Goal: Task Accomplishment & Management: Manage account settings

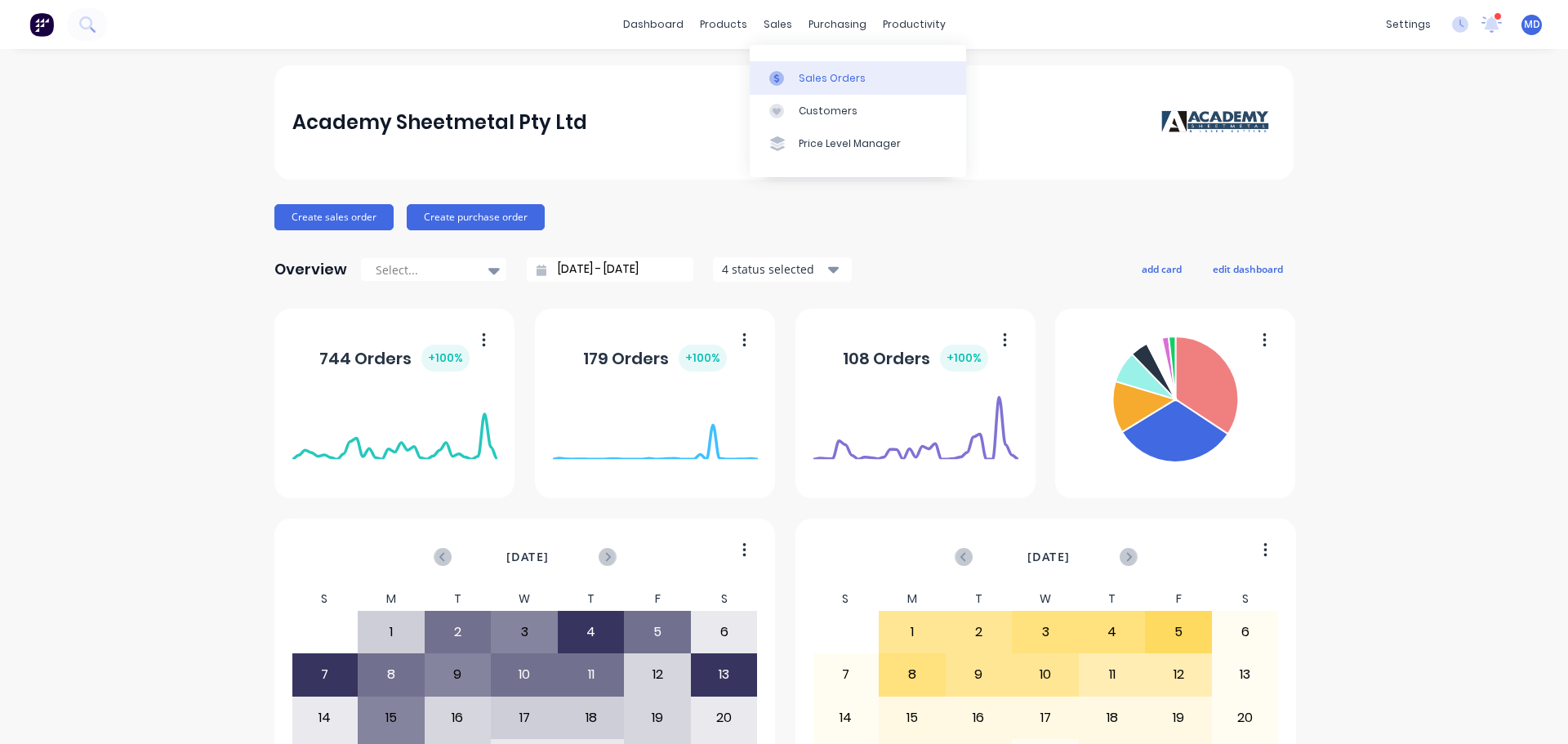
click at [792, 76] on div at bounding box center [781, 78] width 24 height 15
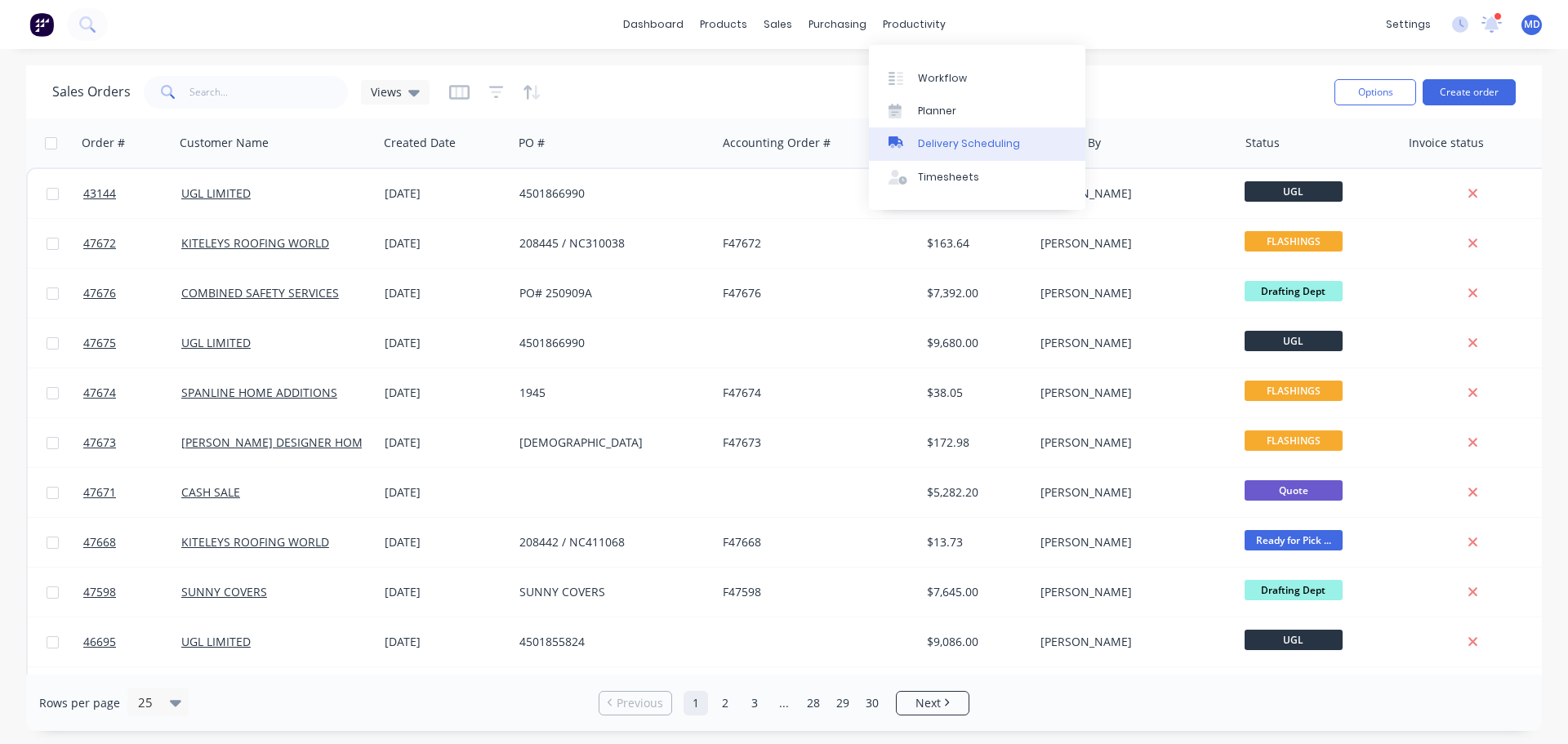
click at [940, 143] on div "Delivery Scheduling" at bounding box center [969, 144] width 102 height 15
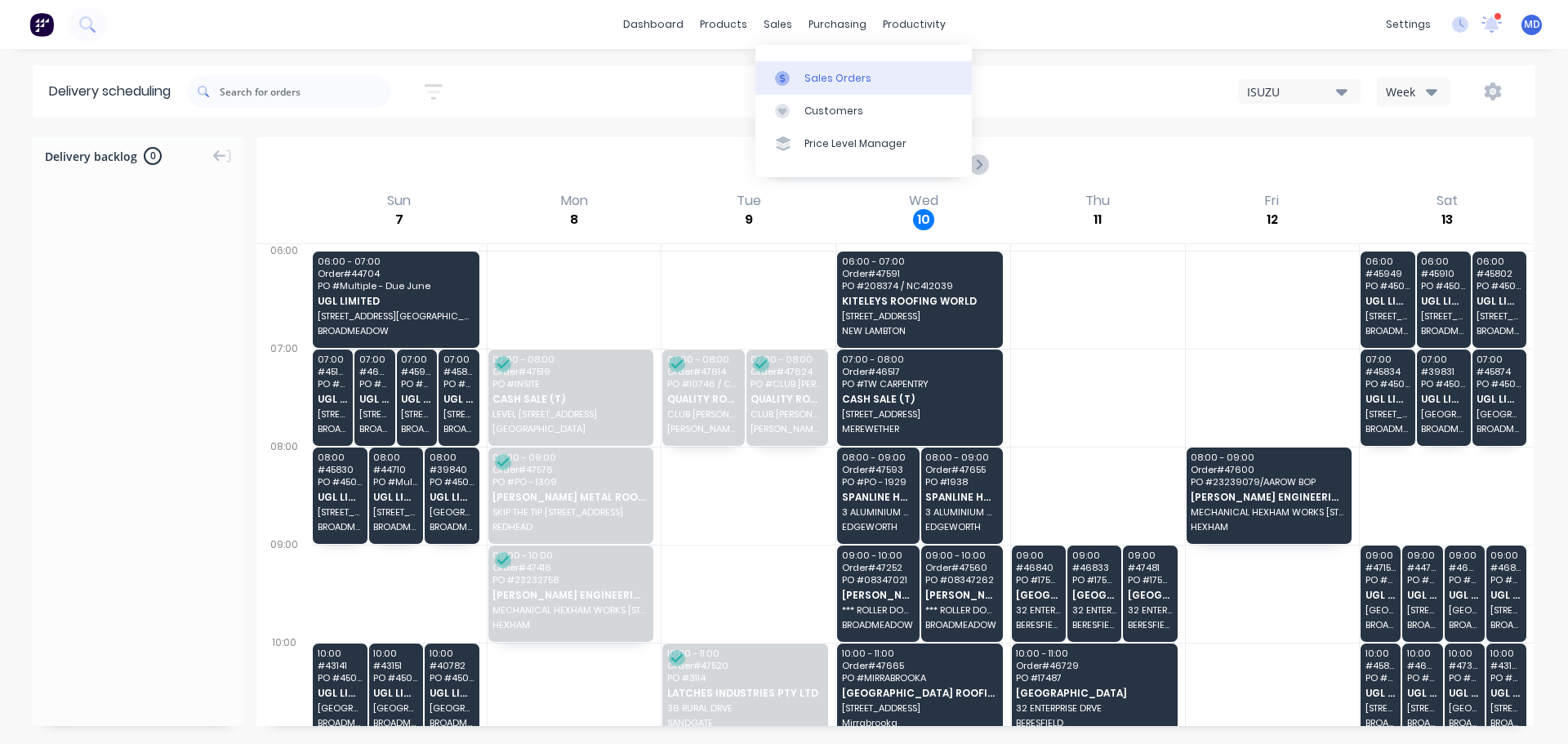
click at [791, 71] on div at bounding box center [787, 78] width 24 height 15
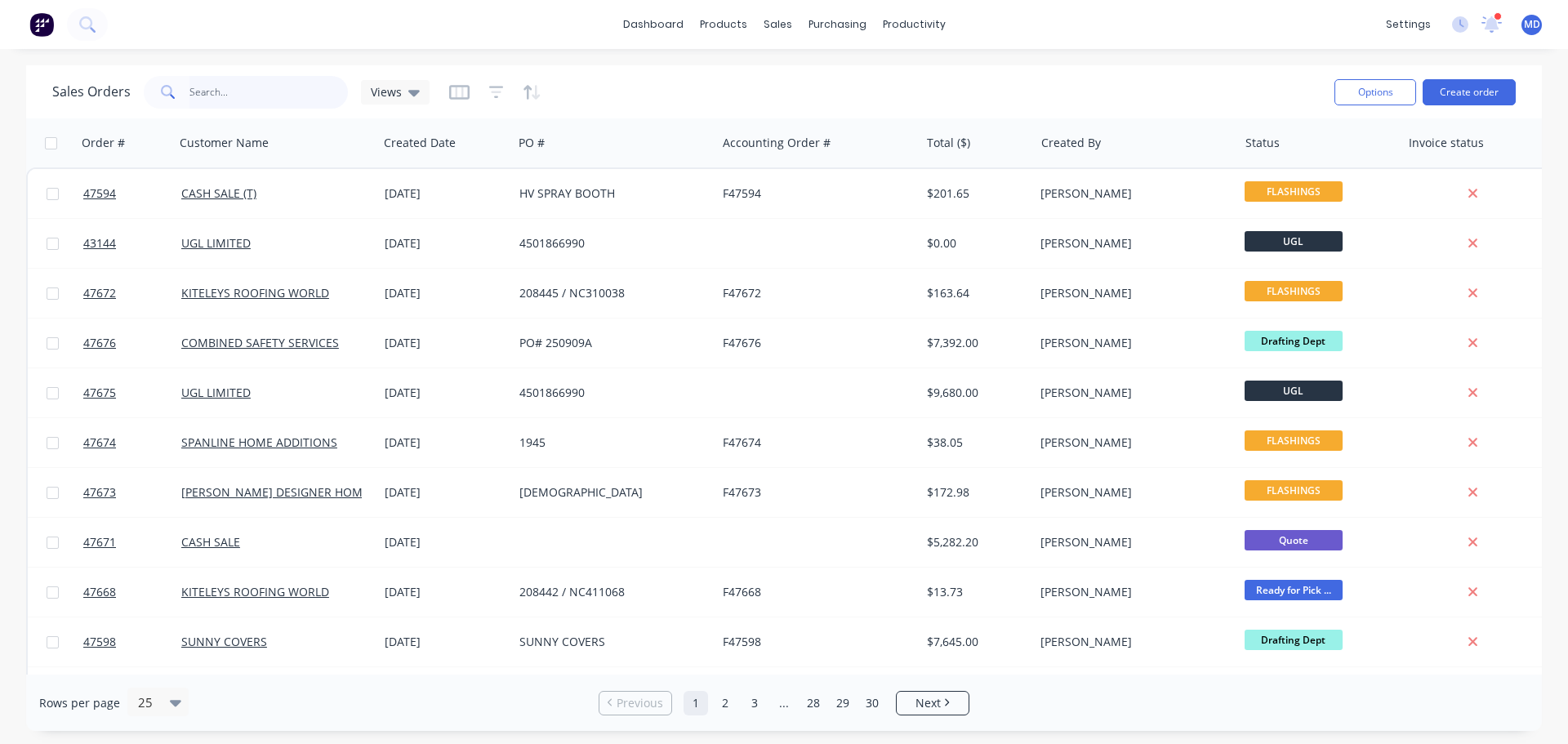
click at [243, 91] on input "text" at bounding box center [269, 91] width 159 height 32
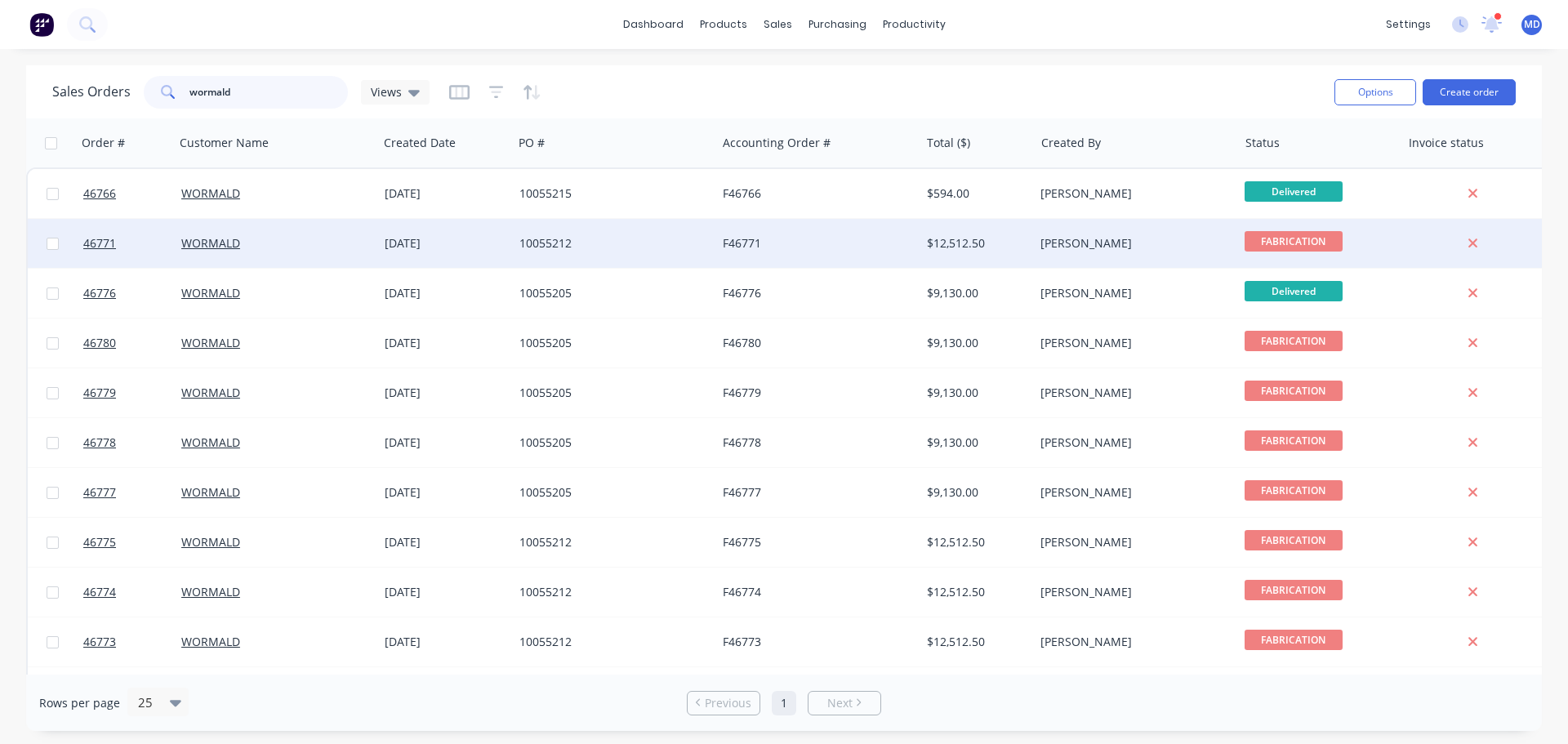
type input "wormald"
click at [82, 247] on div at bounding box center [126, 243] width 98 height 49
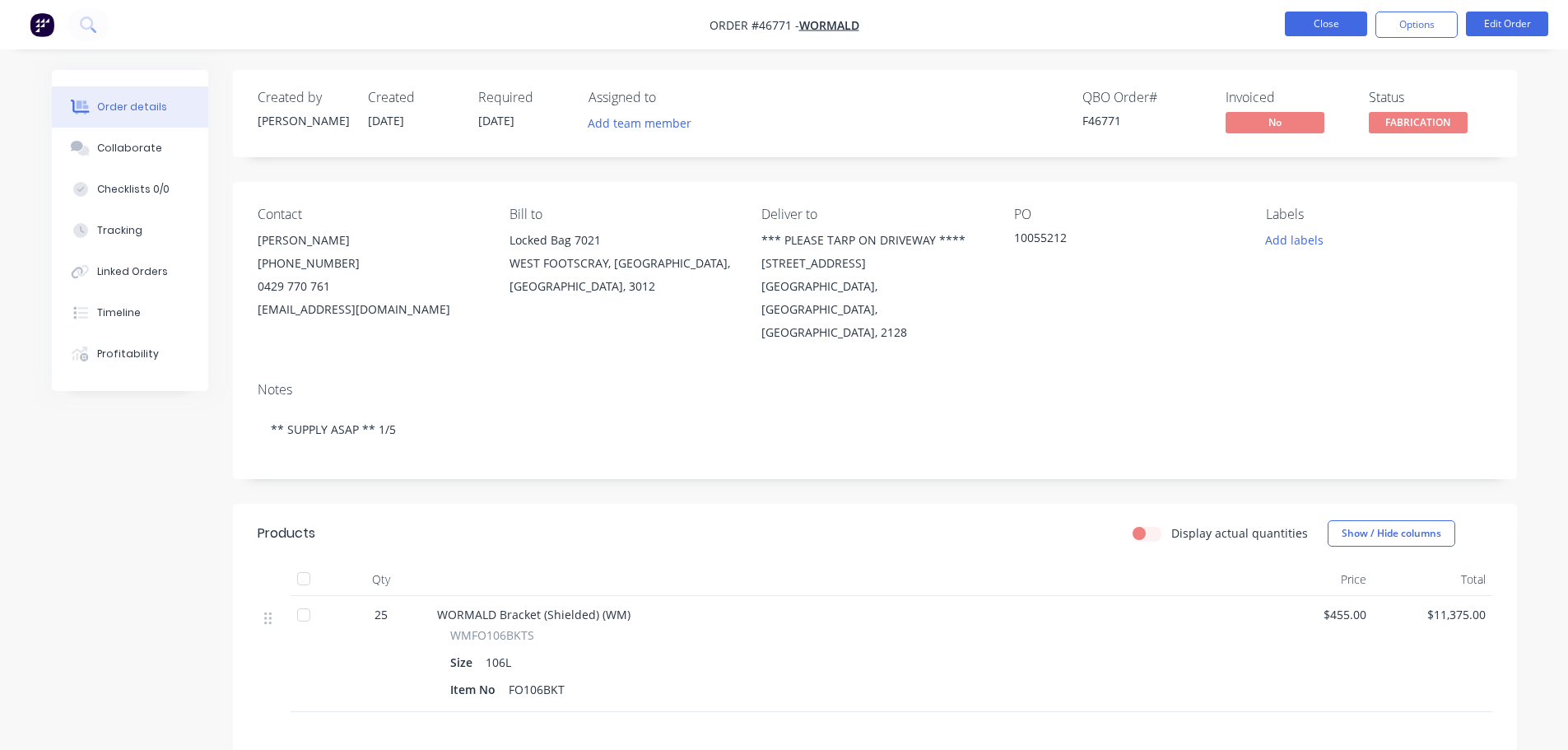
click at [1300, 29] on button "Close" at bounding box center [1326, 23] width 82 height 24
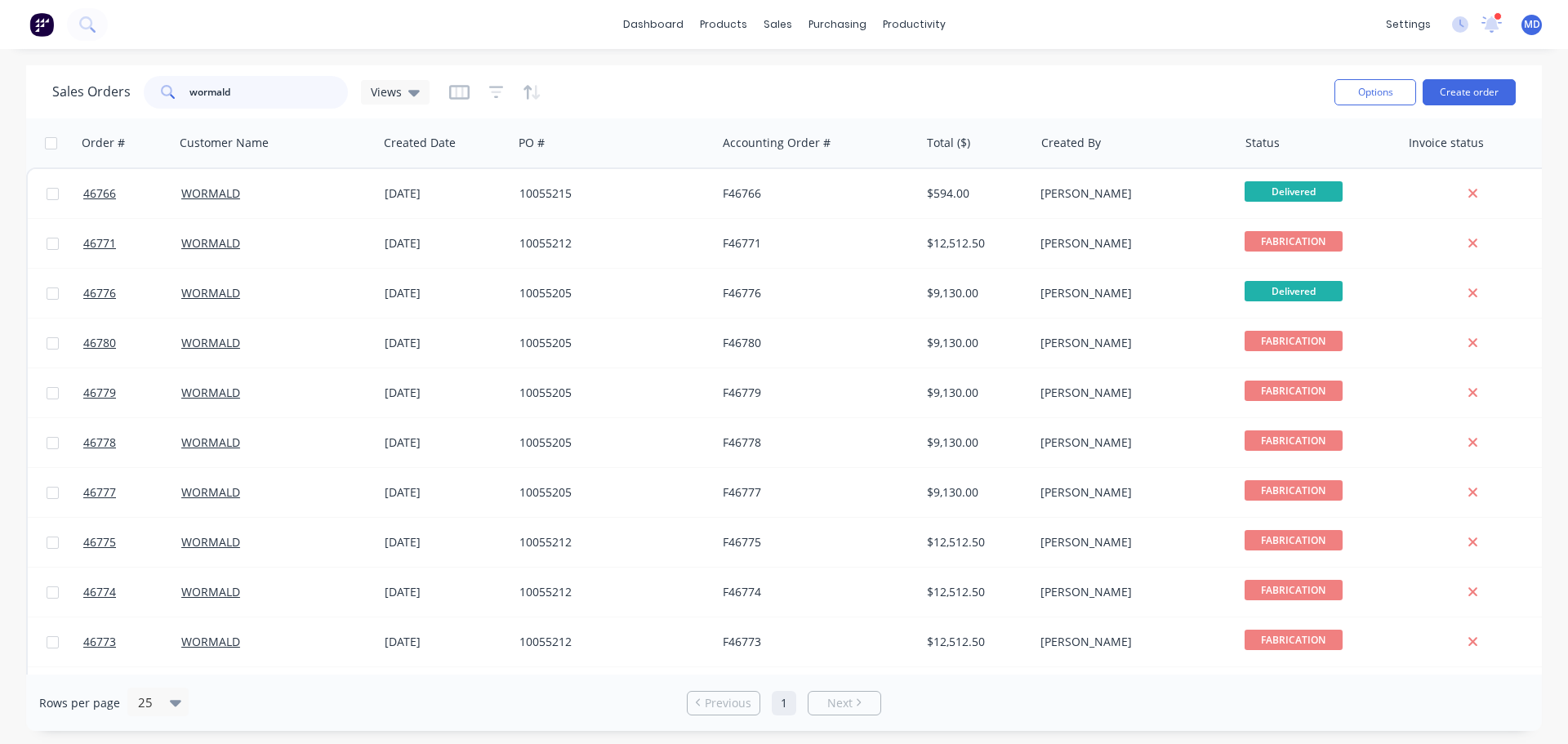
drag, startPoint x: 245, startPoint y: 98, endPoint x: 120, endPoint y: 90, distance: 125.3
click at [120, 90] on div "Sales Orders wormald Views" at bounding box center [241, 91] width 378 height 32
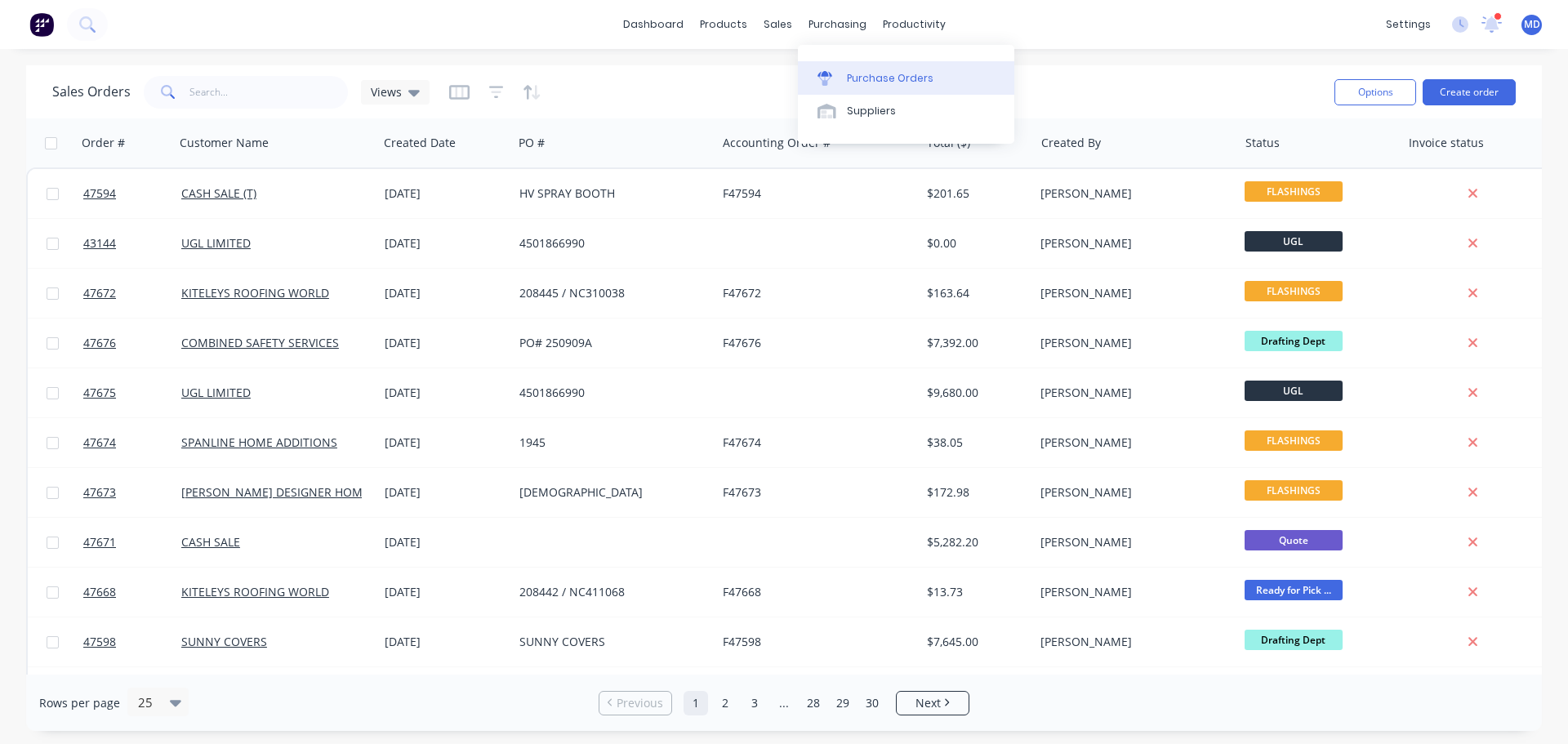
click at [858, 83] on div "Purchase Orders" at bounding box center [890, 78] width 87 height 15
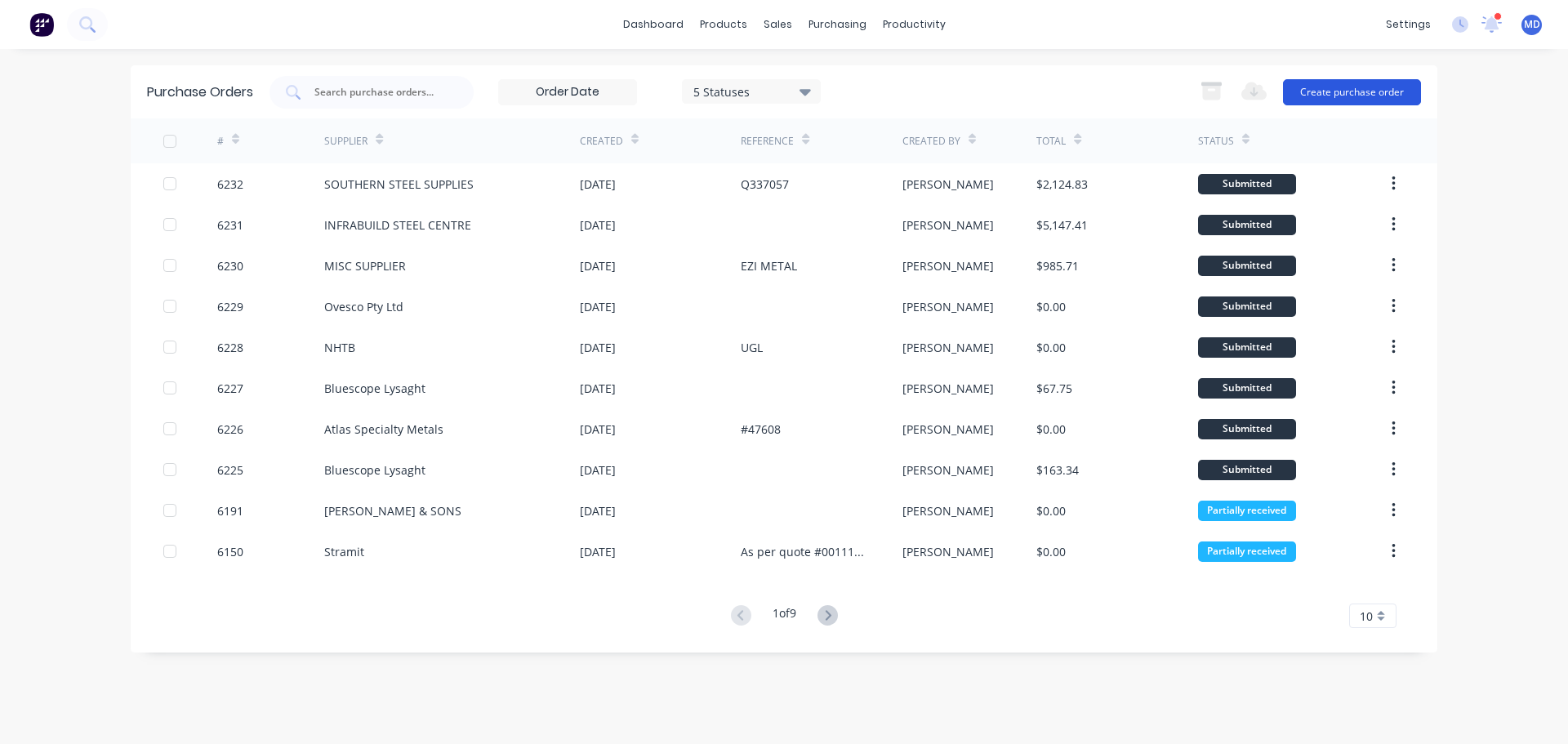
click at [1353, 100] on button "Create purchase order" at bounding box center [1353, 91] width 138 height 26
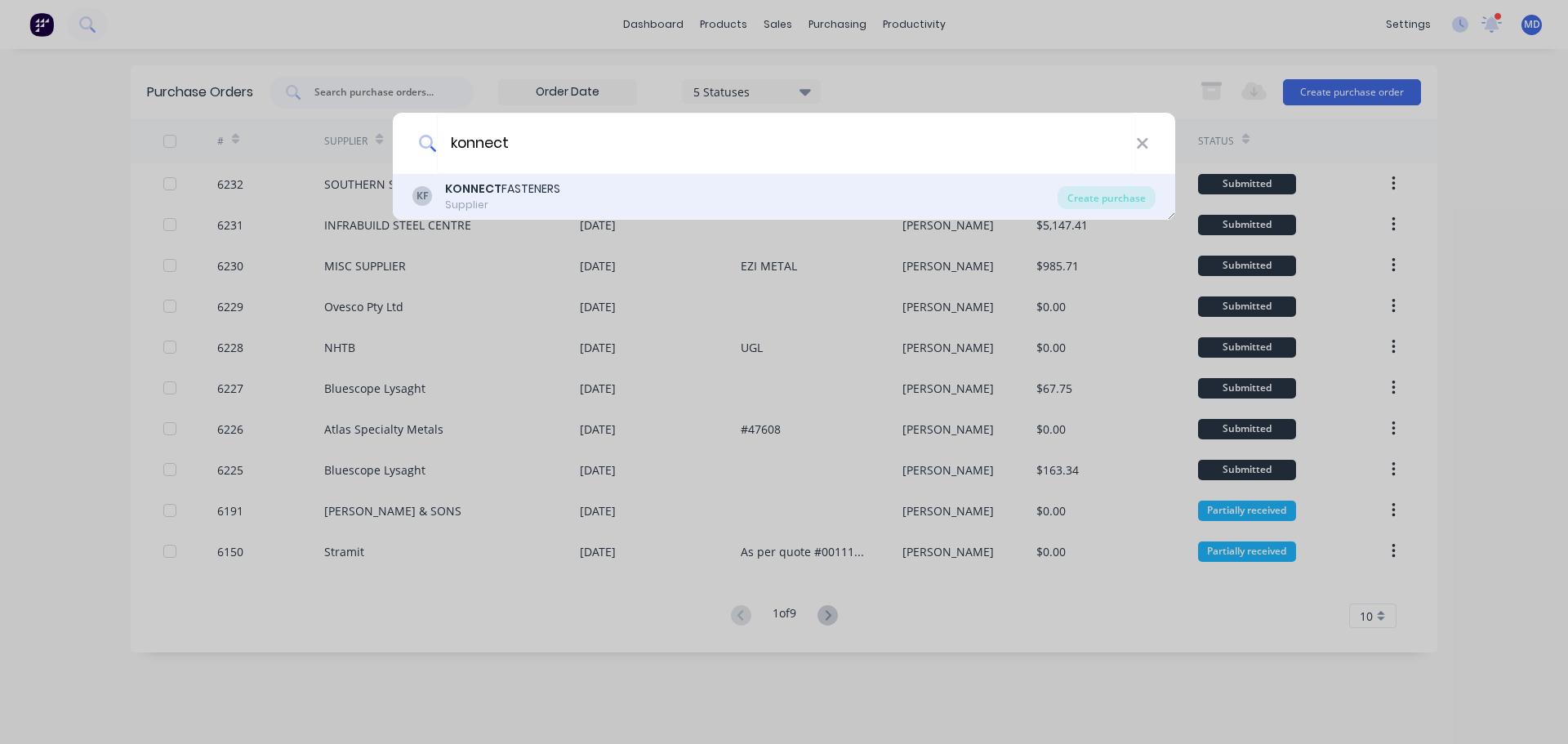
type input "konnect"
click at [511, 191] on div "KONNECT FASTENERS" at bounding box center [502, 189] width 115 height 17
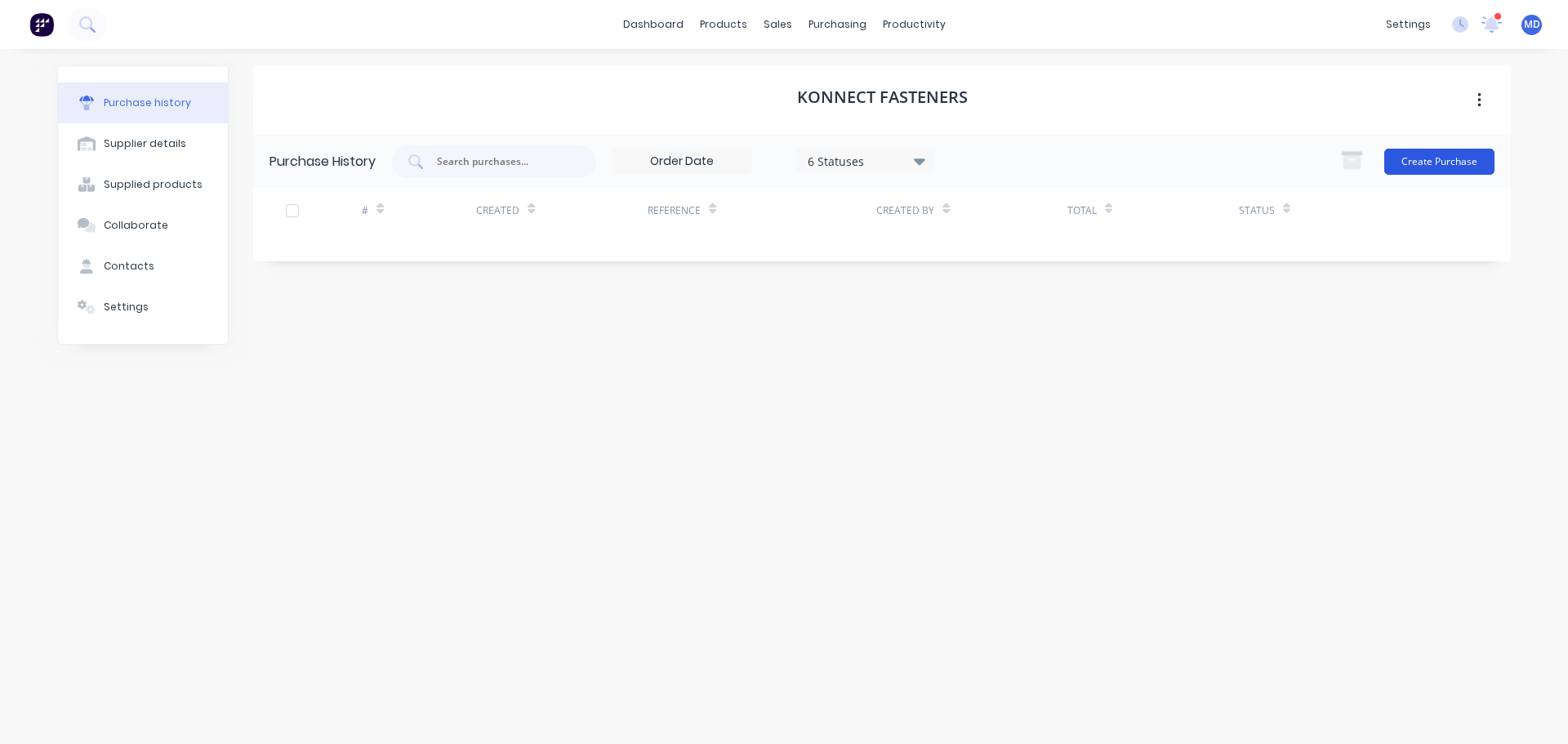
click at [1422, 160] on button "Create Purchase" at bounding box center [1439, 161] width 111 height 26
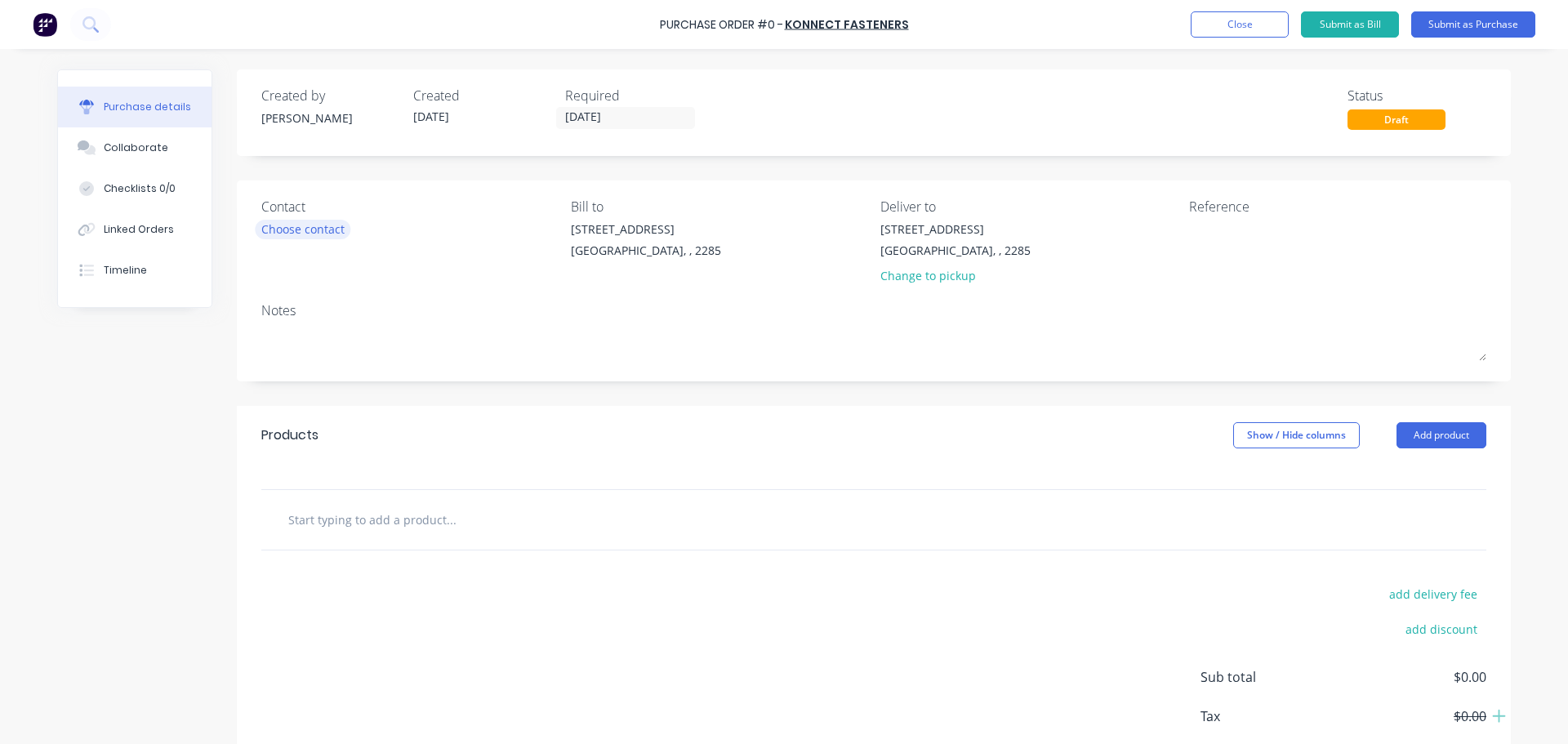
click at [275, 229] on div "Choose contact" at bounding box center [303, 229] width 83 height 17
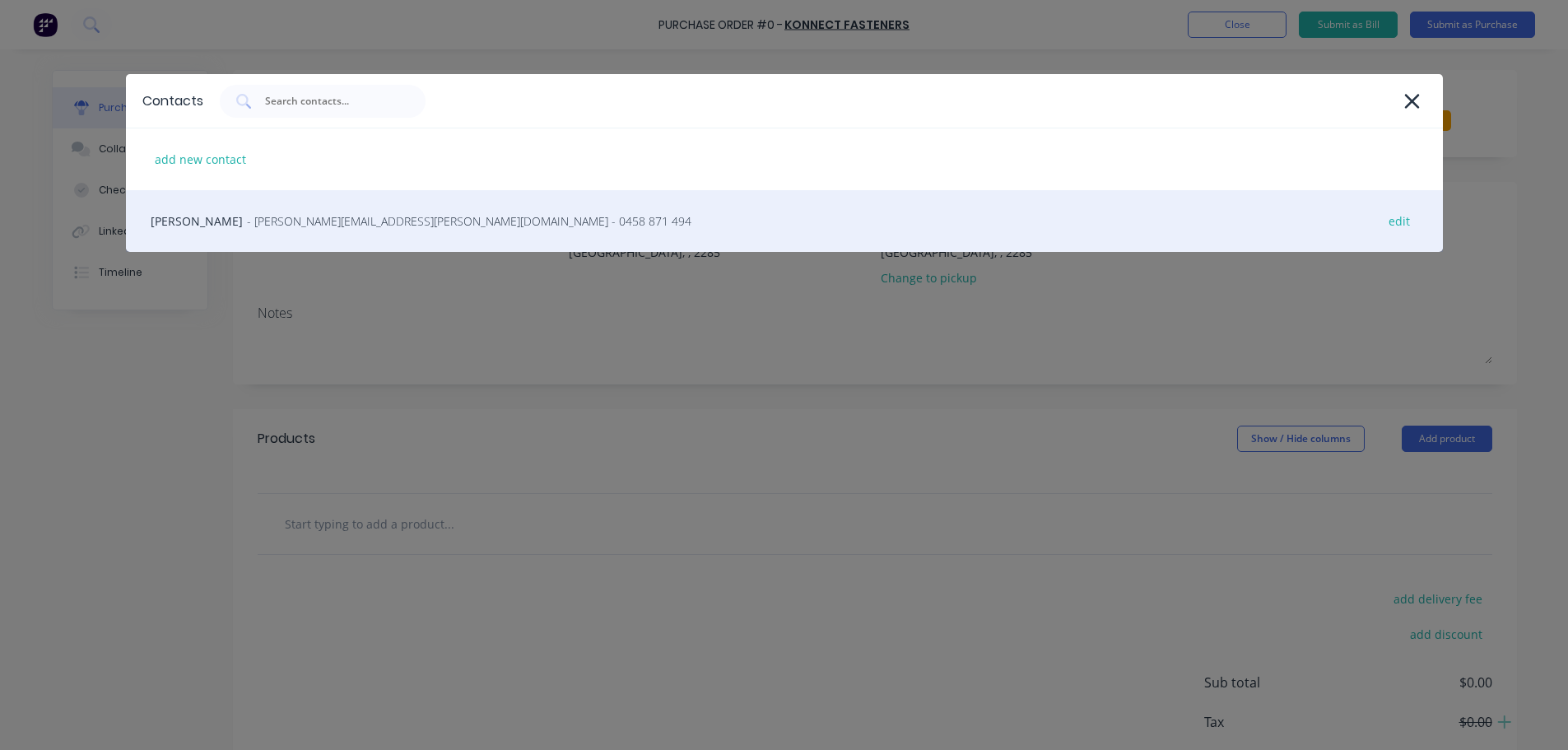
click at [272, 222] on div "LYDON BLIGH-PARKER - Lydon.Bligh-Parker@konnectshop.com - 0458 871 494 edit" at bounding box center [784, 221] width 1317 height 62
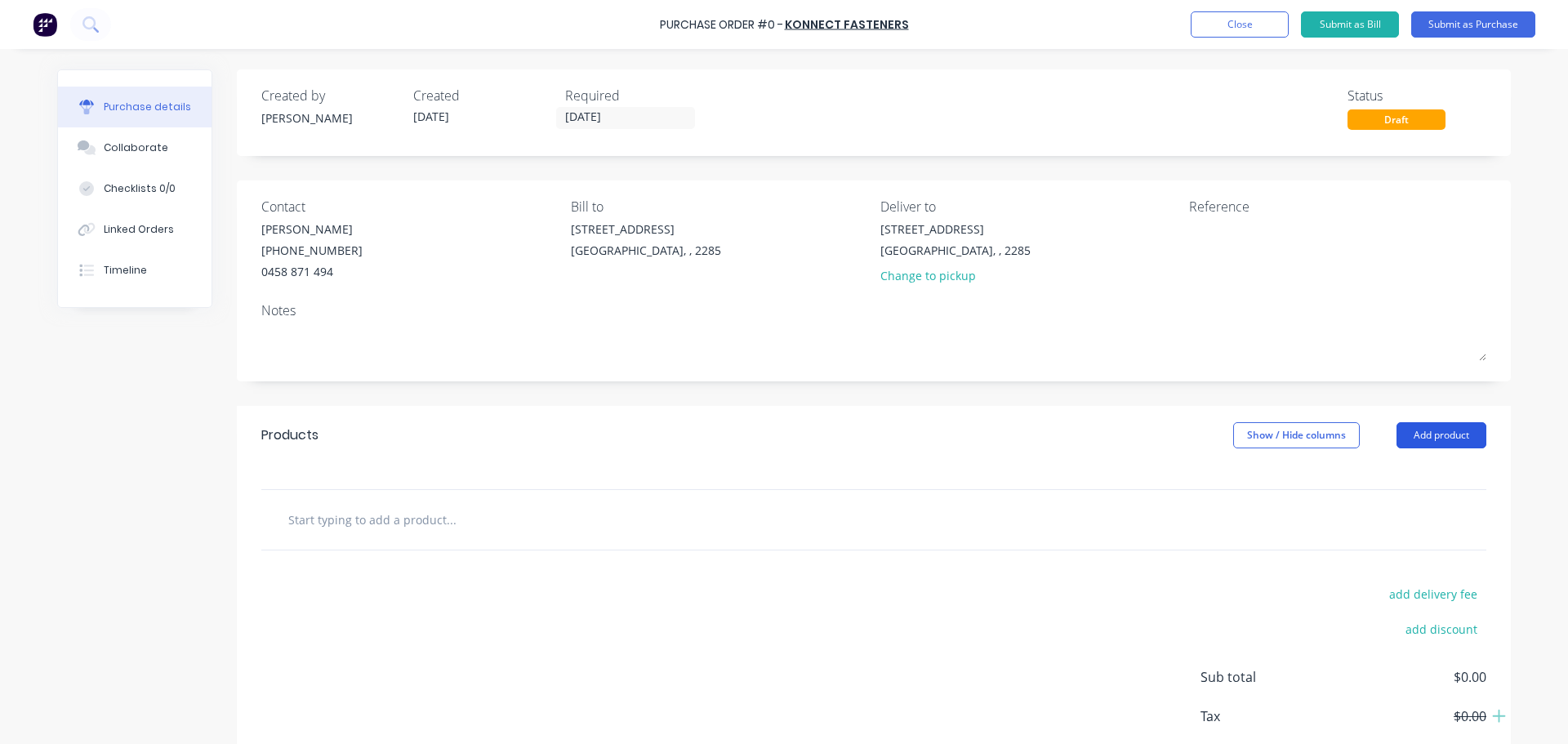
click at [1413, 440] on button "Add product" at bounding box center [1442, 435] width 90 height 26
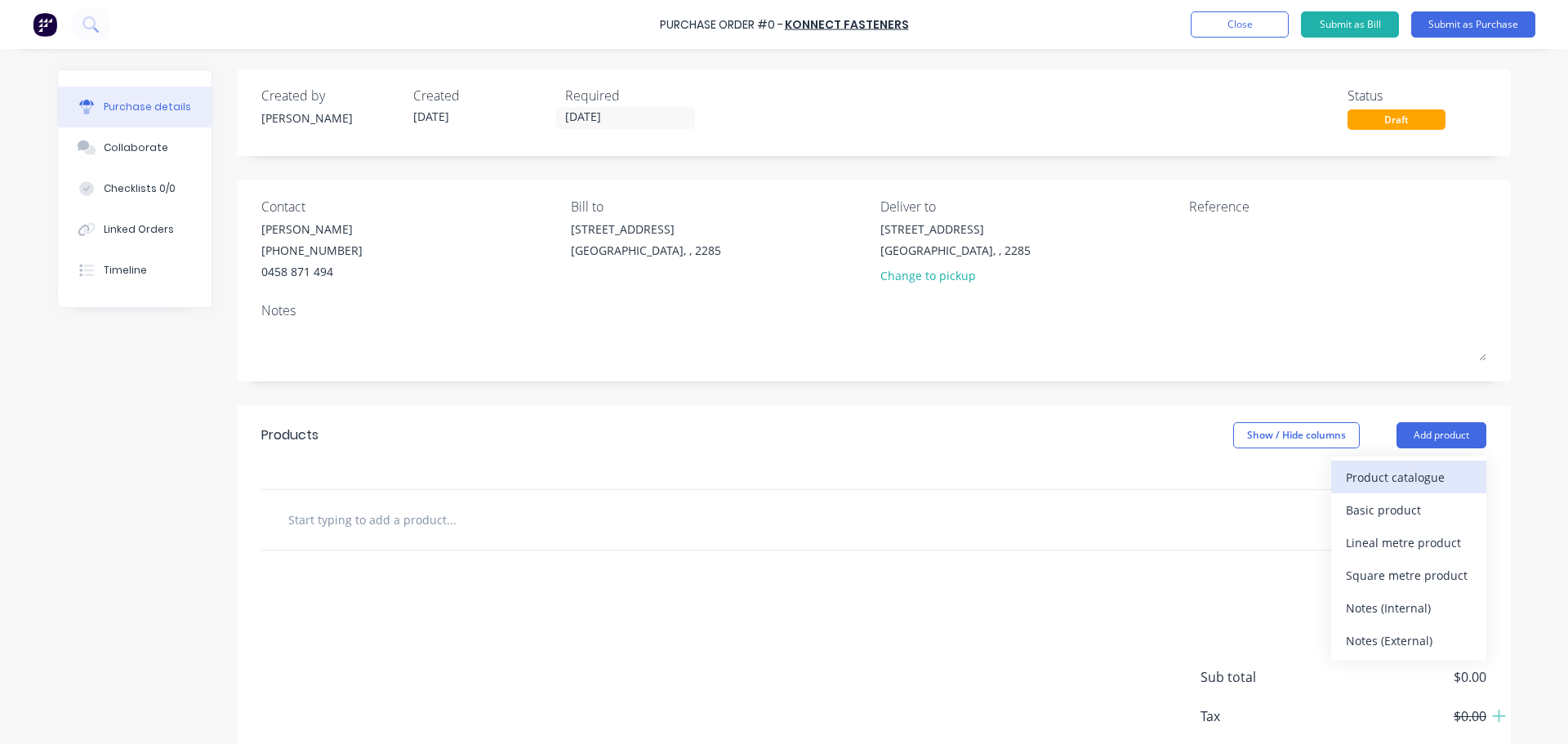
click at [1368, 490] on button "Product catalogue" at bounding box center [1409, 476] width 156 height 32
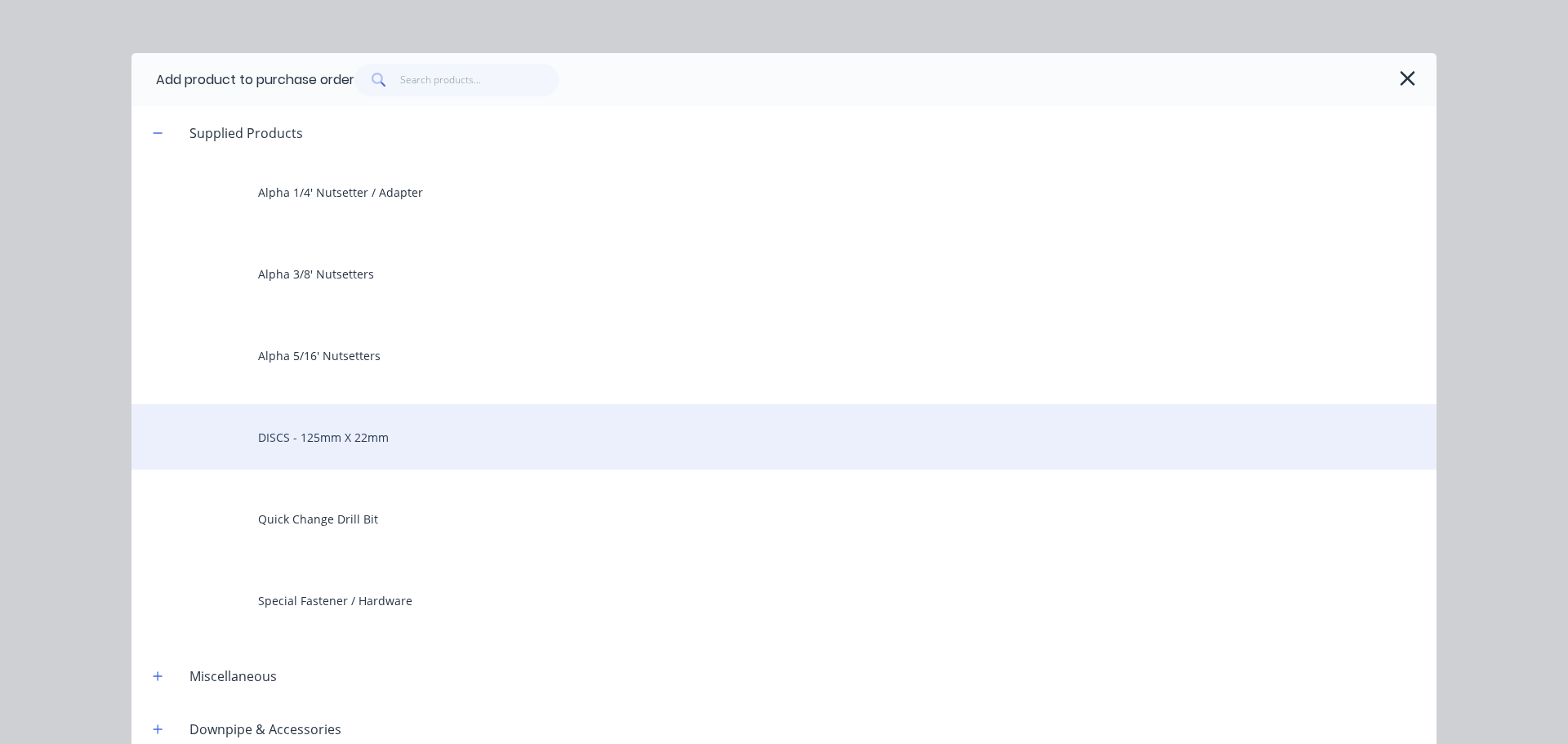
click at [294, 431] on div "DISCS - 125mm X 22mm" at bounding box center [784, 436] width 1305 height 66
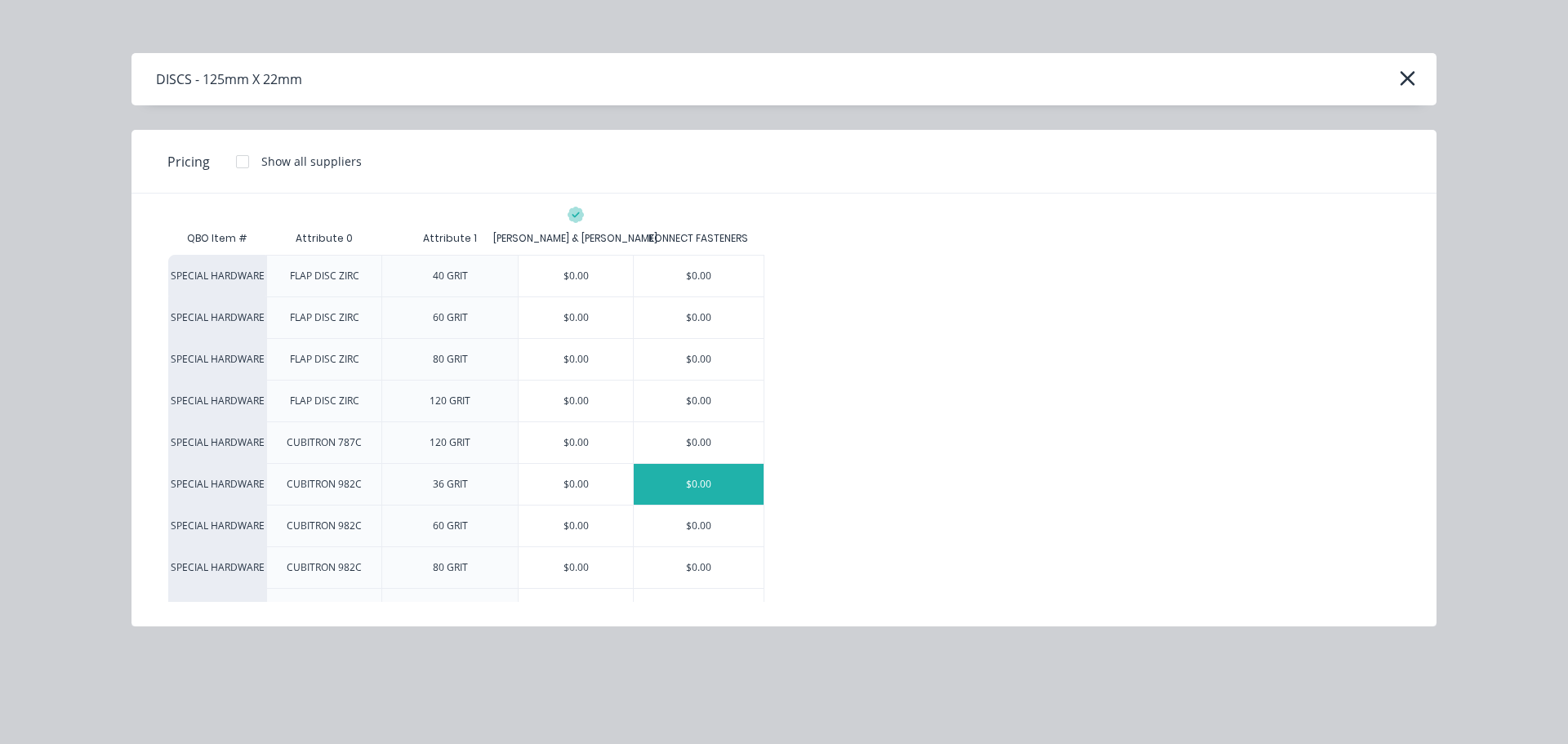
click at [698, 479] on div "$0.00" at bounding box center [699, 484] width 130 height 41
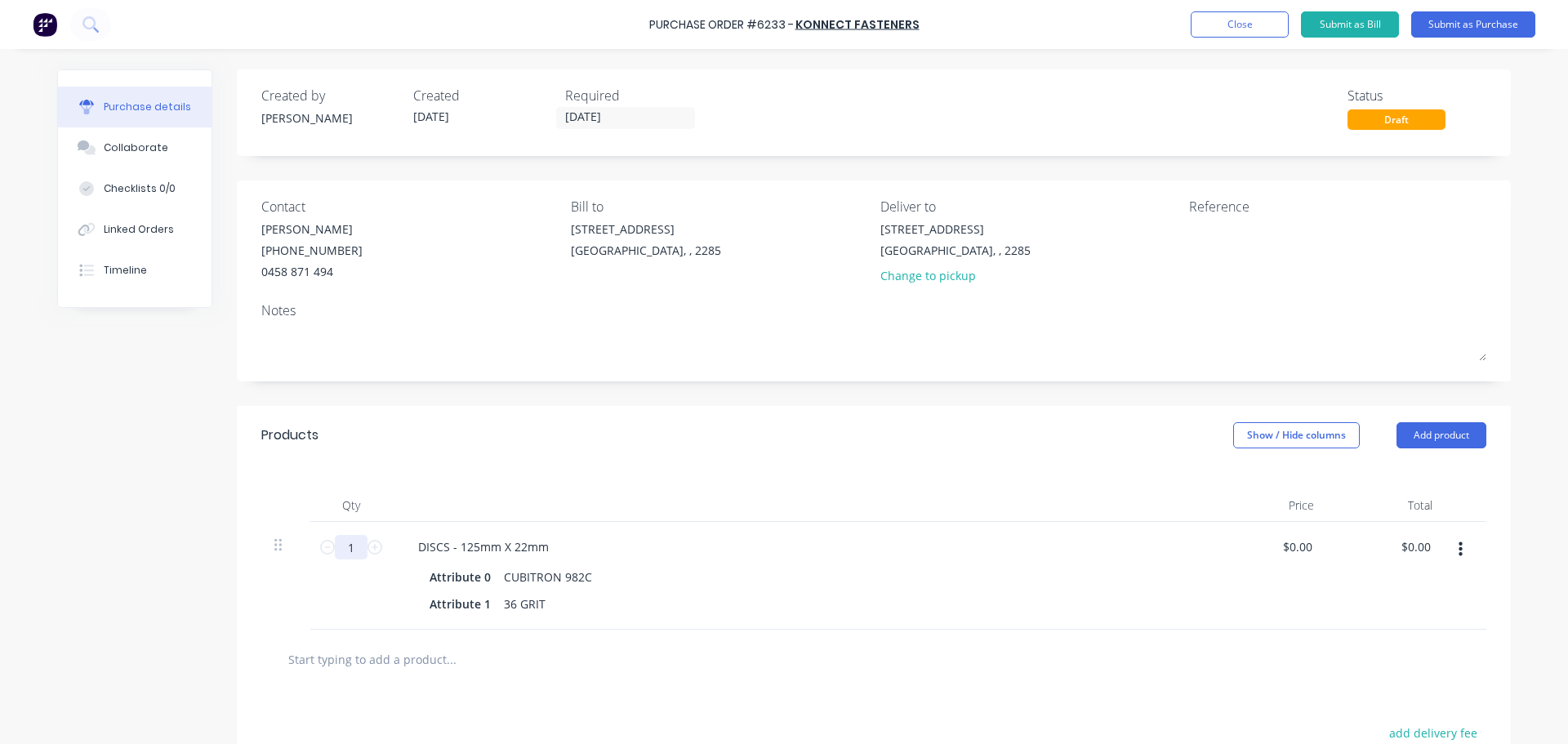
click at [354, 545] on input "1" at bounding box center [351, 546] width 32 height 24
type input "700"
click at [1201, 232] on textarea at bounding box center [1291, 239] width 204 height 37
type textarea "*urgent plea"
type textarea "x"
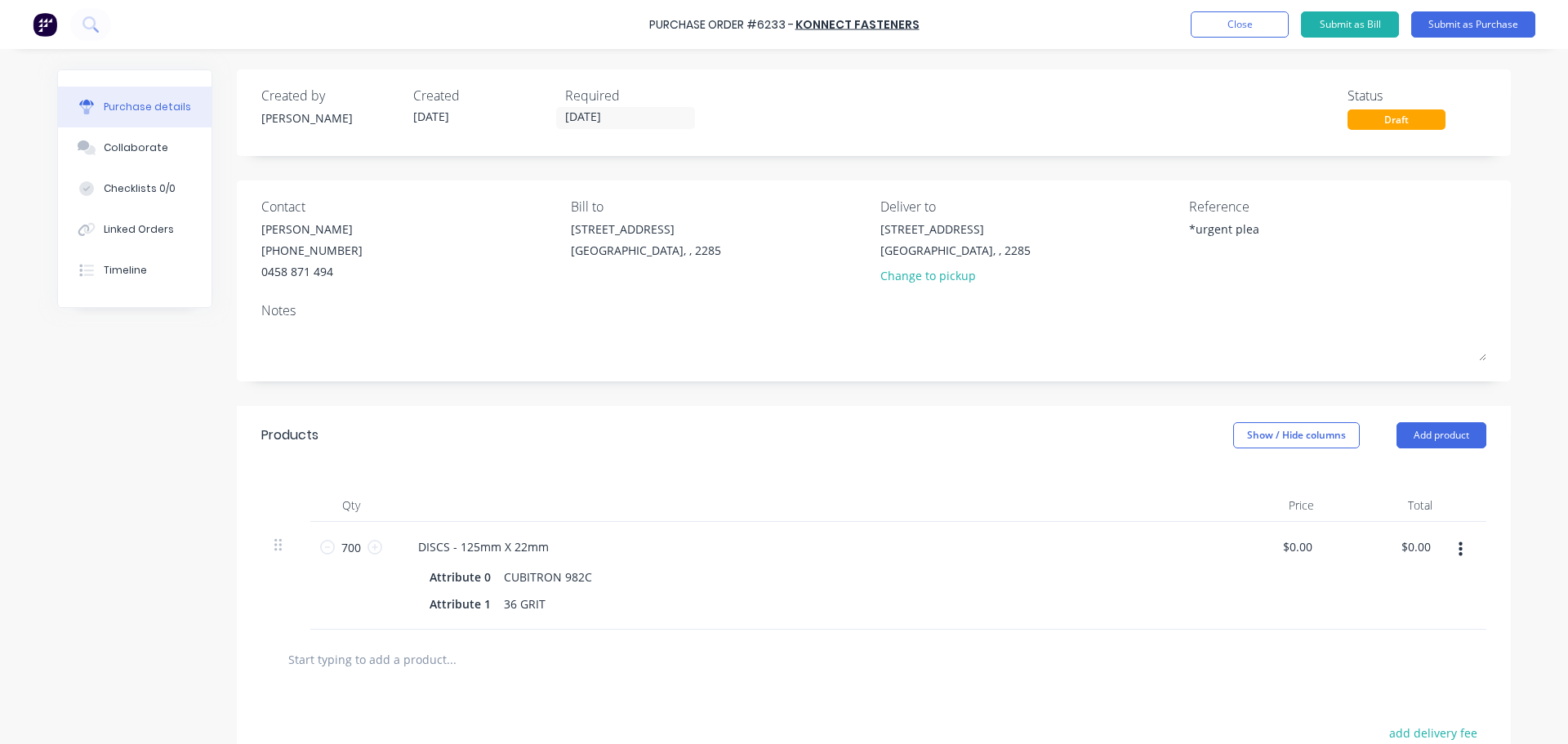
type textarea "*urgent pleas"
type textarea "x"
type textarea "*urgent please"
type textarea "x"
type textarea "*urgent please*"
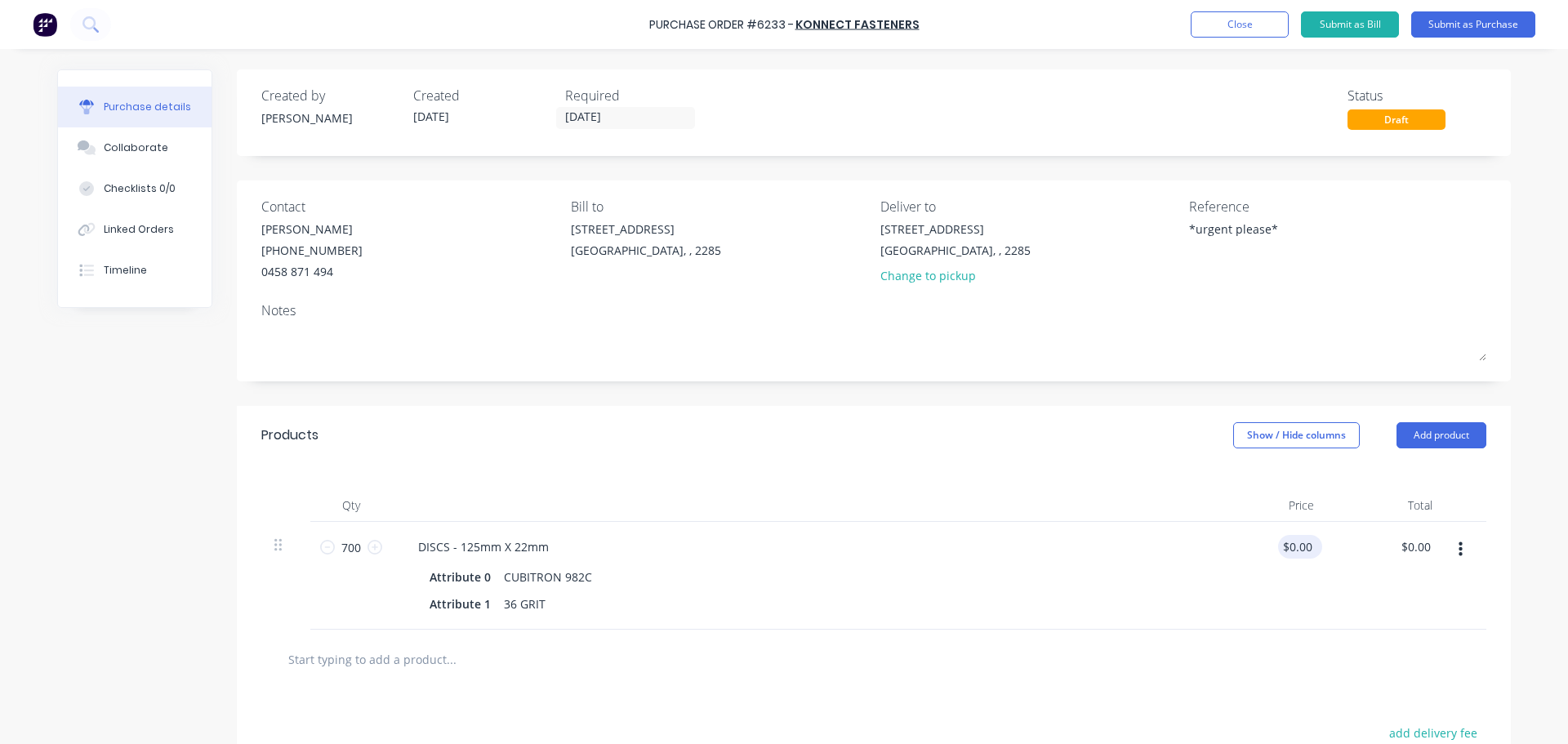
type textarea "x"
type textarea "*urgent please*"
click at [1312, 545] on div "$0.00 $0.00" at bounding box center [1300, 546] width 44 height 23
type textarea "x"
click at [1303, 547] on input "0.00" at bounding box center [1300, 546] width 31 height 23
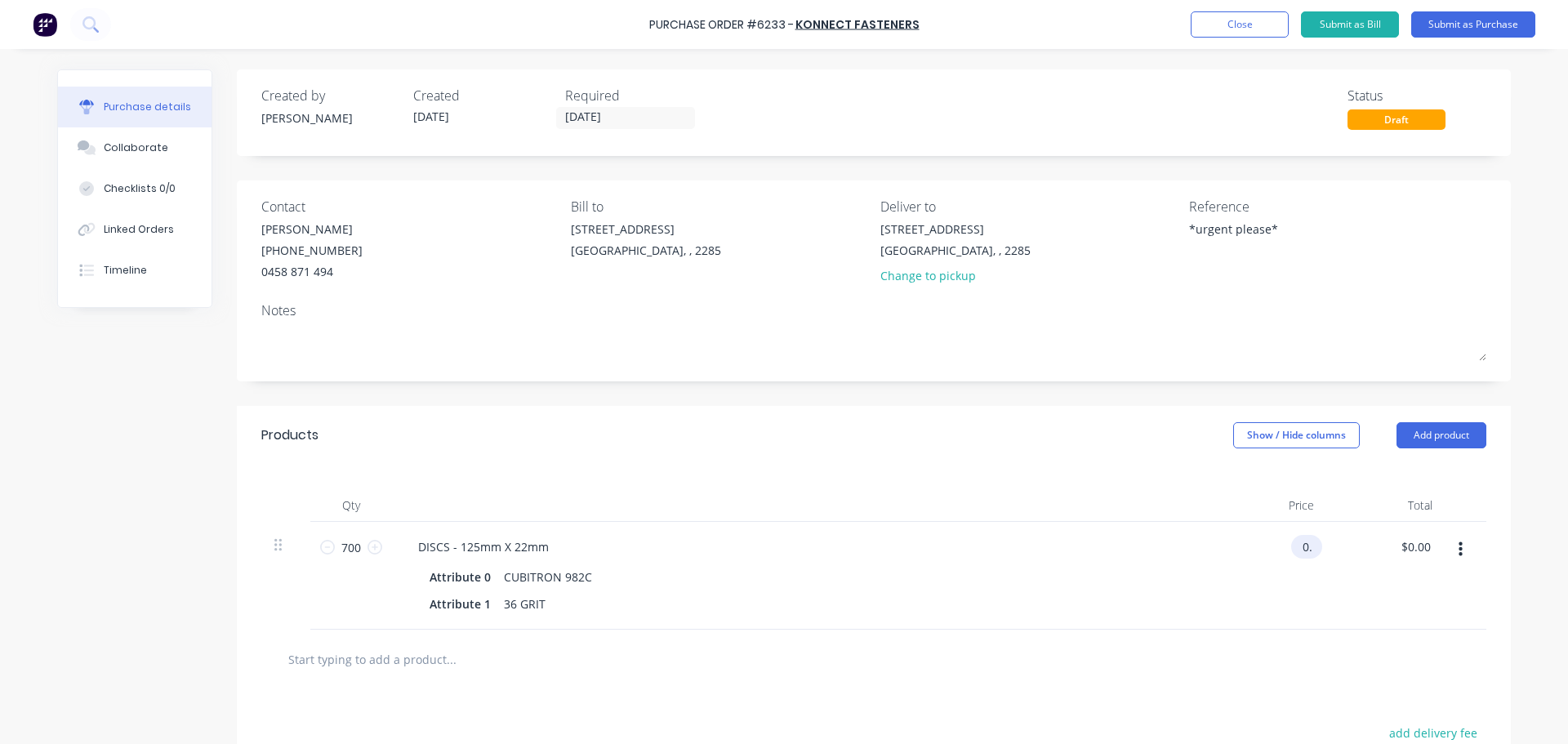
type input "0"
type input "3.95"
type textarea "x"
type input "$3.95"
type input "2765.00"
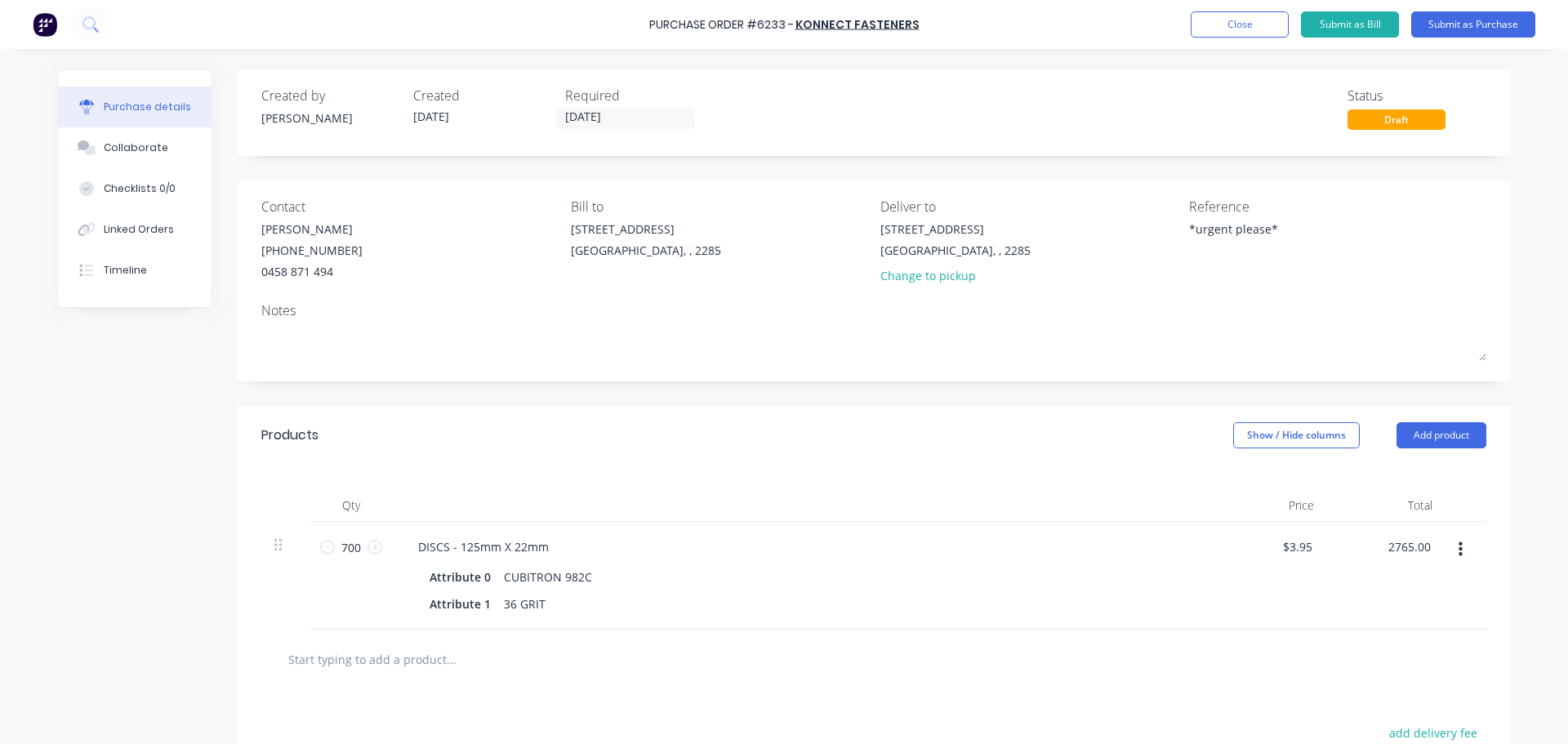
type textarea "x"
type input "$2,765.00"
click at [1197, 554] on div "DISCS - 125mm X 22mm Attribute 0 CUBITRON 982C Attribute 1 36 GRIT" at bounding box center [800, 575] width 817 height 108
type textarea "x"
click at [541, 546] on div "DISCS - 125mm X 22mm" at bounding box center [483, 546] width 157 height 23
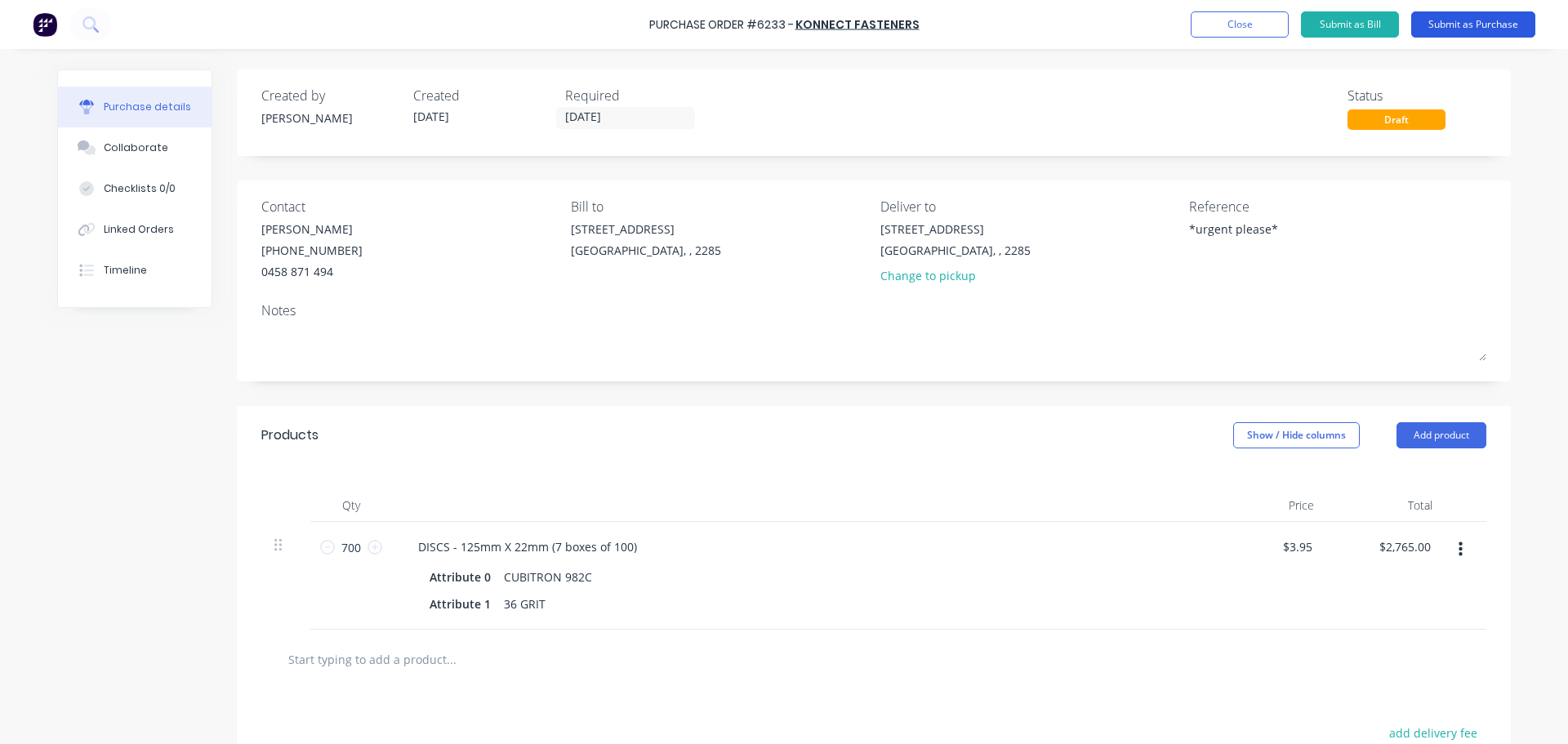
click at [1471, 34] on button "Submit as Purchase" at bounding box center [1473, 24] width 124 height 26
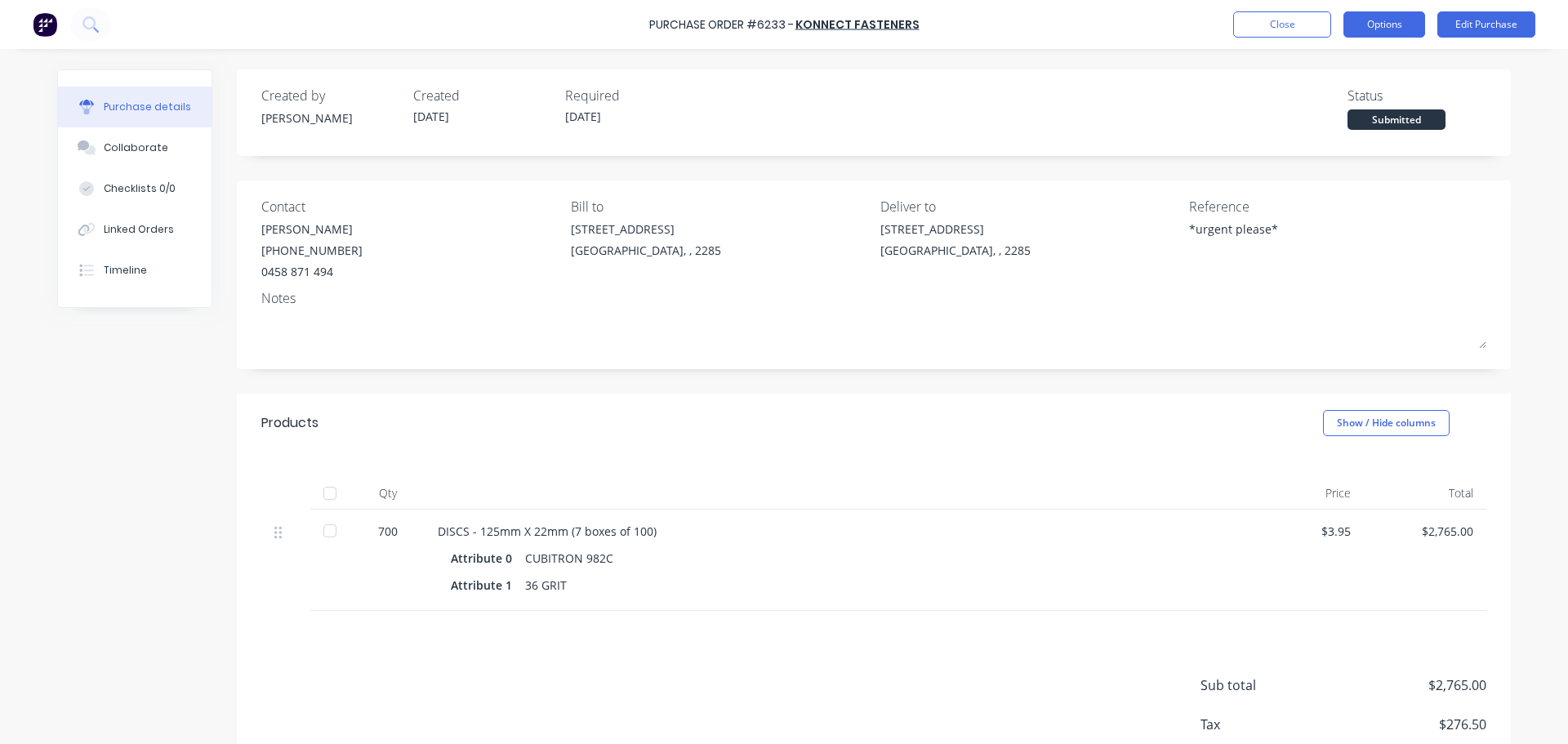
click at [1402, 34] on button "Options" at bounding box center [1384, 24] width 82 height 26
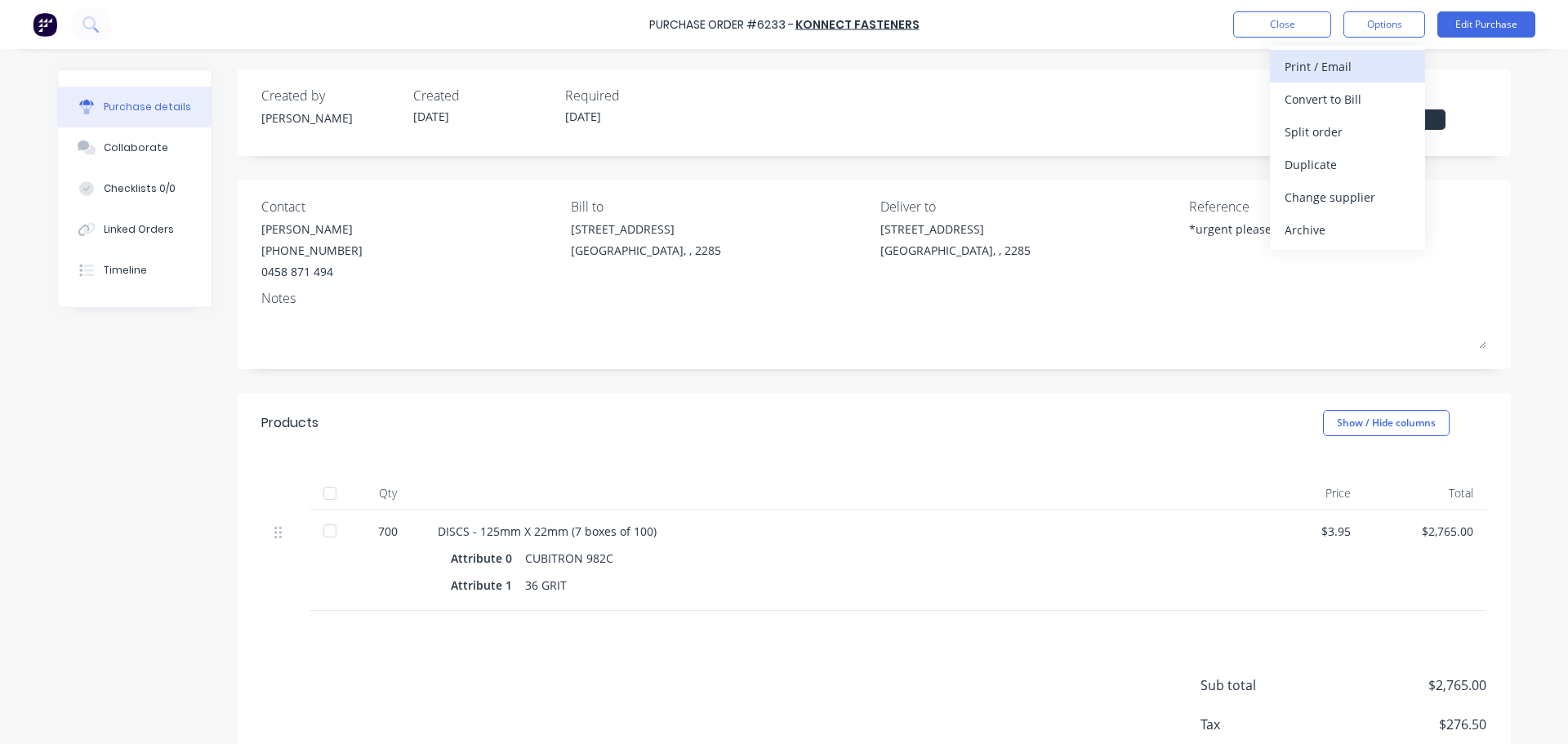
click at [1349, 60] on div "Print / Email" at bounding box center [1348, 67] width 126 height 23
click at [1348, 106] on div "With pricing" at bounding box center [1348, 99] width 126 height 23
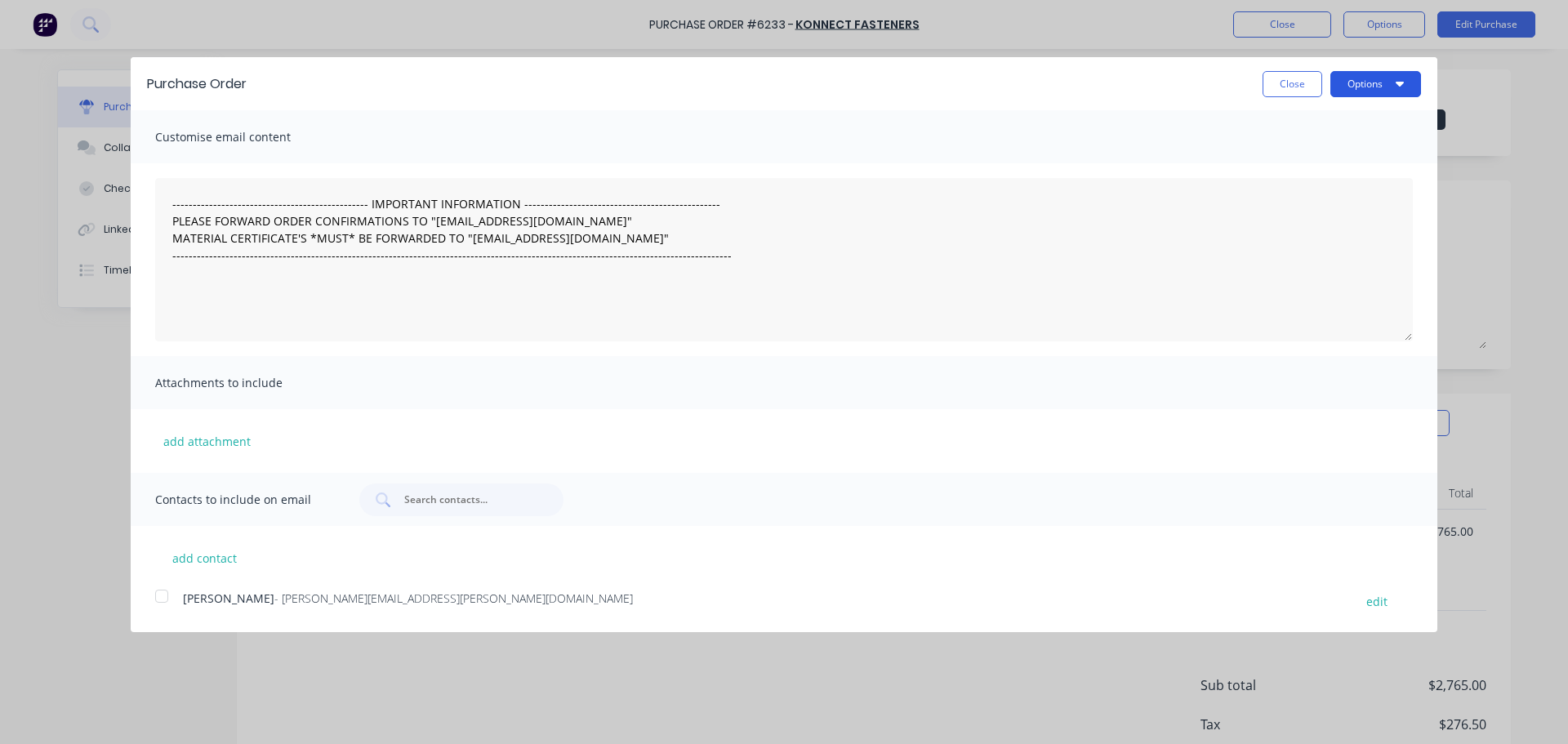
click at [1373, 81] on button "Options" at bounding box center [1376, 83] width 91 height 26
click at [1355, 130] on div "Print" at bounding box center [1343, 125] width 126 height 23
click at [1292, 80] on button "Close" at bounding box center [1293, 83] width 60 height 26
type textarea "x"
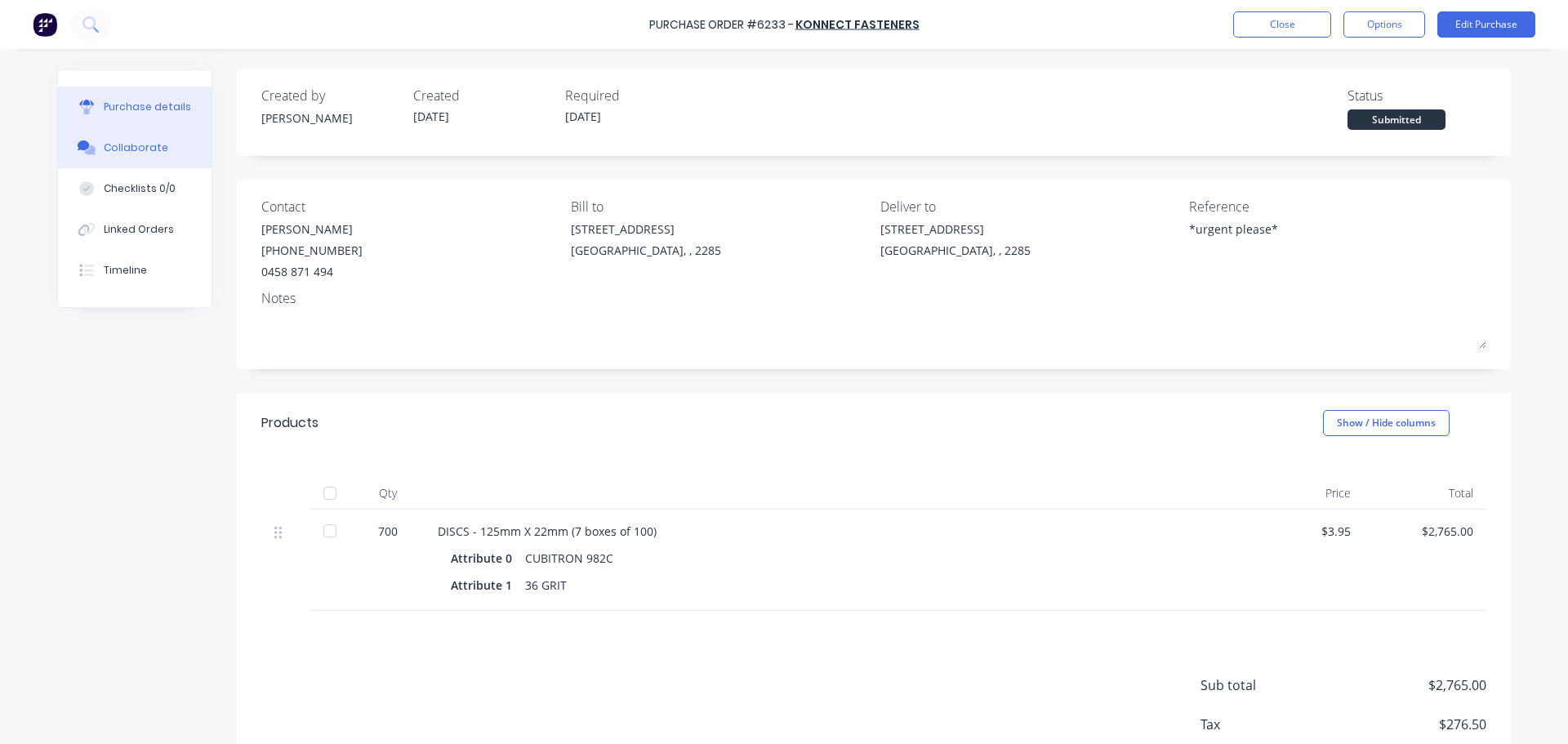
click at [107, 146] on div "Collaborate" at bounding box center [136, 148] width 65 height 15
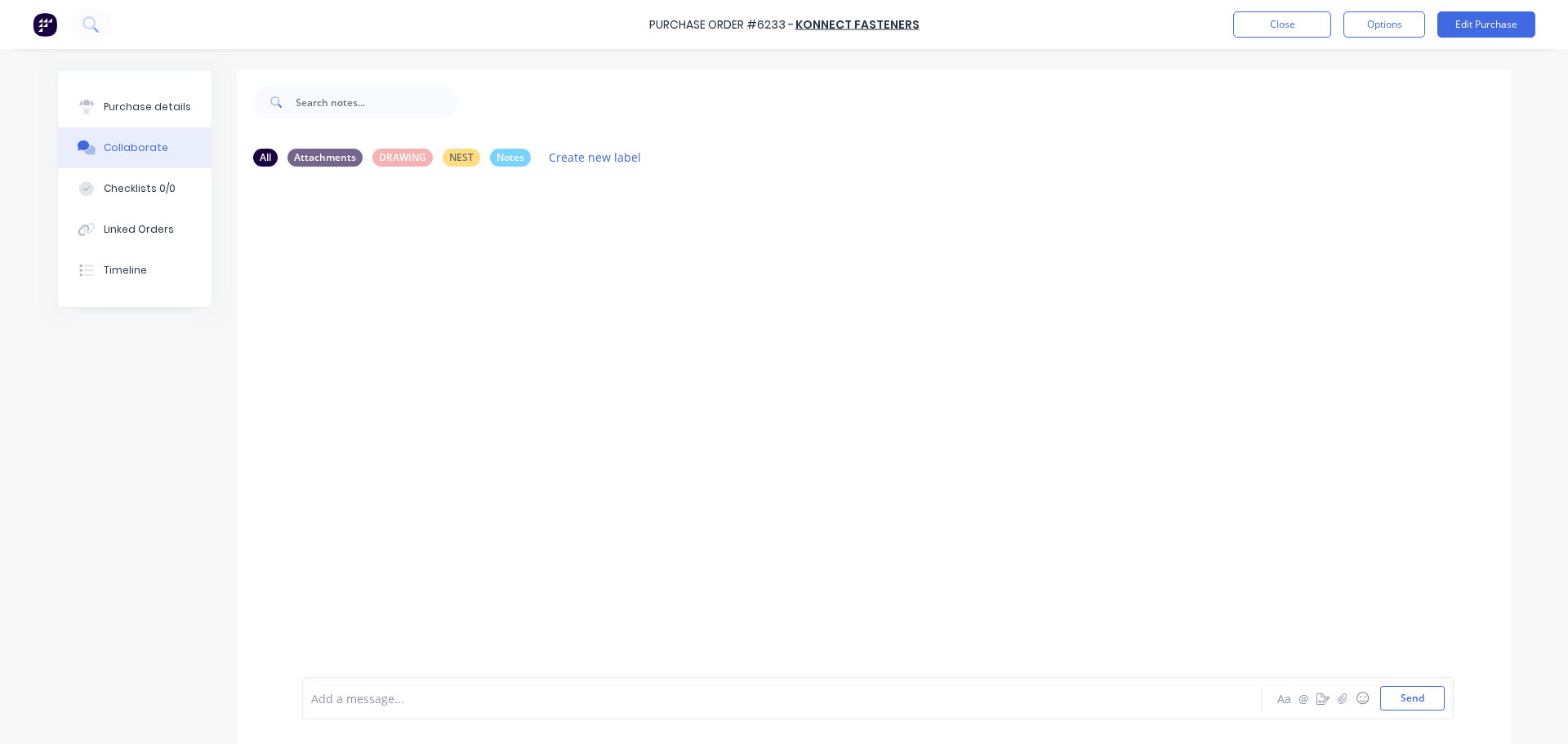
click at [335, 707] on div "Add a message..." at bounding box center [736, 697] width 850 height 24
click at [1400, 710] on div "PO emailed to Lydon Aa @ ☺ Send" at bounding box center [878, 697] width 1152 height 42
click at [1404, 697] on button "Send" at bounding box center [1413, 697] width 65 height 24
click at [153, 113] on div "Purchase details" at bounding box center [147, 107] width 87 height 15
type textarea "x"
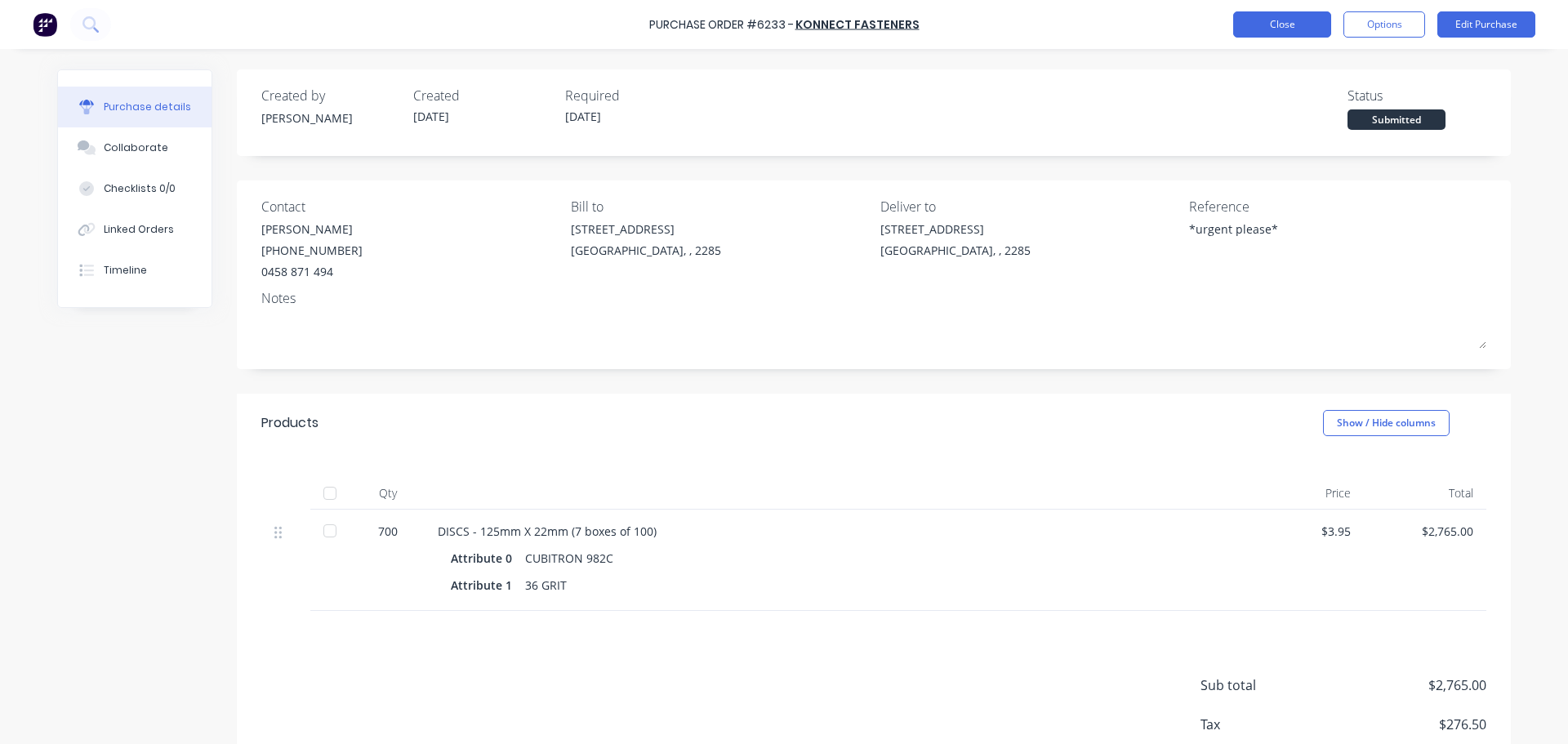
click at [1265, 16] on button "Close" at bounding box center [1283, 24] width 98 height 26
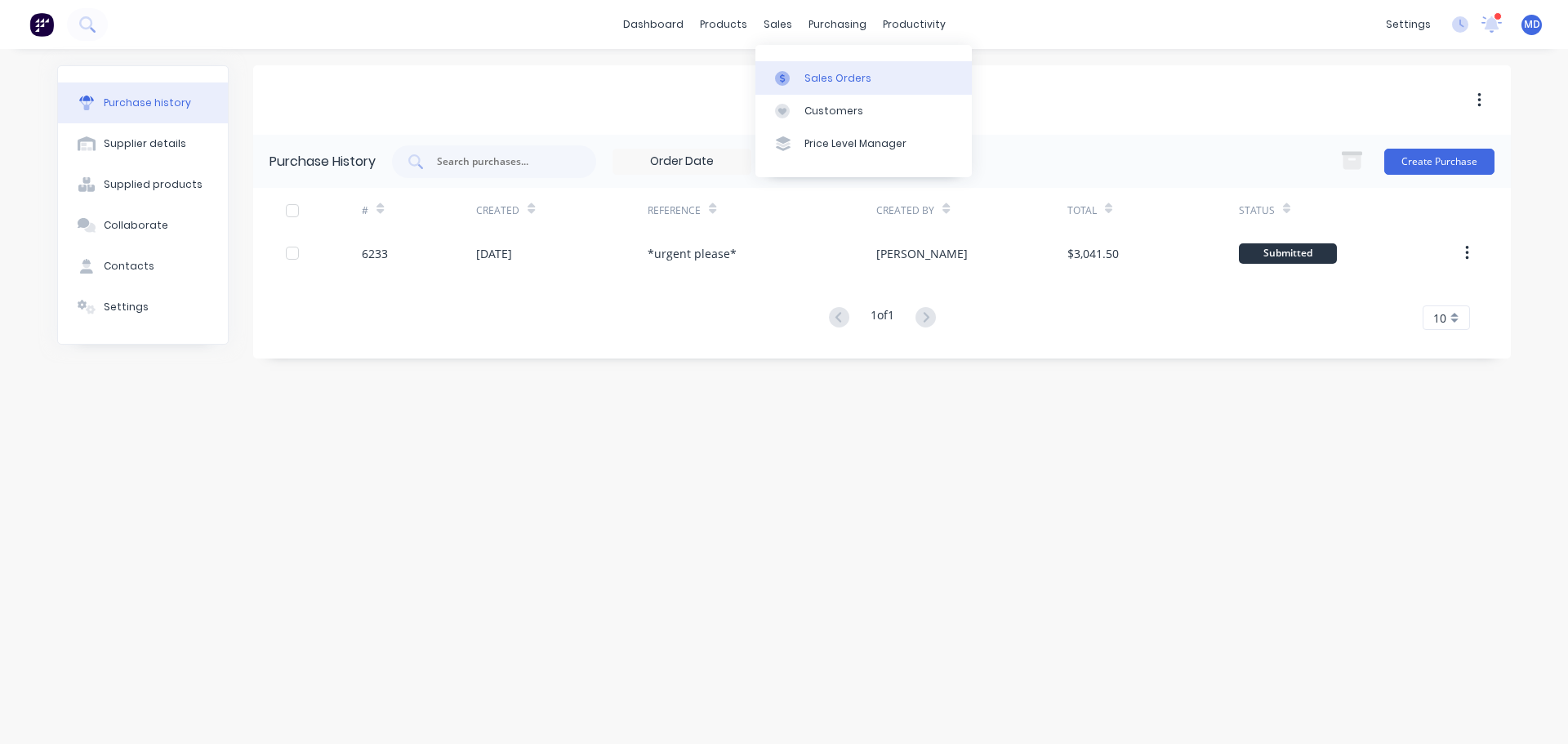
click at [804, 77] on div "Sales Orders" at bounding box center [838, 78] width 67 height 15
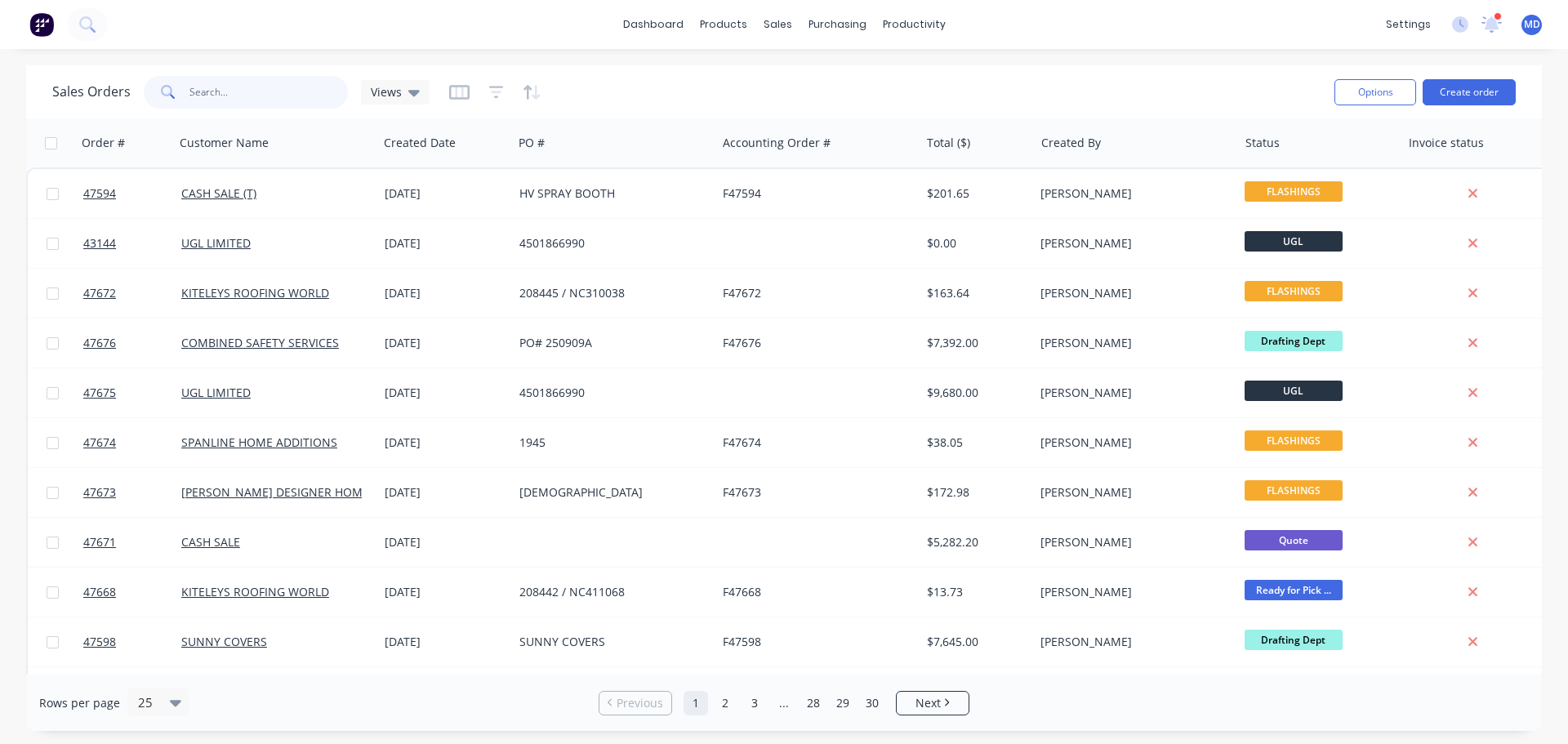
click at [248, 90] on input "text" at bounding box center [269, 91] width 159 height 32
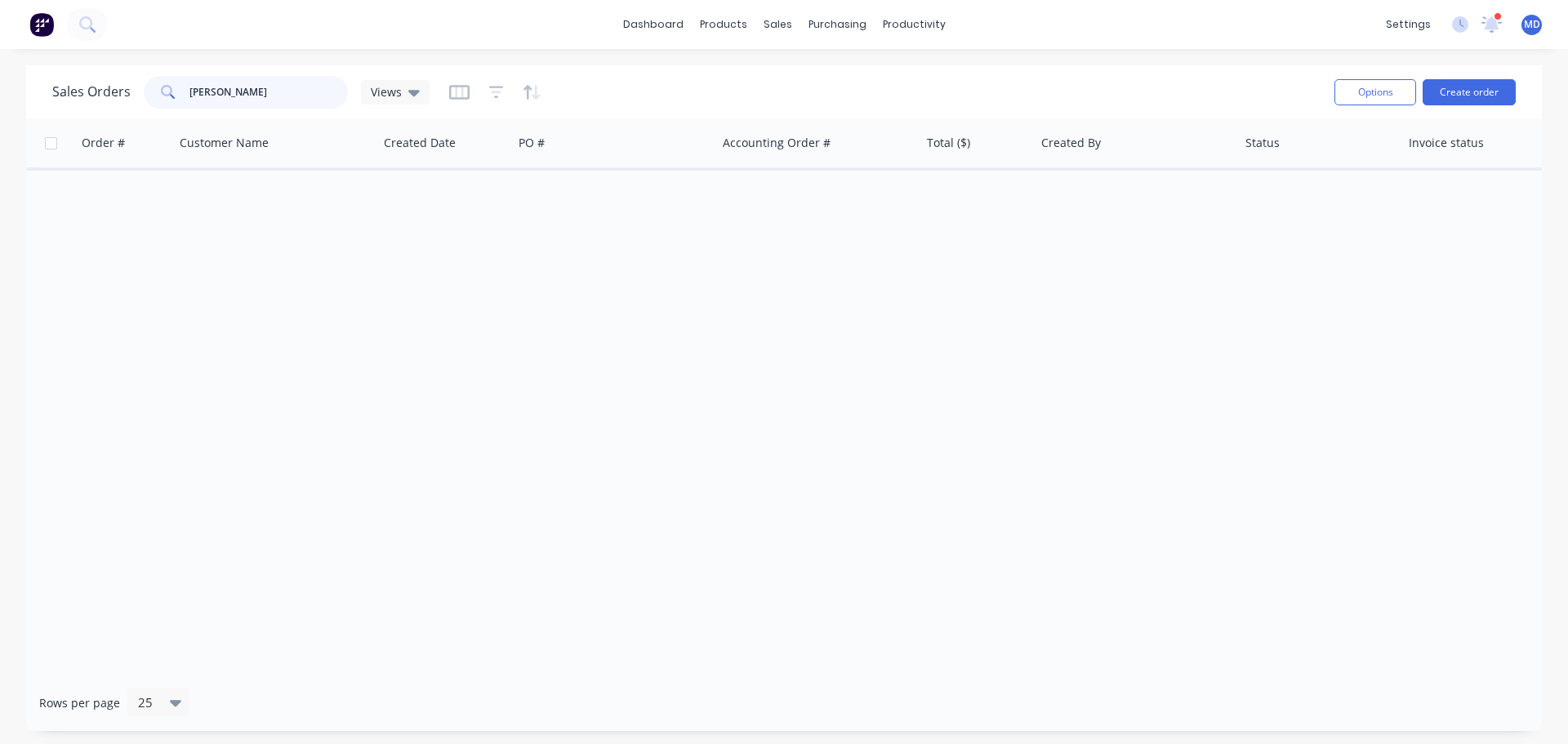
type input "doss"
drag, startPoint x: 477, startPoint y: 90, endPoint x: 492, endPoint y: 92, distance: 15.1
click at [478, 90] on div at bounding box center [495, 91] width 92 height 26
click at [495, 92] on icon "button" at bounding box center [496, 91] width 11 height 2
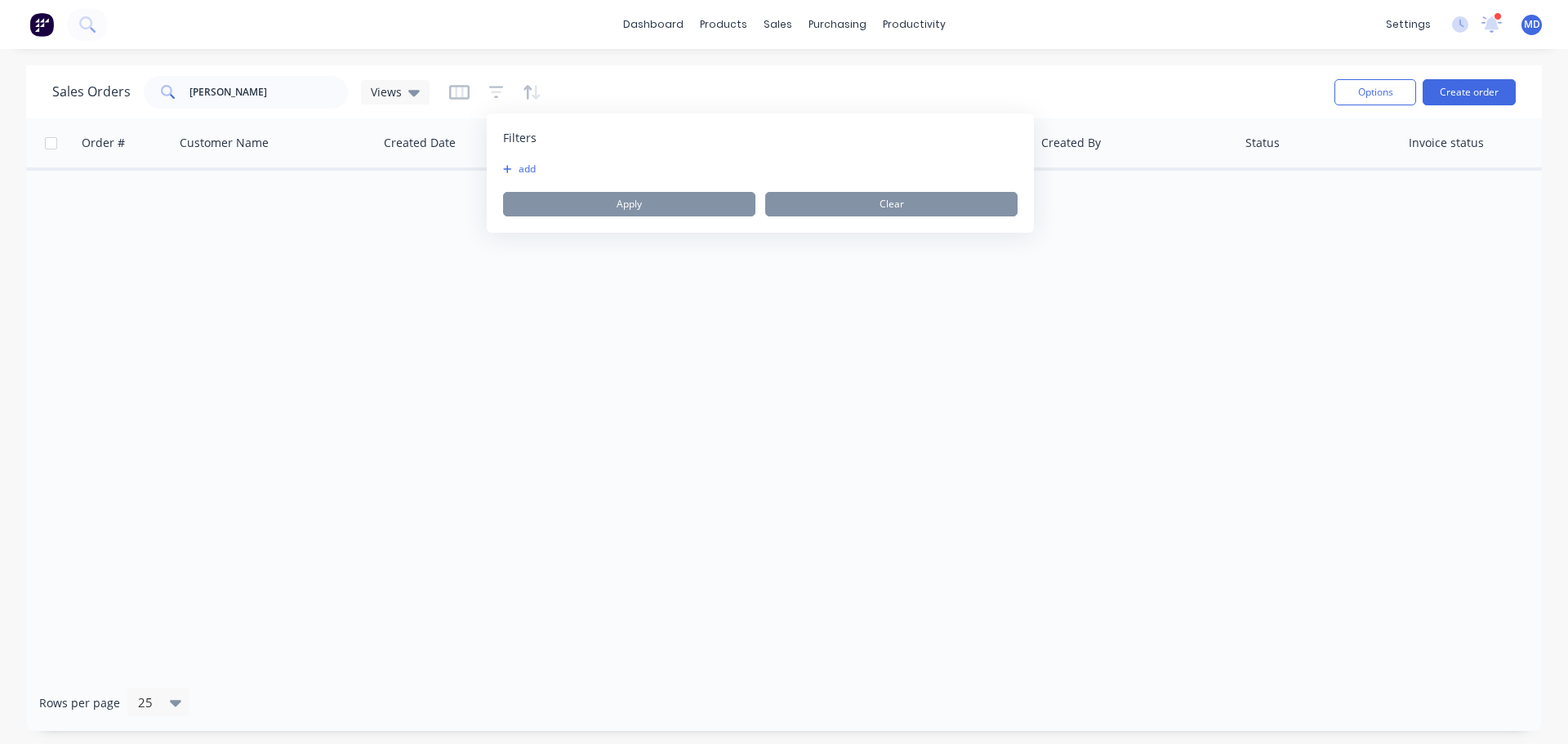
click at [522, 174] on button "add" at bounding box center [523, 169] width 41 height 13
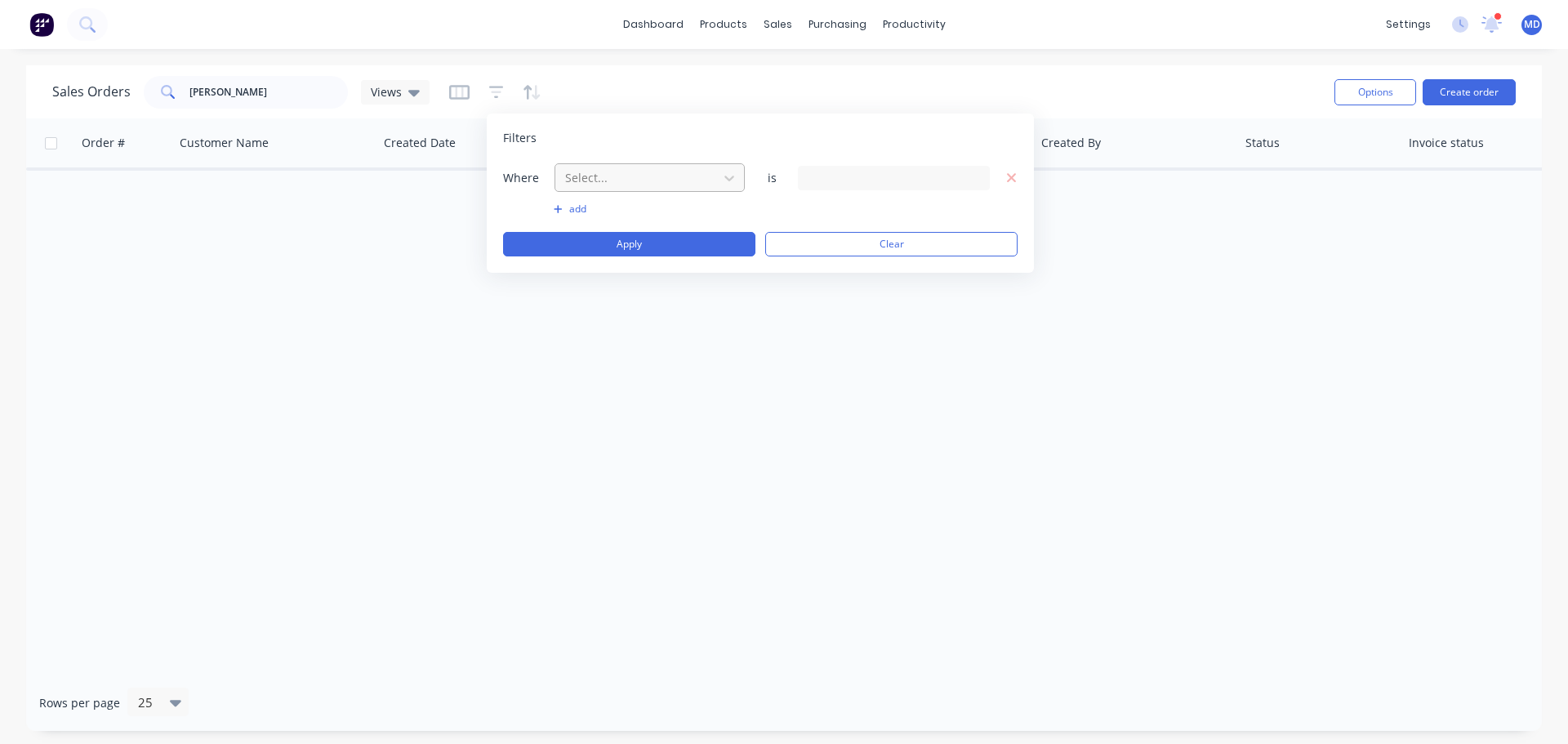
click at [596, 182] on div at bounding box center [637, 177] width 146 height 21
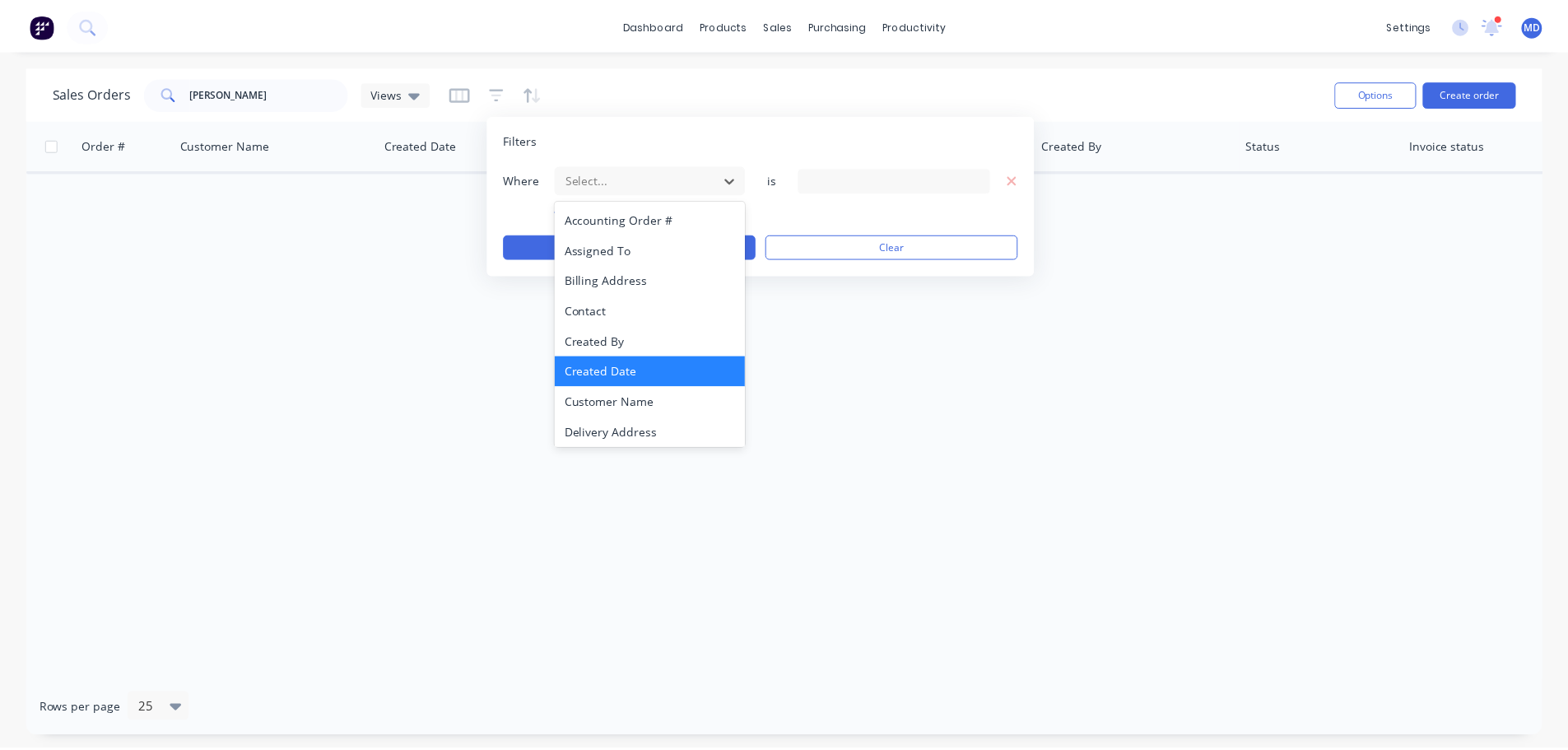
scroll to position [399, 0]
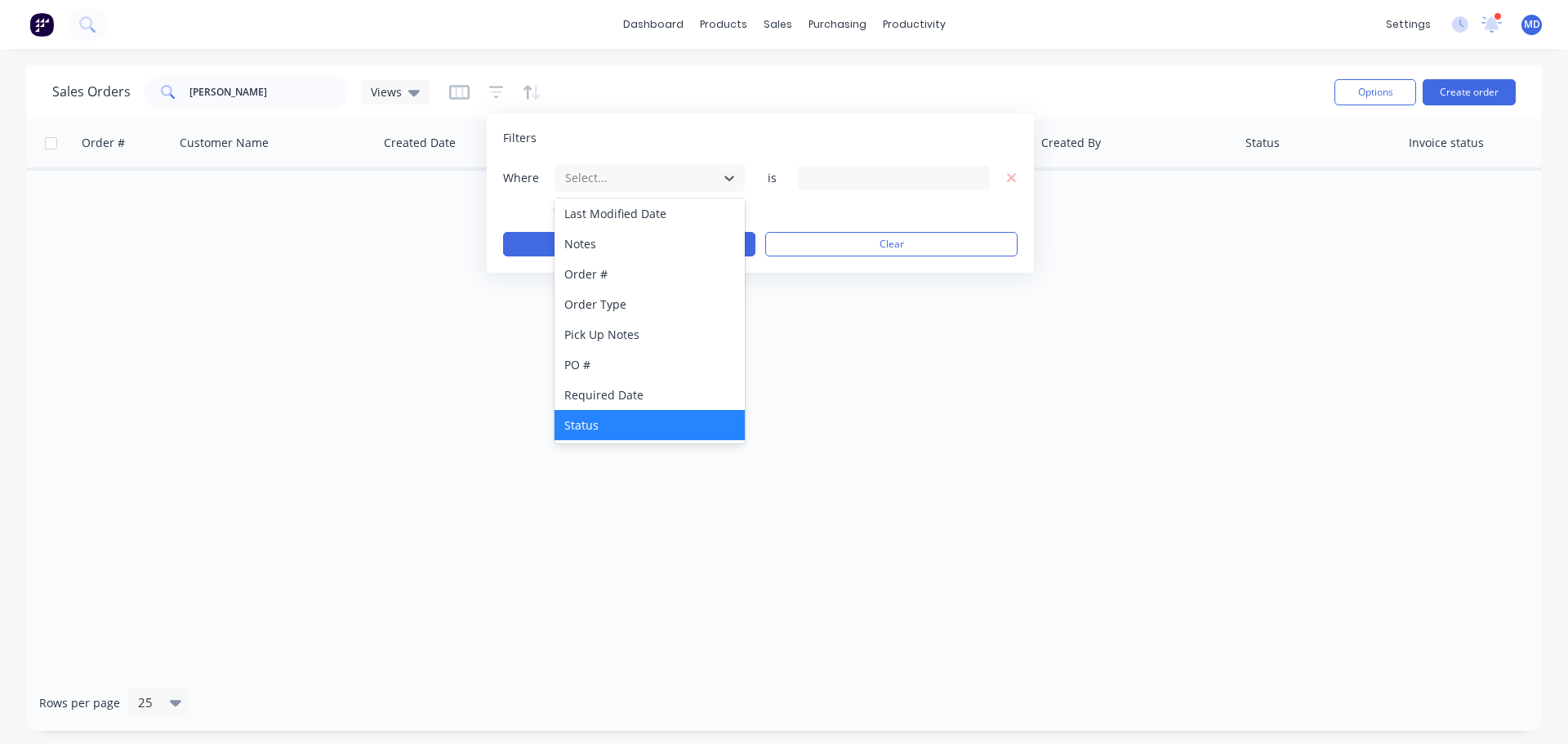
drag, startPoint x: 611, startPoint y: 423, endPoint x: 813, endPoint y: 275, distance: 250.4
click at [611, 422] on div "Status" at bounding box center [650, 425] width 190 height 30
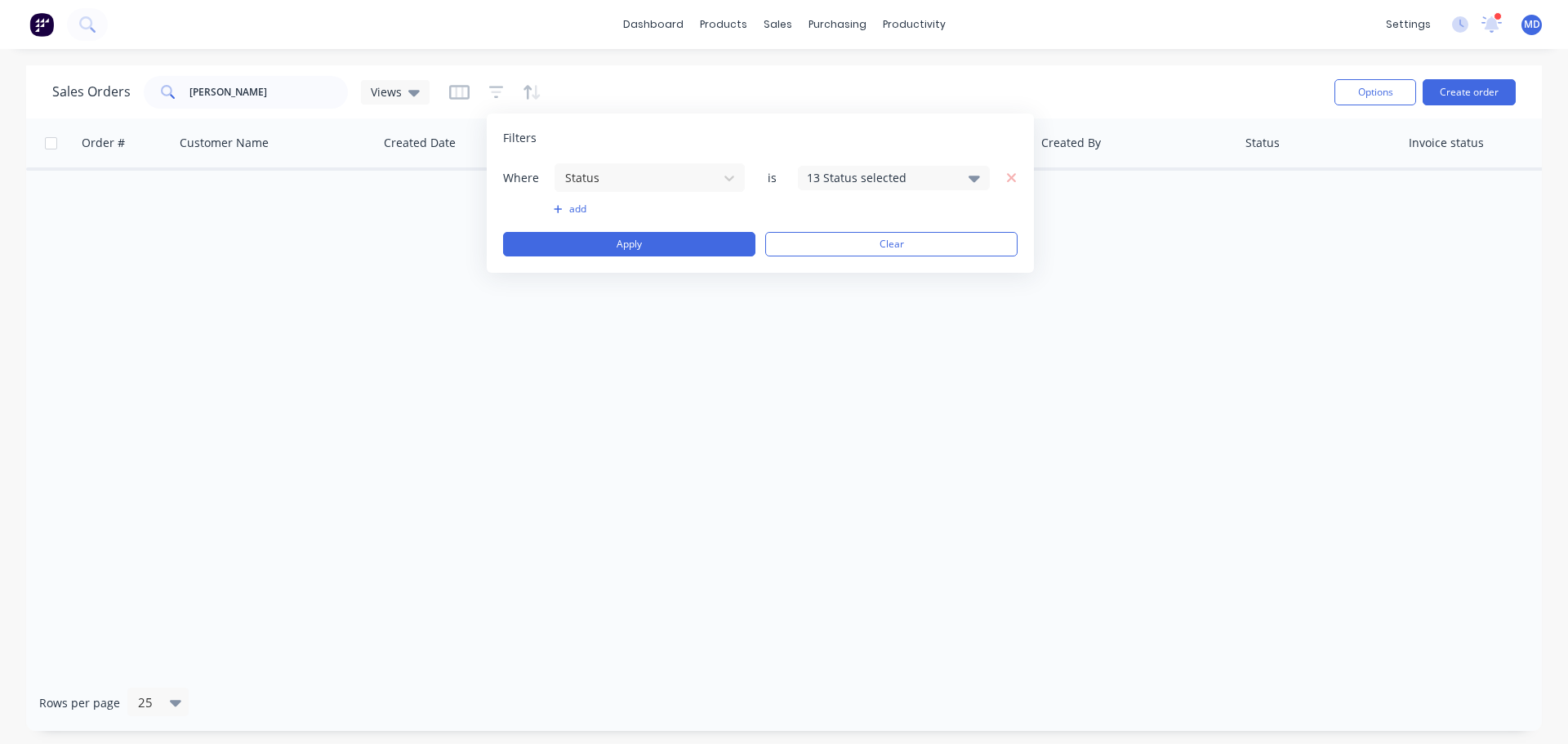
click at [833, 180] on div "13 Status selected" at bounding box center [881, 177] width 148 height 17
click at [824, 266] on div at bounding box center [824, 267] width 32 height 32
click at [671, 239] on button "Apply" at bounding box center [629, 244] width 252 height 24
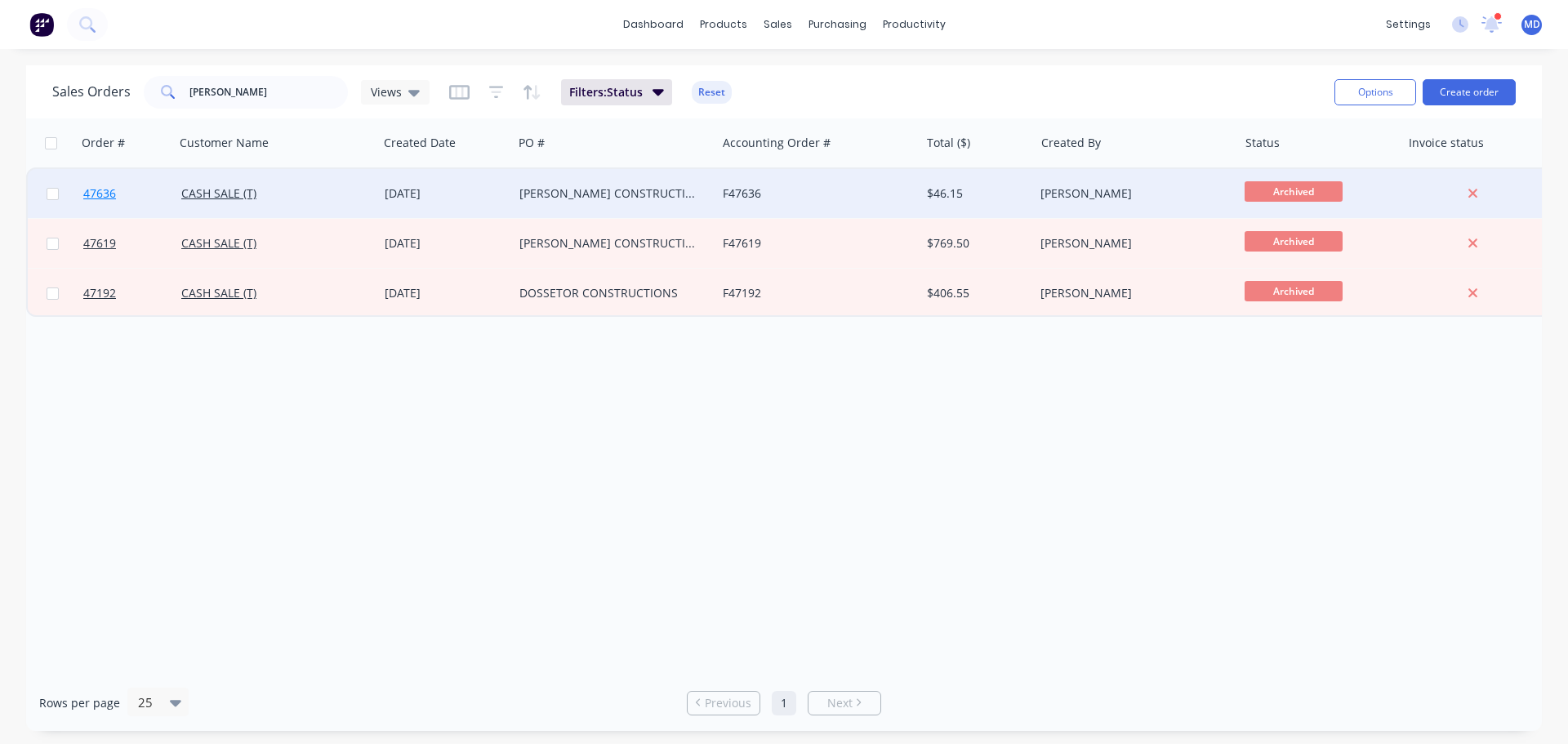
click at [90, 185] on link "47636" at bounding box center [132, 193] width 98 height 49
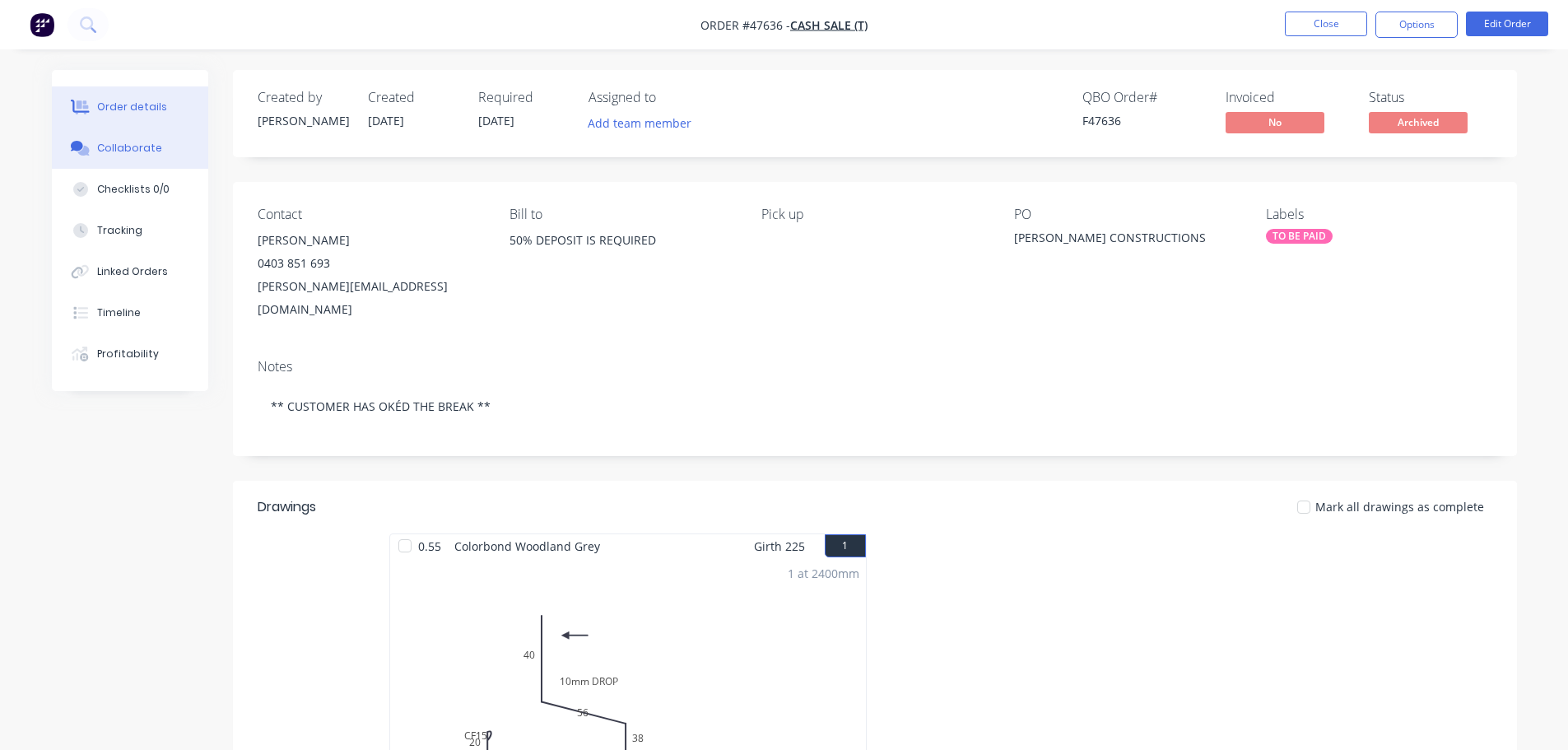
click at [156, 147] on div "Collaborate" at bounding box center [130, 148] width 65 height 15
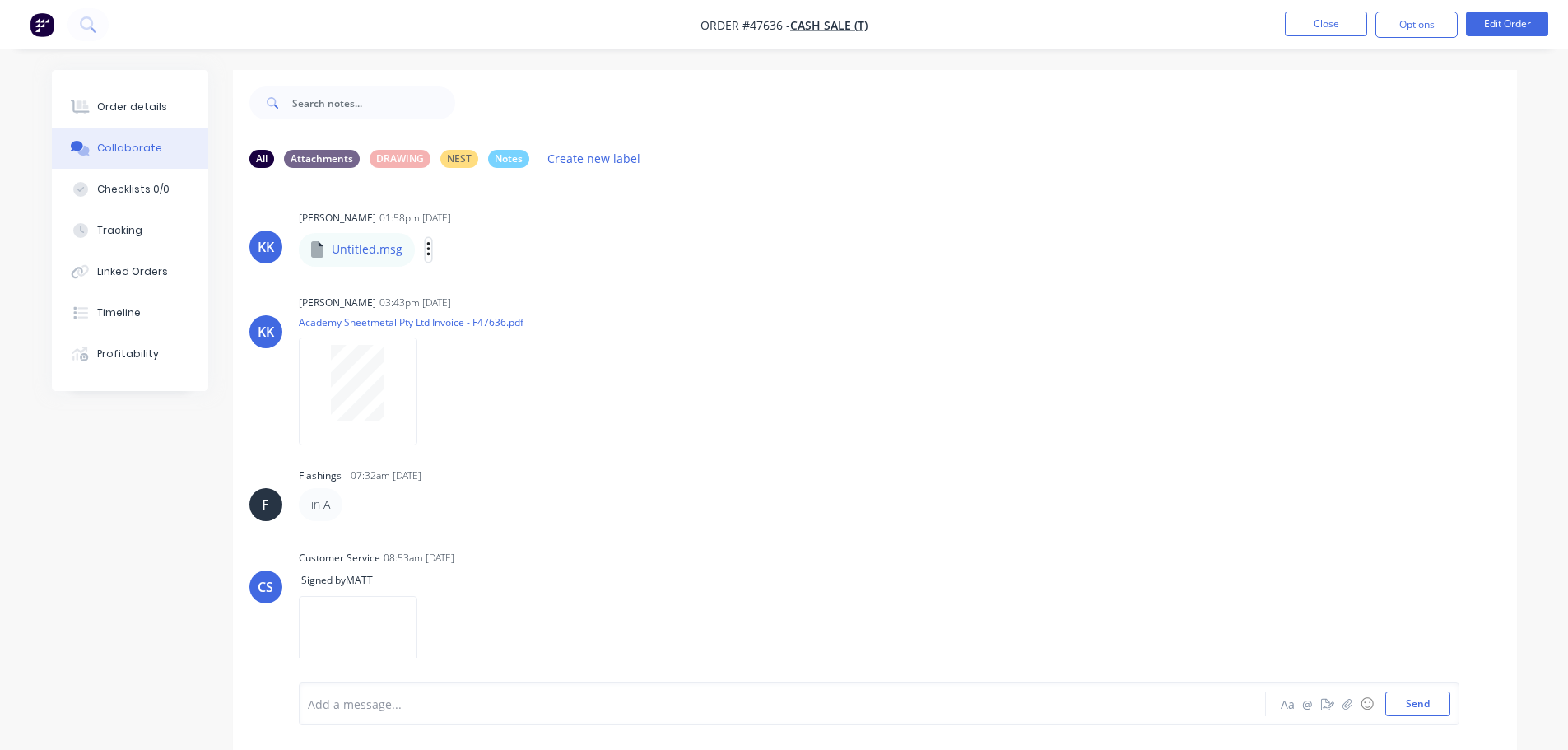
click at [427, 247] on icon "button" at bounding box center [429, 250] width 5 height 19
click at [491, 297] on button "Download" at bounding box center [536, 293] width 185 height 37
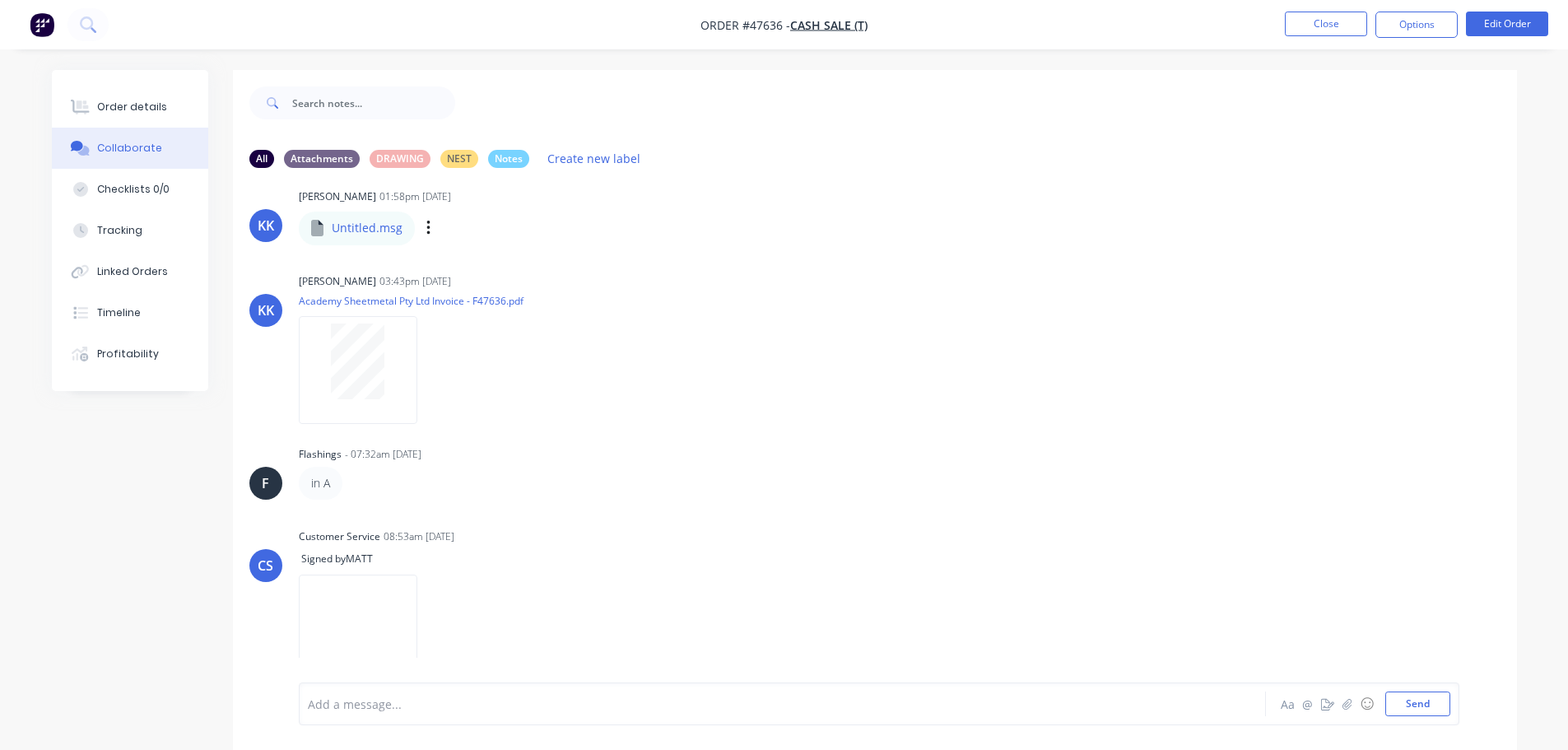
scroll to position [31, 0]
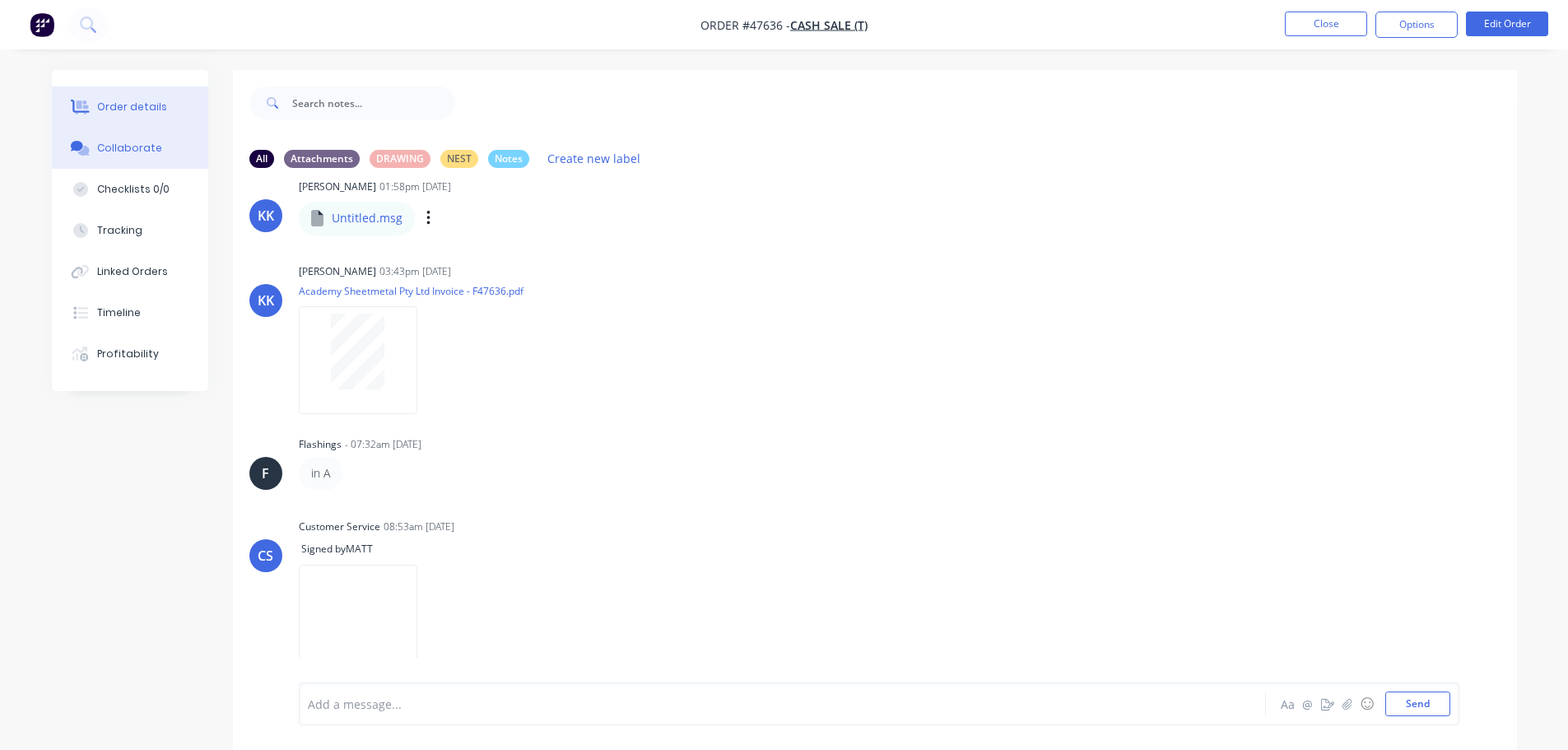
click at [91, 92] on button "Order details" at bounding box center [130, 106] width 157 height 41
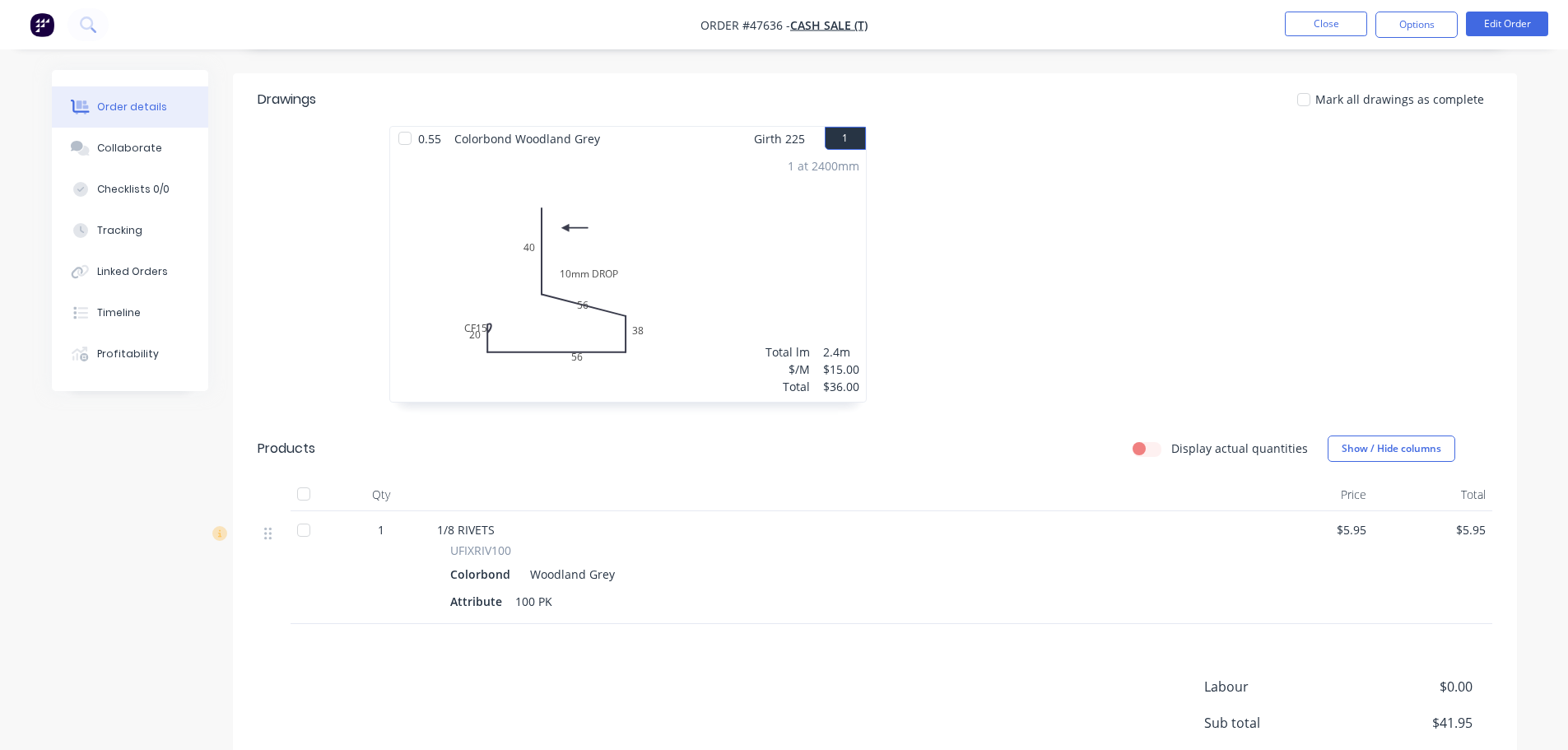
scroll to position [411, 0]
click at [107, 169] on button "Checklists 0/0" at bounding box center [130, 189] width 157 height 41
type textarea "x"
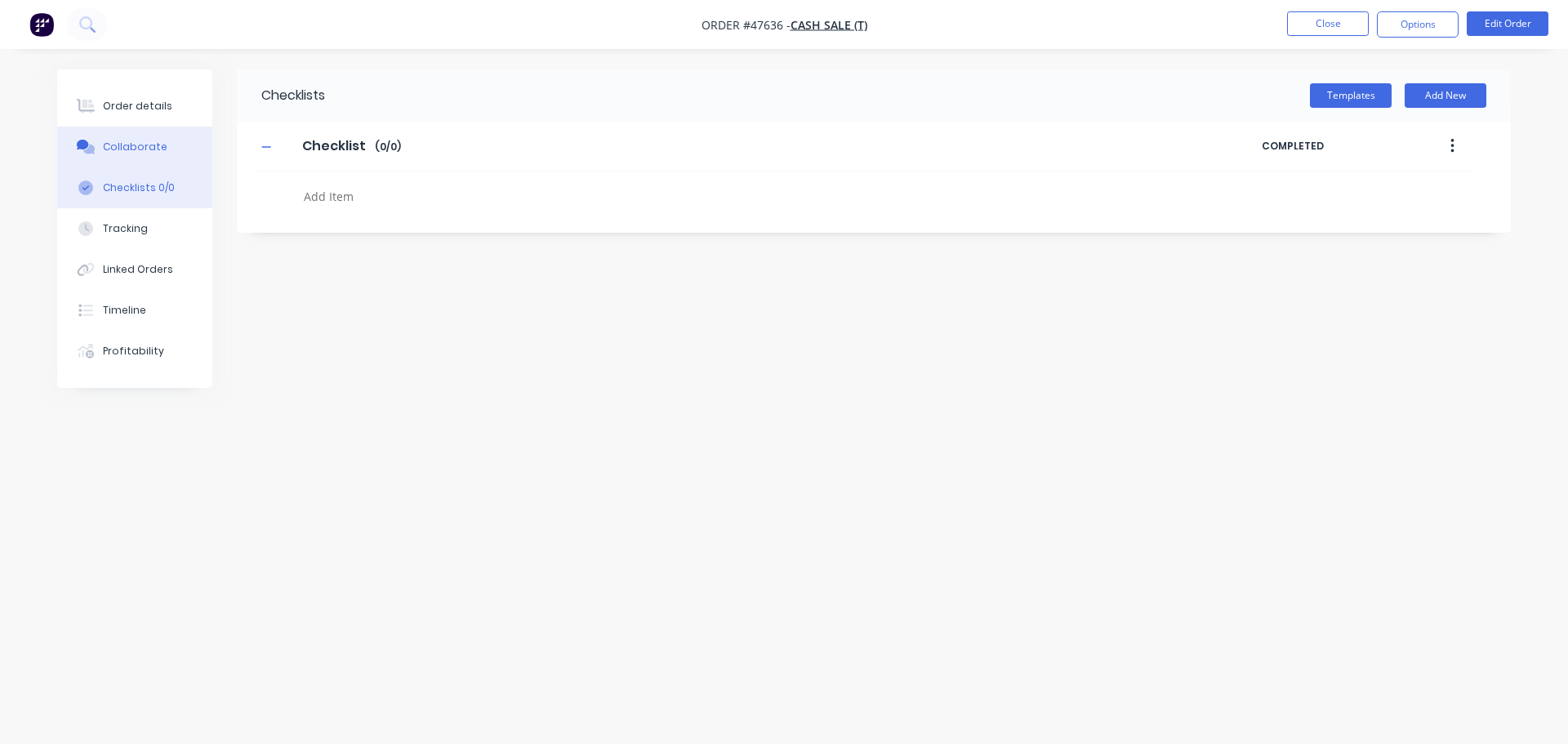
click at [105, 159] on button "Collaborate" at bounding box center [135, 146] width 156 height 41
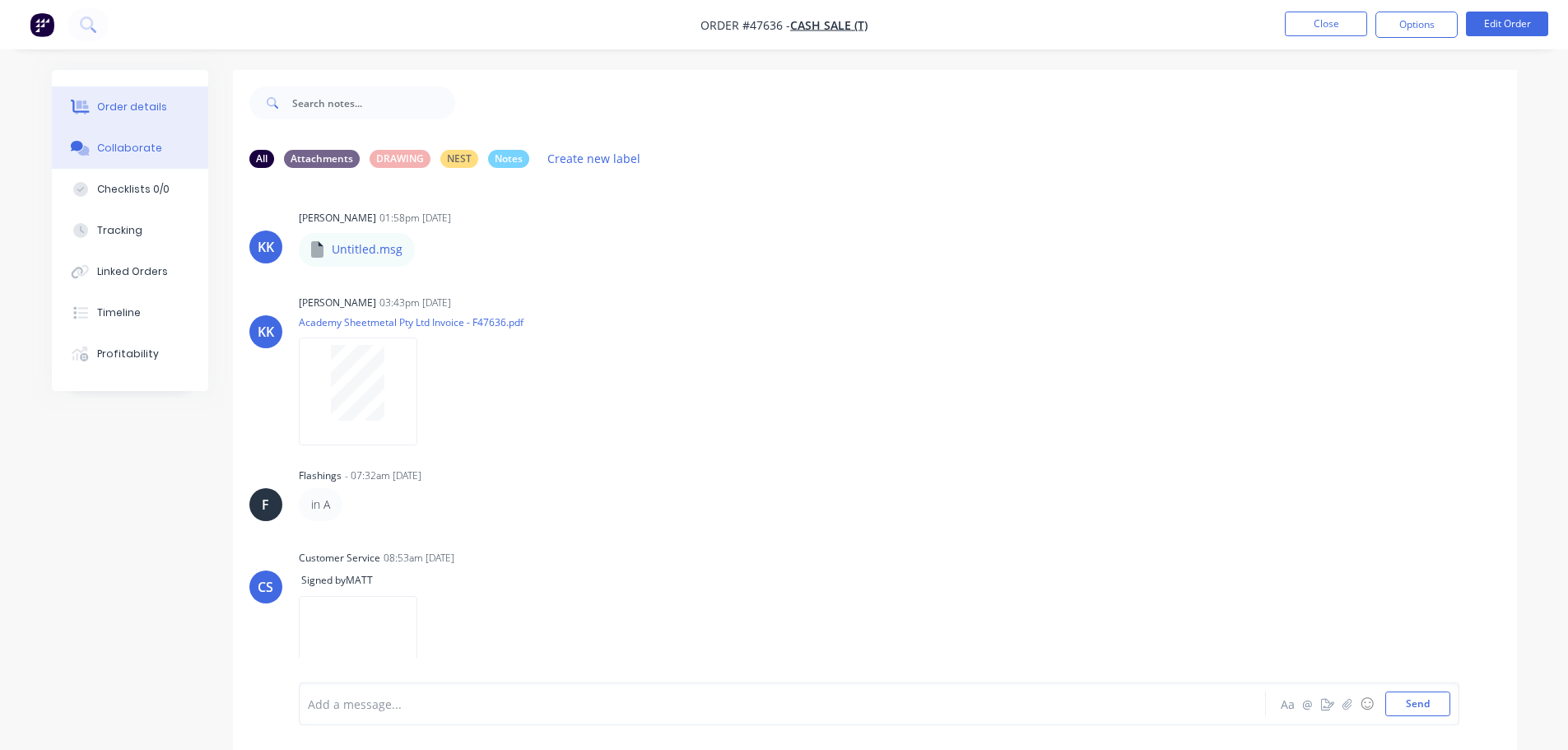
click at [152, 100] on div "Order details" at bounding box center [132, 107] width 70 height 15
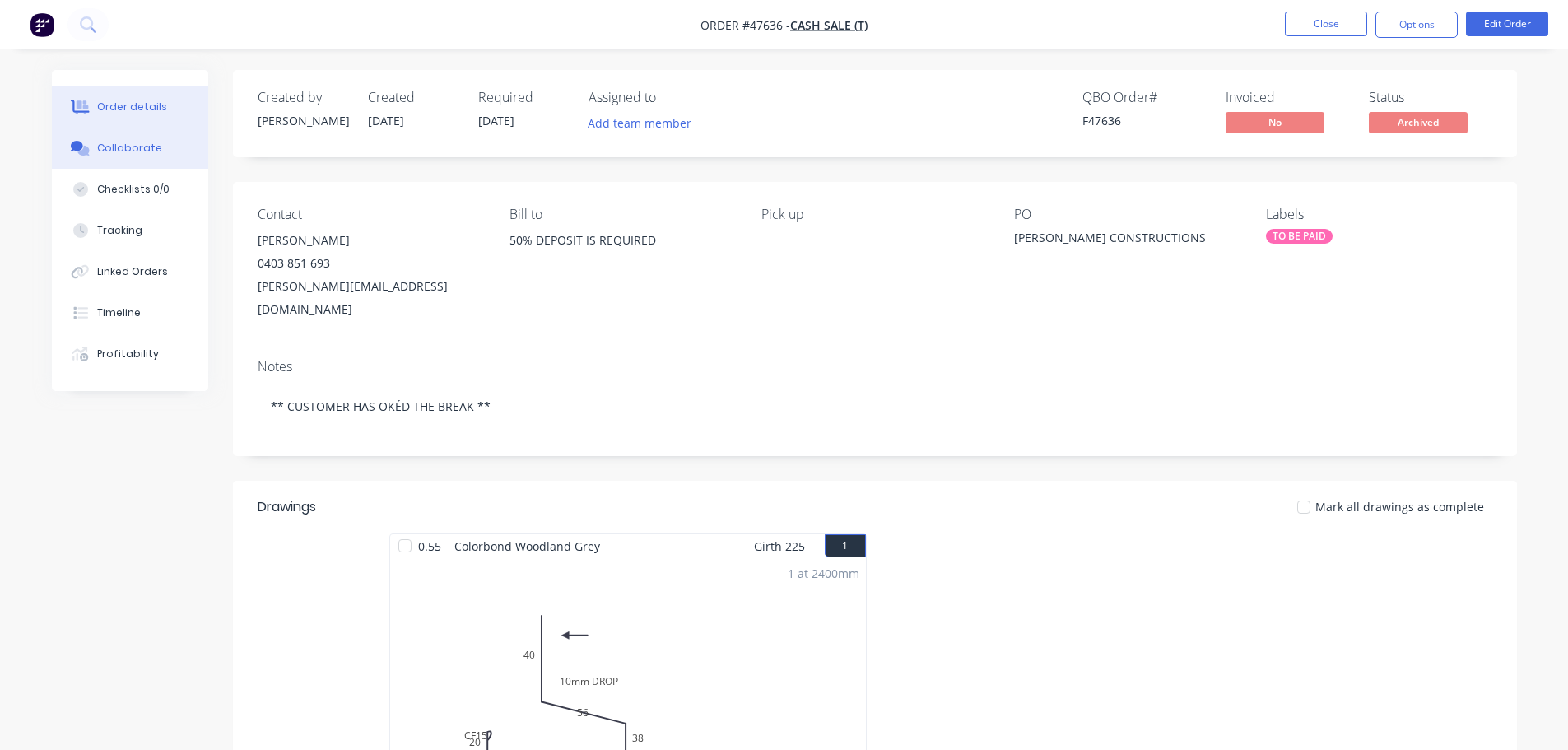
click at [110, 161] on button "Collaborate" at bounding box center [130, 147] width 157 height 41
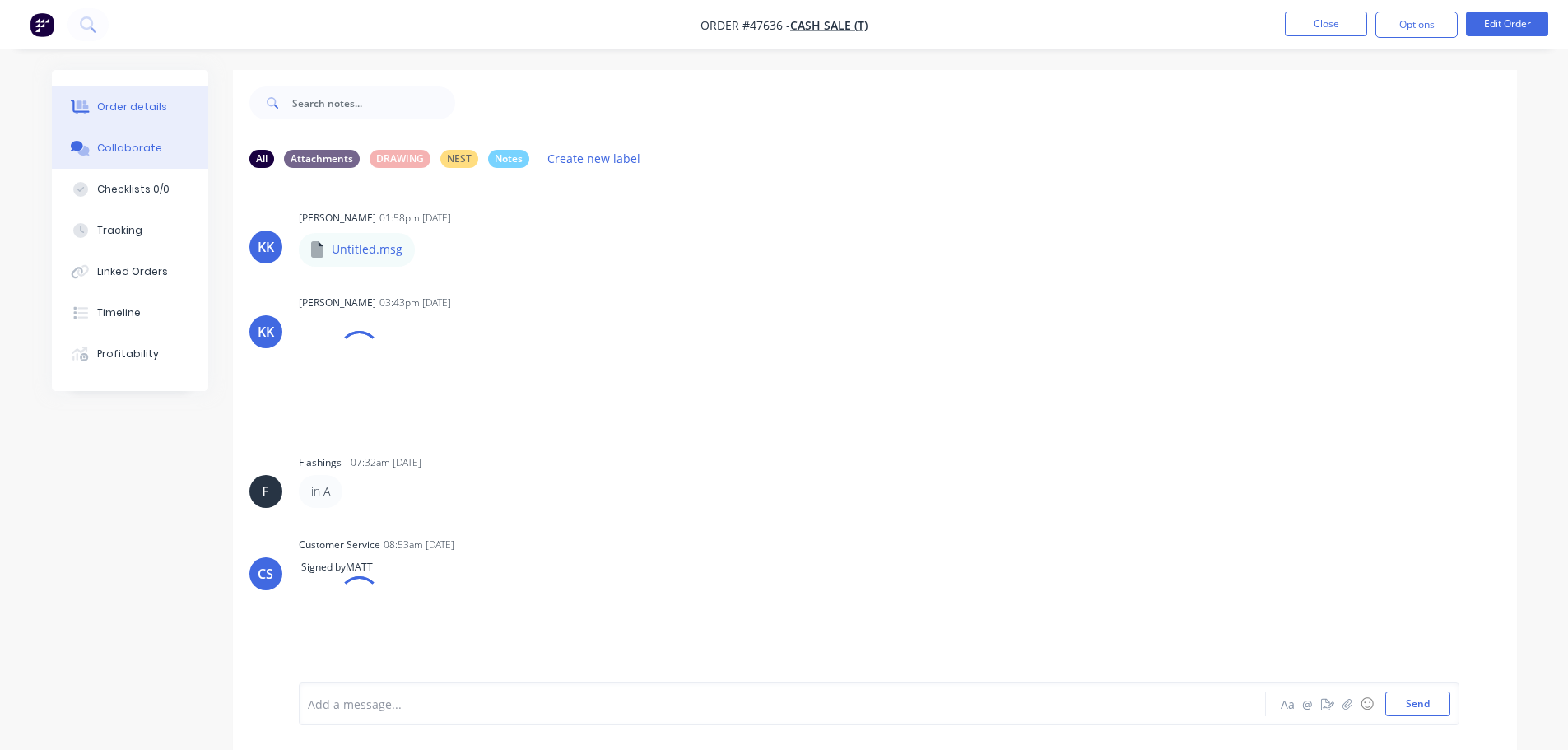
click at [130, 119] on button "Order details" at bounding box center [130, 106] width 157 height 41
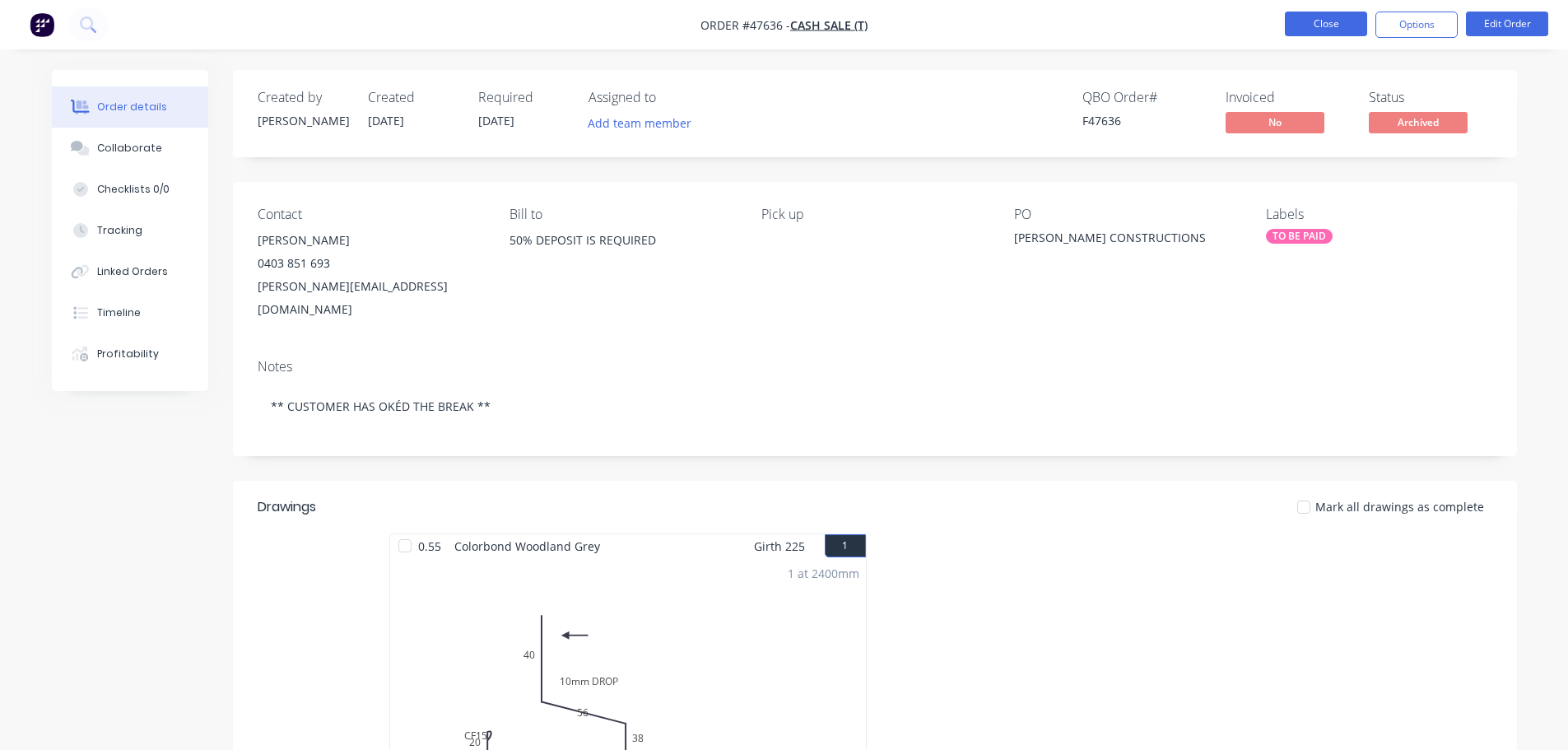
click at [1322, 34] on button "Close" at bounding box center [1326, 23] width 82 height 24
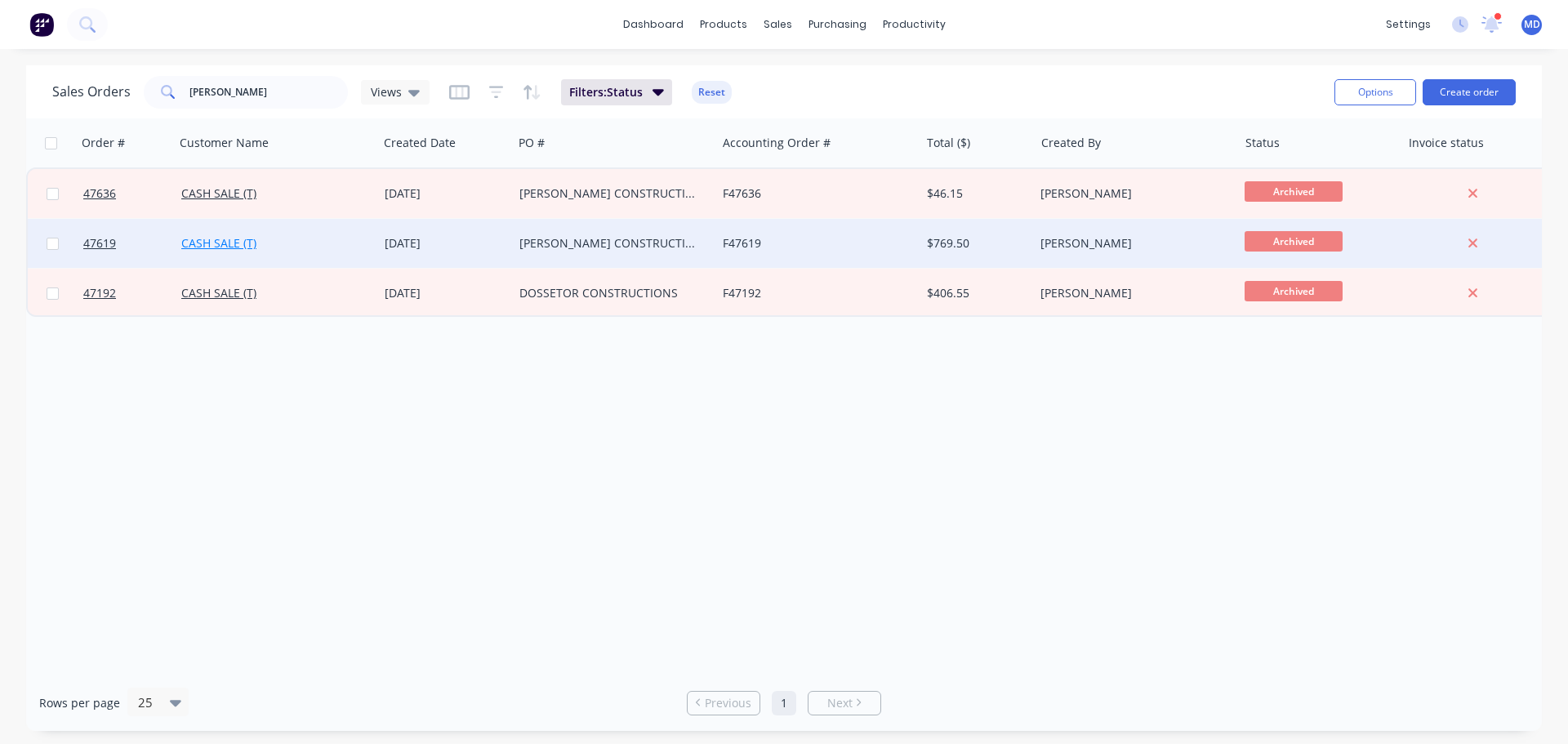
click at [233, 244] on link "CASH SALE (T)" at bounding box center [219, 243] width 75 height 16
click at [94, 236] on span "47619" at bounding box center [99, 244] width 32 height 17
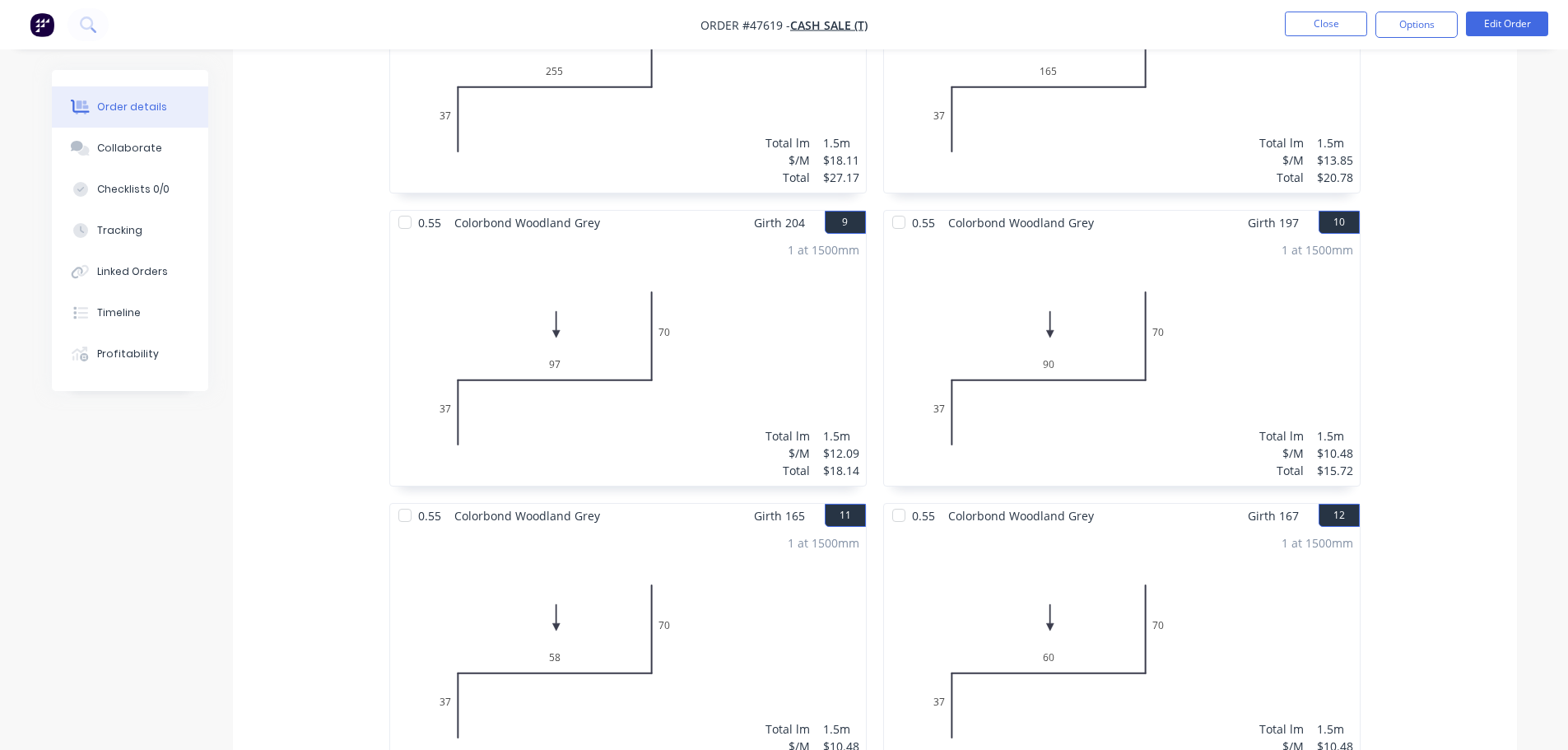
scroll to position [1373, 0]
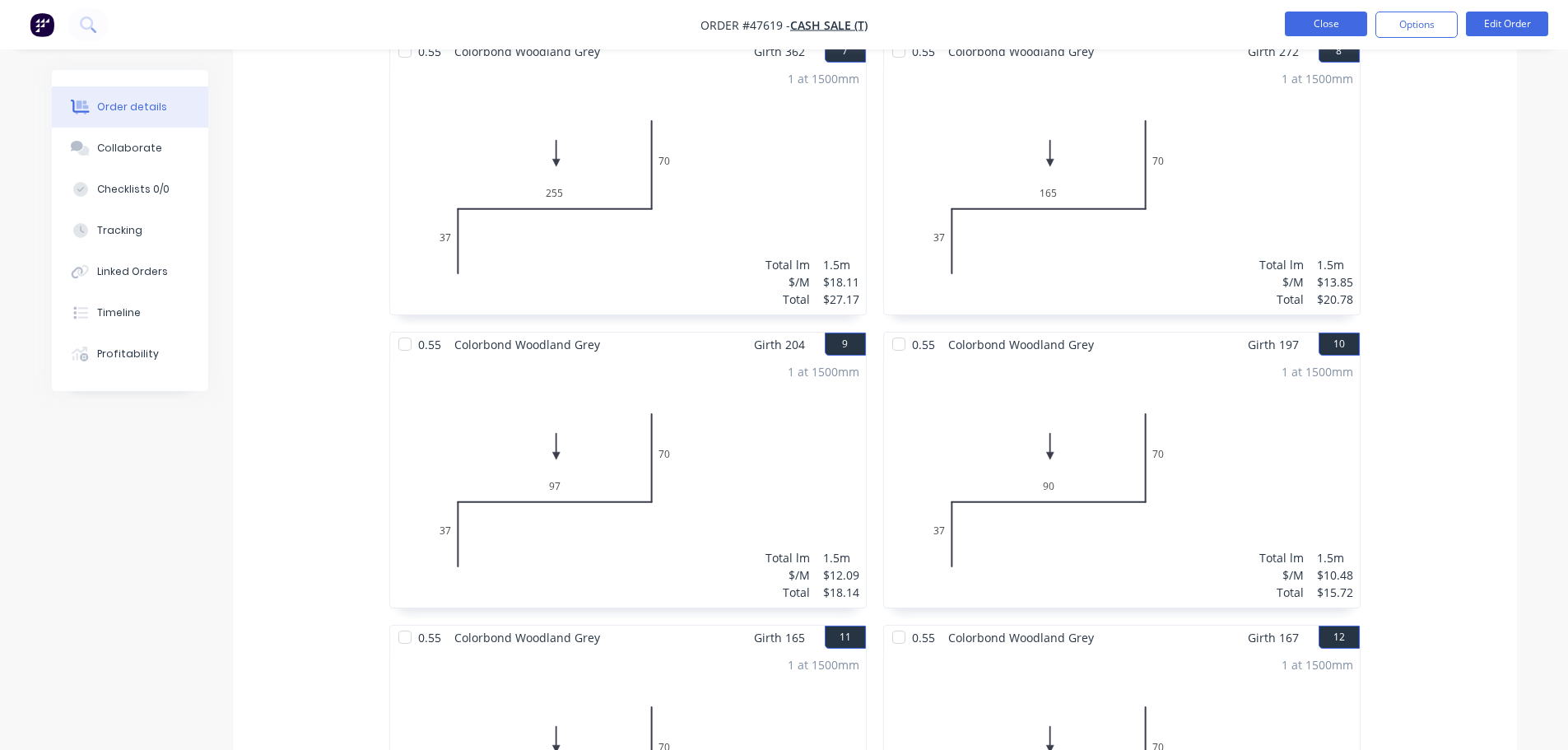
click at [1302, 32] on button "Close" at bounding box center [1326, 23] width 82 height 24
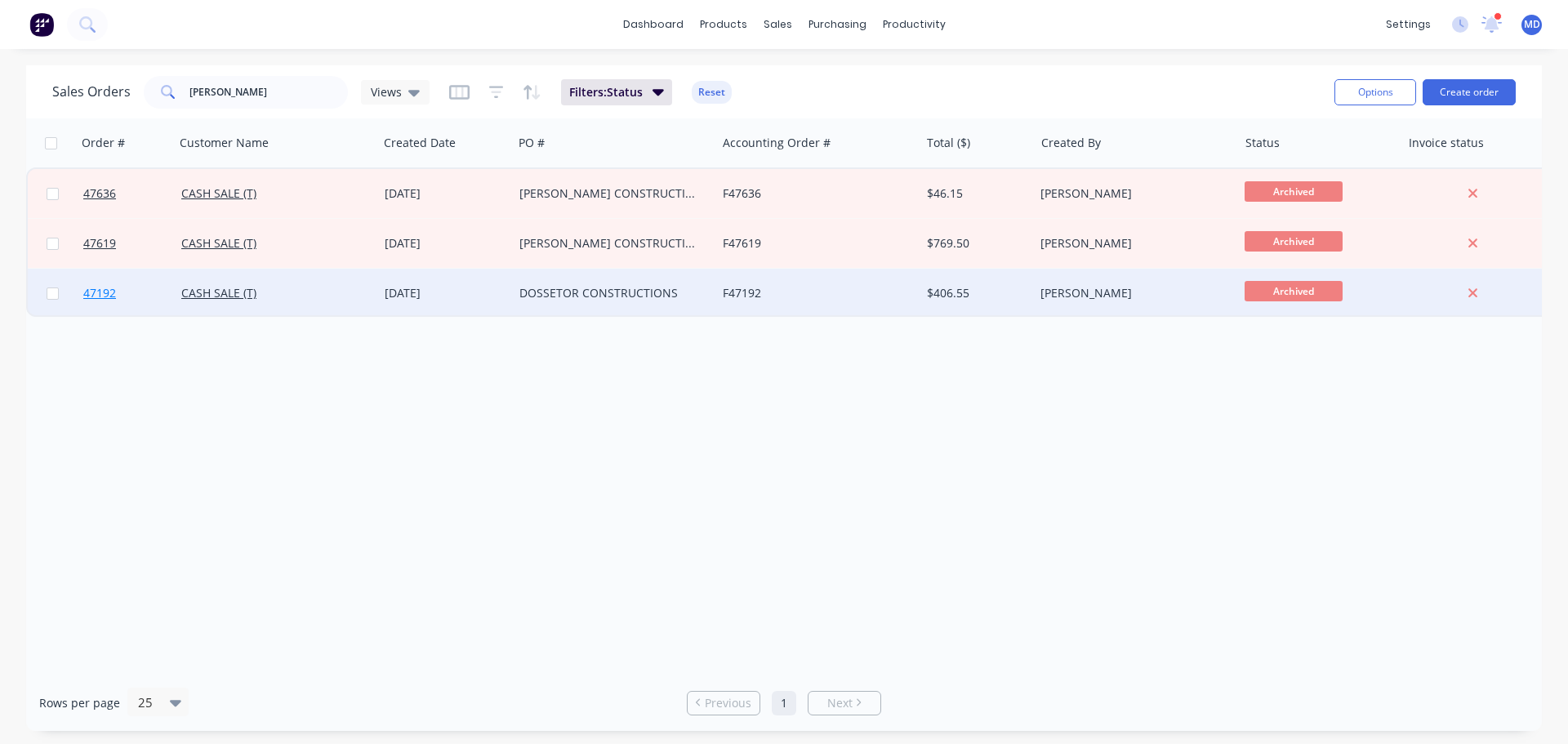
click at [106, 284] on link "47192" at bounding box center [132, 293] width 98 height 49
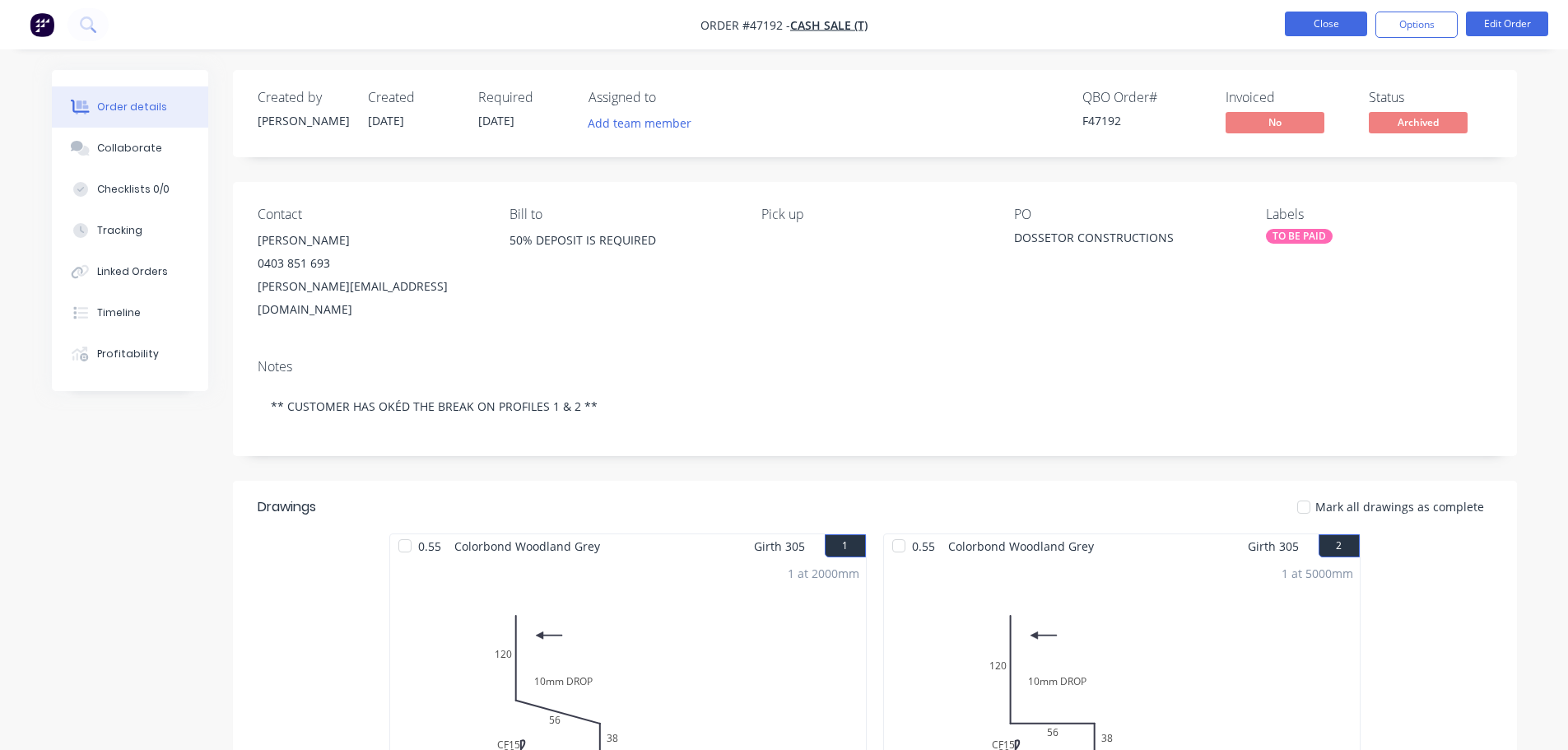
click at [1305, 18] on button "Close" at bounding box center [1326, 23] width 82 height 24
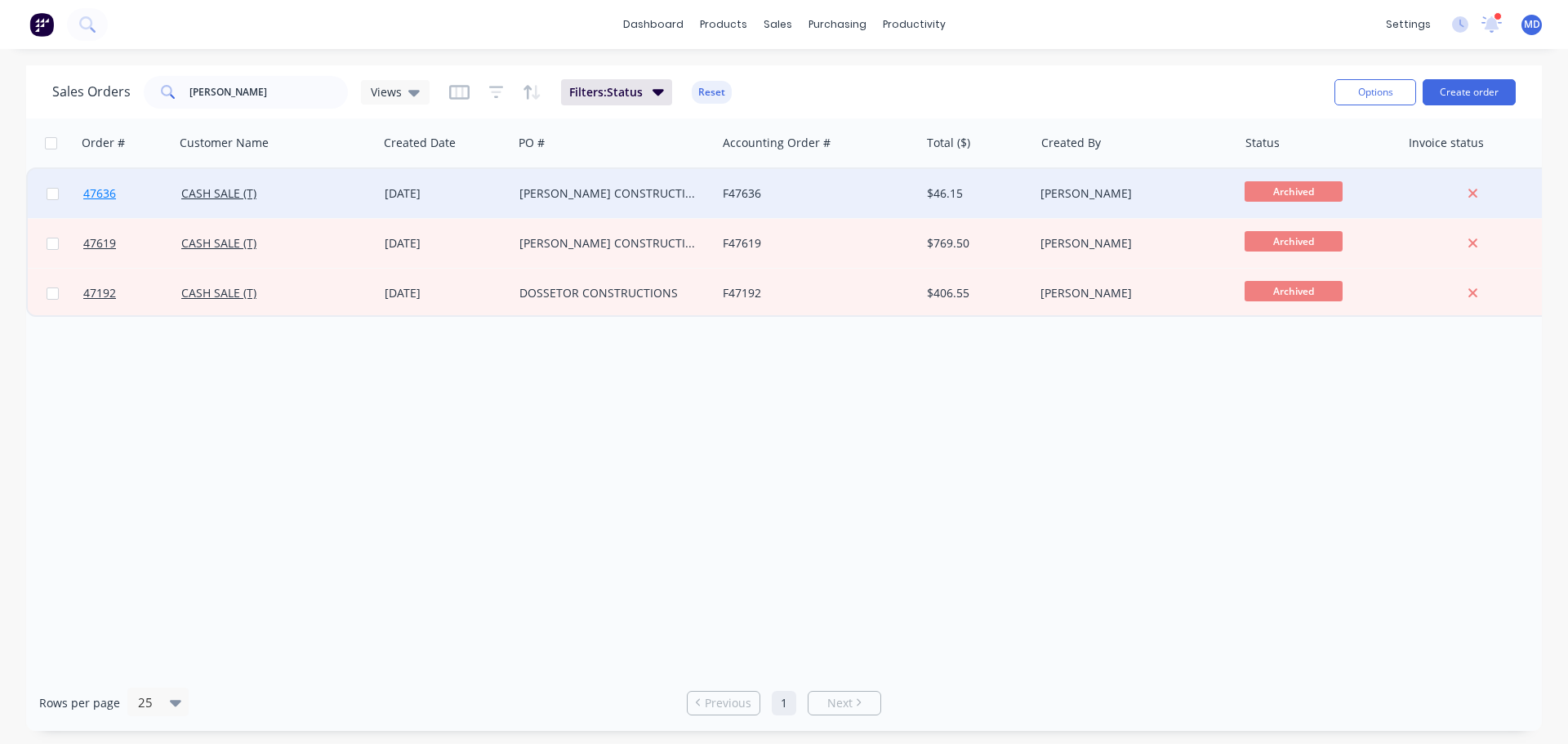
click at [98, 191] on span "47636" at bounding box center [99, 194] width 32 height 17
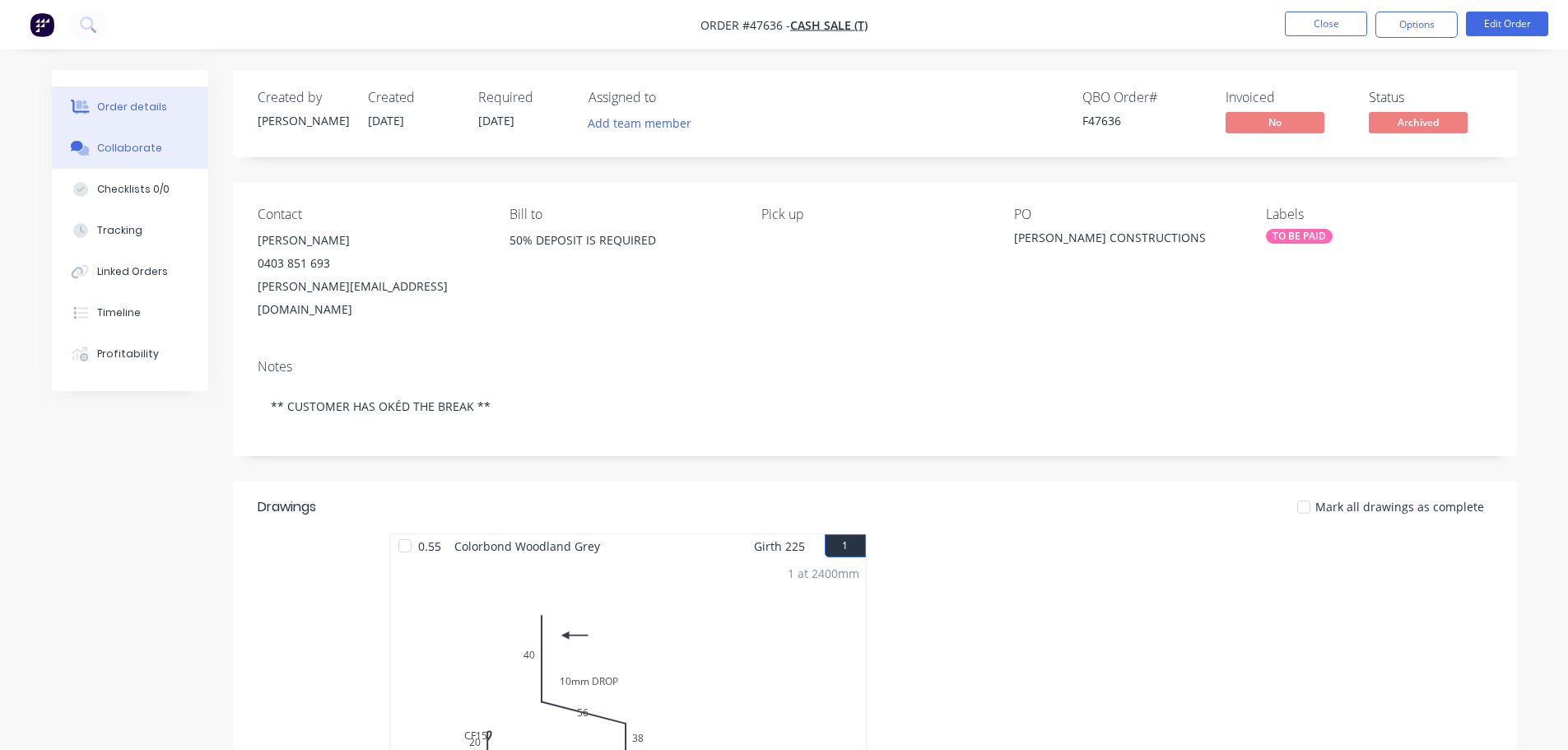
click at [132, 142] on div "Collaborate" at bounding box center [130, 148] width 65 height 15
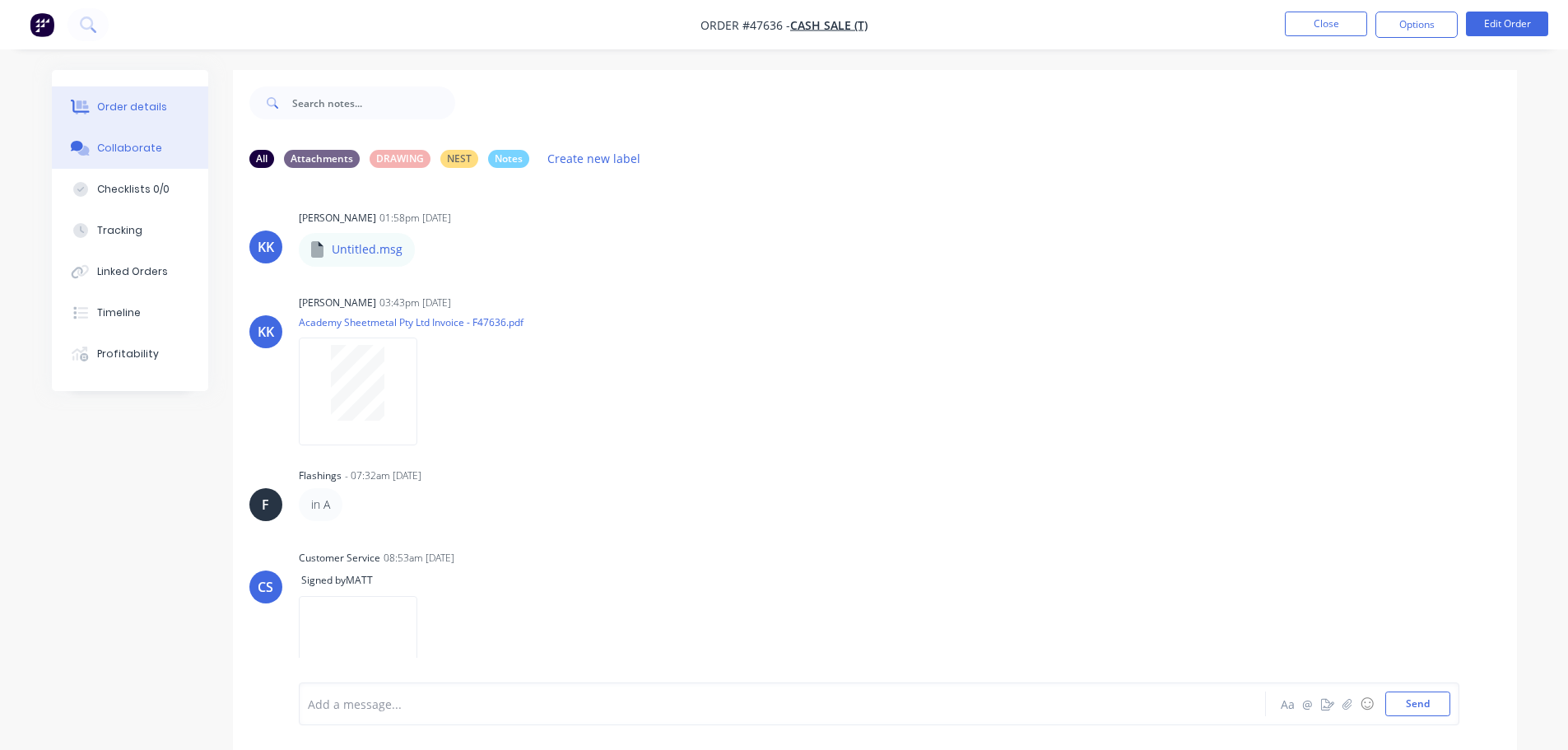
click at [141, 111] on div "Order details" at bounding box center [132, 107] width 70 height 15
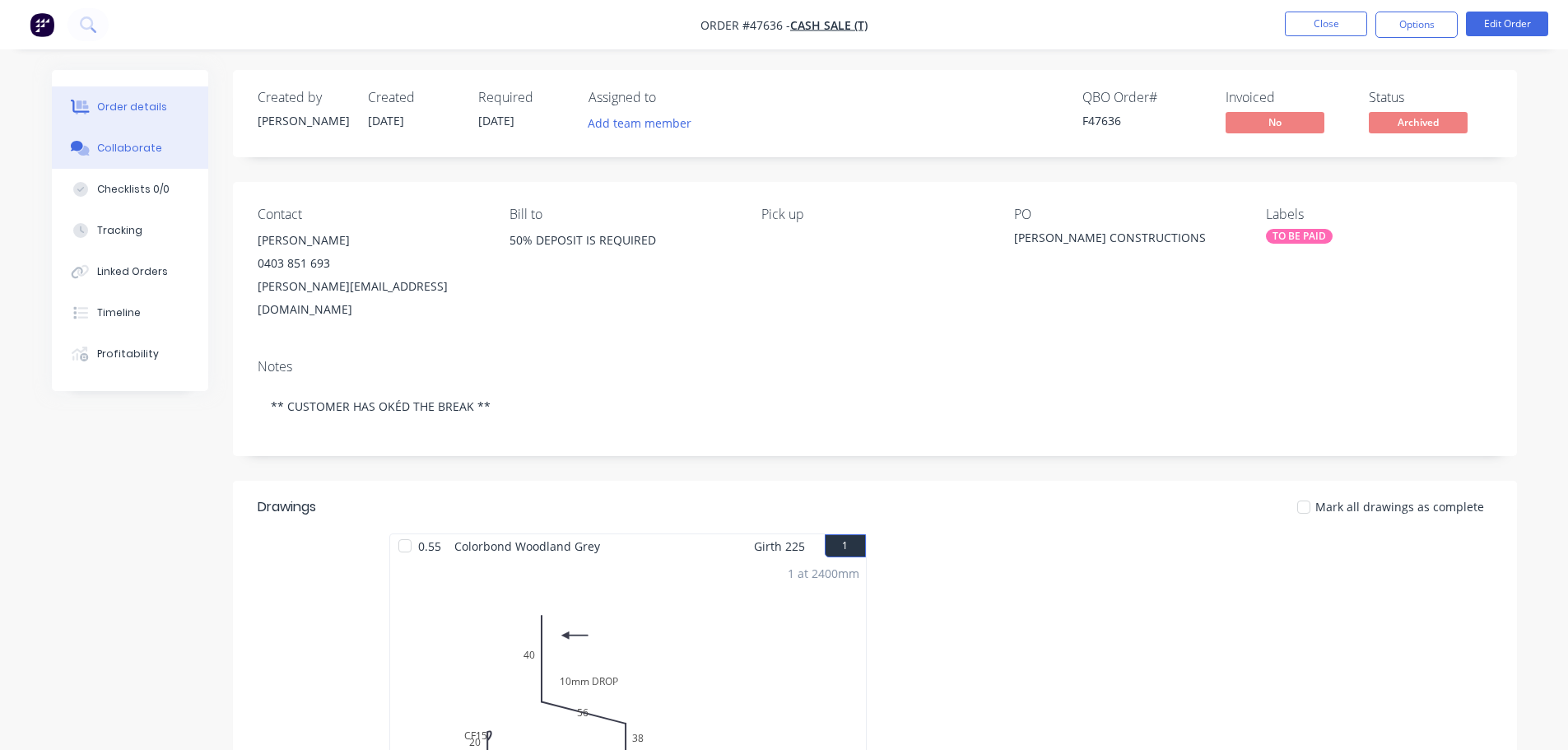
drag, startPoint x: 156, startPoint y: 158, endPoint x: 147, endPoint y: 158, distance: 9.0
click at [156, 158] on button "Collaborate" at bounding box center [130, 147] width 157 height 41
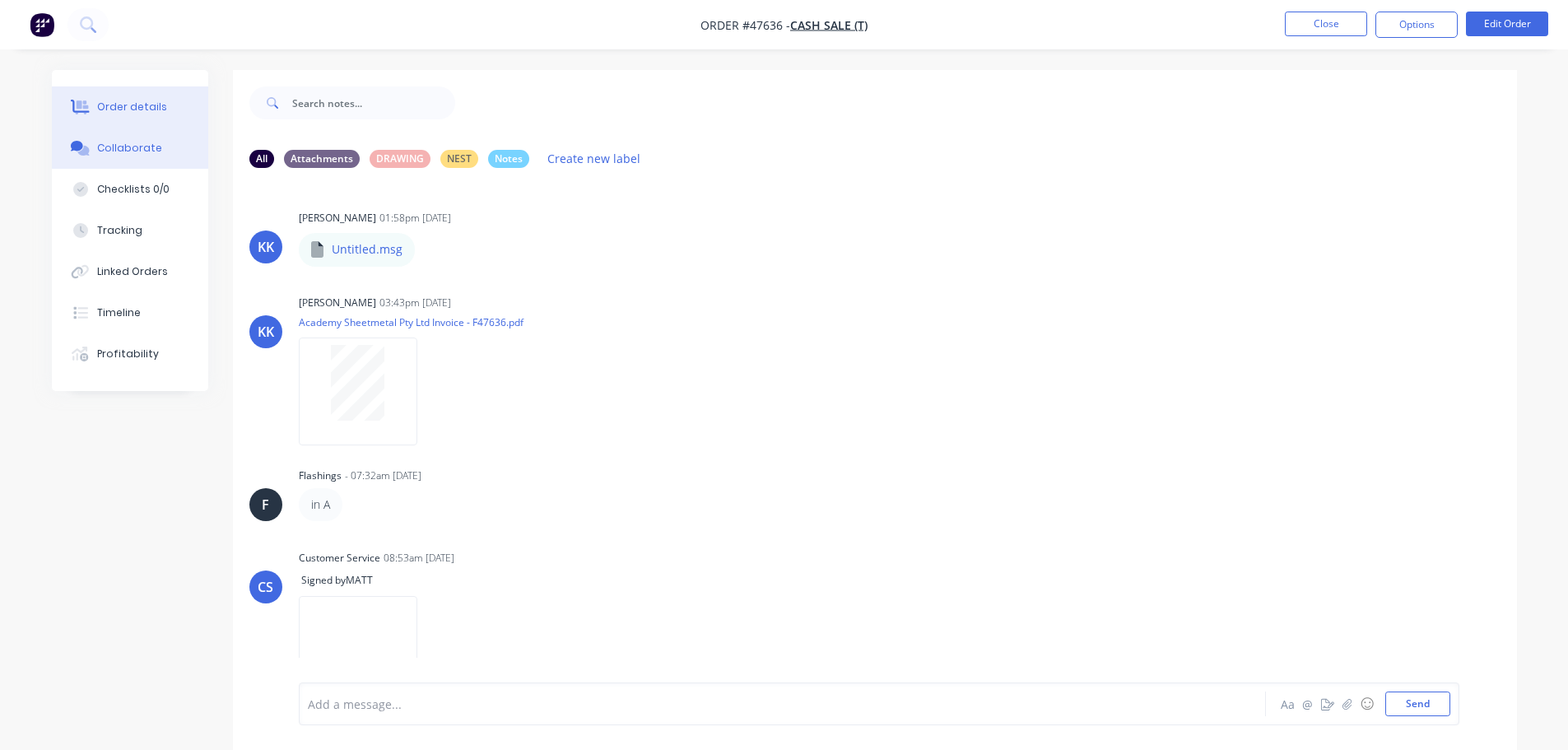
click at [173, 96] on button "Order details" at bounding box center [130, 106] width 157 height 41
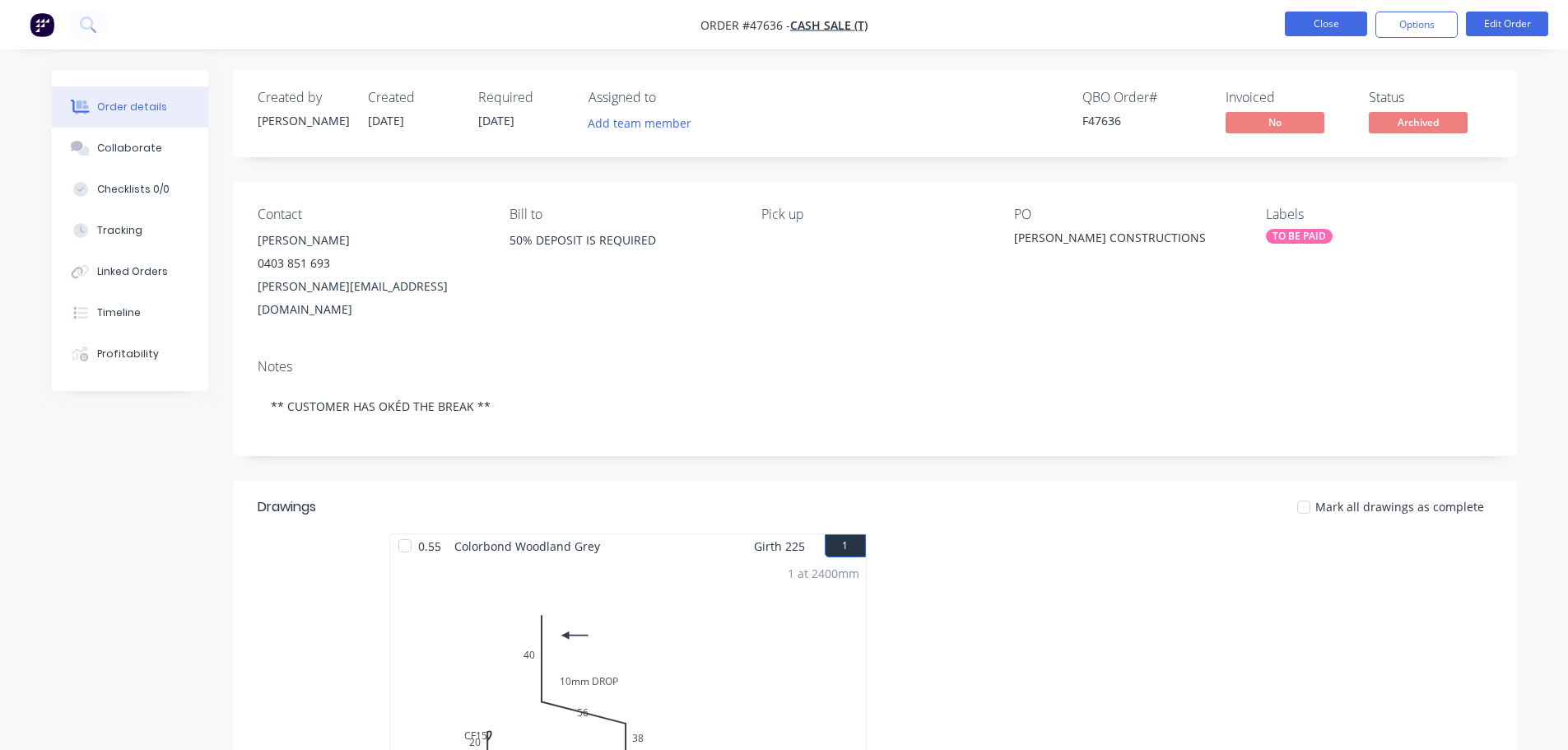
click at [1315, 16] on button "Close" at bounding box center [1326, 23] width 82 height 24
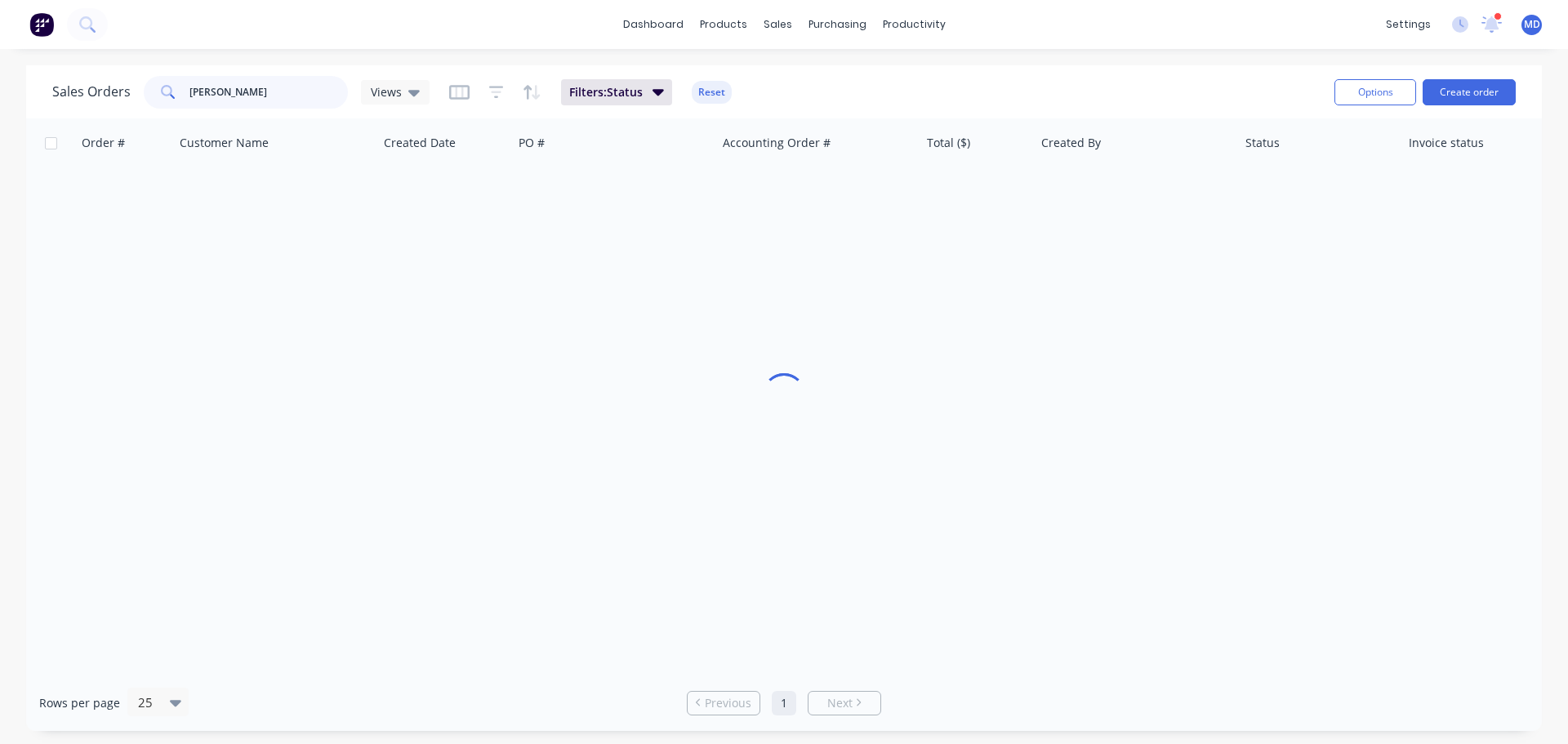
drag, startPoint x: 233, startPoint y: 86, endPoint x: 130, endPoint y: 81, distance: 103.1
click at [130, 81] on div "Sales Orders doss Views" at bounding box center [241, 91] width 378 height 32
type input "a"
type input "46832"
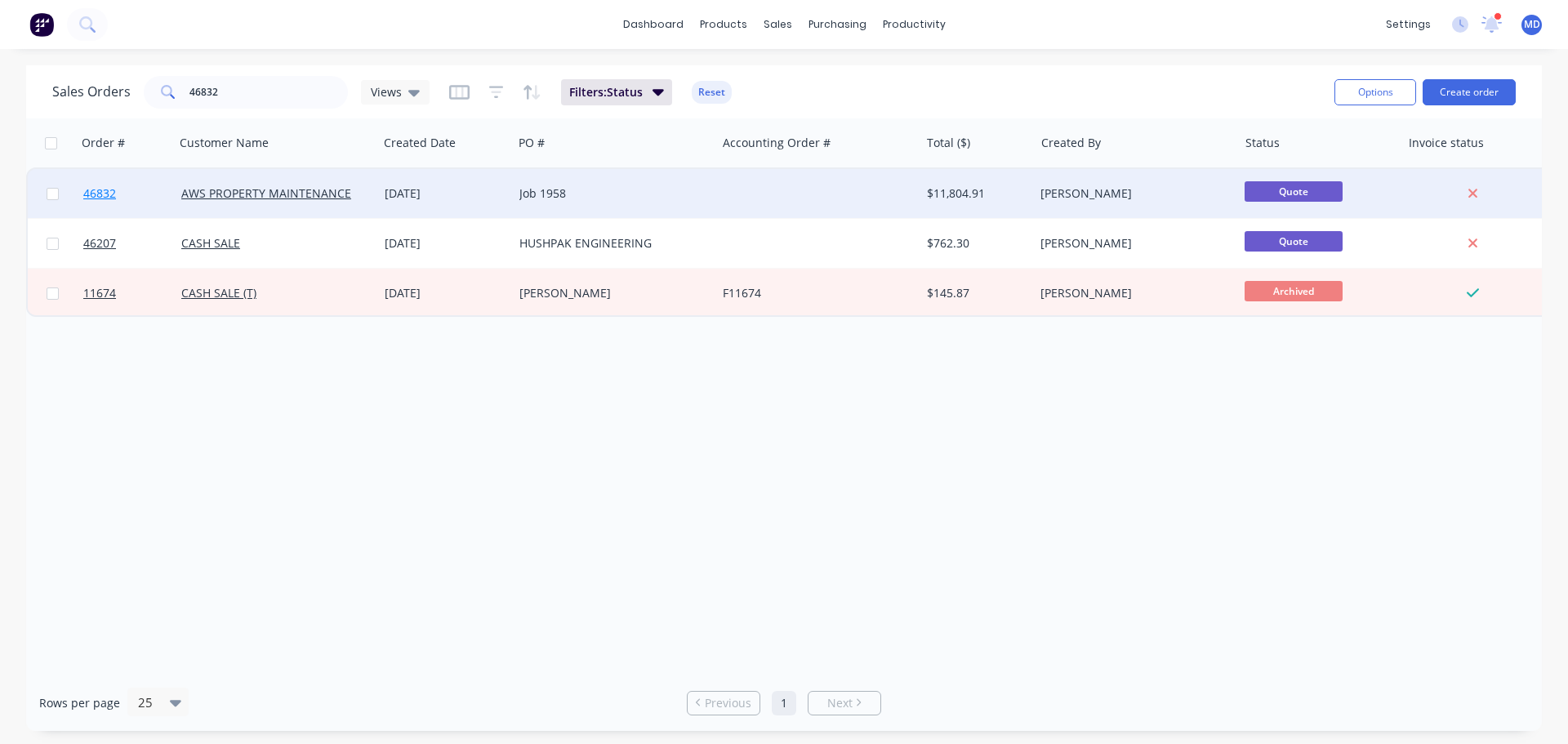
click at [100, 186] on span "46832" at bounding box center [99, 194] width 32 height 17
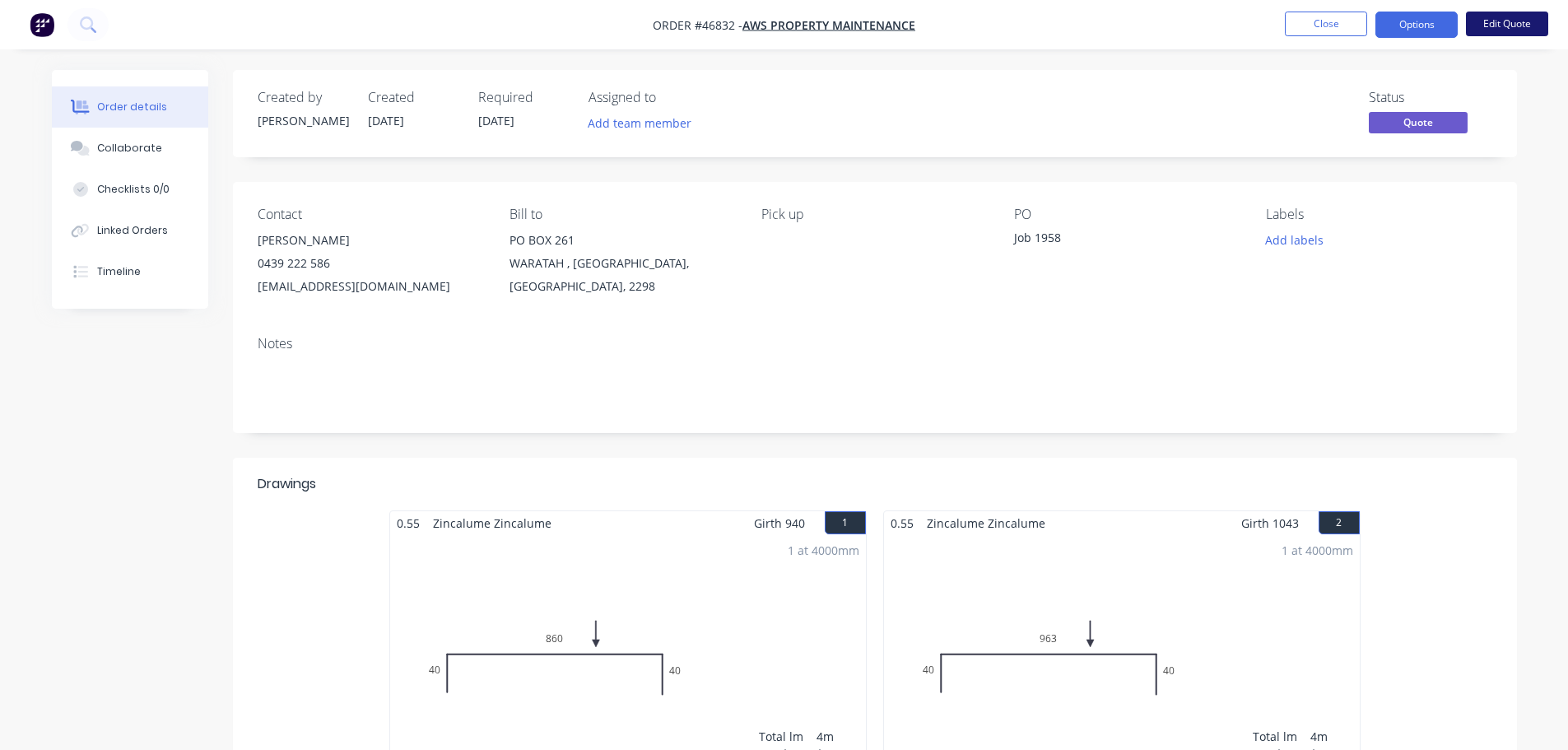
click at [1524, 22] on button "Edit Quote" at bounding box center [1507, 23] width 82 height 24
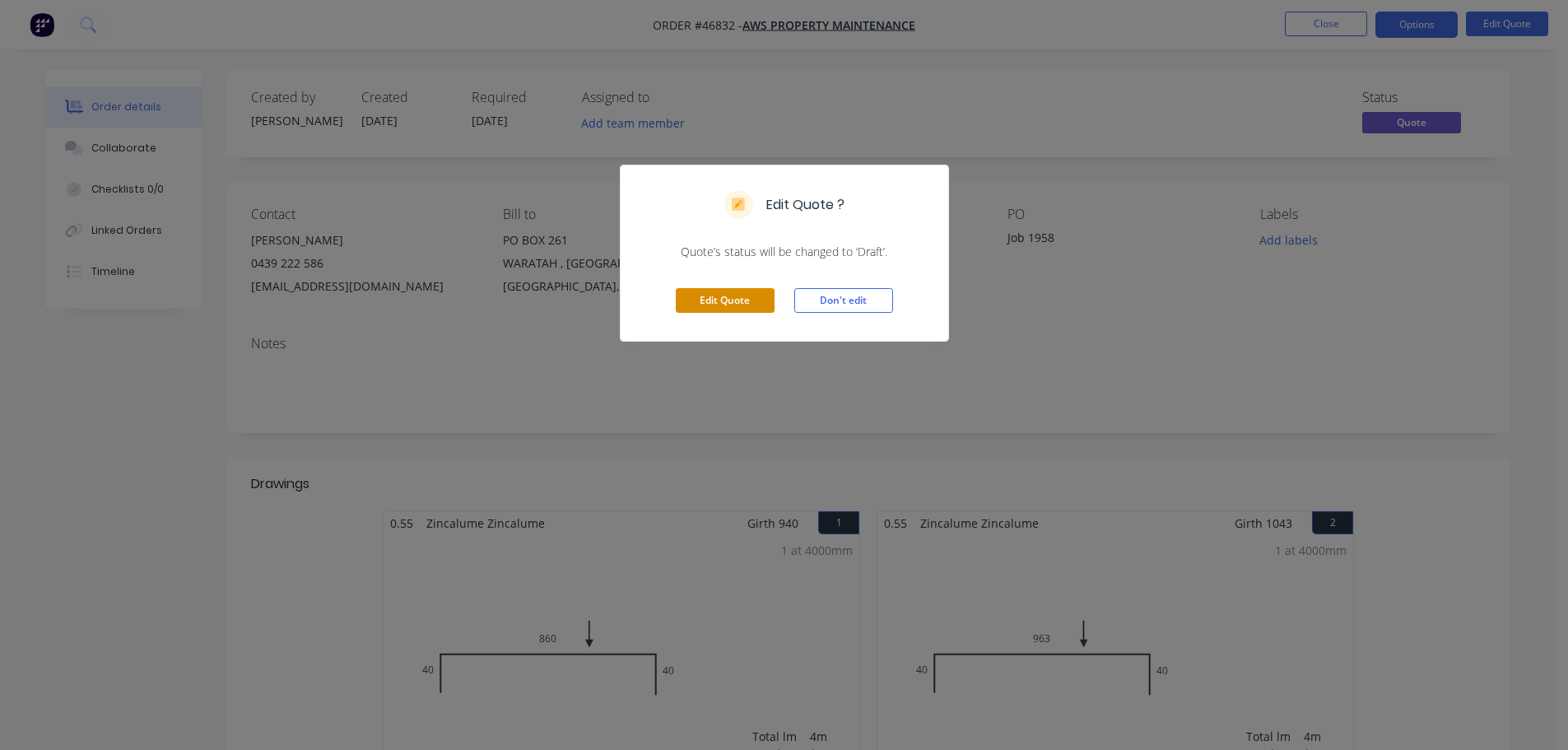
click at [744, 301] on button "Edit Quote" at bounding box center [725, 300] width 99 height 24
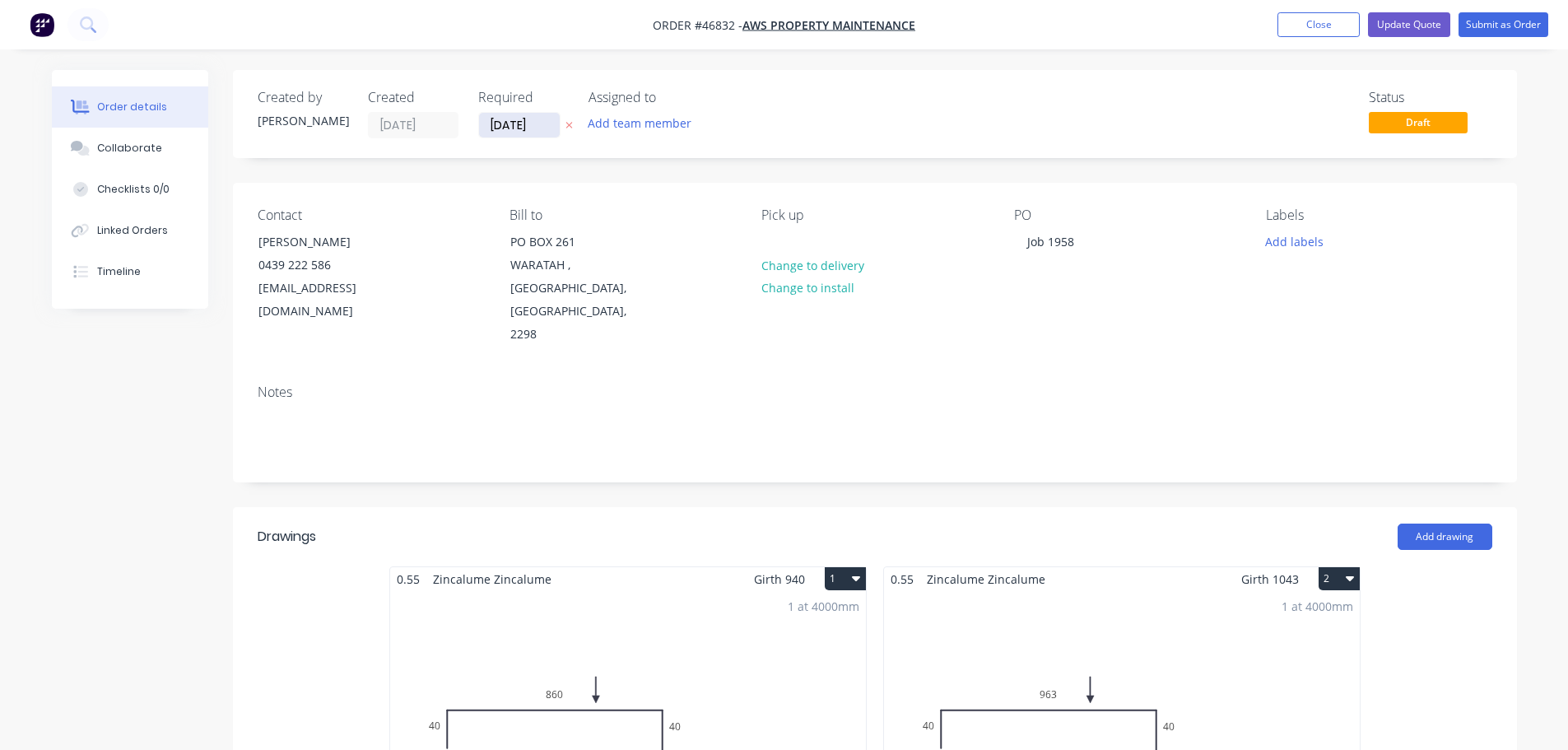
click at [512, 122] on input "12/09/25" at bounding box center [520, 125] width 80 height 24
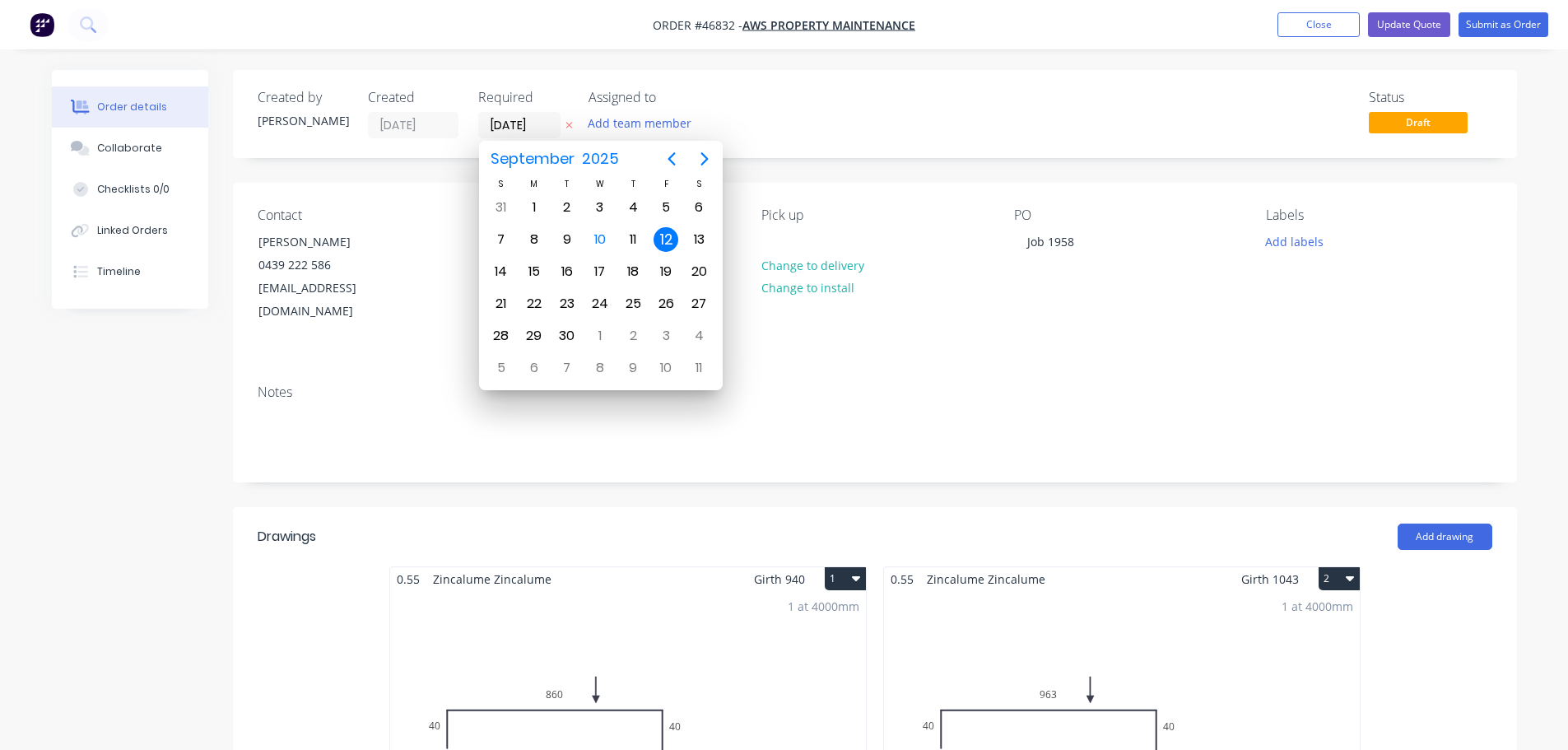
click at [669, 239] on div "12" at bounding box center [665, 239] width 24 height 24
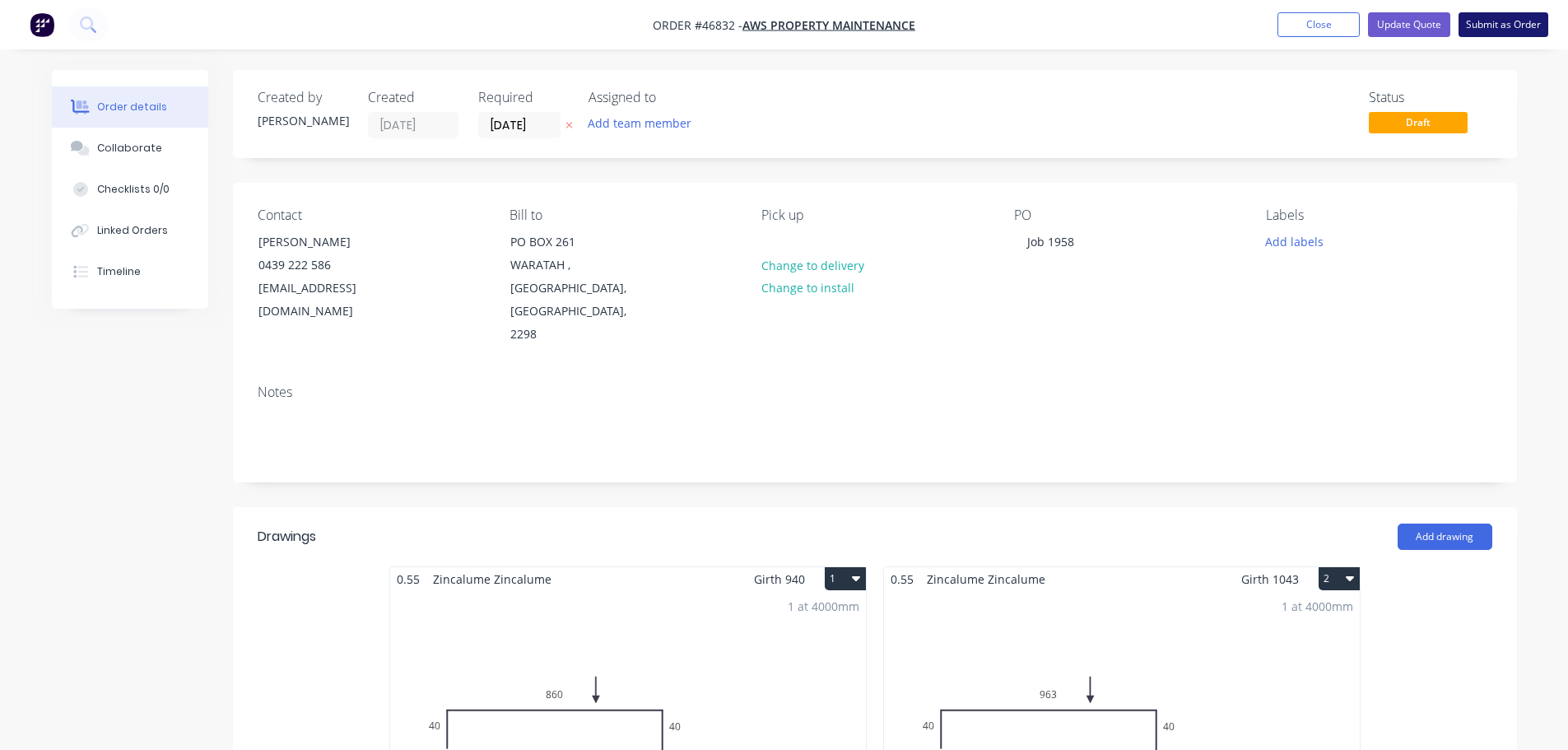
click at [1501, 28] on button "Submit as Order" at bounding box center [1503, 24] width 90 height 24
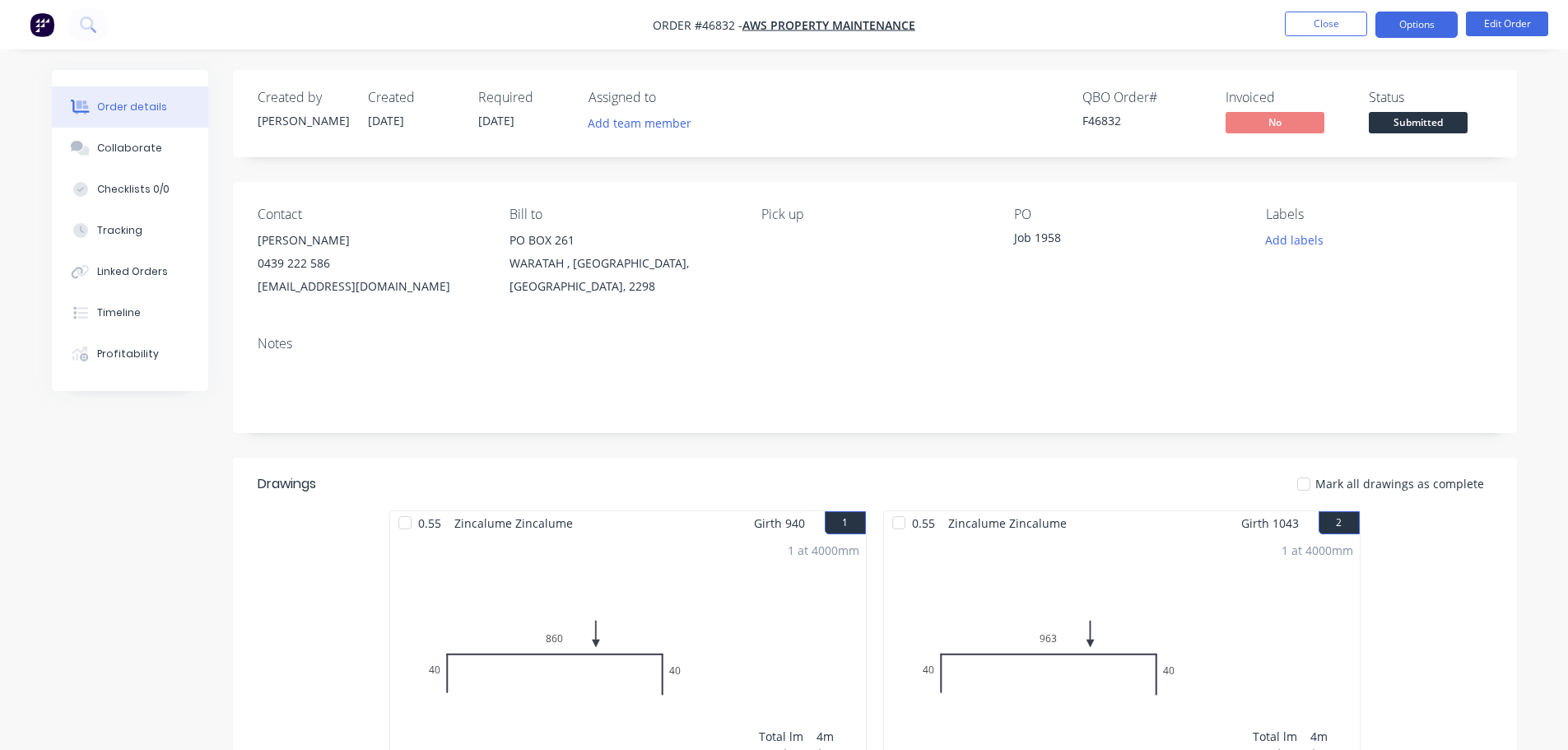
click at [1419, 30] on button "Options" at bounding box center [1416, 24] width 82 height 26
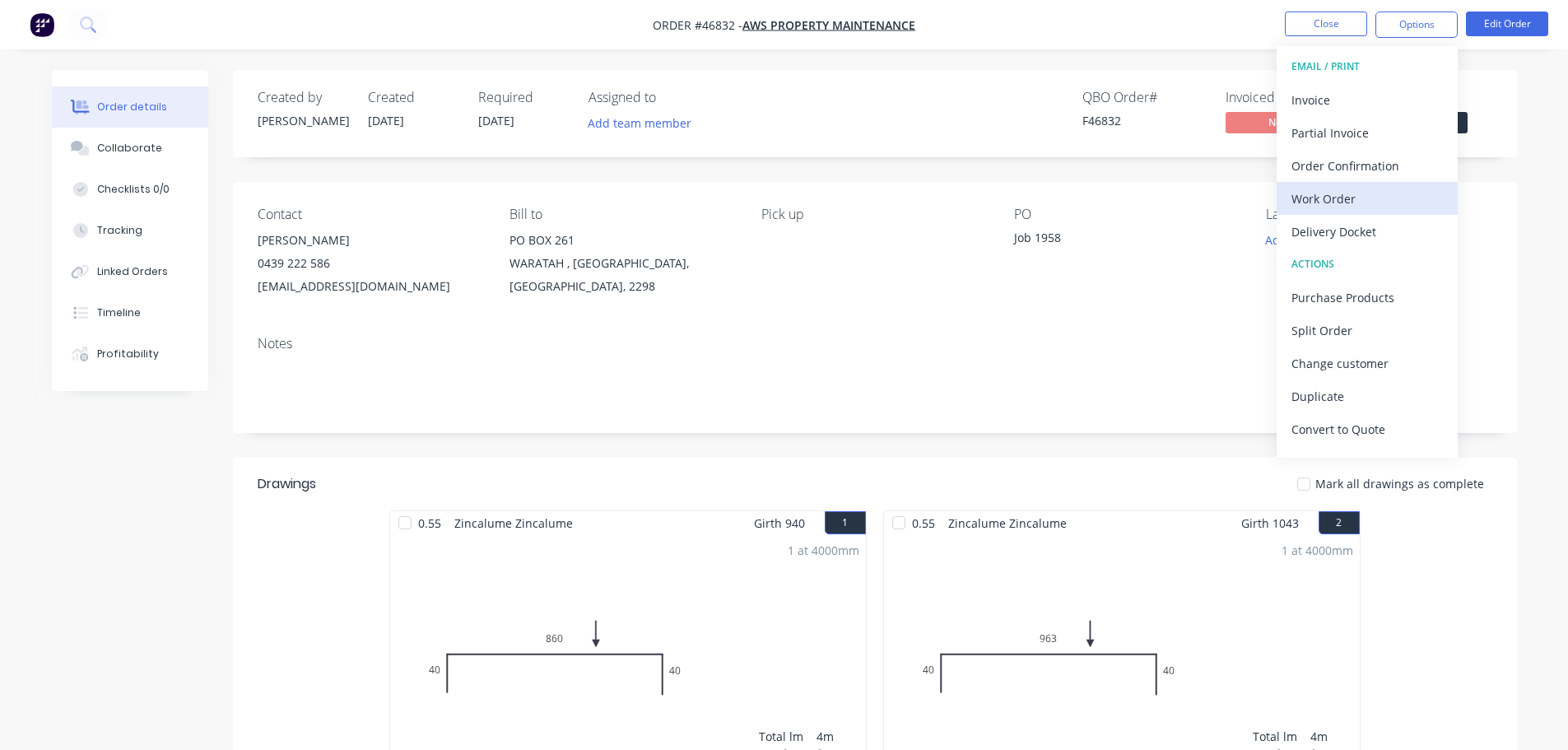
click at [1355, 193] on div "Work Order" at bounding box center [1367, 199] width 152 height 23
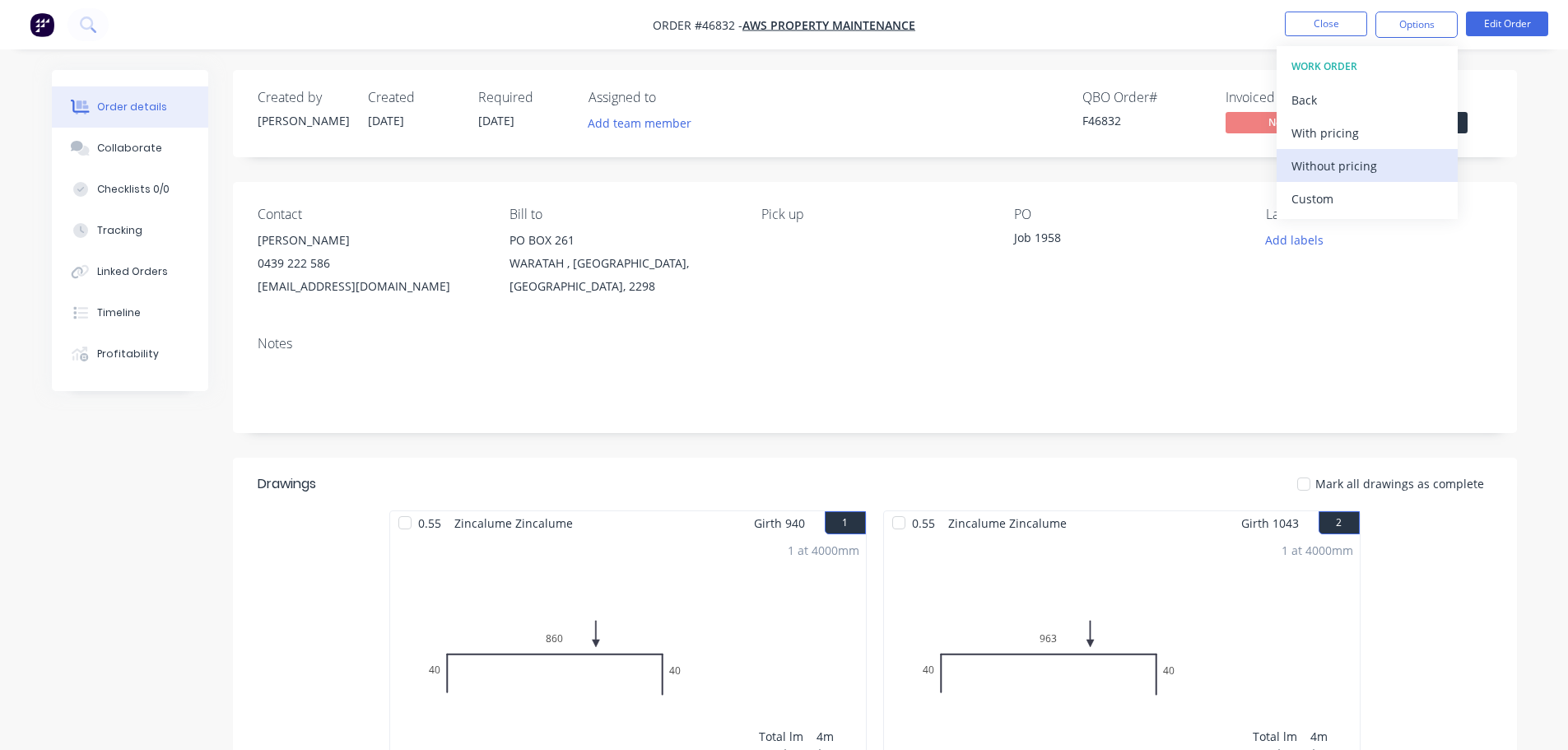
click at [1362, 168] on div "Without pricing" at bounding box center [1367, 166] width 152 height 23
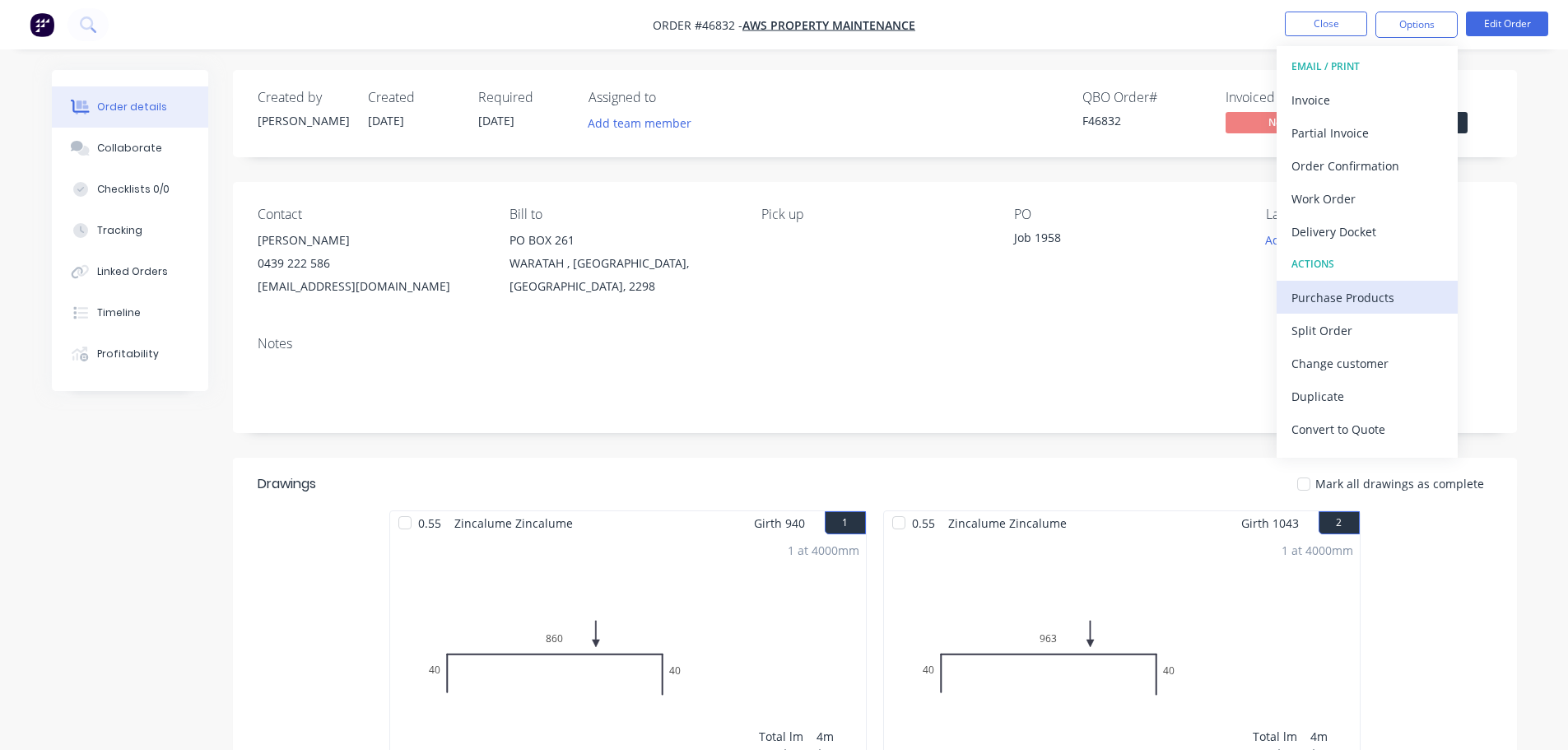
click at [1348, 294] on div "Purchase Products" at bounding box center [1367, 297] width 152 height 23
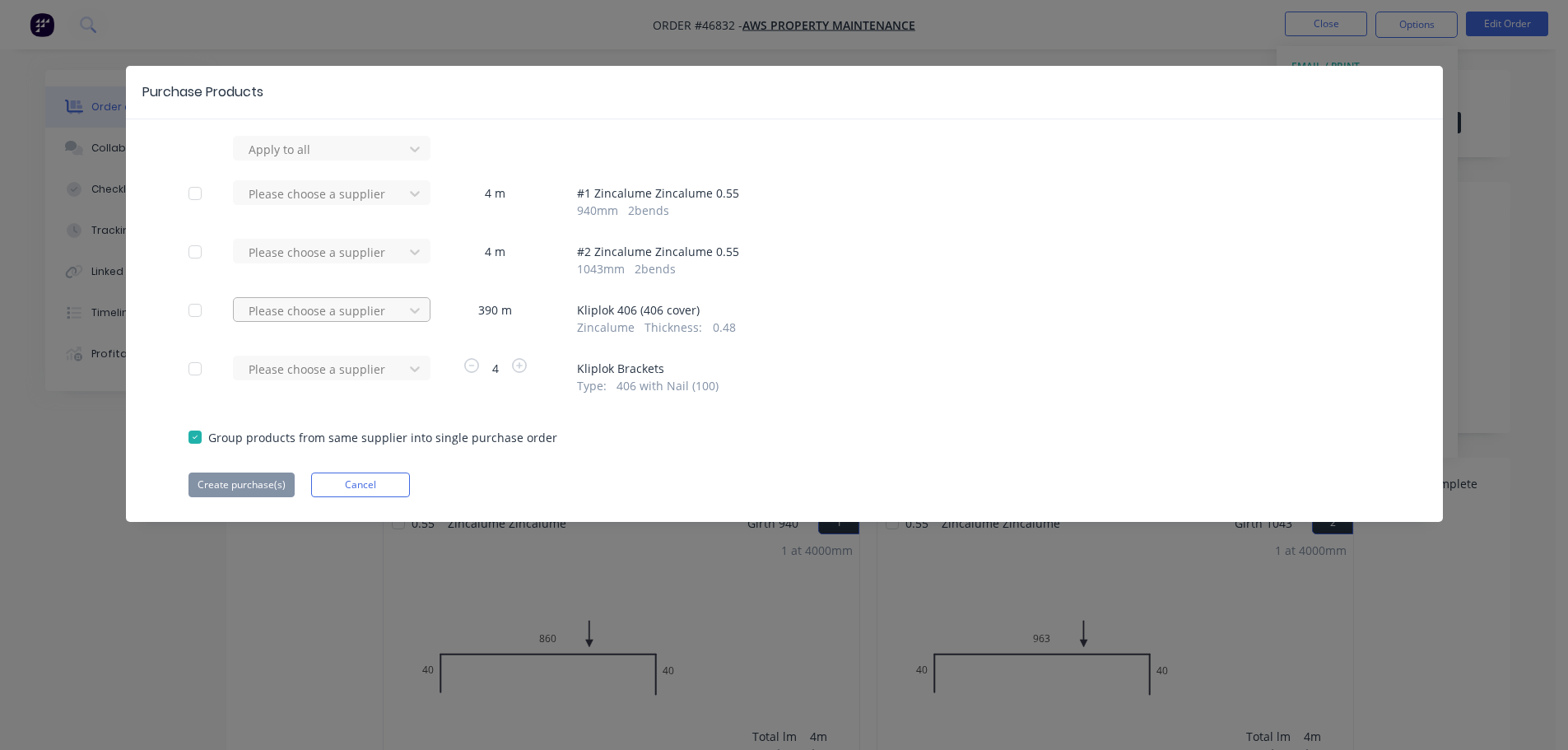
click at [351, 305] on div at bounding box center [321, 310] width 148 height 21
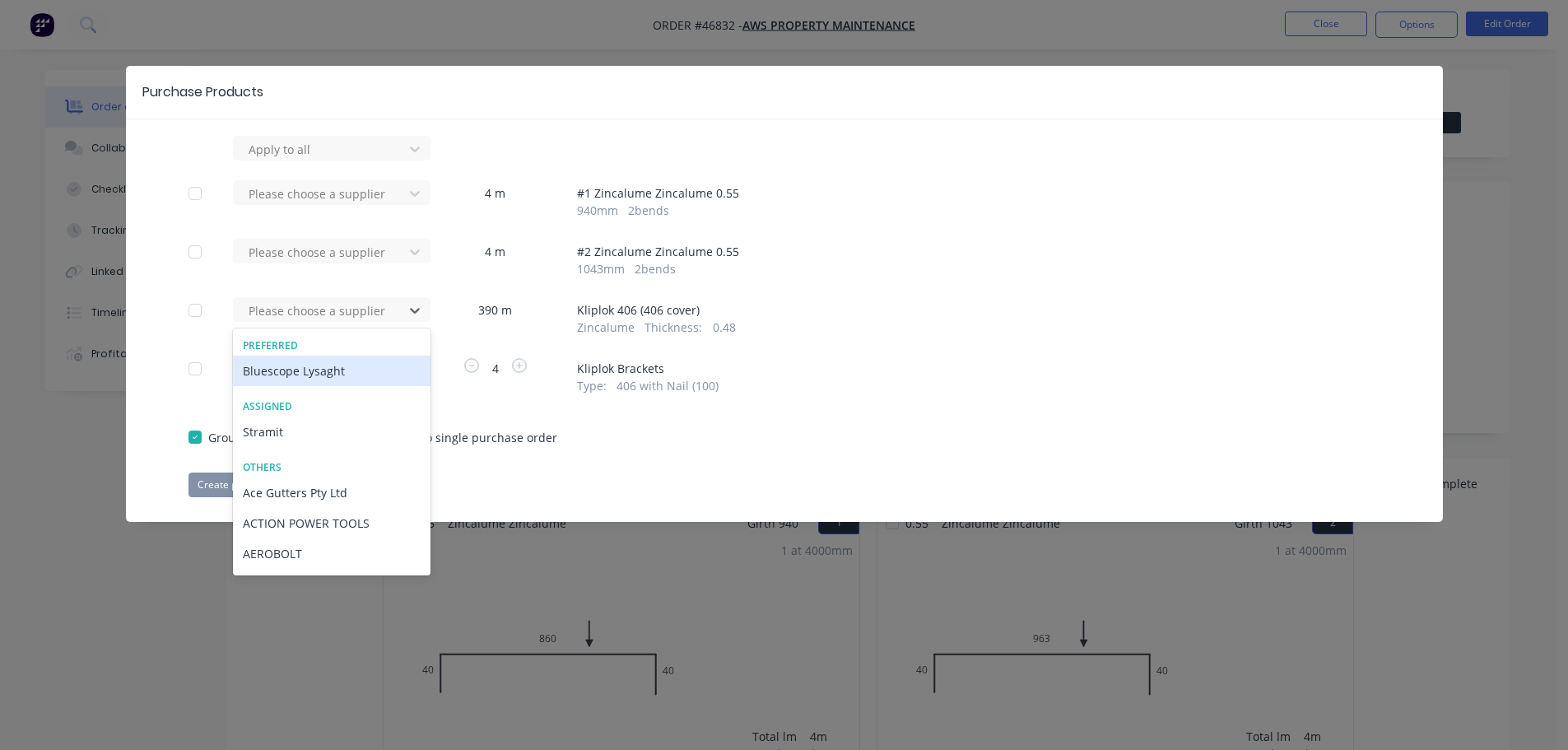
click at [319, 370] on div "Bluescope Lysaght" at bounding box center [332, 370] width 198 height 30
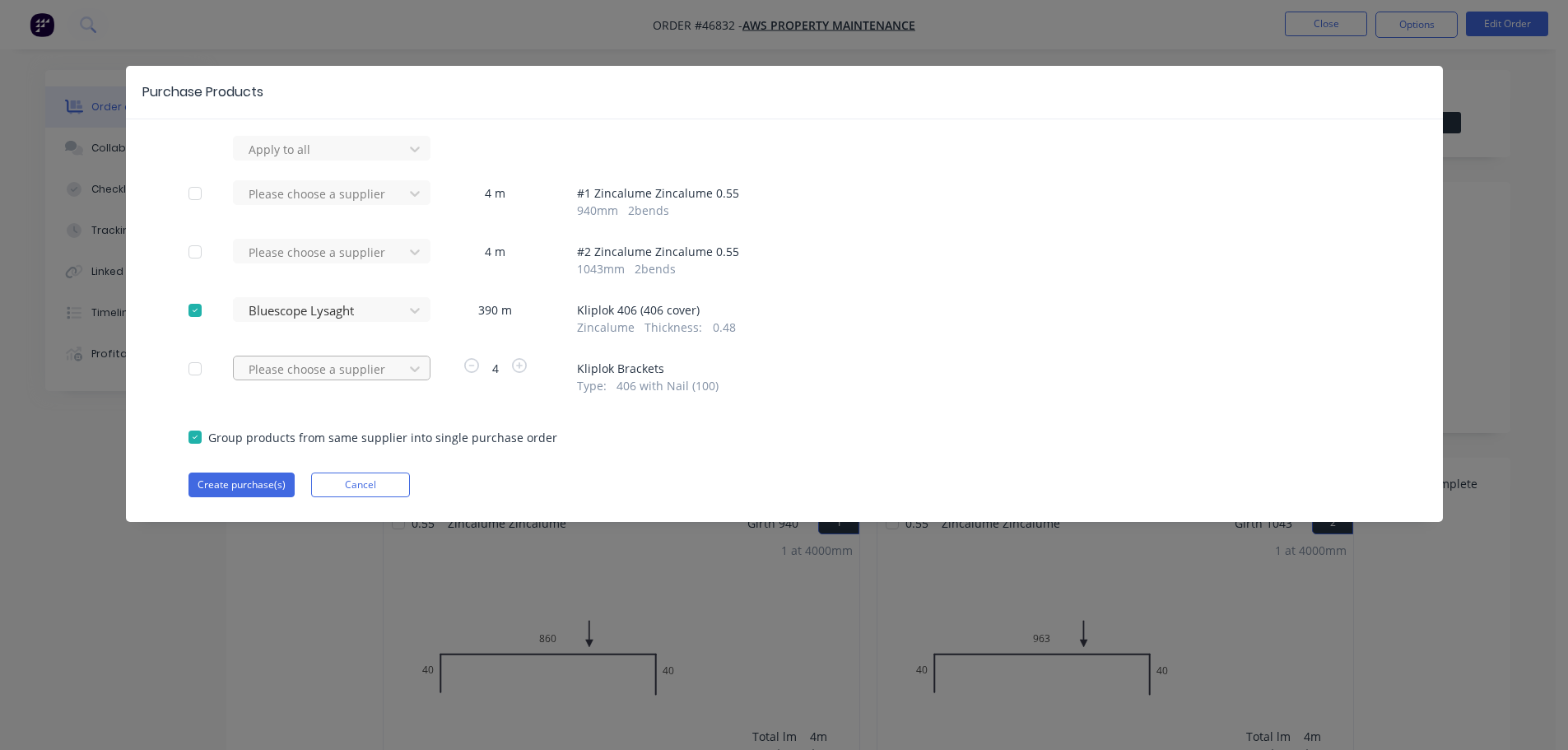
click at [348, 360] on div at bounding box center [321, 369] width 148 height 21
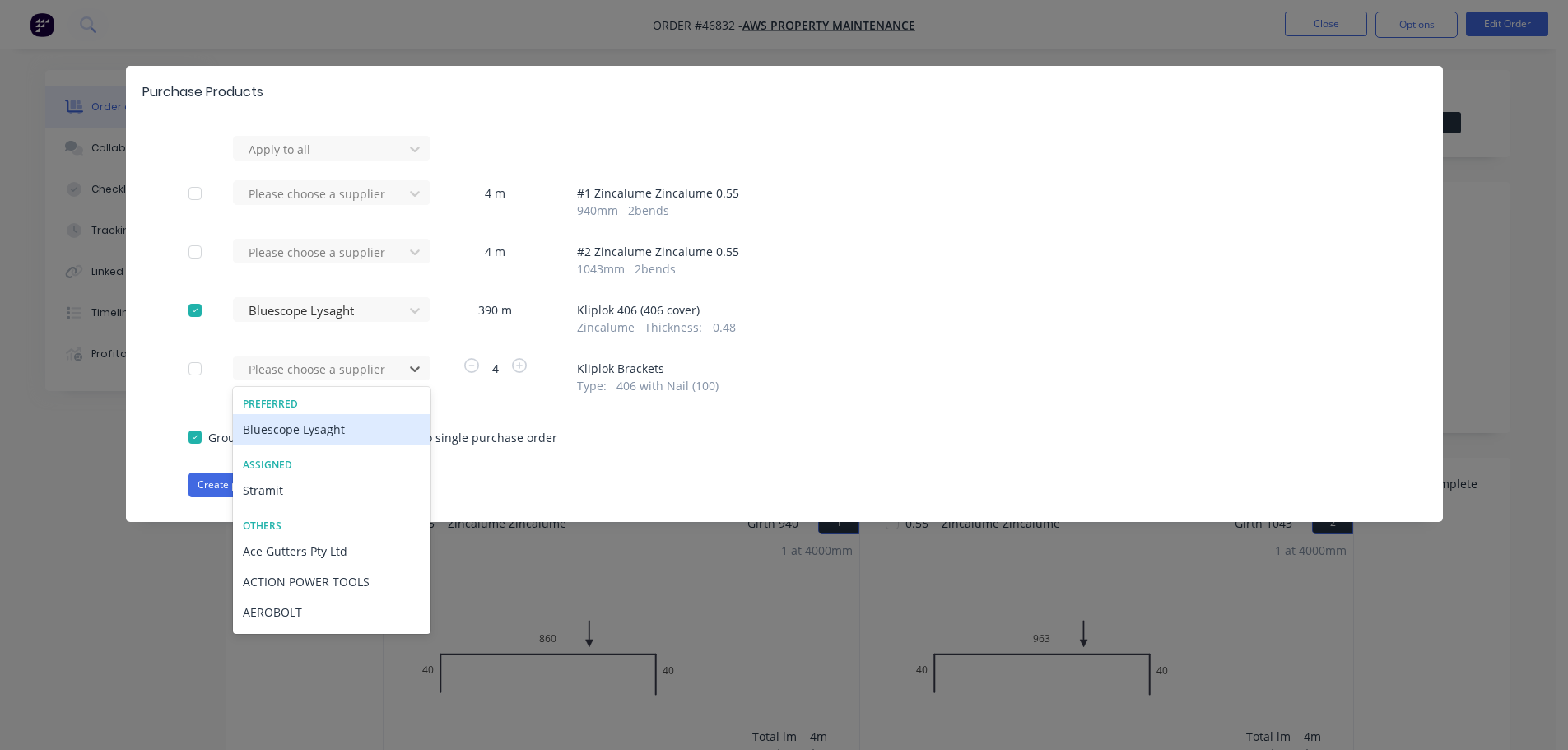
click at [317, 426] on div "Bluescope Lysaght" at bounding box center [332, 429] width 198 height 30
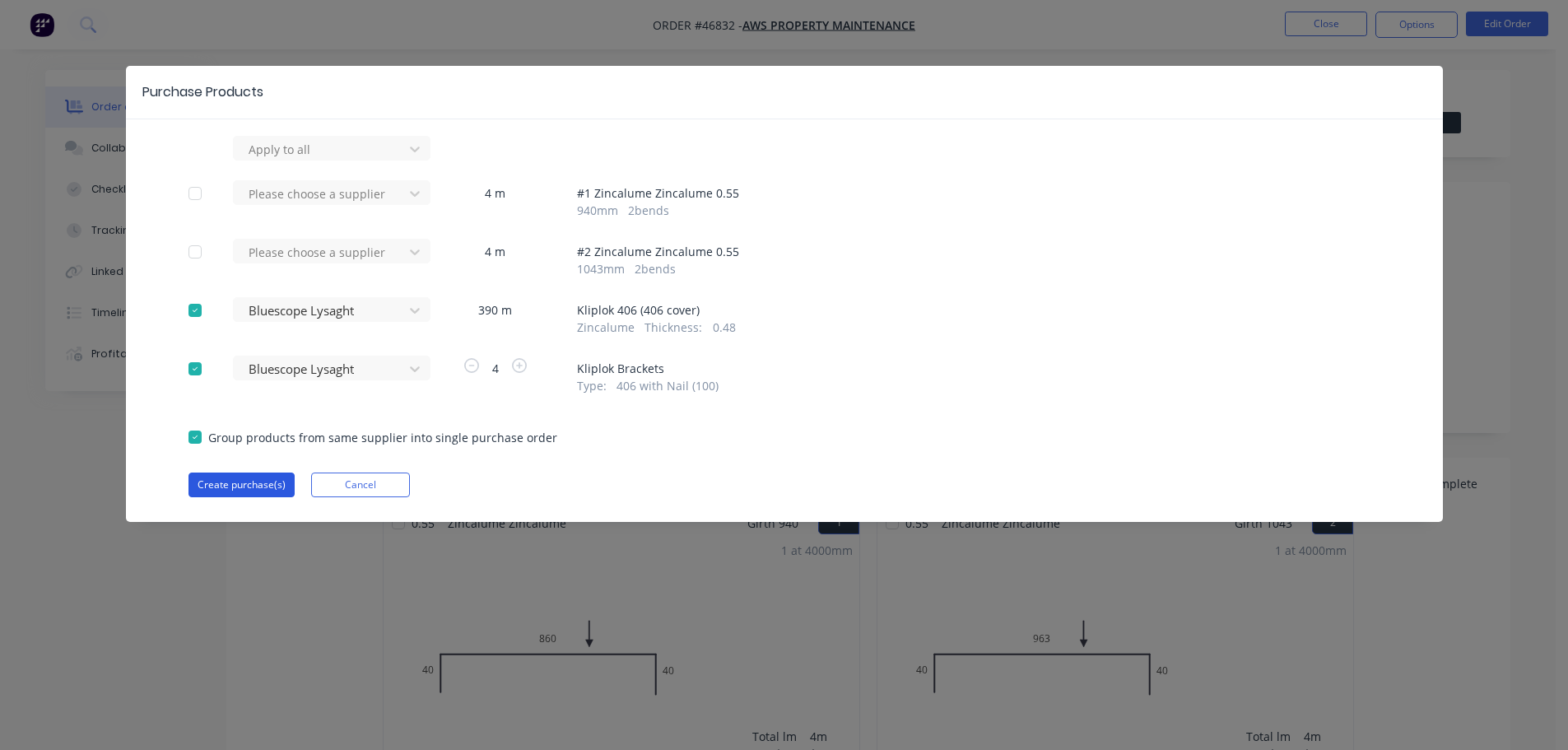
click at [240, 490] on button "Create purchase(s)" at bounding box center [241, 484] width 106 height 24
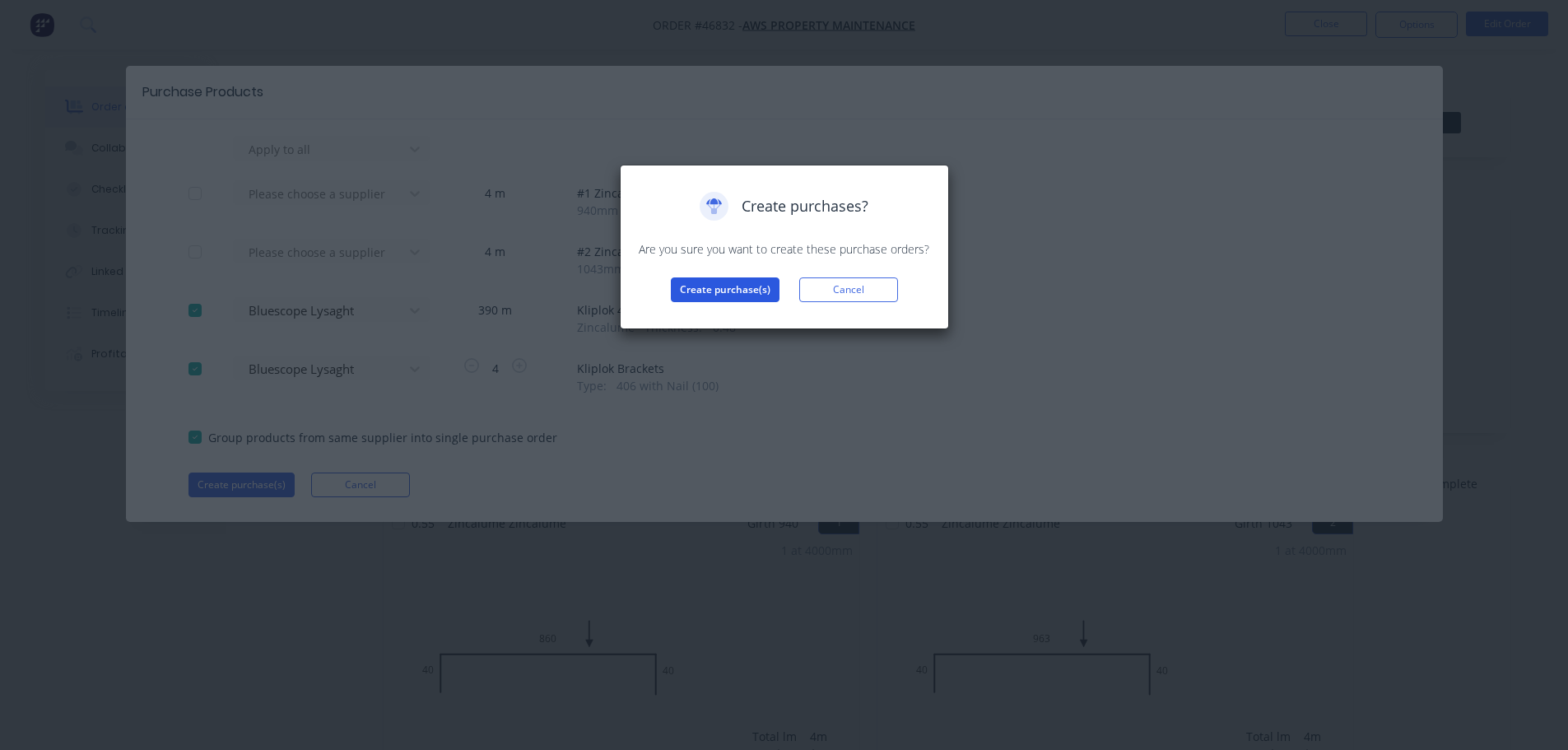
click at [739, 280] on button "Create purchase(s)" at bounding box center [725, 289] width 109 height 24
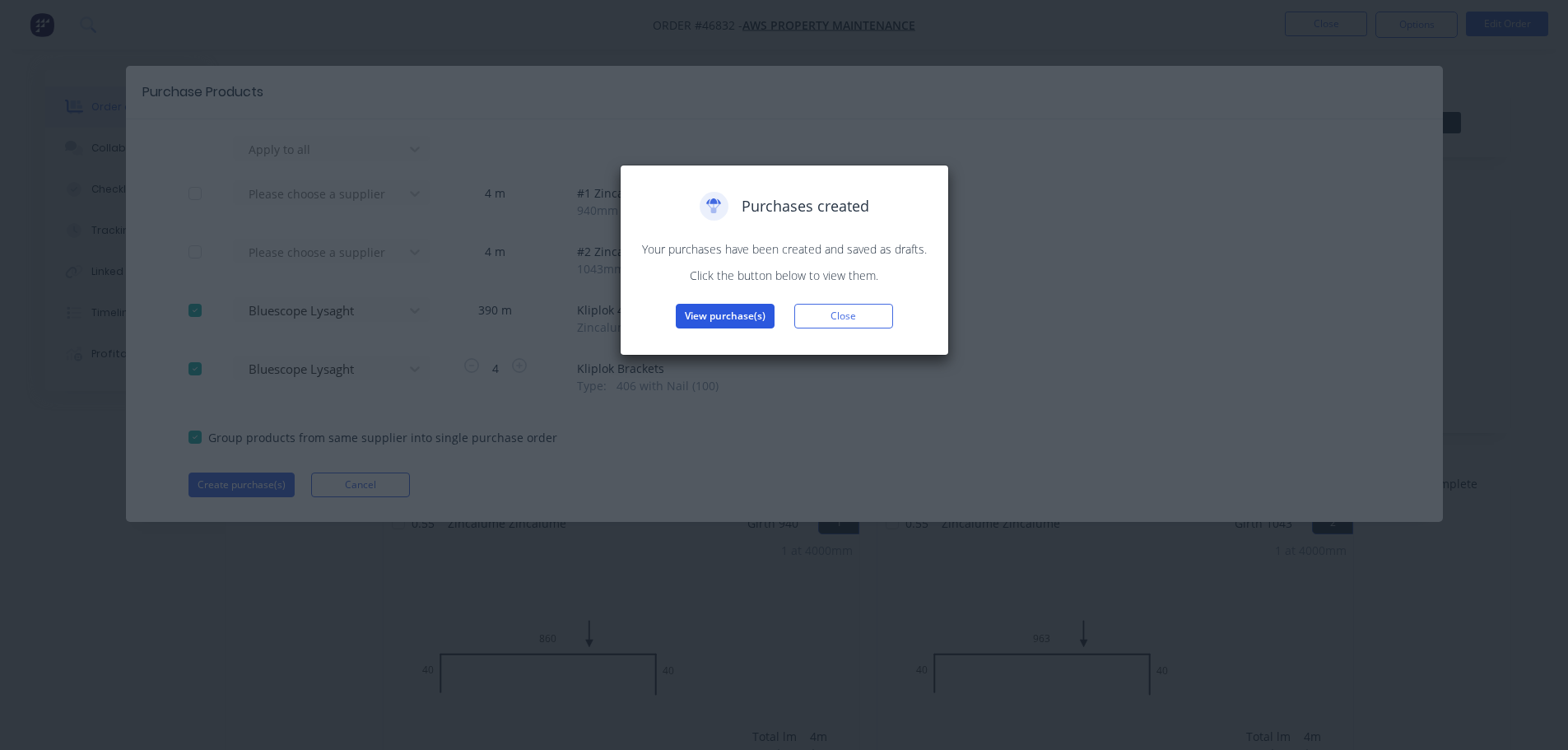
click at [738, 308] on button "View purchase(s)" at bounding box center [725, 315] width 99 height 24
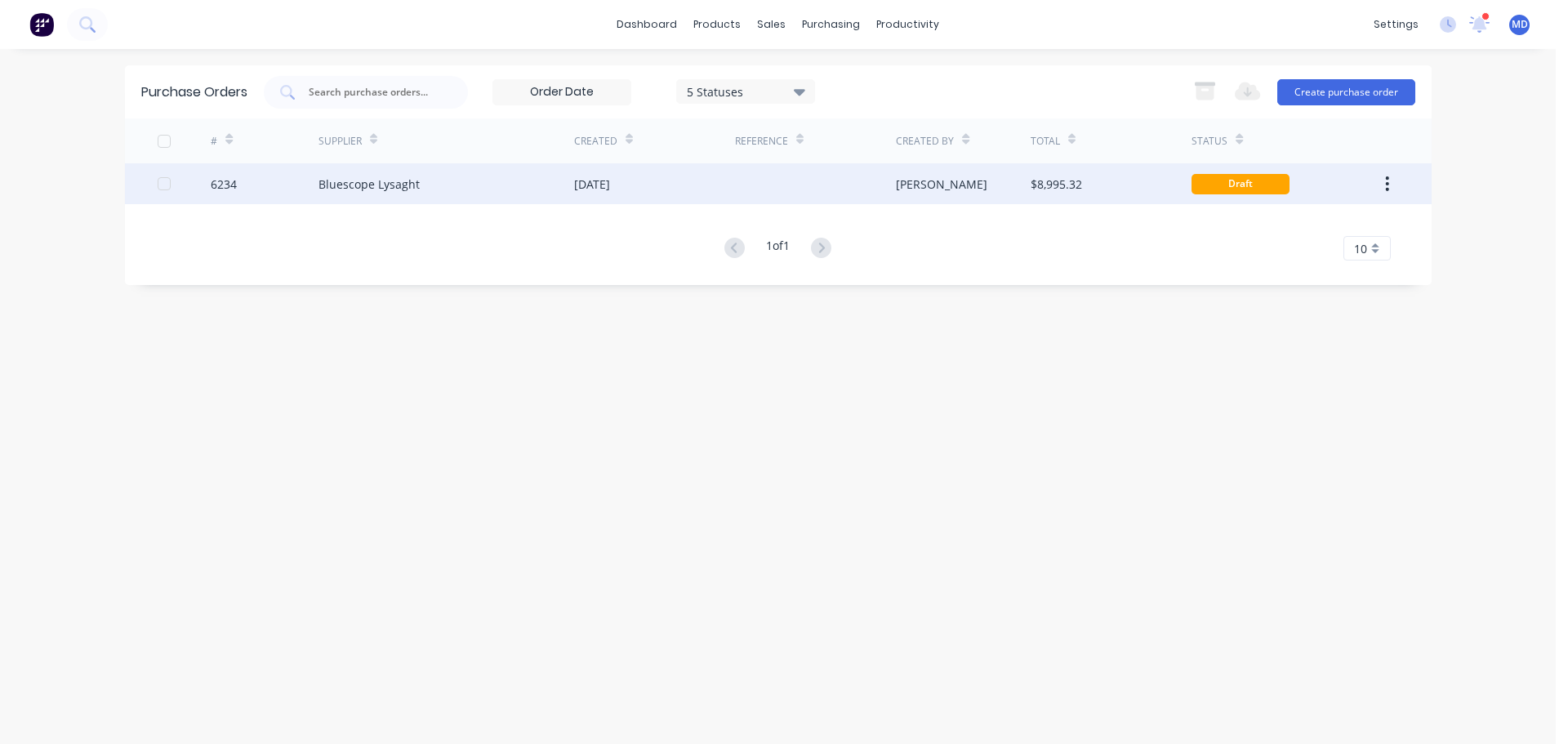
click at [230, 176] on div "6234" at bounding box center [223, 184] width 26 height 17
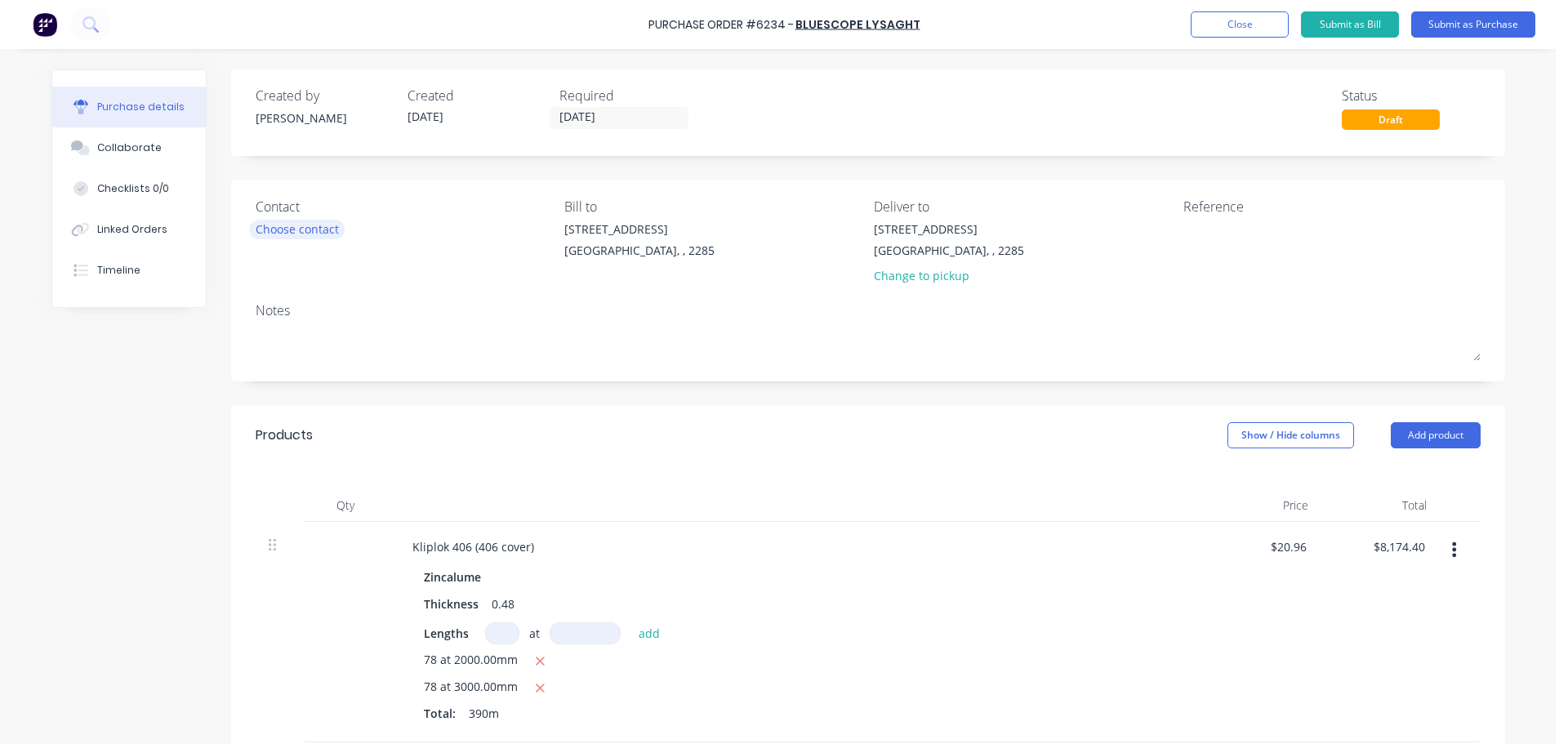
click at [298, 226] on div "Choose contact" at bounding box center [297, 229] width 83 height 17
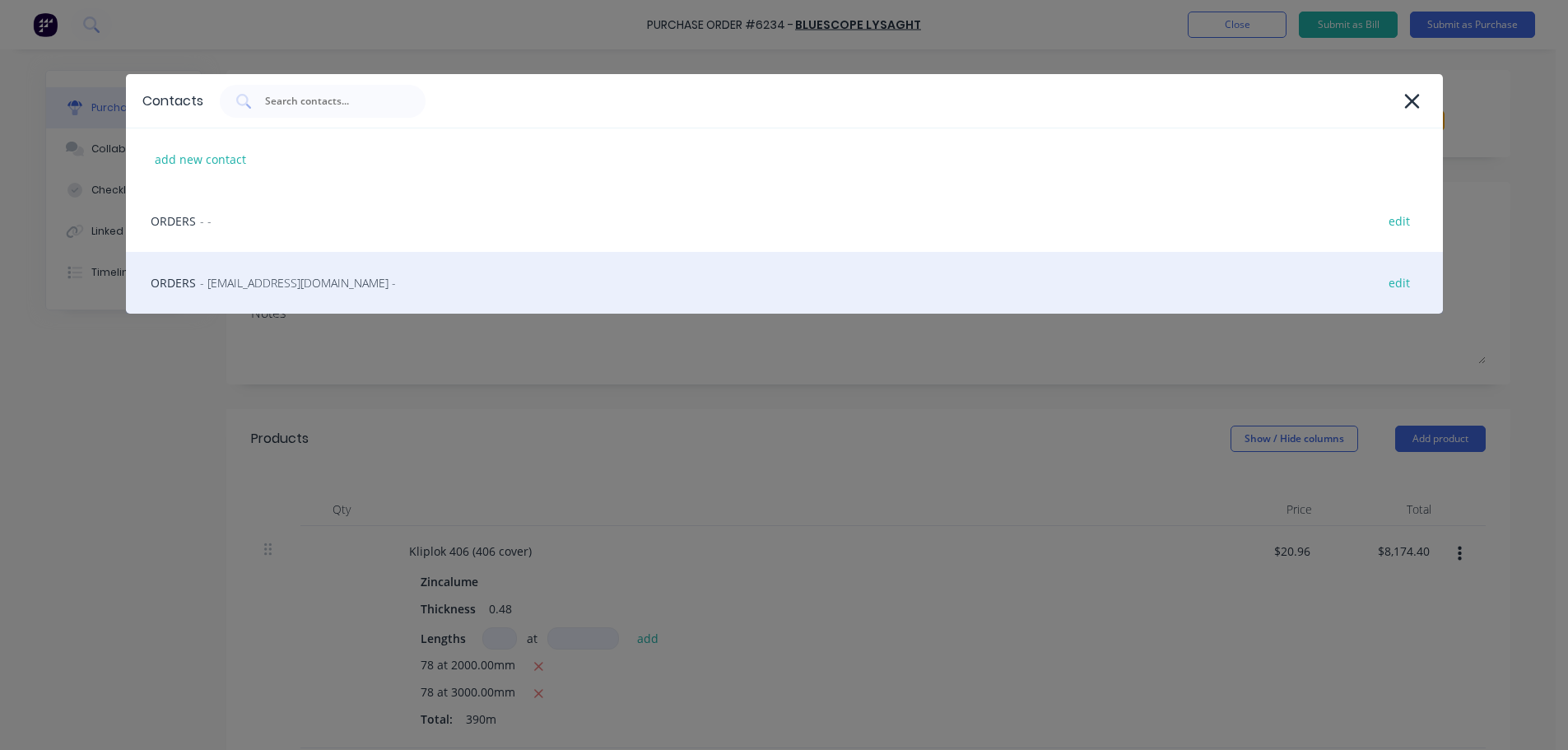
drag, startPoint x: 282, startPoint y: 277, endPoint x: 294, endPoint y: 277, distance: 12.0
click at [289, 277] on span "- LysaghtCardiffSales@lysaght.com -" at bounding box center [298, 282] width 196 height 18
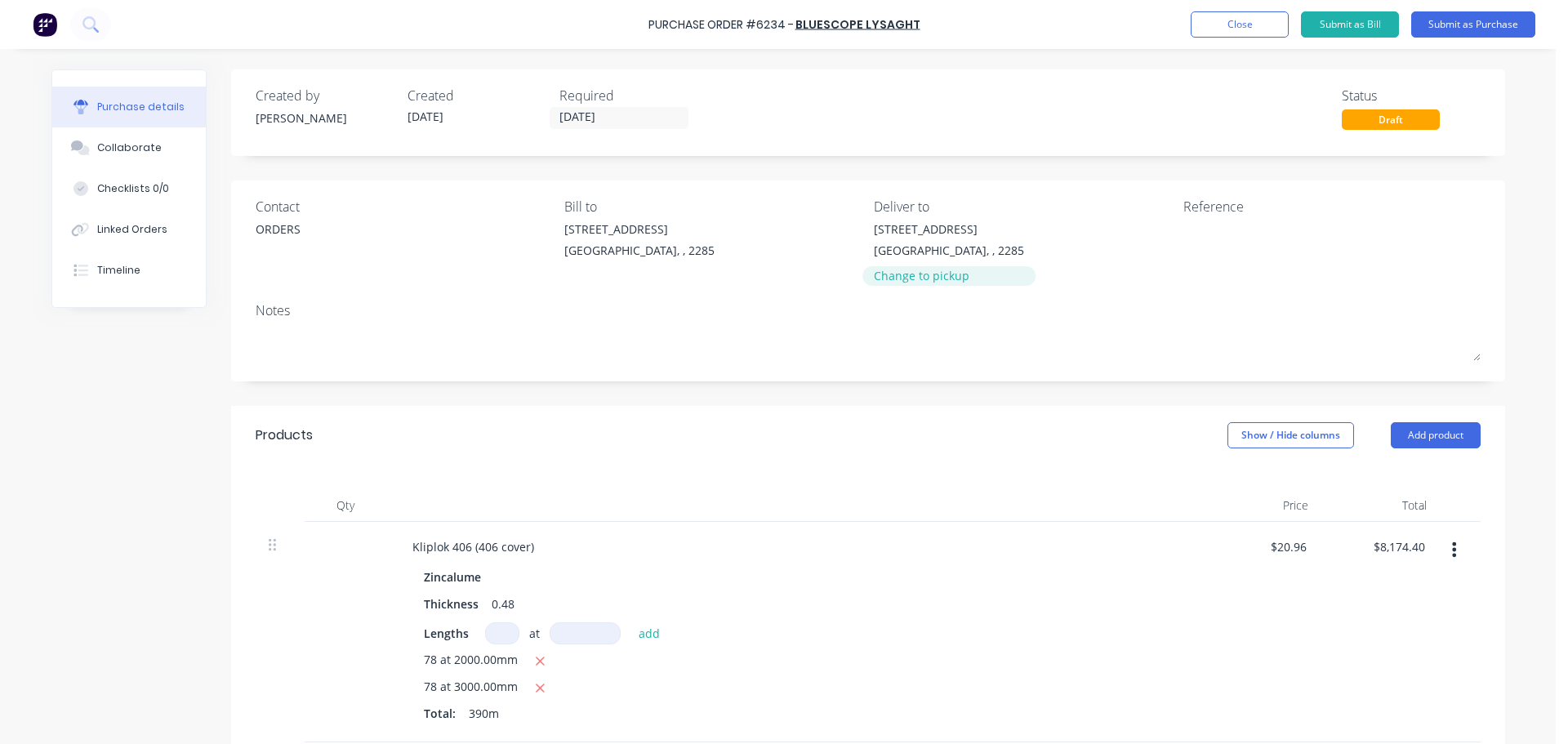
click at [941, 274] on div "Change to pickup" at bounding box center [949, 275] width 151 height 17
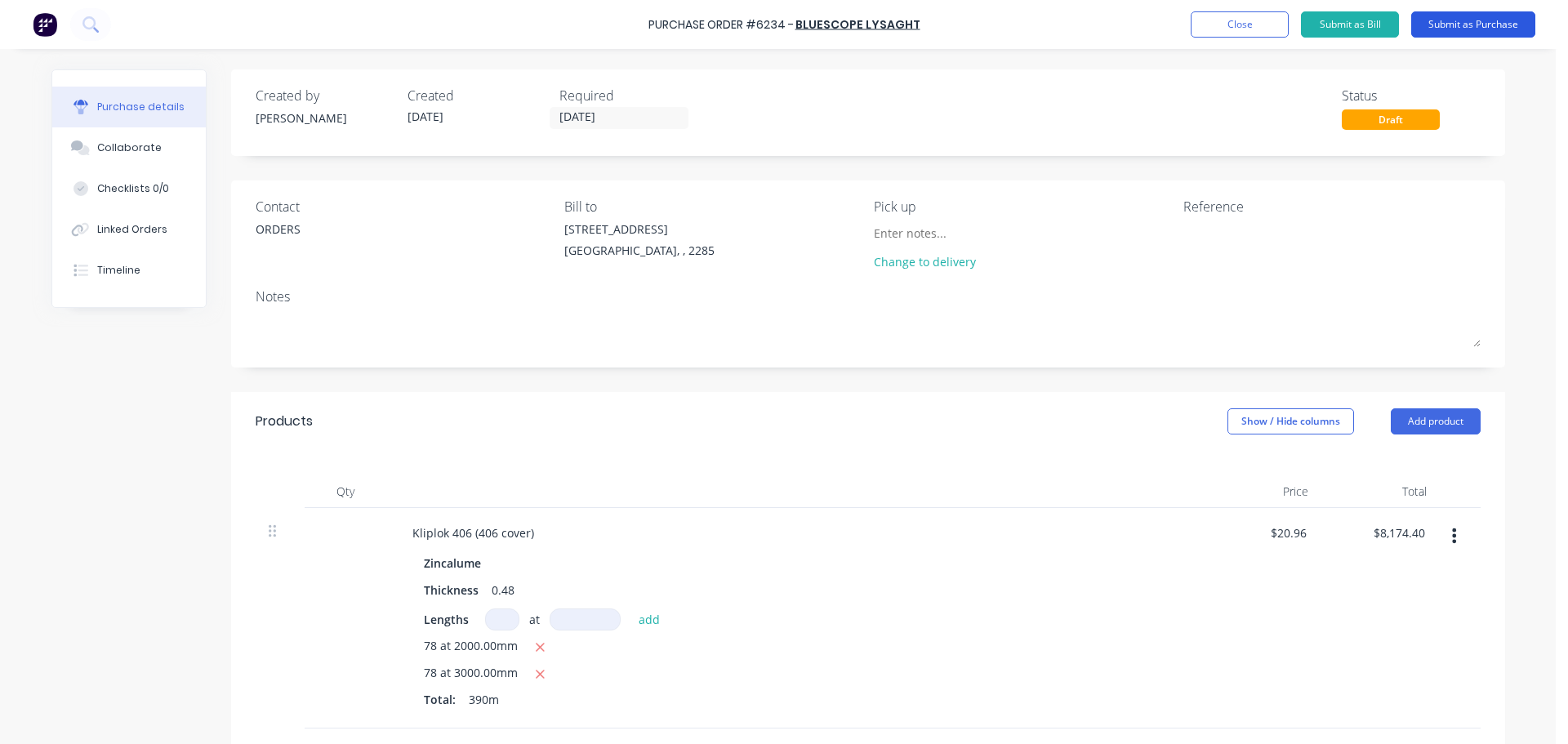
click at [1466, 21] on button "Submit as Purchase" at bounding box center [1473, 24] width 124 height 26
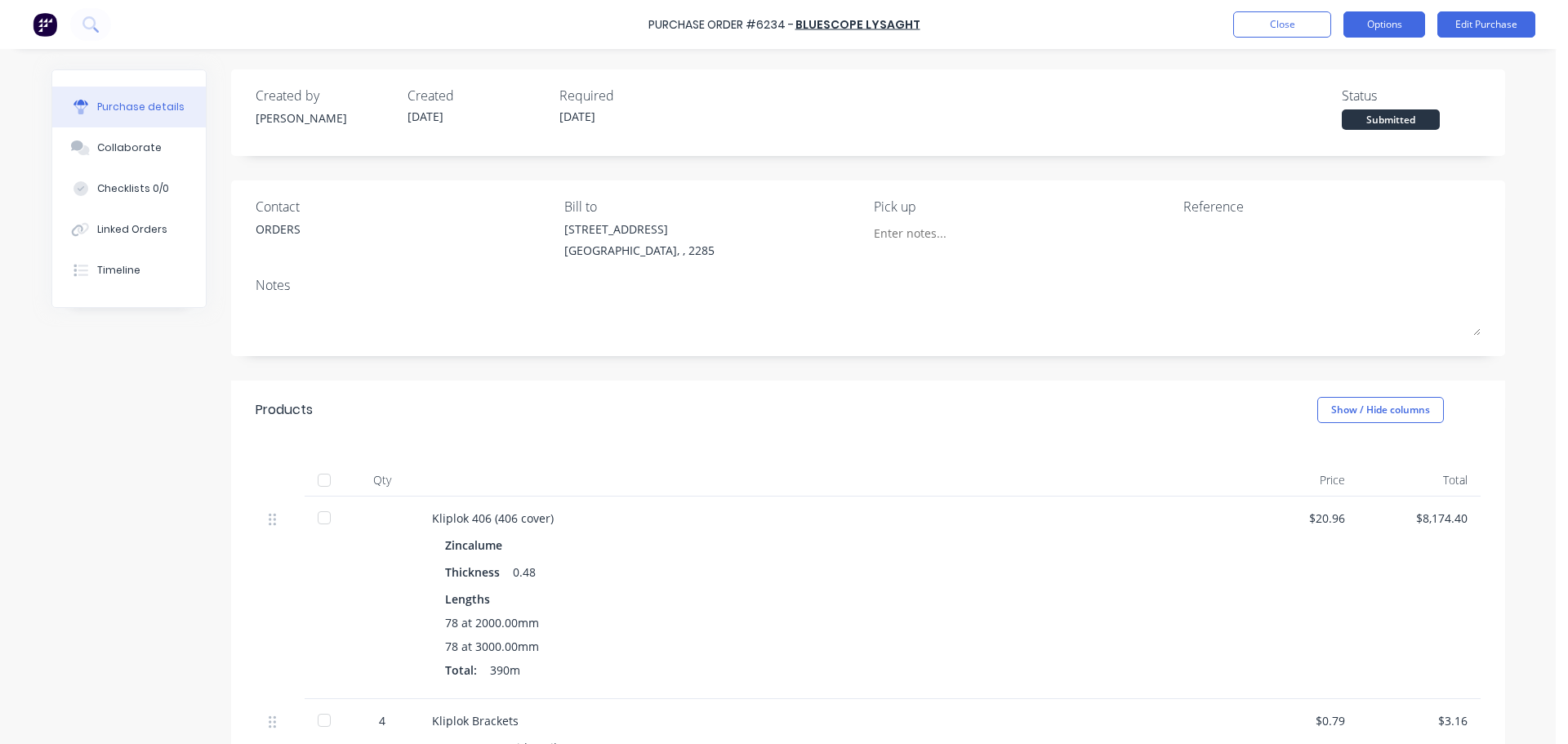
click at [1349, 27] on button "Options" at bounding box center [1384, 24] width 82 height 26
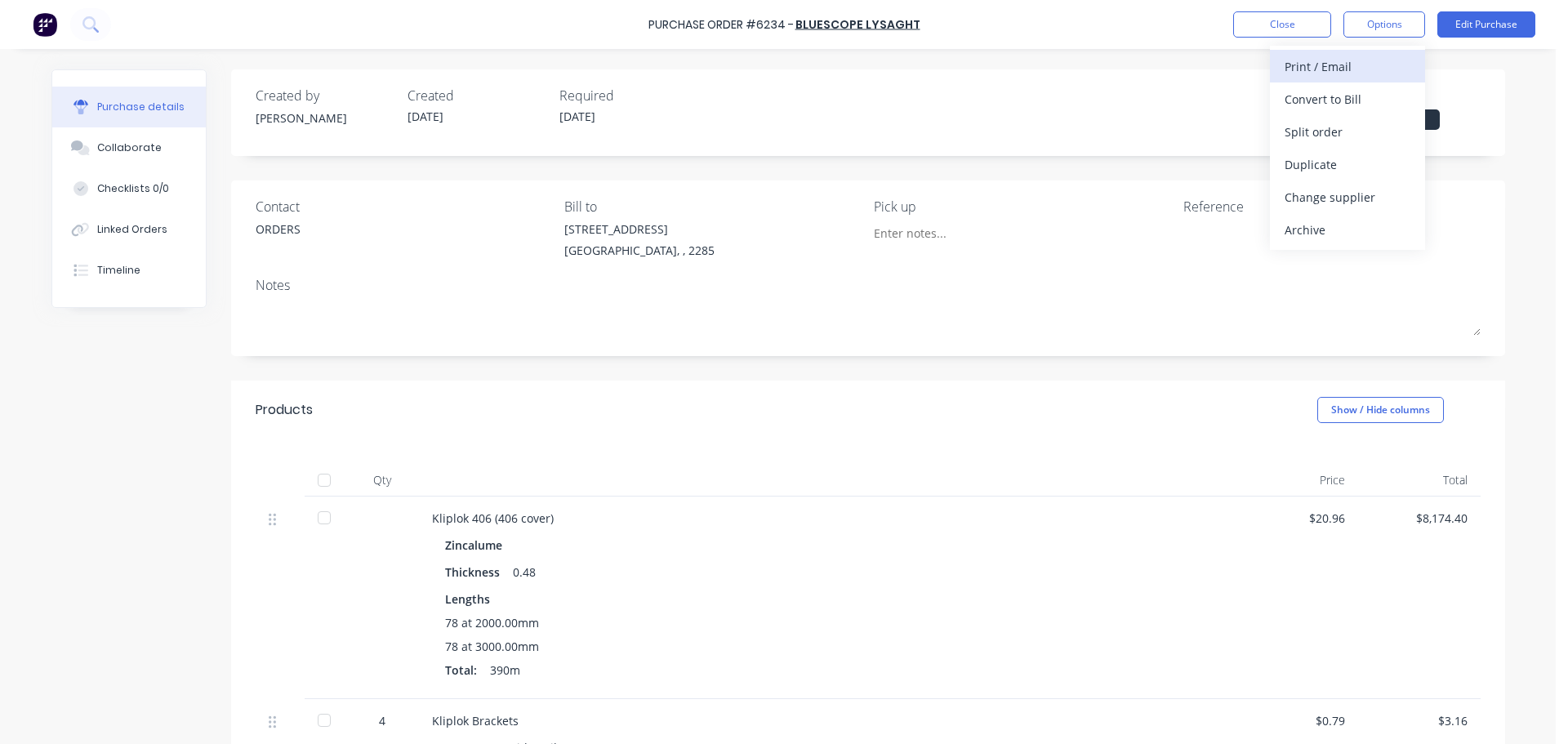
click at [1349, 73] on div "Print / Email" at bounding box center [1348, 67] width 126 height 23
click at [1355, 133] on div "Without pricing" at bounding box center [1348, 131] width 126 height 23
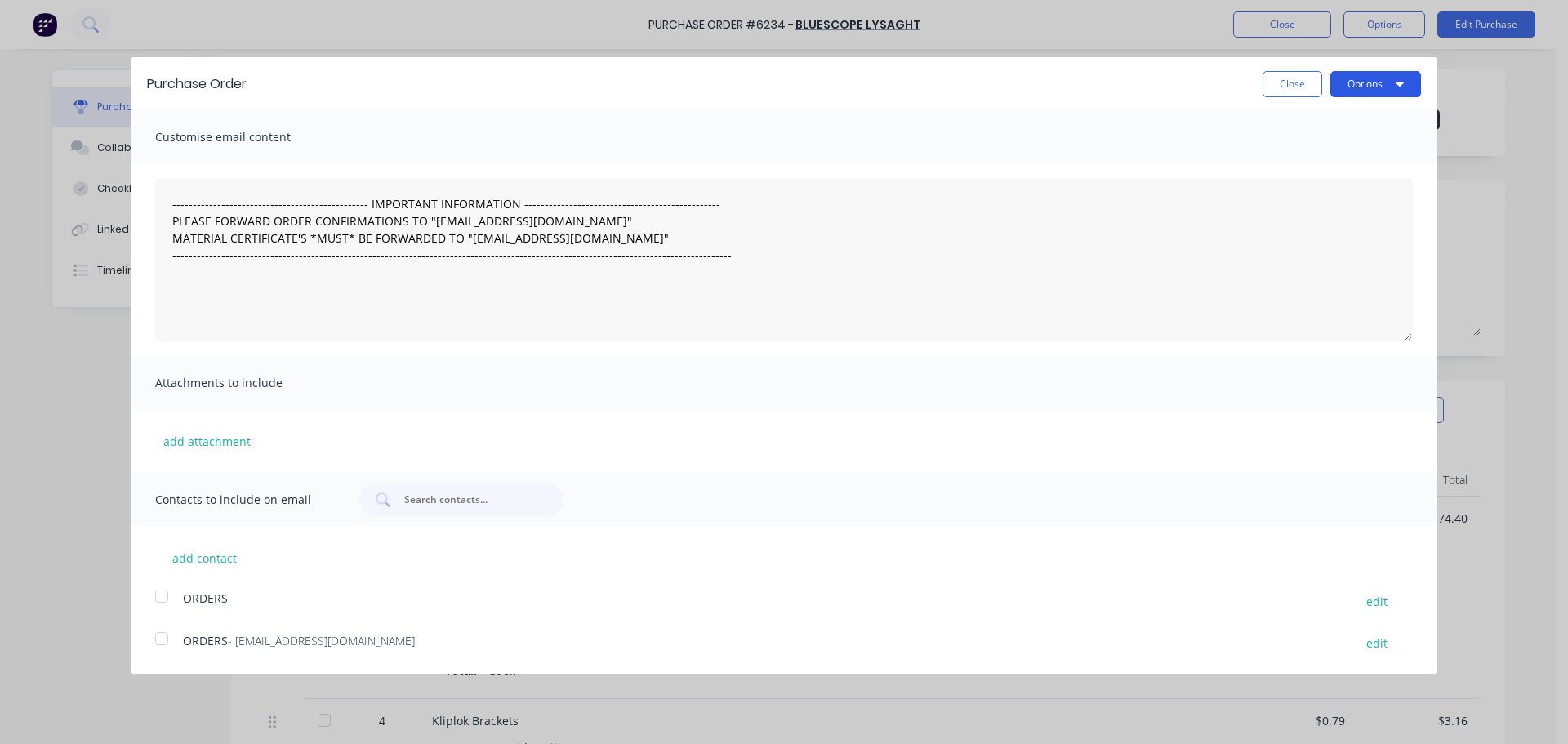
click at [1369, 81] on button "Options" at bounding box center [1376, 83] width 91 height 26
click at [1342, 160] on div "Email" at bounding box center [1343, 158] width 126 height 23
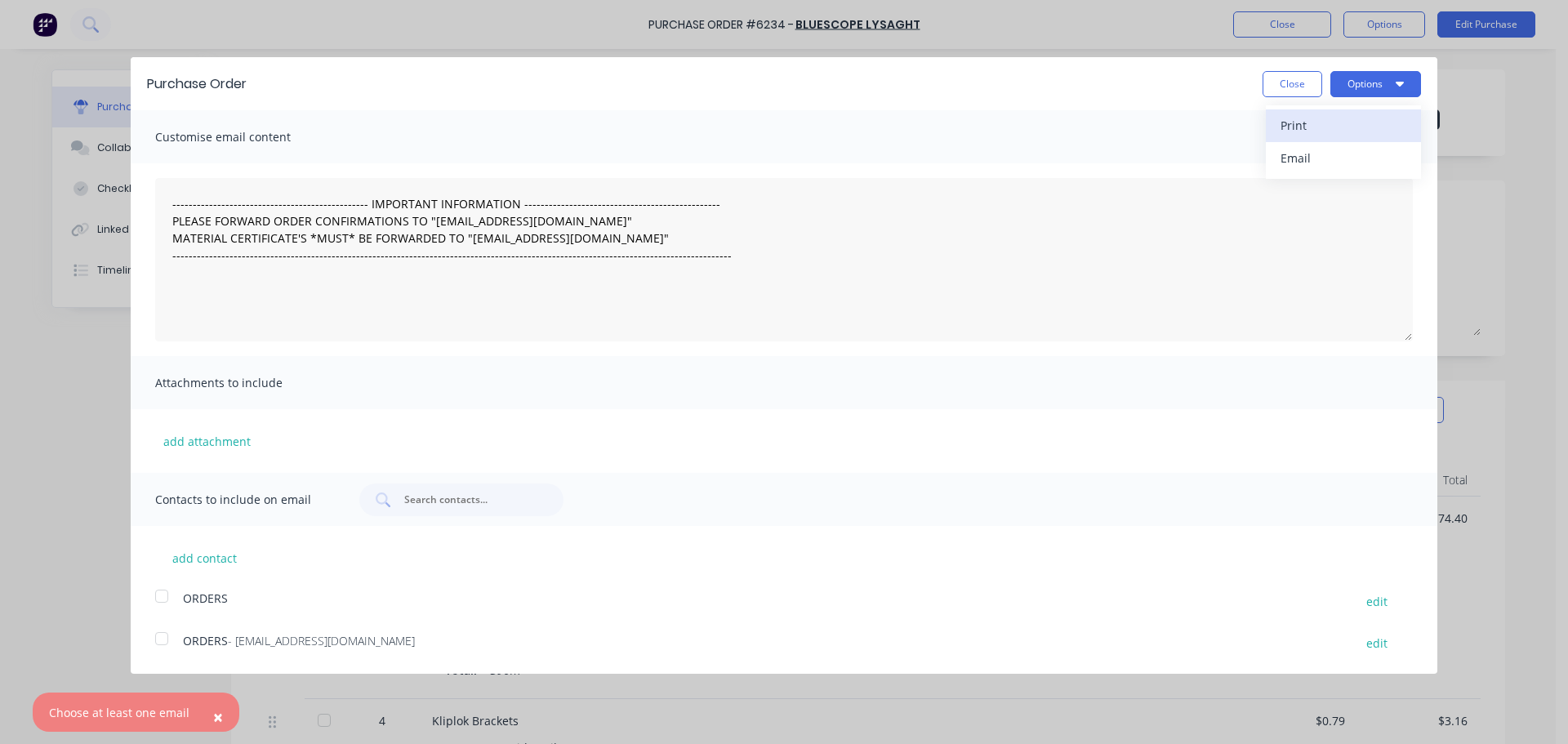
click at [1296, 129] on div "Print" at bounding box center [1343, 125] width 126 height 23
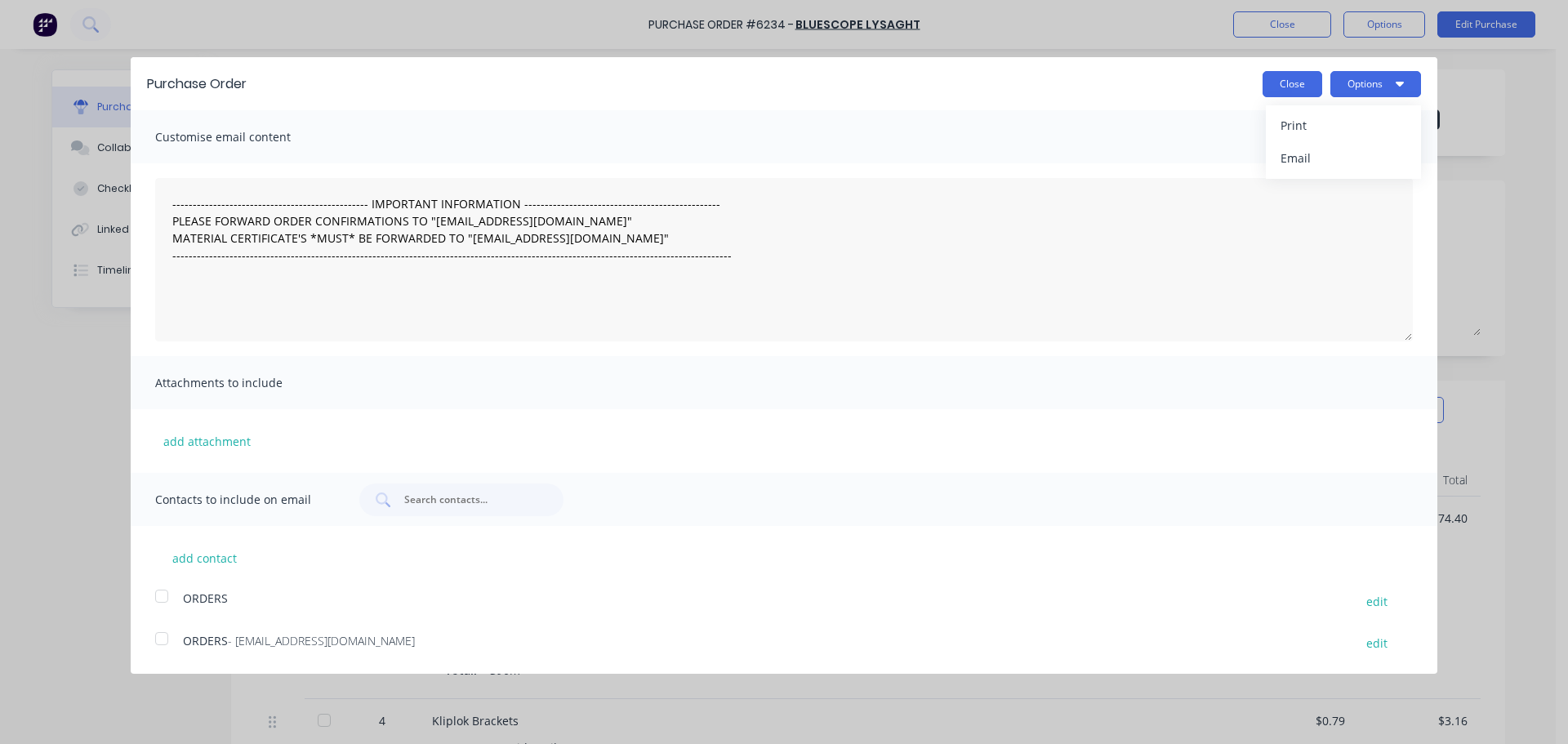
click at [1280, 80] on button "Close" at bounding box center [1293, 83] width 60 height 26
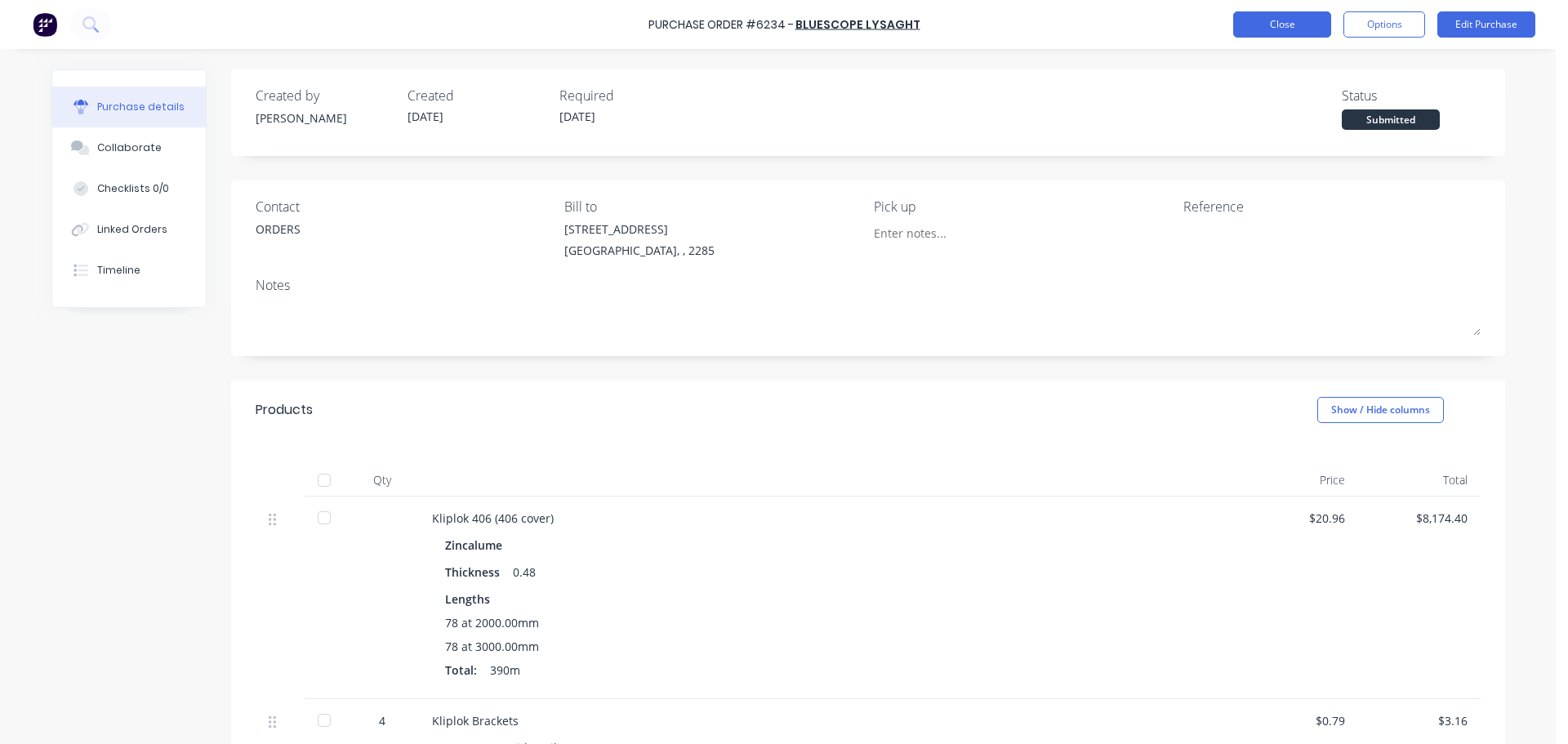
click at [1250, 21] on button "Close" at bounding box center [1283, 24] width 98 height 26
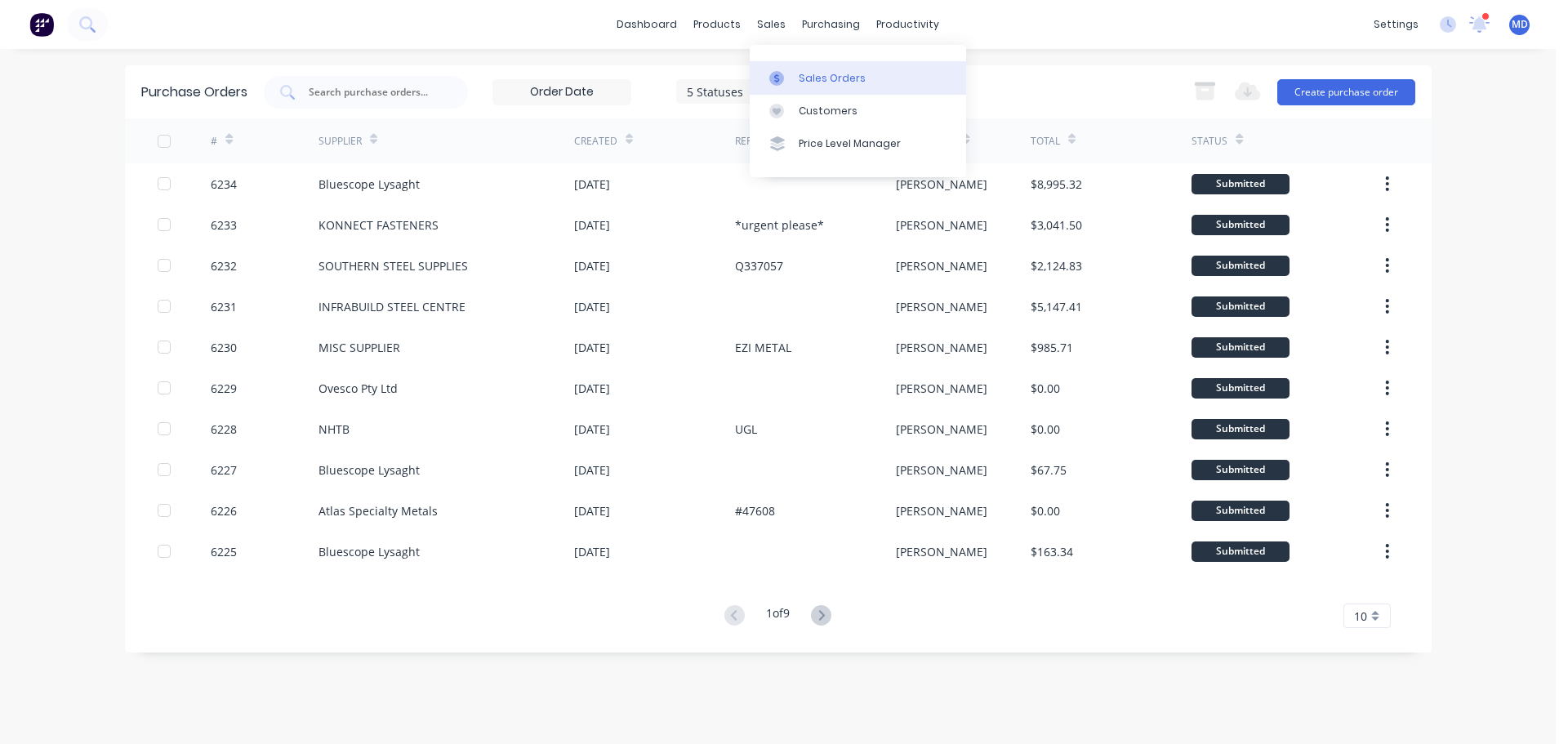
click at [789, 76] on div at bounding box center [781, 78] width 24 height 15
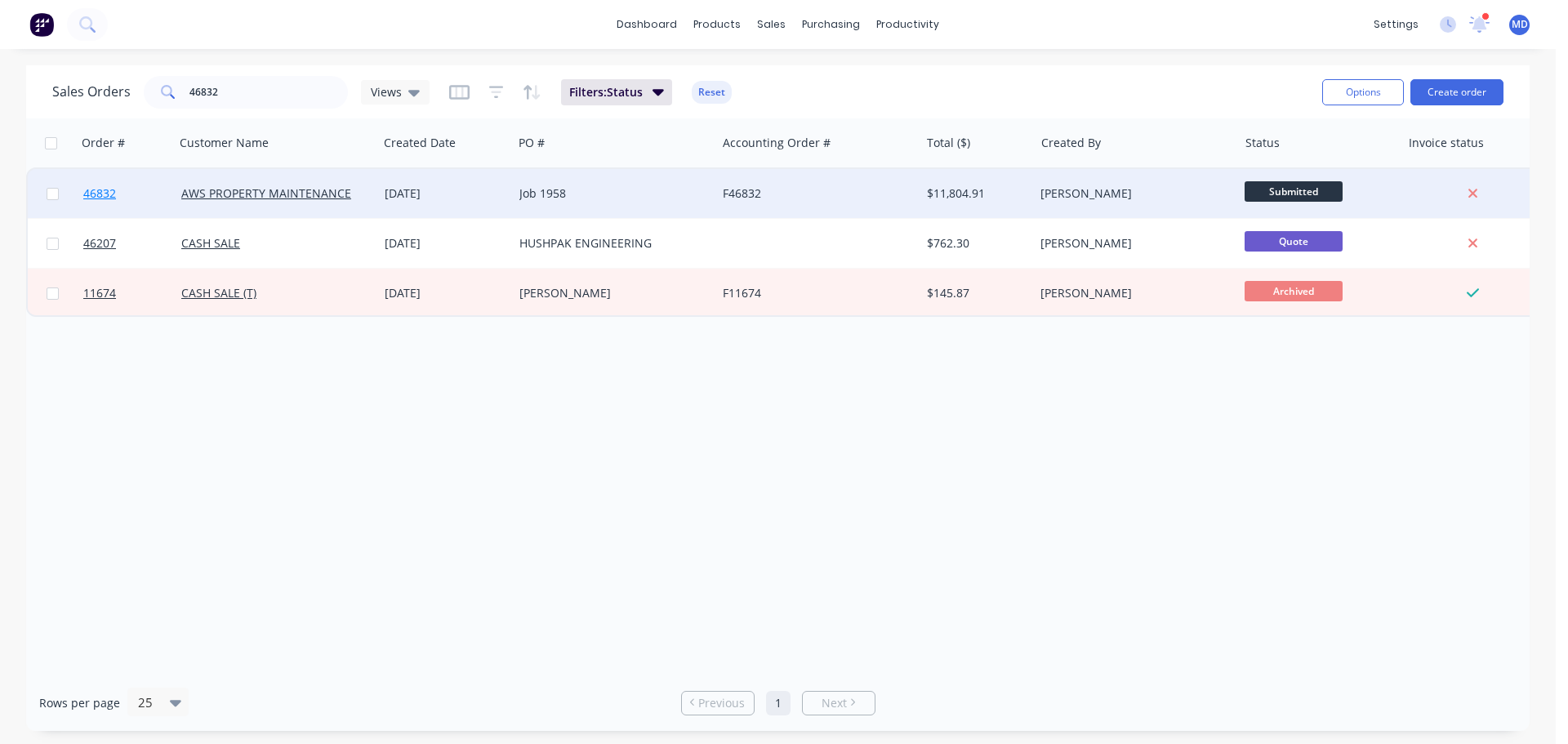
click at [96, 197] on span "46832" at bounding box center [99, 194] width 32 height 17
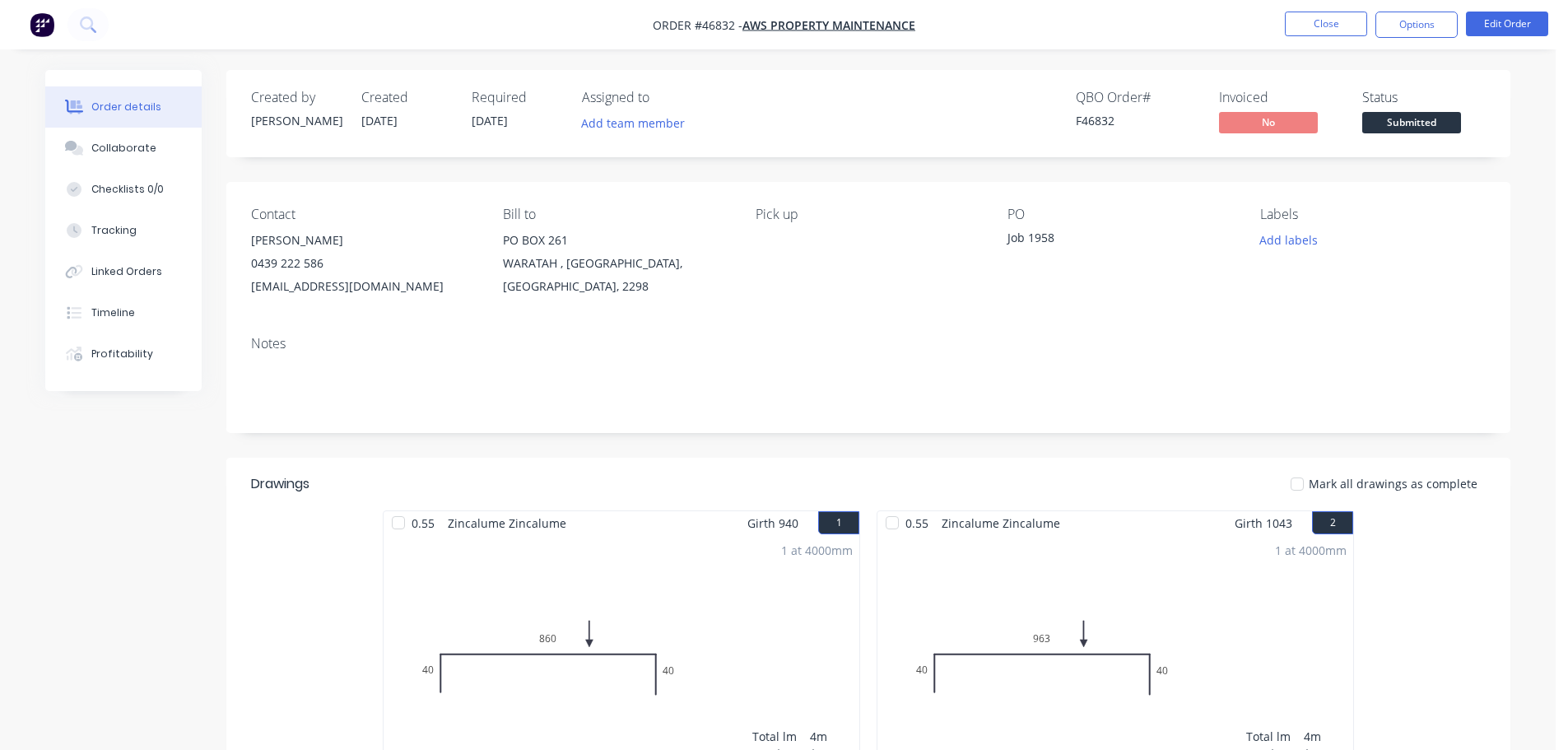
click at [1429, 118] on span "Submitted" at bounding box center [1411, 122] width 99 height 21
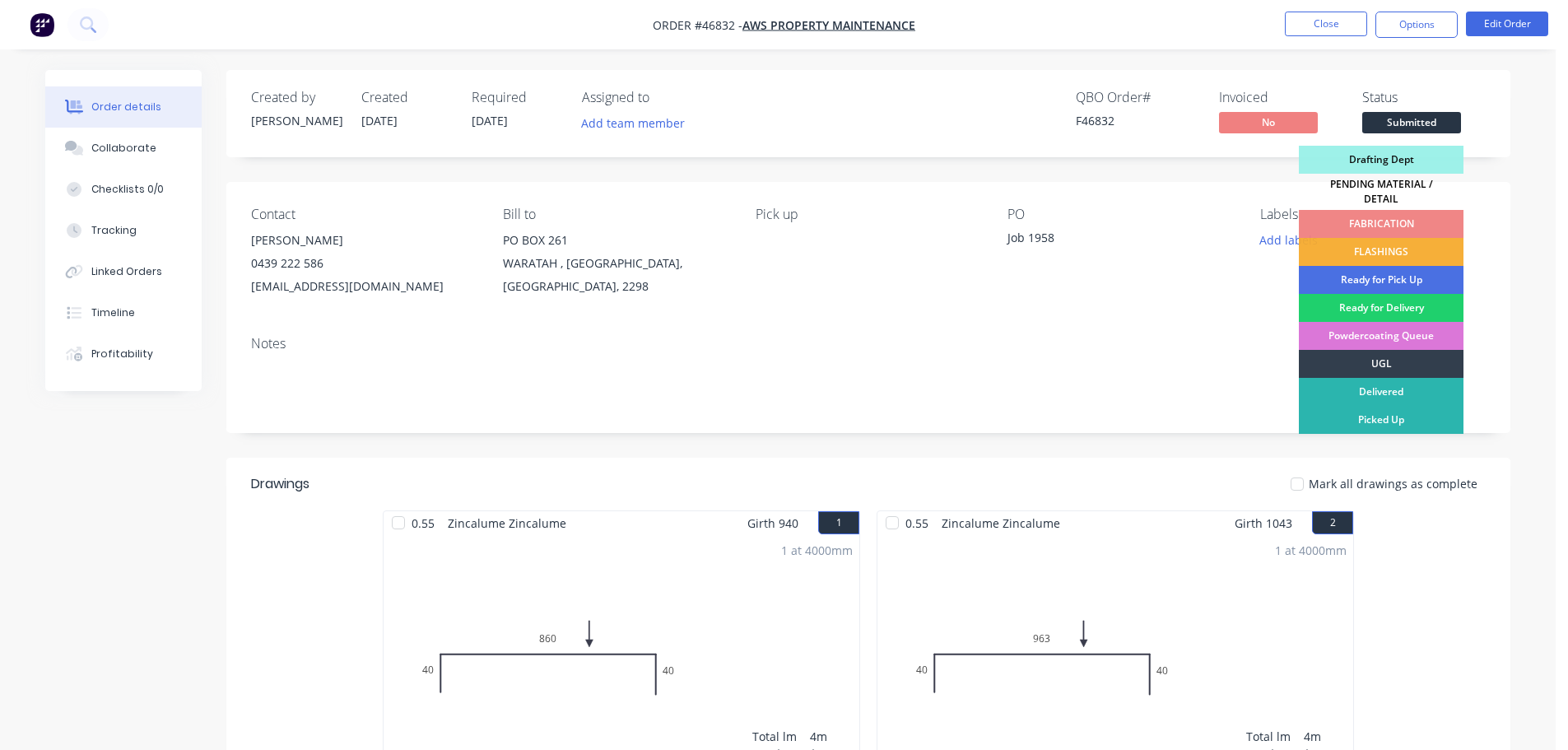
click at [1400, 188] on div "PENDING MATERIAL / DETAIL" at bounding box center [1381, 191] width 164 height 36
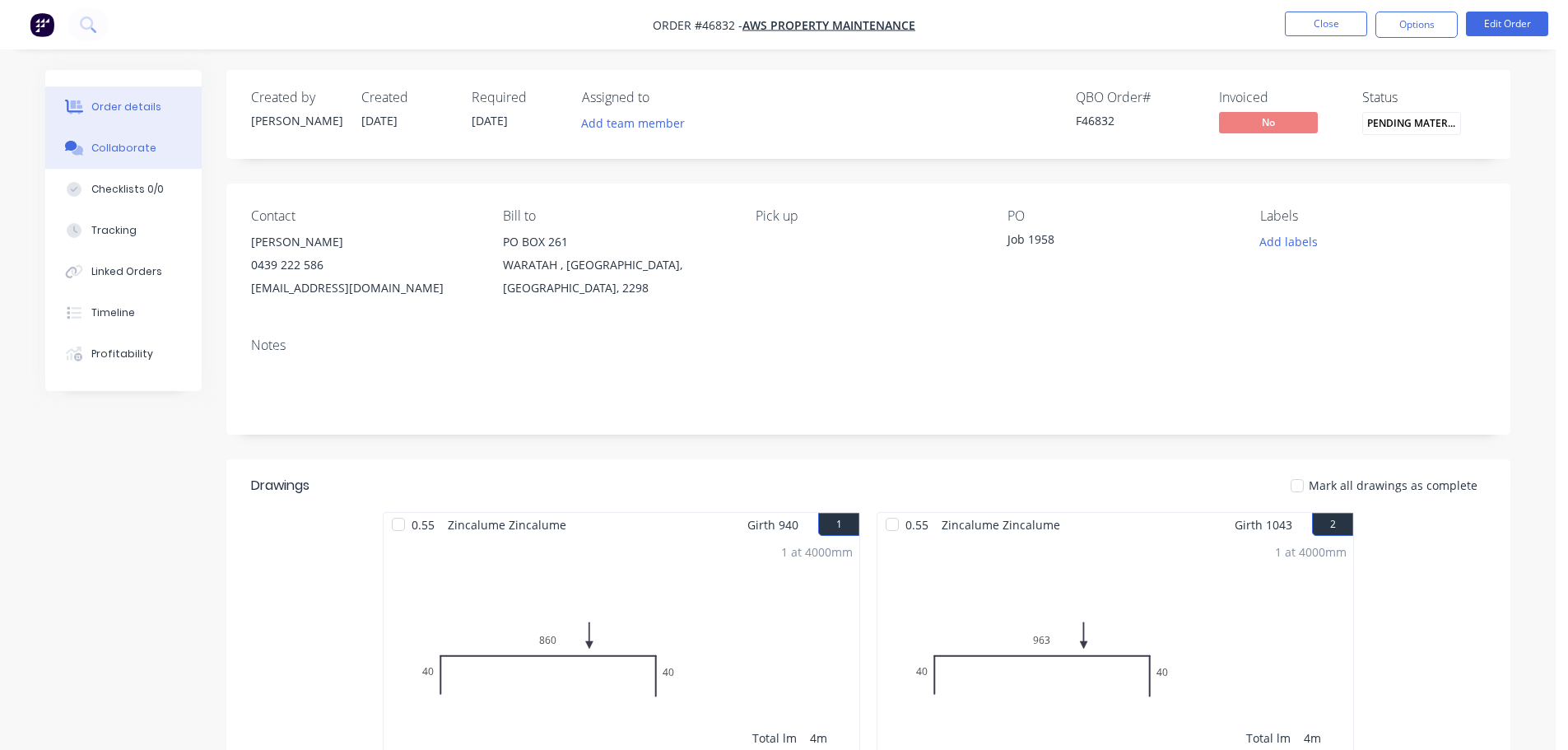
click at [105, 155] on div "Collaborate" at bounding box center [124, 148] width 65 height 15
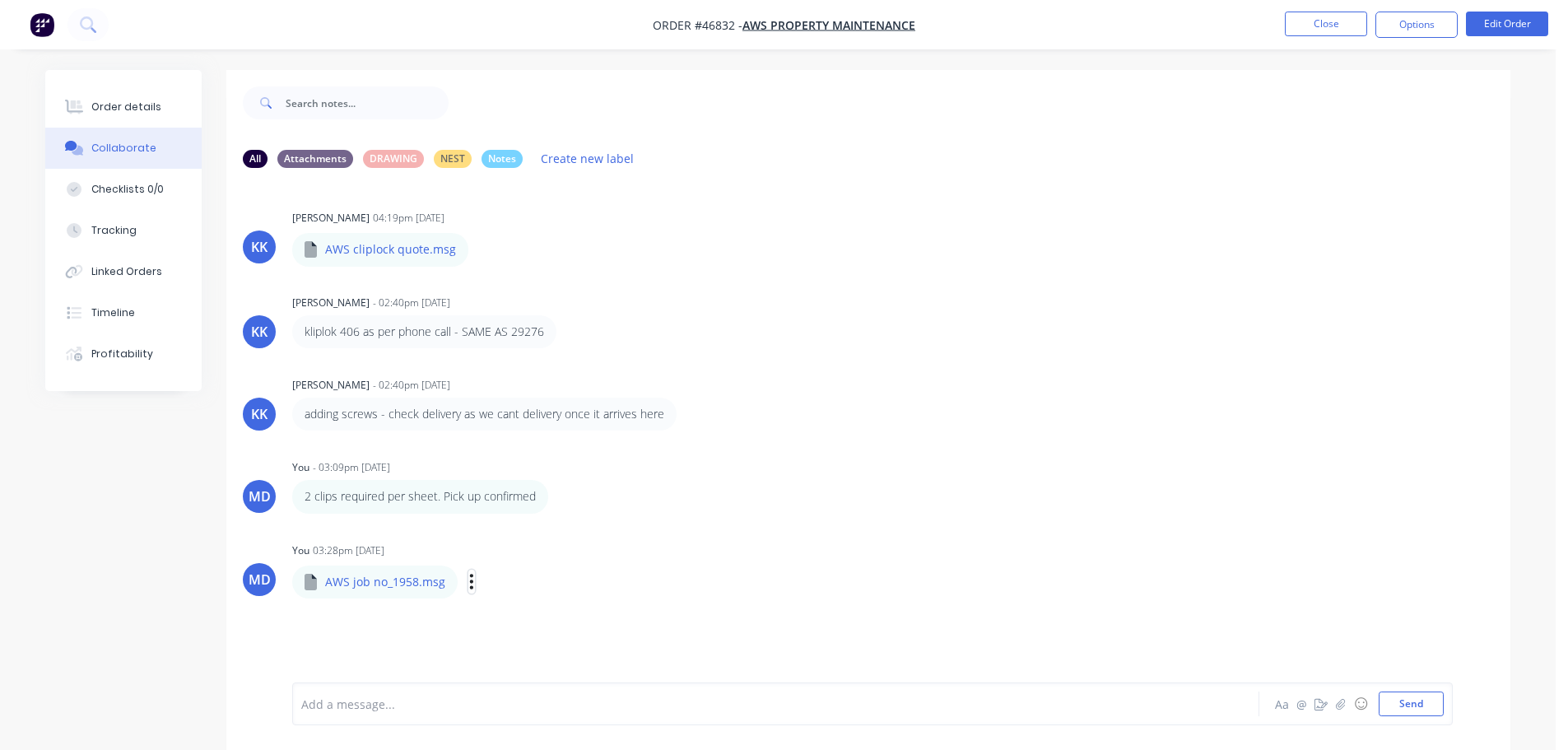
click at [470, 582] on icon "button" at bounding box center [472, 581] width 3 height 15
drag, startPoint x: 530, startPoint y: 622, endPoint x: 531, endPoint y: 611, distance: 11.0
click at [0, 0] on button "Download" at bounding box center [0, 0] width 0 height 0
click at [479, 252] on icon "button" at bounding box center [482, 250] width 5 height 19
click at [529, 293] on button "Download" at bounding box center [590, 293] width 185 height 37
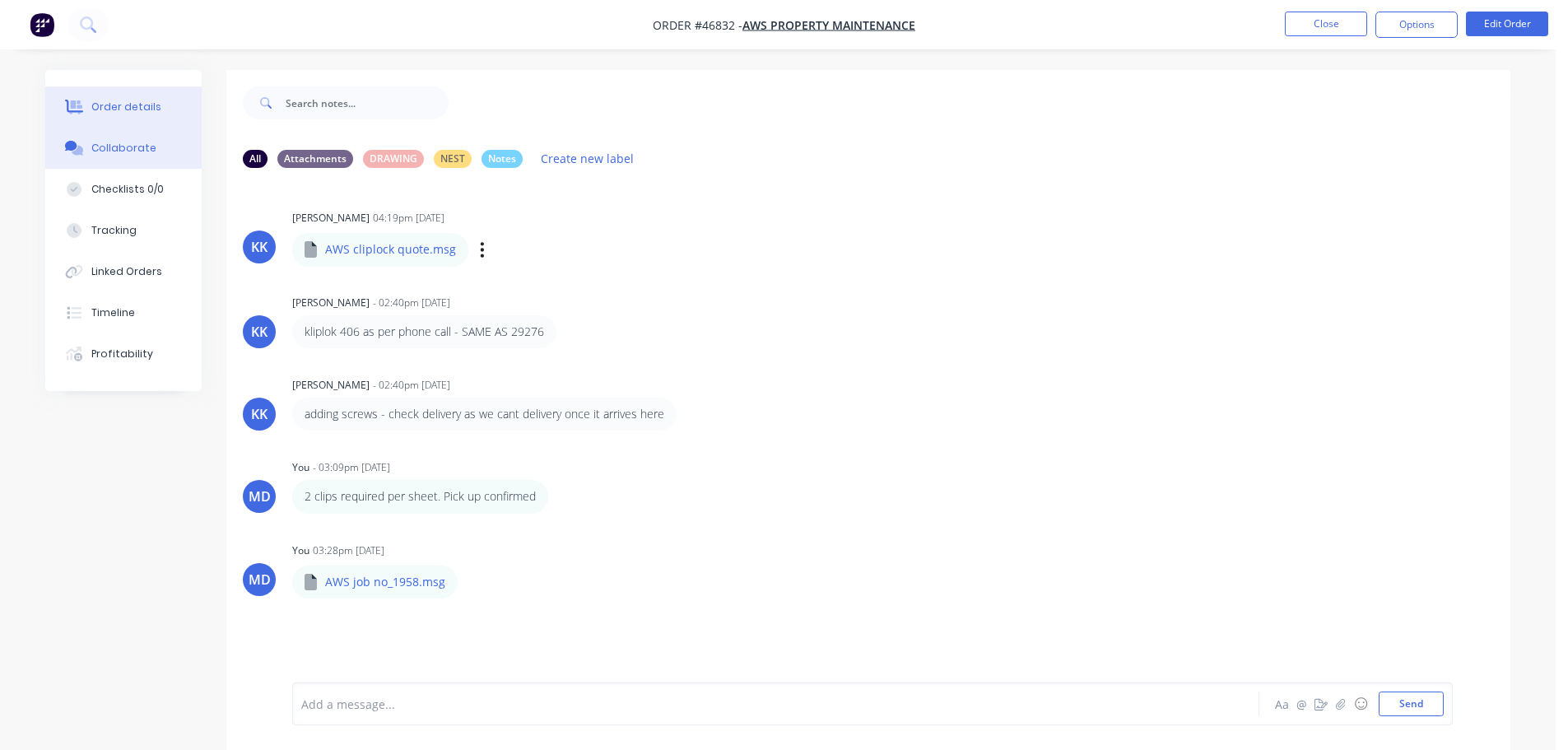
click at [142, 112] on div "Order details" at bounding box center [126, 107] width 70 height 15
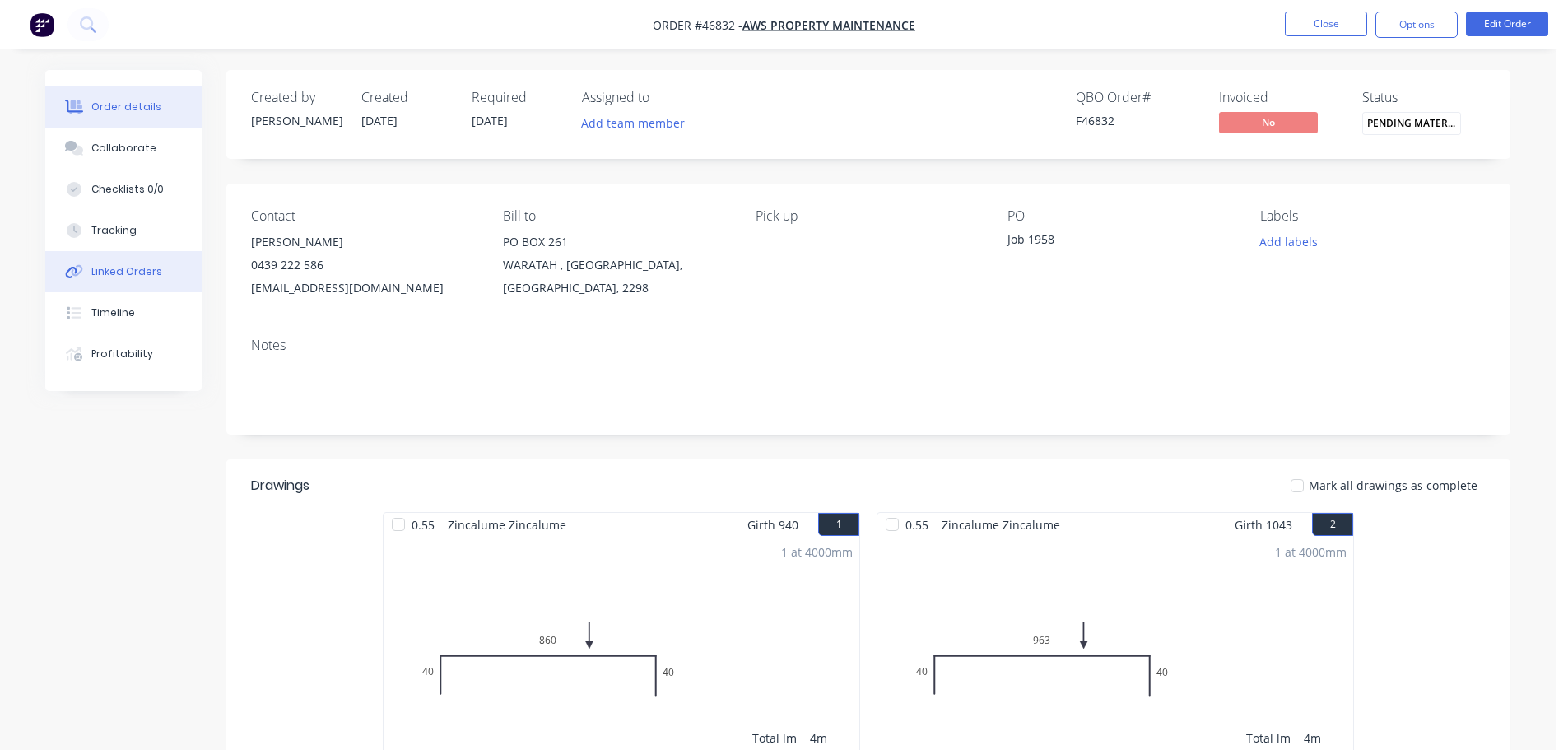
click at [109, 268] on div "Linked Orders" at bounding box center [127, 272] width 70 height 15
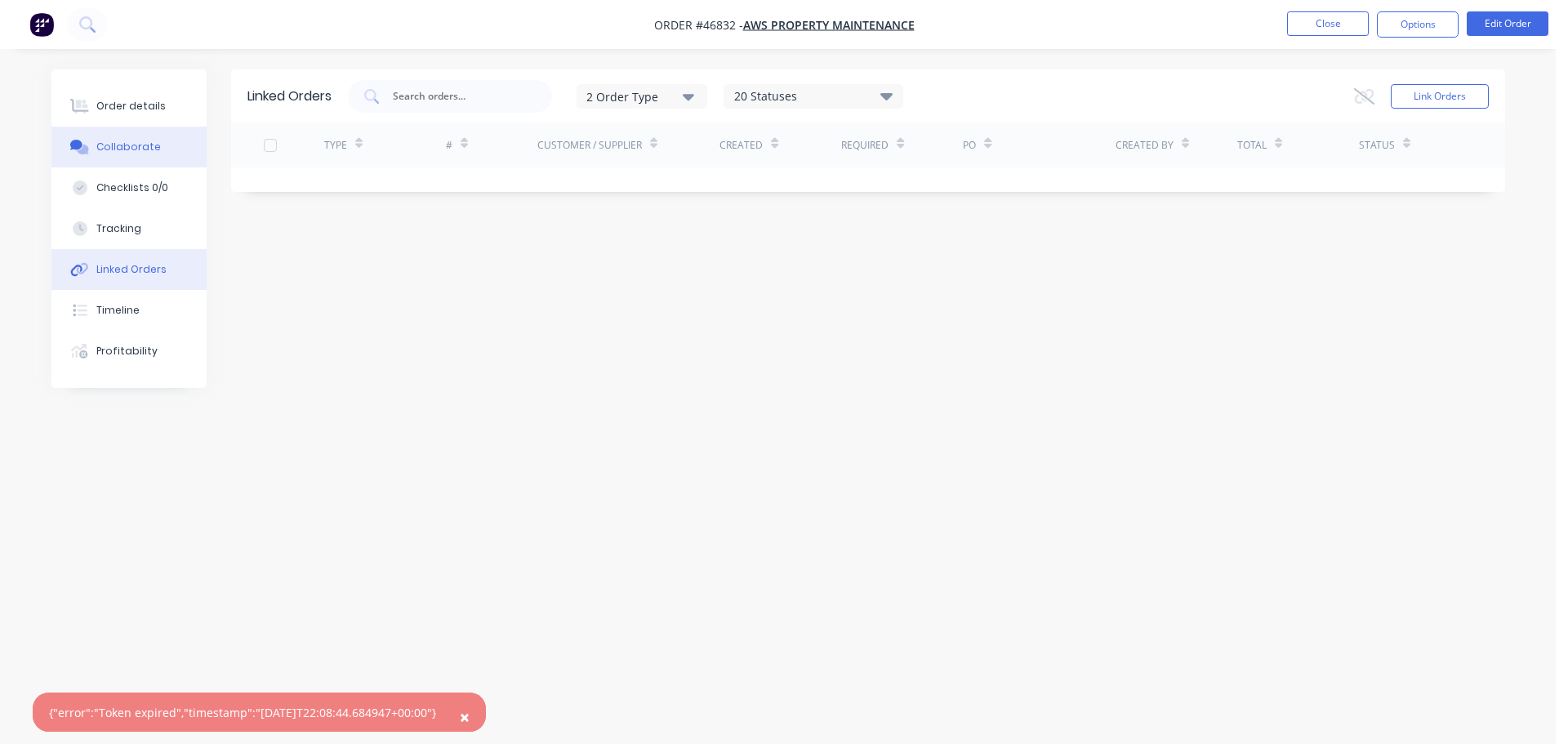
click at [116, 131] on button "Collaborate" at bounding box center [129, 146] width 156 height 41
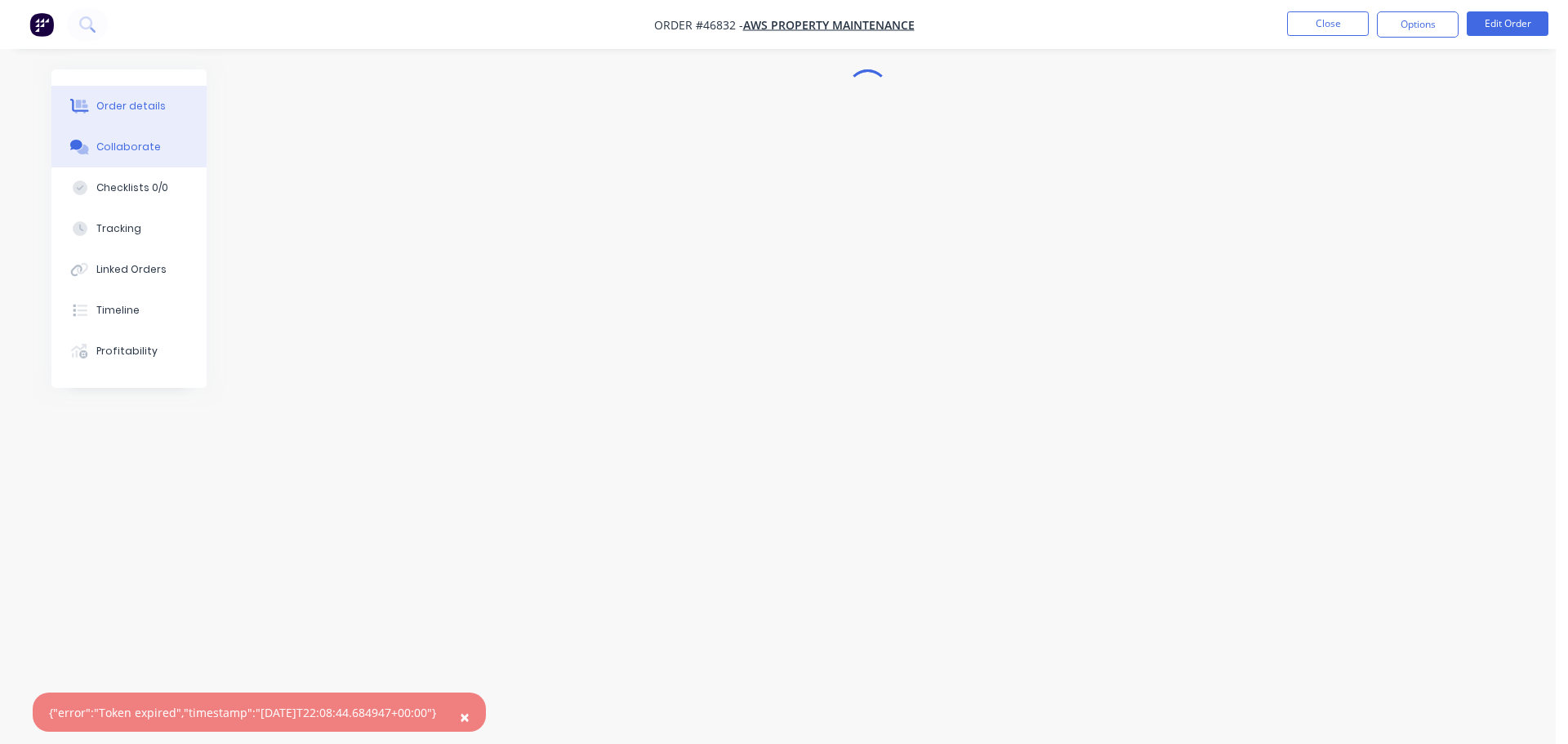
click at [115, 107] on div "Order details" at bounding box center [131, 106] width 69 height 15
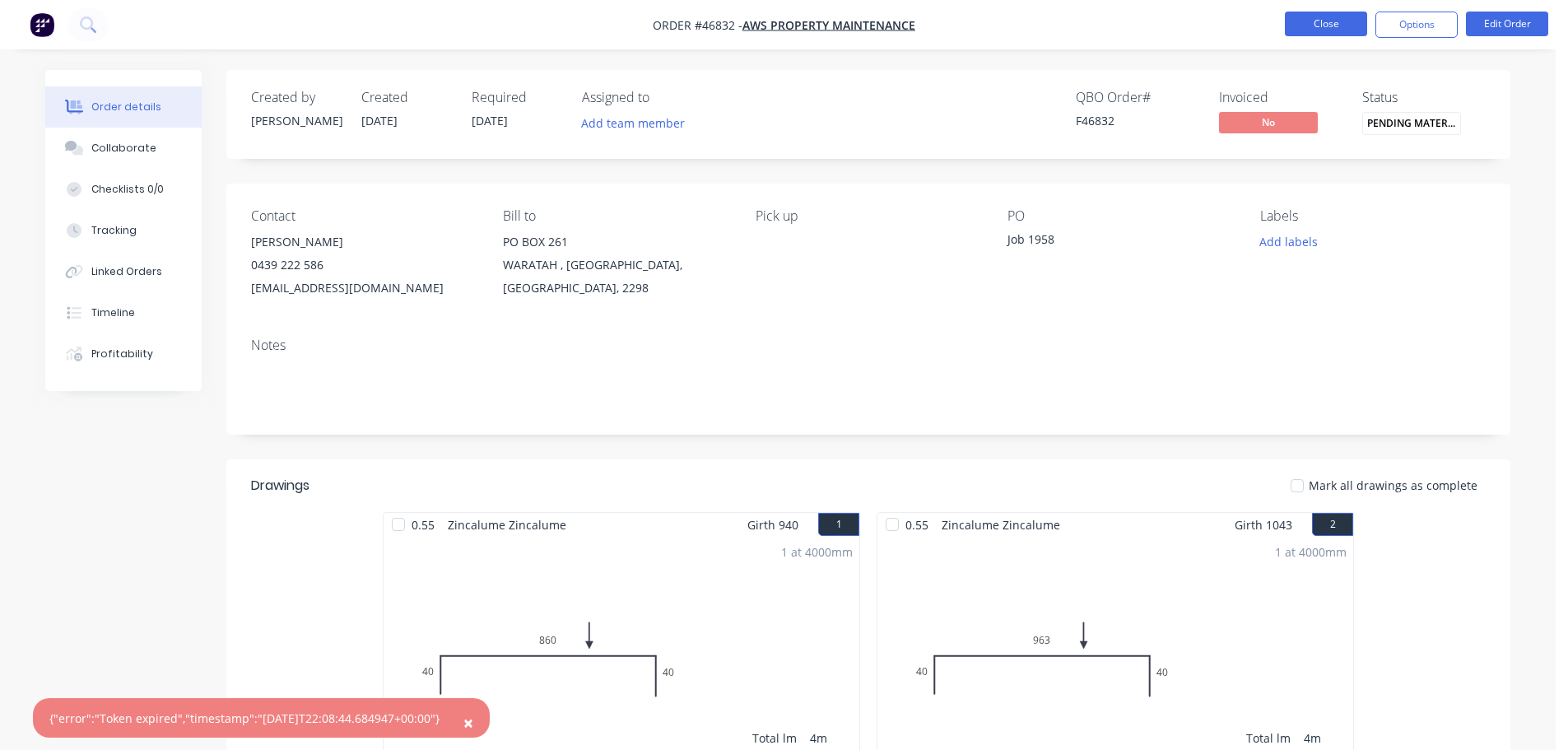
click at [1339, 23] on button "Close" at bounding box center [1326, 23] width 82 height 24
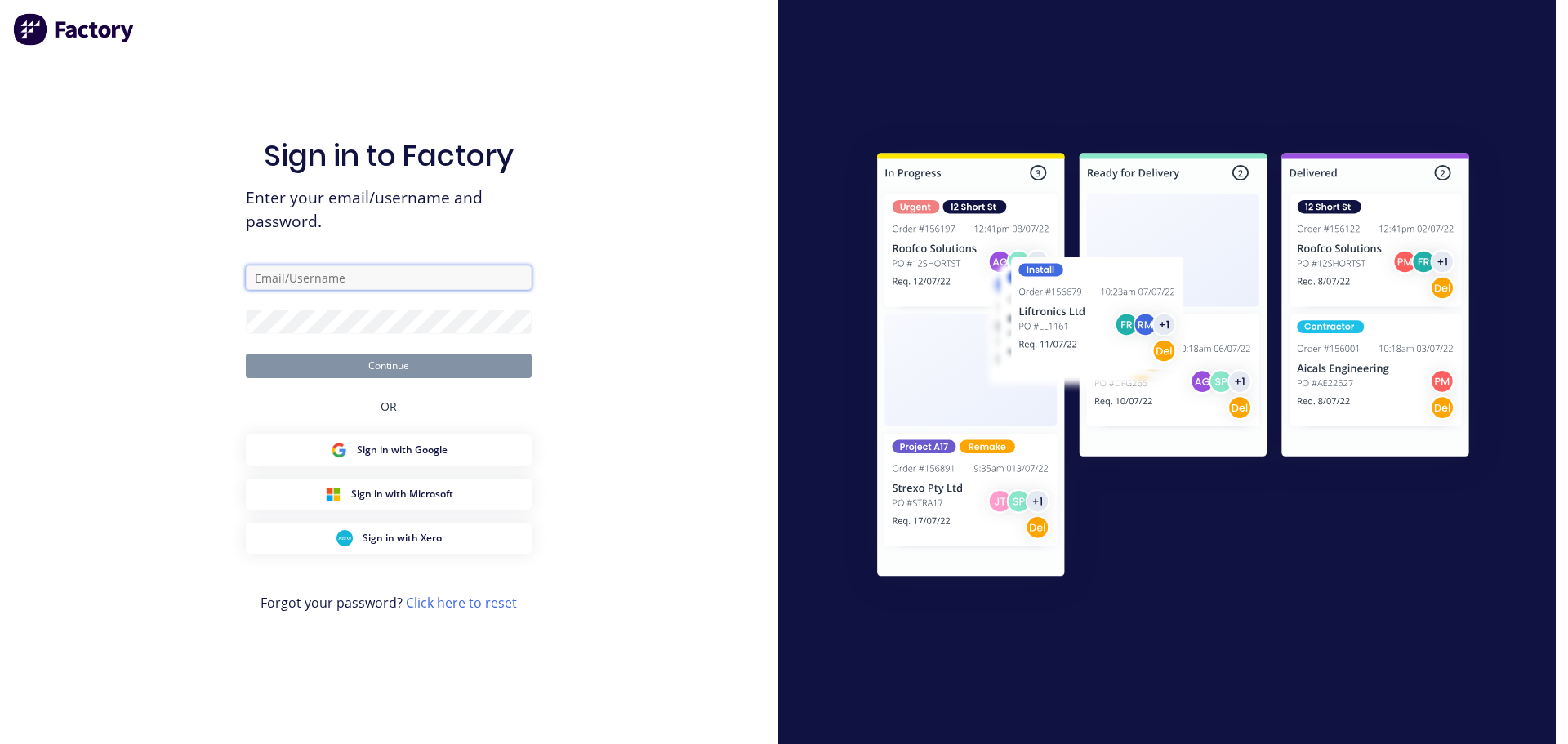
type input "mel@academysheetmetal.com.au"
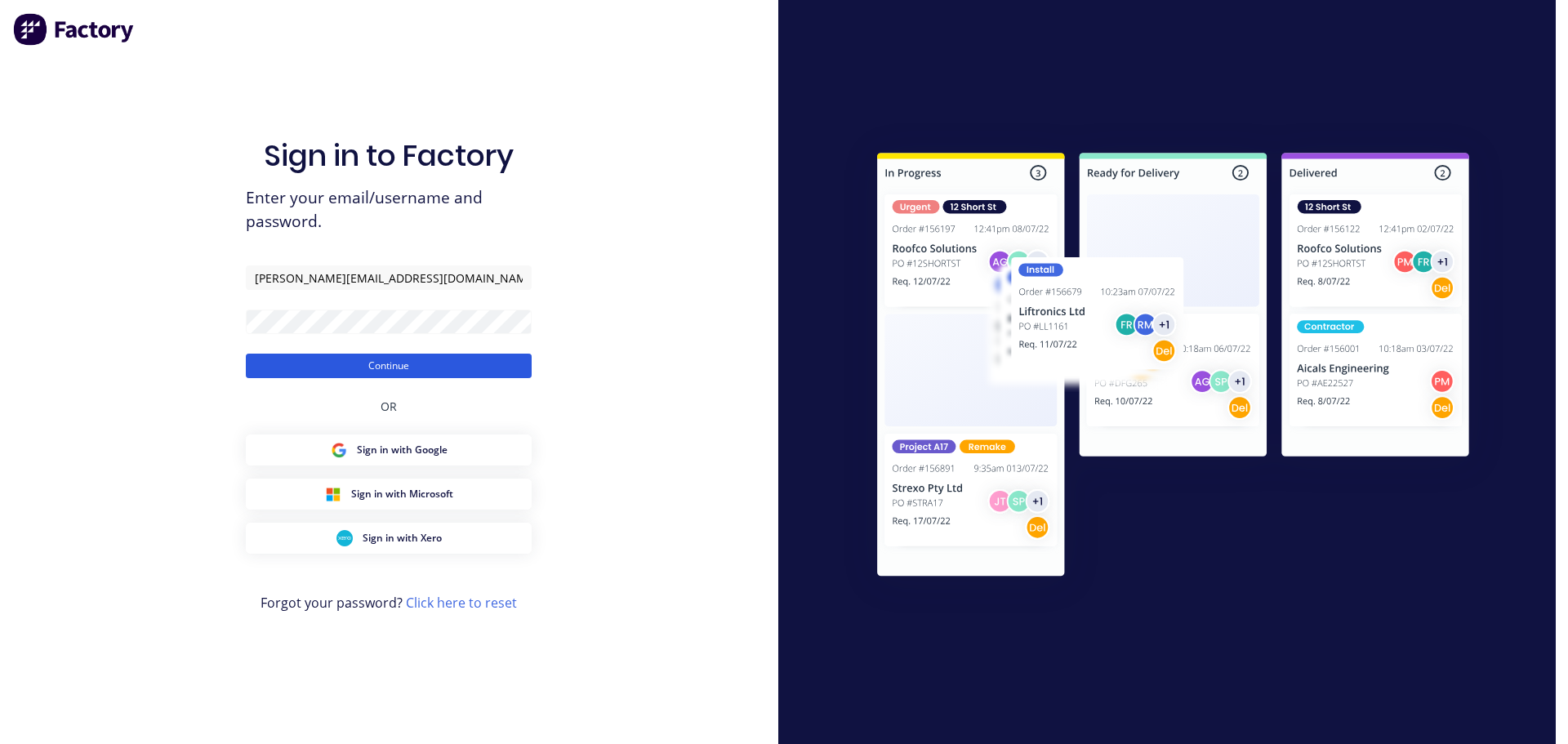
click at [417, 360] on button "Continue" at bounding box center [389, 365] width 286 height 24
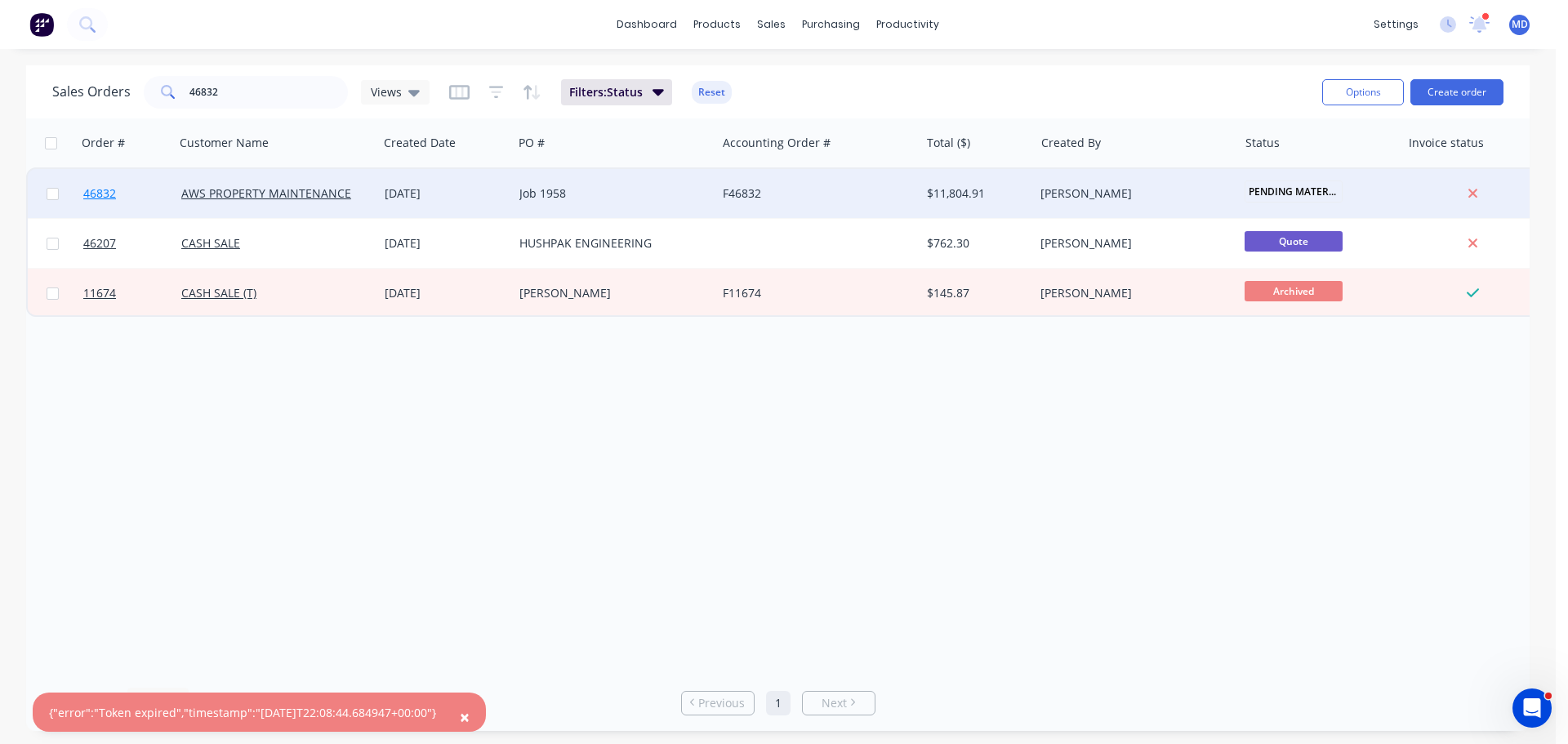
click at [92, 190] on span "46832" at bounding box center [99, 194] width 32 height 17
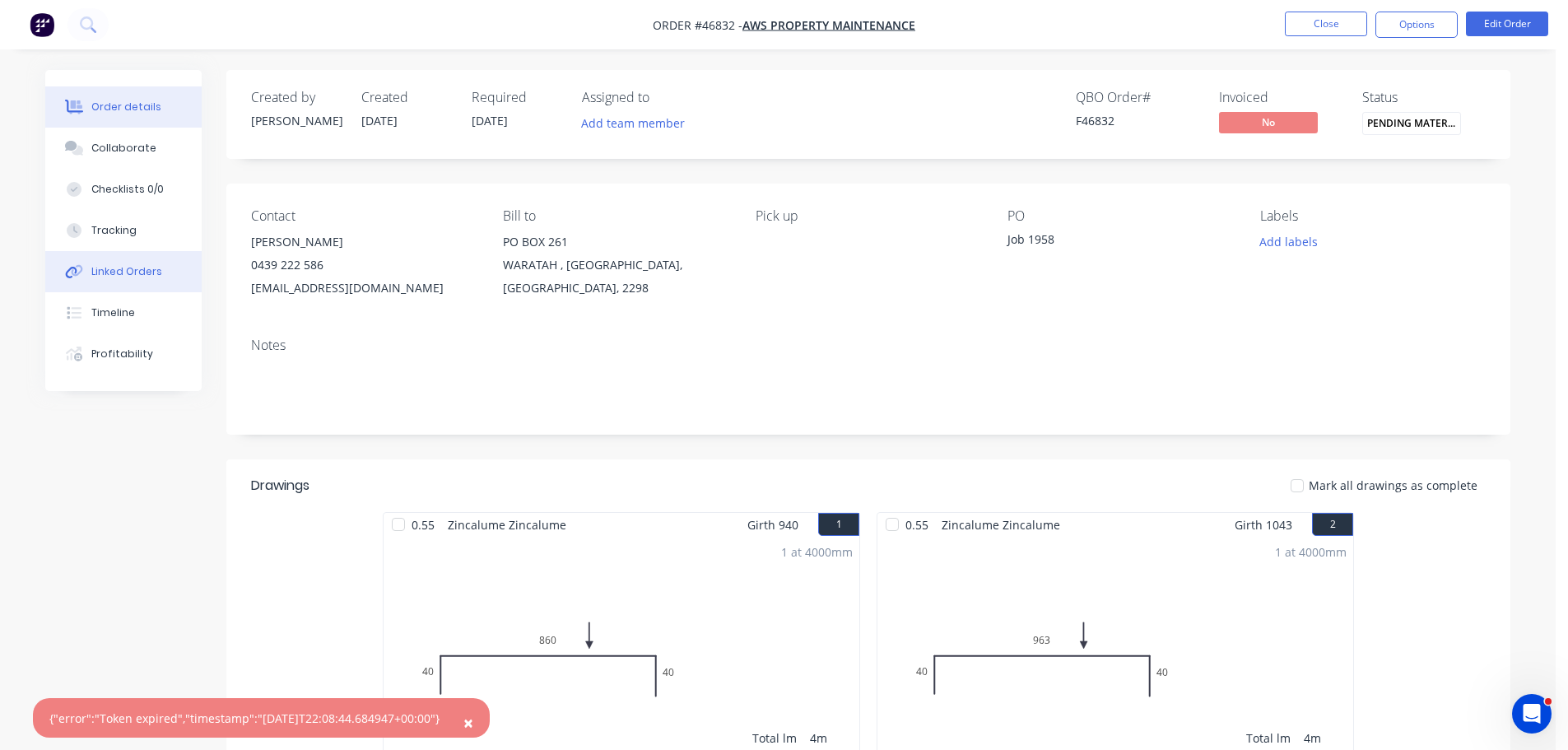
click at [129, 272] on div "Linked Orders" at bounding box center [127, 272] width 70 height 15
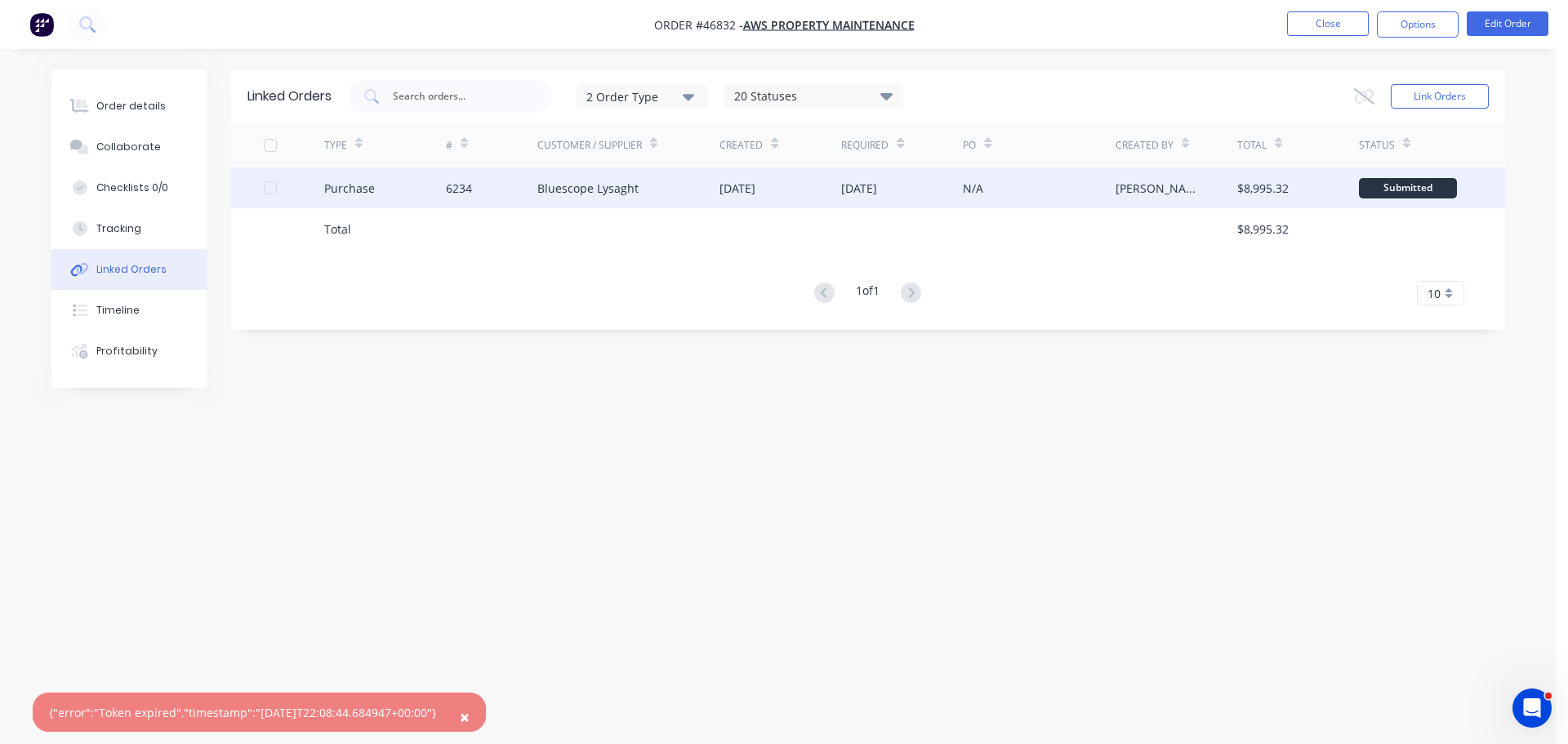
click at [362, 190] on div "Purchase" at bounding box center [349, 188] width 51 height 17
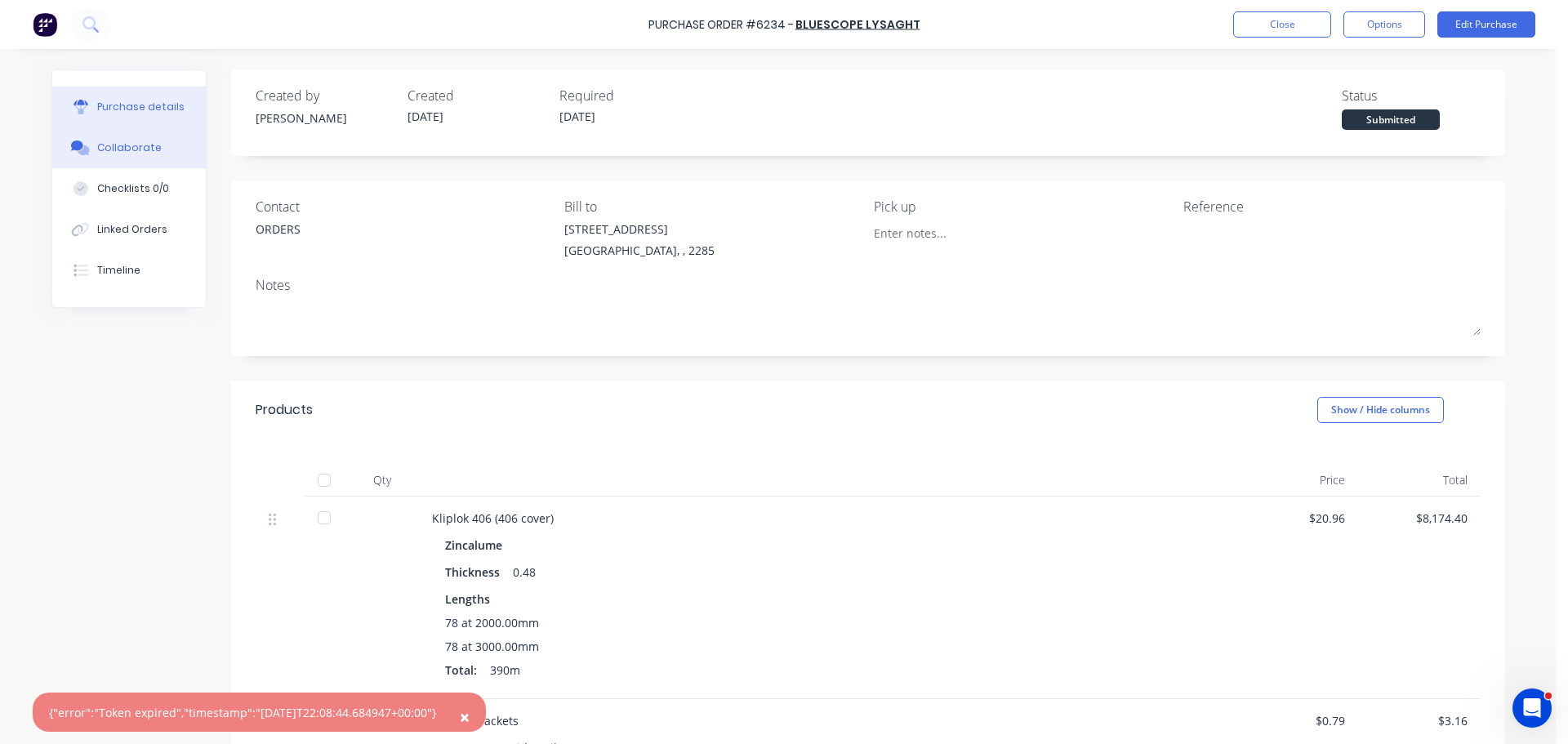
click at [142, 151] on div "Collaborate" at bounding box center [130, 148] width 65 height 15
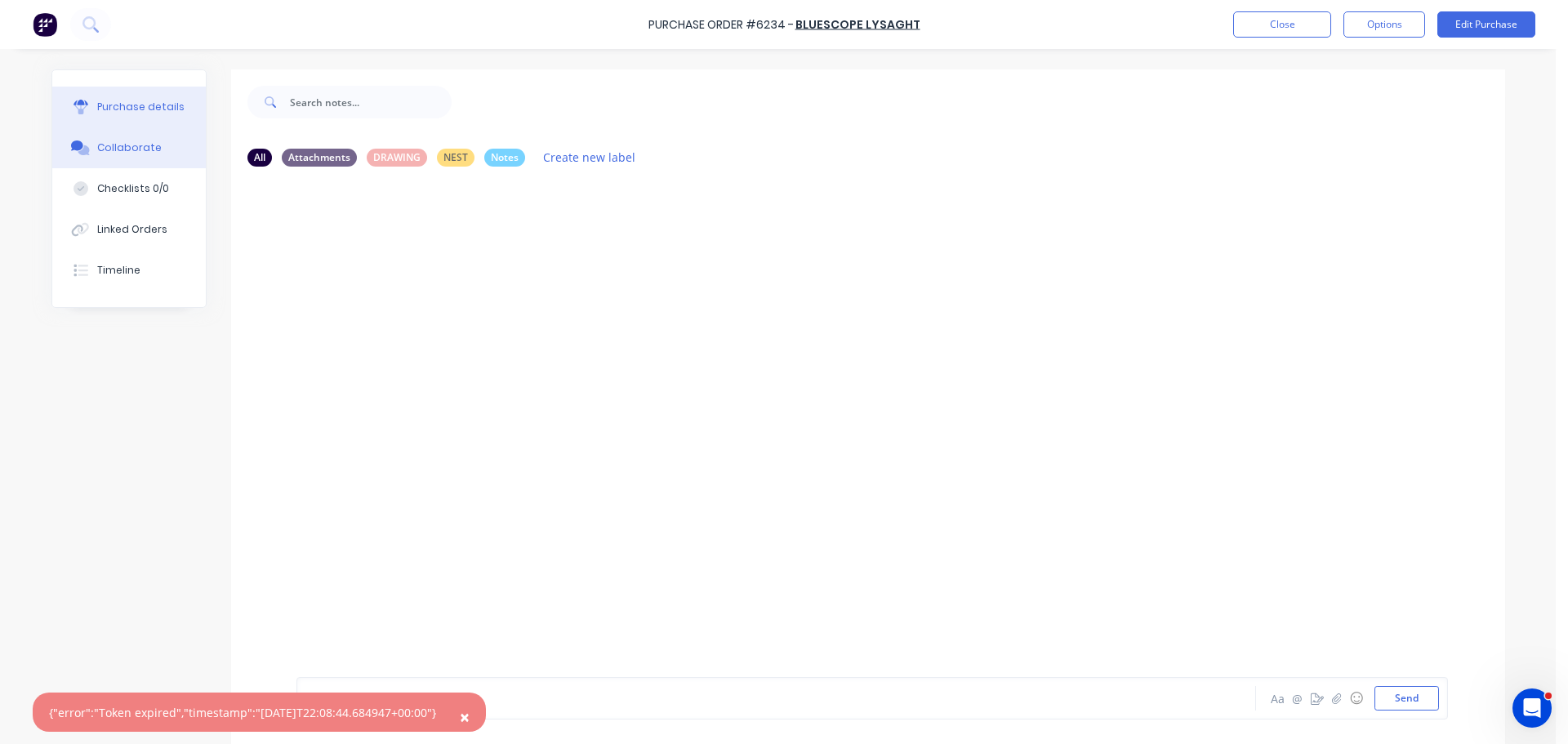
click at [135, 92] on button "Purchase details" at bounding box center [129, 106] width 154 height 41
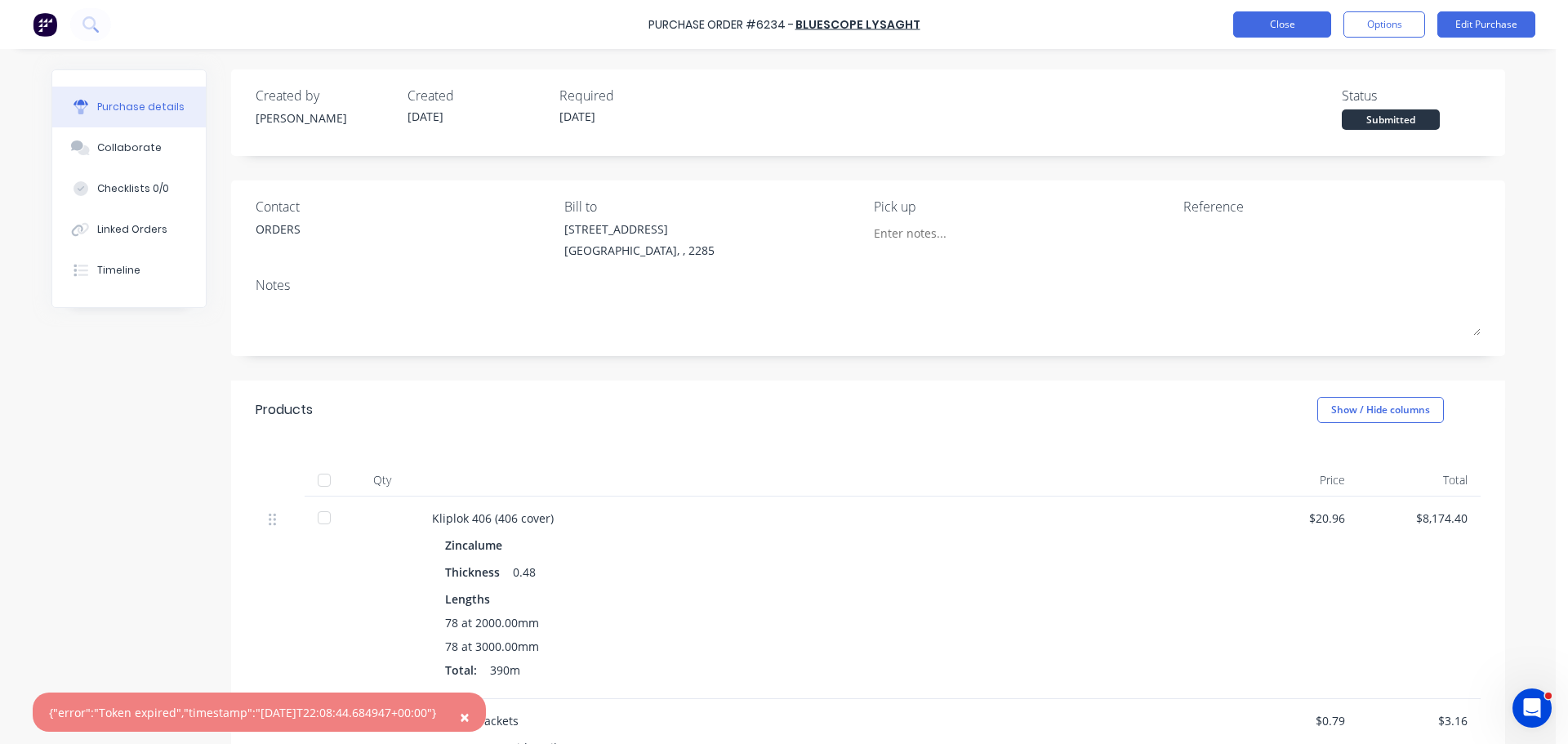
click at [1271, 22] on button "Close" at bounding box center [1283, 24] width 98 height 26
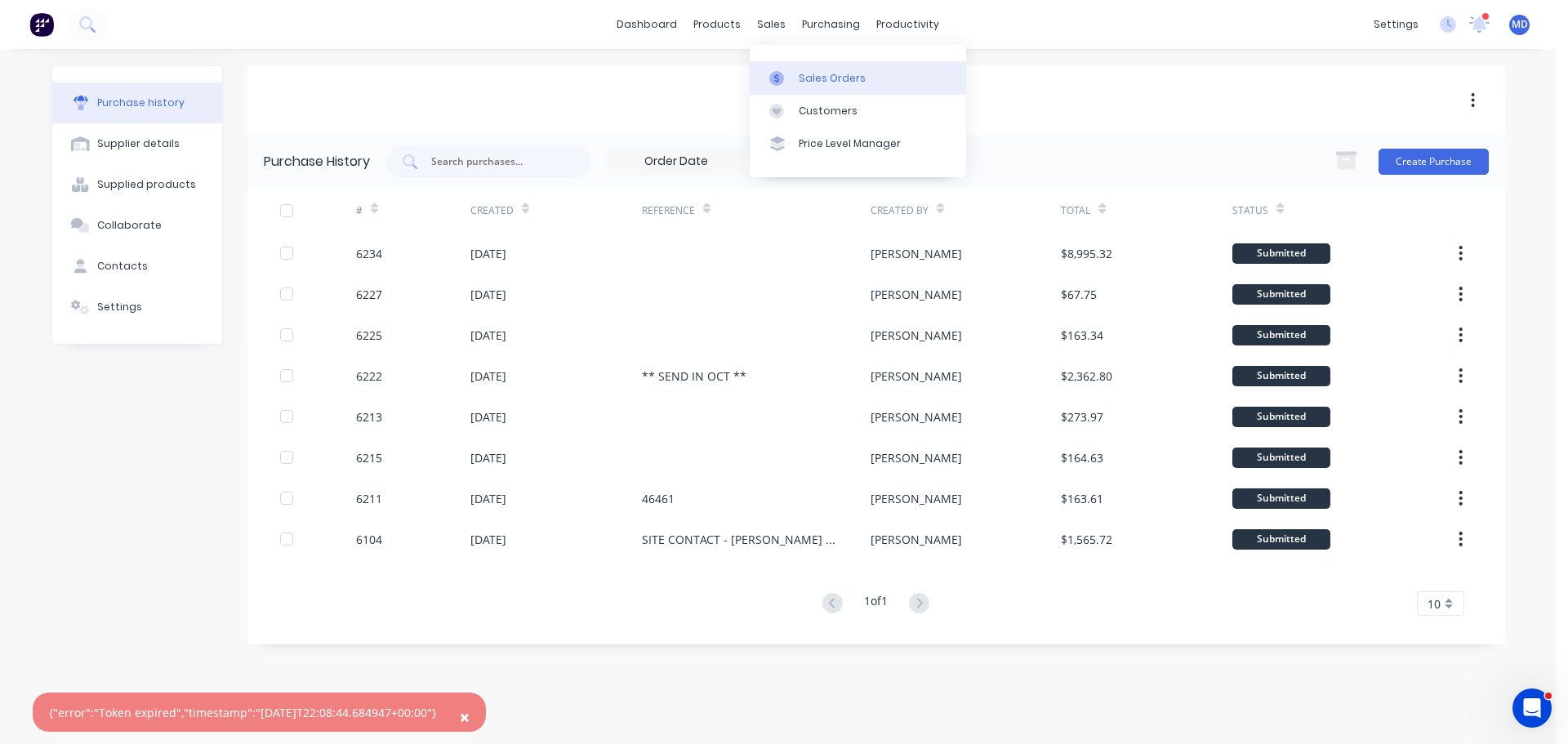
click at [807, 77] on div "Sales Orders" at bounding box center [832, 78] width 67 height 15
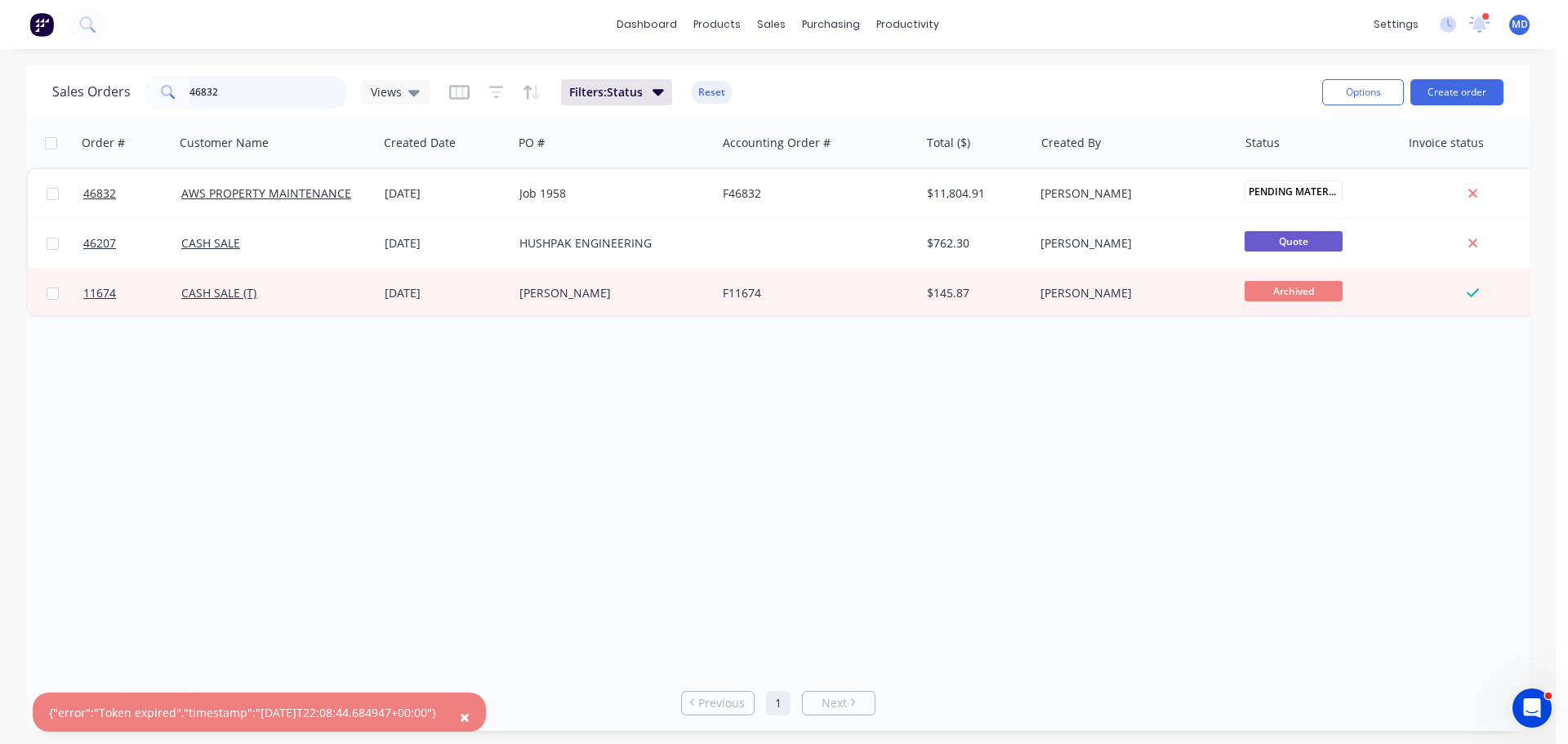
click at [228, 98] on input "46832" at bounding box center [269, 91] width 159 height 32
type input "4"
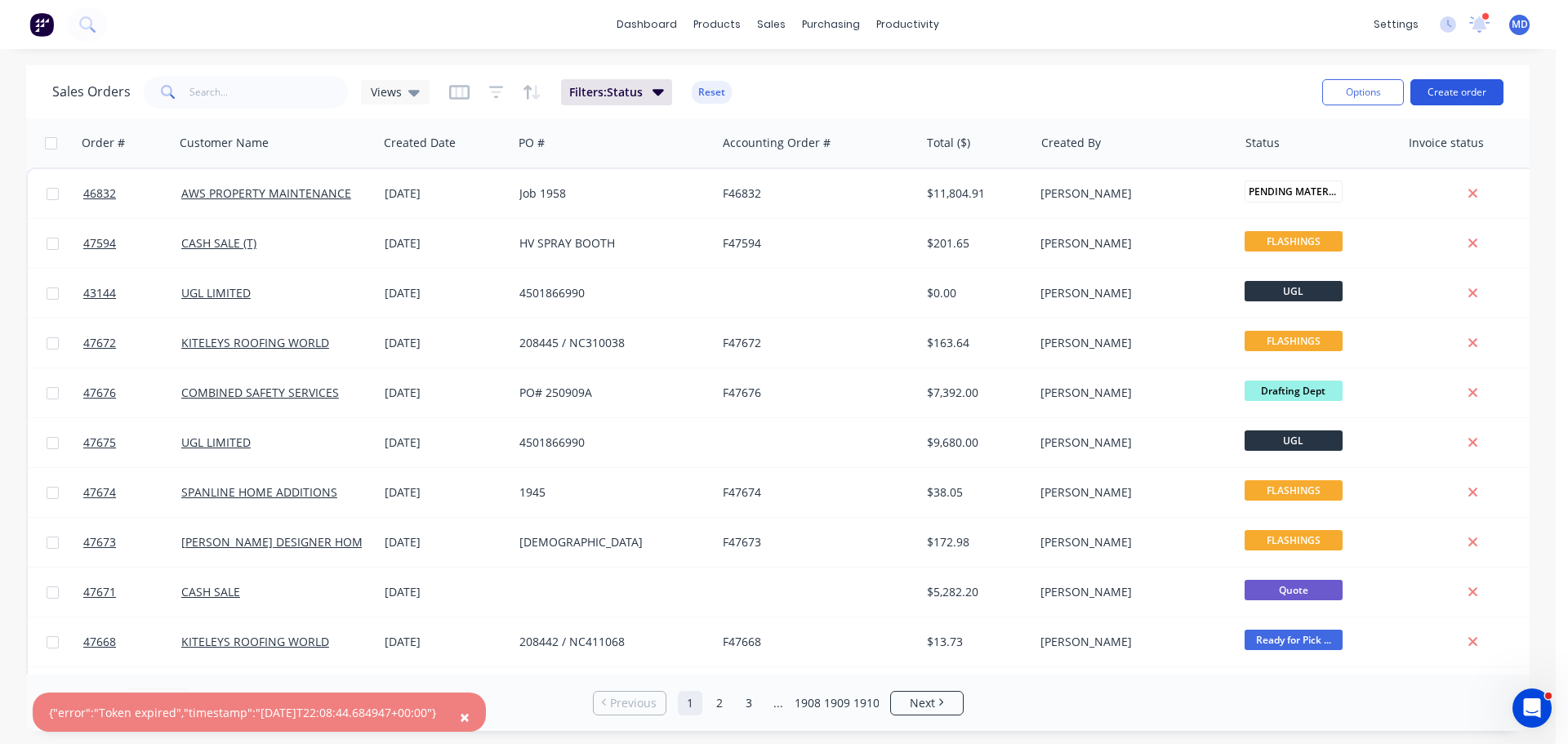
click at [1463, 90] on button "Create order" at bounding box center [1457, 91] width 93 height 26
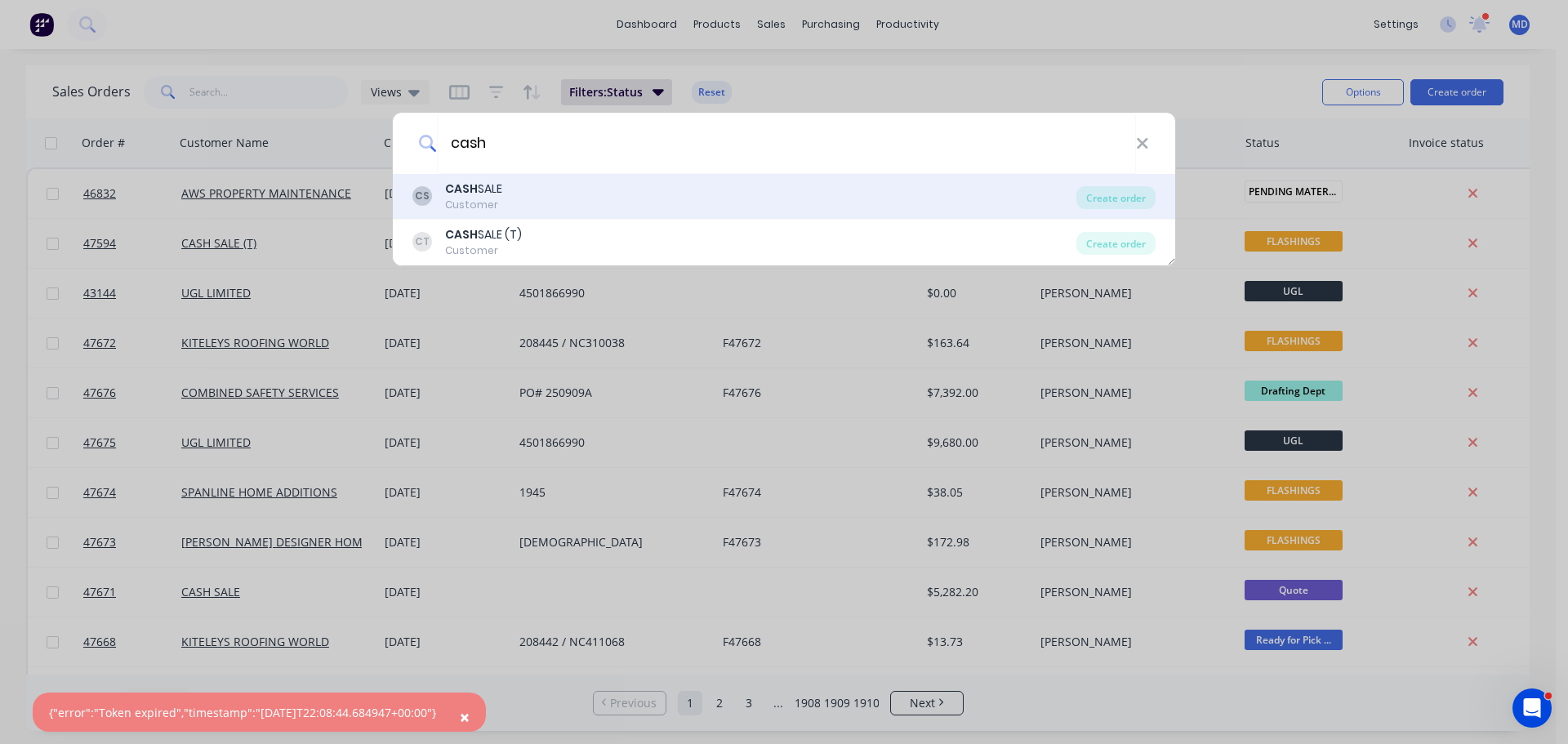
type input "cash"
click at [510, 187] on div "CS CASH SALE Customer" at bounding box center [744, 196] width 664 height 32
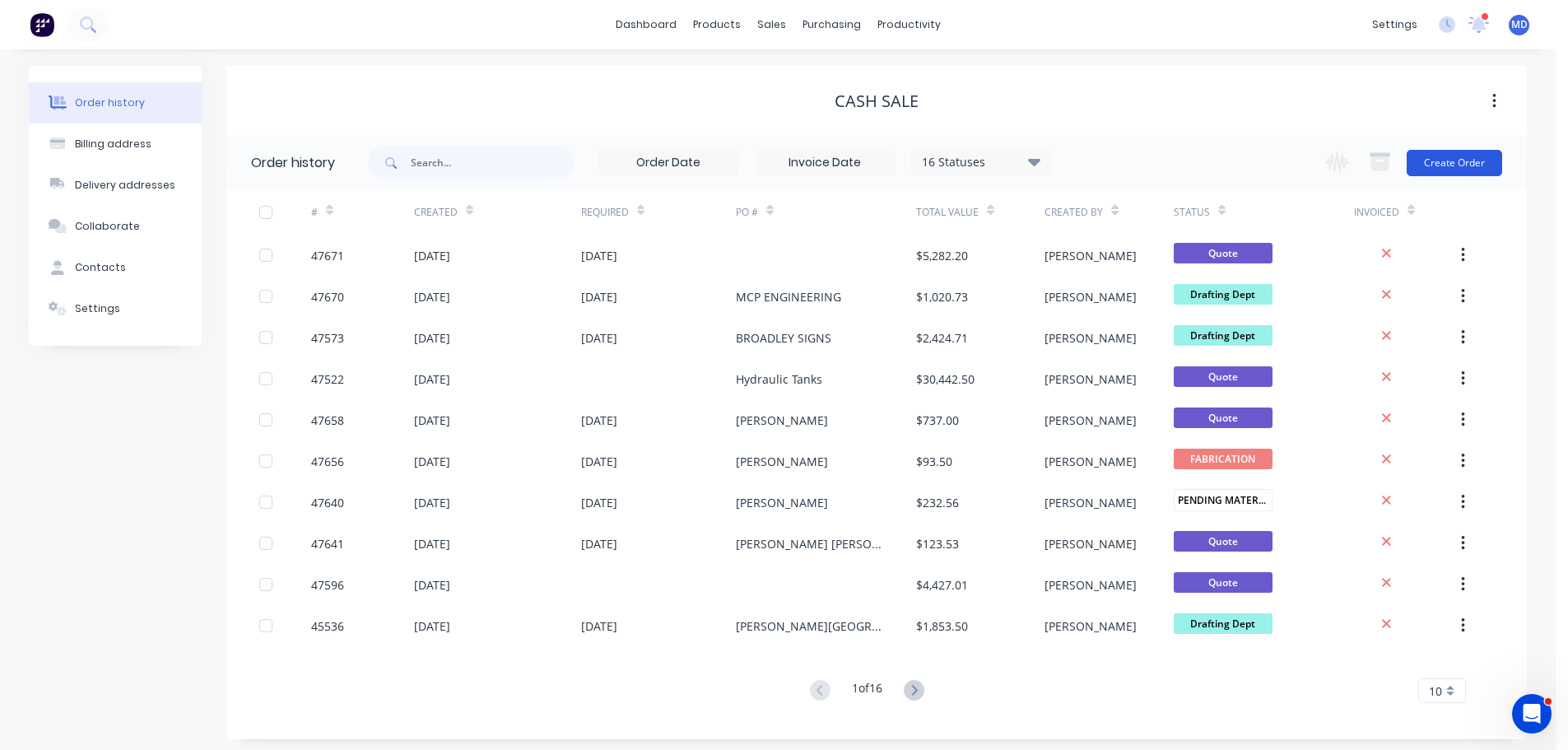
click at [1428, 154] on button "Create Order" at bounding box center [1454, 163] width 96 height 26
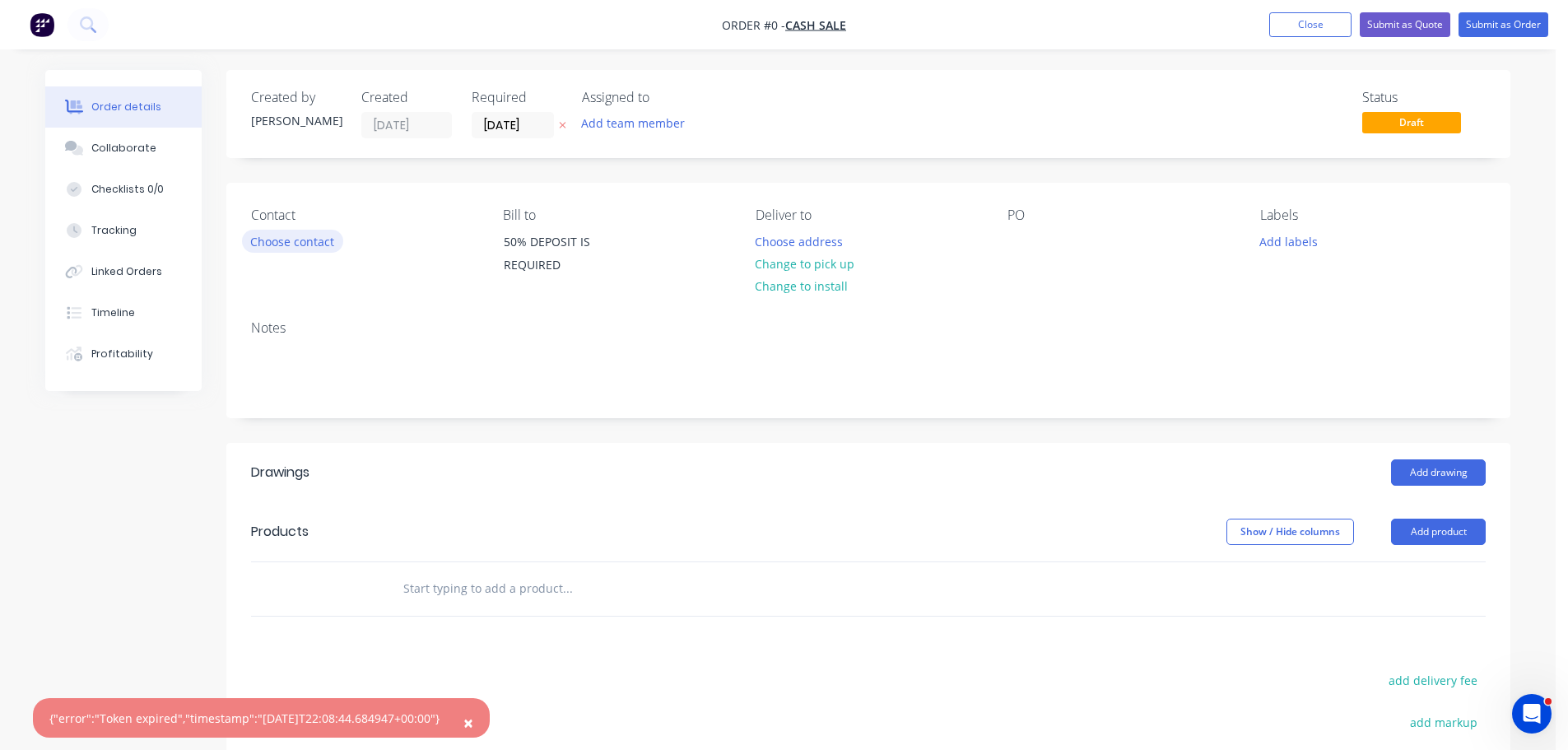
click at [298, 246] on button "Choose contact" at bounding box center [292, 241] width 101 height 23
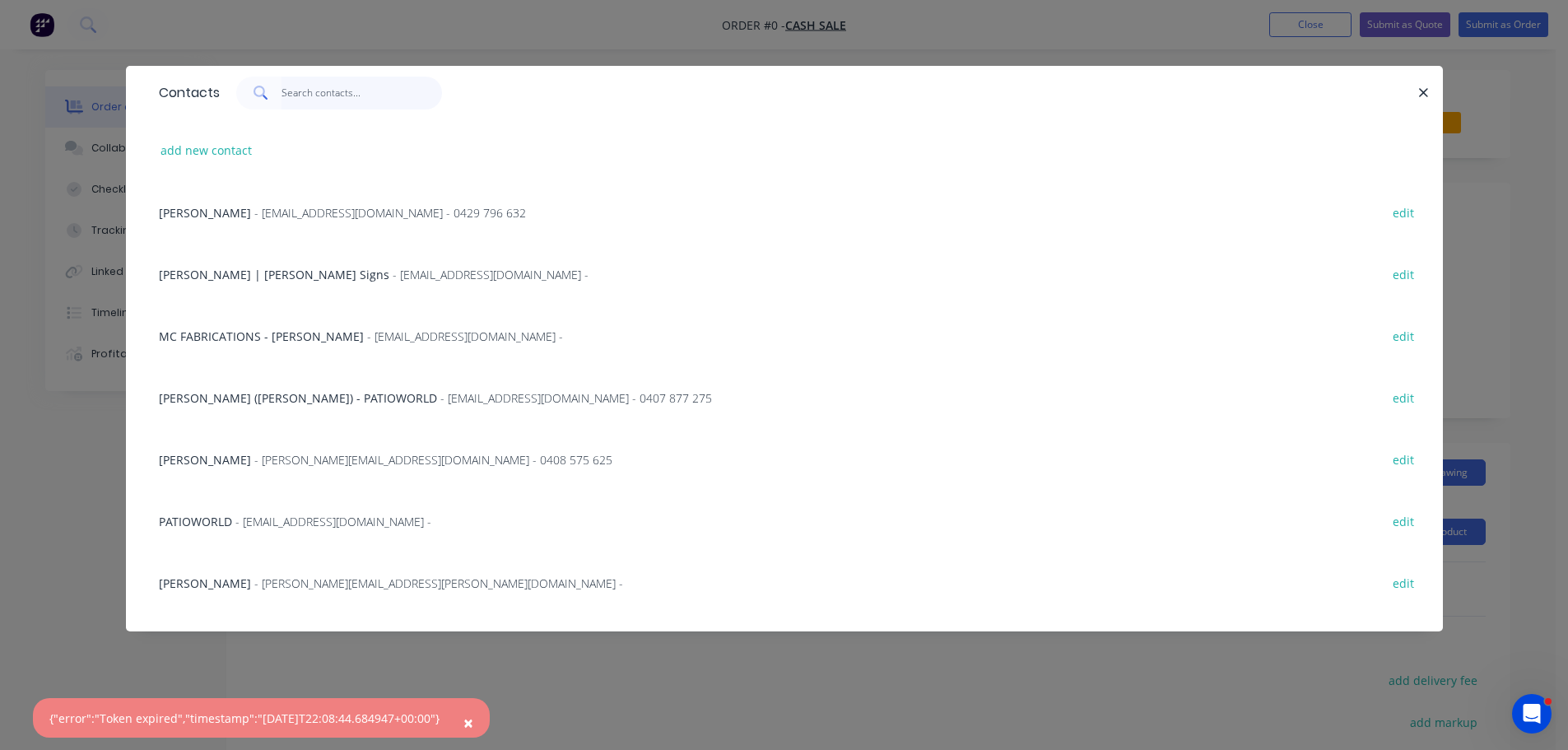
click at [305, 96] on input "text" at bounding box center [361, 92] width 160 height 33
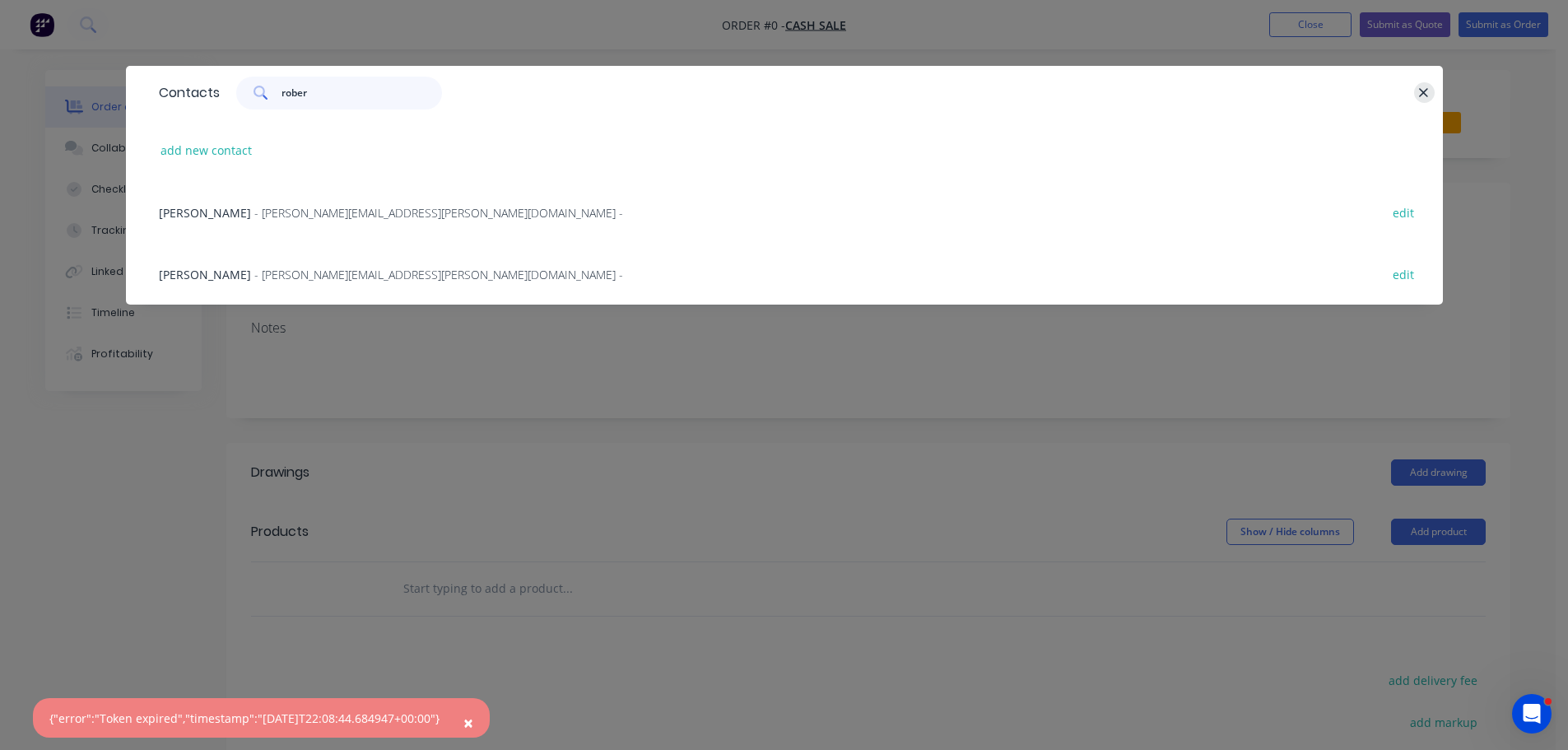
type input "rober"
drag, startPoint x: 1431, startPoint y: 90, endPoint x: 1231, endPoint y: 114, distance: 201.4
click at [1430, 90] on button "button" at bounding box center [1424, 92] width 21 height 21
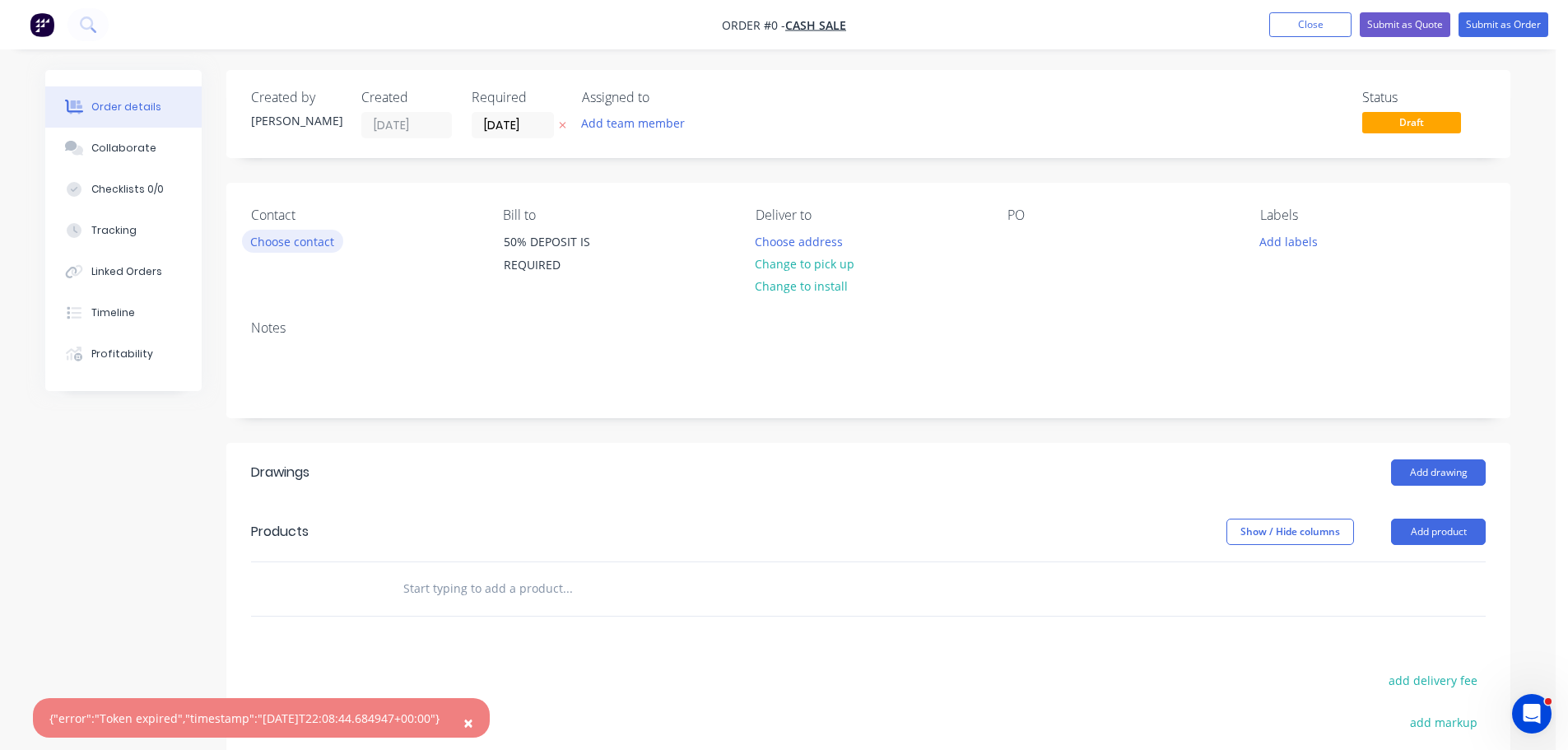
click at [275, 241] on button "Choose contact" at bounding box center [292, 241] width 101 height 23
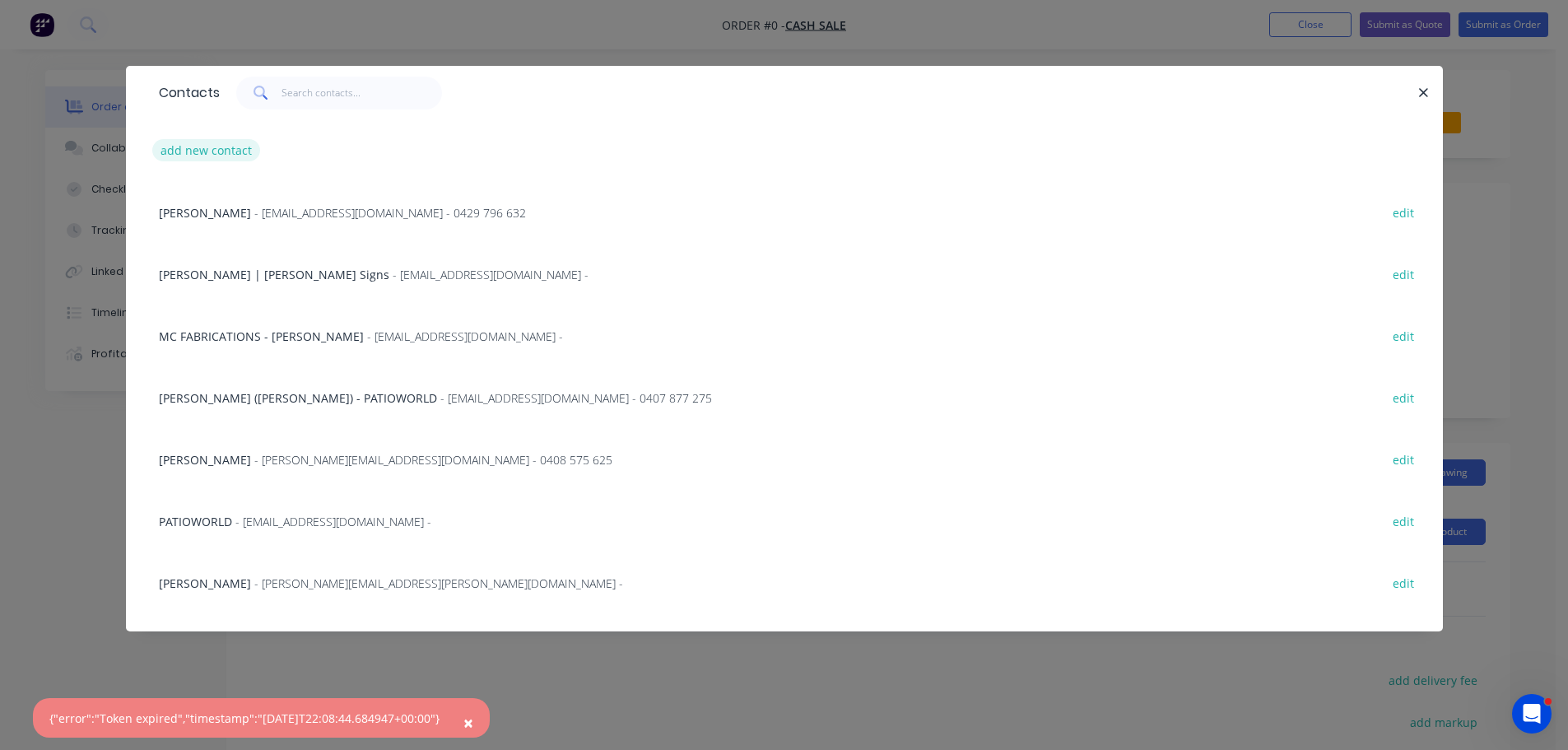
click at [215, 153] on button "add new contact" at bounding box center [207, 150] width 109 height 23
select select "AU"
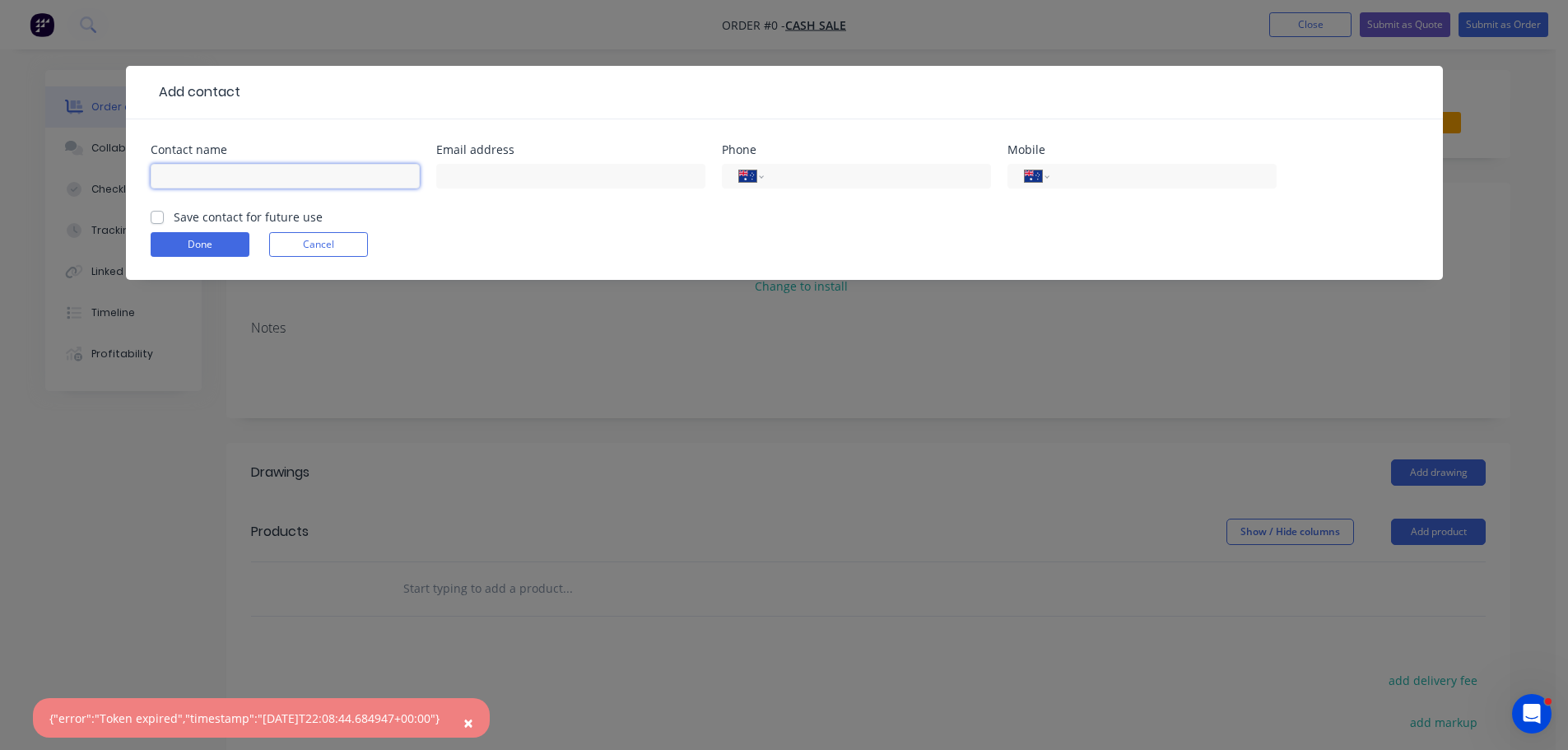
click at [199, 173] on input "text" at bounding box center [285, 175] width 269 height 24
type input "ROBERT DAY"
click at [490, 176] on input "text" at bounding box center [570, 175] width 269 height 24
type input "R"
type input "robert.day@macmfg.com.au"
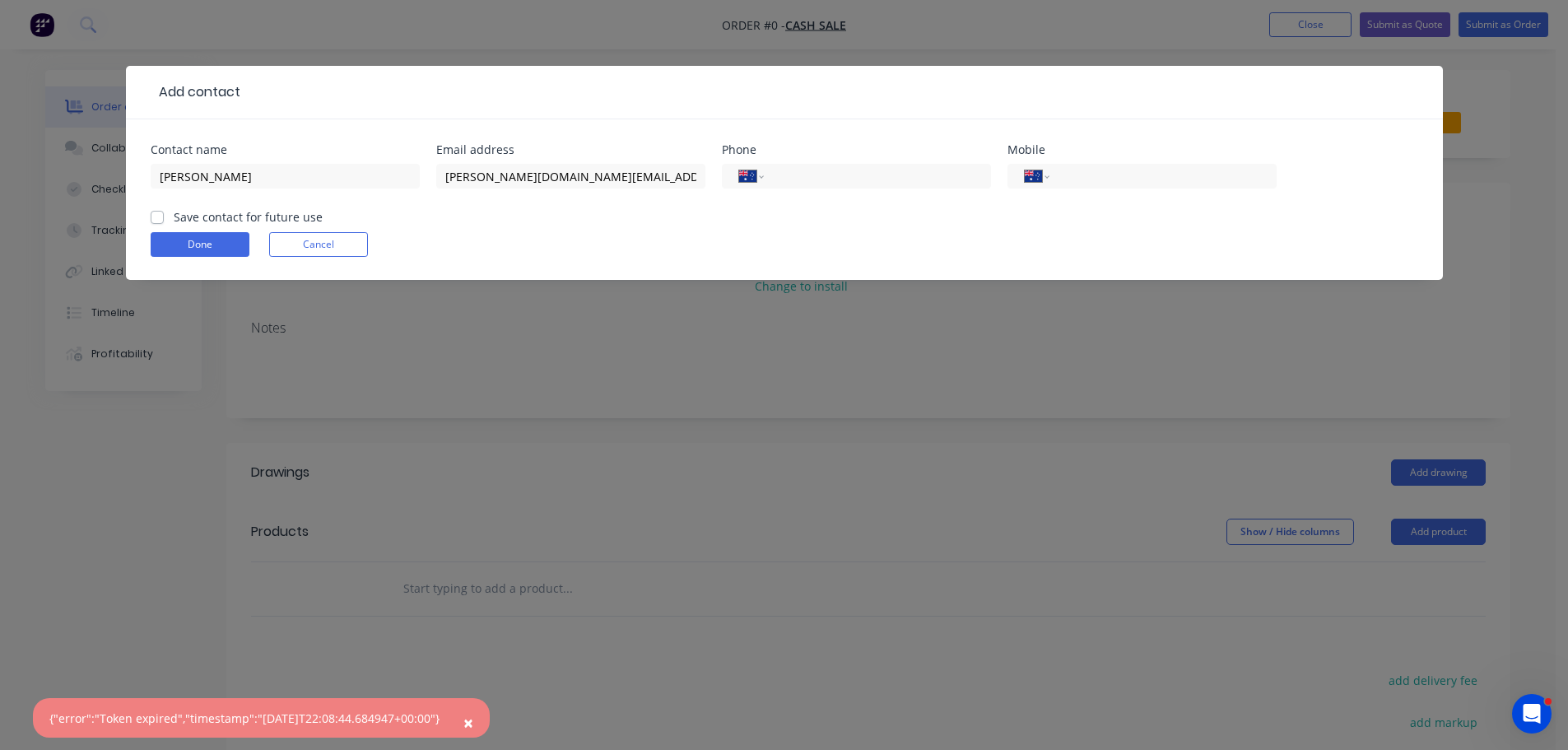
click at [173, 218] on label "Save contact for future use" at bounding box center [248, 216] width 149 height 18
click at [156, 218] on input "Save contact for future use" at bounding box center [158, 215] width 13 height 16
checkbox input "true"
click at [168, 249] on button "Done" at bounding box center [200, 244] width 99 height 24
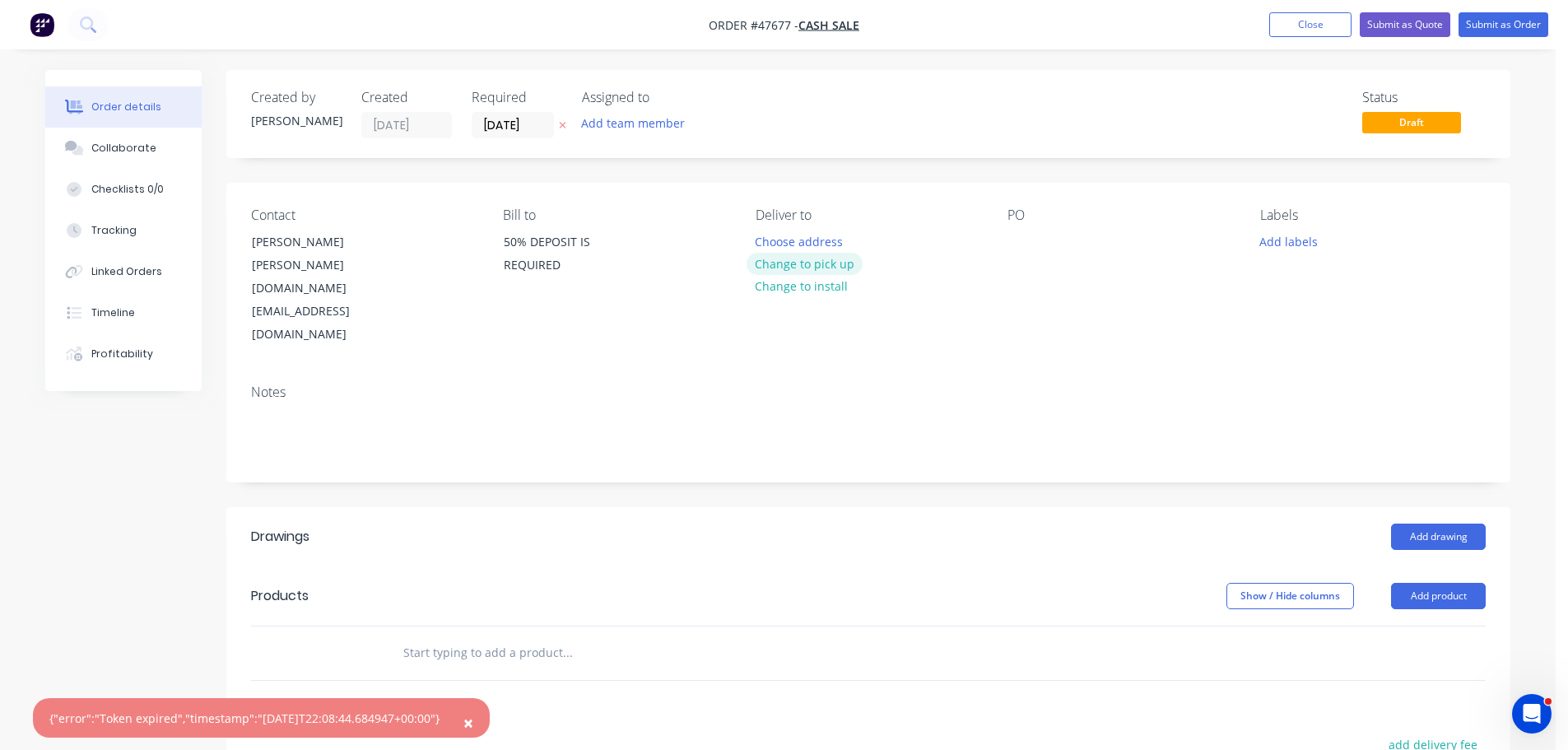
drag, startPoint x: 782, startPoint y: 265, endPoint x: 1059, endPoint y: 228, distance: 279.5
click at [782, 264] on button "Change to pick up" at bounding box center [805, 263] width 116 height 23
click at [1015, 234] on div at bounding box center [1020, 241] width 26 height 23
click at [1450, 582] on button "Add product" at bounding box center [1438, 595] width 95 height 26
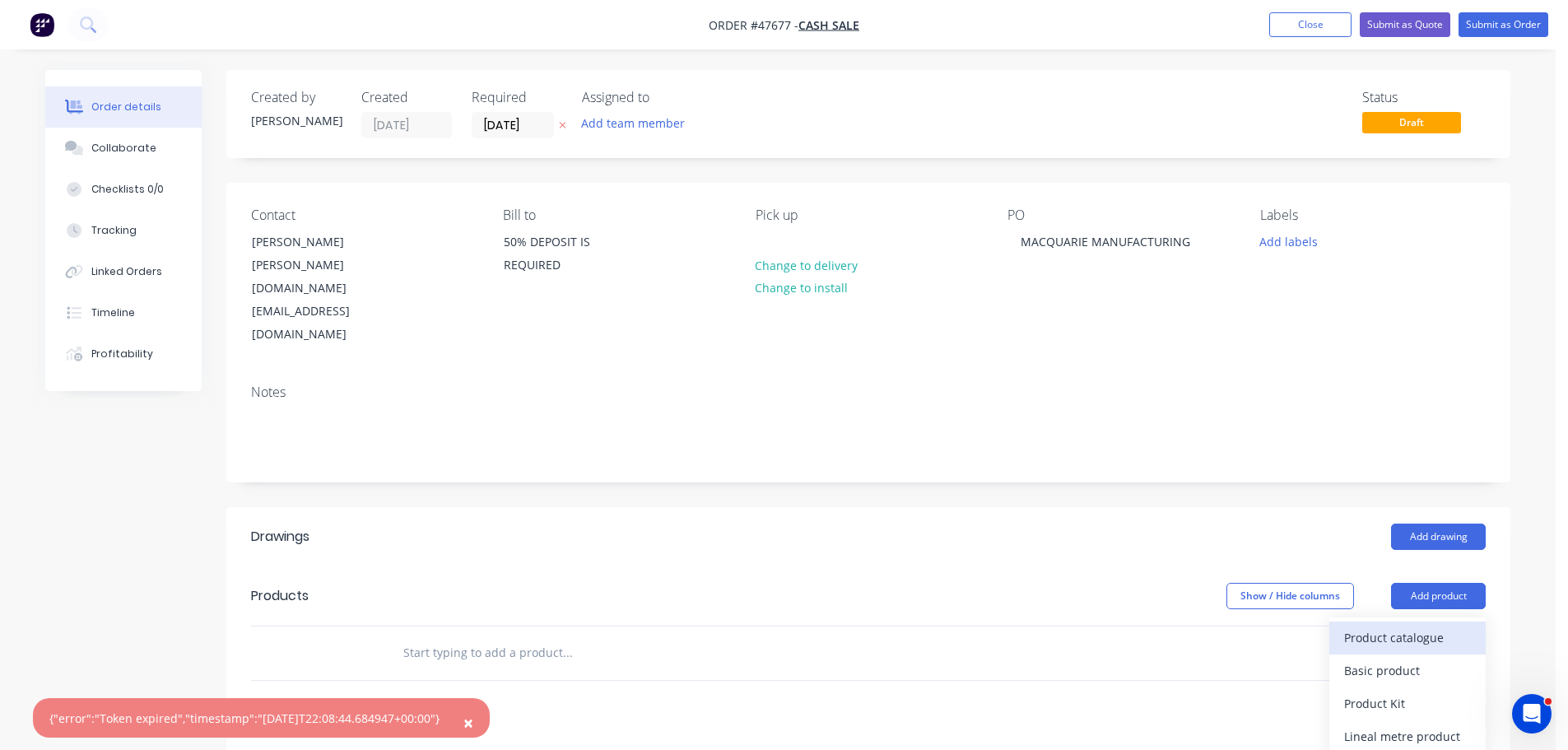
click at [1425, 625] on div "Product catalogue" at bounding box center [1407, 637] width 127 height 23
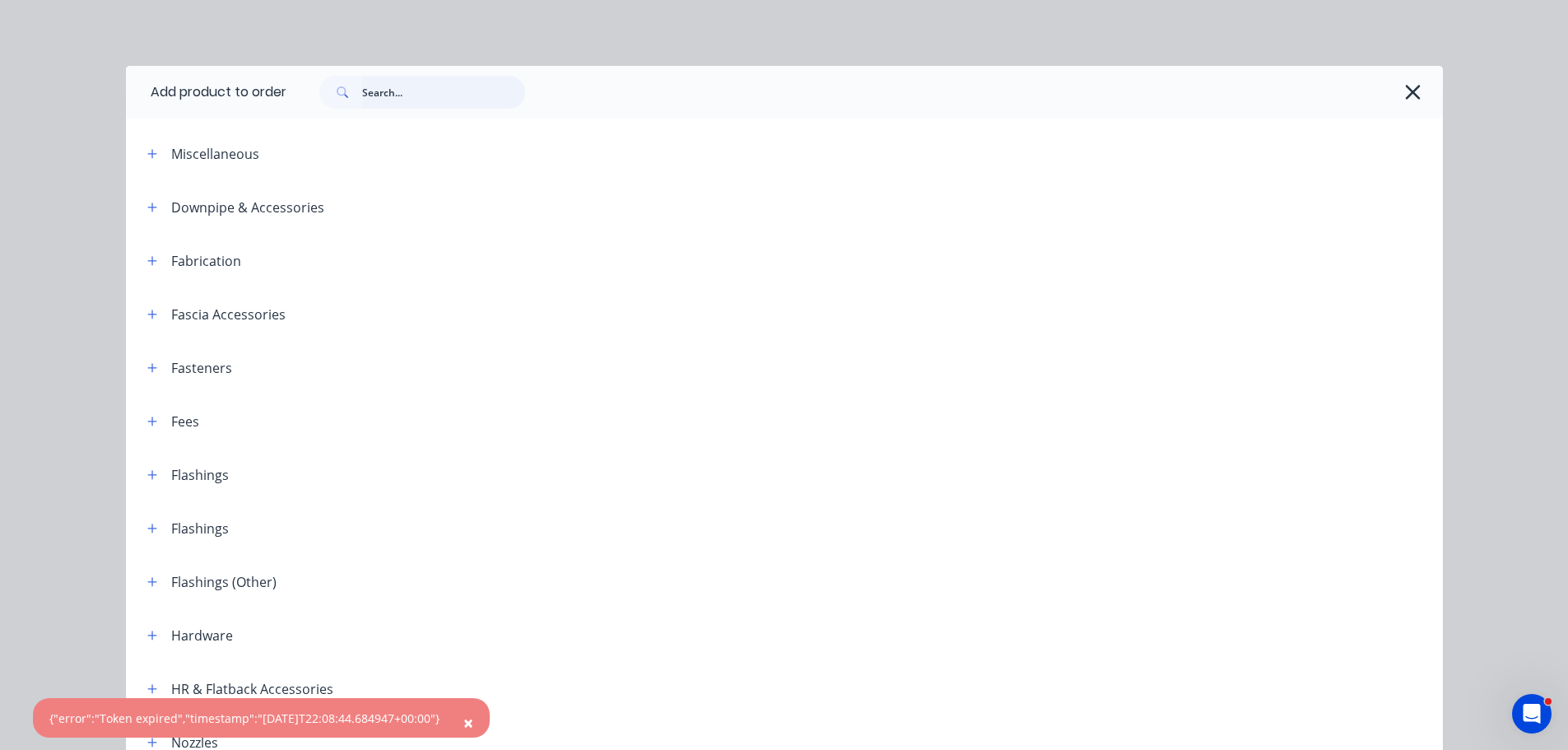
click at [373, 93] on input "text" at bounding box center [443, 91] width 163 height 33
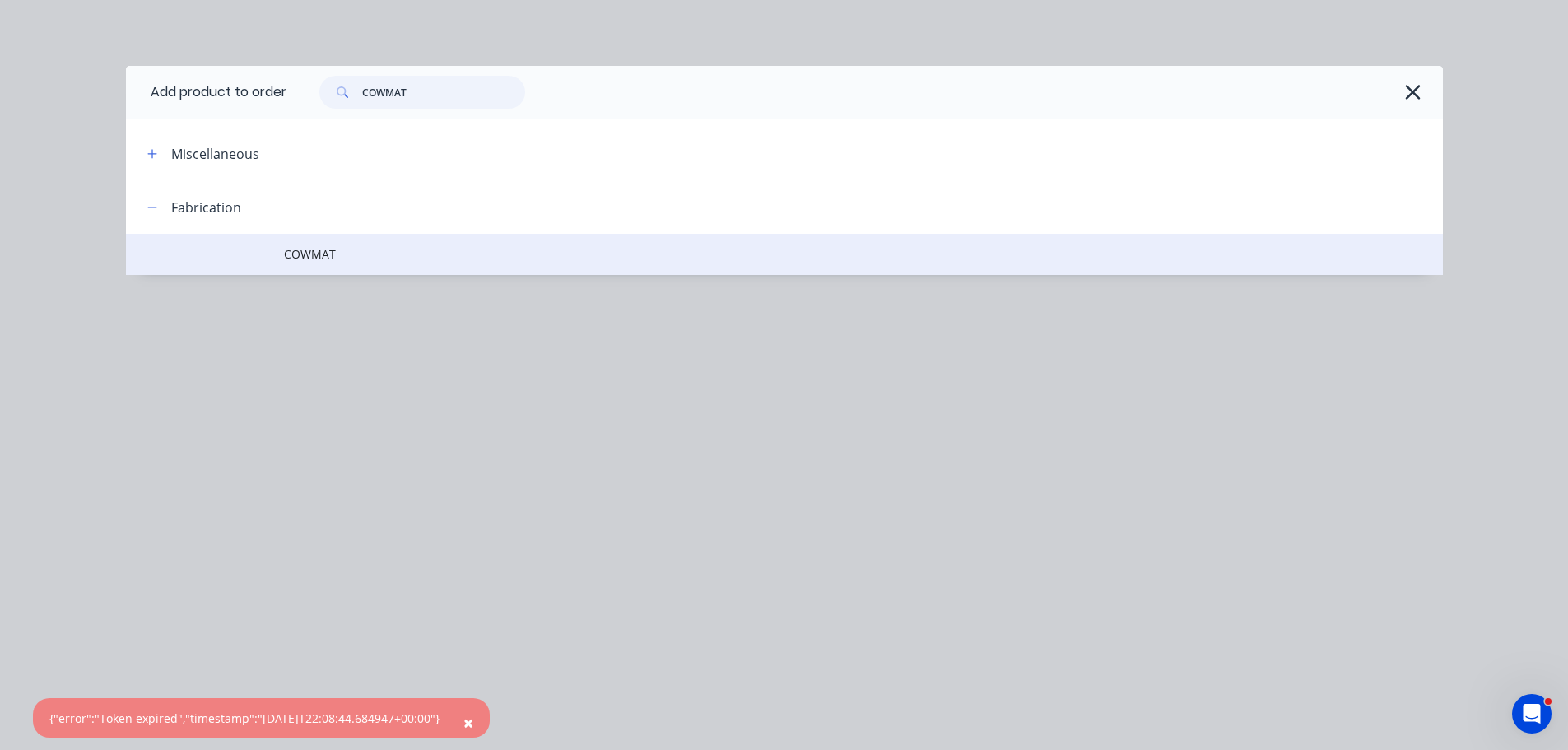
type input "COWMAT"
click at [324, 258] on span "COWMAT" at bounding box center [748, 254] width 927 height 18
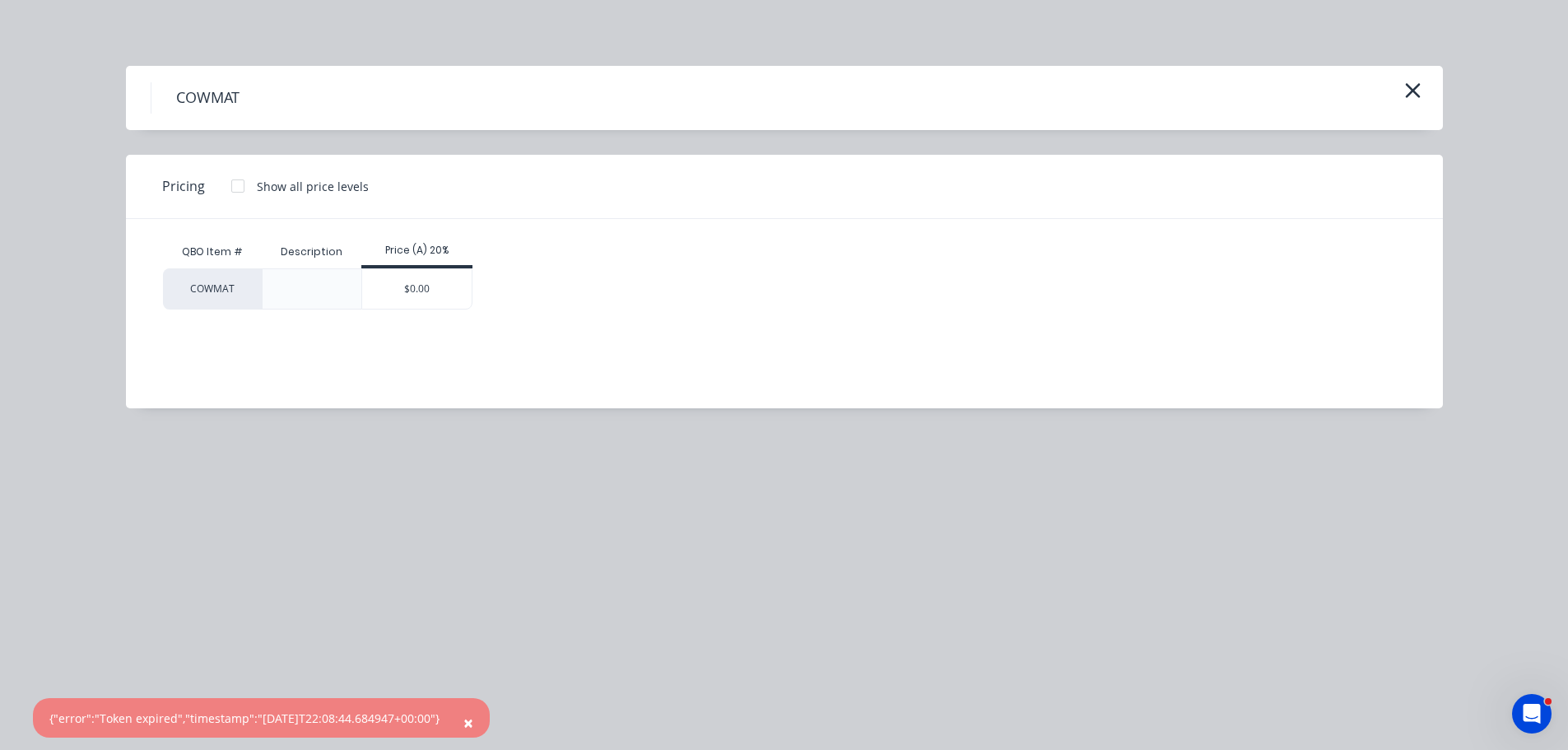
click at [399, 292] on div "$0.00" at bounding box center [417, 288] width 110 height 39
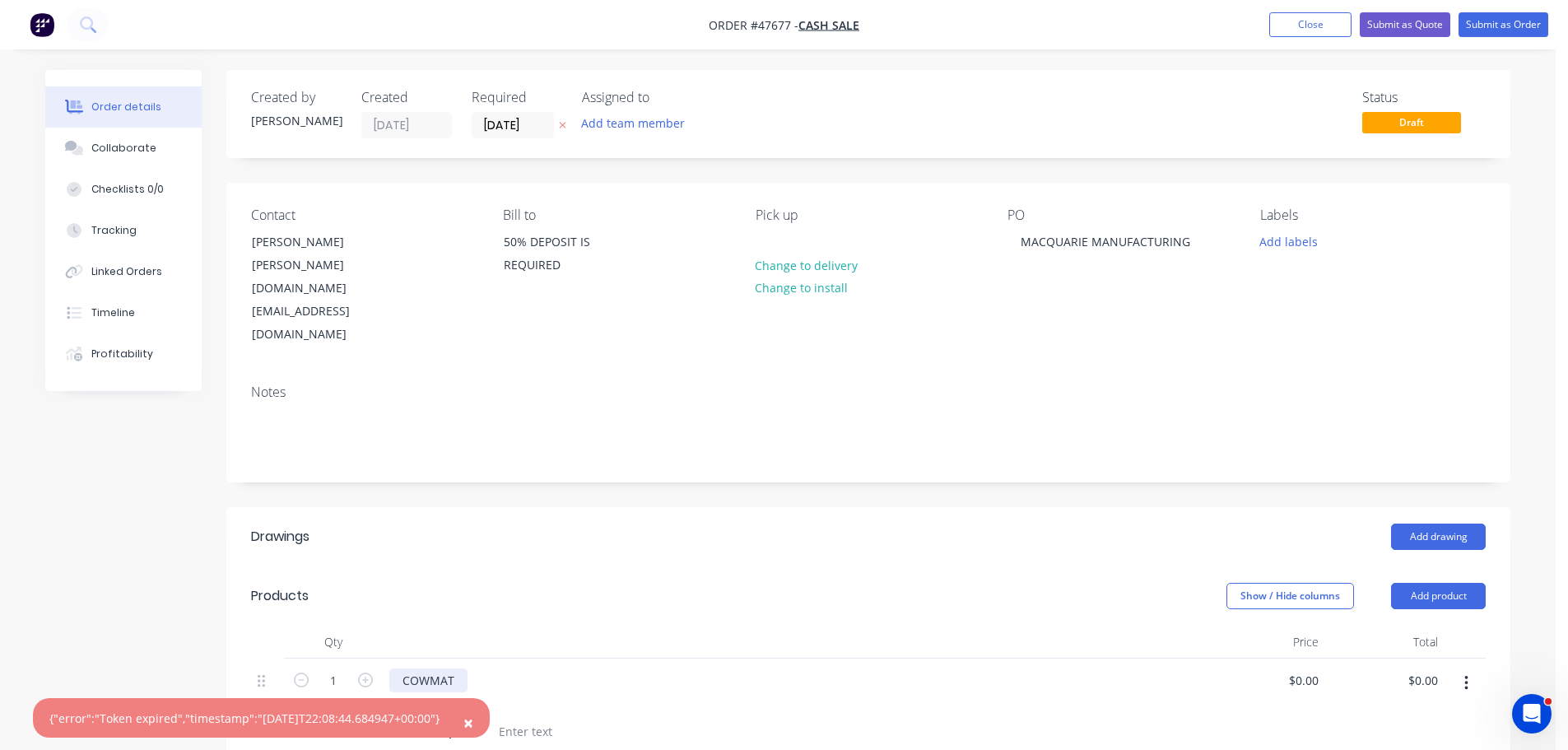
click at [450, 668] on div "COWMAT" at bounding box center [427, 680] width 78 height 23
click at [520, 719] on div at bounding box center [525, 731] width 67 height 23
drag, startPoint x: 482, startPoint y: 668, endPoint x: 360, endPoint y: 659, distance: 122.3
click at [360, 660] on div "1 COWMAT - 2MM STAINLESS 304 2B WITH FILM COWMAT Description $0.00 $0.00 $0.00 …" at bounding box center [868, 706] width 1234 height 96
click at [632, 719] on div at bounding box center [653, 731] width 67 height 23
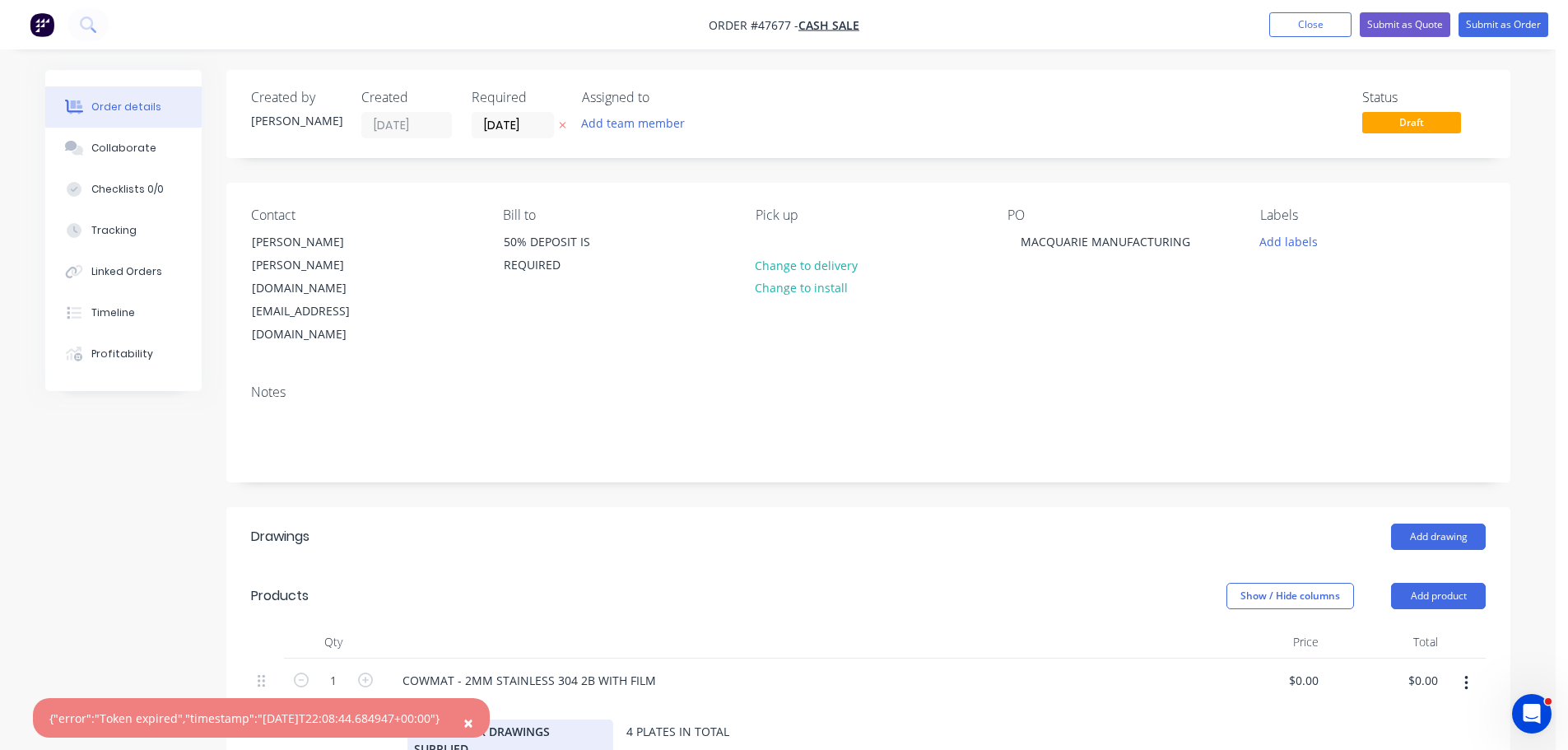
click at [605, 719] on div "FOLD AS PER DRAWINGS SUPPLIED" at bounding box center [510, 739] width 205 height 41
click at [800, 696] on div "COWMAT" at bounding box center [794, 704] width 760 height 18
click at [1308, 668] on input "0" at bounding box center [1315, 680] width 19 height 23
type input "$360.00"
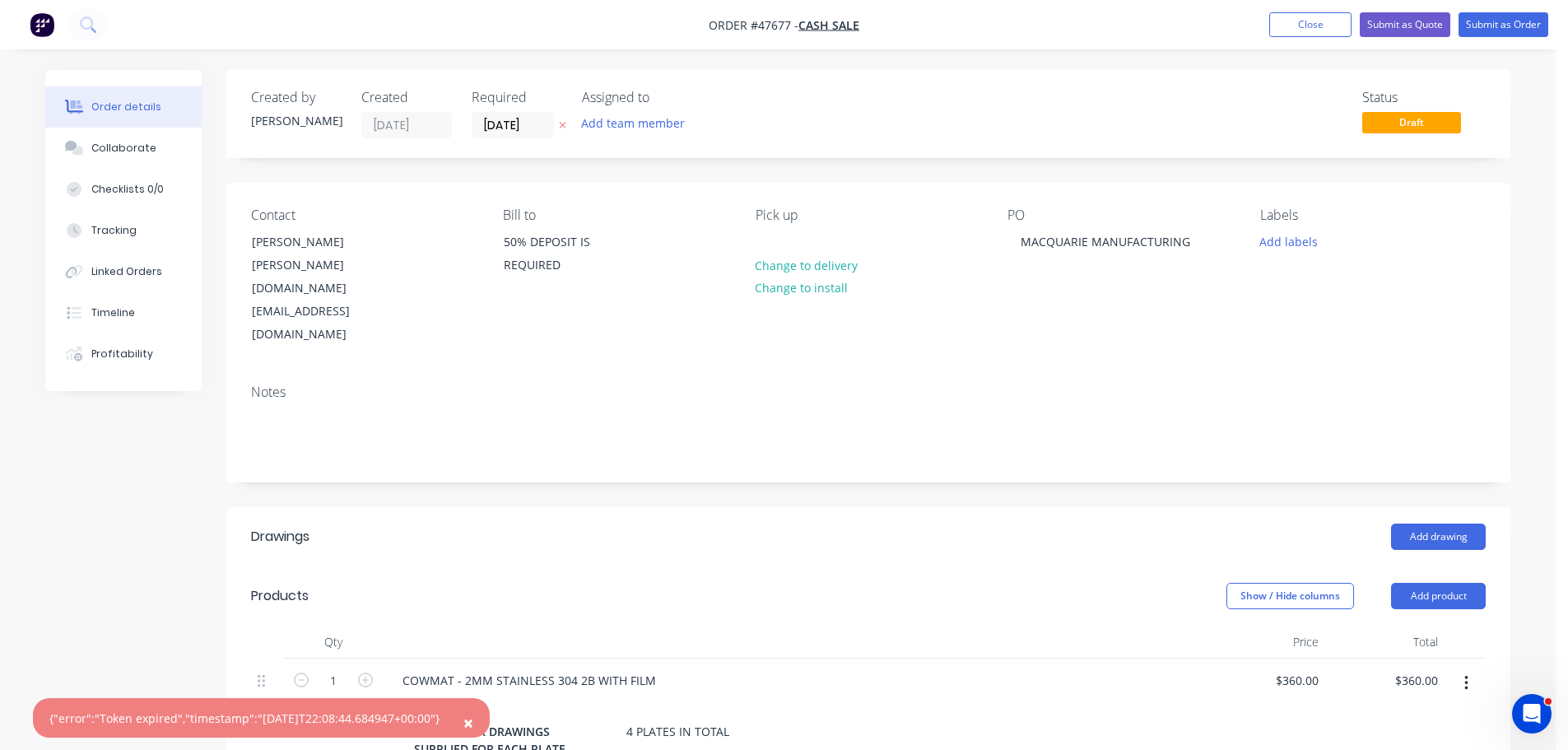
click at [1050, 696] on div "COWMAT FOLD AS PER DRAWINGS SUPPLIED FOR EACH PLATE 4 PLATES IN TOTAL" at bounding box center [794, 728] width 810 height 65
click at [474, 719] on span "×" at bounding box center [468, 722] width 10 height 23
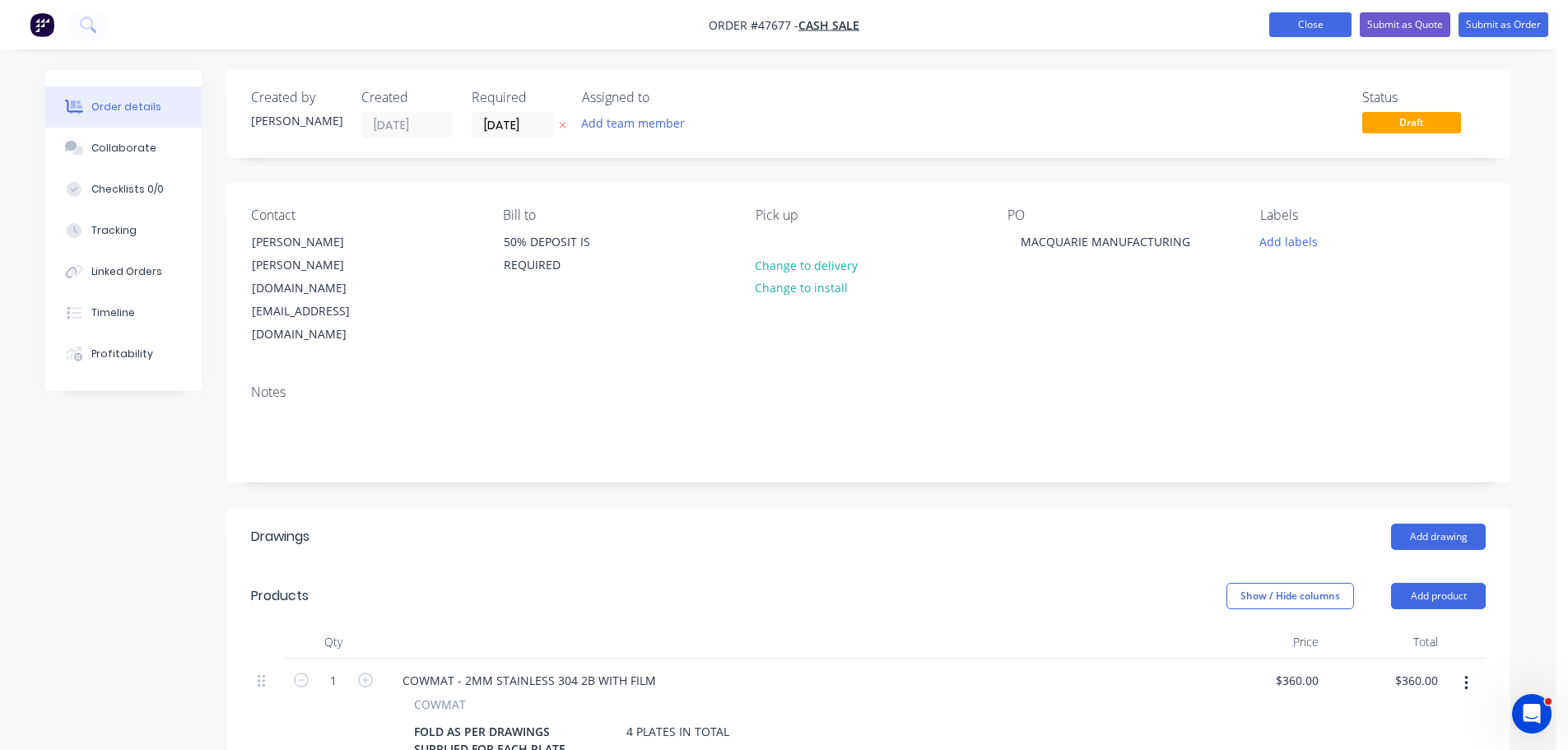
click at [1303, 28] on button "Close" at bounding box center [1310, 24] width 82 height 24
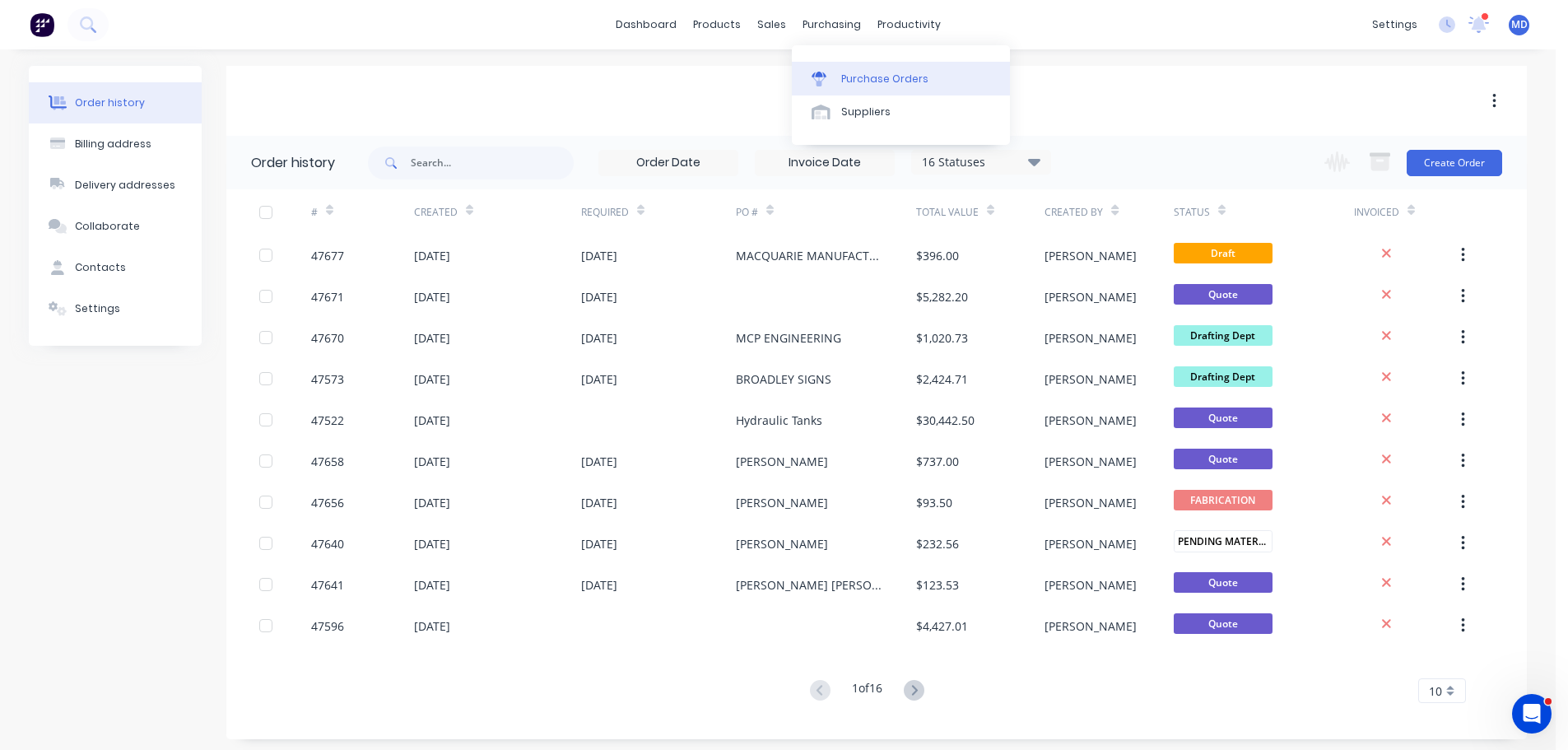
click at [838, 69] on link "Purchase Orders" at bounding box center [901, 78] width 218 height 33
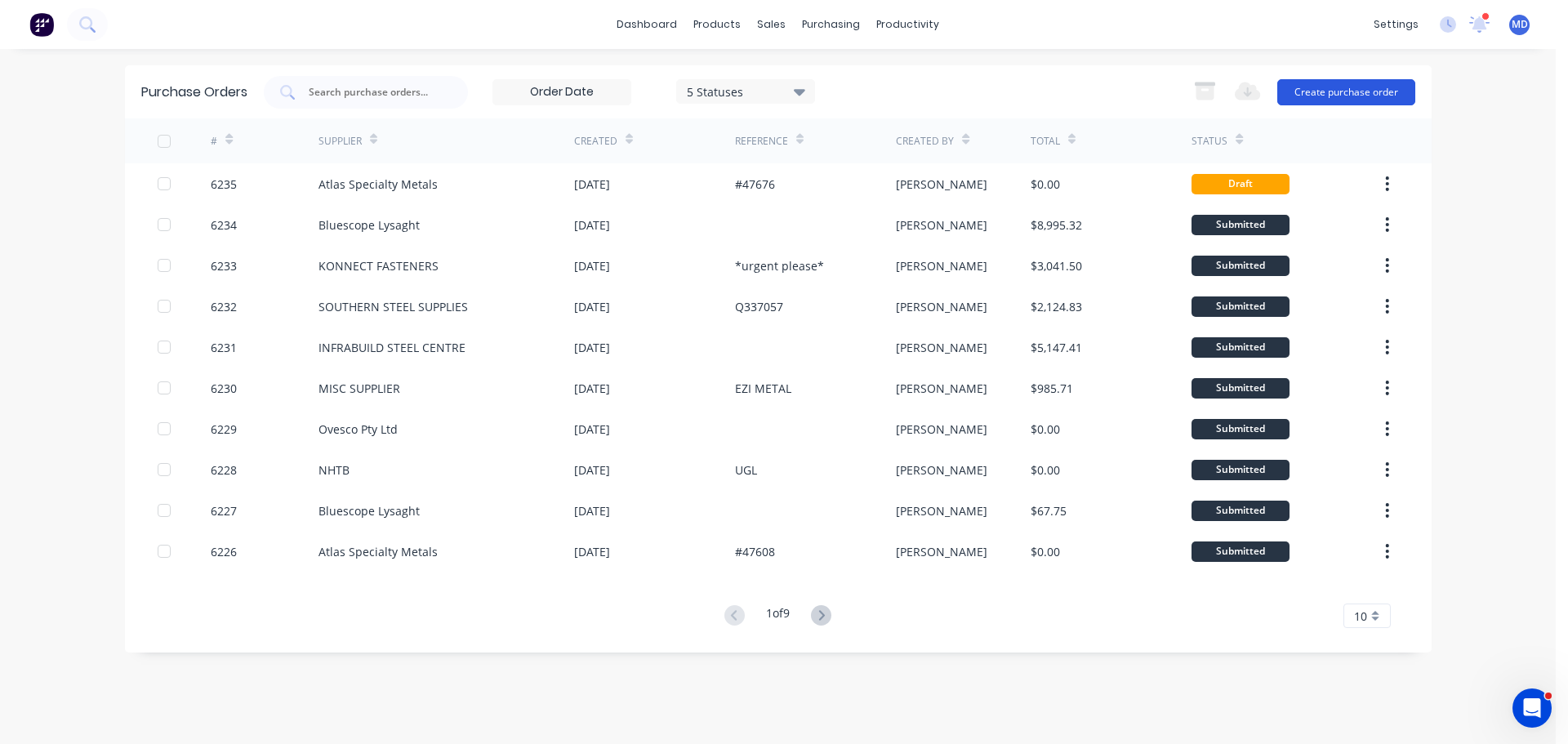
click at [1346, 102] on button "Create purchase order" at bounding box center [1347, 91] width 138 height 26
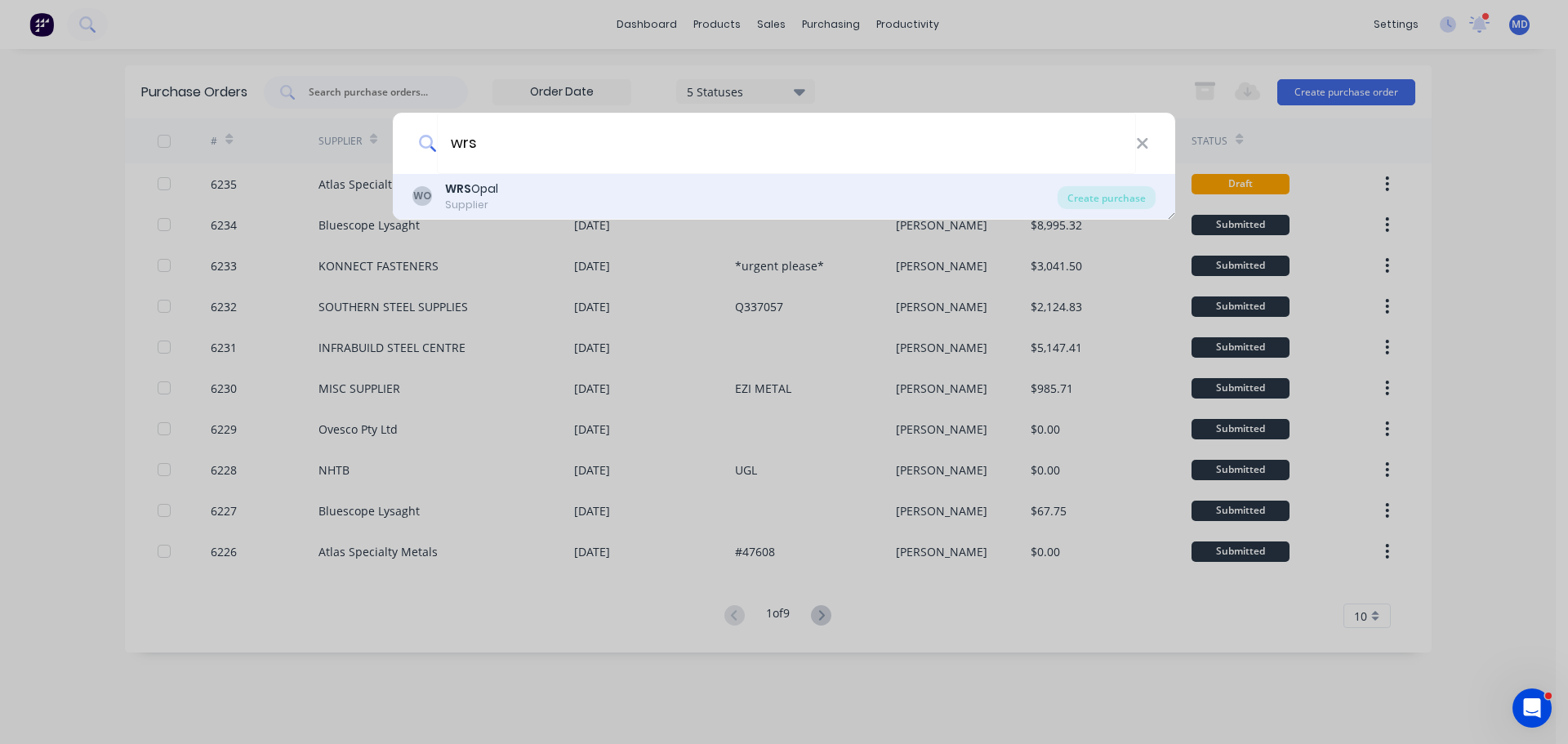
type input "wrs"
click at [511, 194] on div "WO WRS Opal Supplier" at bounding box center [735, 196] width 646 height 32
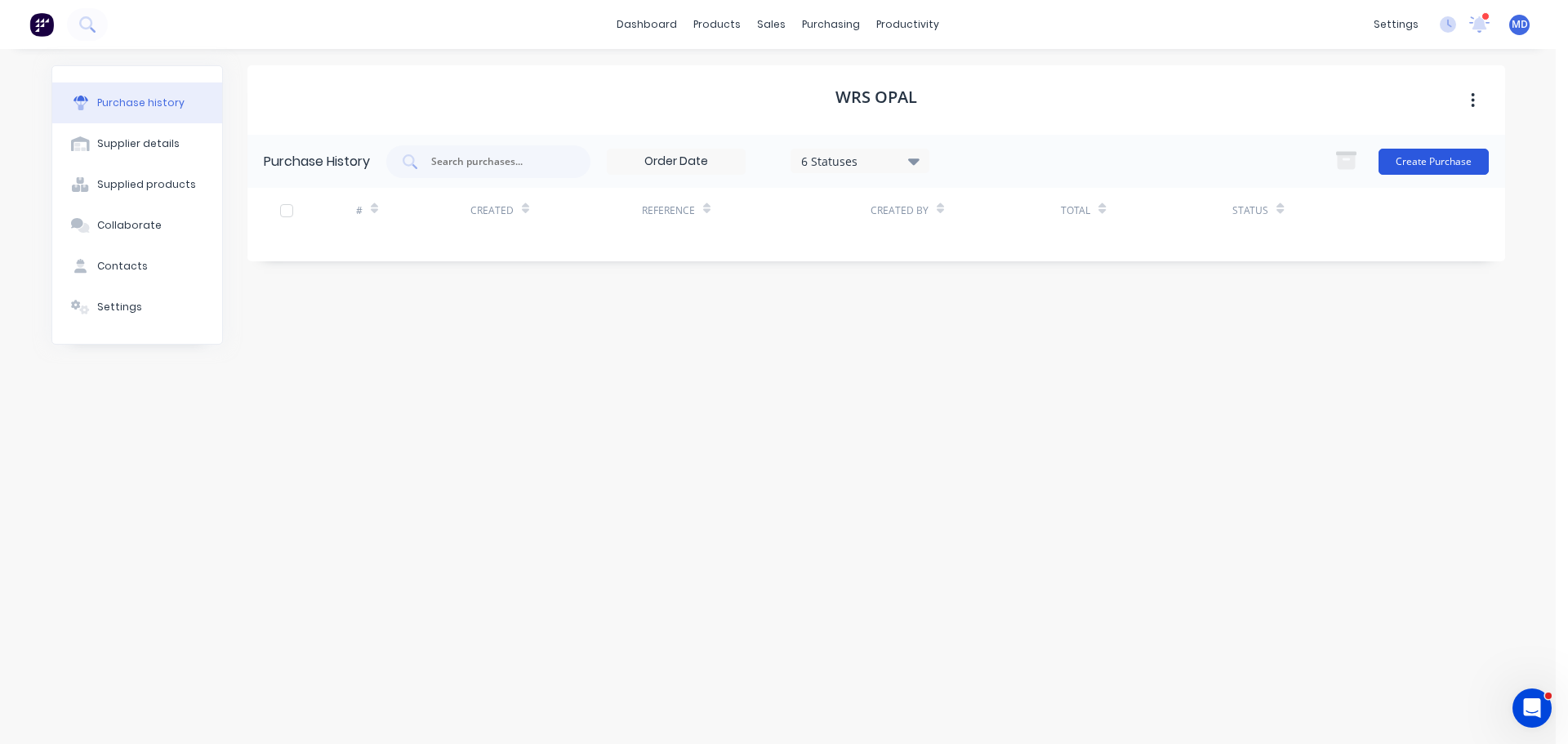
click at [1420, 159] on button "Create Purchase" at bounding box center [1434, 161] width 111 height 26
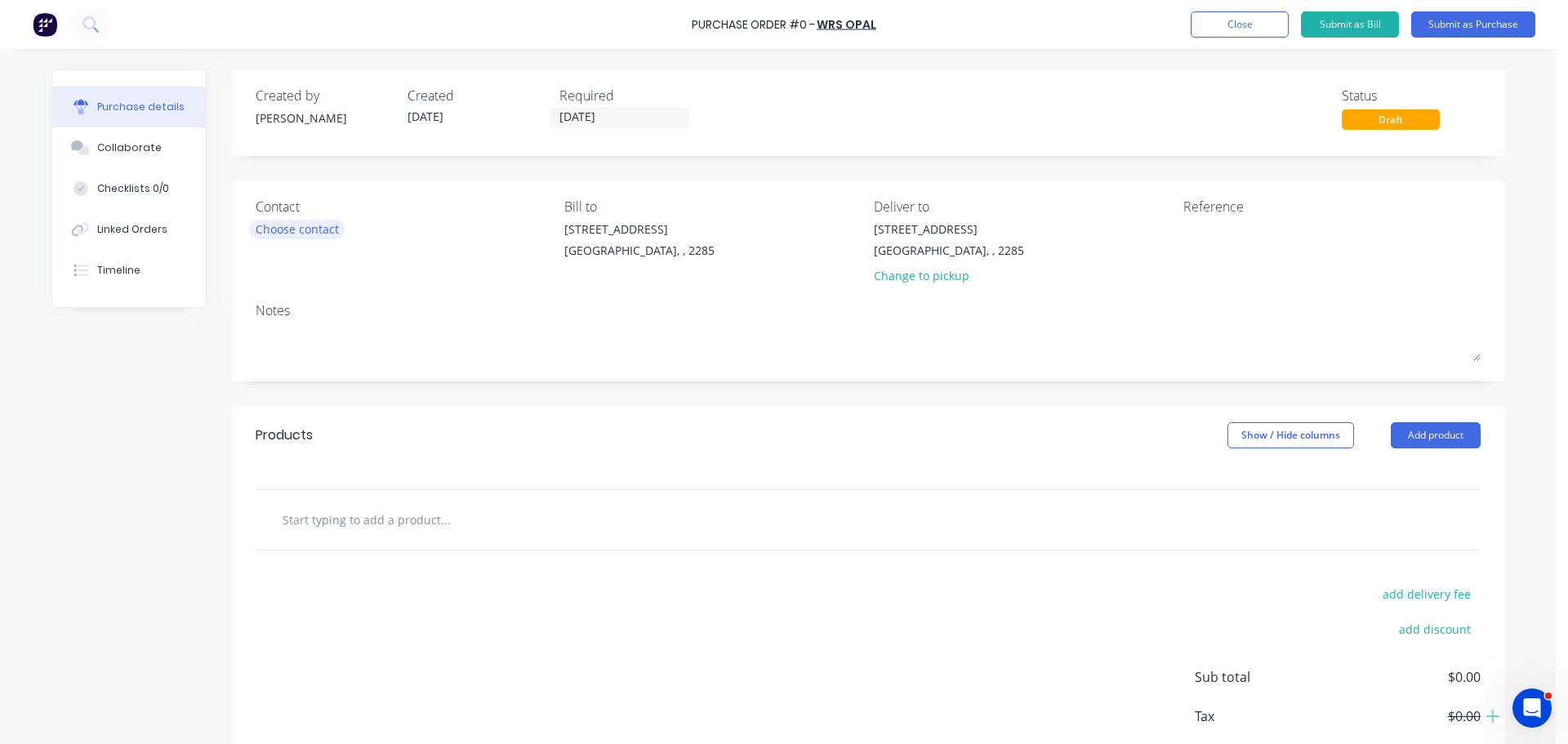
click at [270, 228] on div "Choose contact" at bounding box center [297, 229] width 83 height 17
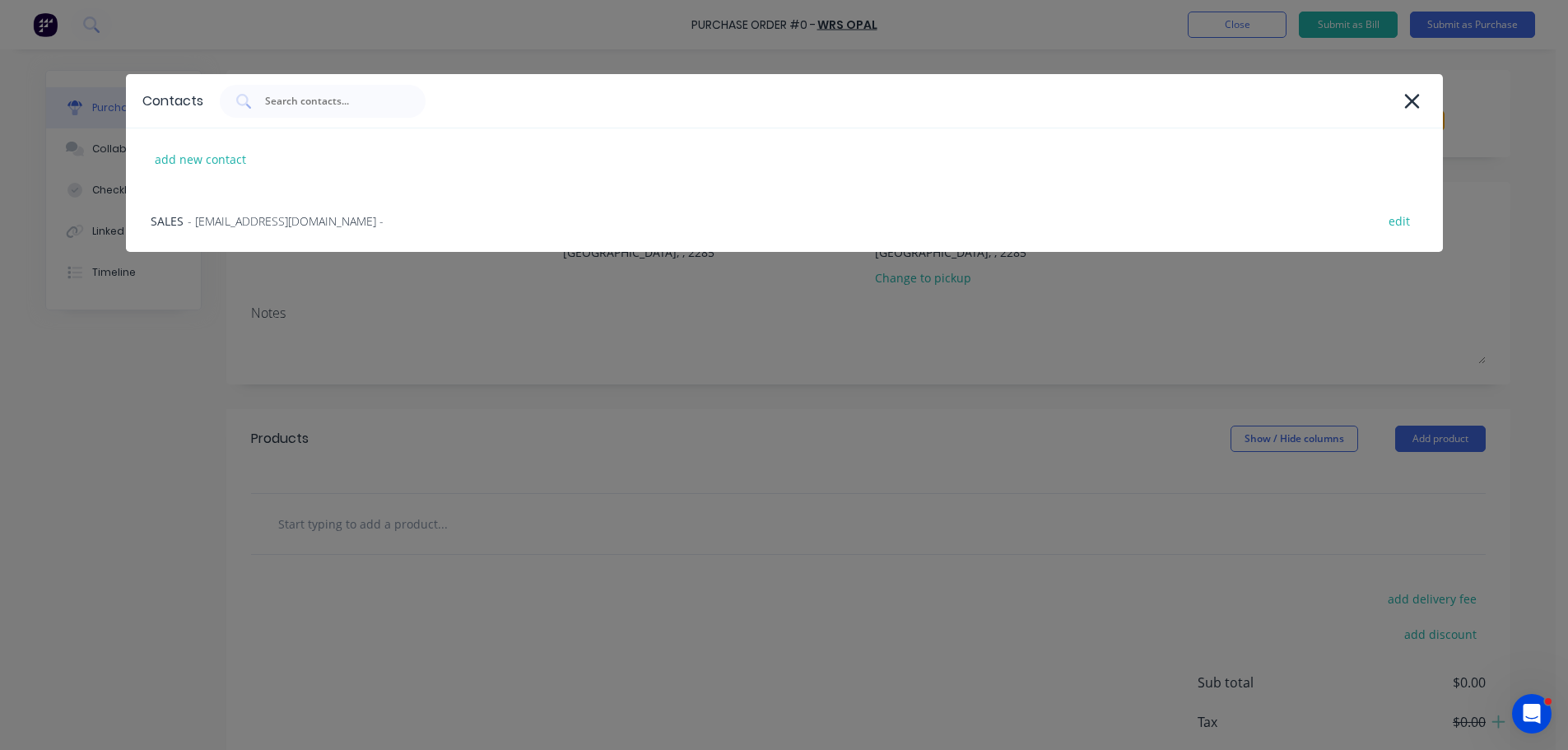
click at [272, 230] on div "SALES - OPPNewcastle@opalanz.com - edit" at bounding box center [784, 221] width 1317 height 62
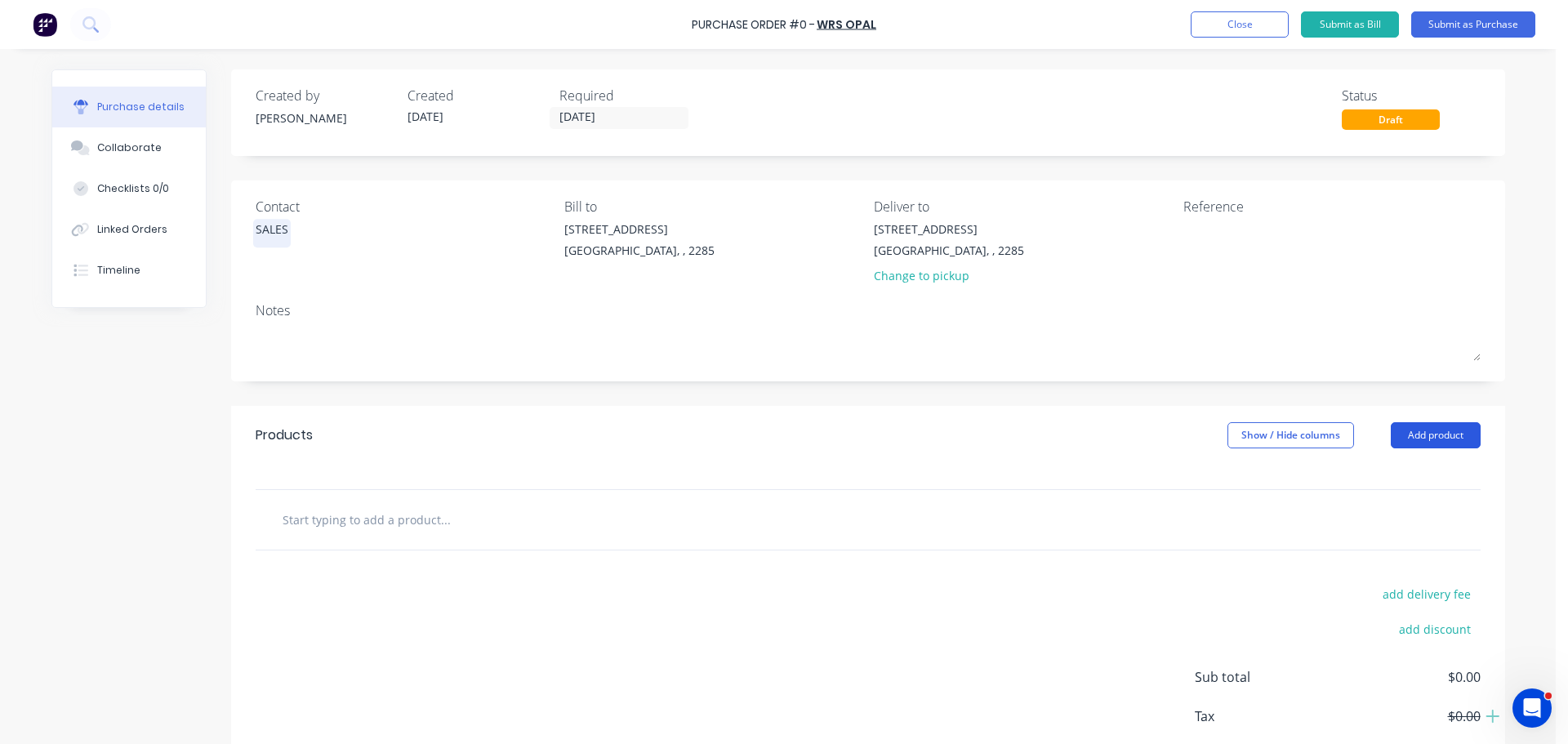
click at [1442, 438] on button "Add product" at bounding box center [1436, 435] width 90 height 26
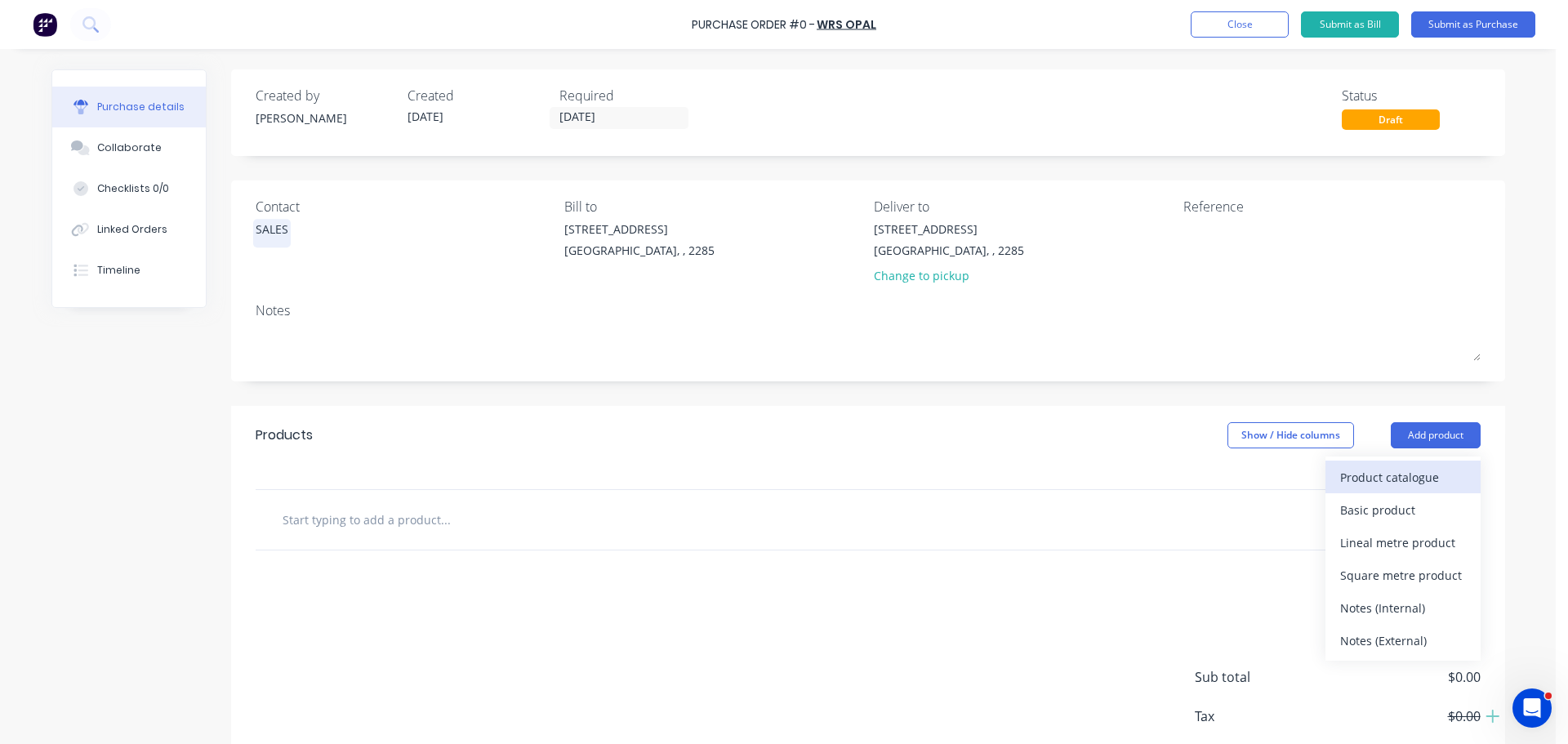
click at [1404, 468] on div "Product catalogue" at bounding box center [1402, 477] width 126 height 23
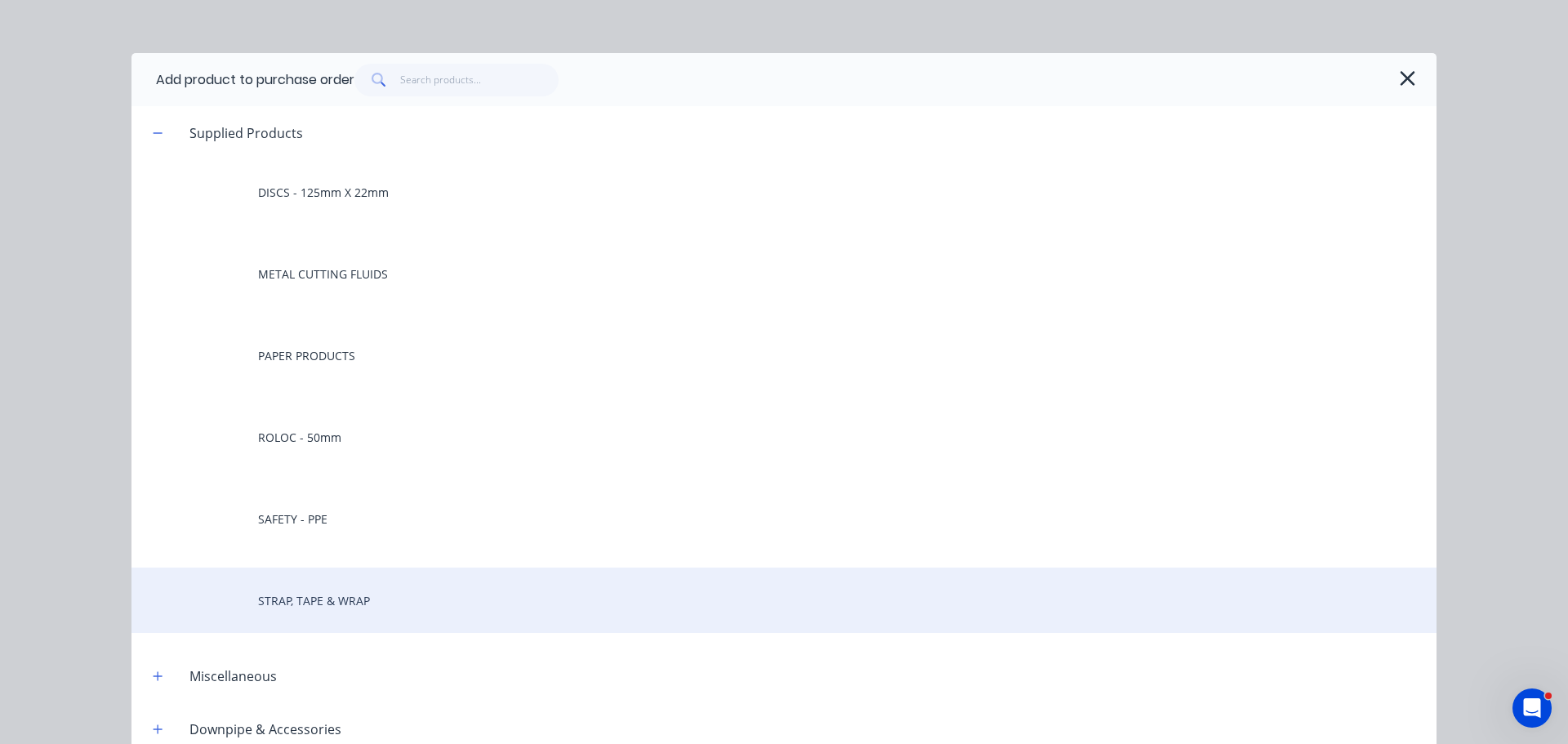
click at [319, 602] on div "STRAP, TAPE & WRAP" at bounding box center [784, 599] width 1305 height 66
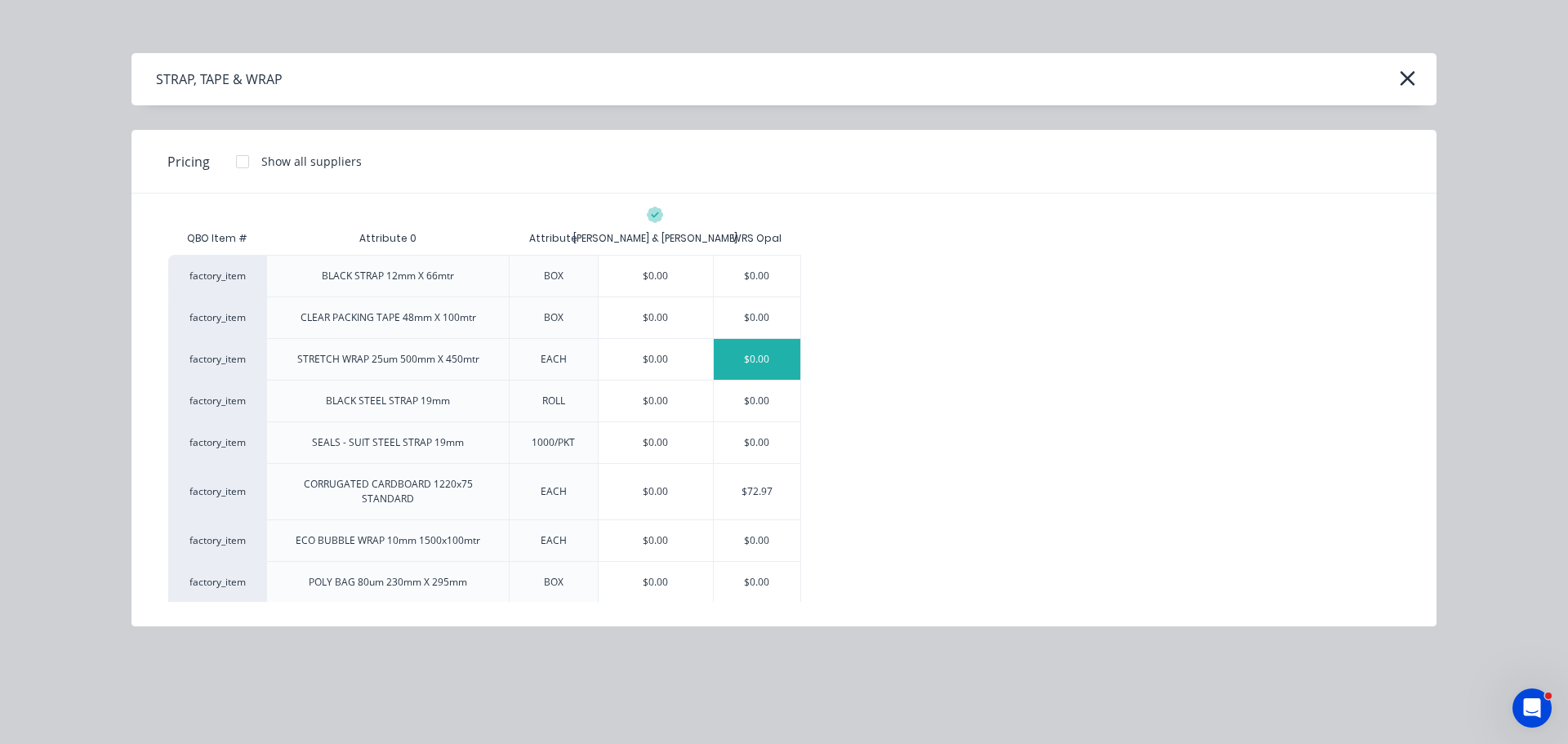
click at [740, 362] on div "$0.00" at bounding box center [757, 359] width 87 height 41
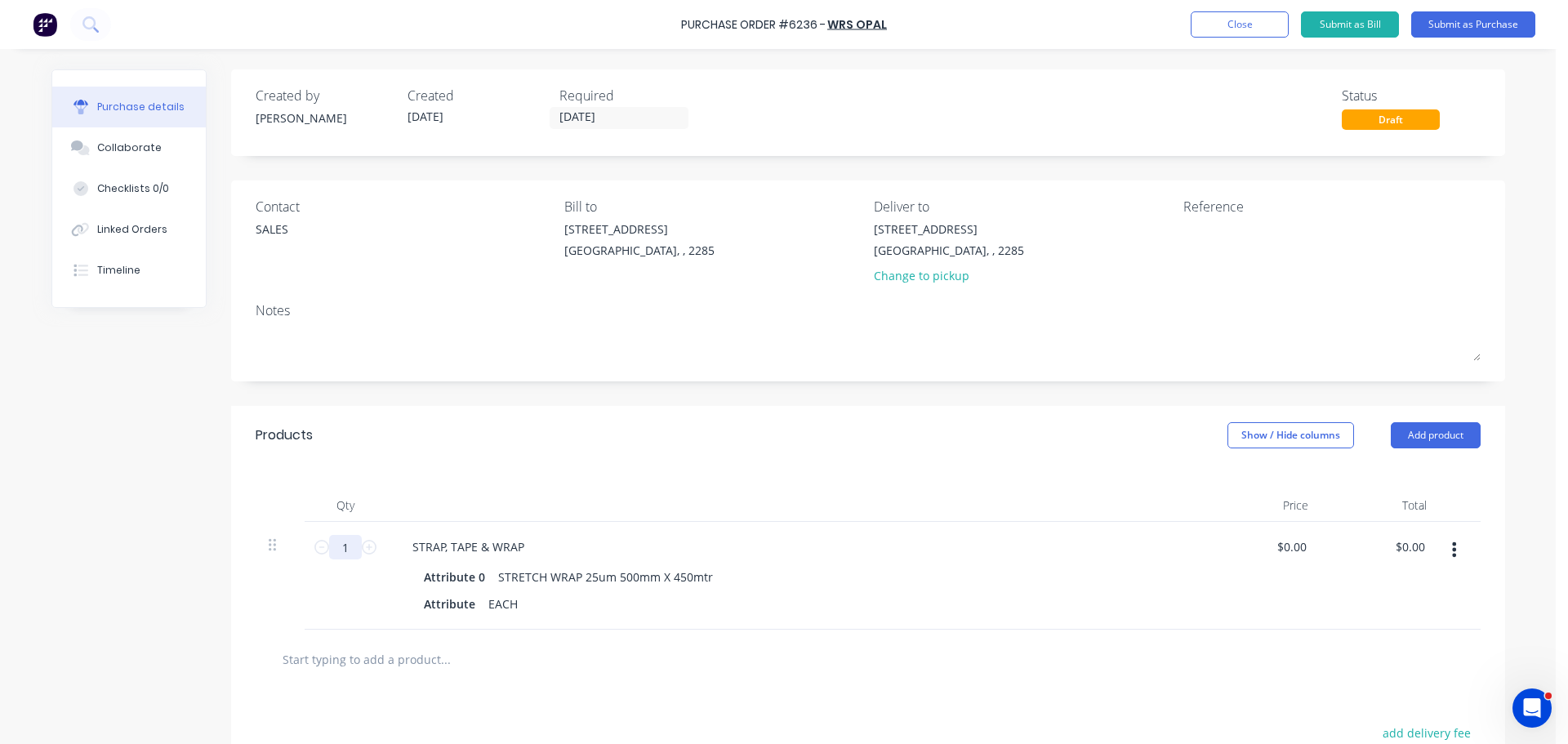
click at [342, 548] on input "1" at bounding box center [345, 546] width 32 height 24
type input "16"
click at [518, 545] on div "STRAP, TAPE & WRAP" at bounding box center [468, 546] width 138 height 23
click at [808, 522] on div "STRAP, TAPE & WRAP (4 BOXES) Attribute 0 STRETCH WRAP 25um 500mm X 450mtr Attri…" at bounding box center [794, 575] width 817 height 108
click at [1415, 437] on button "Add product" at bounding box center [1436, 435] width 90 height 26
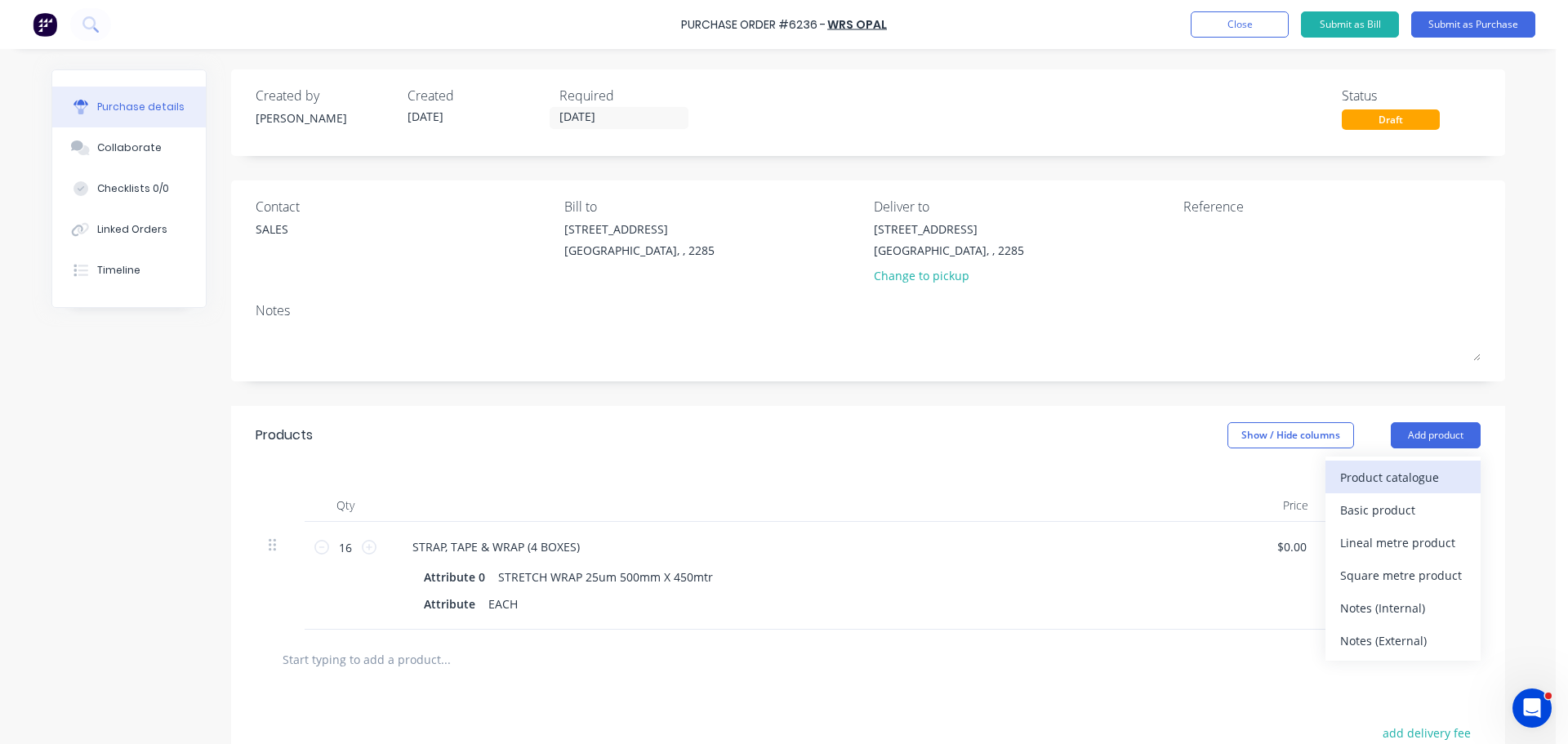
click at [1371, 488] on div "Product catalogue" at bounding box center [1402, 477] width 126 height 23
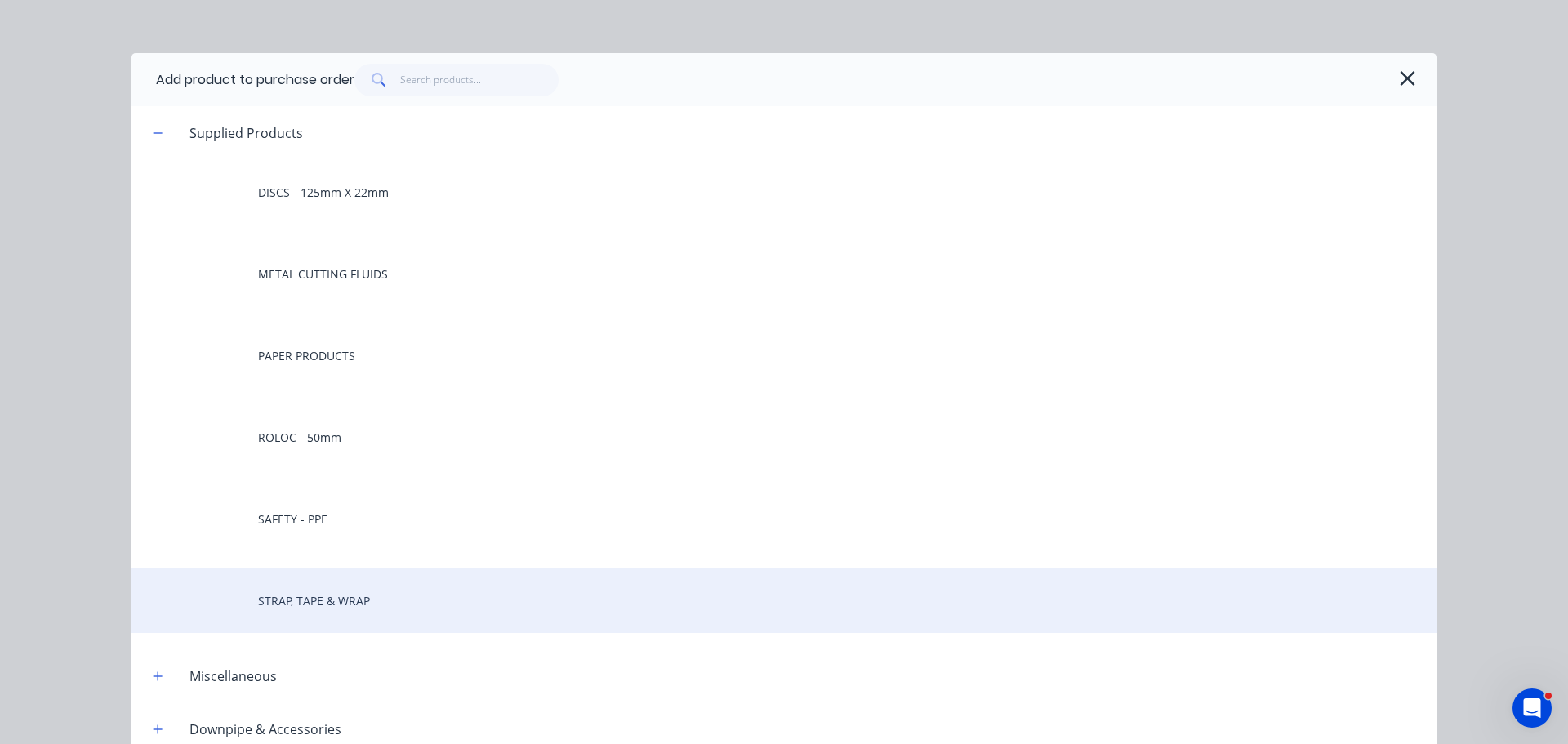
click at [328, 599] on div "STRAP, TAPE & WRAP" at bounding box center [784, 599] width 1305 height 66
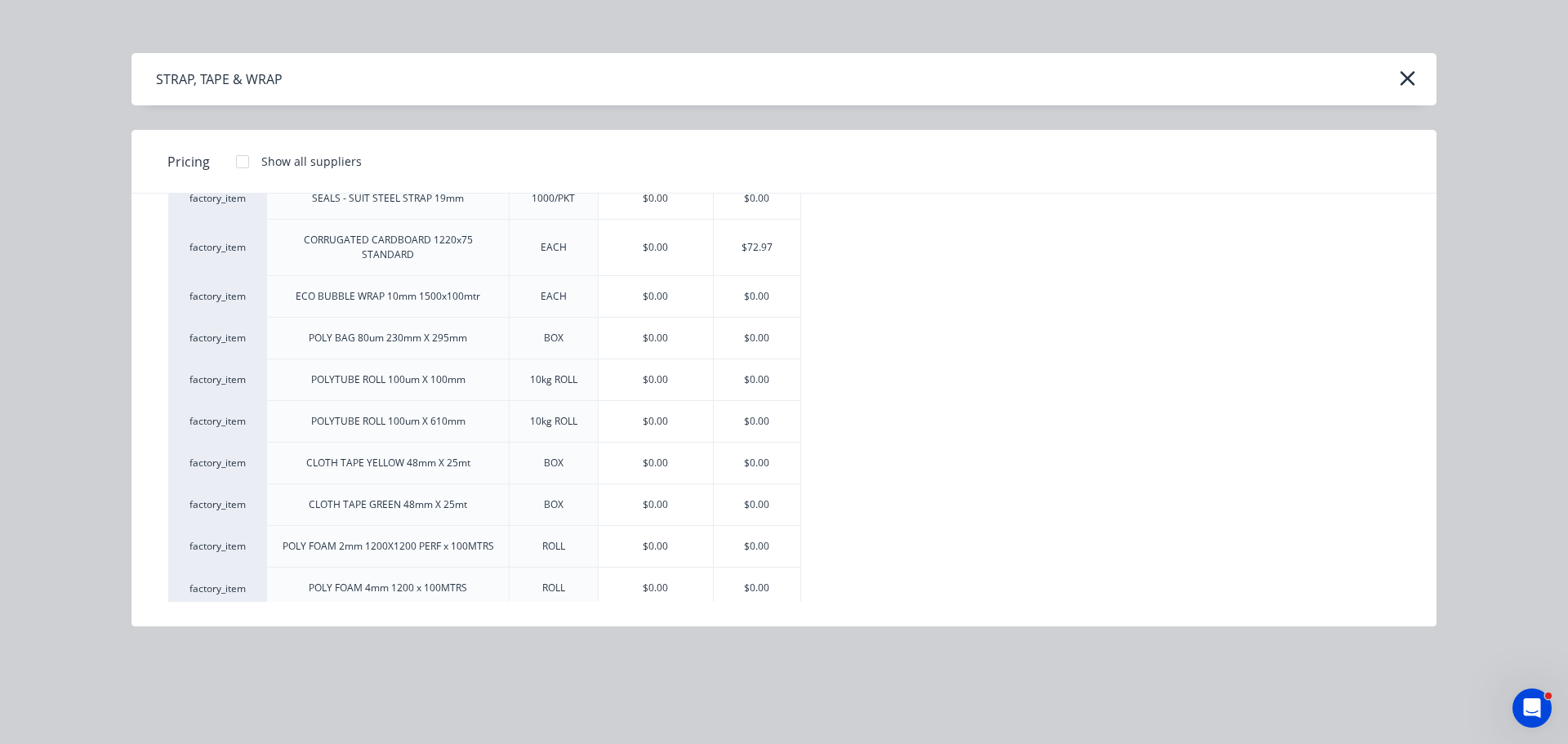
scroll to position [245, 0]
click at [744, 459] on div "$0.00" at bounding box center [757, 461] width 87 height 41
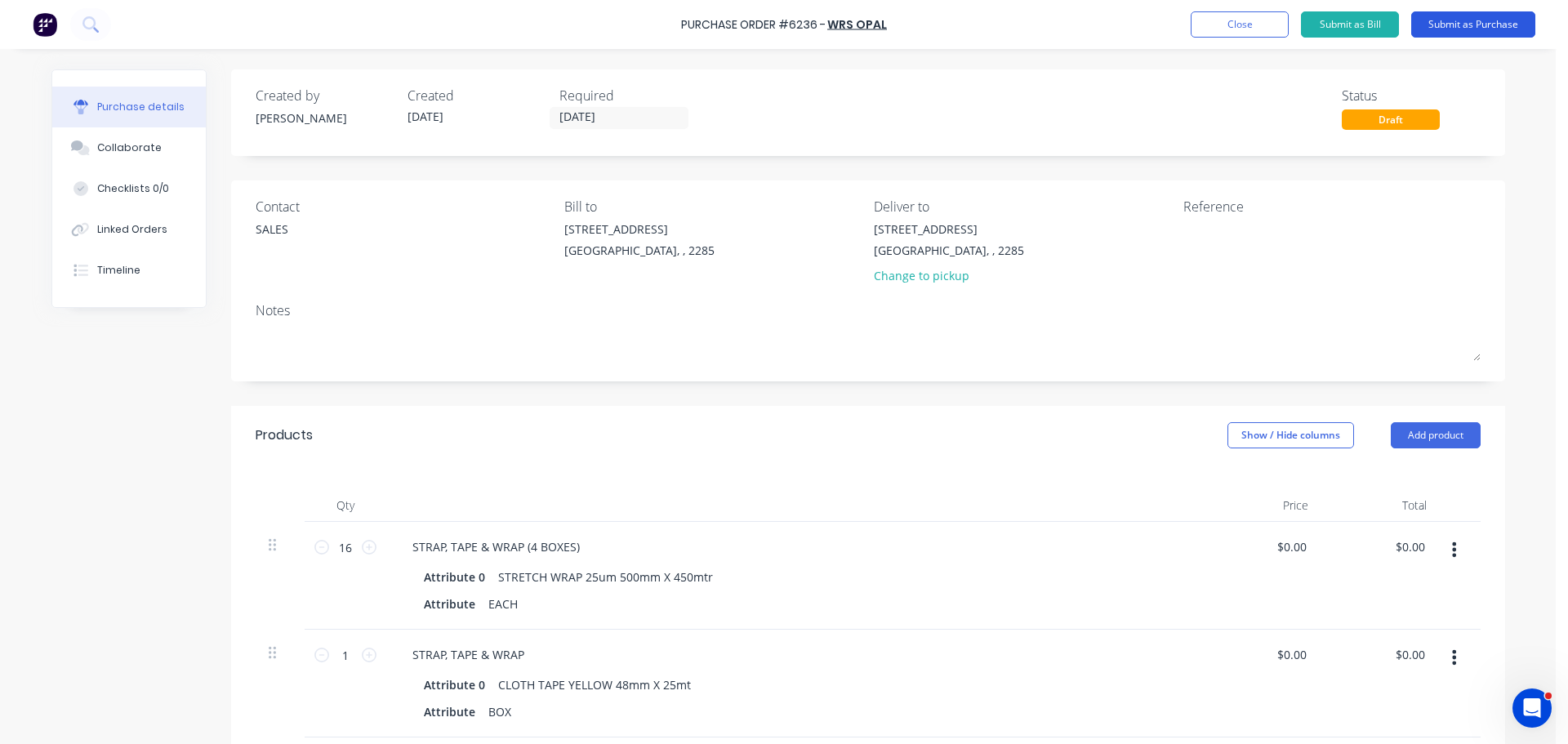
click at [1463, 22] on button "Submit as Purchase" at bounding box center [1473, 24] width 124 height 26
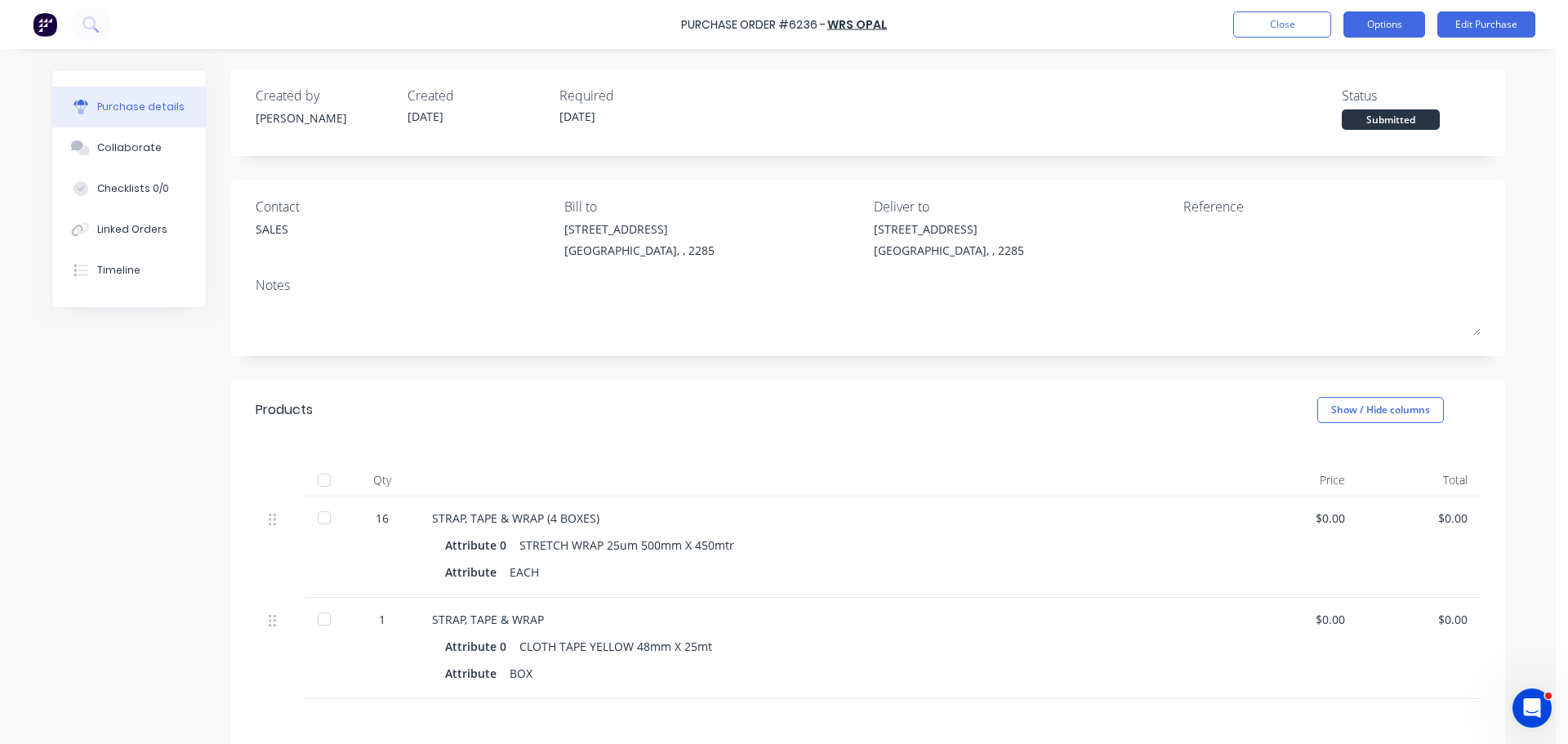
click at [1379, 26] on button "Options" at bounding box center [1384, 24] width 82 height 26
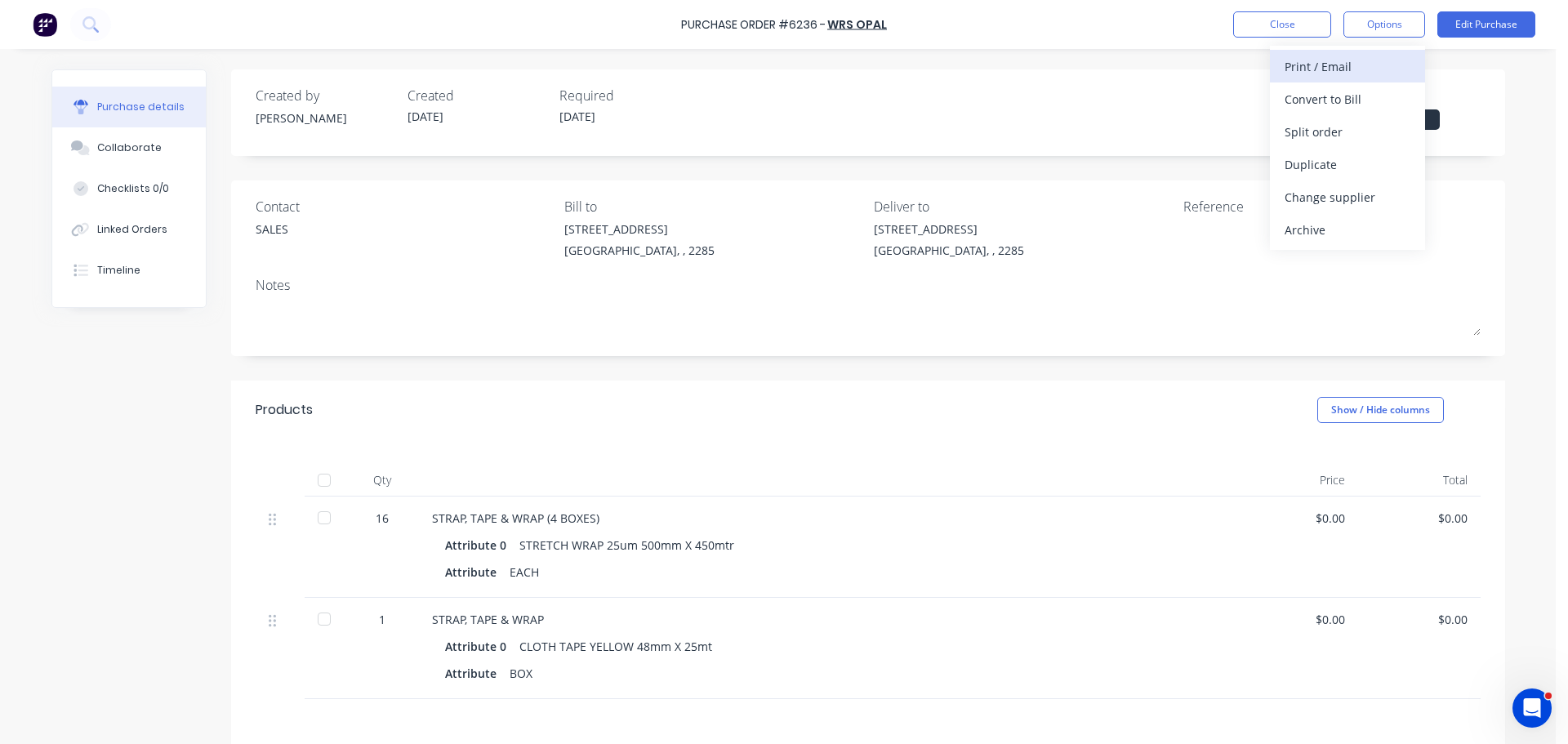
click at [1335, 65] on div "Print / Email" at bounding box center [1348, 67] width 126 height 23
click at [1341, 136] on div "Without pricing" at bounding box center [1348, 131] width 126 height 23
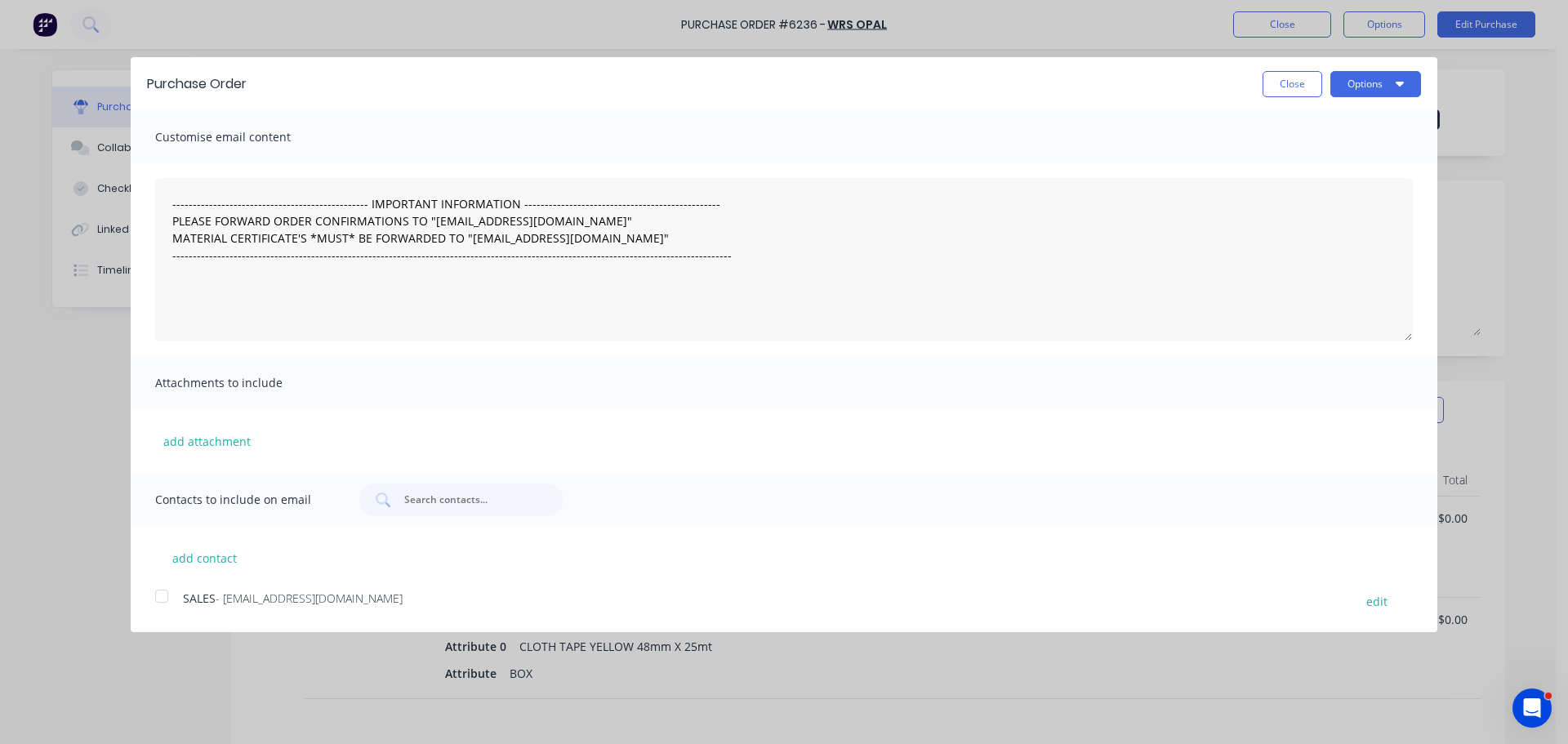
click at [154, 599] on div at bounding box center [161, 595] width 32 height 32
click at [1370, 86] on button "Options" at bounding box center [1376, 83] width 91 height 26
click at [1349, 159] on div "Email" at bounding box center [1343, 158] width 126 height 23
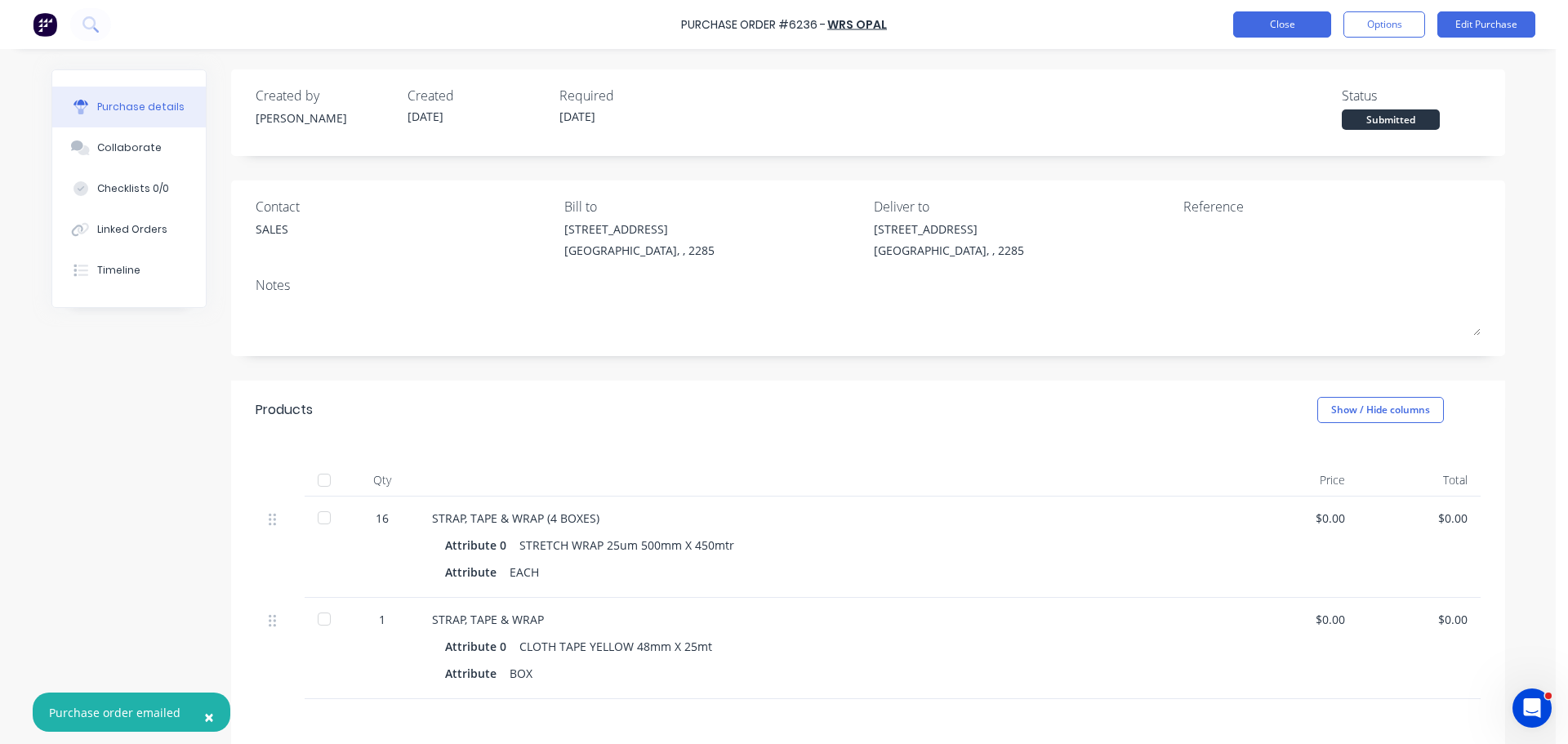
click at [1279, 32] on button "Close" at bounding box center [1283, 24] width 98 height 26
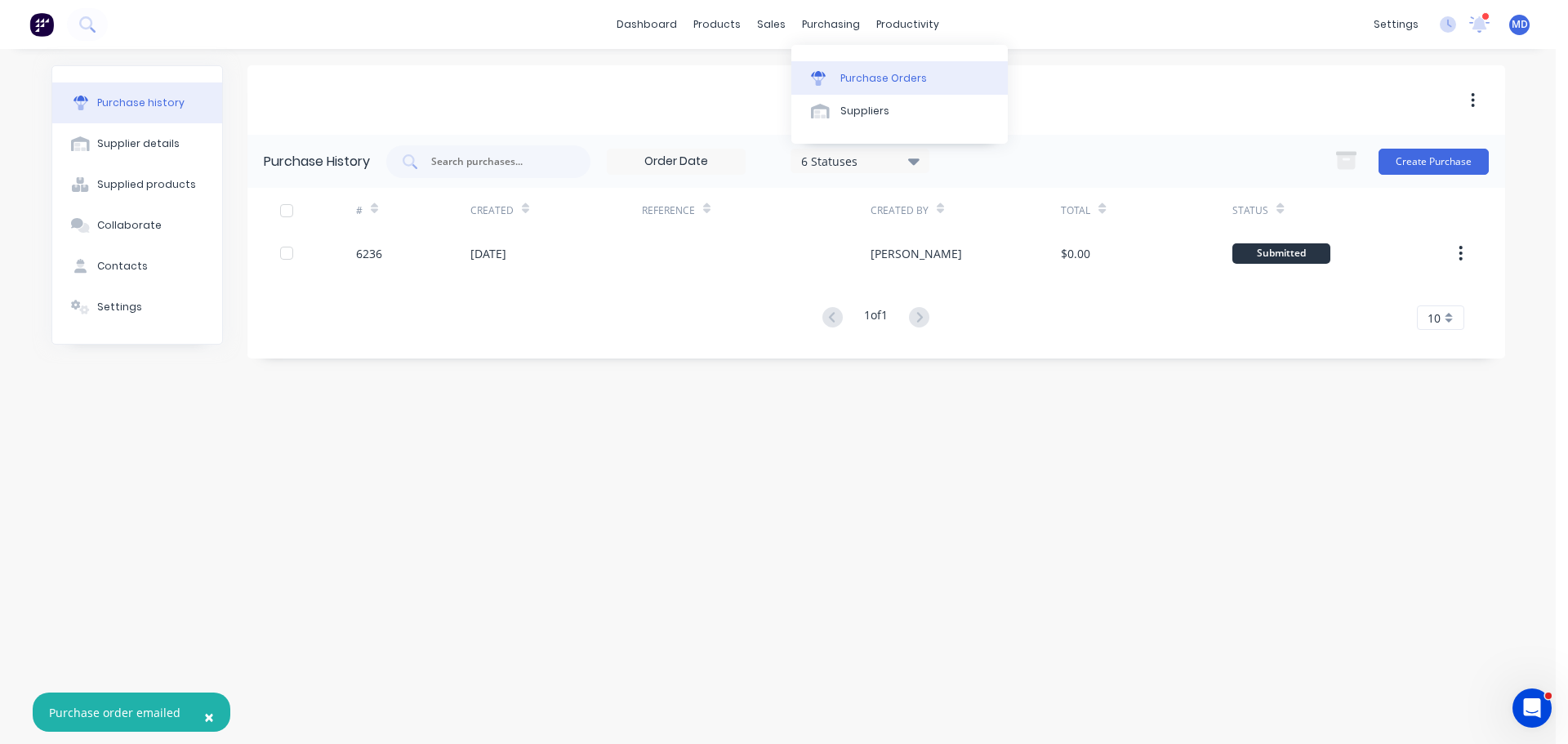
click at [843, 73] on div "Purchase Orders" at bounding box center [883, 78] width 87 height 15
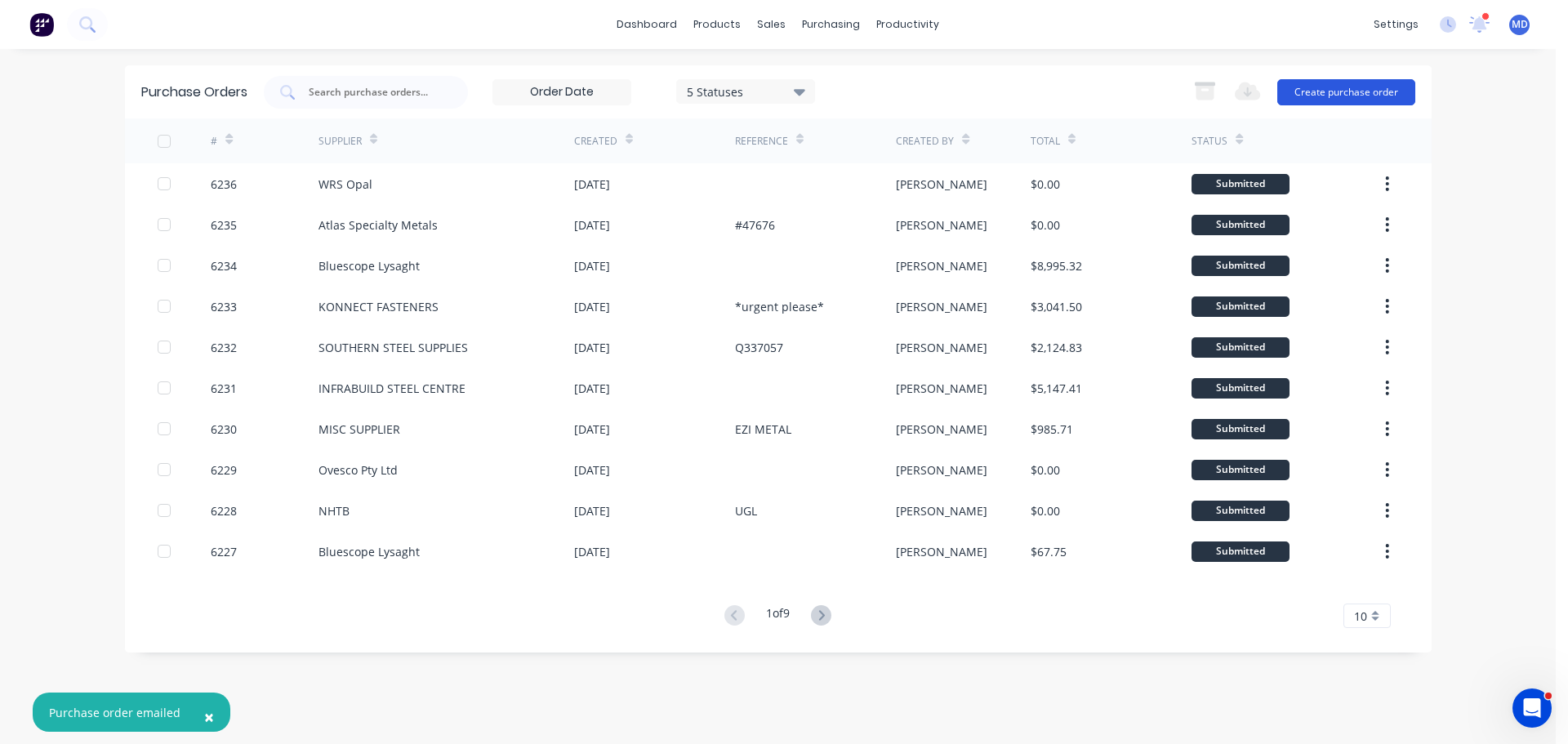
click at [1331, 94] on button "Create purchase order" at bounding box center [1347, 91] width 138 height 26
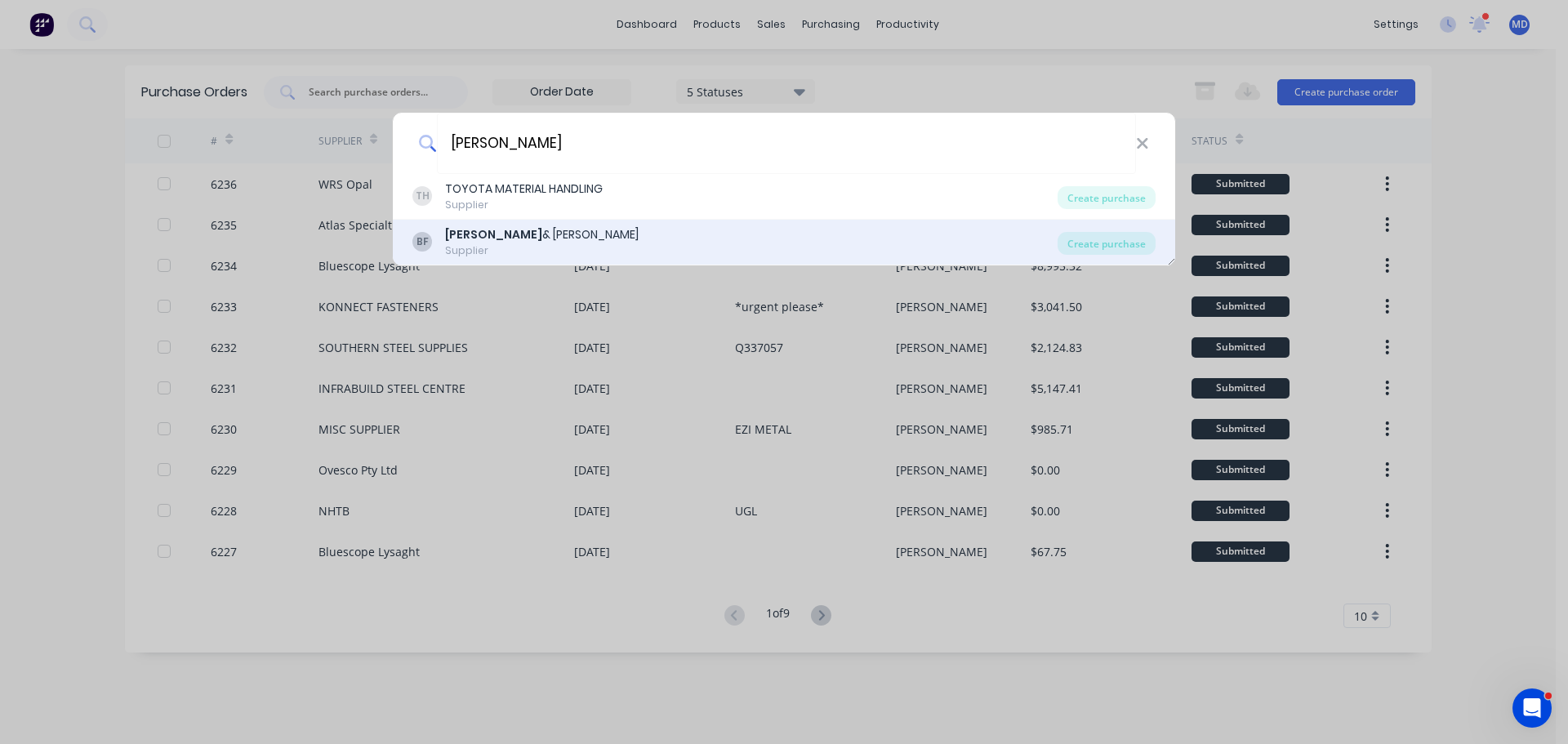
type input "BAKER"
click at [476, 239] on b "Baker" at bounding box center [493, 234] width 97 height 17
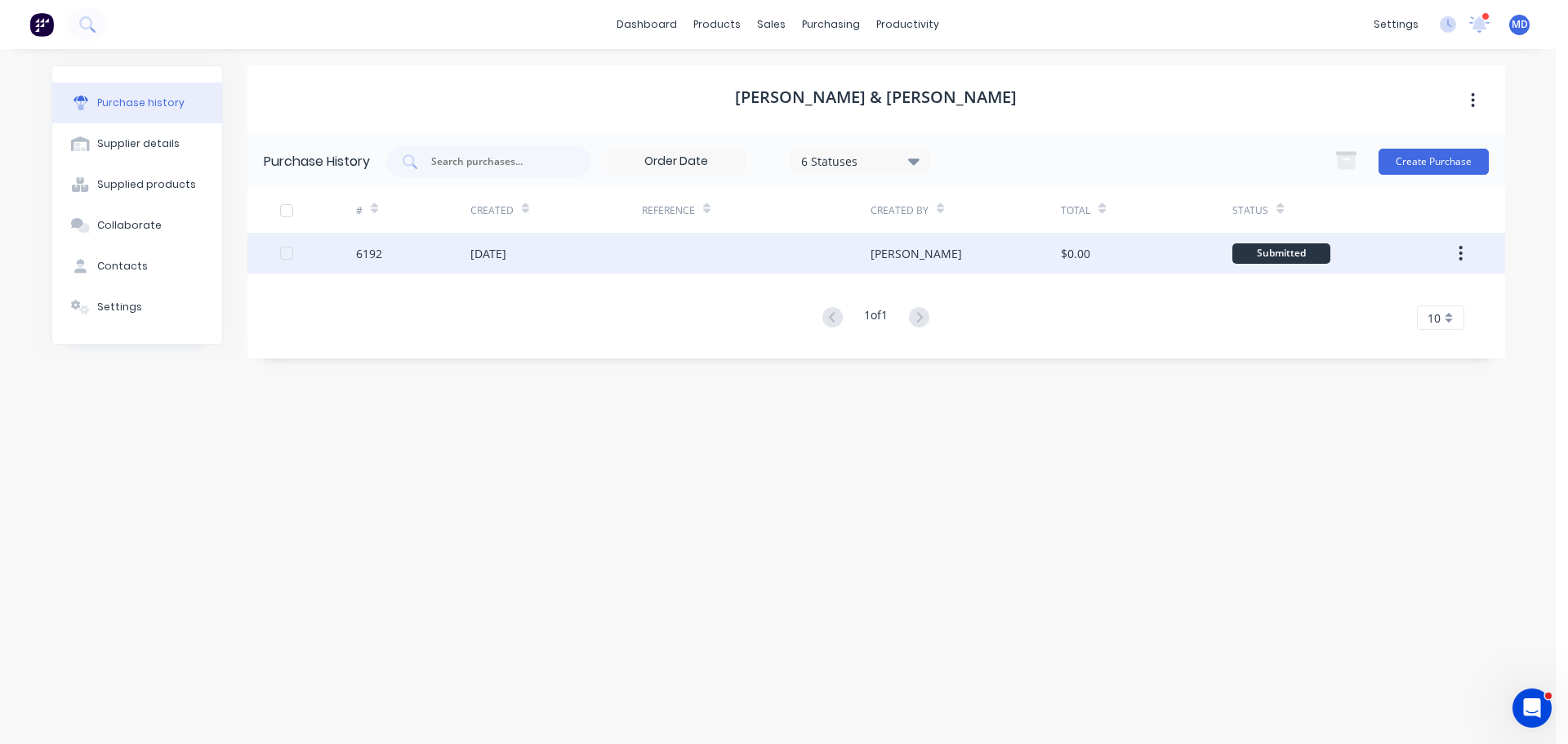
click at [375, 244] on div "6192" at bounding box center [413, 253] width 114 height 41
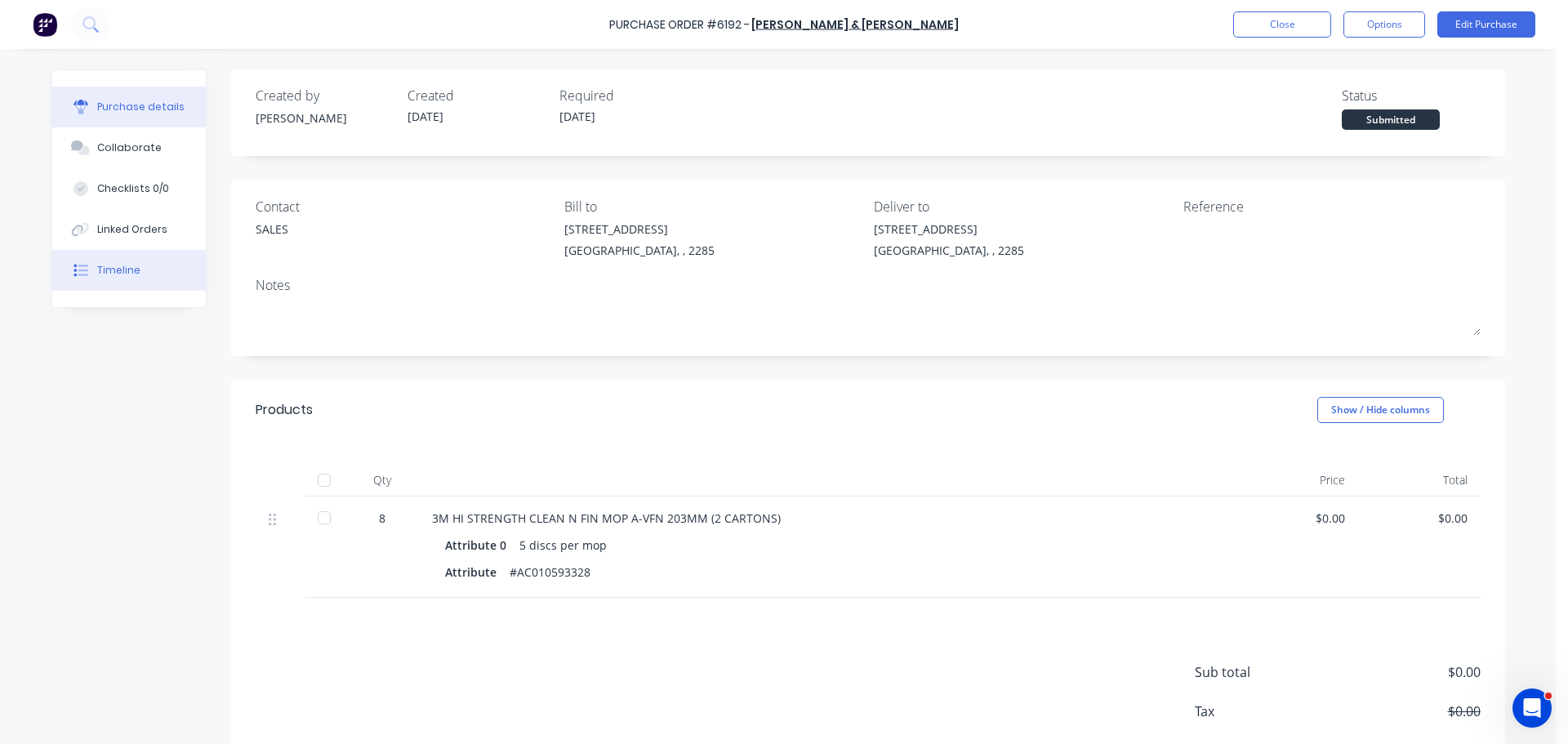
click at [113, 270] on div "Timeline" at bounding box center [119, 270] width 43 height 15
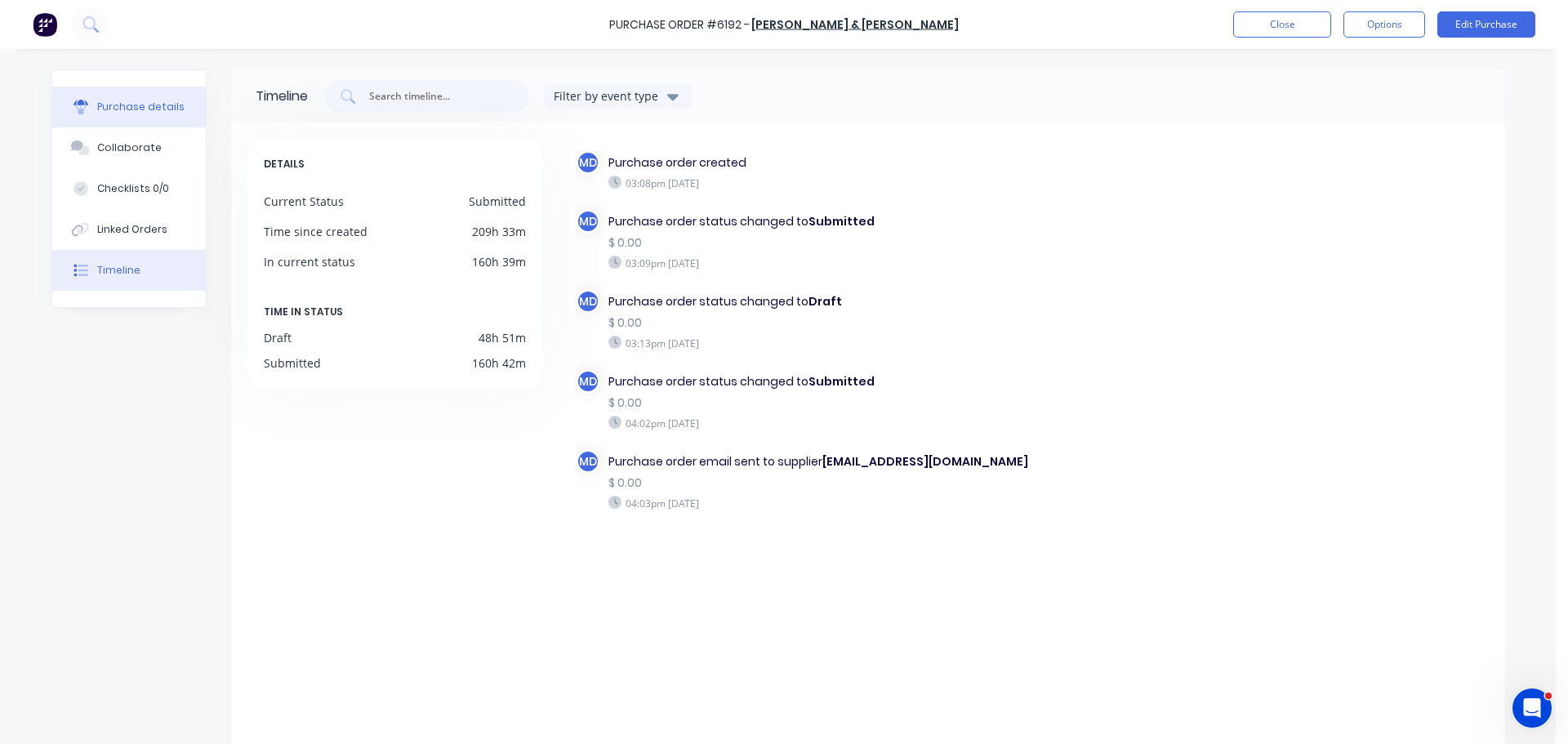
click at [96, 97] on button "Purchase details" at bounding box center [129, 106] width 154 height 41
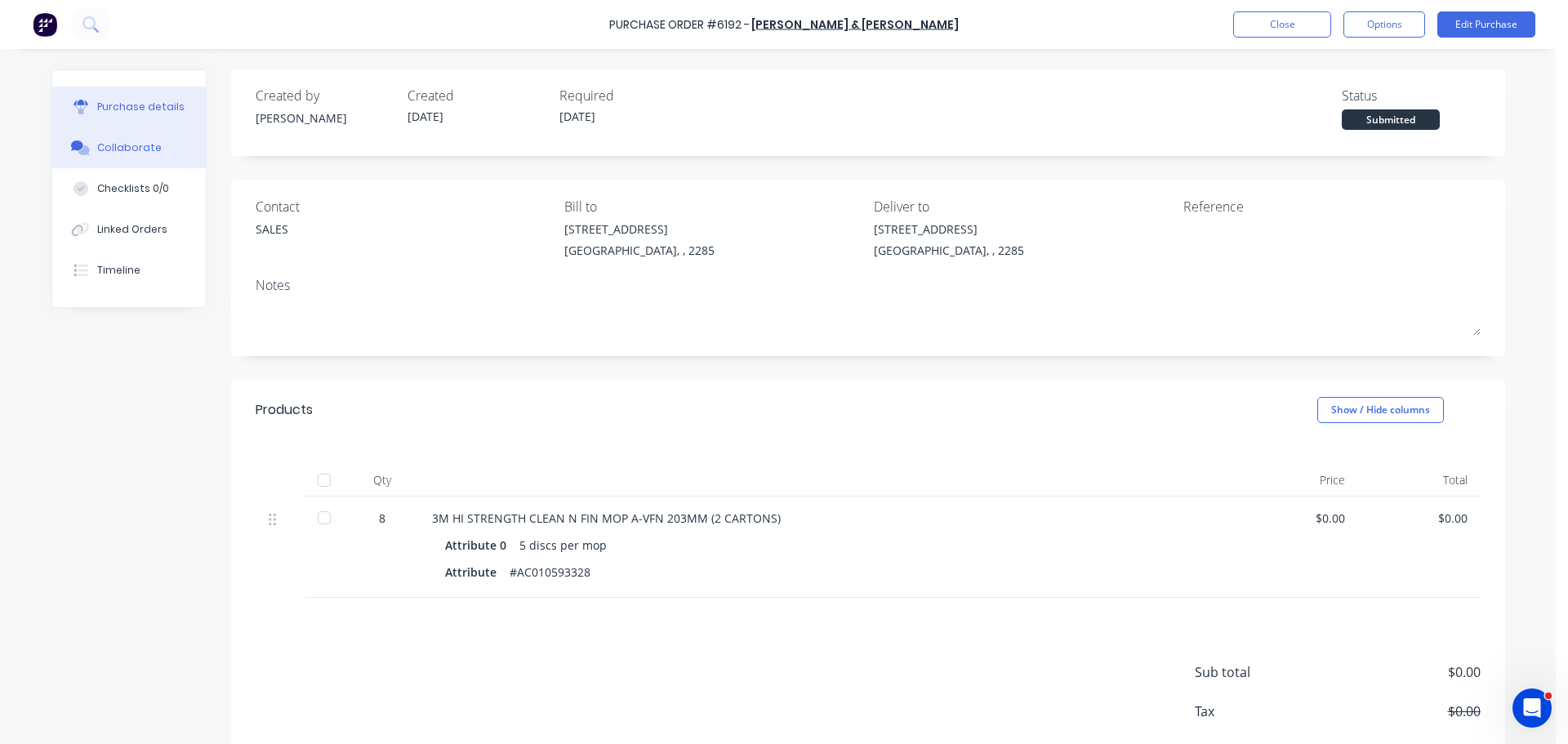
click at [131, 142] on div "Collaborate" at bounding box center [130, 148] width 65 height 15
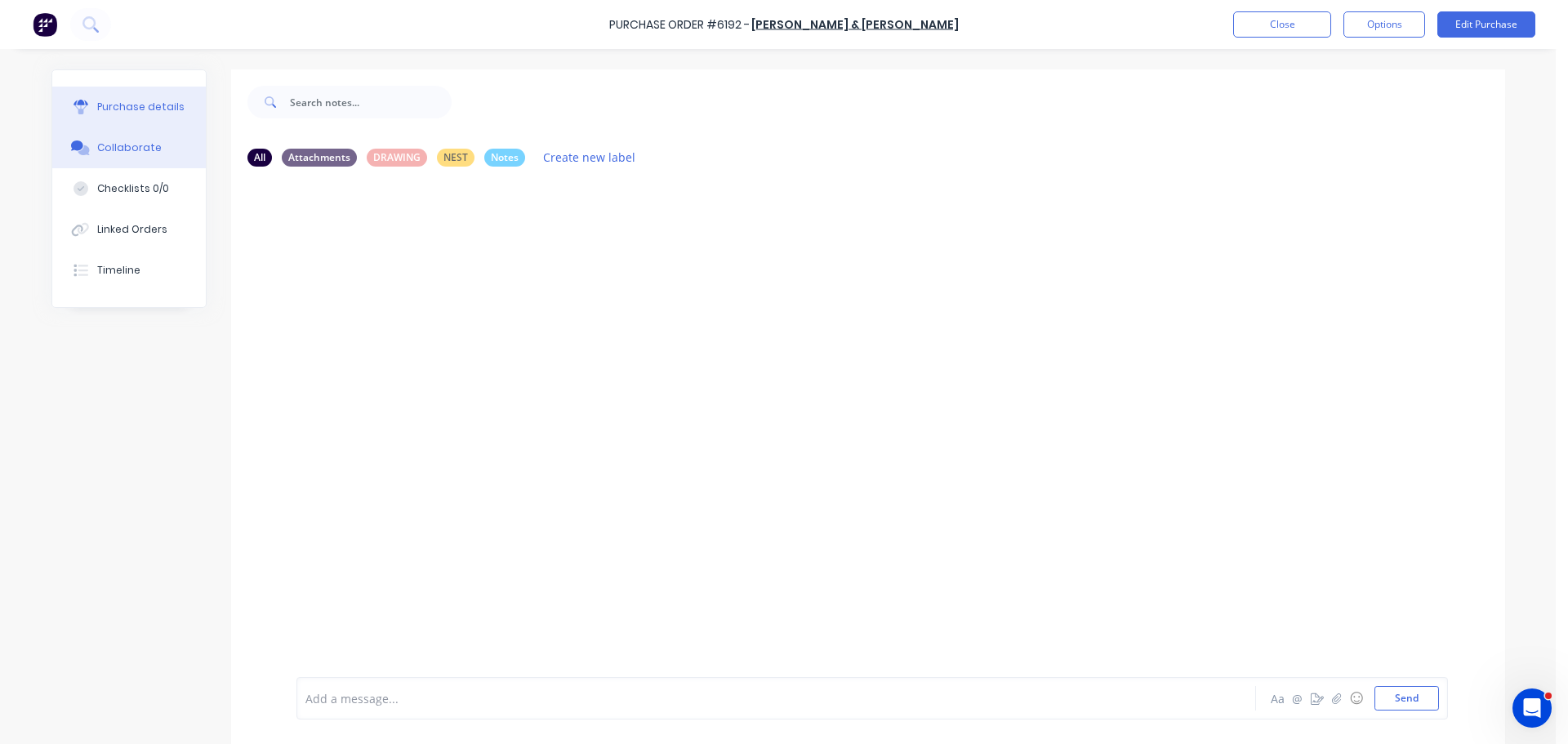
click at [161, 120] on button "Purchase details" at bounding box center [129, 106] width 154 height 41
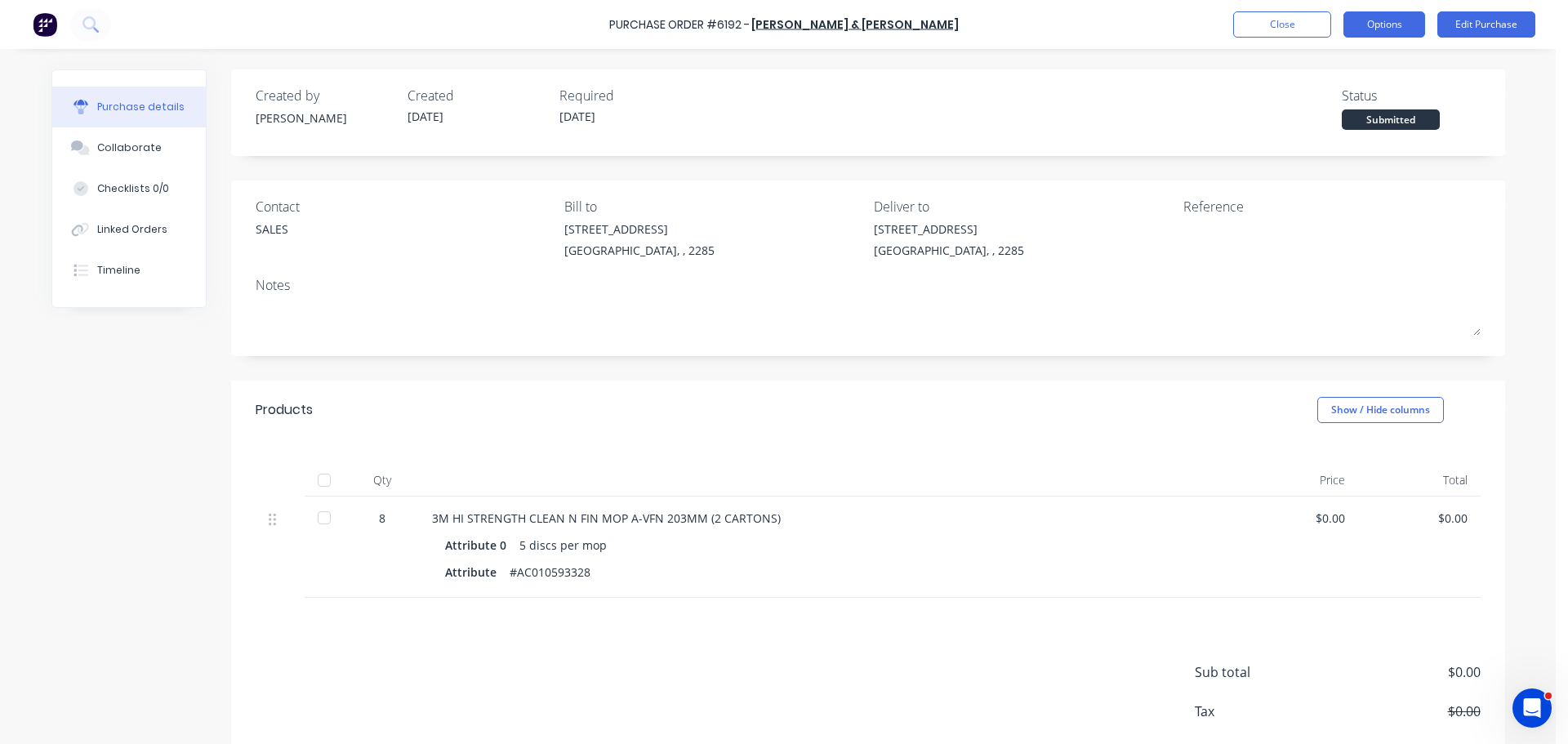
click at [1412, 21] on button "Options" at bounding box center [1384, 24] width 82 height 26
click at [1149, 38] on div "Purchase Order #6192 - Baker & Farrow Close Options Print / Email Convert to Bi…" at bounding box center [784, 24] width 1568 height 49
click at [1273, 28] on button "Close" at bounding box center [1283, 24] width 98 height 26
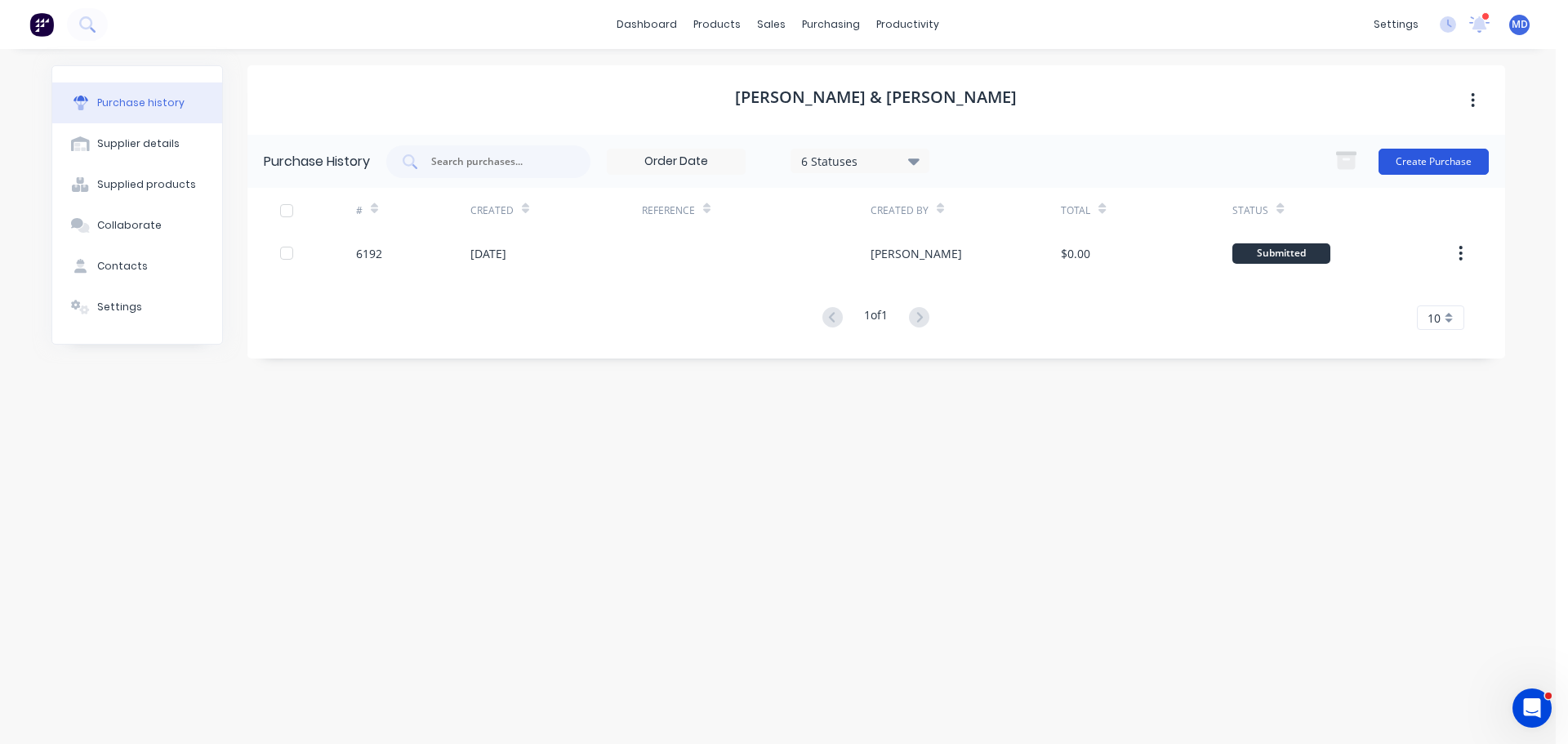
click at [1427, 161] on button "Create Purchase" at bounding box center [1434, 161] width 111 height 26
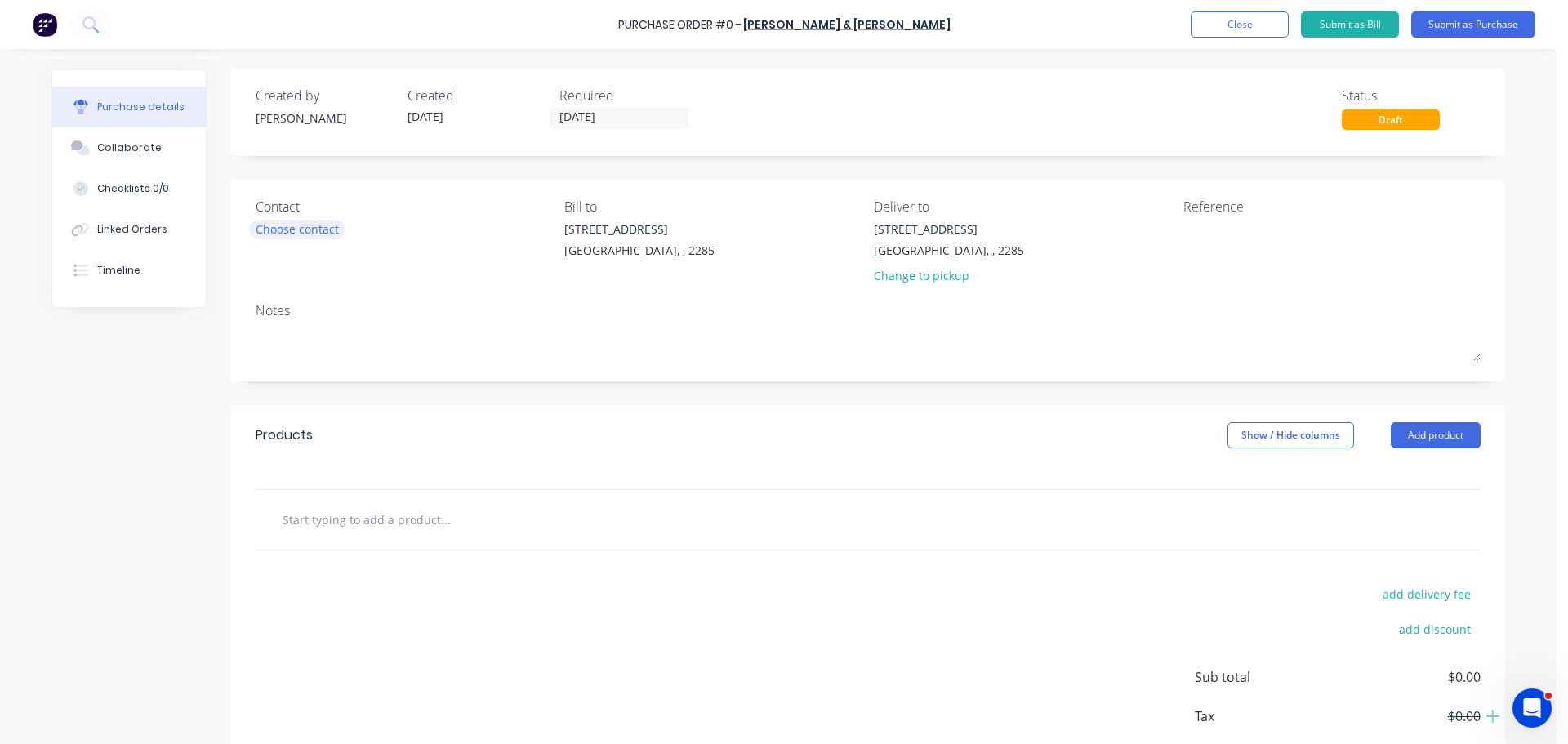
click at [290, 220] on div "Choose contact" at bounding box center [297, 229] width 83 height 17
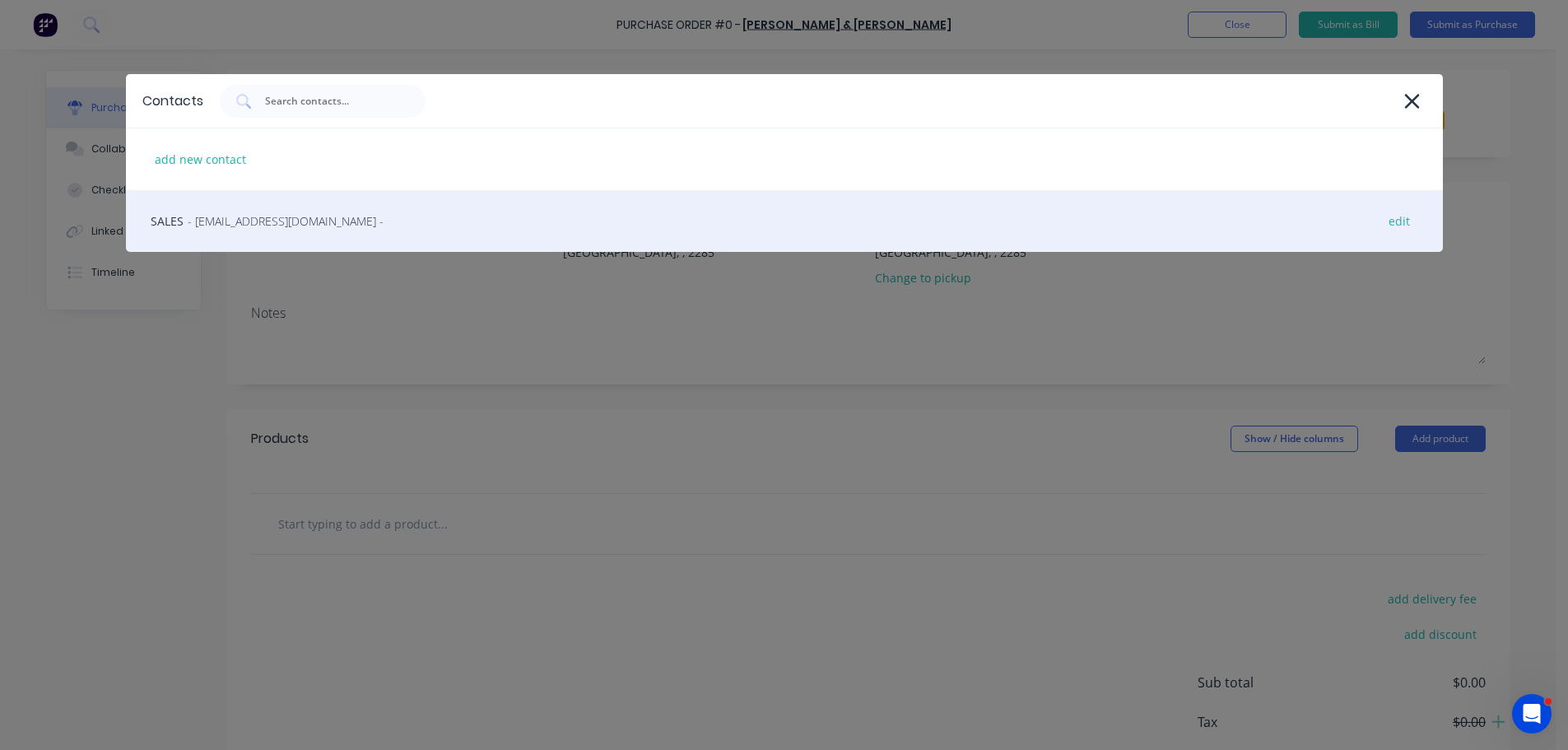
click at [255, 225] on span "- sales@bakfar.com.au -" at bounding box center [286, 220] width 196 height 18
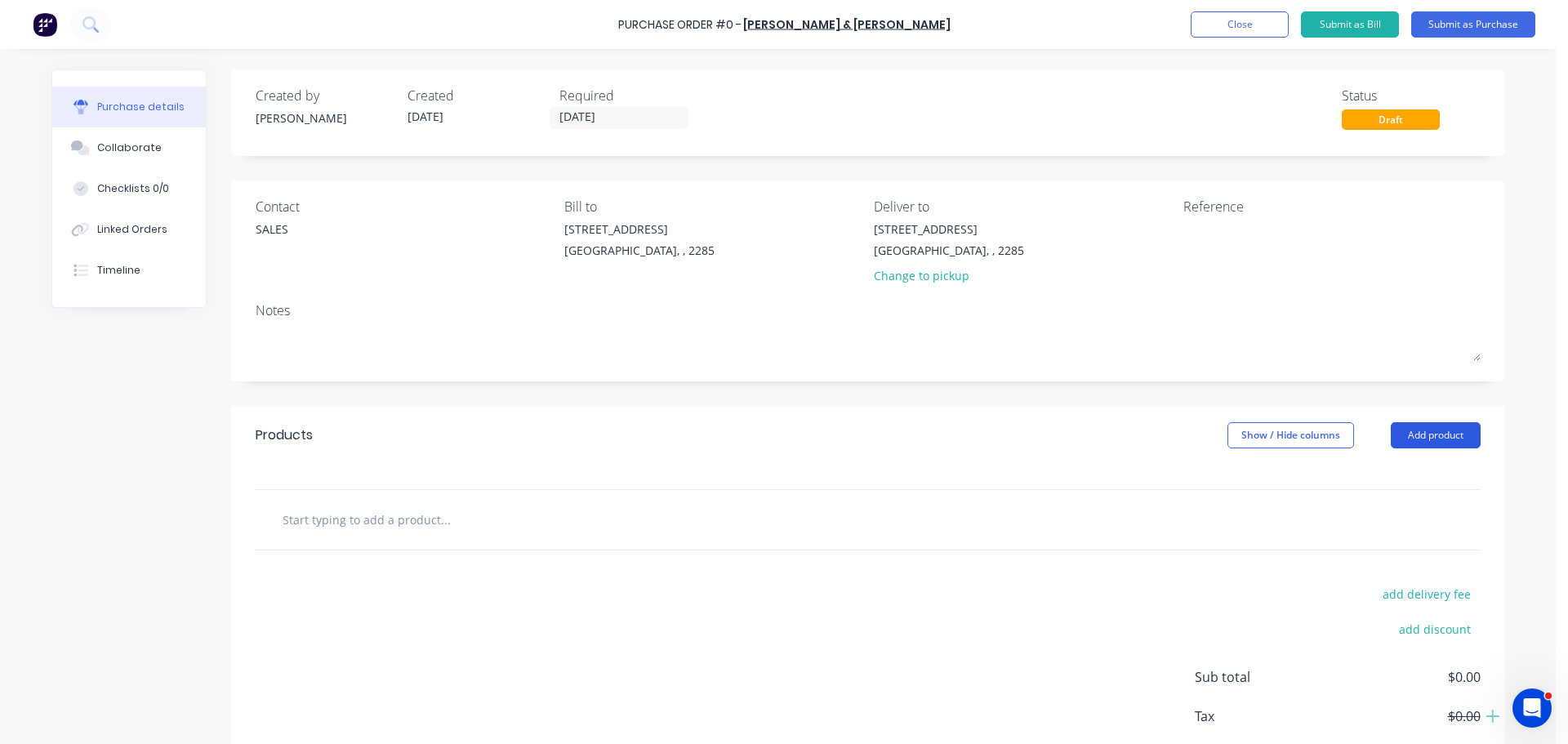
click at [1462, 435] on button "Add product" at bounding box center [1436, 435] width 90 height 26
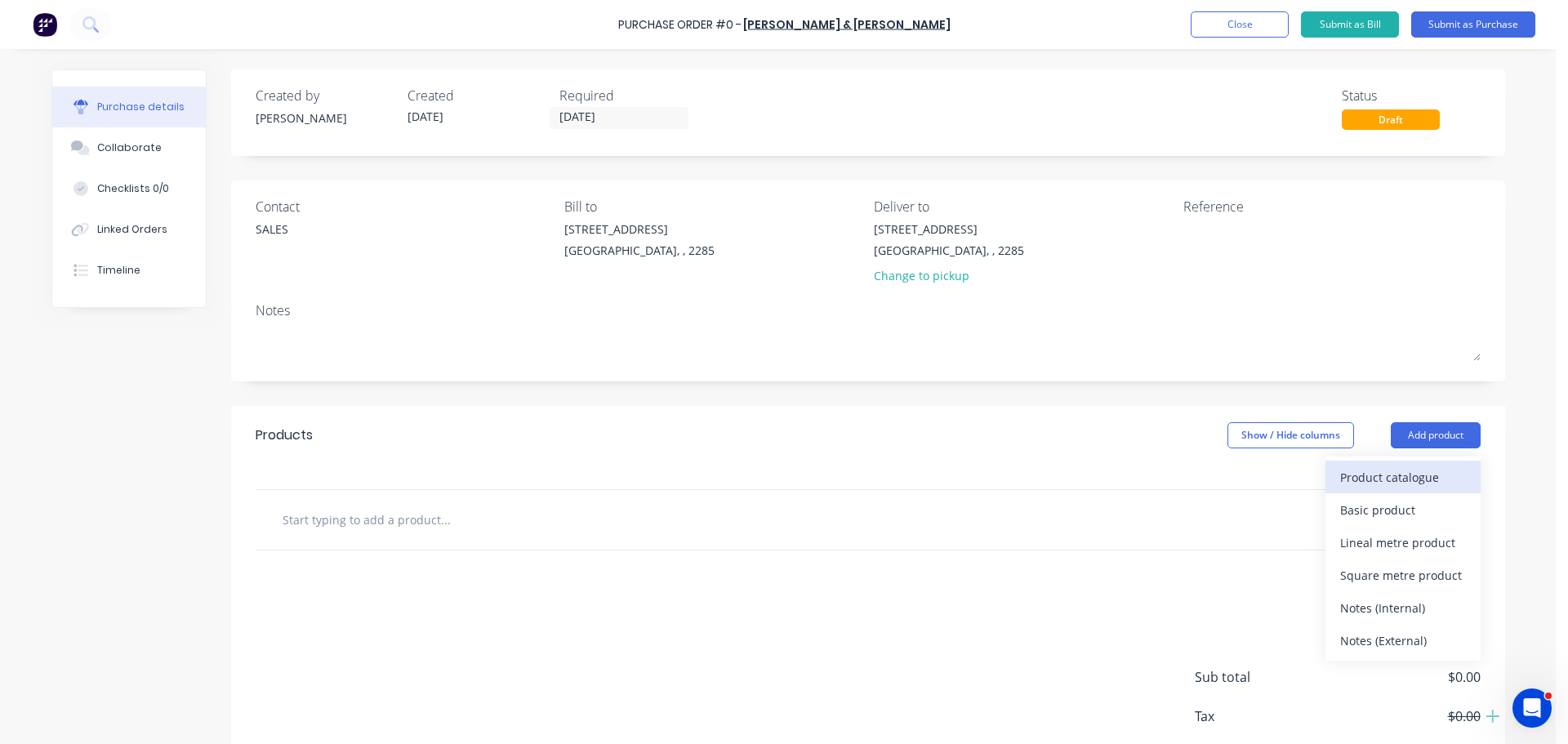
click at [1384, 475] on div "Product catalogue" at bounding box center [1402, 477] width 126 height 23
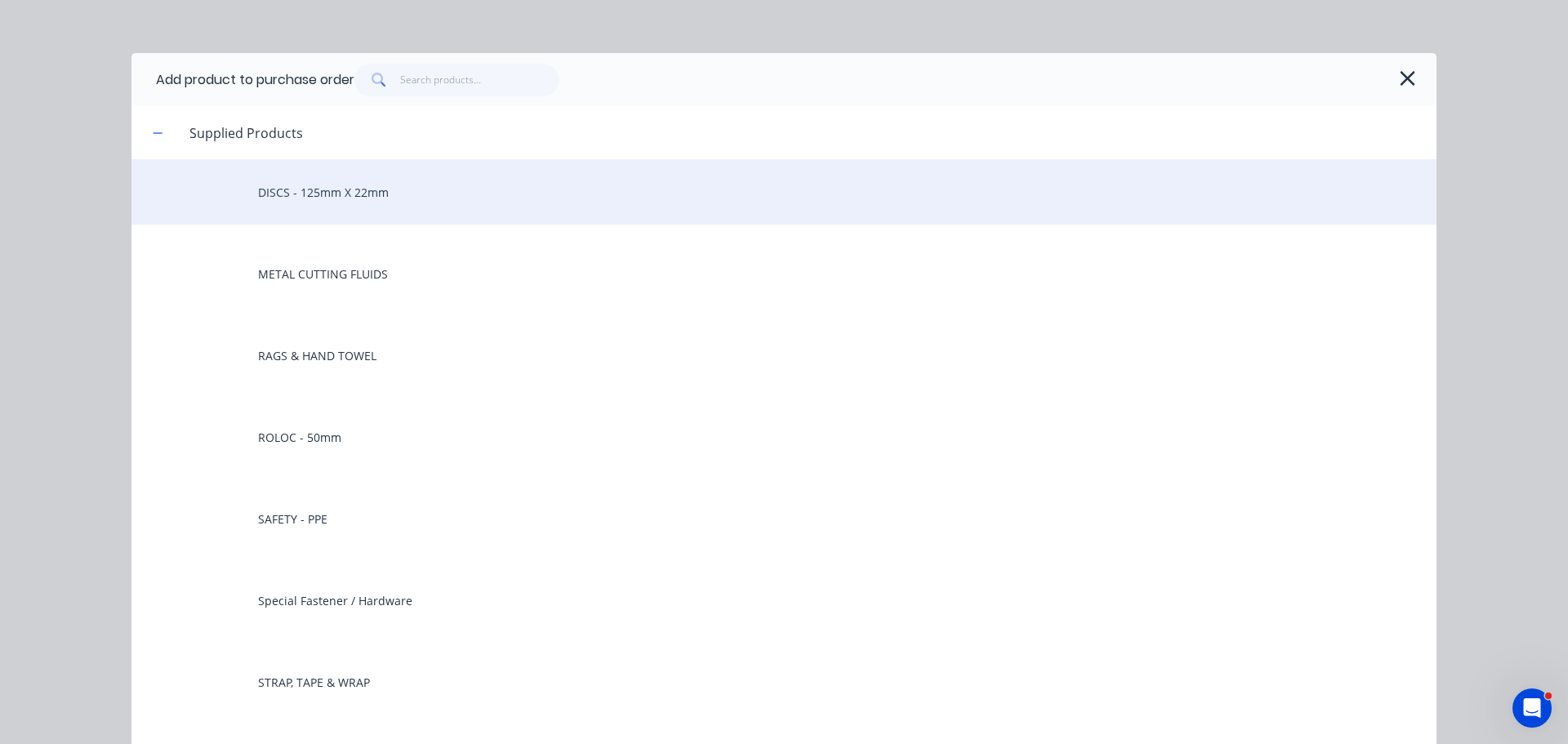
click at [340, 181] on div "DISCS - 125mm X 22mm" at bounding box center [784, 191] width 1305 height 66
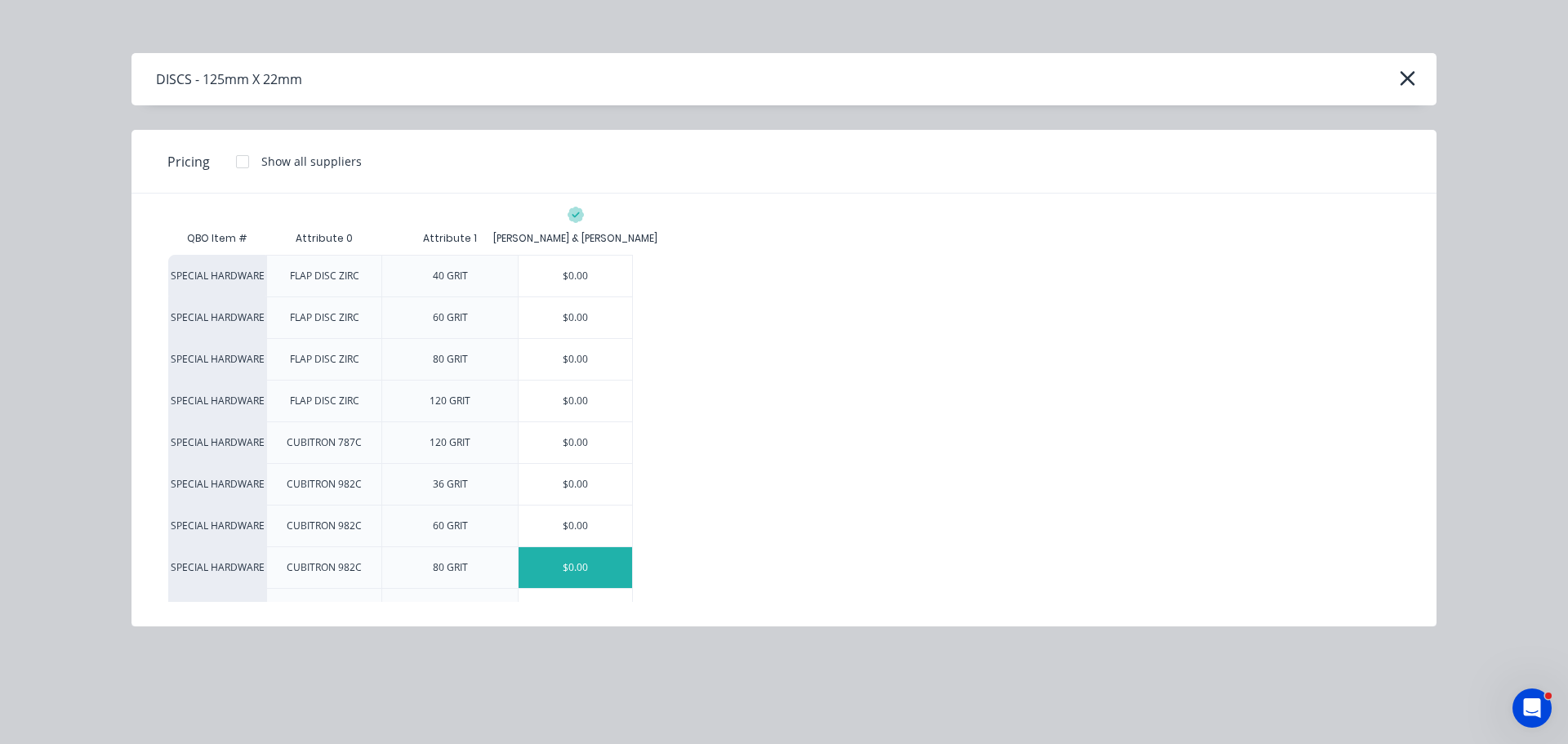
click at [588, 559] on div "$0.00" at bounding box center [576, 567] width 113 height 41
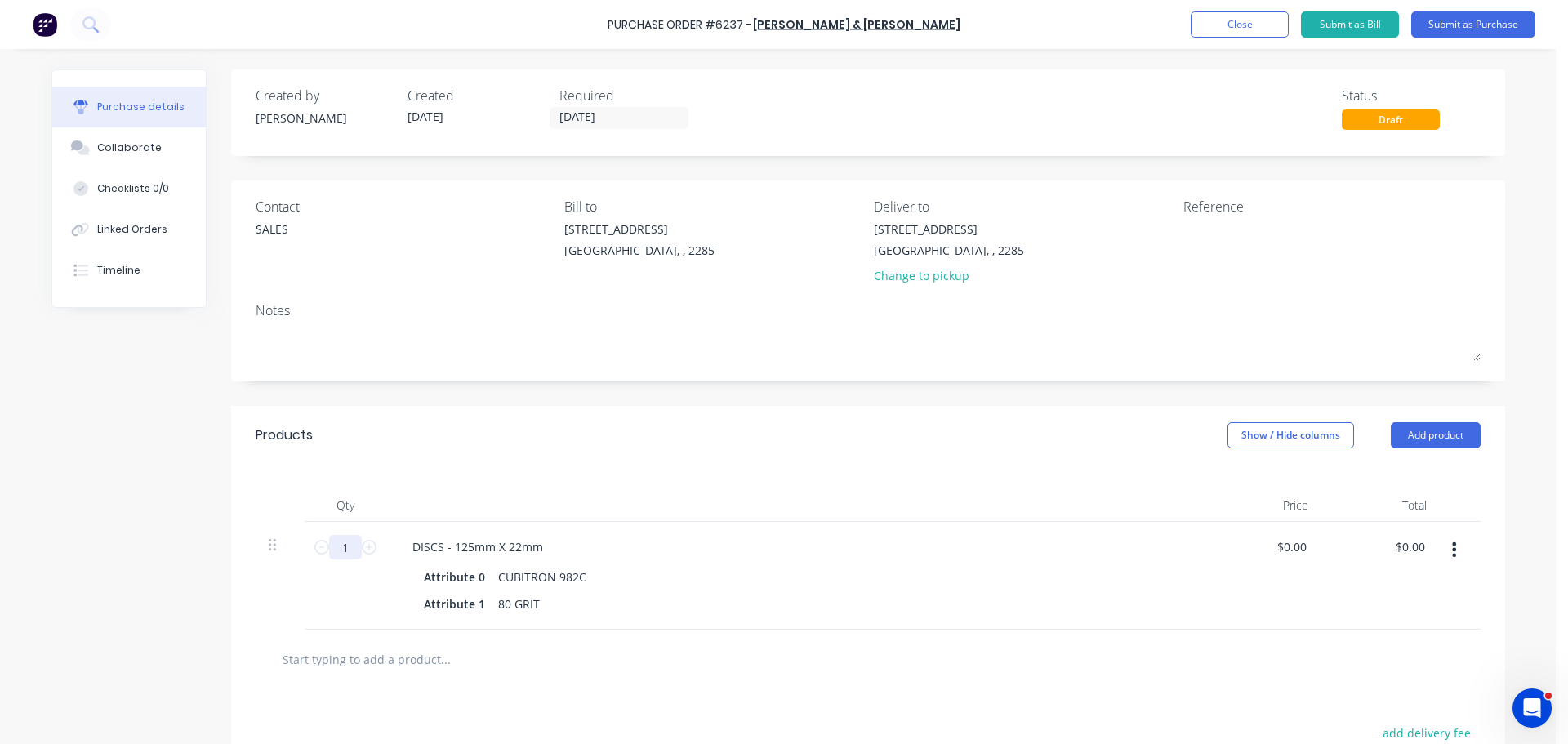
click at [336, 540] on input "1" at bounding box center [345, 546] width 32 height 24
type input "400"
drag, startPoint x: 625, startPoint y: 532, endPoint x: 598, endPoint y: 504, distance: 38.9
click at [625, 531] on div "DISCS - 125mm X 22mm Attribute 0 CUBITRON 982C Attribute 1 80 GRIT" at bounding box center [794, 575] width 817 height 108
click at [1437, 442] on button "Add product" at bounding box center [1436, 435] width 90 height 26
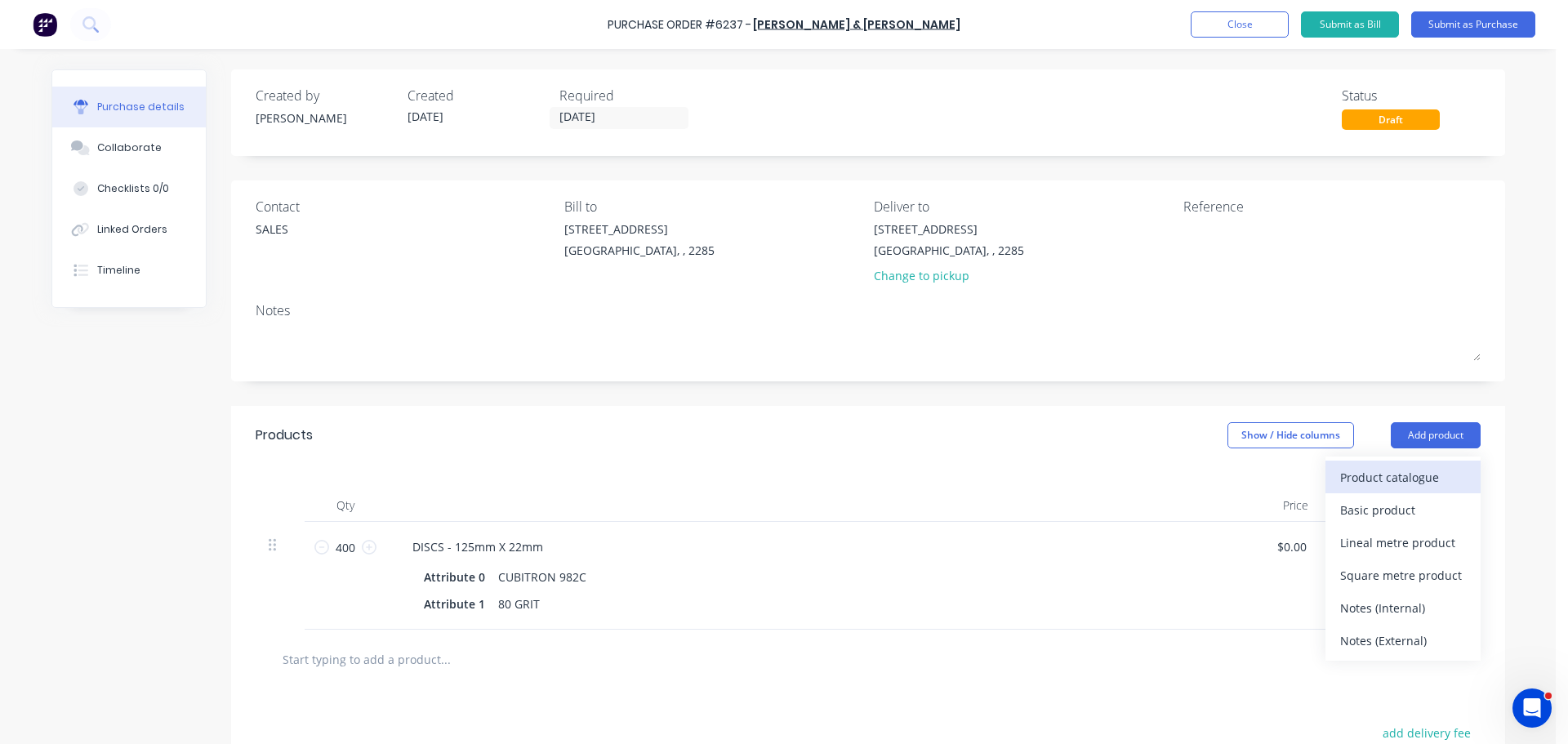
click at [1403, 466] on div "Product catalogue" at bounding box center [1402, 477] width 126 height 23
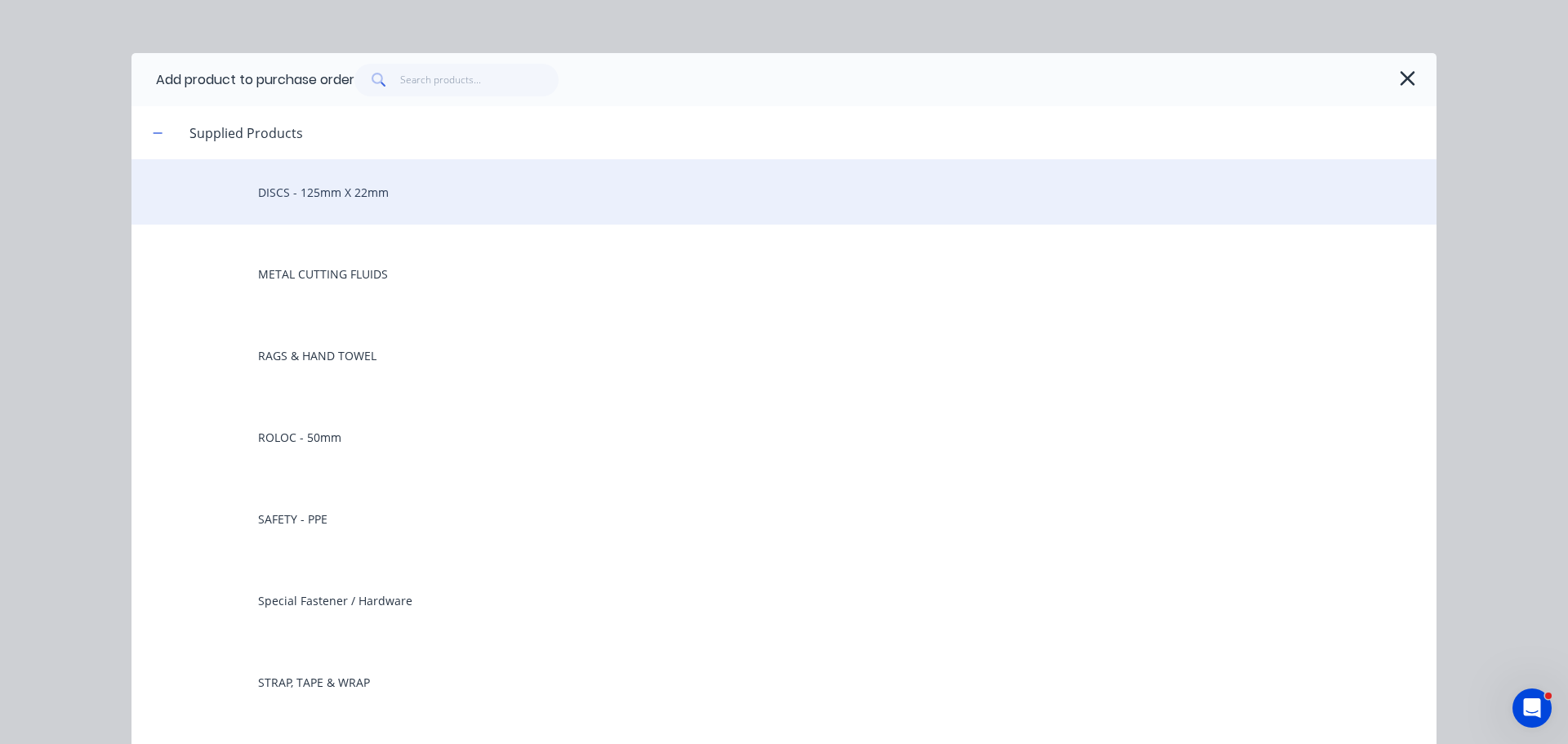
click at [317, 180] on div "DISCS - 125mm X 22mm" at bounding box center [784, 191] width 1305 height 66
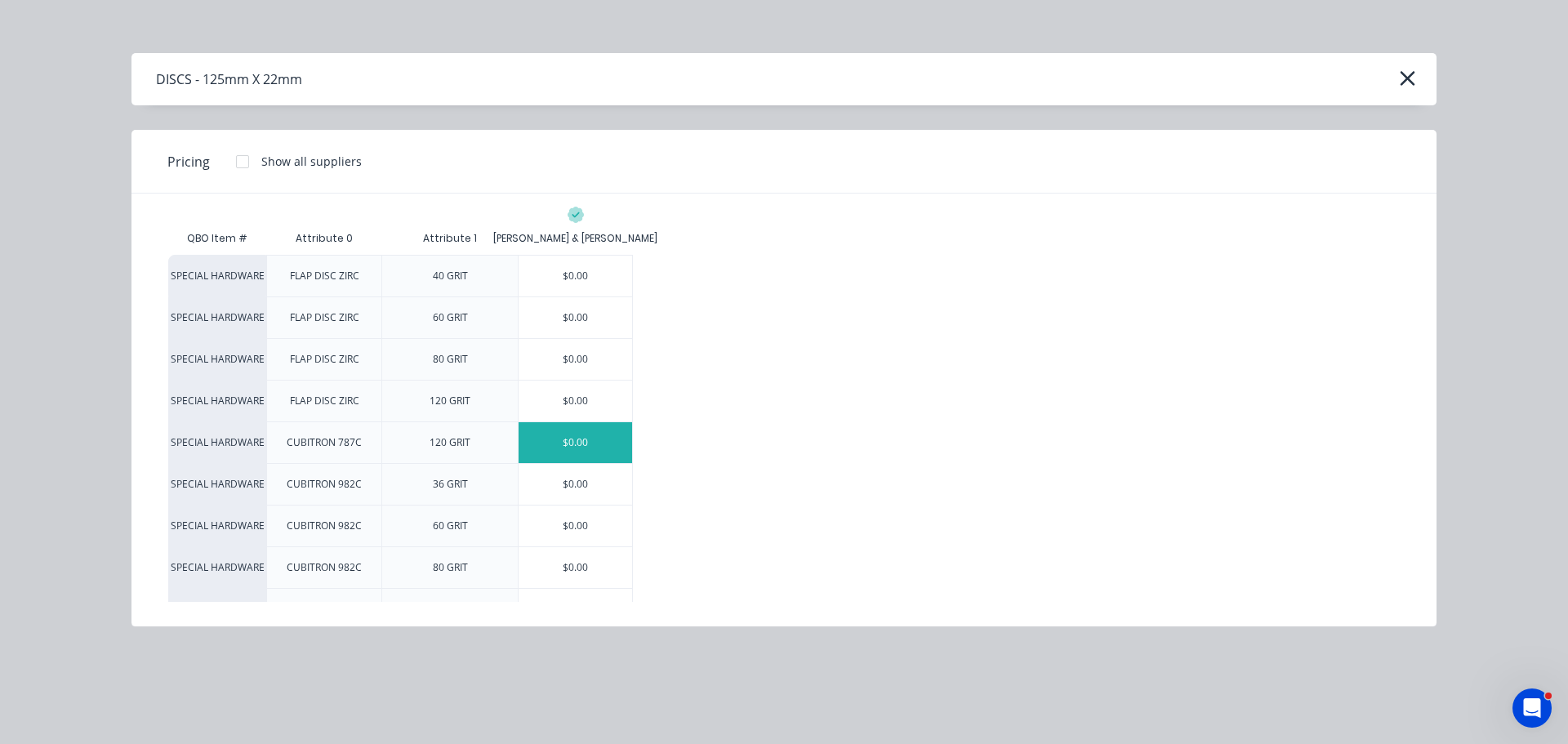
click at [574, 451] on div "$0.00" at bounding box center [576, 442] width 113 height 41
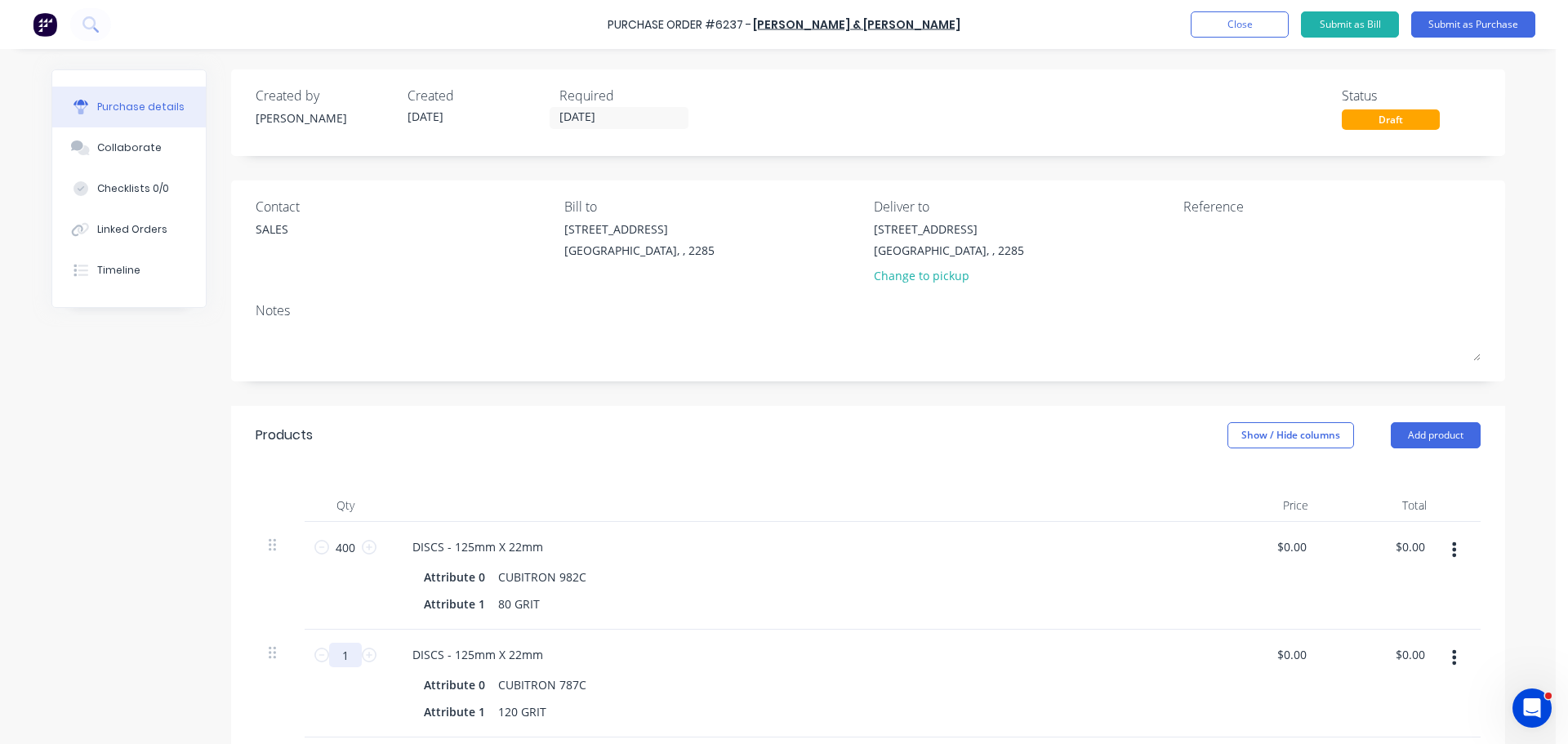
click at [339, 651] on input "1" at bounding box center [345, 654] width 32 height 24
type input "100"
click at [633, 596] on div "Attribute 1 80 GRIT" at bounding box center [791, 604] width 748 height 23
click at [695, 565] on div "Attribute 0 CUBITRON 982C" at bounding box center [791, 577] width 748 height 23
click at [1415, 445] on button "Add product" at bounding box center [1436, 435] width 90 height 26
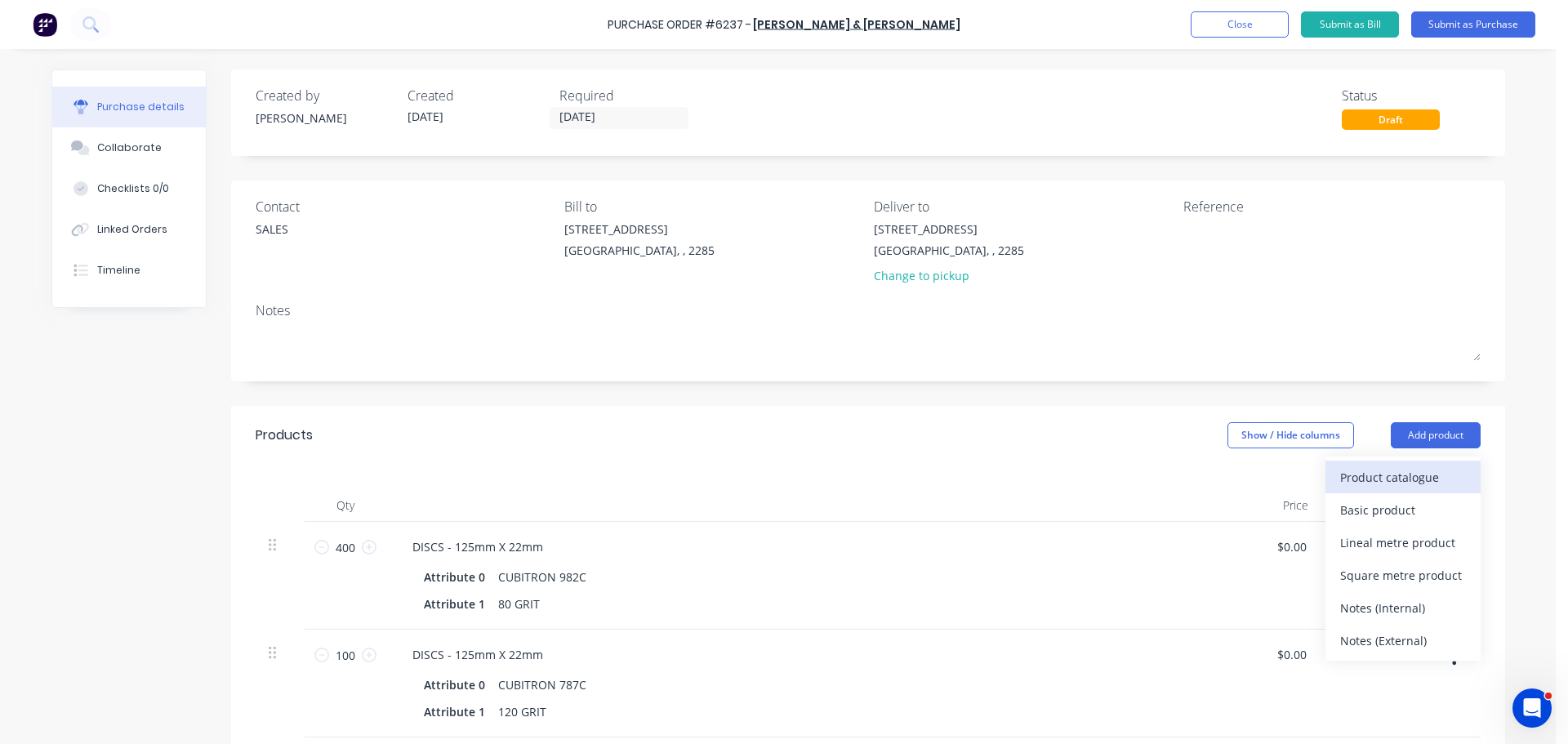
click at [1351, 477] on div "Product catalogue" at bounding box center [1402, 477] width 126 height 23
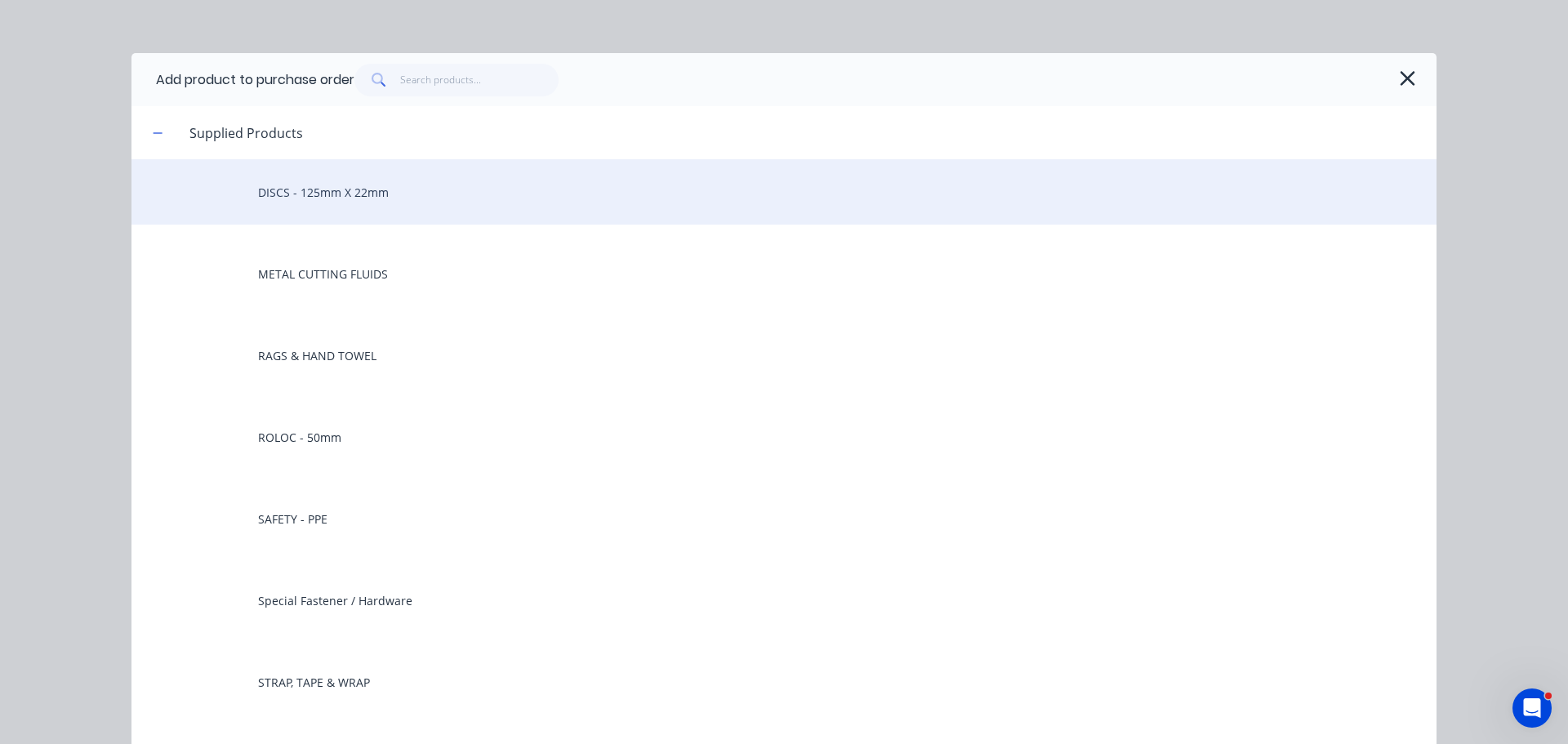
click at [299, 205] on div "DISCS - 125mm X 22mm" at bounding box center [784, 191] width 1305 height 66
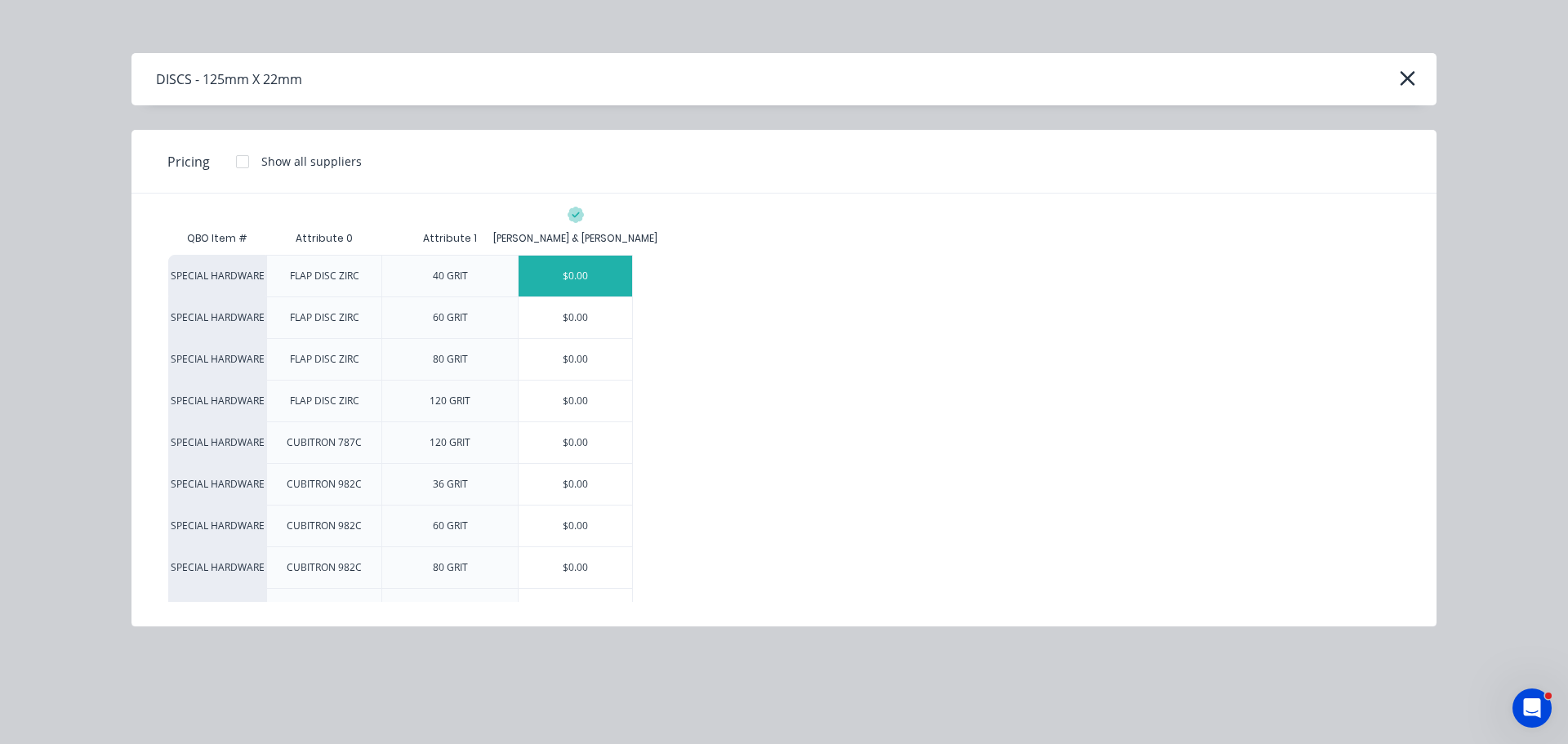
click at [575, 283] on div "$0.00" at bounding box center [576, 275] width 113 height 41
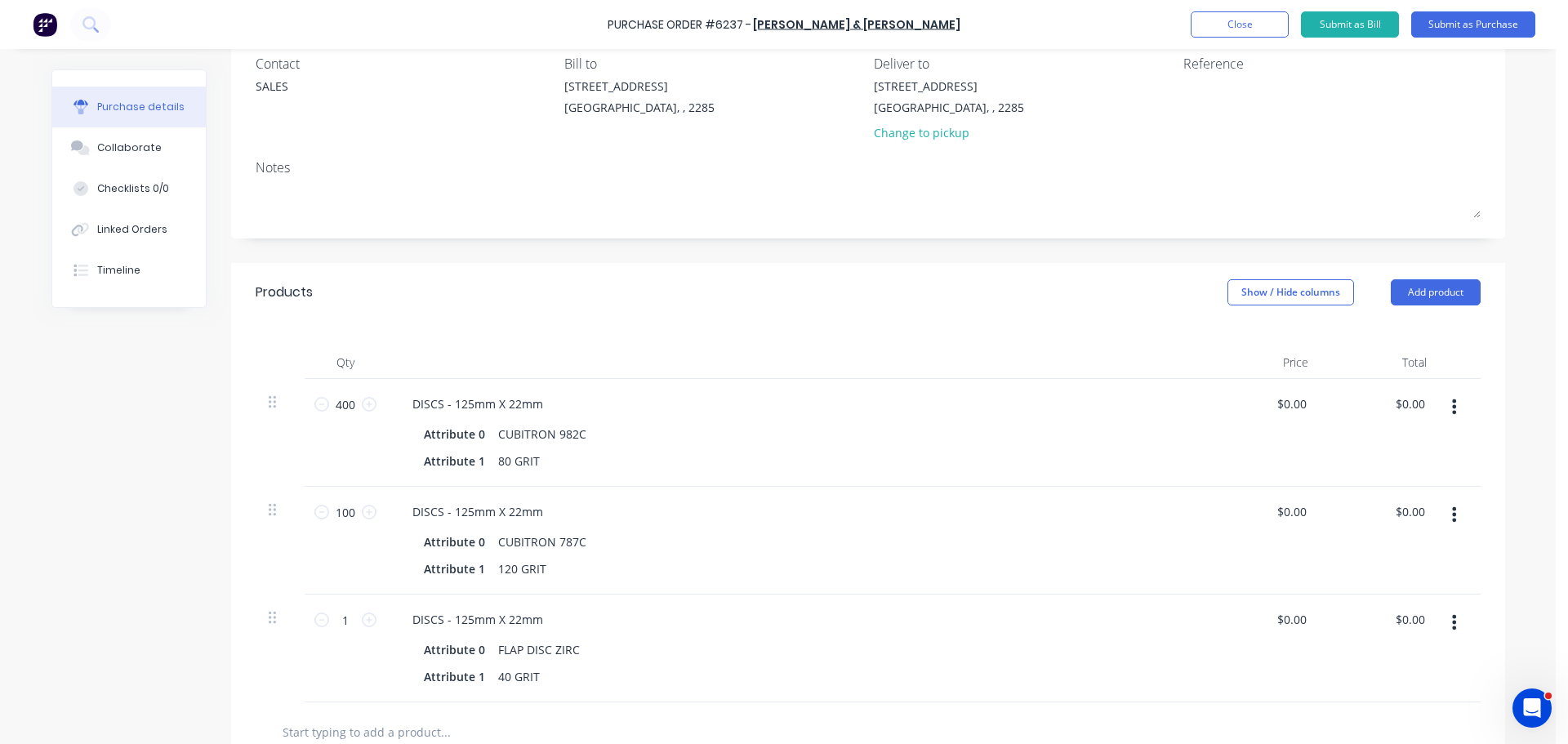
scroll to position [327, 0]
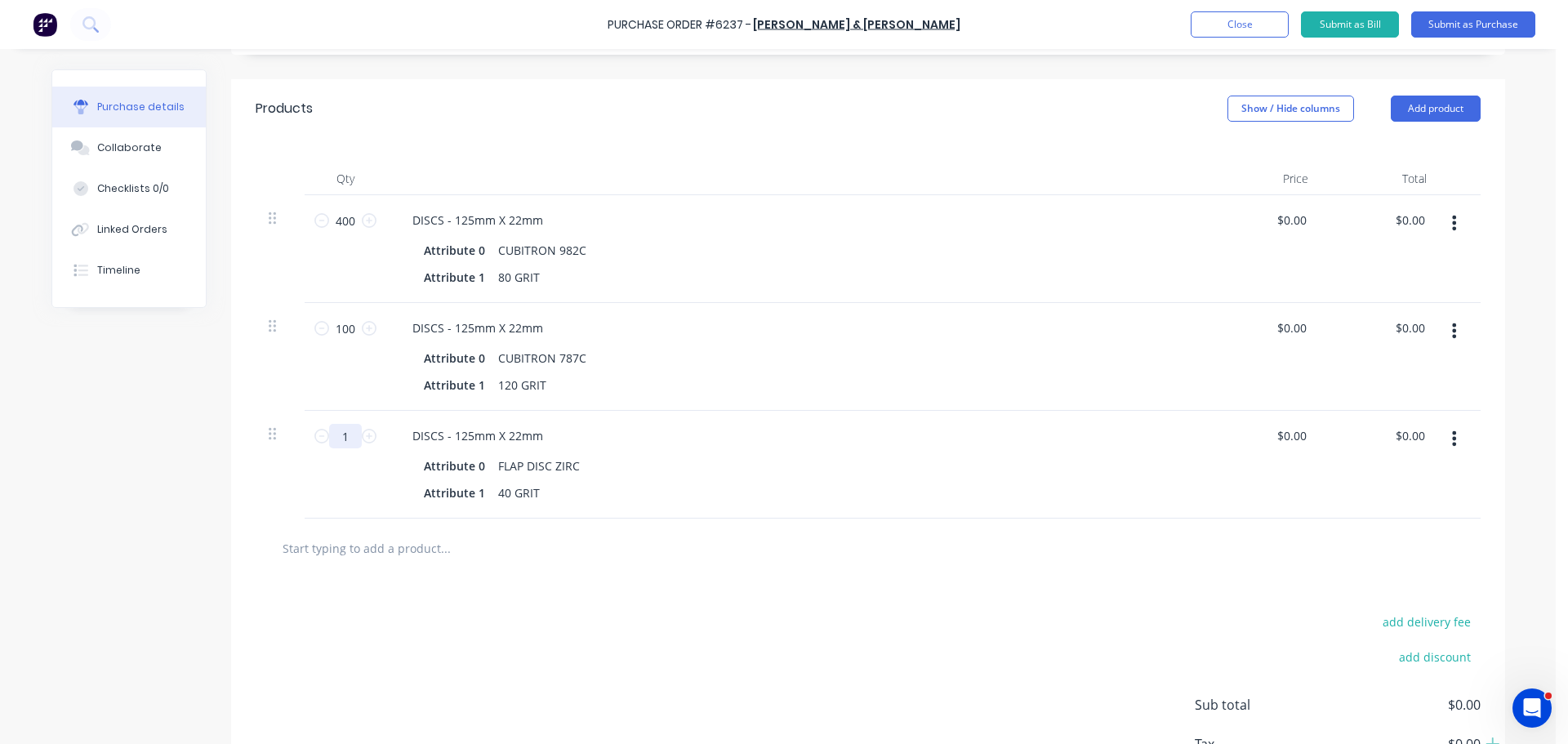
click at [340, 432] on input "1" at bounding box center [345, 436] width 32 height 24
type input "40"
click at [638, 471] on div "Attribute 0 FLAP DISC ZIRC" at bounding box center [791, 466] width 748 height 23
click at [1444, 116] on button "Add product" at bounding box center [1436, 108] width 90 height 26
click at [1397, 154] on div "Product catalogue" at bounding box center [1402, 150] width 126 height 23
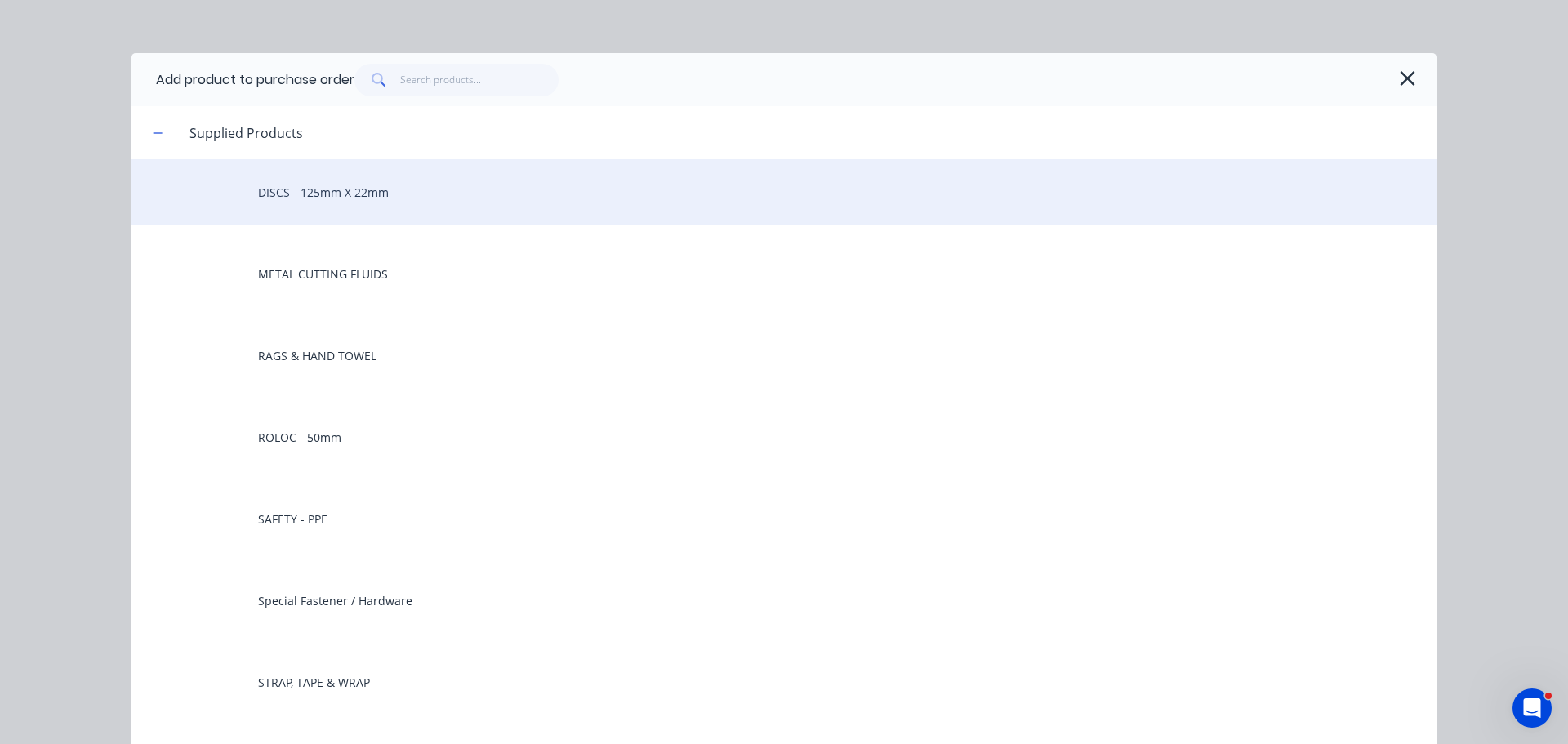
click at [298, 208] on div "DISCS - 125mm X 22mm" at bounding box center [784, 191] width 1305 height 66
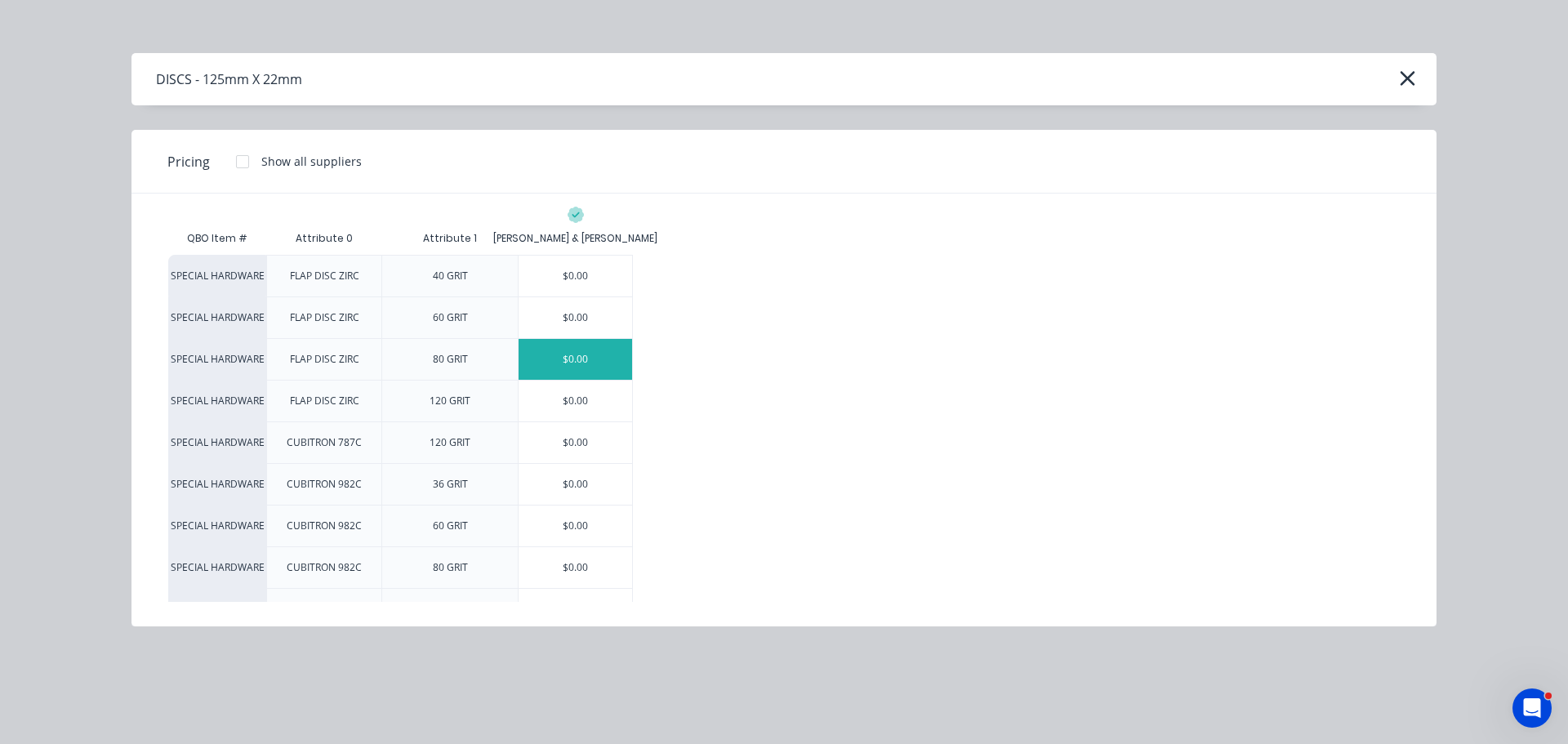
click at [571, 363] on div "$0.00" at bounding box center [576, 359] width 113 height 41
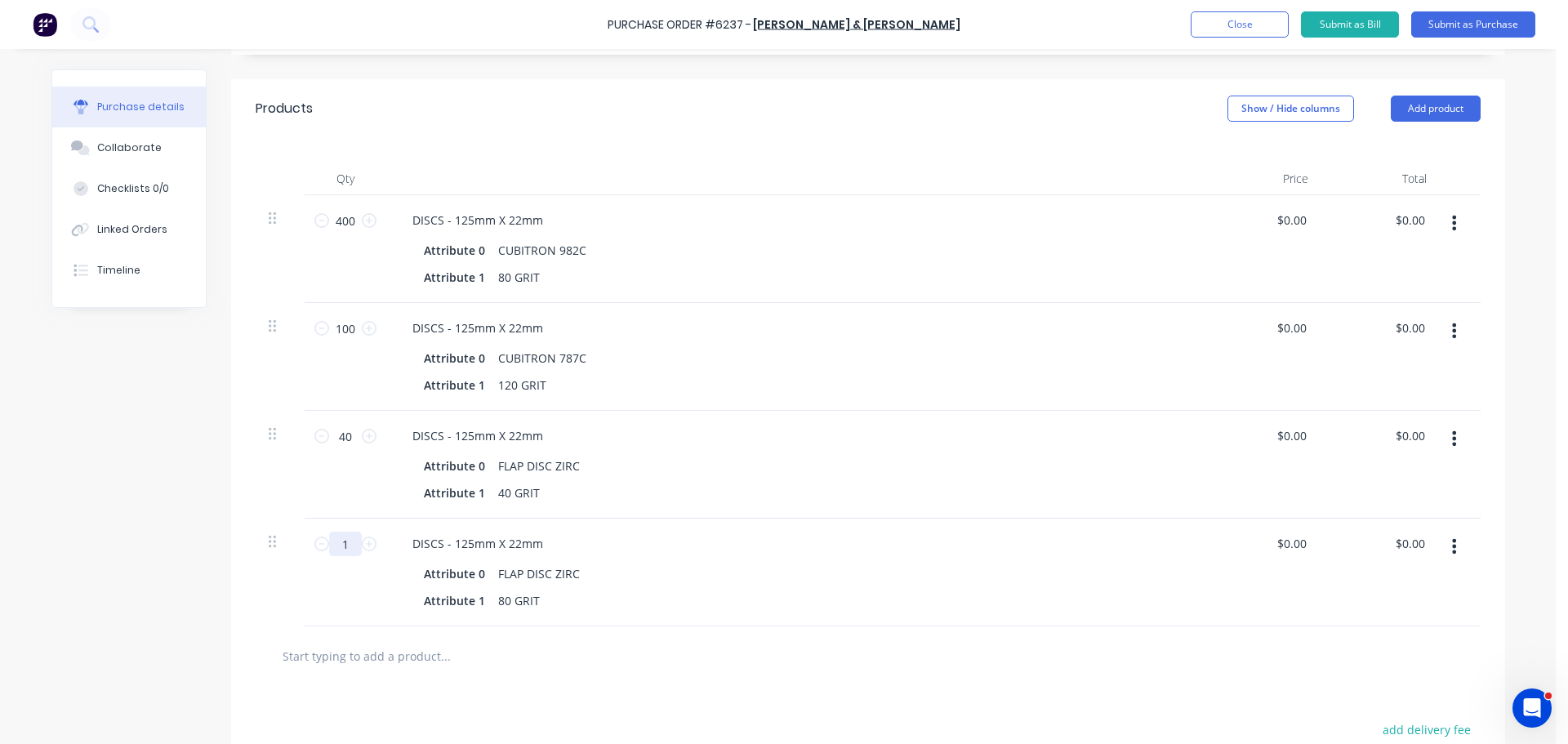
click at [349, 546] on input "1" at bounding box center [345, 543] width 32 height 24
type input "60"
click at [819, 525] on div "DISCS - 125mm X 22mm Attribute 0 FLAP DISC ZIRC Attribute 1 80 GRIT" at bounding box center [794, 573] width 817 height 108
click at [1419, 115] on button "Add product" at bounding box center [1436, 108] width 90 height 26
click at [1396, 159] on div "Product catalogue" at bounding box center [1402, 150] width 126 height 23
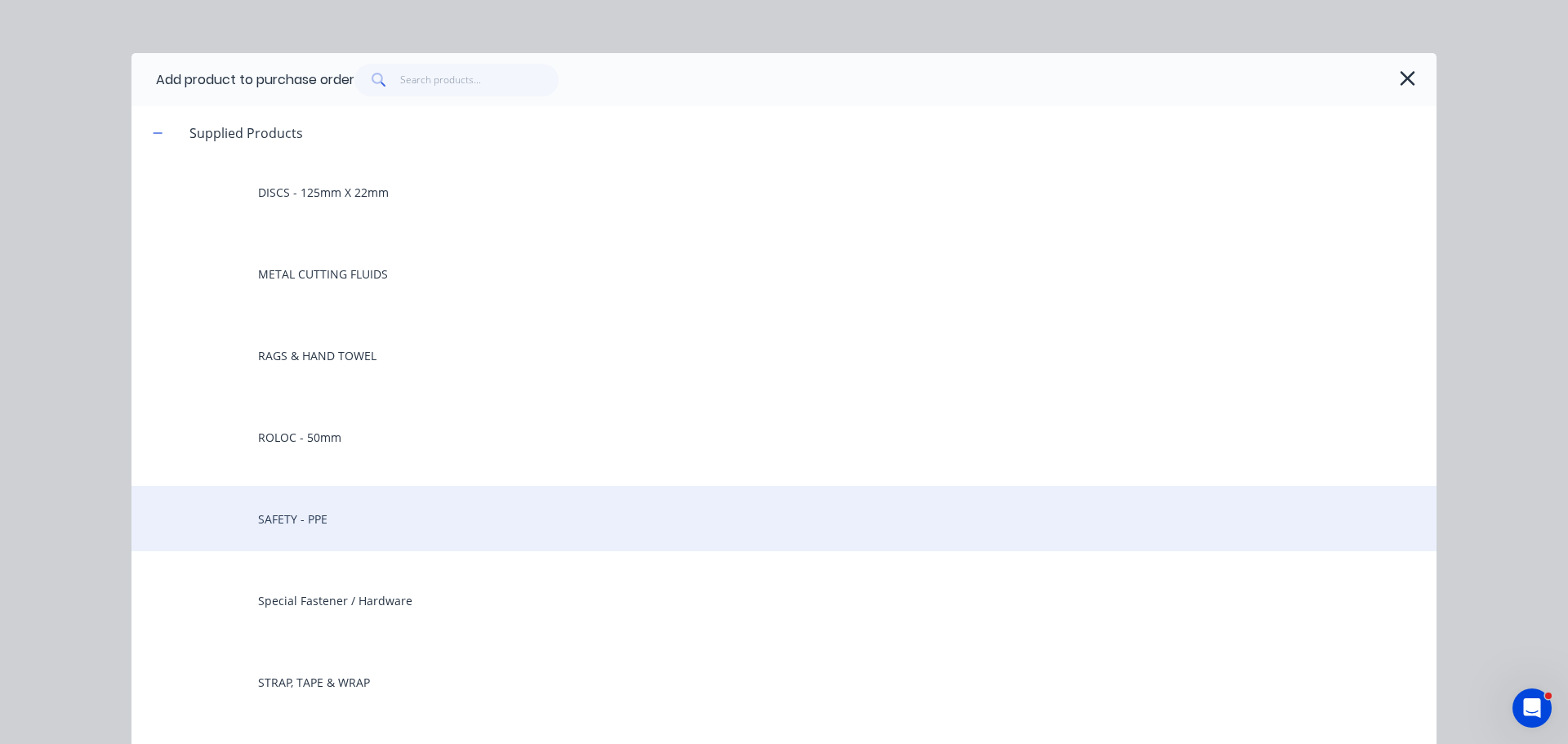
click at [284, 515] on div "SAFETY - PPE" at bounding box center [784, 518] width 1305 height 66
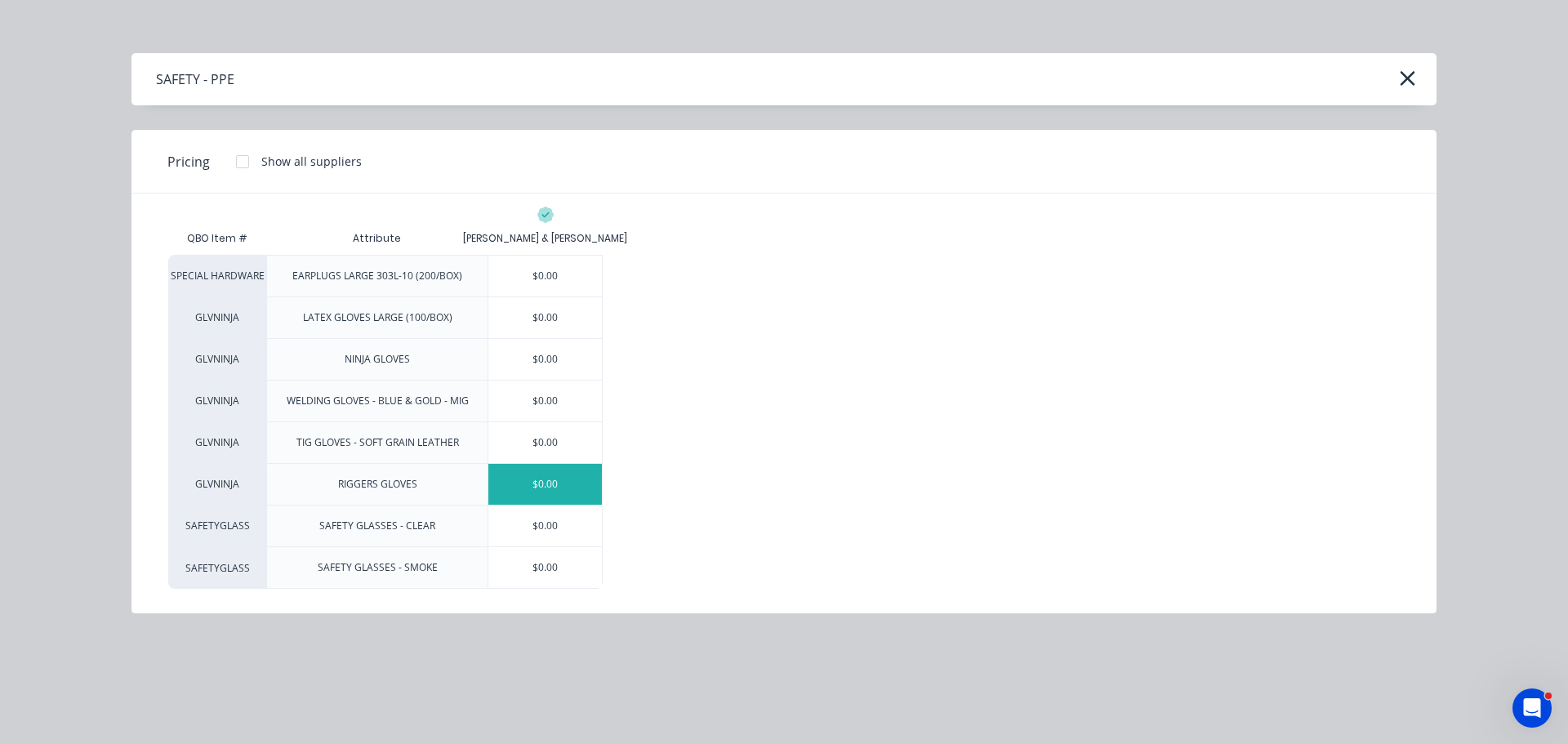
click at [545, 481] on div "$0.00" at bounding box center [545, 484] width 113 height 41
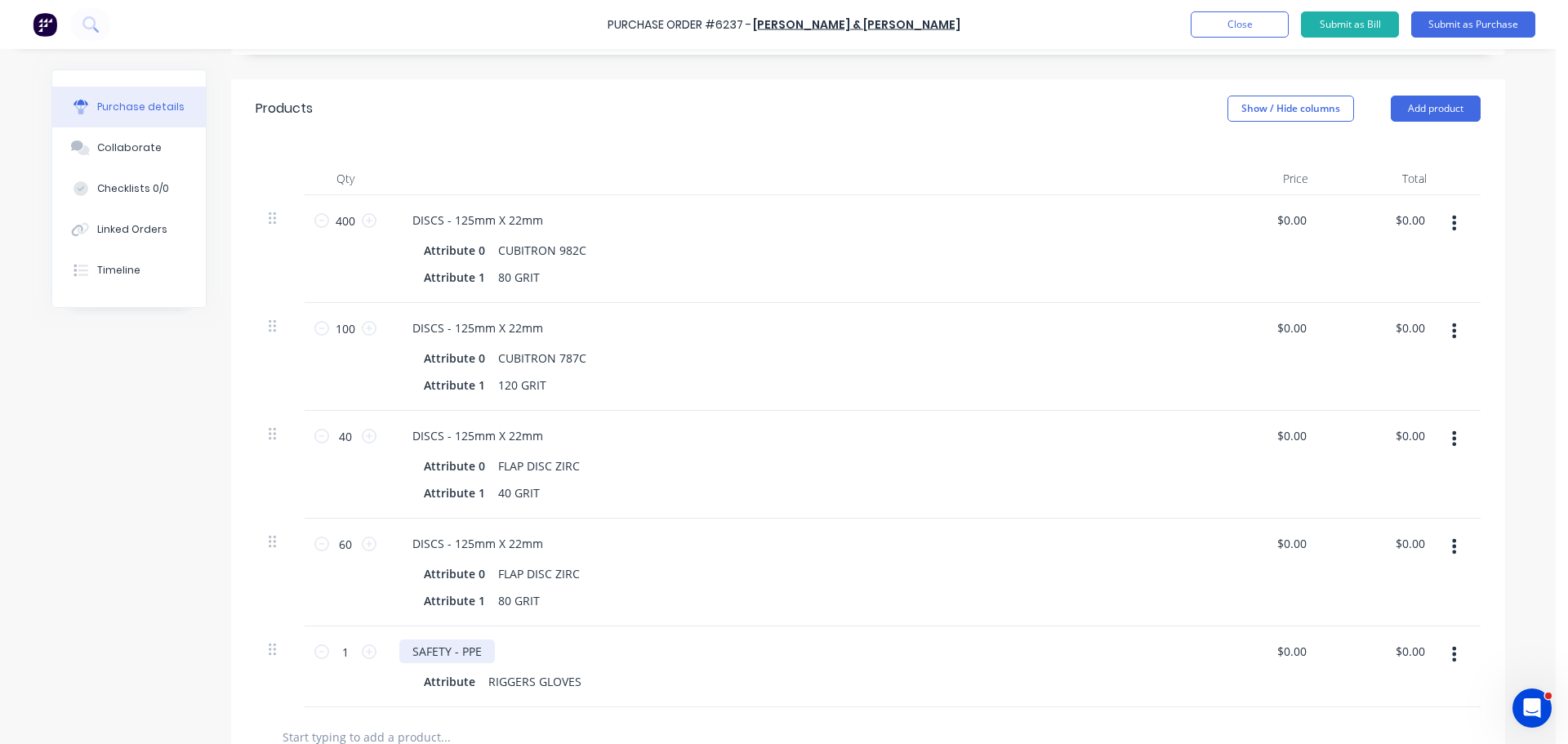
click at [474, 652] on div "SAFETY - PPE" at bounding box center [447, 651] width 96 height 23
click at [479, 649] on div "SAFETY - PPE MEDIUM" at bounding box center [472, 651] width 146 height 23
click at [331, 653] on input "1" at bounding box center [345, 651] width 32 height 24
type input "20"
click at [702, 596] on div "Attribute 1 80 GRIT" at bounding box center [791, 600] width 748 height 23
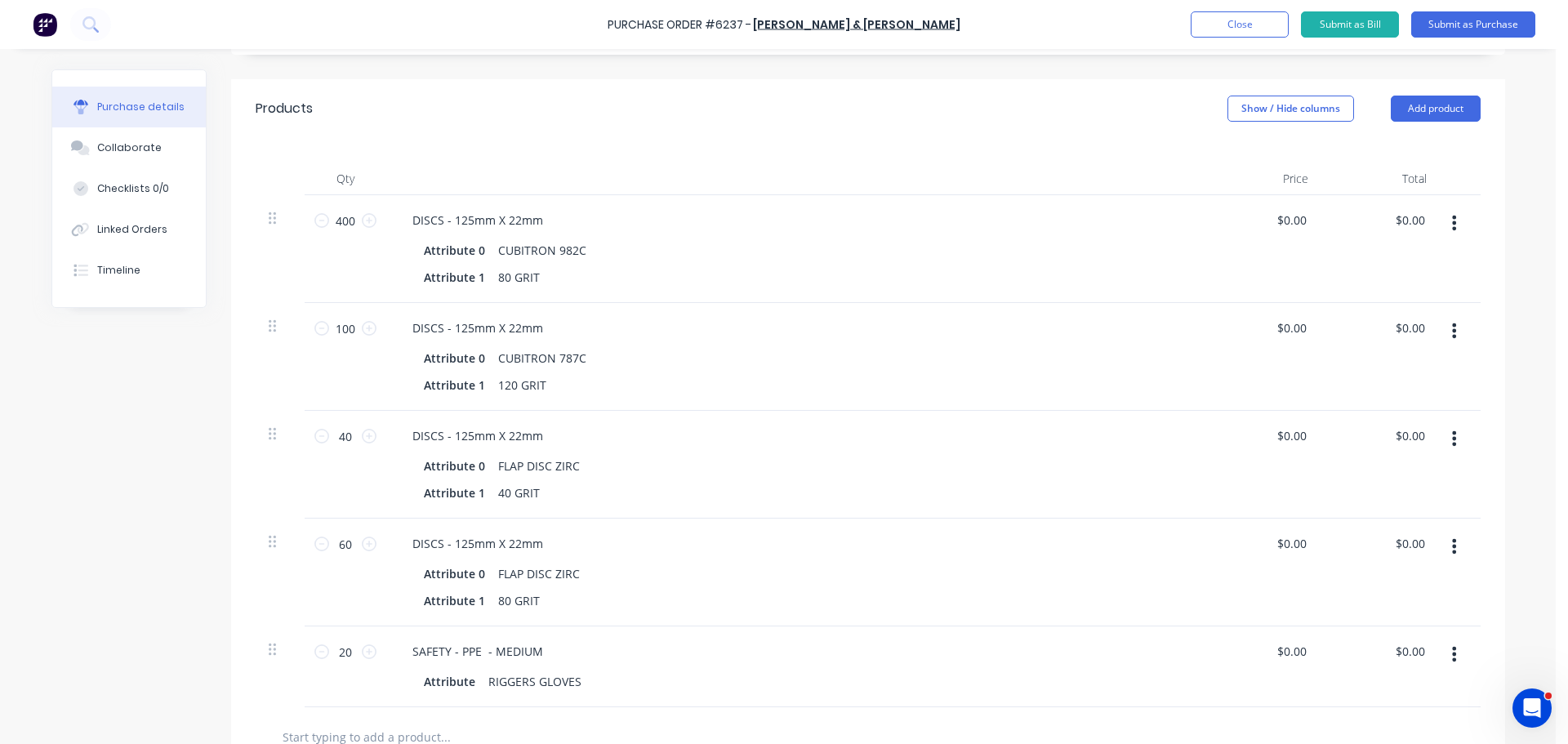
click at [1452, 652] on icon "button" at bounding box center [1454, 654] width 4 height 18
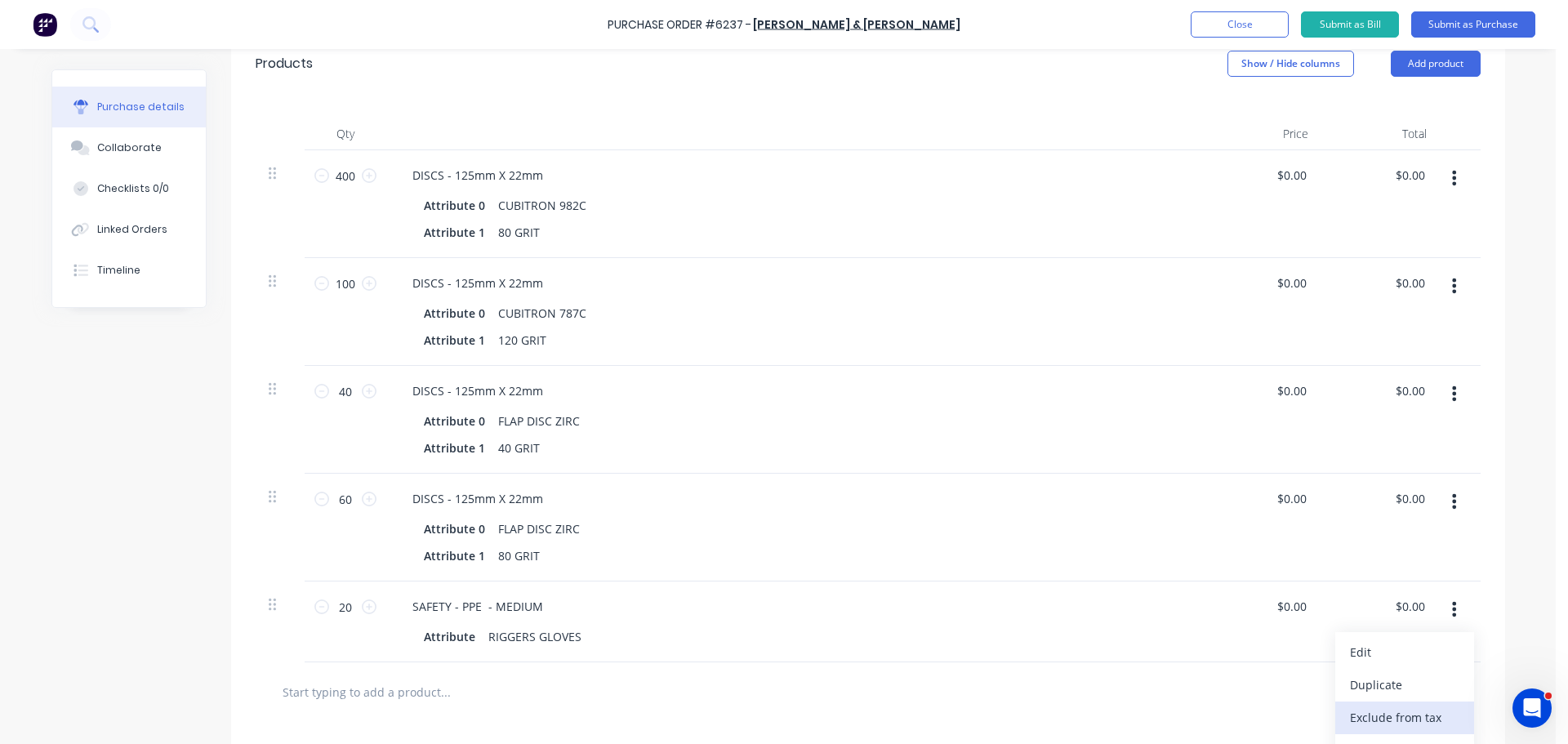
scroll to position [408, 0]
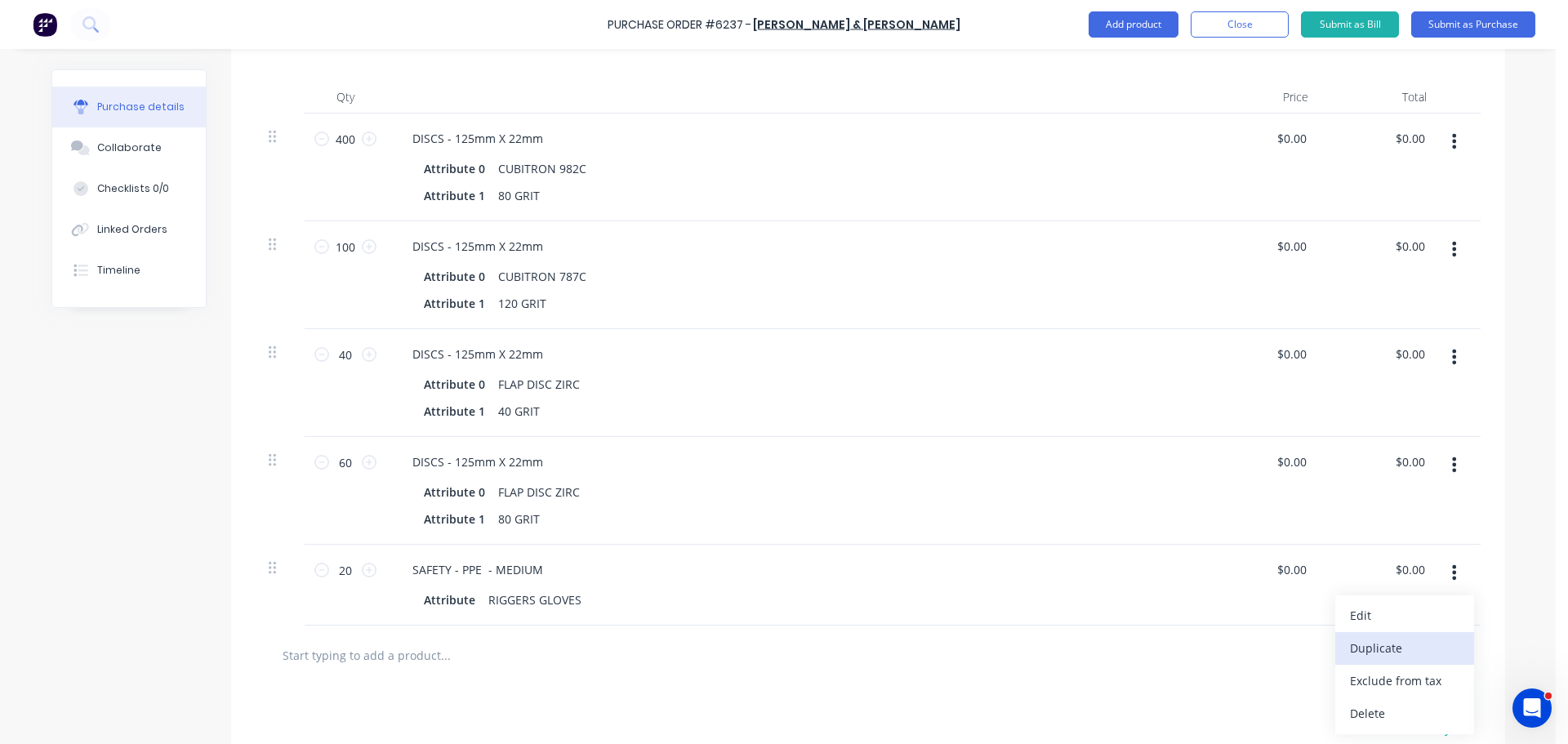
click at [1376, 653] on button "Duplicate" at bounding box center [1405, 648] width 139 height 32
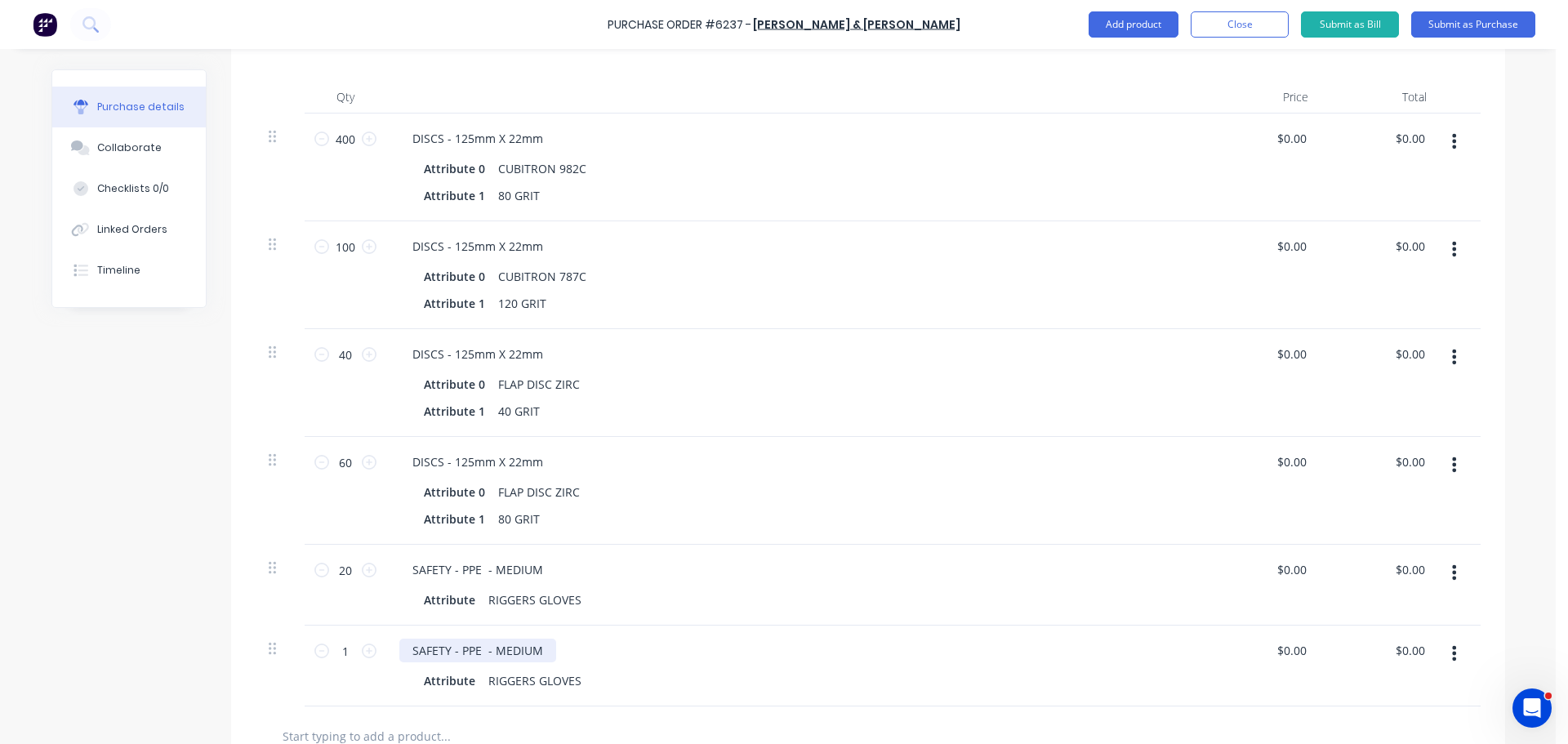
click at [540, 640] on div "SAFETY - PPE - MEDIUM" at bounding box center [477, 650] width 157 height 23
click at [338, 651] on input "1" at bounding box center [345, 650] width 32 height 24
type input "40"
click at [697, 646] on div "SAFETY - PPE - LARGE" at bounding box center [794, 650] width 791 height 23
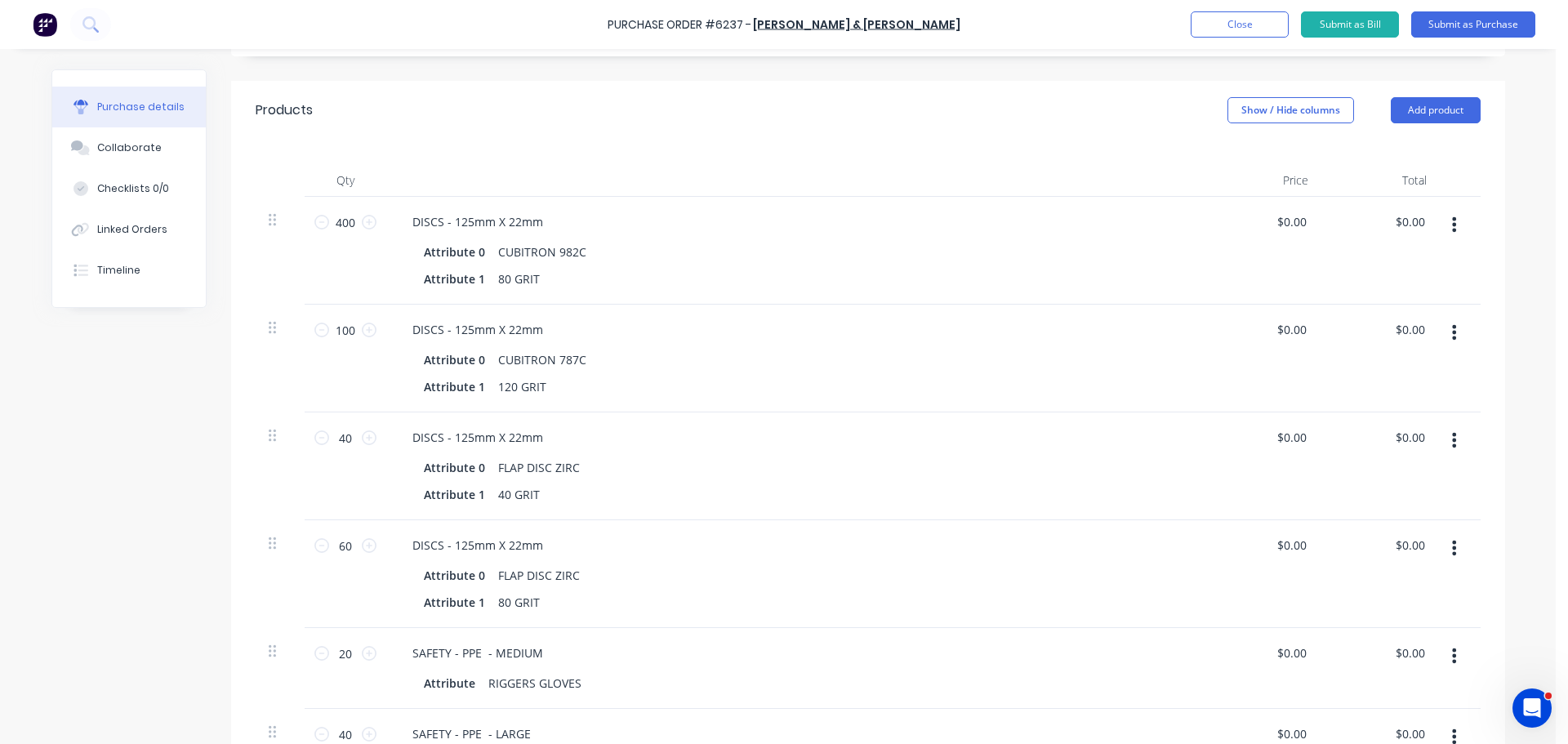
scroll to position [81, 0]
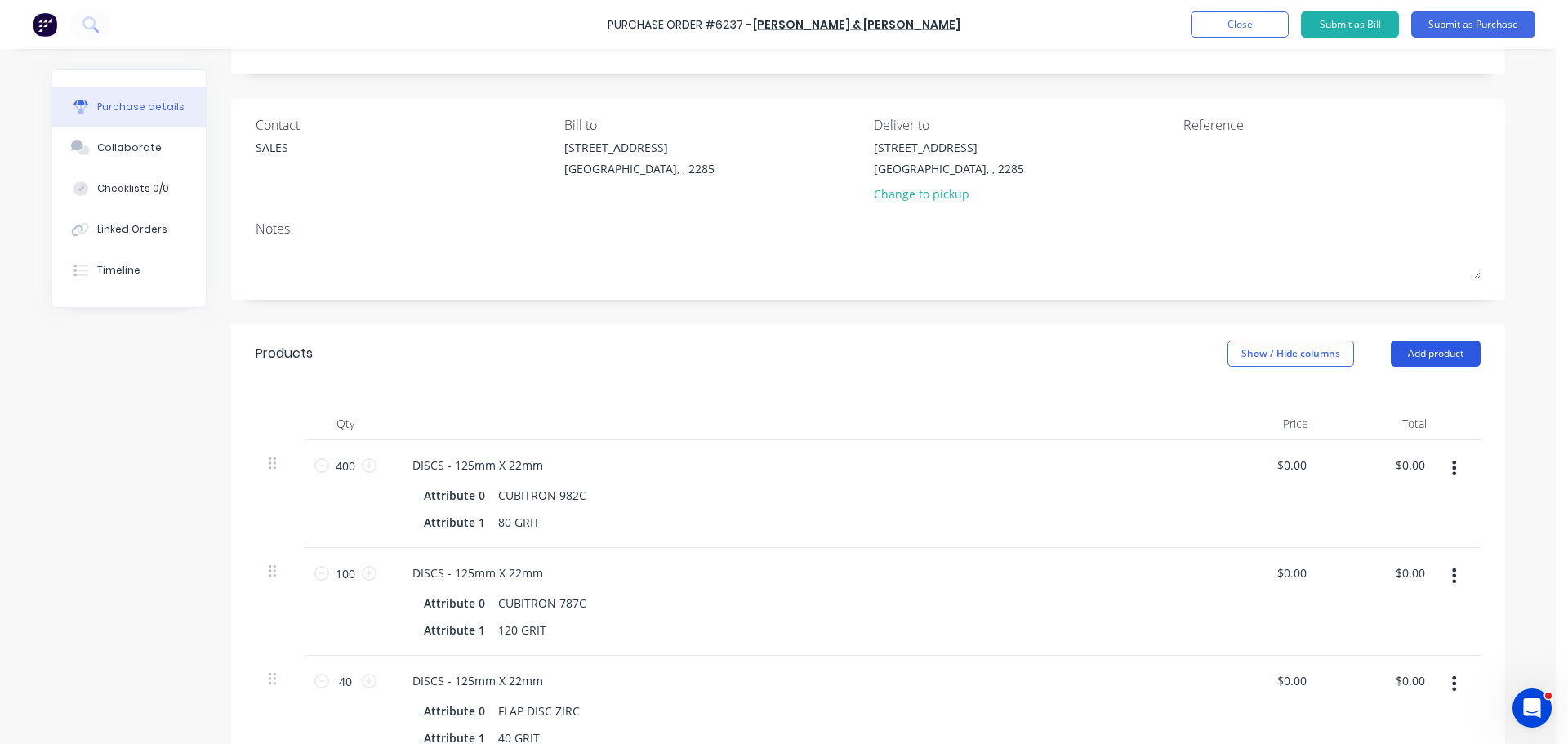
click at [1422, 356] on button "Add product" at bounding box center [1436, 352] width 90 height 26
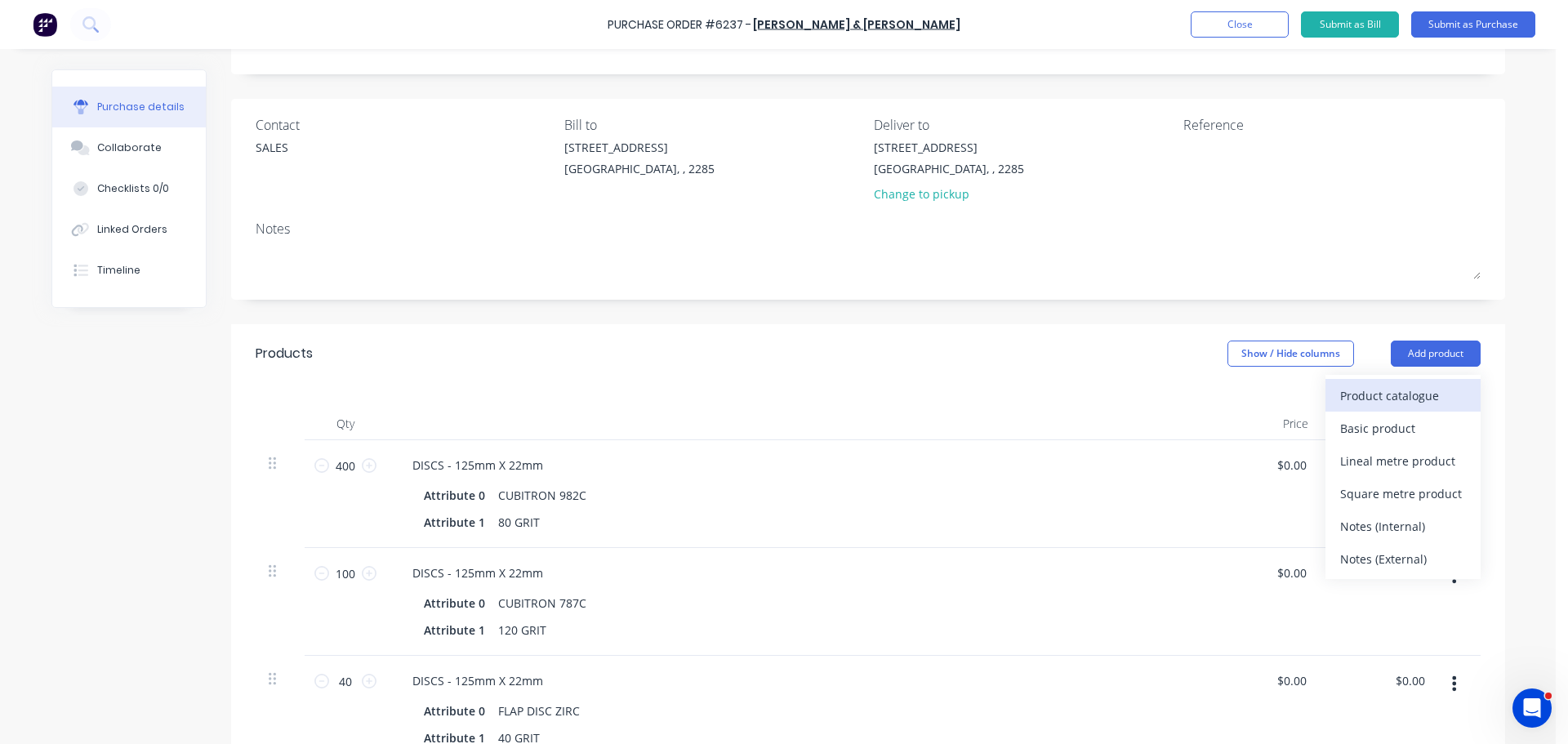
click at [1340, 385] on div "Product catalogue" at bounding box center [1402, 396] width 126 height 23
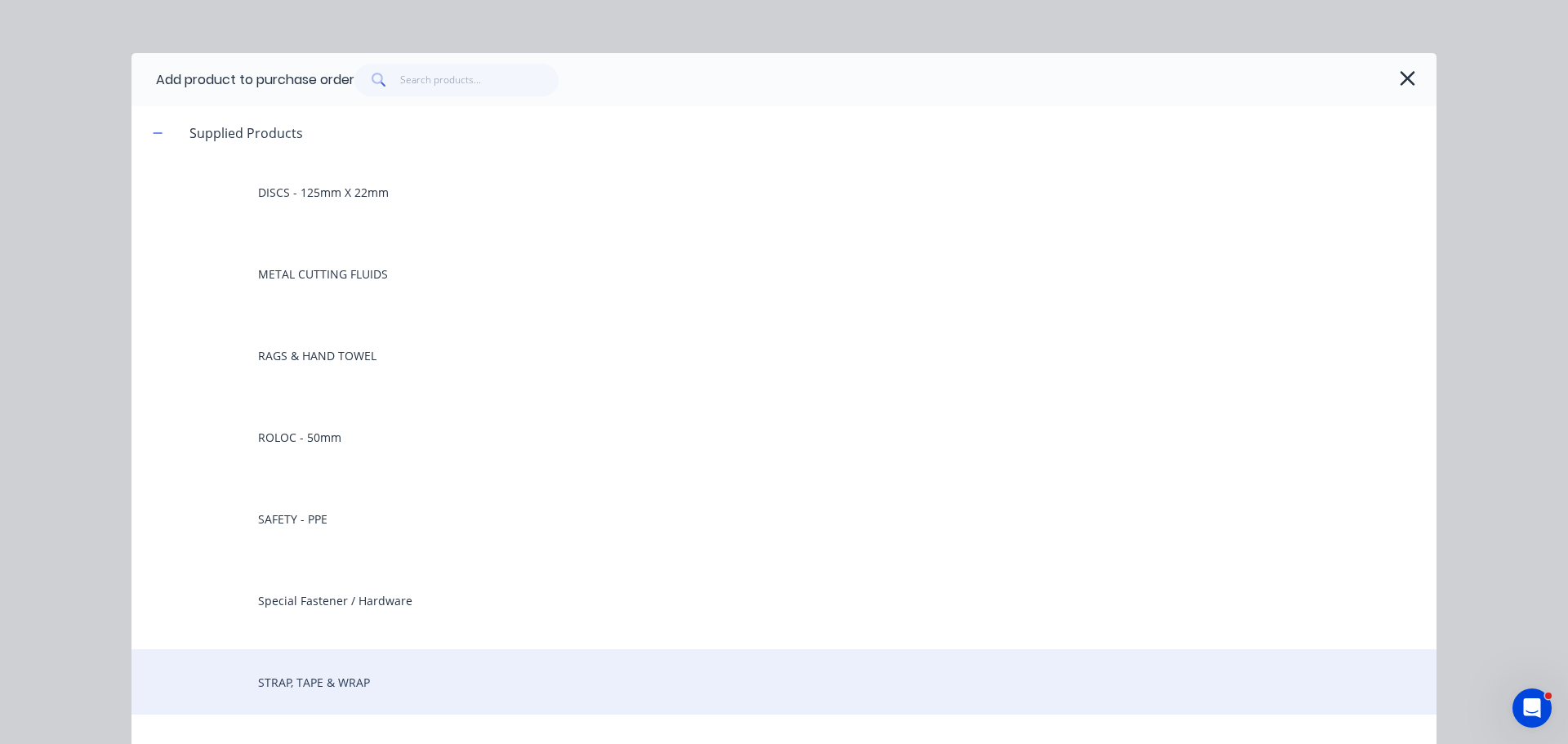
click at [334, 682] on div "STRAP, TAPE & WRAP" at bounding box center [784, 682] width 1305 height 66
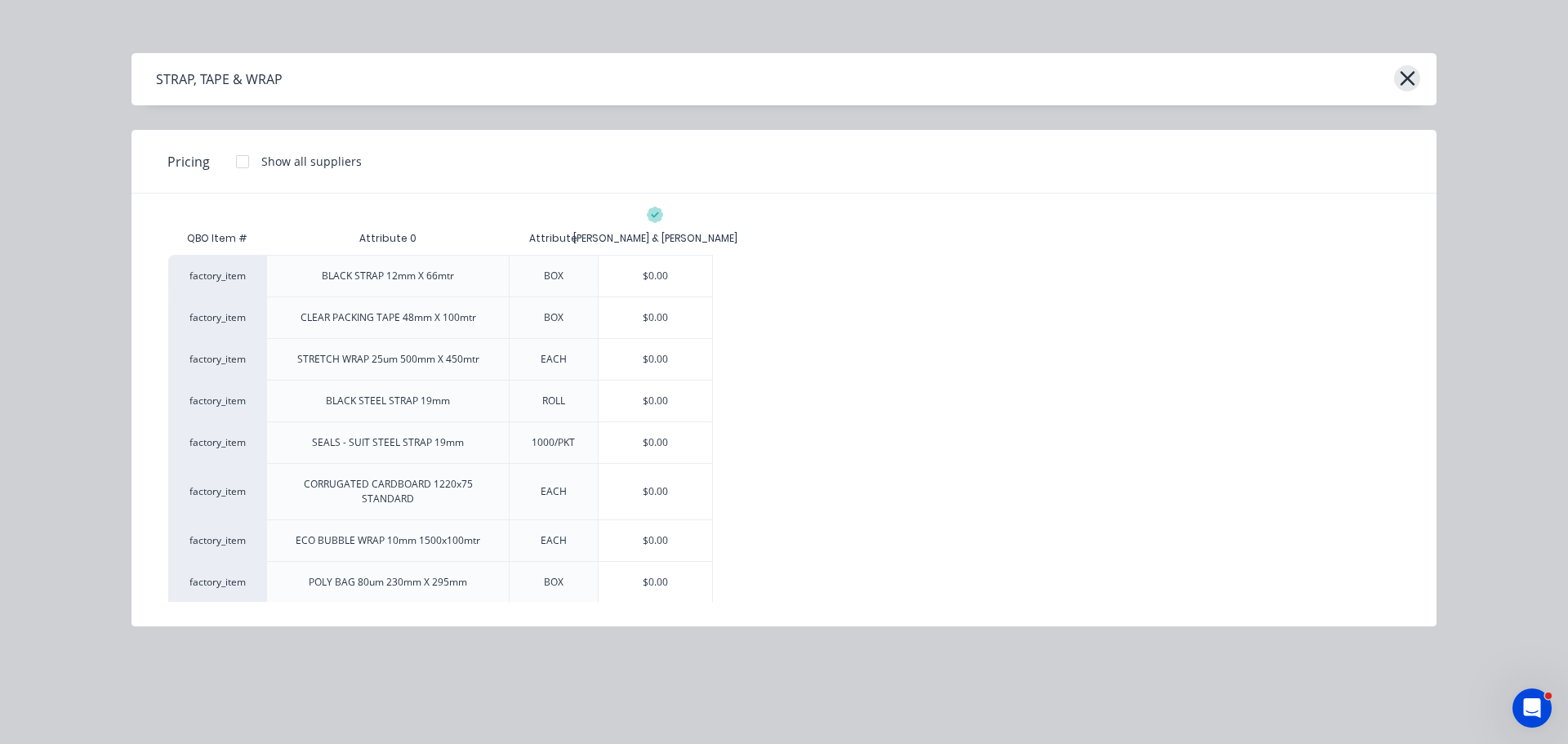
click at [1417, 84] on button "button" at bounding box center [1407, 78] width 26 height 26
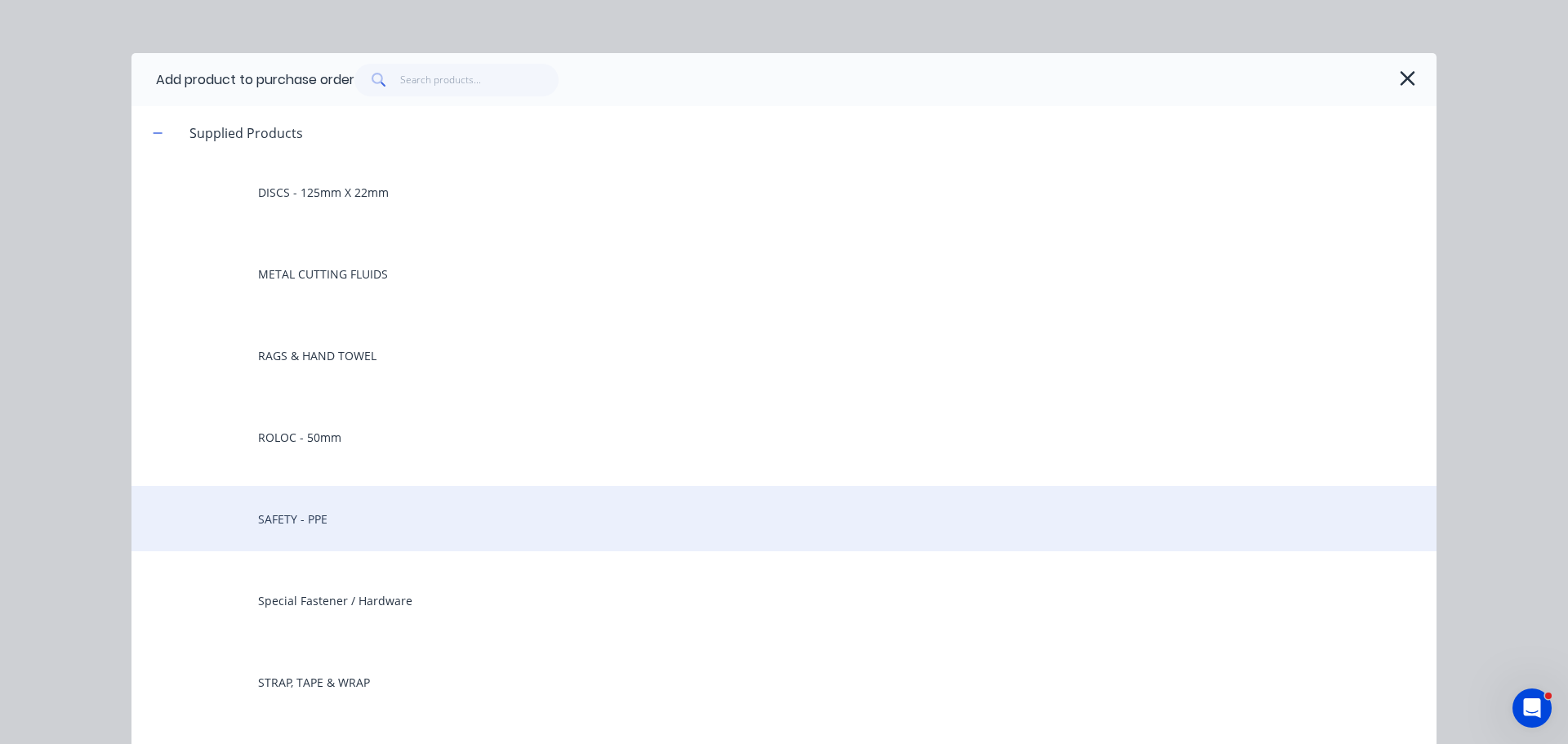
click at [262, 511] on div "SAFETY - PPE" at bounding box center [784, 518] width 1305 height 66
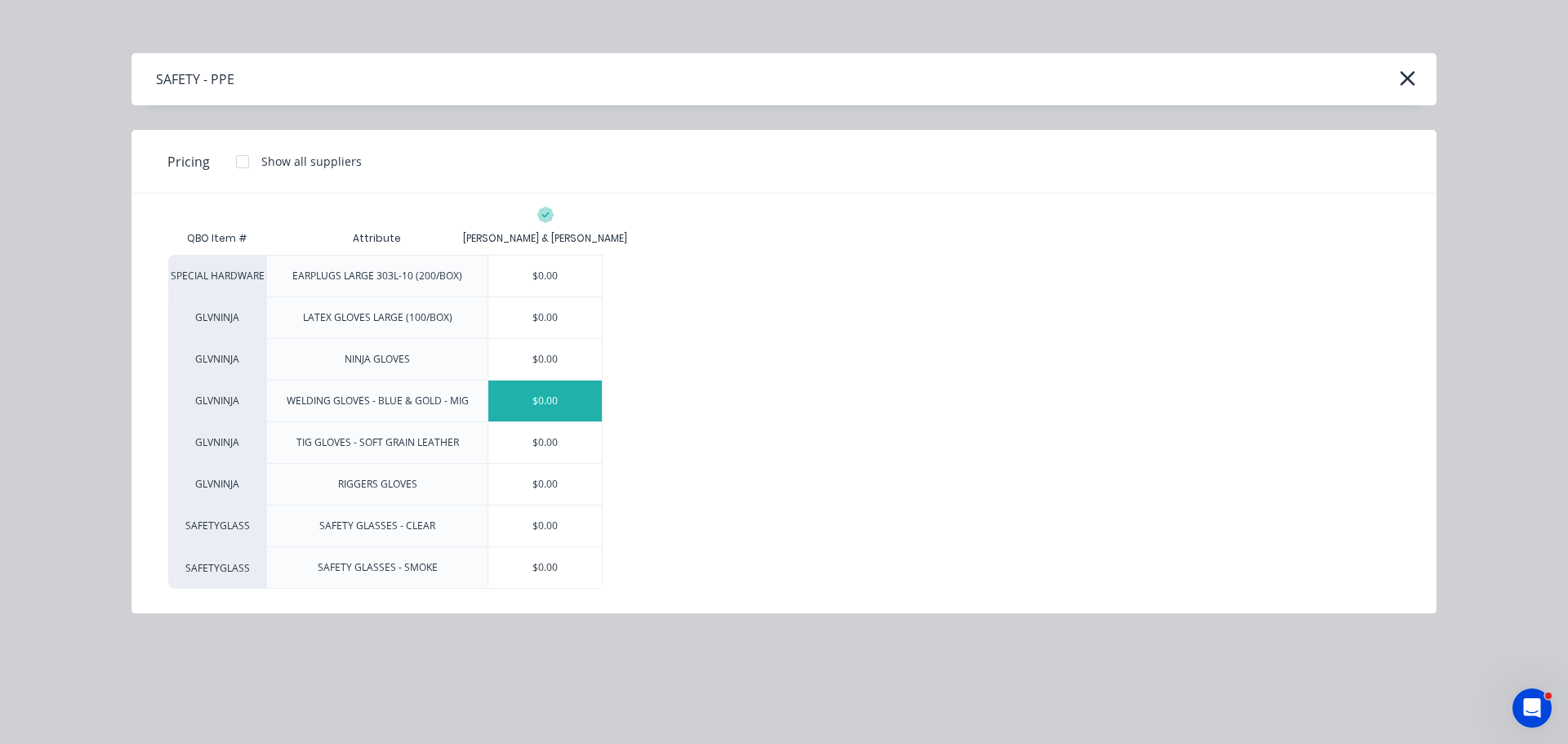
click at [550, 403] on div "$0.00" at bounding box center [545, 401] width 113 height 41
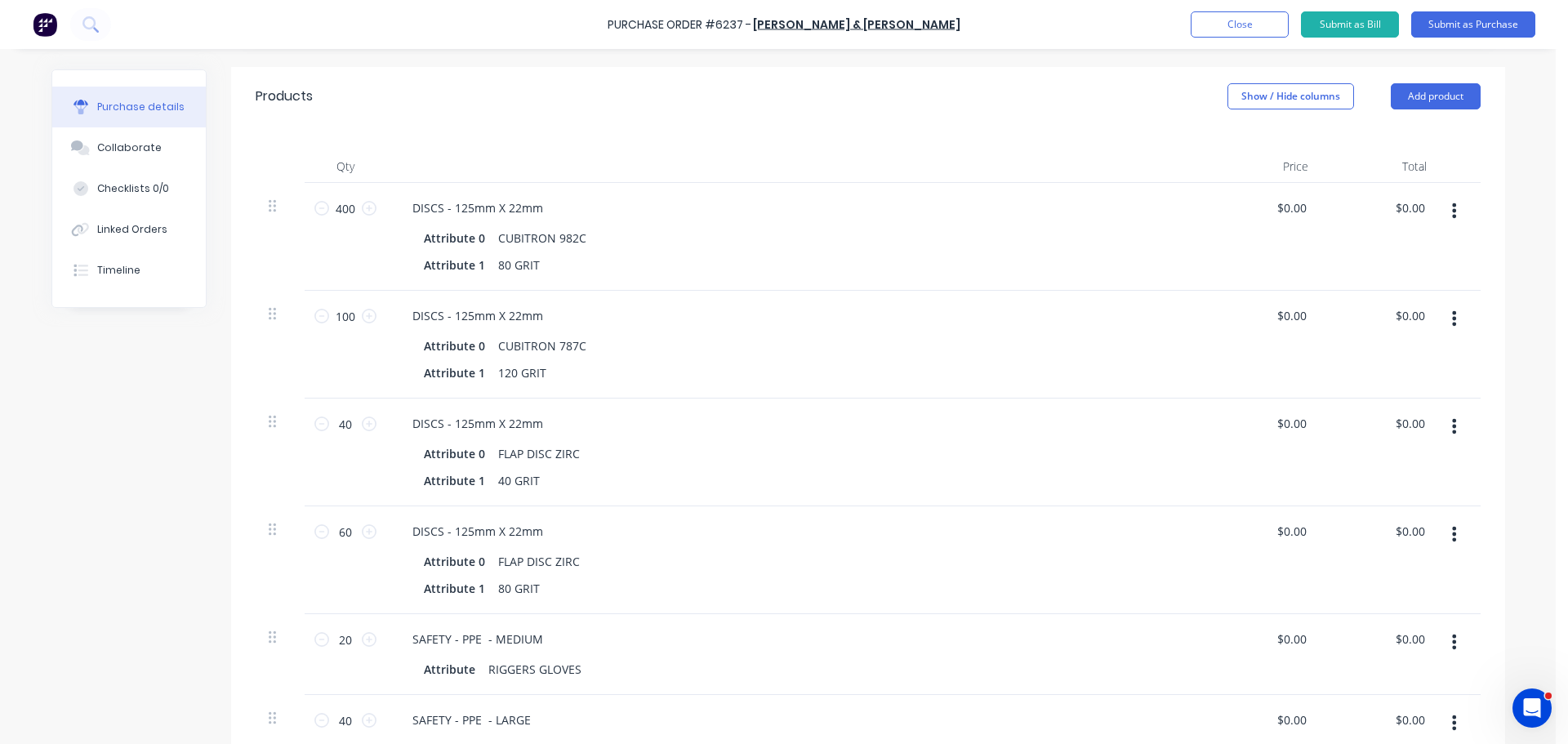
scroll to position [571, 0]
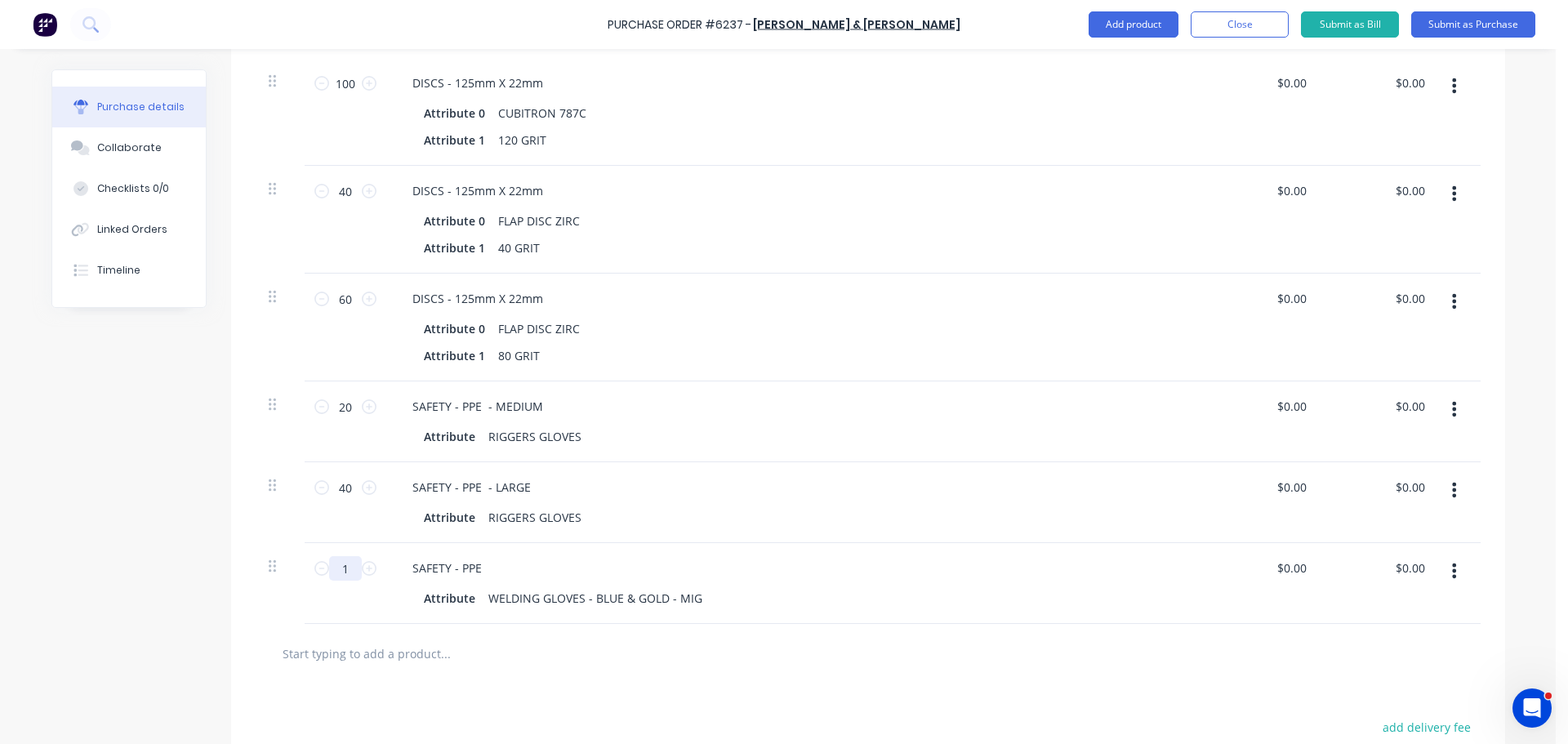
click at [341, 569] on input "1" at bounding box center [345, 568] width 32 height 24
type input "4"
click at [896, 549] on div "SAFETY - PPE Attribute WELDING GLOVES - BLUE & GOLD - MIG" at bounding box center [794, 583] width 817 height 81
click at [1234, 28] on button "Close" at bounding box center [1240, 24] width 98 height 26
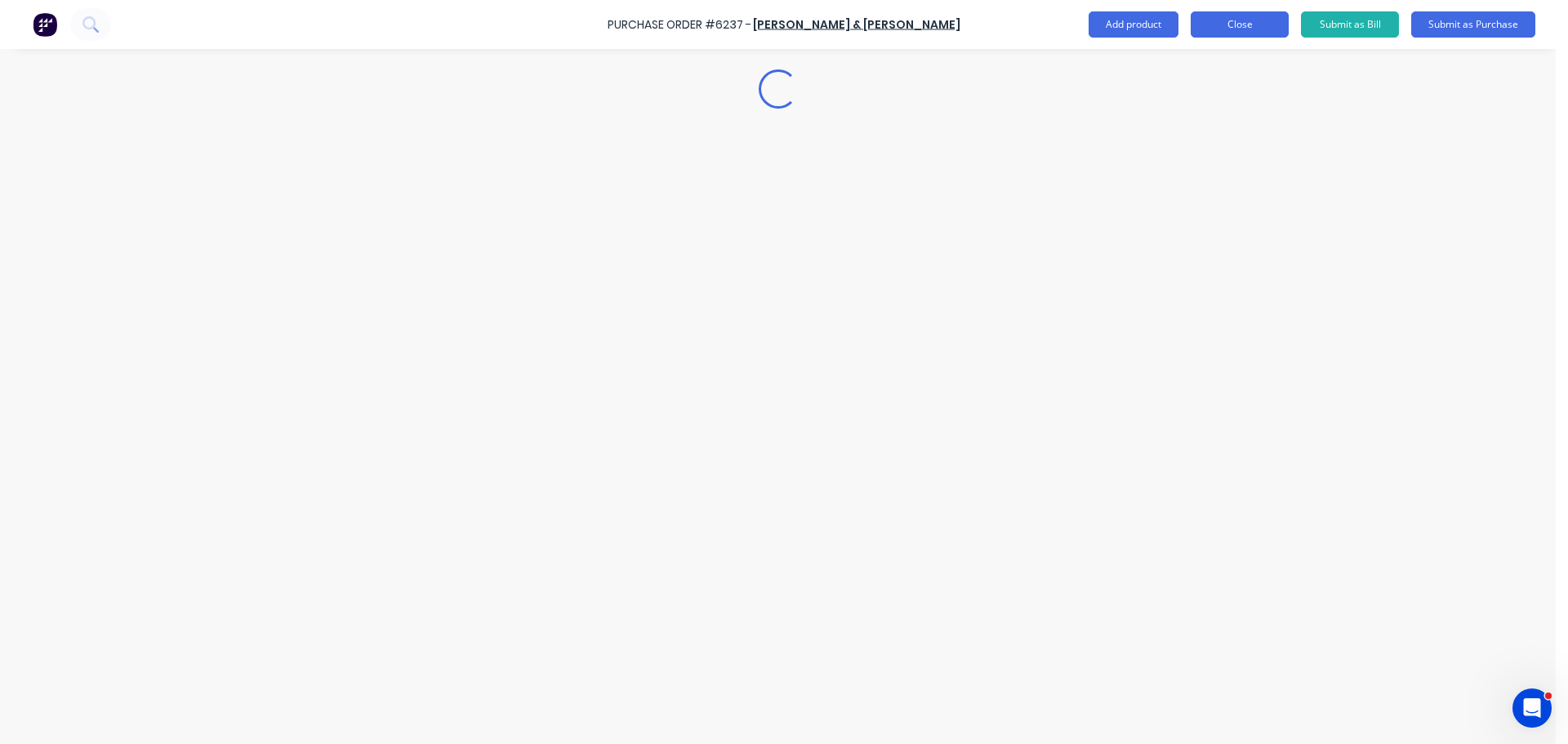
scroll to position [0, 0]
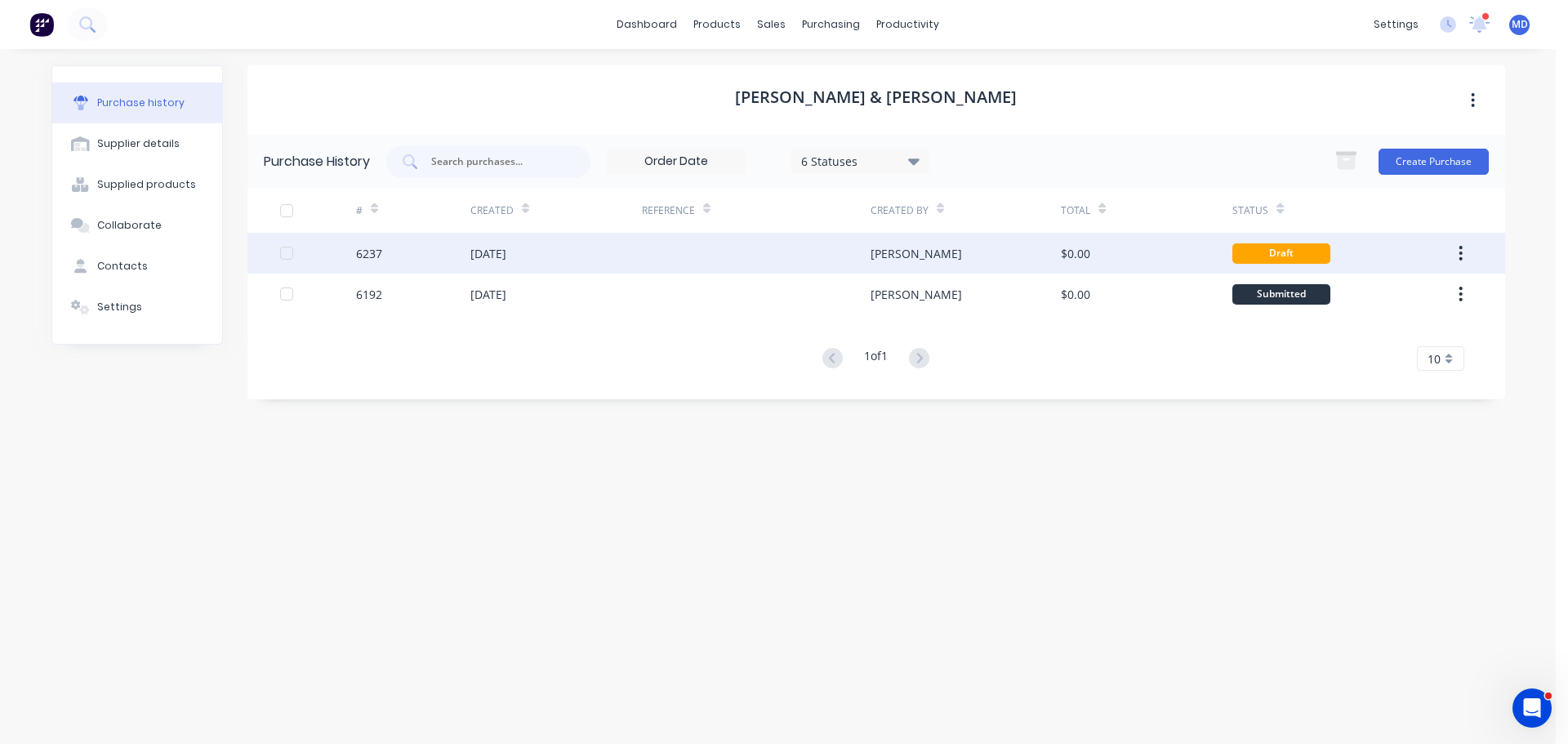
click at [364, 254] on div "6237" at bounding box center [369, 254] width 26 height 17
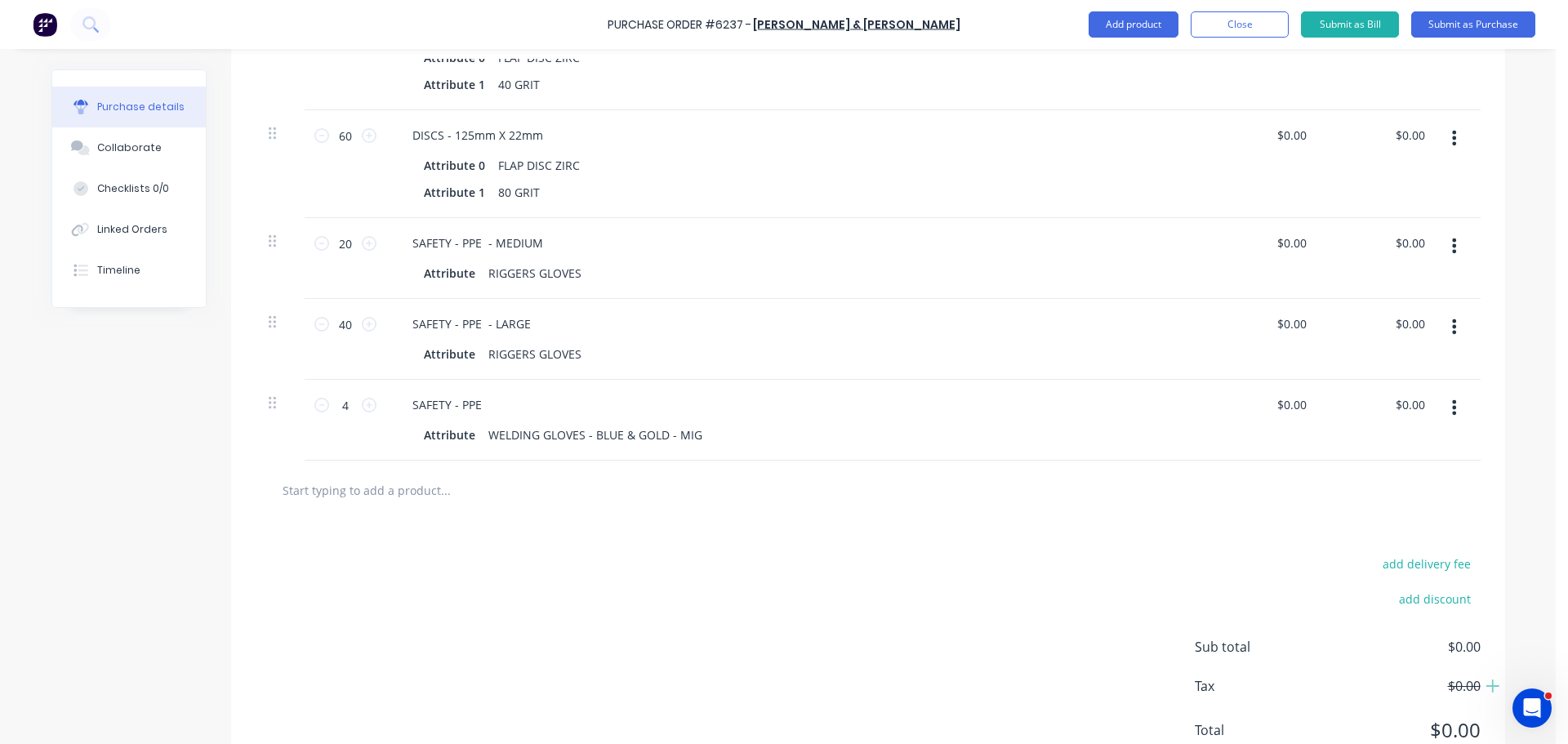
scroll to position [571, 0]
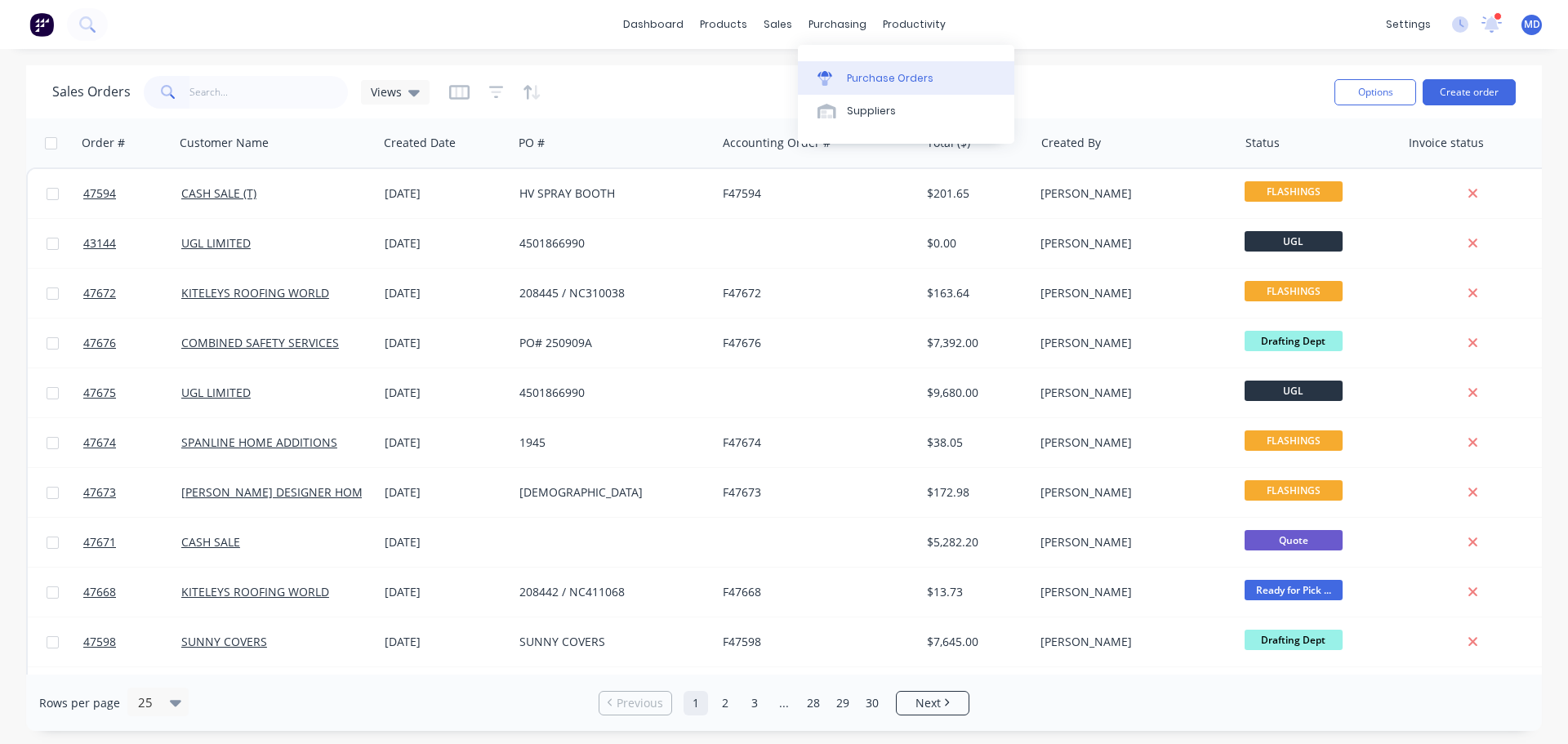
click at [870, 76] on div "Purchase Orders" at bounding box center [890, 78] width 87 height 15
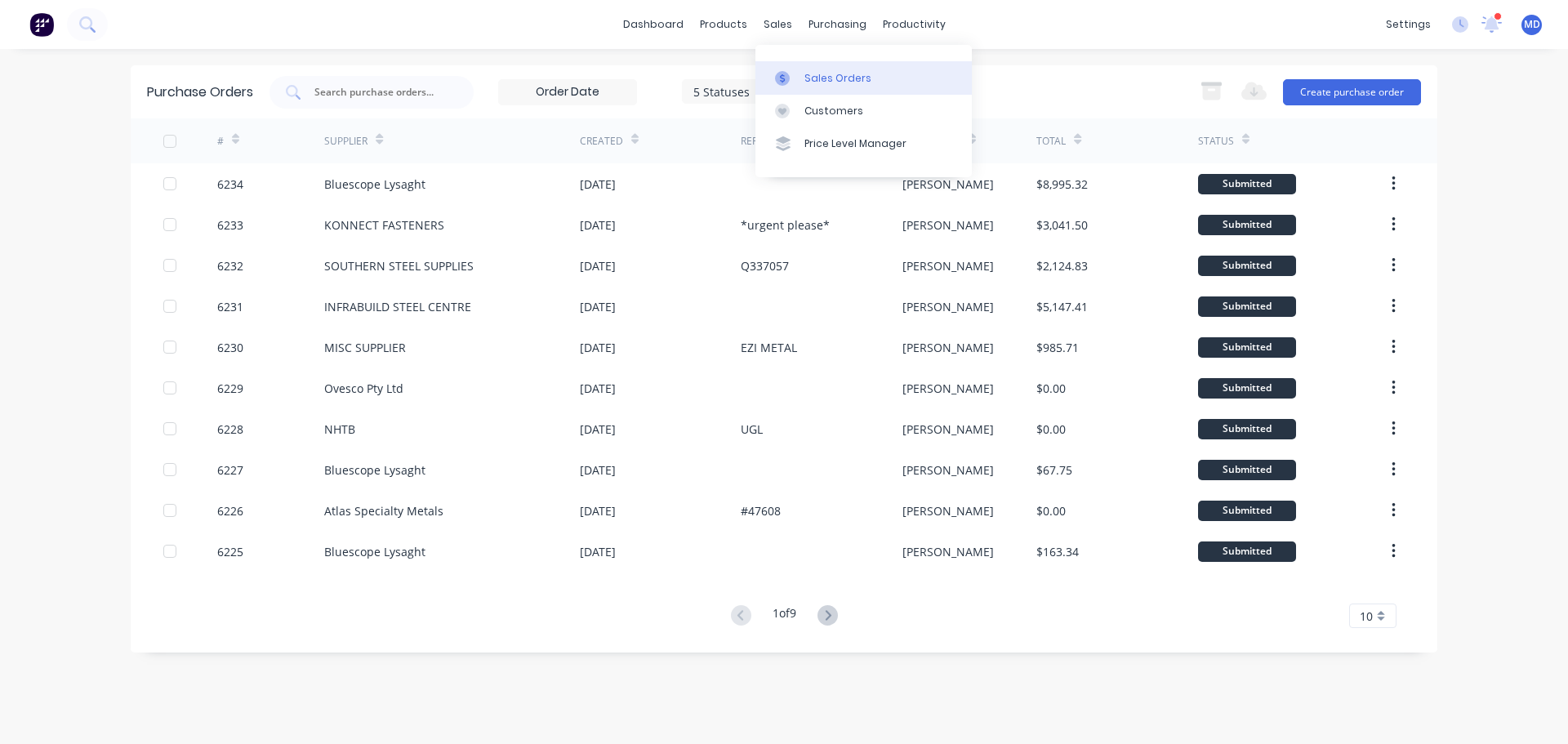
click at [812, 76] on div "Sales Orders" at bounding box center [838, 78] width 67 height 15
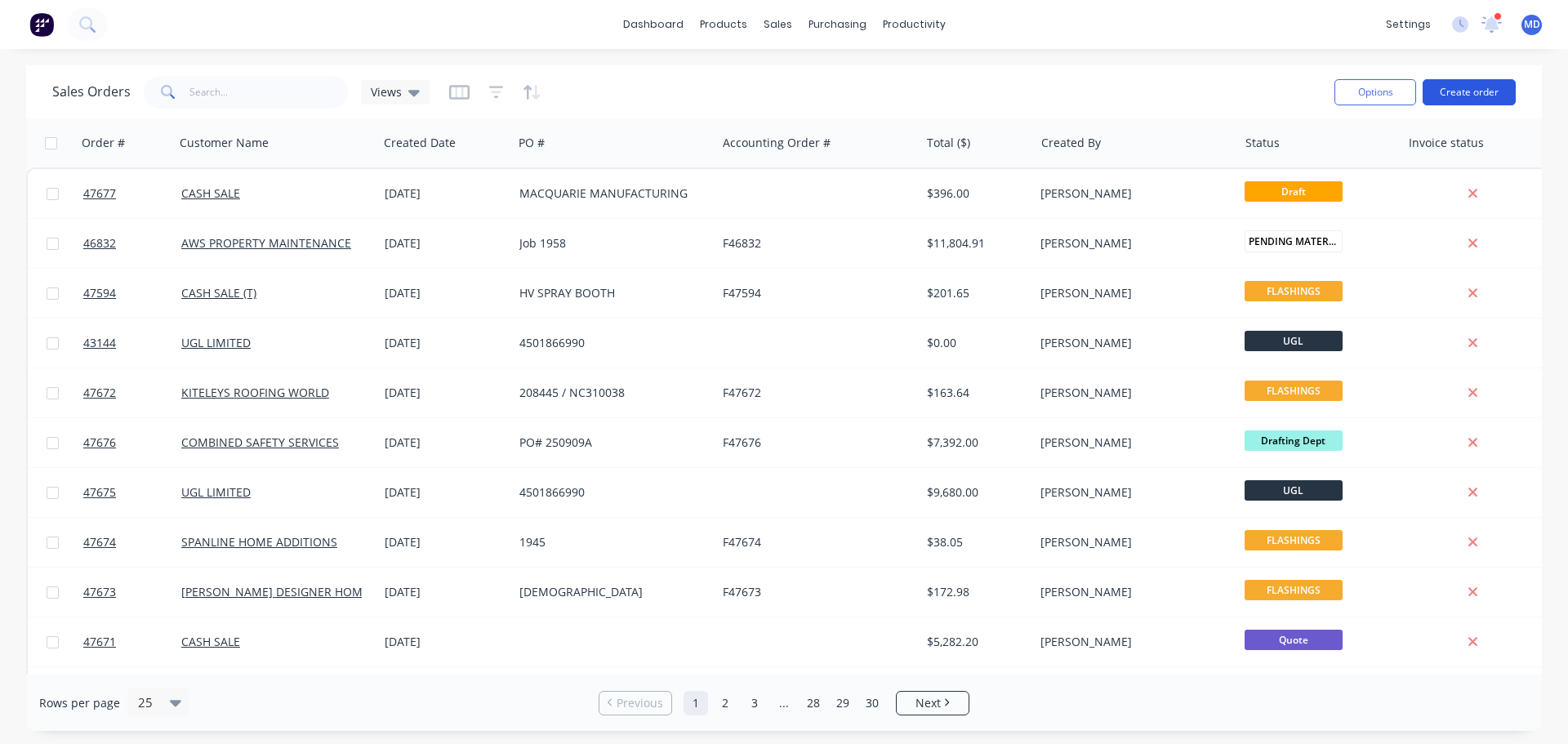
click at [1437, 100] on button "Create order" at bounding box center [1470, 91] width 93 height 26
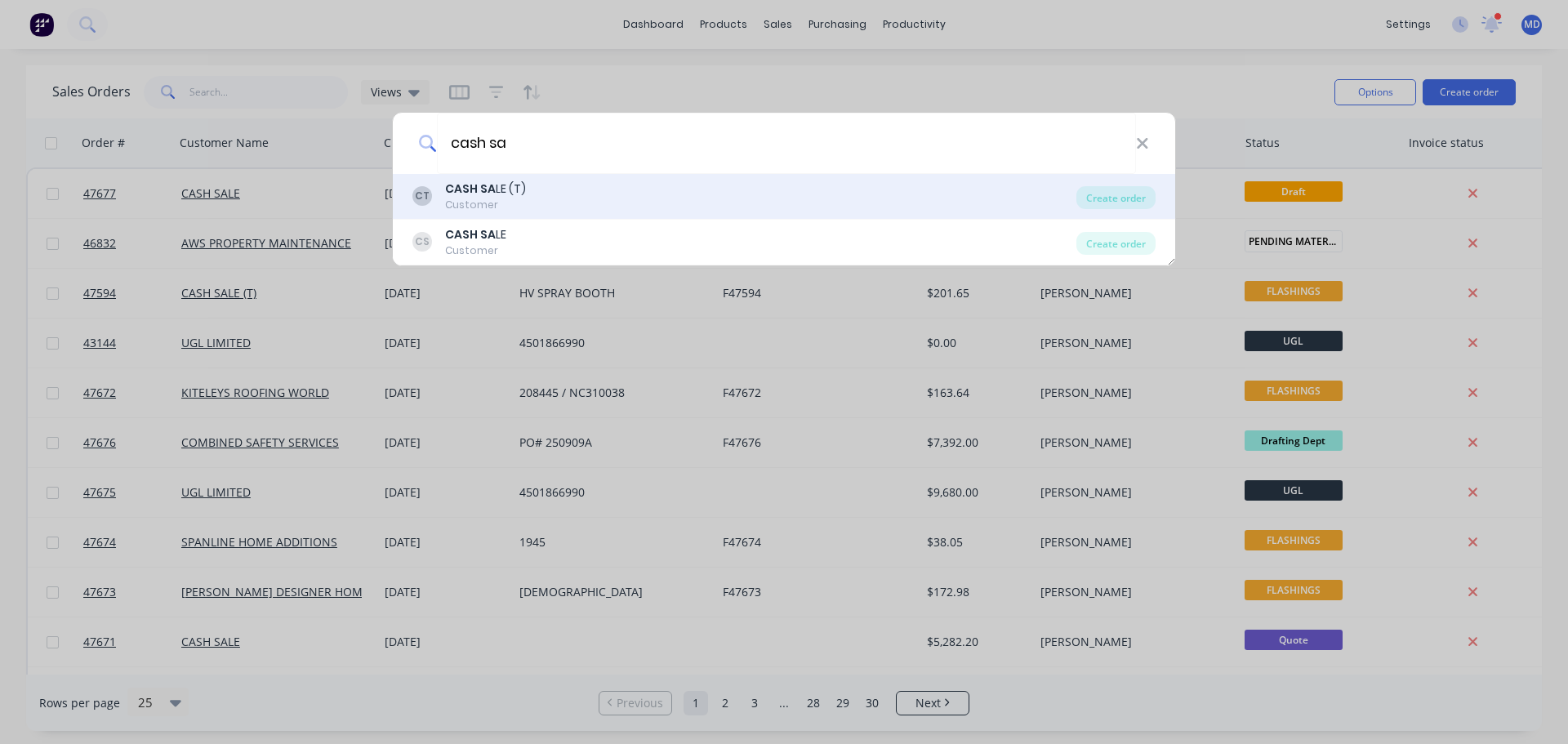
type input "cash sa"
click at [498, 202] on div "Customer" at bounding box center [485, 205] width 81 height 15
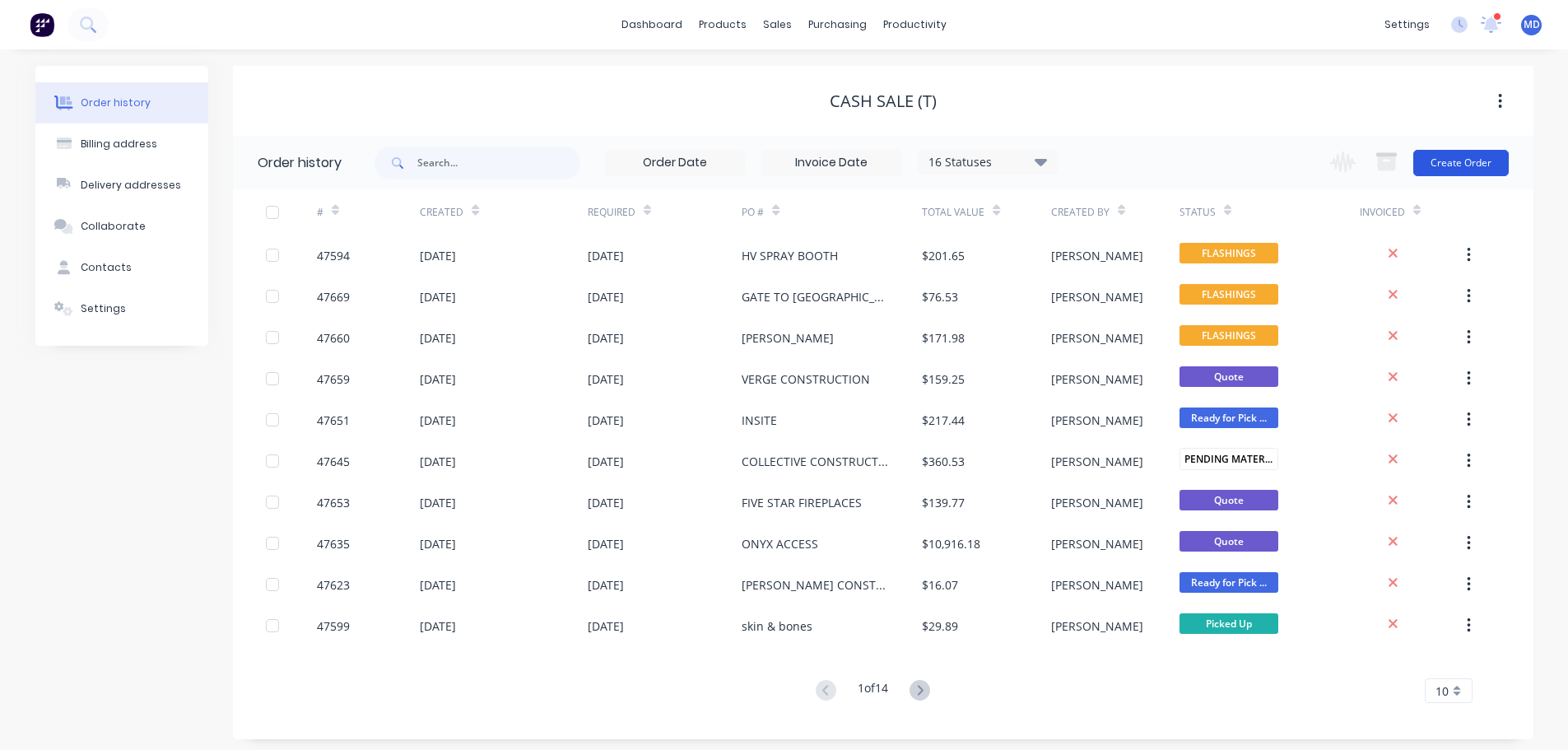
click at [1462, 164] on button "Create Order" at bounding box center [1461, 163] width 96 height 26
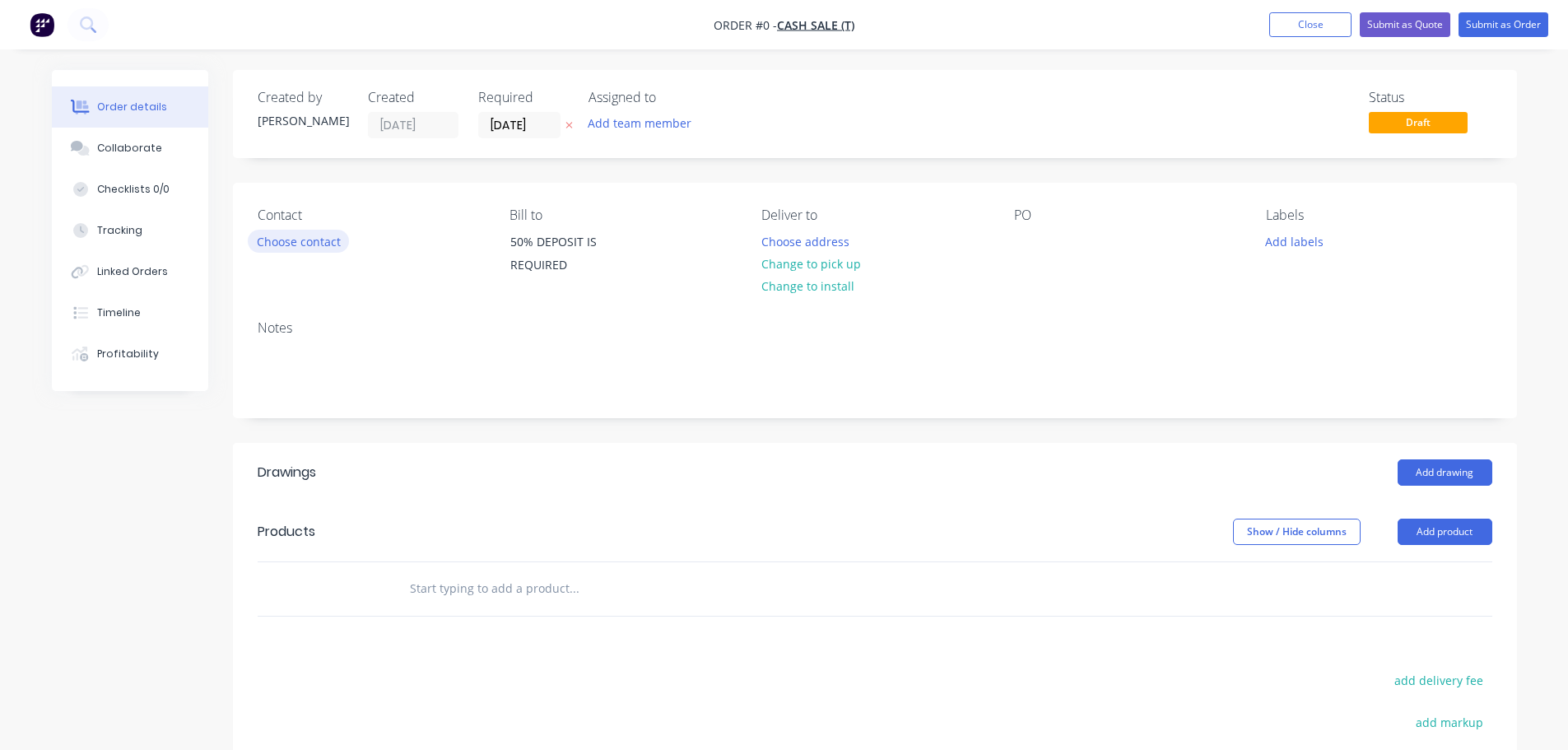
click at [301, 230] on button "Choose contact" at bounding box center [298, 241] width 101 height 23
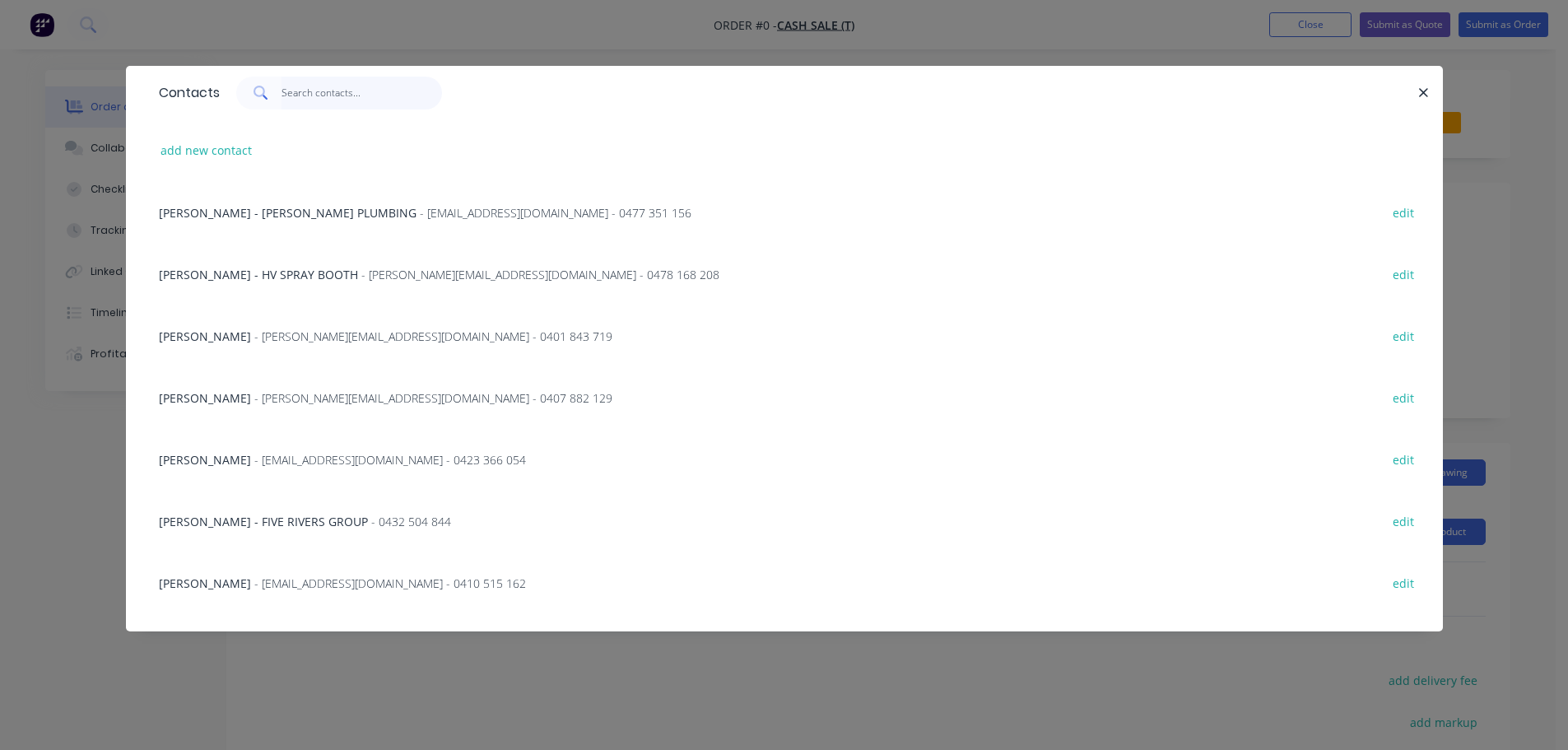
click at [333, 88] on input "text" at bounding box center [361, 92] width 160 height 33
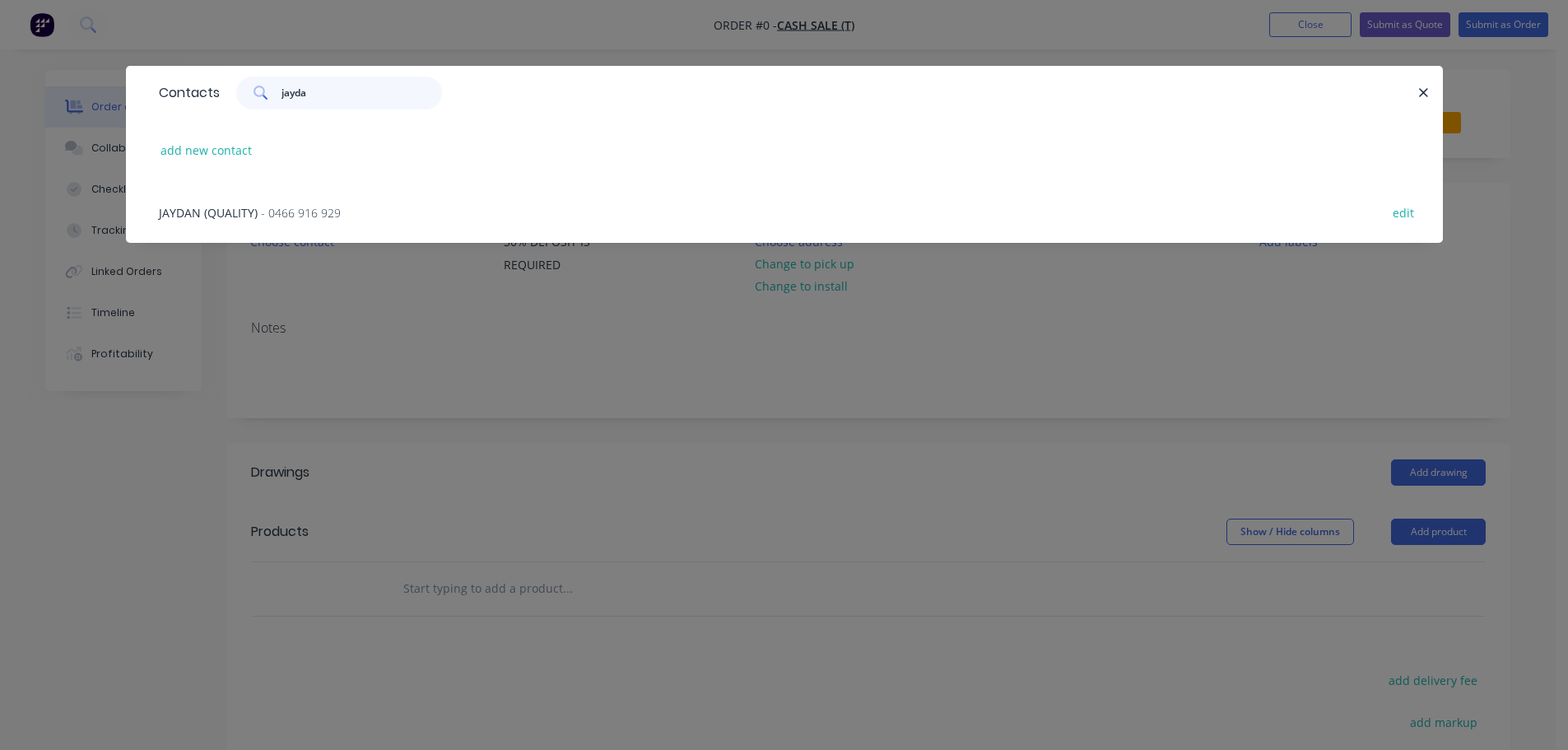
type input "jayda"
click at [220, 212] on span "JAYDAN (QUALITY)" at bounding box center [209, 213] width 99 height 16
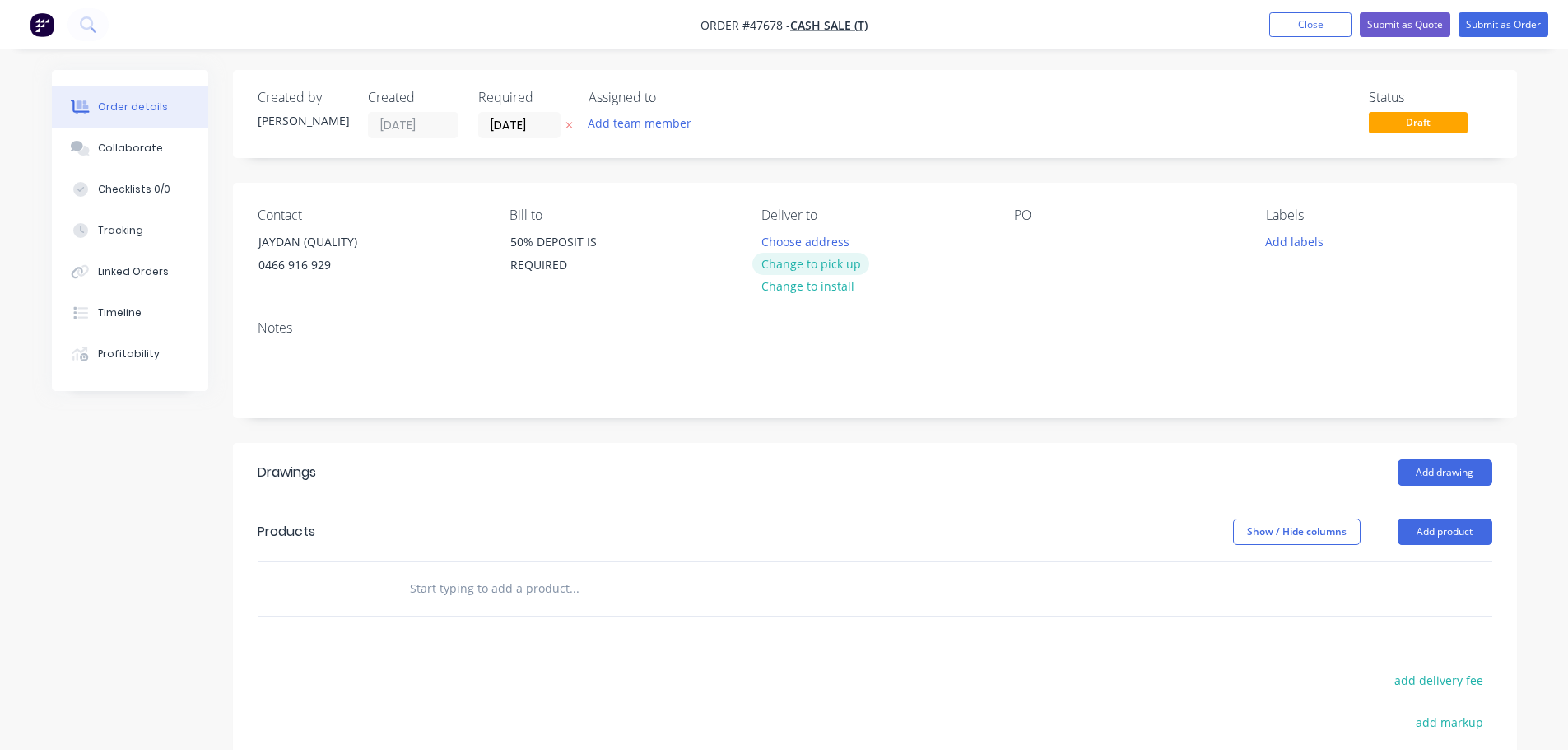
click at [817, 262] on button "Change to pick up" at bounding box center [810, 263] width 116 height 23
click at [802, 239] on div "Pick up Change to delivery Change to install" at bounding box center [873, 244] width 225 height 75
click at [790, 241] on div "Pick up Change to delivery Change to install" at bounding box center [873, 244] width 225 height 75
click at [782, 241] on div at bounding box center [774, 241] width 26 height 23
click at [1025, 238] on div at bounding box center [1027, 241] width 26 height 23
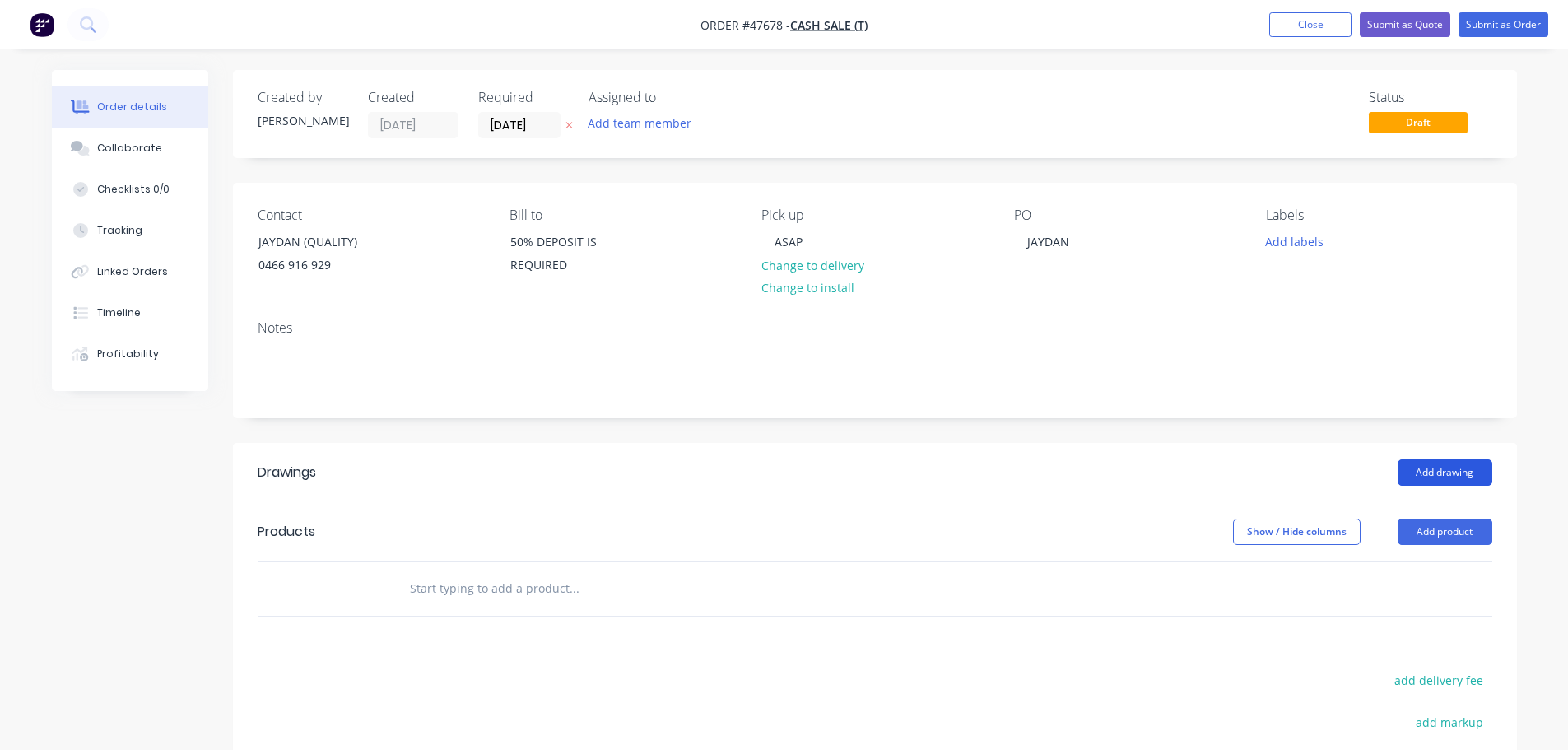
click at [1455, 465] on button "Add drawing" at bounding box center [1444, 472] width 95 height 26
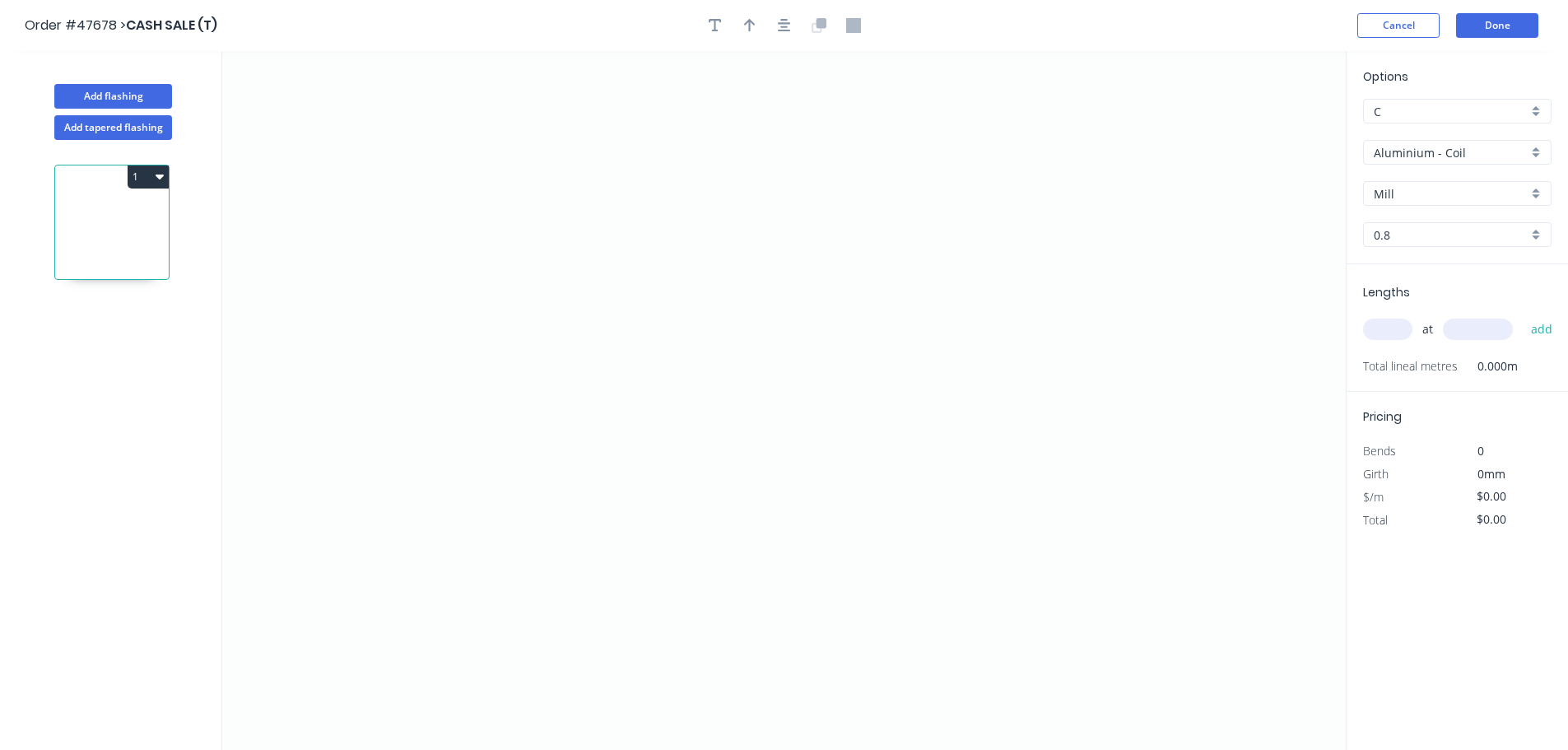
click at [1438, 157] on input "Aluminium - Coil" at bounding box center [1451, 153] width 154 height 18
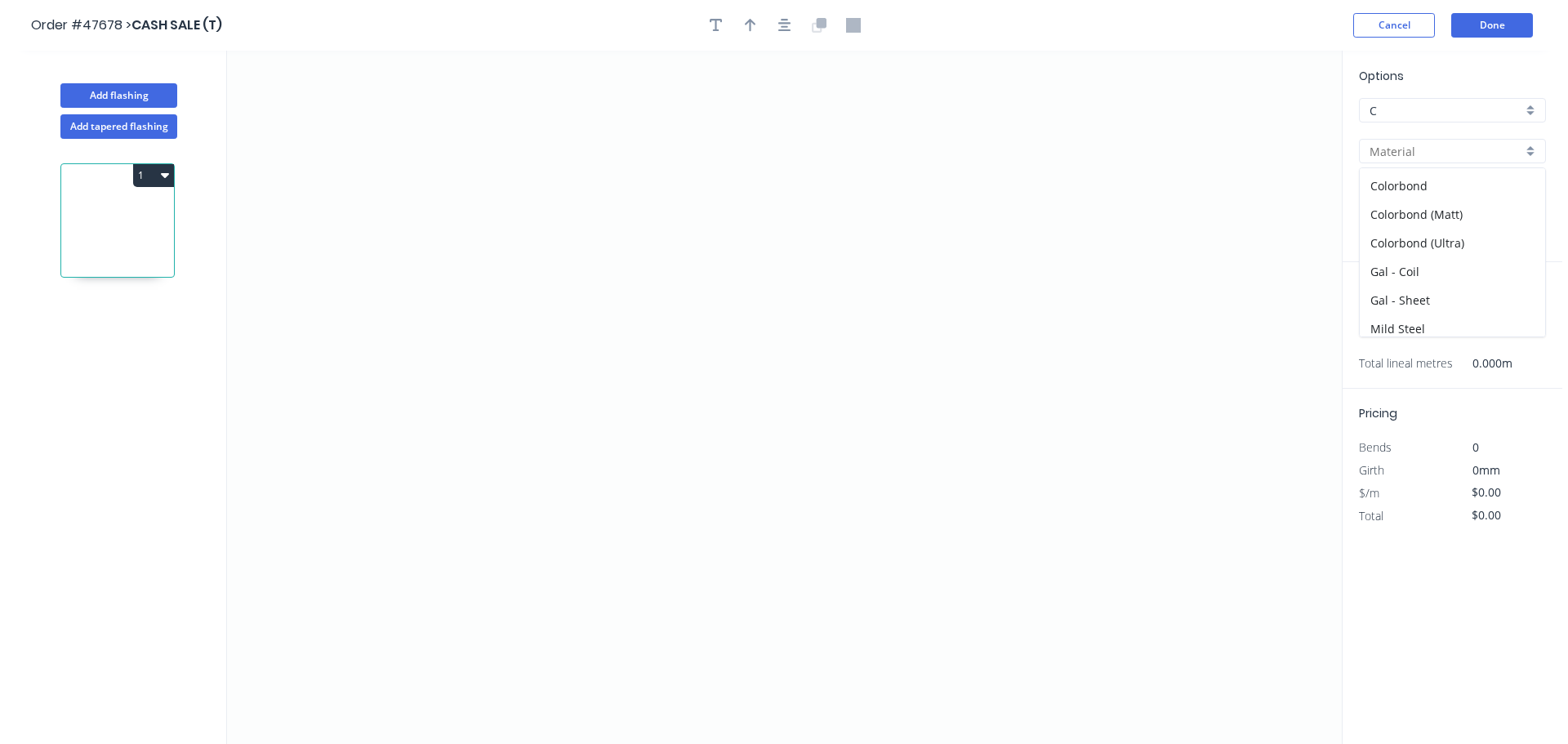
scroll to position [232, 0]
click at [1385, 294] on div "Zincalume" at bounding box center [1446, 293] width 185 height 28
type input "Zincalume"
type input "0.55"
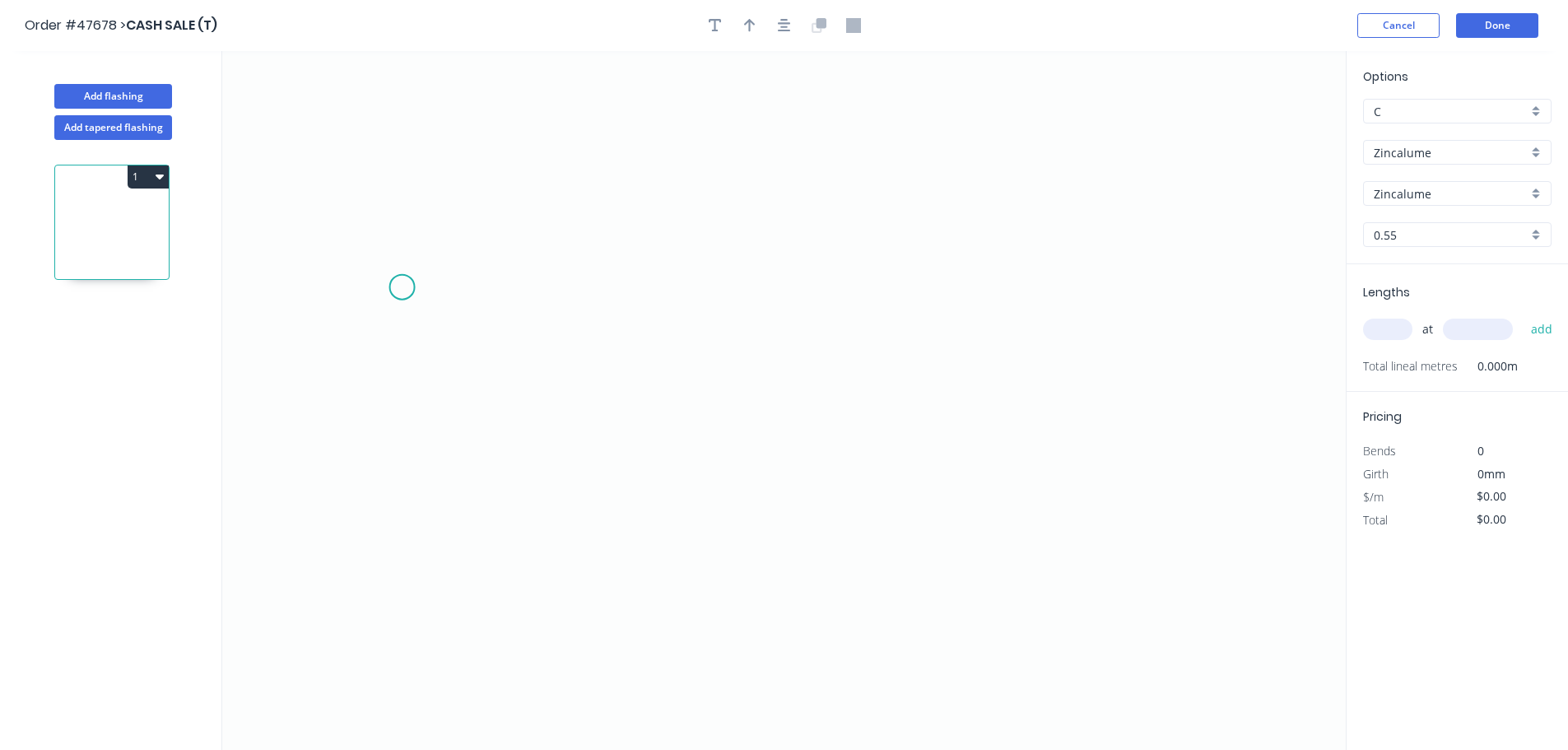
click at [401, 287] on icon "0" at bounding box center [784, 401] width 1123 height 699
click at [469, 217] on icon "0" at bounding box center [784, 401] width 1123 height 699
drag, startPoint x: 929, startPoint y: 212, endPoint x: 921, endPoint y: 300, distance: 88.4
click at [929, 215] on icon "0 ?" at bounding box center [784, 401] width 1123 height 699
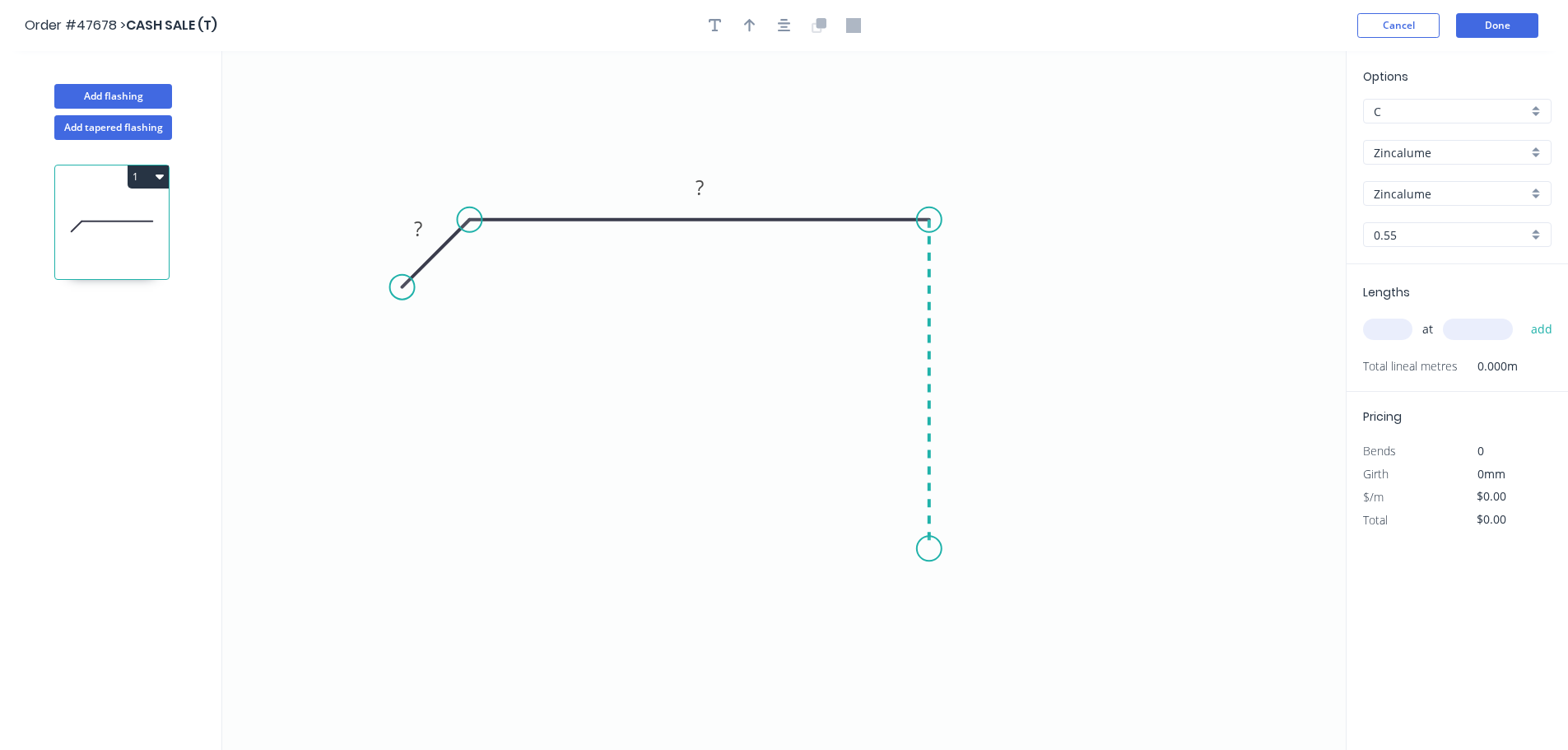
click at [915, 549] on icon "0 ? ?" at bounding box center [784, 401] width 1123 height 699
click at [862, 464] on icon "0 ? ? ?" at bounding box center [784, 401] width 1123 height 699
drag, startPoint x: 859, startPoint y: 461, endPoint x: 835, endPoint y: 469, distance: 25.3
click at [835, 469] on circle at bounding box center [834, 468] width 24 height 24
click at [851, 479] on circle at bounding box center [851, 469] width 24 height 24
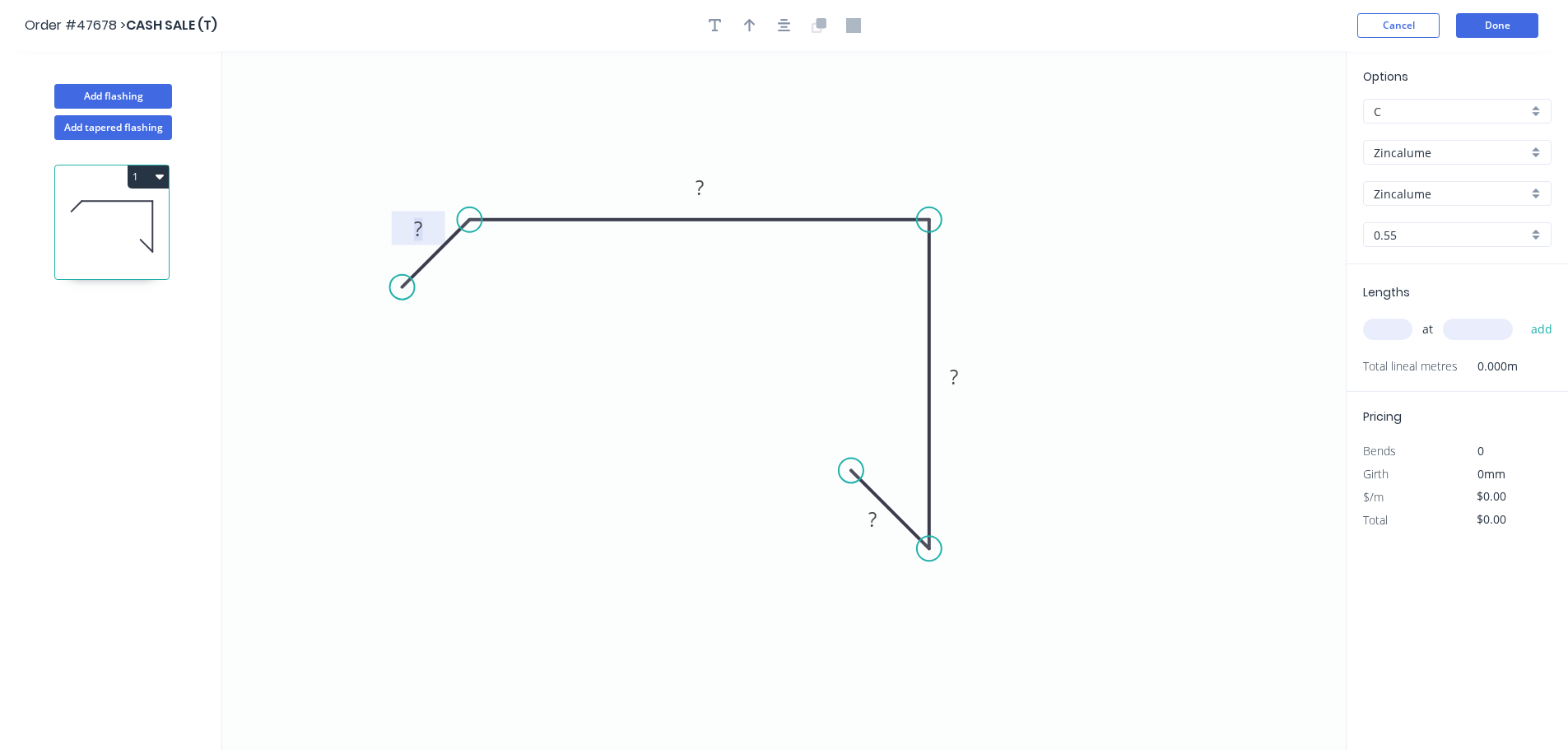
click at [421, 230] on tspan "?" at bounding box center [418, 228] width 8 height 27
click at [754, 29] on icon "button" at bounding box center [750, 26] width 12 height 15
type input "$27.51"
drag, startPoint x: 1260, startPoint y: 129, endPoint x: 887, endPoint y: 194, distance: 378.6
click at [880, 196] on icon at bounding box center [881, 178] width 15 height 53
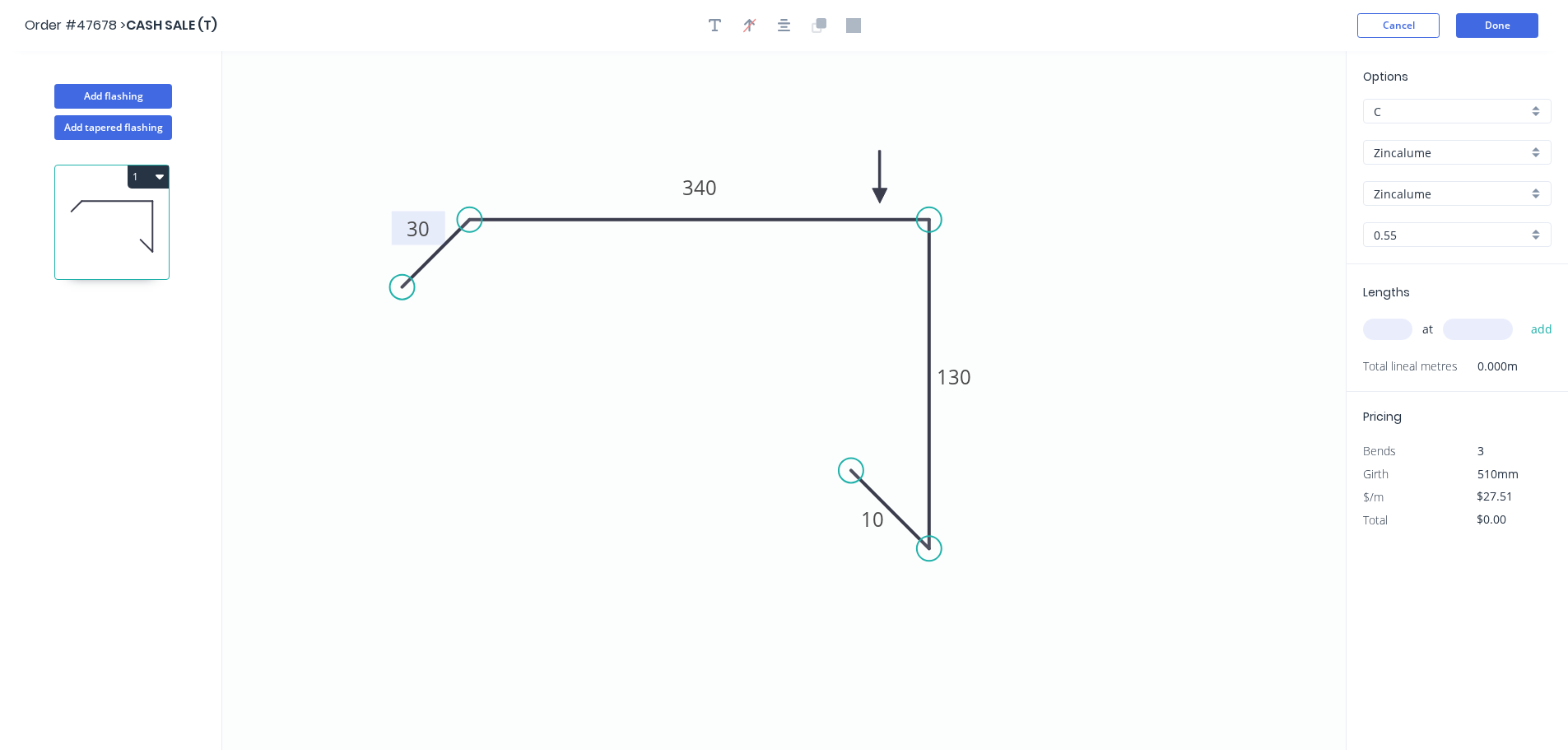
click at [1384, 329] on input "text" at bounding box center [1387, 329] width 49 height 22
type input "1"
type input "4500"
click at [1523, 315] on button "add" at bounding box center [1542, 328] width 39 height 28
type input "$123.80"
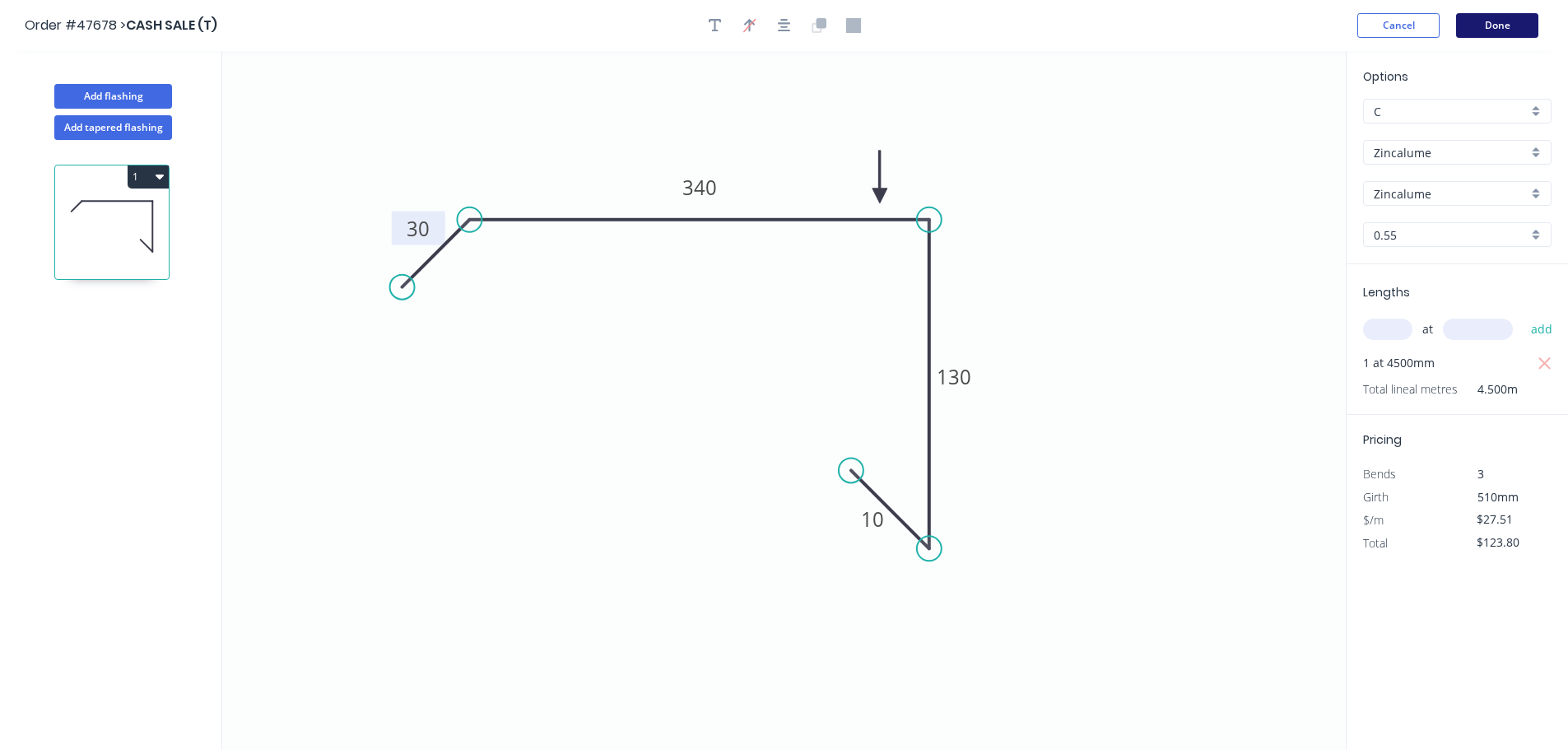
click at [1509, 29] on button "Done" at bounding box center [1497, 25] width 82 height 24
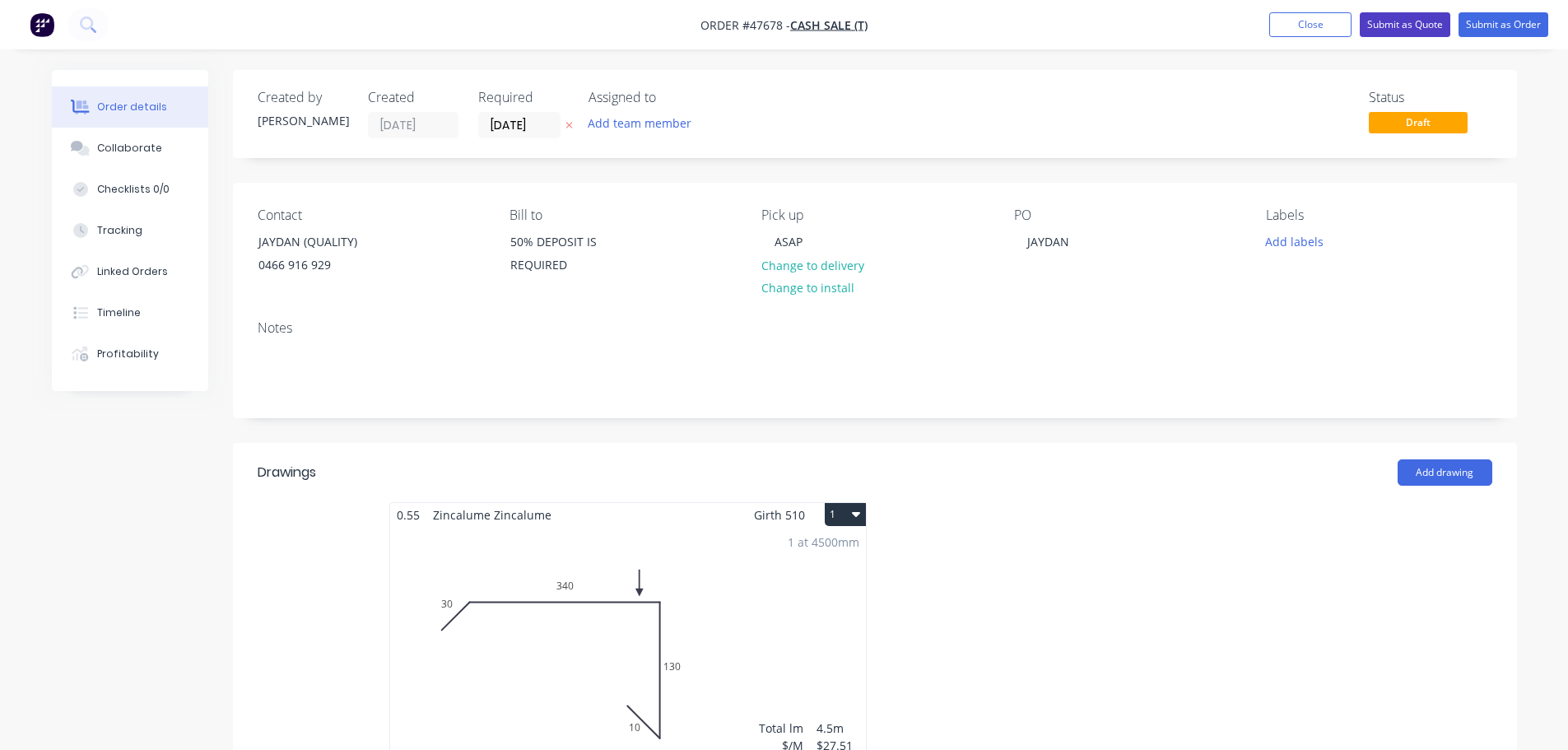
click at [1403, 29] on button "Submit as Quote" at bounding box center [1405, 24] width 91 height 24
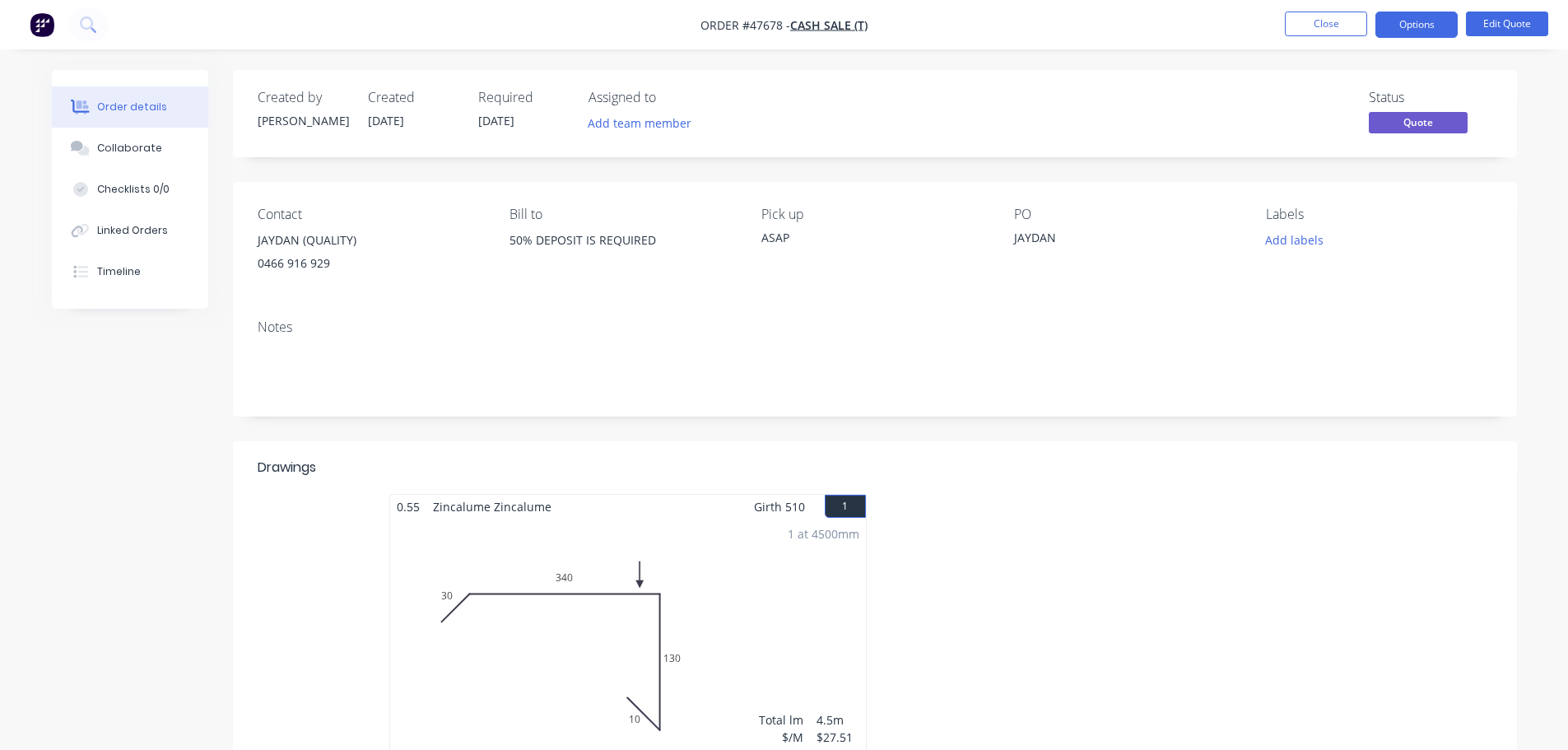
click at [1402, 35] on button "Options" at bounding box center [1416, 24] width 82 height 26
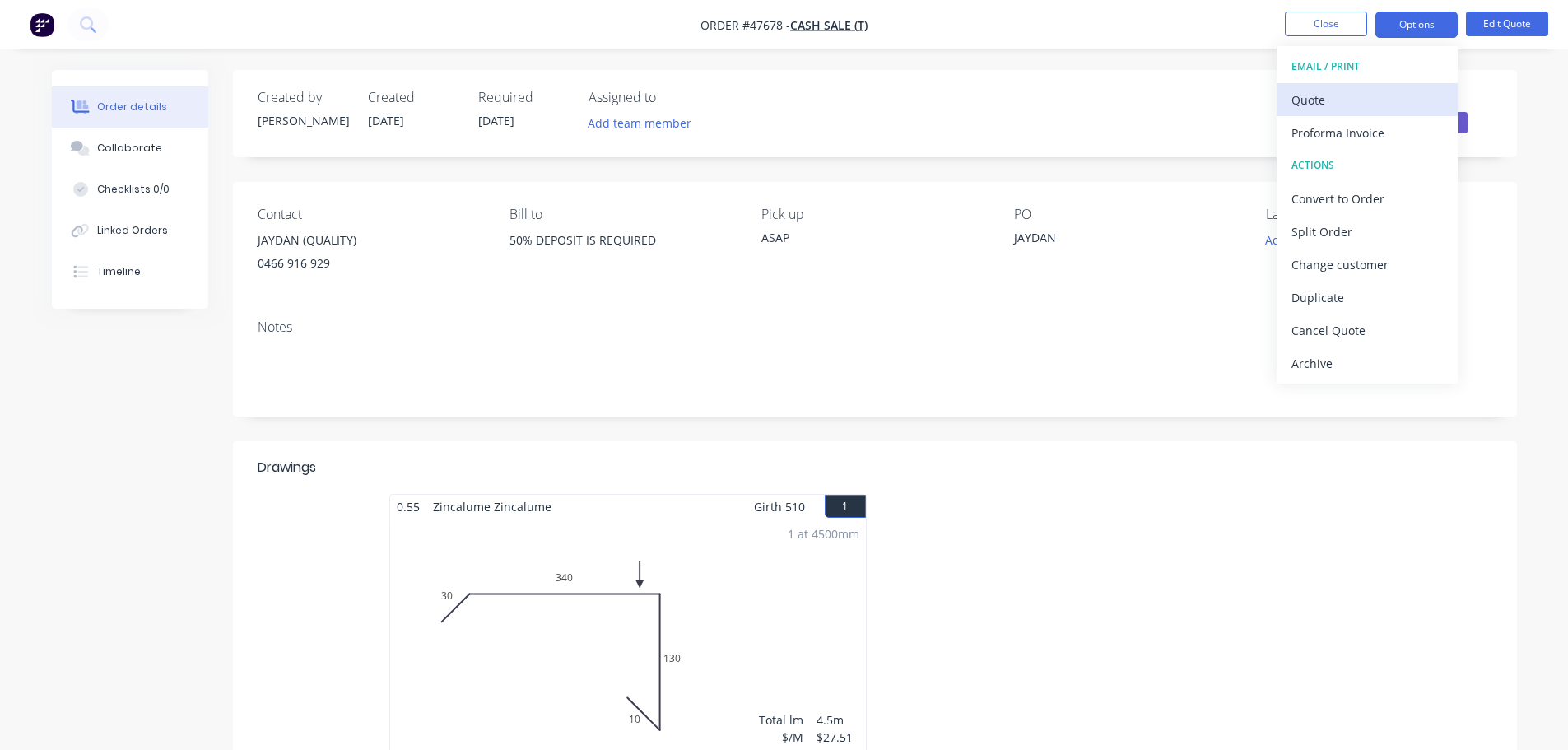
click at [1375, 91] on div "Quote" at bounding box center [1367, 100] width 152 height 23
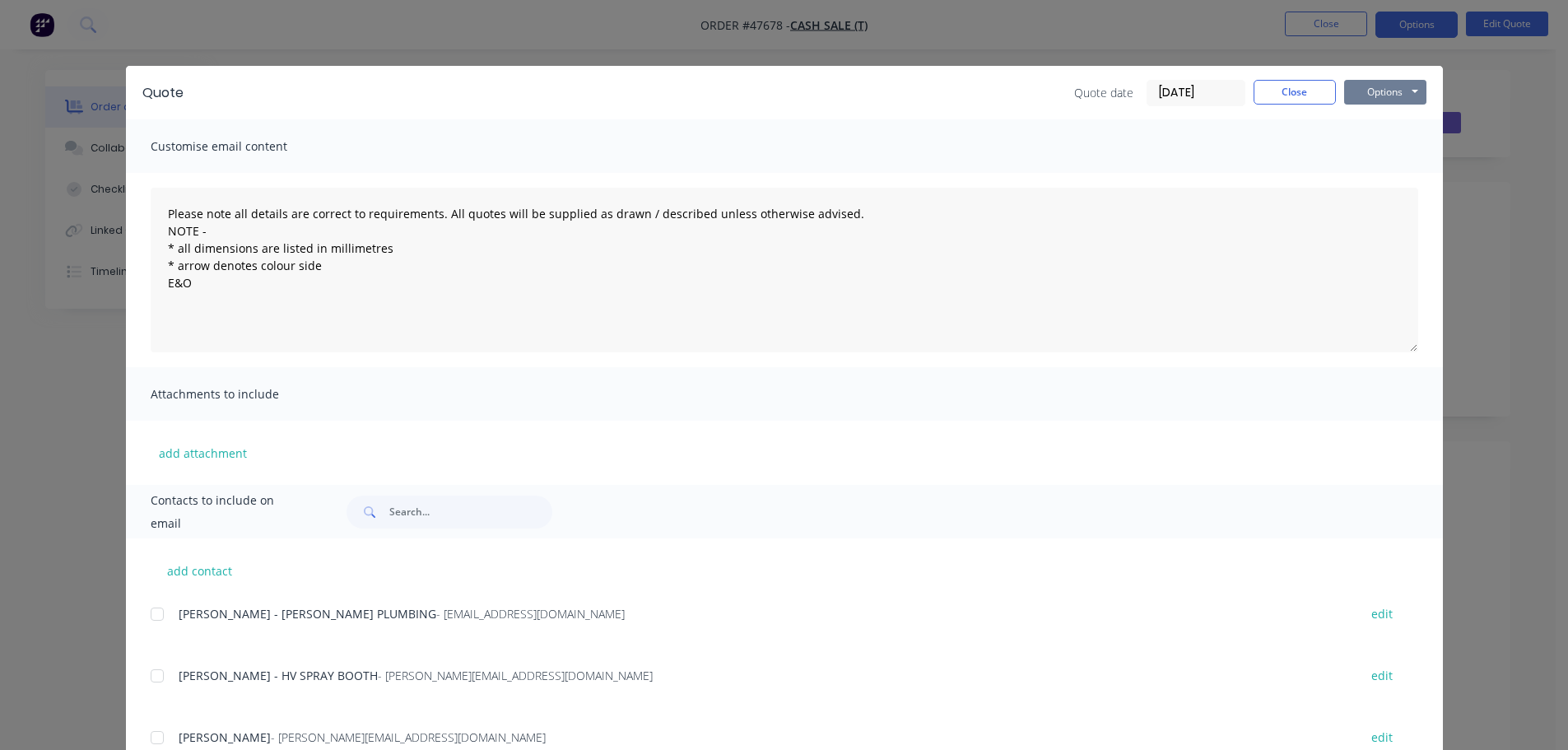
click at [1401, 86] on button "Options" at bounding box center [1385, 91] width 82 height 24
click at [1379, 156] on button "Print" at bounding box center [1397, 148] width 106 height 27
click at [1296, 100] on button "Close" at bounding box center [1295, 91] width 82 height 24
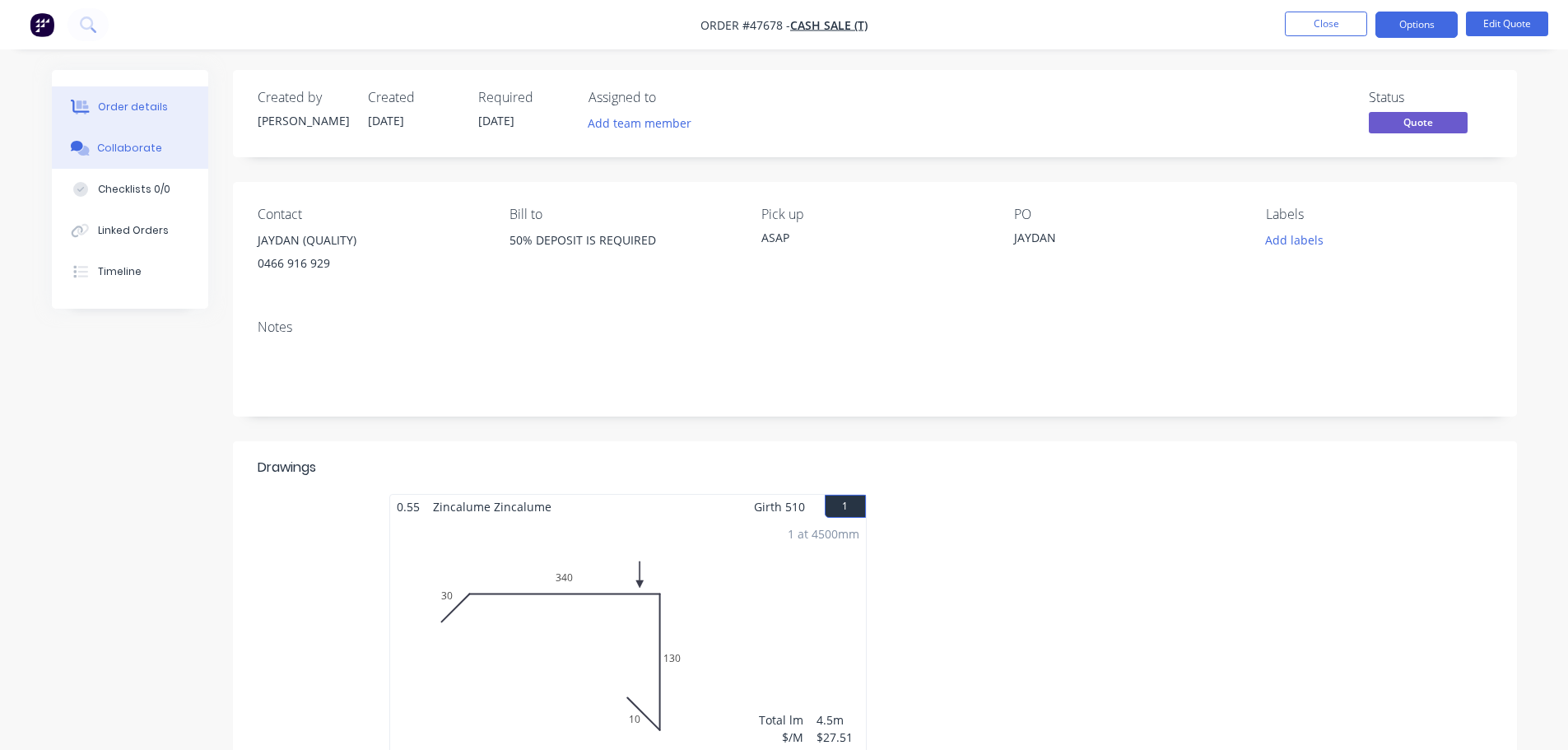
click at [134, 154] on div "Collaborate" at bounding box center [130, 148] width 65 height 15
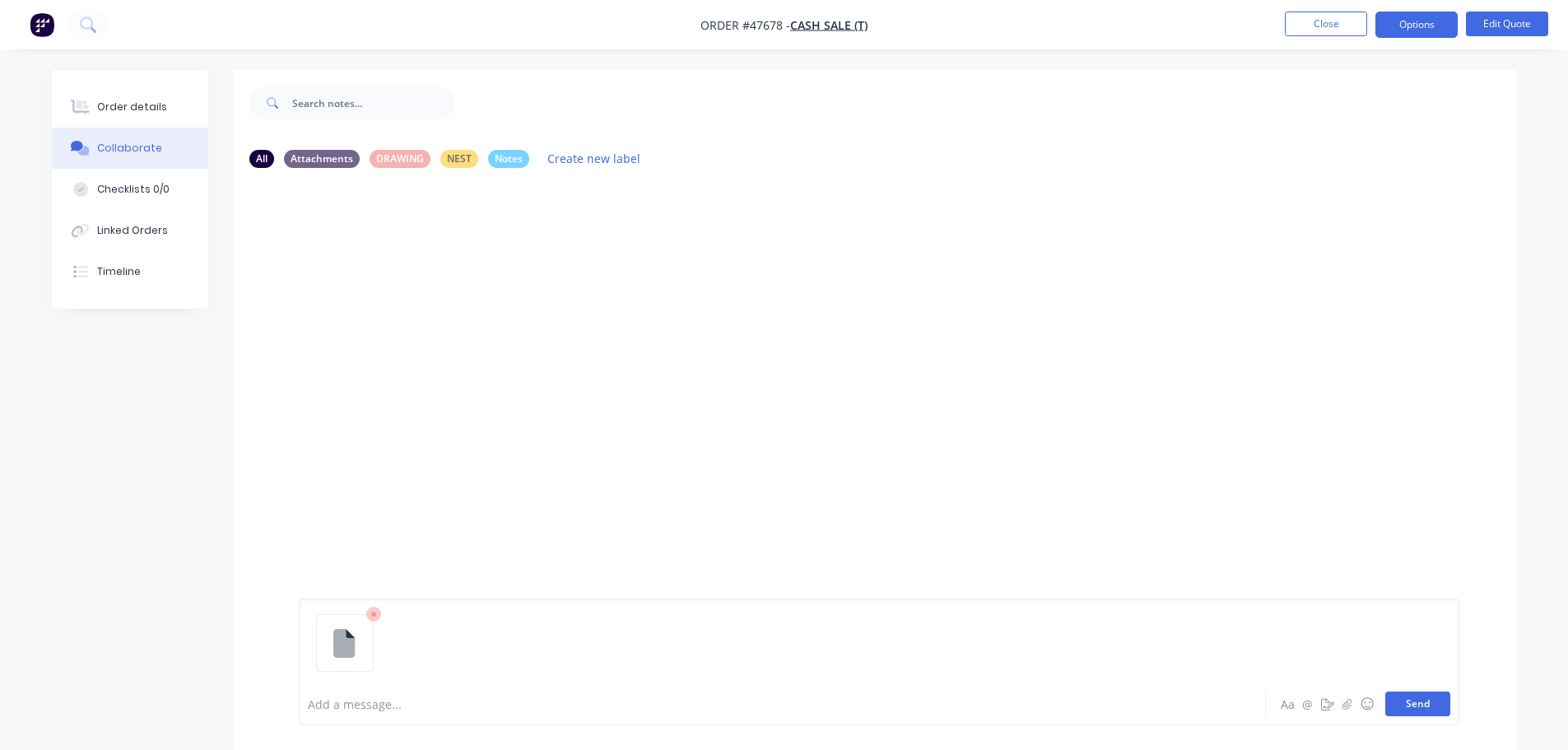
click at [1411, 707] on button "Send" at bounding box center [1418, 703] width 65 height 24
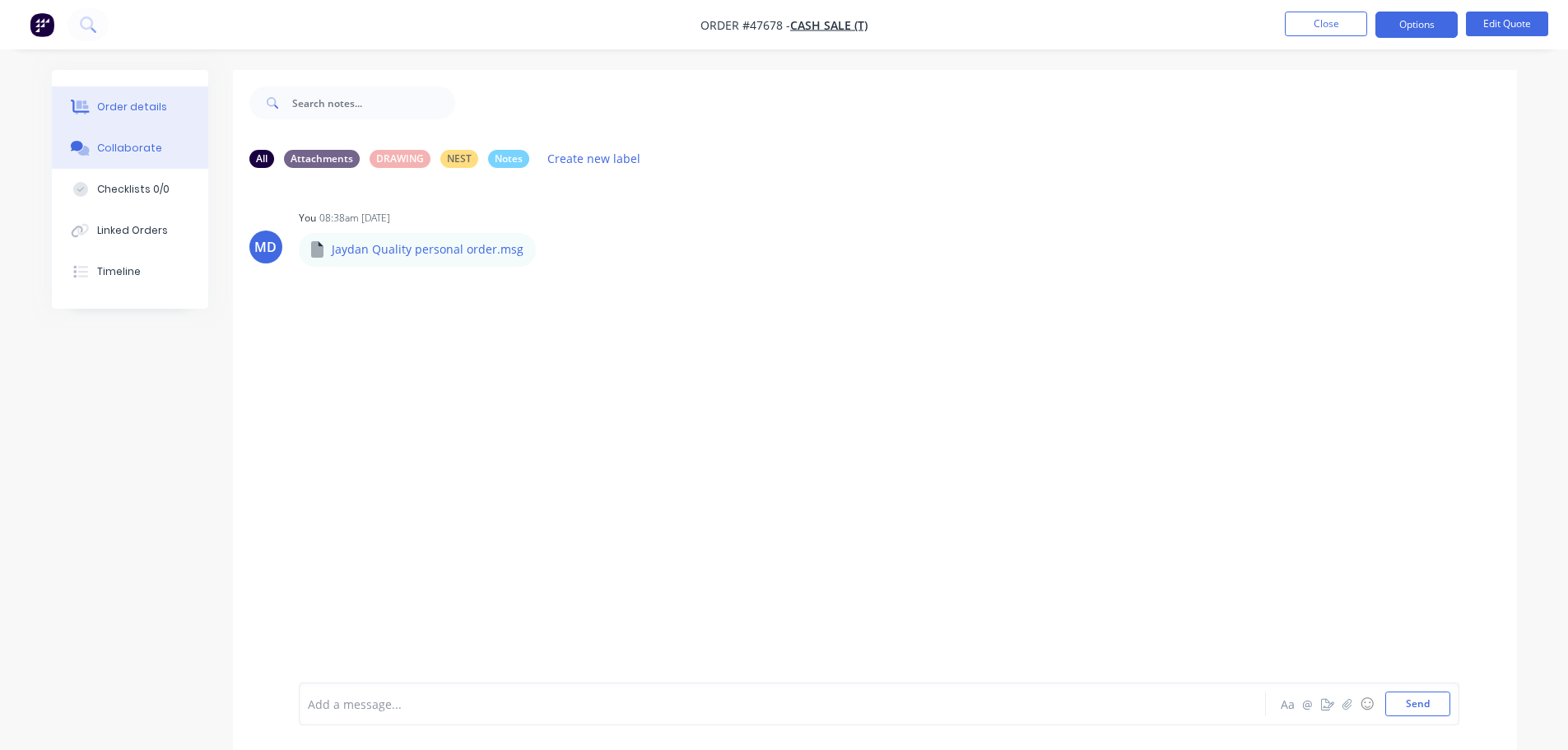
click at [100, 102] on div "Order details" at bounding box center [132, 107] width 70 height 15
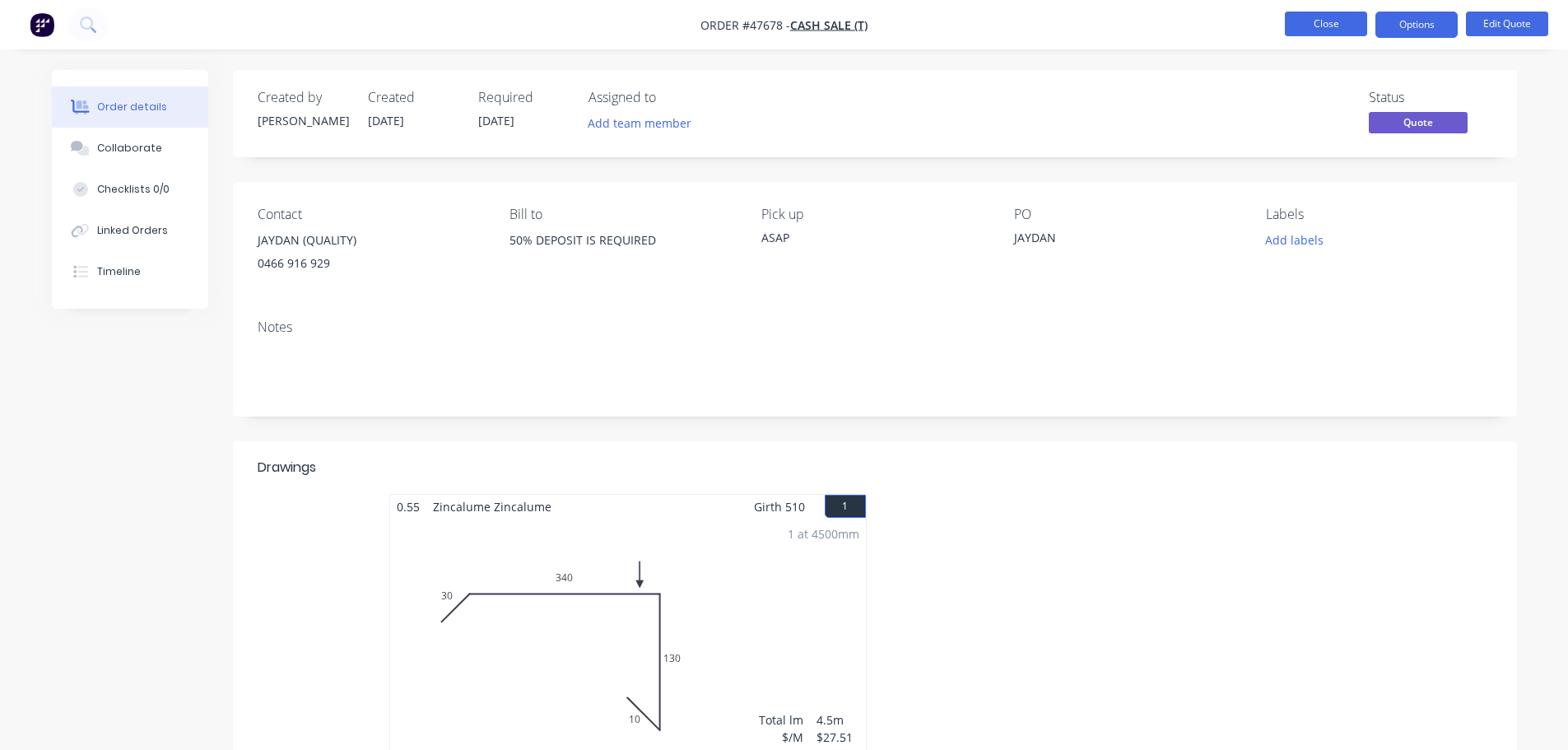
click at [1322, 15] on button "Close" at bounding box center [1326, 23] width 82 height 24
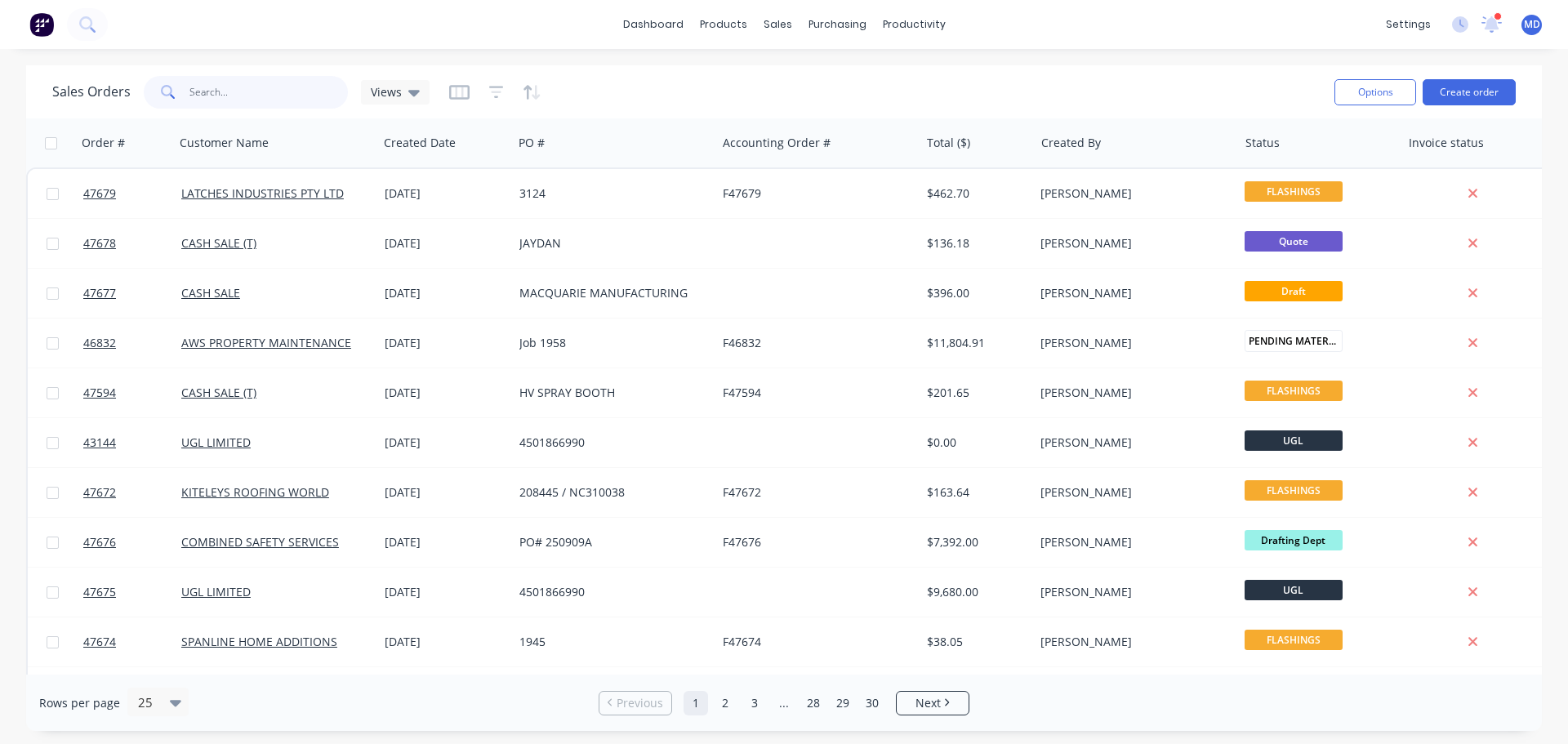
click at [244, 83] on input "text" at bounding box center [269, 91] width 159 height 32
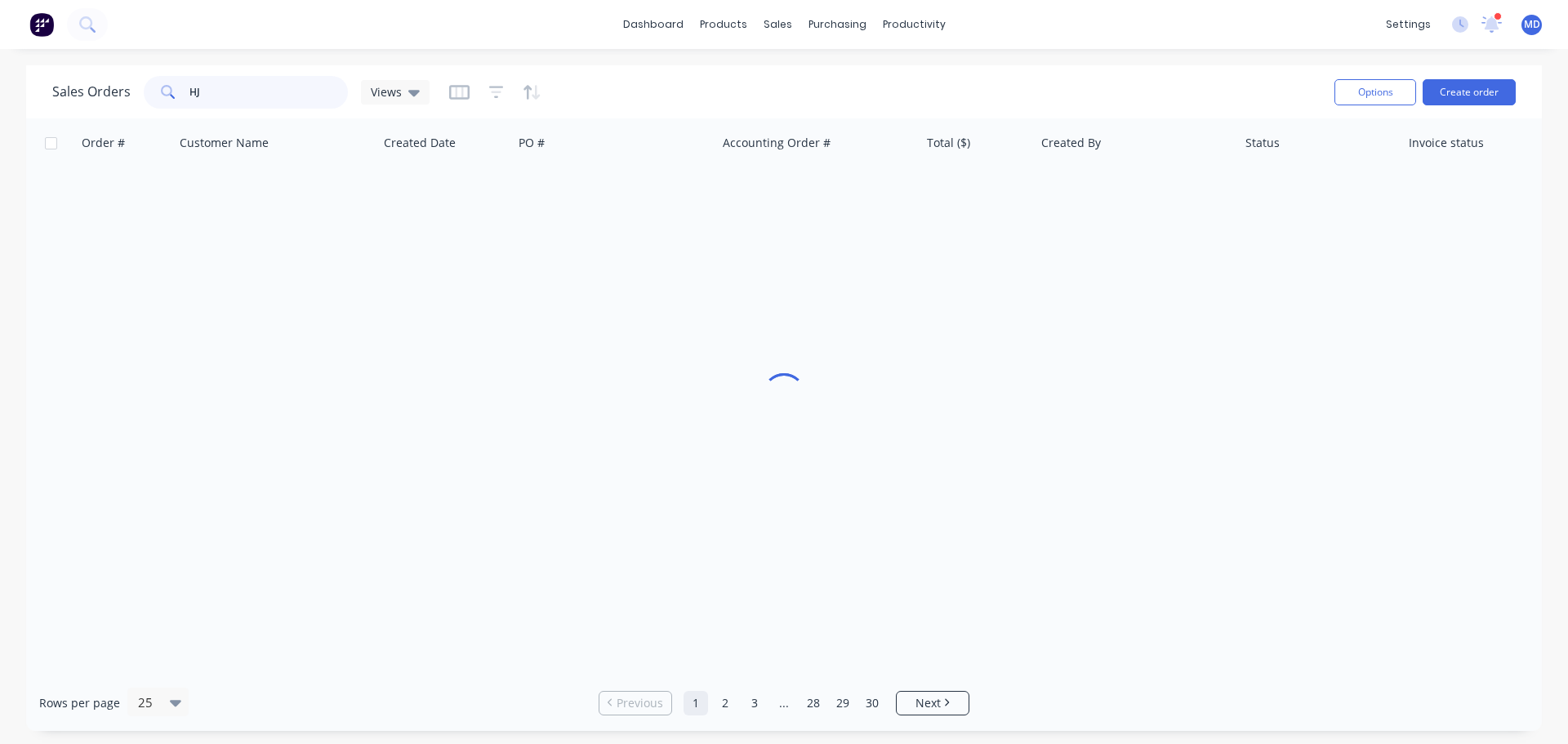
type input "H"
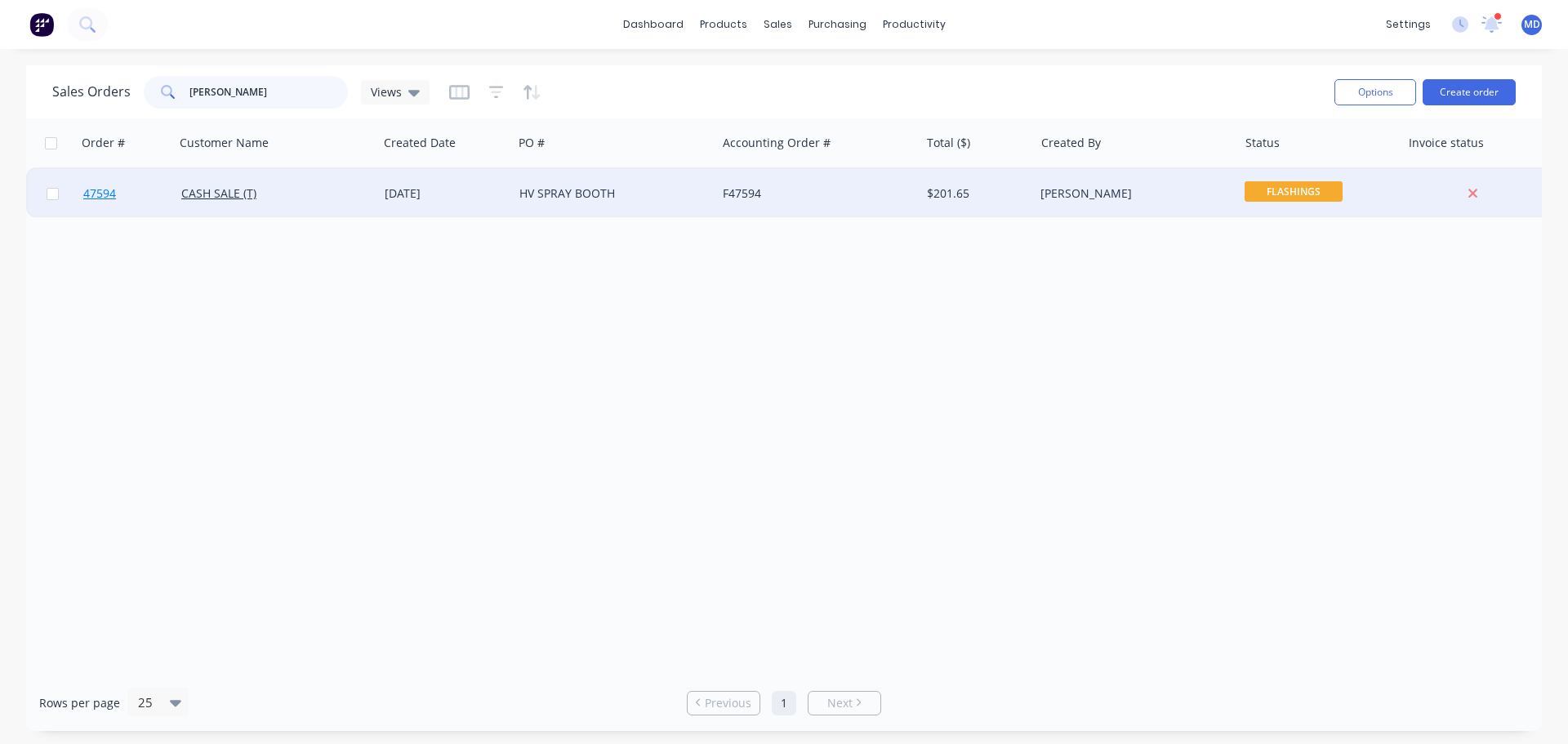
type input "HUNTER VAL"
click at [97, 197] on span "47594" at bounding box center [99, 194] width 32 height 17
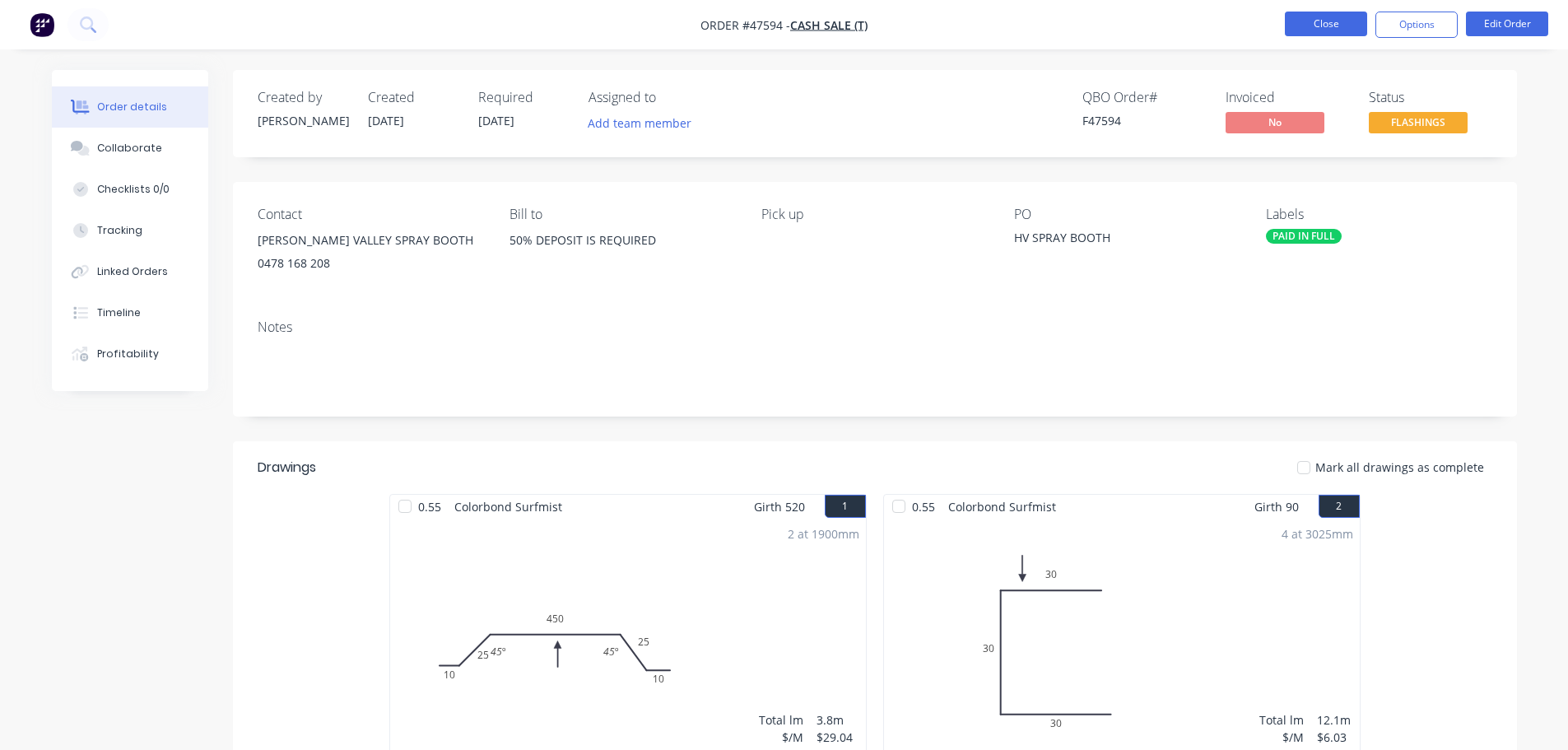
click at [1310, 31] on button "Close" at bounding box center [1326, 23] width 82 height 24
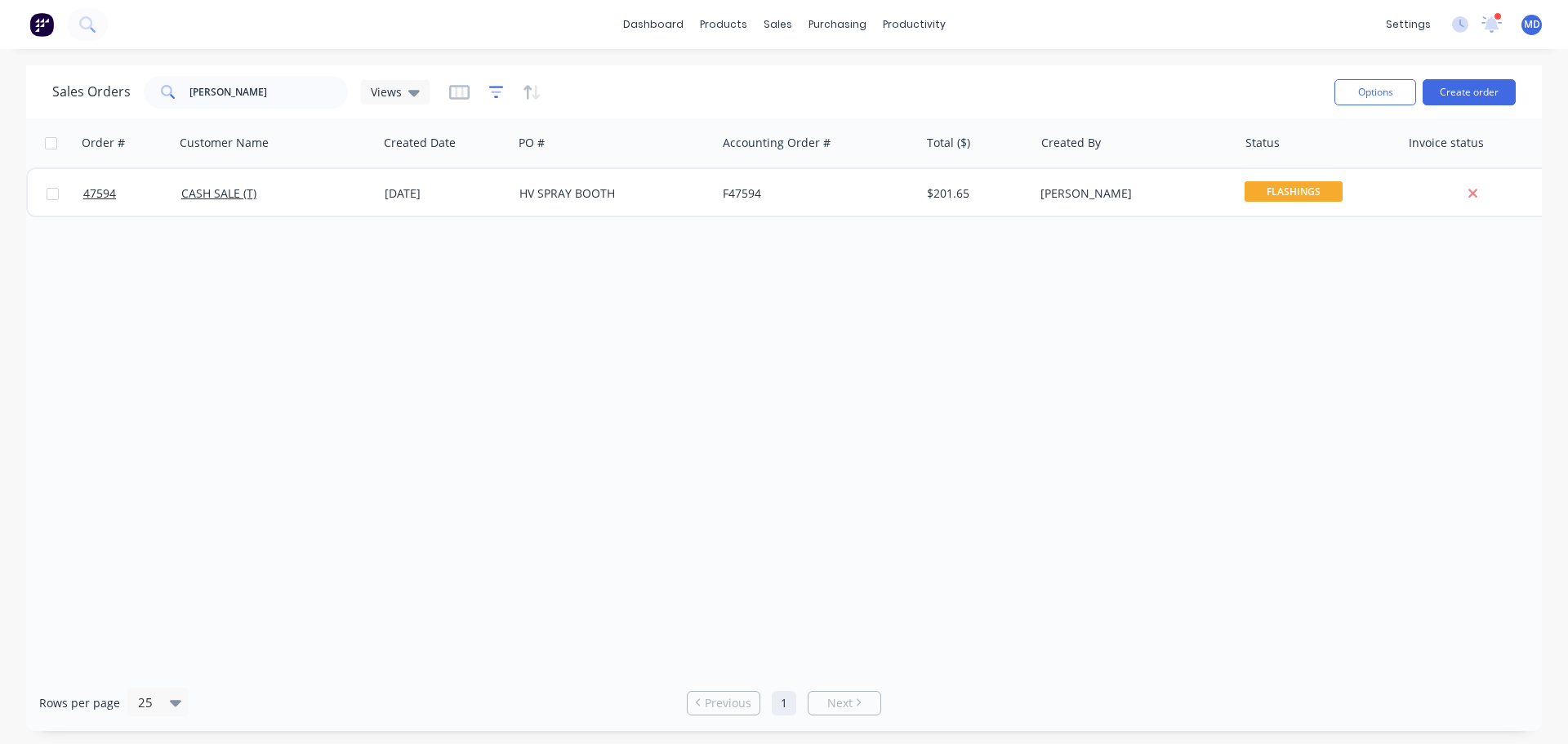
click at [492, 94] on icon "button" at bounding box center [497, 92] width 15 height 17
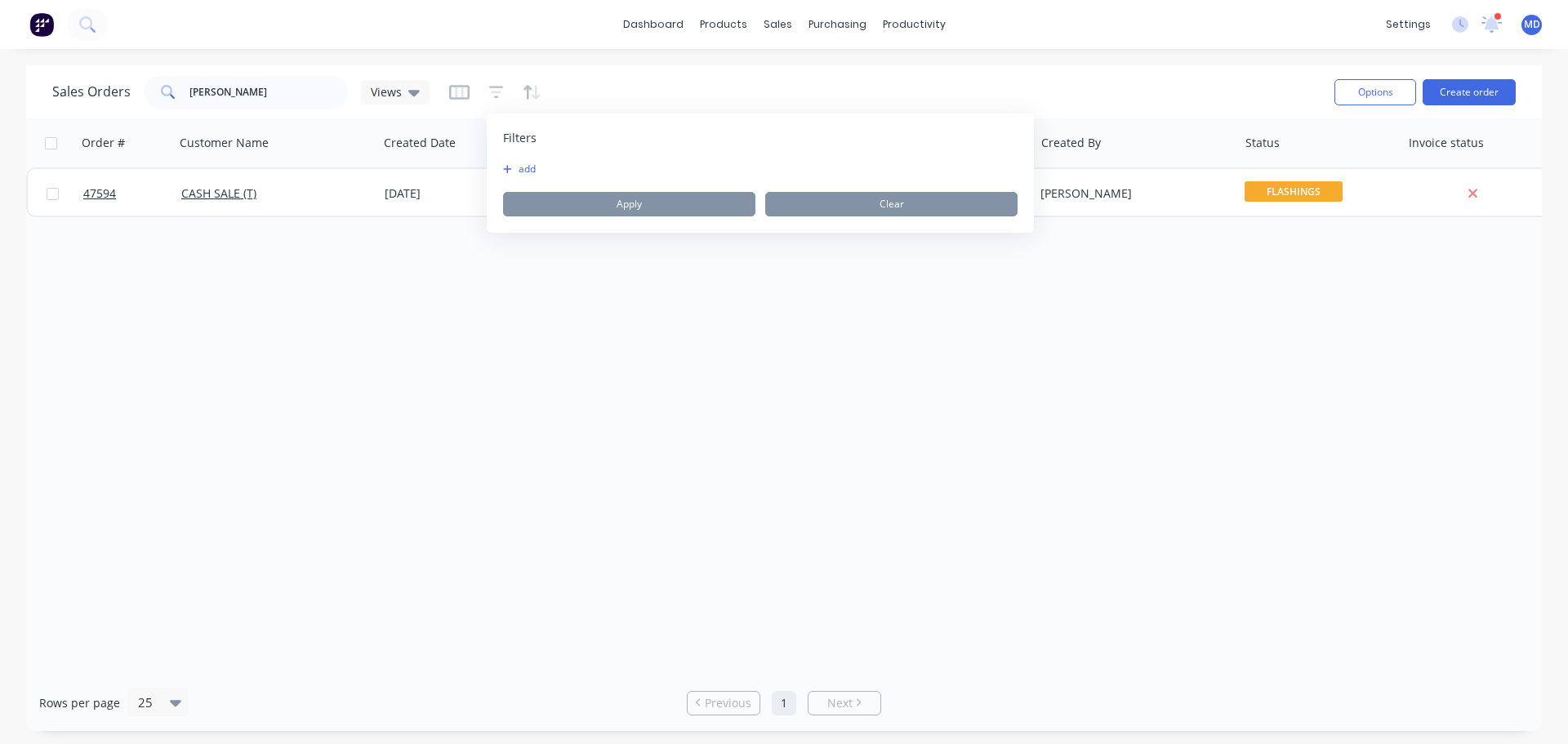
click at [522, 166] on button "add" at bounding box center [523, 169] width 41 height 13
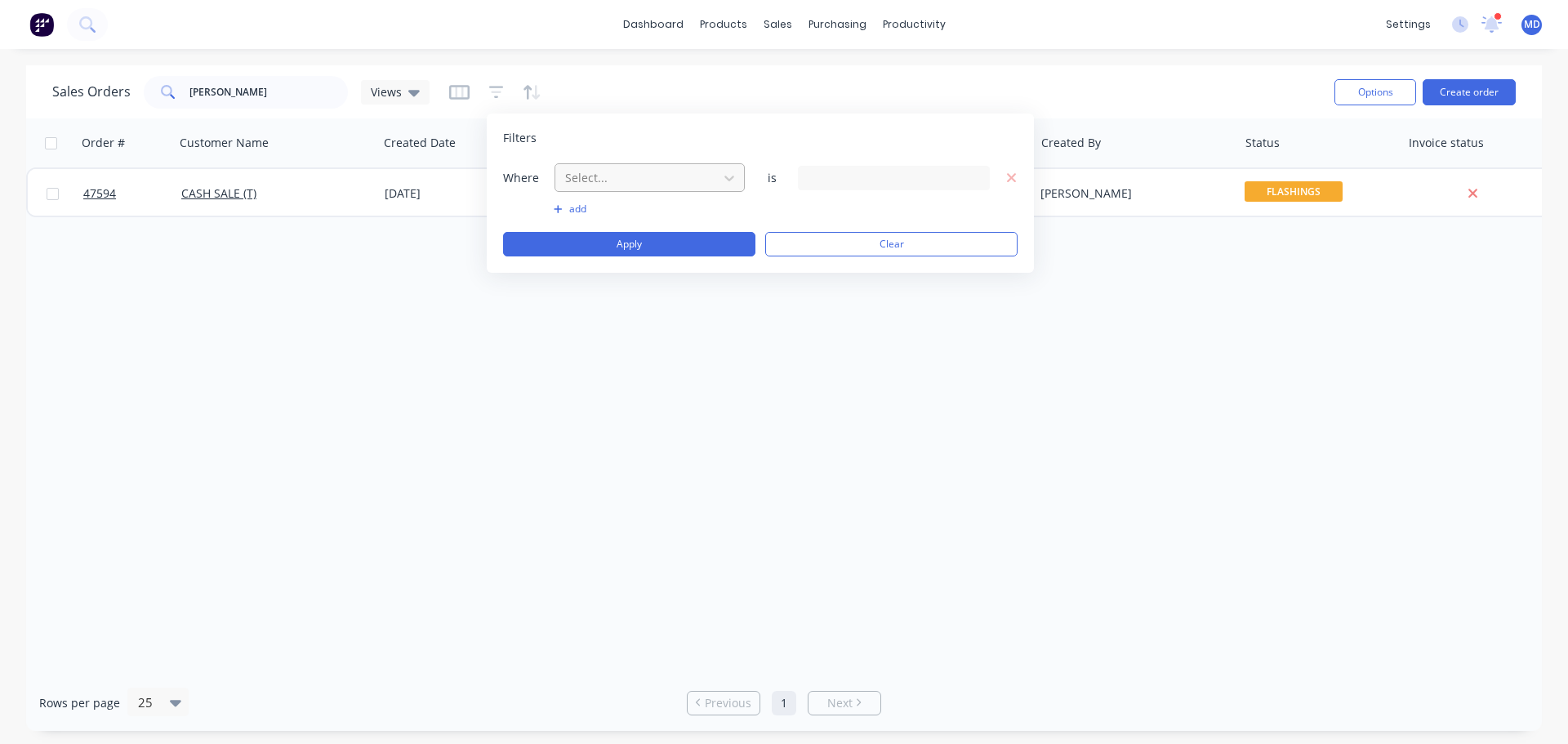
click at [605, 181] on div at bounding box center [637, 177] width 146 height 21
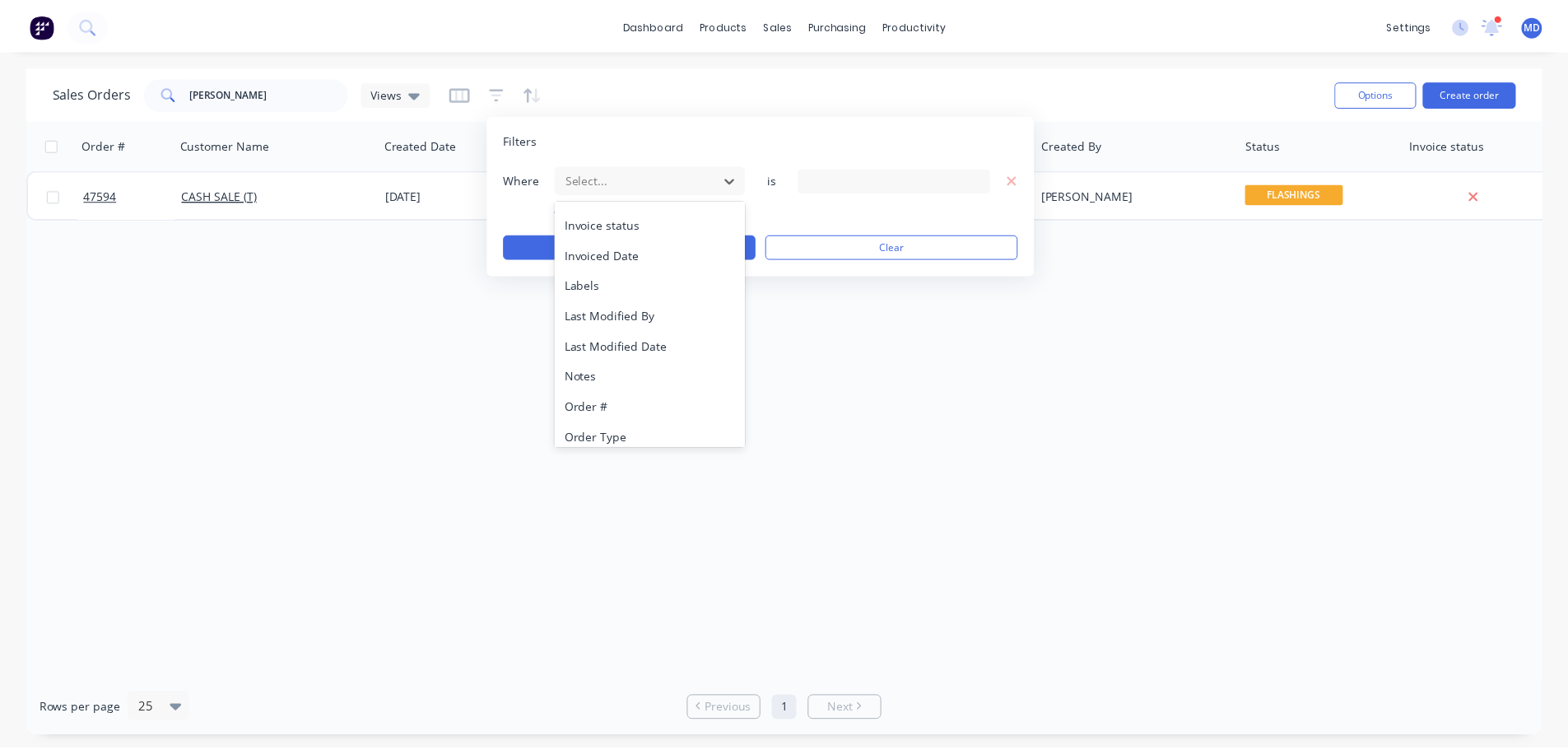
scroll to position [399, 0]
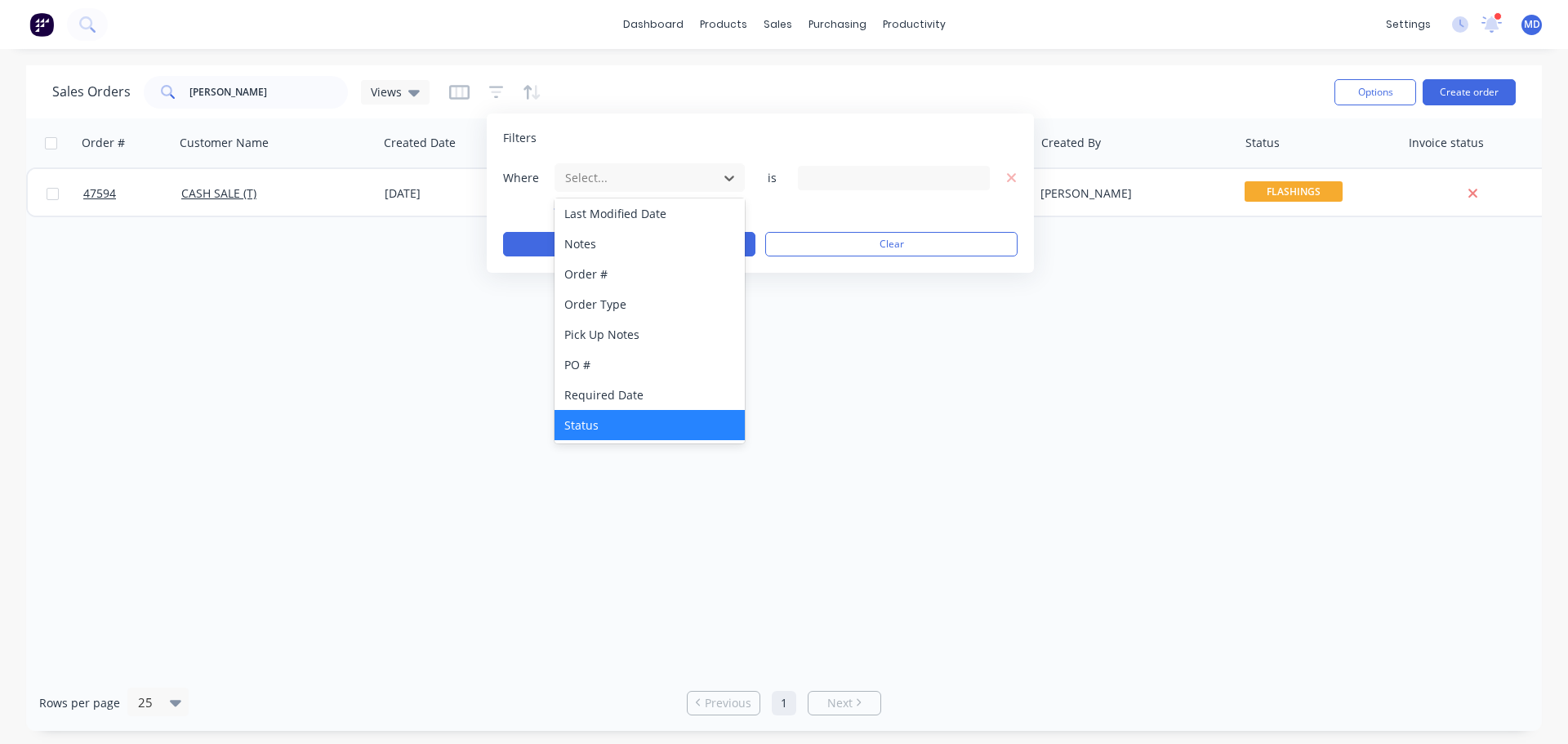
click at [606, 435] on div "Status" at bounding box center [650, 425] width 190 height 30
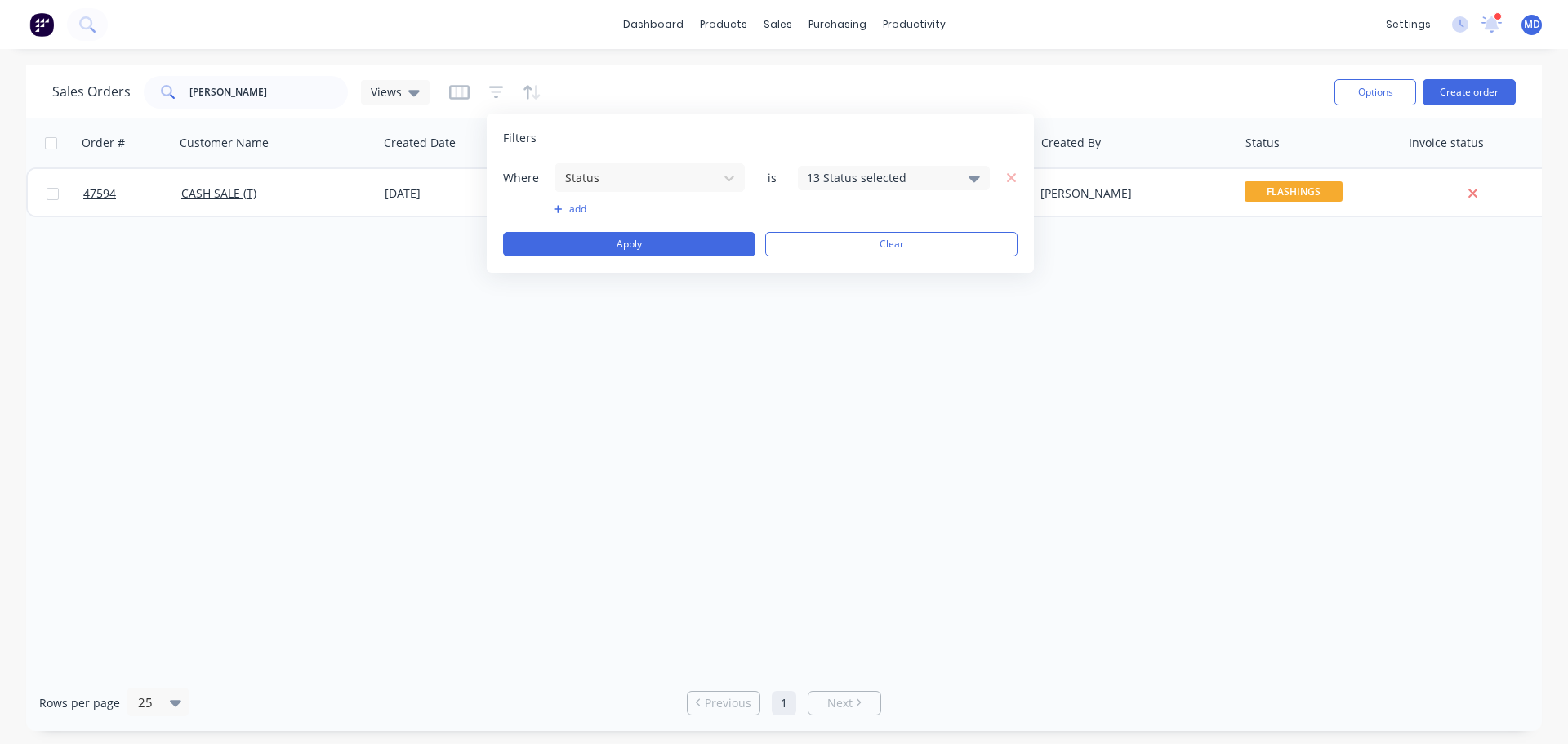
click at [847, 177] on div "13 Status selected" at bounding box center [881, 177] width 148 height 17
click at [828, 275] on div at bounding box center [824, 267] width 32 height 32
click at [670, 249] on button "Apply" at bounding box center [629, 244] width 252 height 24
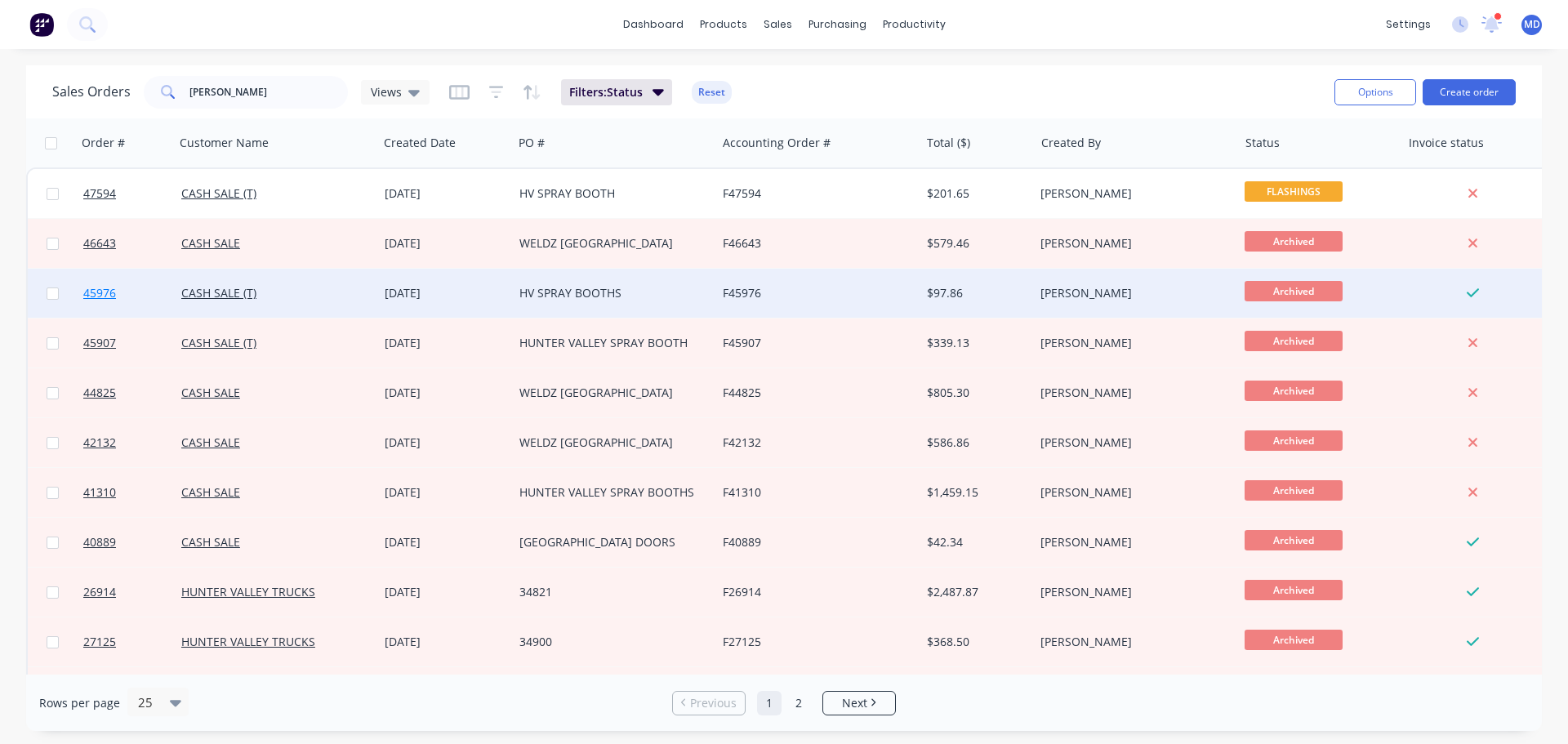
click at [112, 295] on span "45976" at bounding box center [99, 293] width 32 height 17
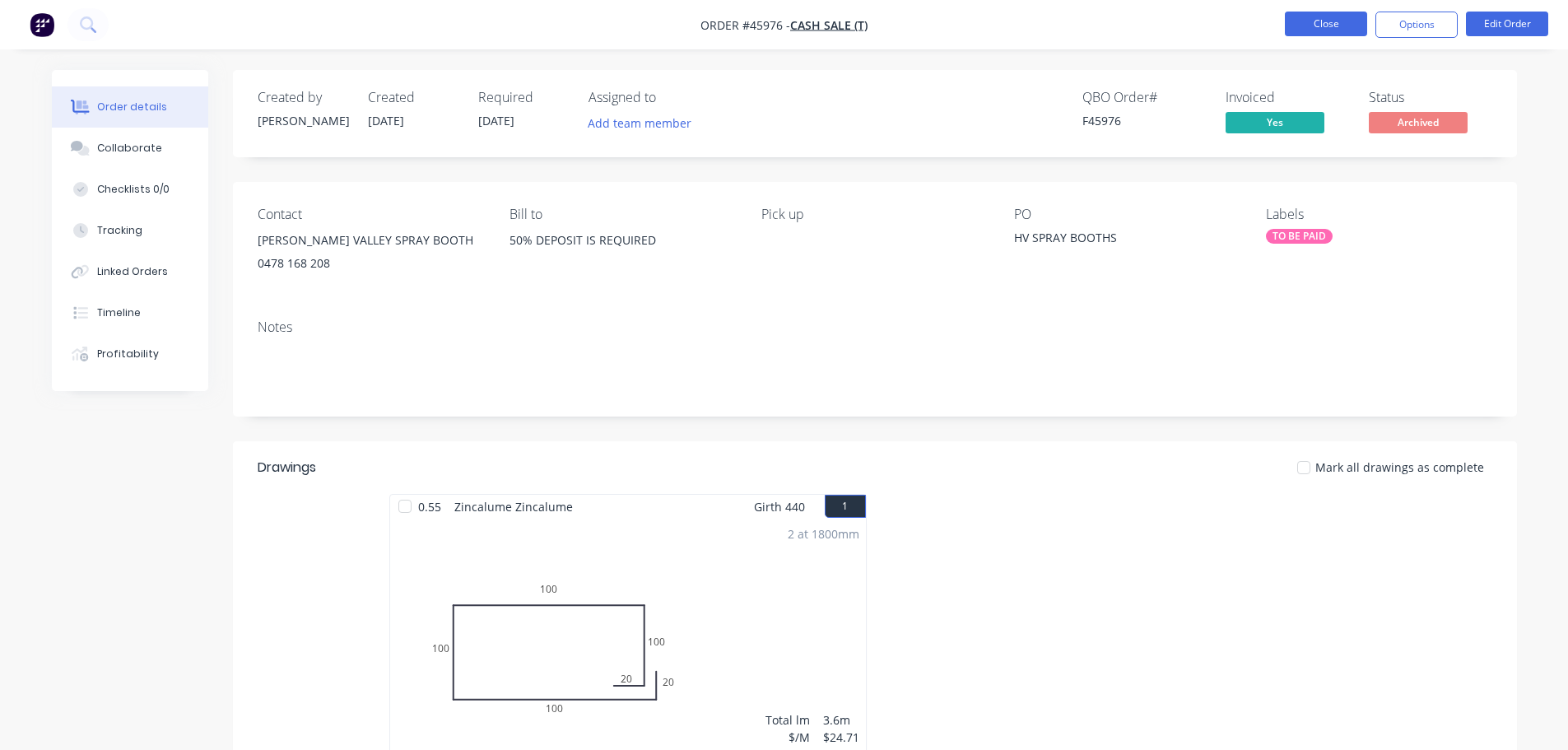
click at [1317, 29] on button "Close" at bounding box center [1326, 23] width 82 height 24
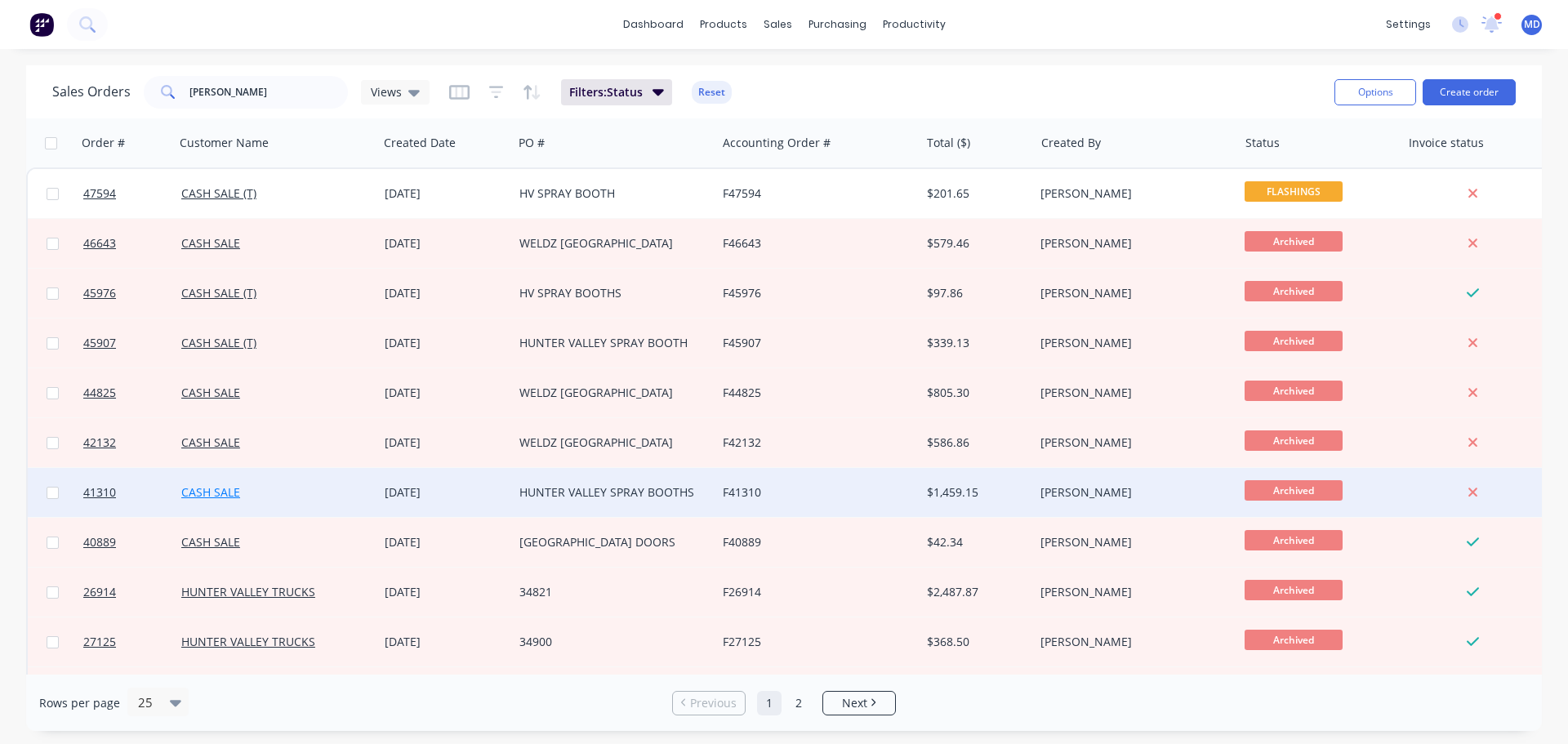
click at [209, 495] on link "CASH SALE" at bounding box center [210, 491] width 59 height 16
click at [106, 492] on span "41310" at bounding box center [99, 492] width 32 height 17
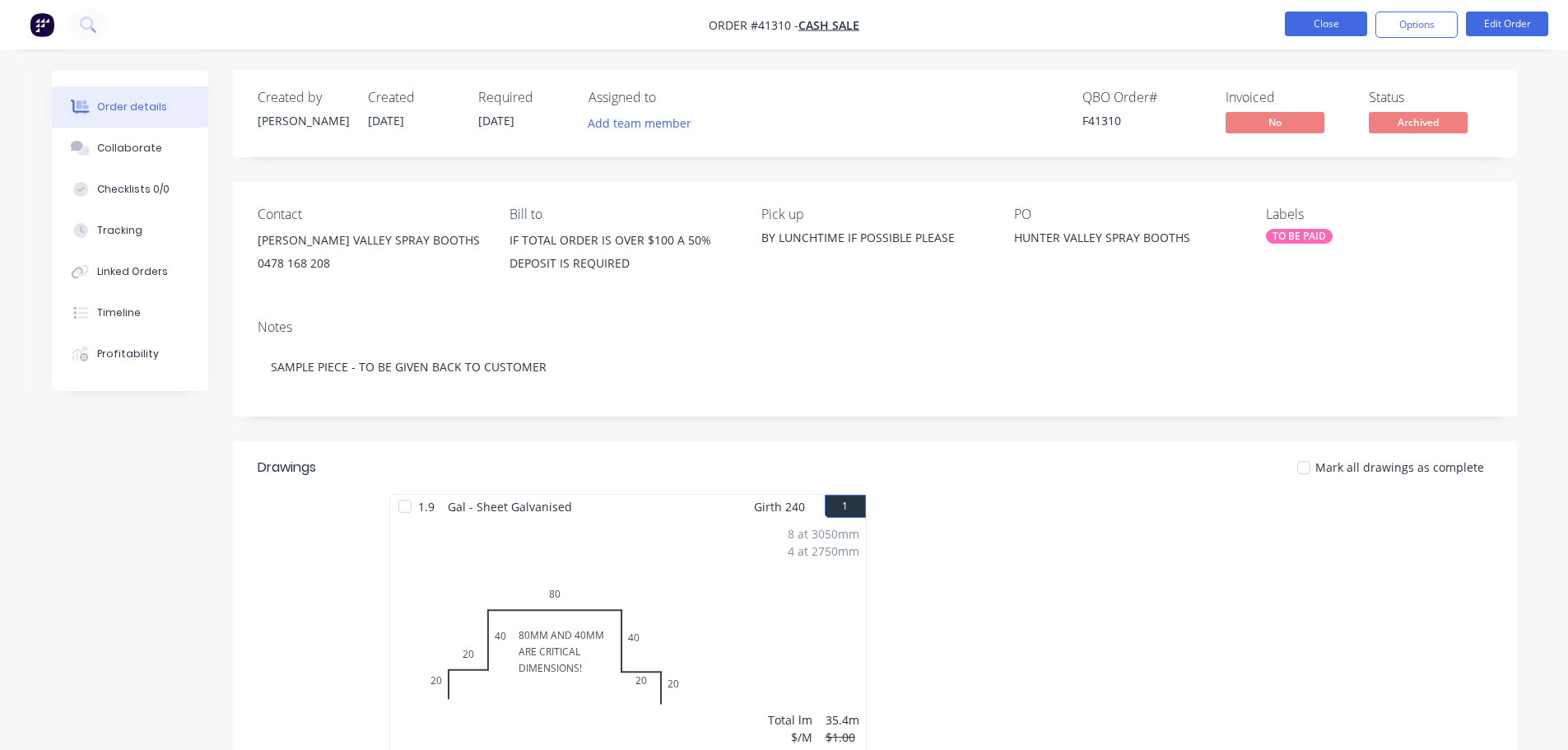
click at [1329, 22] on button "Close" at bounding box center [1326, 23] width 82 height 24
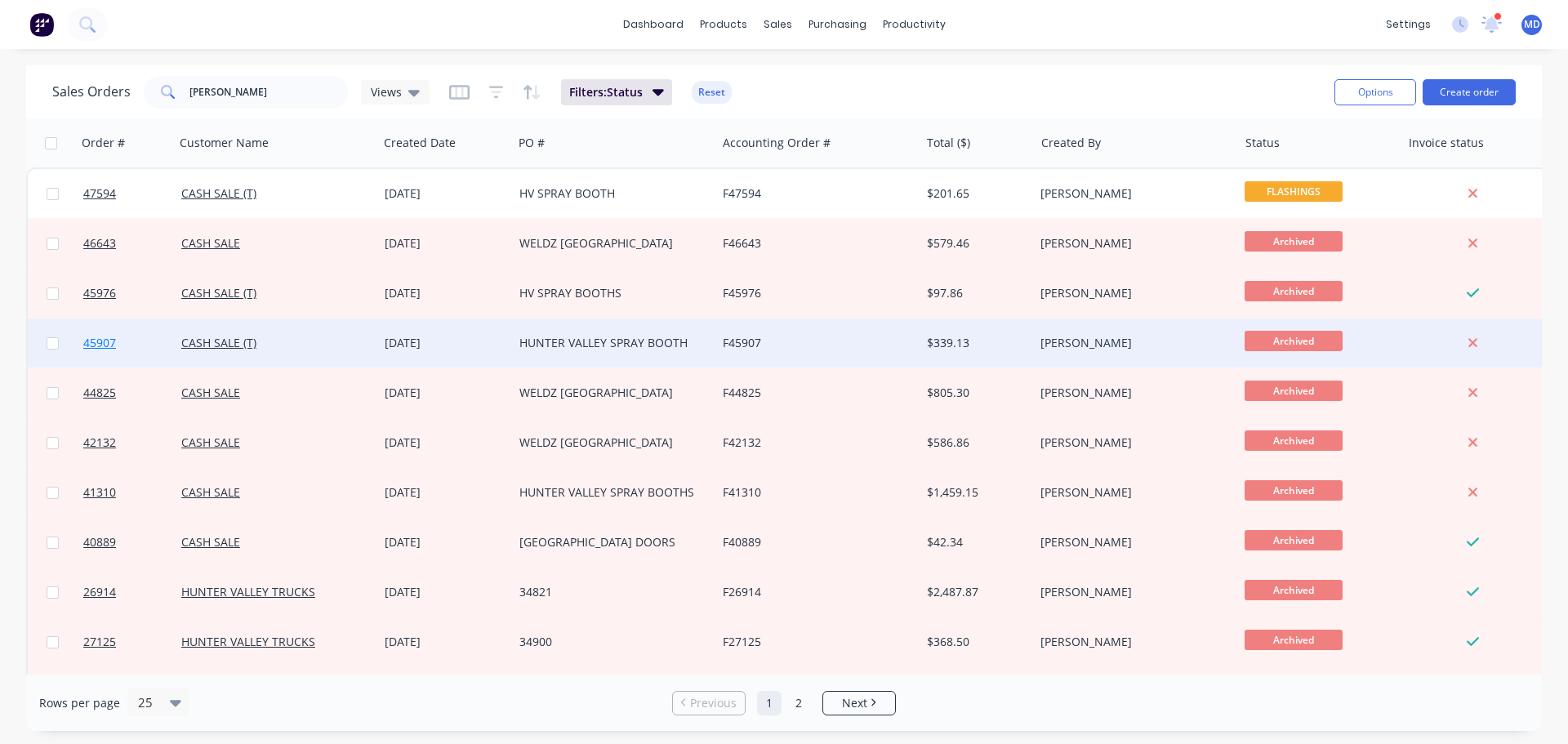
click at [102, 347] on span "45907" at bounding box center [99, 343] width 32 height 17
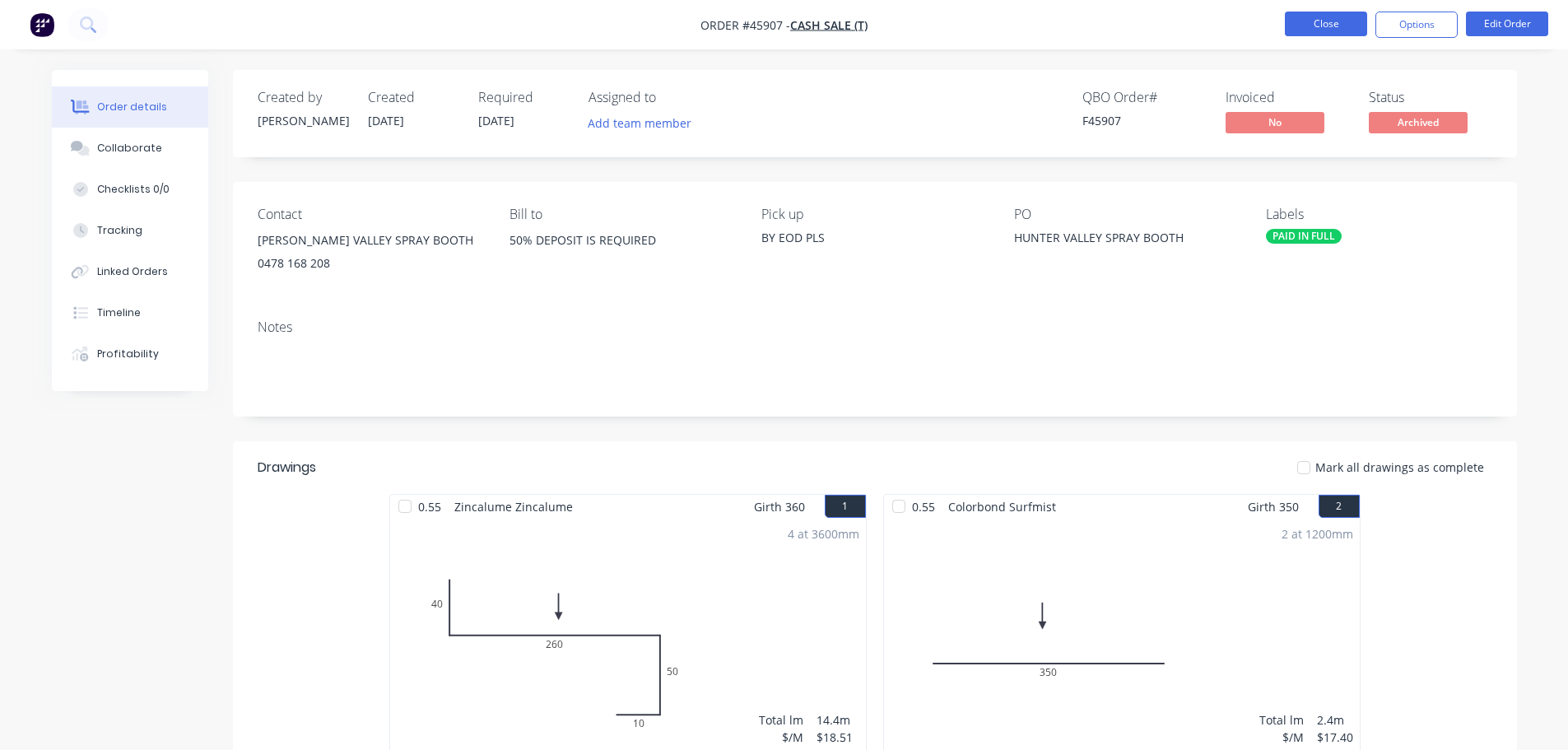
click at [1304, 32] on button "Close" at bounding box center [1326, 23] width 82 height 24
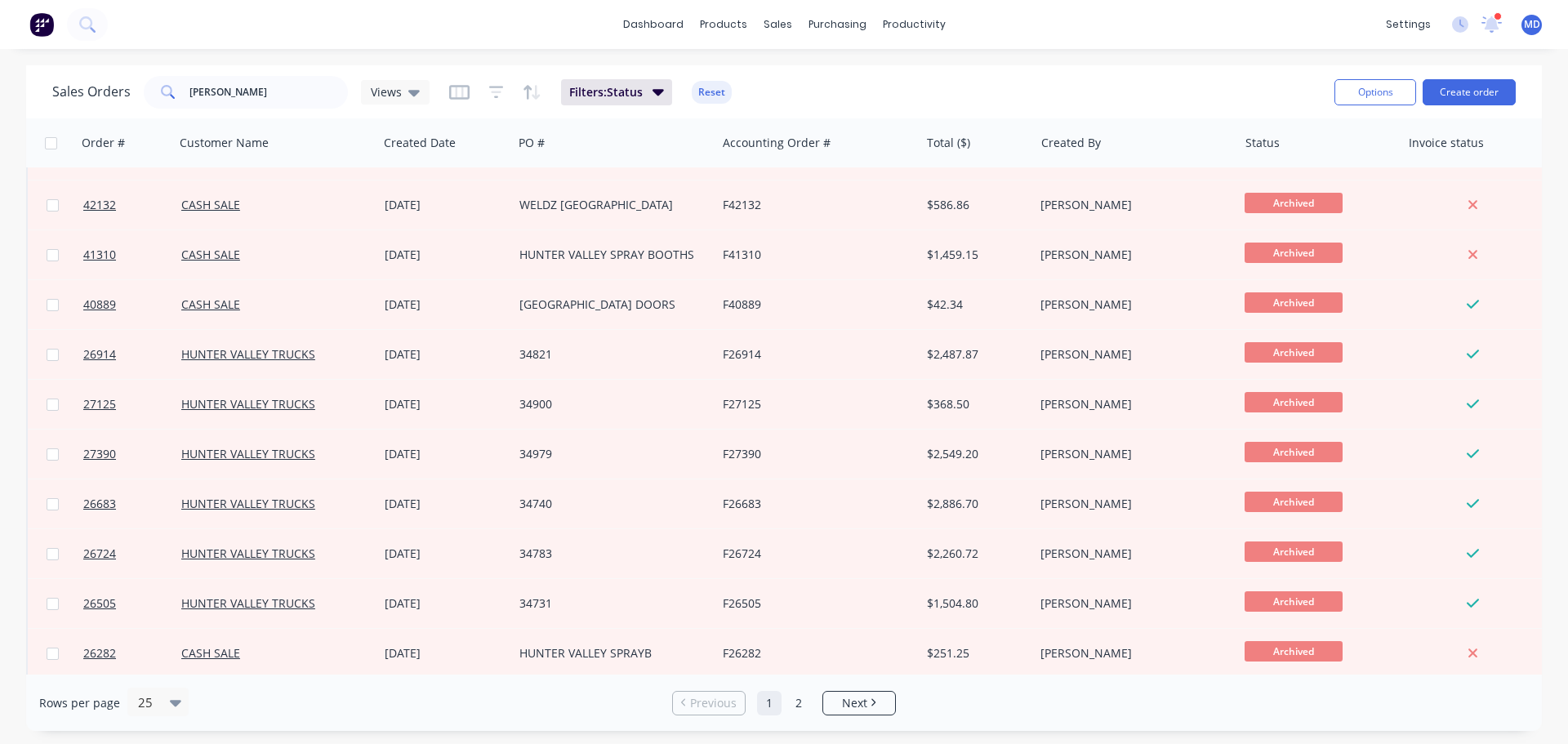
scroll to position [408, 0]
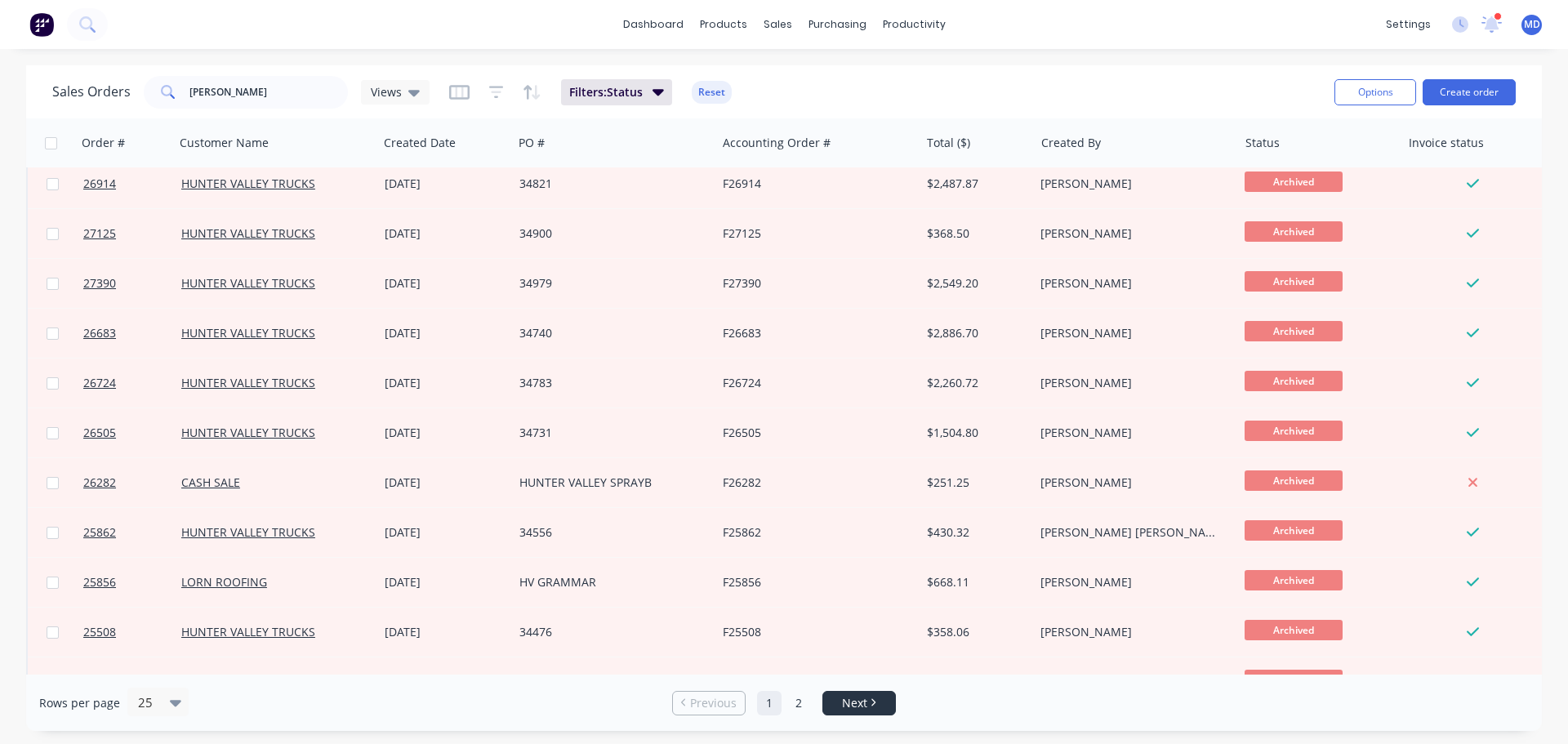
click at [839, 697] on link "Next" at bounding box center [859, 703] width 72 height 17
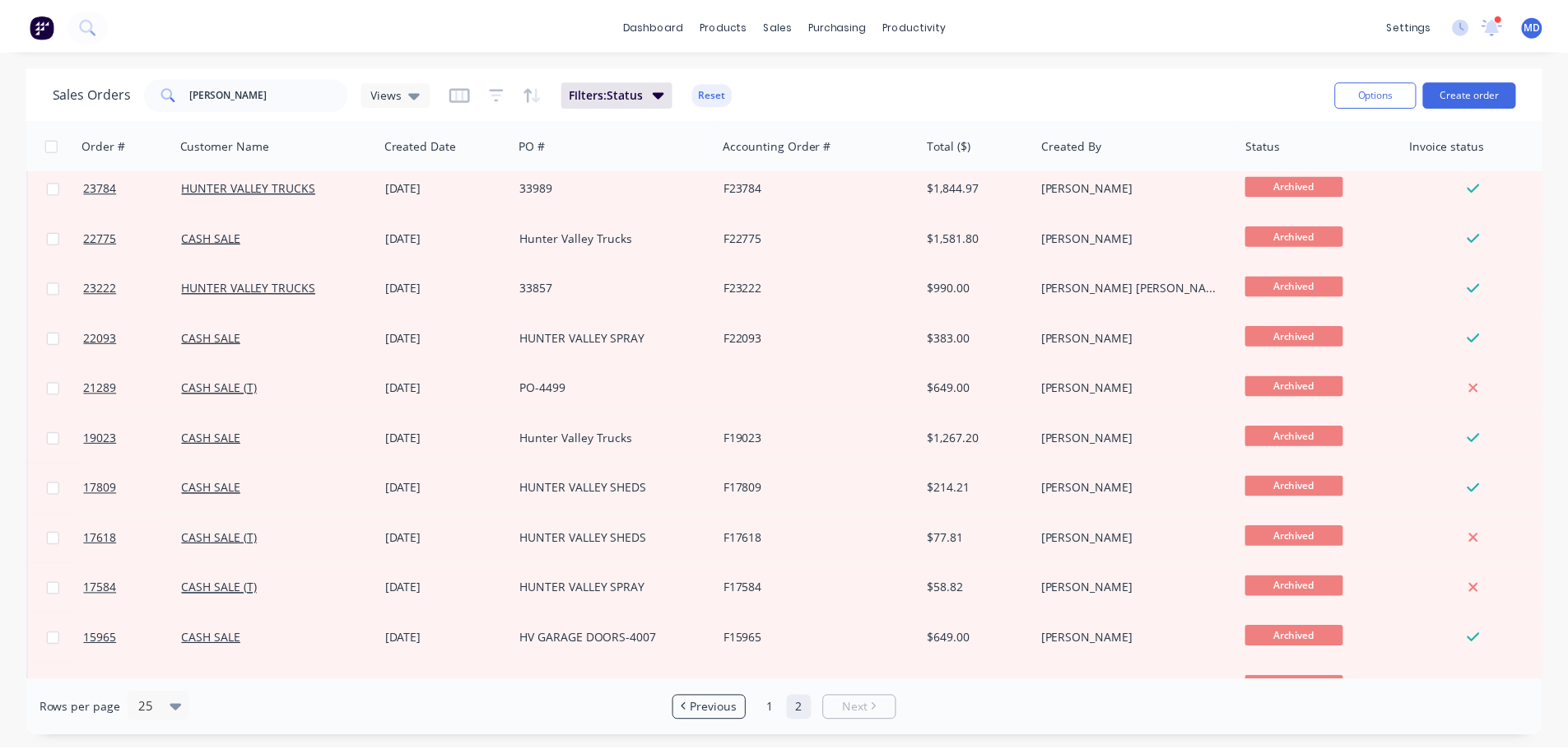
scroll to position [0, 0]
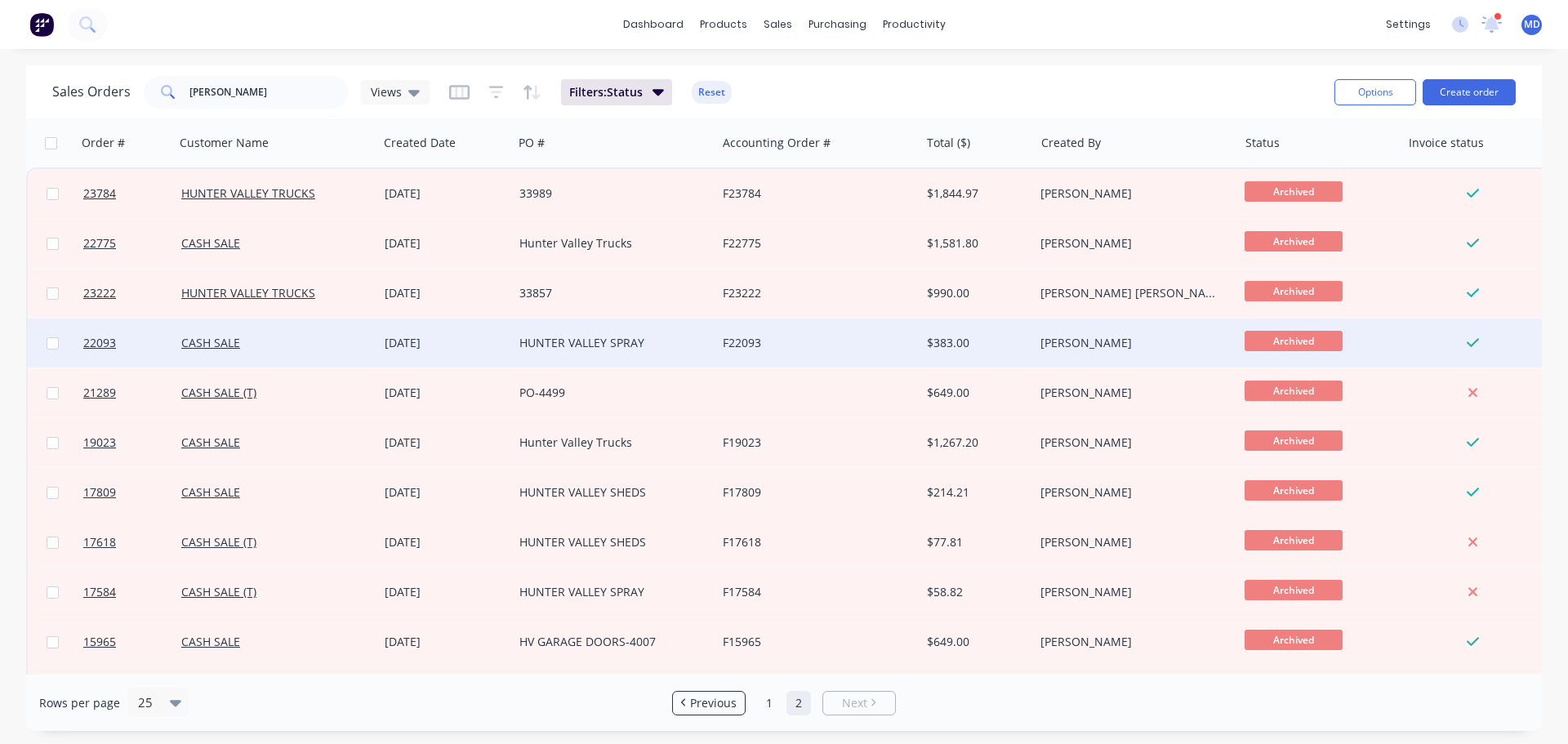
click at [81, 336] on div at bounding box center [126, 342] width 98 height 49
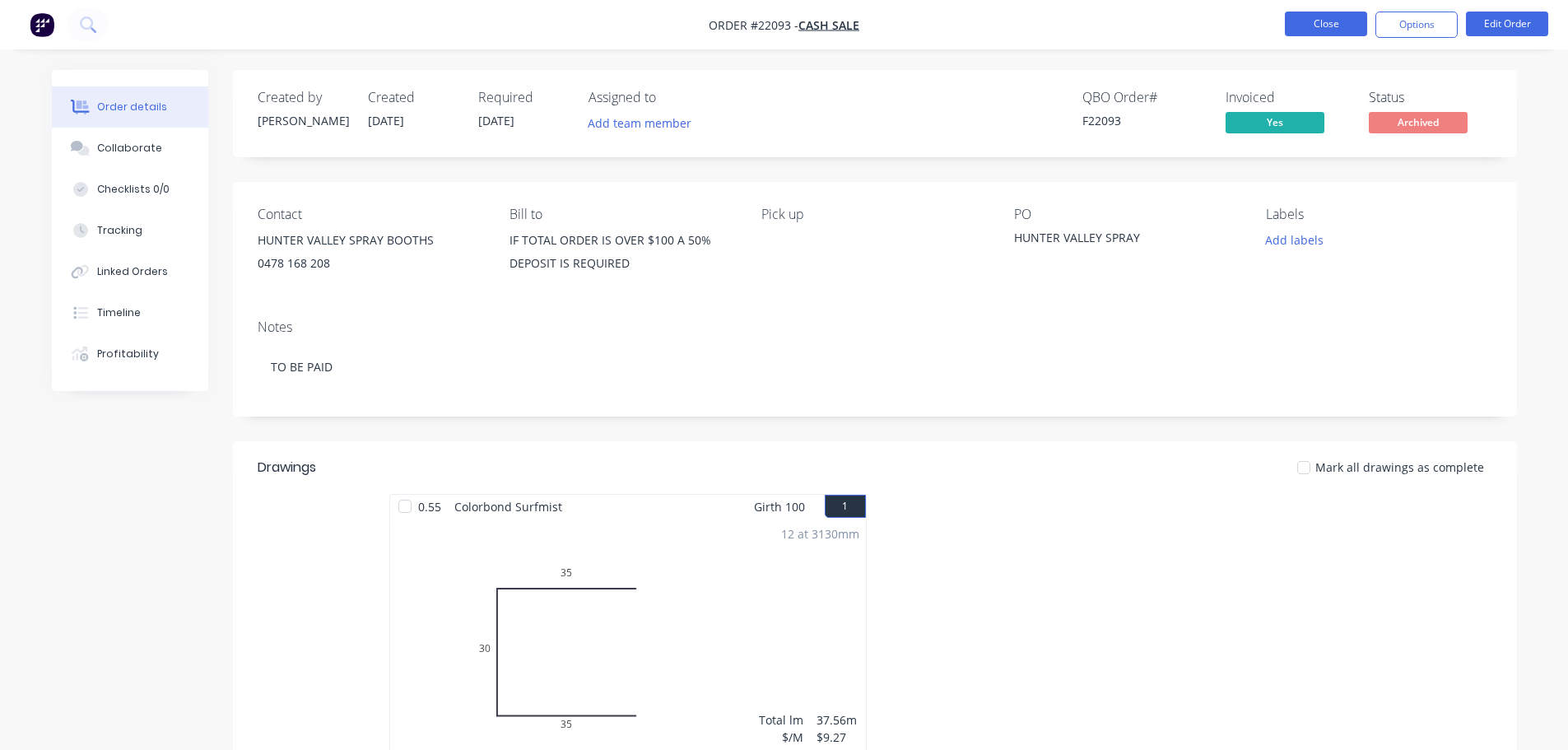
click at [1323, 23] on button "Close" at bounding box center [1326, 23] width 82 height 24
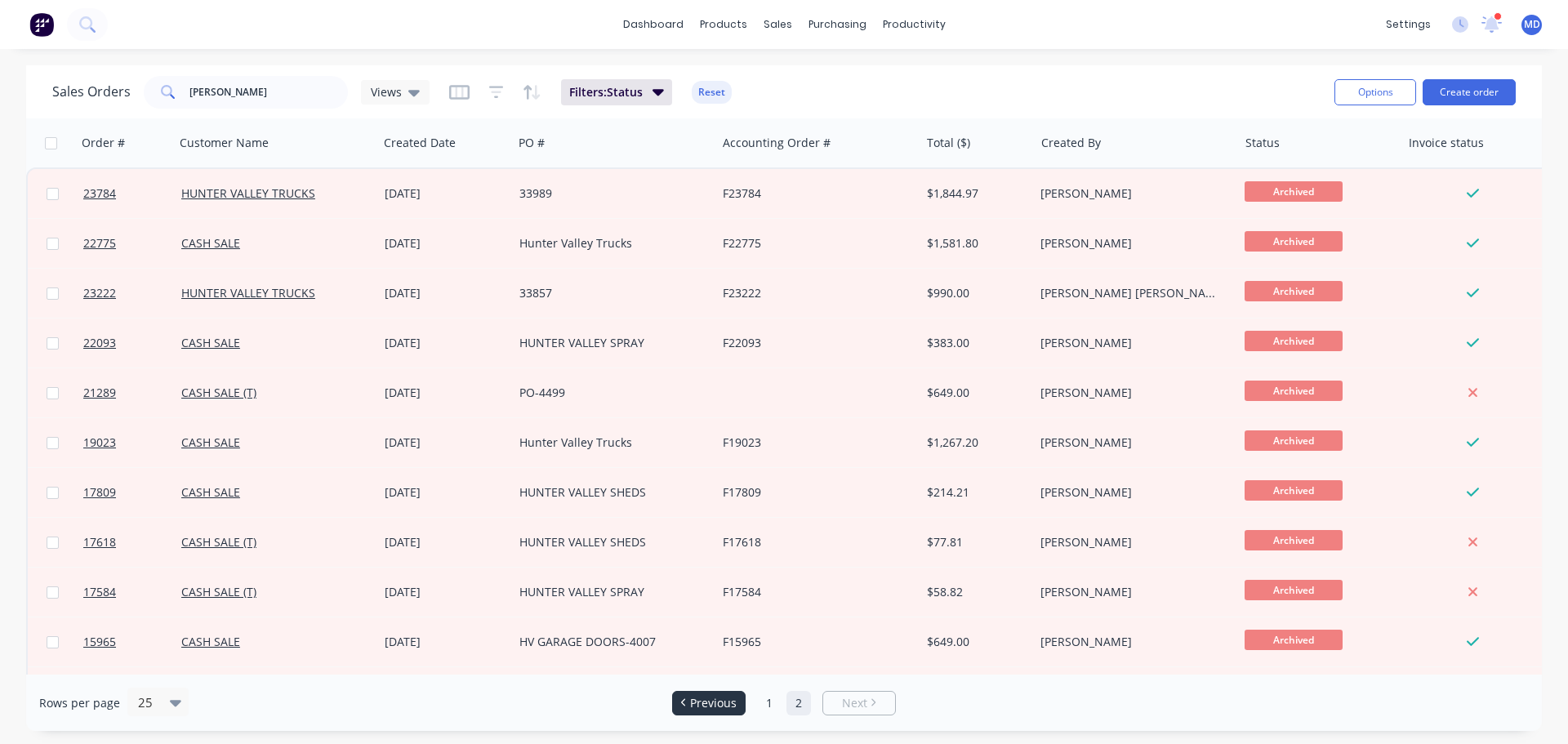
click at [713, 702] on span "Previous" at bounding box center [714, 703] width 47 height 17
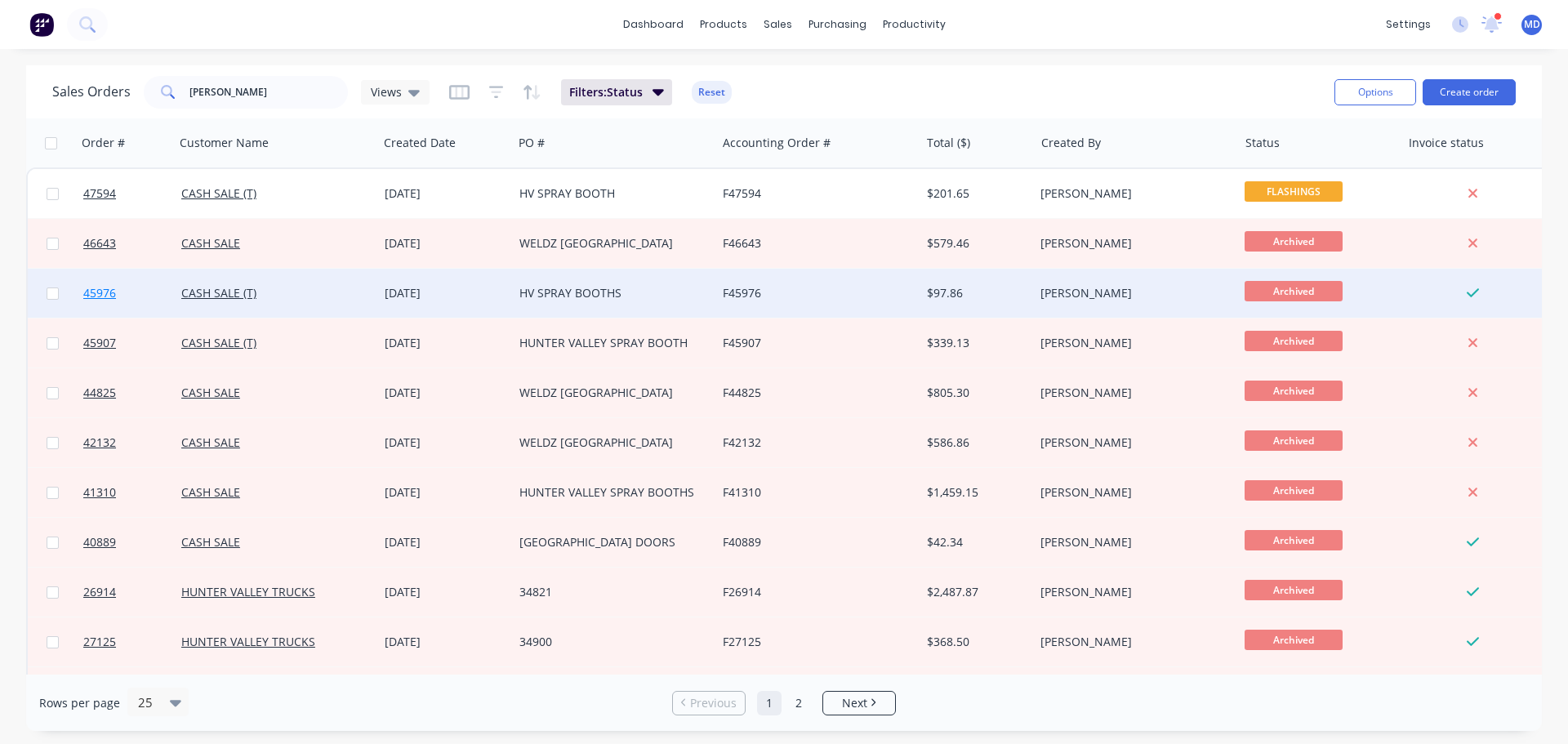
click at [92, 294] on span "45976" at bounding box center [99, 293] width 32 height 17
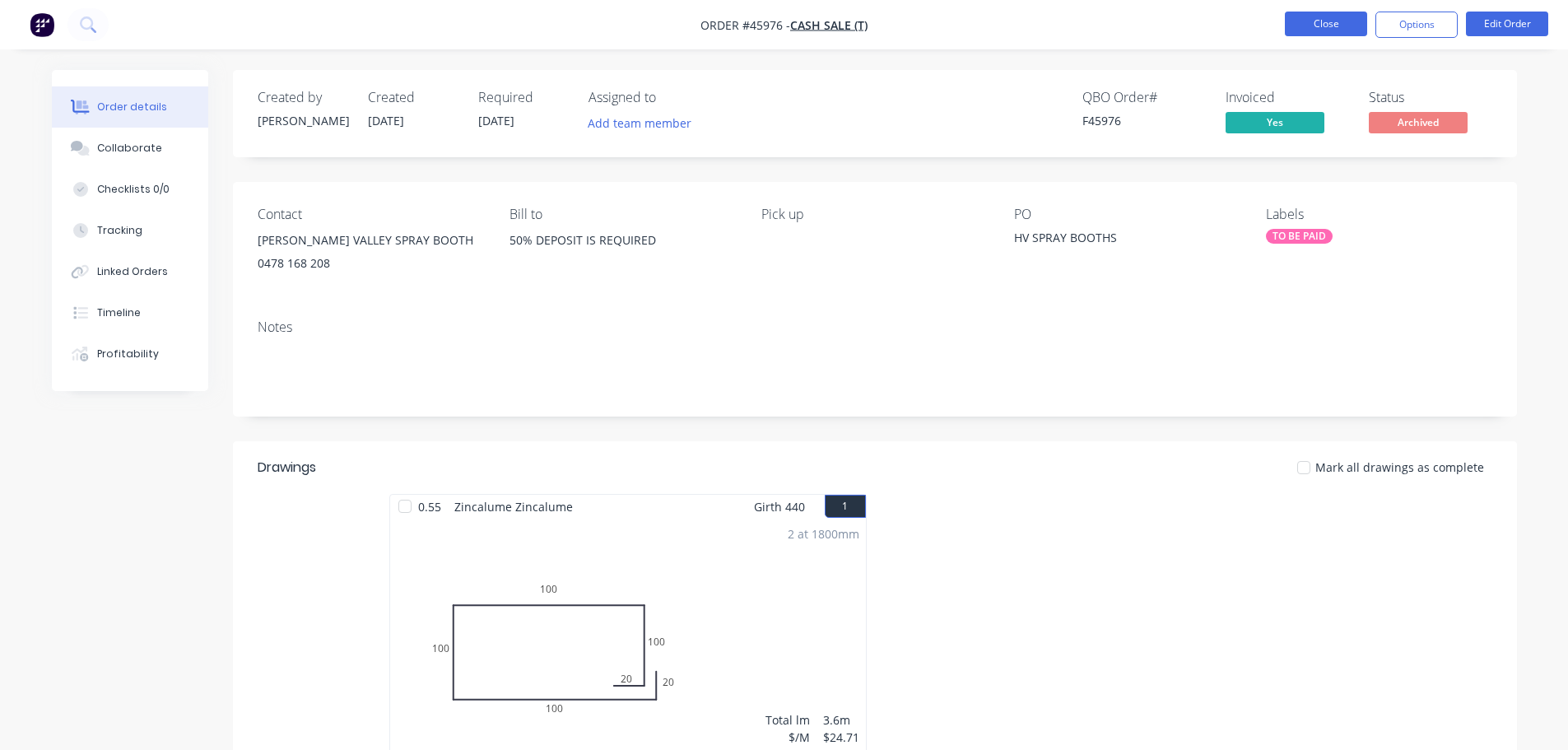
click at [1291, 23] on button "Close" at bounding box center [1326, 23] width 82 height 24
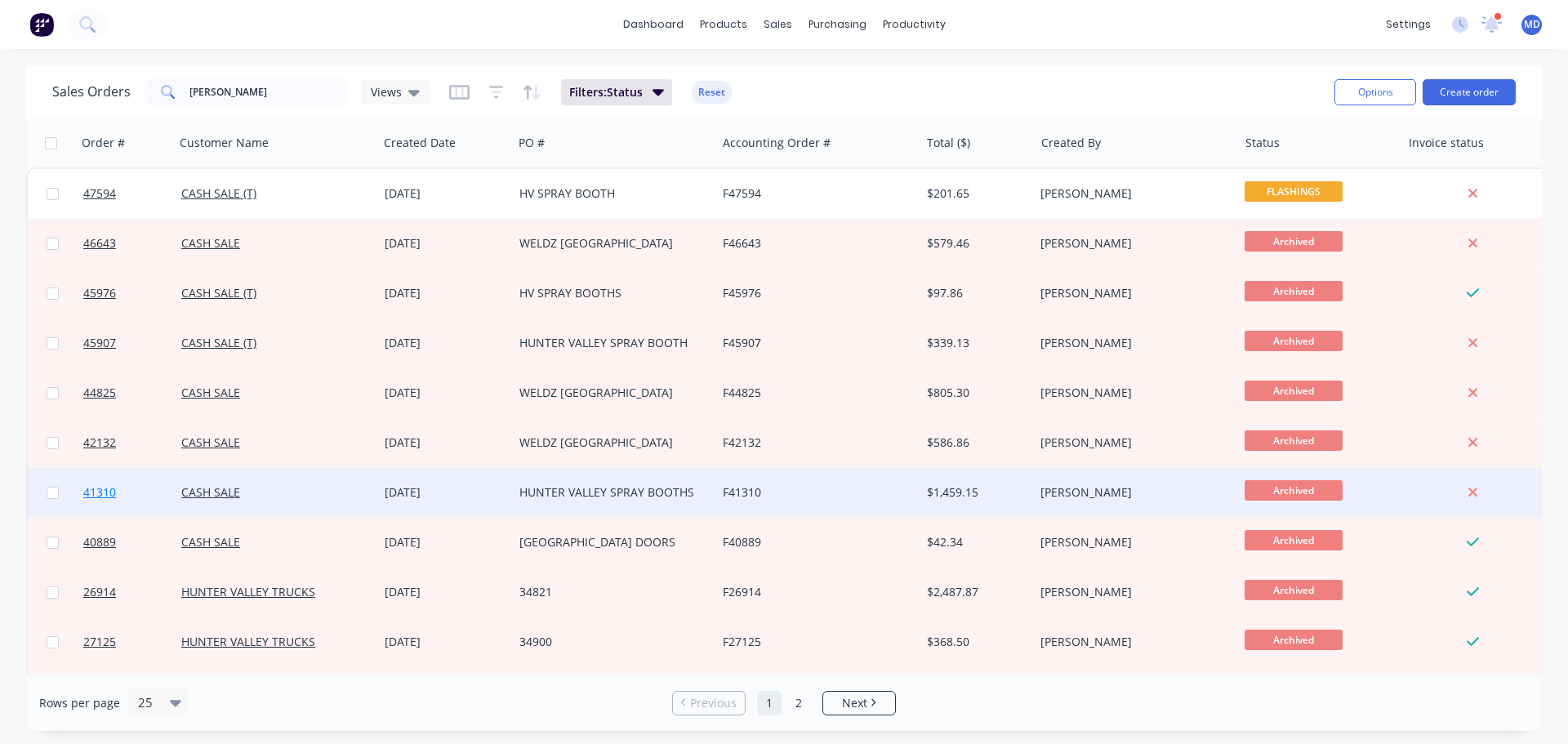
click at [123, 486] on link "41310" at bounding box center [132, 492] width 98 height 49
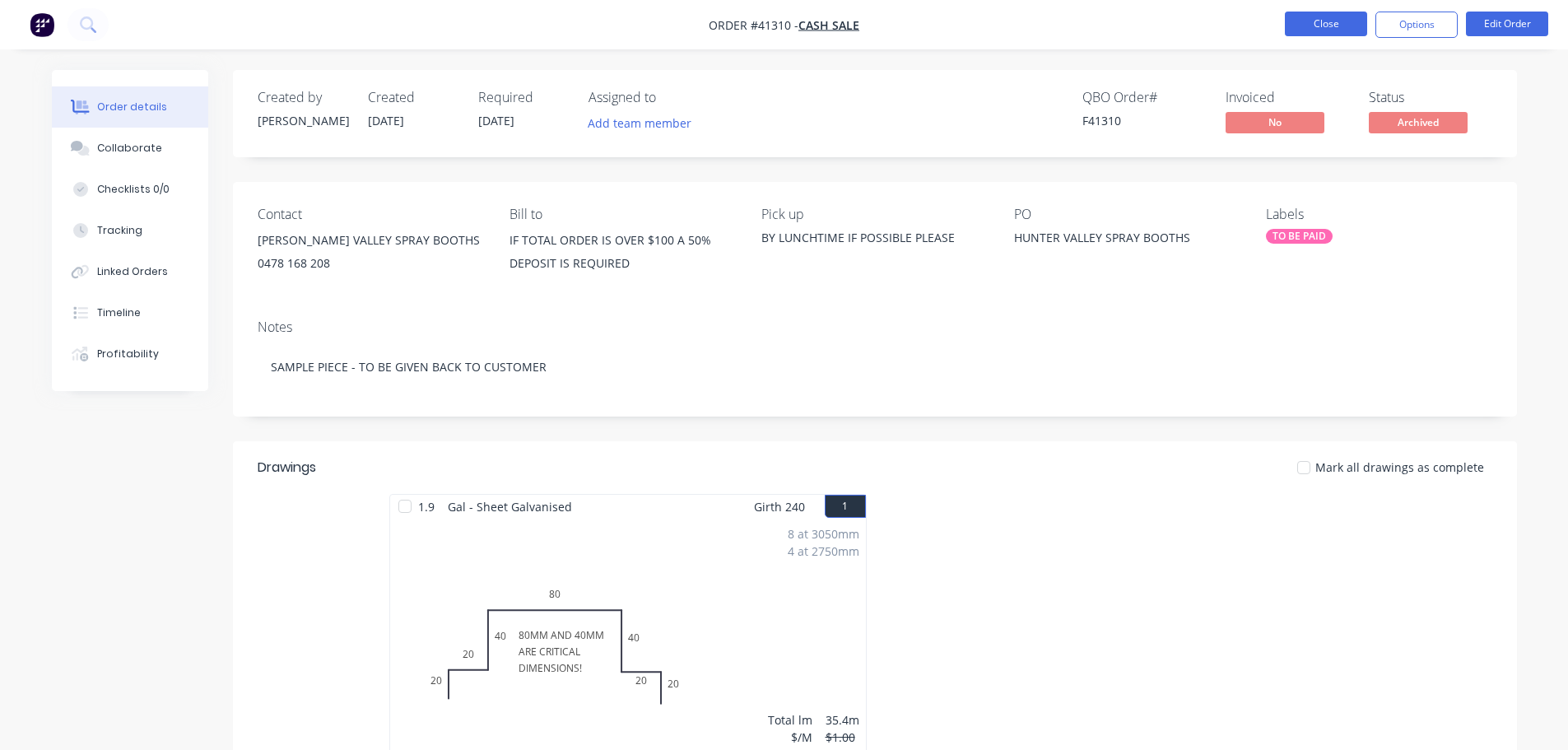
click at [1322, 23] on button "Close" at bounding box center [1326, 23] width 82 height 24
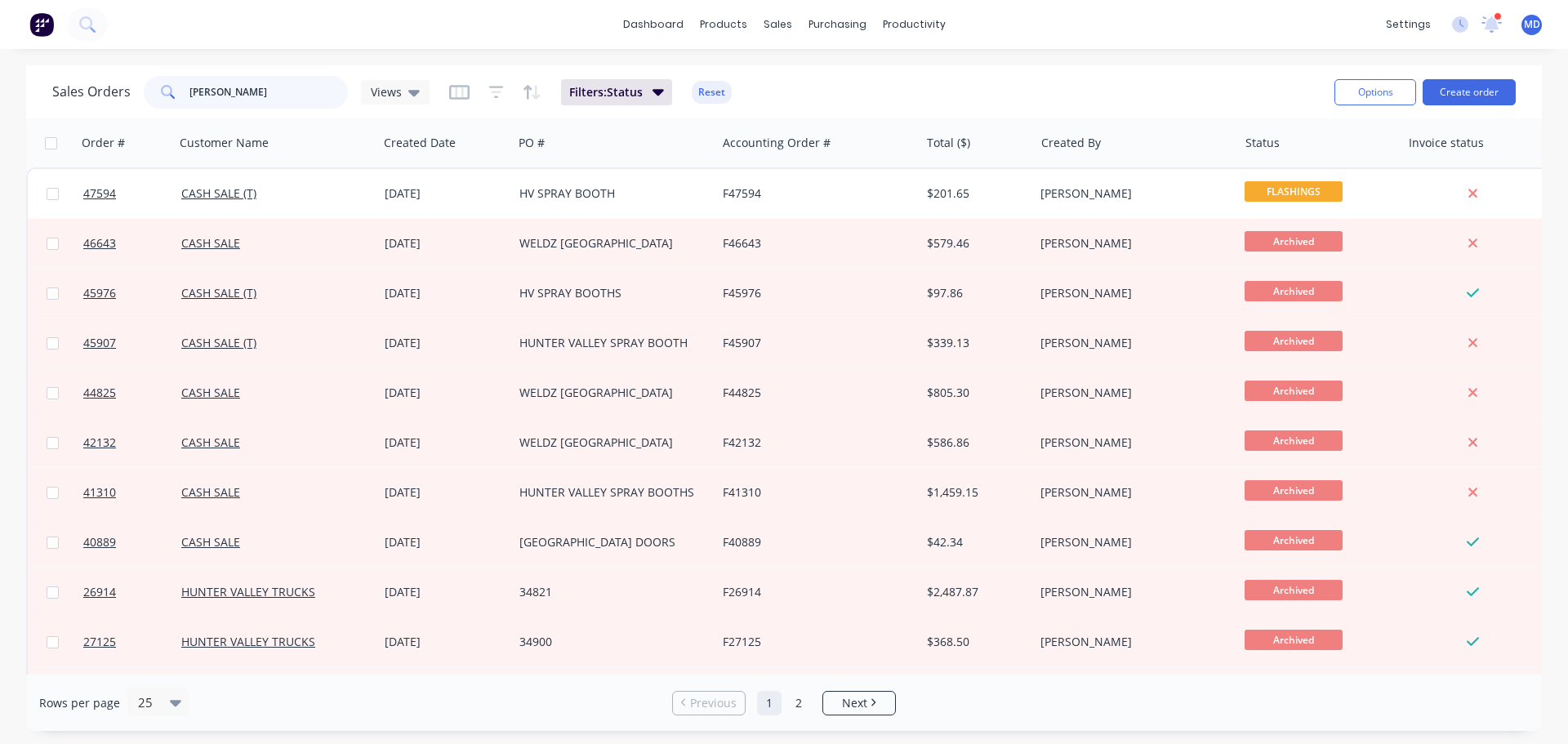
drag, startPoint x: 294, startPoint y: 96, endPoint x: 108, endPoint y: 82, distance: 186.5
click at [110, 86] on div "Sales Orders HUNTER VAL Views" at bounding box center [241, 91] width 378 height 32
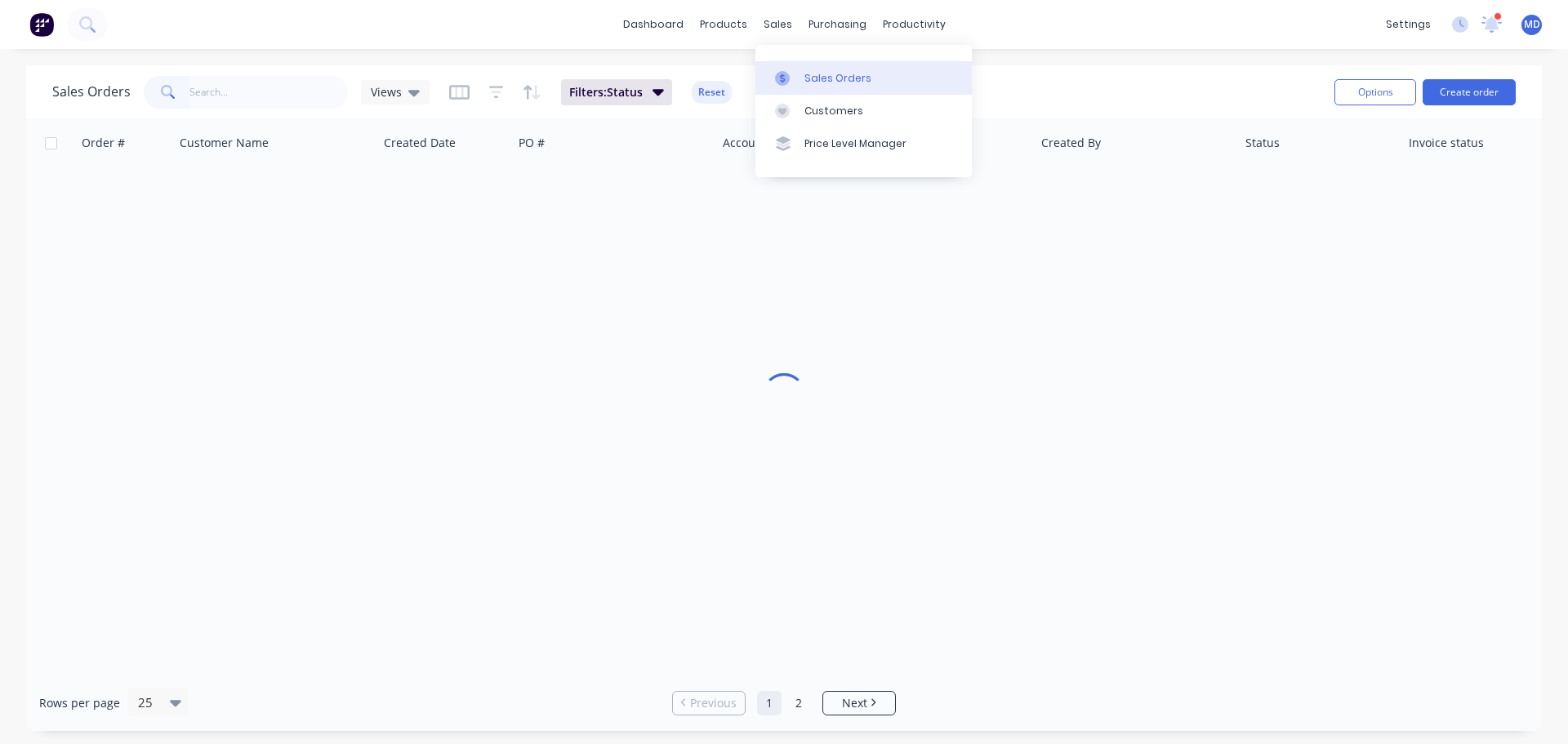
click at [793, 69] on link "Sales Orders" at bounding box center [863, 77] width 216 height 32
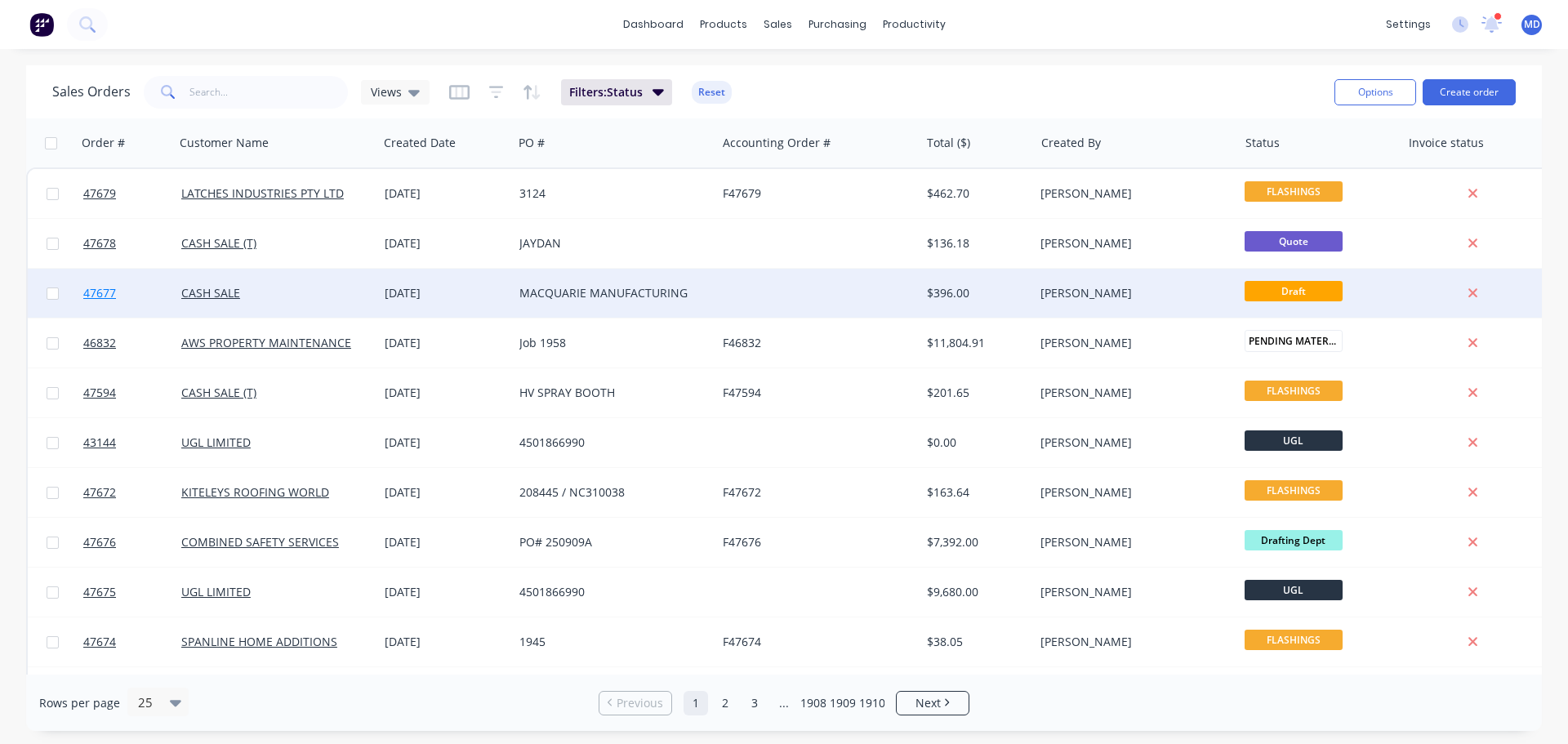
click at [118, 288] on link "47677" at bounding box center [132, 293] width 98 height 49
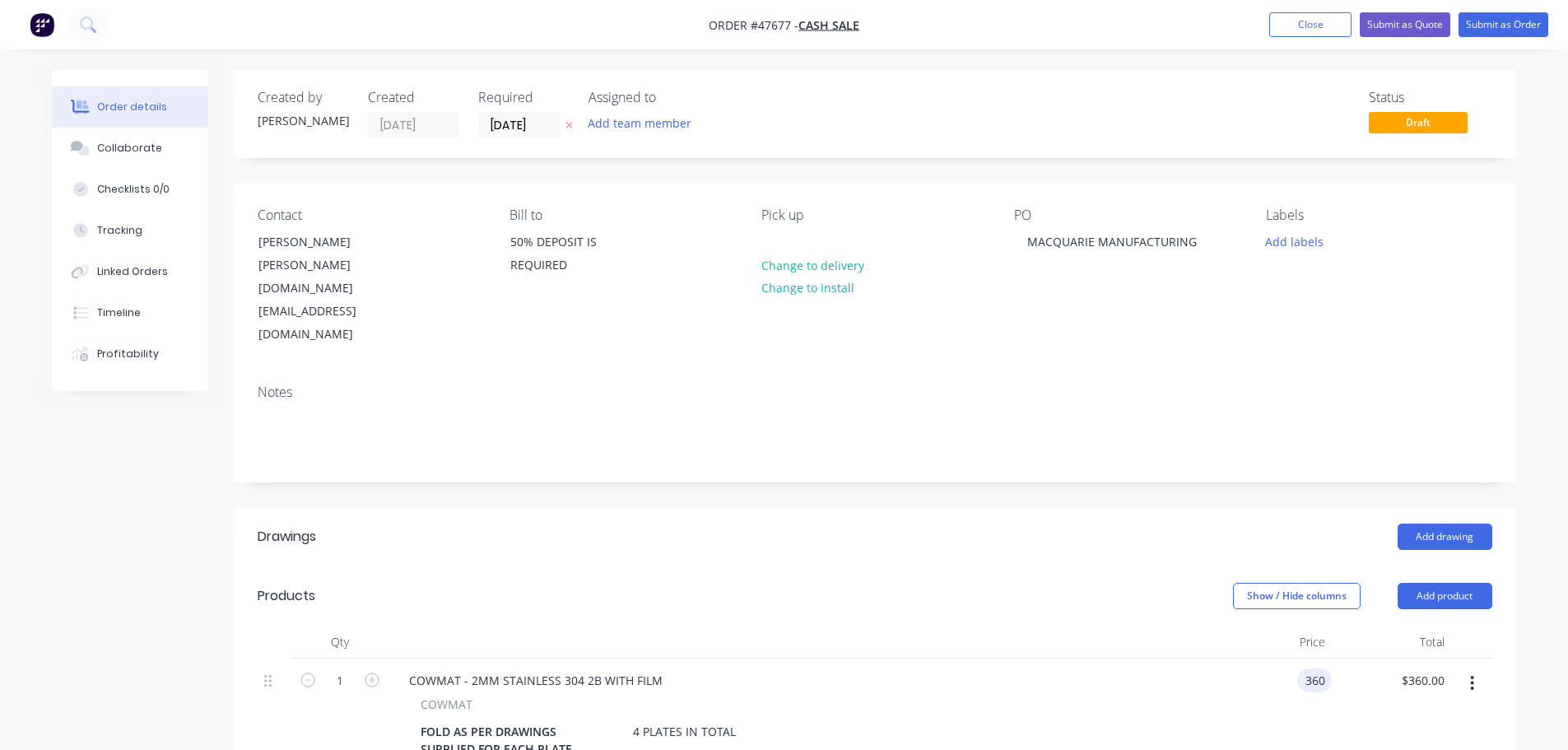
click at [1313, 668] on input "360" at bounding box center [1317, 680] width 28 height 23
type input "$240.00"
click at [1146, 524] on div "Add drawing" at bounding box center [1006, 536] width 972 height 26
click at [1401, 32] on button "Submit as Quote" at bounding box center [1405, 24] width 91 height 24
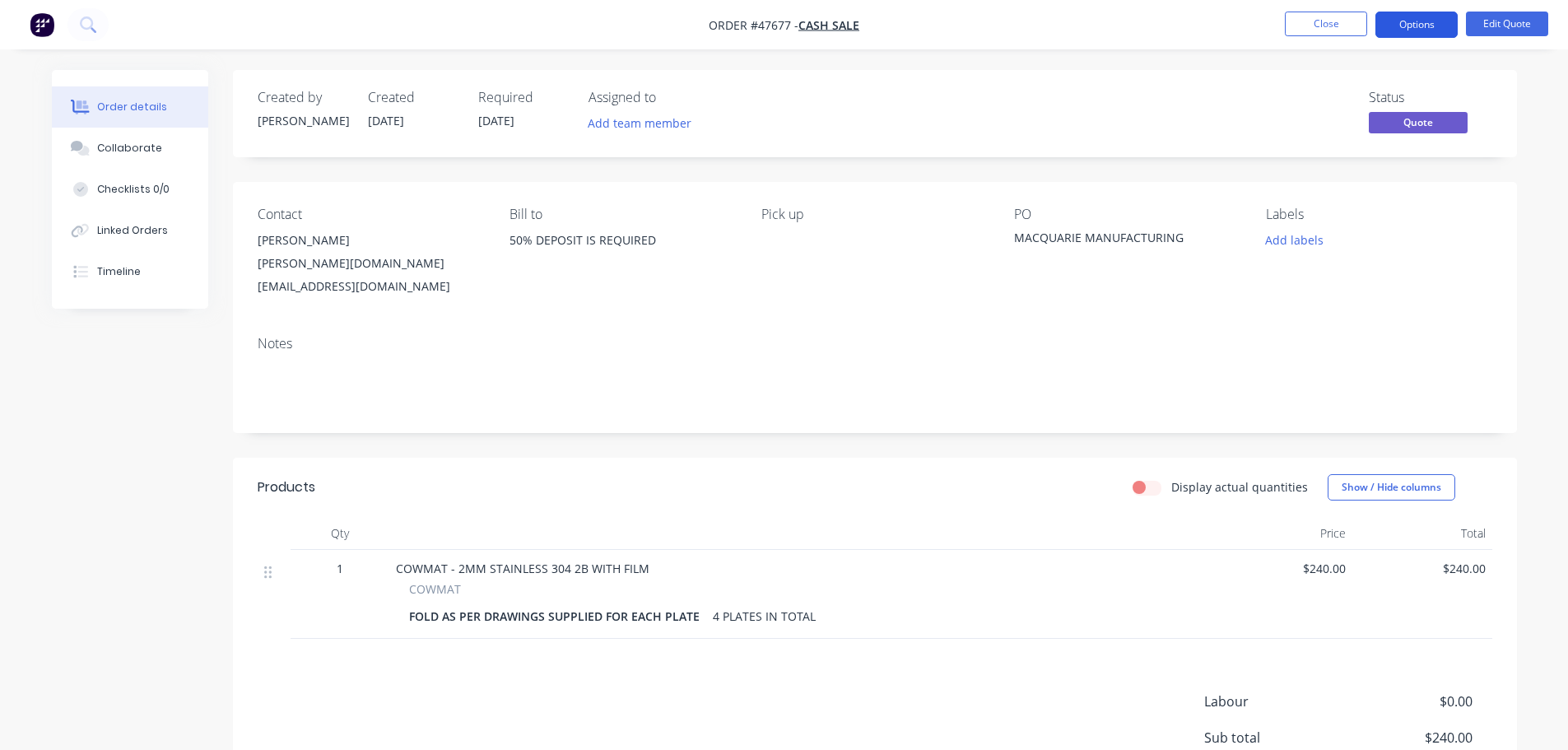
click at [1399, 28] on button "Options" at bounding box center [1416, 24] width 82 height 26
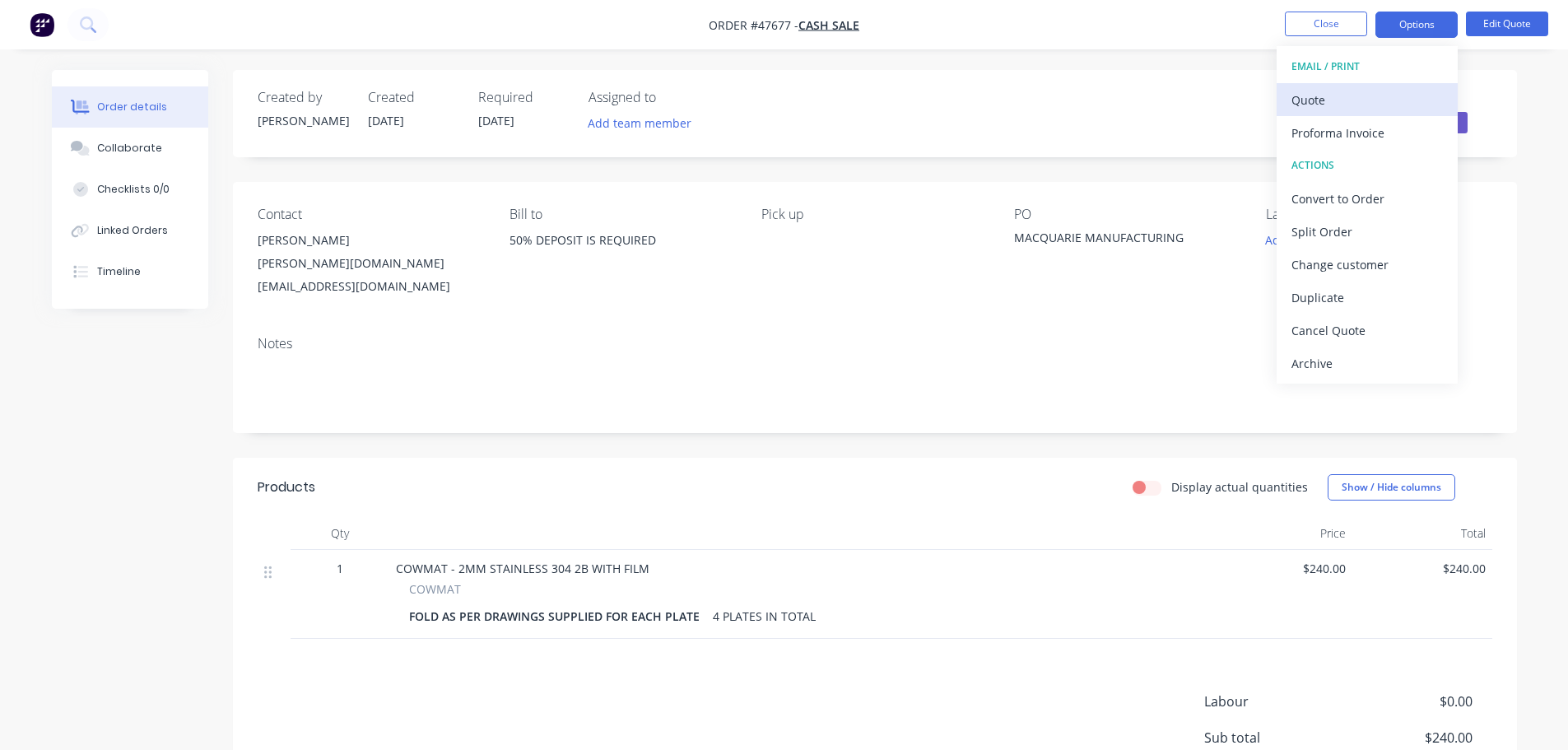
click at [1340, 97] on div "Quote" at bounding box center [1367, 100] width 152 height 23
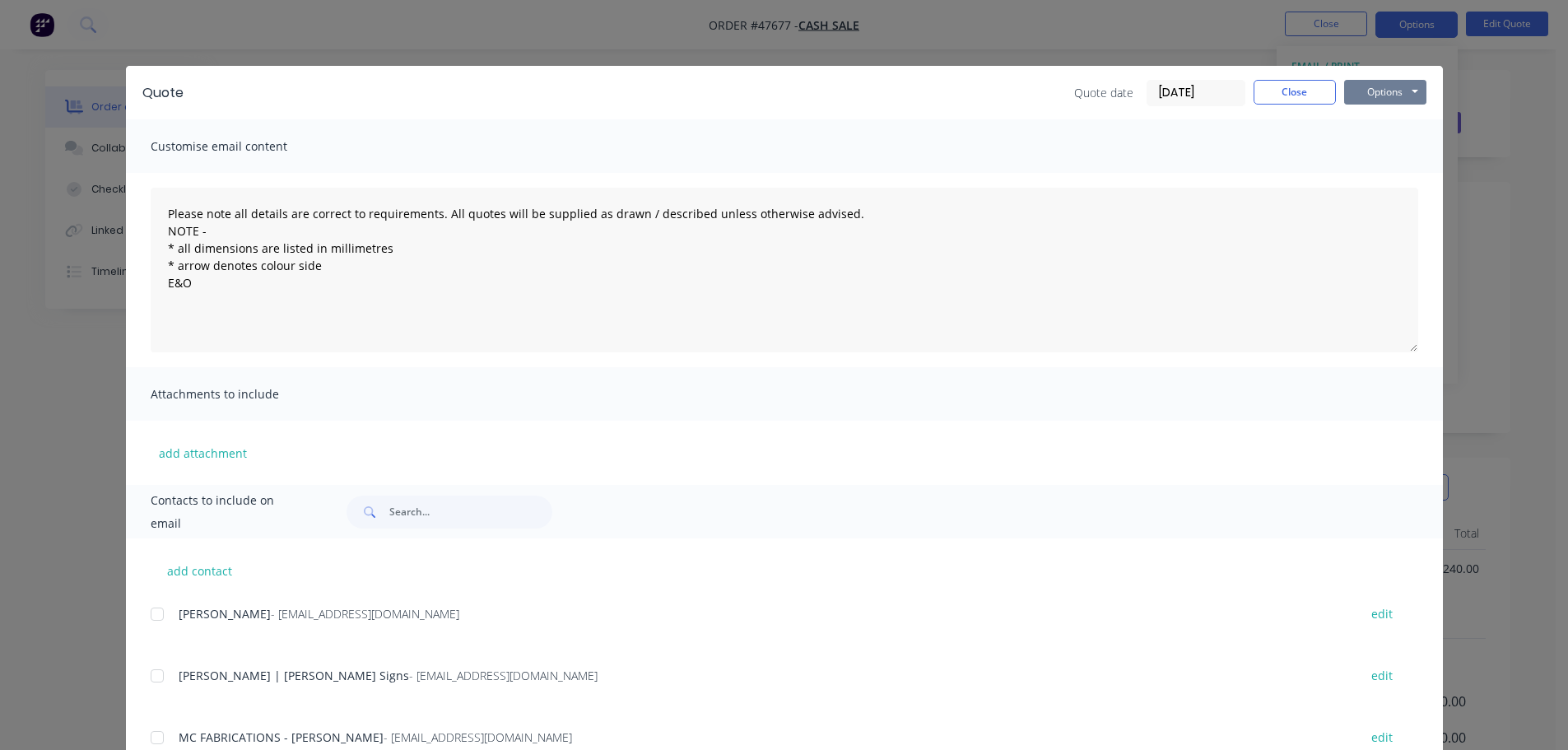
click at [1381, 94] on button "Options" at bounding box center [1385, 91] width 82 height 24
click at [1369, 144] on button "Print" at bounding box center [1397, 148] width 106 height 27
click at [1259, 85] on button "Close" at bounding box center [1295, 91] width 82 height 24
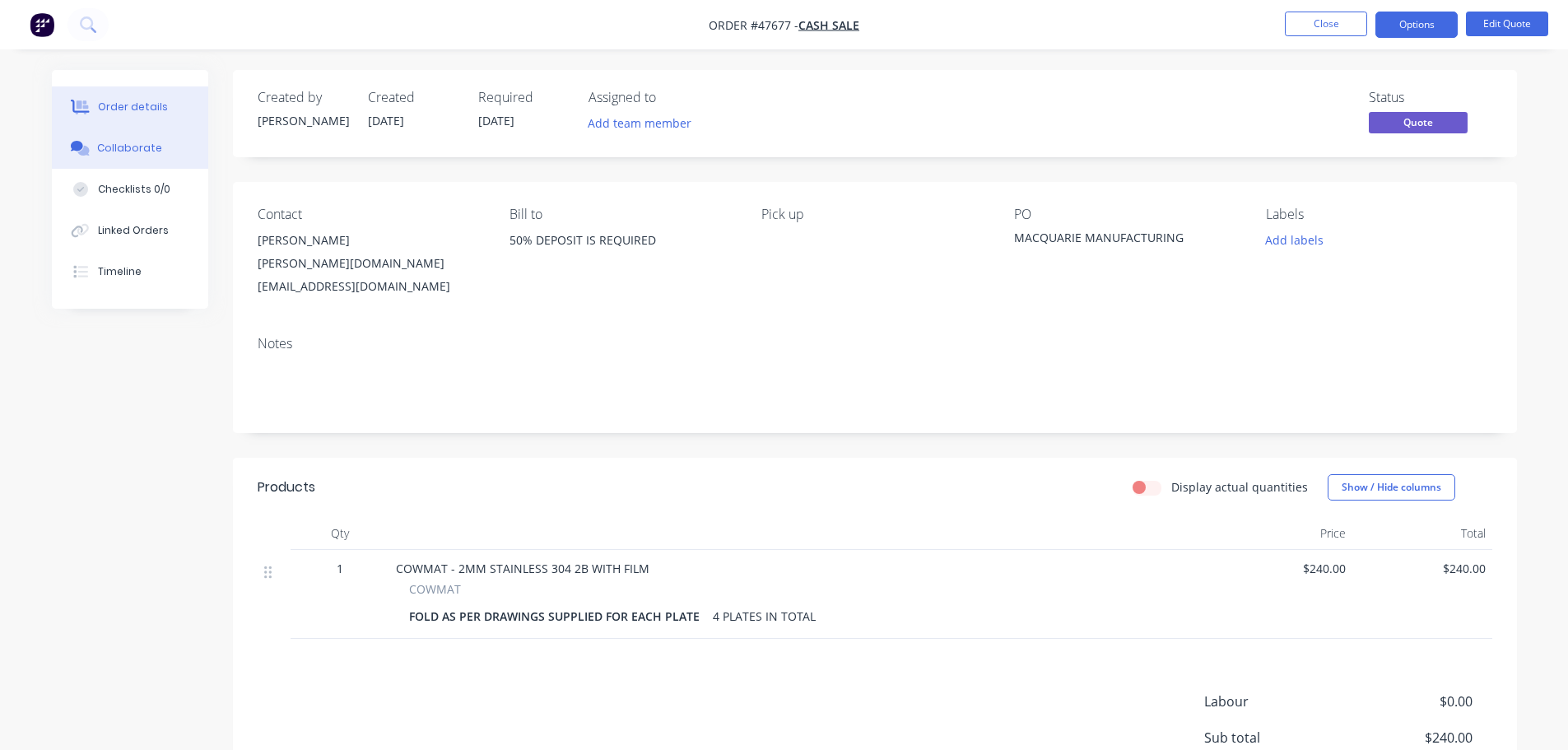
click at [144, 149] on div "Collaborate" at bounding box center [130, 148] width 65 height 15
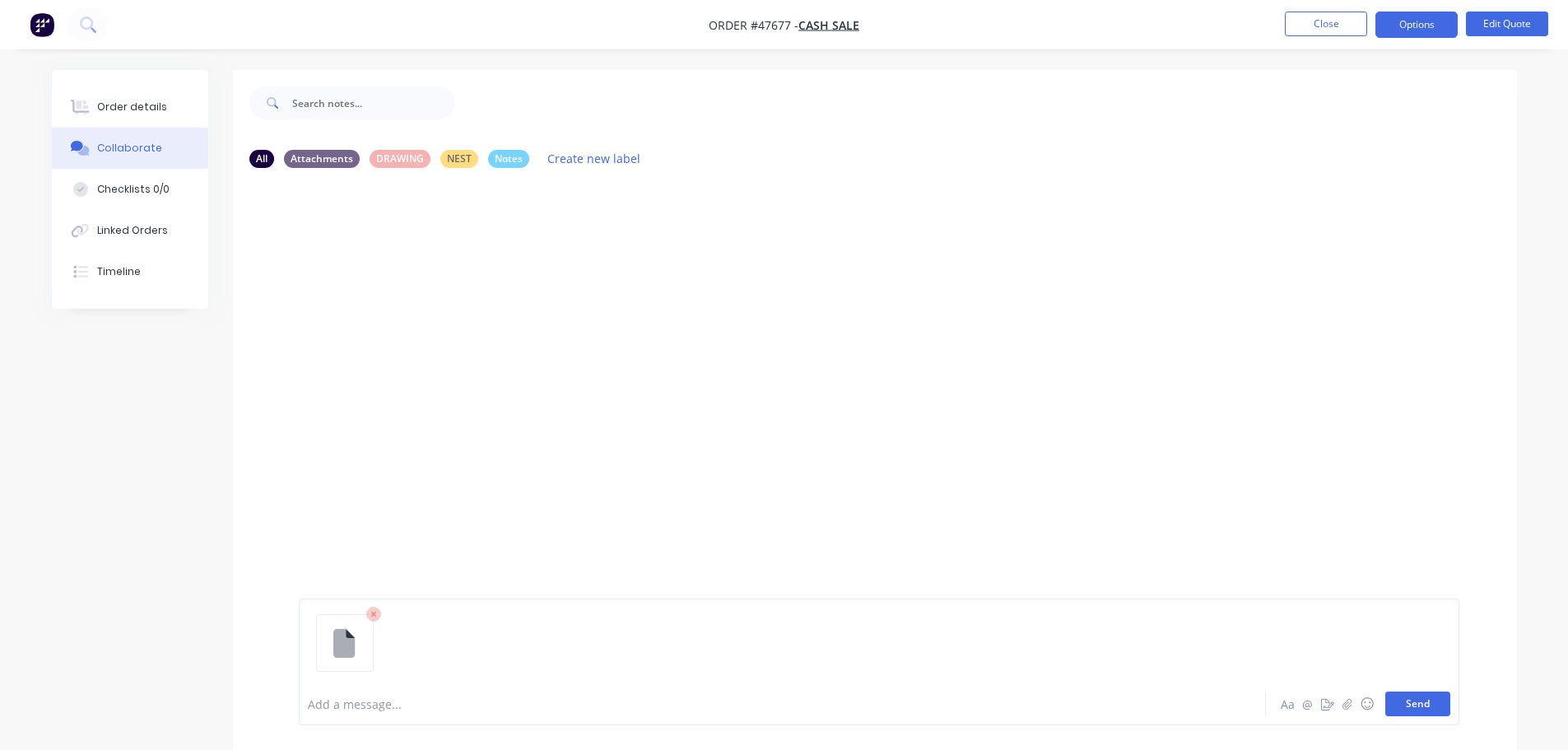
click at [1441, 709] on button "Send" at bounding box center [1418, 703] width 65 height 24
click at [340, 701] on div at bounding box center [736, 704] width 856 height 18
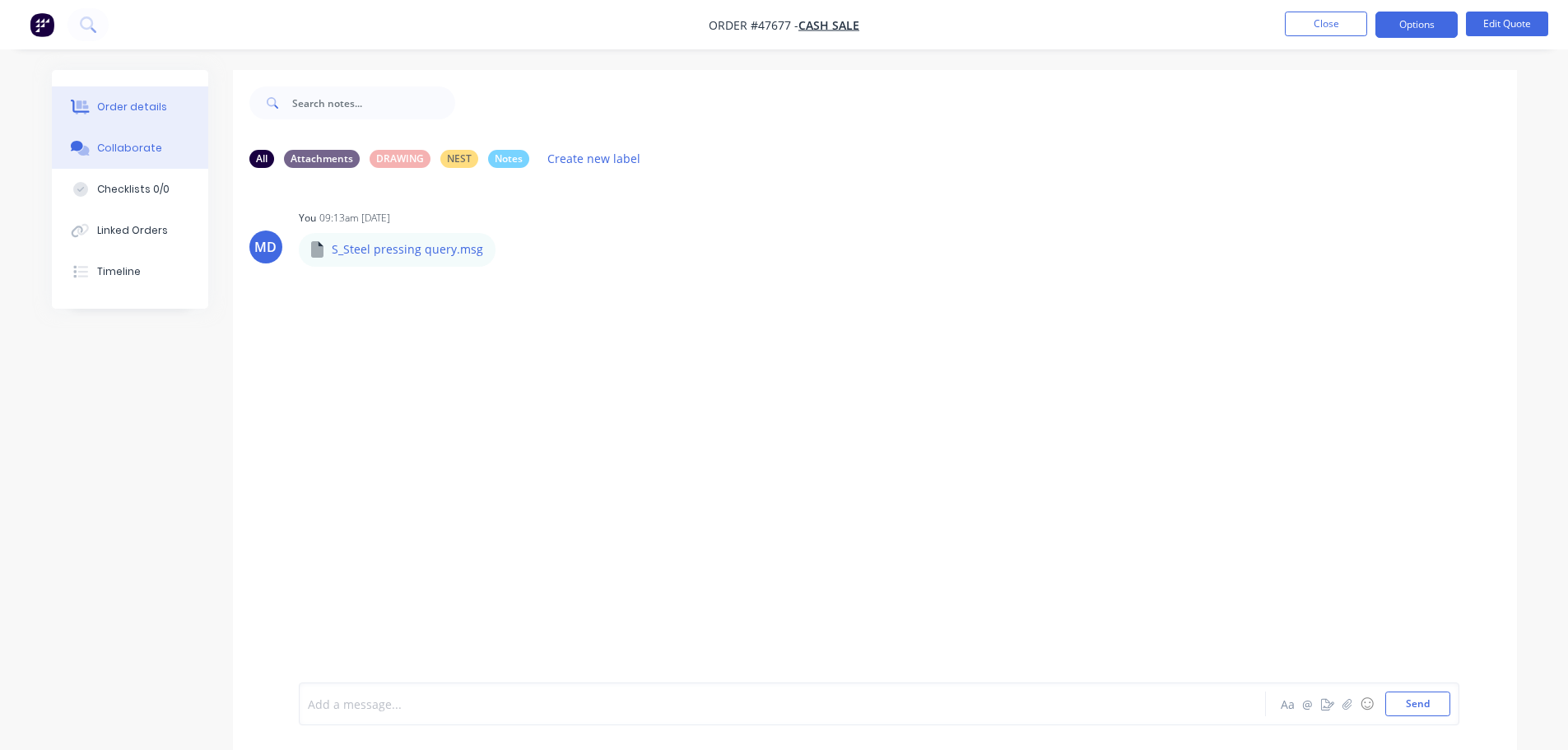
click at [104, 111] on div "Order details" at bounding box center [132, 107] width 70 height 15
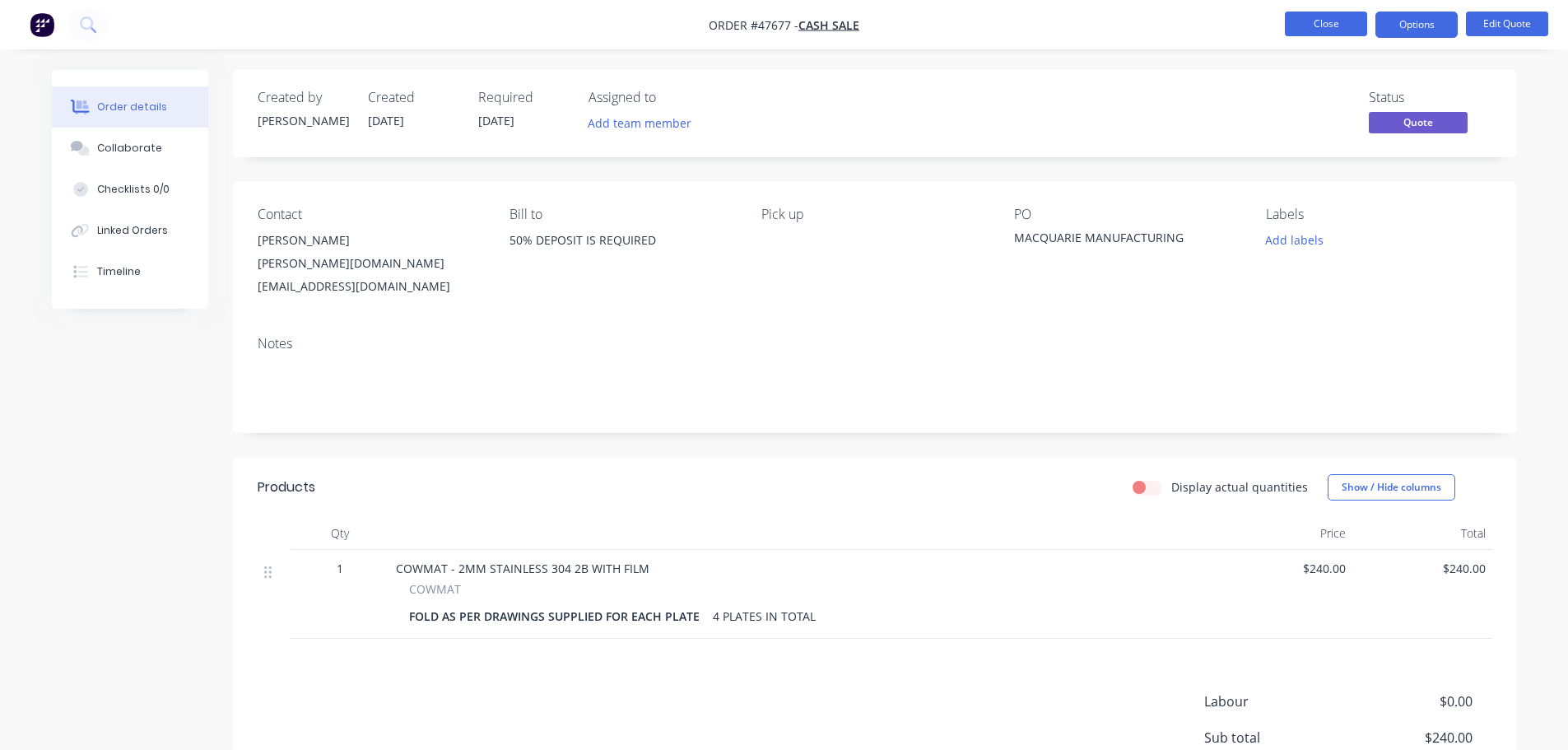
click at [1287, 25] on button "Close" at bounding box center [1326, 23] width 82 height 24
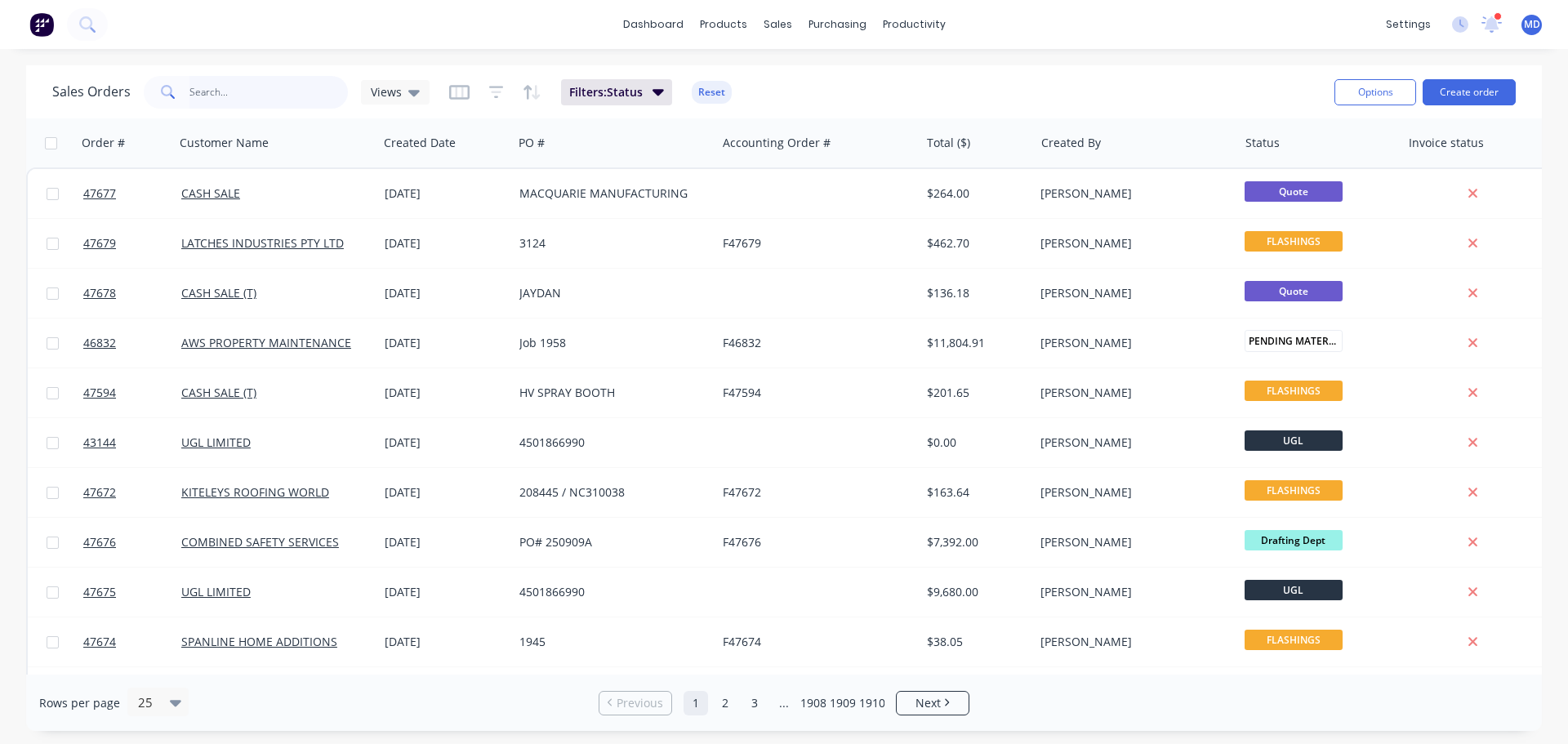
click at [229, 90] on input "text" at bounding box center [269, 91] width 159 height 32
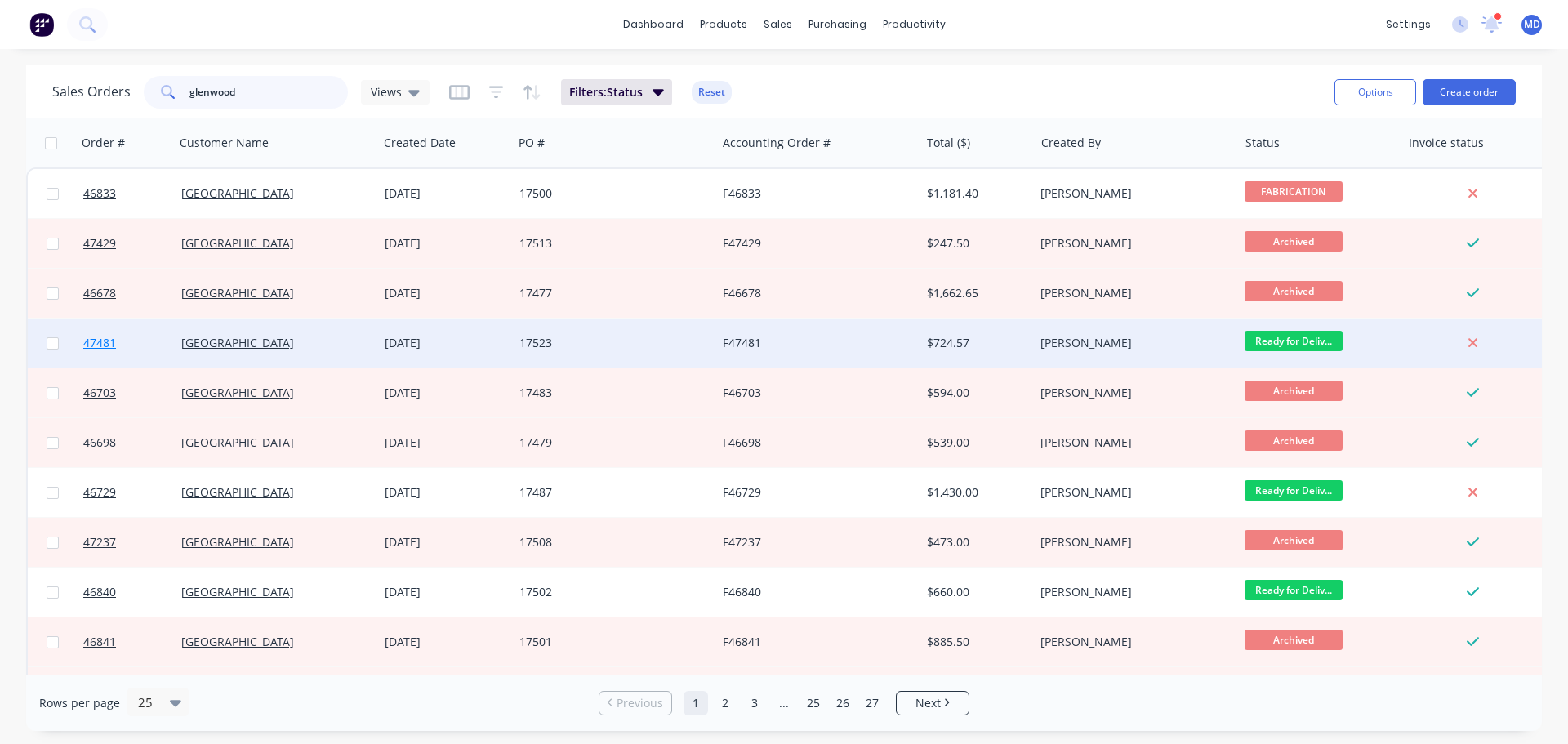
type input "glenwood"
click at [98, 339] on span "47481" at bounding box center [99, 343] width 32 height 17
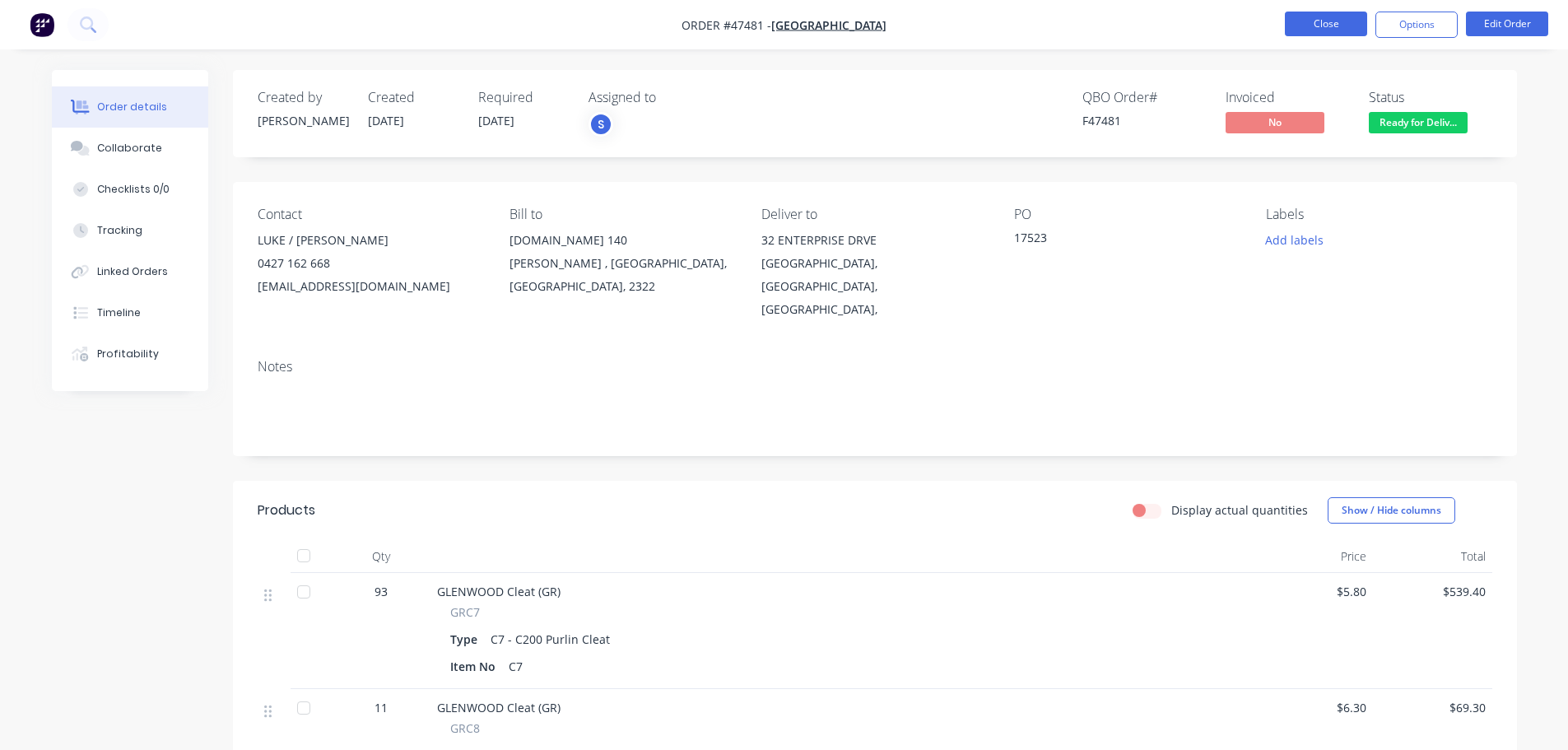
click at [1314, 34] on button "Close" at bounding box center [1326, 23] width 82 height 24
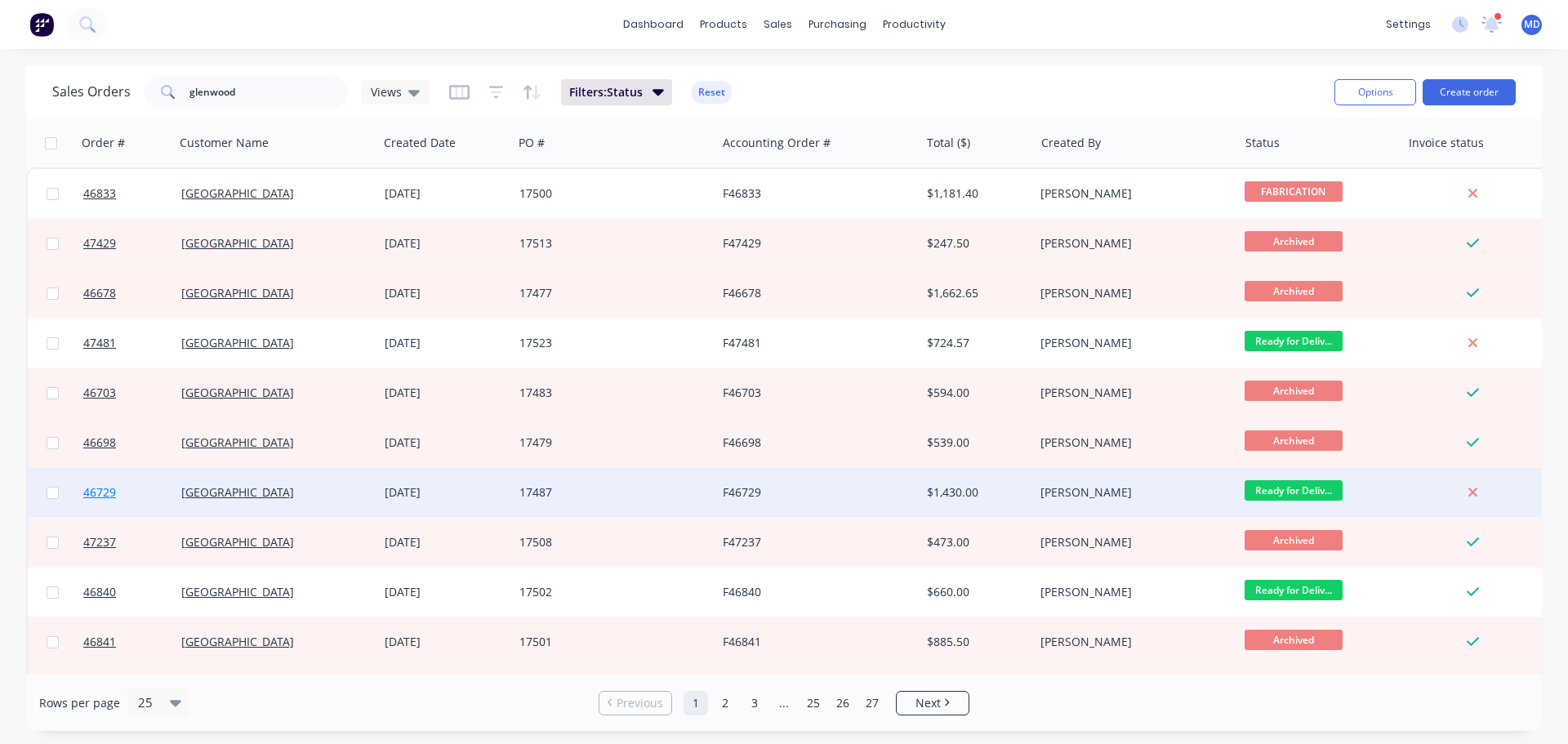
click at [90, 496] on span "46729" at bounding box center [99, 492] width 32 height 17
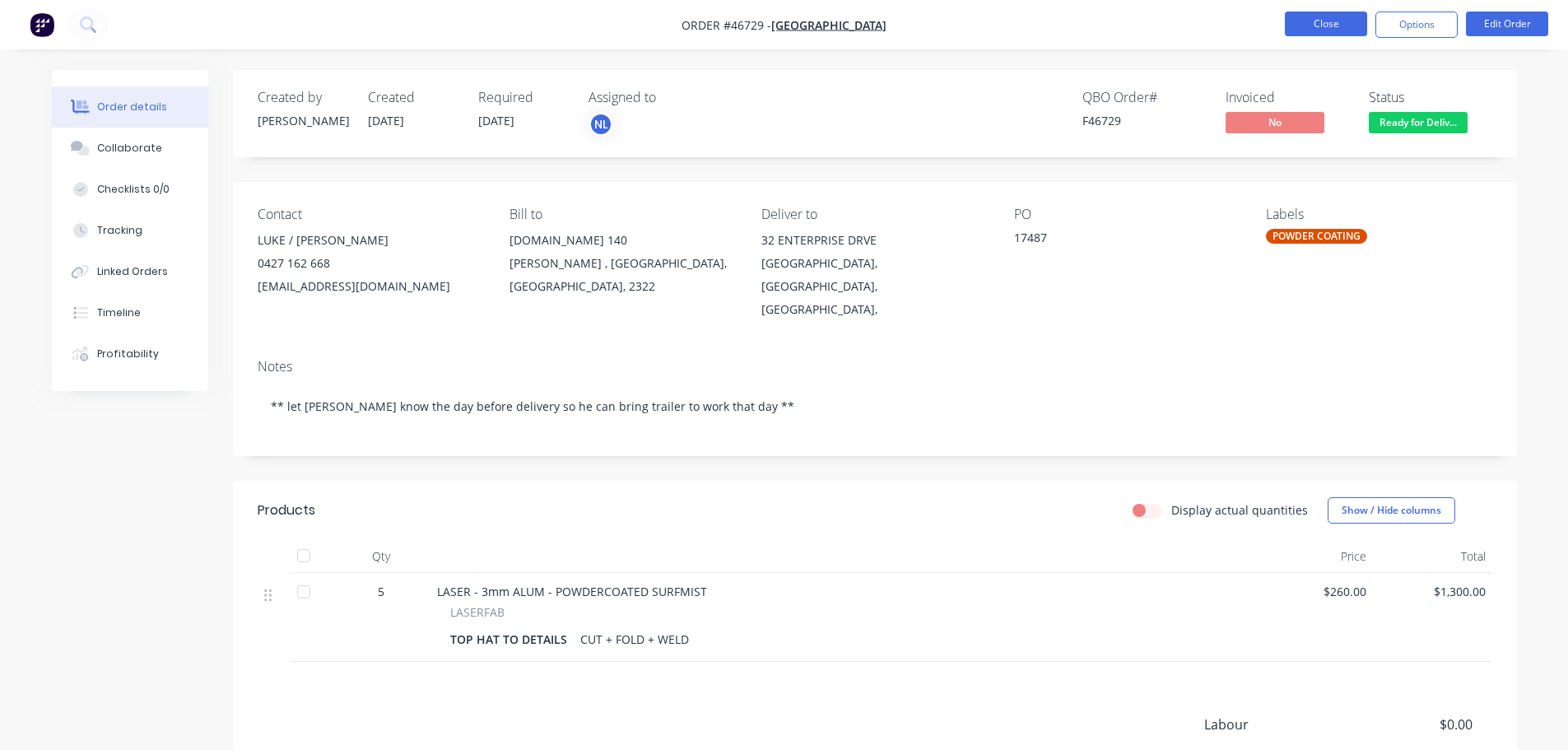
click at [1327, 25] on button "Close" at bounding box center [1326, 23] width 82 height 24
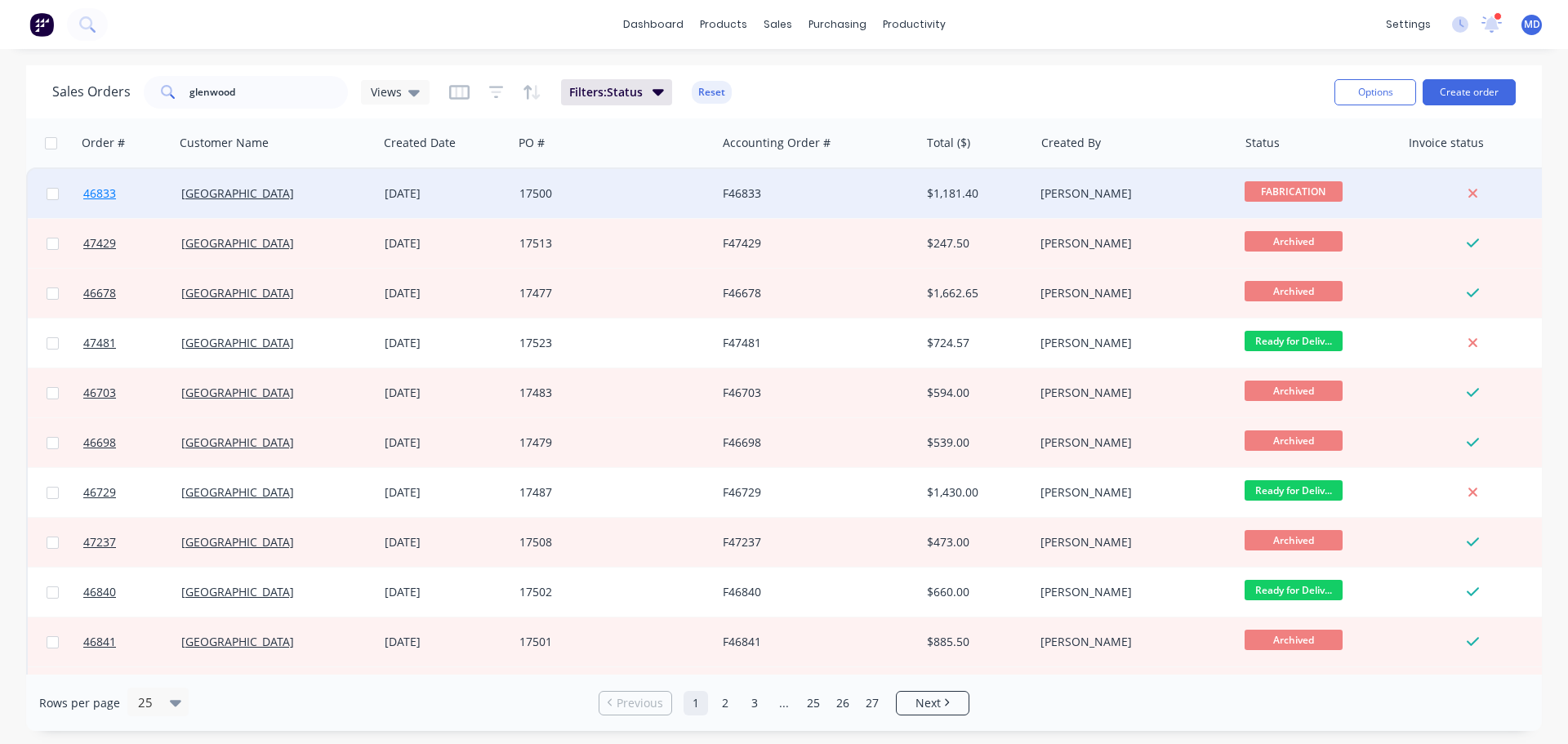
click at [92, 195] on span "46833" at bounding box center [99, 194] width 32 height 17
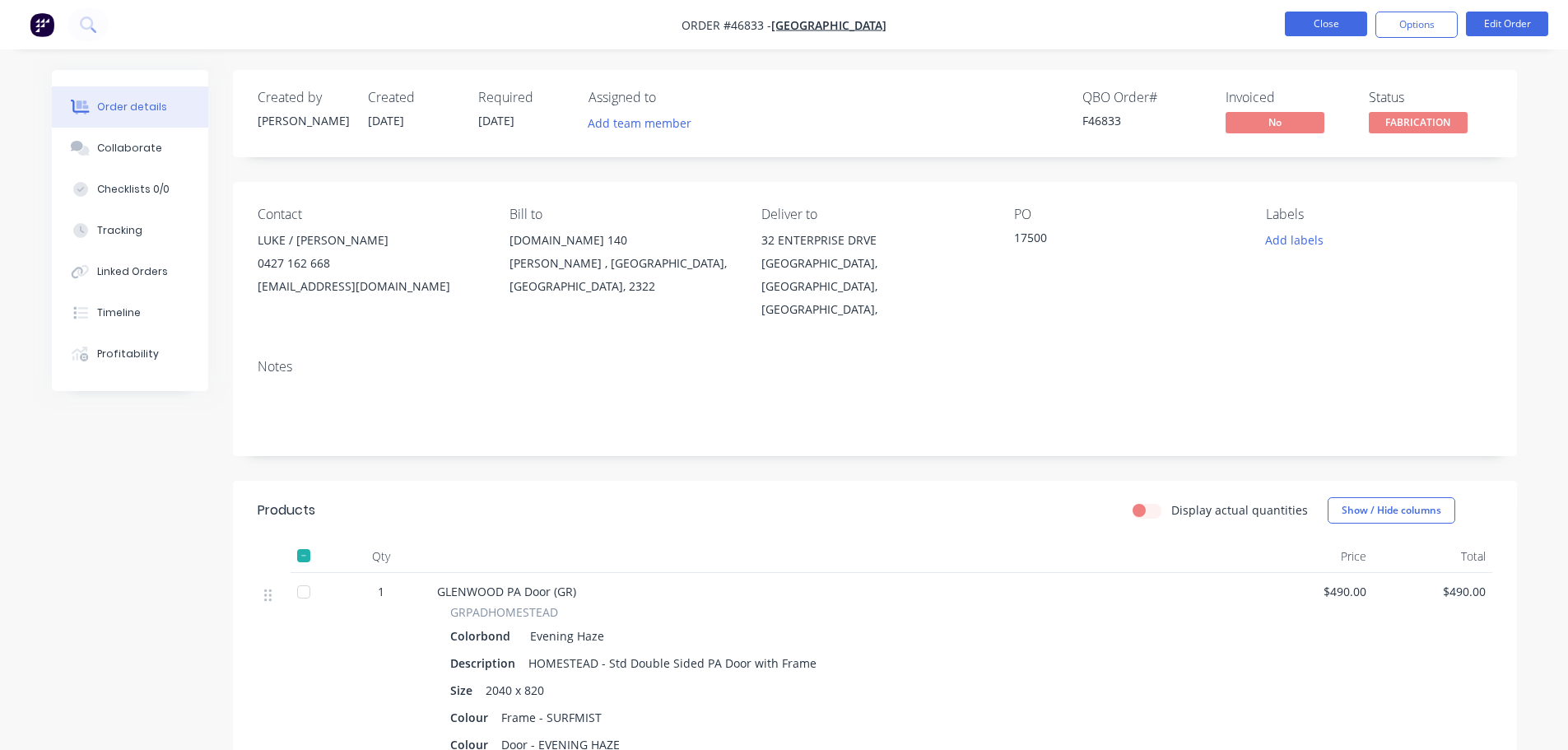
click at [1318, 16] on button "Close" at bounding box center [1326, 23] width 82 height 24
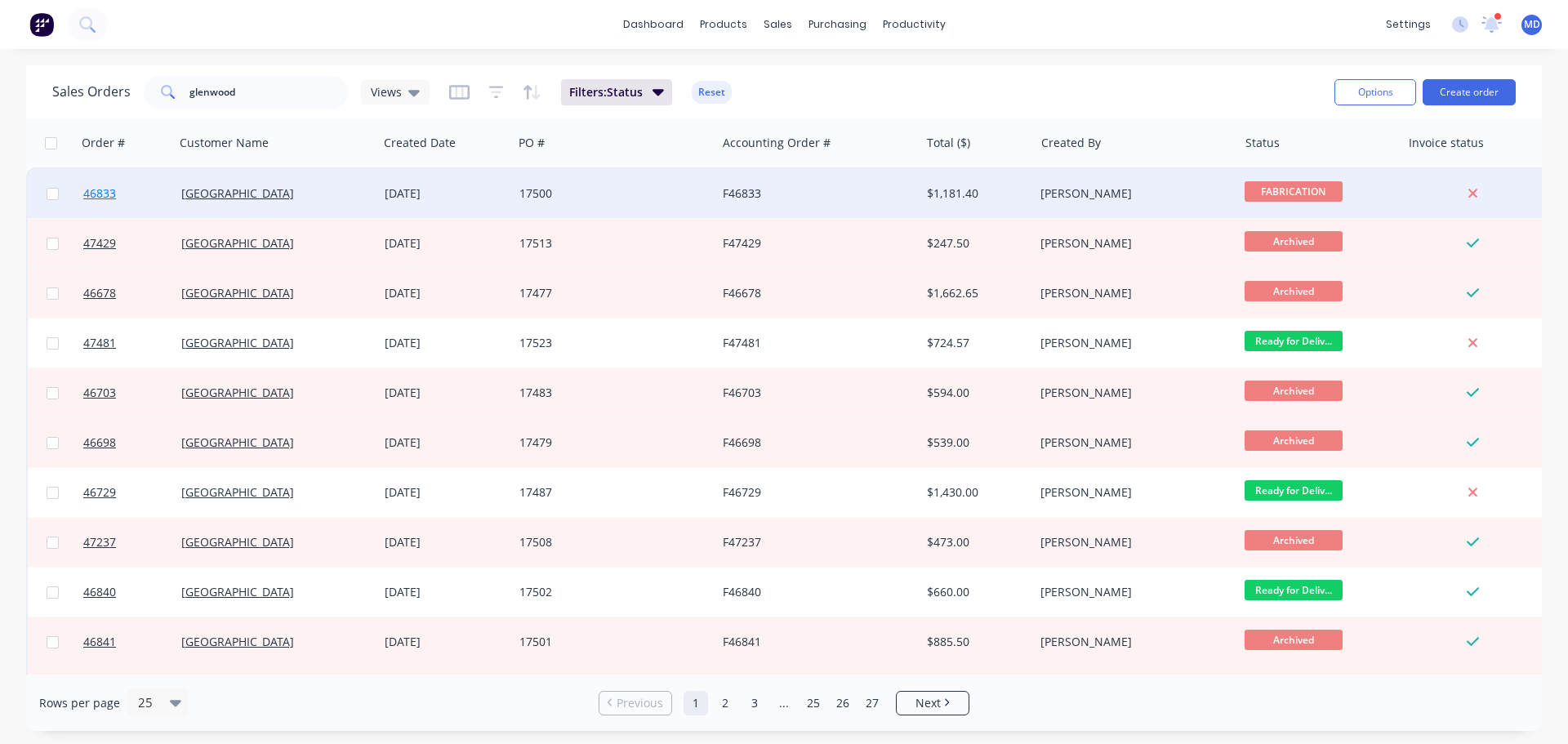
click at [111, 198] on span "46833" at bounding box center [99, 194] width 32 height 17
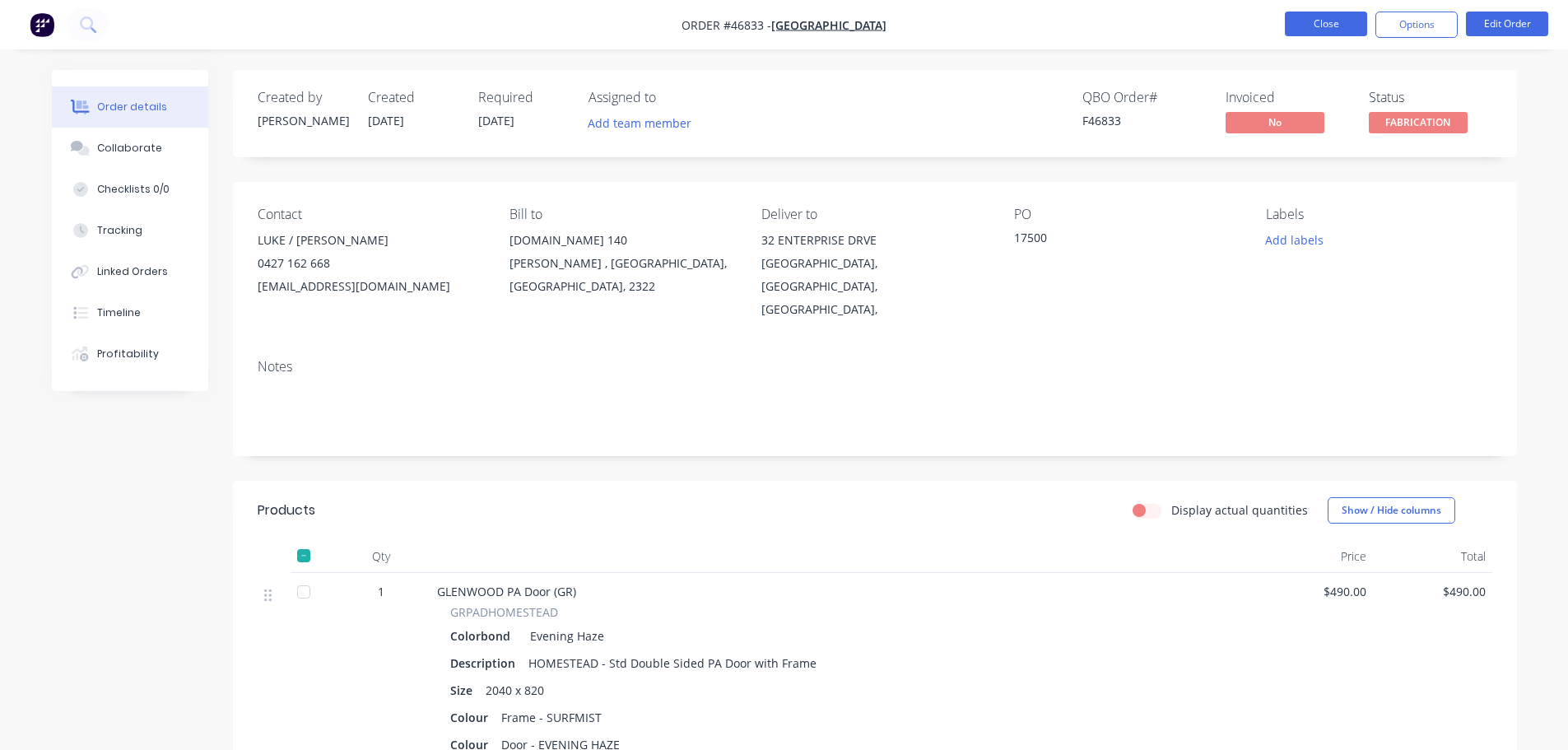
click at [1330, 27] on button "Close" at bounding box center [1326, 23] width 82 height 24
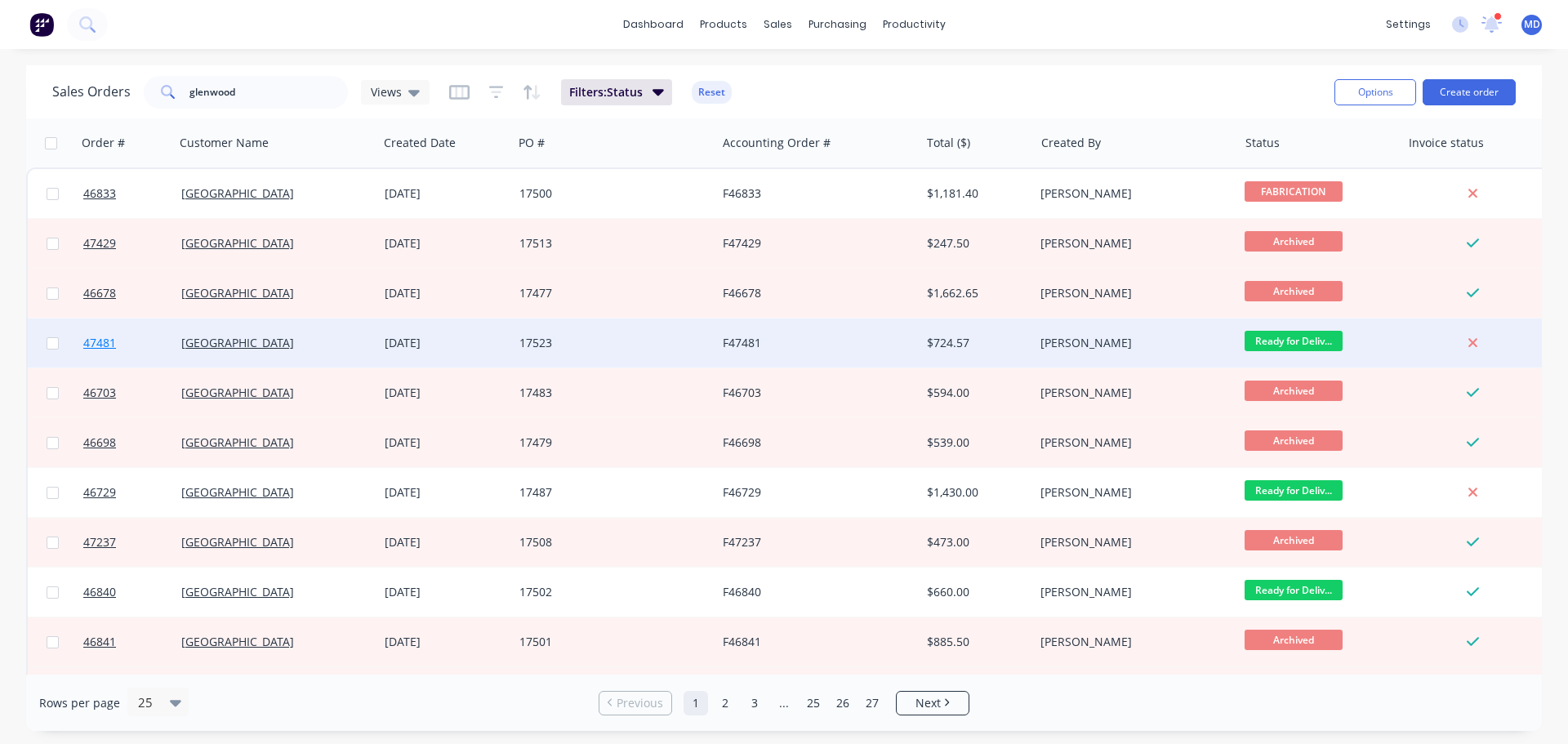
click at [92, 341] on span "47481" at bounding box center [99, 343] width 32 height 17
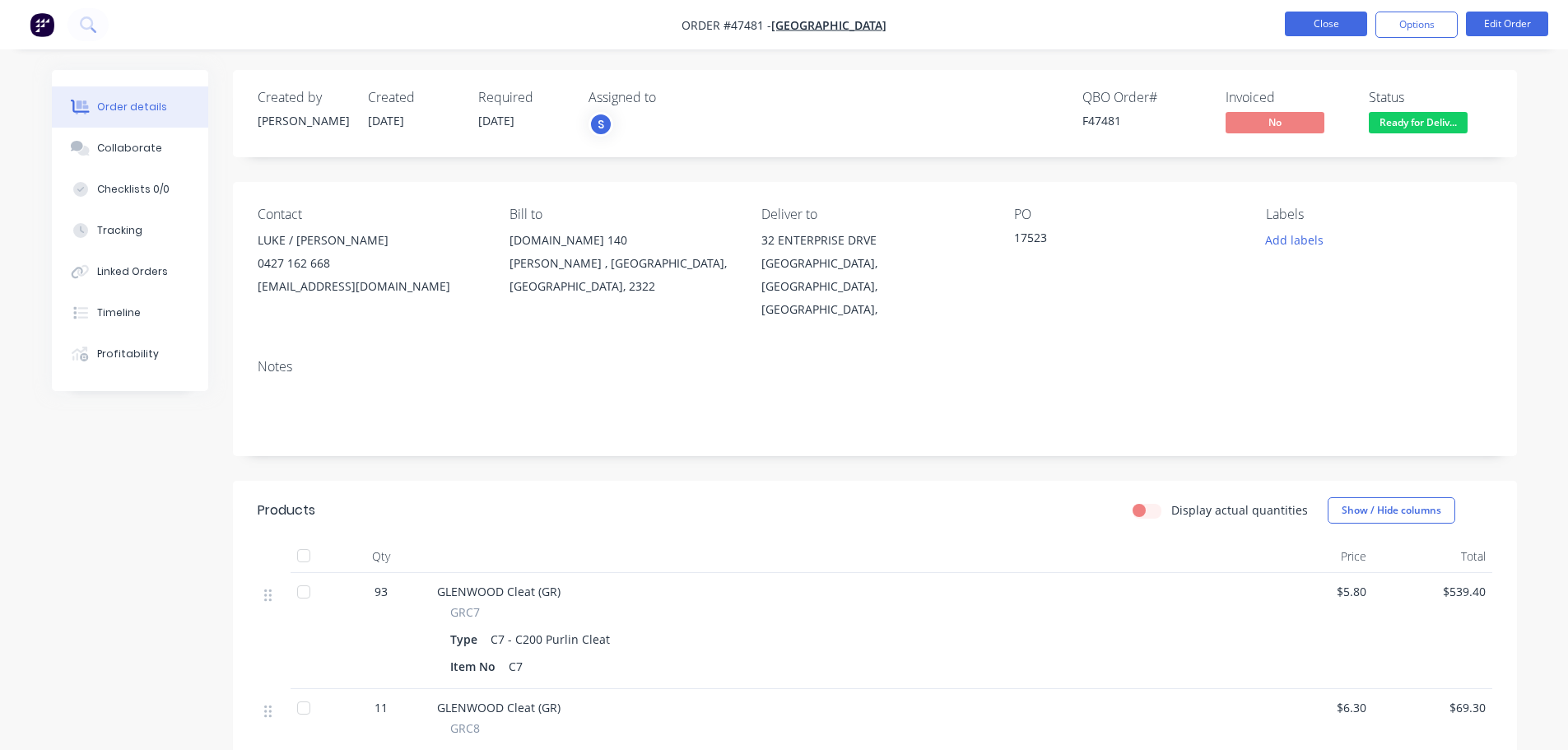
click at [1329, 24] on button "Close" at bounding box center [1326, 23] width 82 height 24
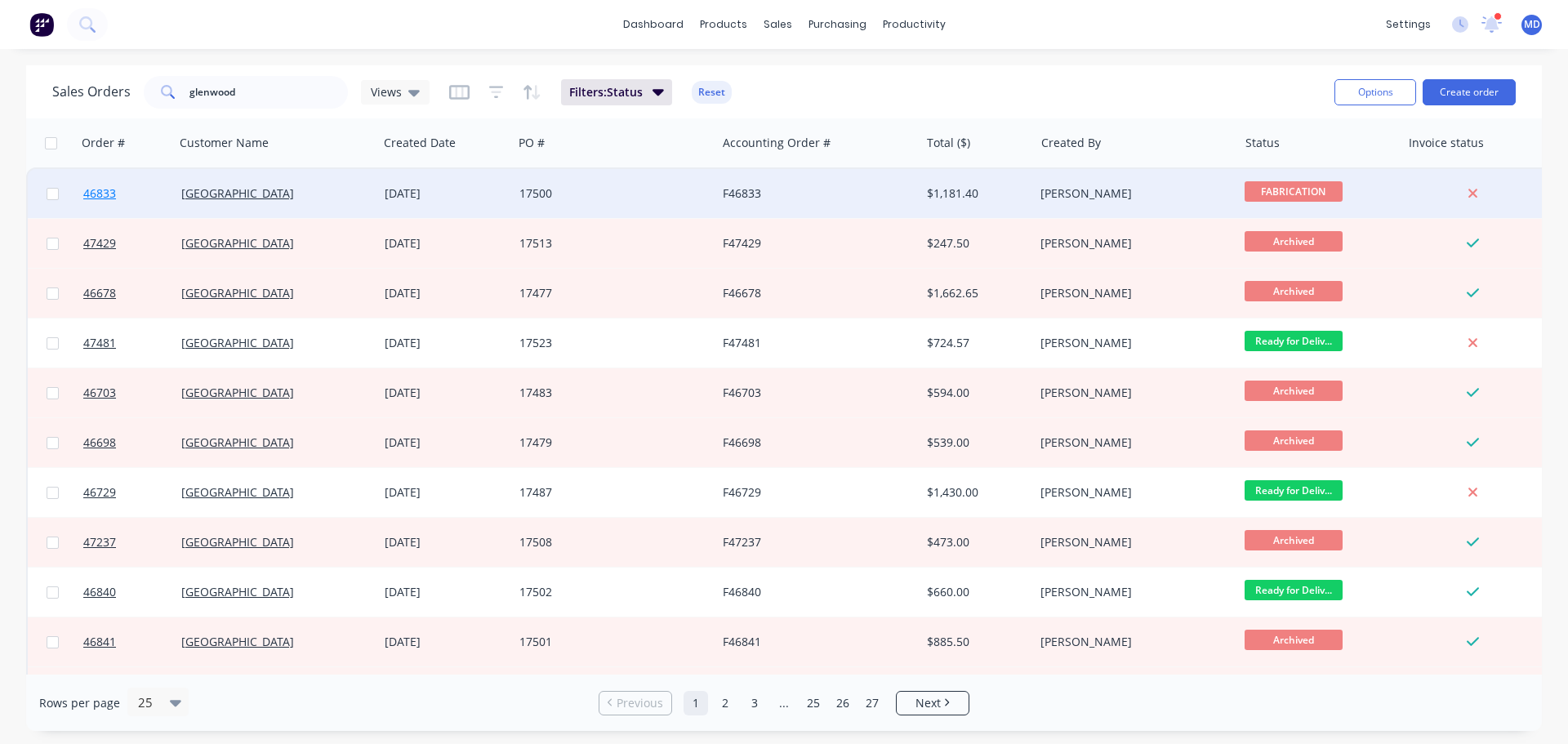
click at [100, 185] on link "46833" at bounding box center [132, 193] width 98 height 49
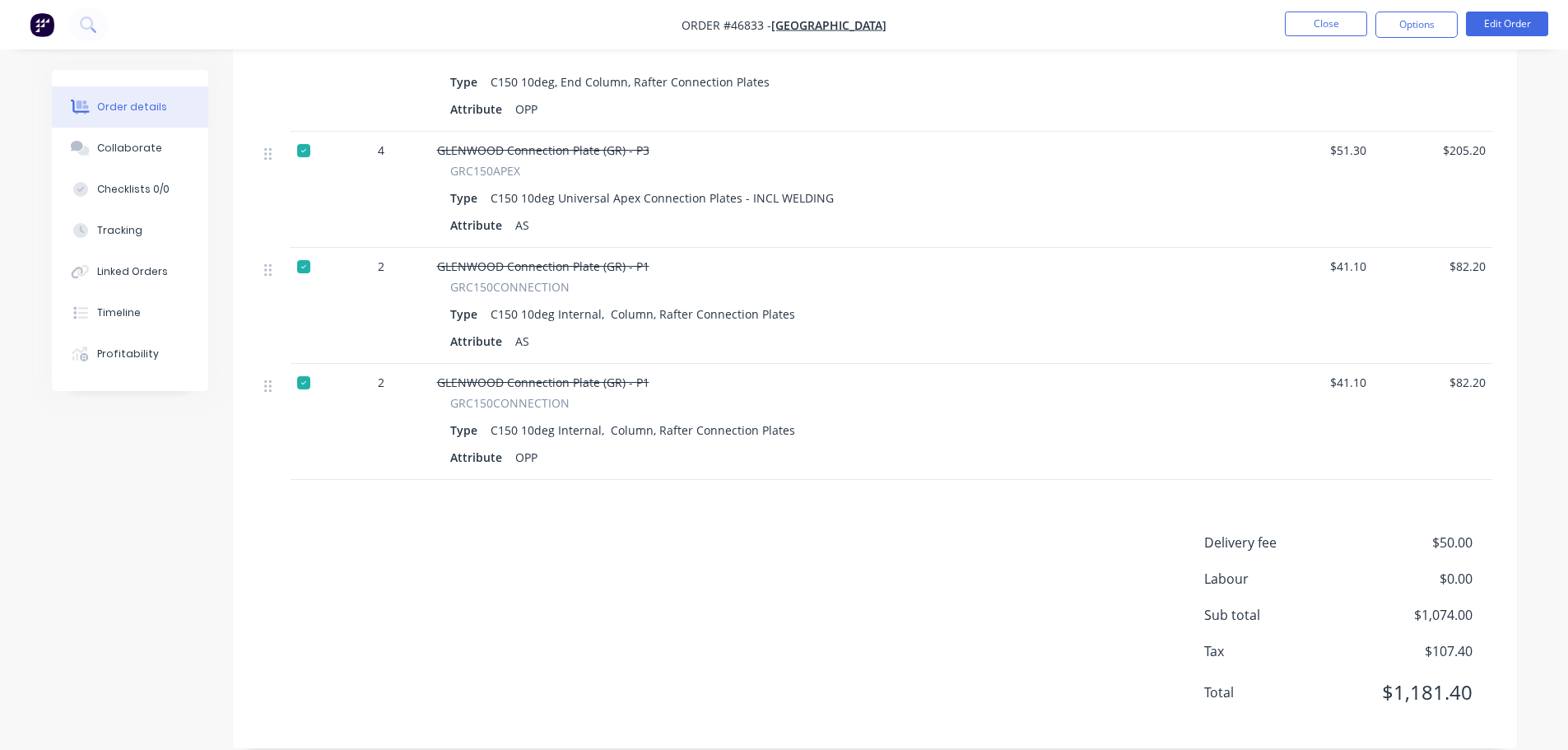
scroll to position [374, 0]
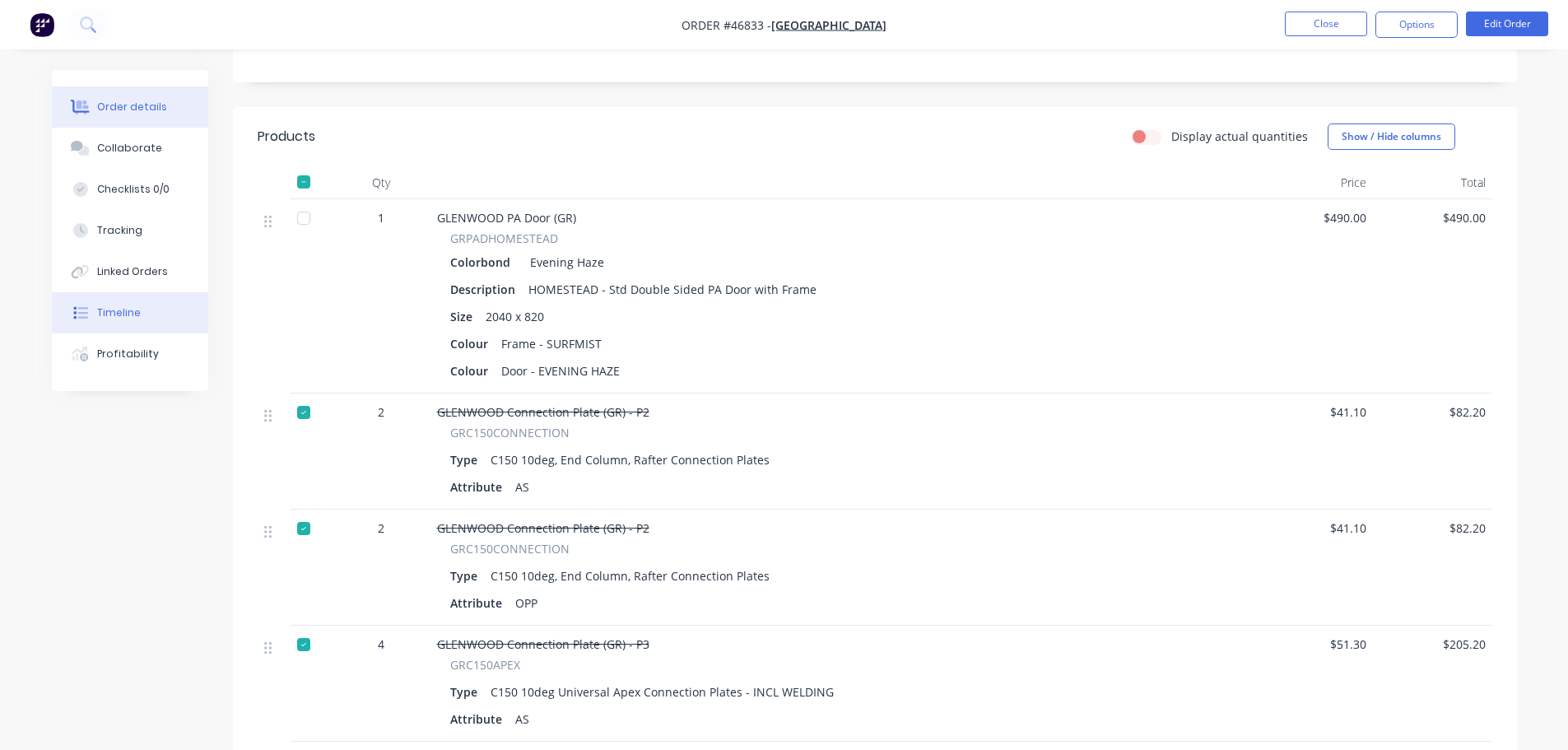
click at [114, 311] on div "Timeline" at bounding box center [119, 313] width 44 height 15
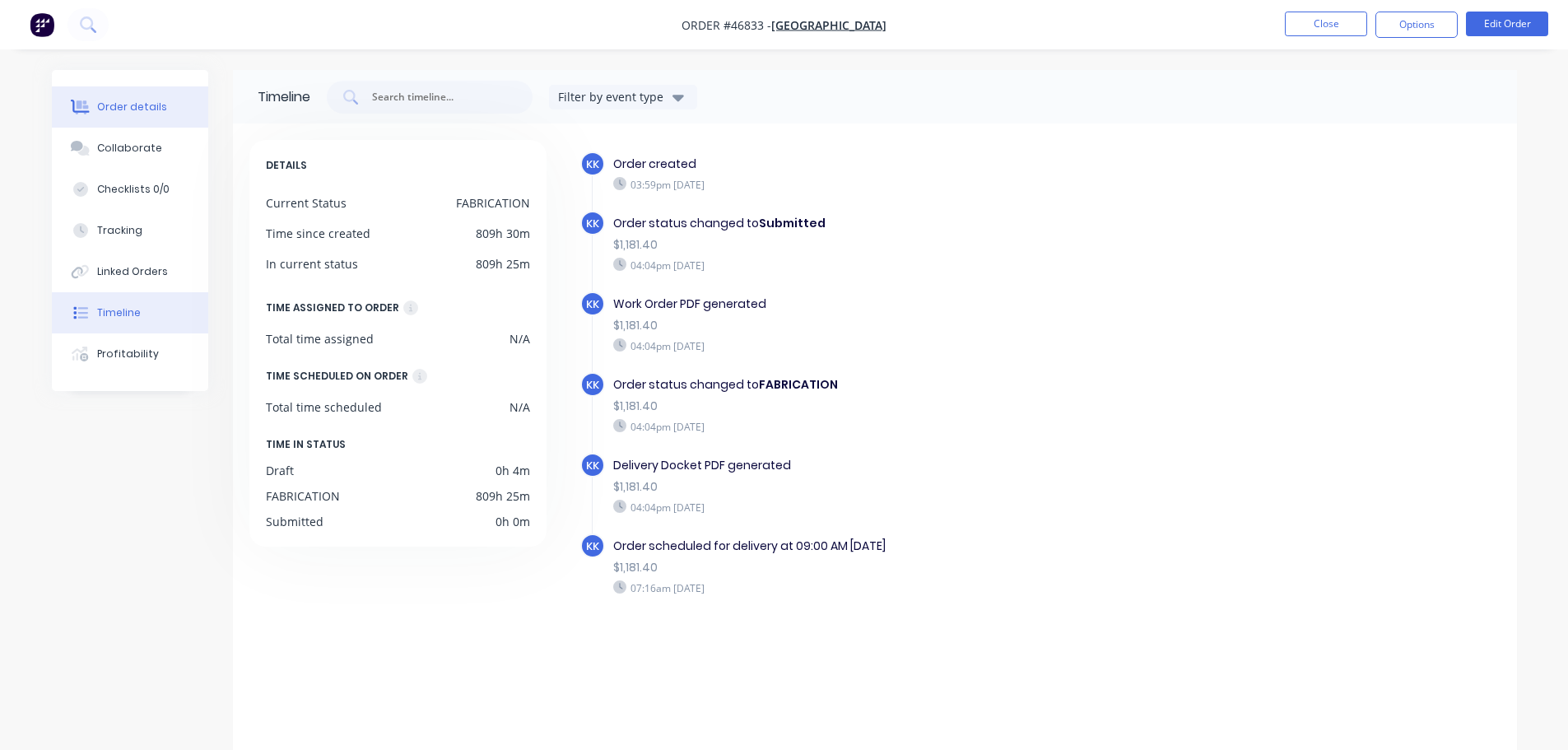
click at [116, 106] on div "Order details" at bounding box center [132, 107] width 70 height 15
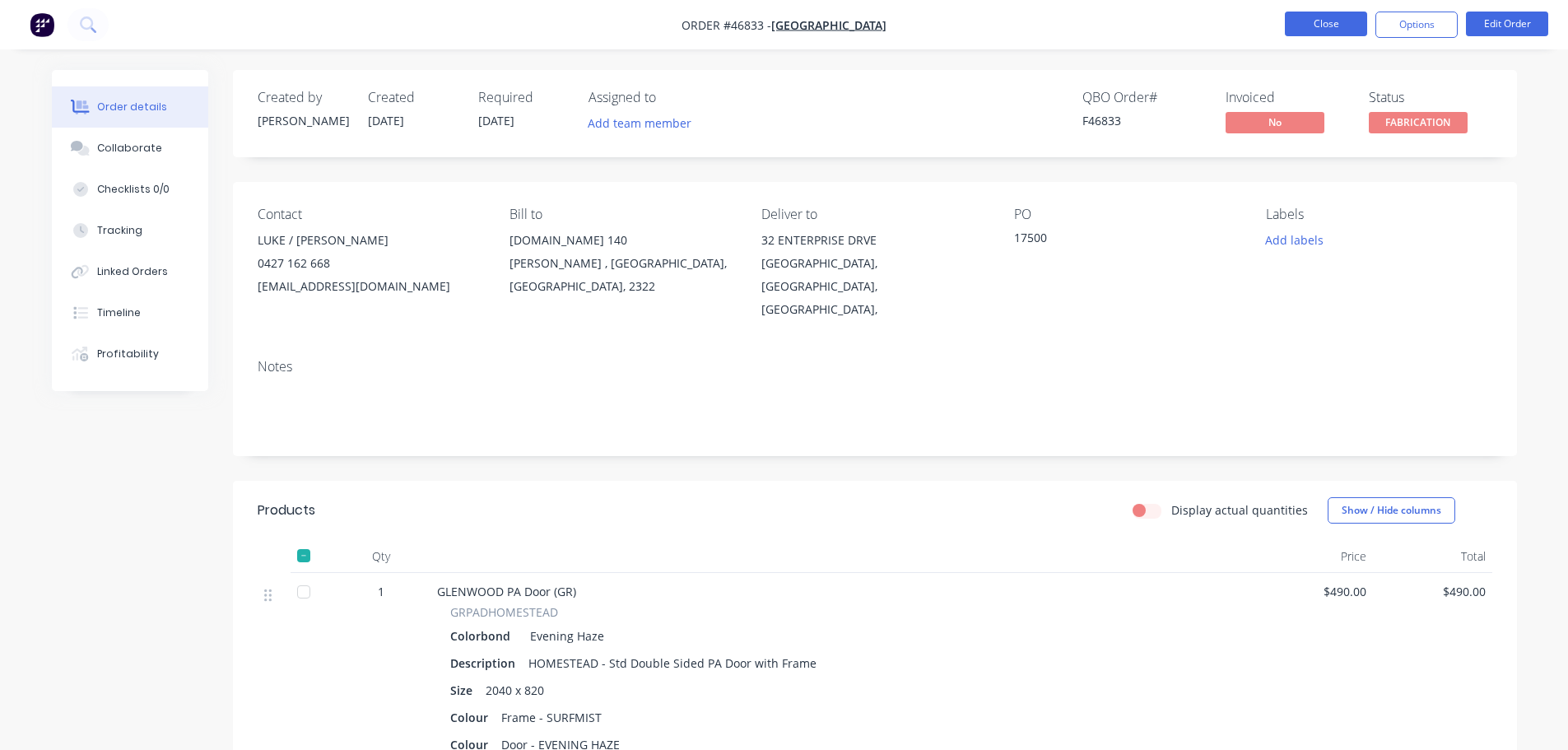
click at [1308, 23] on button "Close" at bounding box center [1326, 23] width 82 height 24
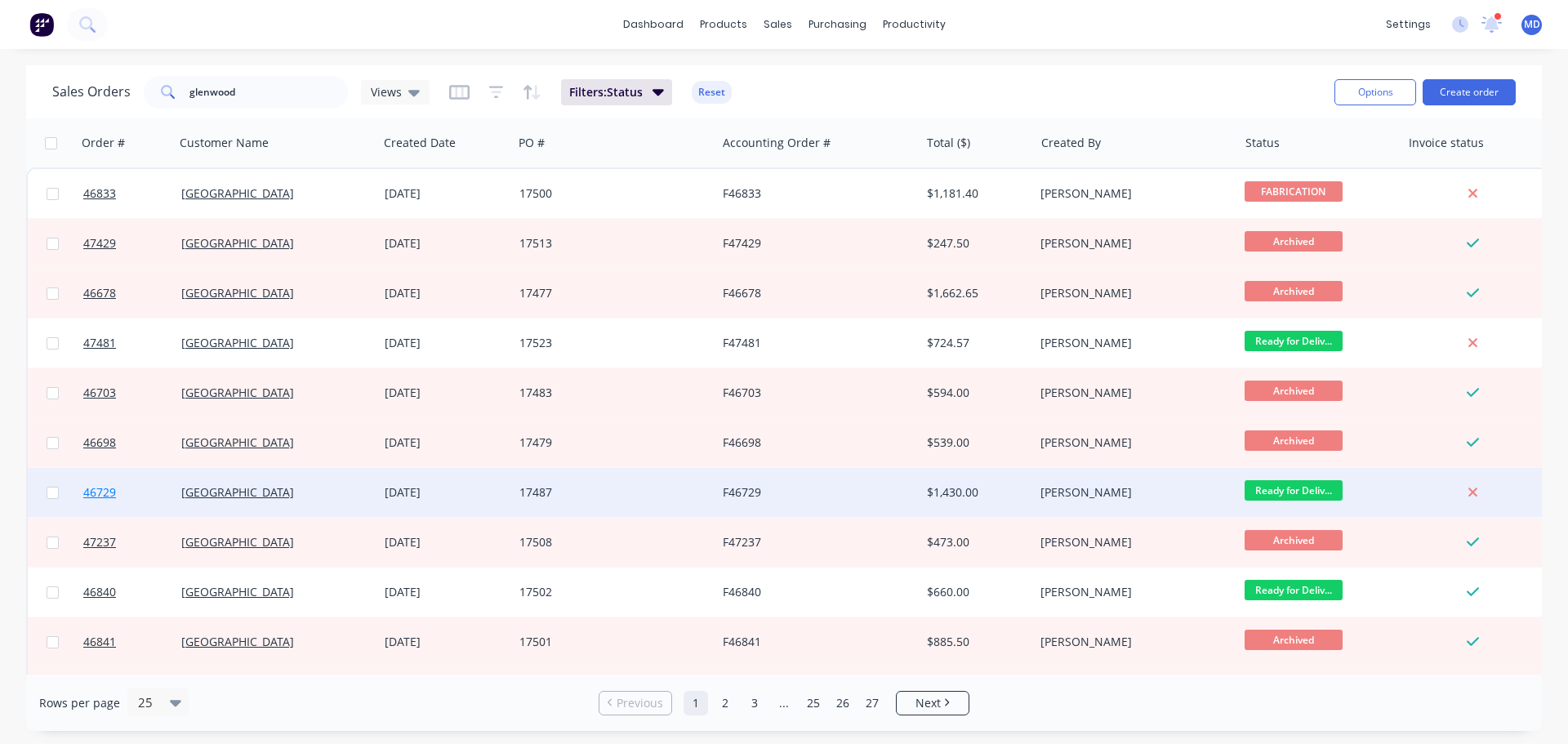
click at [105, 485] on span "46729" at bounding box center [99, 492] width 32 height 17
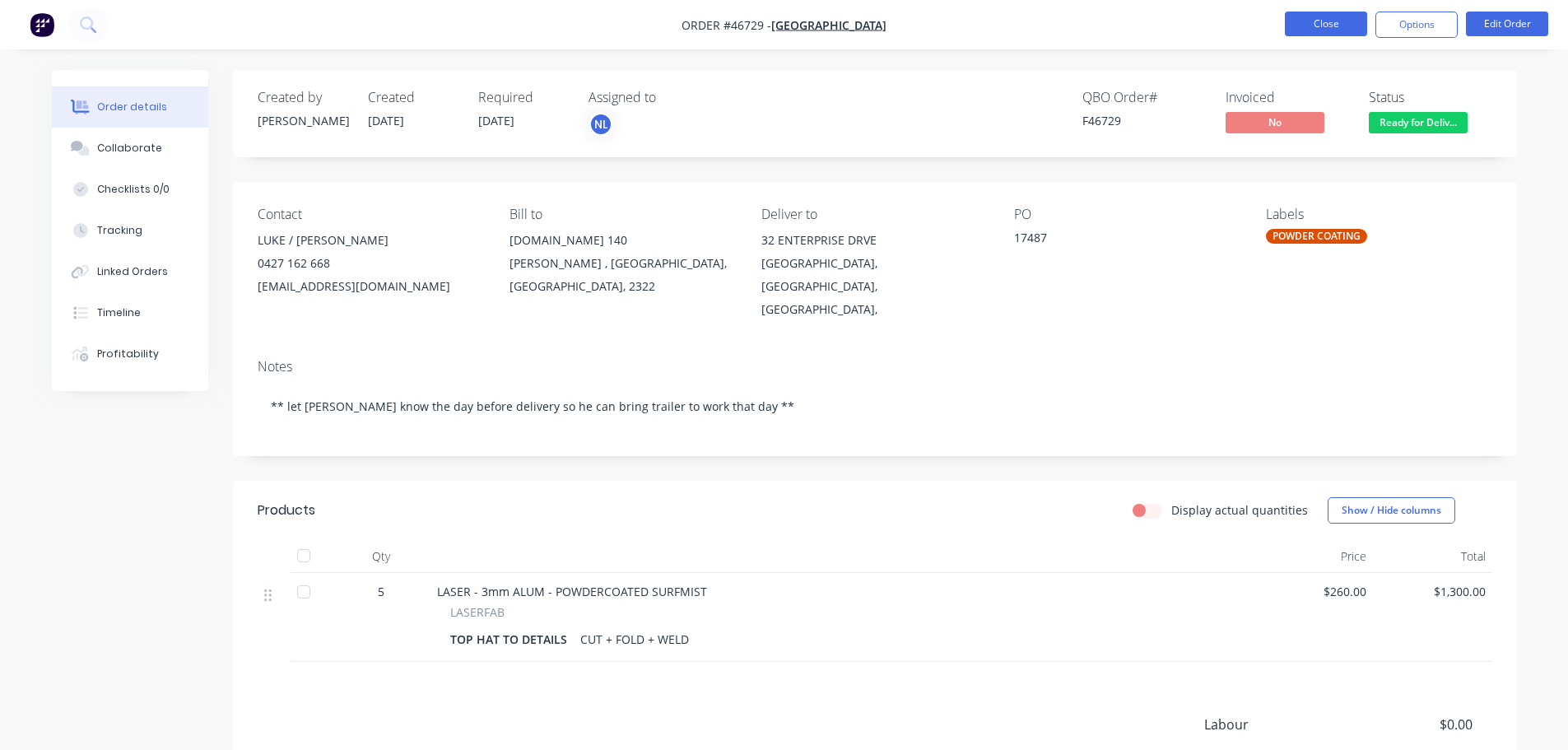
click at [1320, 28] on button "Close" at bounding box center [1326, 23] width 82 height 24
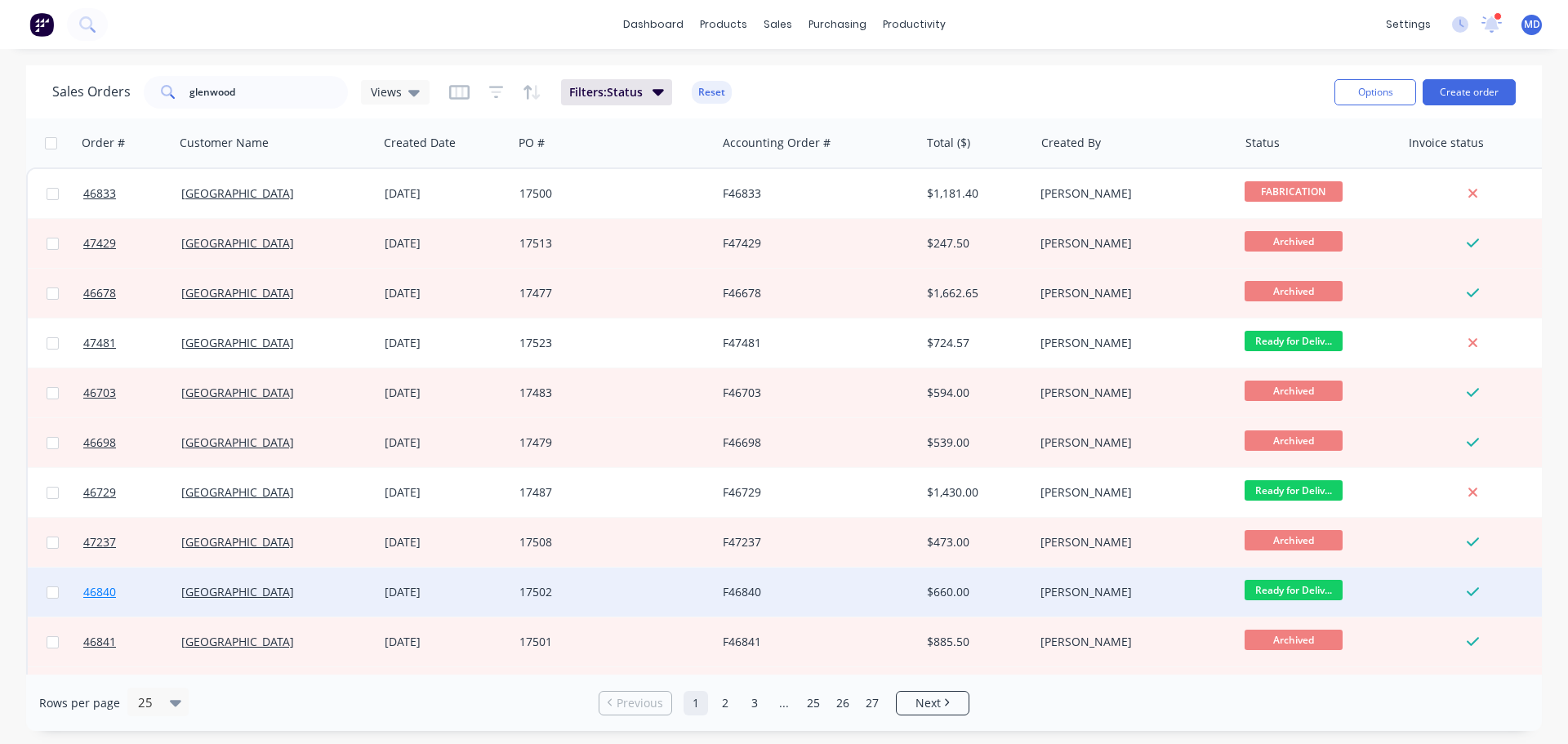
click at [110, 595] on span "46840" at bounding box center [99, 592] width 32 height 17
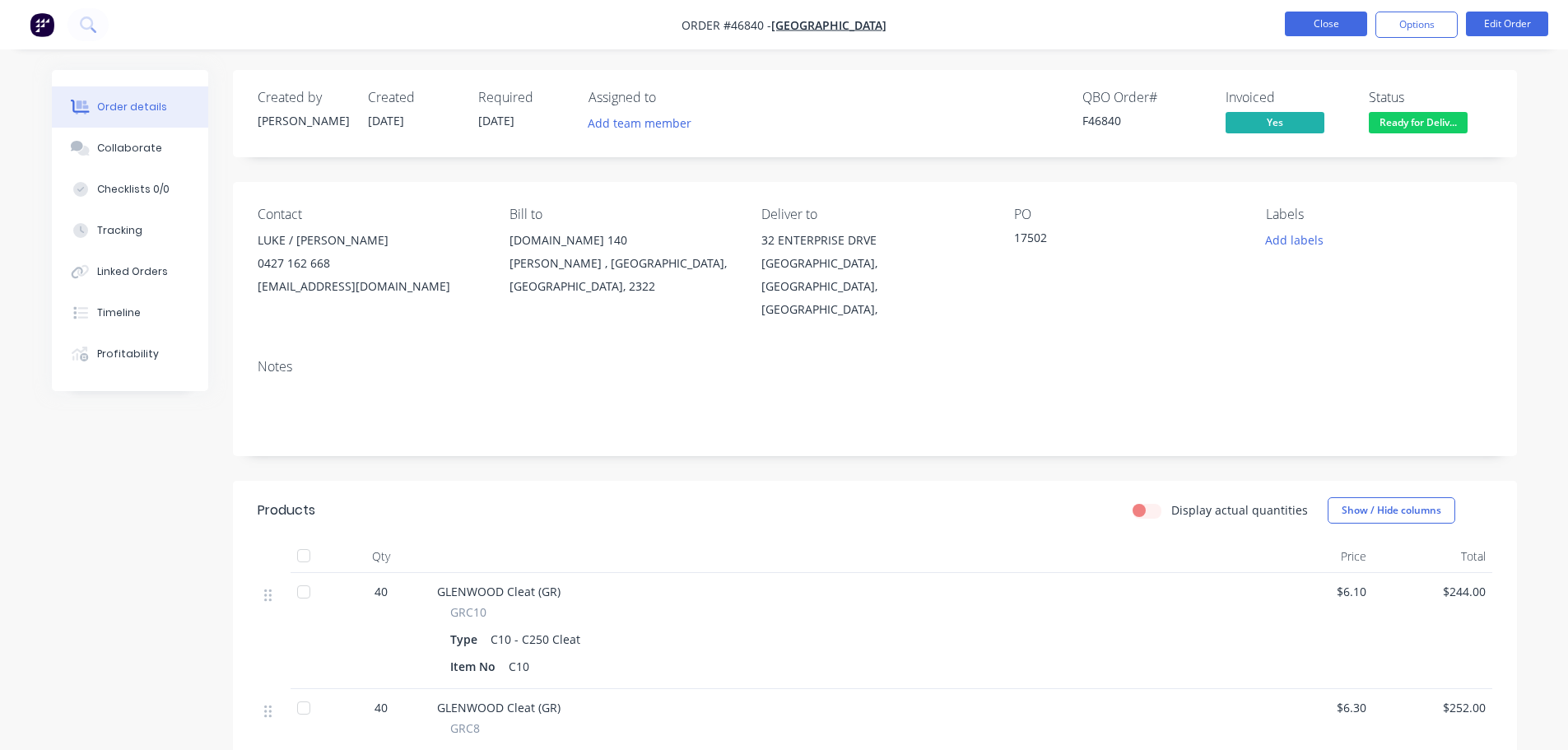
click at [1301, 24] on button "Close" at bounding box center [1326, 23] width 82 height 24
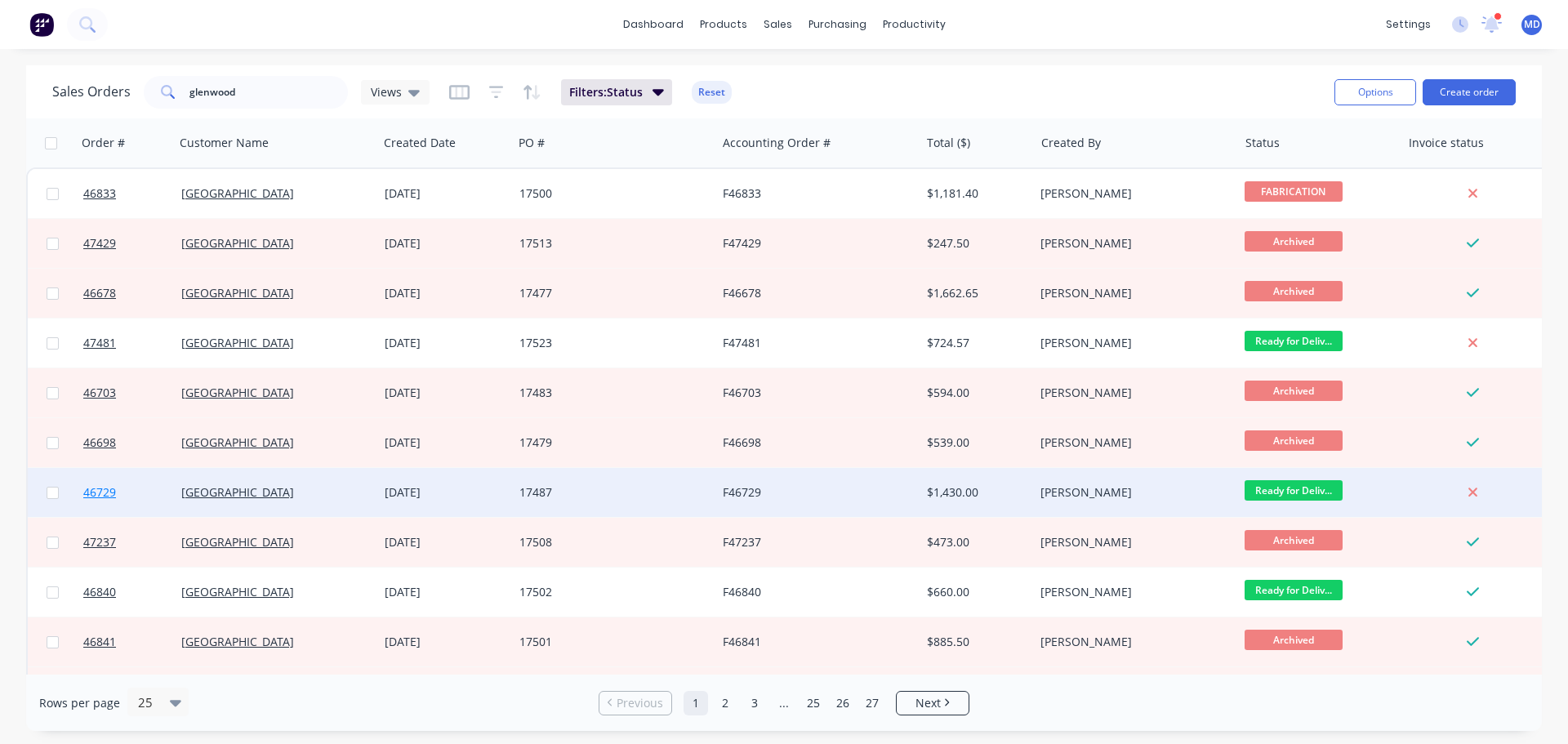
click at [87, 497] on span "46729" at bounding box center [99, 492] width 32 height 17
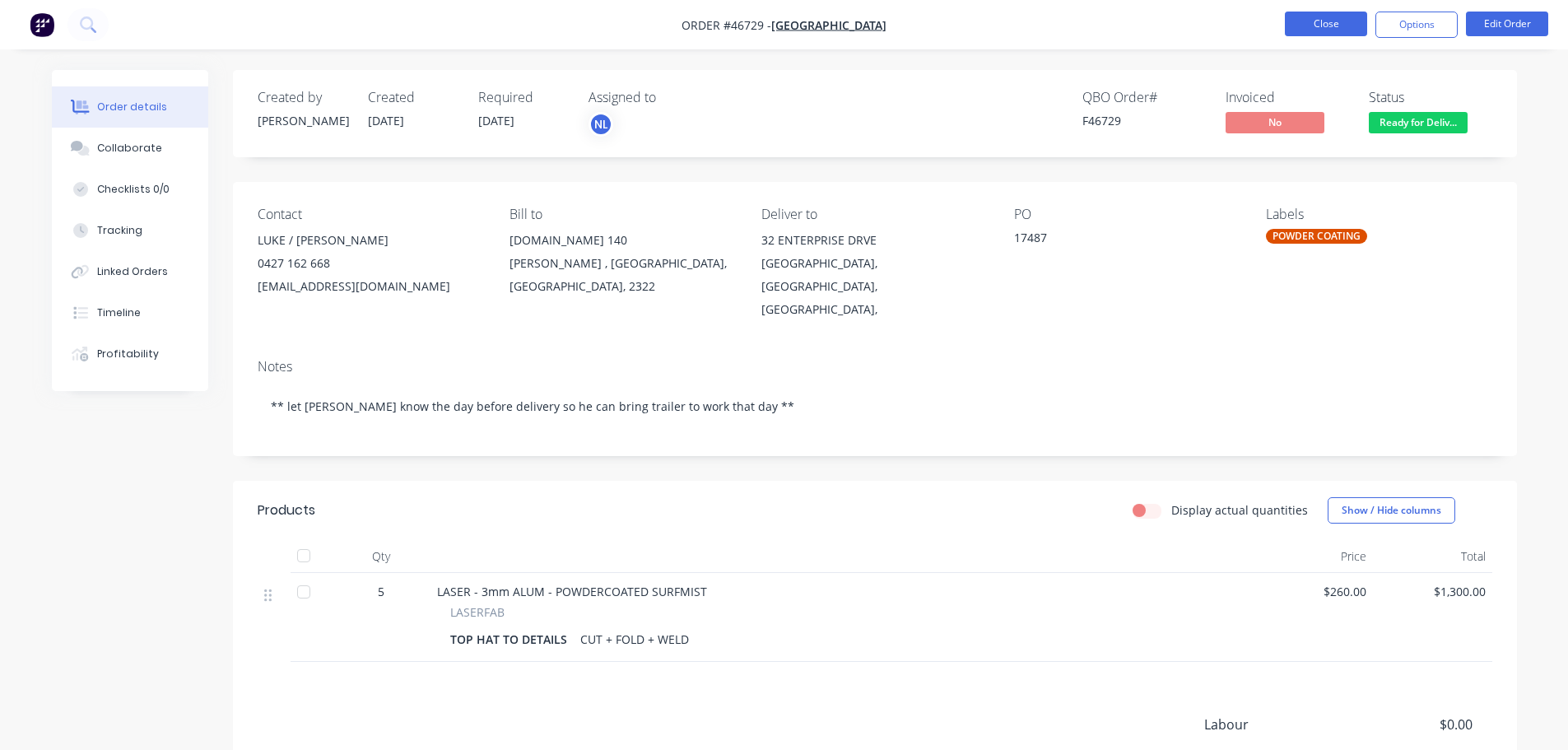
click at [1349, 28] on button "Close" at bounding box center [1326, 23] width 82 height 24
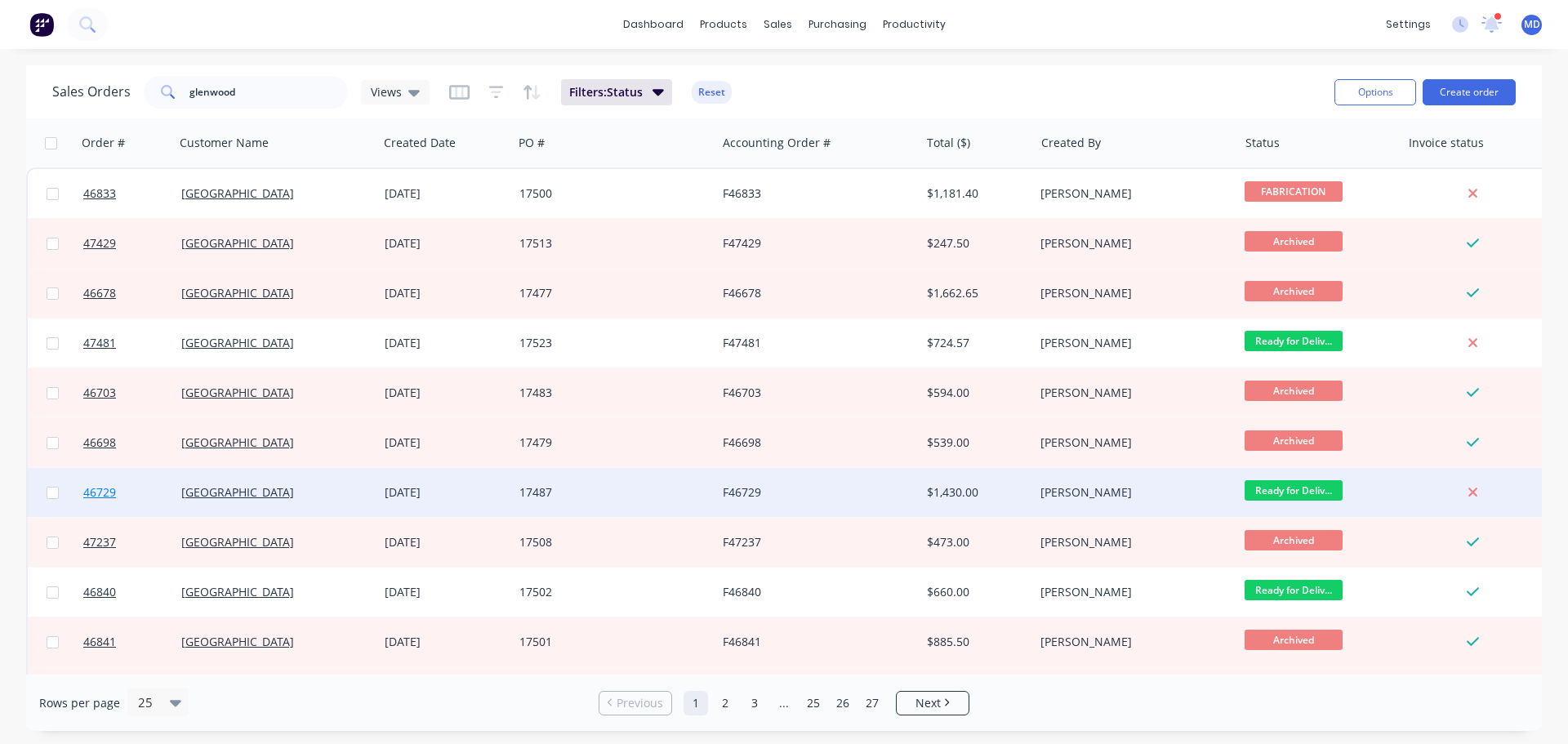
click at [92, 498] on span "46729" at bounding box center [99, 492] width 32 height 17
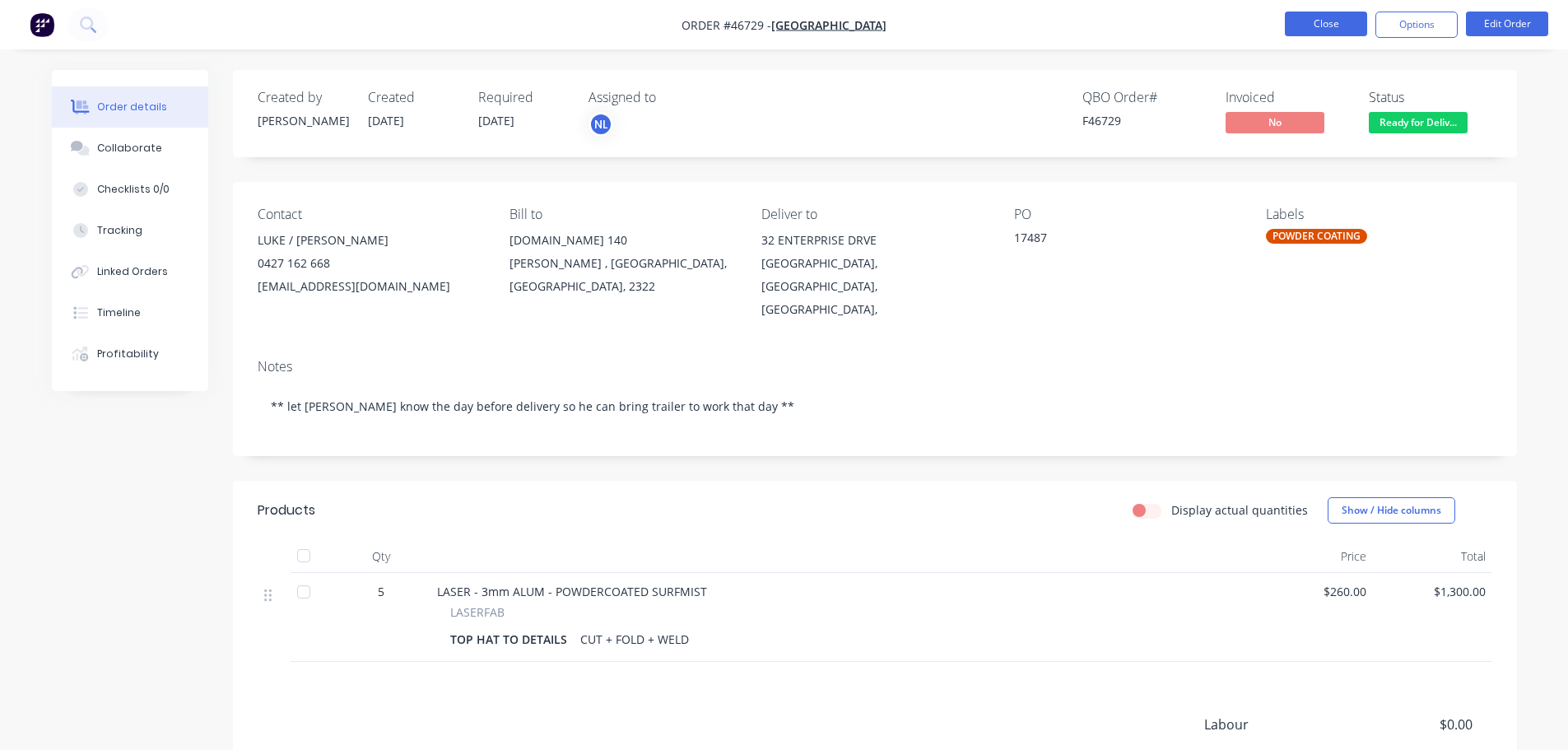
click at [1311, 28] on button "Close" at bounding box center [1326, 23] width 82 height 24
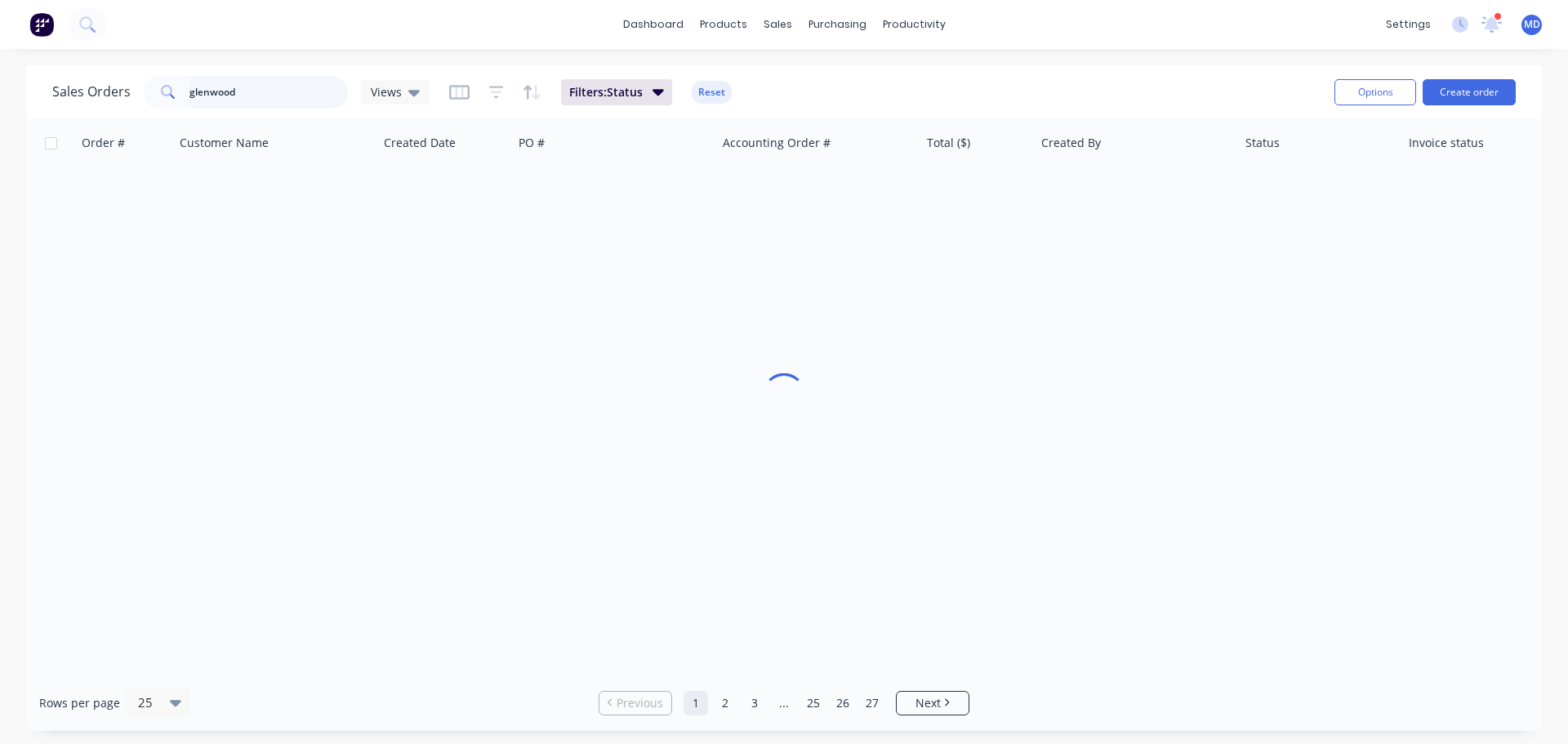
click at [265, 95] on input "glenwood" at bounding box center [269, 91] width 159 height 32
type input "g"
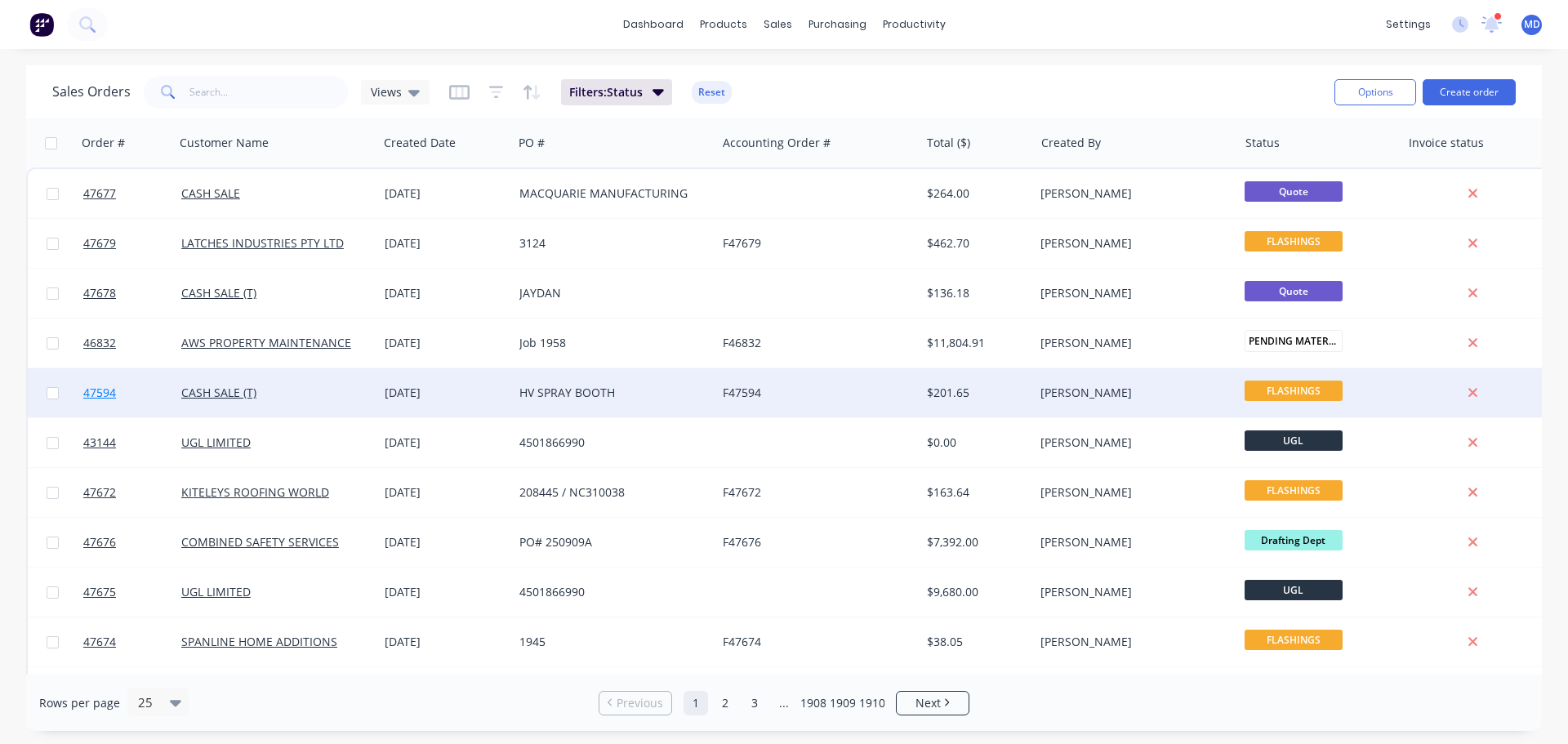
click at [87, 392] on span "47594" at bounding box center [99, 393] width 32 height 17
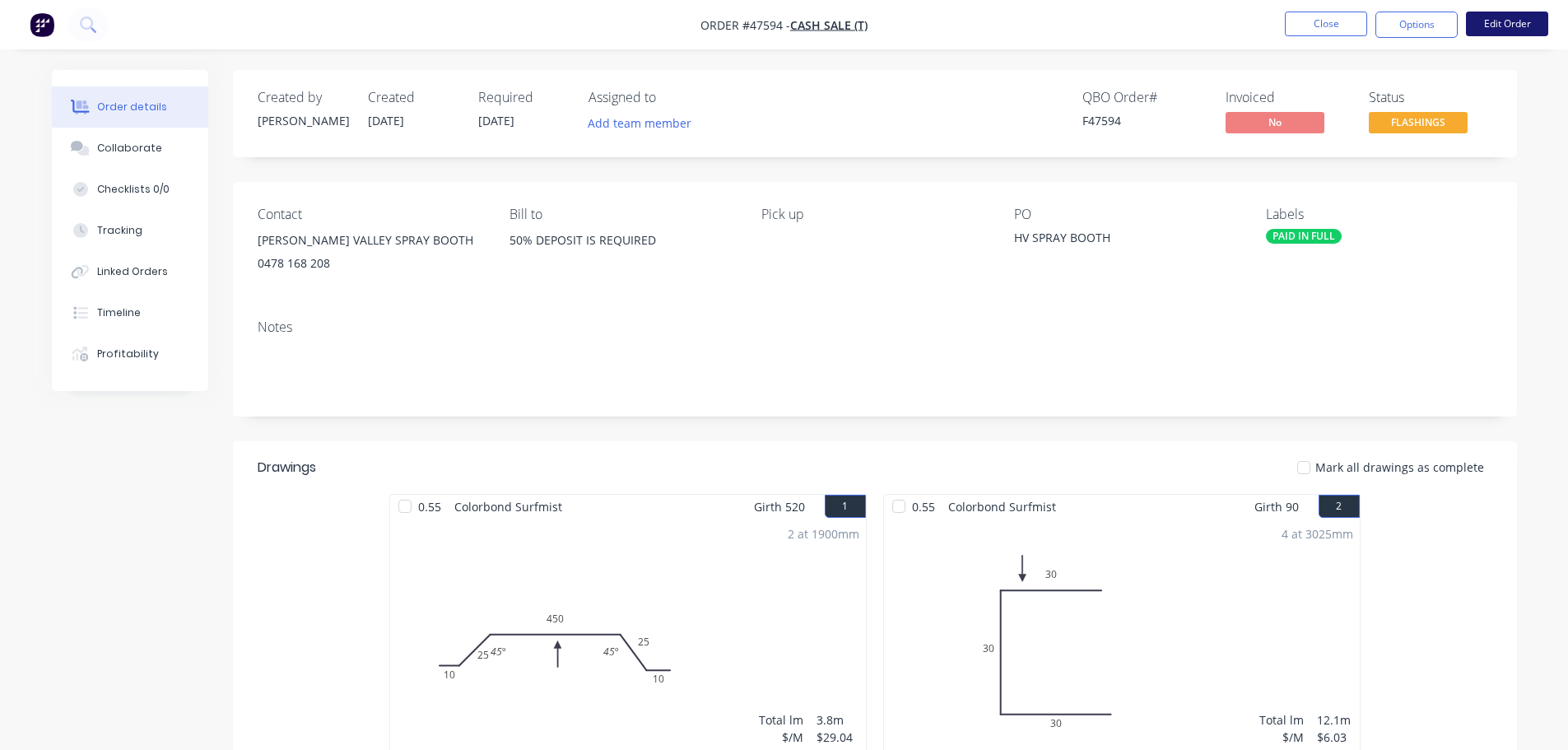
click at [1516, 23] on button "Edit Order" at bounding box center [1507, 23] width 82 height 24
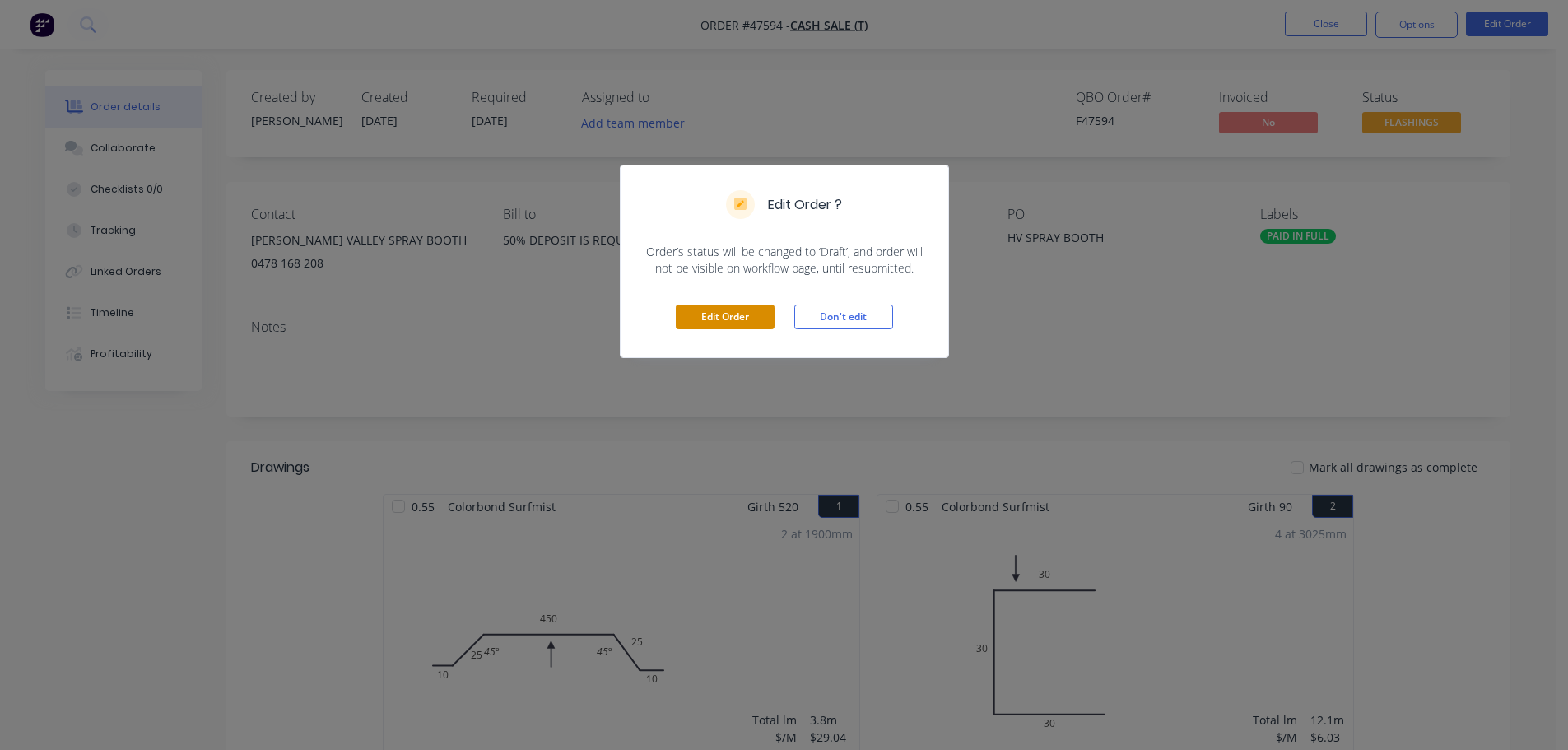
click at [711, 308] on button "Edit Order" at bounding box center [725, 316] width 99 height 24
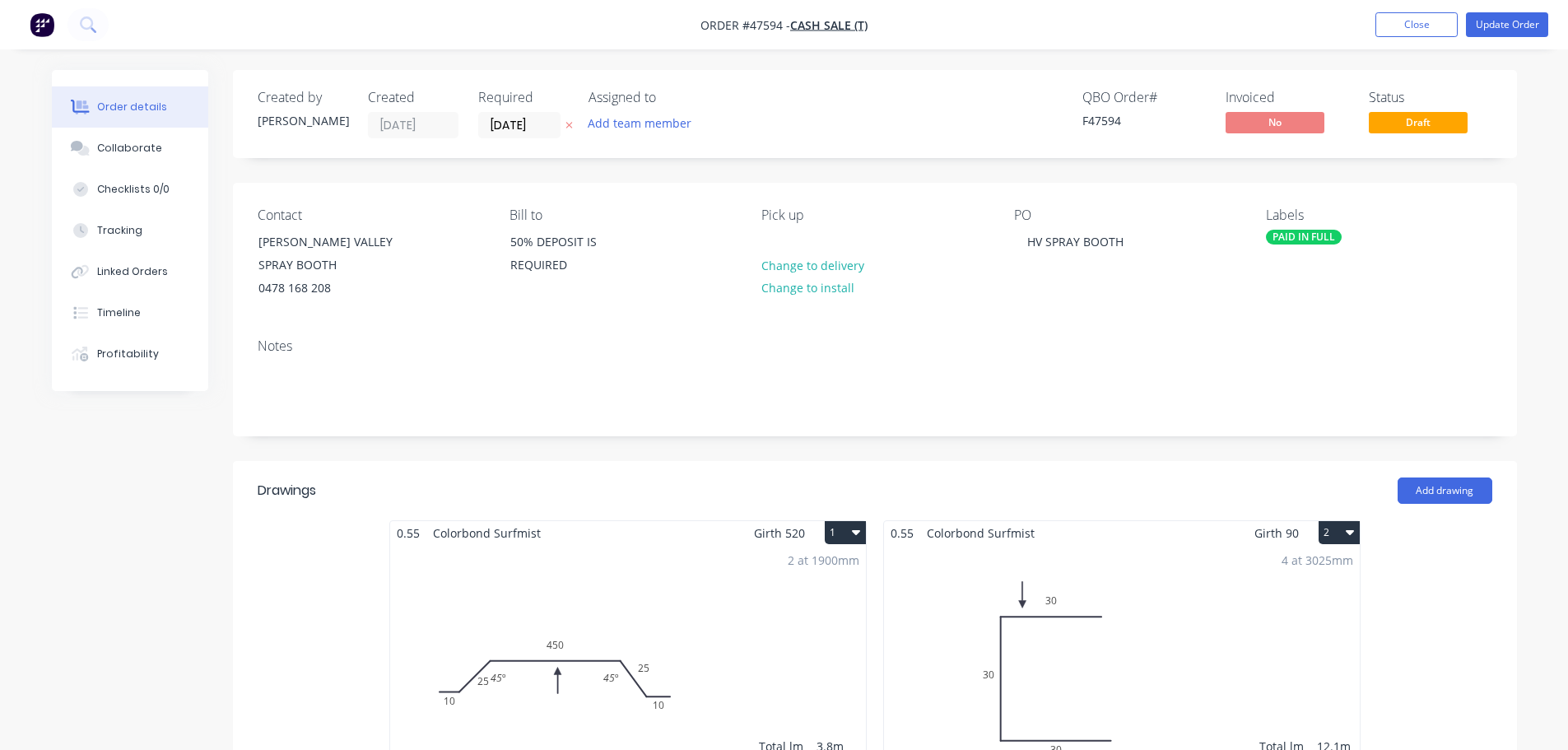
click at [582, 610] on div "2 at 1900mm Total lm $/M Total 3.8m $29.04 $110.35" at bounding box center [628, 670] width 476 height 251
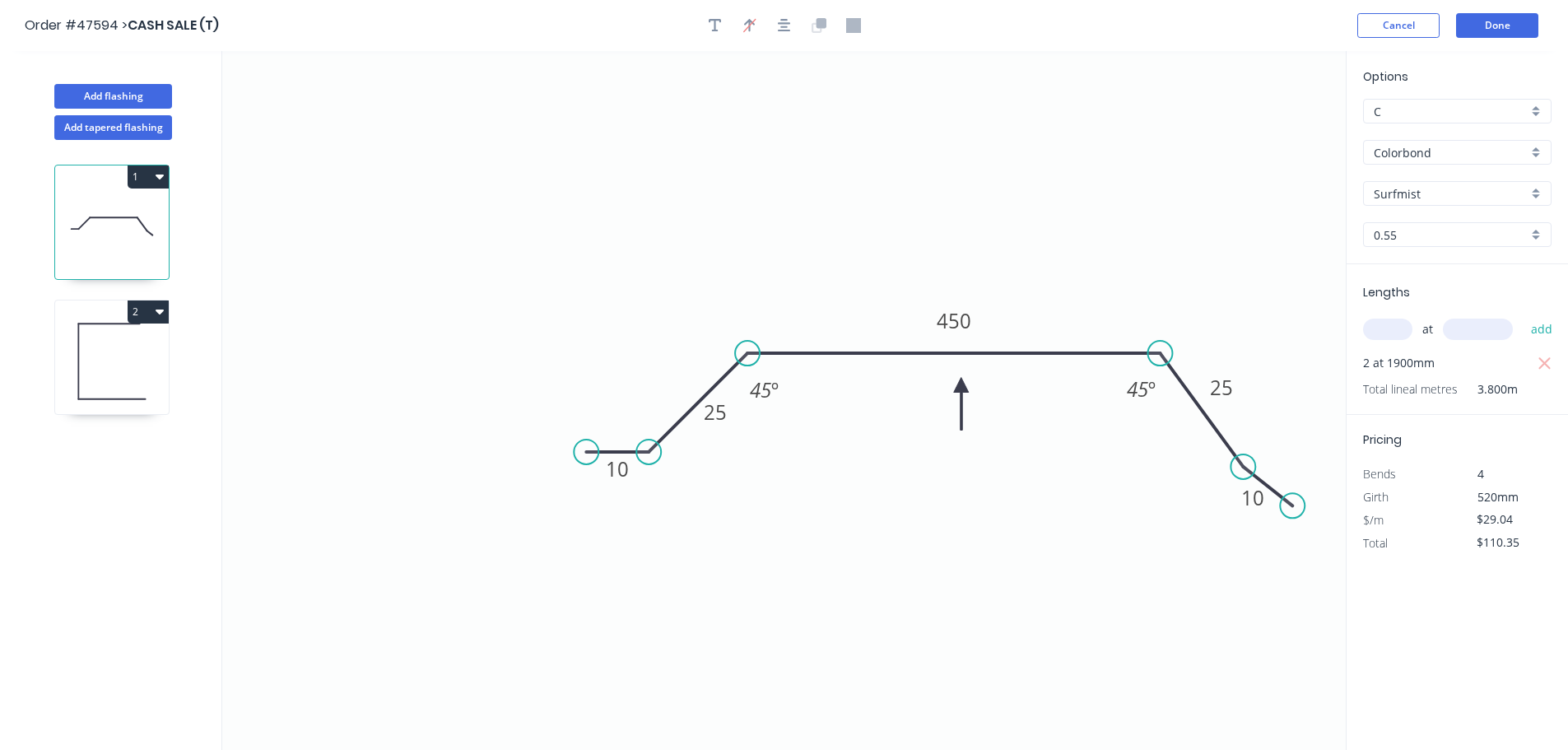
drag, startPoint x: 1323, startPoint y: 466, endPoint x: 1293, endPoint y: 506, distance: 50.0
click at [1293, 506] on circle at bounding box center [1291, 504] width 24 height 24
drag, startPoint x: 591, startPoint y: 453, endPoint x: 587, endPoint y: 501, distance: 48.2
click at [587, 501] on circle at bounding box center [587, 499] width 24 height 24
drag, startPoint x: 645, startPoint y: 449, endPoint x: 665, endPoint y: 479, distance: 36.1
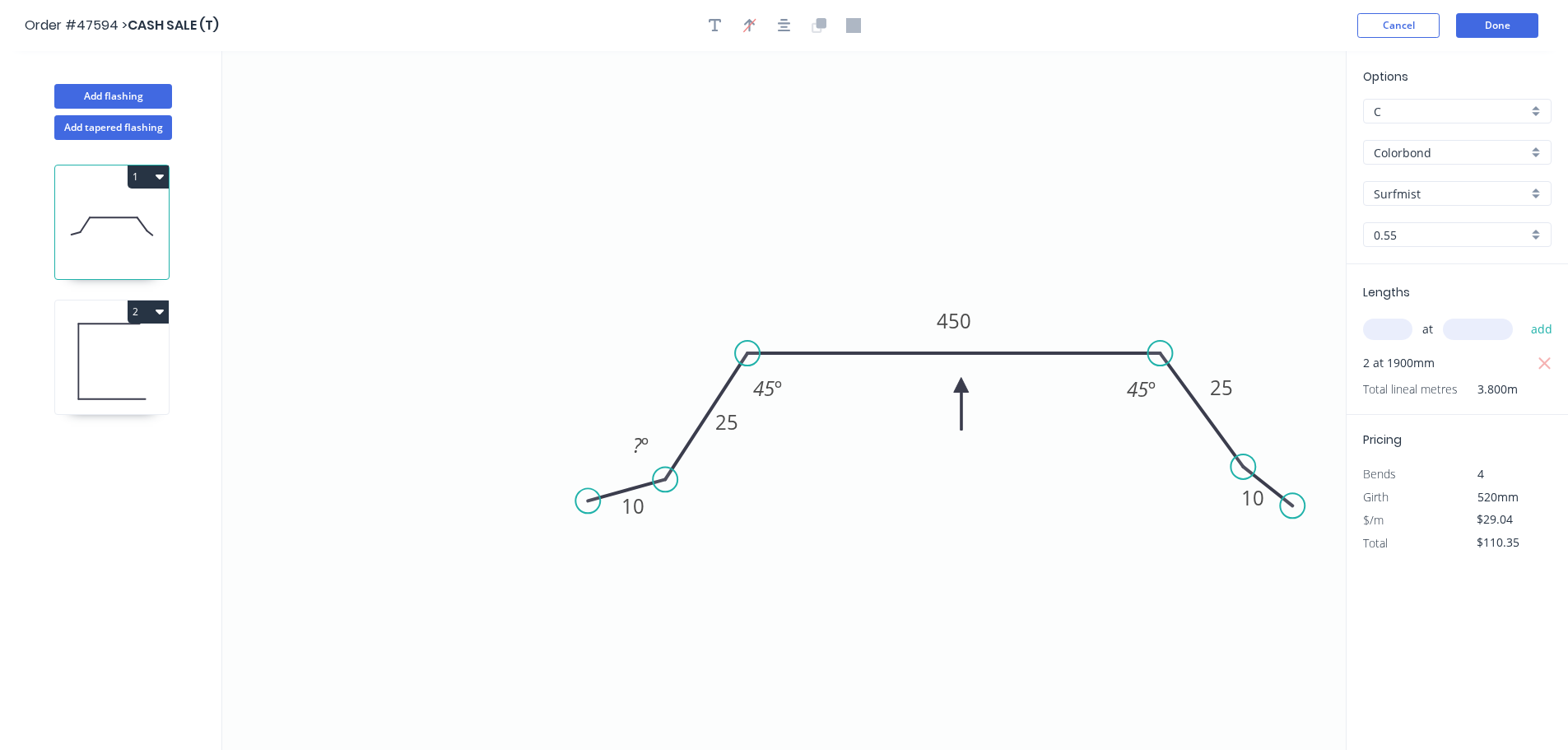
click at [665, 479] on circle at bounding box center [665, 478] width 24 height 24
drag, startPoint x: 584, startPoint y: 495, endPoint x: 618, endPoint y: 514, distance: 38.9
click at [618, 514] on circle at bounding box center [618, 512] width 24 height 24
drag, startPoint x: 696, startPoint y: 547, endPoint x: 729, endPoint y: 300, distance: 249.2
click at [695, 547] on div "Hide angle" at bounding box center [740, 538] width 165 height 34
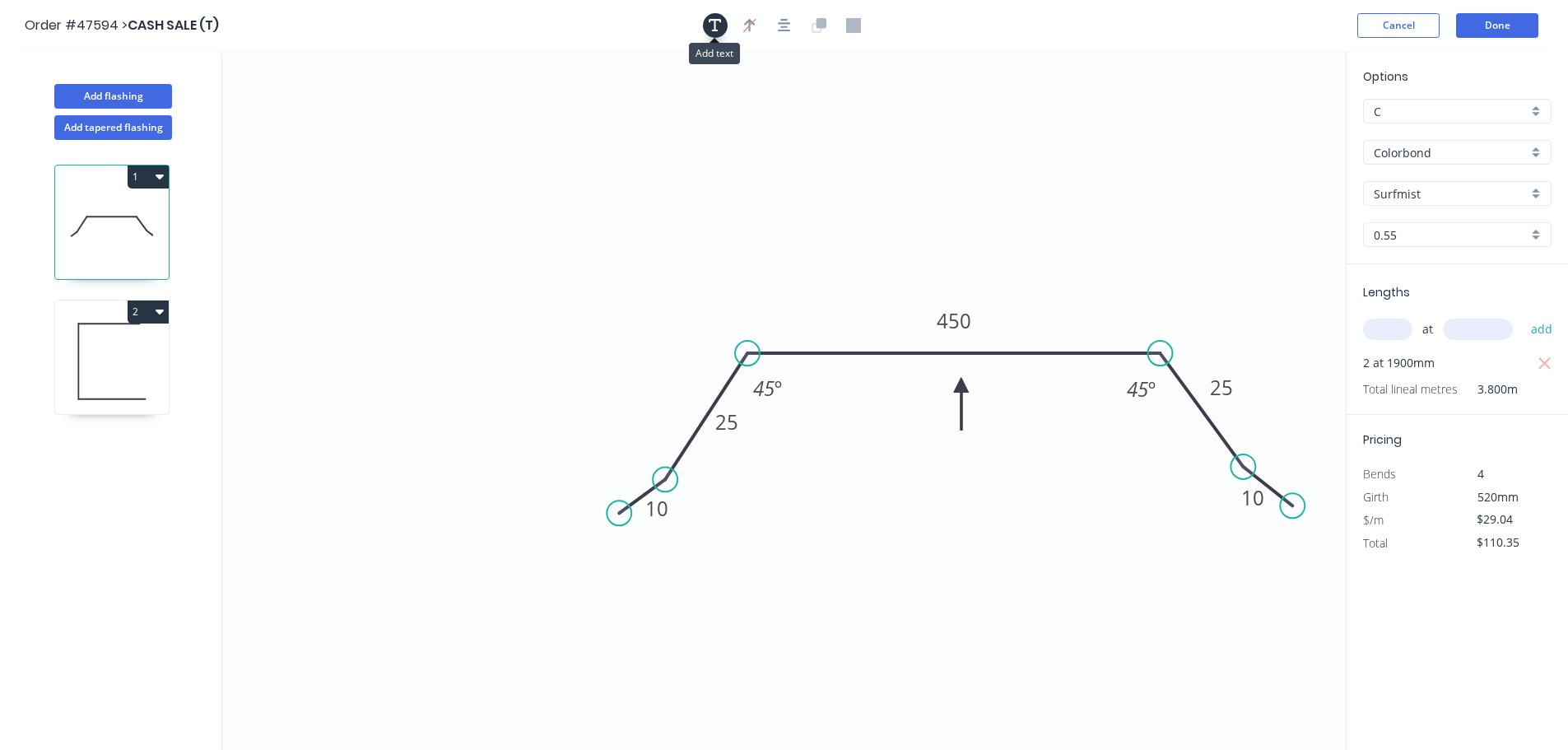
click at [708, 28] on icon "button" at bounding box center [715, 26] width 13 height 15
click at [312, 109] on textarea at bounding box center [328, 116] width 133 height 61
drag, startPoint x: 517, startPoint y: 178, endPoint x: 509, endPoint y: 173, distance: 9.4
click at [516, 176] on icon "slight kick 10 25 450 25 10 45 º 45 º" at bounding box center [784, 401] width 1123 height 699
type textarea "slight kick"
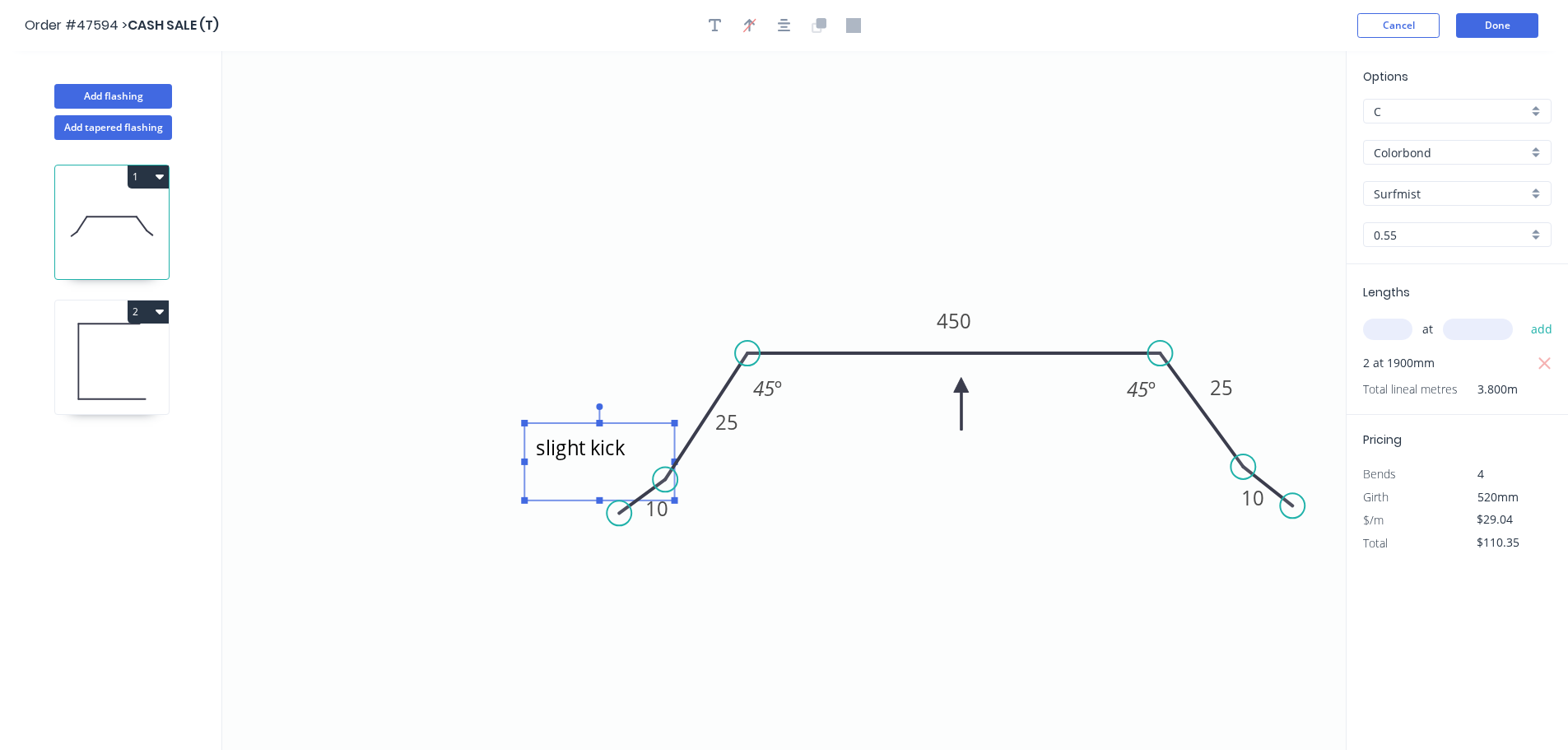
drag, startPoint x: 363, startPoint y: 119, endPoint x: 636, endPoint y: 465, distance: 440.7
click at [636, 465] on textarea "slight kick" at bounding box center [598, 462] width 133 height 61
click at [1395, 19] on button "Cancel" at bounding box center [1398, 25] width 82 height 24
click at [1495, 15] on button "Done" at bounding box center [1497, 25] width 82 height 24
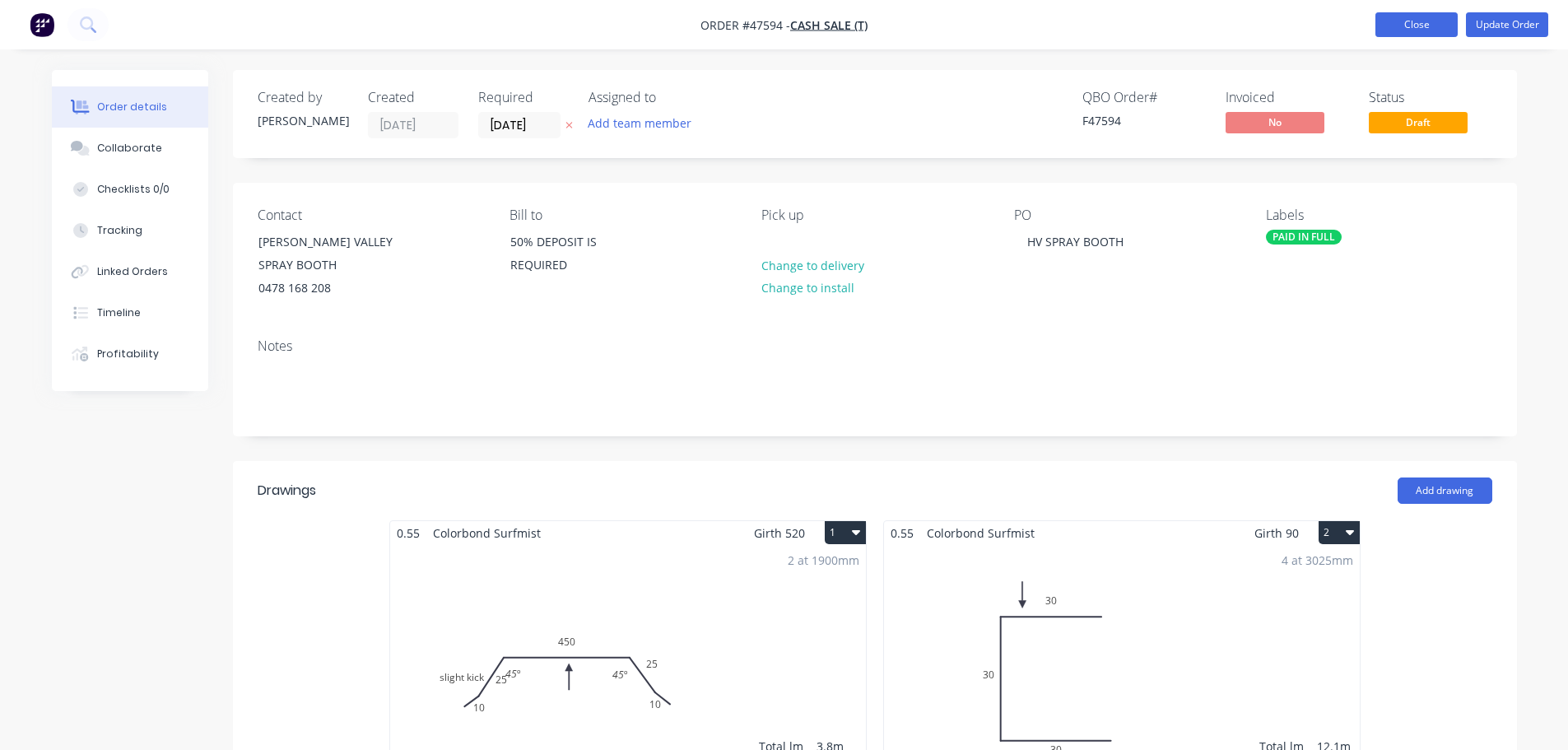
click at [1389, 28] on button "Close" at bounding box center [1416, 24] width 82 height 24
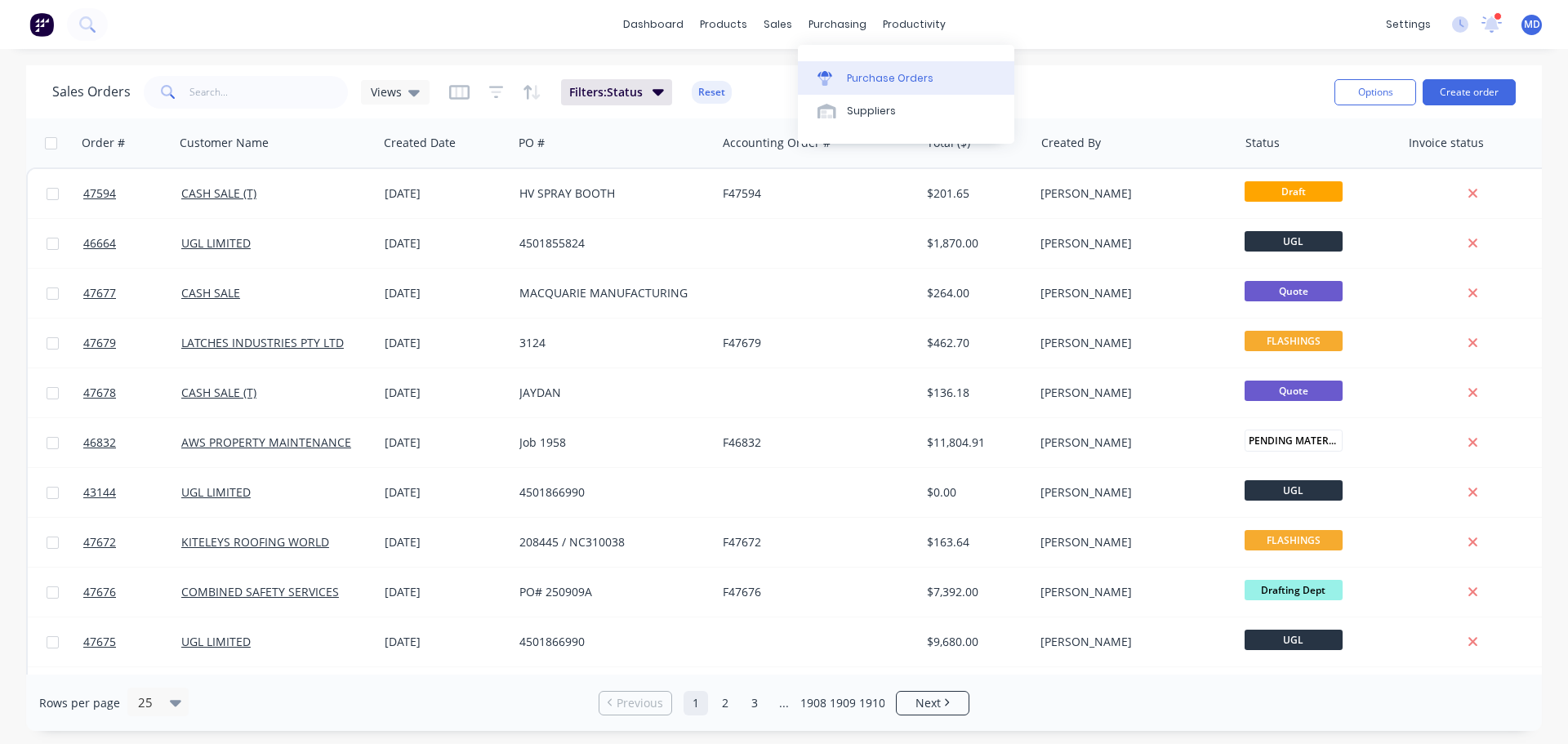
click at [858, 77] on div "Purchase Orders" at bounding box center [890, 78] width 87 height 15
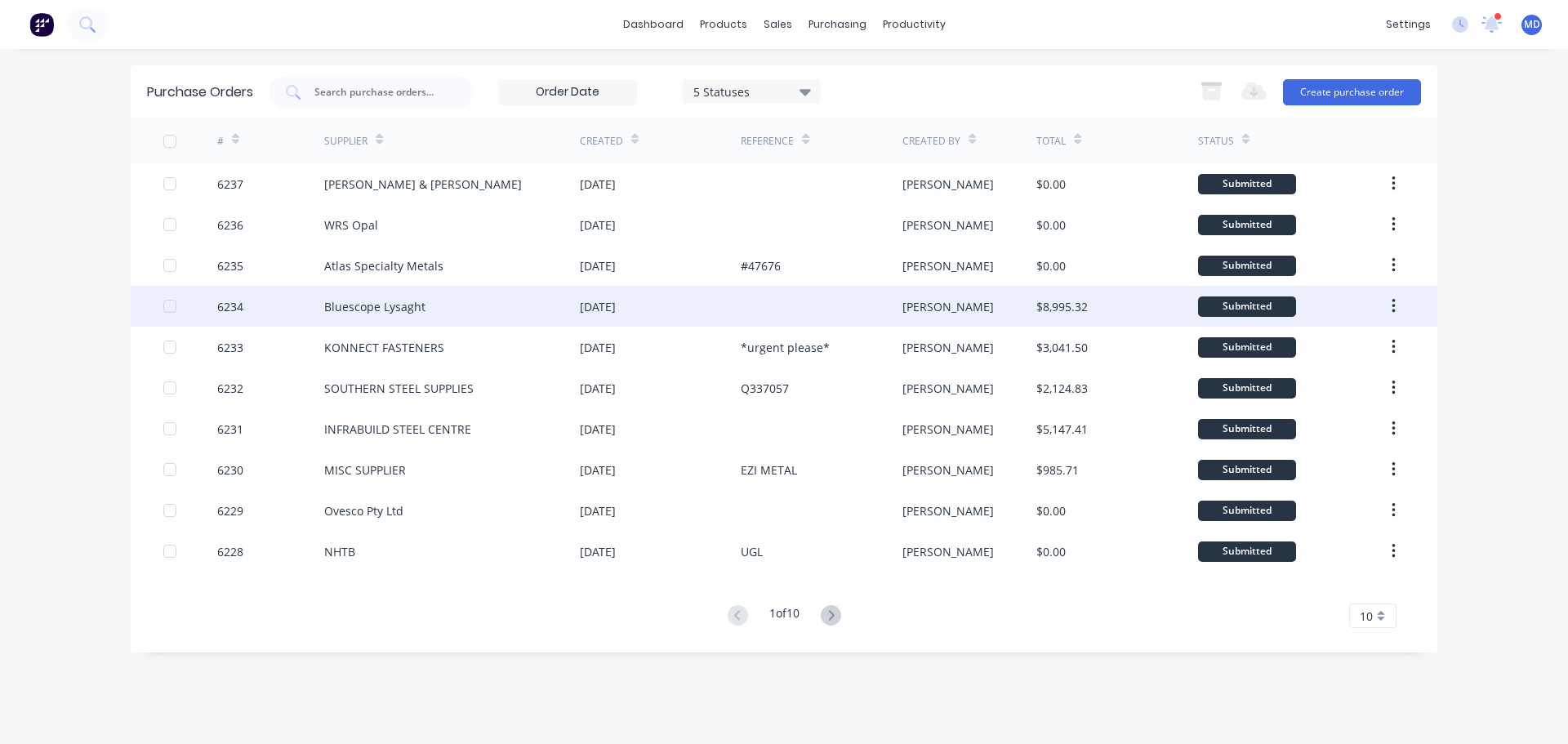
click at [219, 313] on div "6234" at bounding box center [230, 306] width 26 height 17
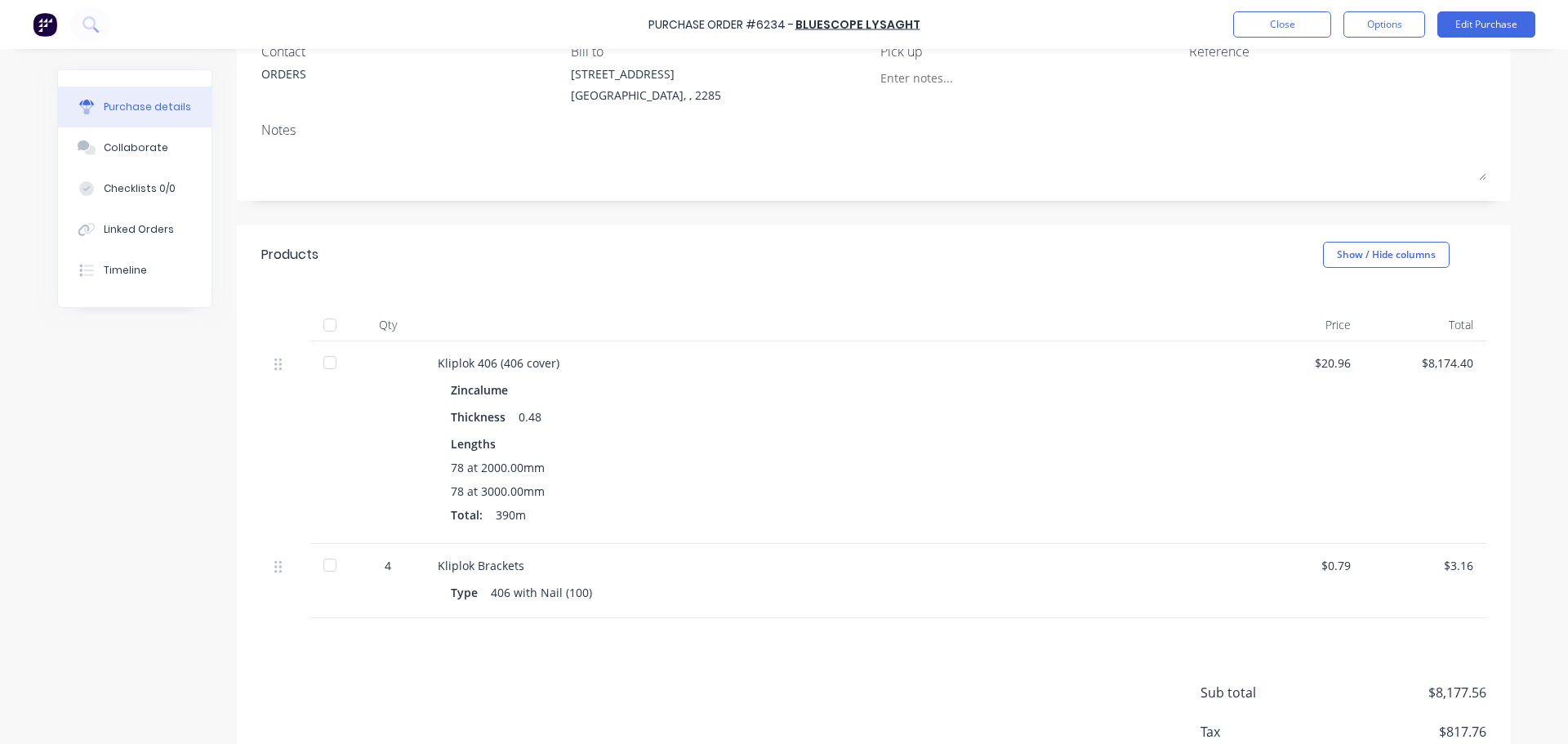
scroll to position [262, 0]
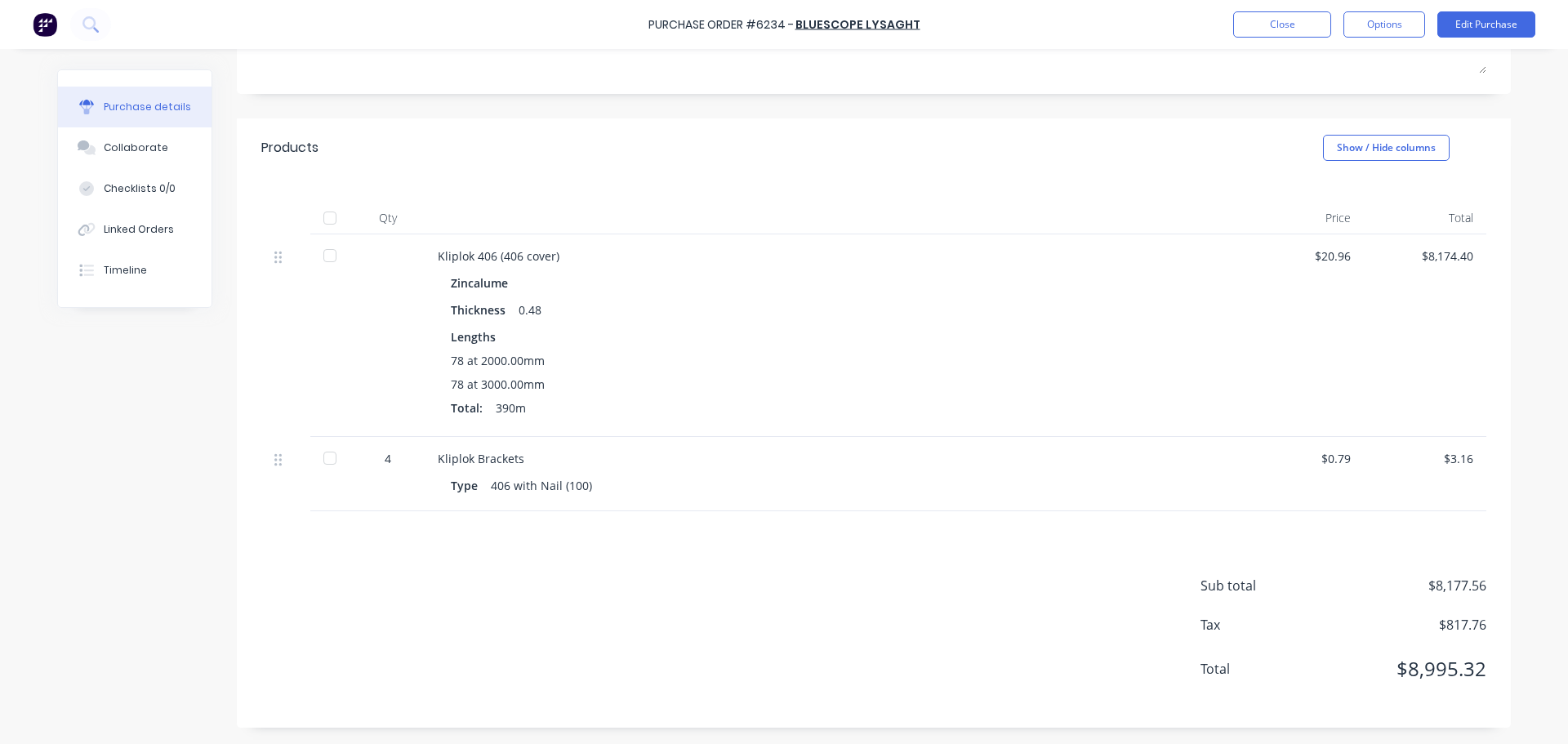
click at [386, 456] on div "4" at bounding box center [388, 458] width 47 height 17
click at [384, 462] on div "4" at bounding box center [388, 458] width 47 height 17
click at [1496, 29] on button "Edit Purchase" at bounding box center [1486, 24] width 98 height 26
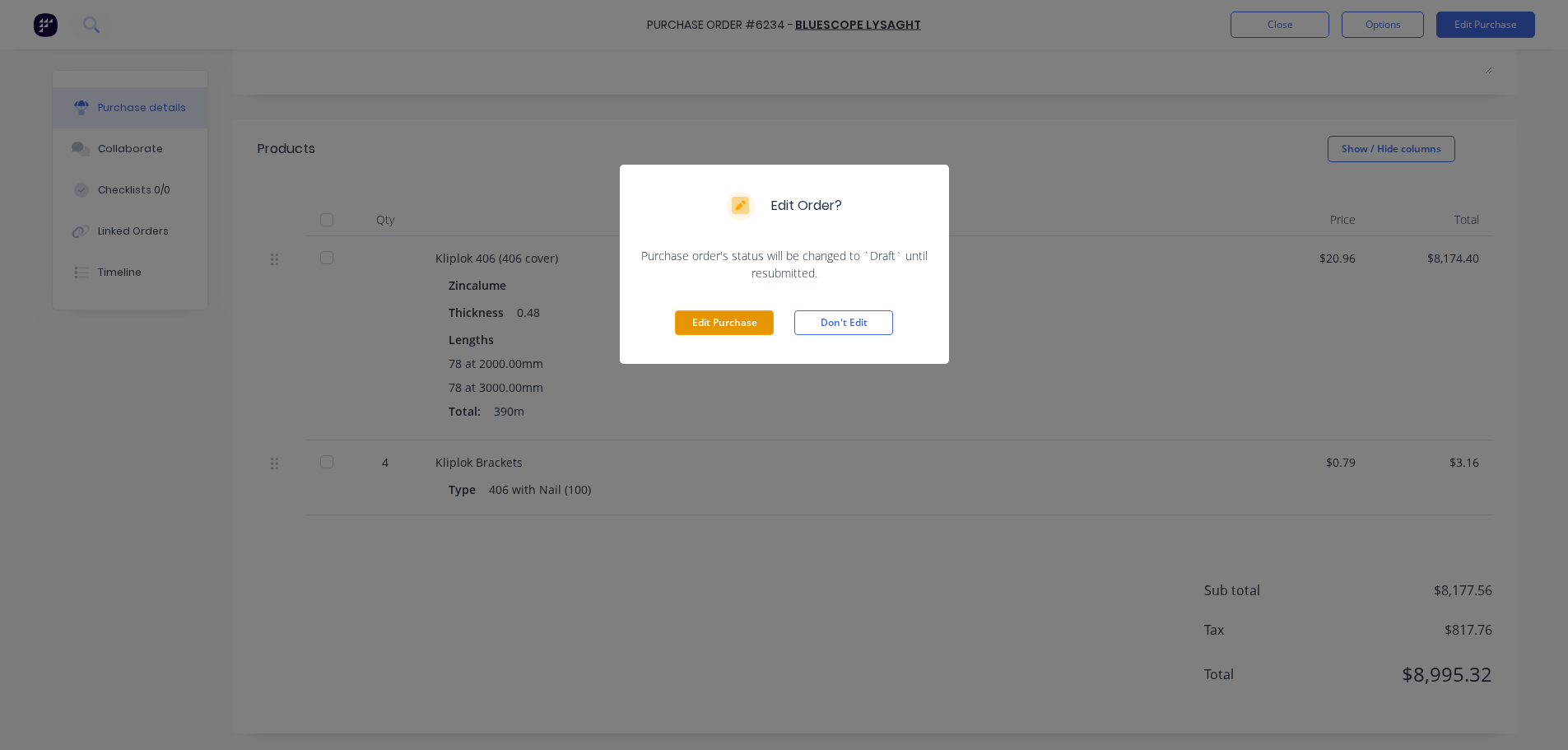
click at [720, 316] on button "Edit Purchase" at bounding box center [724, 322] width 99 height 24
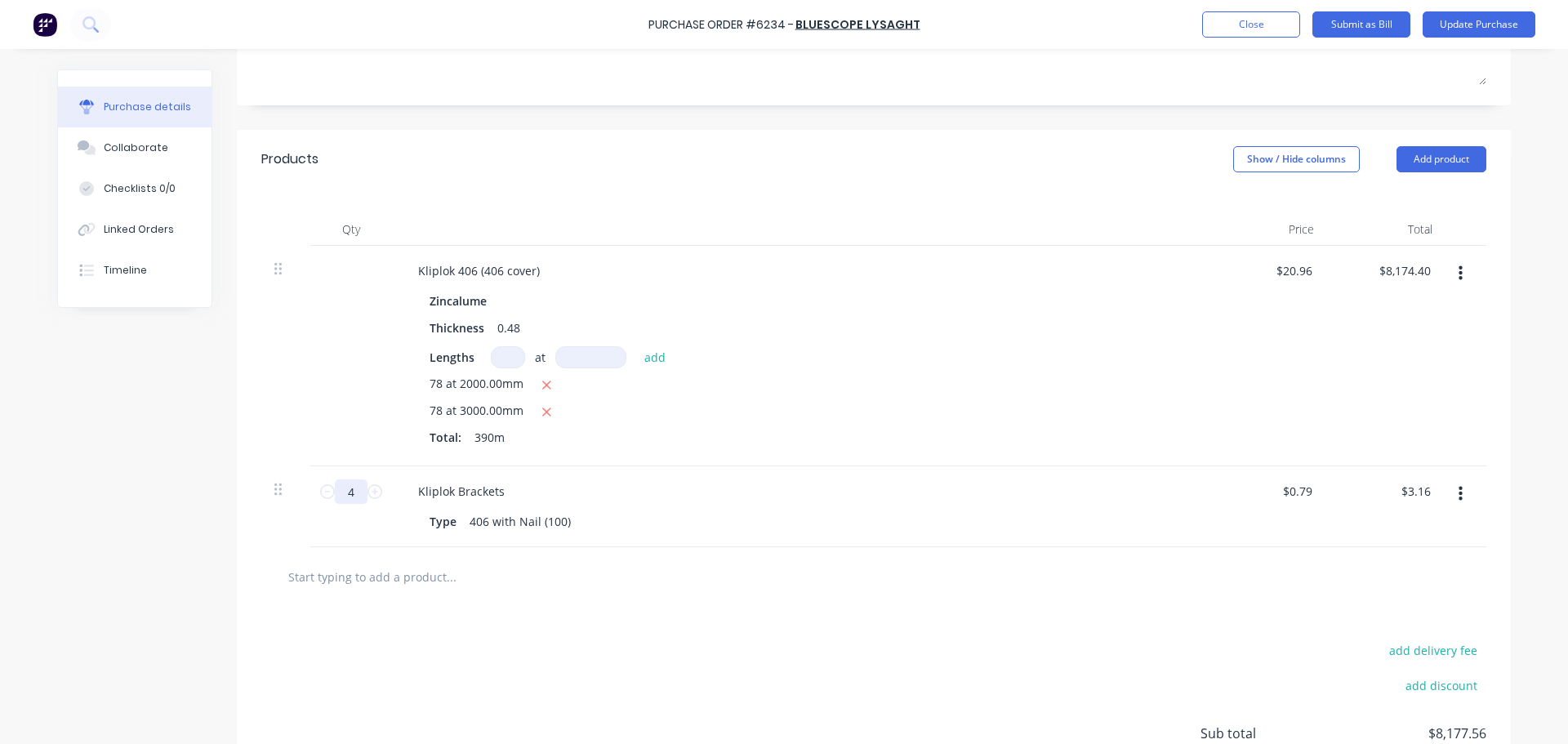
click at [346, 495] on input "4" at bounding box center [351, 490] width 32 height 24
type input "3"
type input "$2.37"
type input "35"
type input "$27.65"
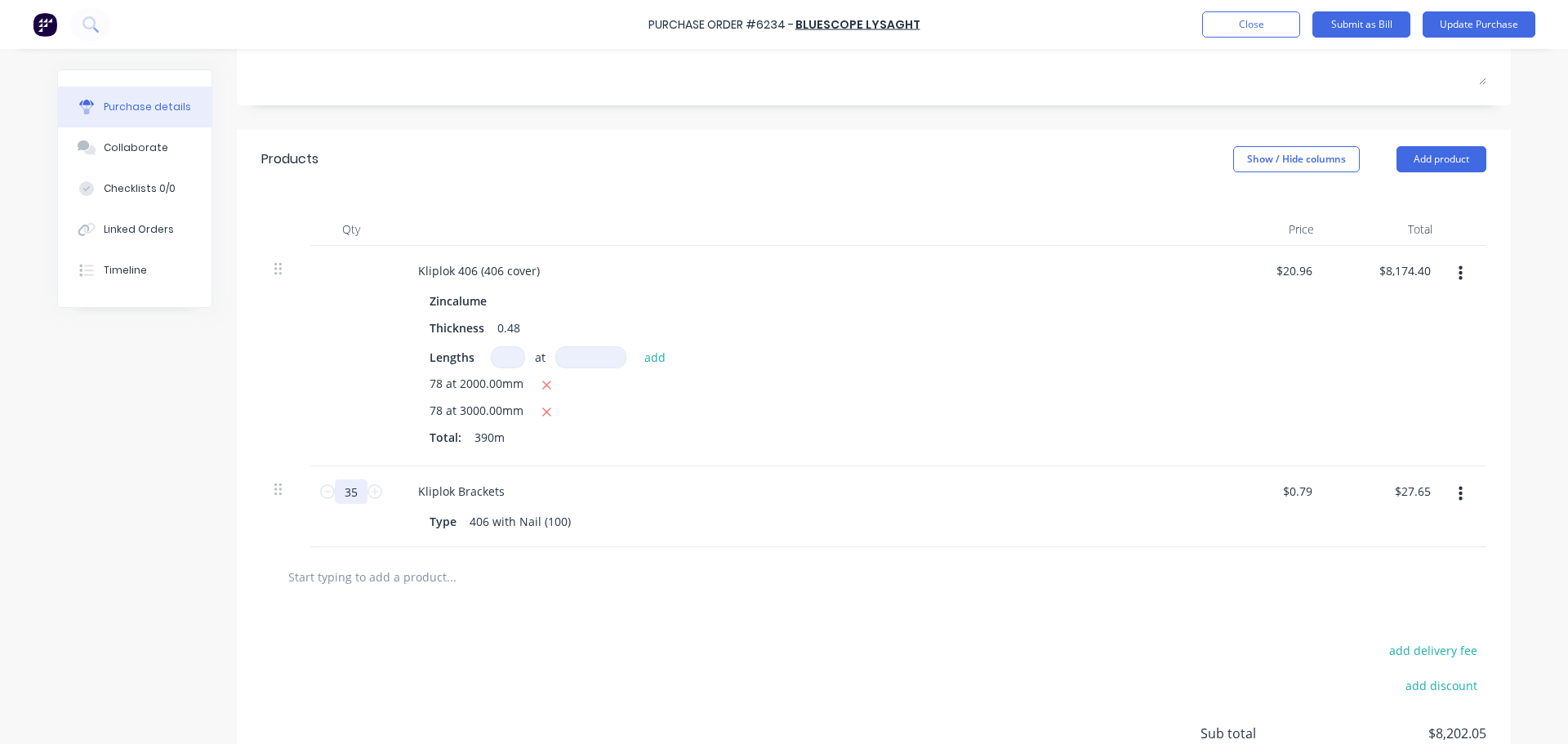
type input "350"
type input "$276.50"
type input "350"
click at [560, 525] on div "406 with Nail (100)" at bounding box center [520, 521] width 114 height 23
click at [1459, 492] on icon "button" at bounding box center [1461, 494] width 4 height 18
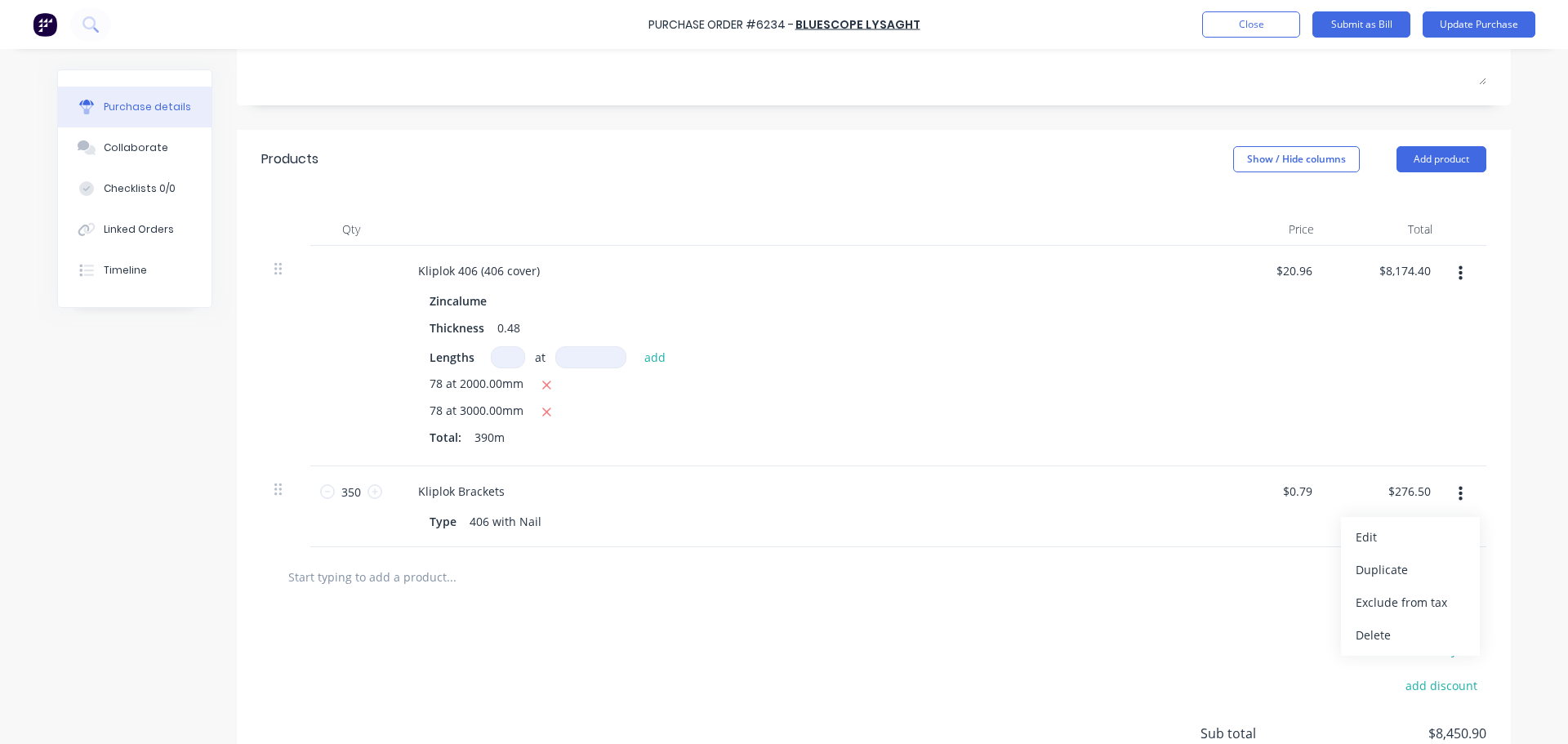
click at [1244, 578] on div at bounding box center [874, 576] width 1199 height 32
click at [1478, 33] on button "Update Purchase" at bounding box center [1480, 24] width 113 height 26
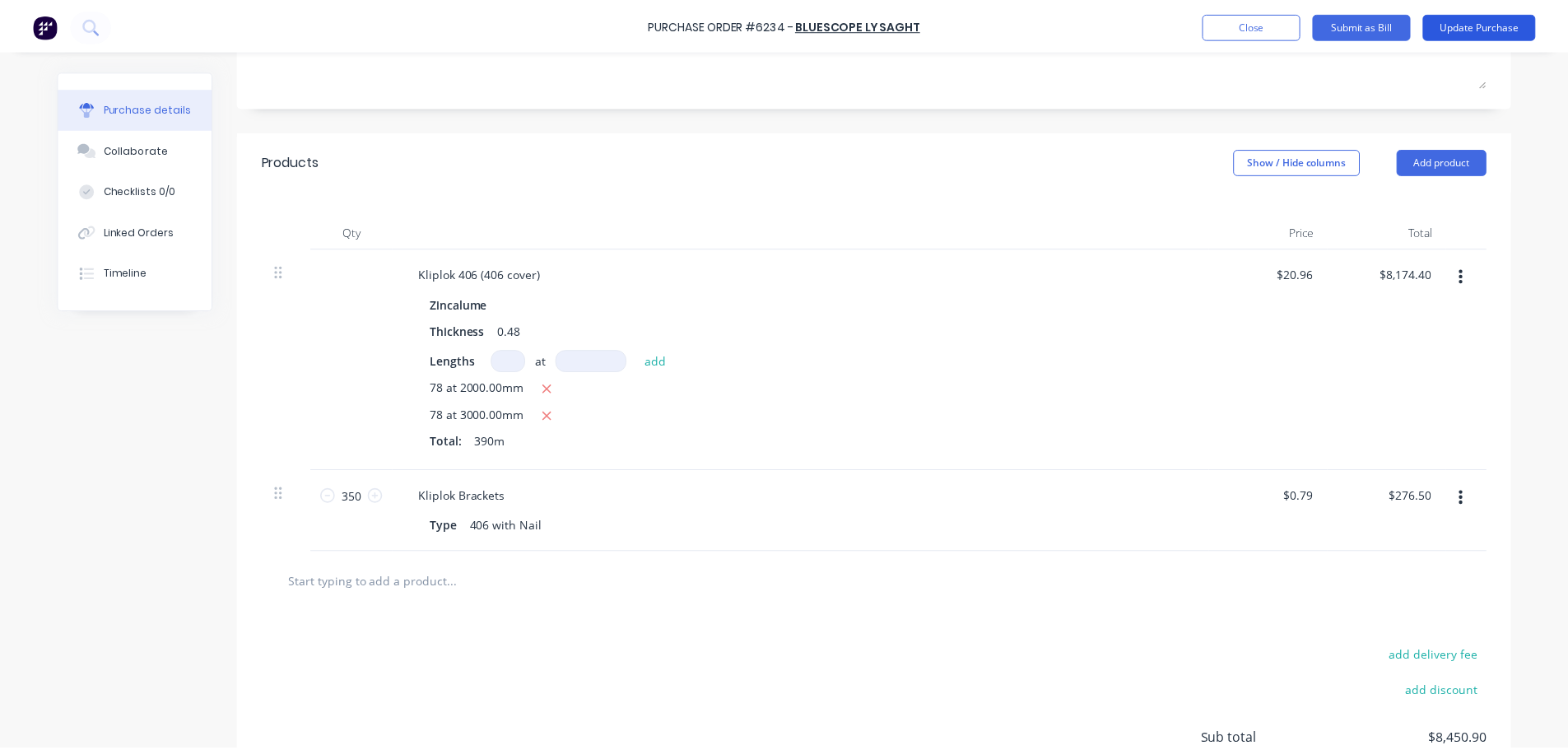
scroll to position [0, 0]
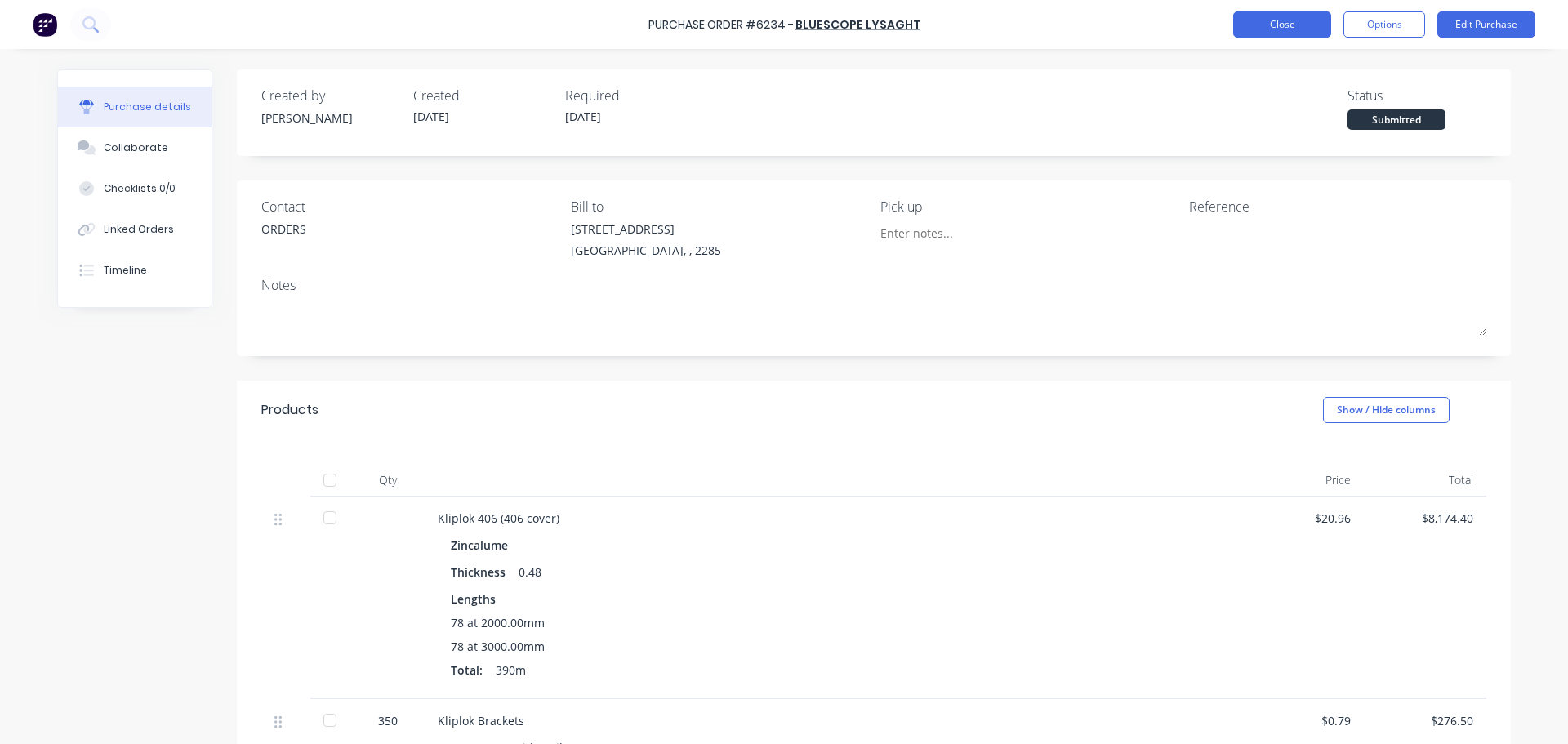
click at [1308, 16] on button "Close" at bounding box center [1283, 24] width 98 height 26
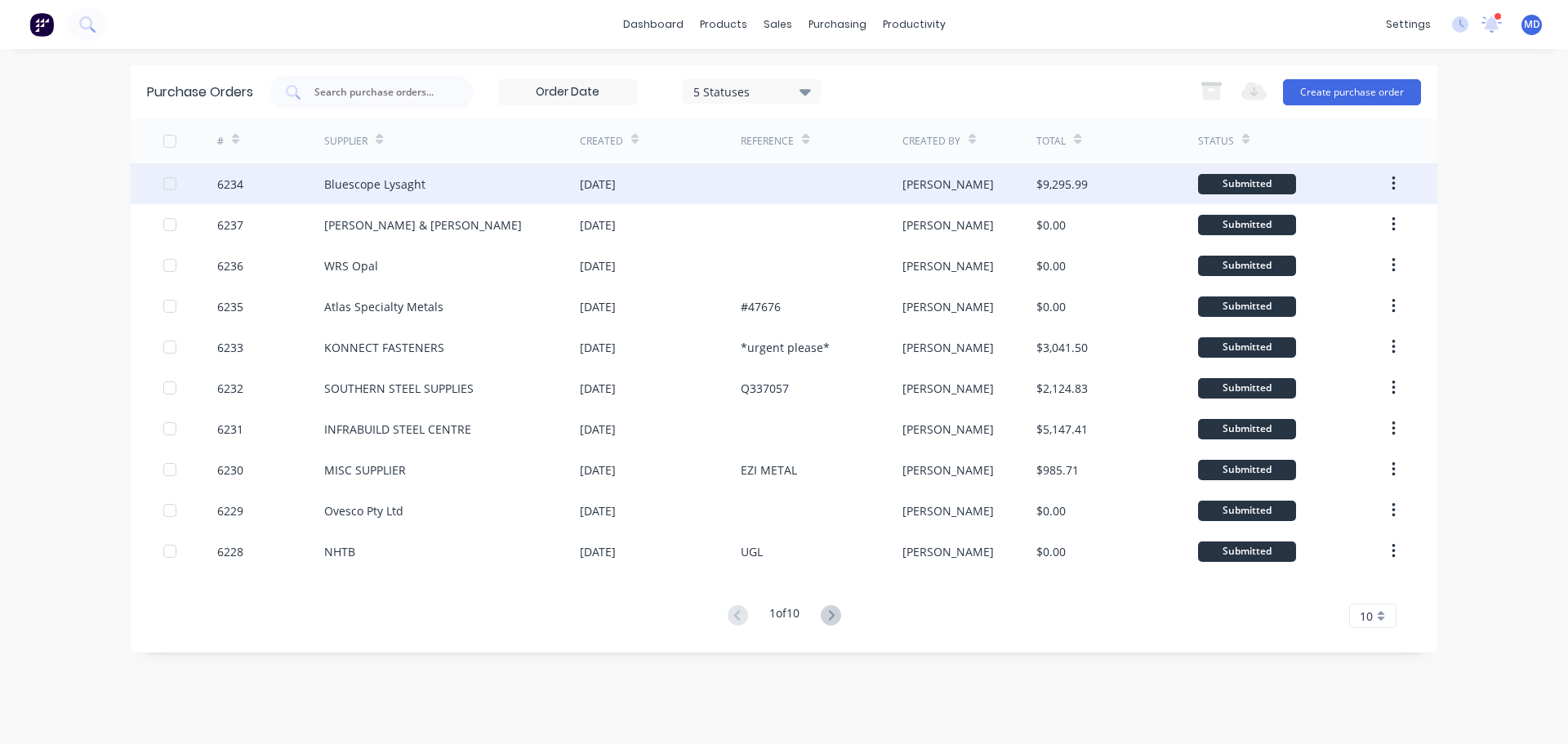
click at [236, 175] on div "6234" at bounding box center [230, 184] width 26 height 17
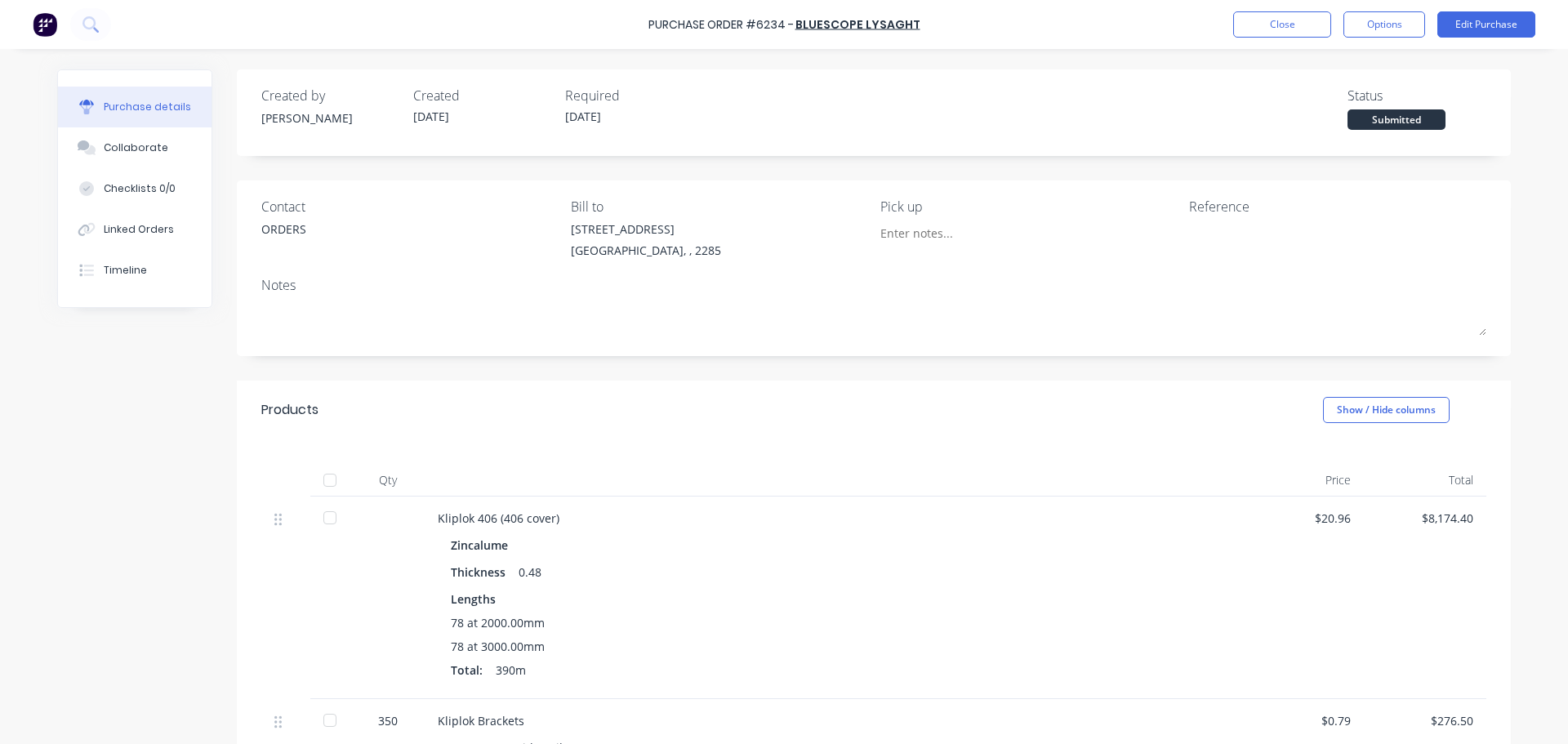
drag, startPoint x: 104, startPoint y: 231, endPoint x: 216, endPoint y: 235, distance: 112.1
click at [105, 231] on div "Linked Orders" at bounding box center [139, 229] width 70 height 15
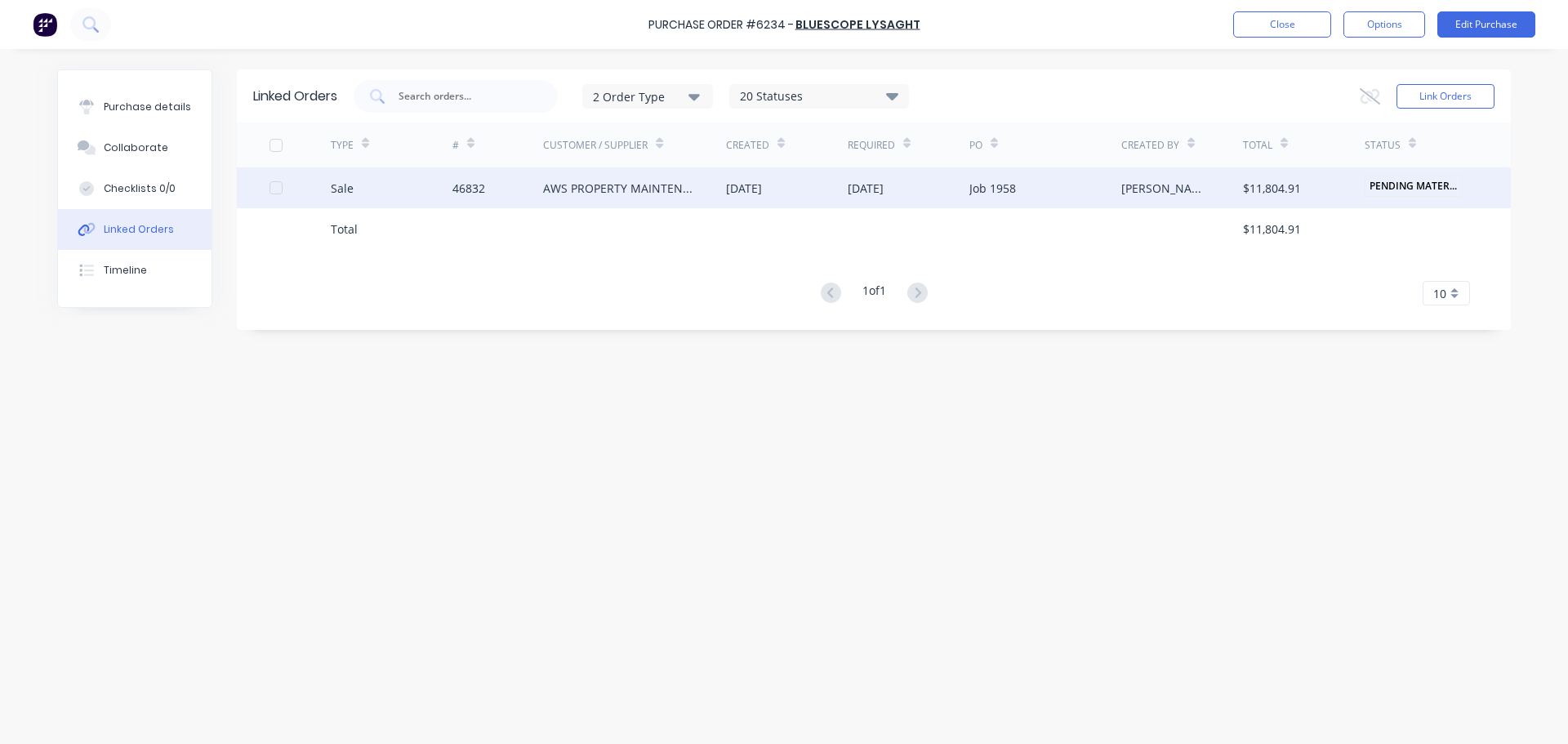
click at [344, 188] on div "Sale" at bounding box center [342, 188] width 22 height 17
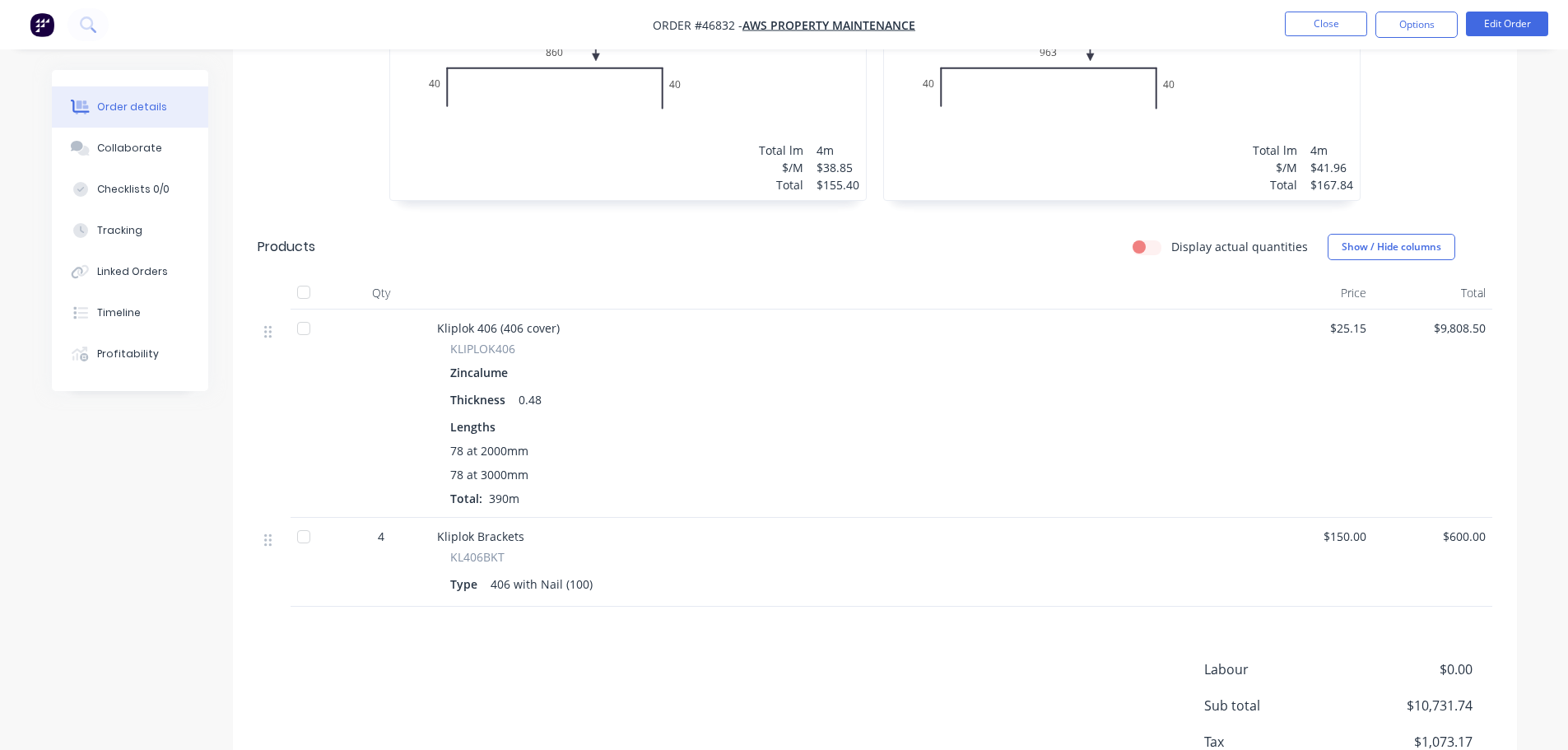
scroll to position [701, 0]
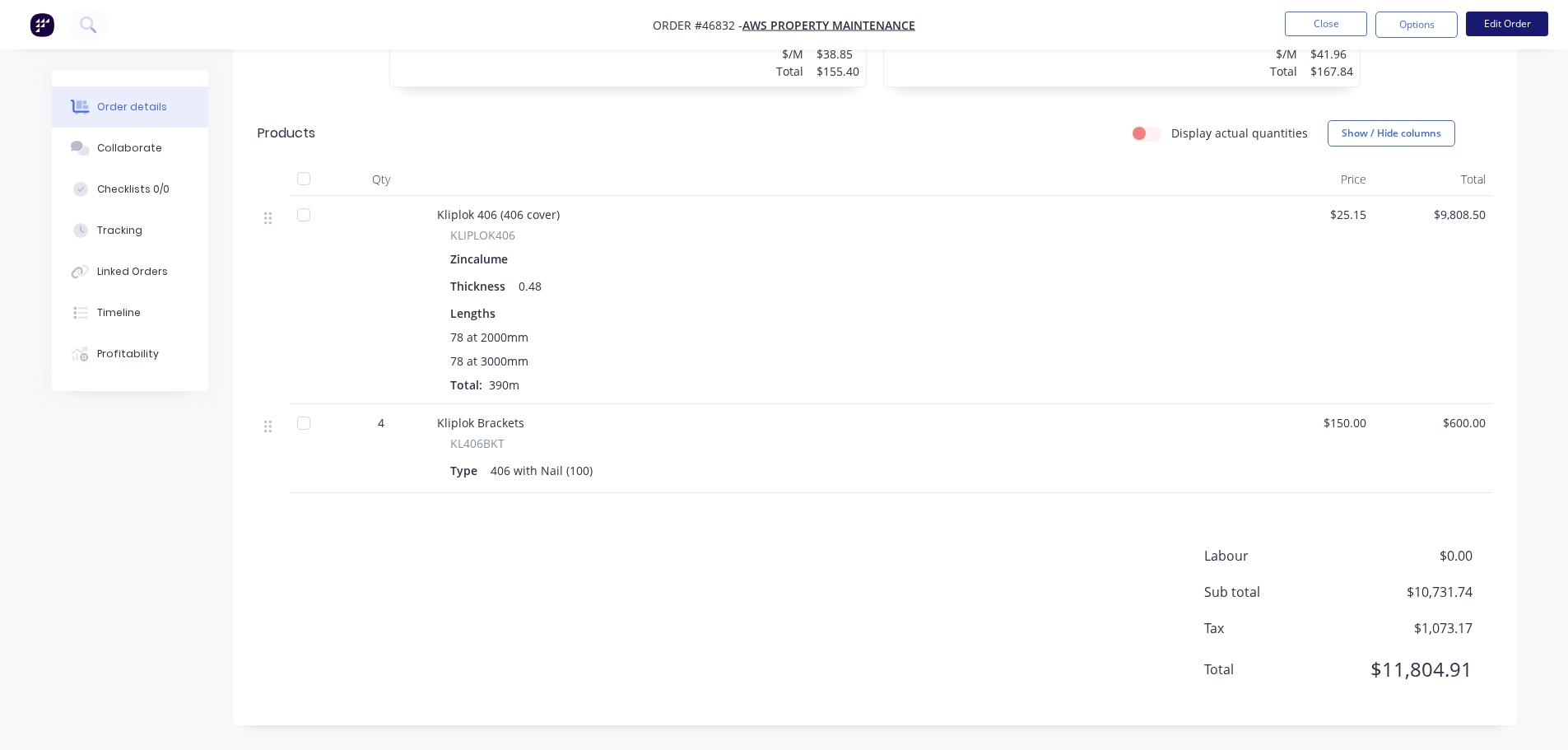
click at [1526, 28] on button "Edit Order" at bounding box center [1507, 23] width 82 height 24
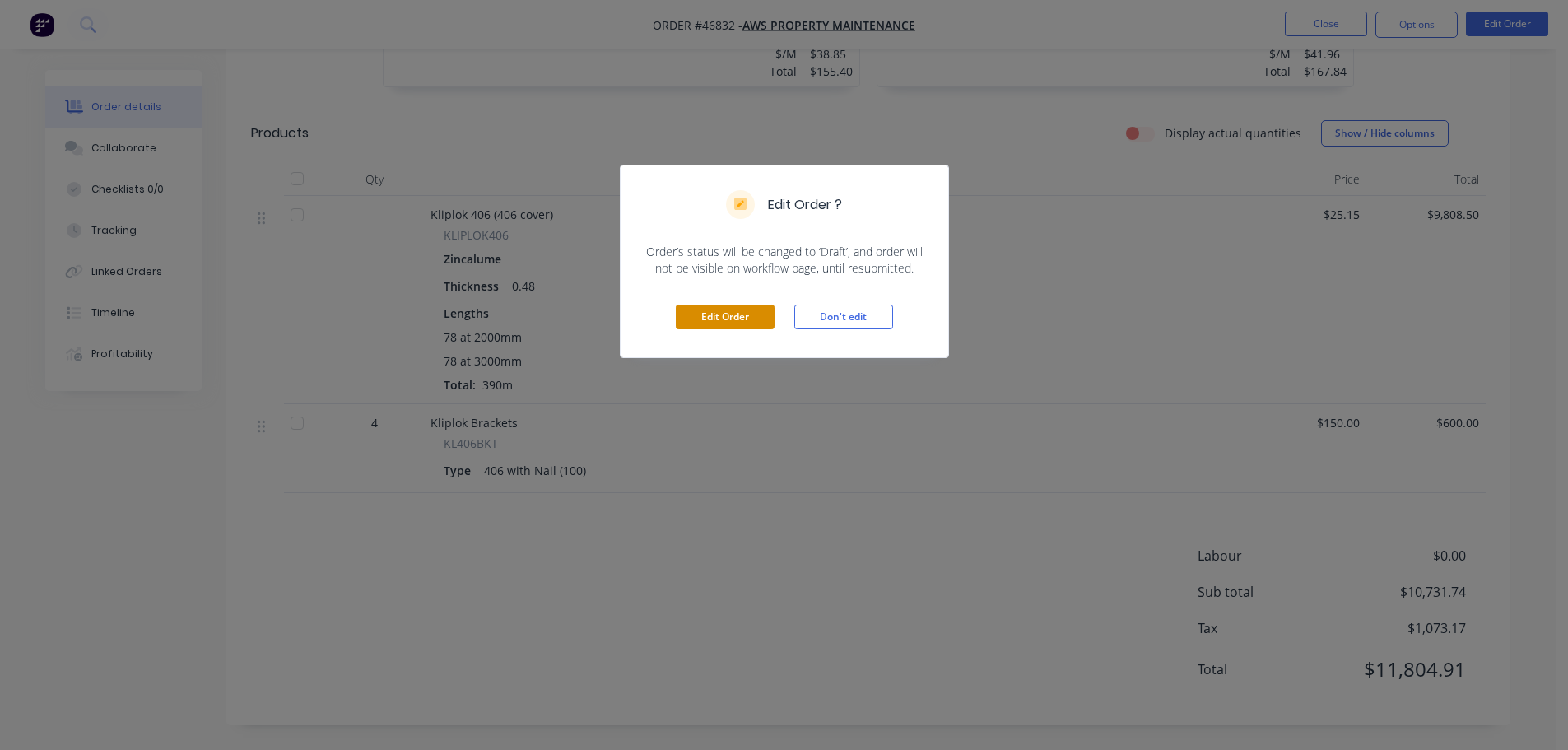
click at [699, 323] on button "Edit Order" at bounding box center [725, 316] width 99 height 24
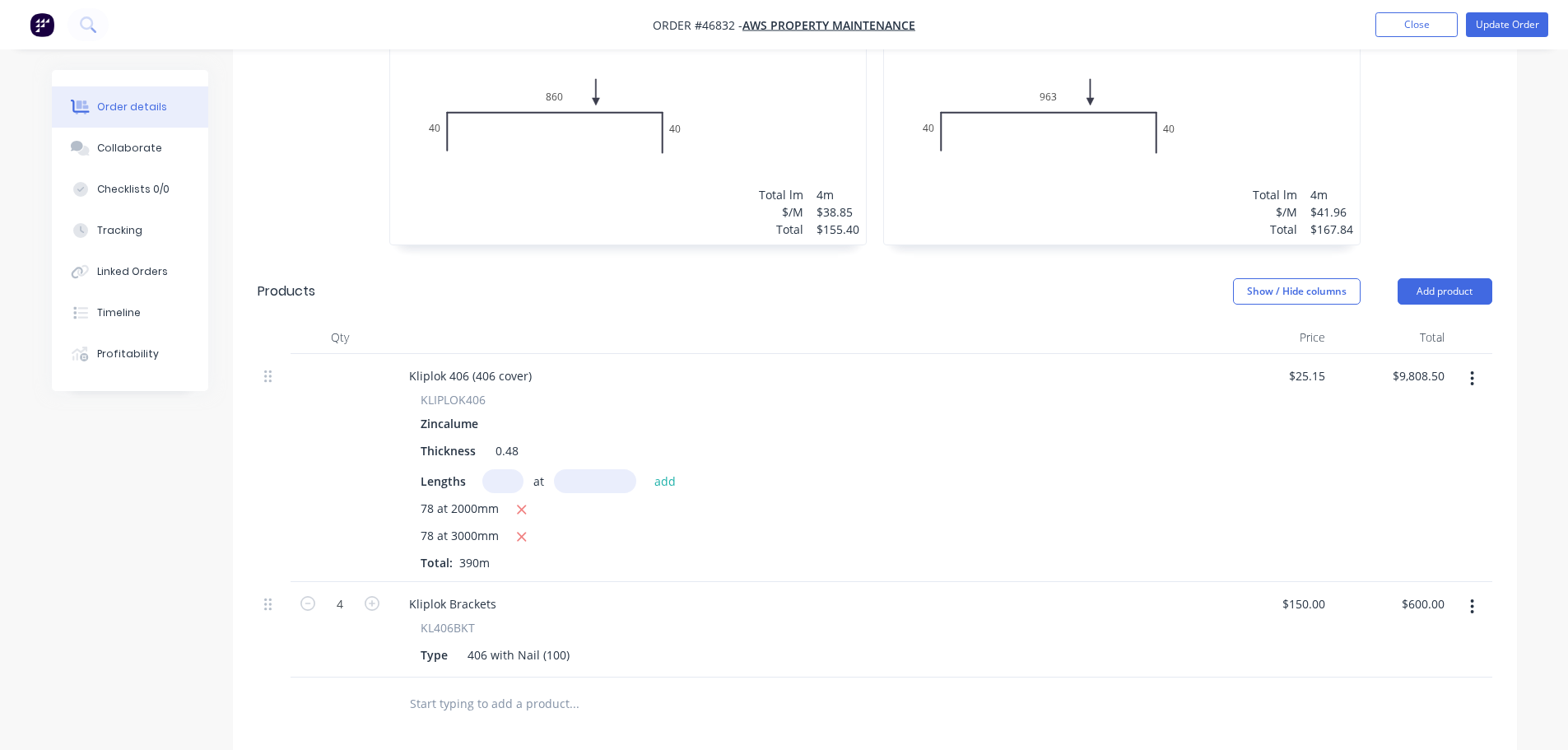
scroll to position [741, 0]
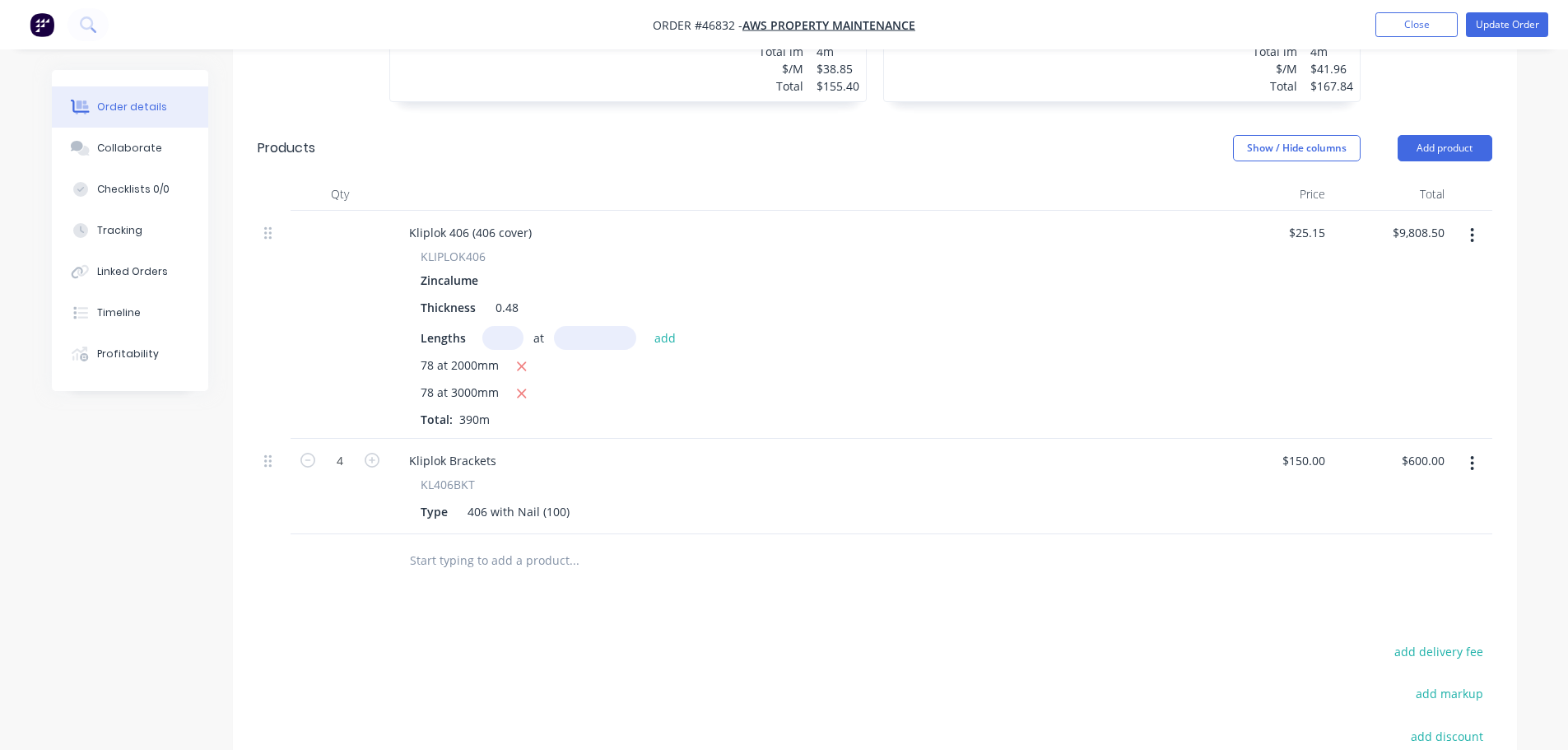
click at [1467, 448] on button "button" at bounding box center [1472, 463] width 39 height 29
click at [1396, 494] on div "Edit" at bounding box center [1413, 506] width 127 height 23
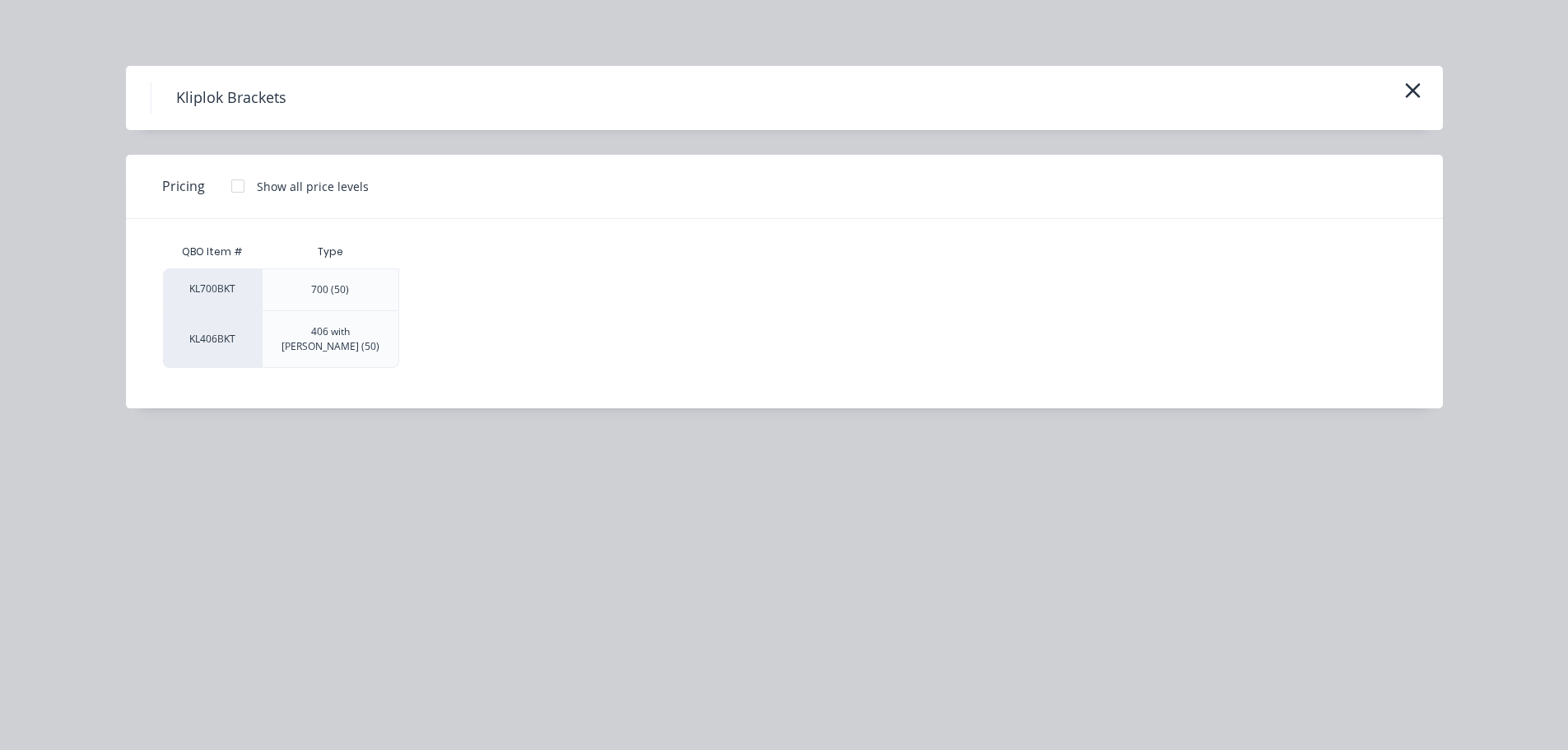
click at [320, 329] on div "406 with Nail (50)" at bounding box center [330, 339] width 110 height 29
click at [238, 189] on div at bounding box center [237, 185] width 33 height 33
click at [466, 325] on div "$75.00" at bounding box center [454, 339] width 110 height 56
type input "$75.00"
type input "$300.00"
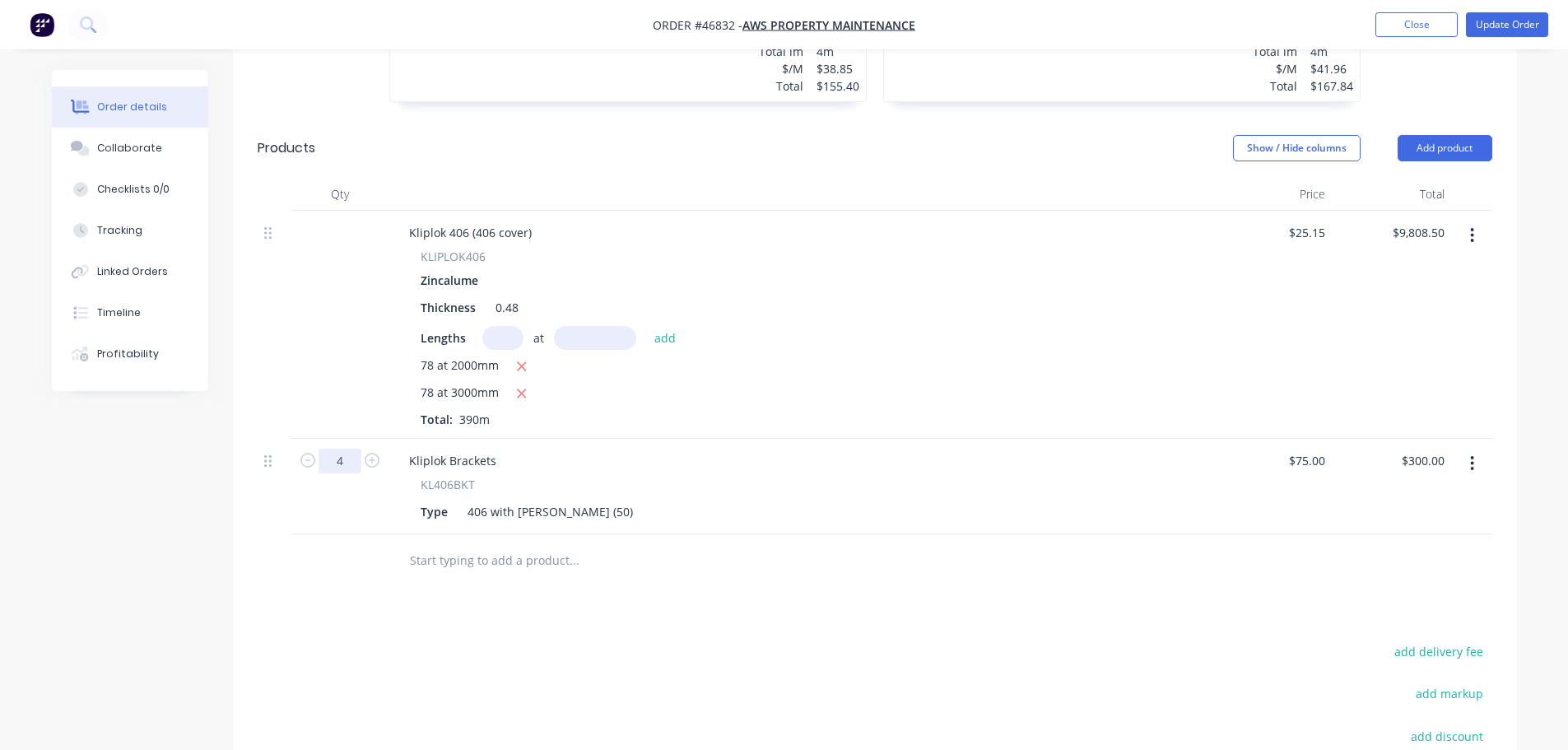
click at [335, 448] on input "4" at bounding box center [339, 460] width 43 height 24
type input "7"
type input "$525.00"
click at [1530, 28] on button "Update Order" at bounding box center [1507, 24] width 82 height 24
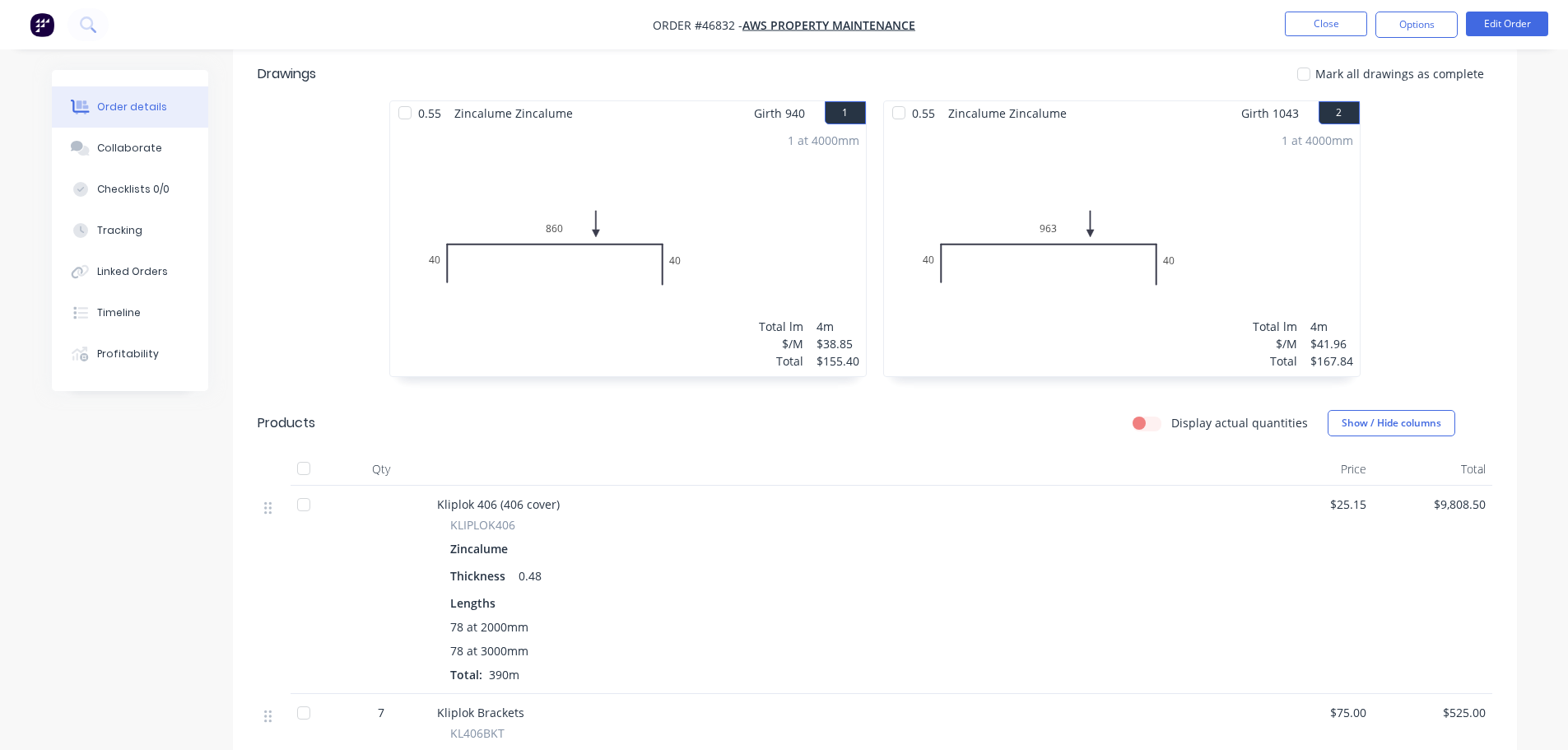
scroll to position [701, 0]
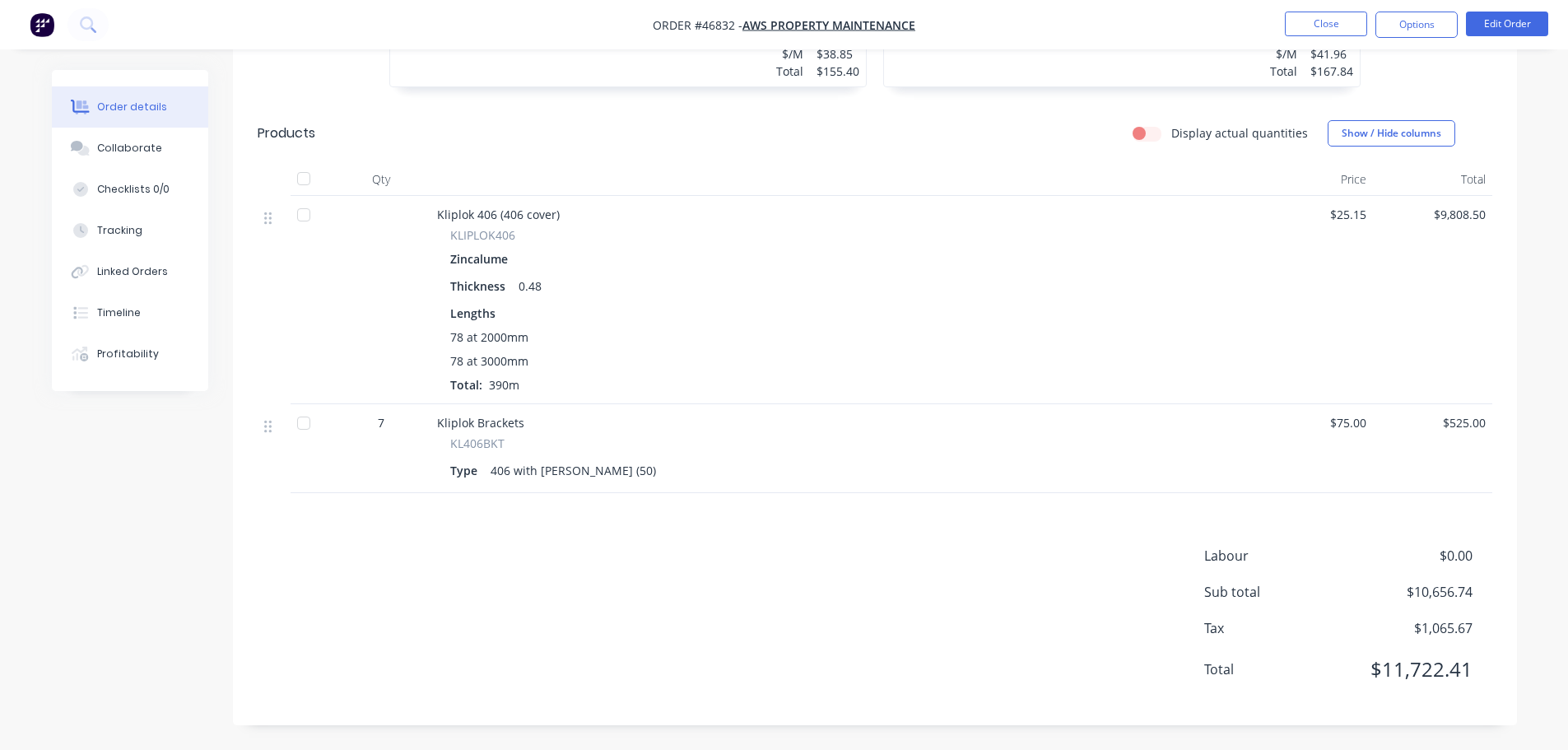
click at [1305, 10] on nav "Order #46832 - AWS PROPERTY MAINTENANCE Close Options Edit Order" at bounding box center [784, 24] width 1568 height 49
click at [1307, 17] on button "Close" at bounding box center [1326, 23] width 82 height 24
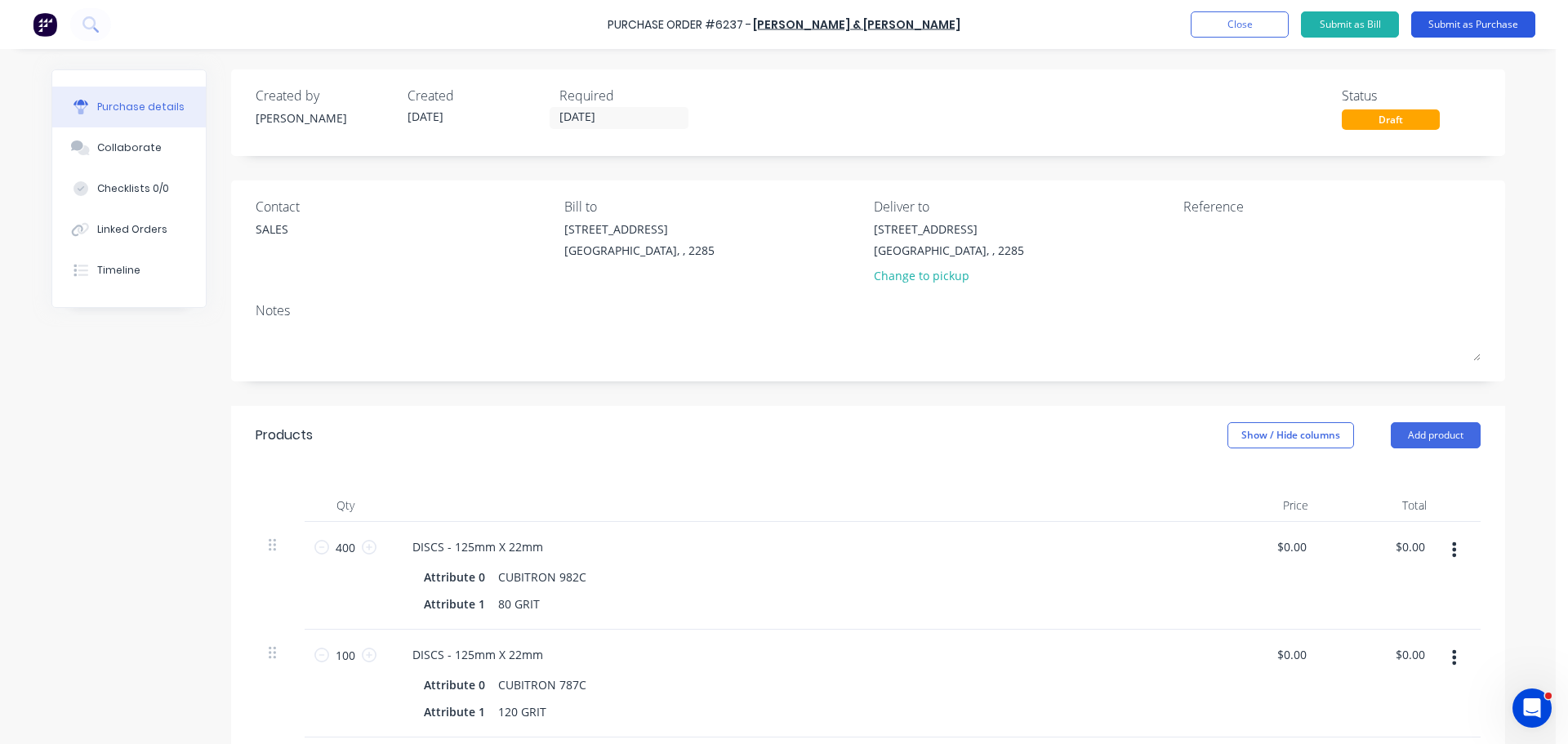
click at [1454, 26] on button "Submit as Purchase" at bounding box center [1473, 24] width 124 height 26
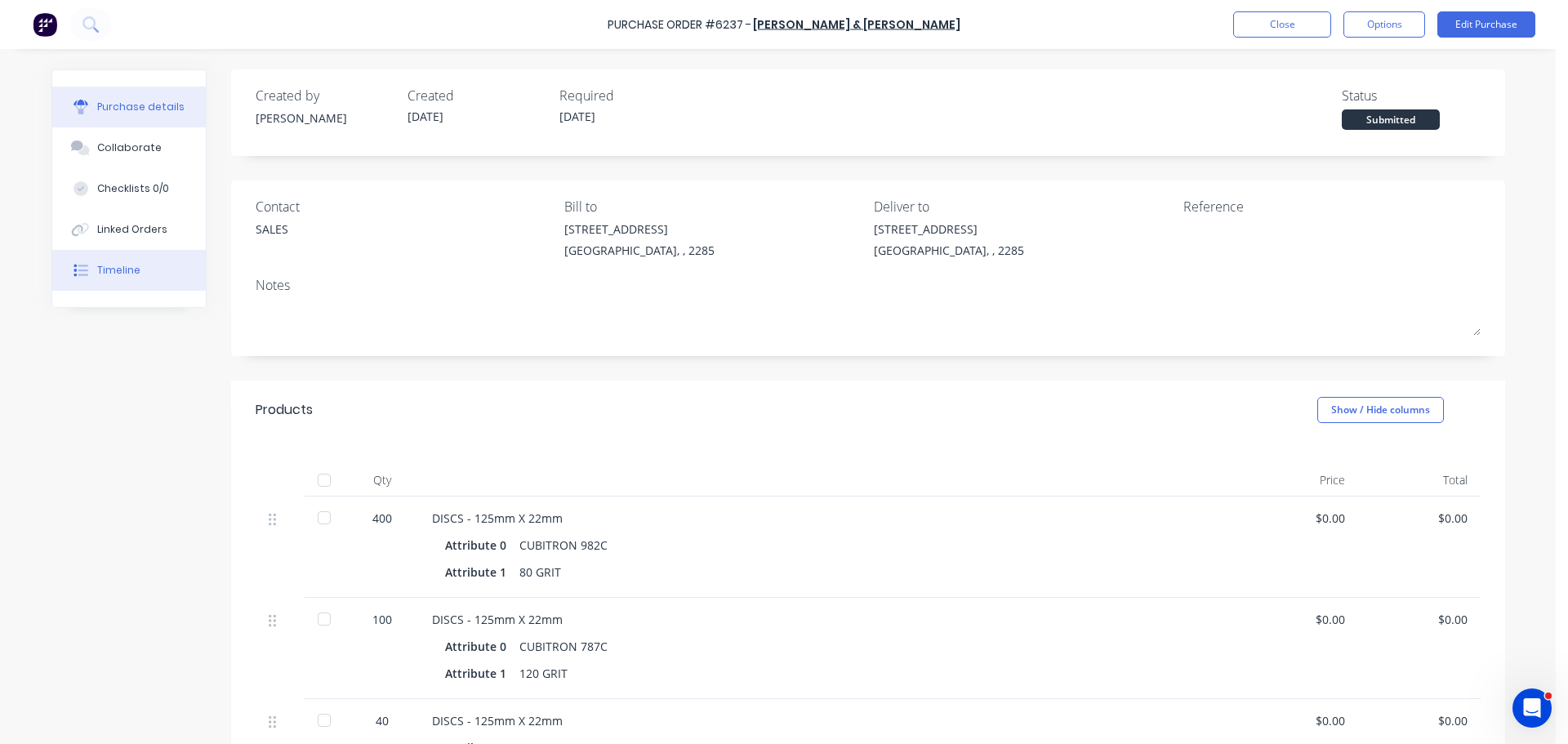
click at [106, 264] on div "Timeline" at bounding box center [119, 270] width 43 height 15
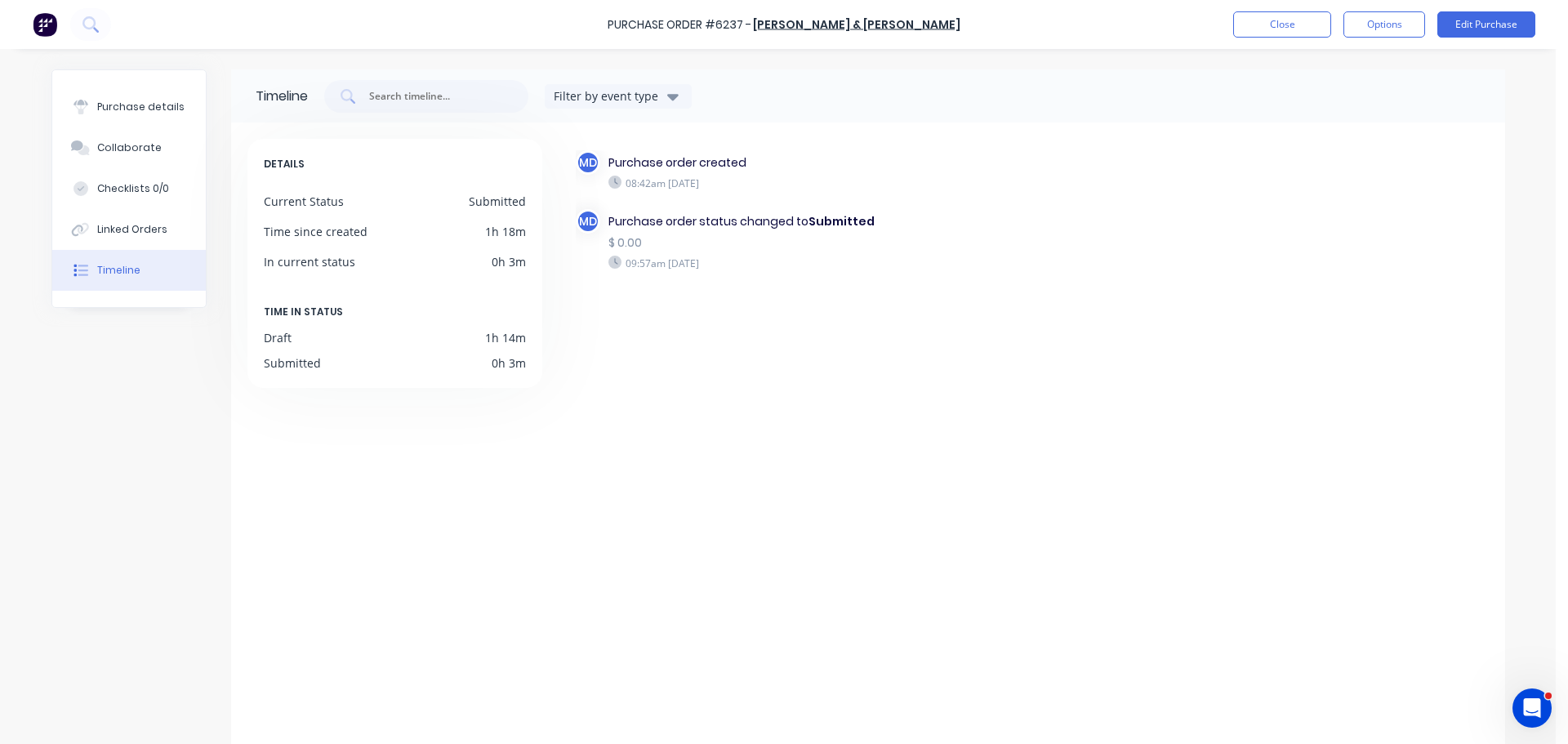
click at [107, 81] on div "Purchase details Collaborate Checklists 0/0 Linked Orders Timeline" at bounding box center [129, 188] width 154 height 237
click at [108, 109] on div "Purchase details" at bounding box center [141, 107] width 87 height 15
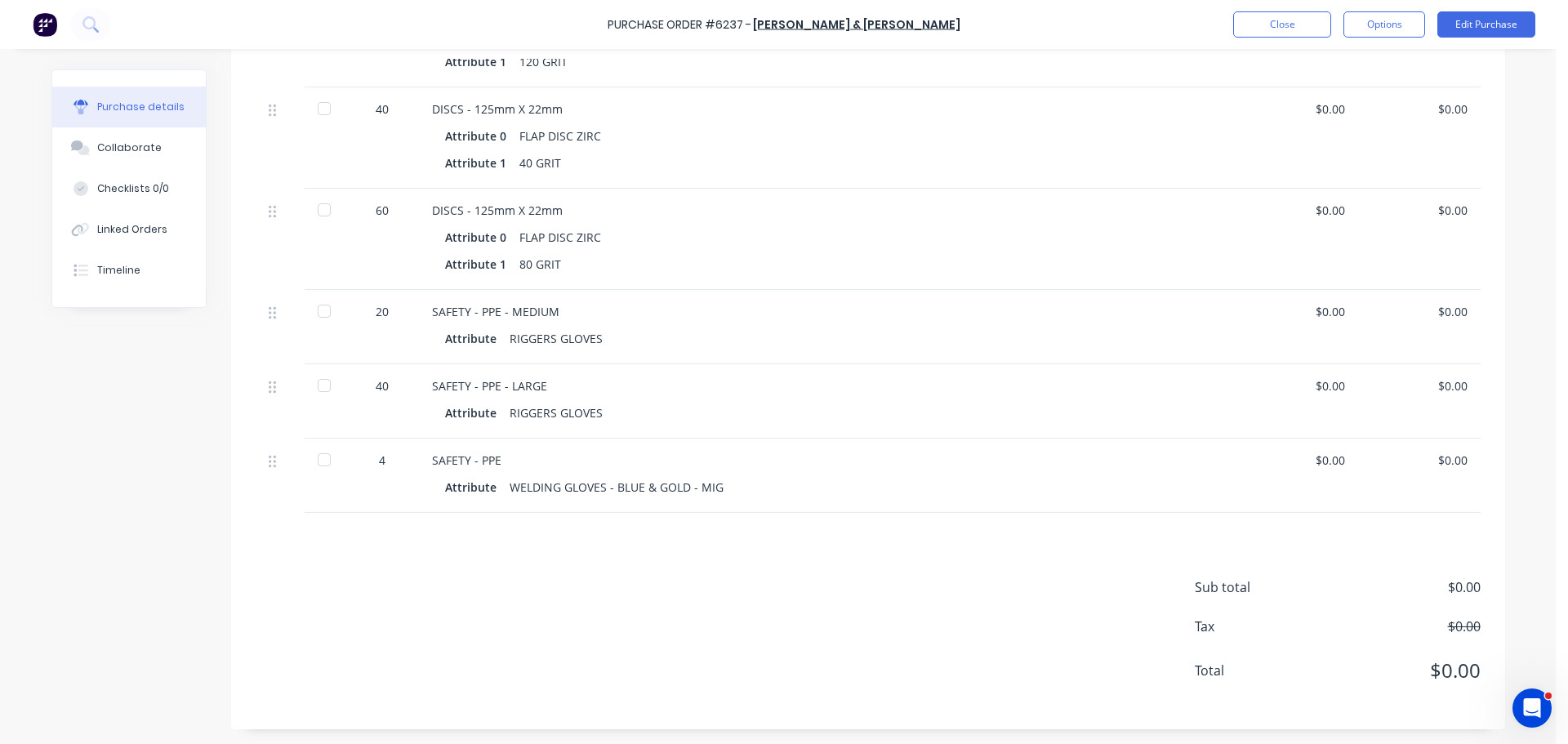
scroll to position [613, 0]
click at [1389, 22] on button "Options" at bounding box center [1384, 24] width 82 height 26
click at [1342, 62] on div "Print / Email" at bounding box center [1348, 67] width 126 height 23
click at [1342, 141] on div "Without pricing" at bounding box center [1348, 131] width 126 height 23
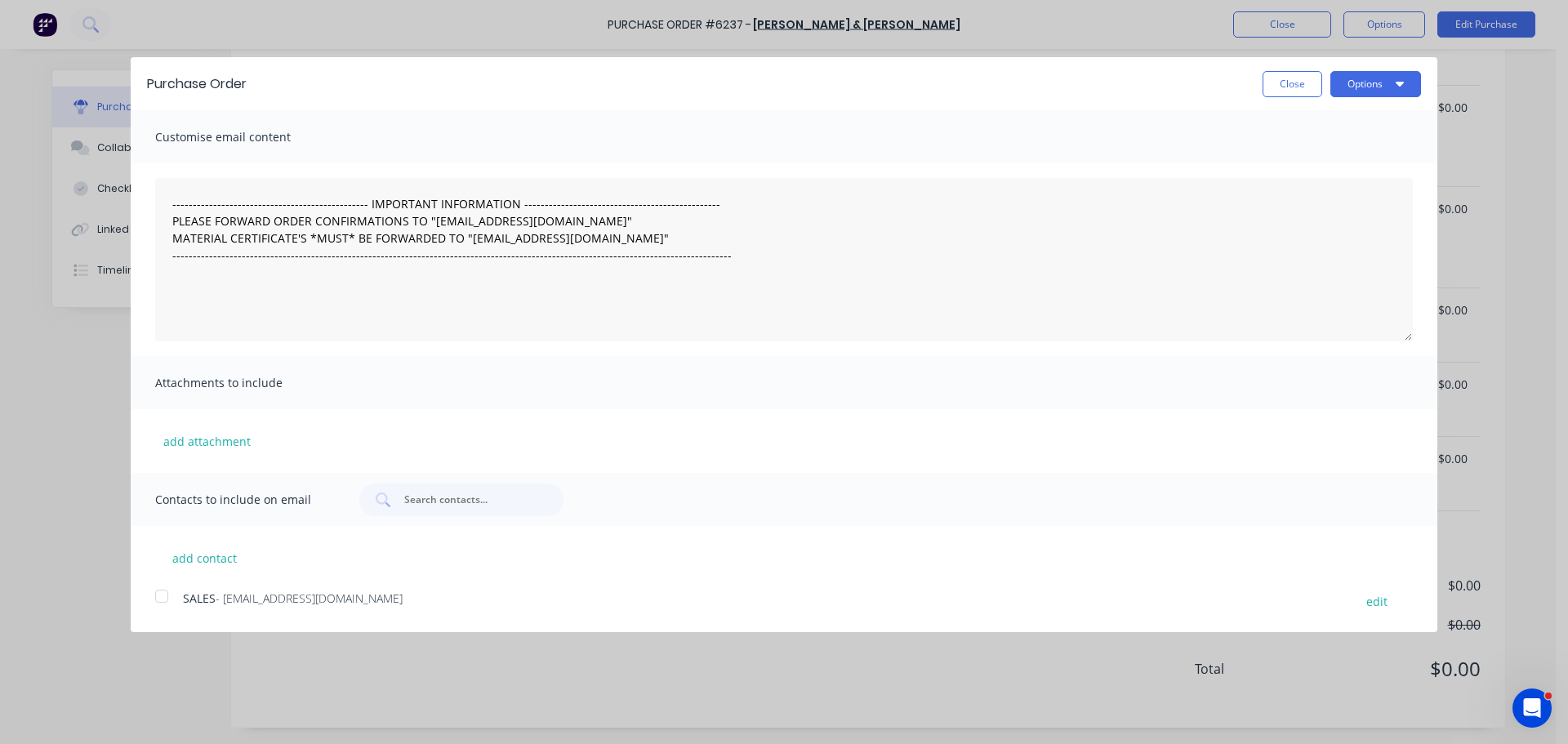
scroll to position [0, 0]
click at [165, 600] on div at bounding box center [161, 595] width 32 height 32
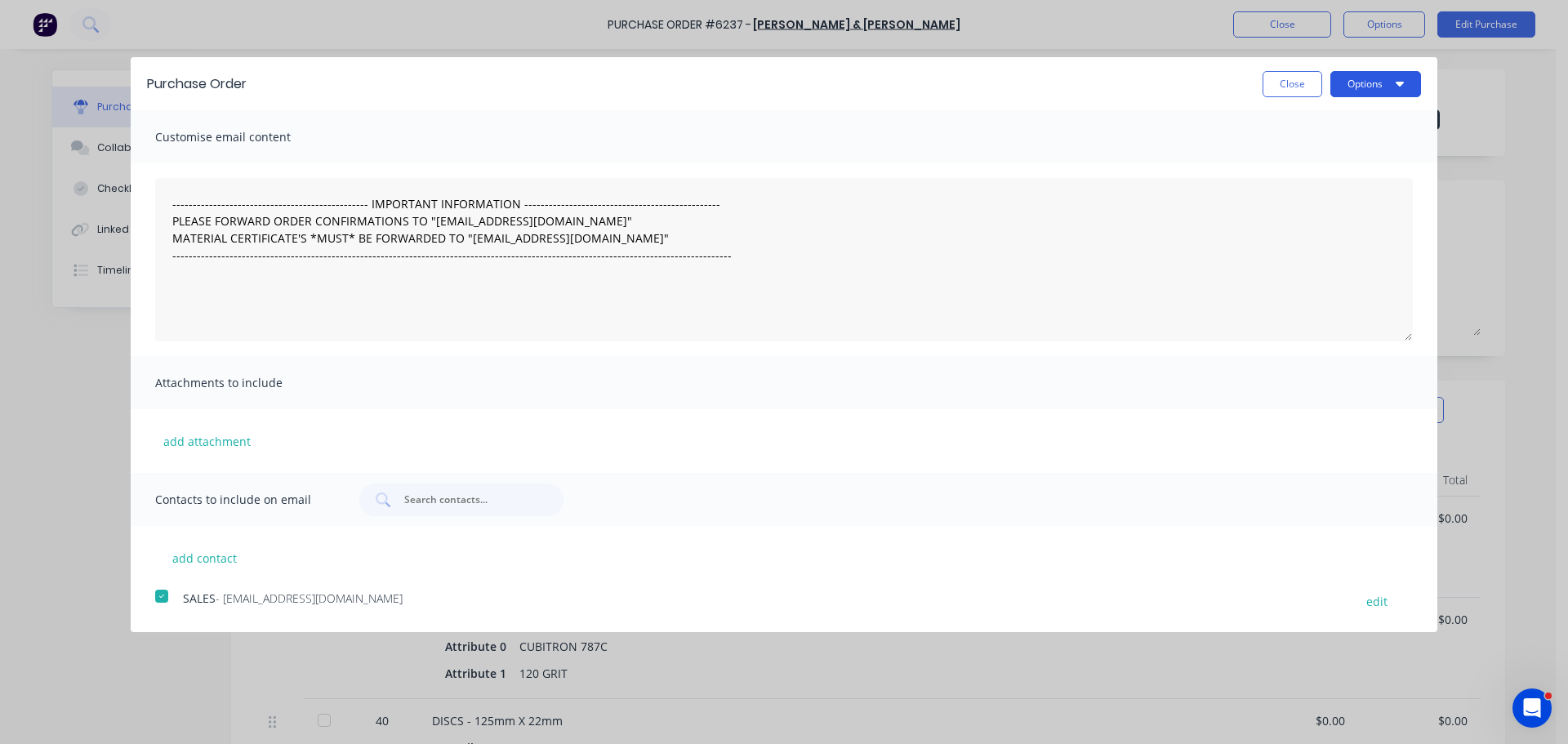
click at [1368, 91] on button "Options" at bounding box center [1376, 83] width 91 height 26
click at [1354, 164] on div "Email" at bounding box center [1343, 158] width 126 height 23
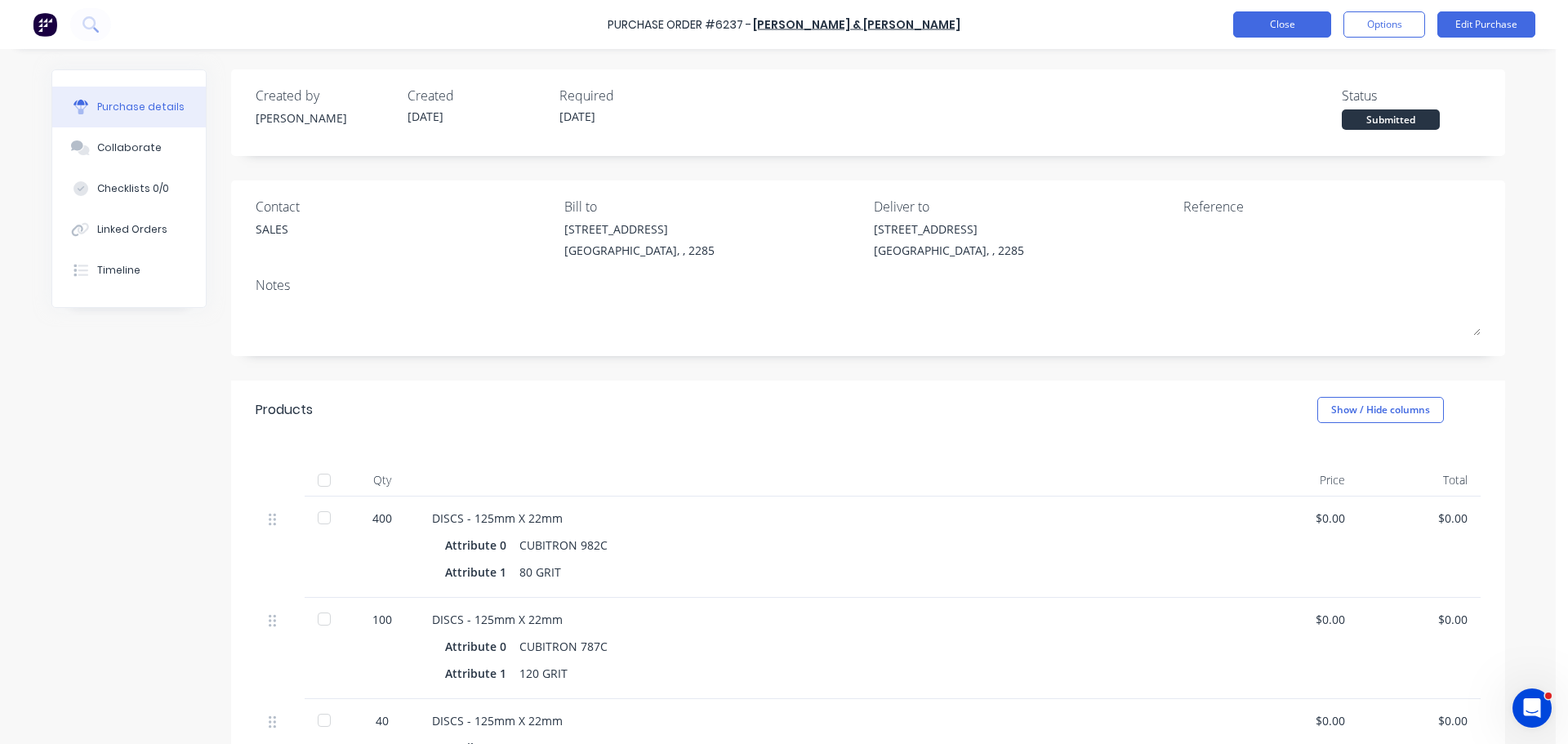
click at [1291, 28] on button "Close" at bounding box center [1283, 24] width 98 height 26
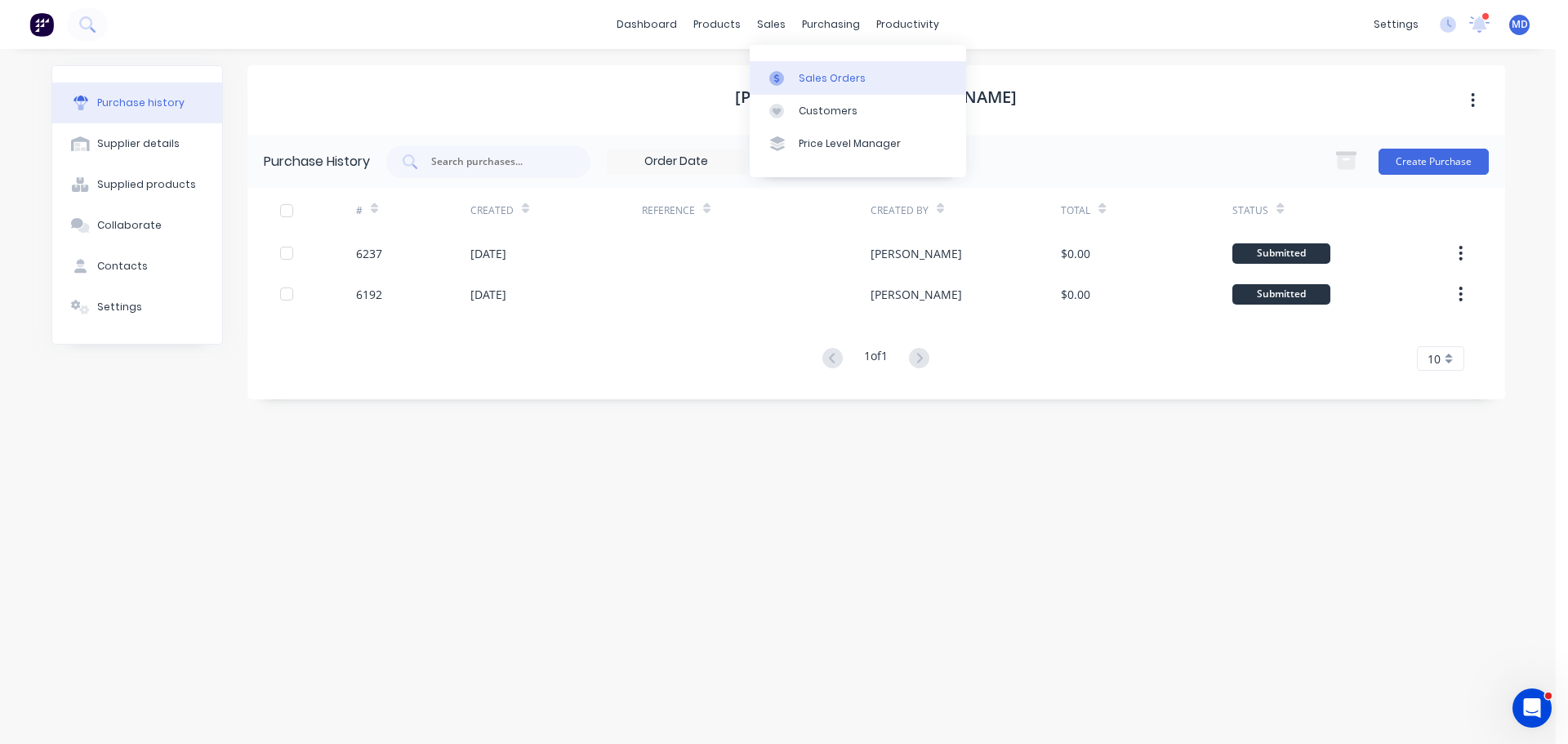
click at [801, 81] on div "Sales Orders" at bounding box center [832, 78] width 67 height 15
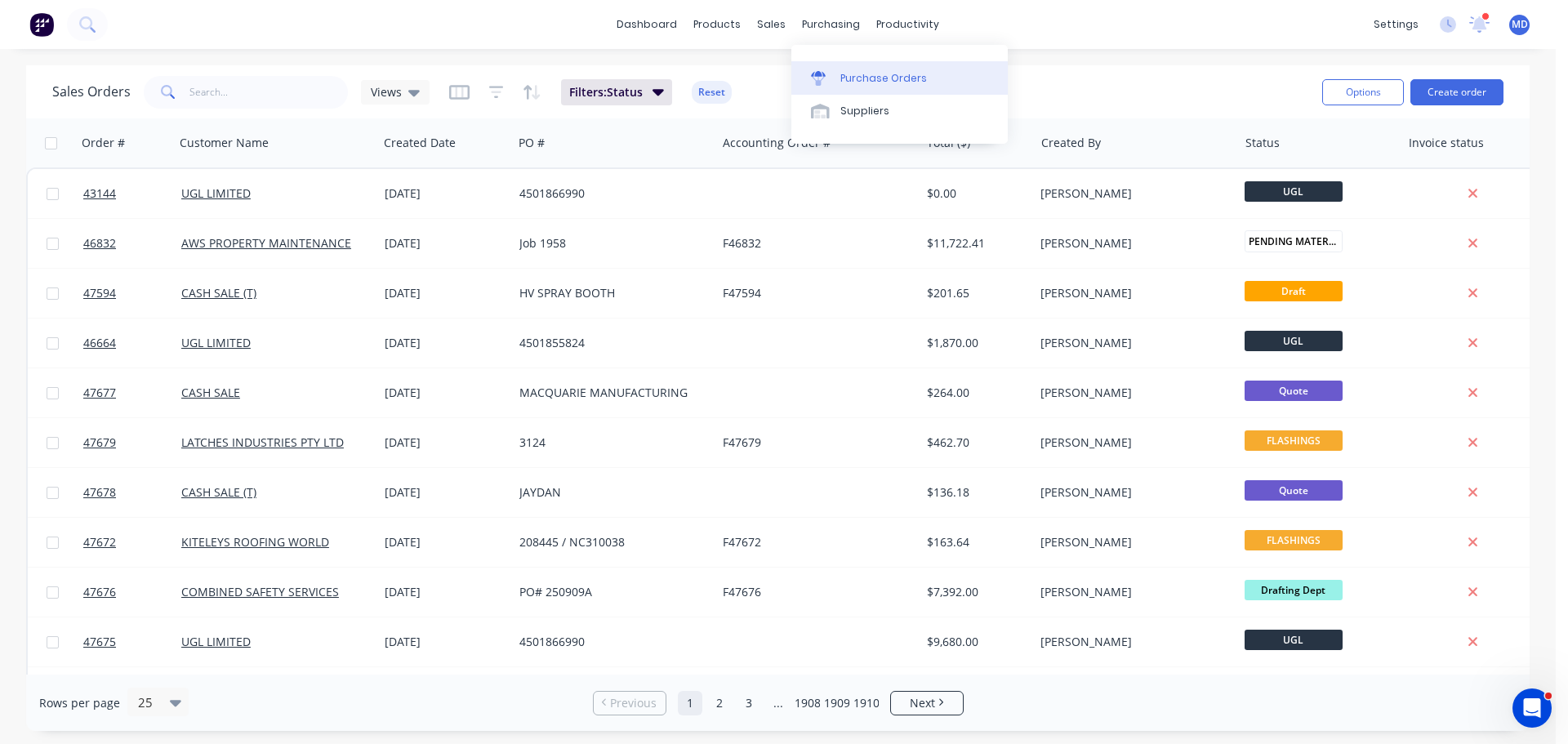
click at [846, 78] on div "Purchase Orders" at bounding box center [883, 78] width 87 height 15
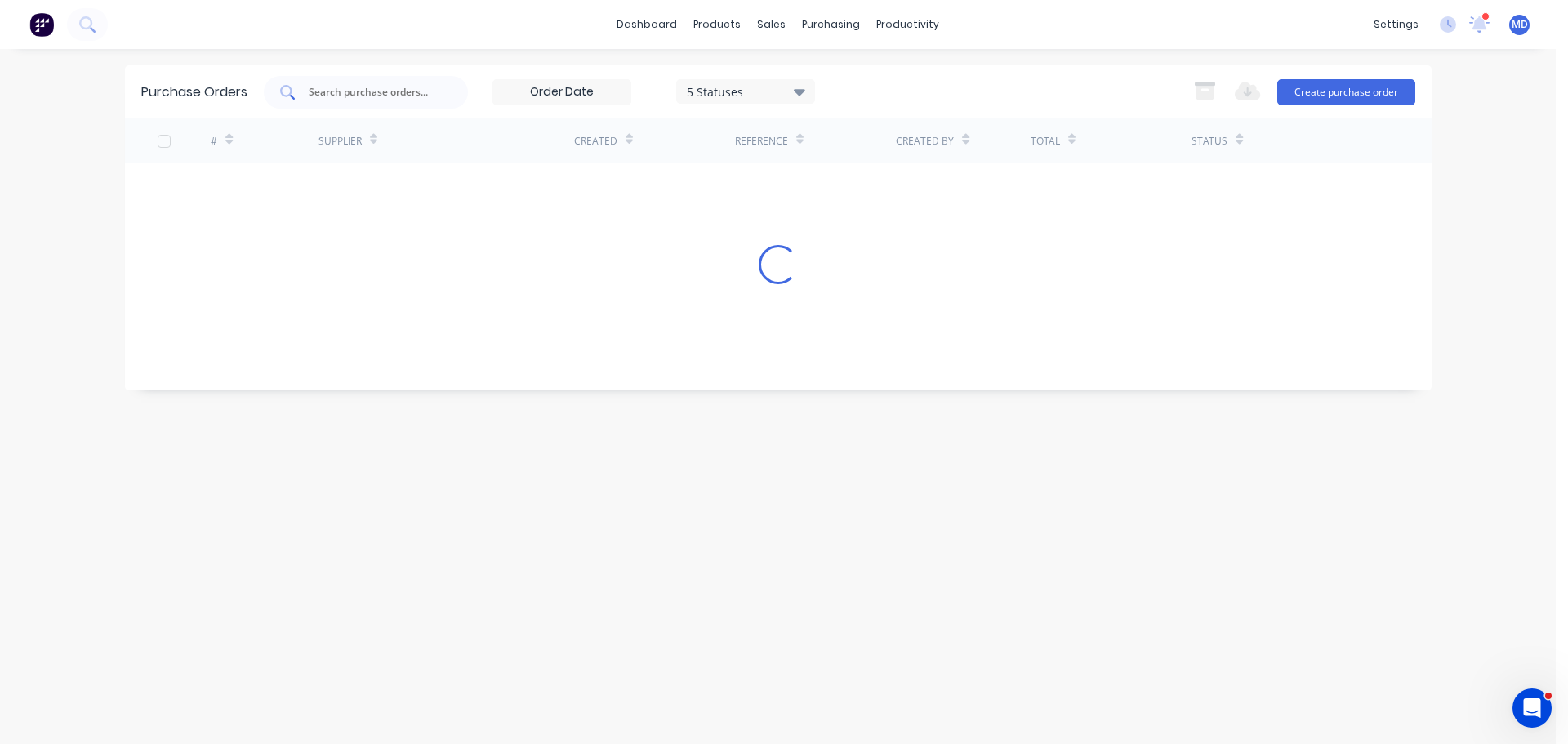
click at [344, 105] on div at bounding box center [365, 91] width 204 height 32
type input "5996"
click at [768, 92] on div "5 Statuses" at bounding box center [745, 91] width 116 height 17
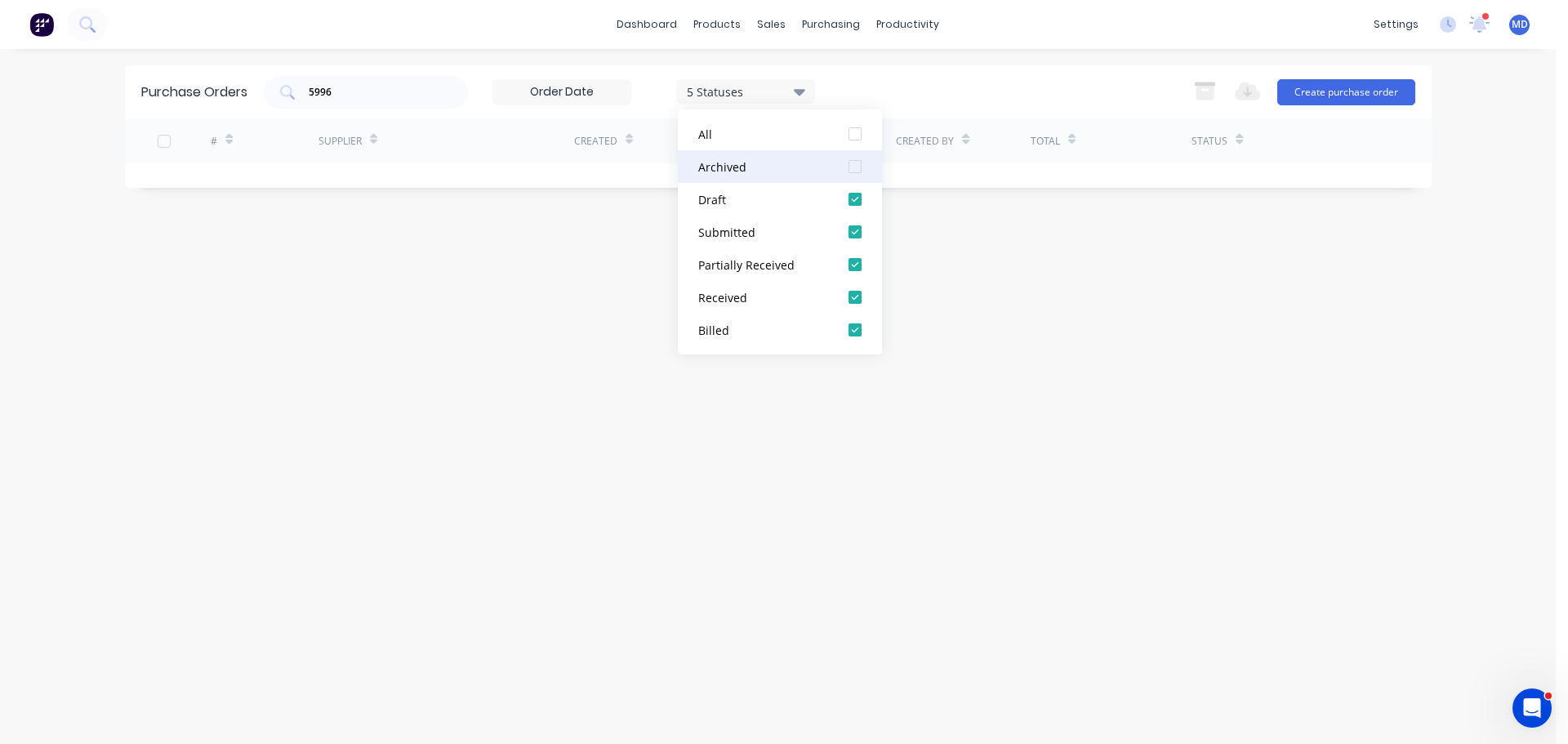
click at [744, 170] on div "Archived" at bounding box center [764, 167] width 131 height 17
click at [457, 278] on div "Purchase Orders 5996 7 Statuses 7 Statuses Export to Excel (XLSX) Create purcha…" at bounding box center [778, 397] width 1307 height 662
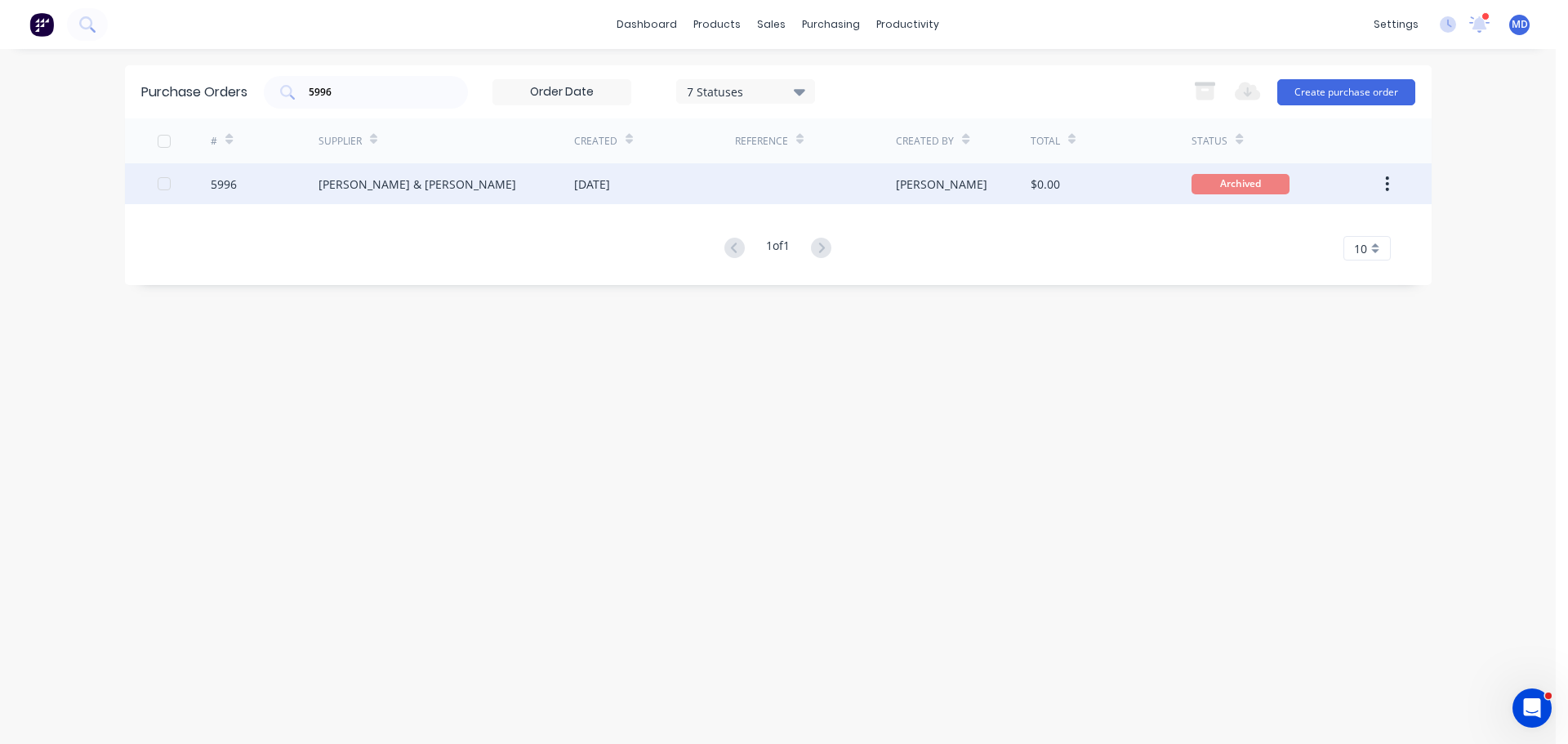
click at [222, 181] on div "5996" at bounding box center [223, 184] width 26 height 17
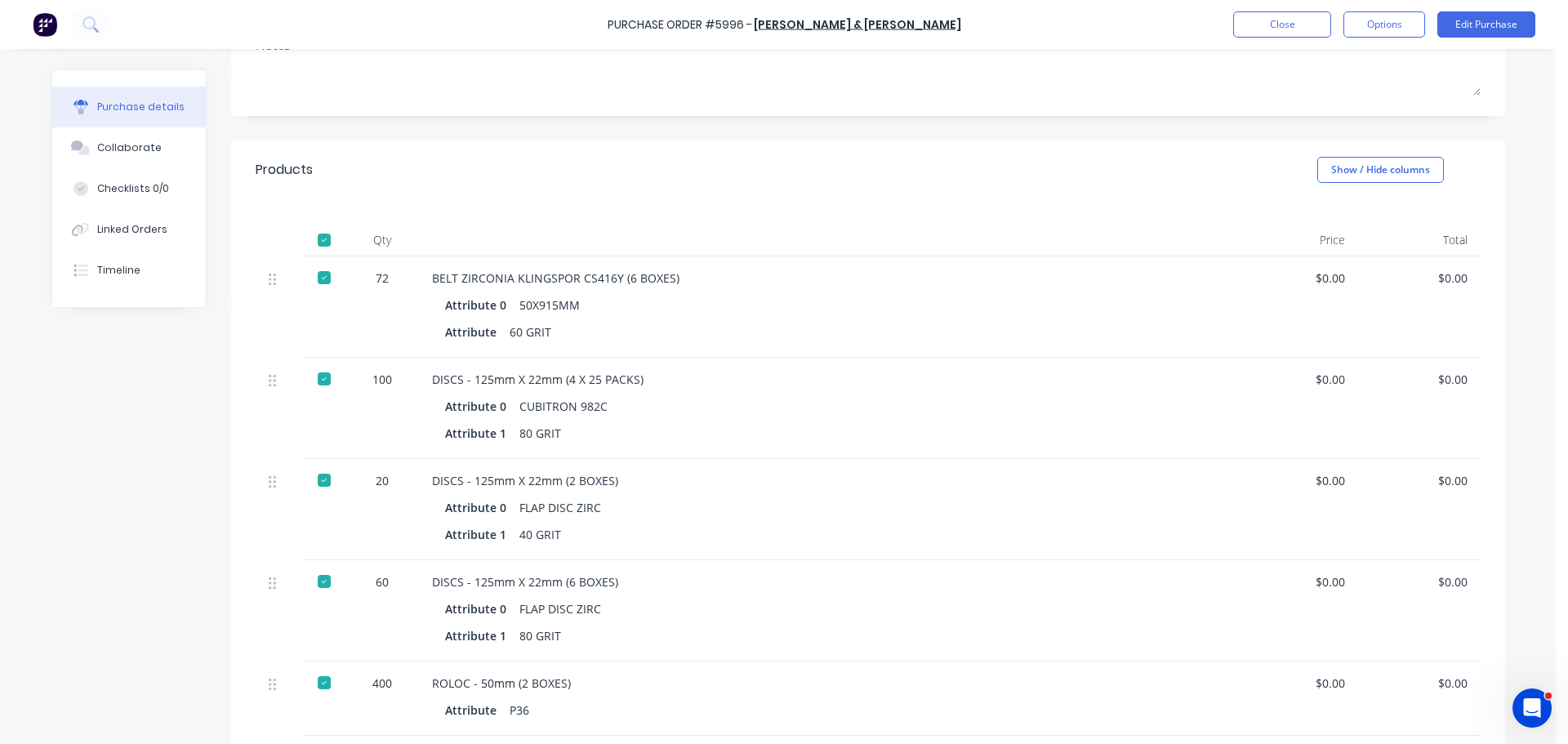
scroll to position [245, 0]
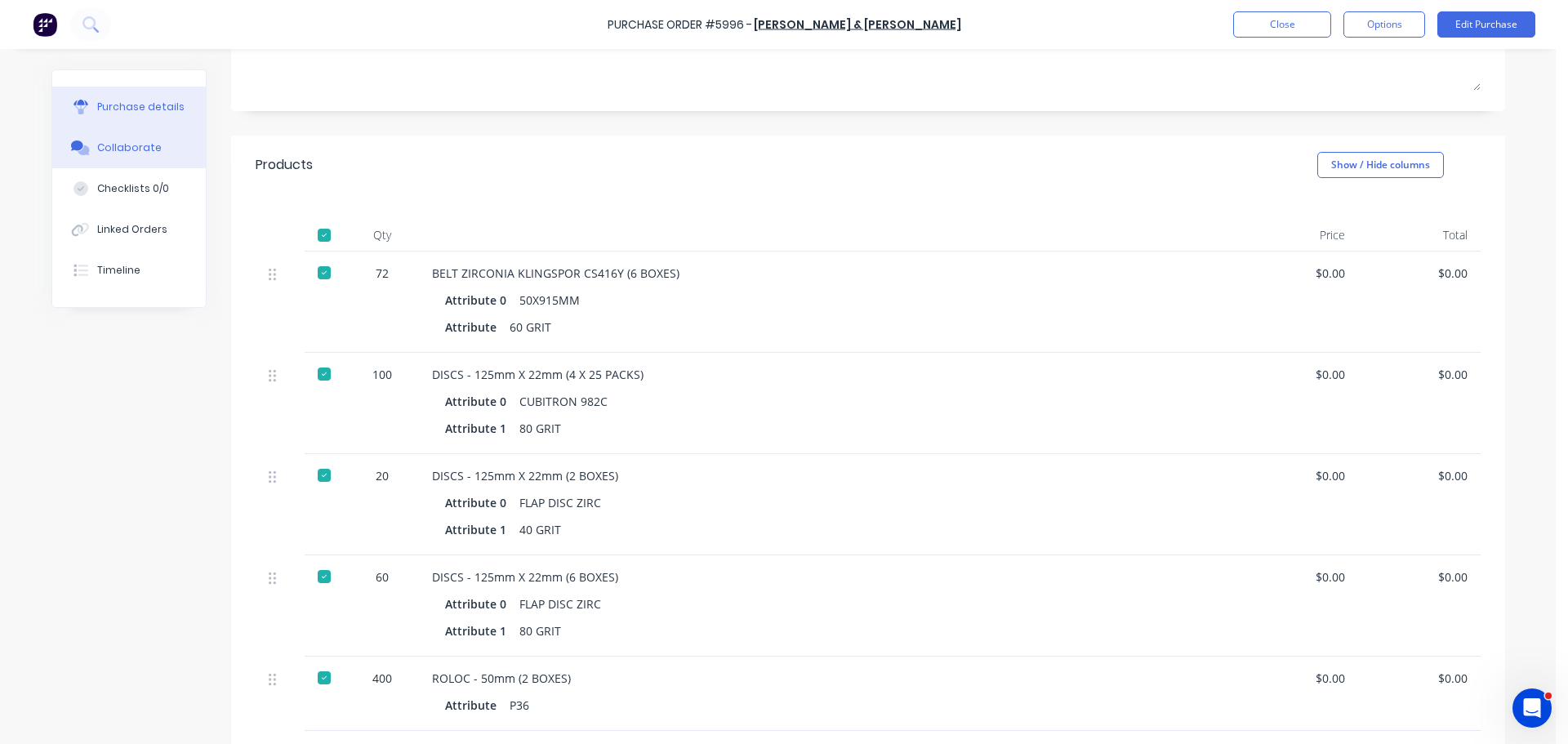
click at [142, 150] on div "Collaborate" at bounding box center [130, 148] width 65 height 15
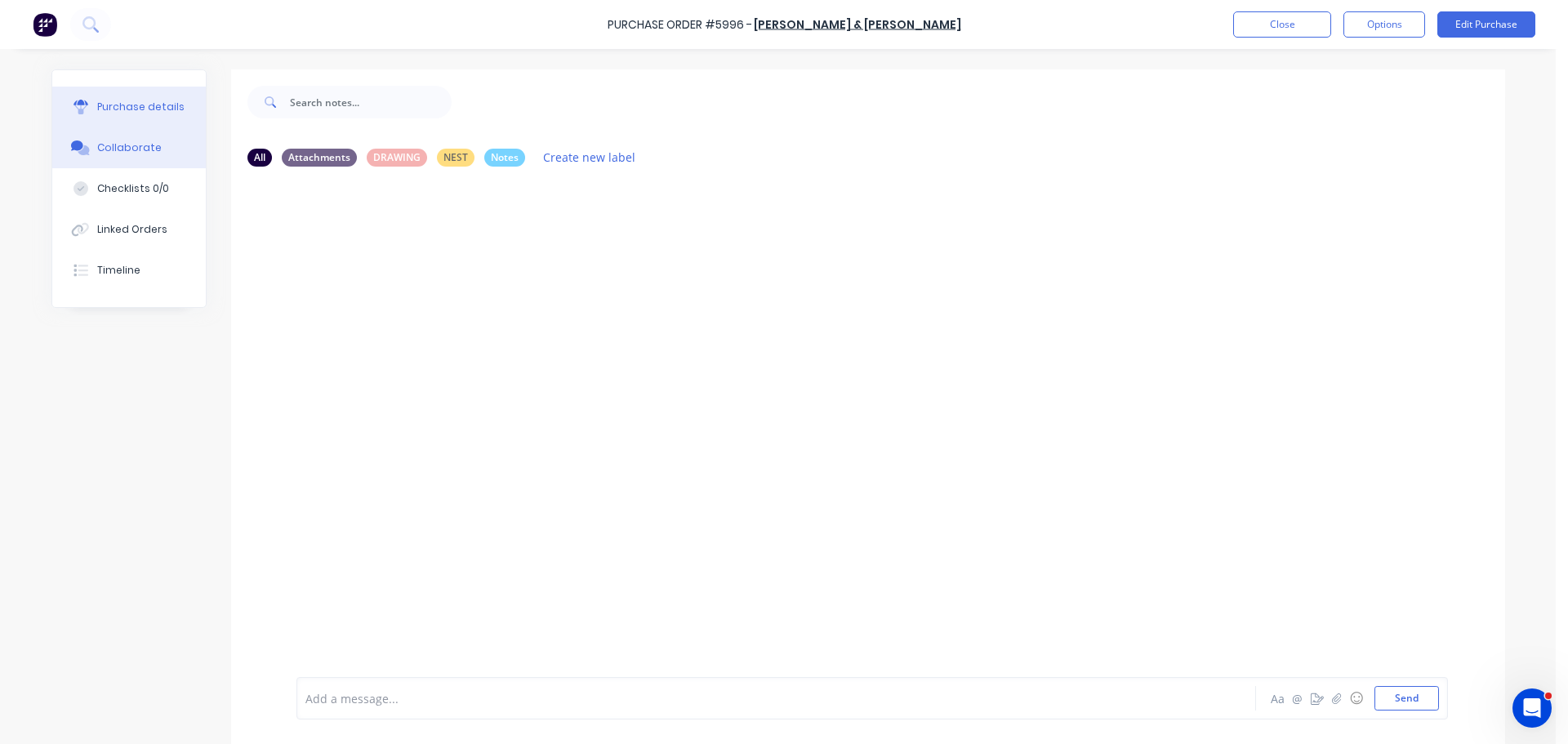
click at [126, 109] on div "Purchase details" at bounding box center [141, 107] width 87 height 15
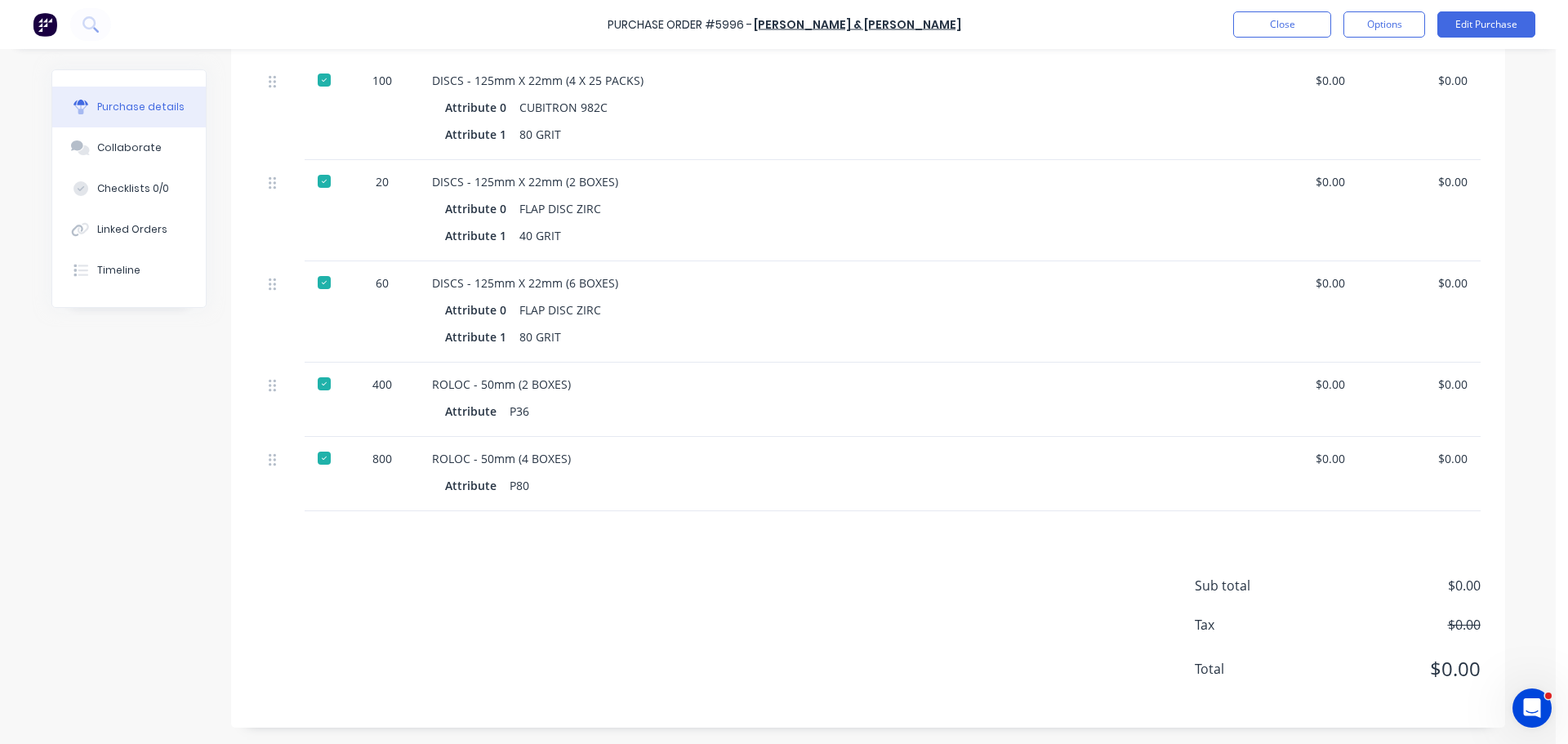
scroll to position [49, 0]
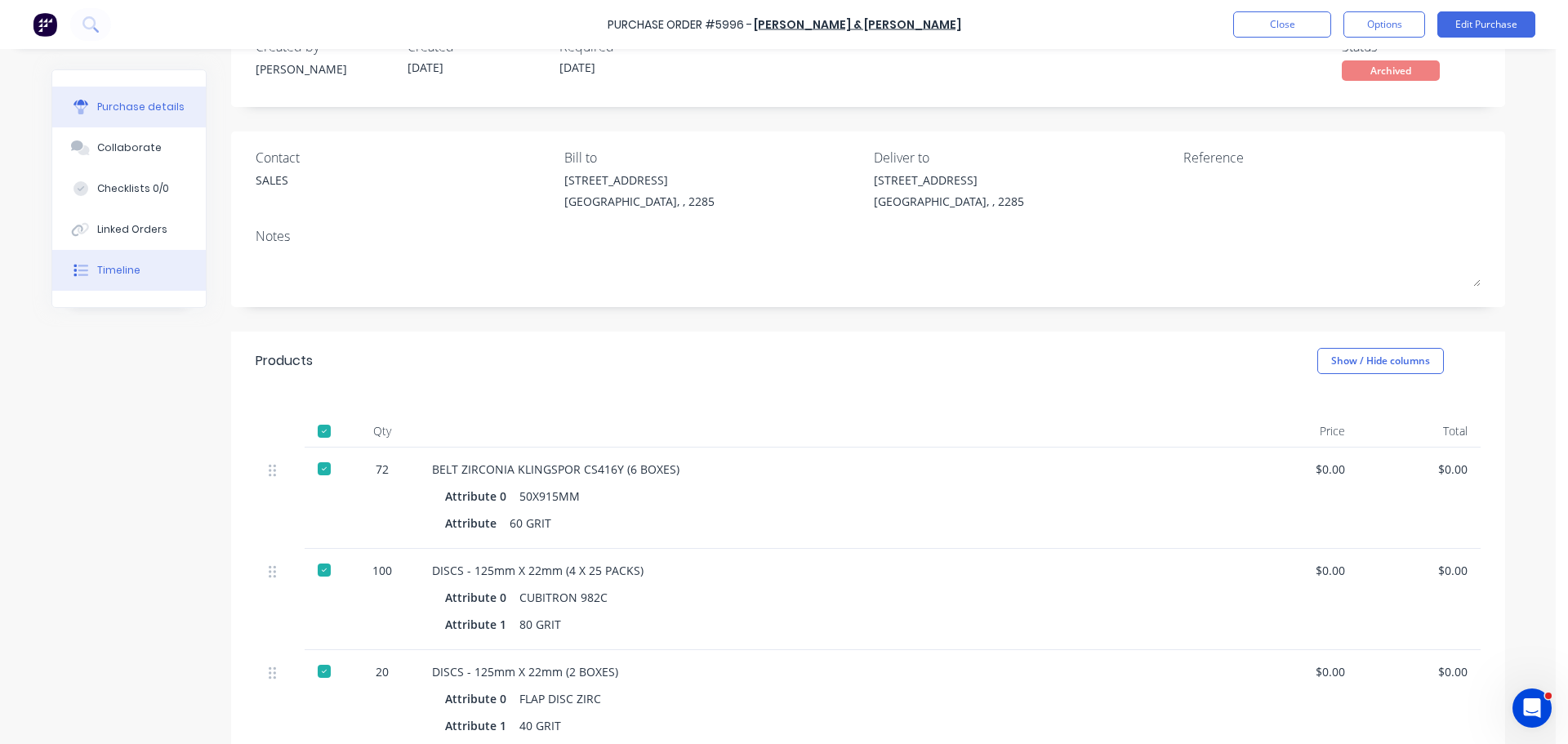
click at [108, 277] on div "Timeline" at bounding box center [119, 270] width 43 height 15
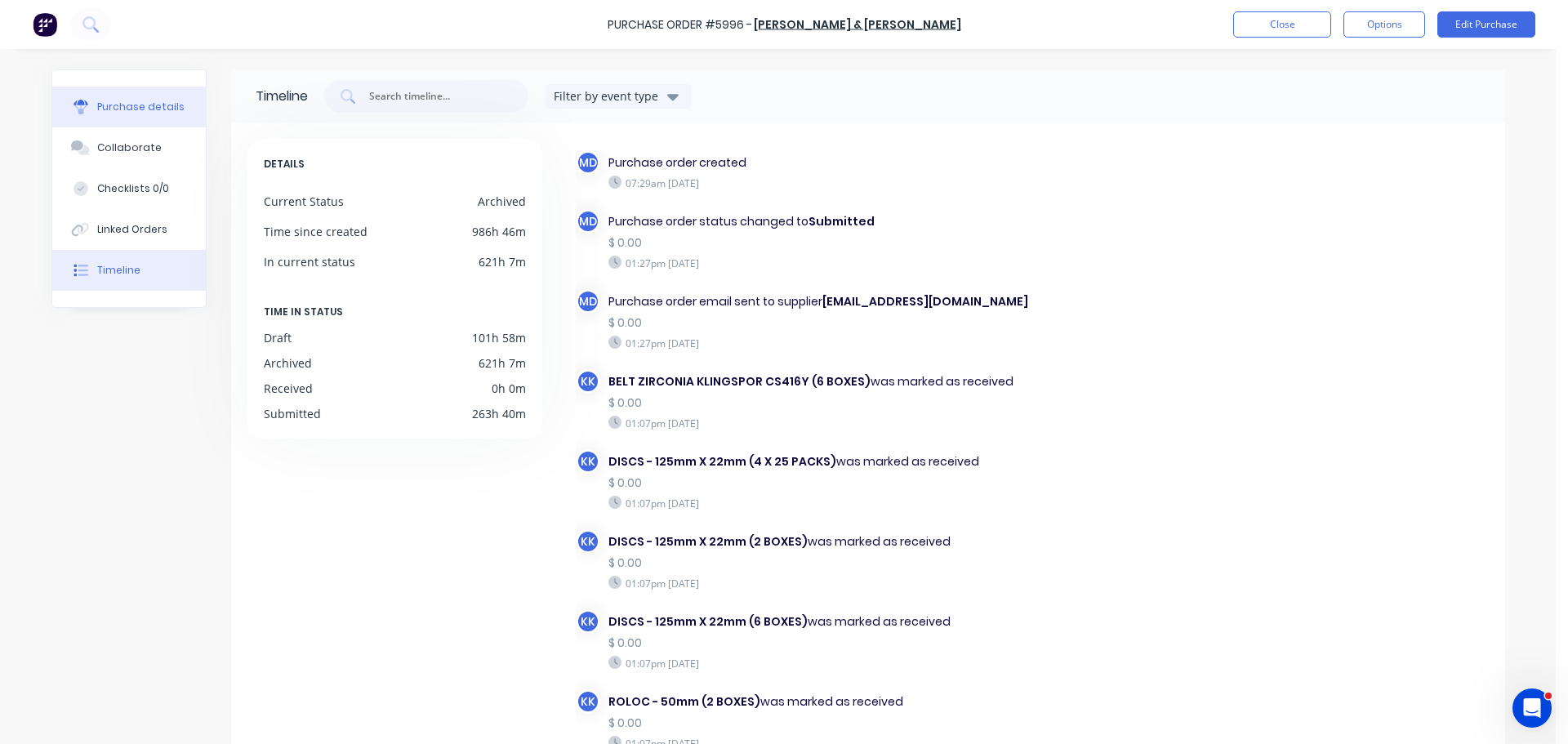
click at [116, 96] on button "Purchase details" at bounding box center [129, 106] width 154 height 41
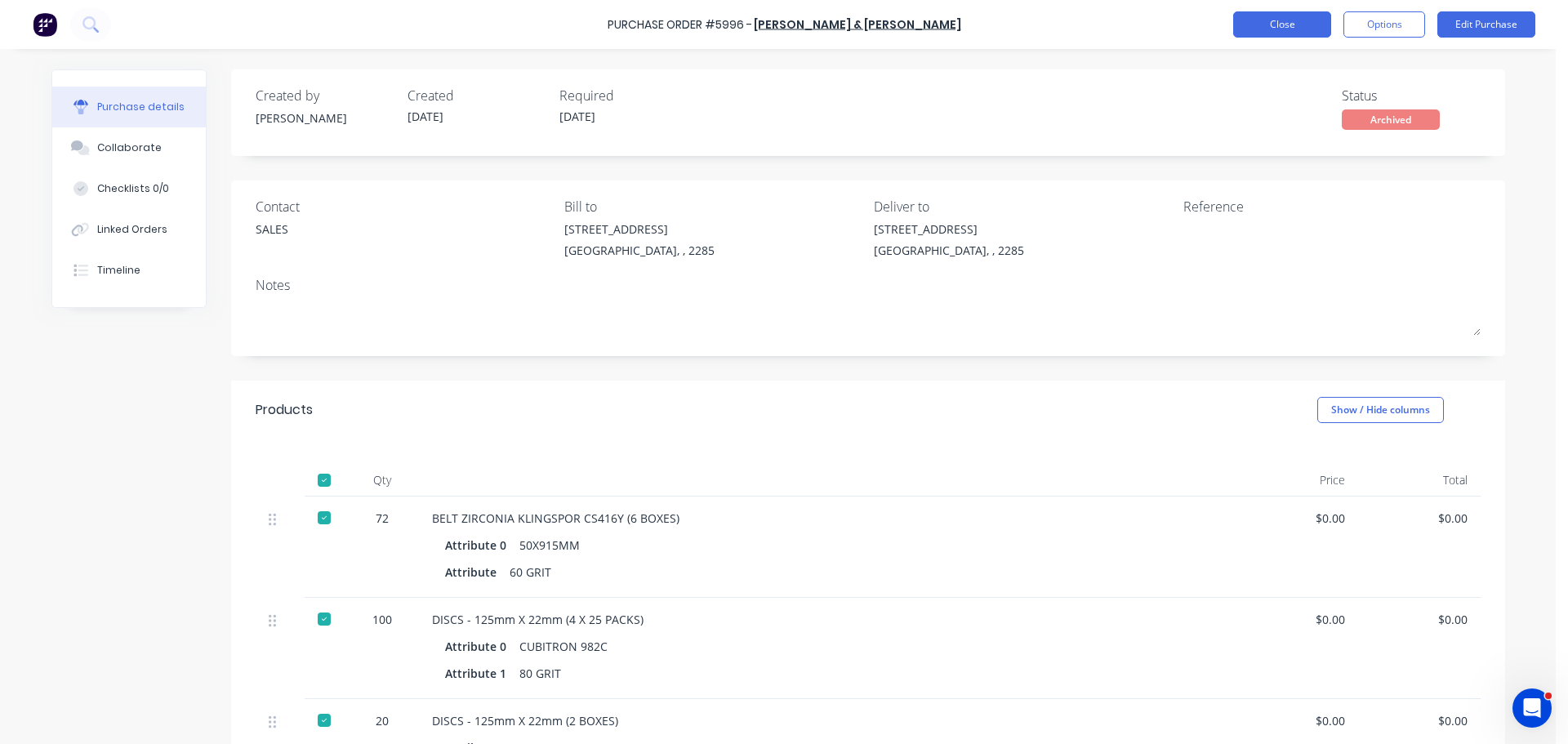
click at [1307, 32] on button "Close" at bounding box center [1283, 24] width 98 height 26
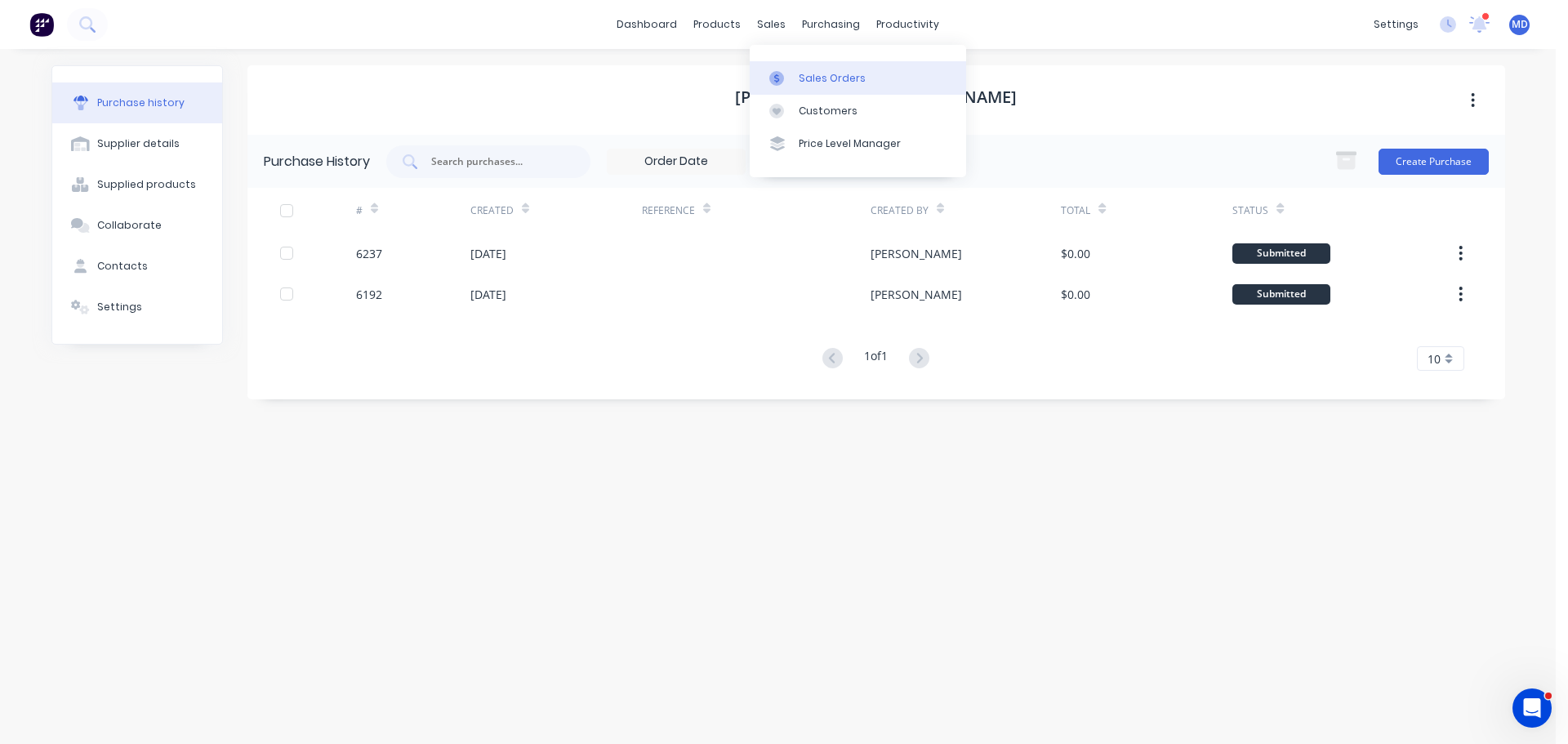
click at [814, 71] on div "Sales Orders" at bounding box center [832, 78] width 67 height 15
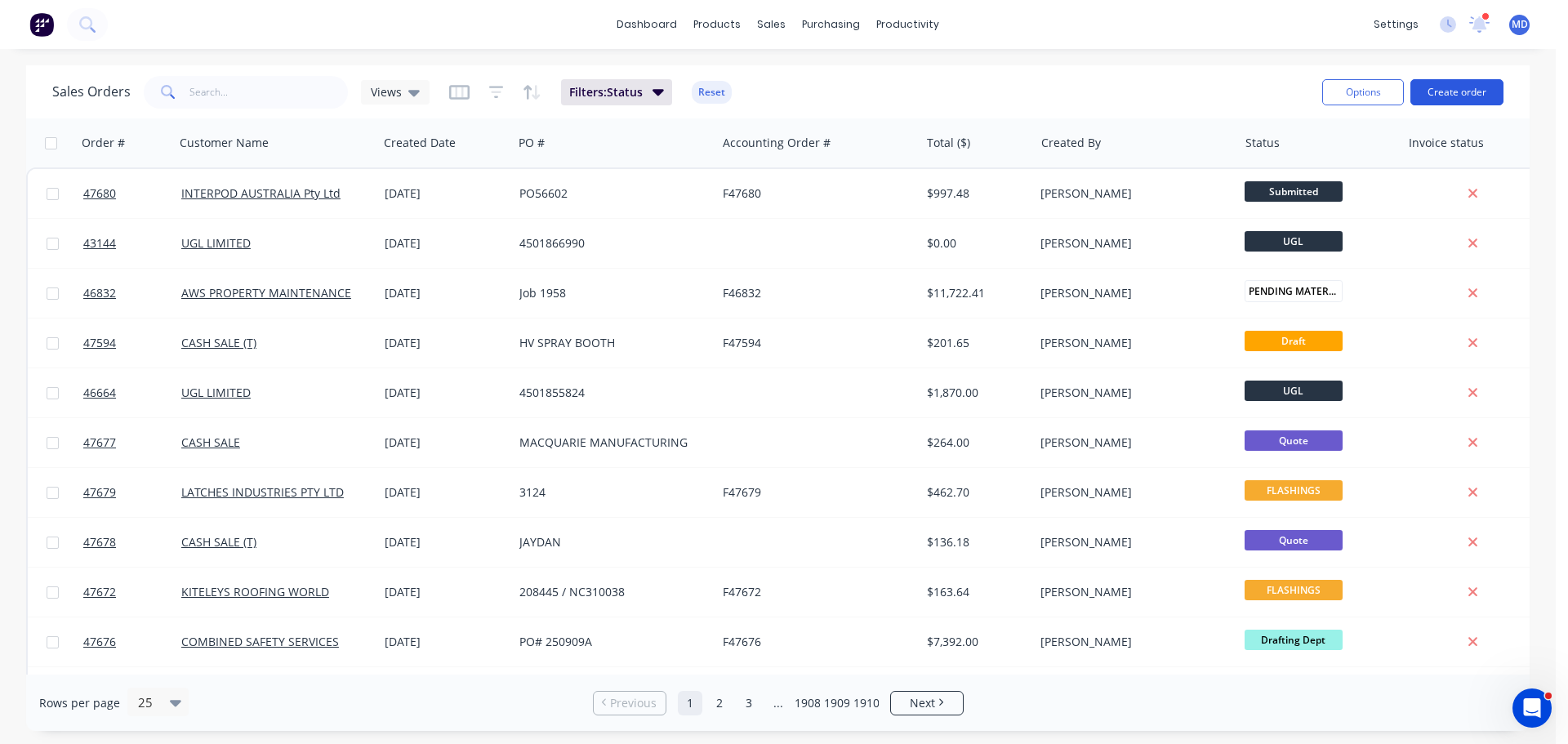
click at [1453, 91] on button "Create order" at bounding box center [1457, 91] width 93 height 26
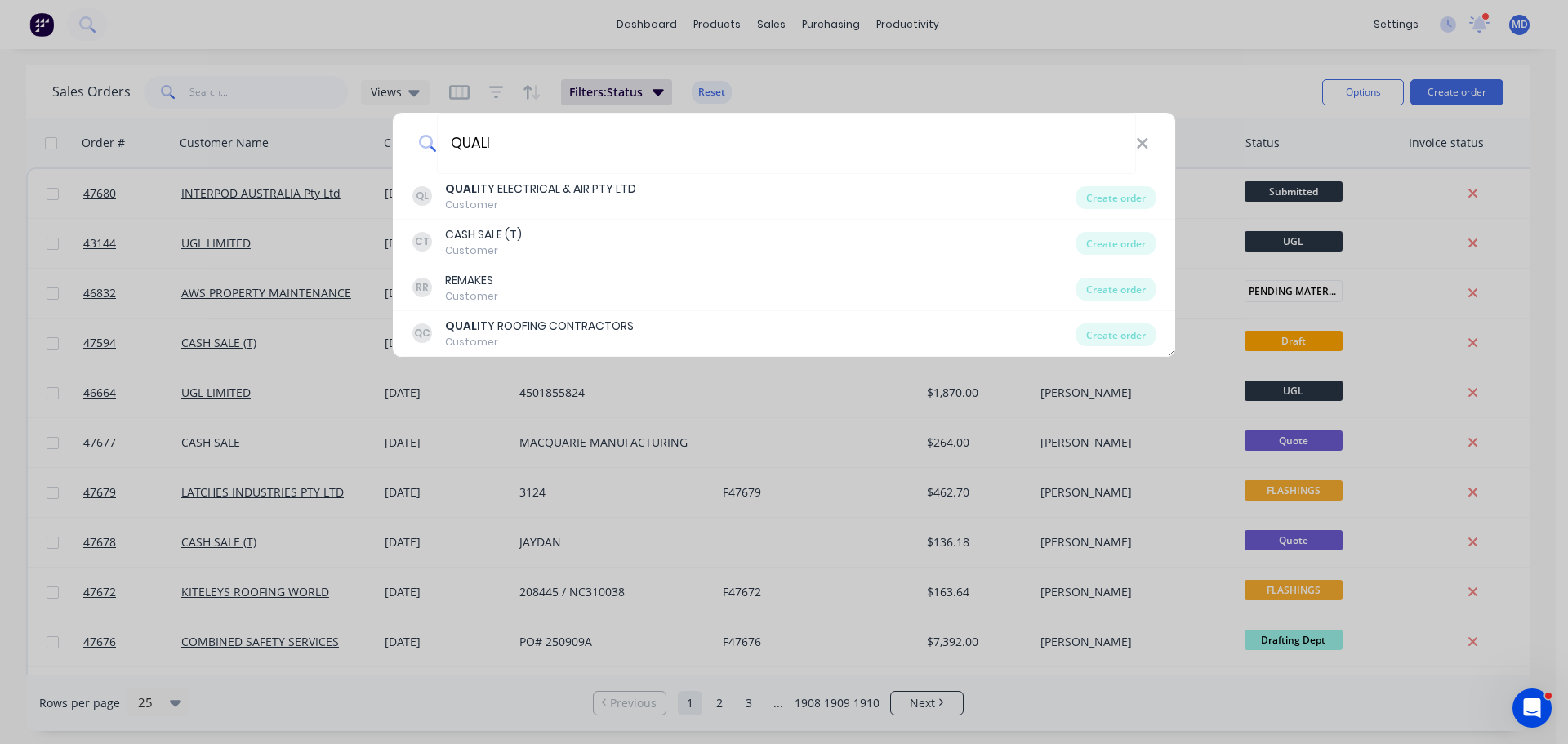
type input "QUALI"
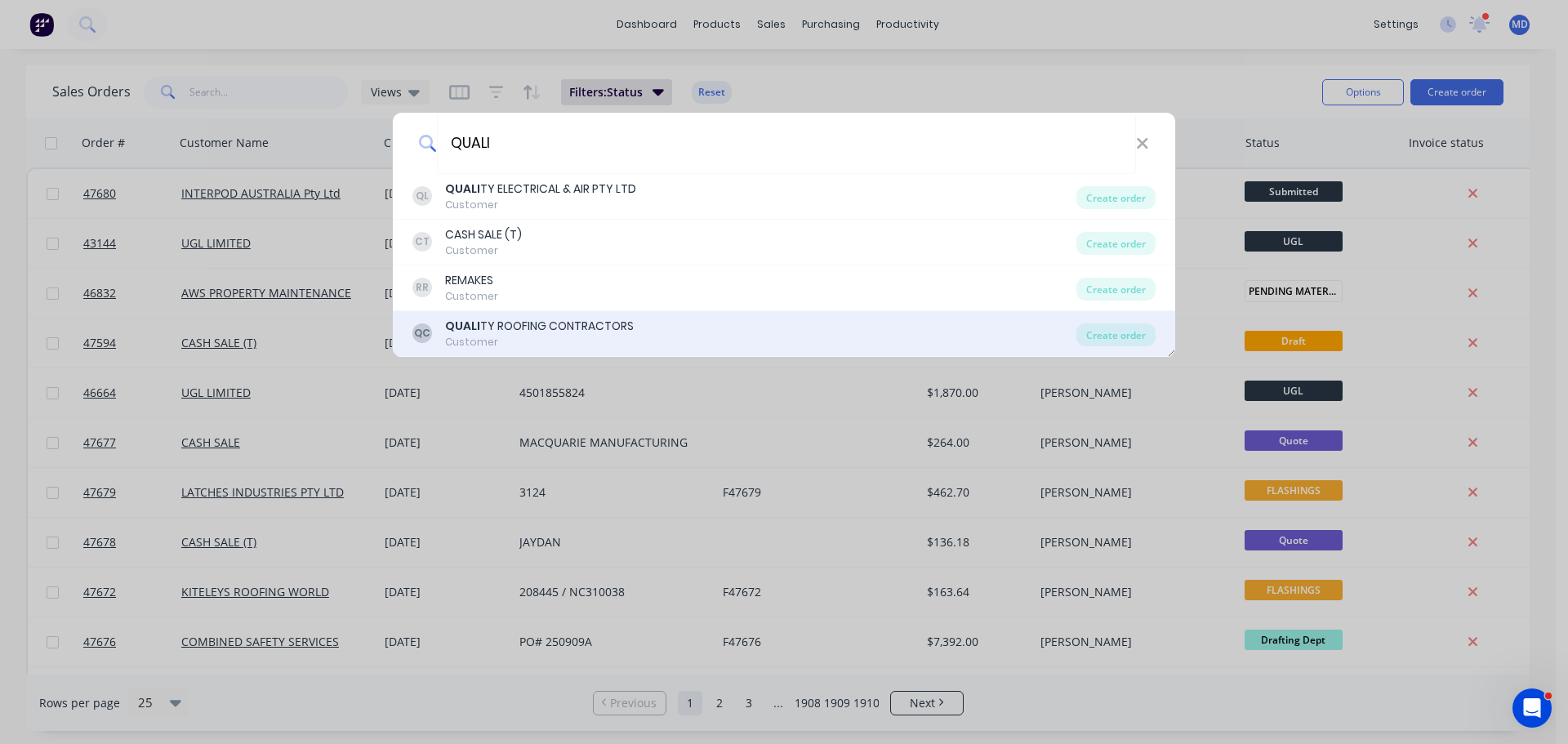
click at [535, 320] on div "QUALI TY ROOFING CONTRACTORS" at bounding box center [539, 326] width 189 height 17
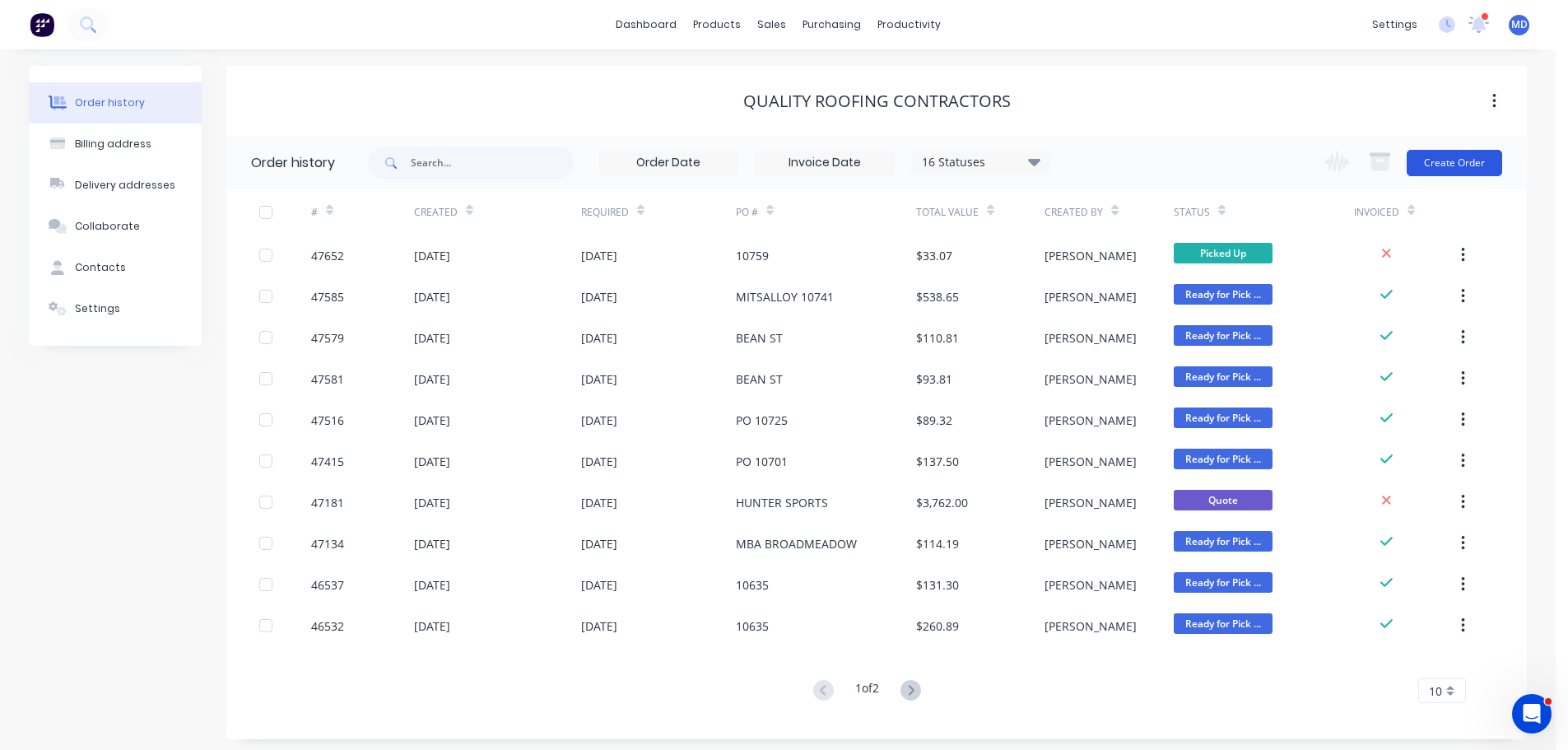
click at [1434, 169] on button "Create Order" at bounding box center [1454, 163] width 96 height 26
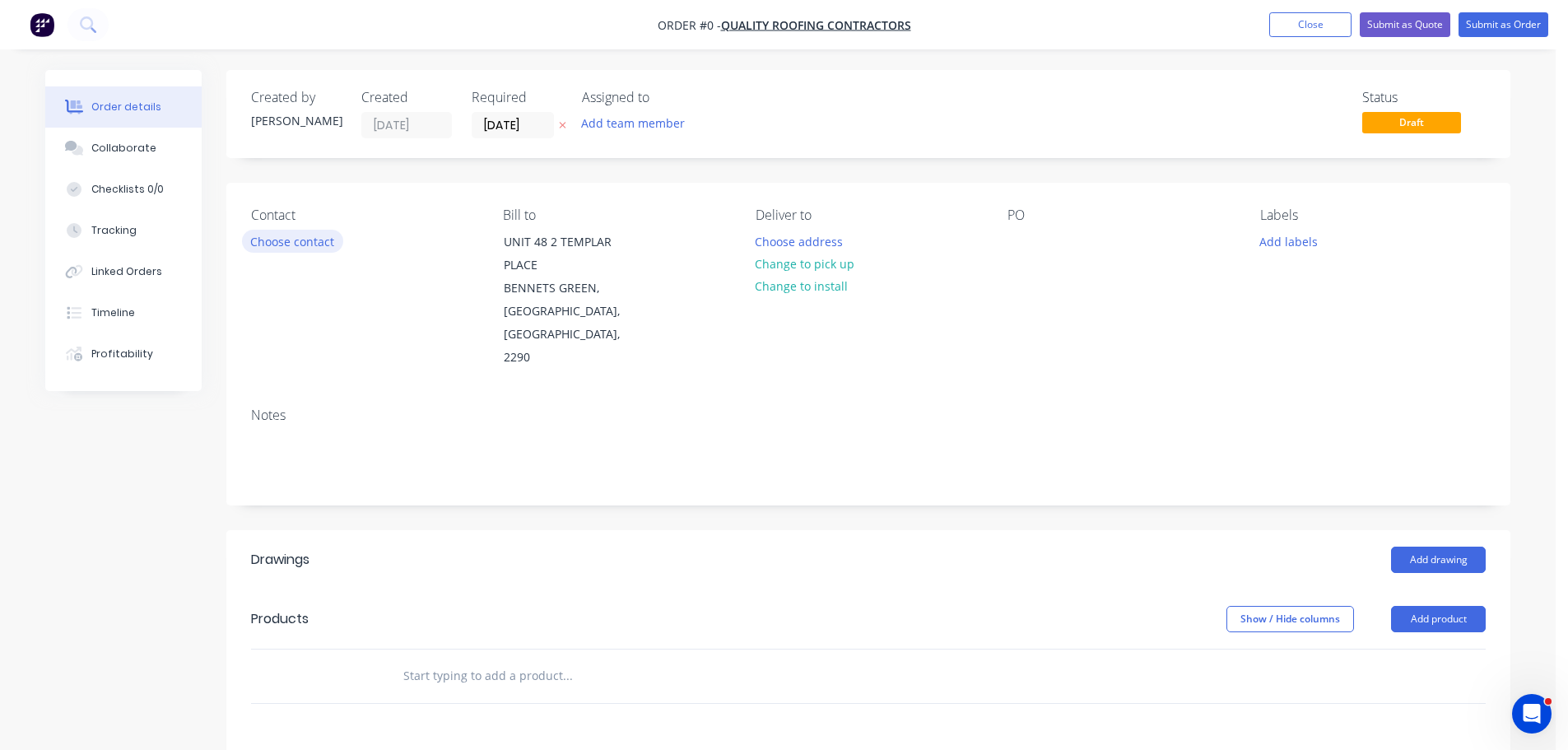
click at [294, 245] on button "Choose contact" at bounding box center [292, 241] width 101 height 23
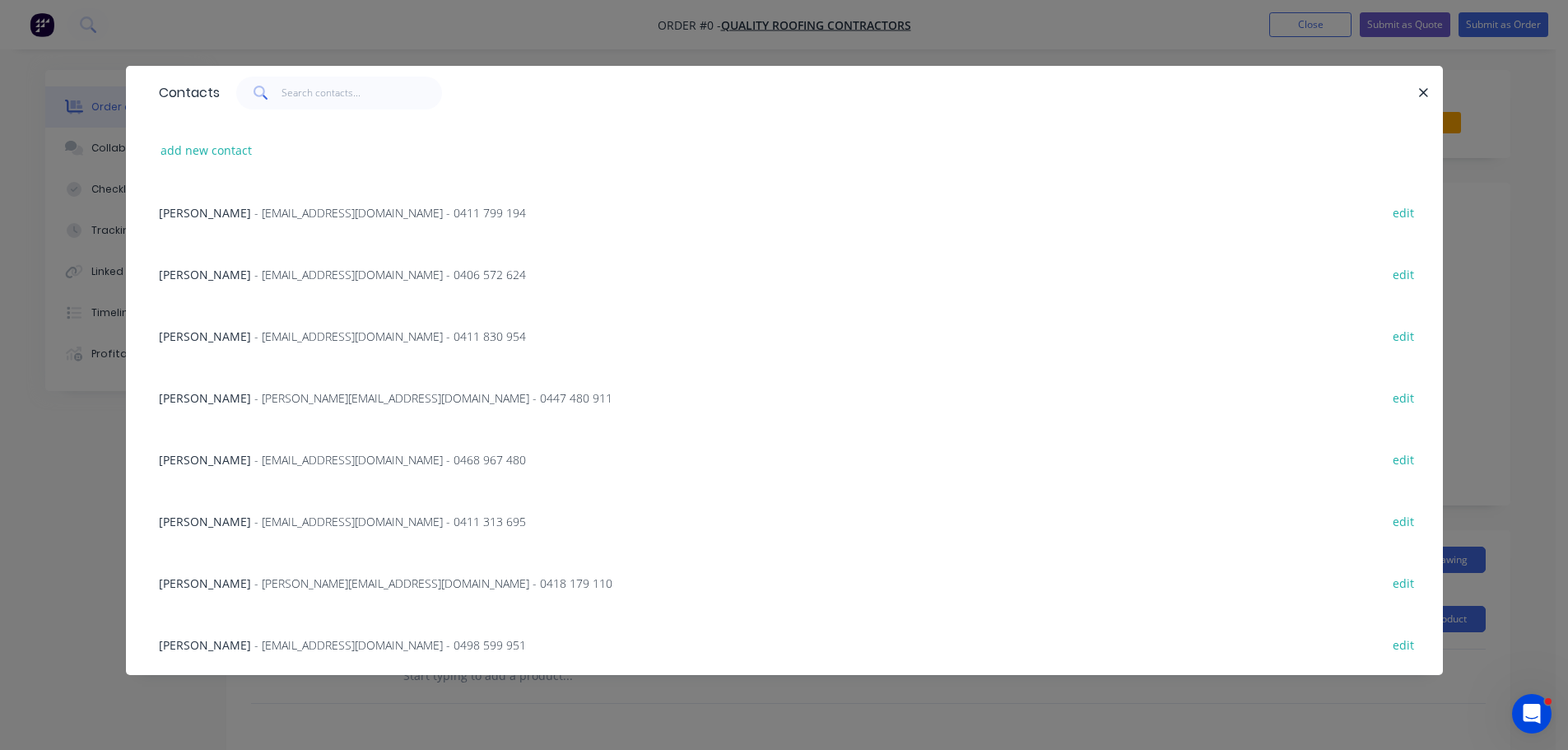
click at [282, 581] on span "- [PERSON_NAME][EMAIL_ADDRESS][DOMAIN_NAME] - 0418 179 110" at bounding box center [432, 582] width 358 height 16
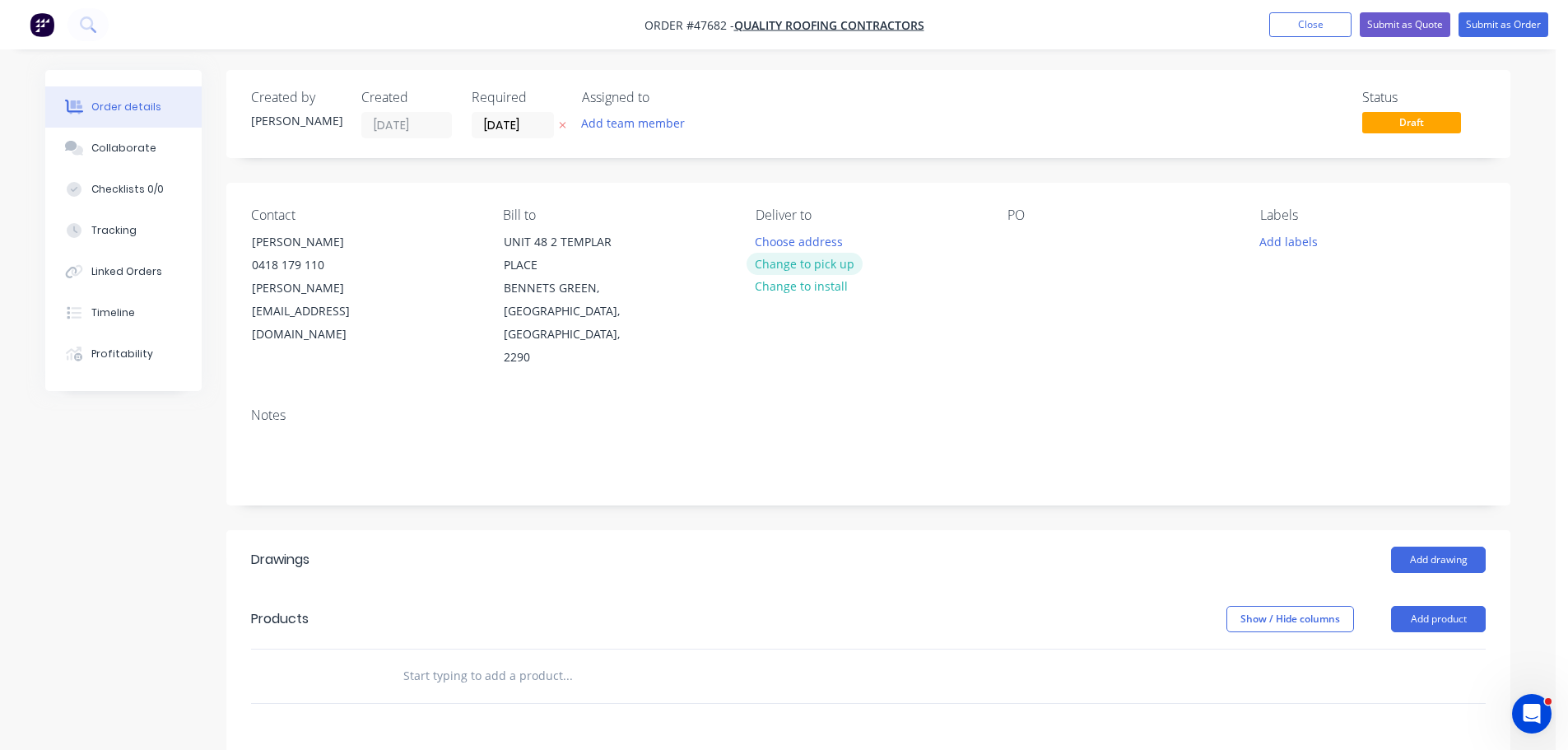
click at [798, 266] on button "Change to pick up" at bounding box center [805, 263] width 116 height 23
click at [1022, 246] on div at bounding box center [1020, 241] width 26 height 23
click at [1027, 242] on div at bounding box center [1020, 241] width 26 height 23
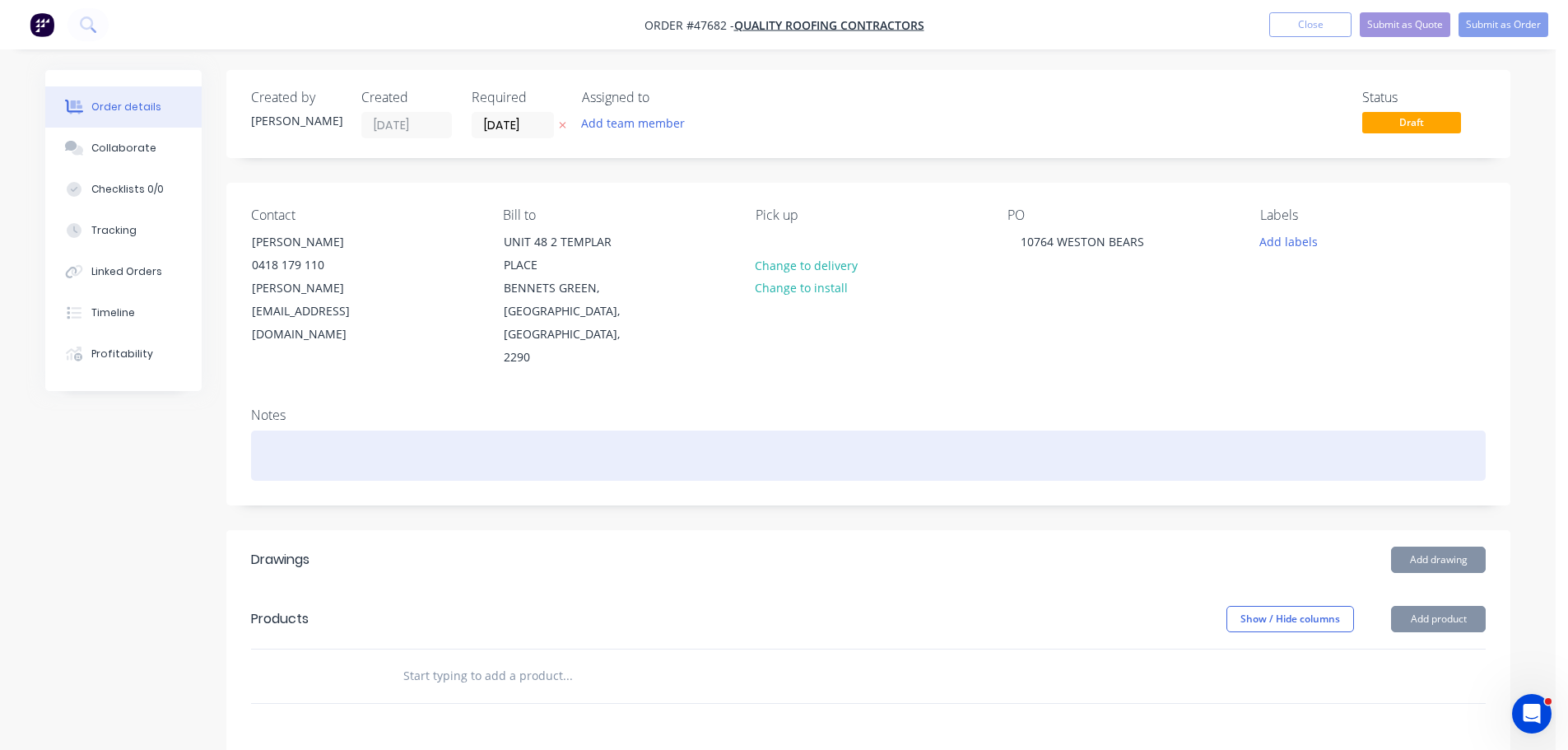
click at [284, 431] on div at bounding box center [868, 456] width 1234 height 50
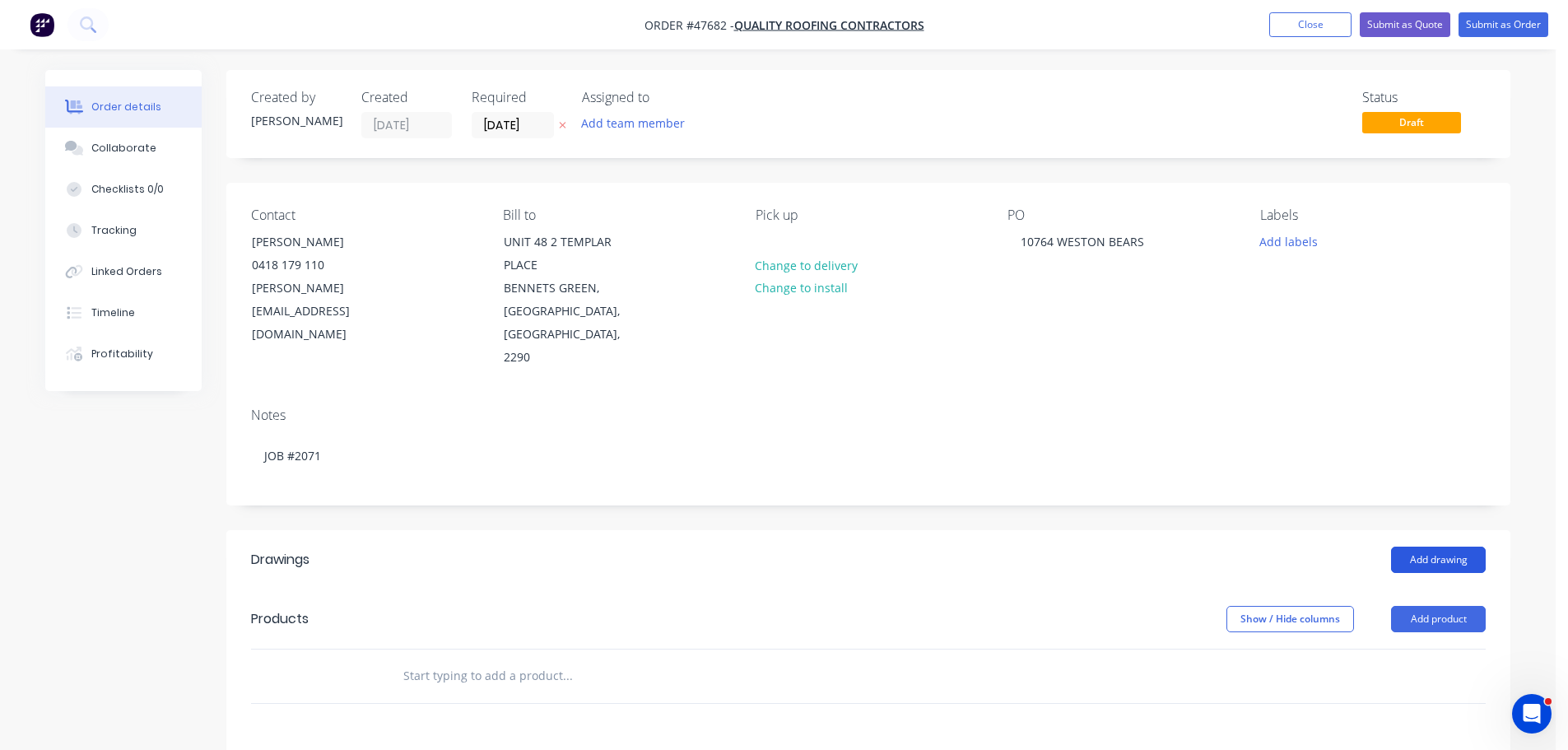
click at [1456, 546] on button "Add drawing" at bounding box center [1438, 559] width 95 height 26
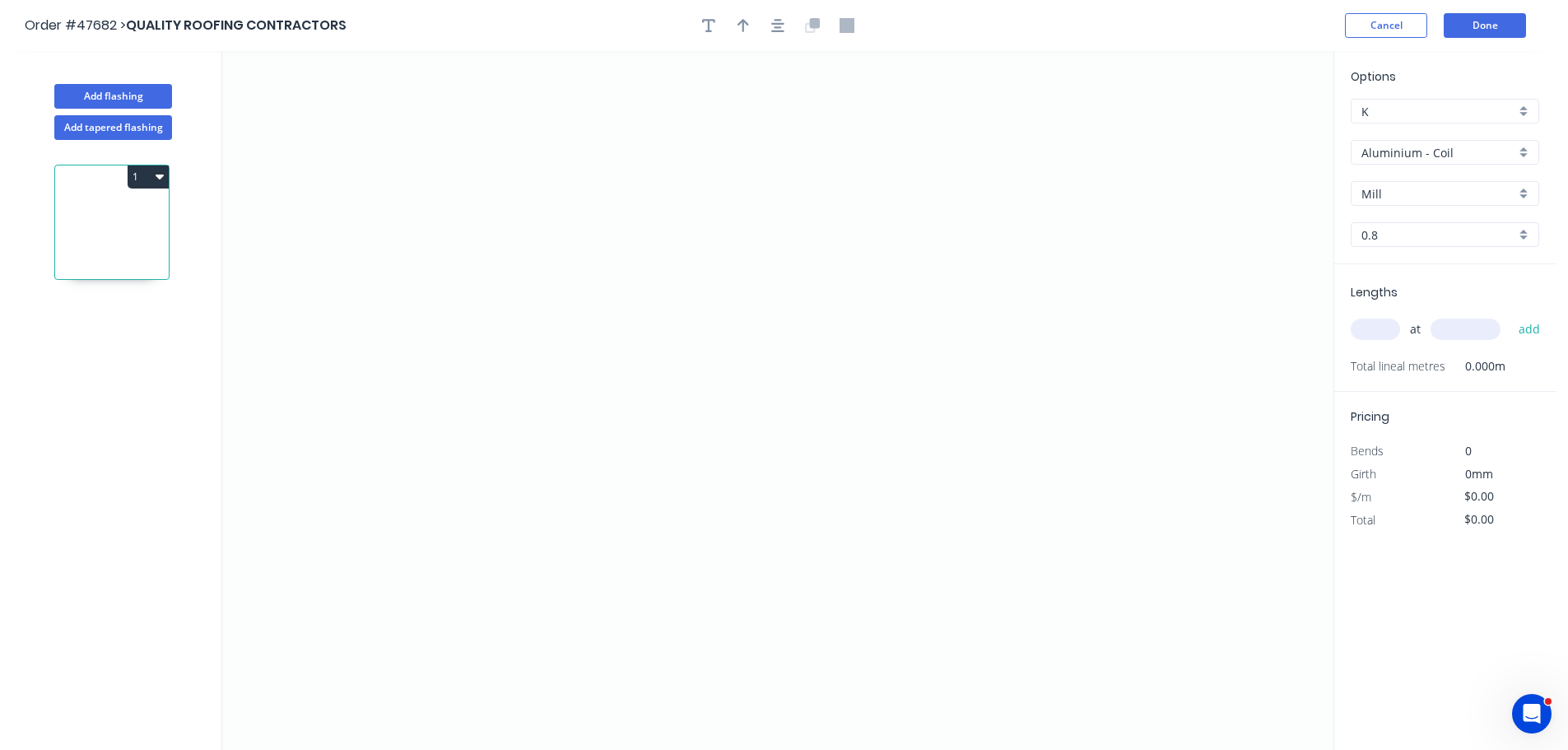
click at [1427, 158] on input "Aluminium - Coil" at bounding box center [1438, 153] width 154 height 18
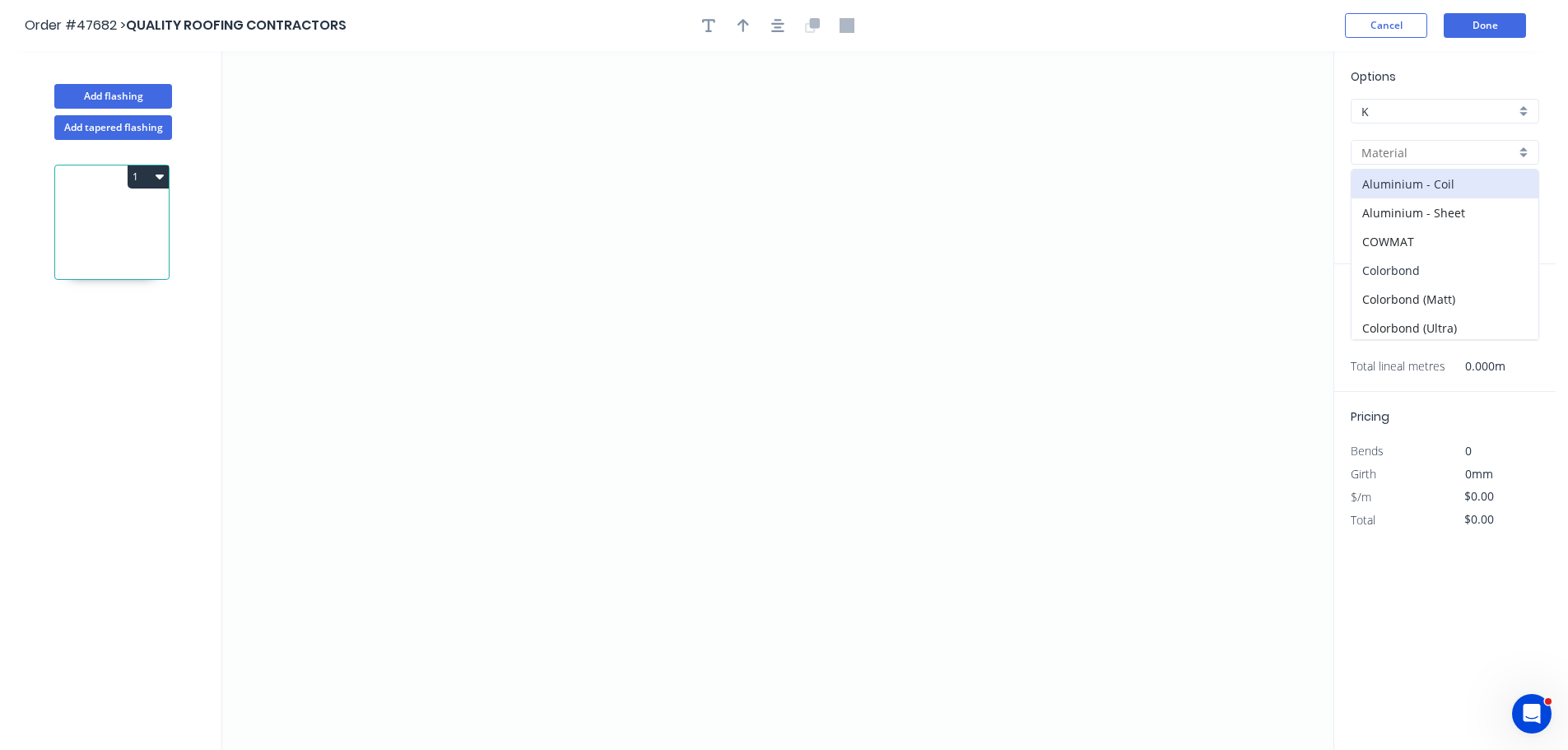
click at [1396, 272] on div "Colorbond" at bounding box center [1444, 270] width 187 height 28
type input "Colorbond"
type input "Basalt"
type input "0.55"
click at [1379, 198] on input "Basalt" at bounding box center [1438, 194] width 154 height 18
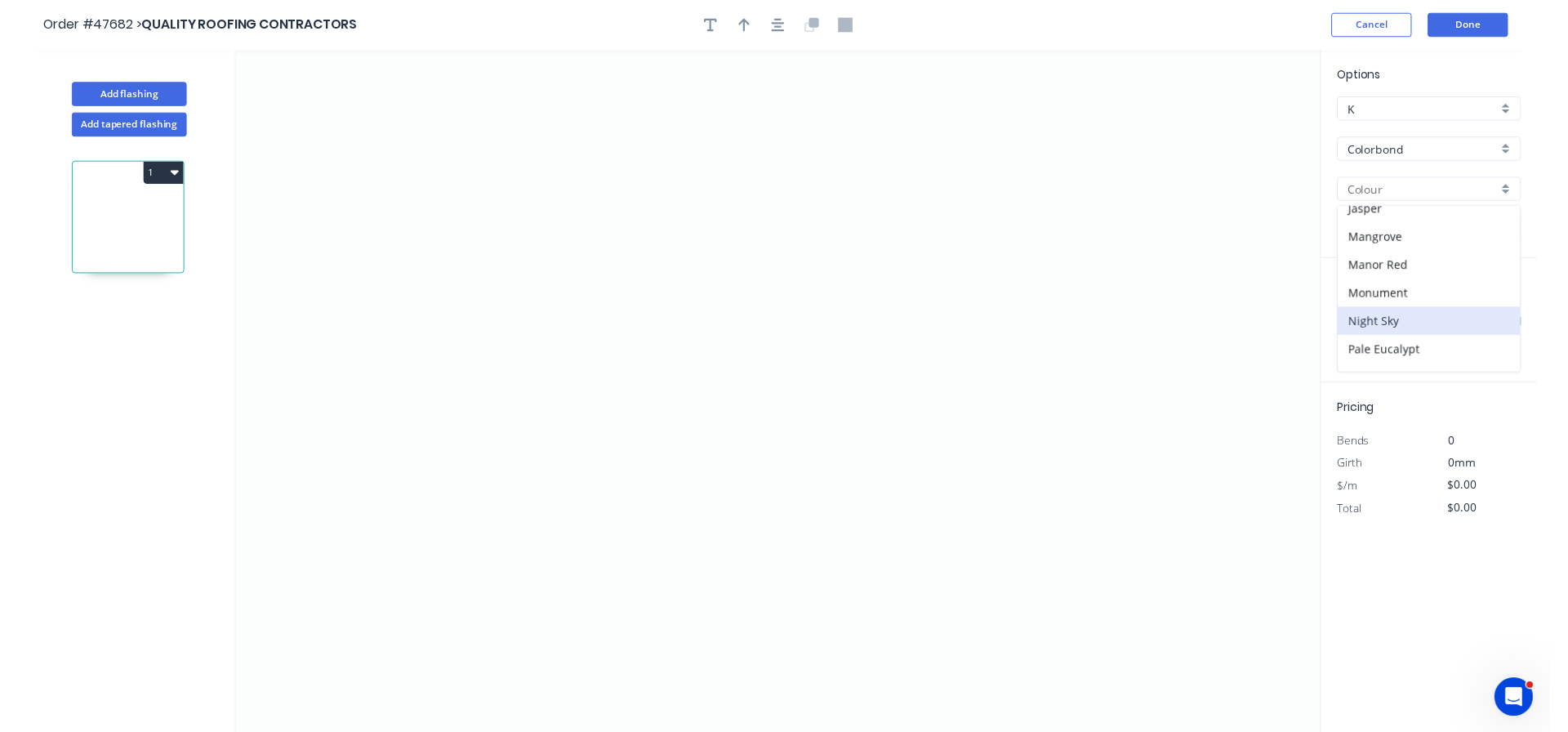
scroll to position [327, 0]
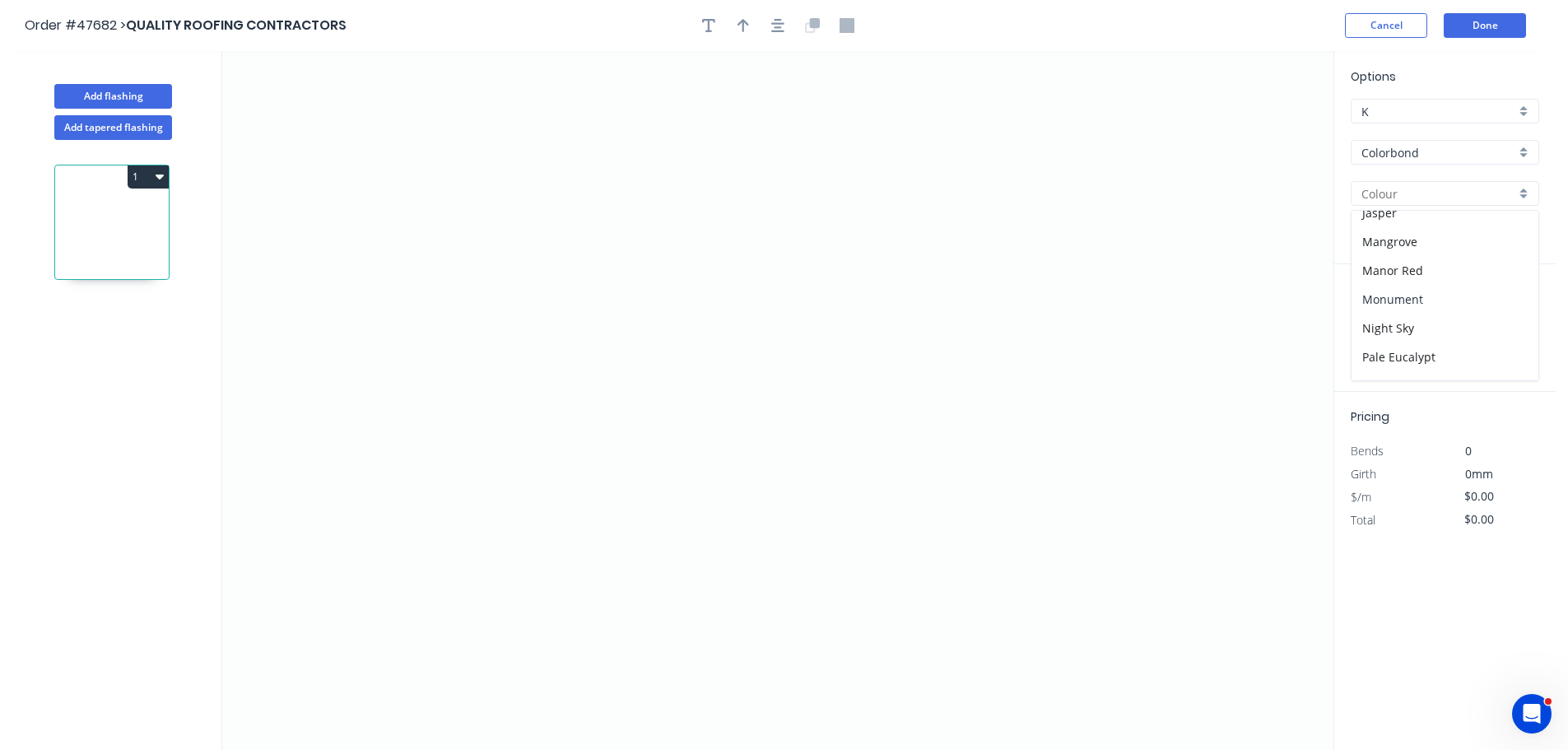
click at [1394, 293] on div "Monument" at bounding box center [1444, 299] width 187 height 28
type input "Monument"
click at [620, 142] on icon "0" at bounding box center [778, 401] width 1111 height 699
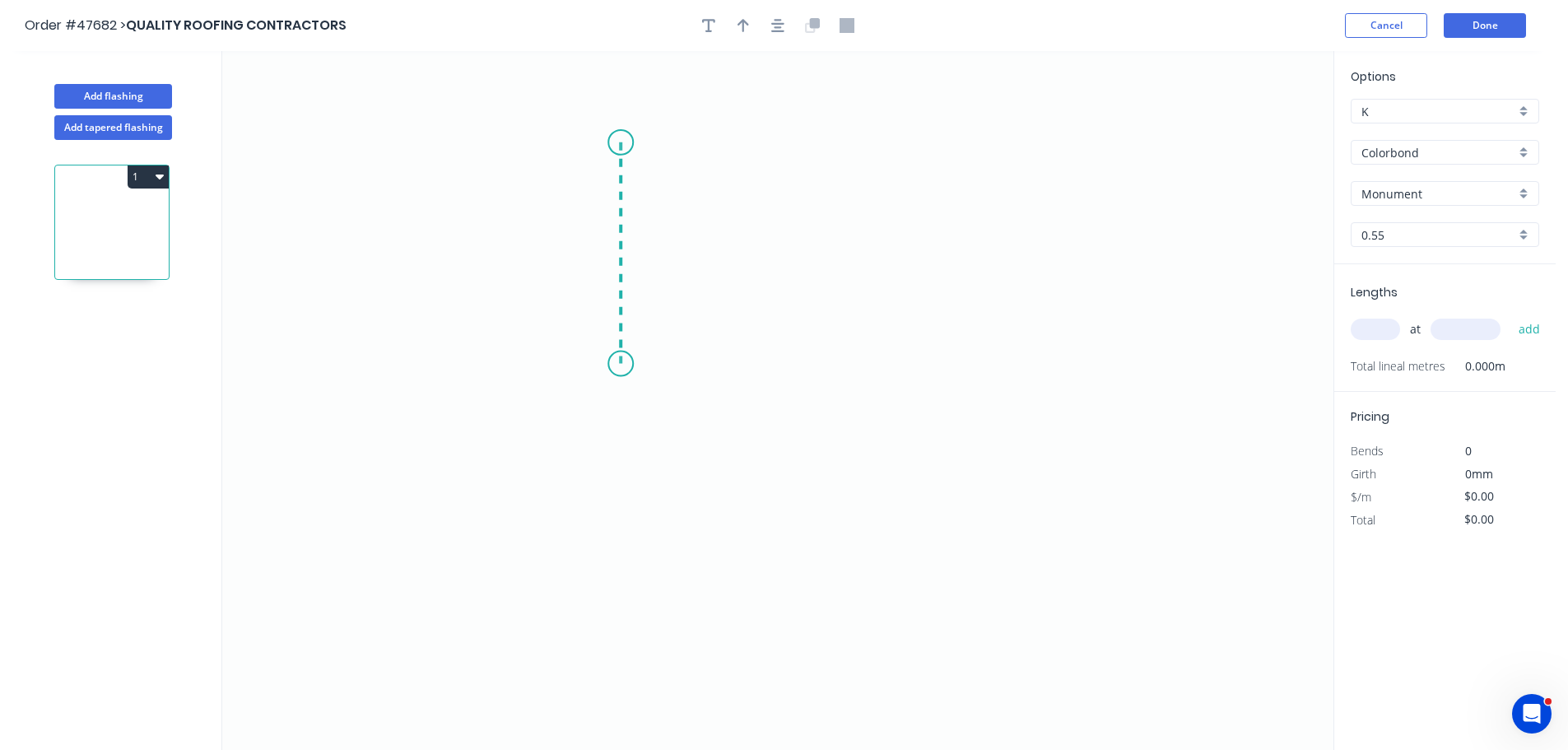
click at [624, 364] on icon "0" at bounding box center [778, 401] width 1111 height 699
click at [872, 371] on icon "0 ?" at bounding box center [778, 401] width 1111 height 699
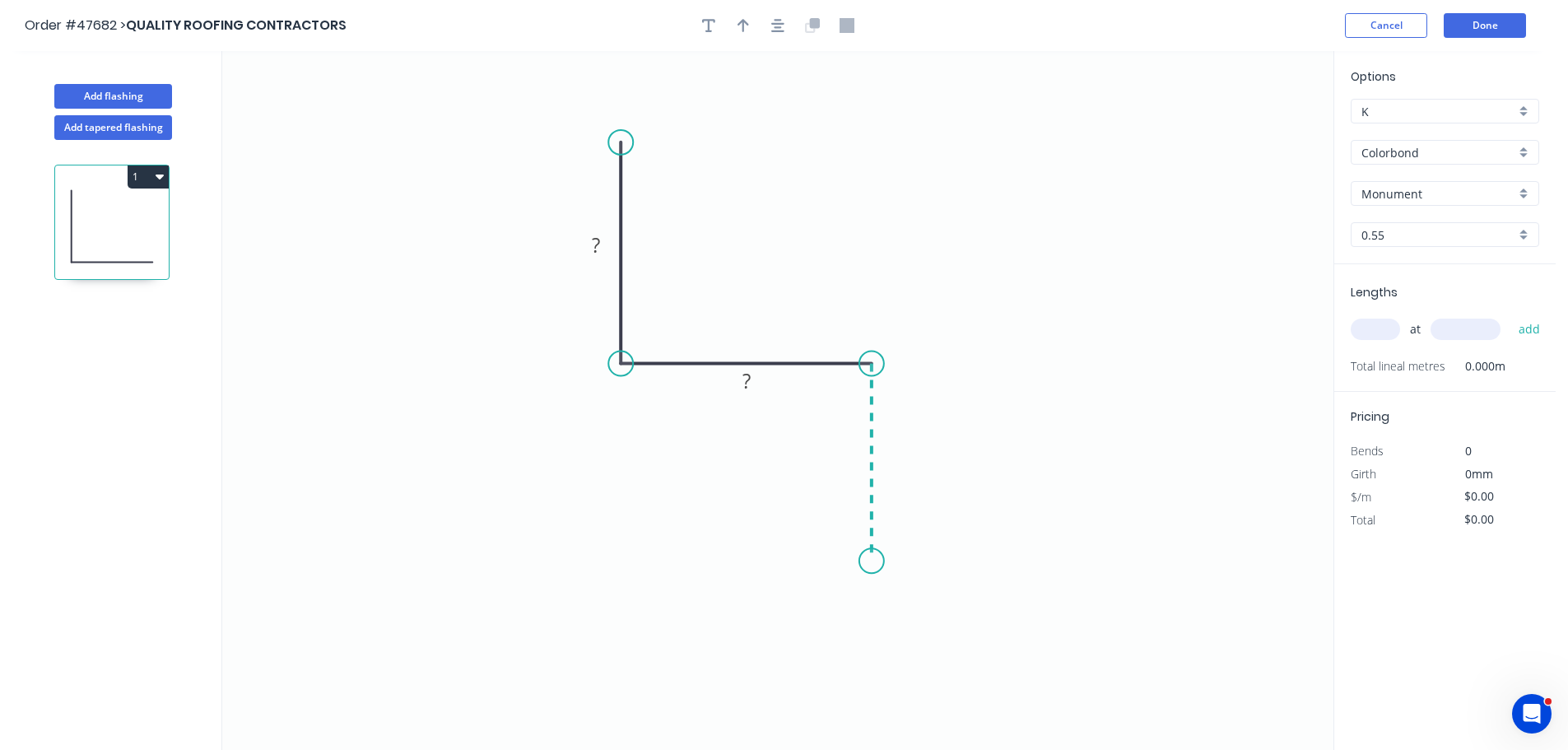
click at [873, 561] on icon "0 ? ?" at bounding box center [778, 401] width 1111 height 699
click at [448, 554] on icon "0 ? ? ?" at bounding box center [778, 401] width 1111 height 699
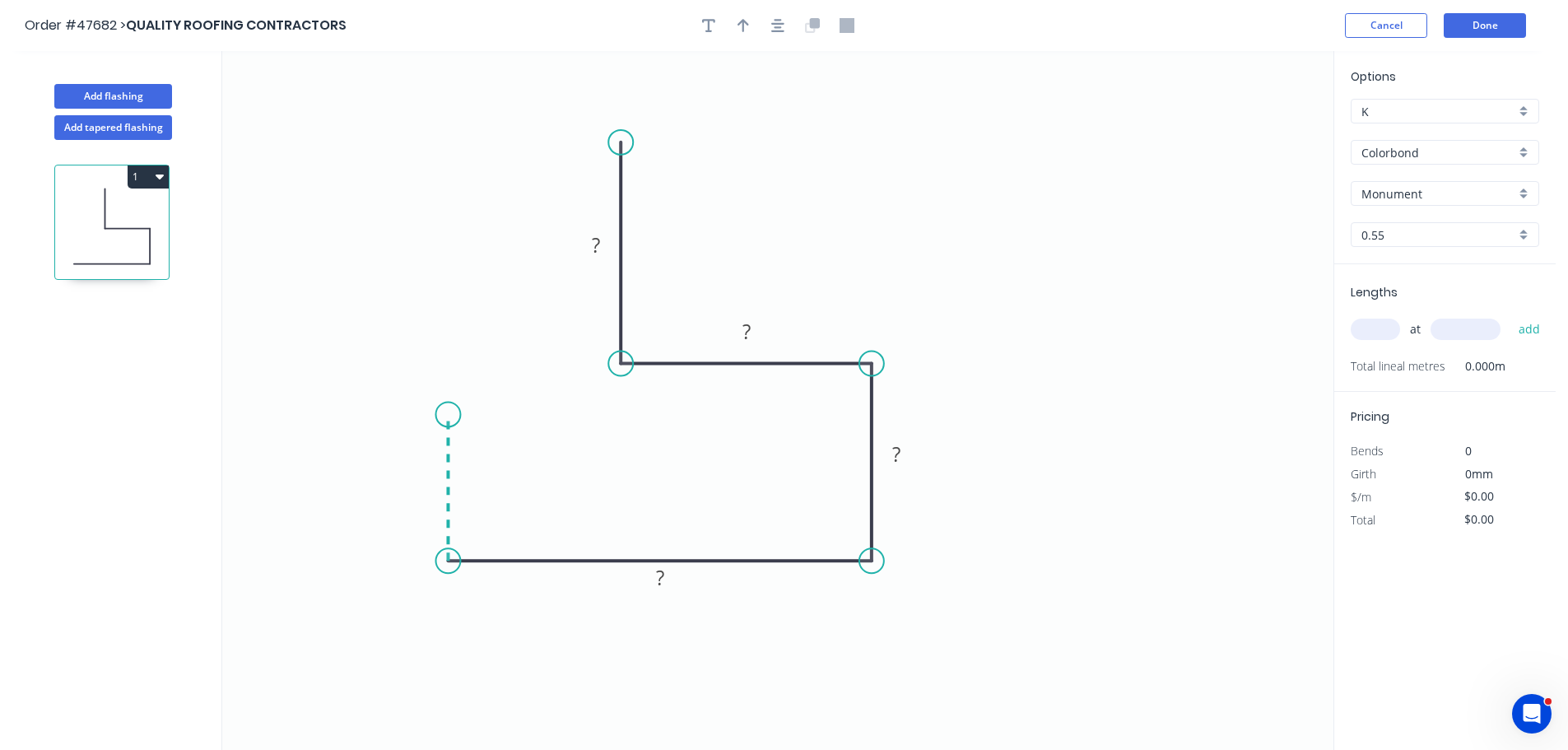
click at [454, 415] on icon "0 ? ? ? ?" at bounding box center [778, 401] width 1111 height 699
drag, startPoint x: 322, startPoint y: 422, endPoint x: 332, endPoint y: 16, distance: 406.1
click at [321, 422] on icon "0 ? ? ? ? ?" at bounding box center [778, 401] width 1111 height 699
click at [339, 461] on div "Crush & Fold" at bounding box center [405, 461] width 165 height 34
click at [343, 461] on div "Flip bend" at bounding box center [400, 463] width 165 height 34
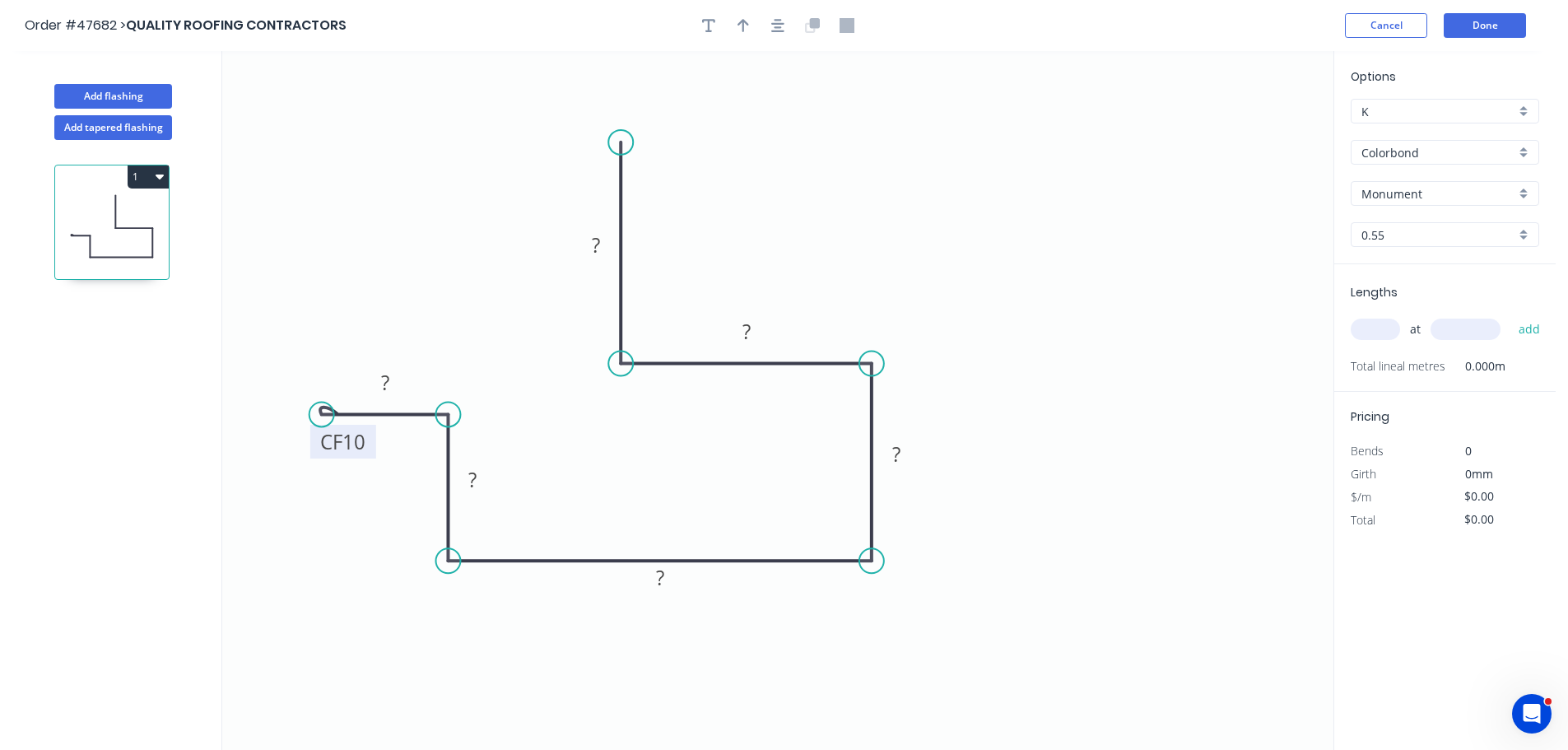
click at [351, 441] on tspan "10" at bounding box center [354, 442] width 23 height 27
click at [740, 23] on icon "button" at bounding box center [743, 26] width 12 height 13
type input "$17.23"
drag, startPoint x: 1246, startPoint y: 132, endPoint x: 1032, endPoint y: 275, distance: 257.4
click at [766, 297] on icon at bounding box center [761, 280] width 15 height 53
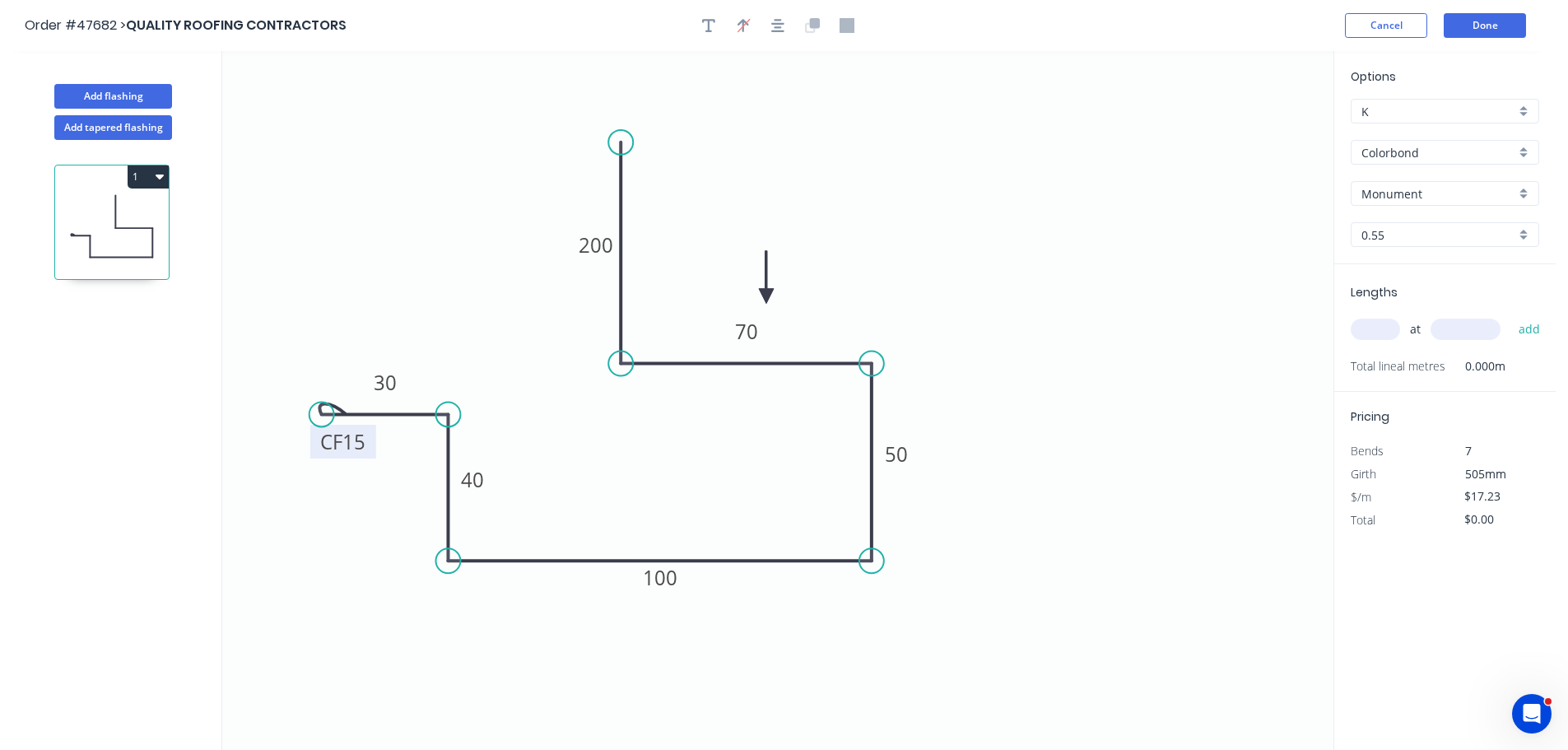
click at [1359, 324] on input "text" at bounding box center [1374, 329] width 49 height 22
type input "2"
type input "4500"
click at [1510, 315] on button "add" at bounding box center [1529, 328] width 39 height 28
type input "$155.07"
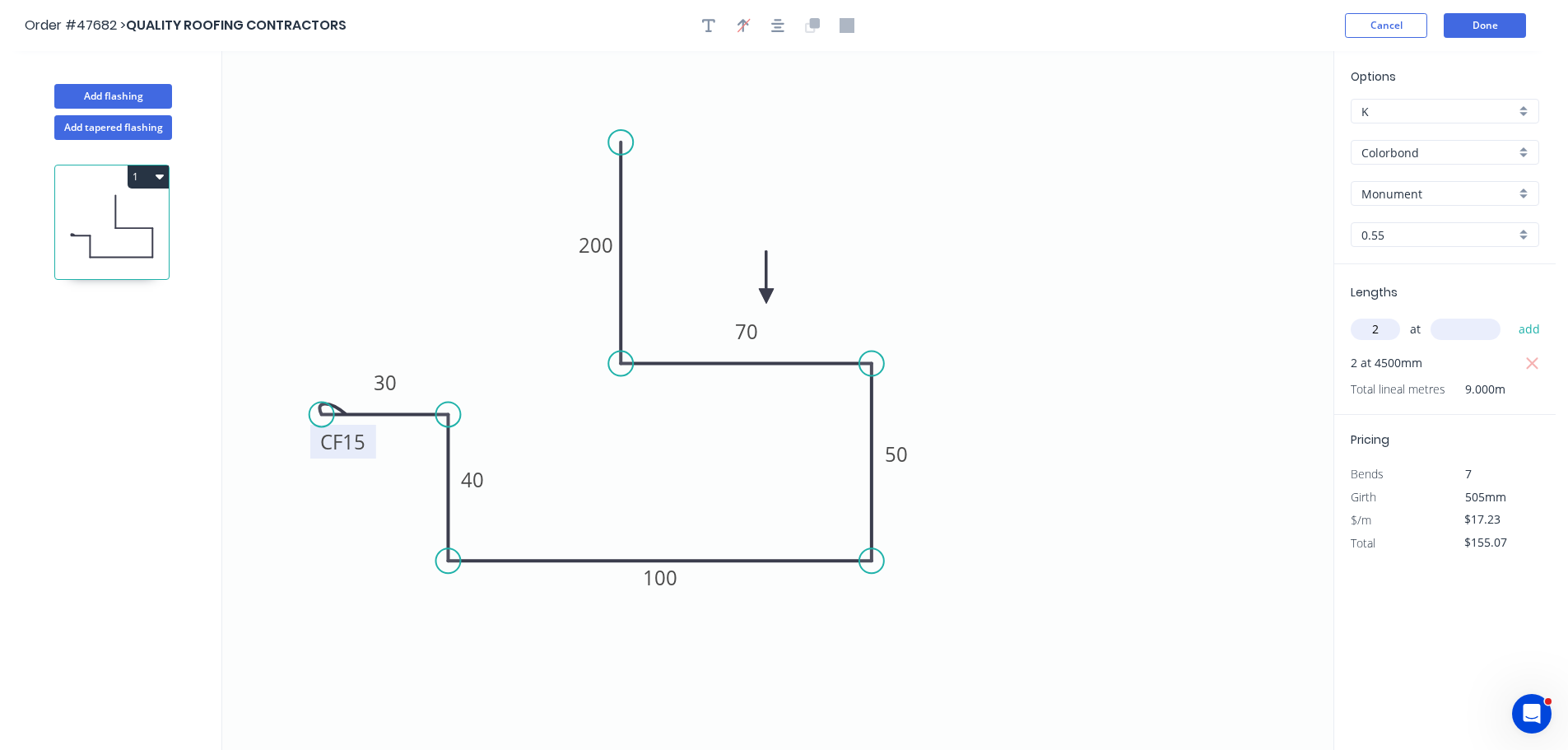
type input "2"
type input "3500"
click at [1510, 315] on button "add" at bounding box center [1529, 328] width 39 height 28
click at [142, 164] on div "1" at bounding box center [111, 221] width 115 height 115
click at [156, 175] on icon "button" at bounding box center [160, 177] width 8 height 5
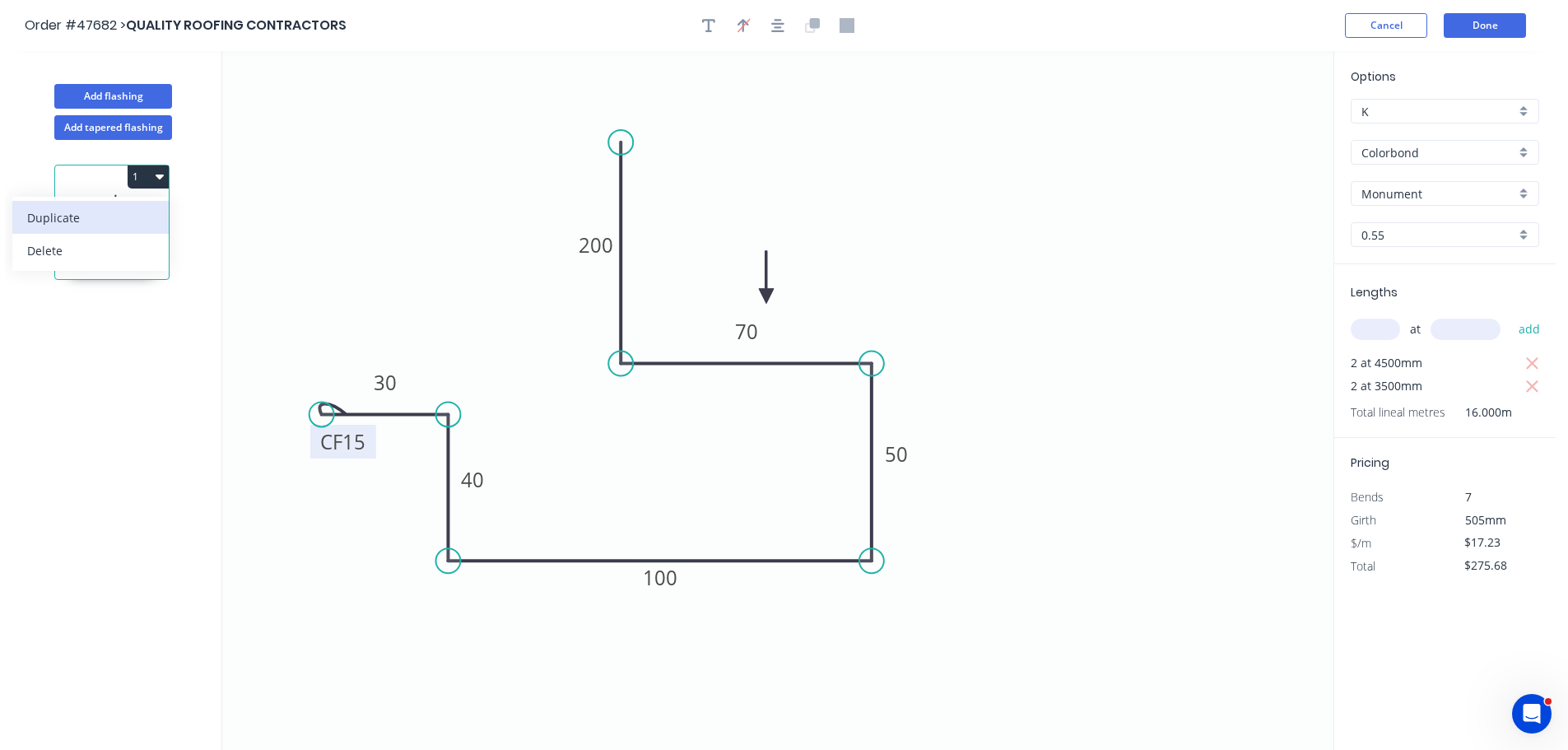
click at [113, 221] on div "Duplicate" at bounding box center [90, 217] width 127 height 23
type input "$0.00"
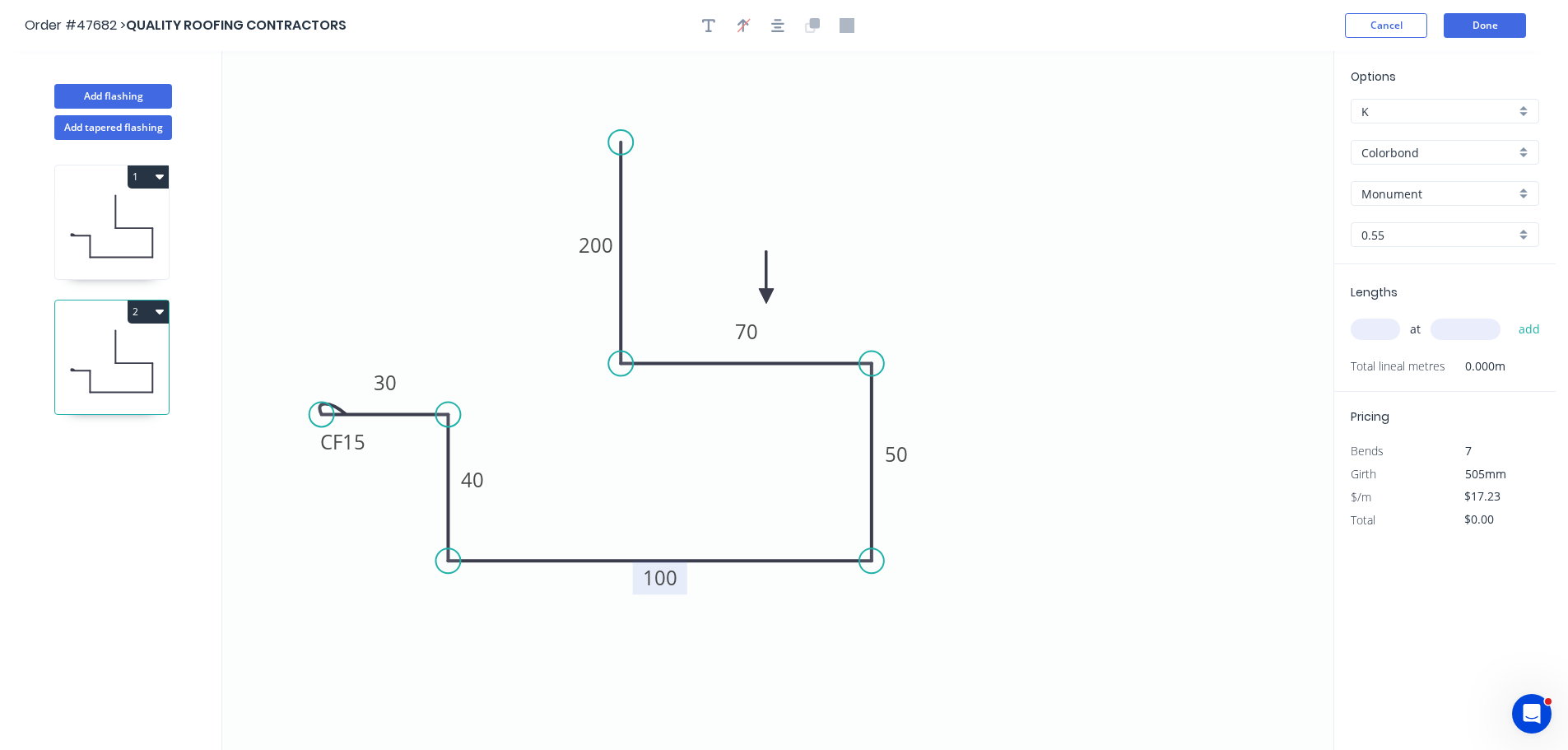
click at [667, 582] on tspan "100" at bounding box center [660, 577] width 34 height 27
click at [374, 433] on div "Delete point" at bounding box center [407, 432] width 165 height 34
click at [429, 482] on tspan "40" at bounding box center [423, 479] width 23 height 27
click at [1367, 334] on input "text" at bounding box center [1374, 329] width 49 height 22
type input "$13.05"
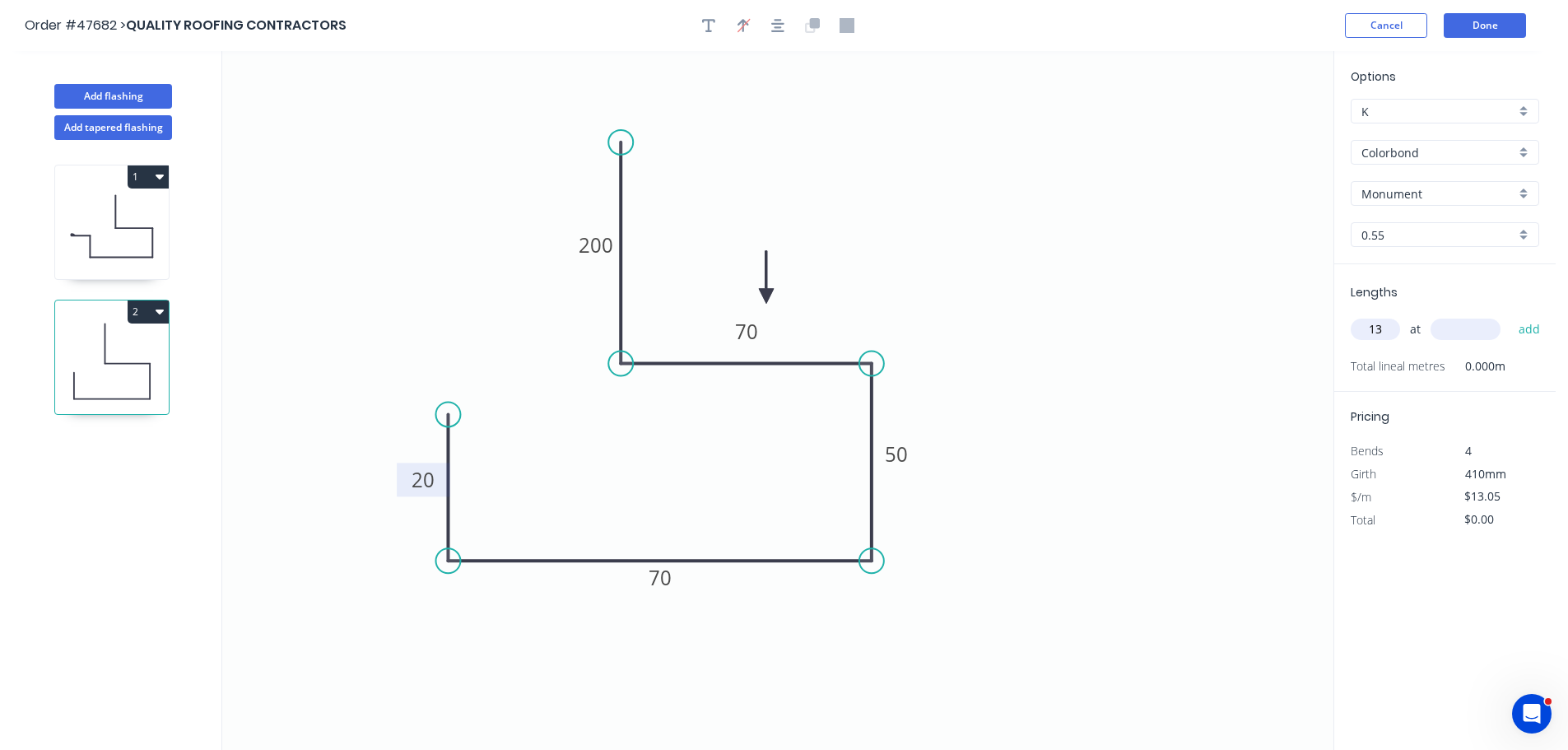
type input "13"
type input "6000"
click at [1510, 315] on button "add" at bounding box center [1529, 328] width 39 height 28
type input "$1,017.90"
click at [1489, 23] on button "Done" at bounding box center [1484, 25] width 82 height 24
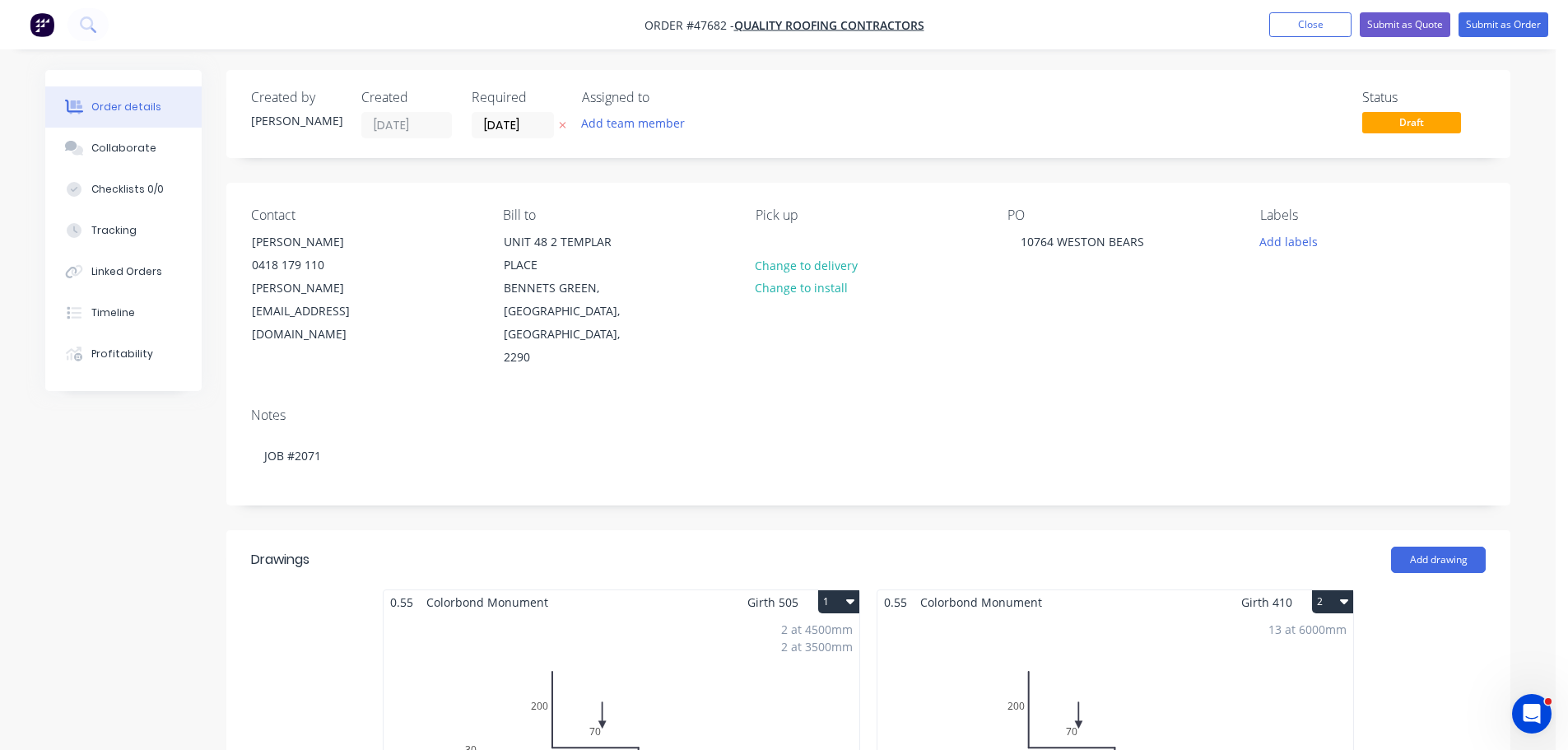
click at [695, 649] on div "2 at 4500mm 2 at 3500mm Total lm $/M Total 16m $17.23 $275.68" at bounding box center [622, 740] width 476 height 251
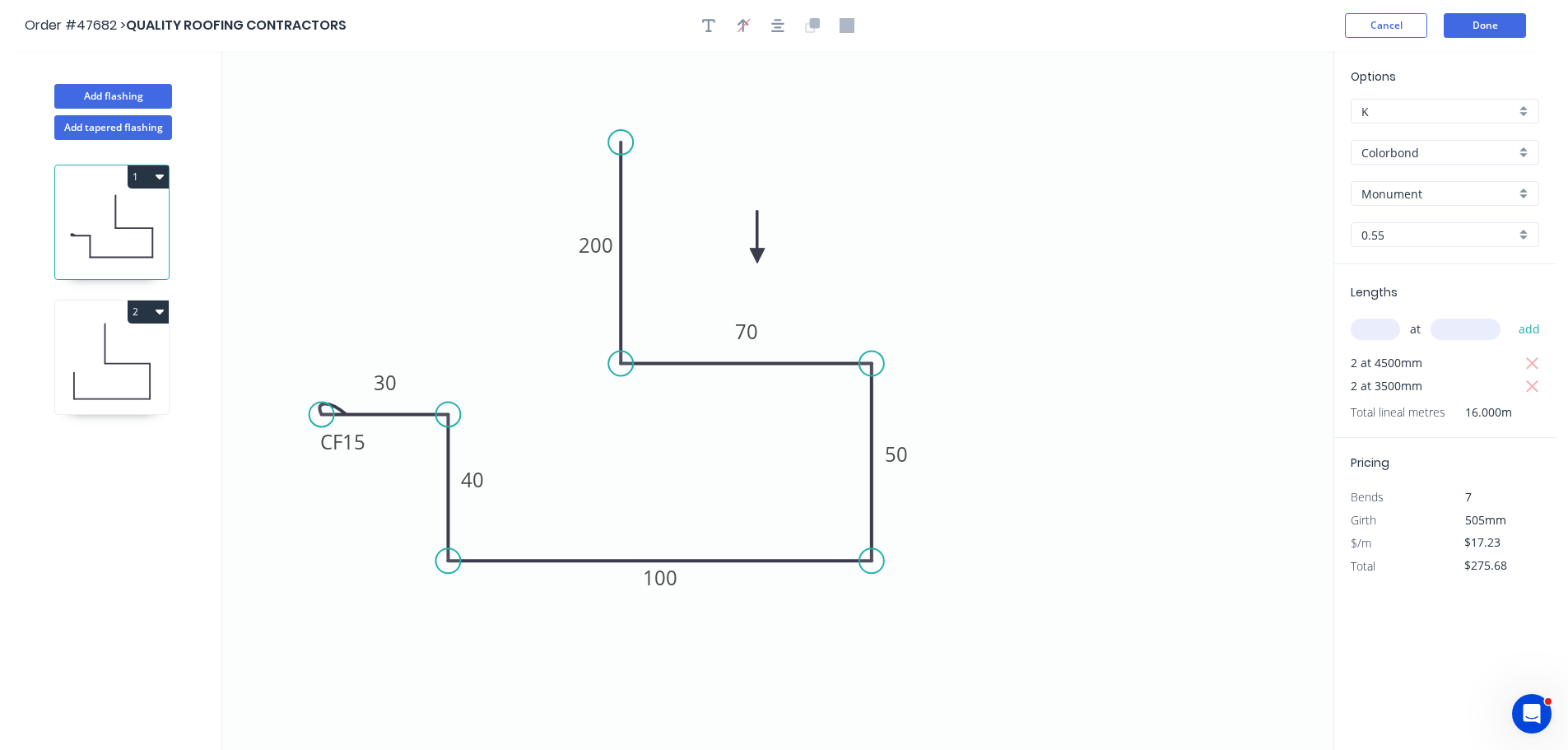
drag, startPoint x: 764, startPoint y: 292, endPoint x: 751, endPoint y: 235, distance: 58.5
click at [757, 253] on icon at bounding box center [758, 236] width 15 height 53
click at [122, 375] on icon at bounding box center [112, 361] width 114 height 106
type input "$13.05"
type input "$1,017.90"
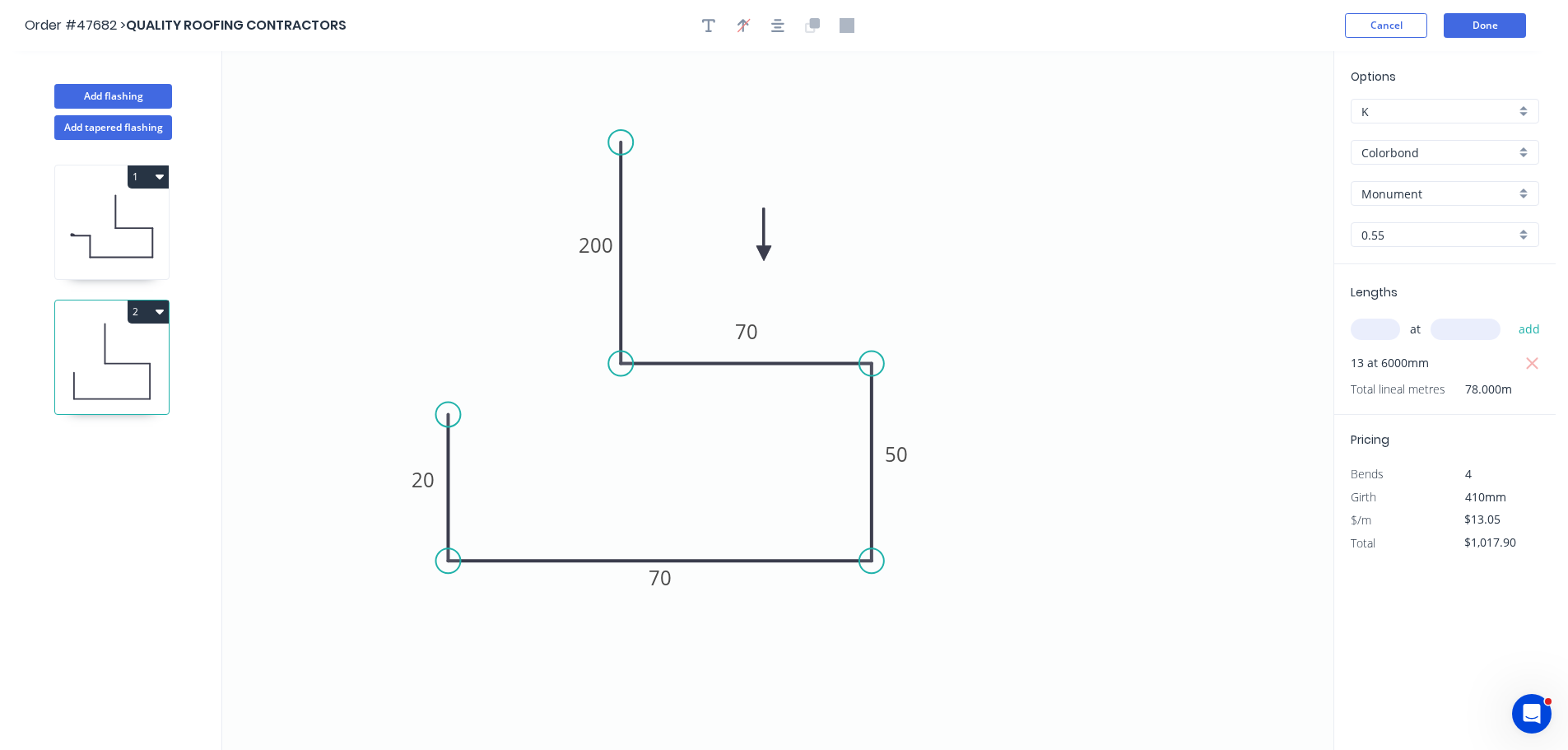
drag, startPoint x: 763, startPoint y: 289, endPoint x: 763, endPoint y: 253, distance: 36.0
click at [763, 253] on icon at bounding box center [763, 234] width 15 height 53
click at [1476, 26] on button "Done" at bounding box center [1484, 25] width 82 height 24
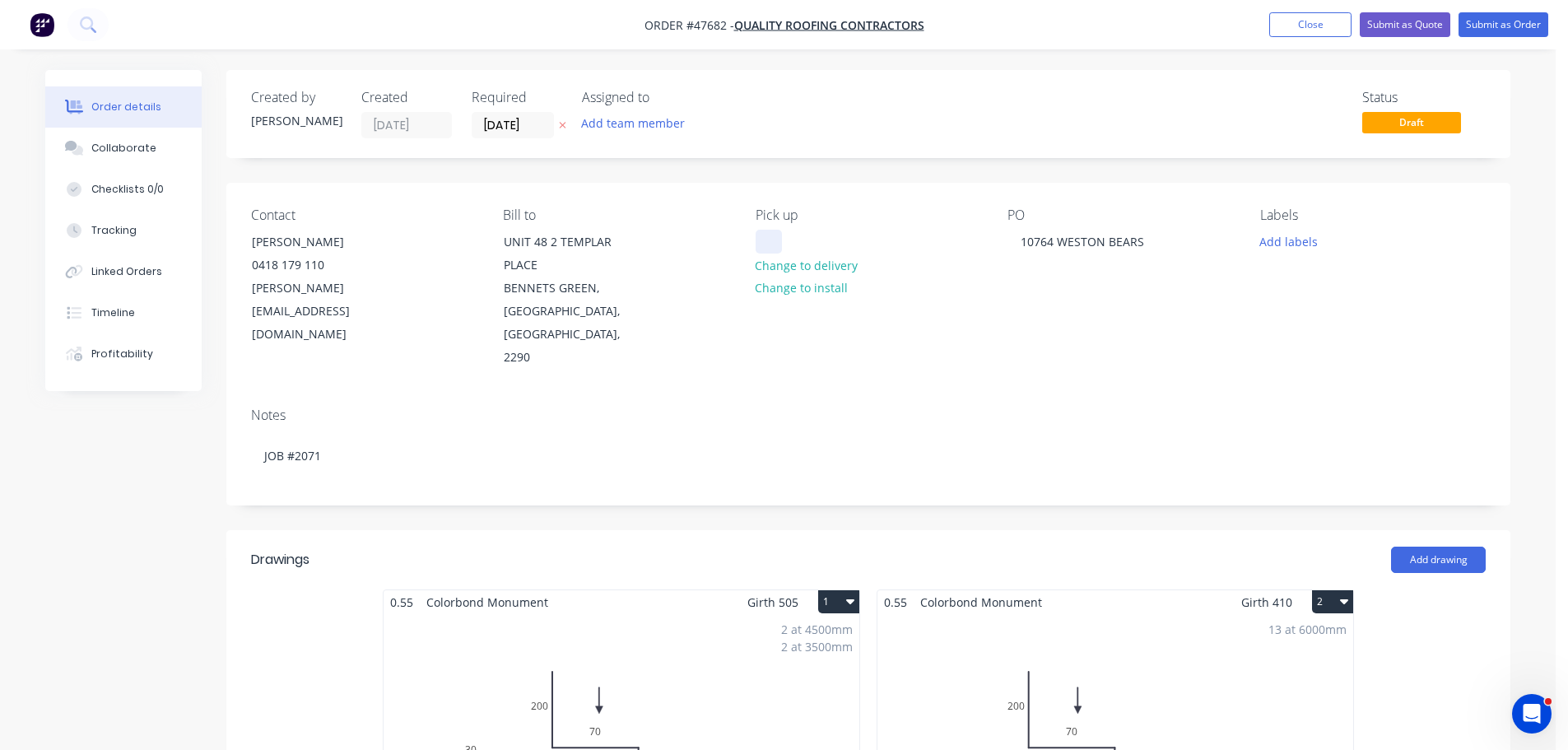
click at [771, 240] on div at bounding box center [768, 241] width 26 height 23
click at [1500, 28] on button "Submit as Order" at bounding box center [1503, 24] width 90 height 24
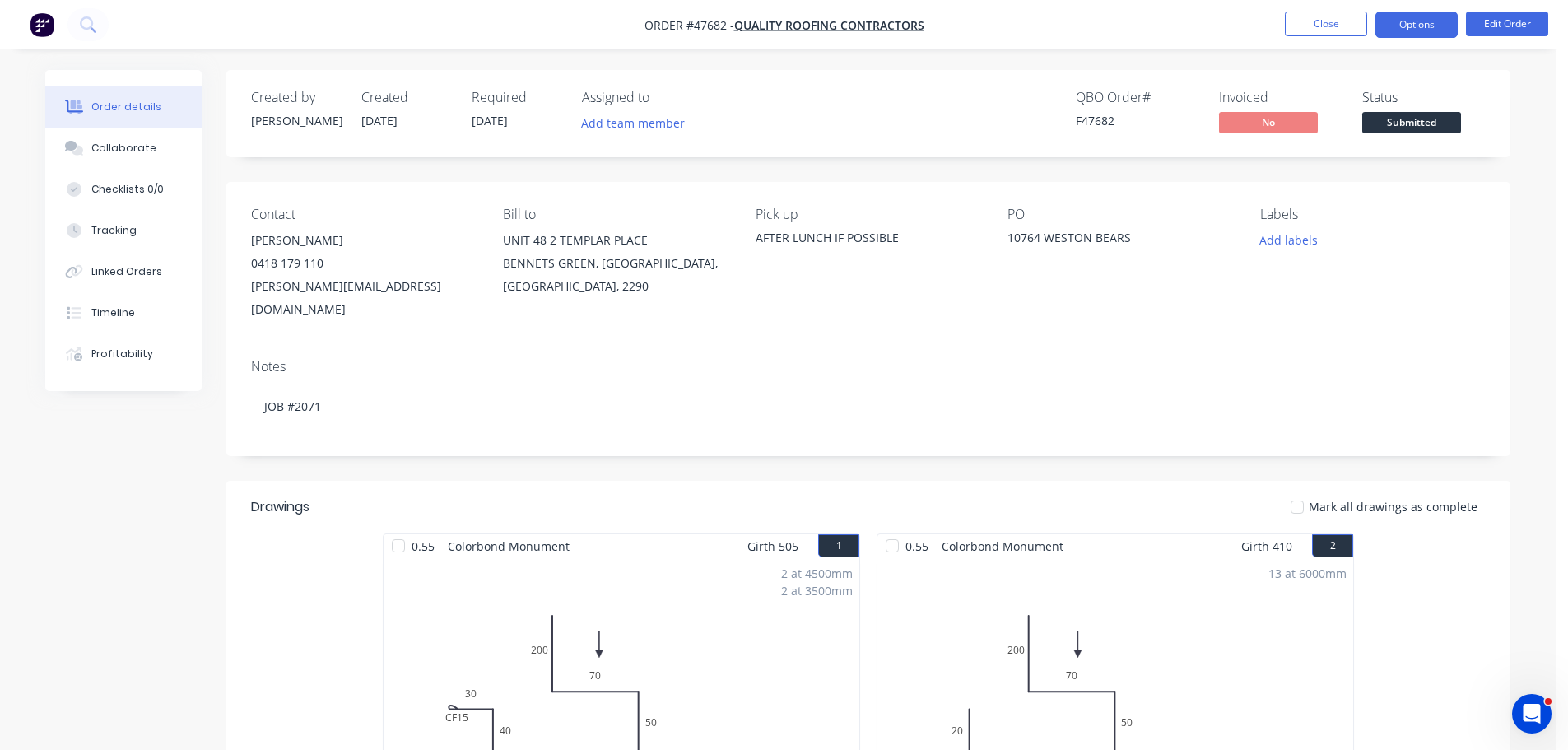
click at [1394, 22] on button "Options" at bounding box center [1416, 24] width 82 height 26
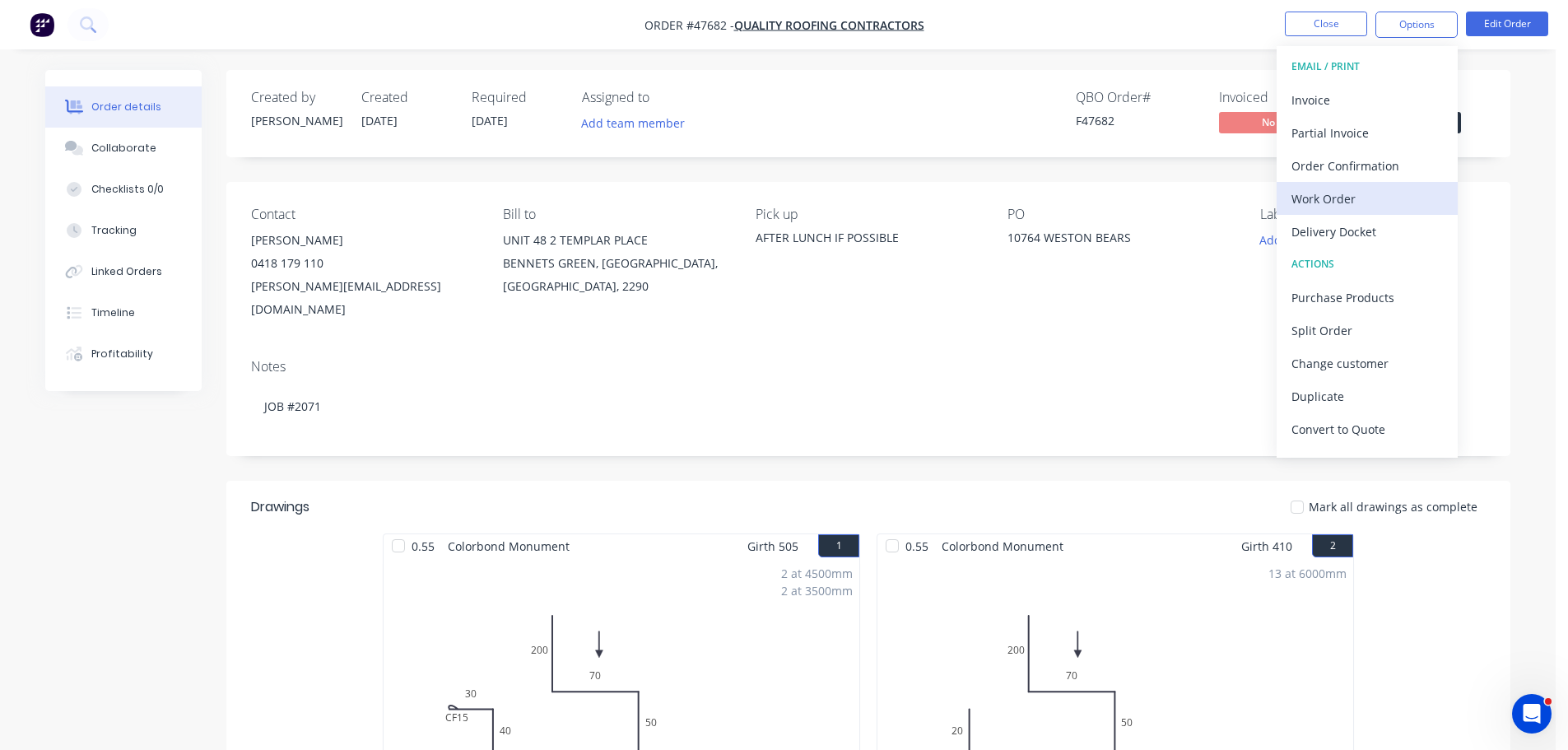
click at [1353, 194] on div "Work Order" at bounding box center [1367, 199] width 152 height 23
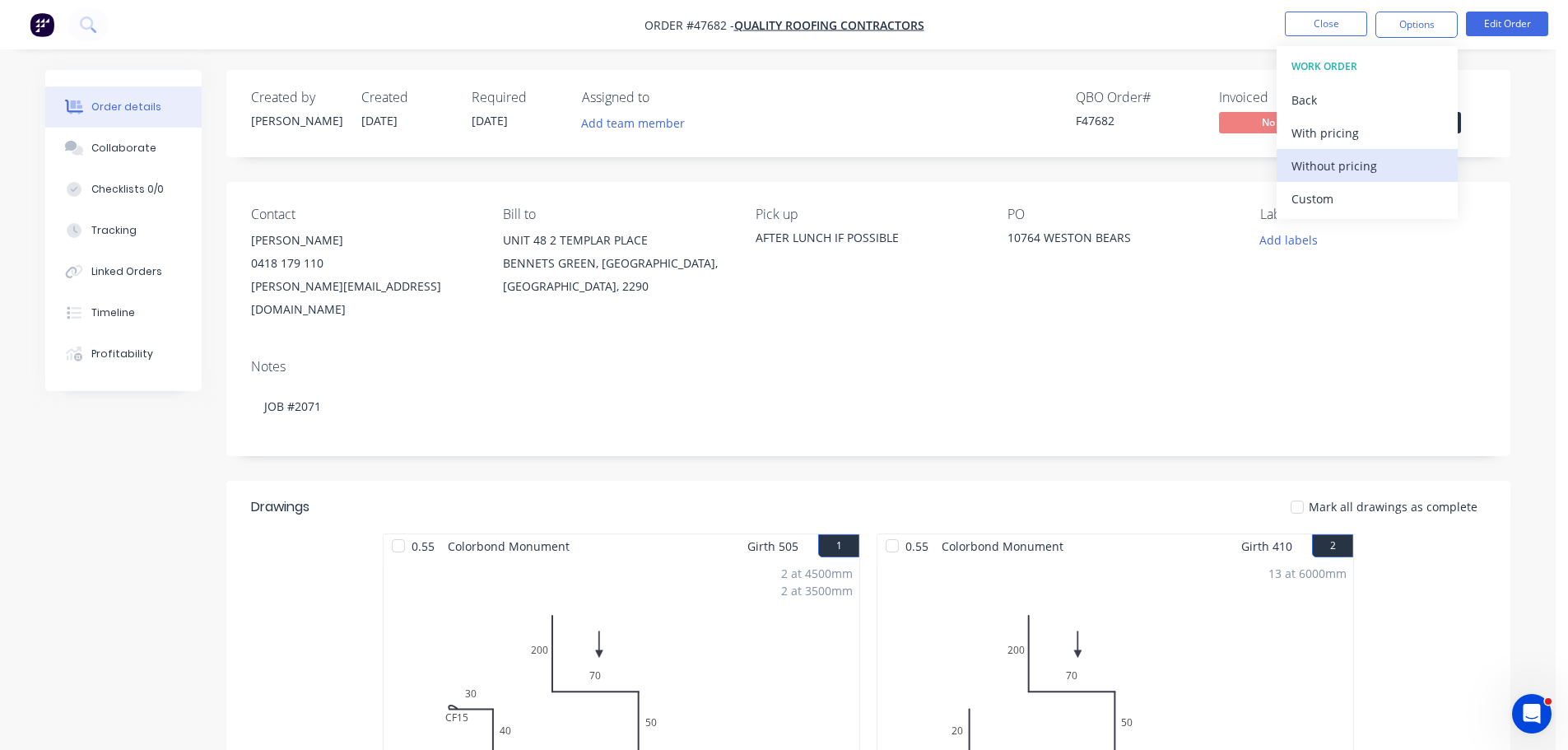
click at [1356, 175] on div "Without pricing" at bounding box center [1367, 166] width 152 height 23
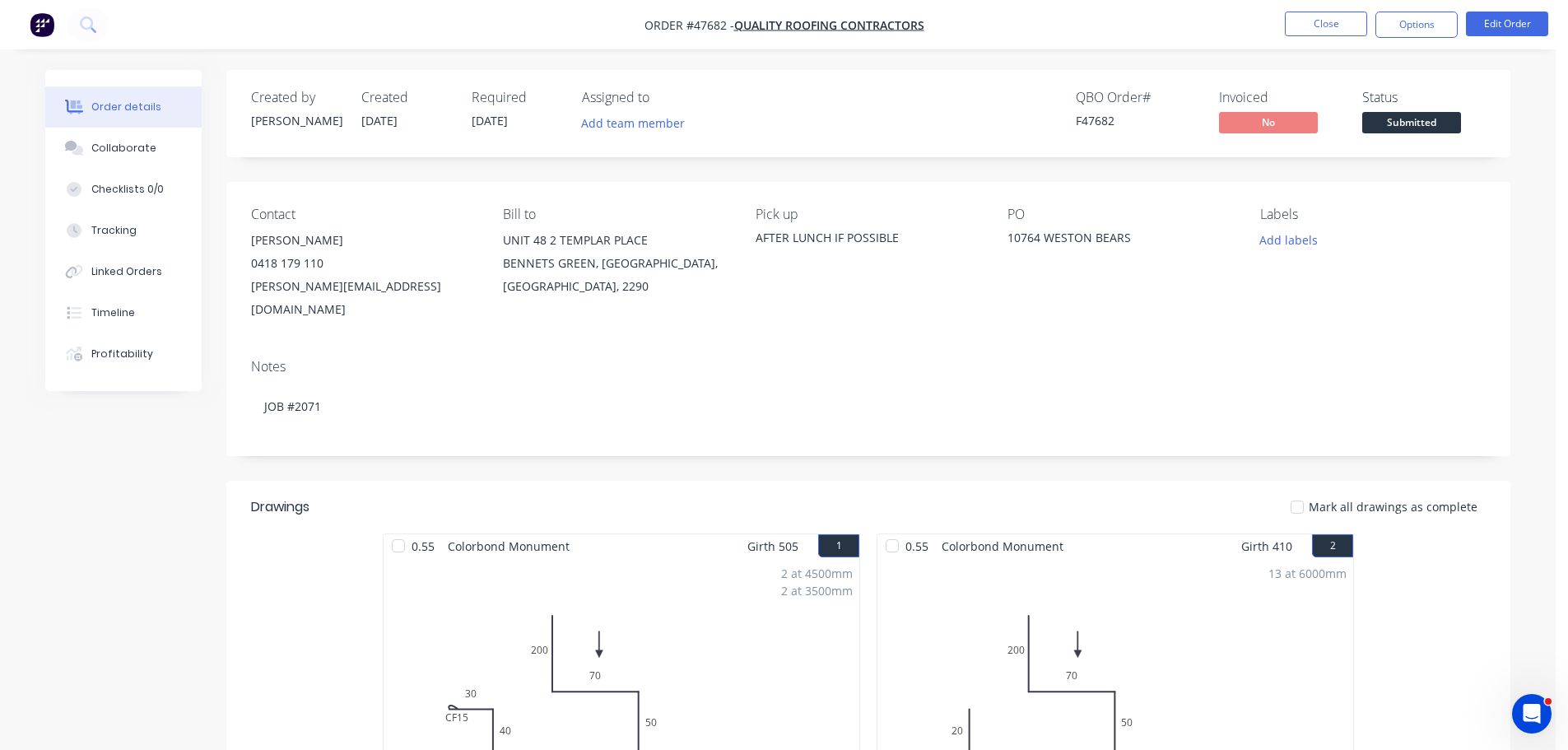
click at [1477, 91] on div "Status" at bounding box center [1423, 97] width 123 height 16
click at [1425, 131] on span "Submitted" at bounding box center [1411, 122] width 99 height 21
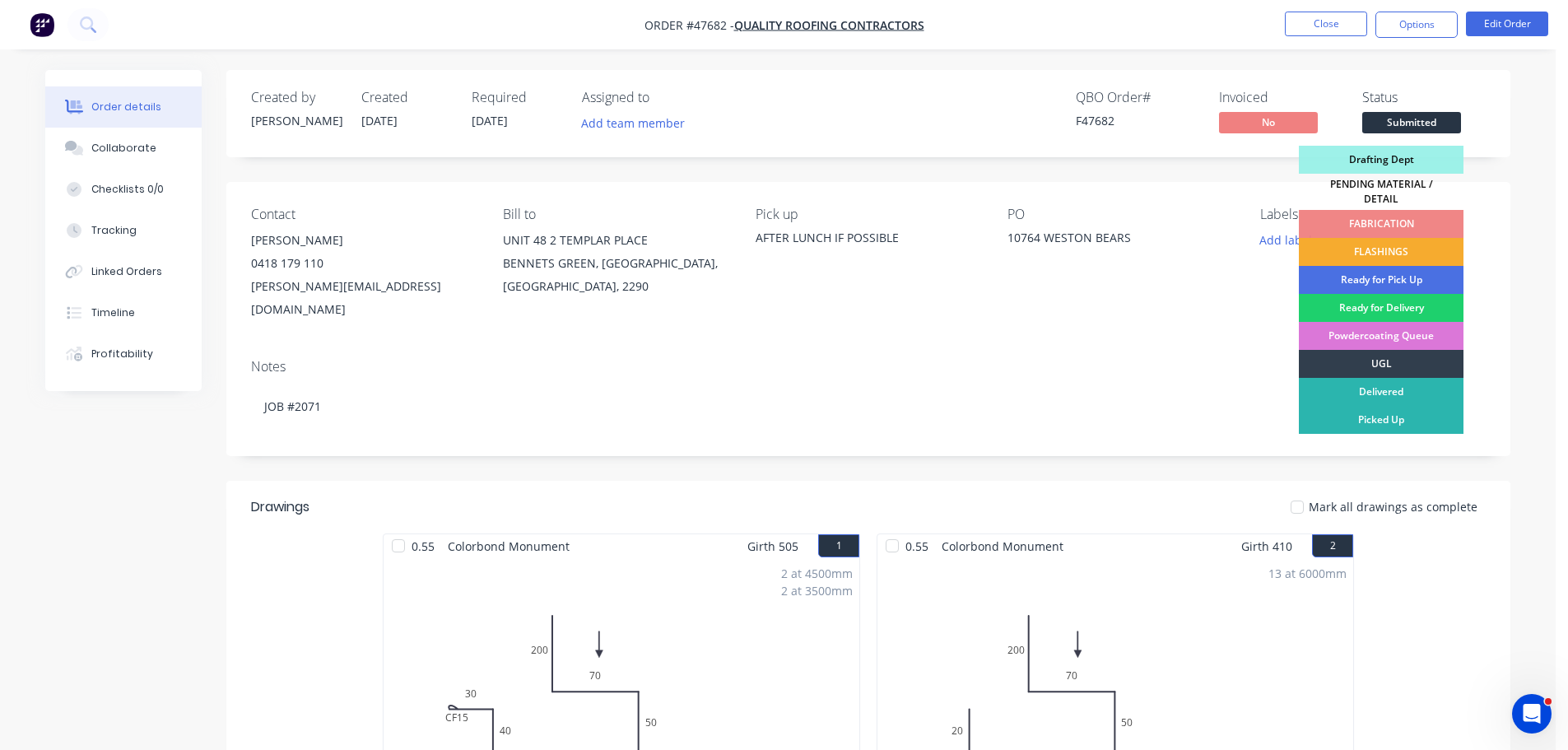
click at [1393, 241] on div "FLASHINGS" at bounding box center [1381, 251] width 164 height 28
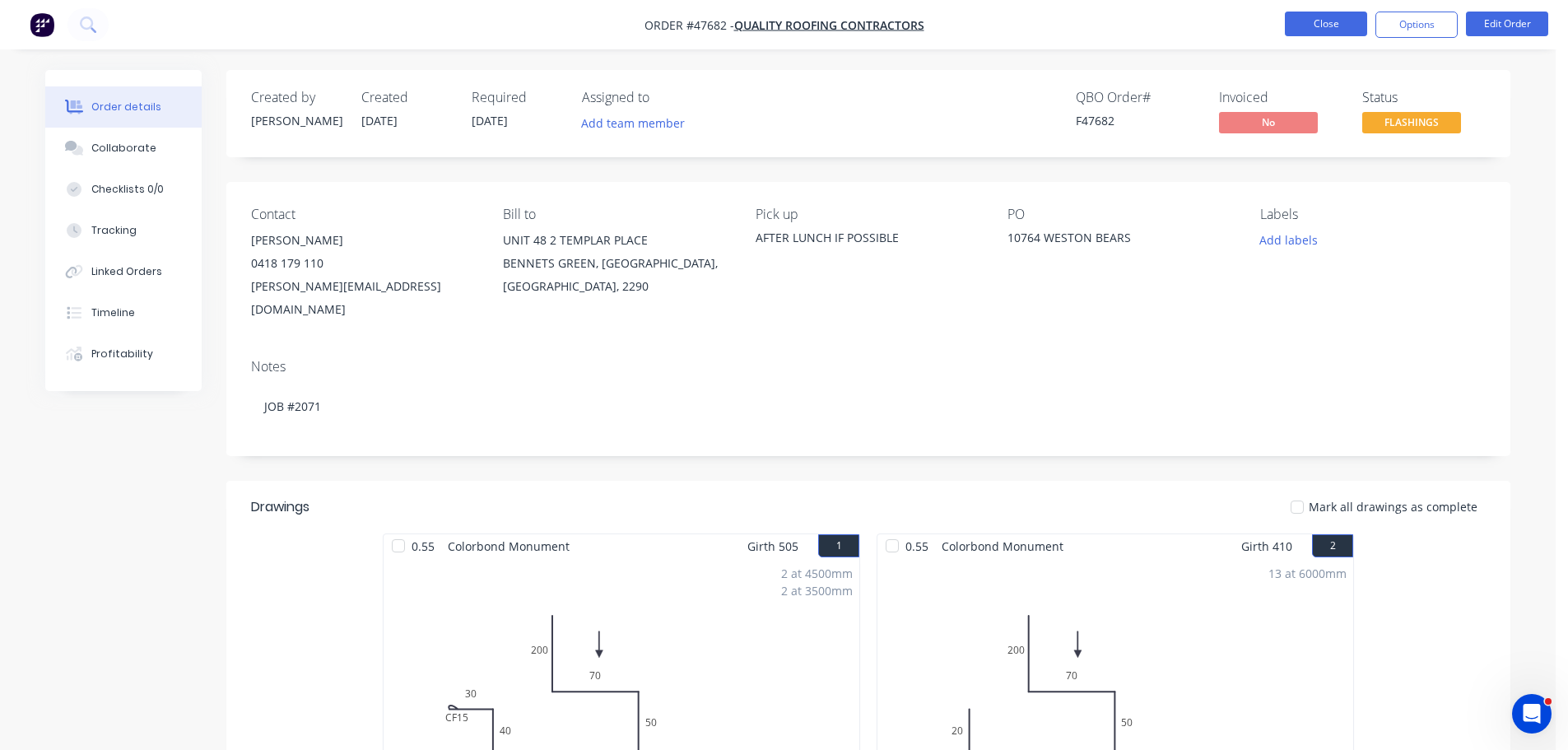
click at [1337, 27] on button "Close" at bounding box center [1326, 23] width 82 height 24
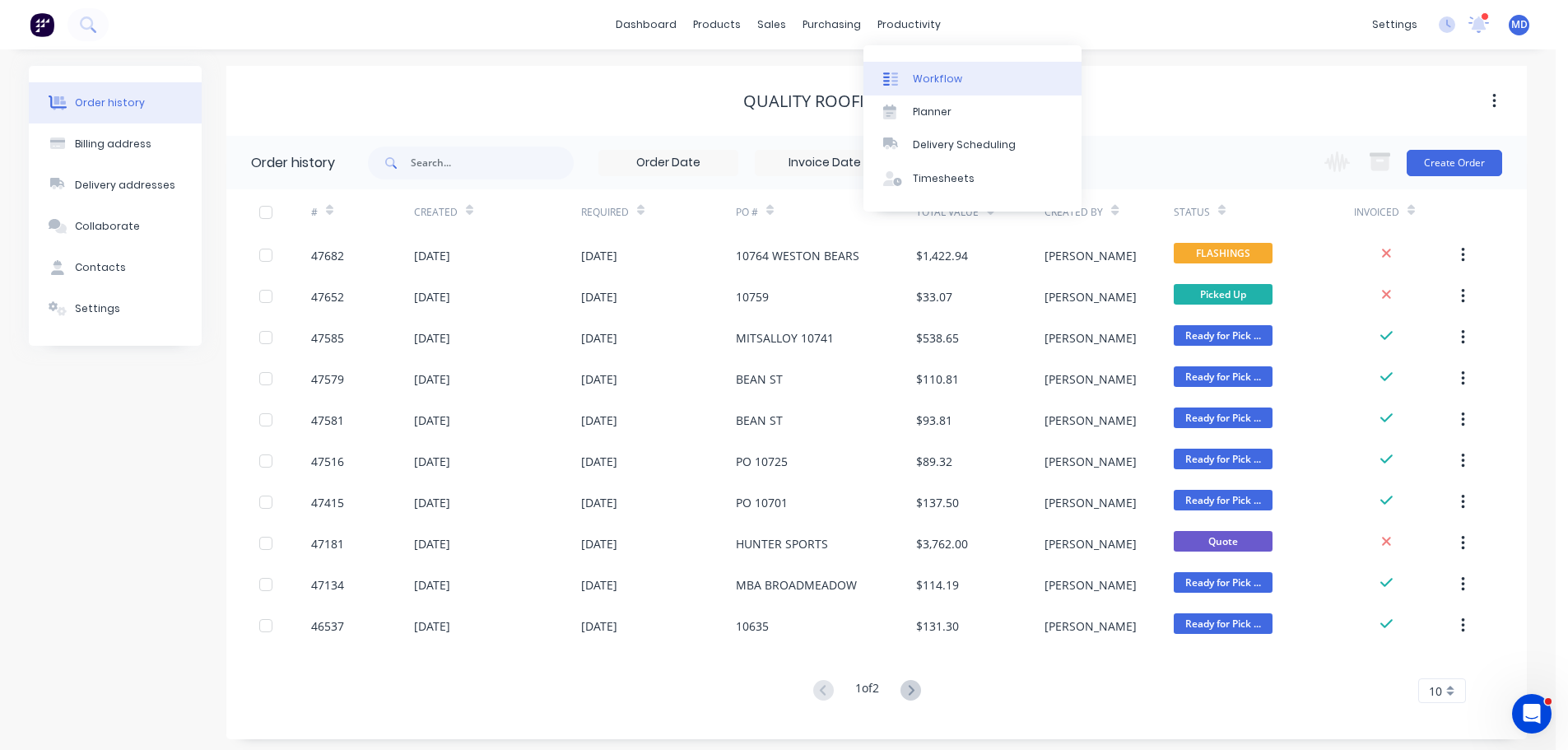
click at [911, 77] on link "Workflow" at bounding box center [972, 78] width 218 height 33
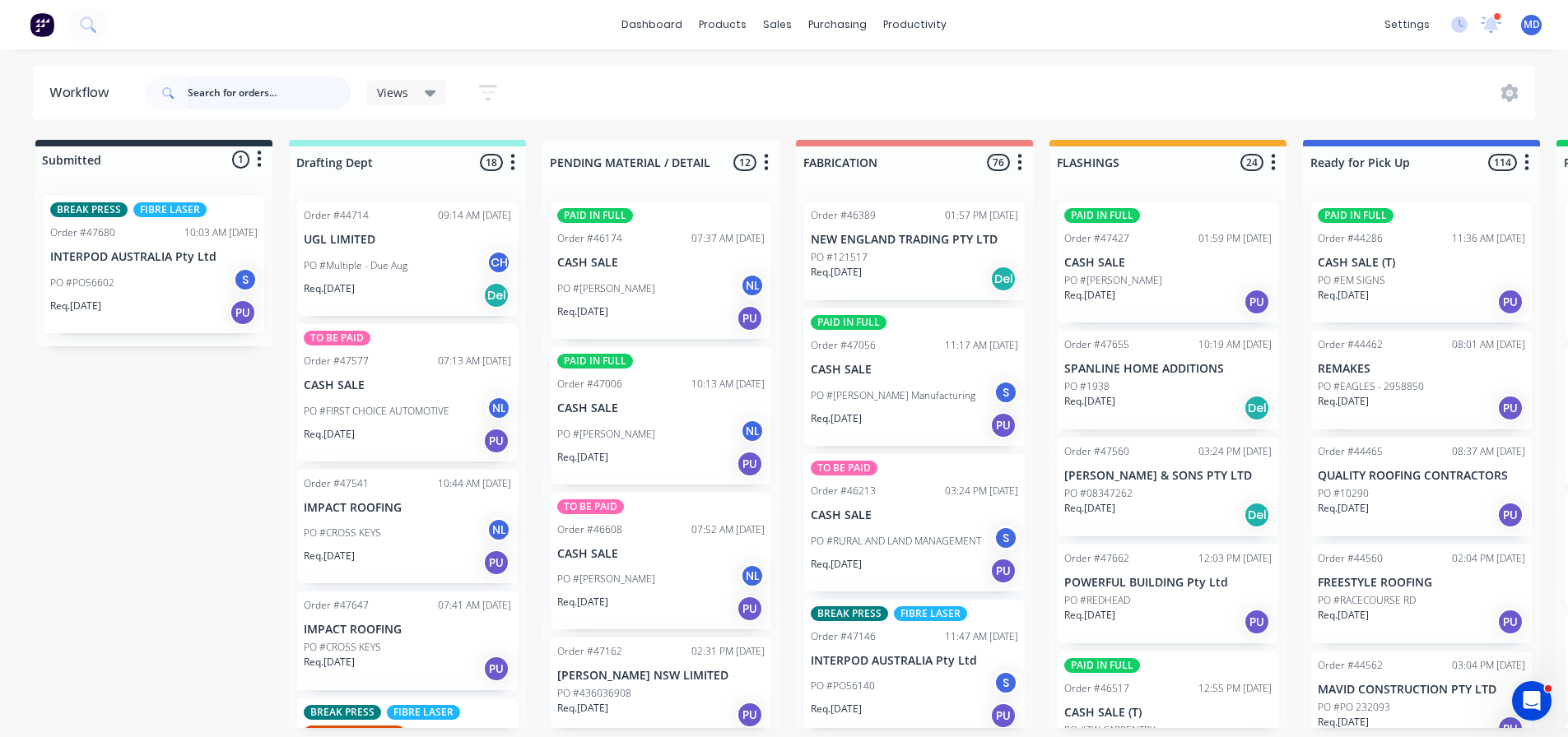
click at [194, 90] on input "text" at bounding box center [269, 92] width 163 height 33
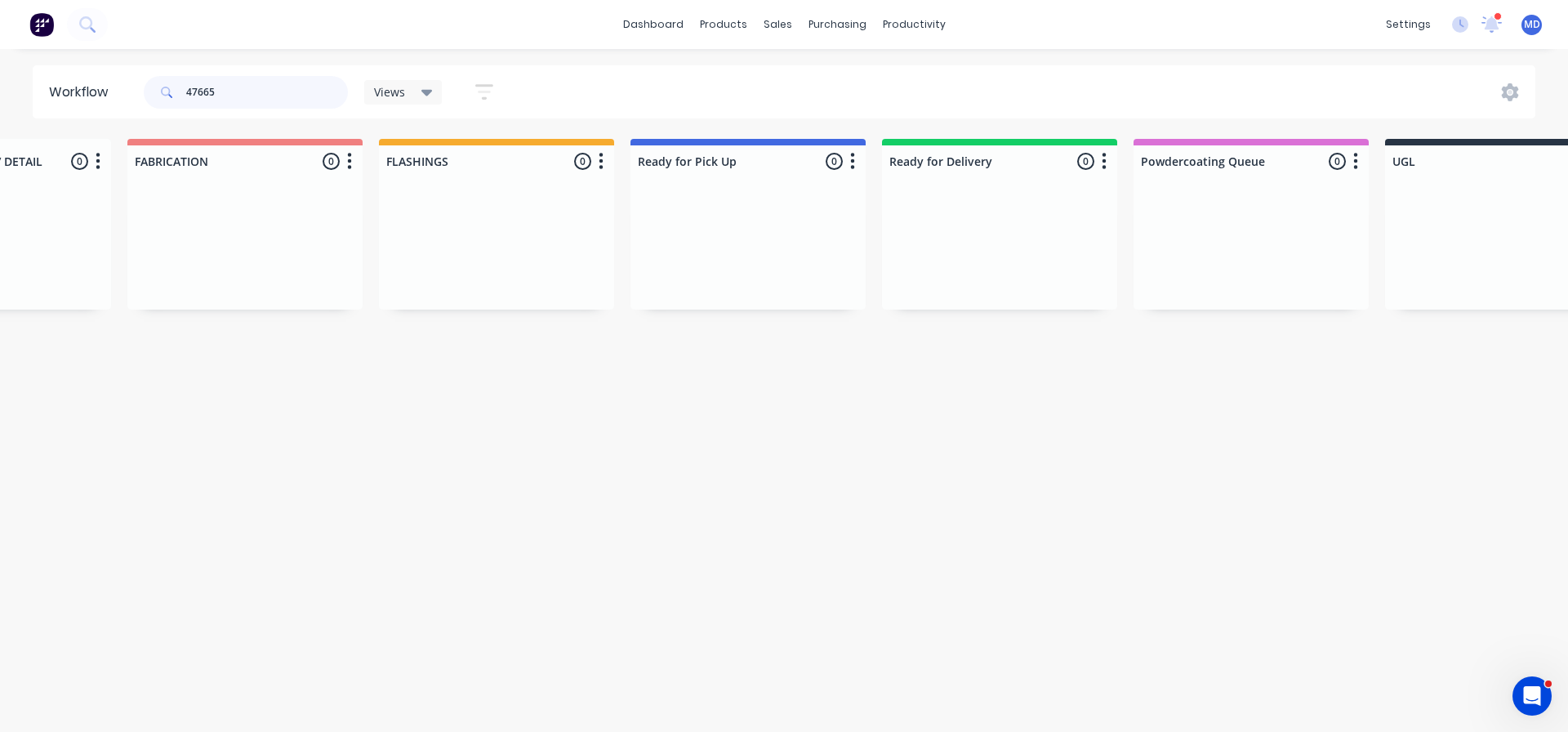
scroll to position [0, 747]
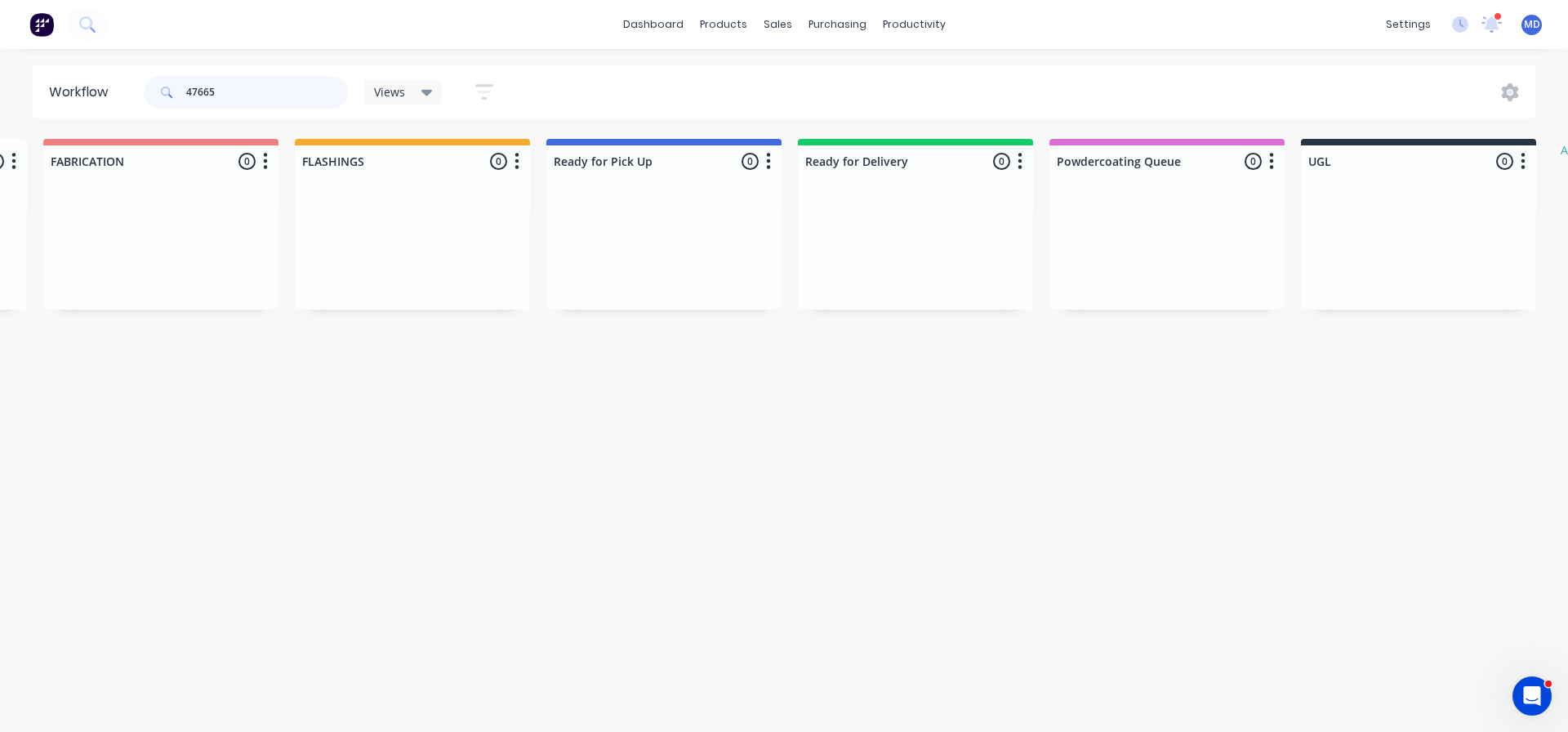
click at [215, 93] on input "47665" at bounding box center [267, 92] width 161 height 32
type input "4"
type input "LAKE VALL"
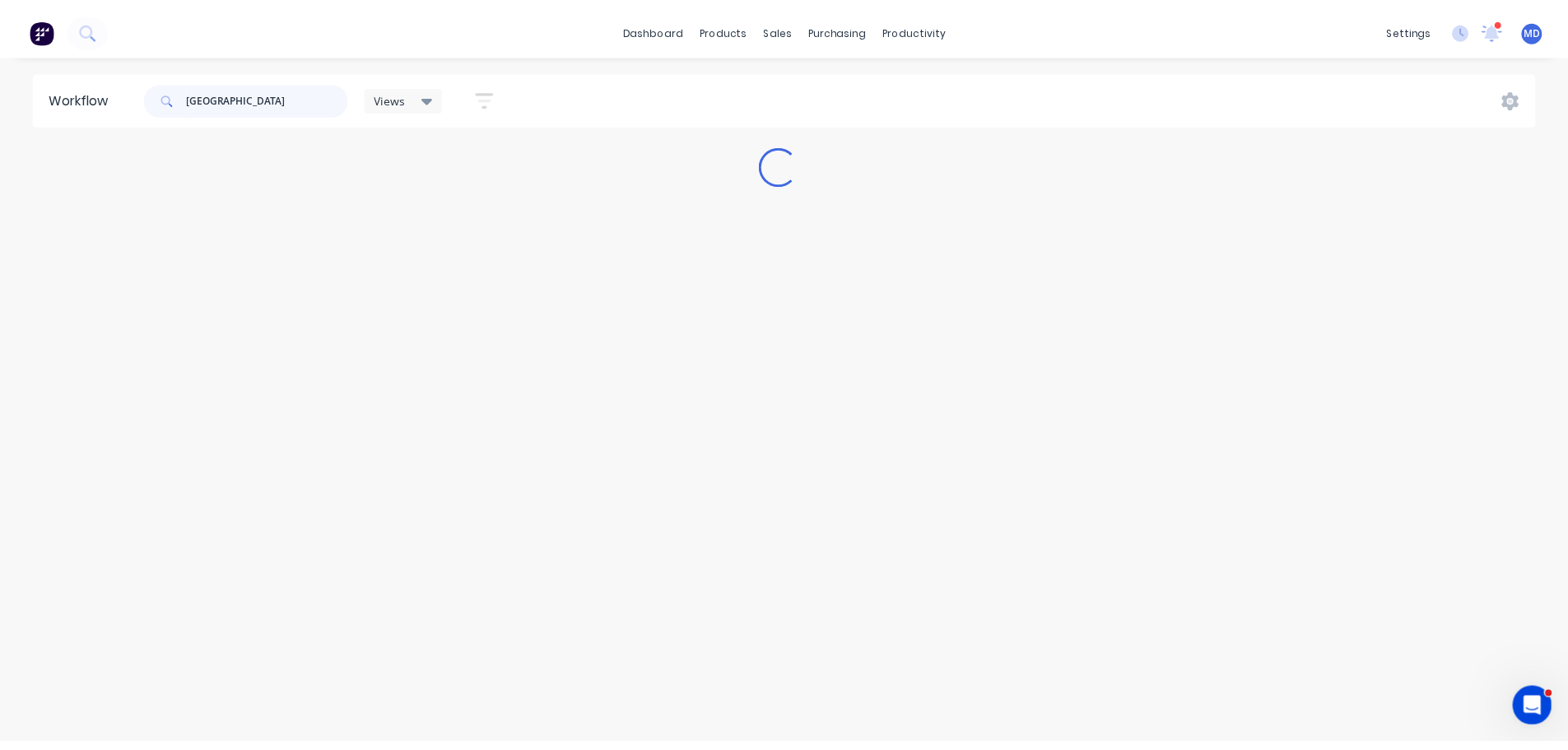
scroll to position [0, 0]
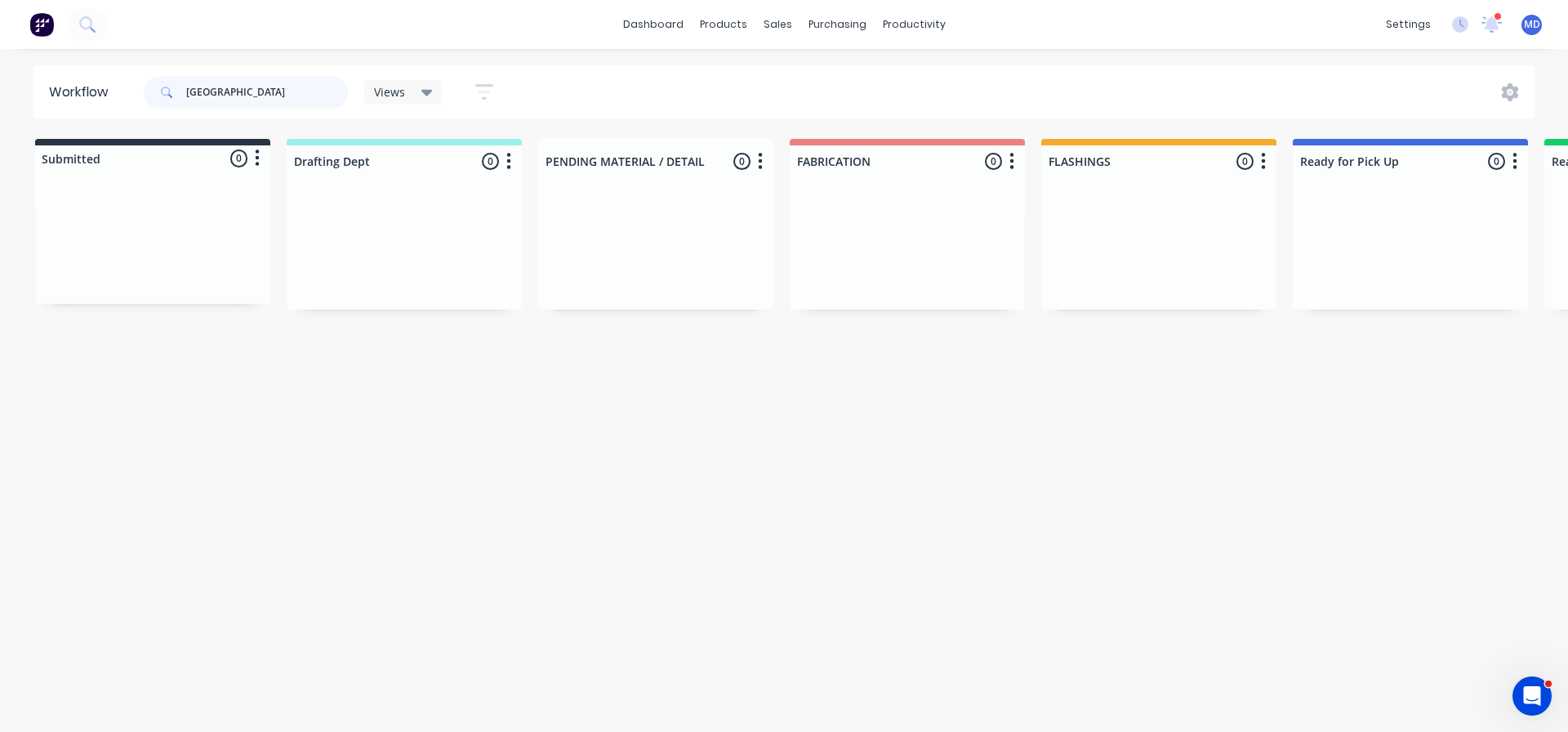
drag, startPoint x: 247, startPoint y: 90, endPoint x: 91, endPoint y: 101, distance: 156.4
click at [91, 101] on header "Workflow LAKE VALL Views Save new view None (Default) edit Nilesh edit Producti…" at bounding box center [784, 92] width 1504 height 53
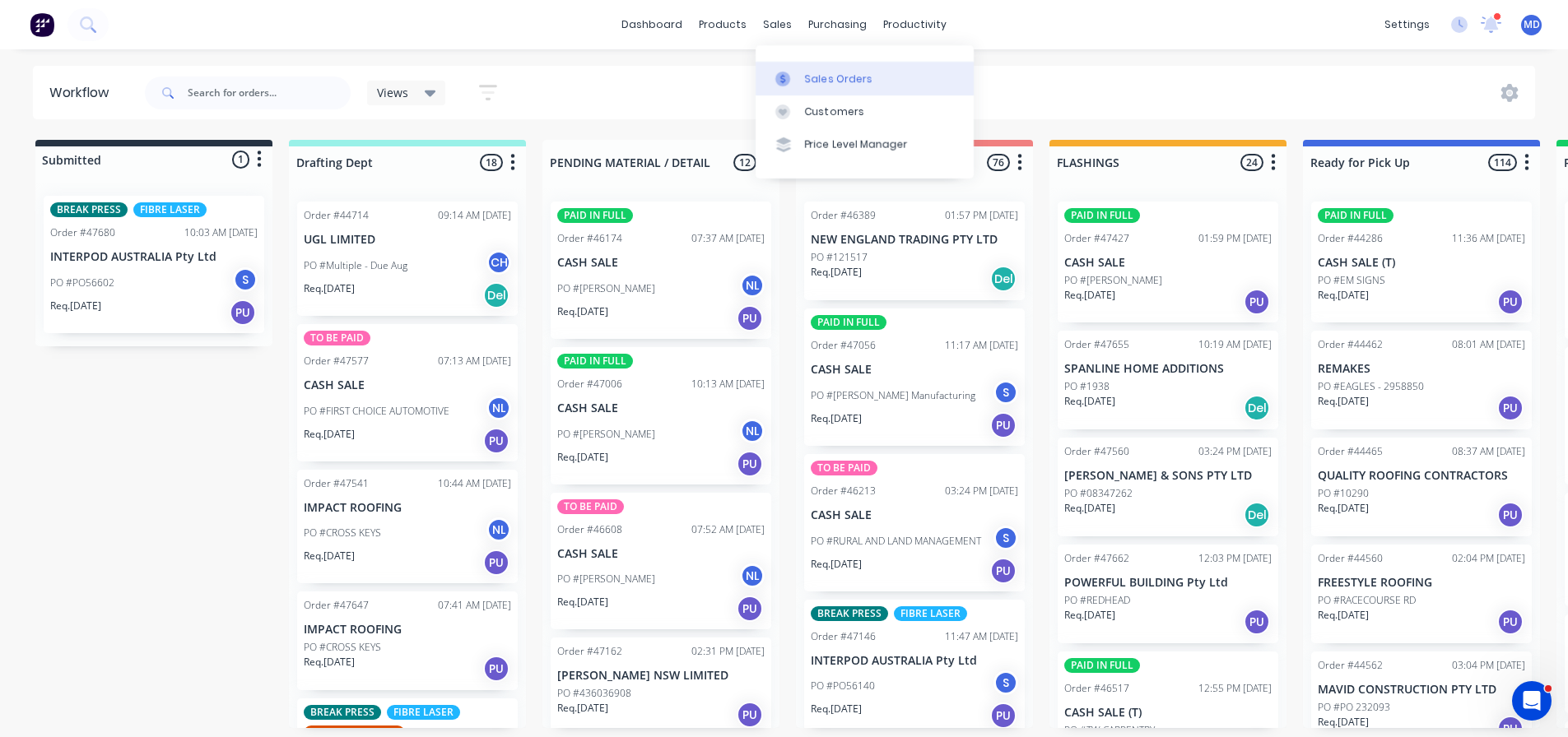
click at [802, 77] on link "Sales Orders" at bounding box center [864, 78] width 218 height 33
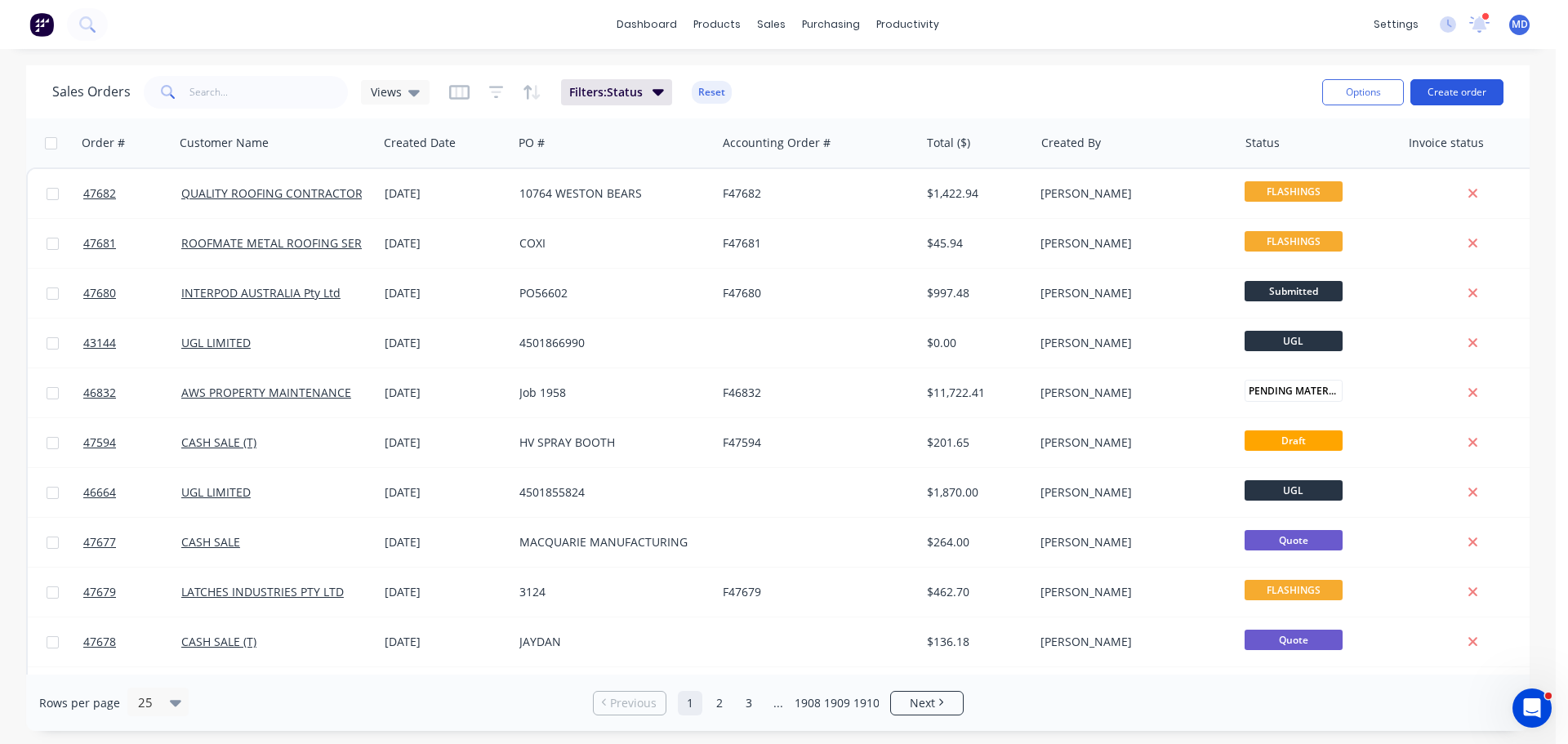
click at [1471, 91] on button "Create order" at bounding box center [1457, 91] width 93 height 26
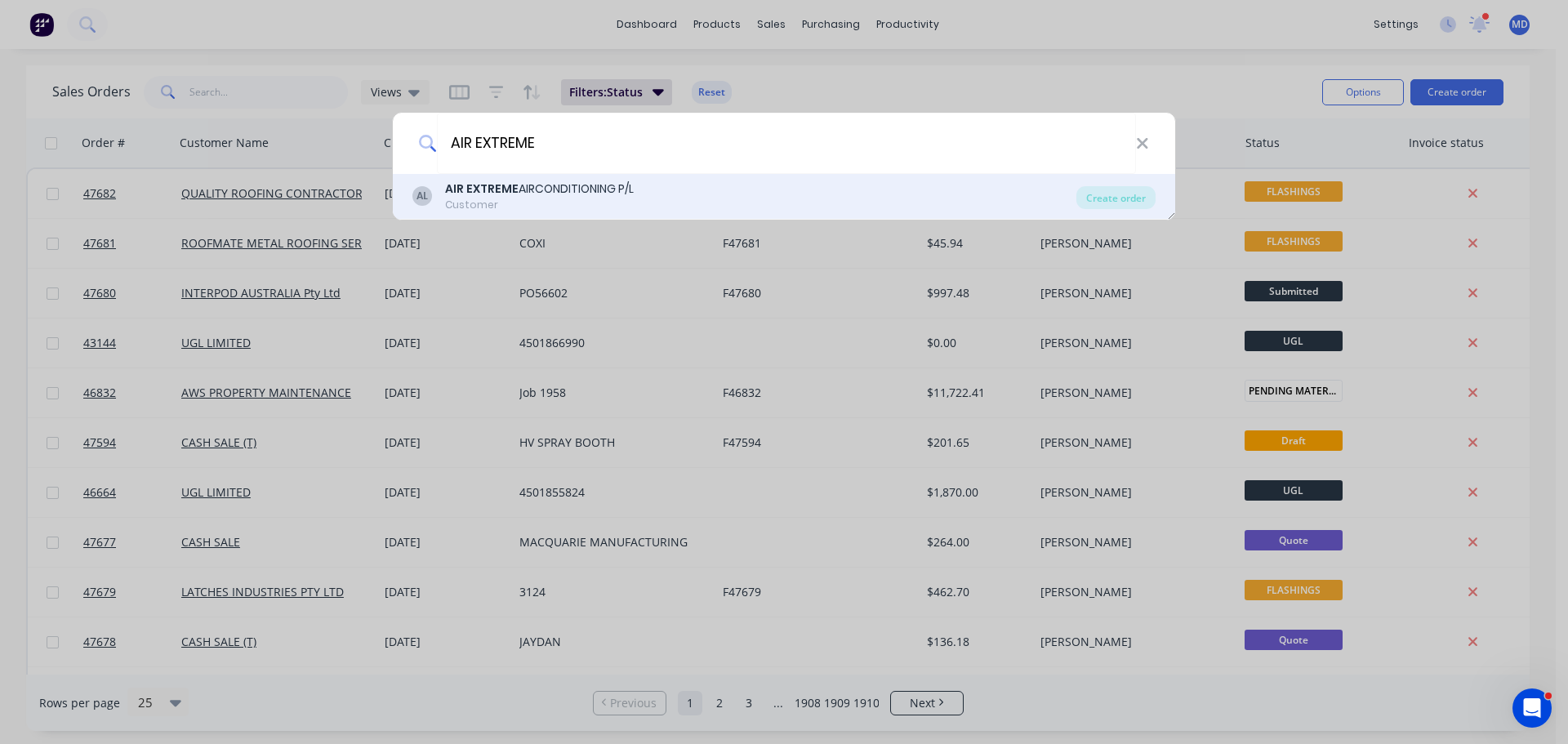
type input "AIR EXTREME"
click at [554, 180] on div "AIR EXTREME AIRCONDITIONING P/L" at bounding box center [539, 189] width 189 height 17
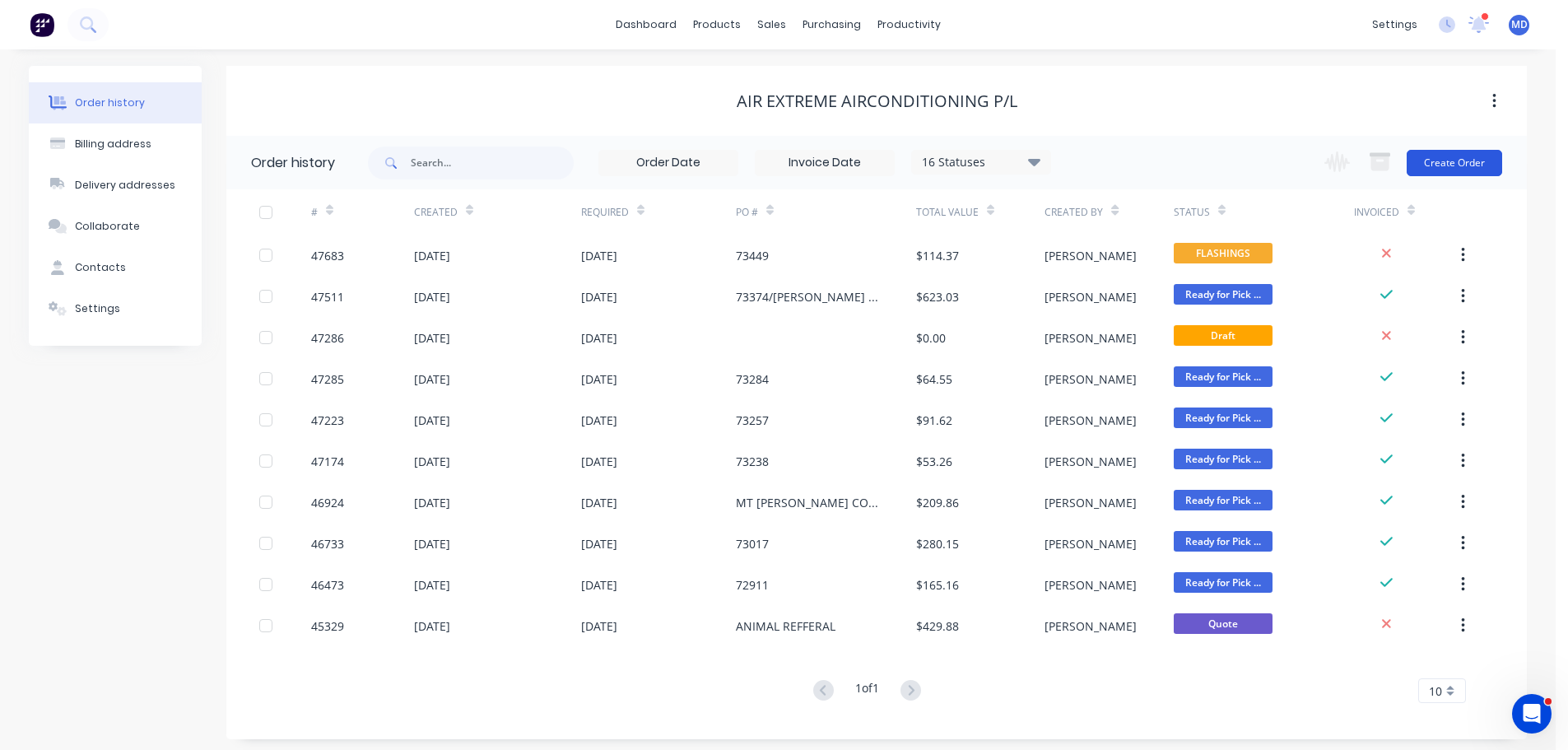
click at [1451, 160] on button "Create Order" at bounding box center [1454, 163] width 96 height 26
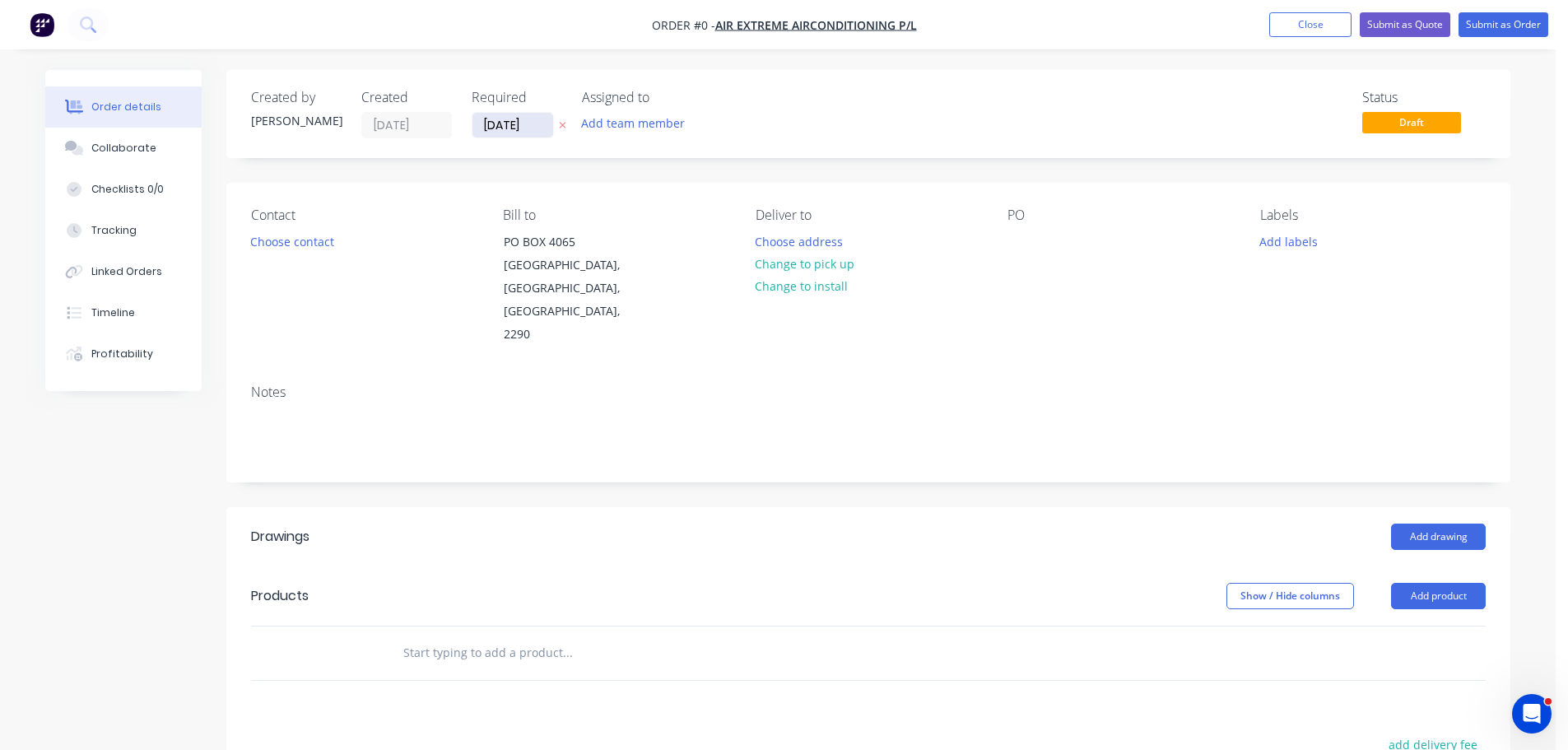
click at [505, 132] on input "[DATE]" at bounding box center [513, 125] width 80 height 24
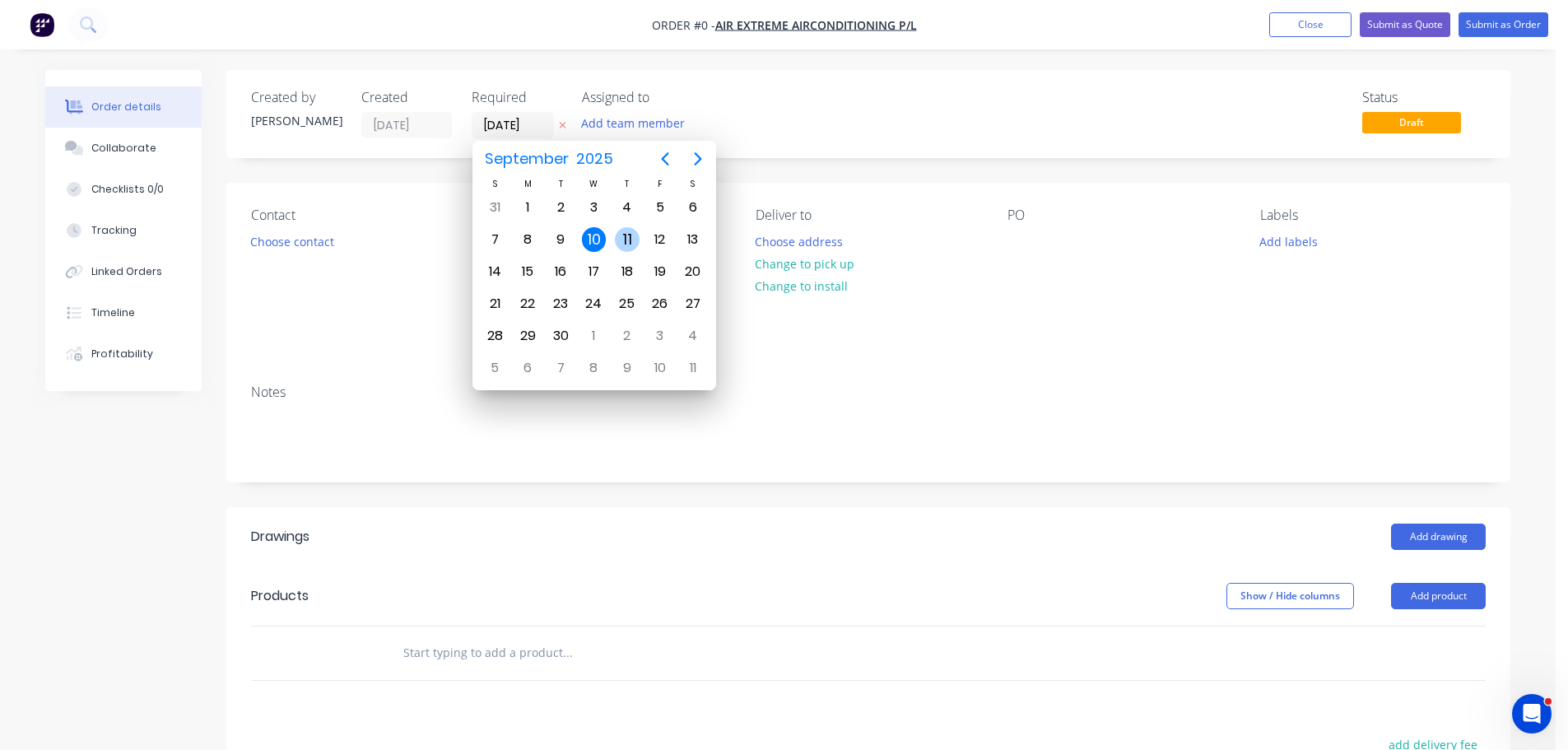
click at [624, 239] on div "11" at bounding box center [627, 239] width 24 height 24
type input "[DATE]"
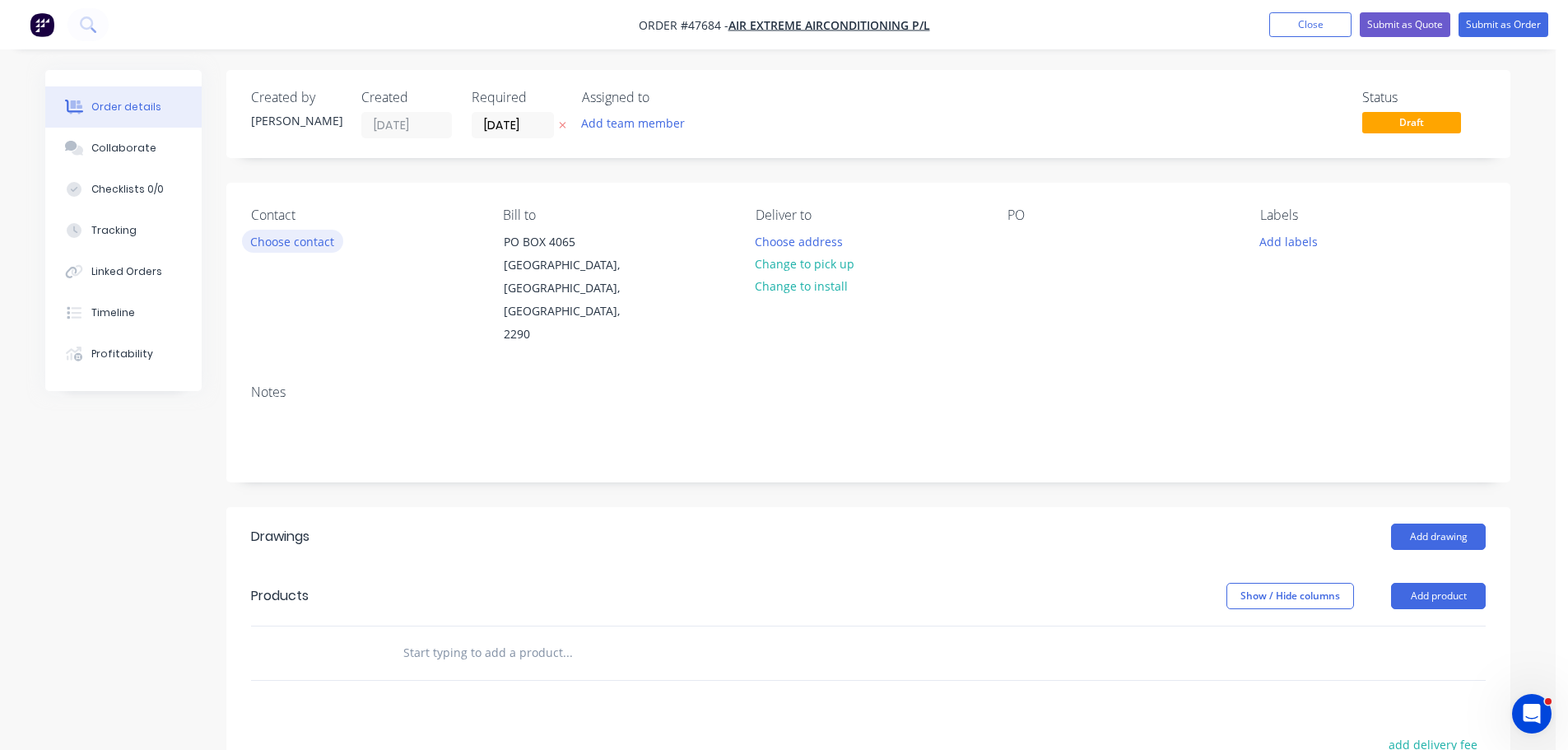
click at [286, 245] on button "Choose contact" at bounding box center [292, 241] width 101 height 23
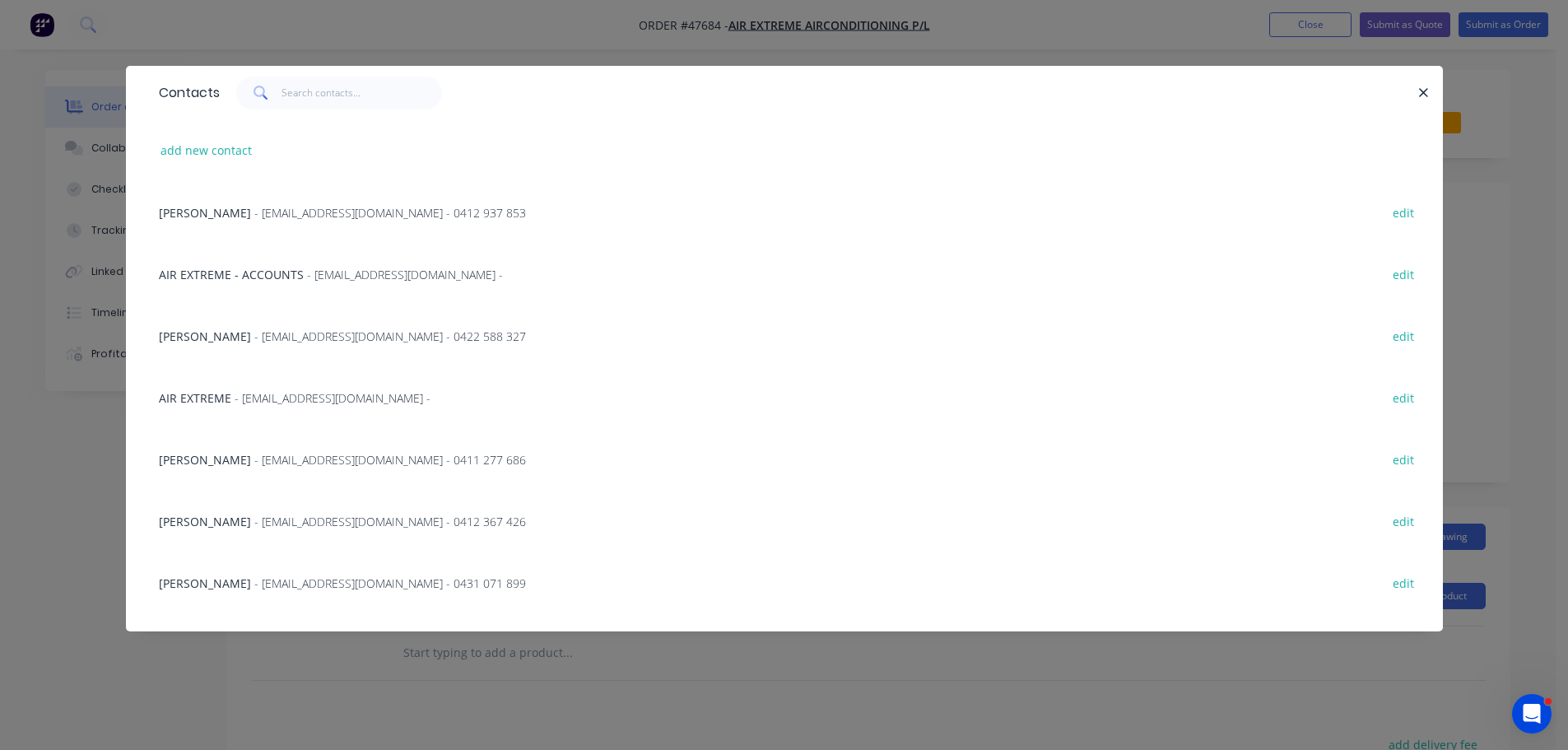
click at [251, 328] on span "NATHAN HOLLINGSWORTH" at bounding box center [205, 336] width 92 height 16
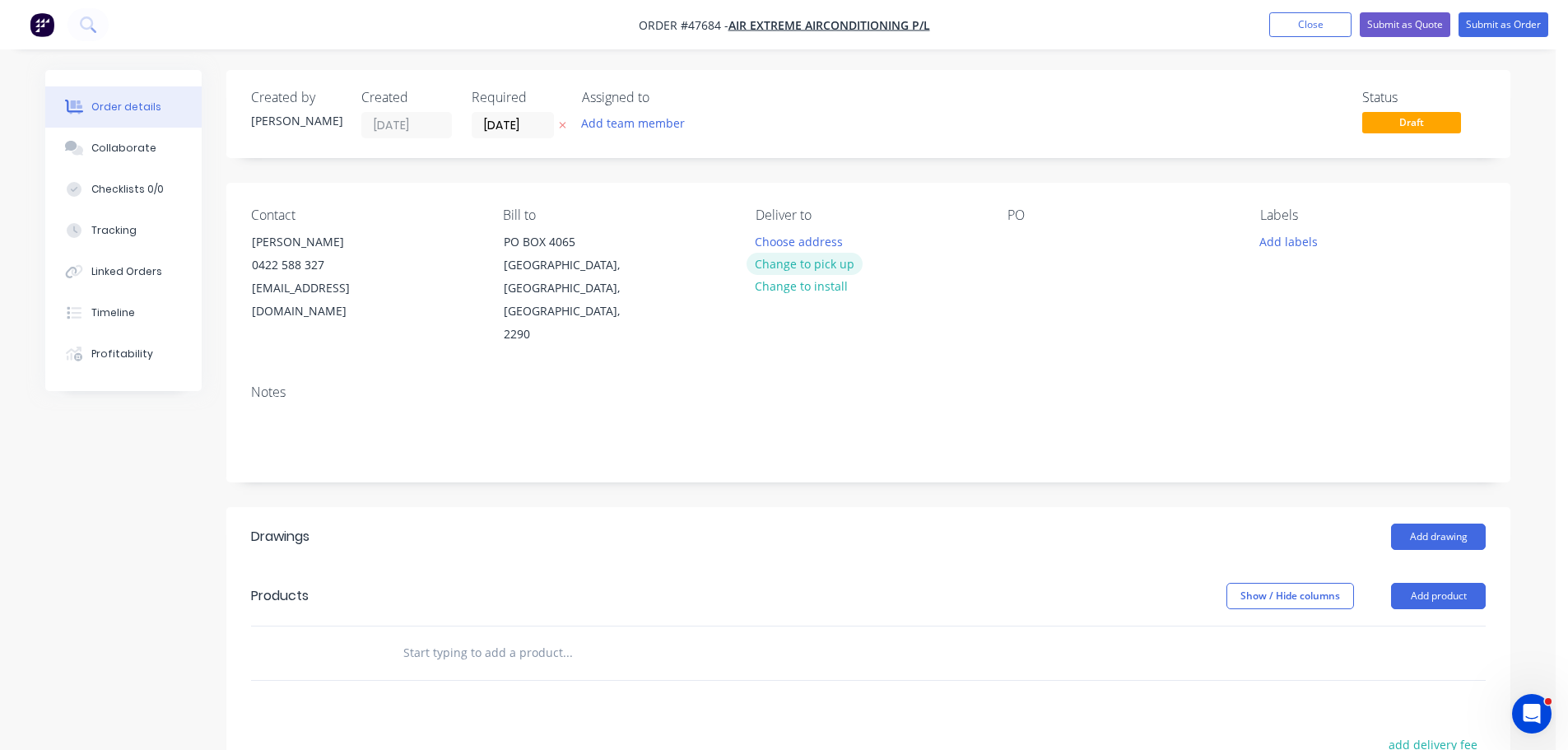
click at [827, 265] on button "Change to pick up" at bounding box center [805, 263] width 116 height 23
click at [762, 240] on div at bounding box center [768, 241] width 26 height 23
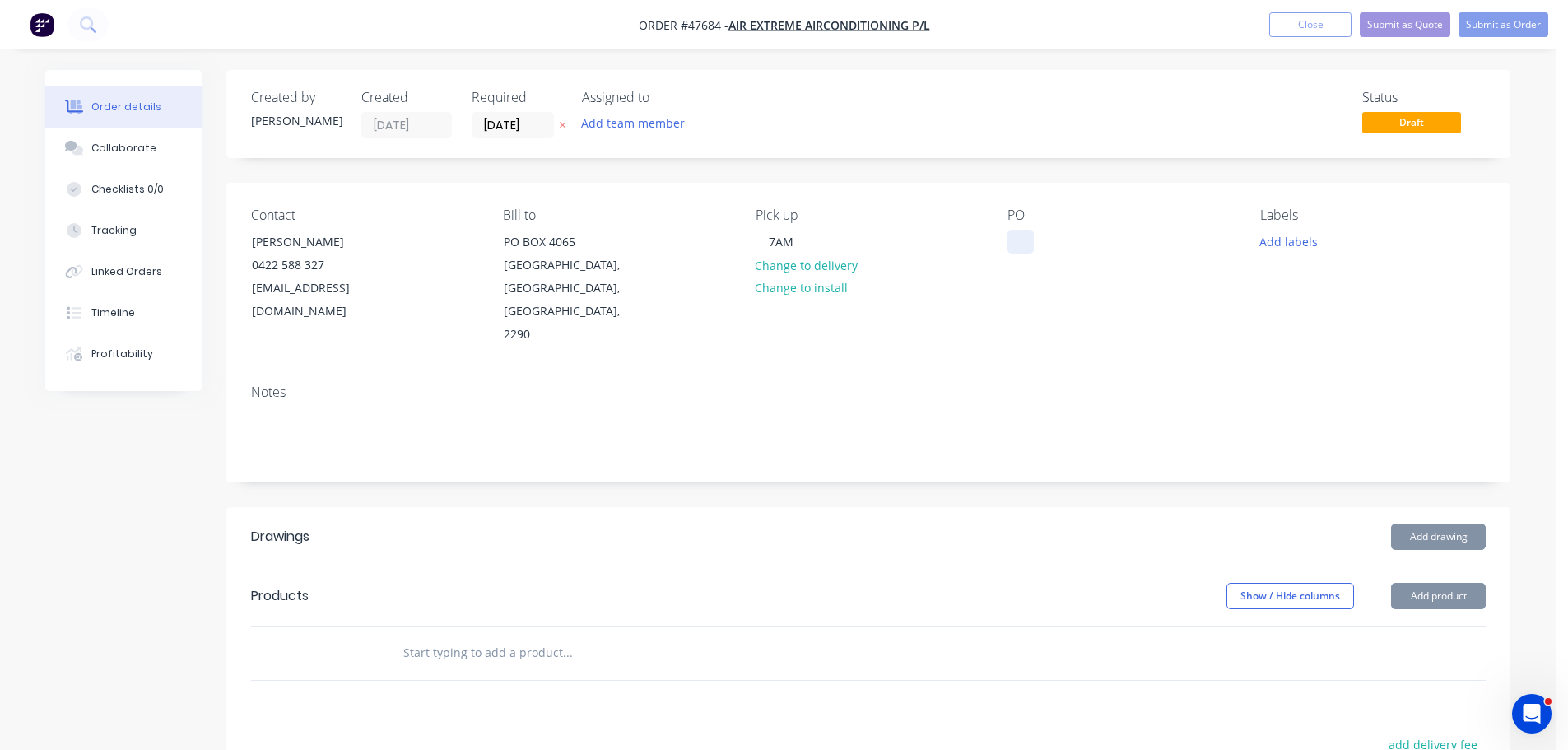
click at [1020, 235] on div at bounding box center [1020, 241] width 26 height 23
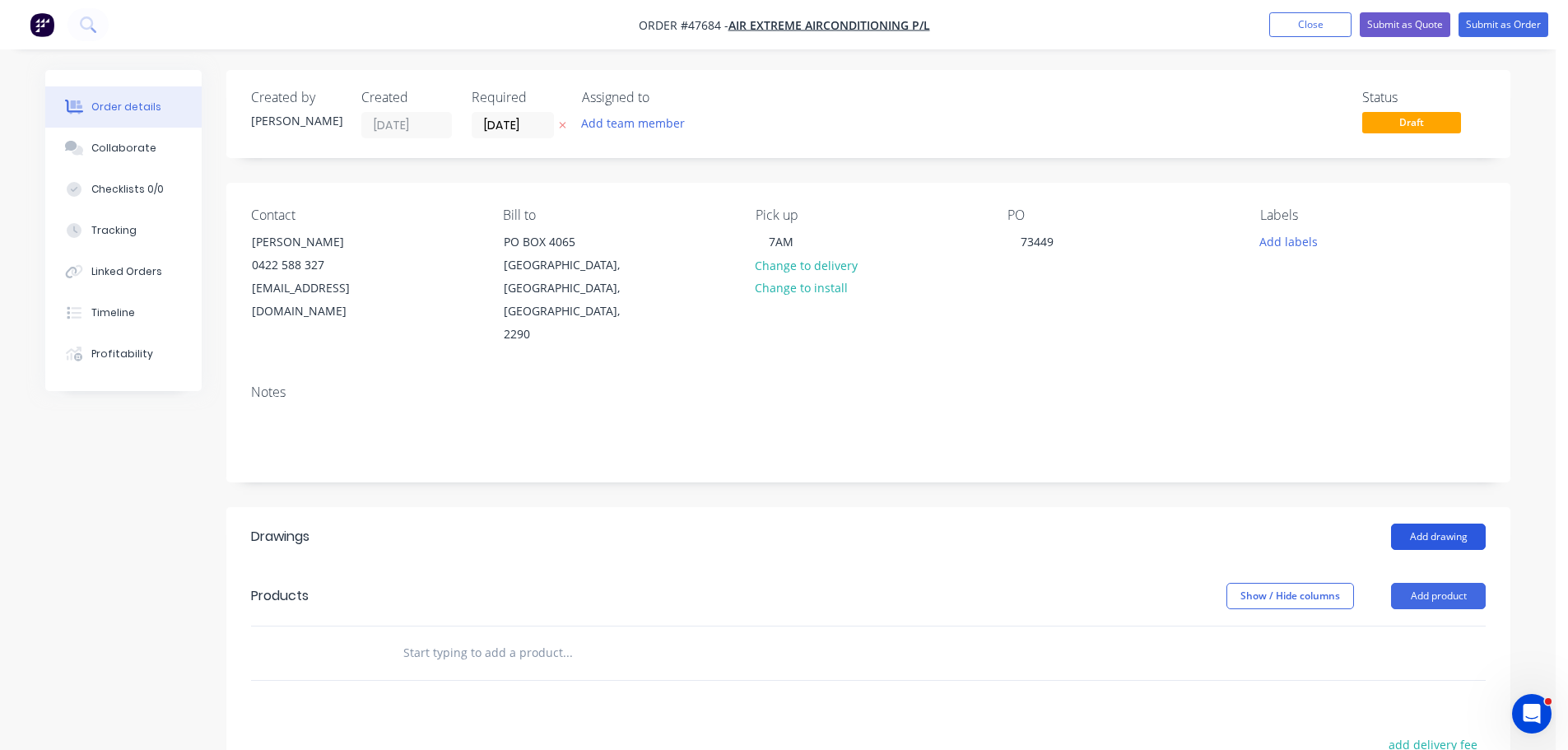
click at [1448, 524] on button "Add drawing" at bounding box center [1438, 536] width 95 height 26
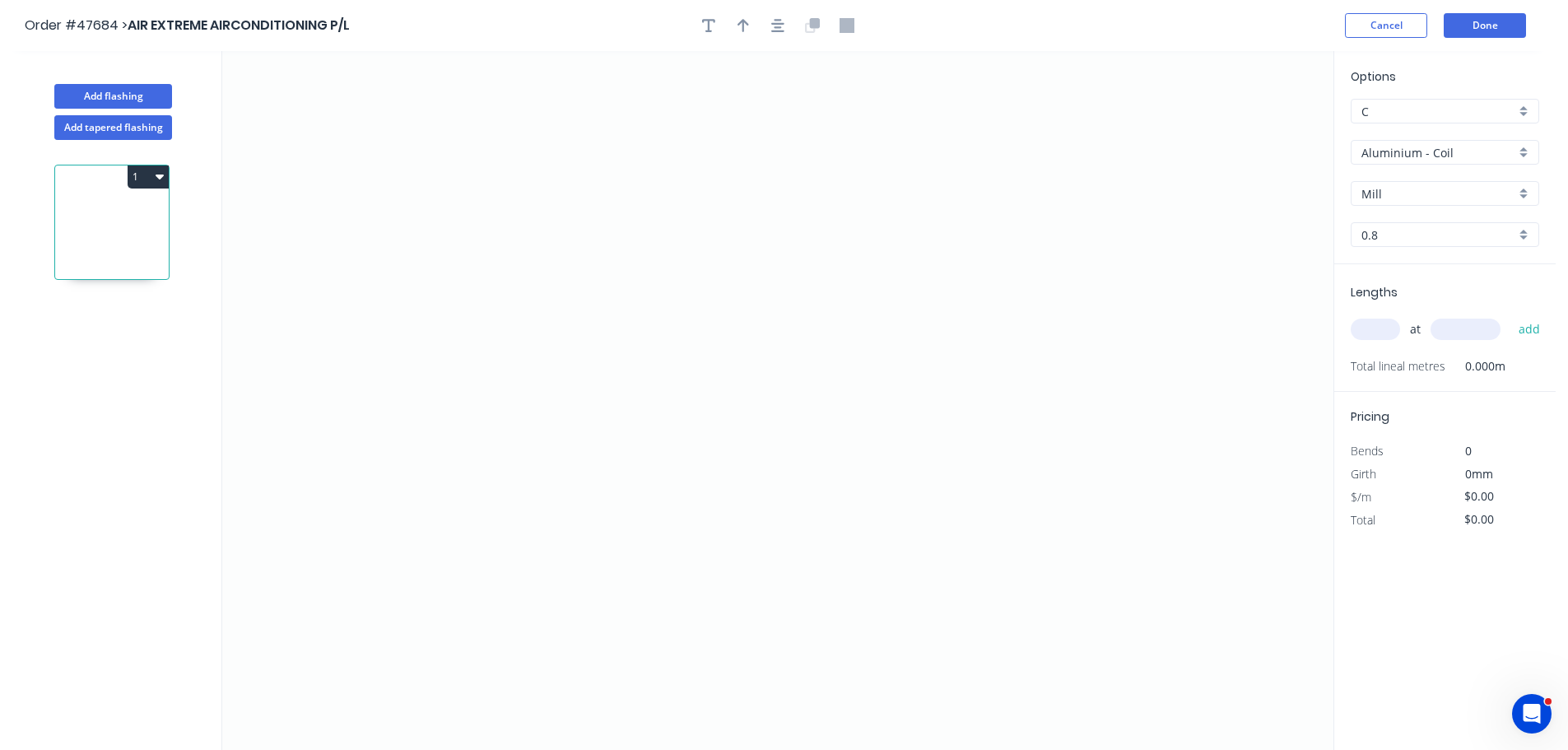
click at [1396, 160] on input "Aluminium - Coil" at bounding box center [1438, 153] width 154 height 18
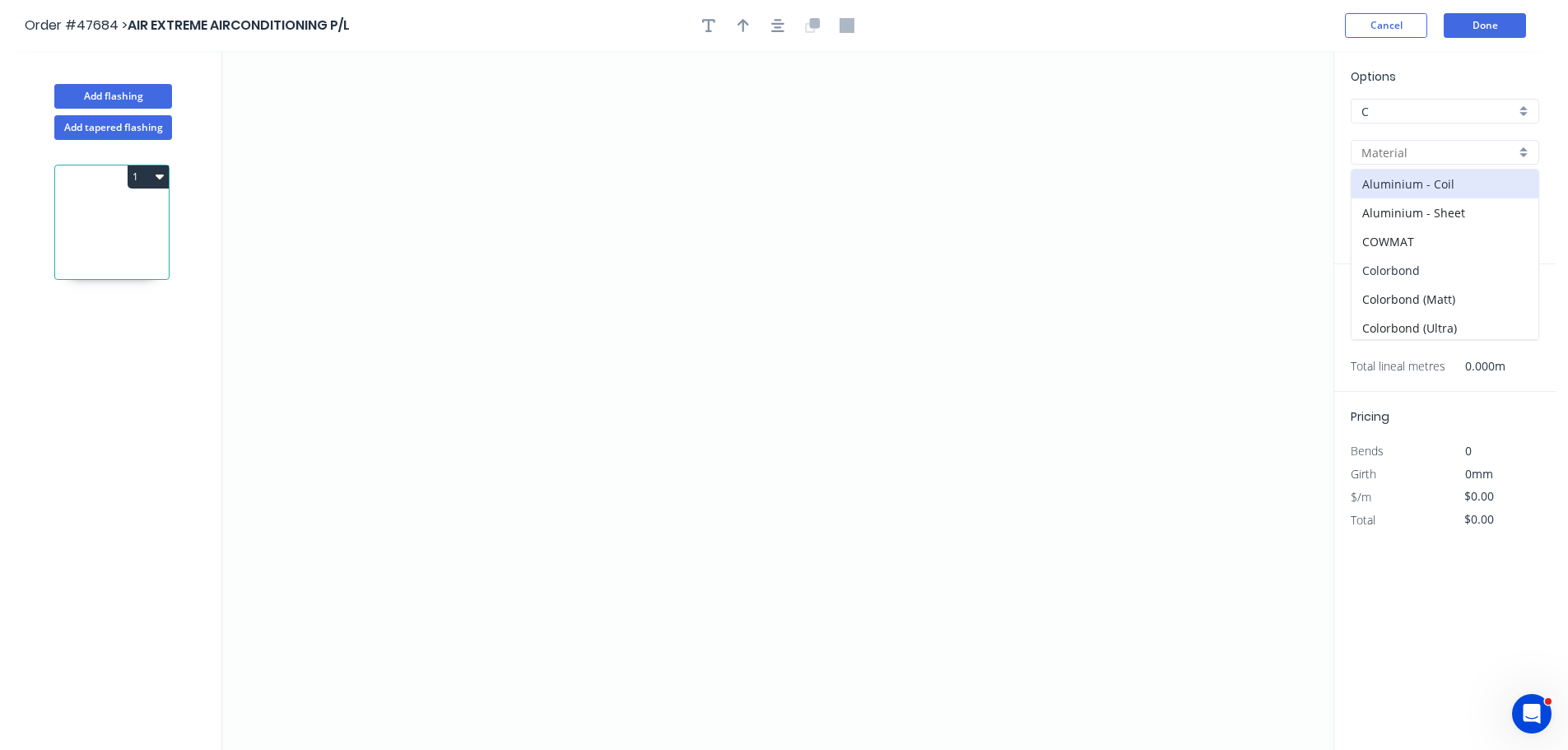
click at [1420, 270] on div "Colorbond" at bounding box center [1444, 270] width 187 height 28
type input "Colorbond"
type input "Basalt"
type input "0.55"
click at [1408, 191] on input "Basalt" at bounding box center [1438, 194] width 154 height 18
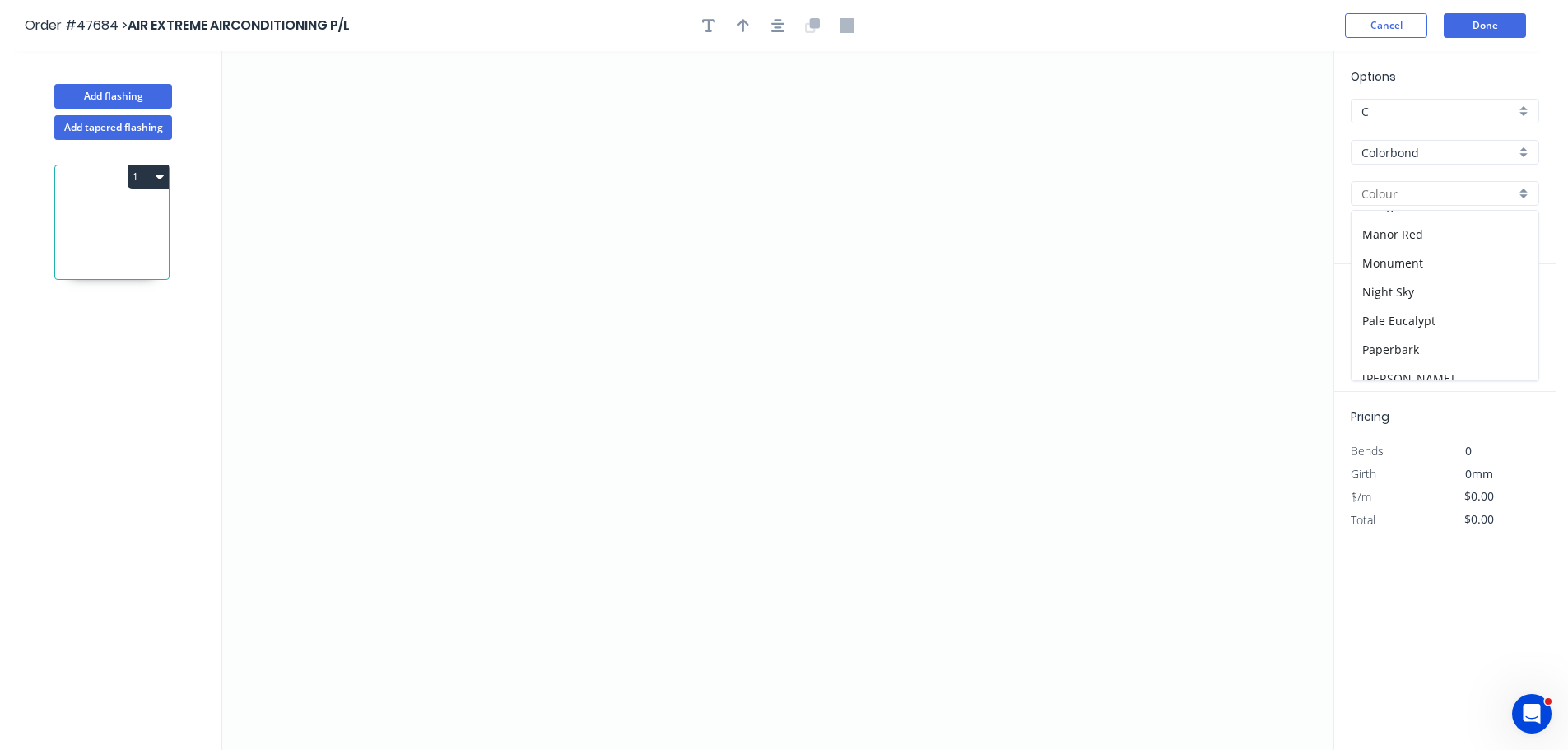
scroll to position [411, 0]
click at [1405, 251] on div "Night Sky" at bounding box center [1444, 246] width 187 height 28
type input "Night Sky"
click at [777, 266] on icon "0" at bounding box center [778, 401] width 1111 height 699
click at [611, 265] on icon "0" at bounding box center [778, 401] width 1111 height 699
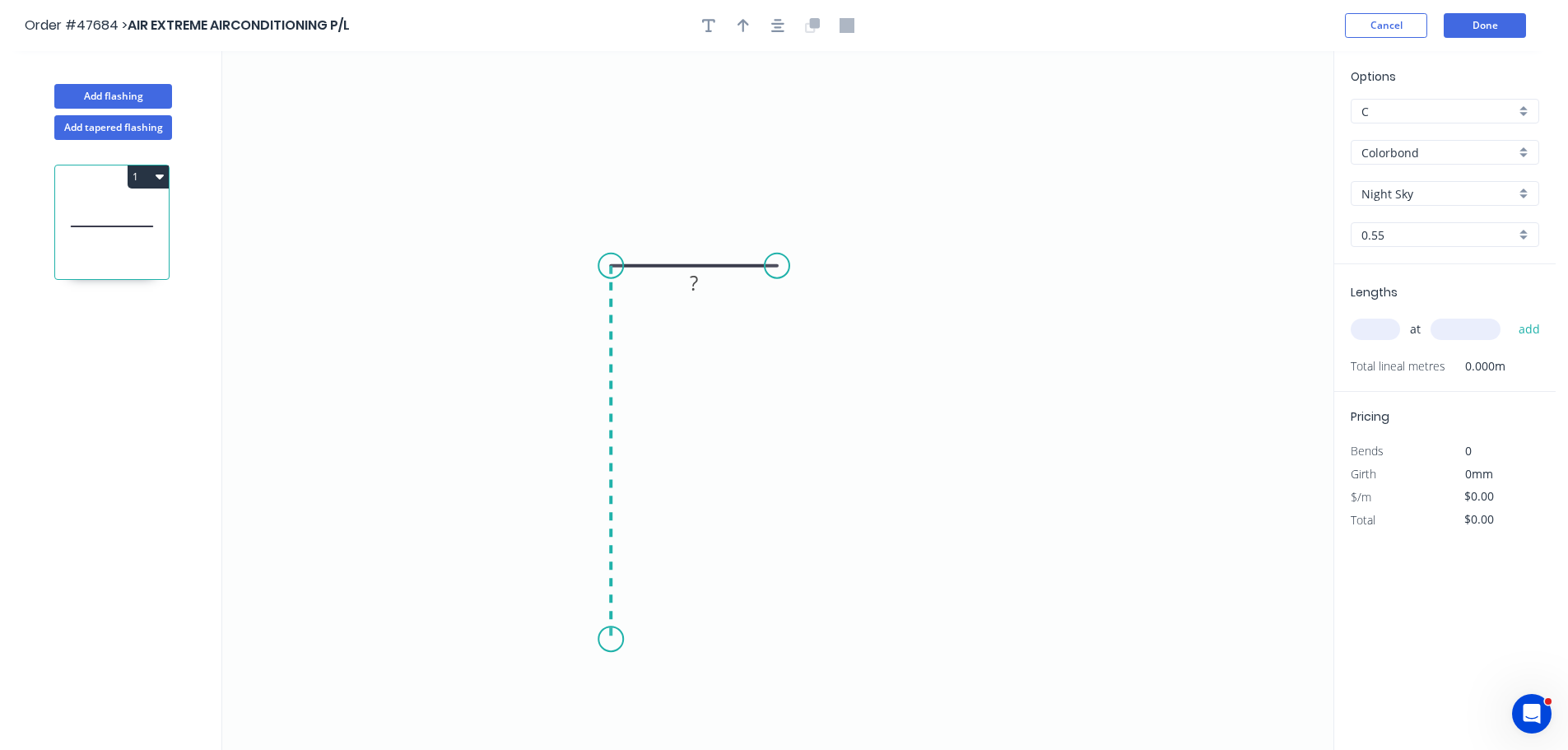
click at [617, 639] on icon "0 ?" at bounding box center [778, 401] width 1111 height 699
drag, startPoint x: 787, startPoint y: 636, endPoint x: 515, endPoint y: 57, distance: 639.7
click at [788, 634] on icon "0 ? ?" at bounding box center [778, 401] width 1111 height 699
click at [691, 231] on tspan "?" at bounding box center [694, 233] width 8 height 27
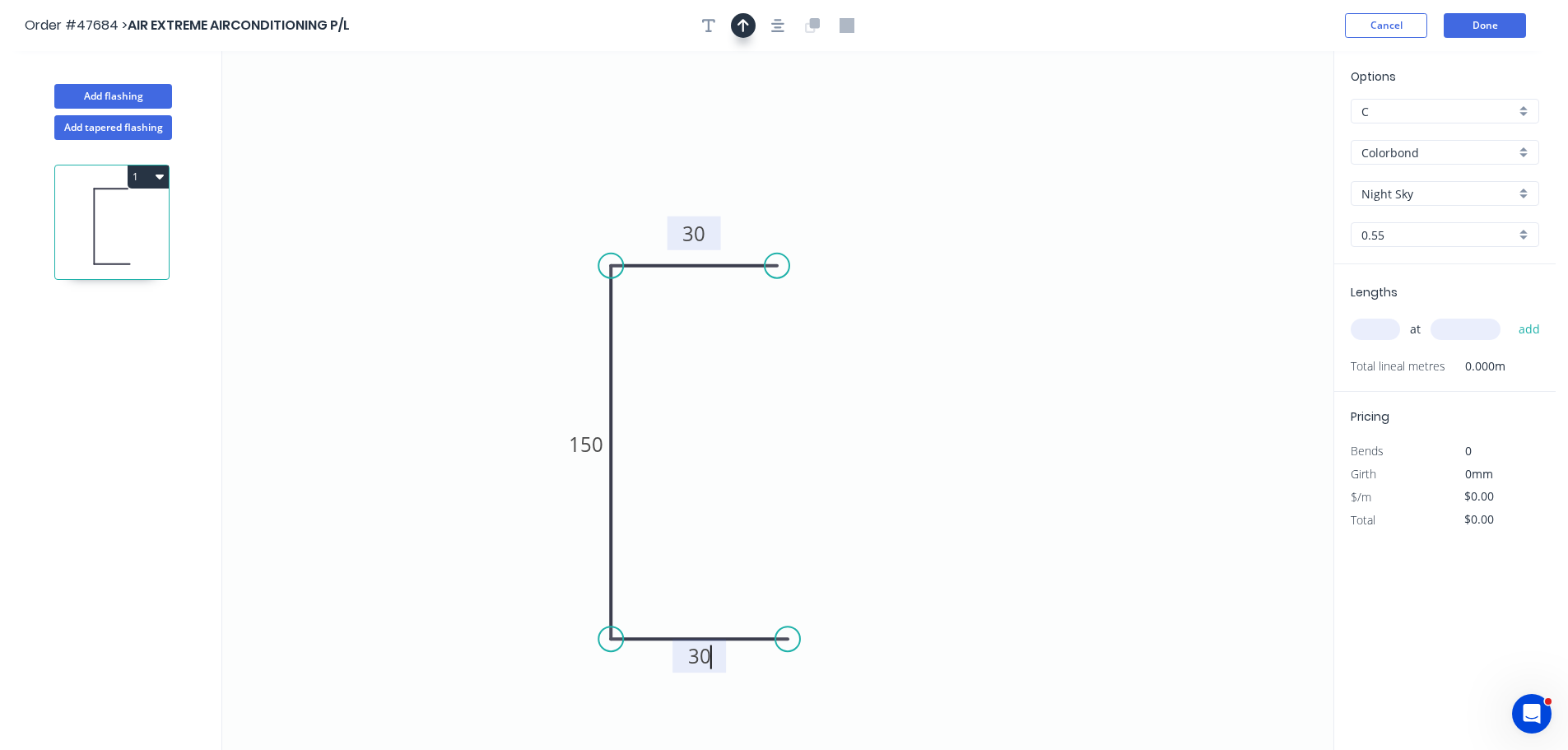
click at [743, 15] on button "button" at bounding box center [743, 25] width 24 height 24
type input "$12.09"
drag, startPoint x: 1251, startPoint y: 127, endPoint x: 707, endPoint y: 430, distance: 622.7
click at [707, 430] on icon at bounding box center [708, 411] width 15 height 53
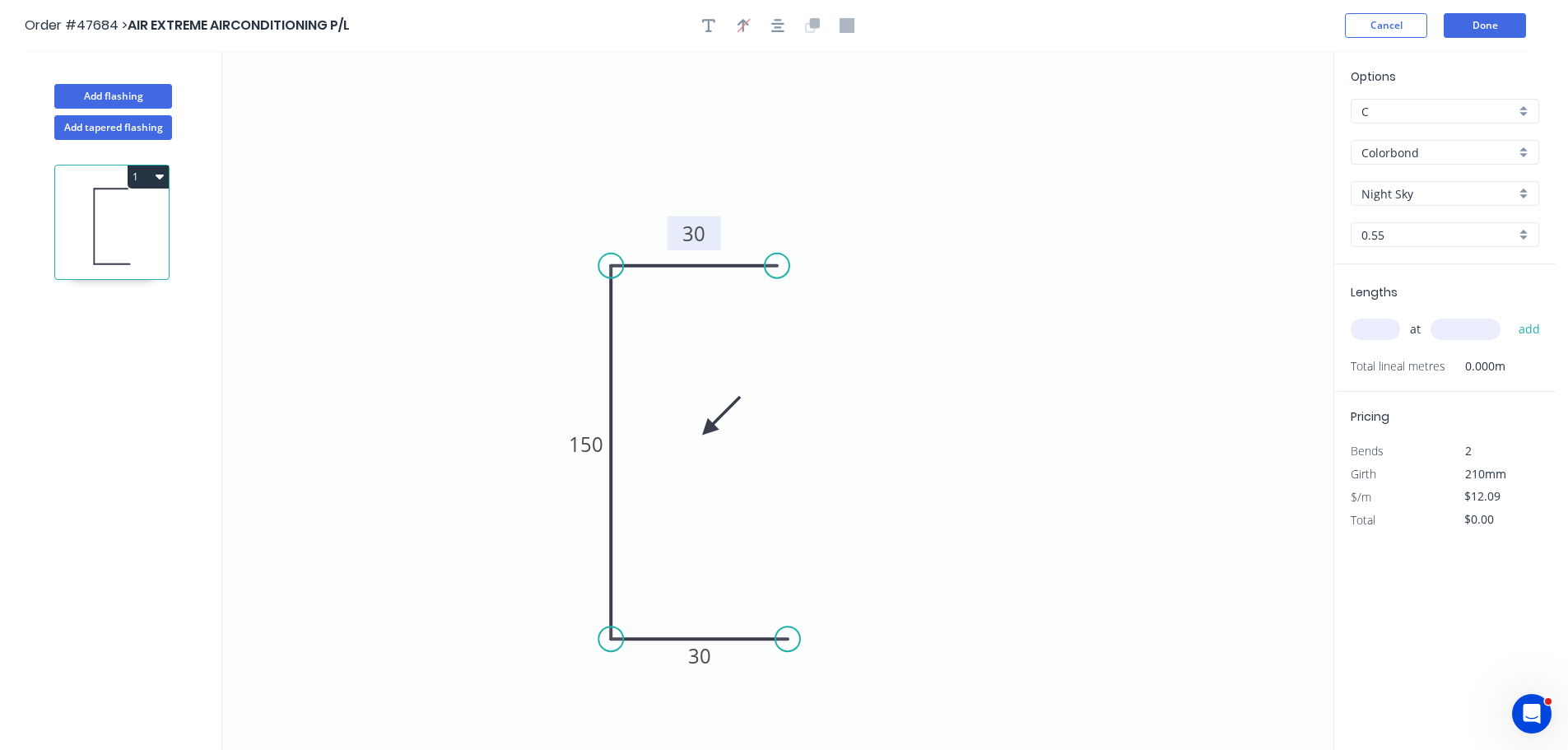
click at [707, 430] on icon at bounding box center [721, 415] width 48 height 48
click at [1367, 329] on input "text" at bounding box center [1374, 329] width 49 height 22
type input "4"
type input "1500"
click at [1510, 315] on button "add" at bounding box center [1529, 328] width 39 height 28
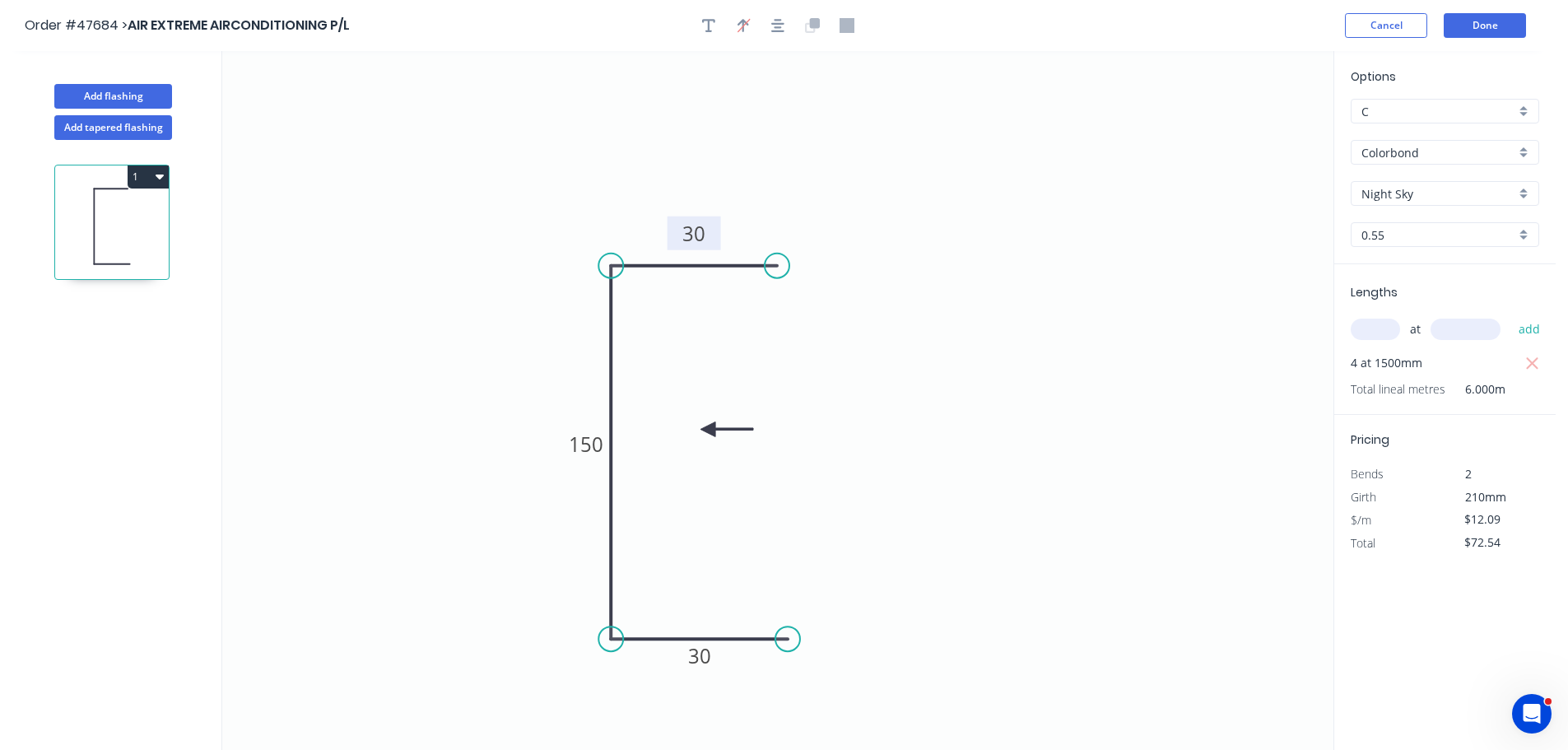
click at [132, 172] on button "1" at bounding box center [147, 176] width 41 height 23
click at [106, 210] on div "Duplicate" at bounding box center [90, 217] width 127 height 23
type input "$0.00"
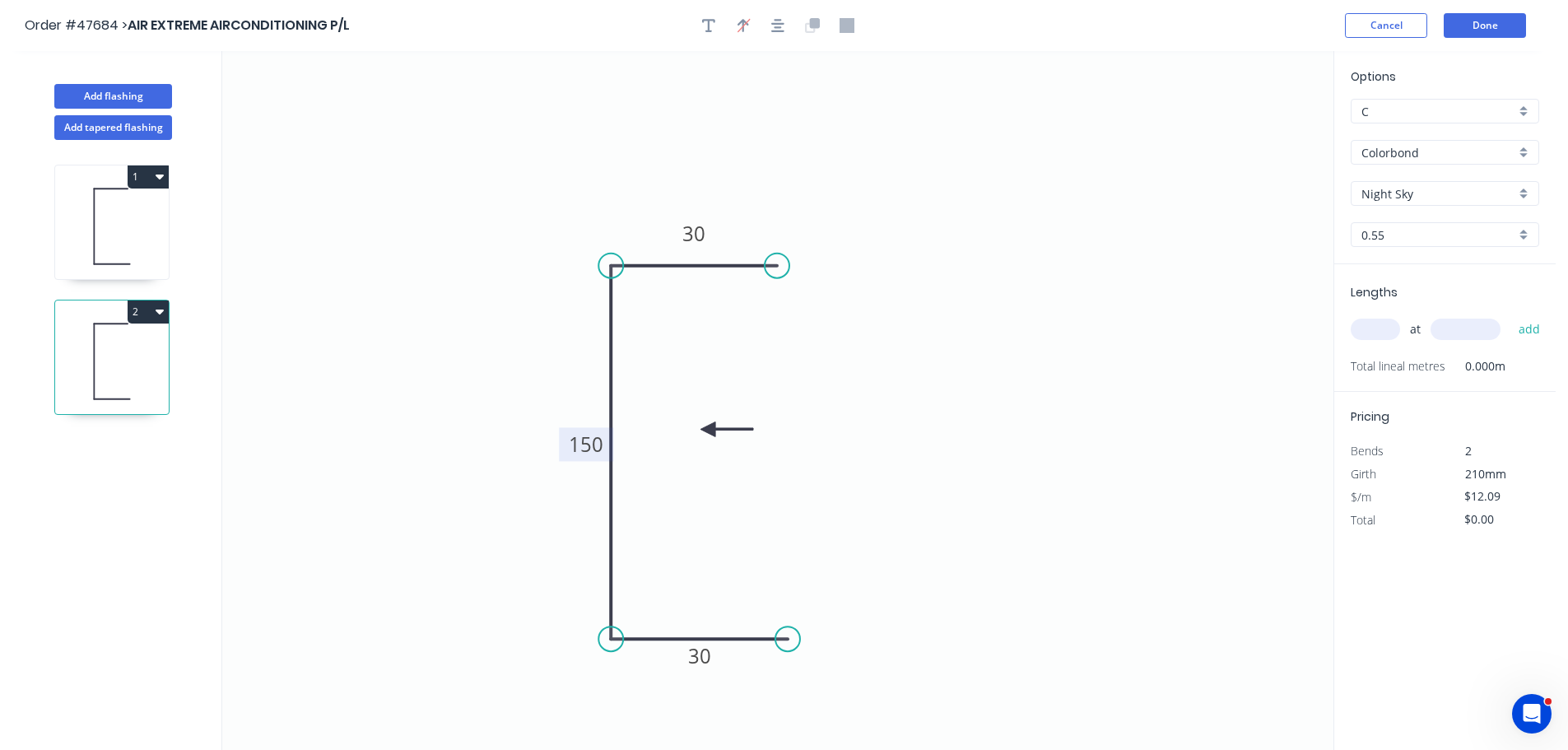
click at [592, 439] on tspan "150" at bounding box center [586, 444] width 34 height 27
click at [1381, 328] on input "text" at bounding box center [1374, 329] width 49 height 22
type input "$10.48"
type input "3"
type input "1000"
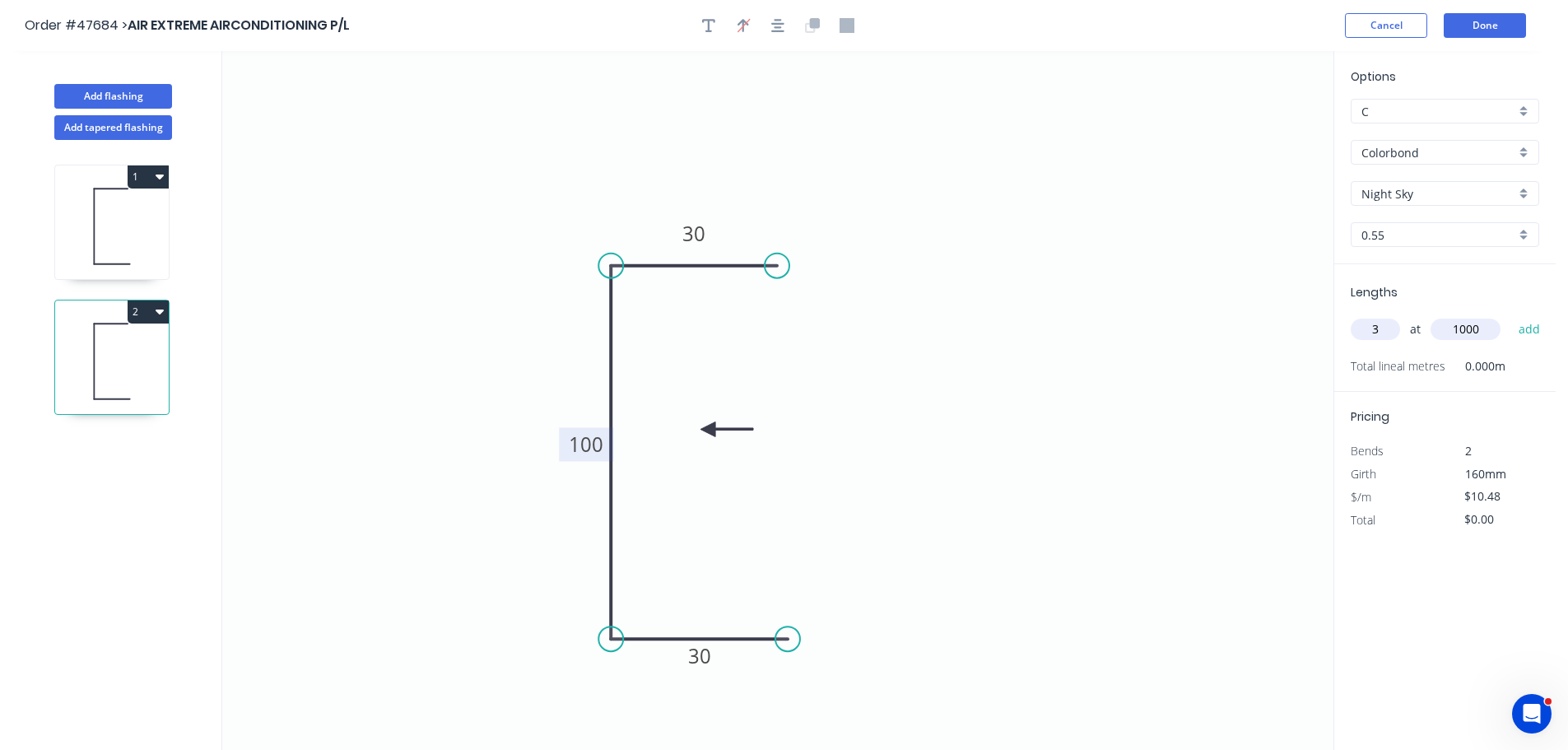
click at [1510, 315] on button "add" at bounding box center [1529, 328] width 39 height 28
type input "$31.44"
click at [1467, 28] on button "Done" at bounding box center [1484, 25] width 82 height 24
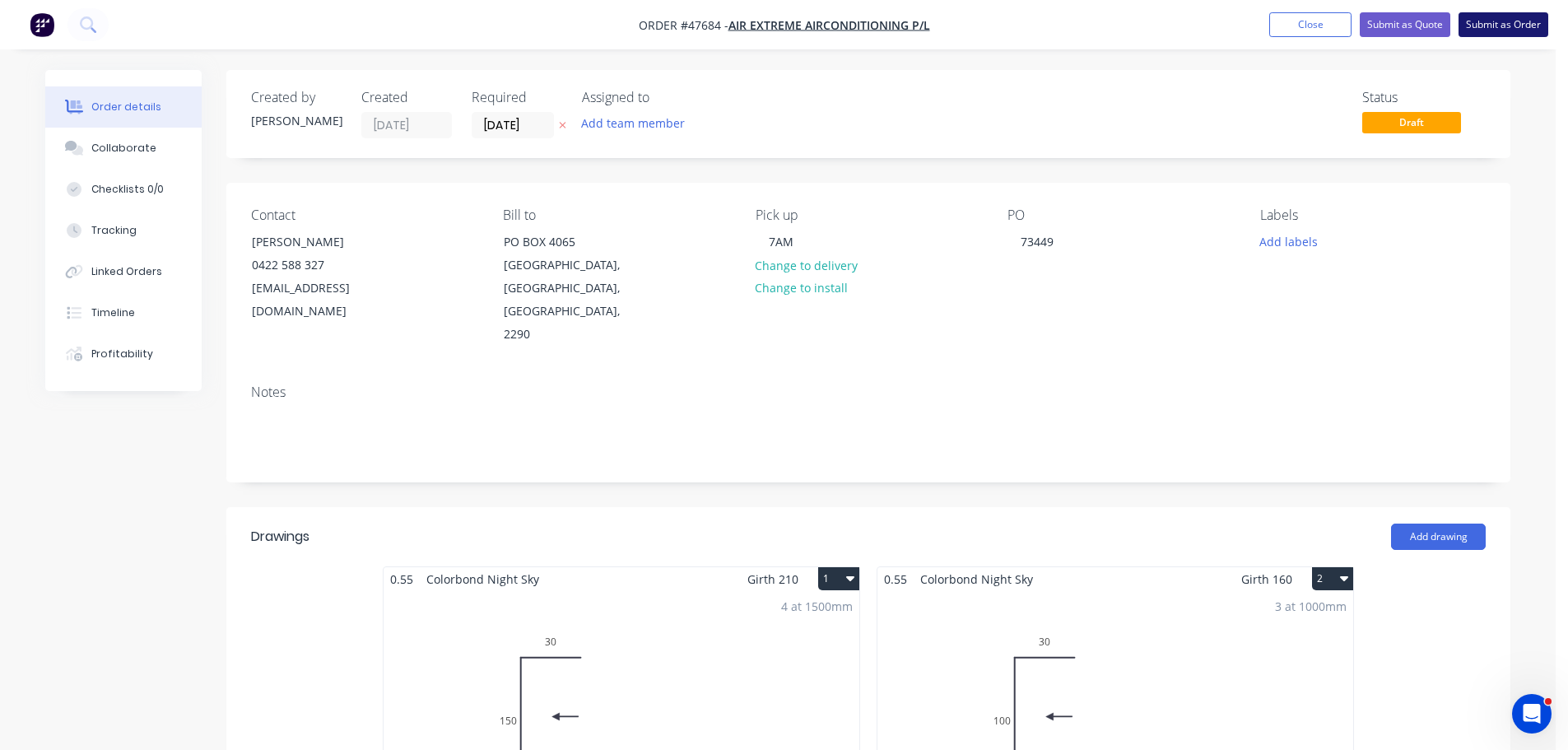
click at [1505, 28] on button "Submit as Order" at bounding box center [1503, 24] width 90 height 24
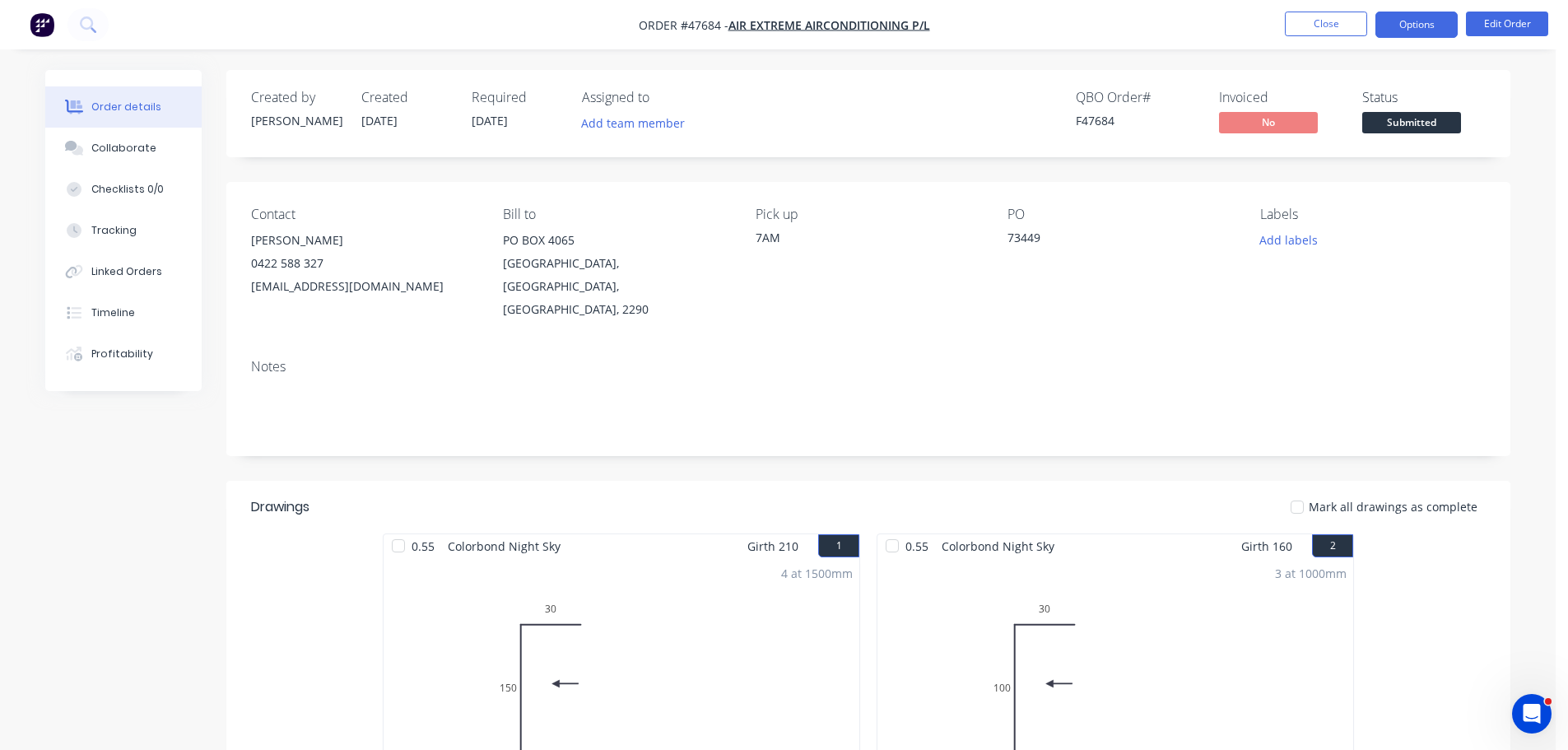
click at [1408, 18] on button "Options" at bounding box center [1416, 24] width 82 height 26
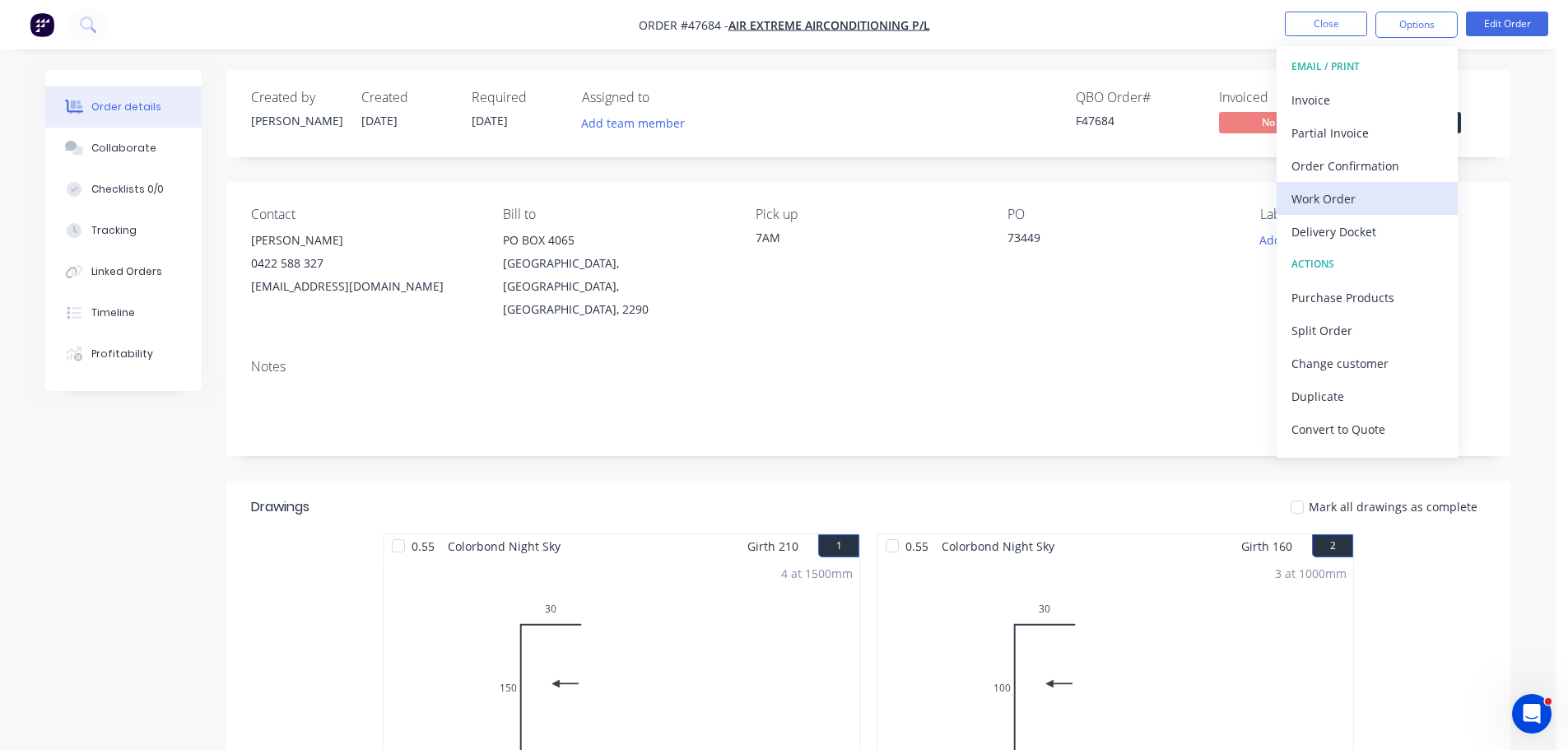
click at [1337, 189] on div "Work Order" at bounding box center [1367, 199] width 152 height 23
click at [1347, 171] on div "Without pricing" at bounding box center [1367, 166] width 152 height 23
click at [1498, 86] on div "Created by Mel Created 10/09/25 Required 11/09/25 Assigned to Add team member Q…" at bounding box center [868, 113] width 1284 height 87
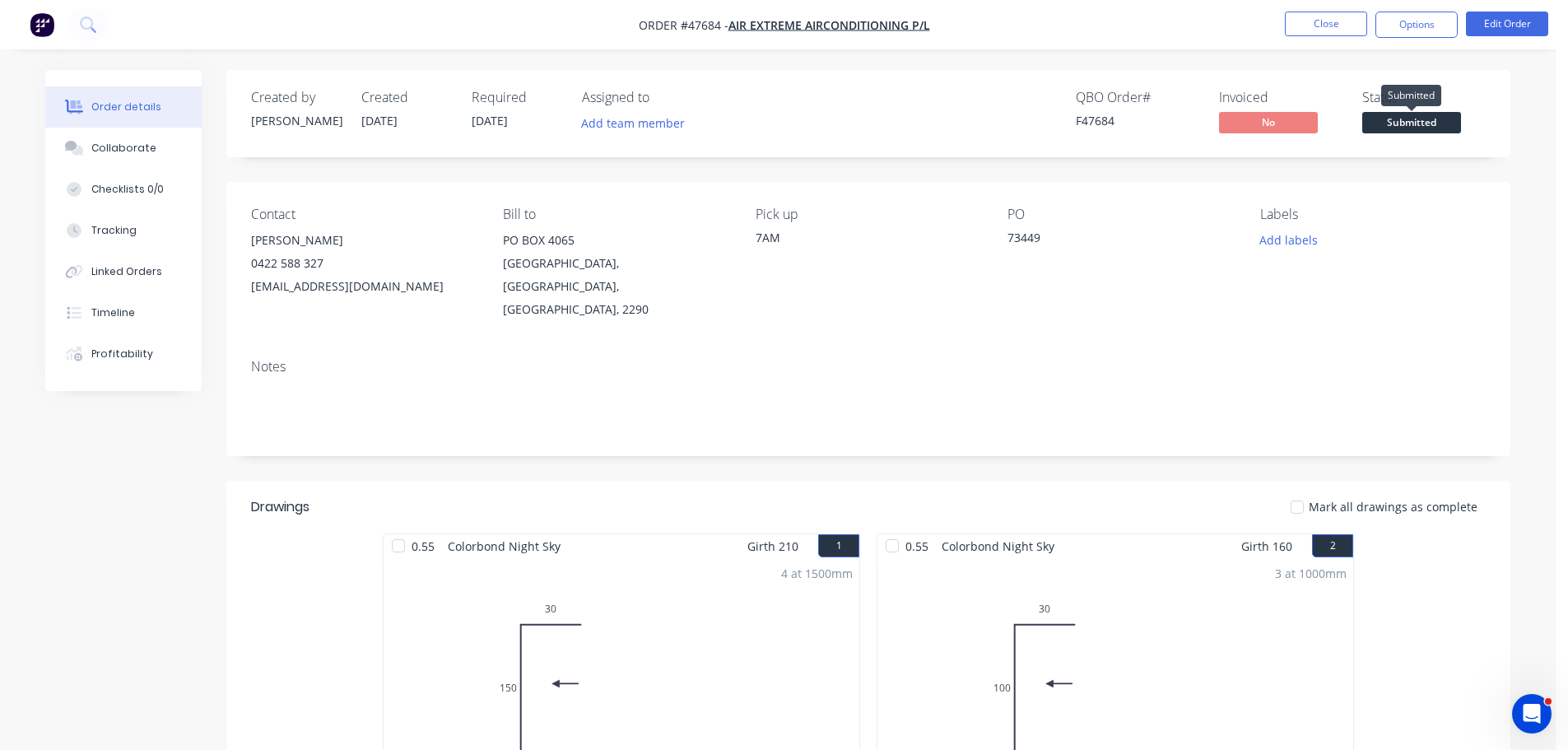
click at [1433, 126] on span "Submitted" at bounding box center [1411, 122] width 99 height 21
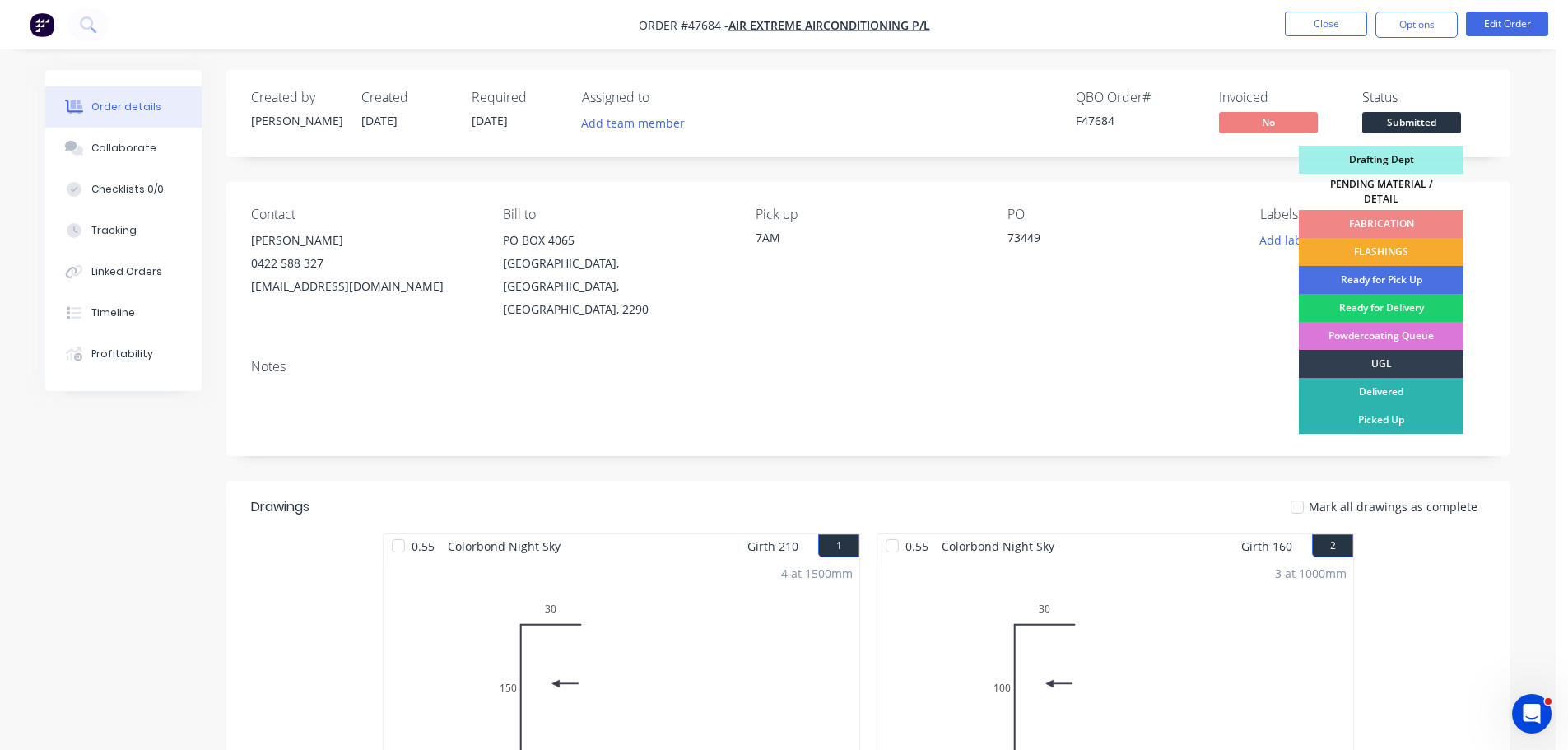
click at [1414, 243] on div "FLASHINGS" at bounding box center [1381, 251] width 164 height 28
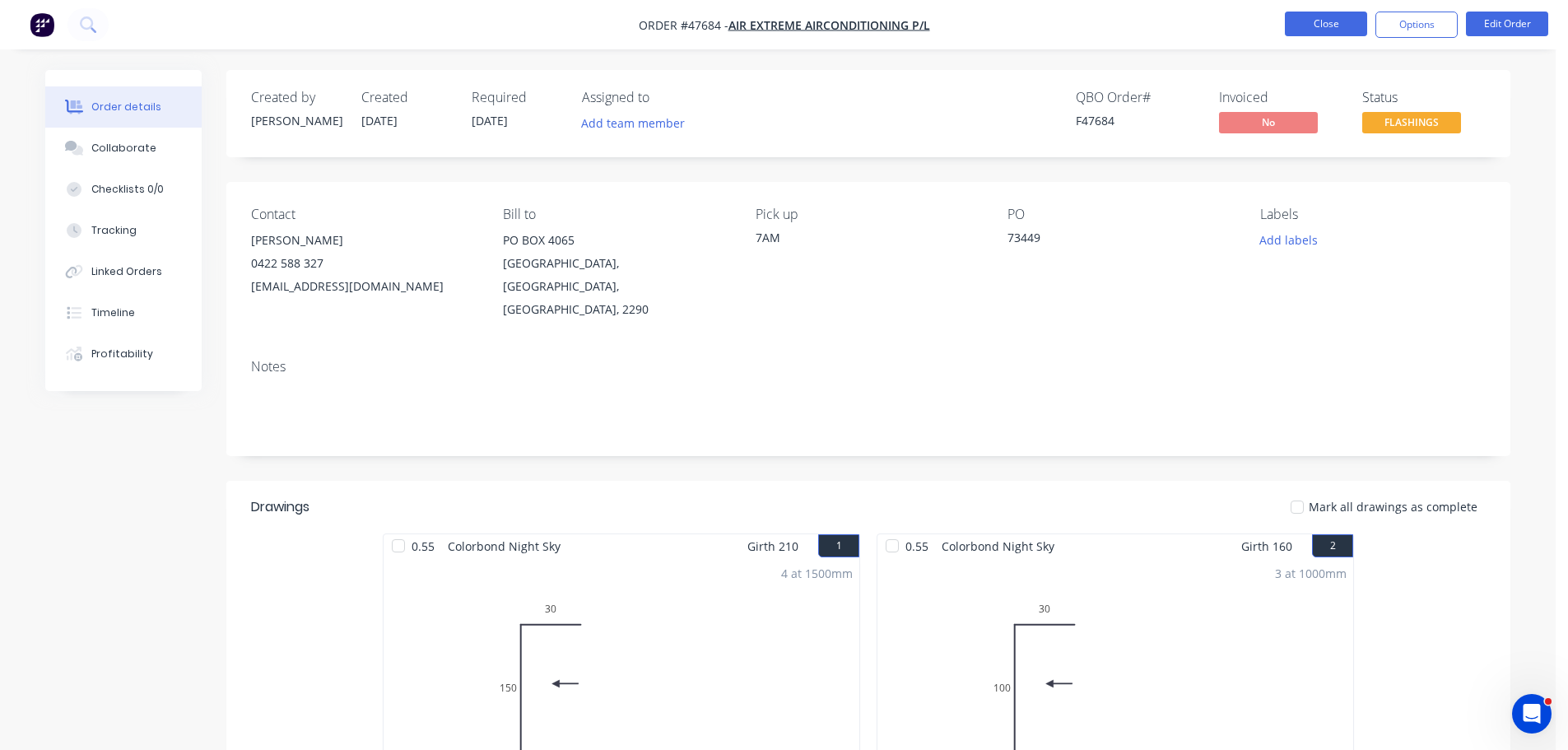
click at [1295, 16] on button "Close" at bounding box center [1326, 23] width 82 height 24
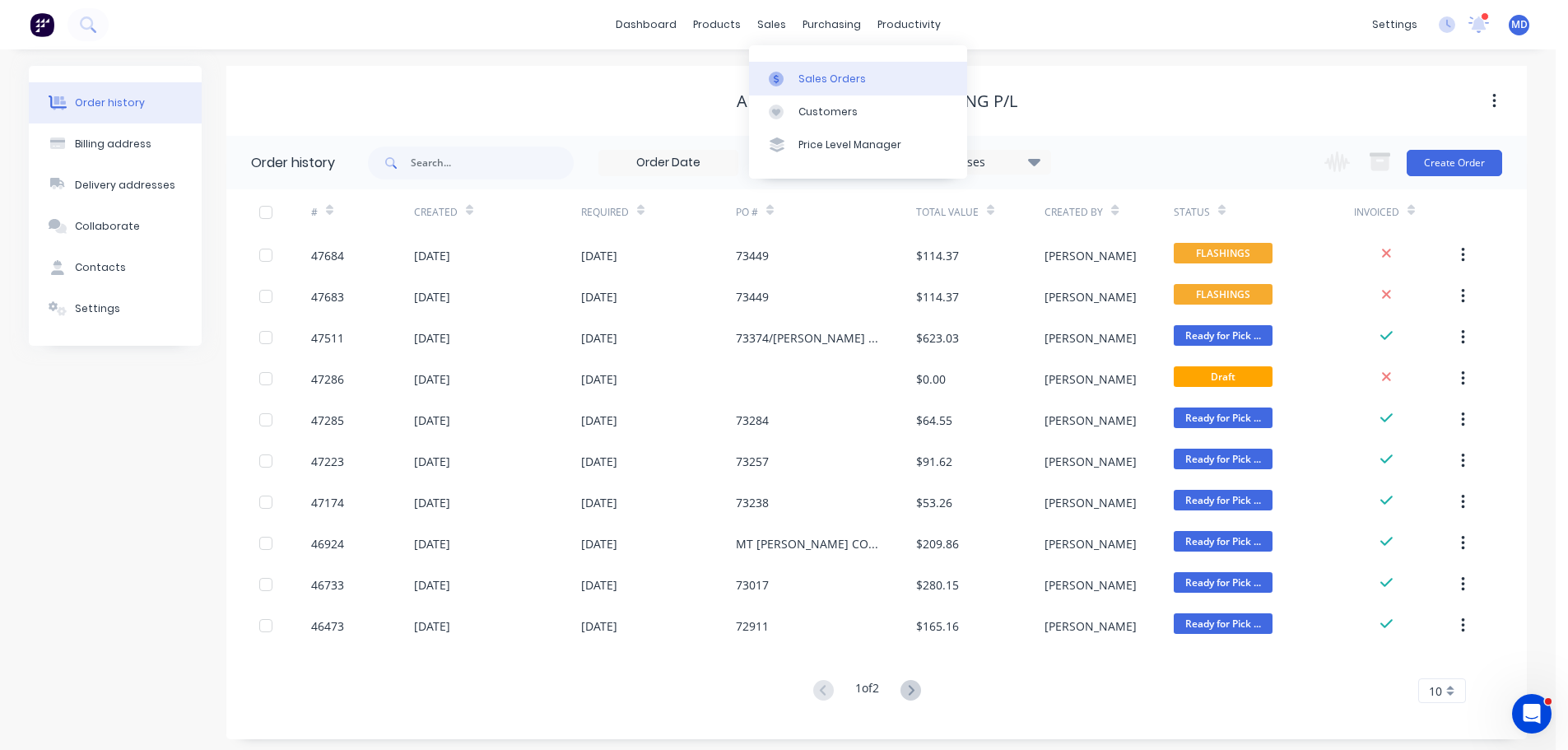
click at [792, 75] on div at bounding box center [780, 79] width 24 height 15
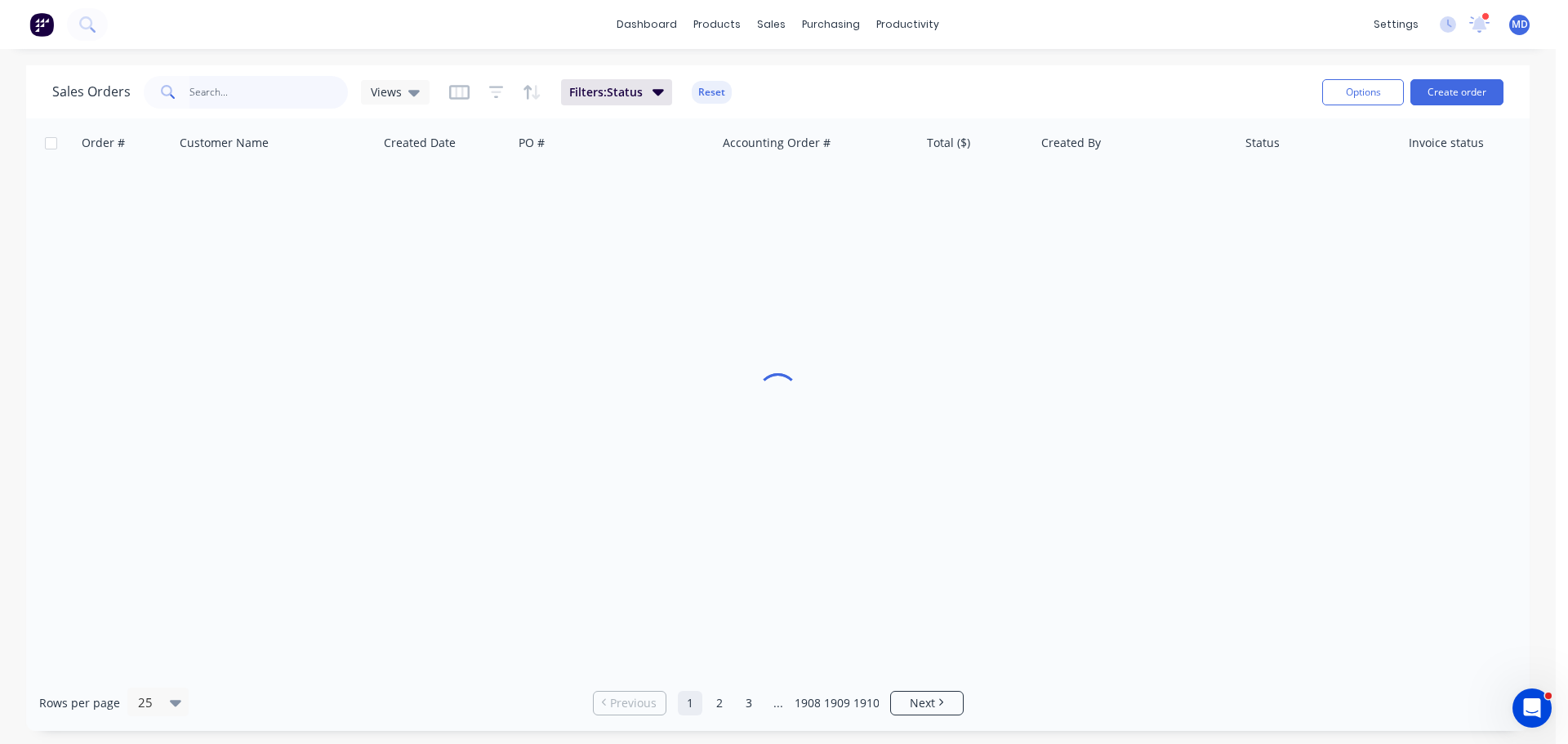
click at [233, 93] on input "text" at bounding box center [269, 91] width 159 height 32
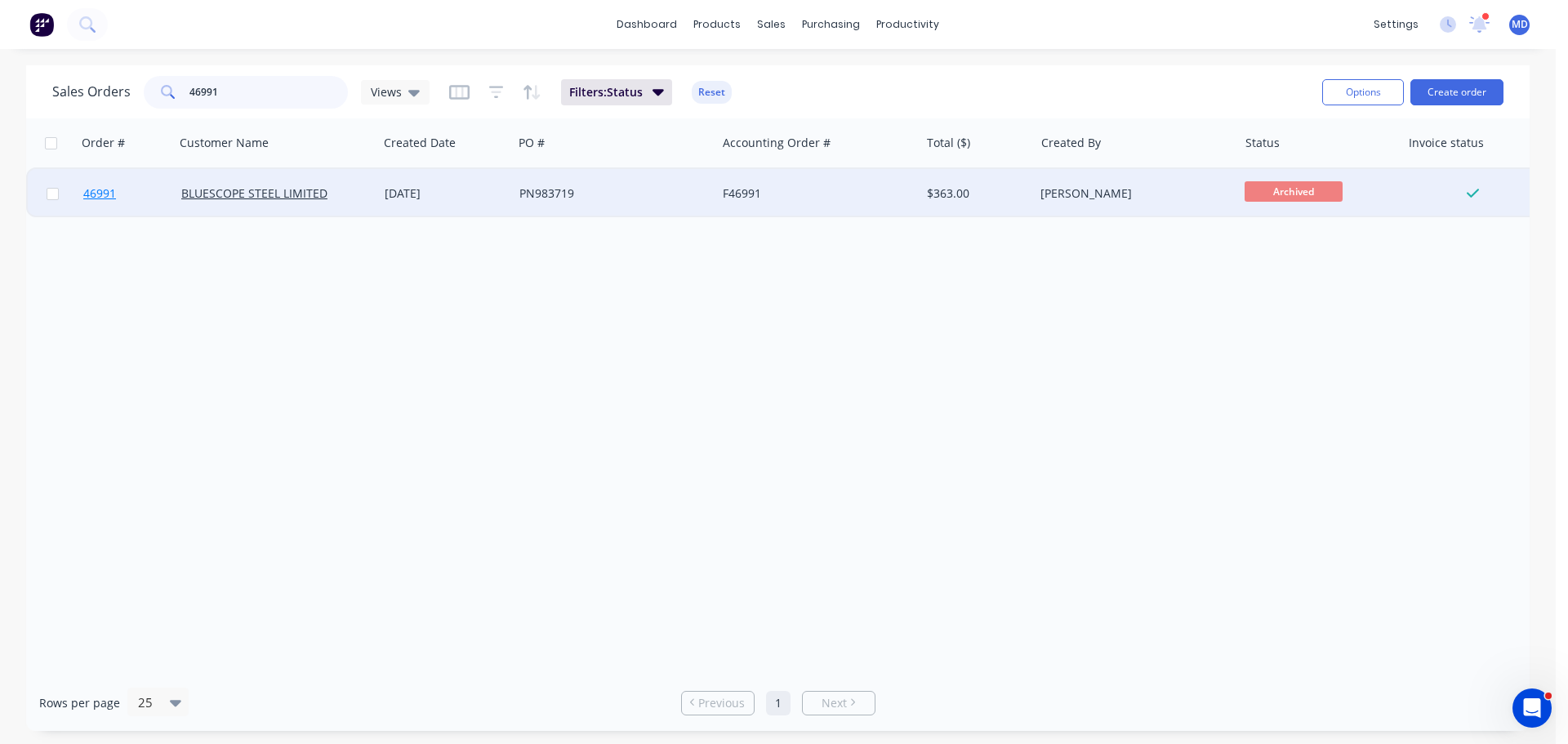
type input "46991"
click at [90, 185] on link "46991" at bounding box center [132, 193] width 98 height 49
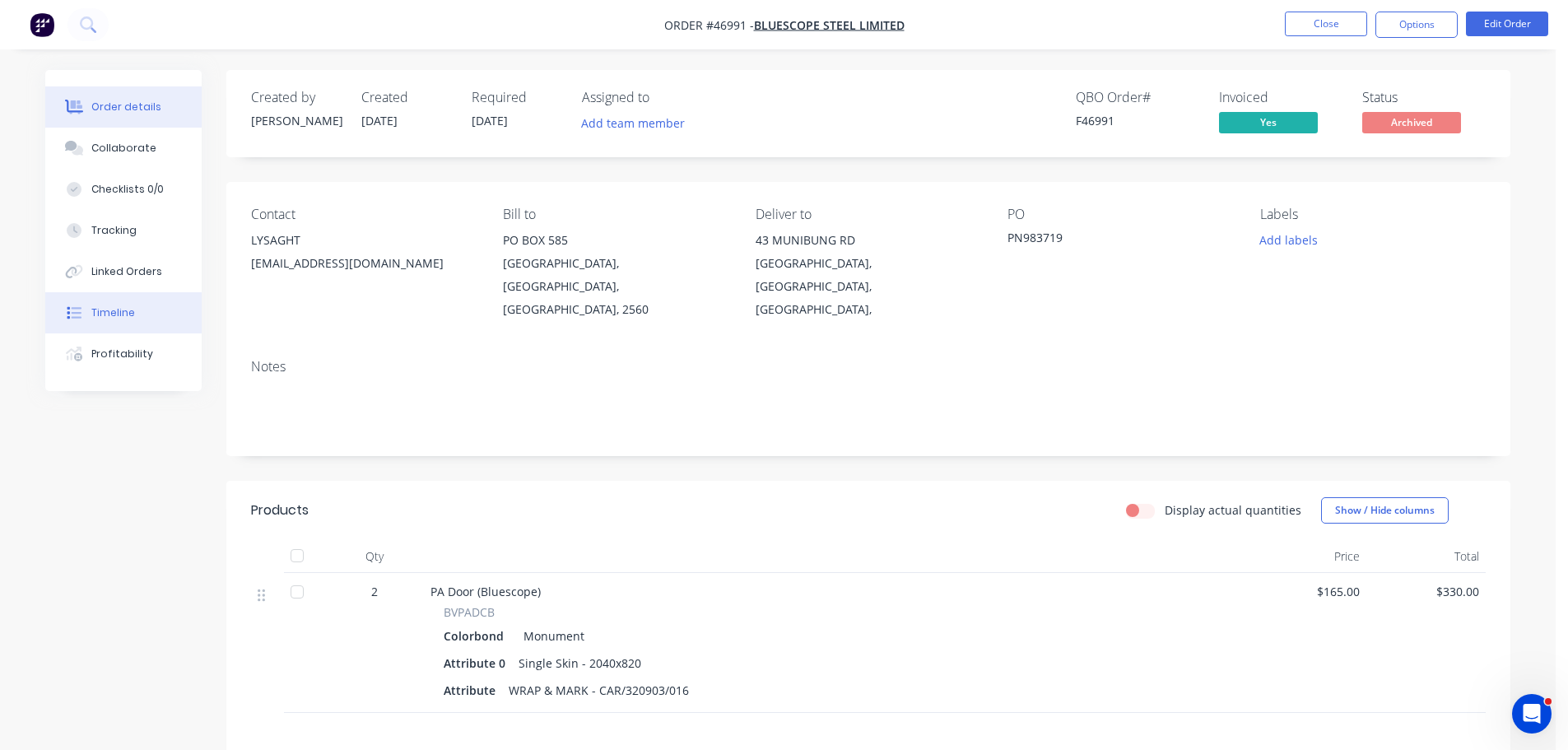
click at [123, 315] on div "Timeline" at bounding box center [113, 313] width 44 height 15
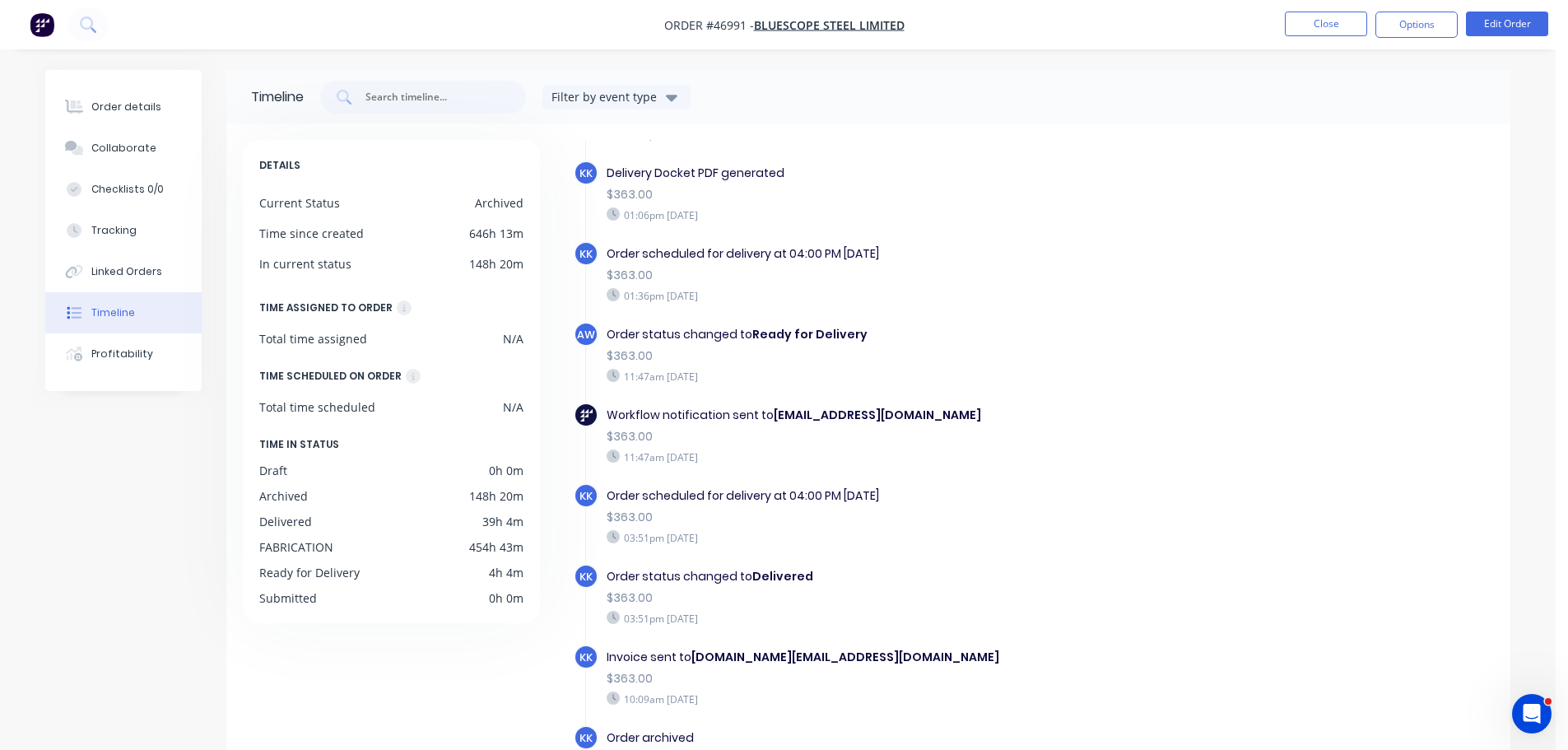
scroll to position [127, 0]
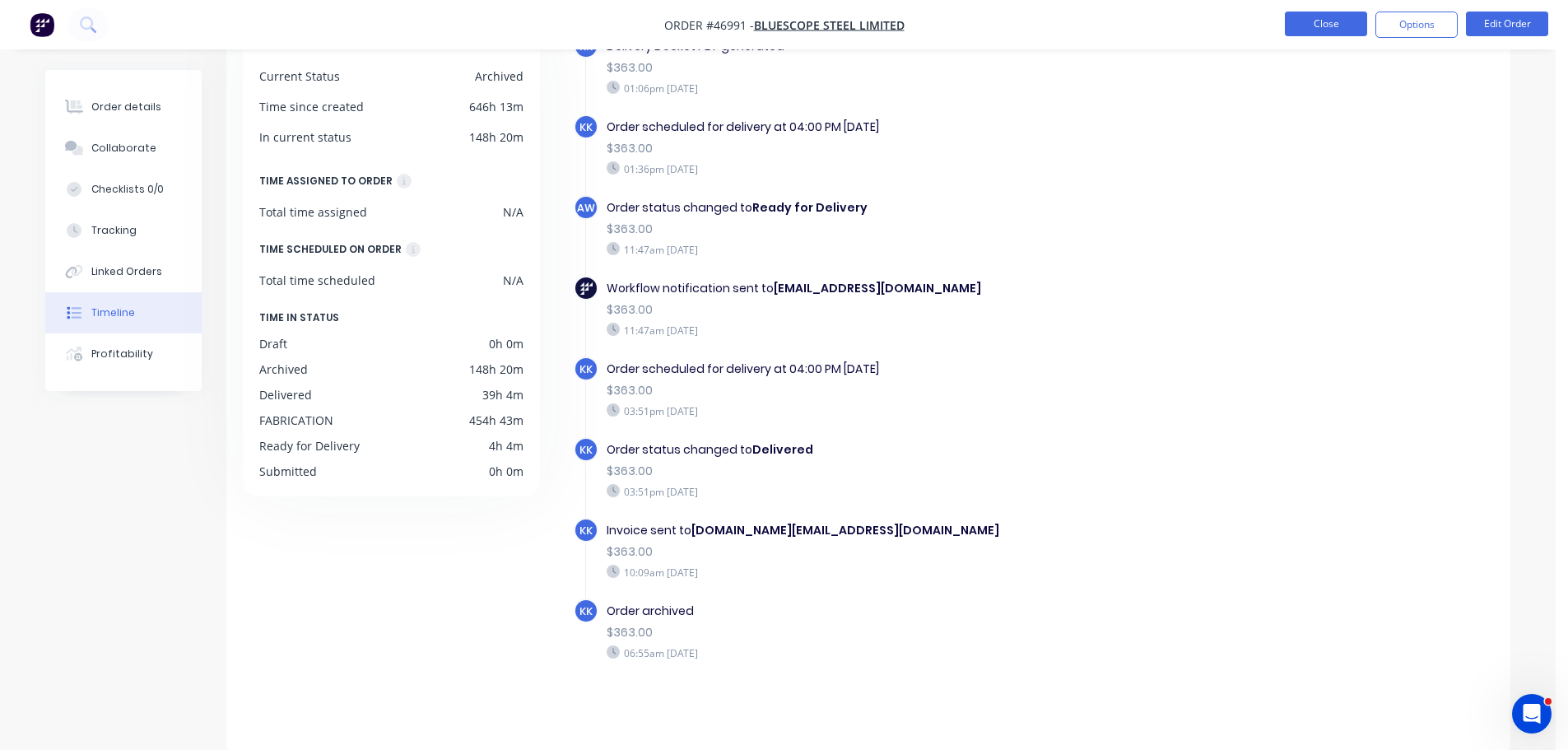
click at [1307, 23] on button "Close" at bounding box center [1326, 23] width 82 height 24
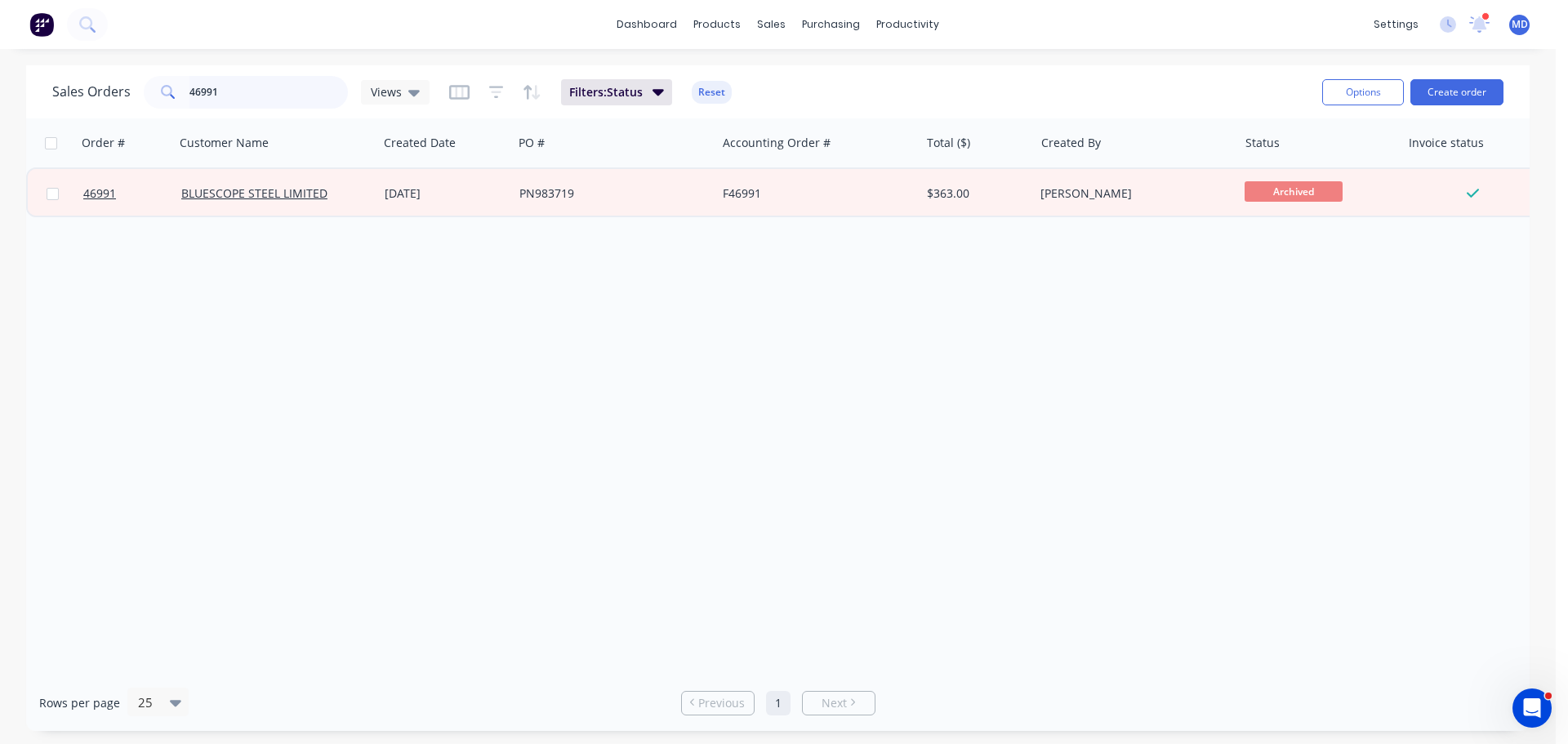
click at [220, 88] on input "46991" at bounding box center [269, 91] width 159 height 32
type input "4"
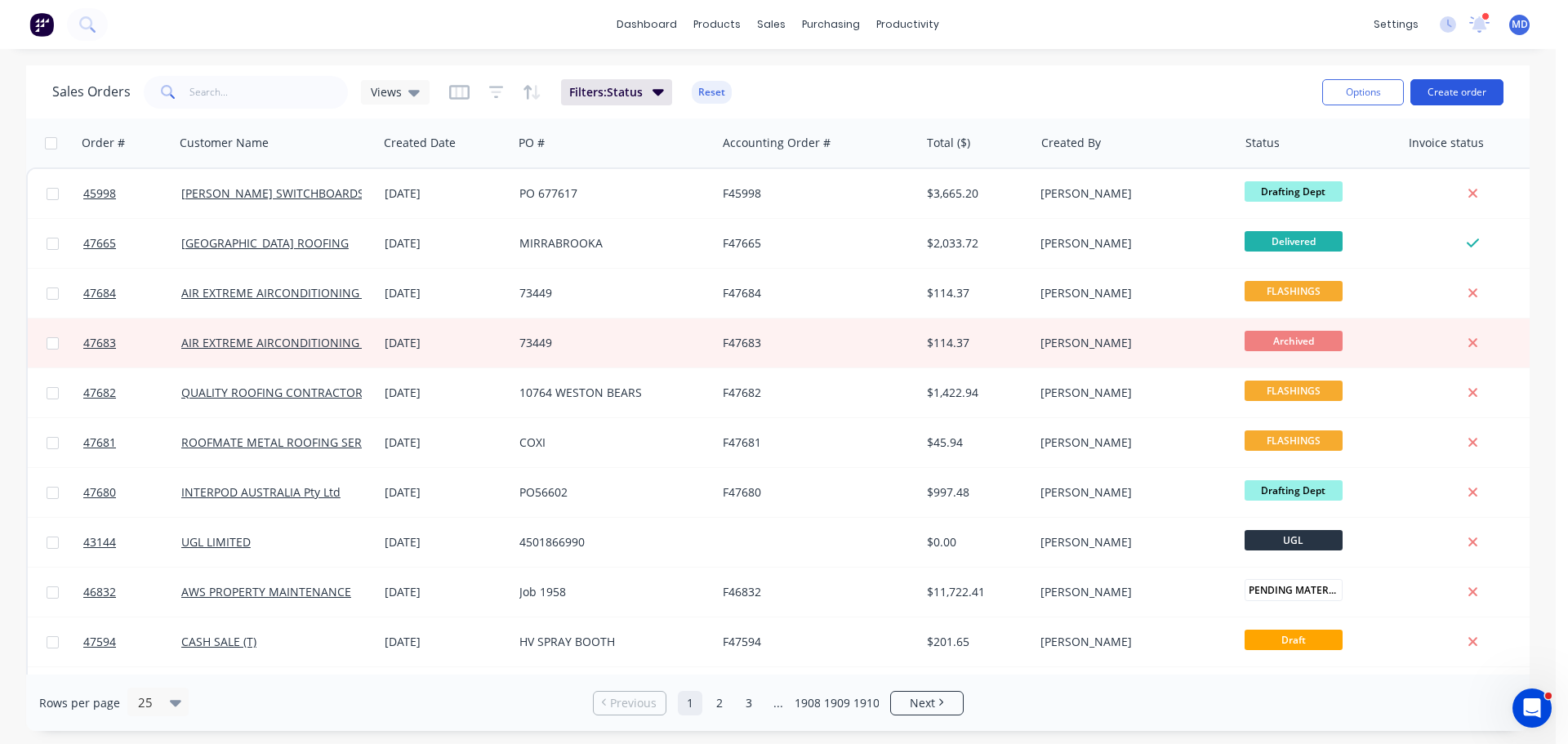
click at [1456, 90] on button "Create order" at bounding box center [1457, 91] width 93 height 26
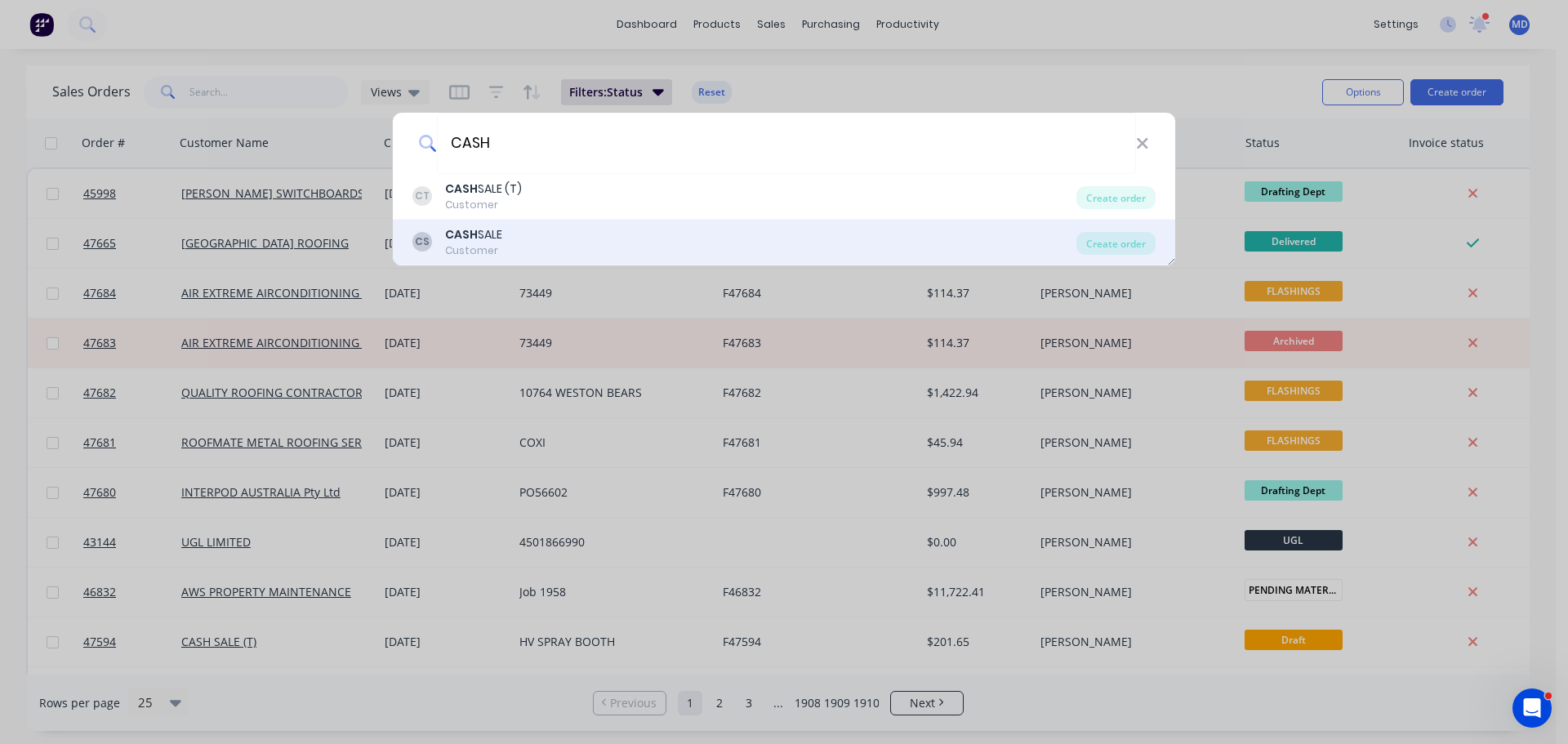
type input "CASH"
click at [483, 244] on div "Customer" at bounding box center [473, 251] width 57 height 15
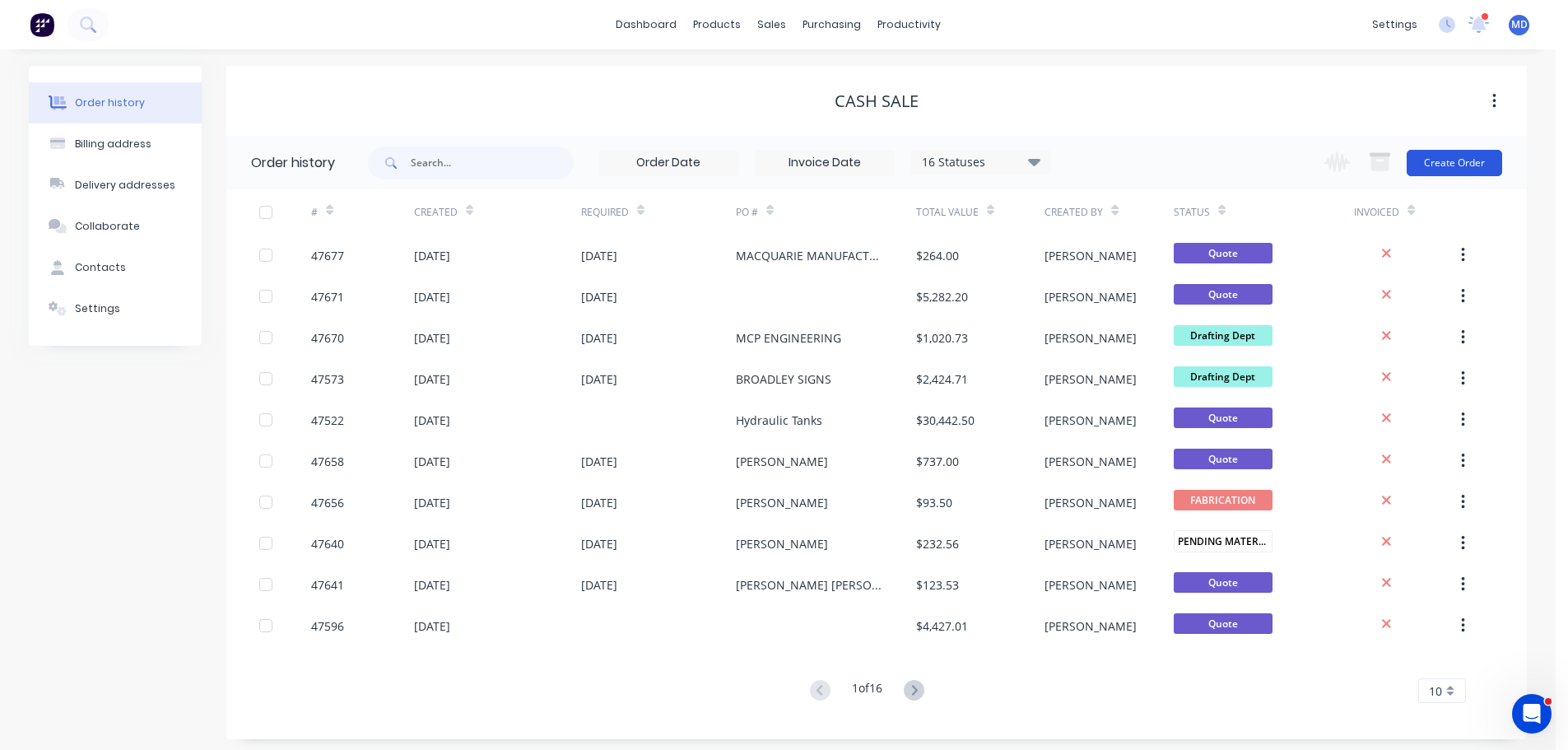
click at [1440, 162] on button "Create Order" at bounding box center [1454, 163] width 96 height 26
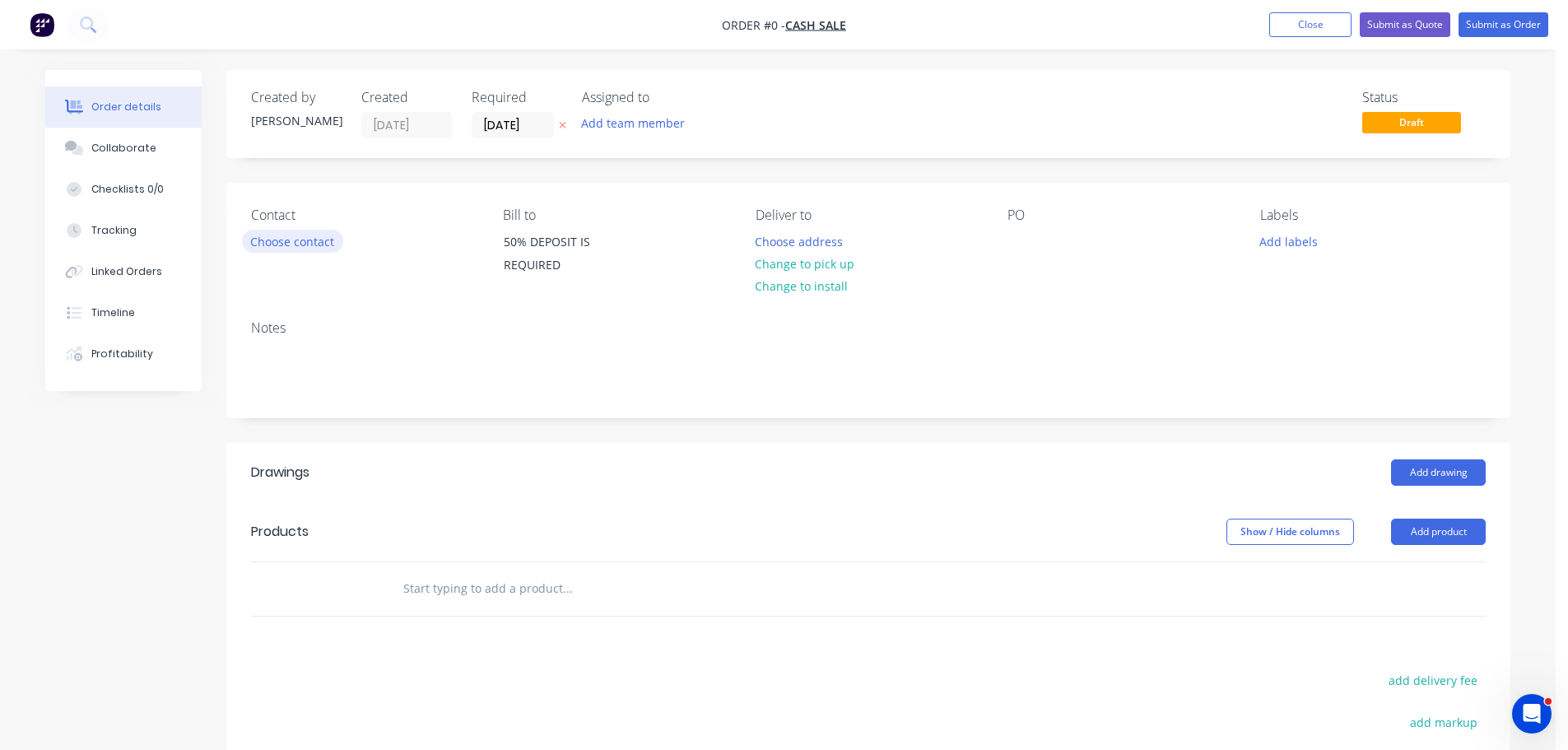
click at [307, 240] on button "Choose contact" at bounding box center [292, 241] width 101 height 23
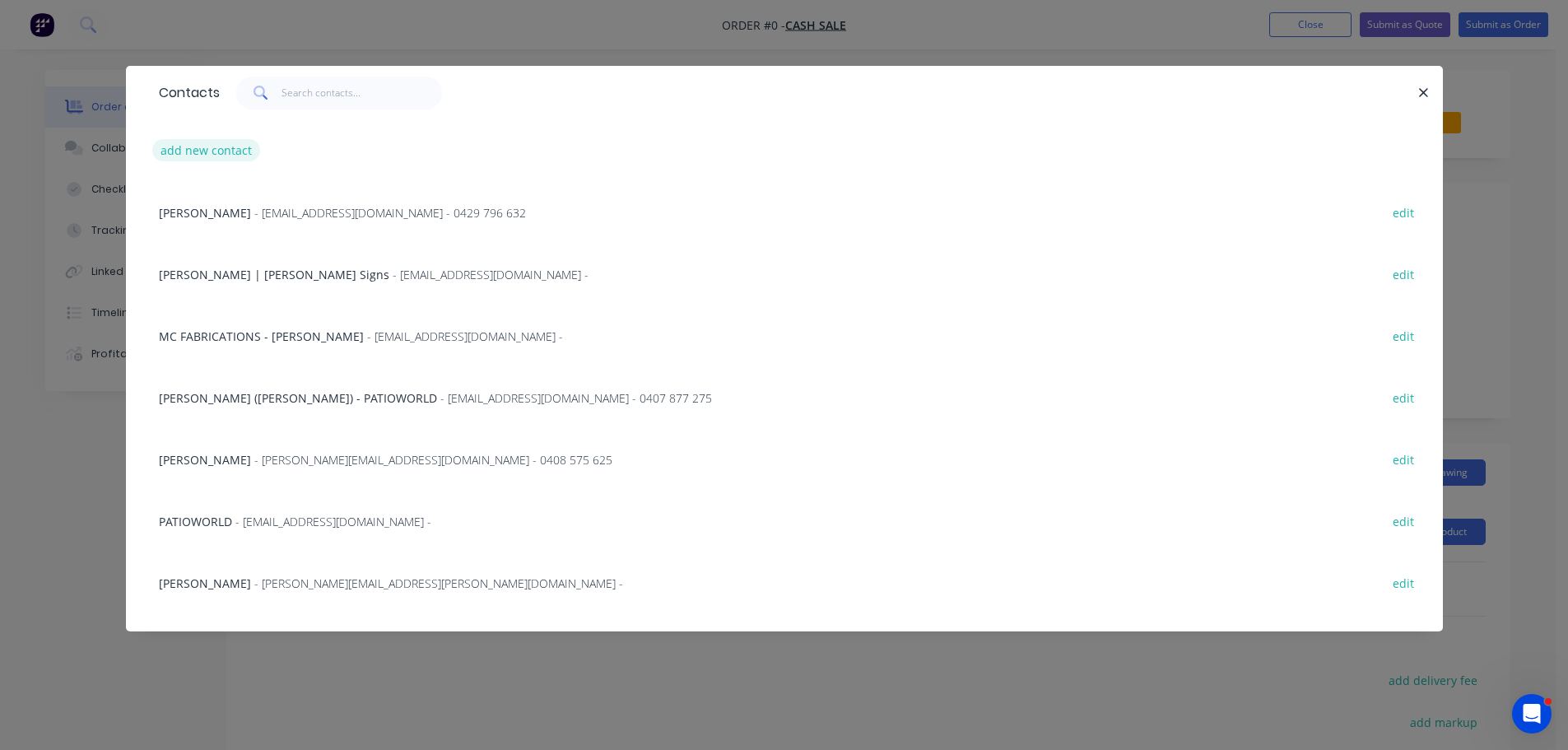
click at [207, 154] on button "add new contact" at bounding box center [207, 150] width 109 height 23
select select "AU"
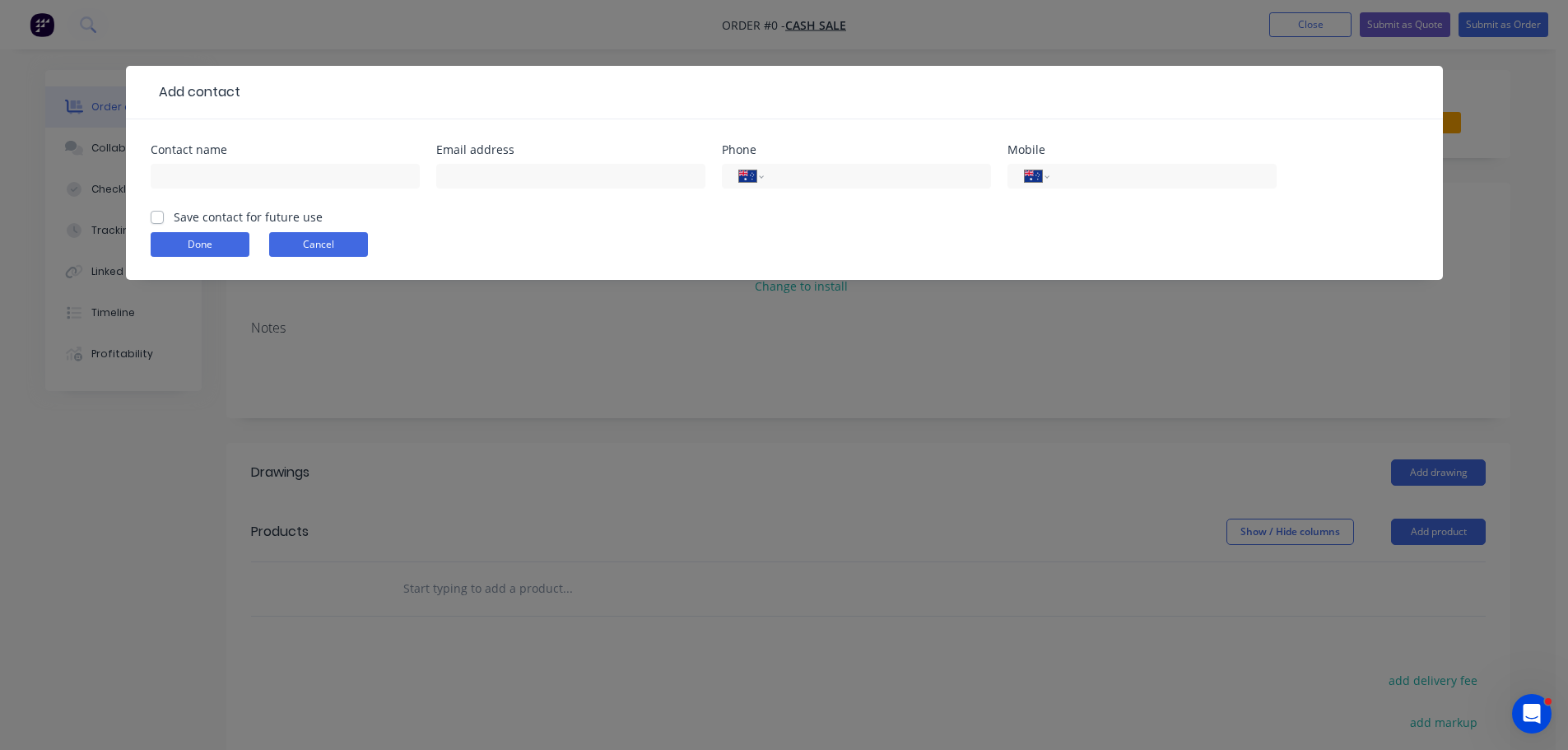
click at [321, 246] on button "Cancel" at bounding box center [318, 244] width 99 height 24
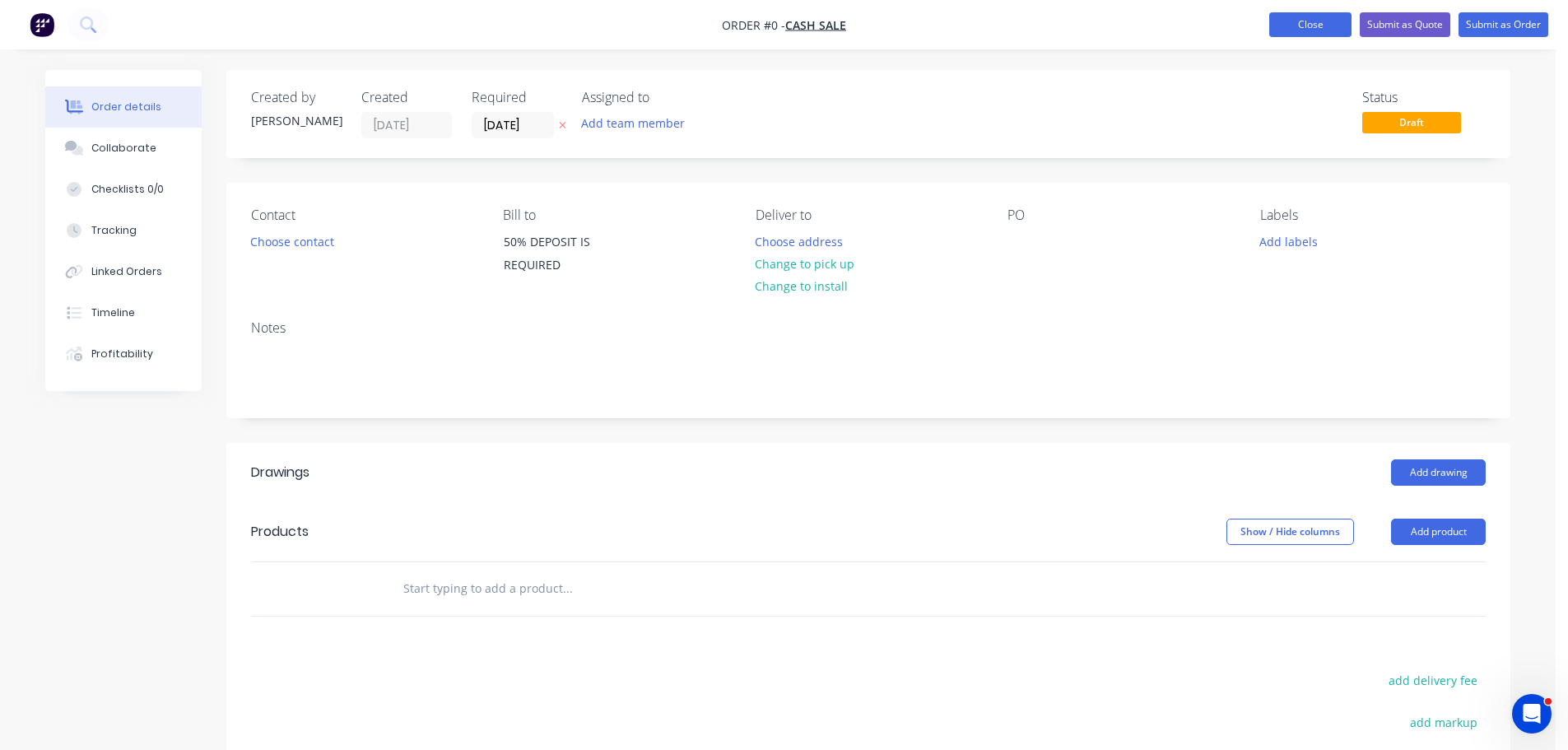
click at [1277, 26] on button "Close" at bounding box center [1310, 24] width 82 height 24
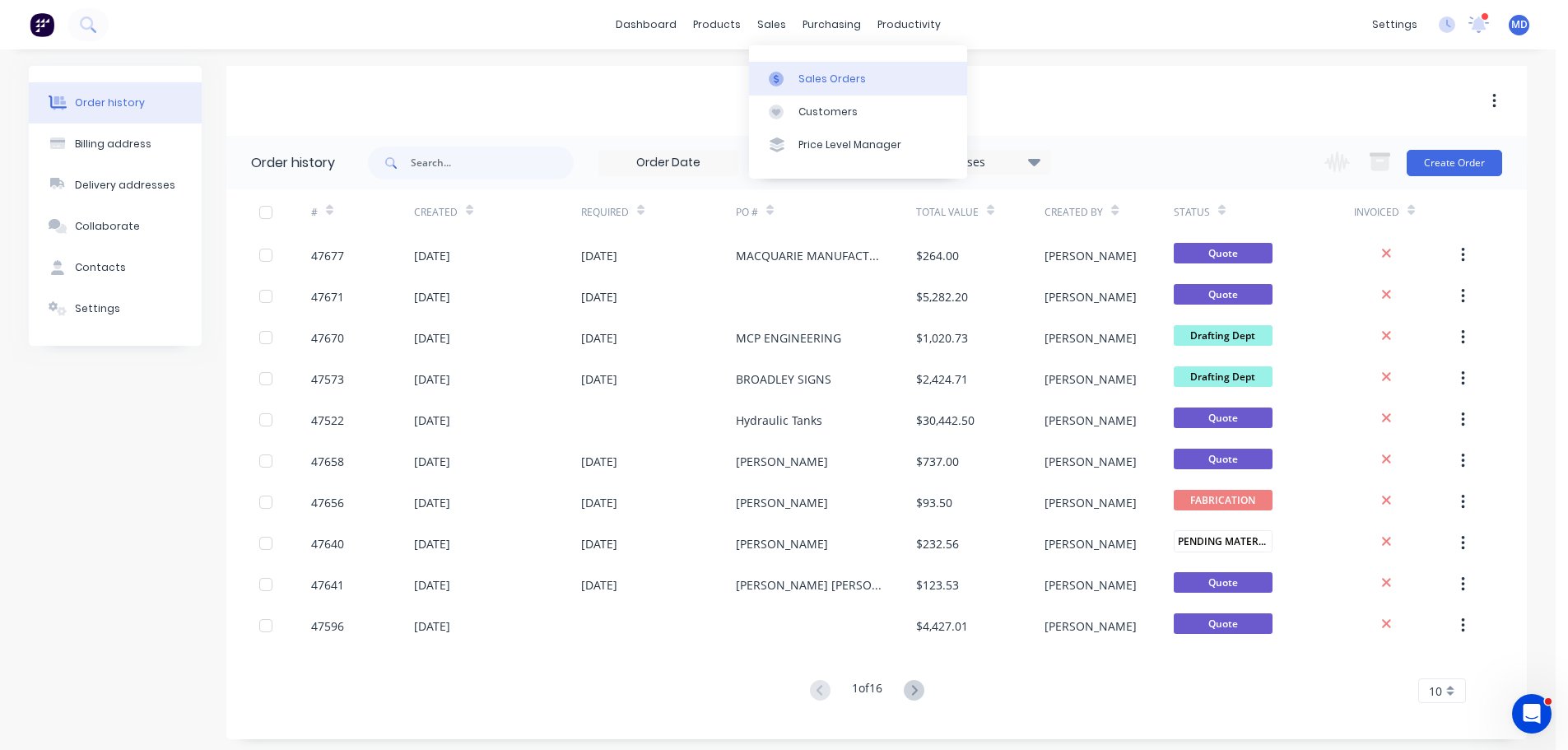
click at [815, 76] on div "Sales Orders" at bounding box center [832, 79] width 68 height 15
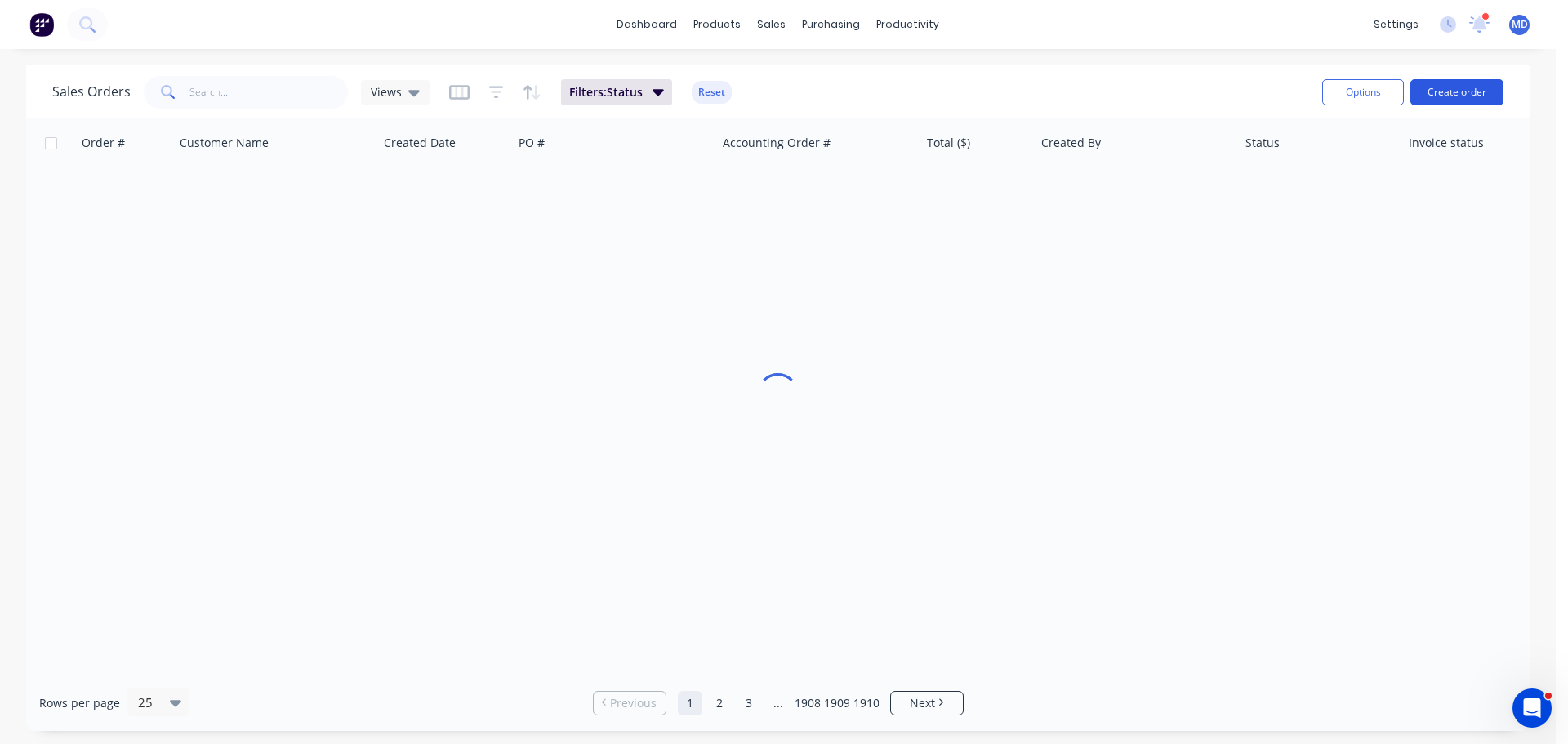
click at [1457, 103] on button "Create order" at bounding box center [1457, 91] width 93 height 26
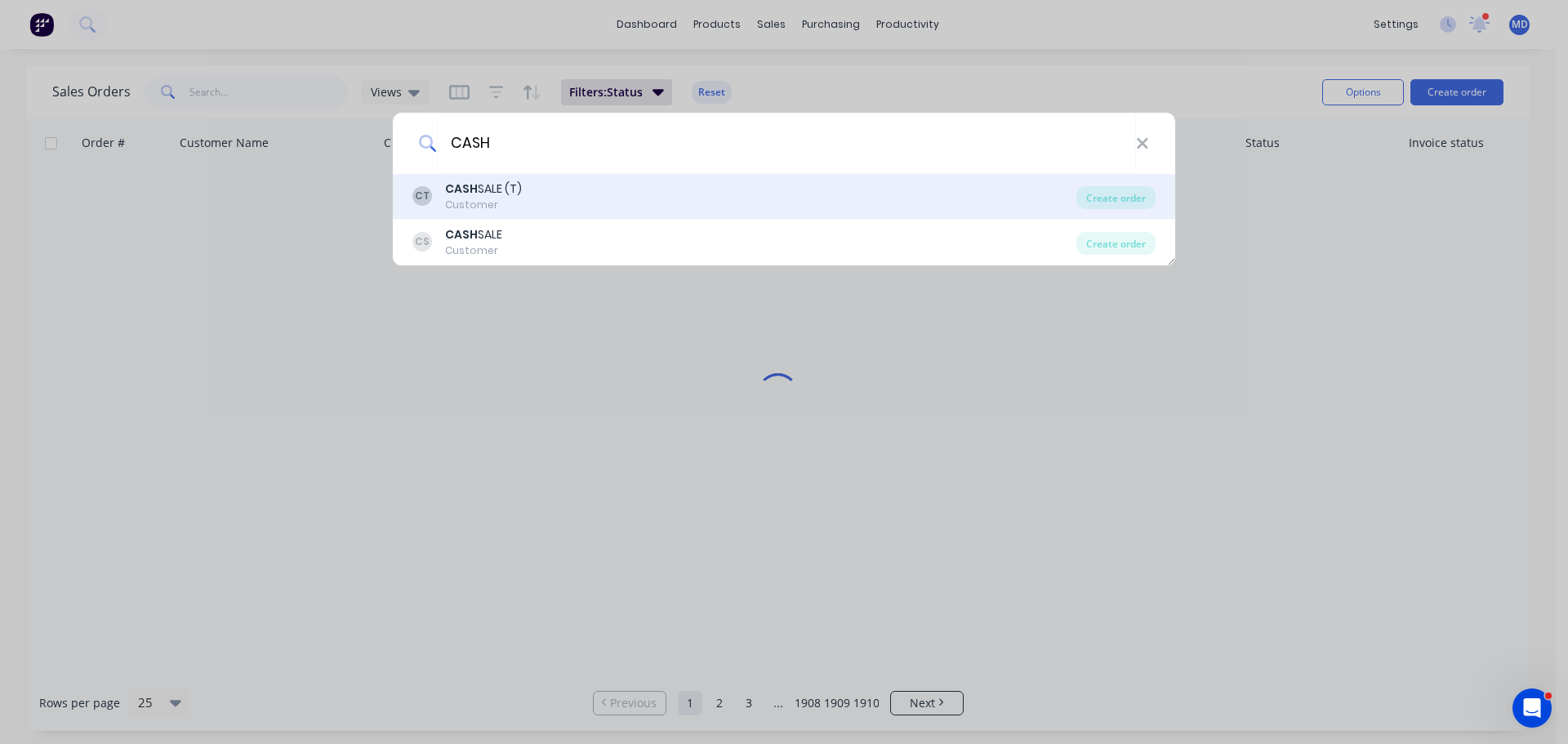
type input "CASH"
click at [525, 185] on div "CT CASH SALE (T) Customer" at bounding box center [744, 196] width 664 height 32
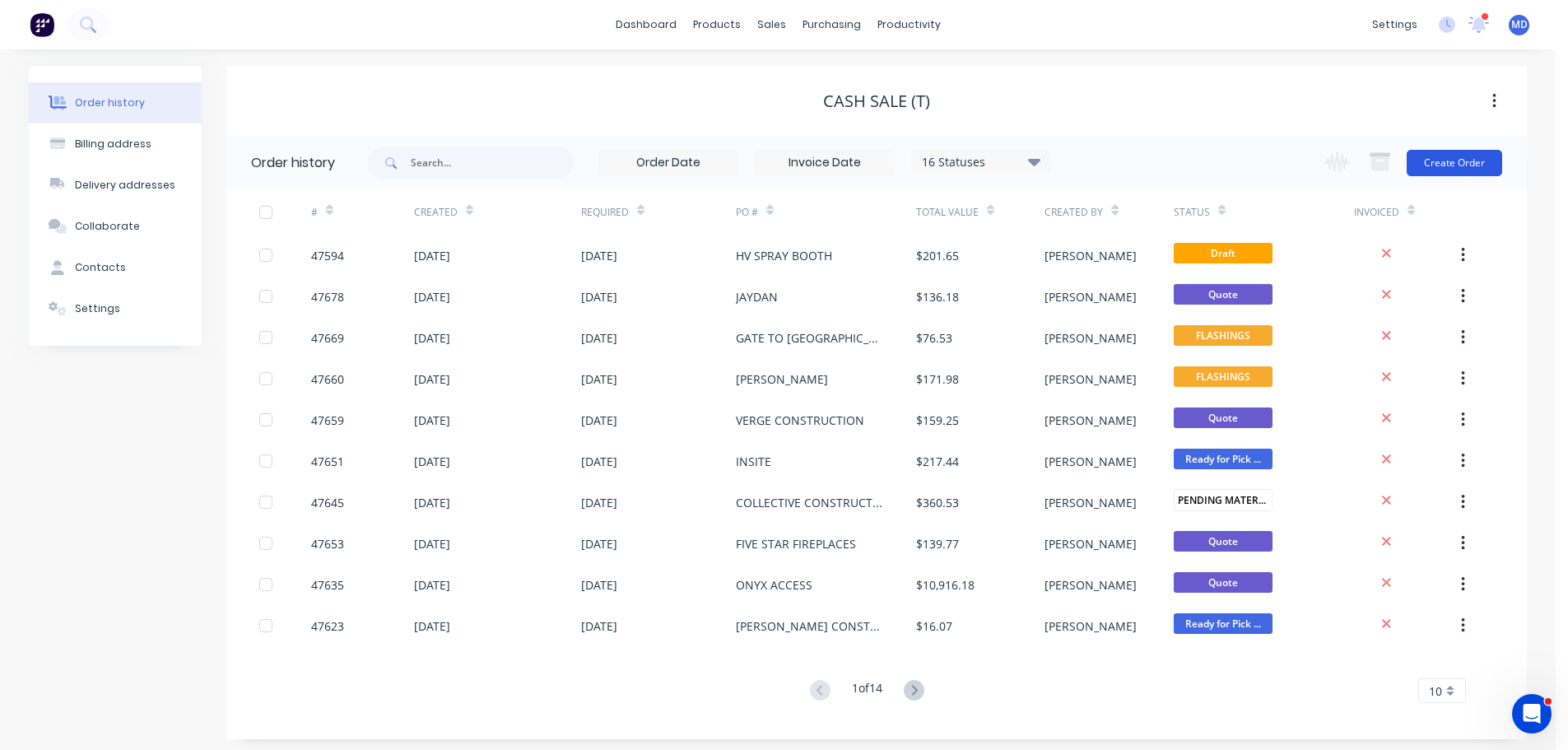
click at [1453, 161] on button "Create Order" at bounding box center [1454, 163] width 96 height 26
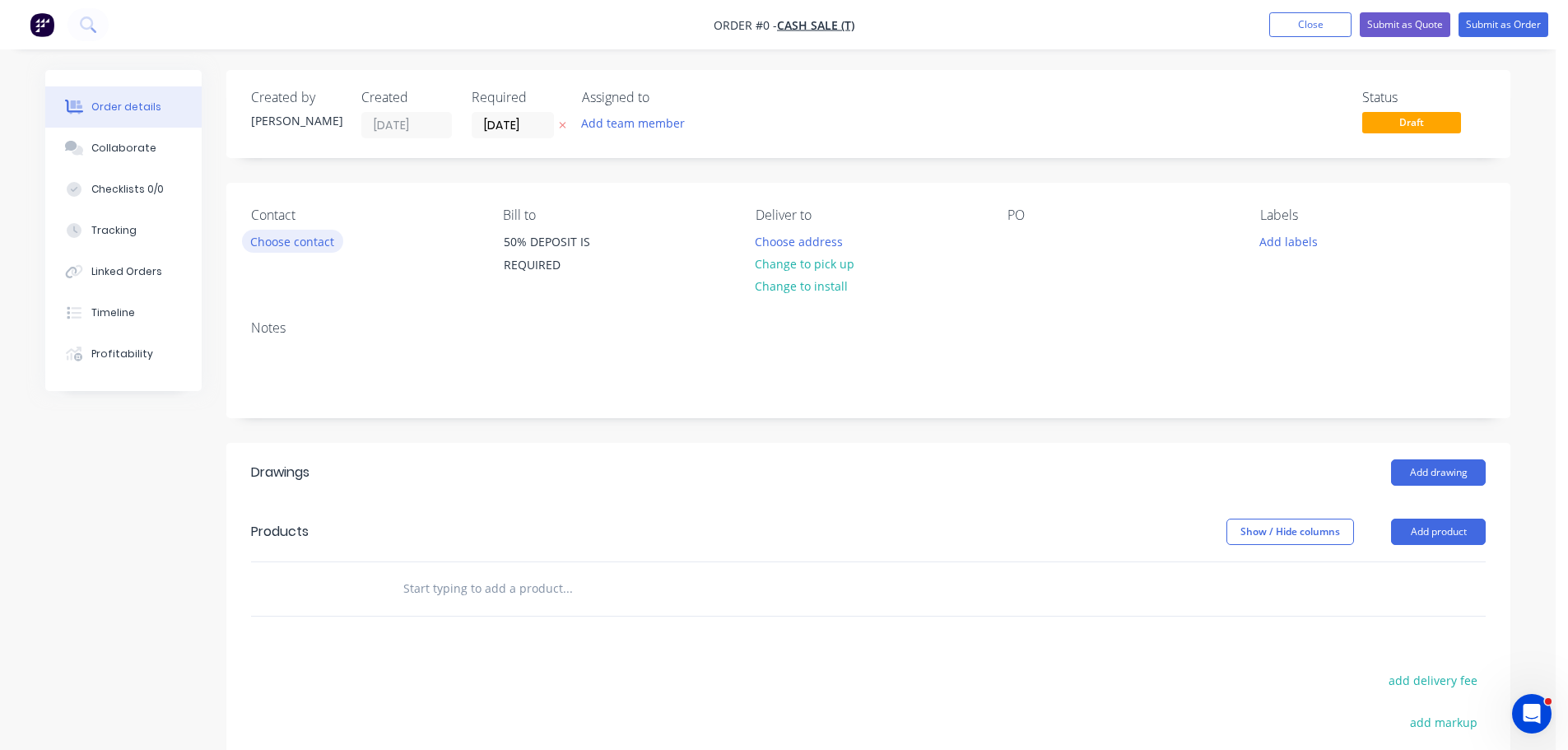
click at [286, 239] on button "Choose contact" at bounding box center [292, 241] width 101 height 23
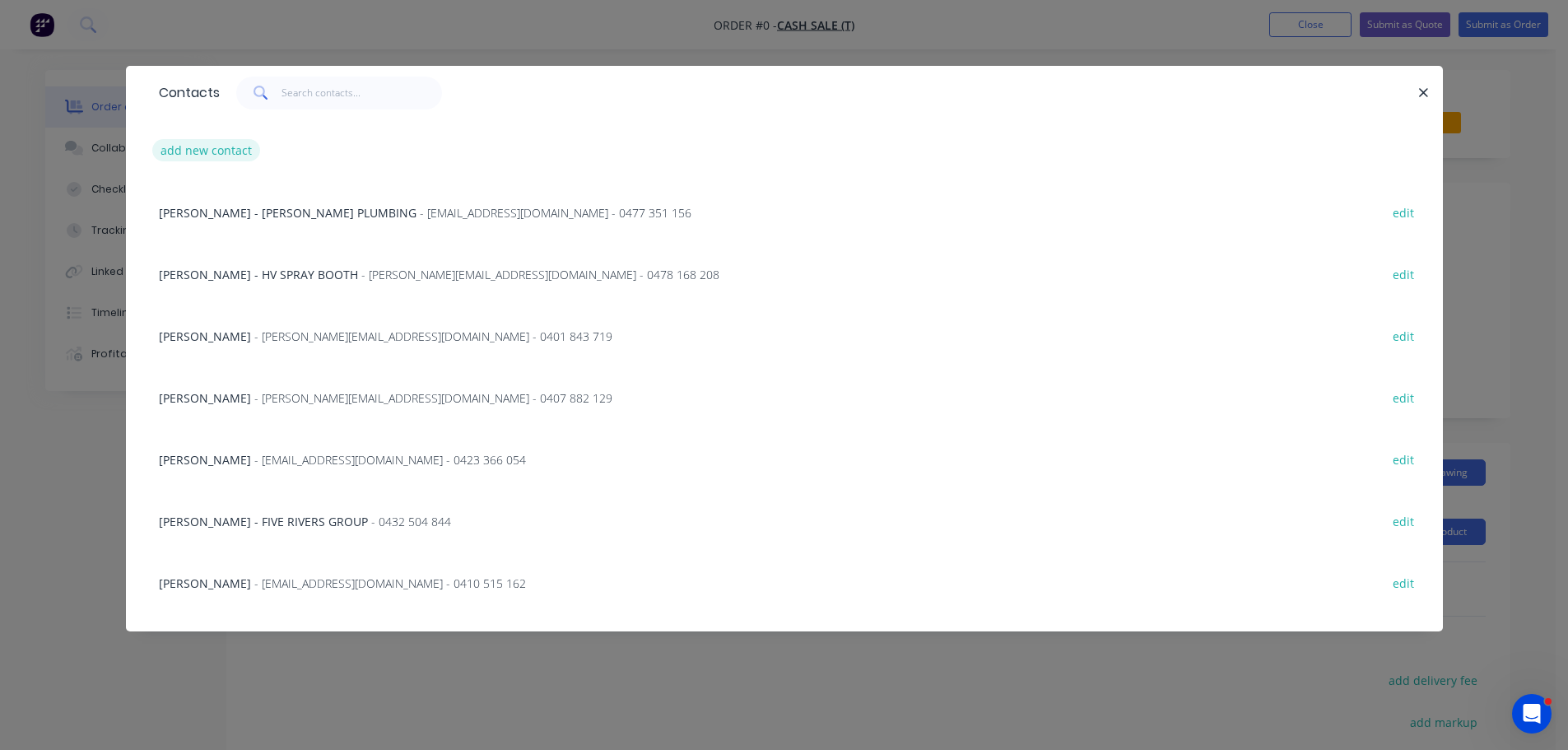
click at [210, 143] on button "add new contact" at bounding box center [207, 150] width 109 height 23
select select "AU"
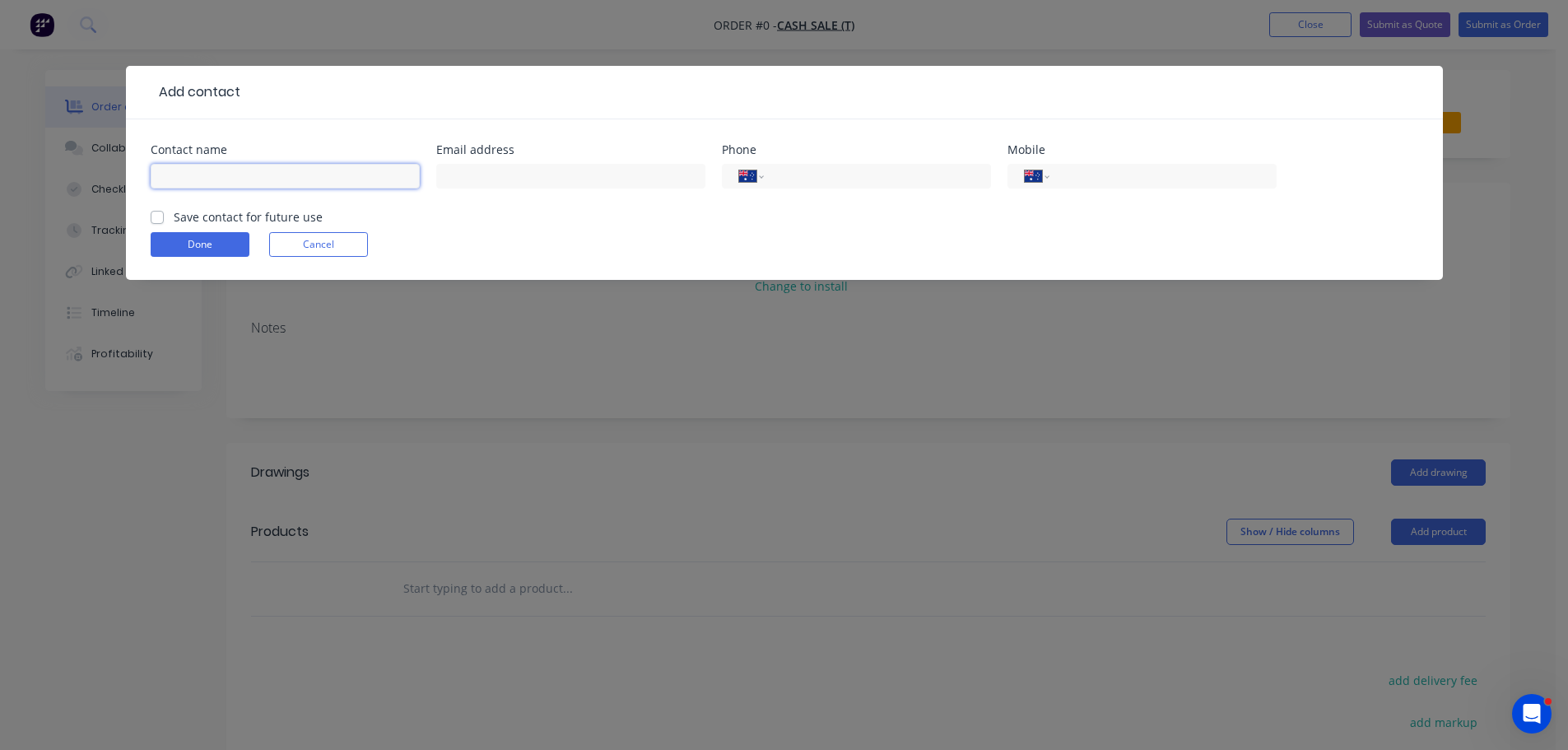
click at [189, 169] on input "text" at bounding box center [285, 175] width 269 height 24
type input "ALL INTERIOR DEMOLITIONS"
click at [1084, 174] on input "tel" at bounding box center [1160, 176] width 198 height 19
click at [1108, 128] on div "Contact name ALL INTERIOR DEMOLITIONS Email address Phone International Afghani…" at bounding box center [784, 199] width 1317 height 160
click at [1078, 170] on input "tel" at bounding box center [1160, 176] width 198 height 19
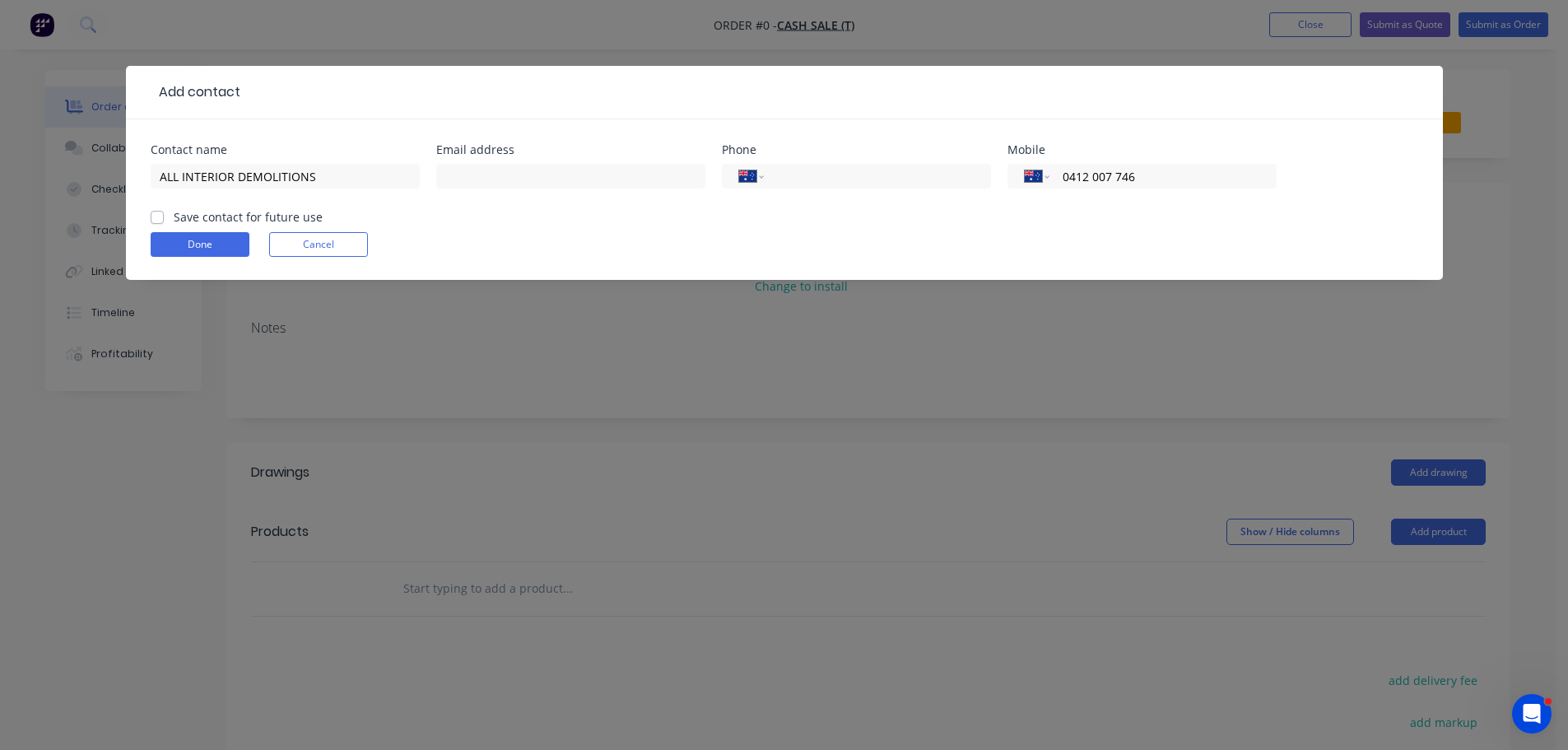
type input "0412 007 746"
click at [173, 220] on label "Save contact for future use" at bounding box center [248, 216] width 149 height 18
click at [155, 220] on input "Save contact for future use" at bounding box center [158, 215] width 13 height 16
checkbox input "true"
click at [184, 241] on button "Done" at bounding box center [200, 244] width 99 height 24
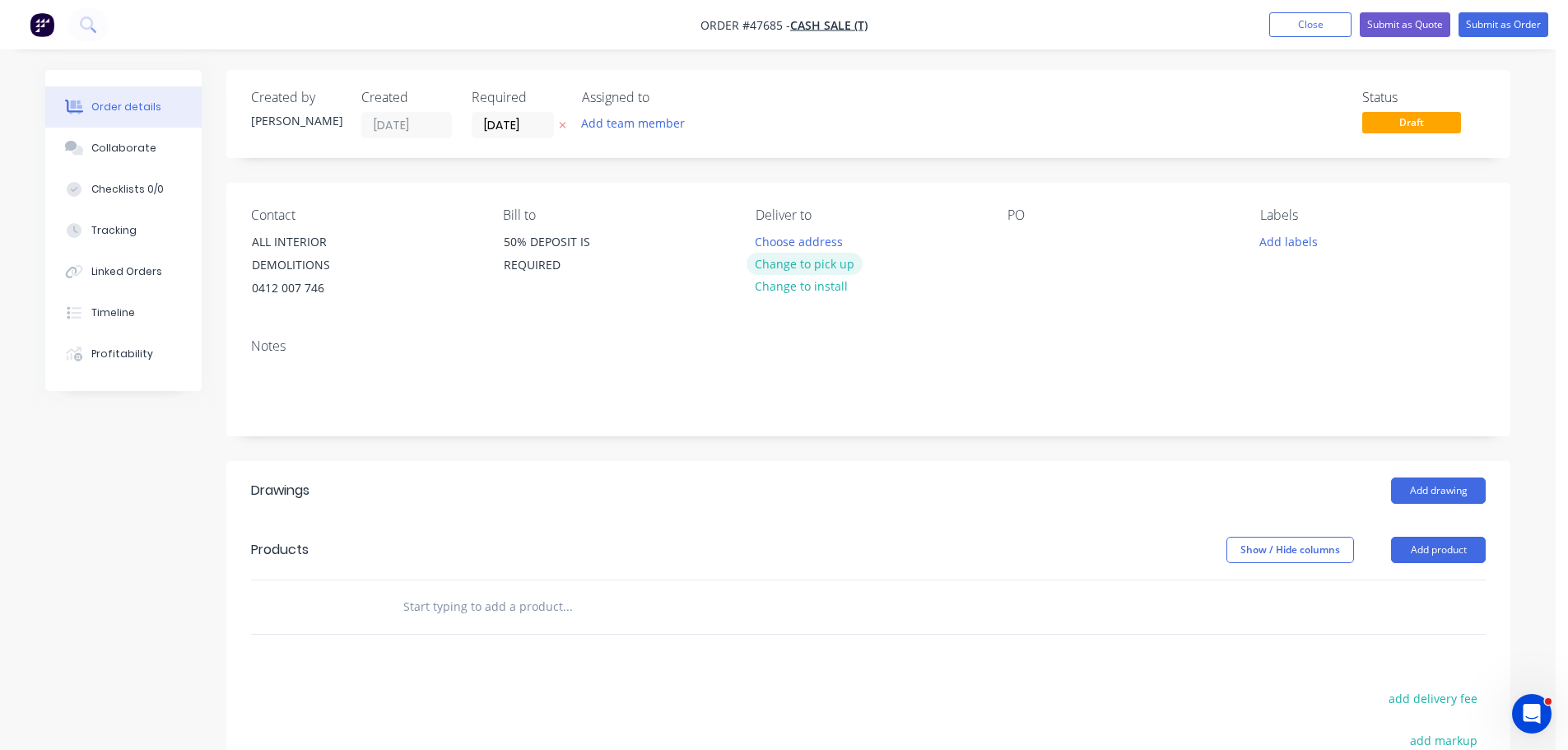
click at [799, 266] on button "Change to pick up" at bounding box center [805, 263] width 116 height 23
click at [1019, 250] on div at bounding box center [1020, 241] width 26 height 23
click at [1425, 497] on button "Add drawing" at bounding box center [1438, 490] width 95 height 26
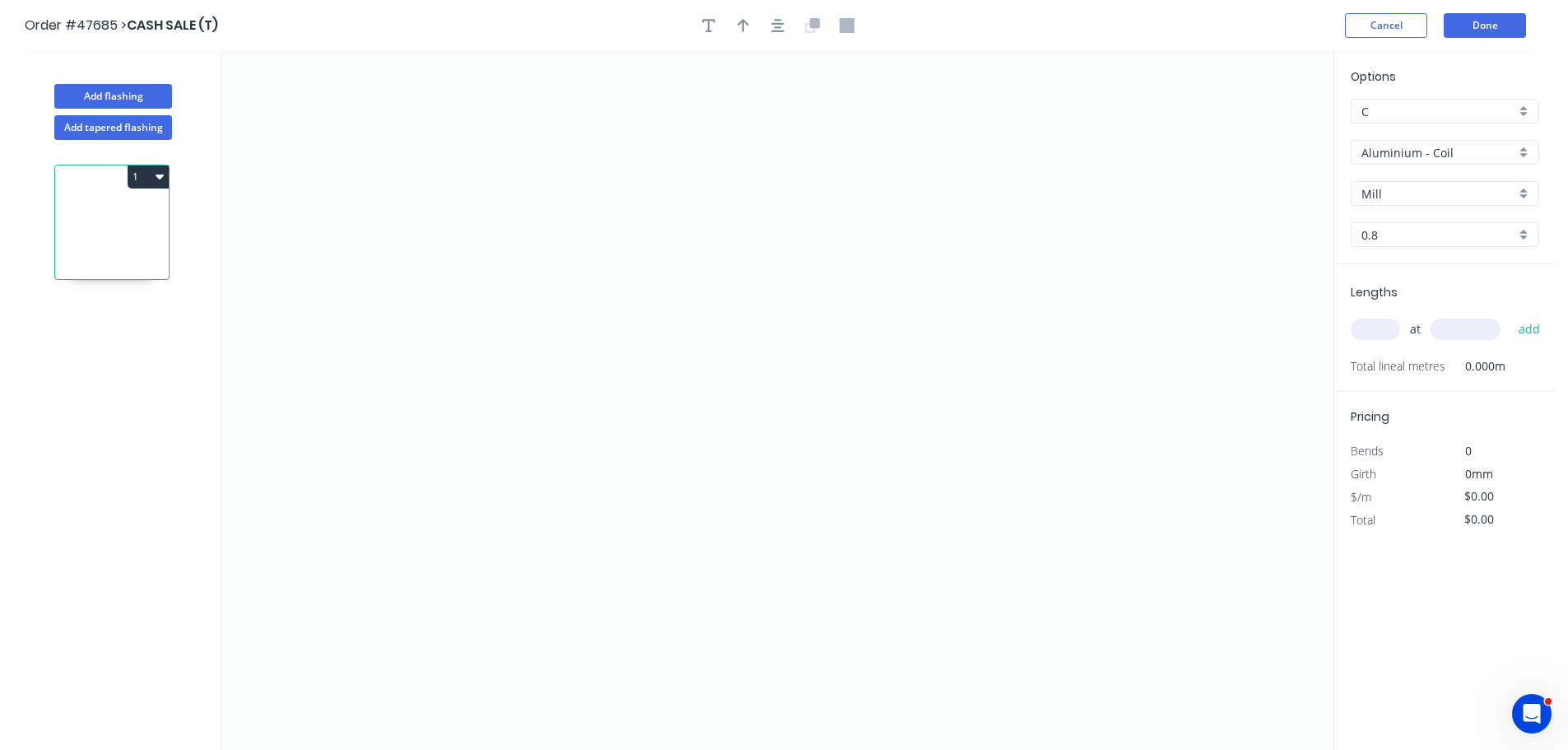
click at [1392, 150] on input "Aluminium - Coil" at bounding box center [1438, 153] width 154 height 18
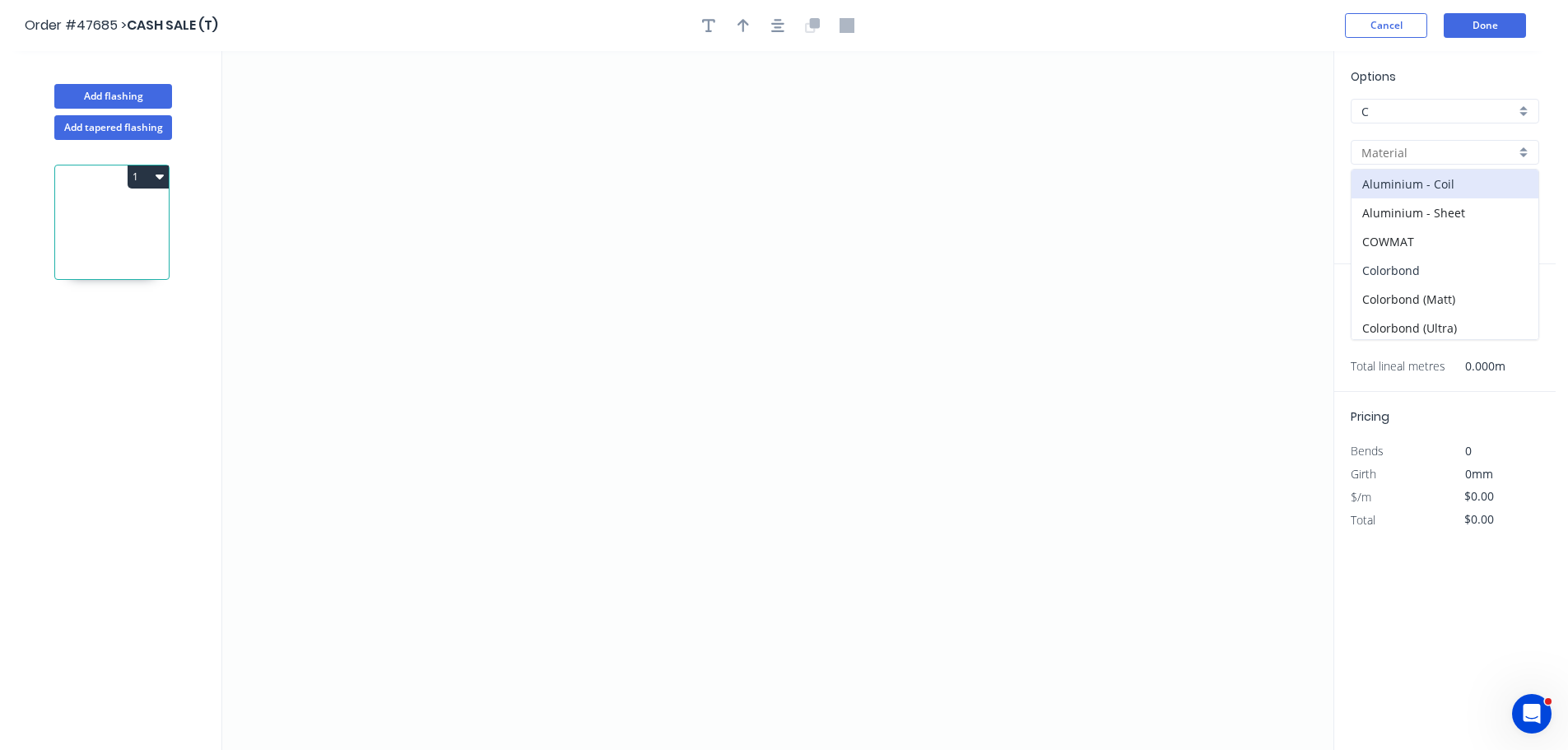
click at [1381, 267] on div "Colorbond" at bounding box center [1444, 270] width 187 height 28
type input "Colorbond"
type input "Basalt"
type input "0.55"
drag, startPoint x: 1395, startPoint y: 194, endPoint x: 1412, endPoint y: 206, distance: 20.8
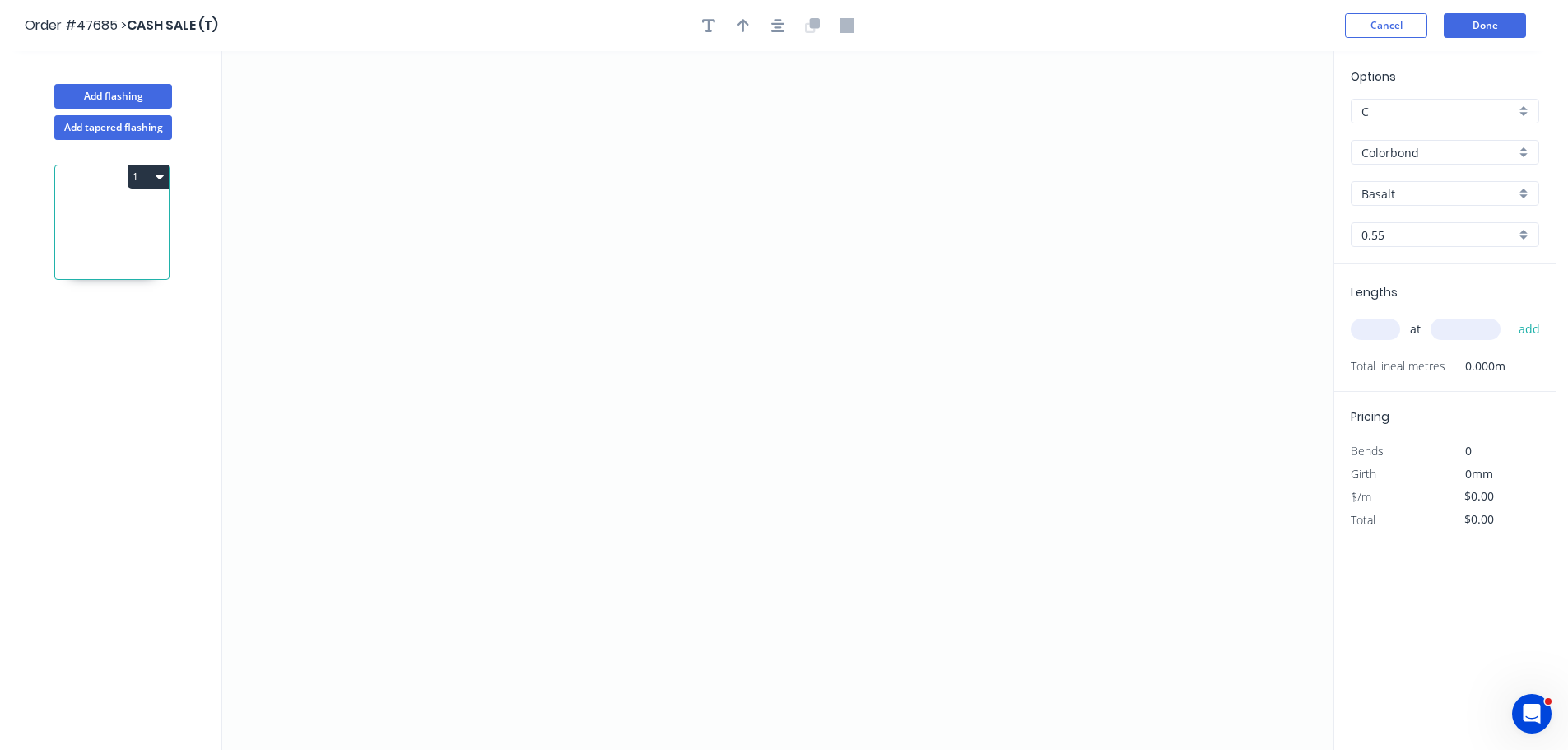
click at [1395, 193] on input "Basalt" at bounding box center [1438, 194] width 154 height 18
click at [1400, 360] on div "Woodland Grey" at bounding box center [1444, 369] width 187 height 28
type input "Woodland Grey"
click at [493, 470] on icon "0" at bounding box center [778, 401] width 1111 height 699
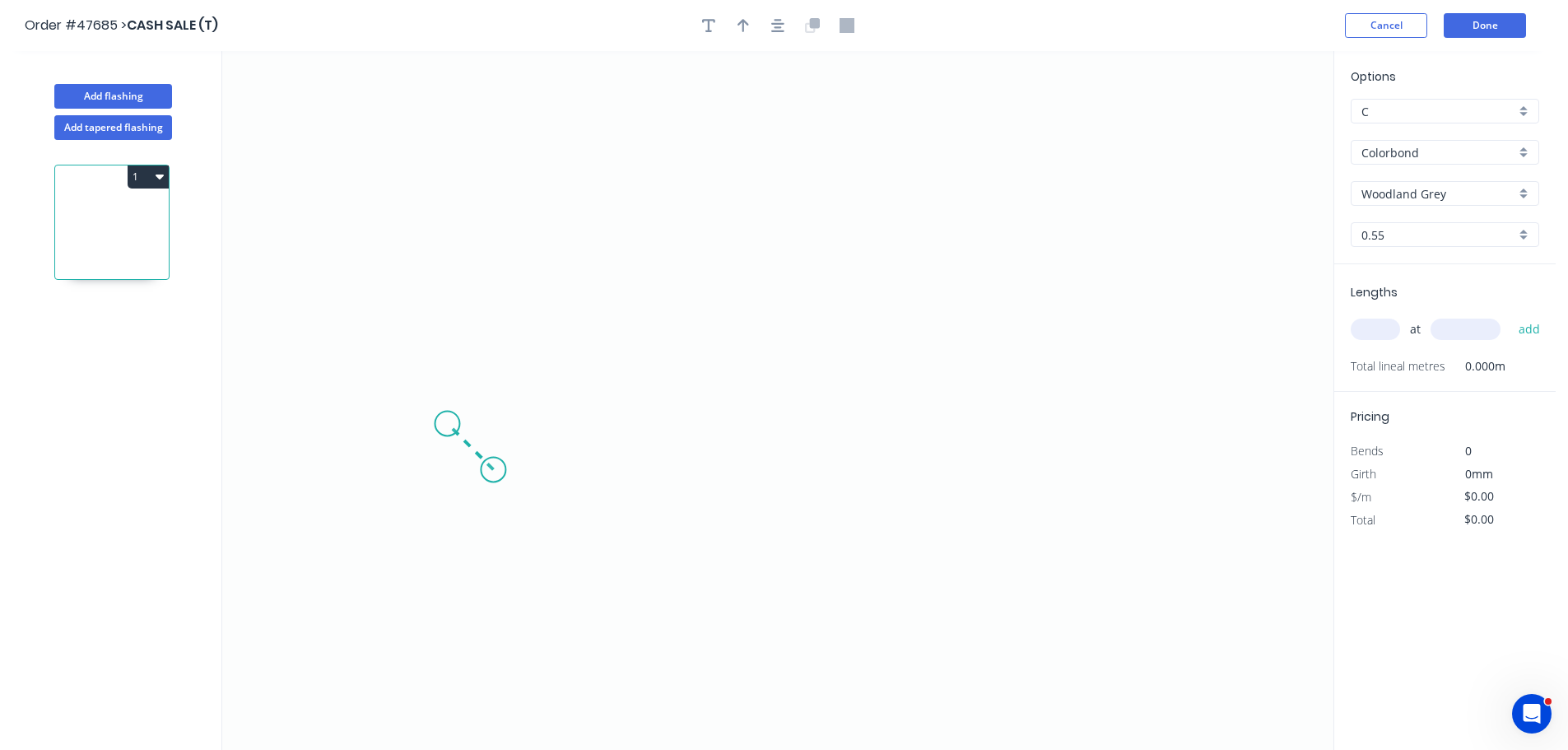
click at [447, 417] on icon "0" at bounding box center [778, 401] width 1111 height 699
click at [445, 230] on icon "0 ?" at bounding box center [778, 401] width 1111 height 699
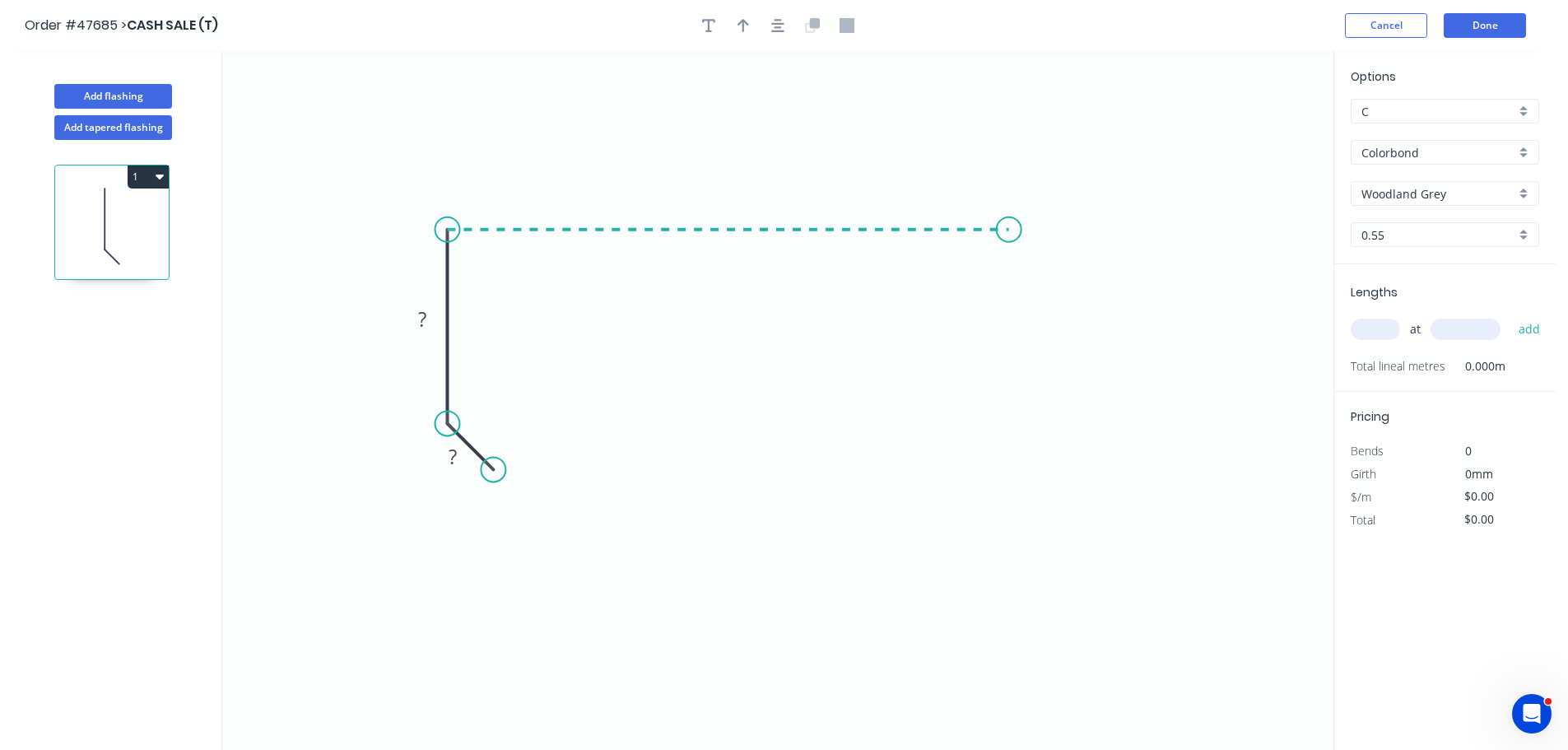
click at [1009, 233] on icon "0 ? ?" at bounding box center [778, 401] width 1111 height 699
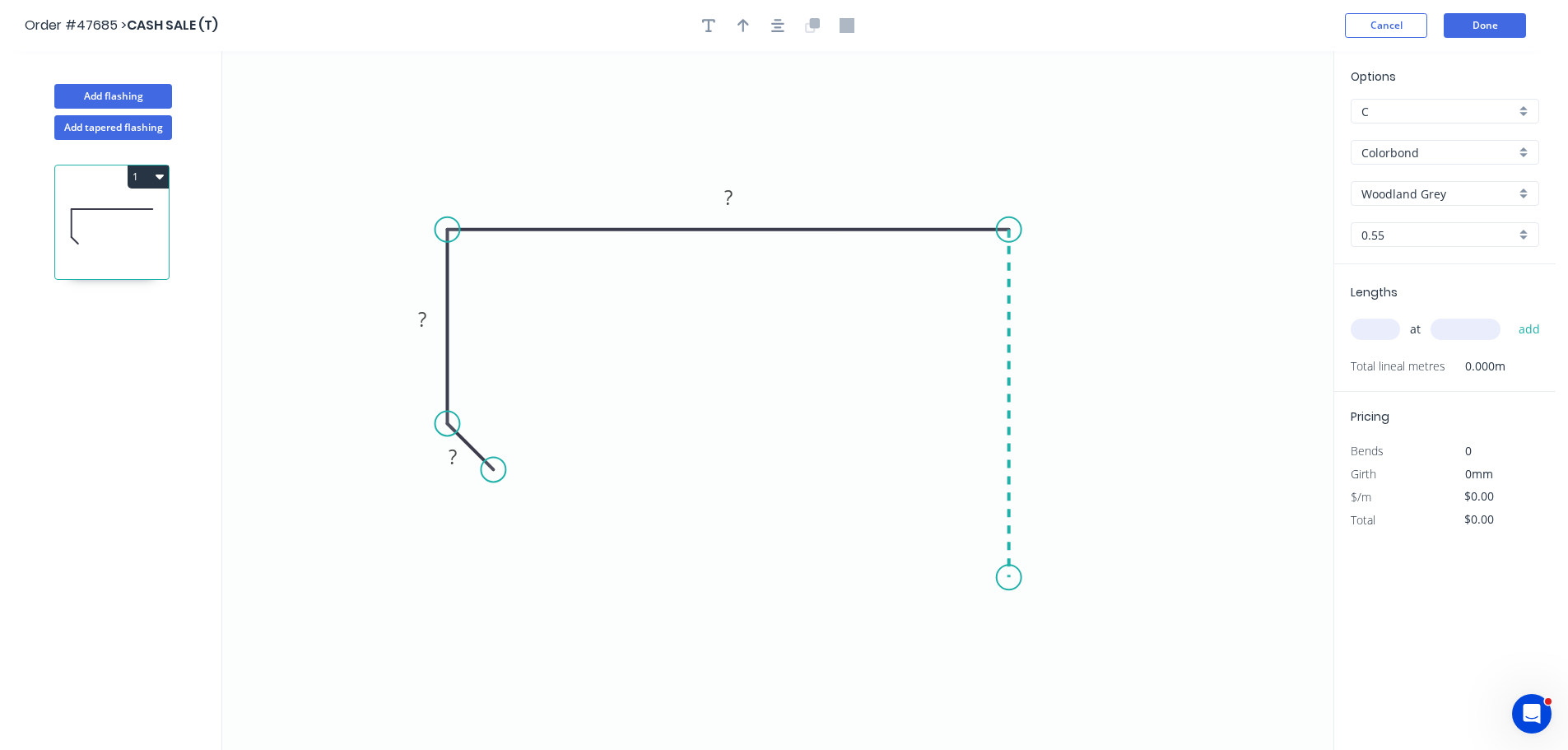
click at [986, 577] on icon "0 ? ? ?" at bounding box center [778, 401] width 1111 height 699
click at [968, 634] on icon "0 ? ? ? ?" at bounding box center [778, 401] width 1111 height 699
drag, startPoint x: 968, startPoint y: 636, endPoint x: 960, endPoint y: 628, distance: 11.3
click at [960, 628] on circle at bounding box center [959, 626] width 24 height 24
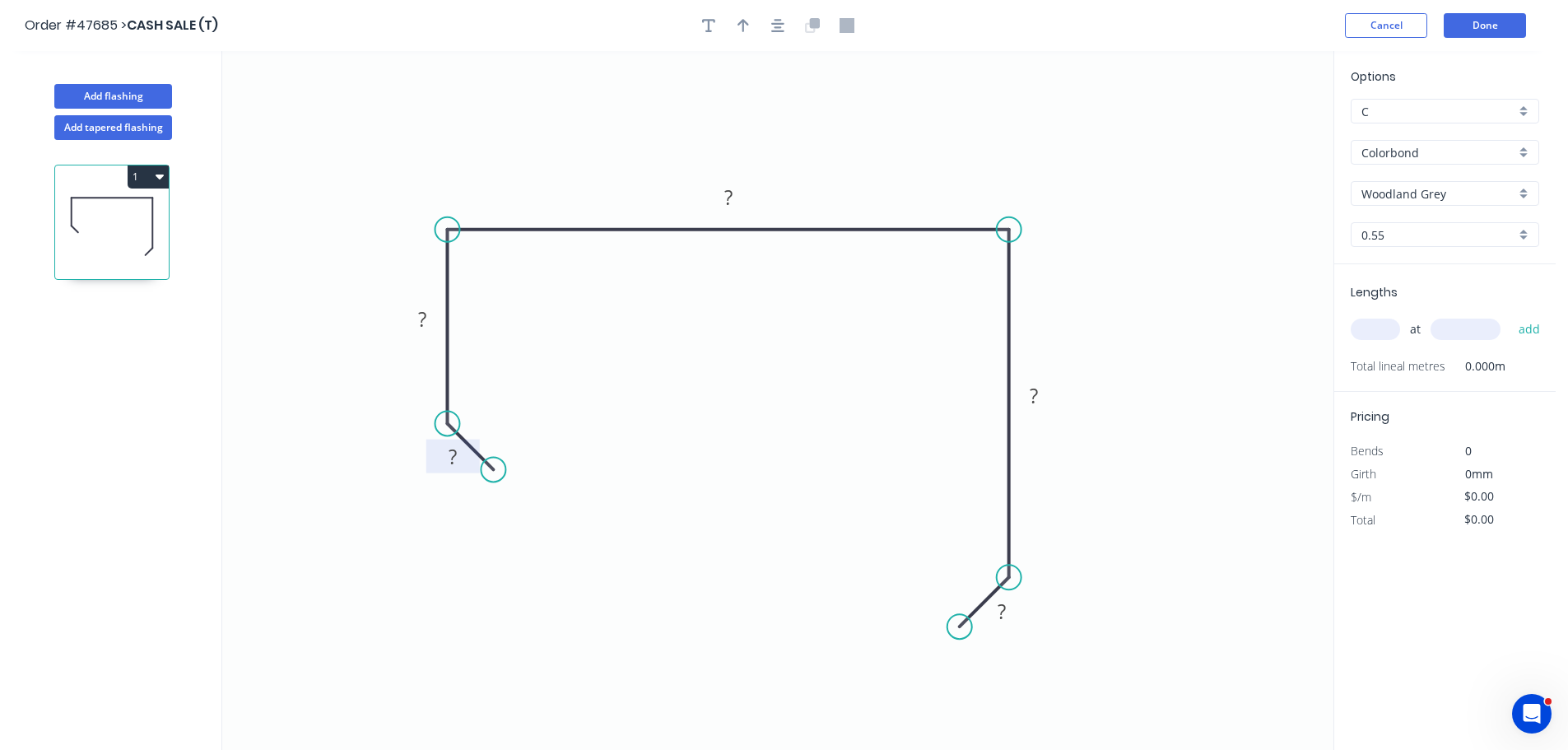
click at [448, 461] on tspan "?" at bounding box center [453, 456] width 8 height 27
drag, startPoint x: 748, startPoint y: 27, endPoint x: 1072, endPoint y: 68, distance: 326.6
click at [749, 27] on button "button" at bounding box center [743, 25] width 24 height 24
type input "$24.23"
drag, startPoint x: 1249, startPoint y: 129, endPoint x: 873, endPoint y: 204, distance: 383.4
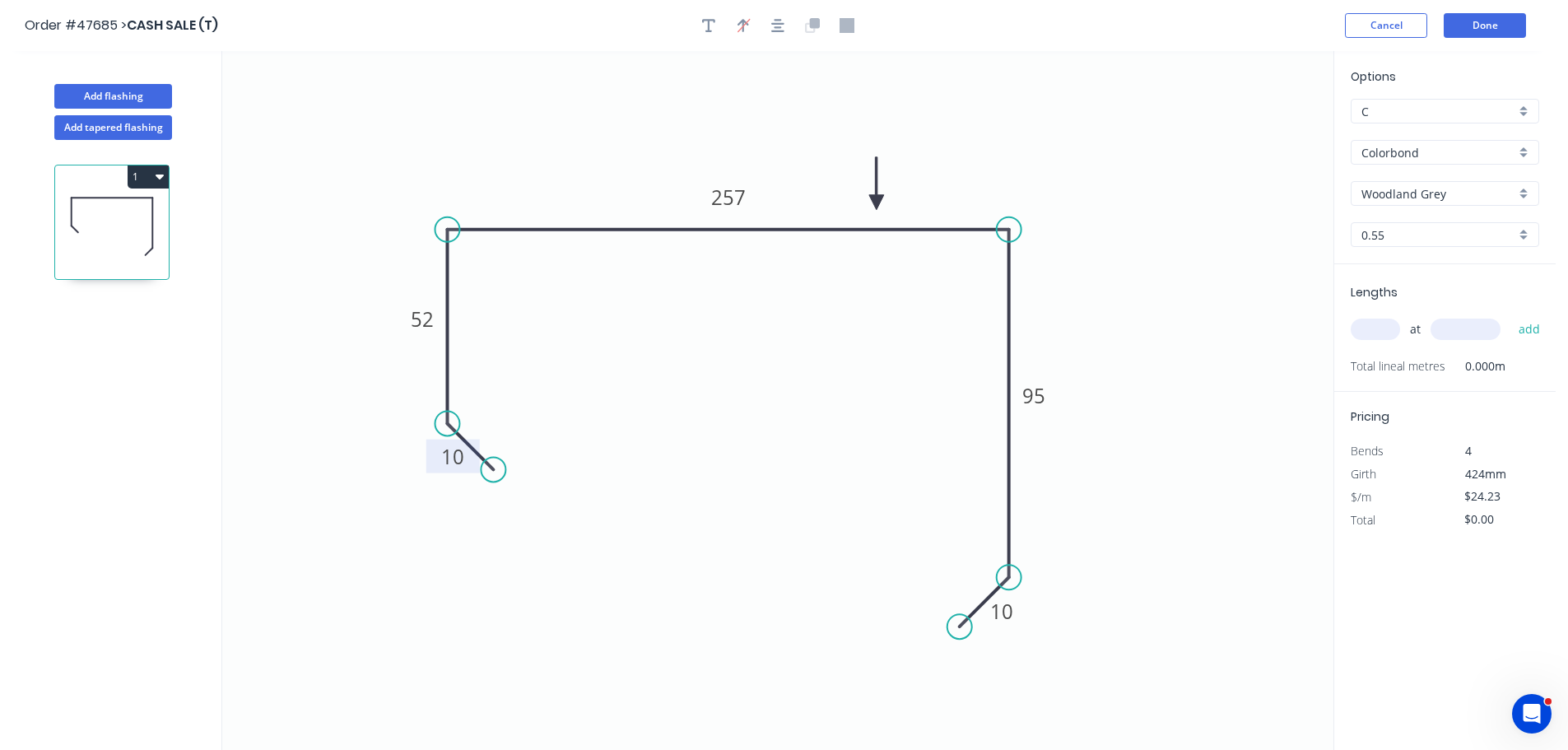
click at [873, 204] on icon at bounding box center [877, 184] width 15 height 53
click at [1374, 335] on input "text" at bounding box center [1374, 329] width 49 height 22
type input "1"
type input "2400"
click at [1510, 315] on button "add" at bounding box center [1529, 328] width 39 height 28
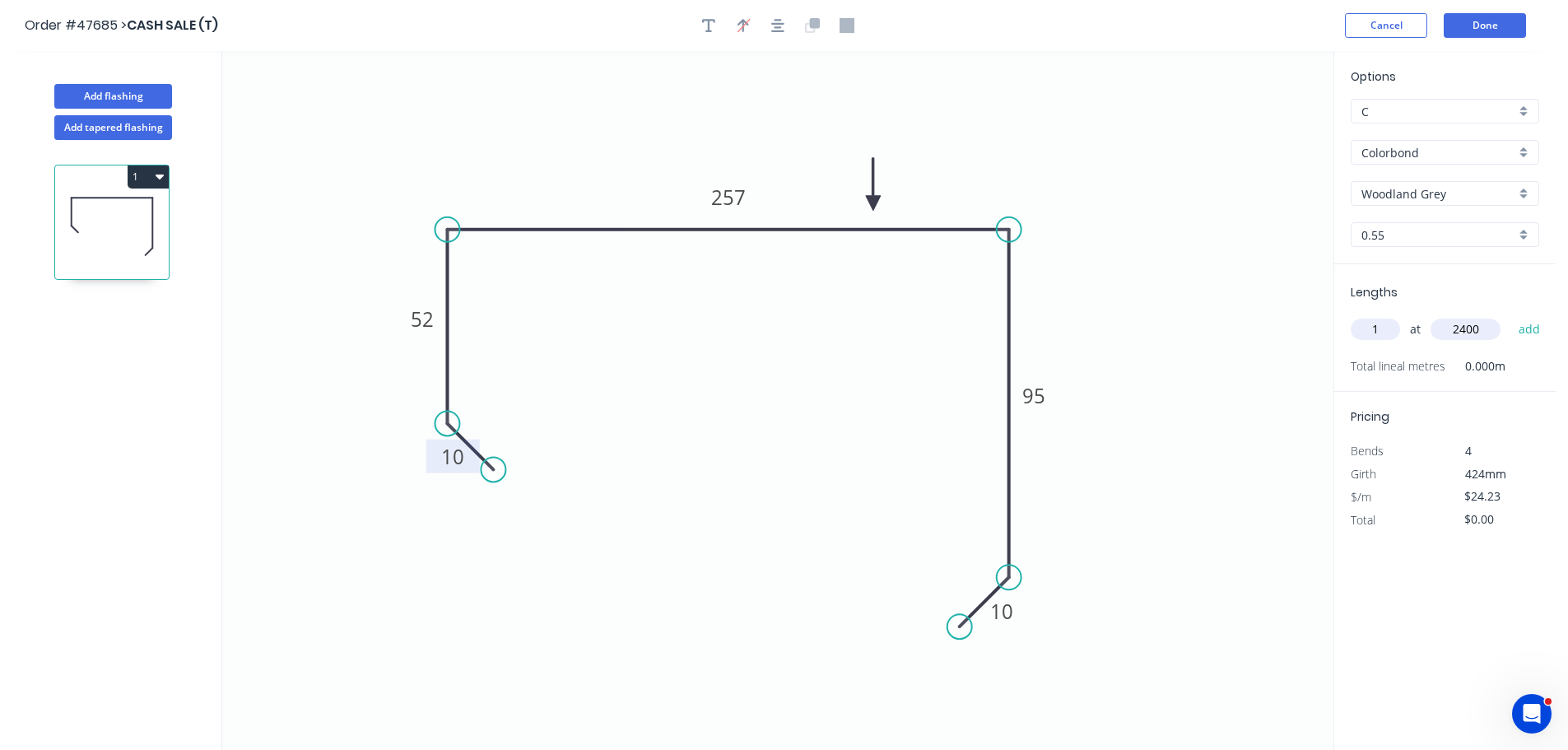
type input "$58.15"
click at [1483, 32] on button "Done" at bounding box center [1484, 25] width 82 height 24
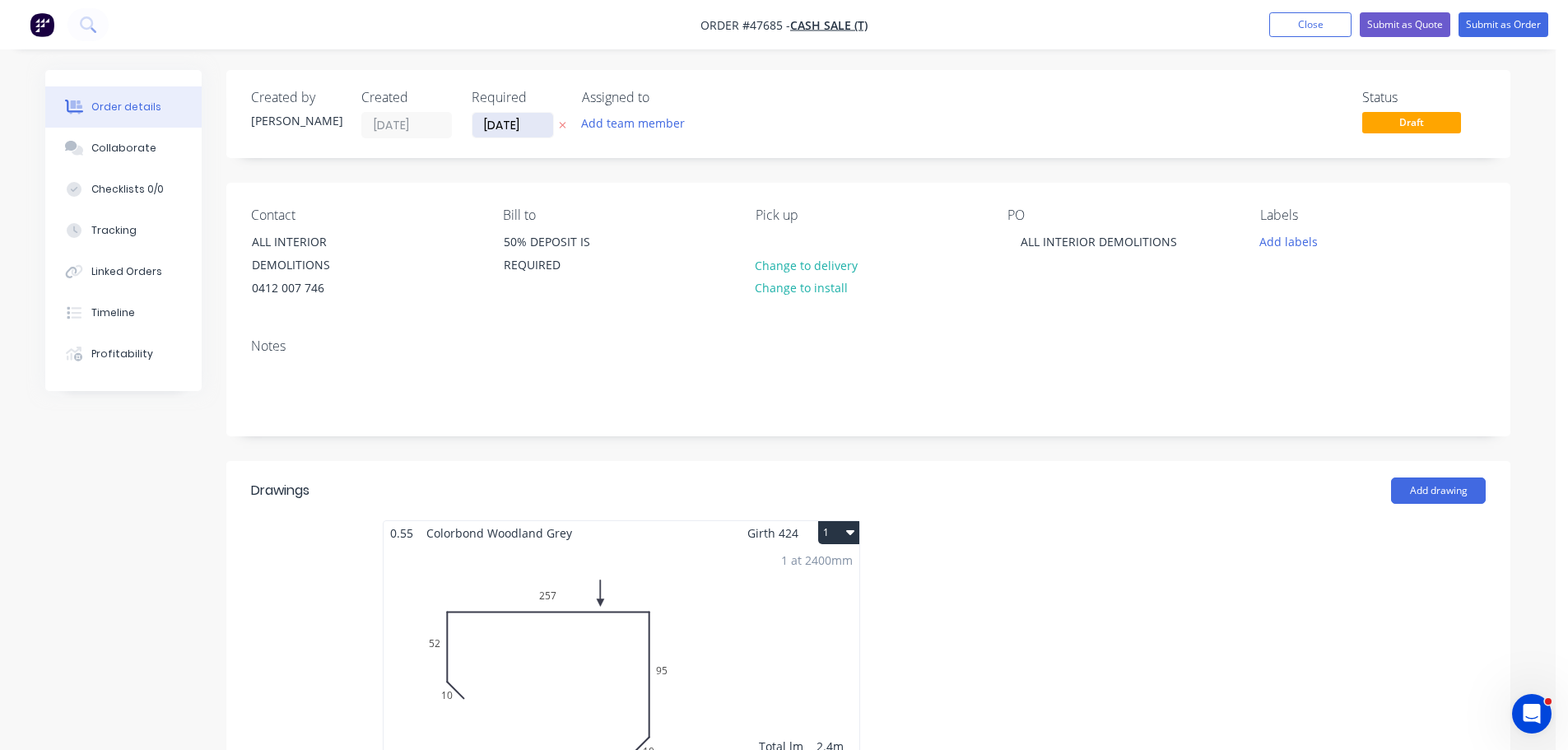
click at [499, 132] on input "[DATE]" at bounding box center [513, 125] width 80 height 24
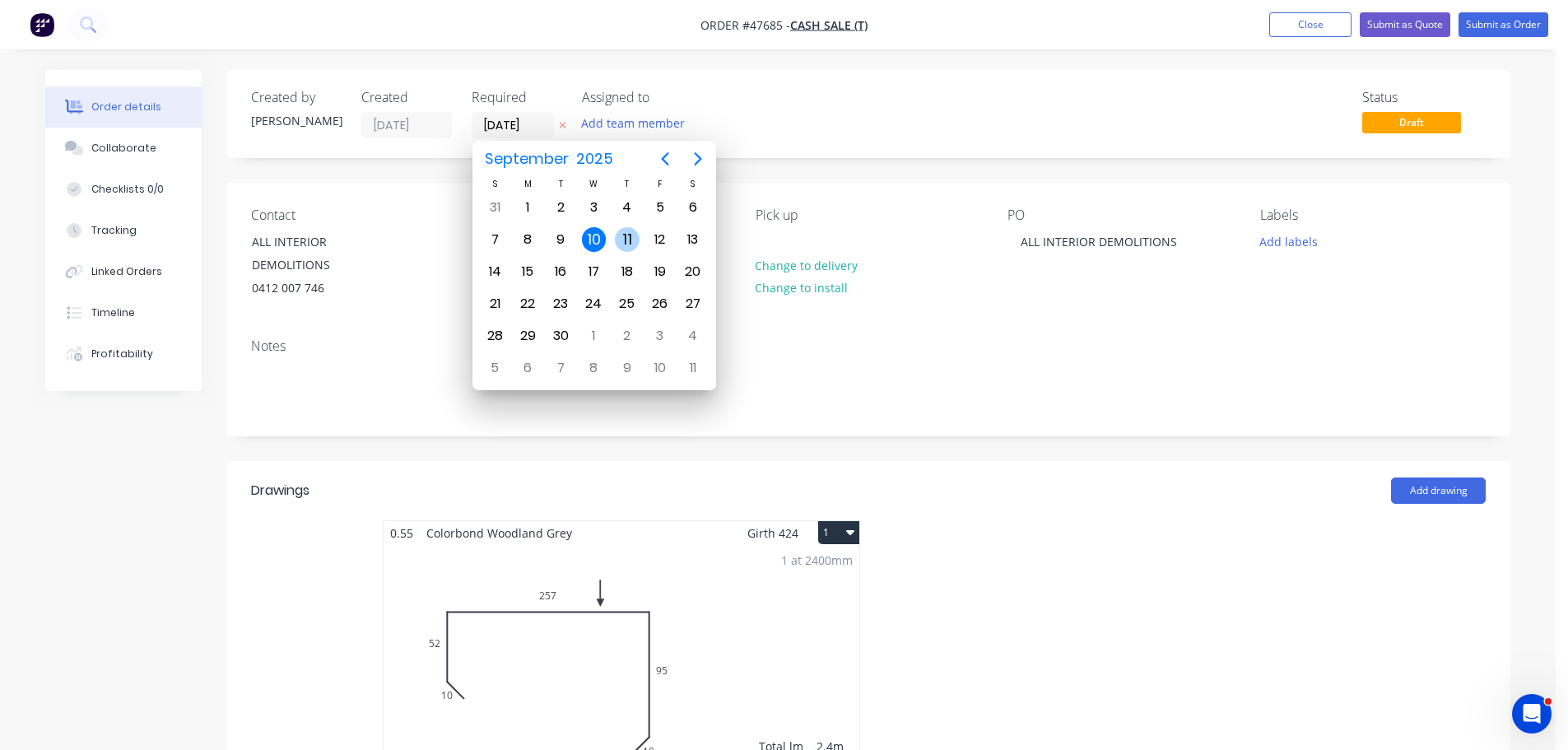
click at [627, 236] on div "11" at bounding box center [627, 239] width 24 height 24
type input "11/09/25"
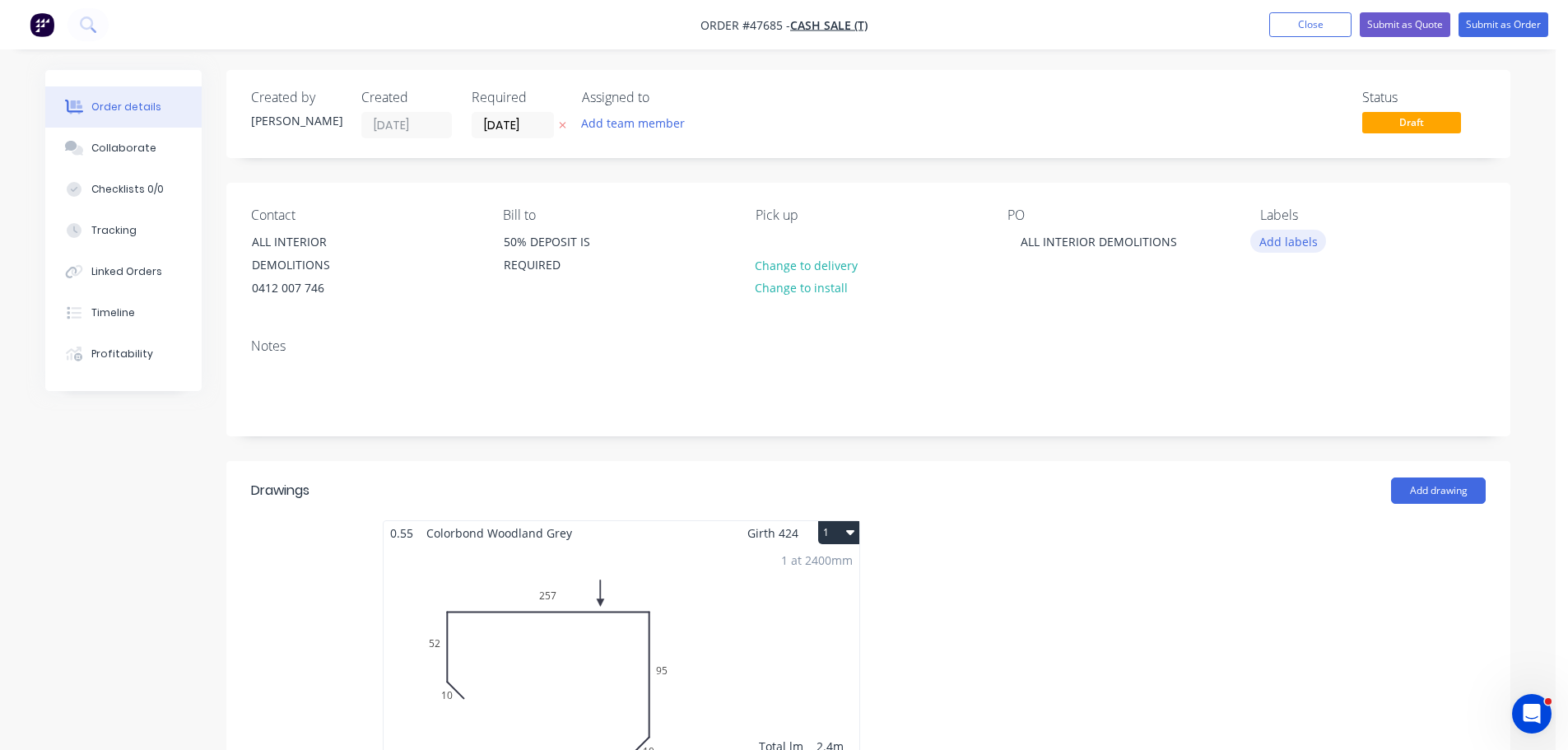
click at [1295, 239] on button "Add labels" at bounding box center [1288, 241] width 75 height 23
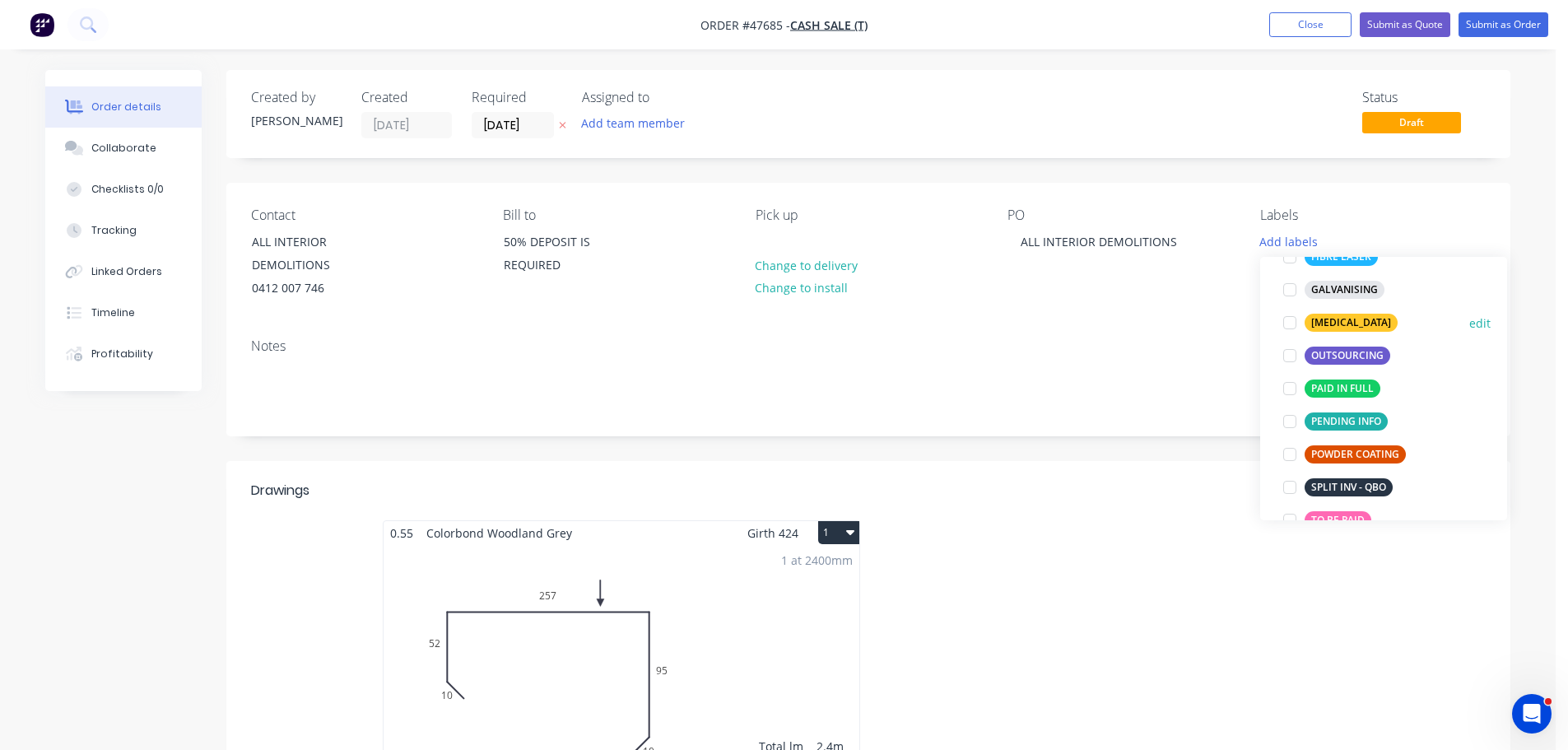
scroll to position [329, 0]
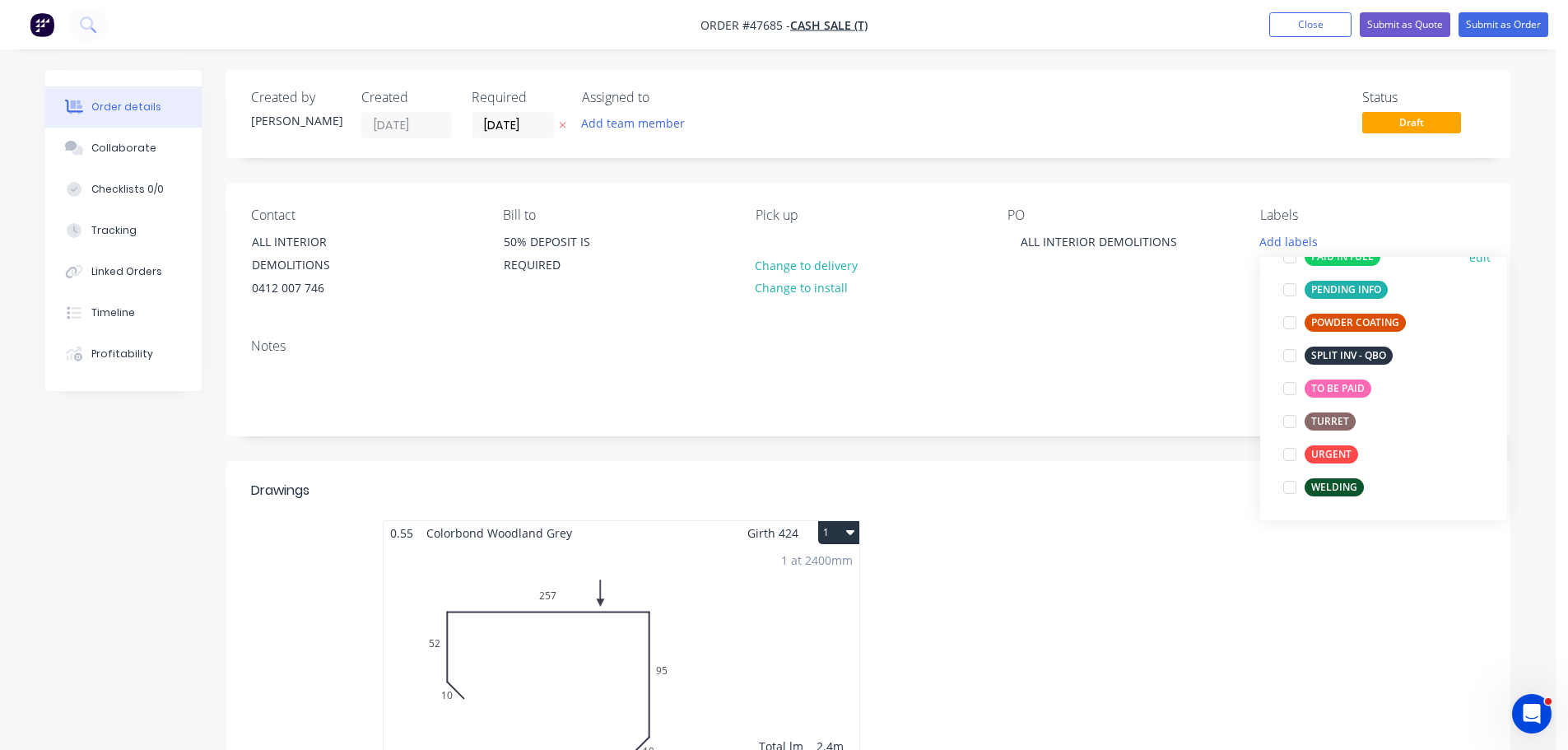
click at [1286, 264] on div at bounding box center [1289, 256] width 33 height 33
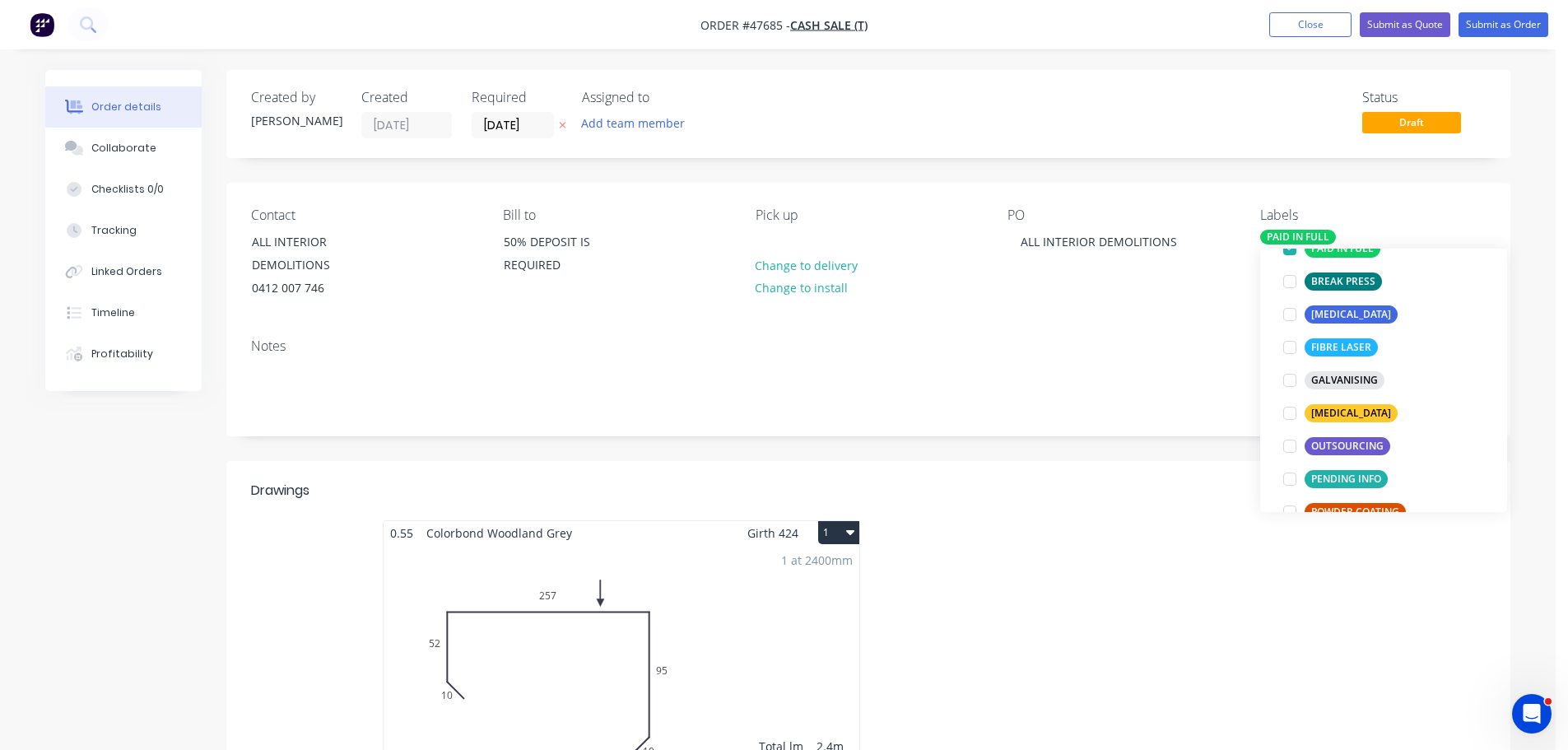
click at [1116, 295] on div "PO ALL INTERIOR DEMOLITIONS" at bounding box center [1120, 253] width 225 height 93
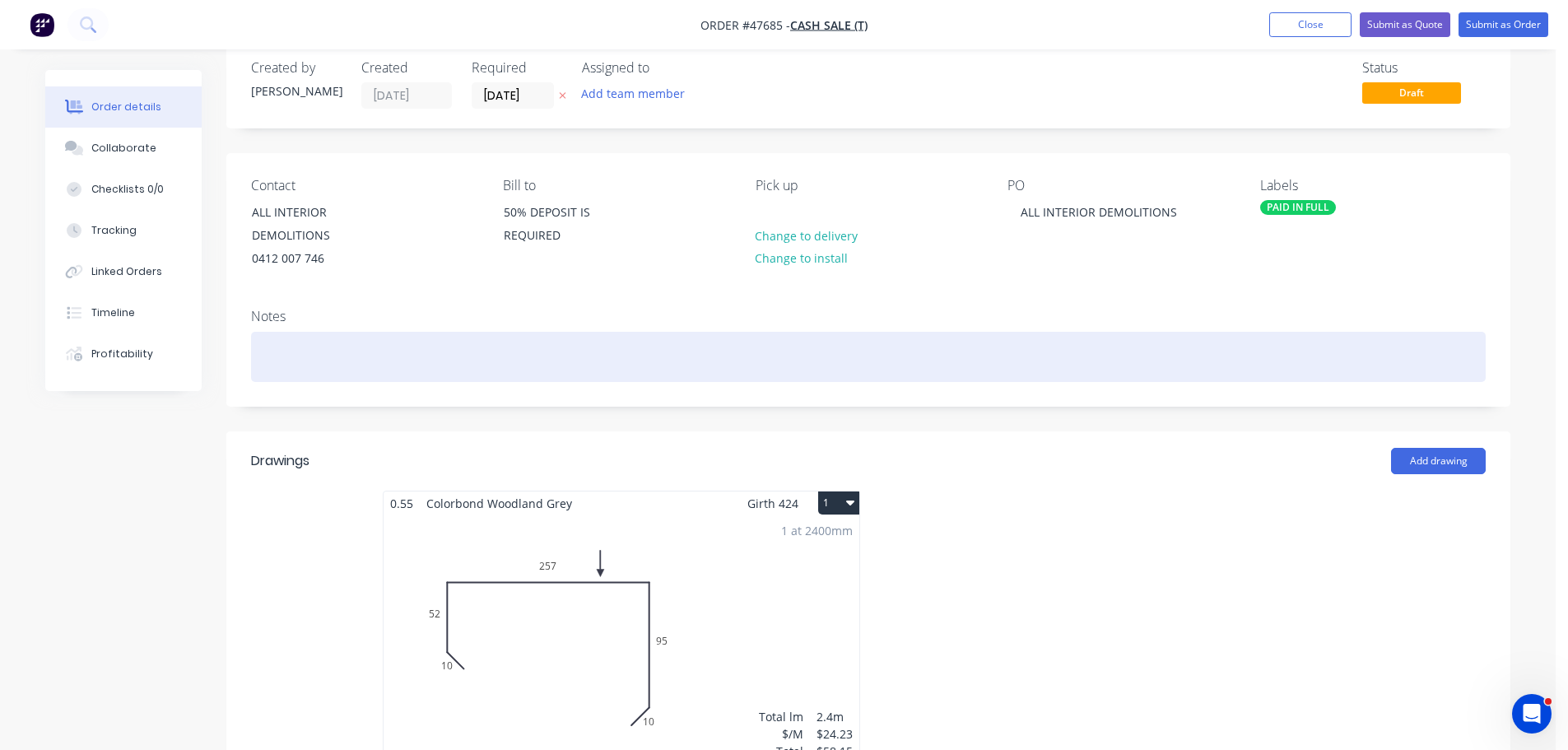
scroll to position [0, 0]
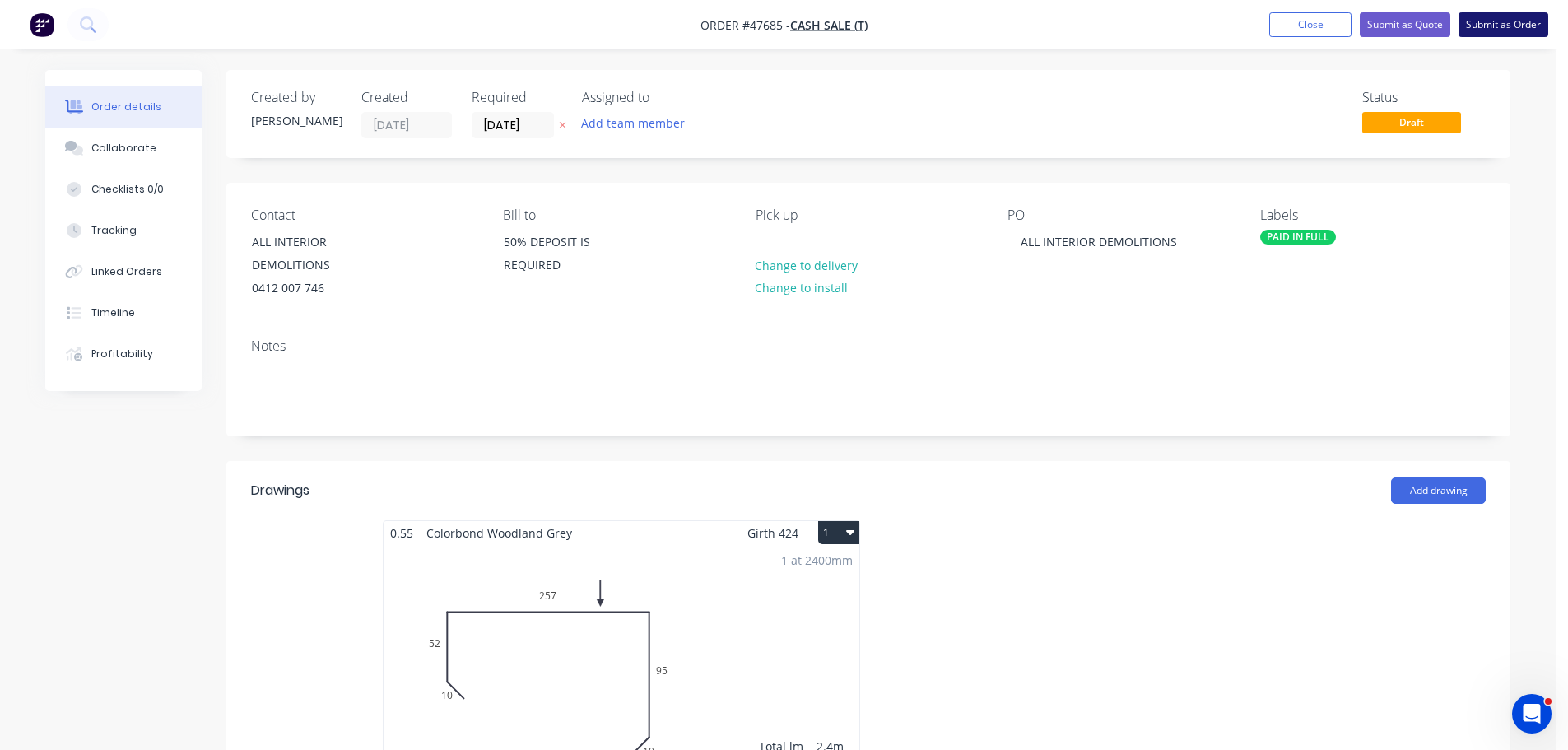
click at [1524, 28] on button "Submit as Order" at bounding box center [1503, 24] width 90 height 24
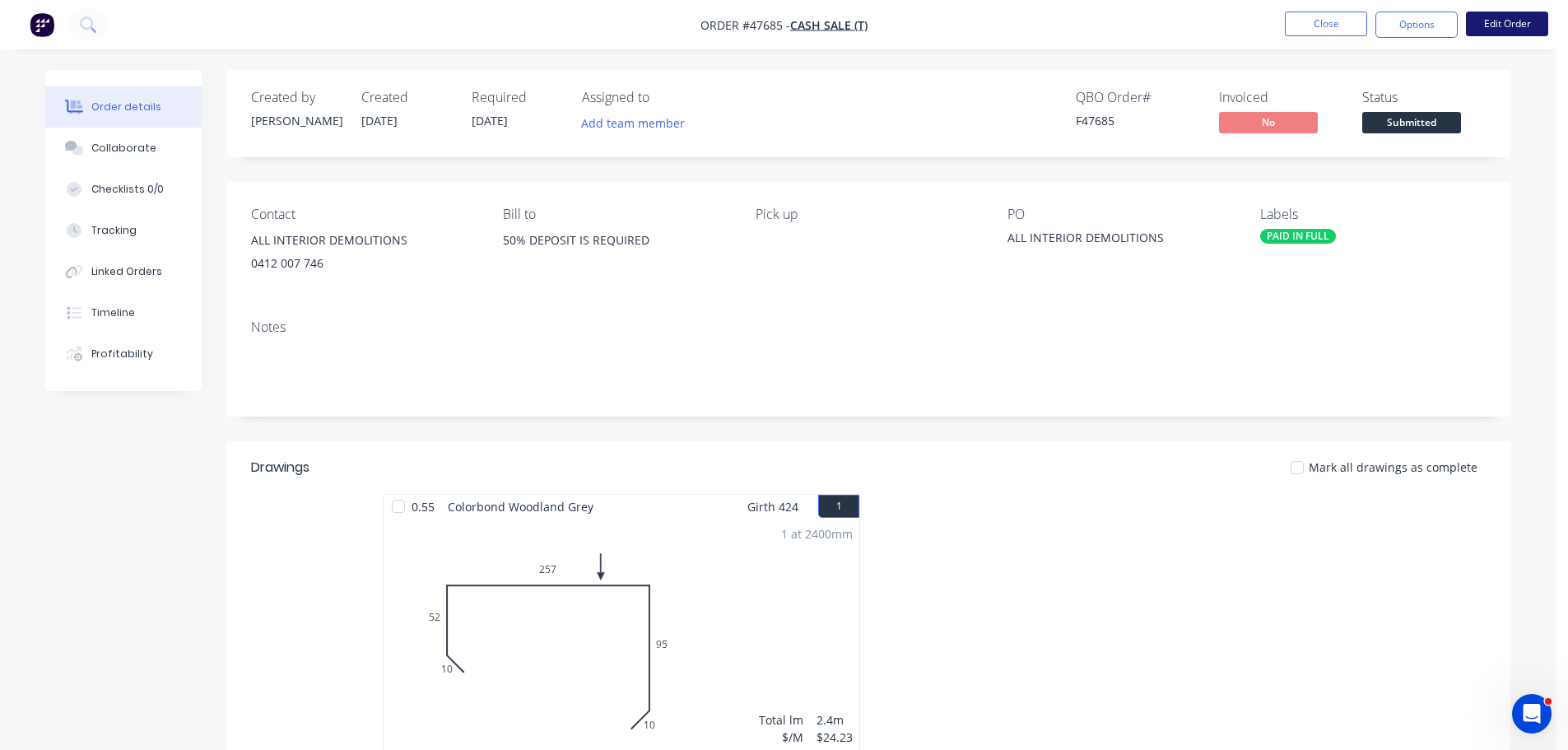
click at [1498, 19] on button "Edit Order" at bounding box center [1507, 23] width 82 height 24
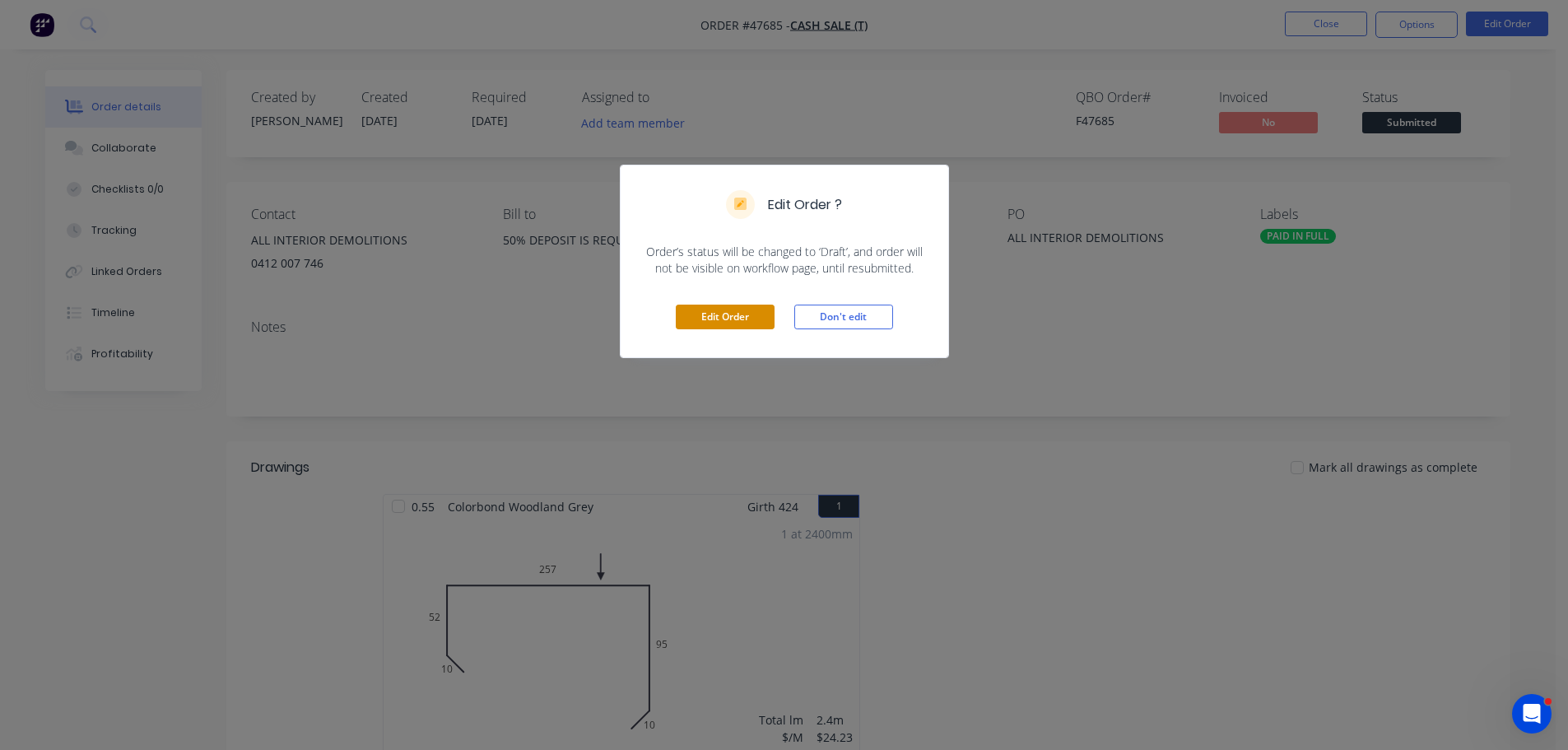
click at [708, 314] on button "Edit Order" at bounding box center [725, 316] width 99 height 24
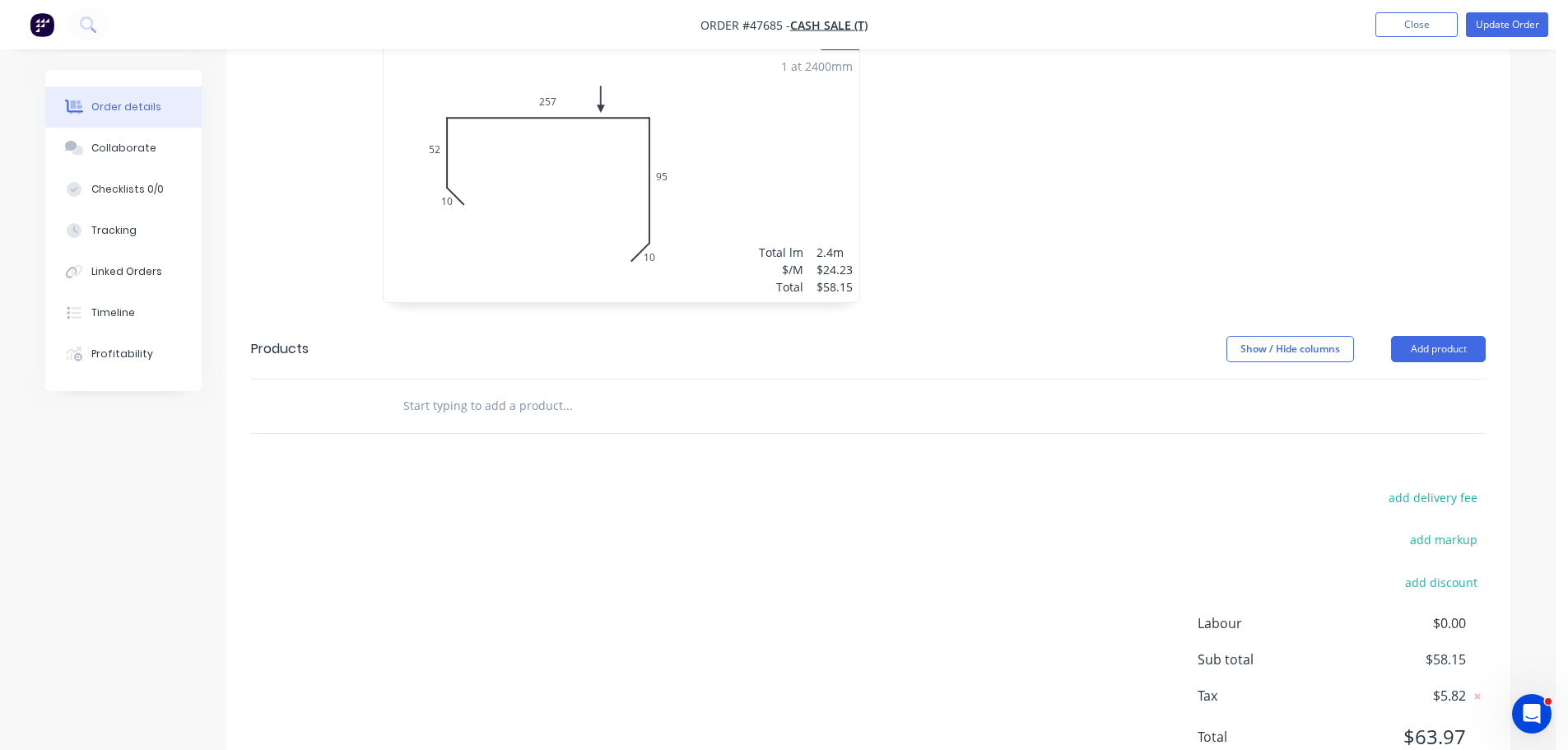
click at [757, 226] on div "1 at 2400mm Total lm $/M Total 2.4m $24.23 $58.15" at bounding box center [622, 177] width 476 height 251
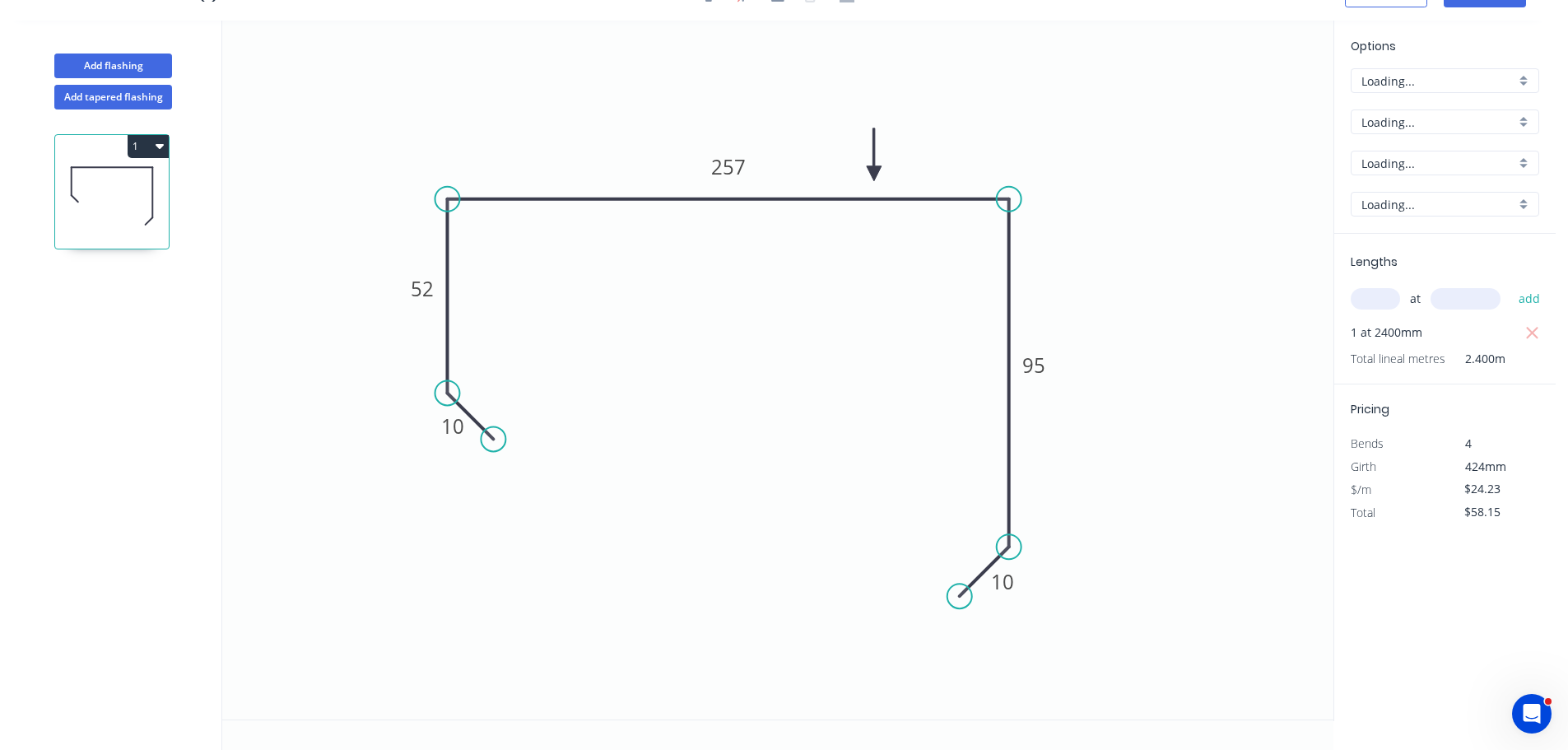
scroll to position [30, 0]
click at [1500, 516] on input "$58.15" at bounding box center [1492, 511] width 56 height 23
click at [1503, 515] on input "$58.15" at bounding box center [1492, 511] width 56 height 23
type input "$58.13"
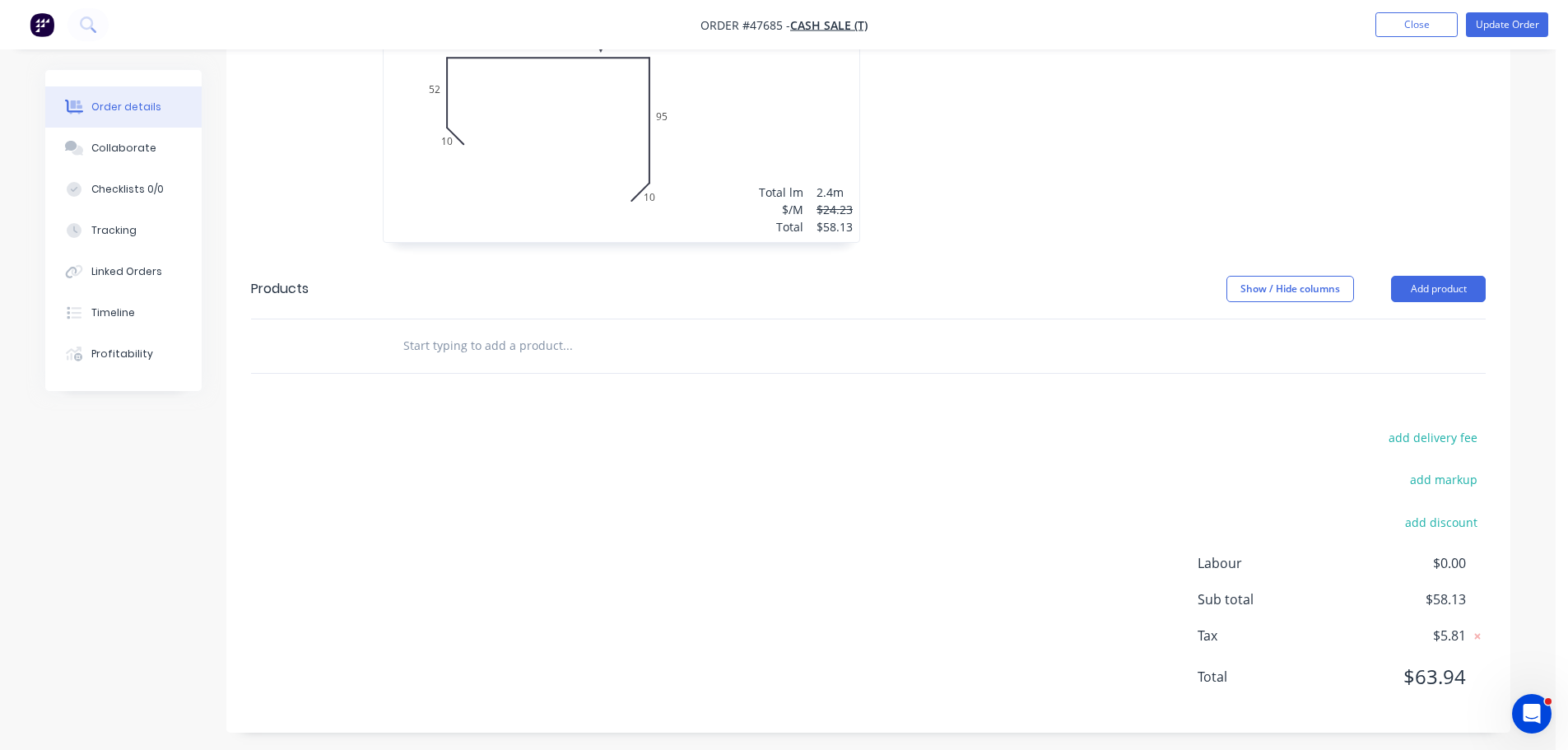
scroll to position [561, 0]
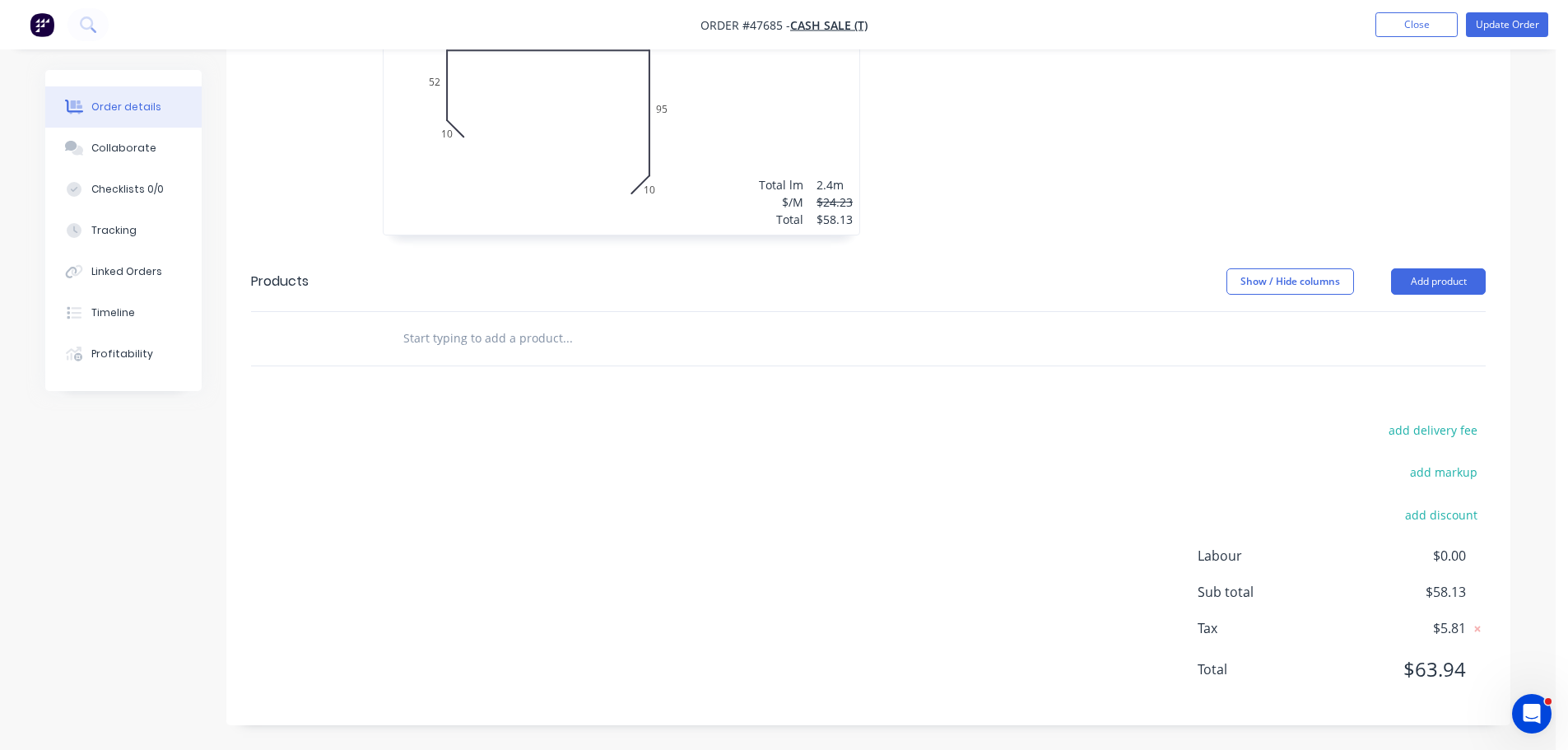
click at [552, 150] on div "1 at 2400mm Total lm $/M Total 2.4m $24.23 $58.13" at bounding box center [622, 109] width 476 height 251
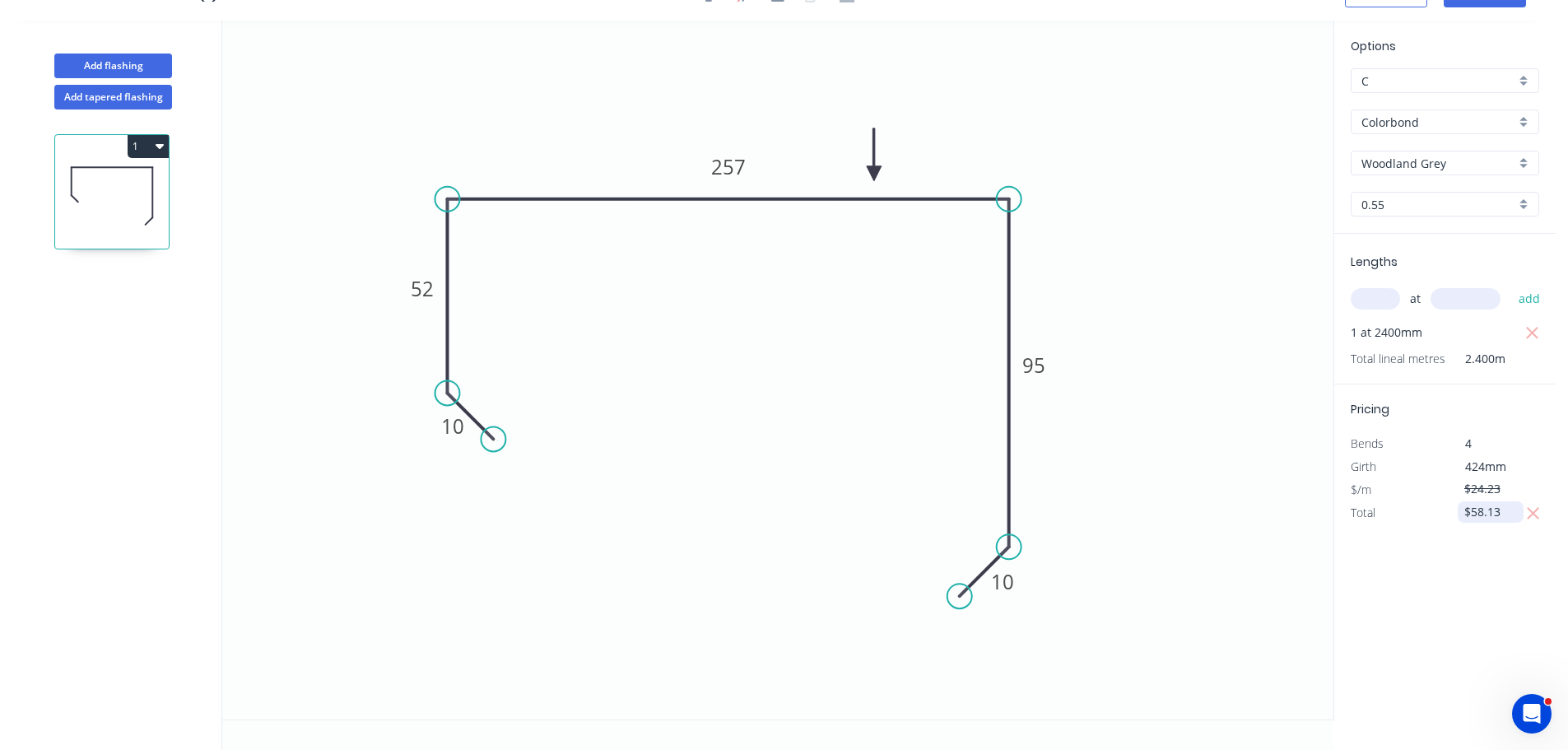
click at [1505, 509] on input "$58.13" at bounding box center [1492, 511] width 56 height 23
type input "$58.14"
click at [1484, 554] on div "Options C C Colorbond Colorbond Colorbond (Matt) Colorbond (Ultra) Woodland Gre…" at bounding box center [1444, 371] width 222 height 701
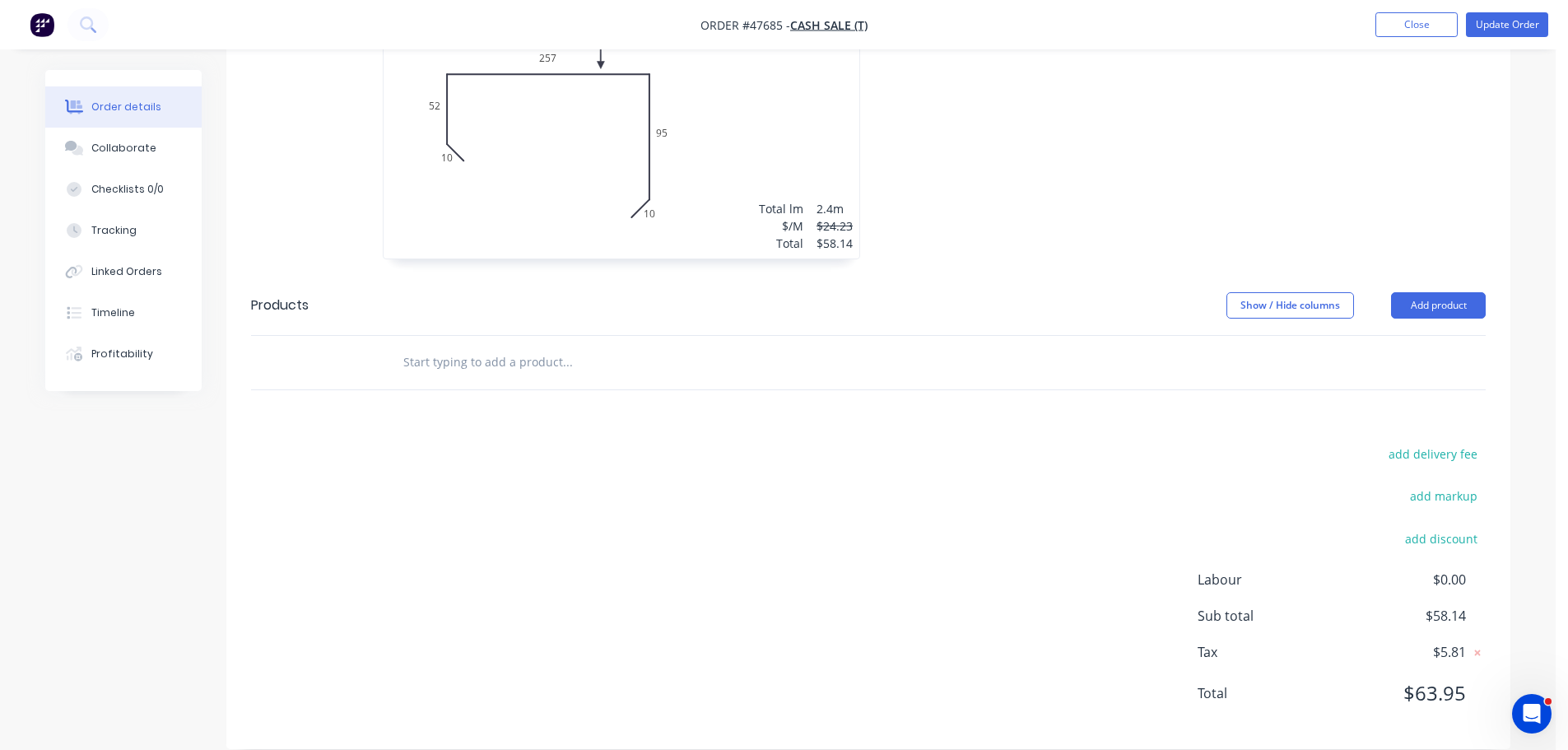
scroll to position [561, 0]
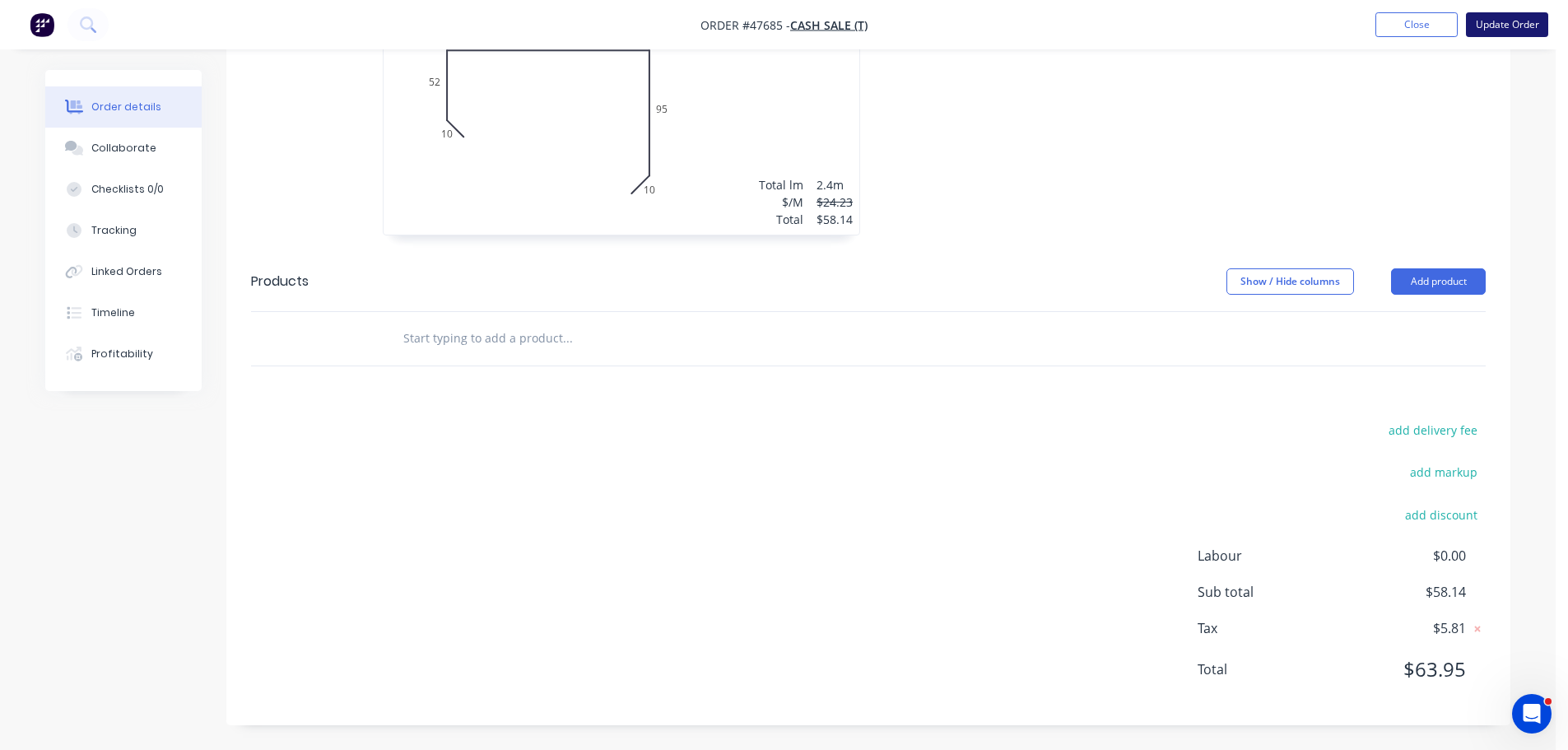
click at [1484, 28] on button "Update Order" at bounding box center [1507, 24] width 82 height 24
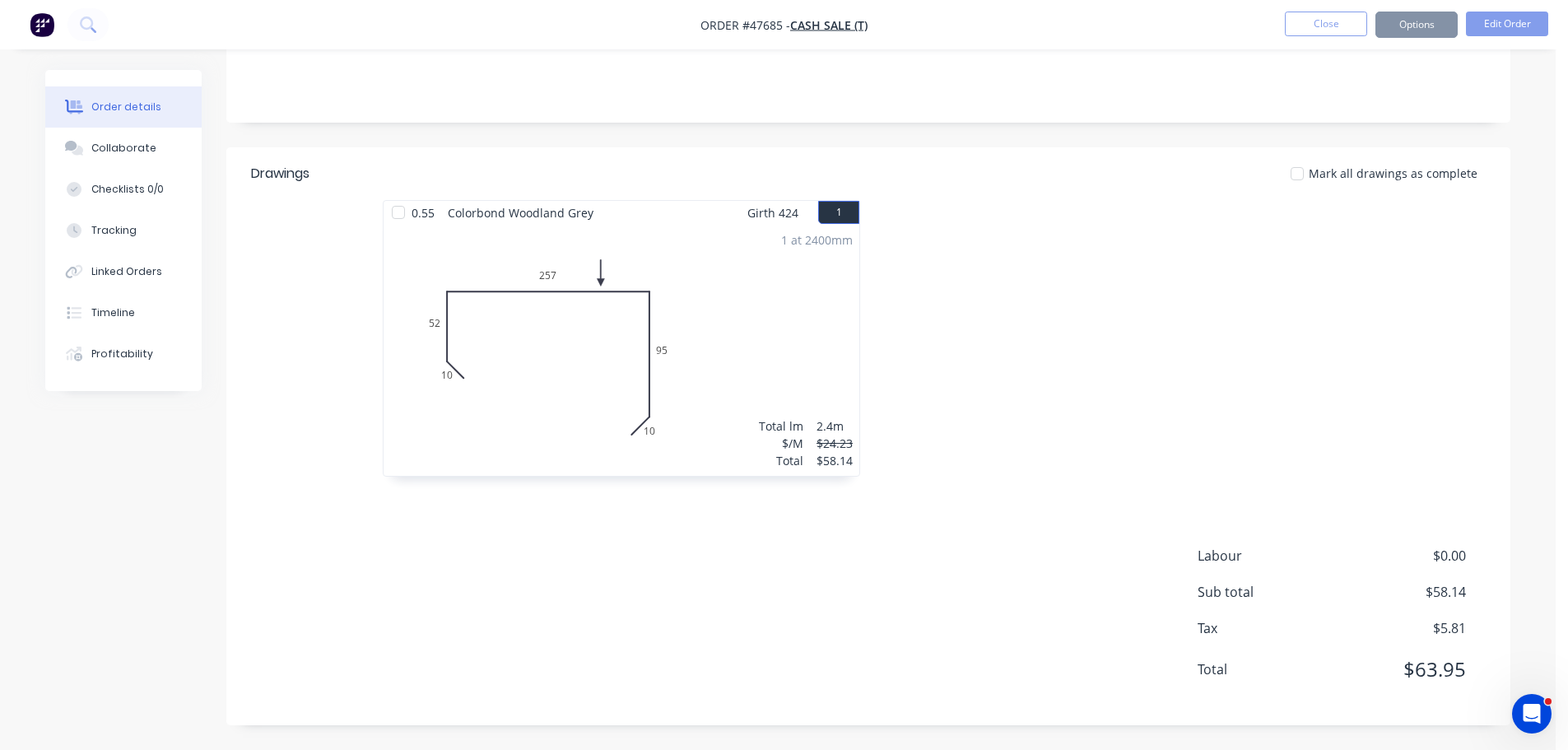
scroll to position [0, 0]
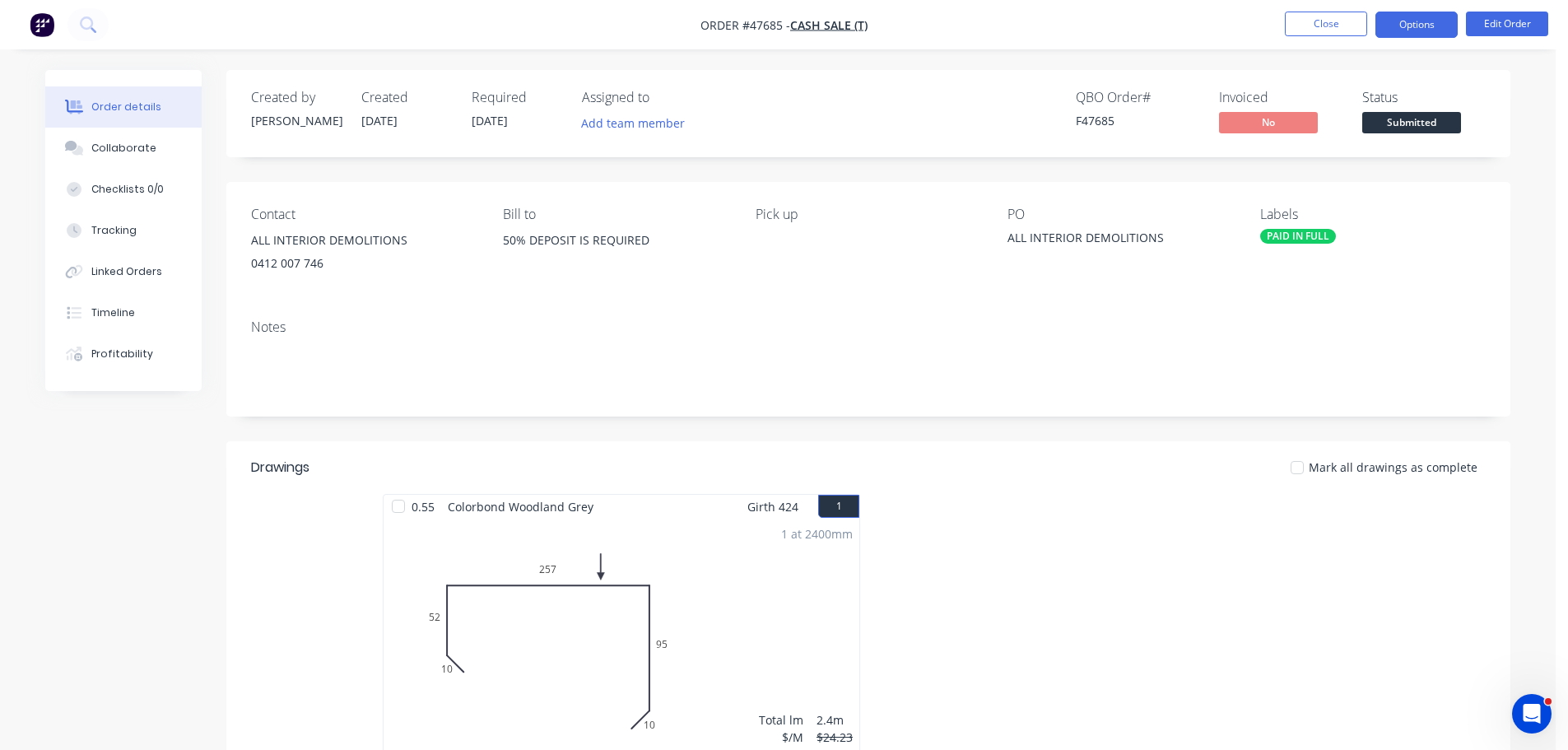
click at [1400, 23] on button "Options" at bounding box center [1416, 24] width 82 height 26
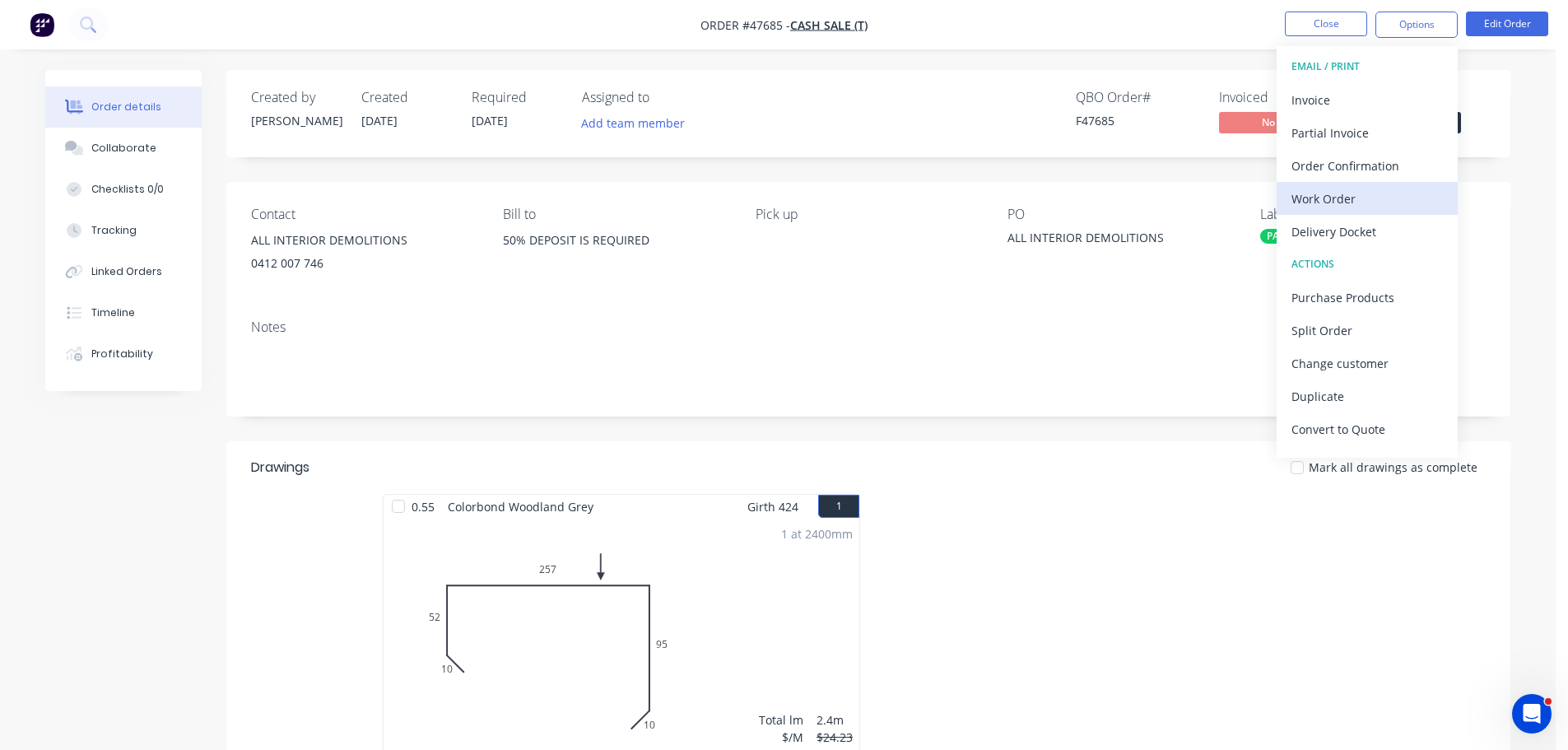
click at [1334, 199] on div "Work Order" at bounding box center [1367, 199] width 152 height 23
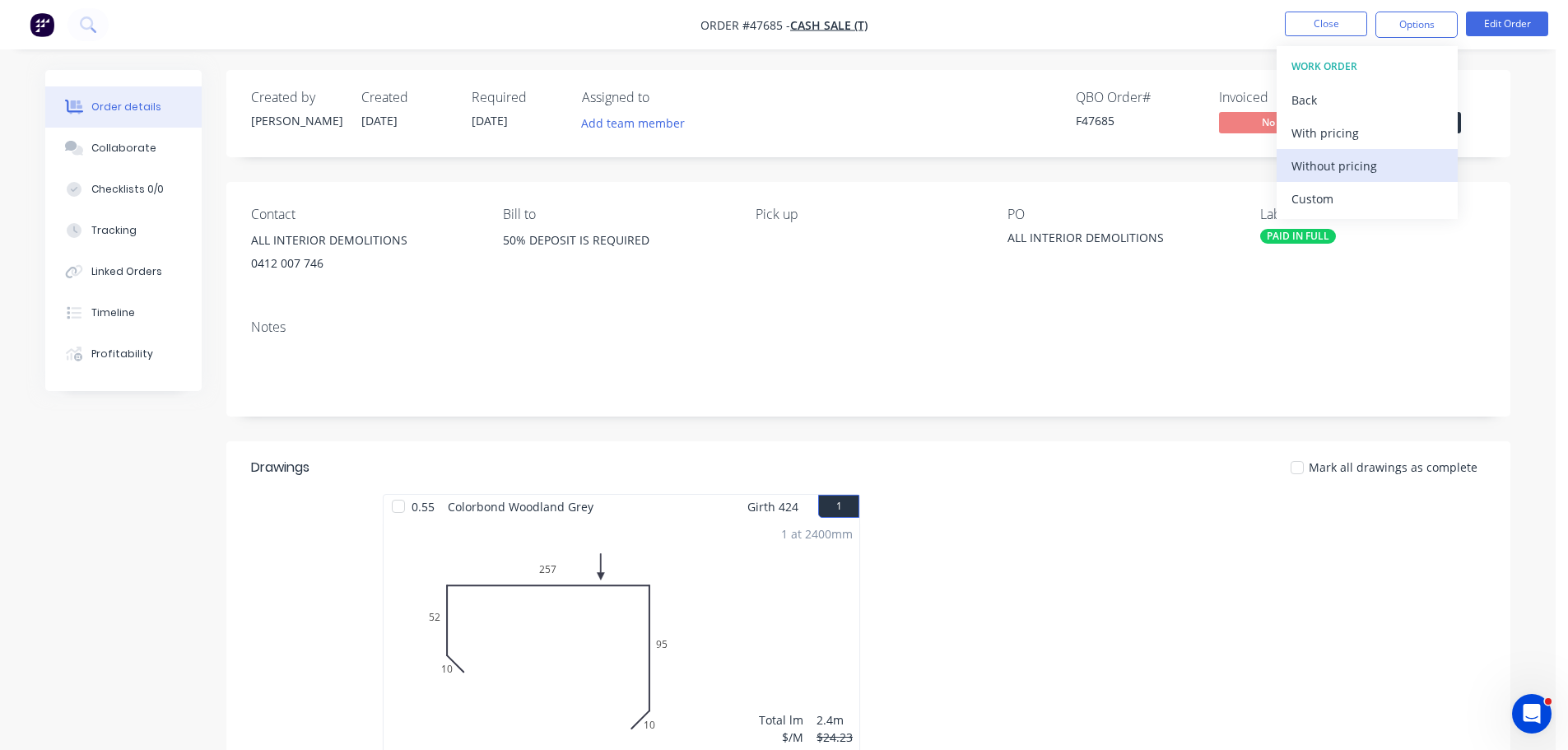
click at [1354, 168] on div "Without pricing" at bounding box center [1367, 166] width 152 height 23
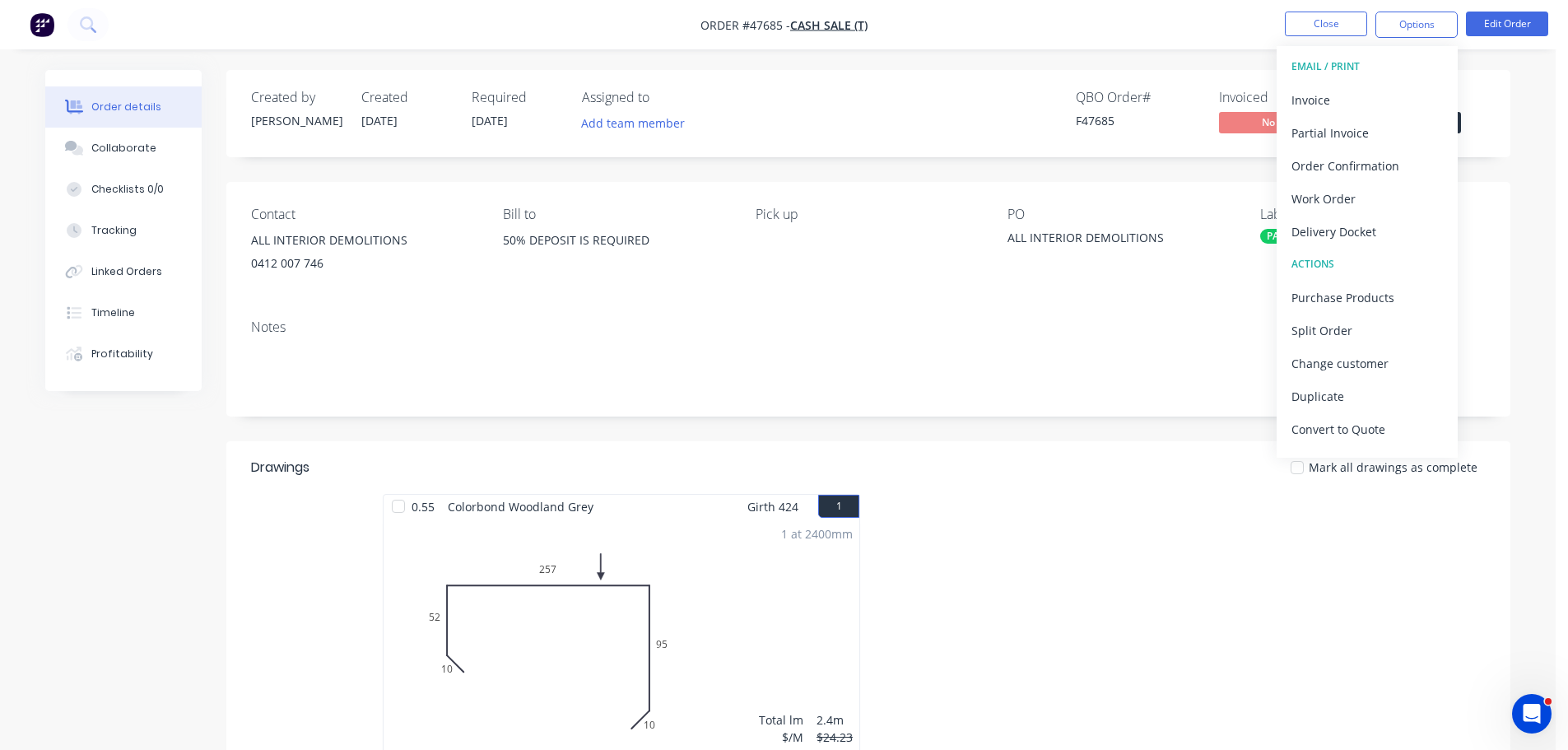
drag, startPoint x: 1492, startPoint y: 96, endPoint x: 1423, endPoint y: 124, distance: 74.5
click at [1492, 96] on div "Created by Mel Created 10/09/25 Required 11/09/25 Assigned to Add team member Q…" at bounding box center [868, 113] width 1284 height 87
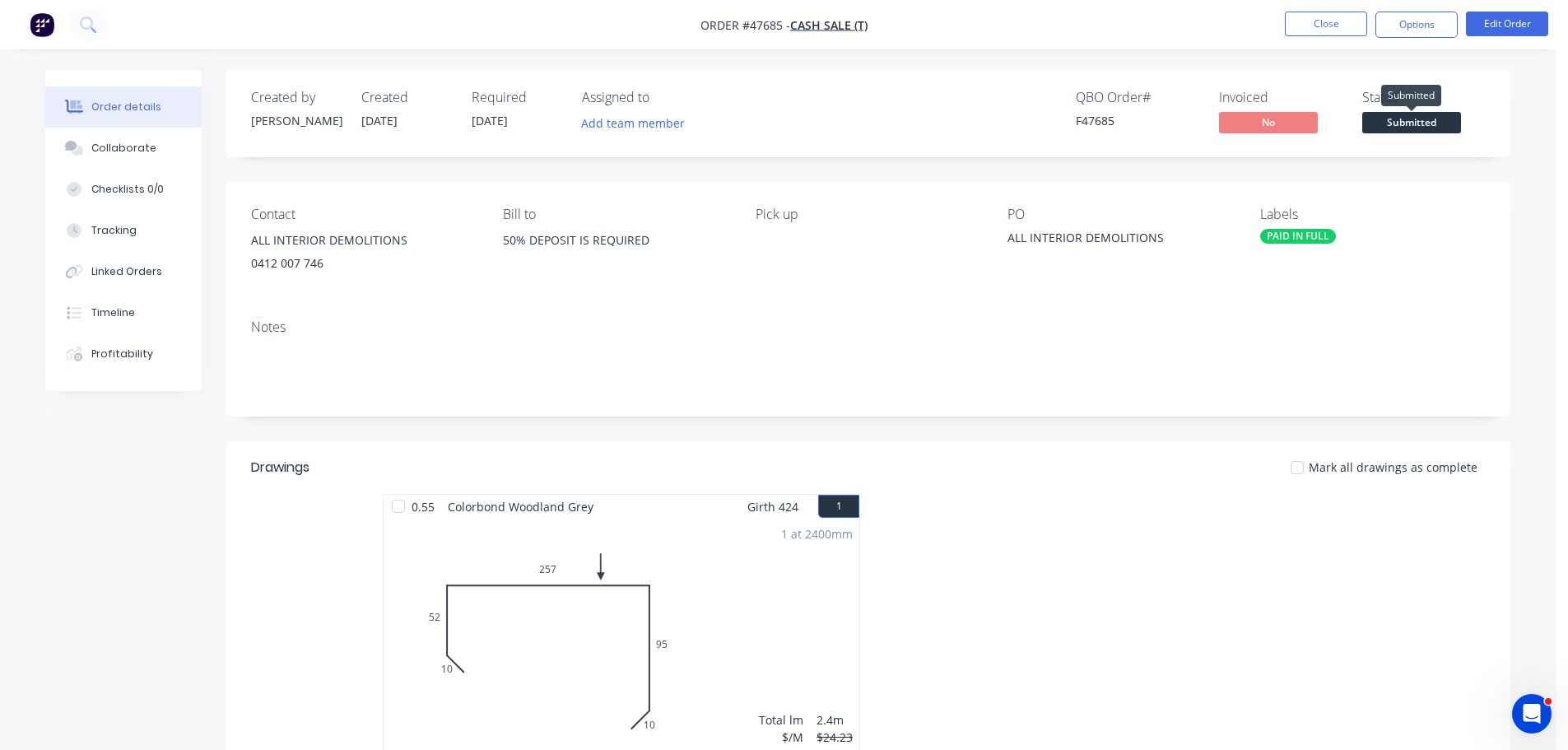
click at [1408, 120] on span "Submitted" at bounding box center [1411, 122] width 99 height 21
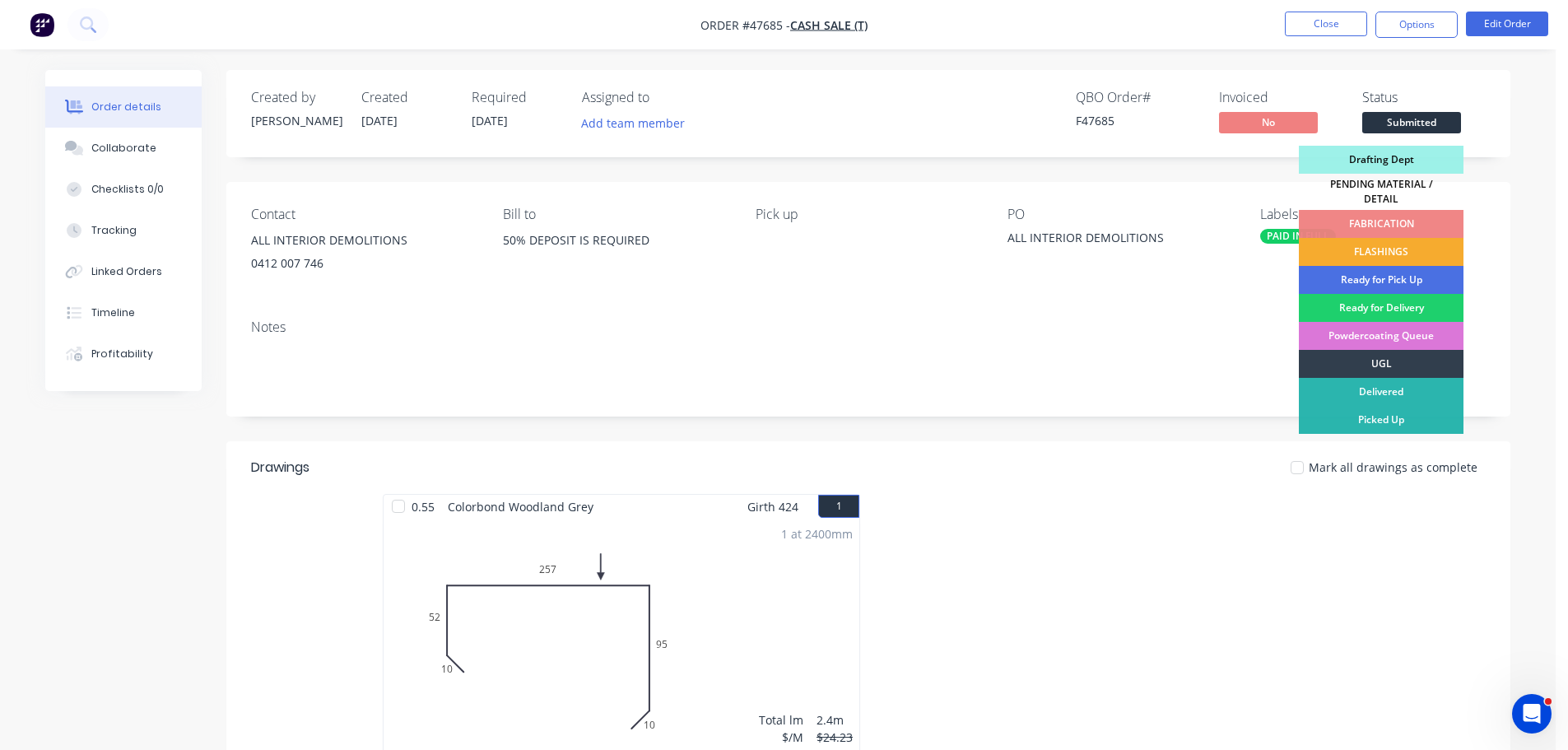
click at [1397, 242] on div "FLASHINGS" at bounding box center [1381, 251] width 164 height 28
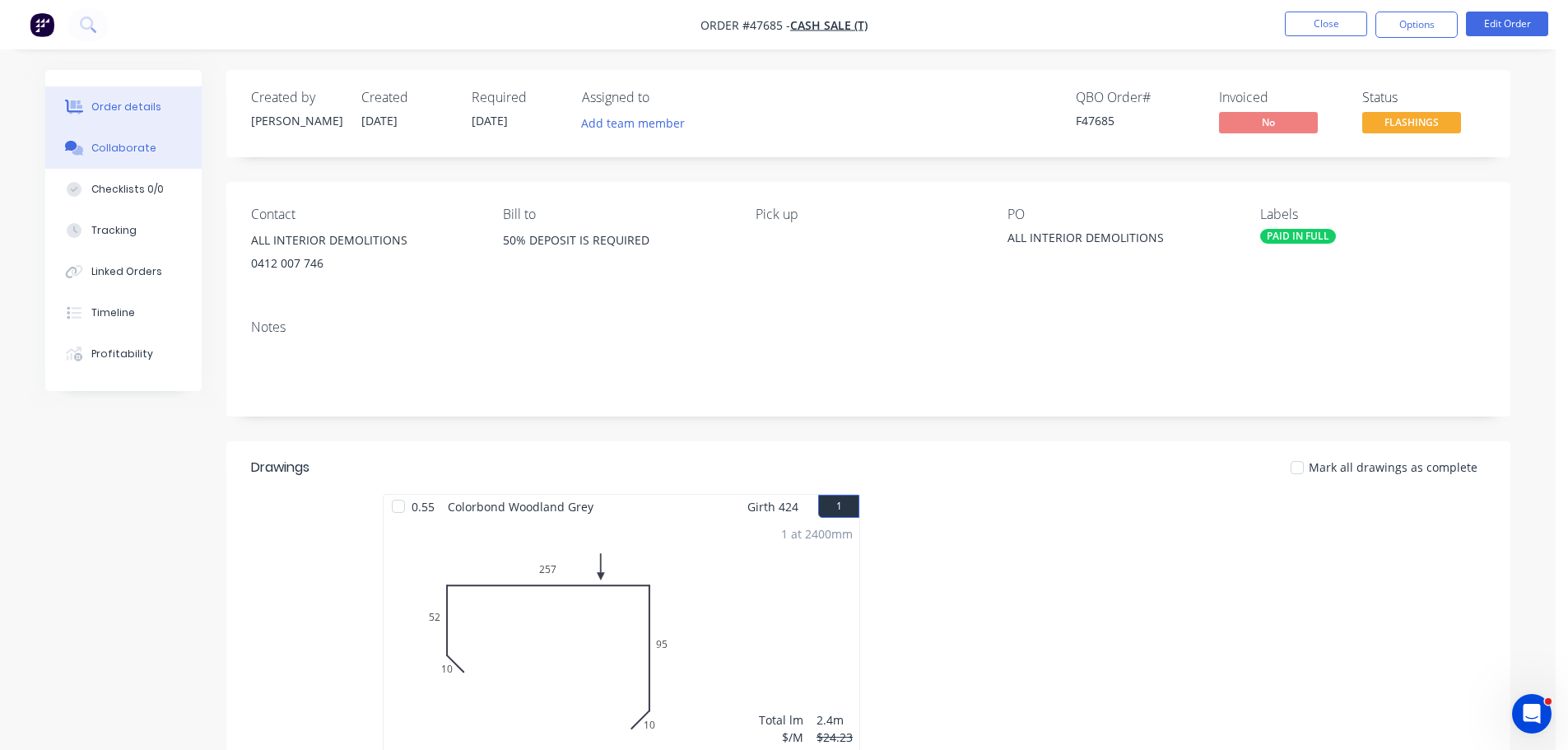
click at [93, 155] on div "Collaborate" at bounding box center [124, 148] width 65 height 15
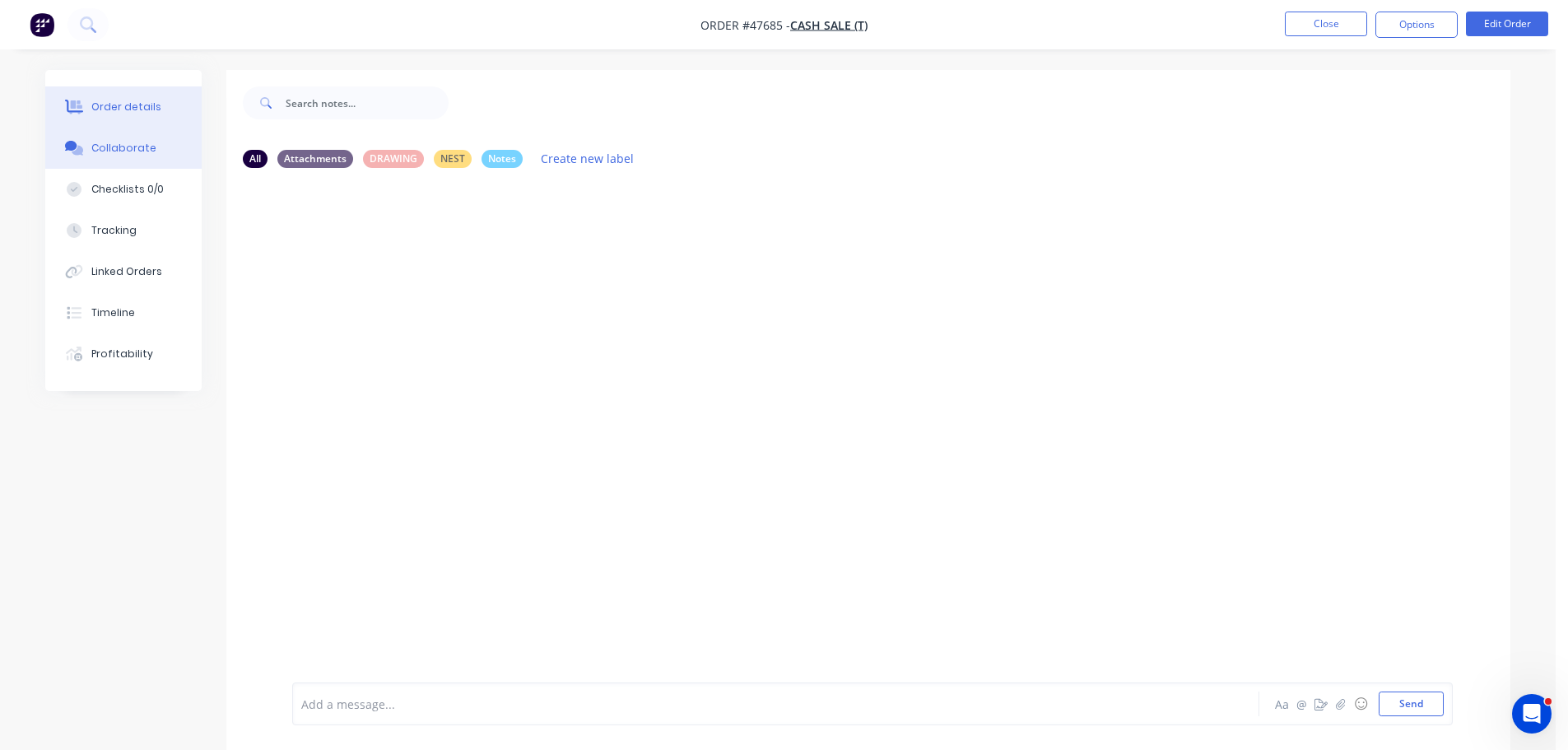
drag, startPoint x: 154, startPoint y: 101, endPoint x: 204, endPoint y: 93, distance: 50.6
click at [155, 100] on button "Order details" at bounding box center [123, 106] width 157 height 41
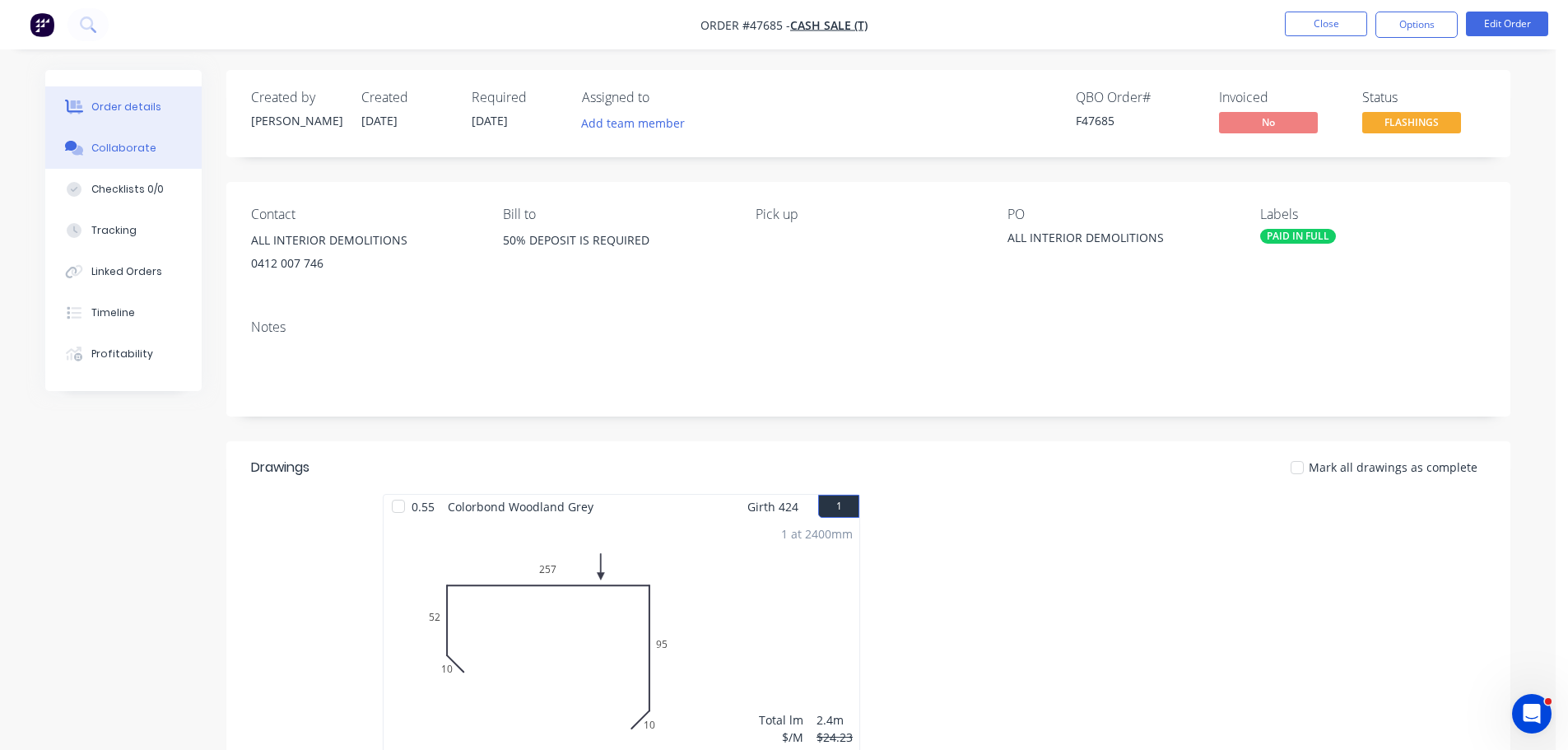
click at [111, 148] on div "Collaborate" at bounding box center [124, 148] width 65 height 15
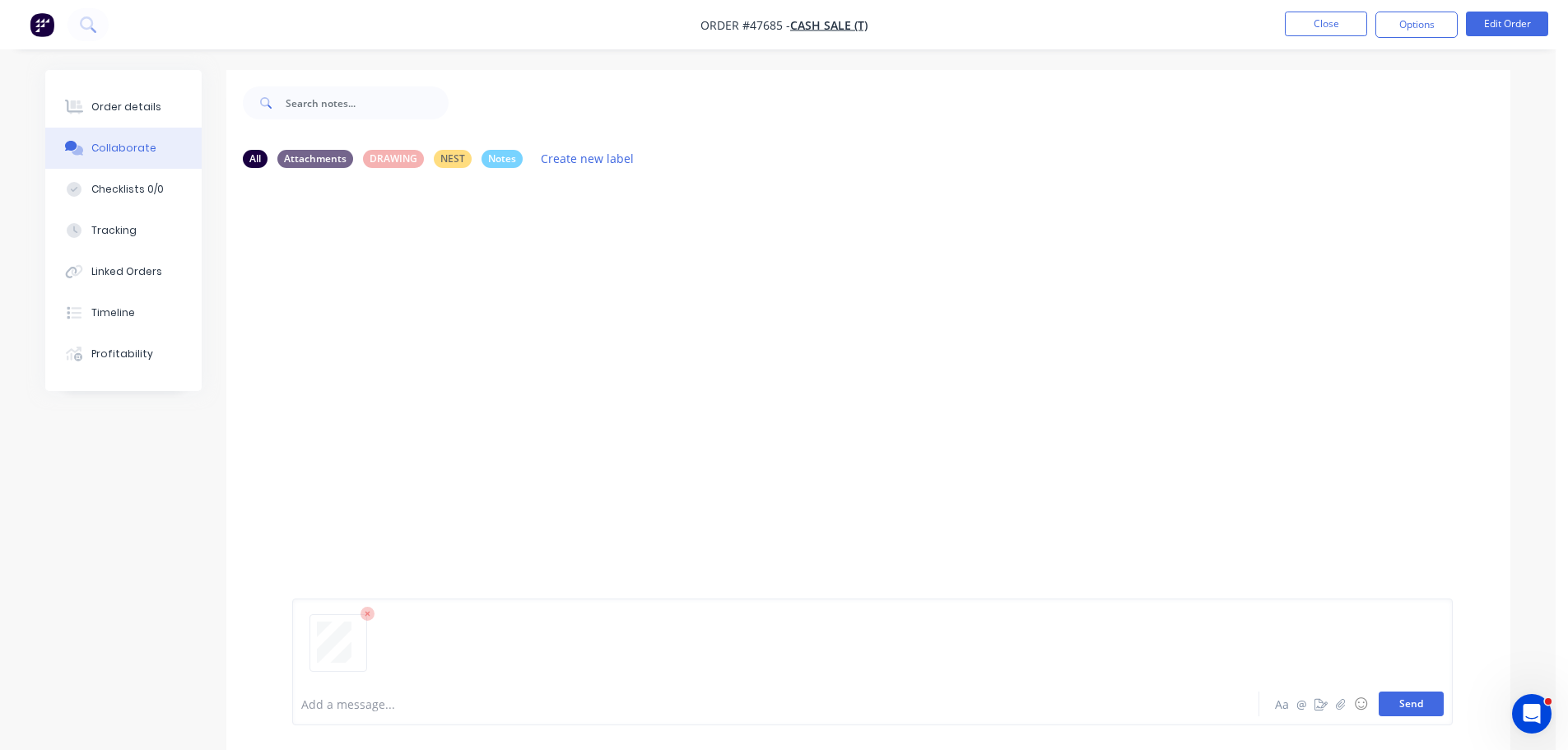
click at [1403, 714] on button "Send" at bounding box center [1411, 703] width 65 height 24
click at [85, 104] on div at bounding box center [74, 107] width 24 height 15
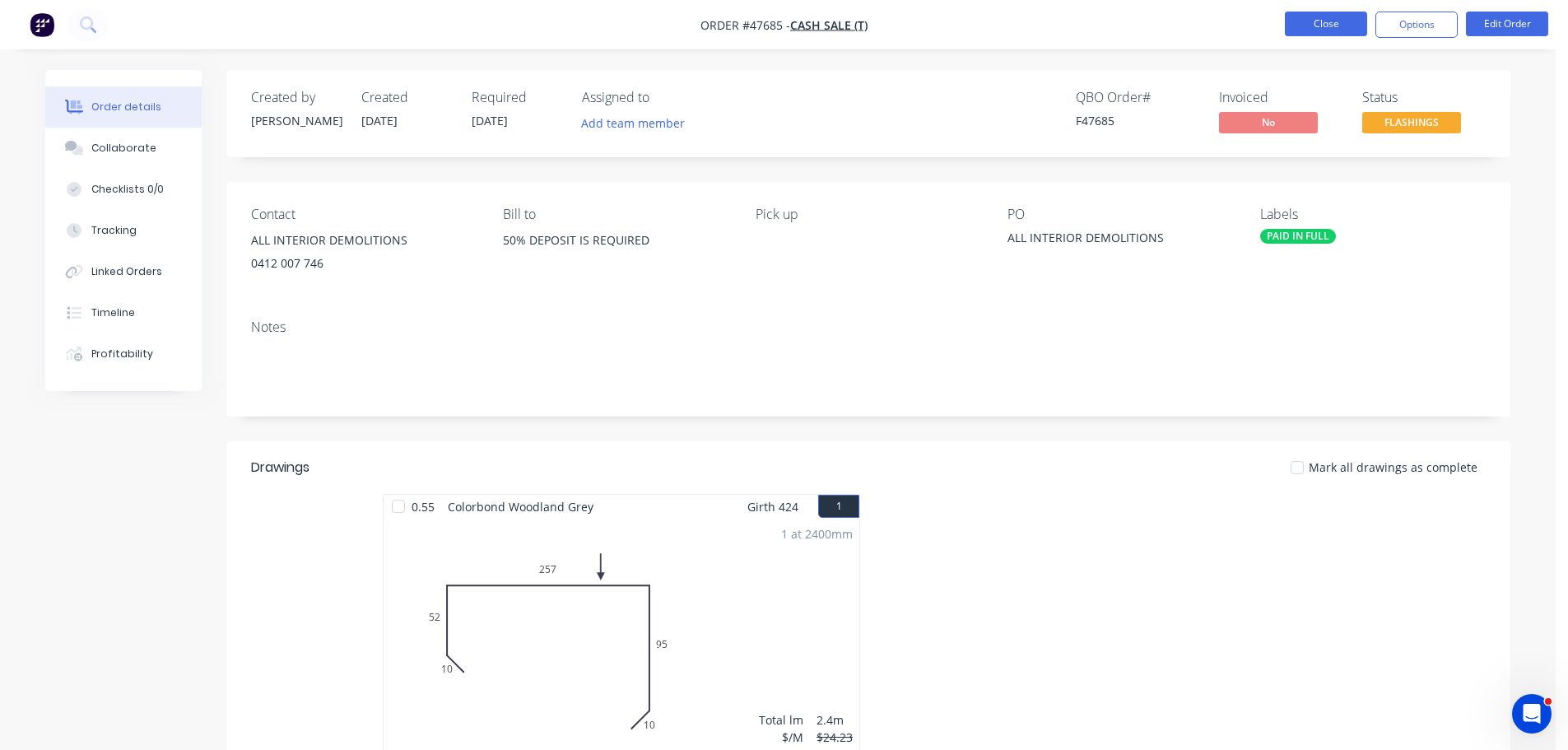
click at [1333, 16] on button "Close" at bounding box center [1326, 23] width 82 height 24
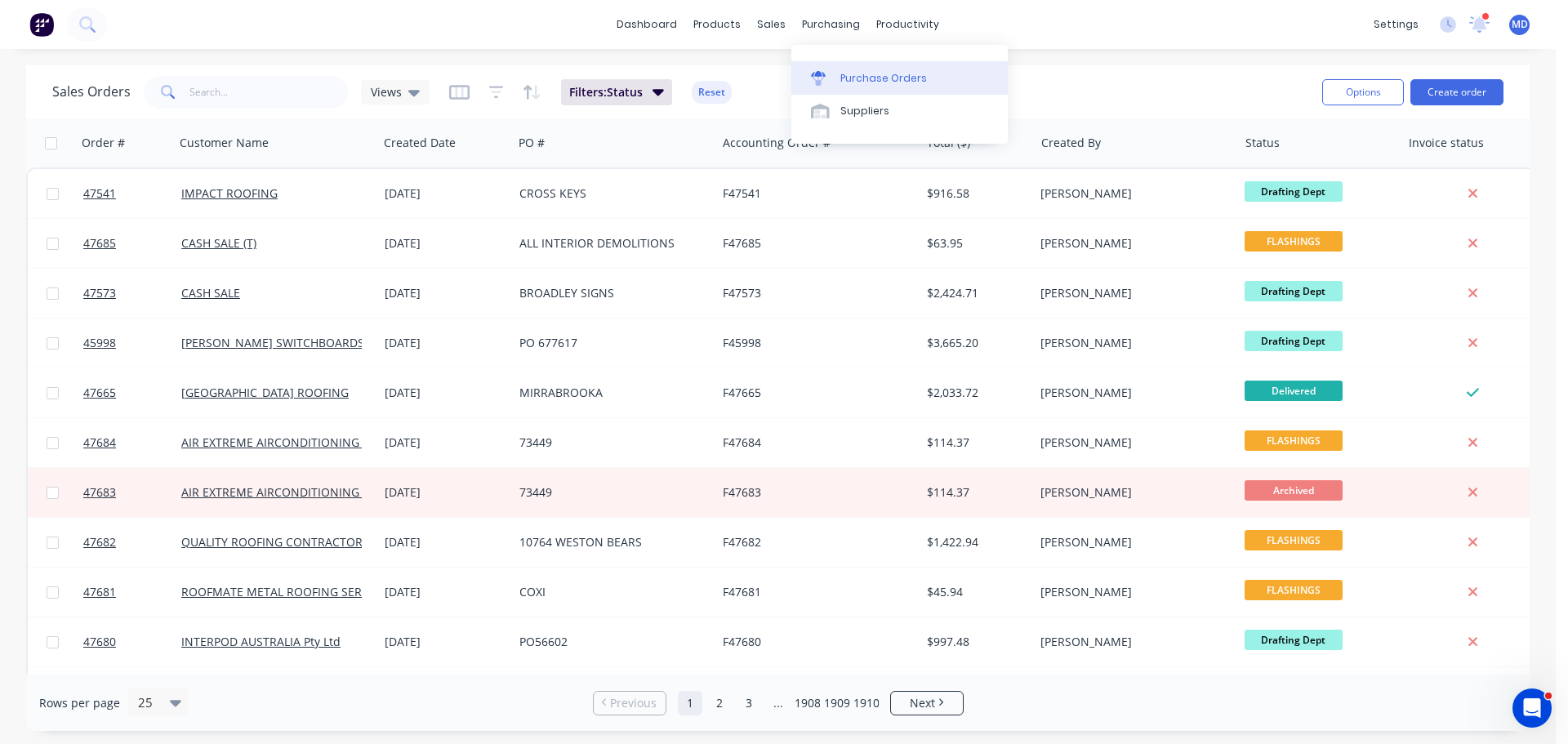
click at [868, 84] on div "Purchase Orders" at bounding box center [883, 78] width 87 height 15
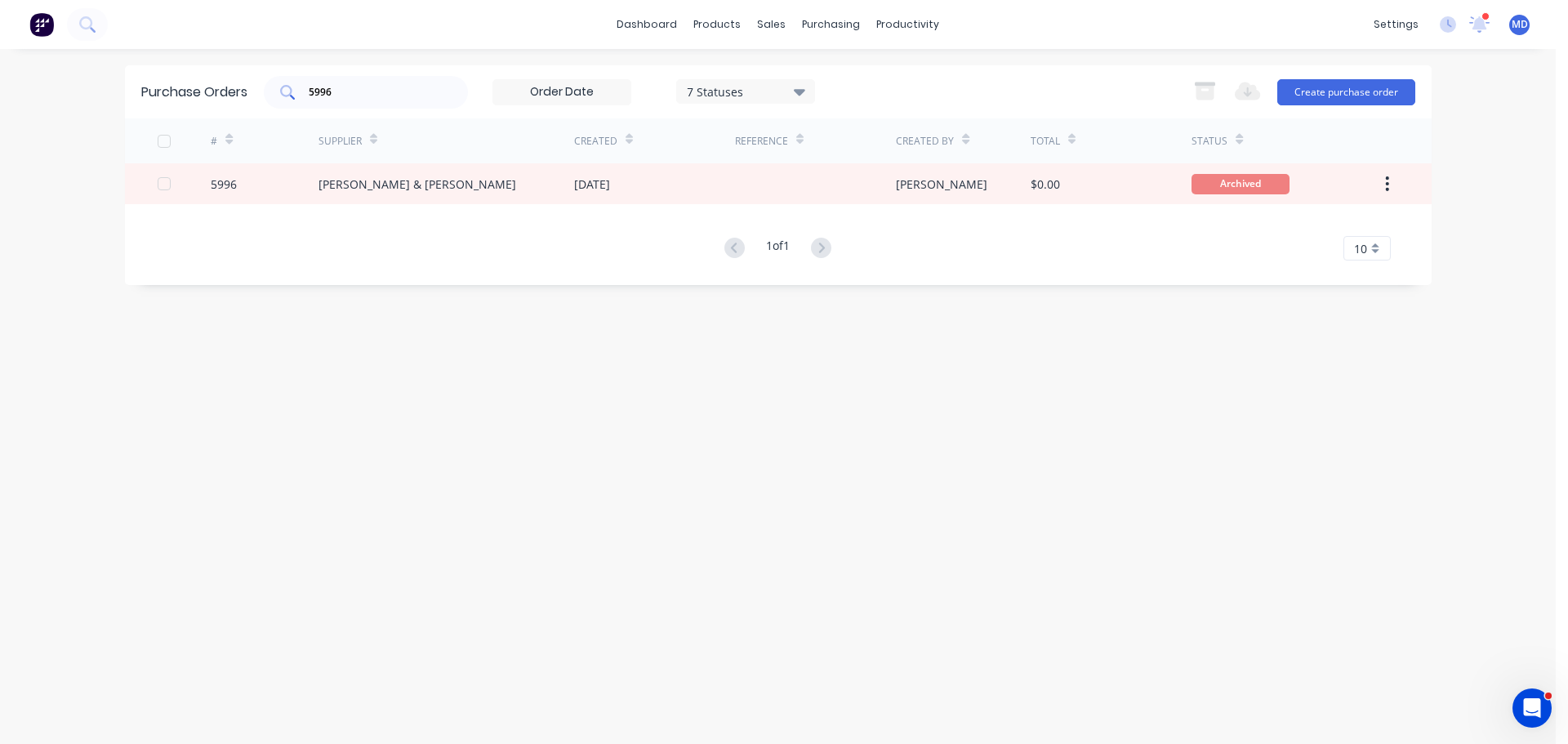
click at [361, 106] on div "5996" at bounding box center [365, 91] width 204 height 32
type input "5"
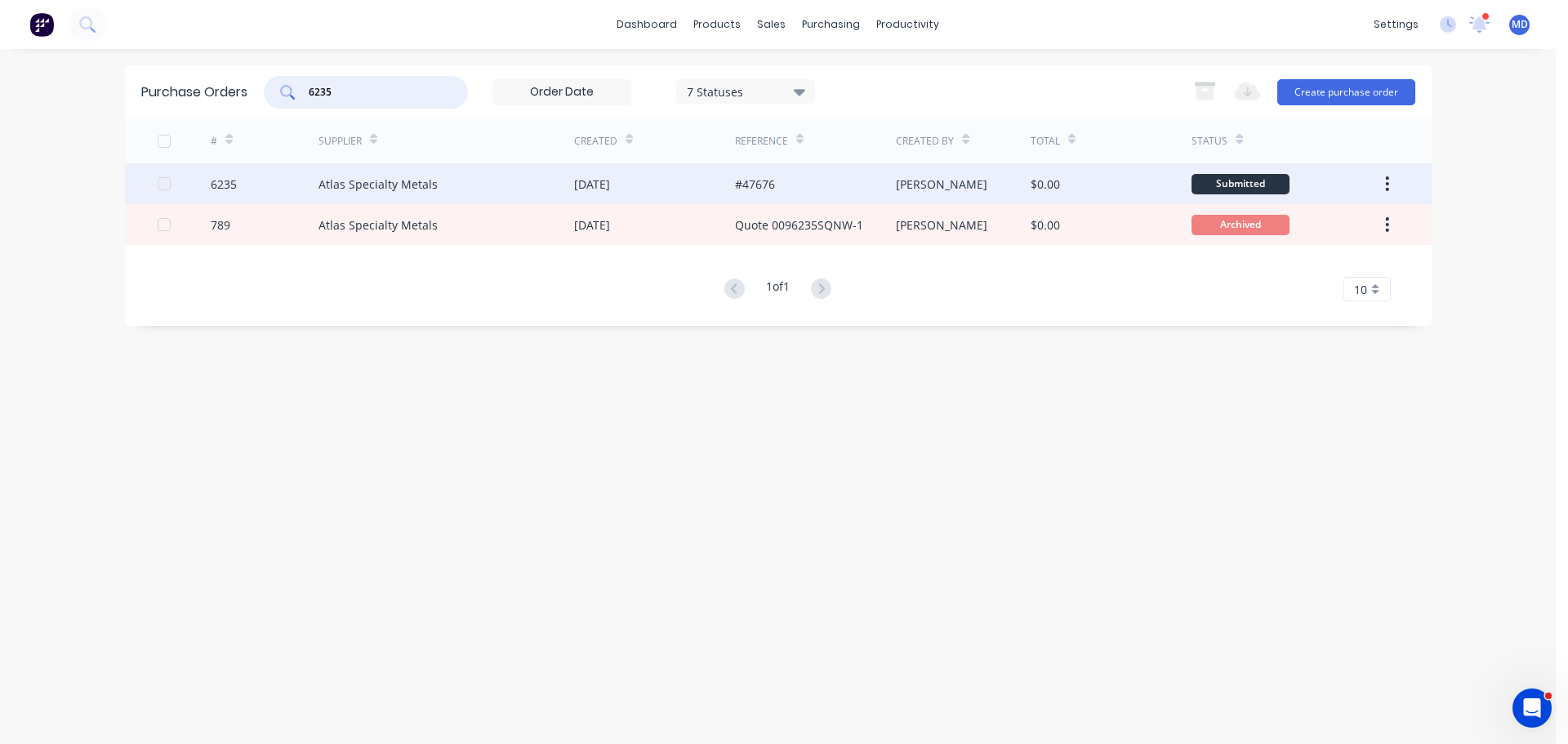
type input "6235"
click at [225, 185] on div "6235" at bounding box center [223, 184] width 26 height 17
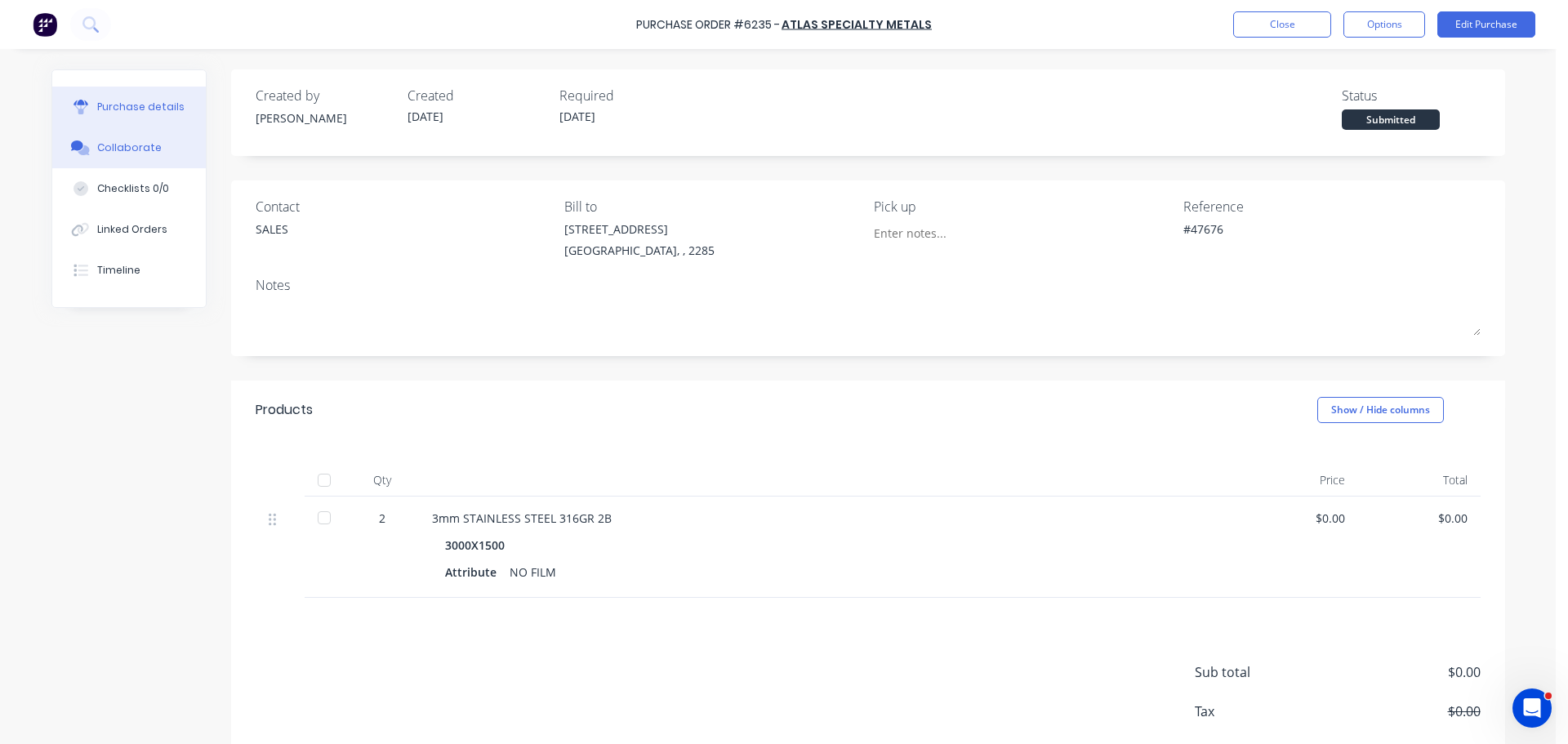
click at [78, 140] on button "Collaborate" at bounding box center [129, 147] width 154 height 41
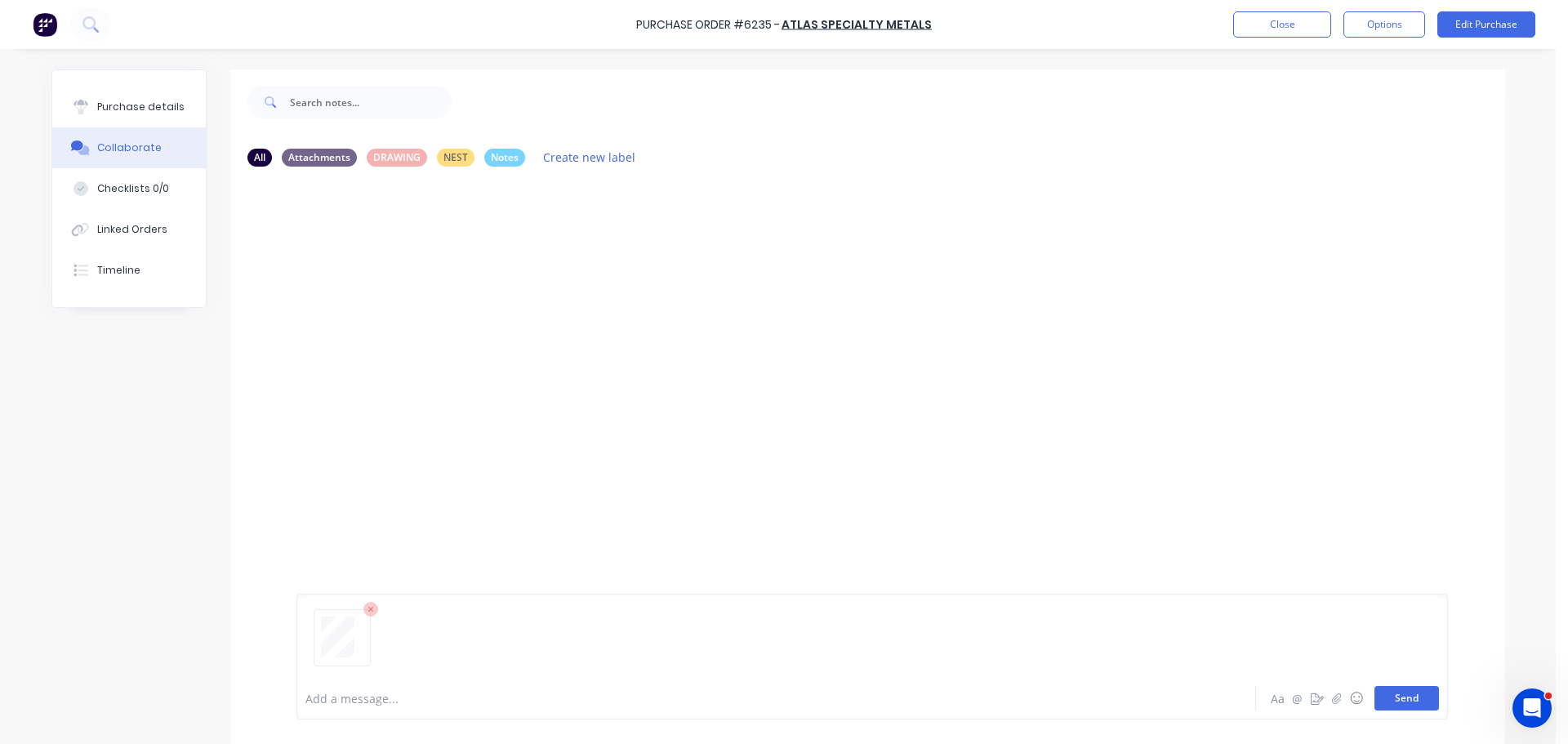
click at [1410, 697] on button "Send" at bounding box center [1407, 697] width 65 height 24
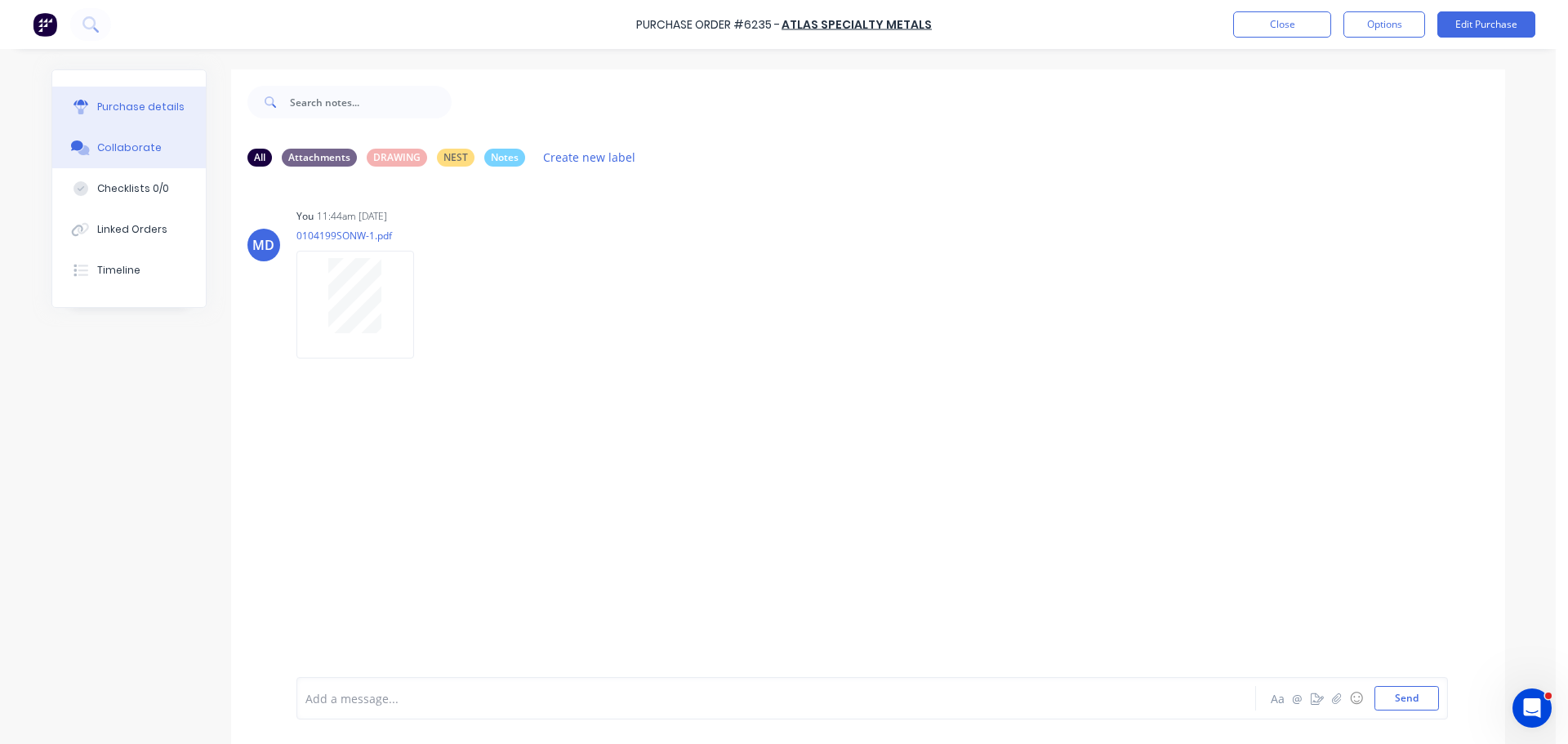
click at [135, 108] on div "Purchase details" at bounding box center [141, 107] width 87 height 15
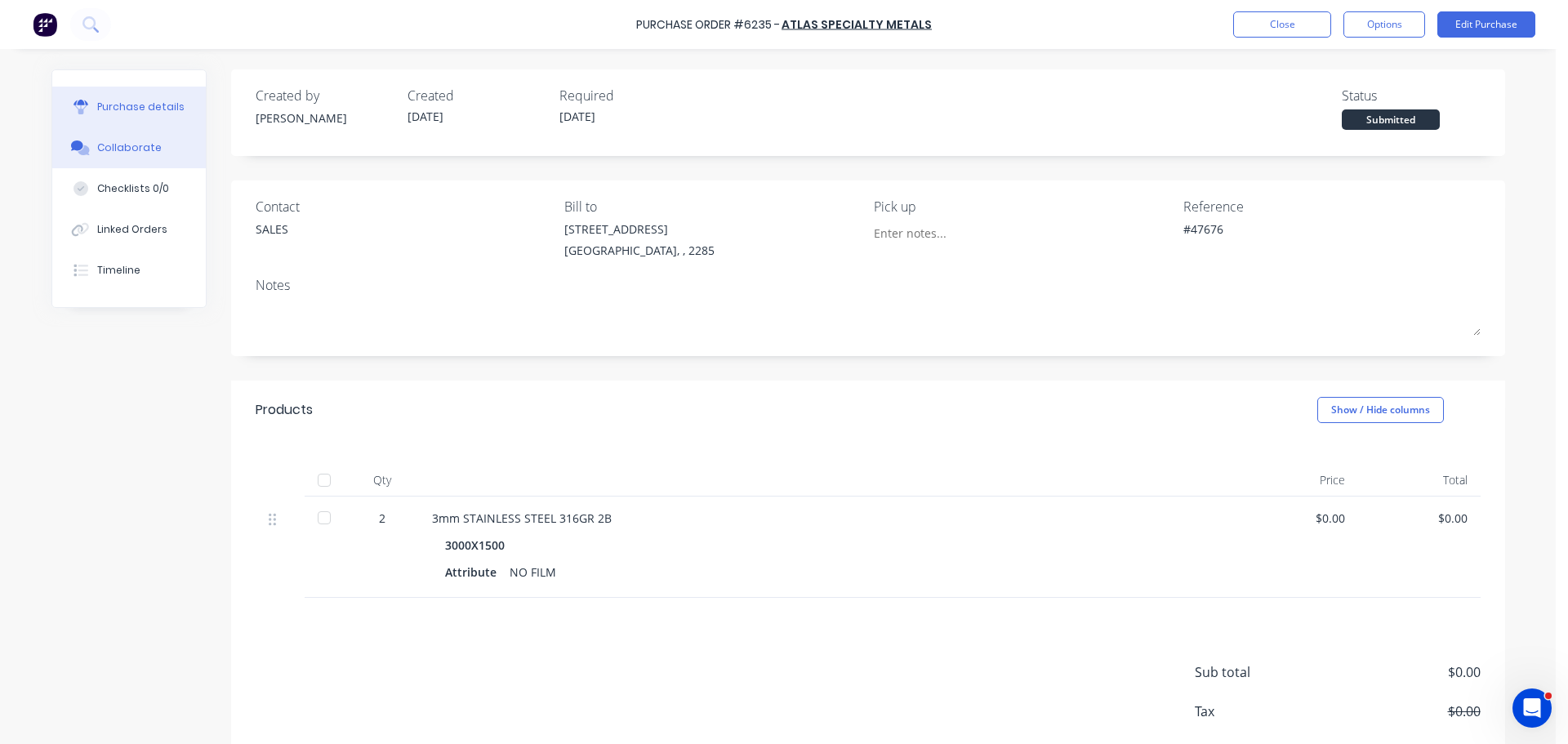
click at [105, 138] on button "Collaborate" at bounding box center [129, 147] width 154 height 41
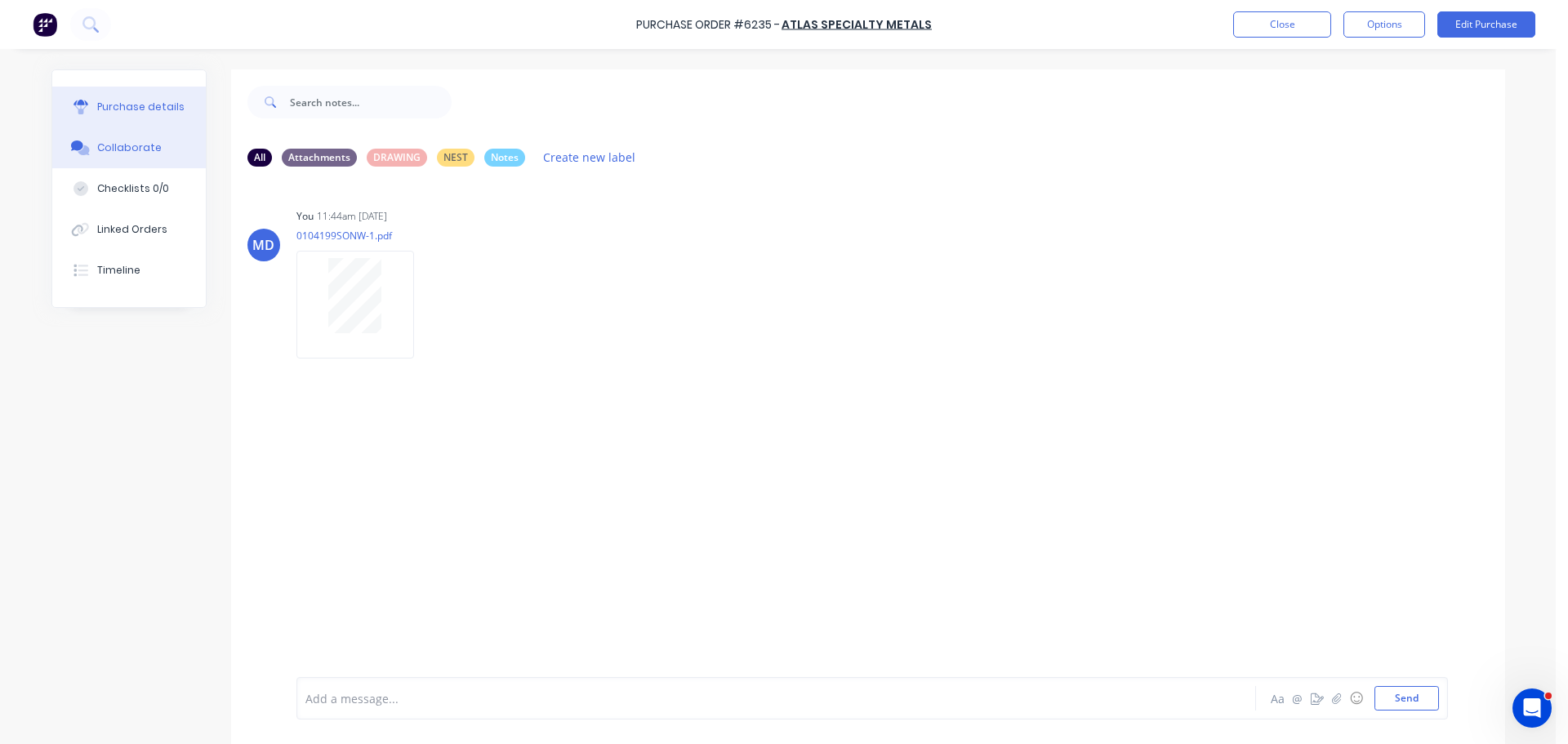
click at [163, 103] on div "Purchase details" at bounding box center [141, 107] width 87 height 15
type textarea "x"
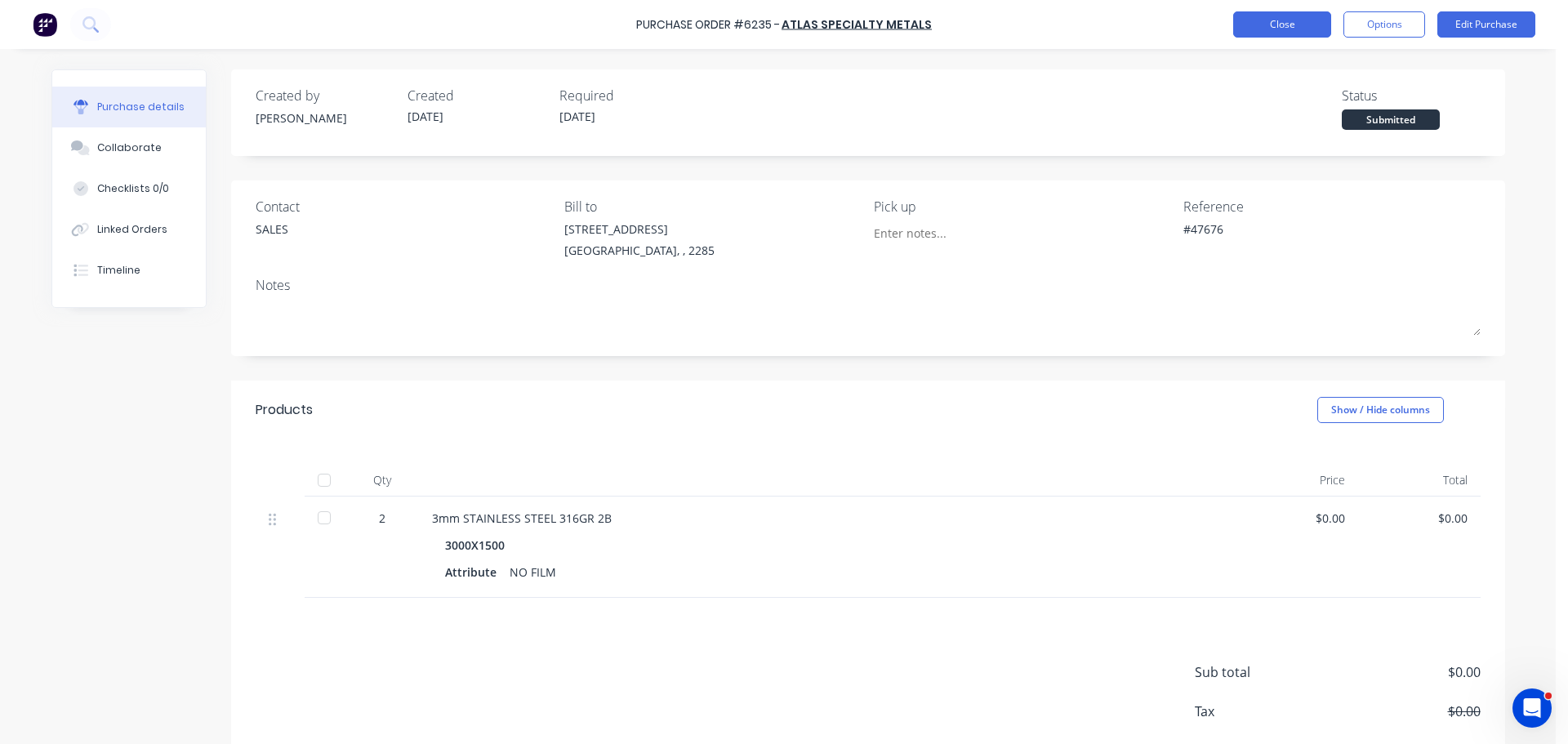
click at [1271, 22] on button "Close" at bounding box center [1283, 24] width 98 height 26
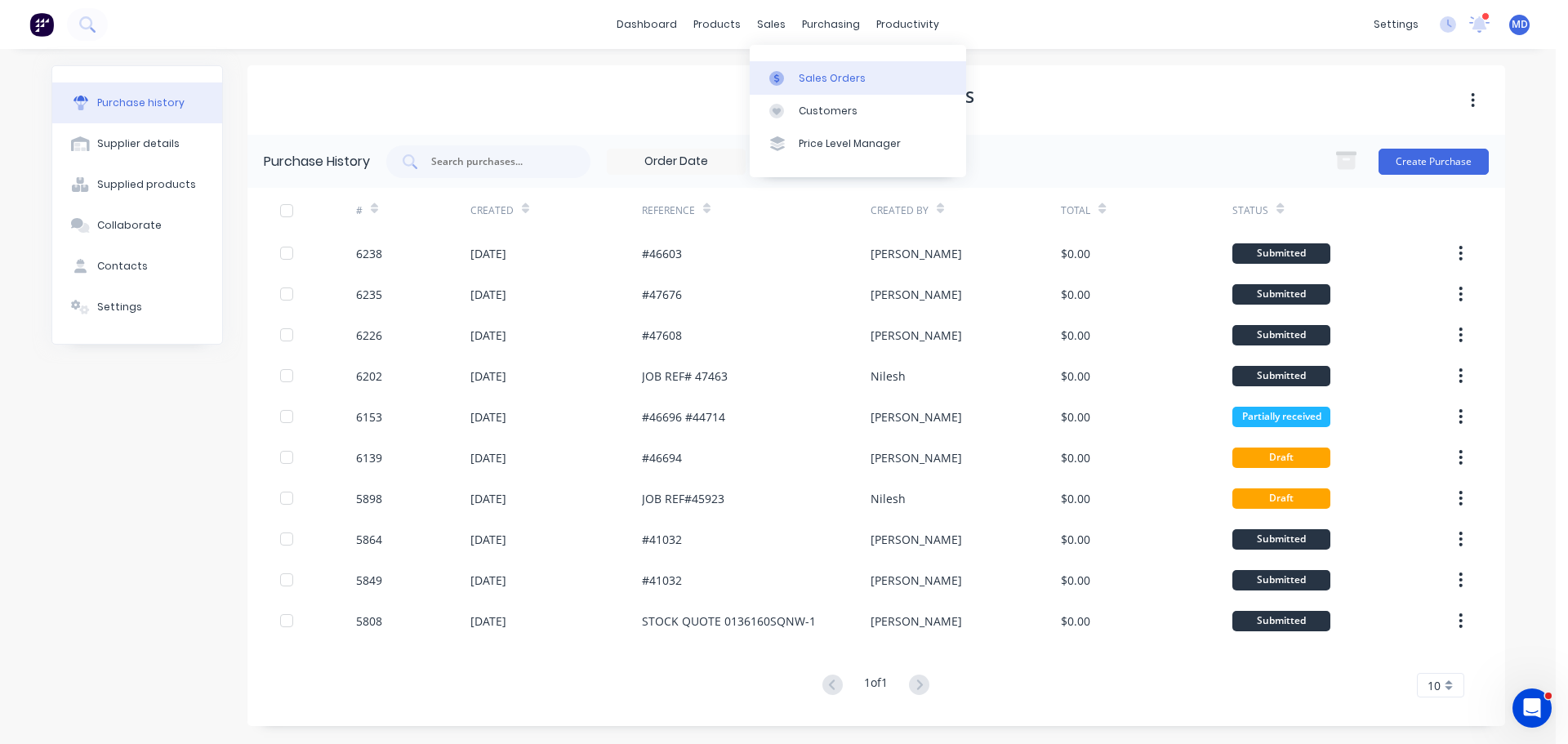
click at [790, 68] on link "Sales Orders" at bounding box center [858, 77] width 216 height 32
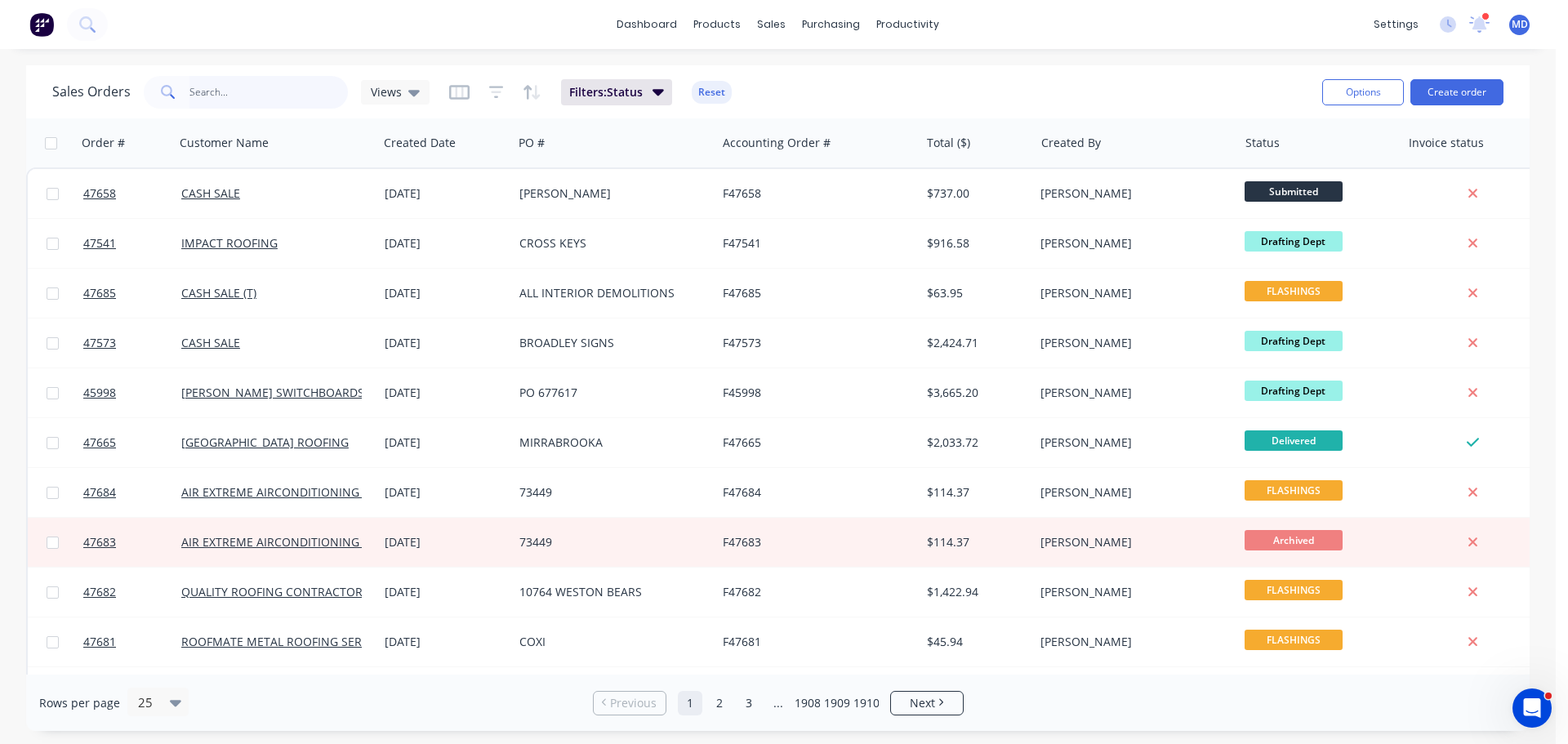
click at [281, 95] on input "text" at bounding box center [269, 91] width 159 height 32
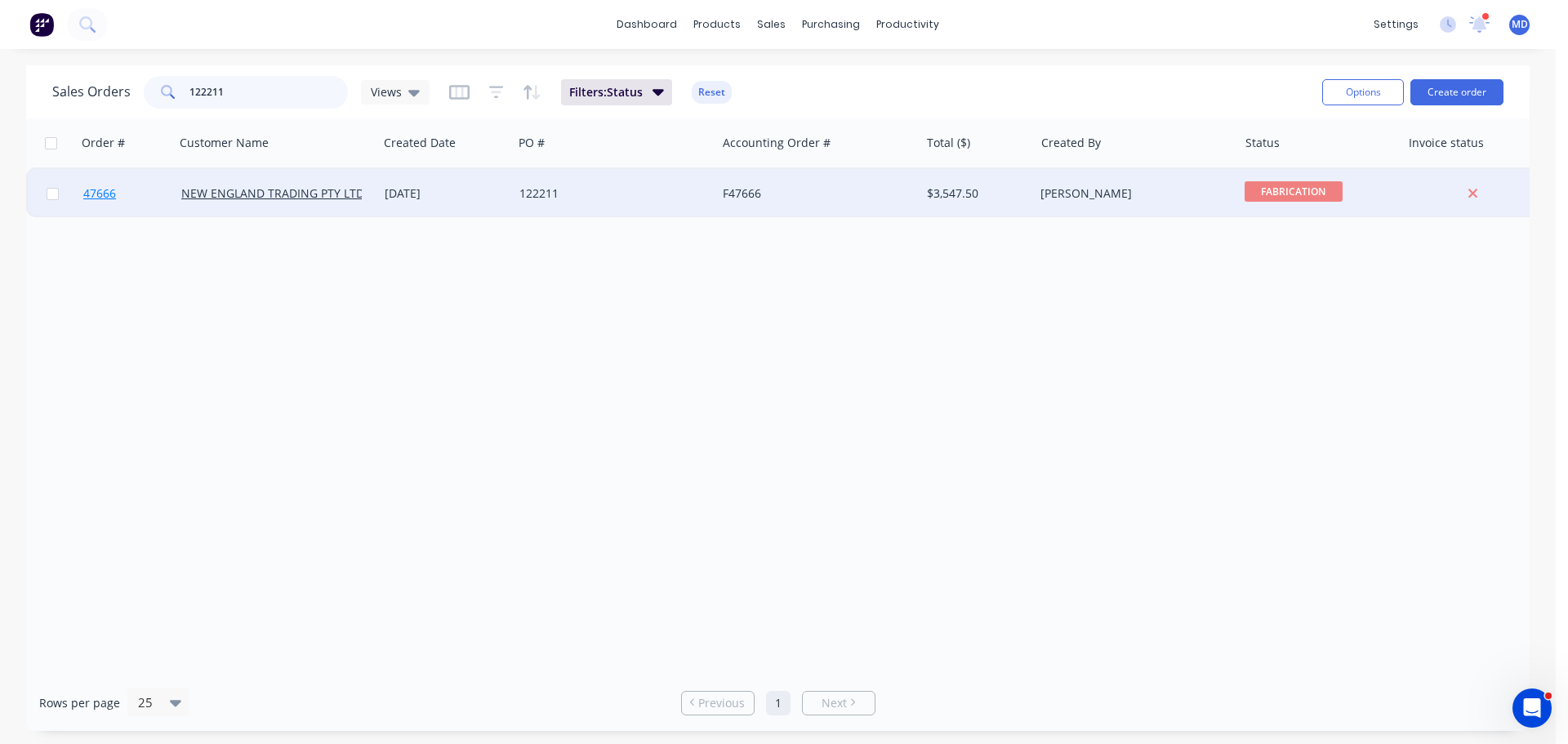
type input "122211"
click at [113, 187] on span "47666" at bounding box center [99, 194] width 32 height 17
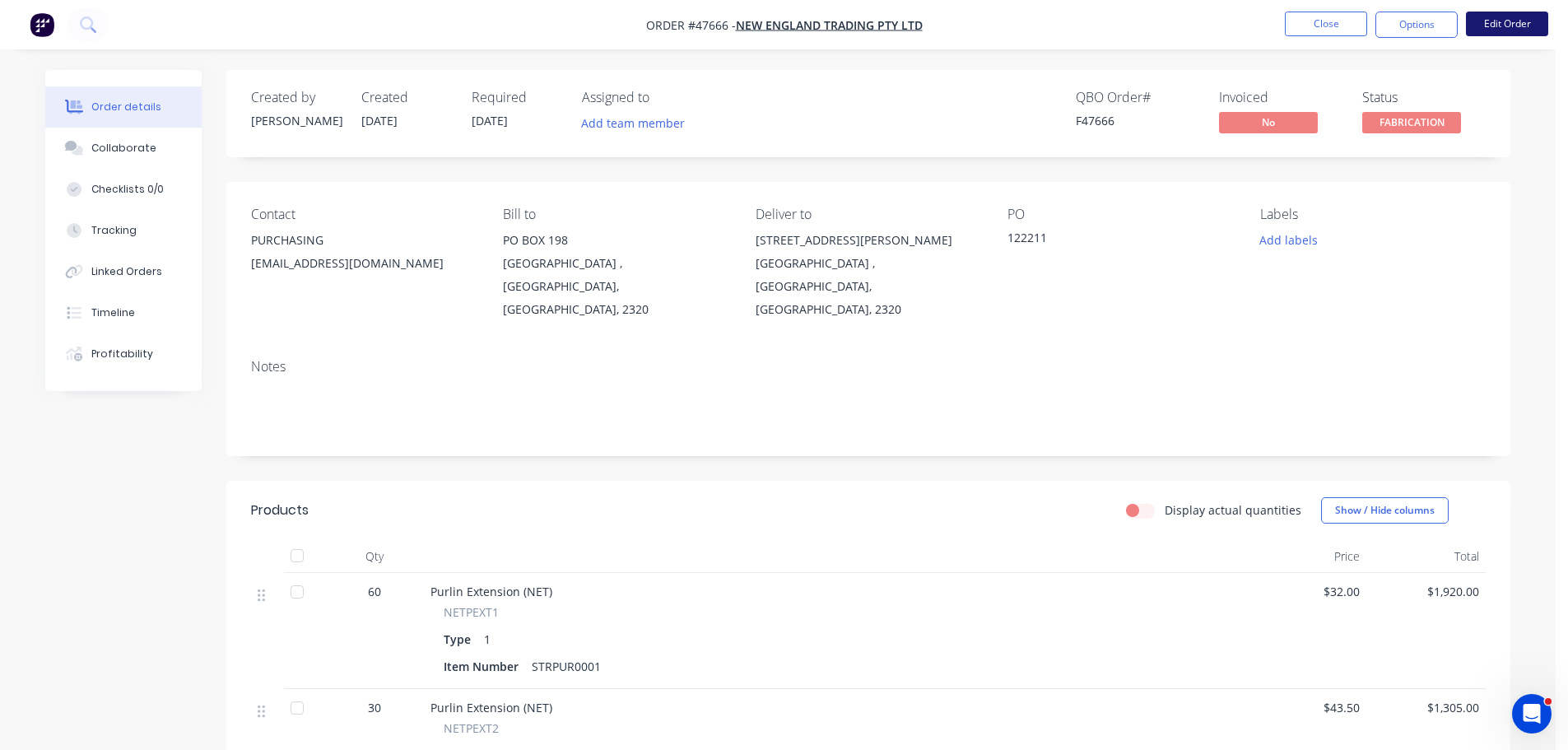
click at [1507, 23] on button "Edit Order" at bounding box center [1507, 23] width 82 height 24
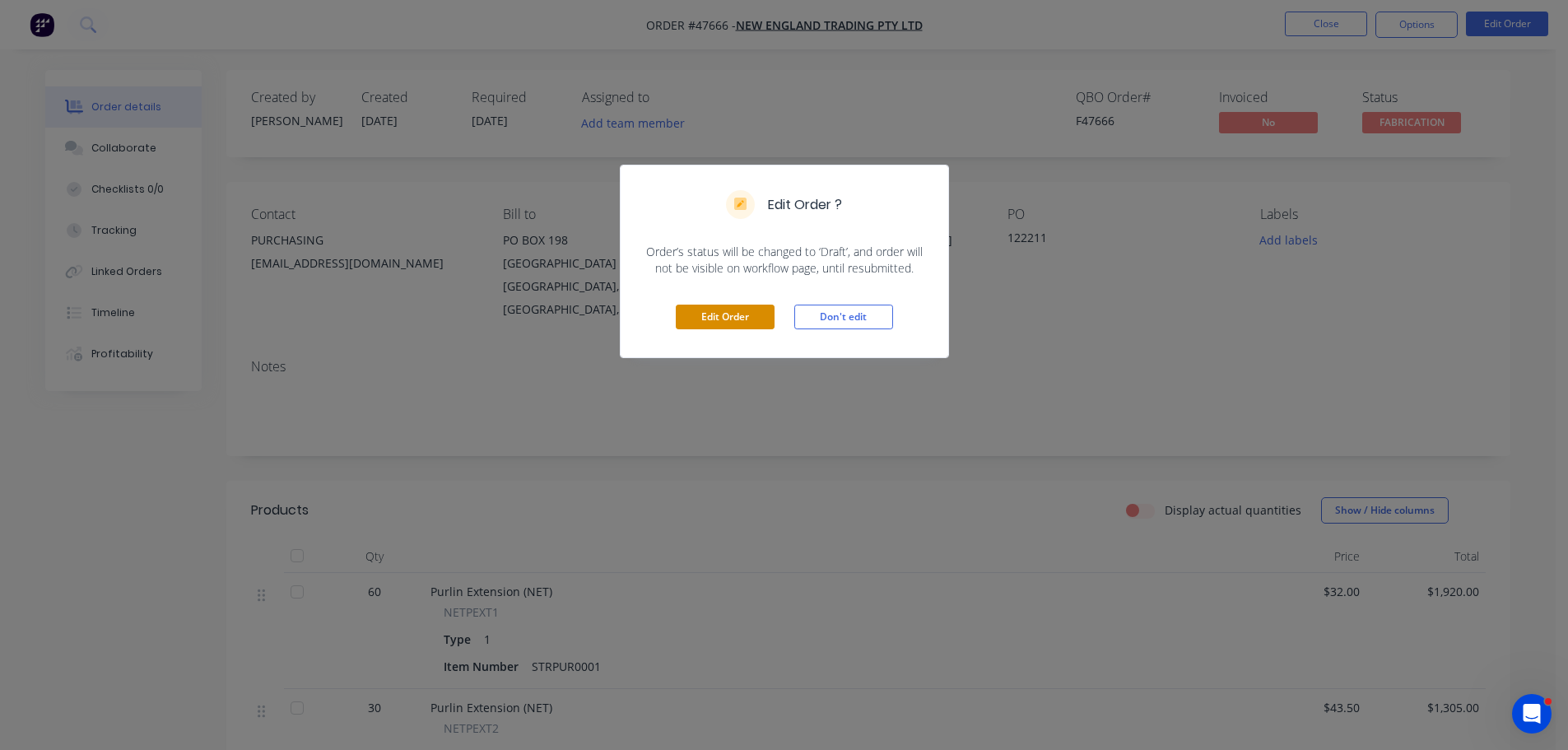
click at [728, 321] on button "Edit Order" at bounding box center [725, 316] width 99 height 24
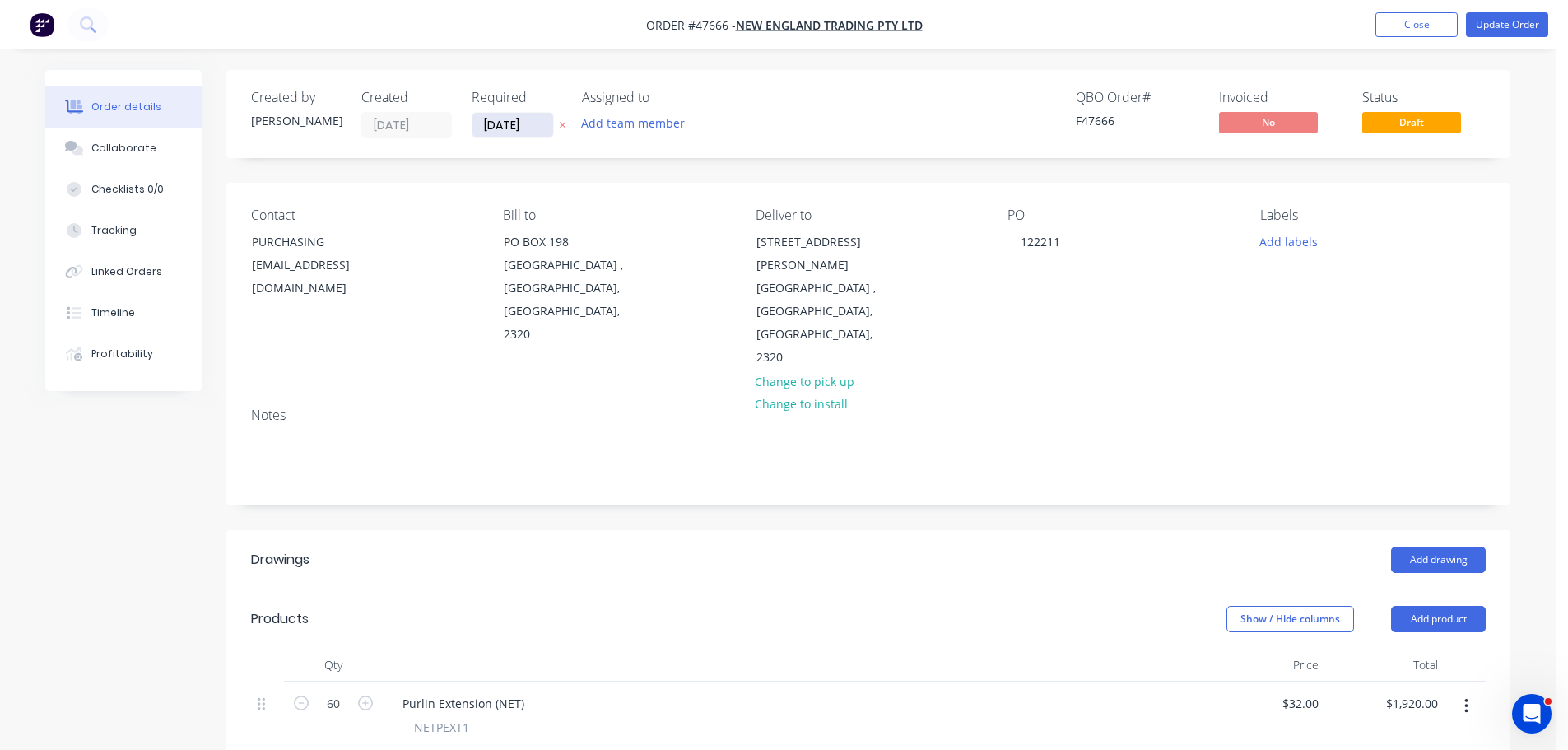
click at [512, 133] on input "23/09/25" at bounding box center [513, 125] width 80 height 24
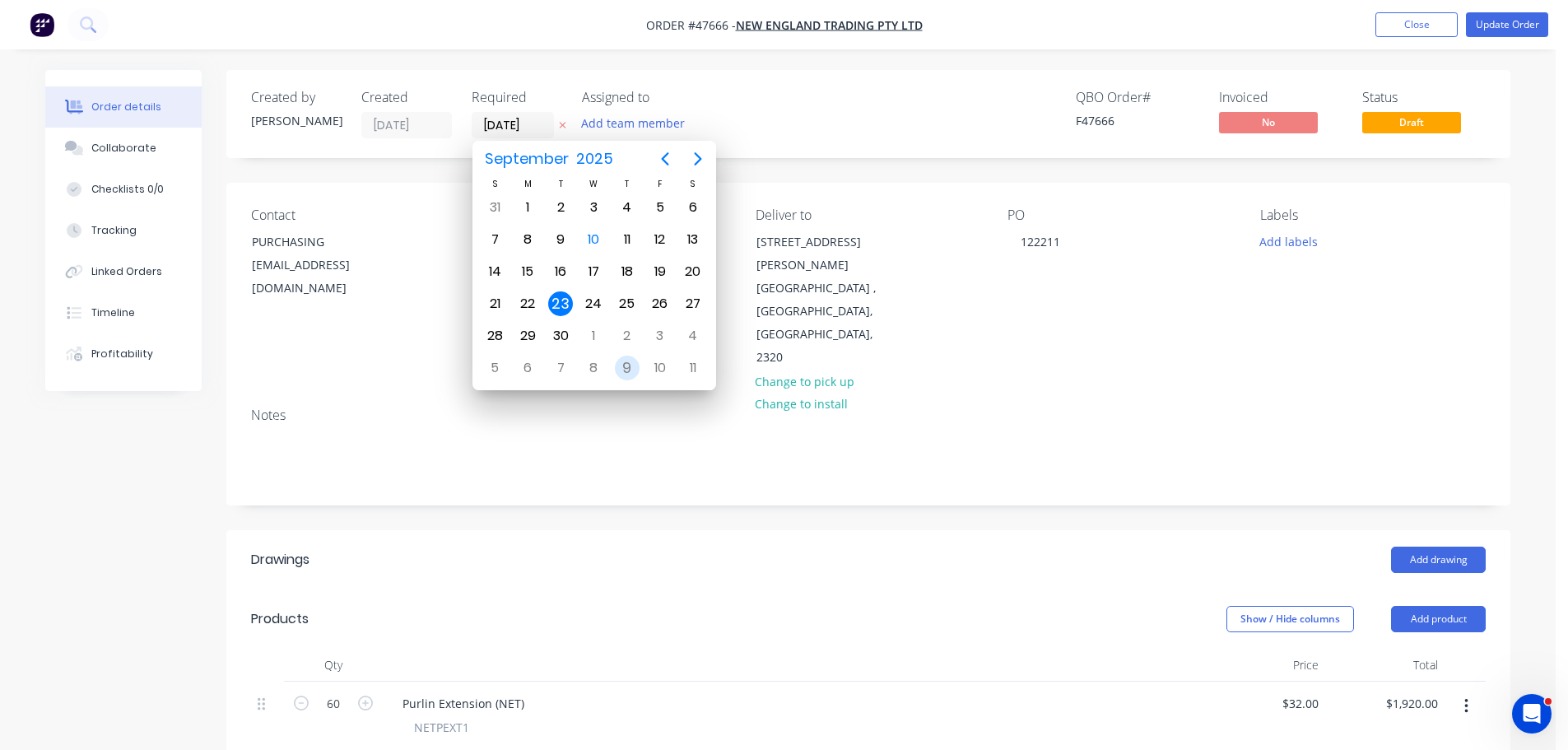
click at [631, 372] on div "9" at bounding box center [627, 367] width 24 height 24
type input "09/10/25"
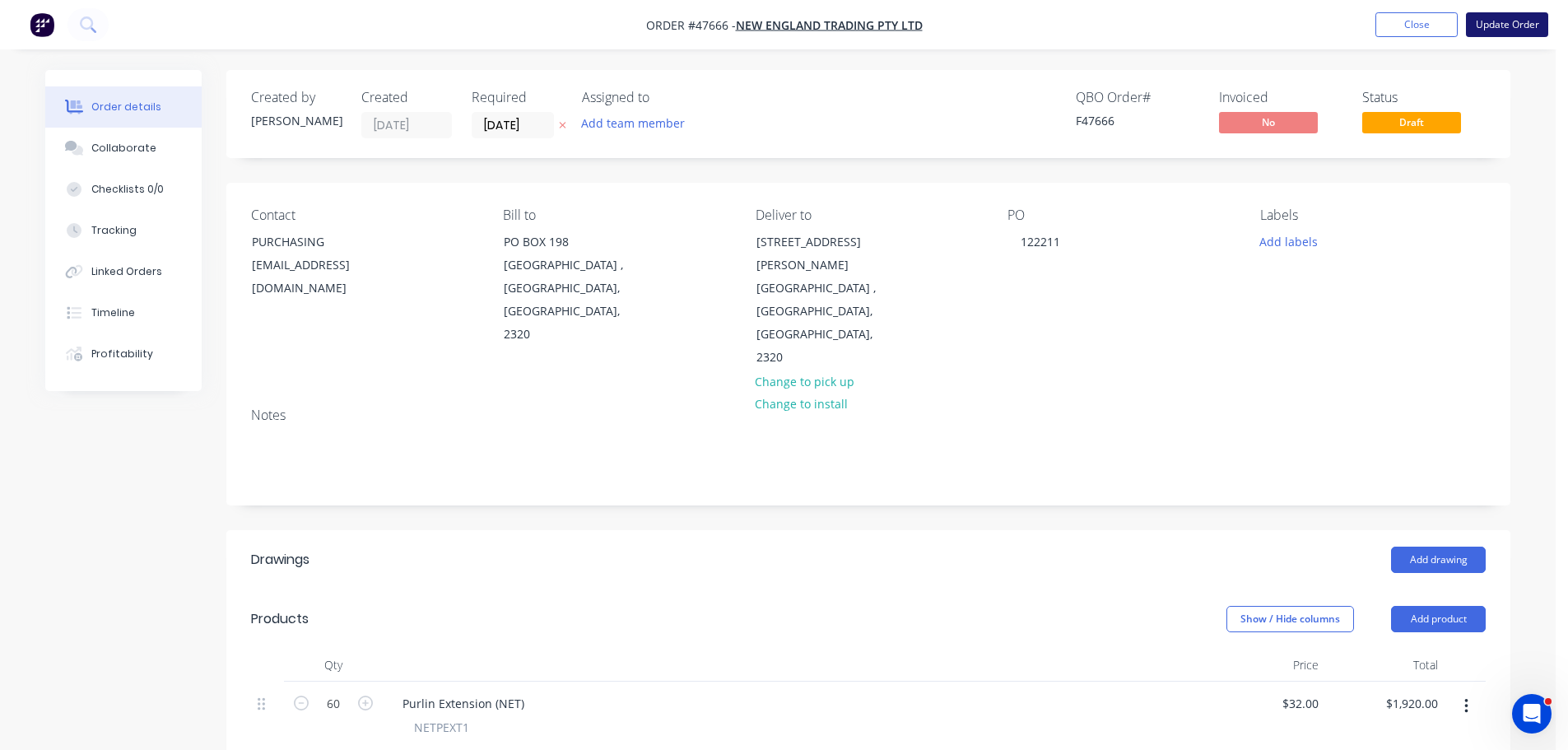
click at [1508, 25] on button "Update Order" at bounding box center [1507, 24] width 82 height 24
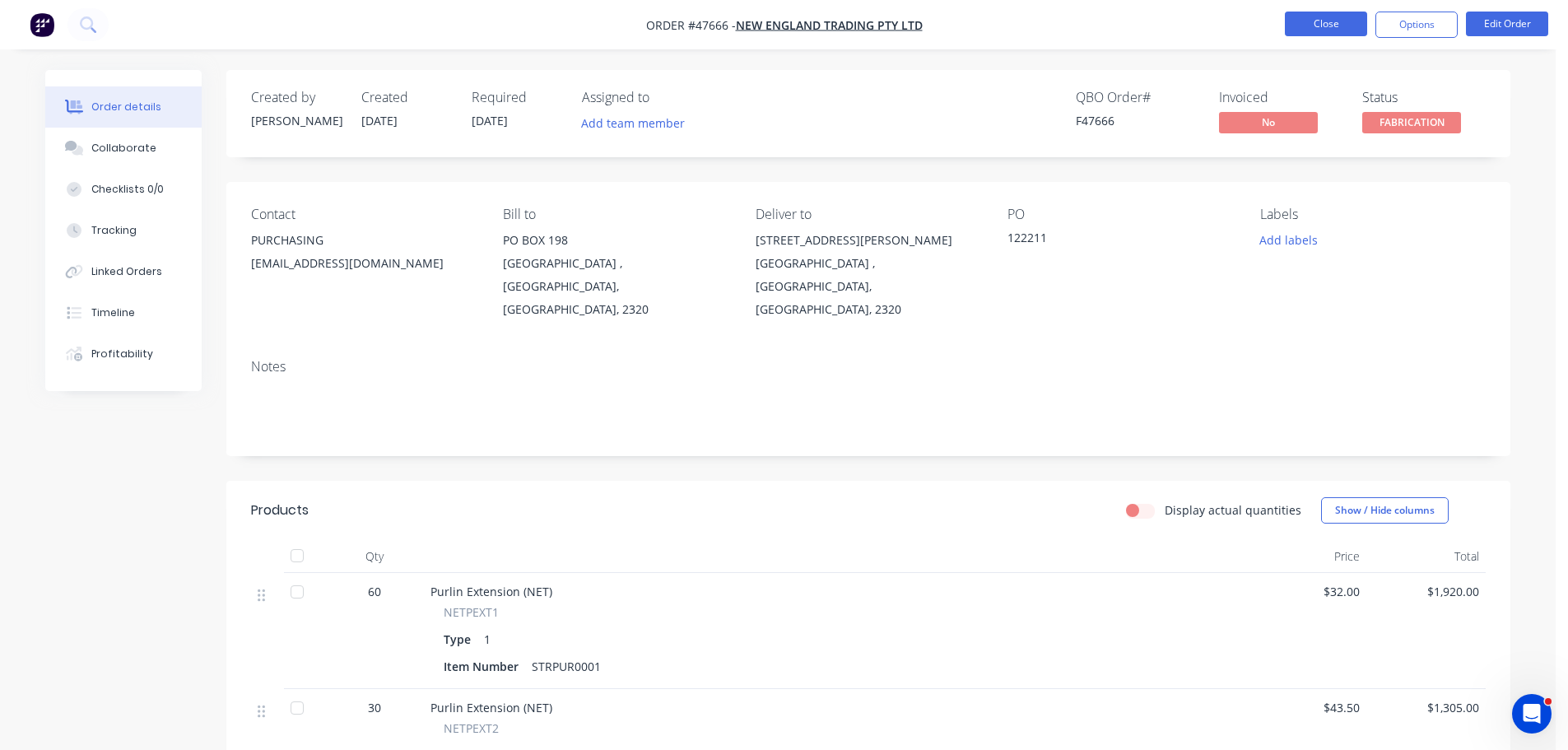
click at [1322, 21] on button "Close" at bounding box center [1326, 23] width 82 height 24
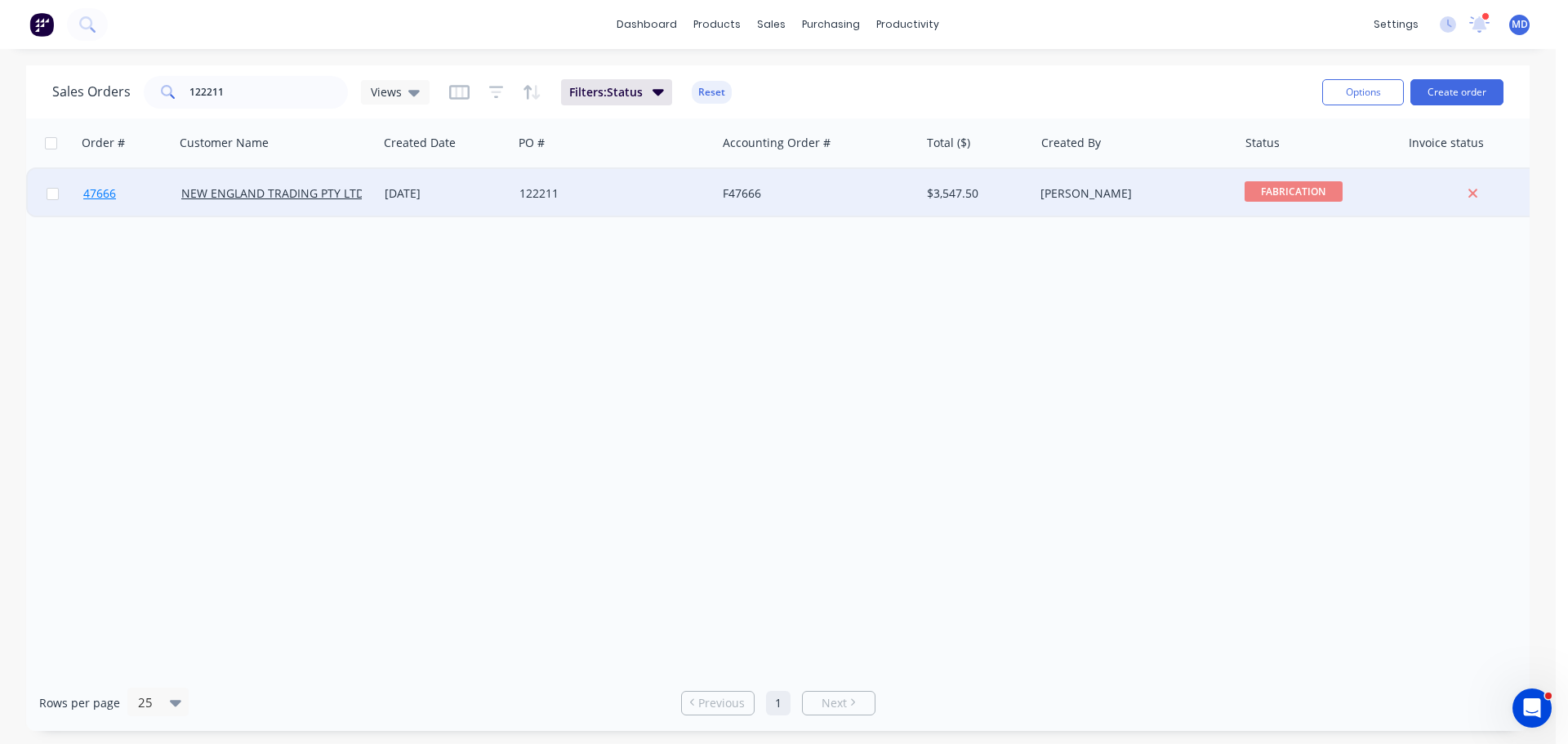
click at [101, 201] on span "47666" at bounding box center [99, 194] width 32 height 17
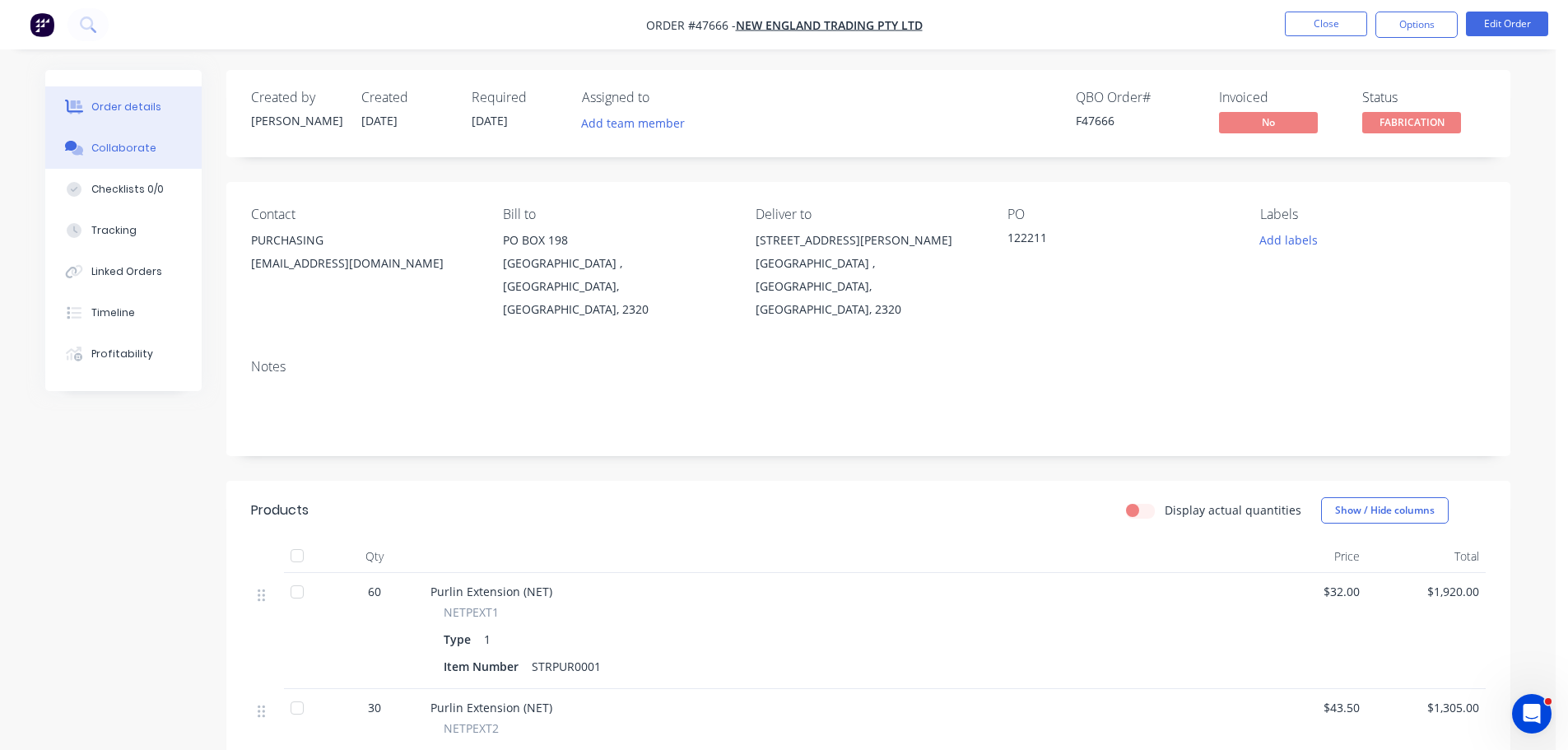
click at [106, 145] on div "Collaborate" at bounding box center [124, 148] width 65 height 15
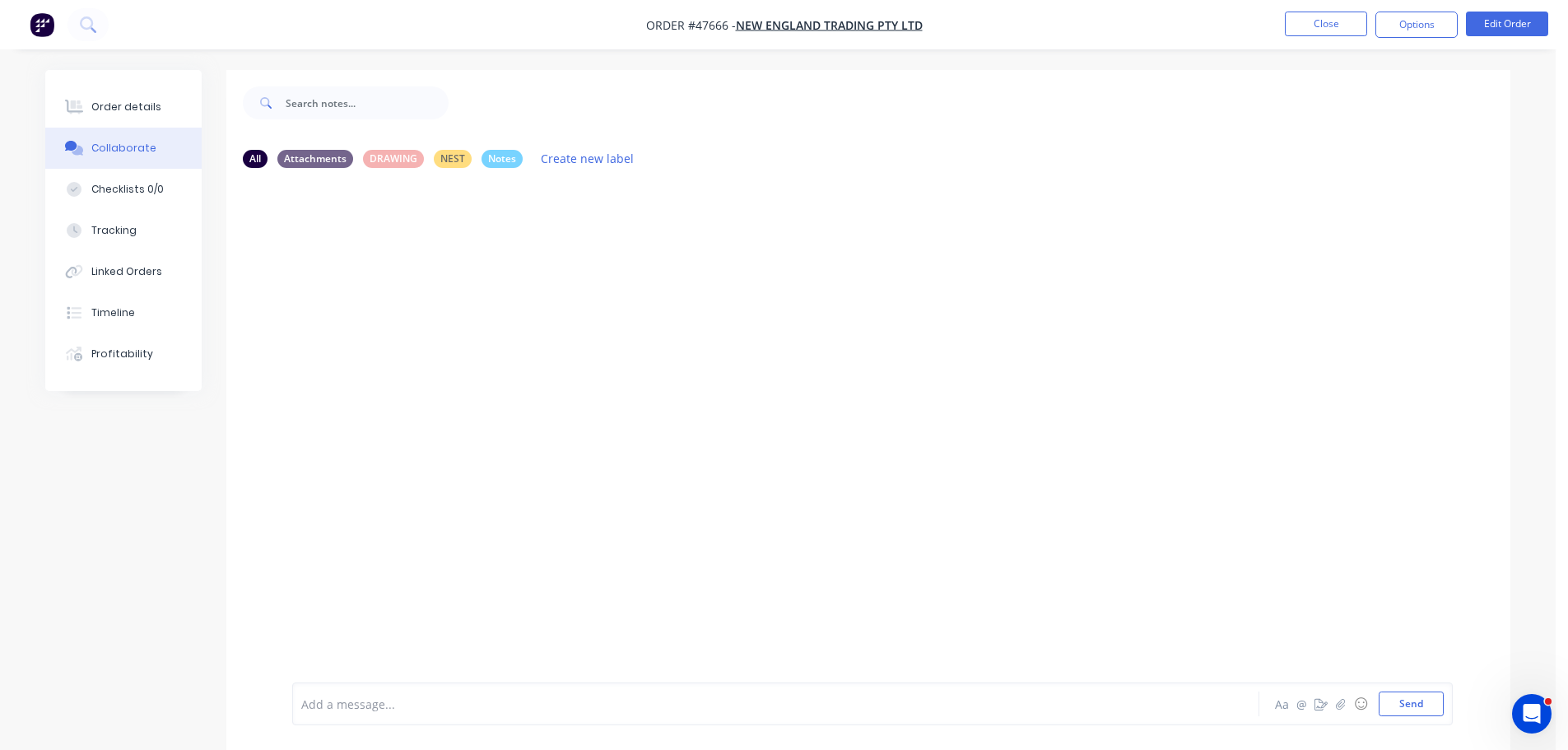
click at [328, 701] on div at bounding box center [729, 704] width 856 height 18
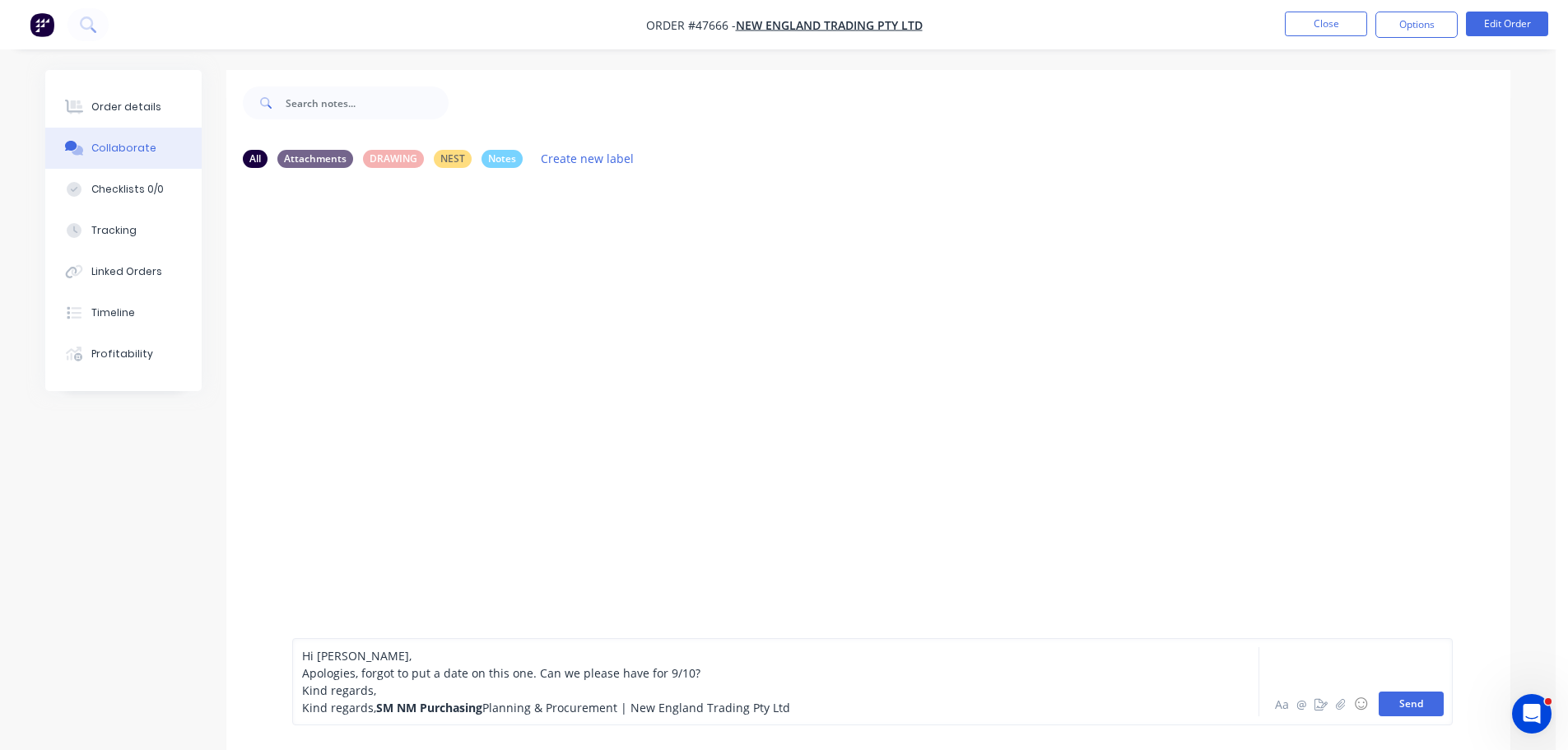
click at [1420, 705] on button "Send" at bounding box center [1411, 703] width 65 height 24
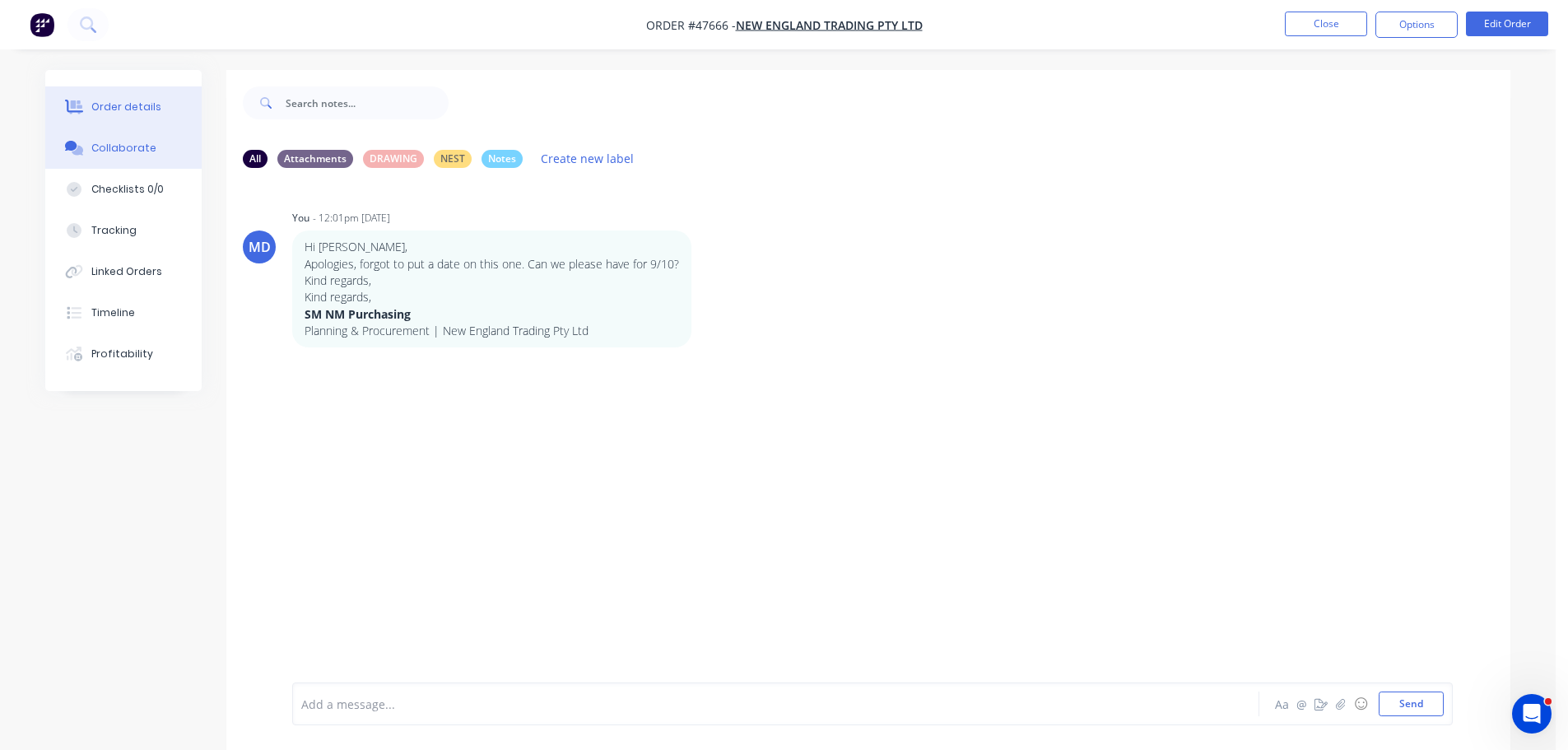
click at [127, 99] on button "Order details" at bounding box center [123, 106] width 157 height 41
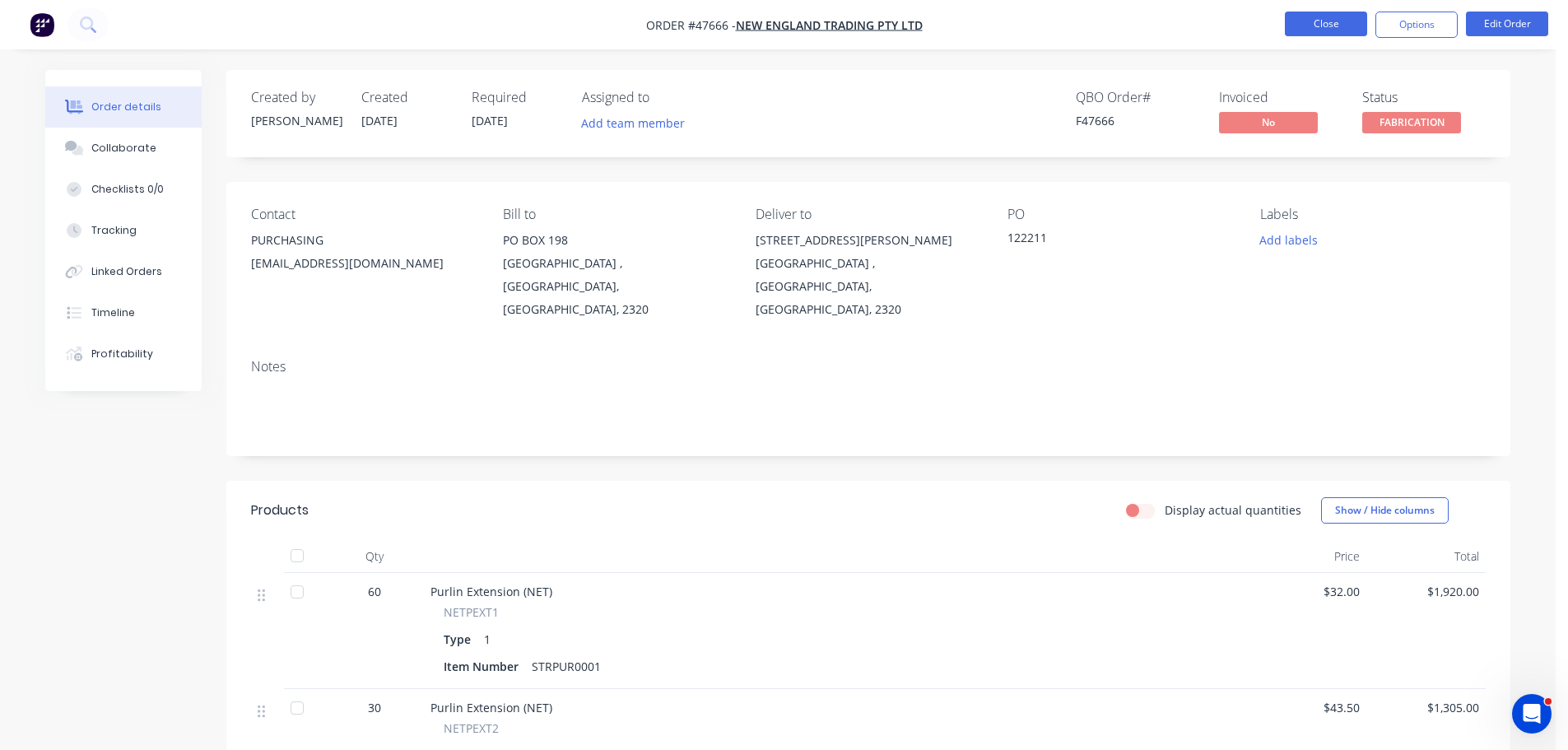
click at [1324, 23] on button "Close" at bounding box center [1326, 23] width 82 height 24
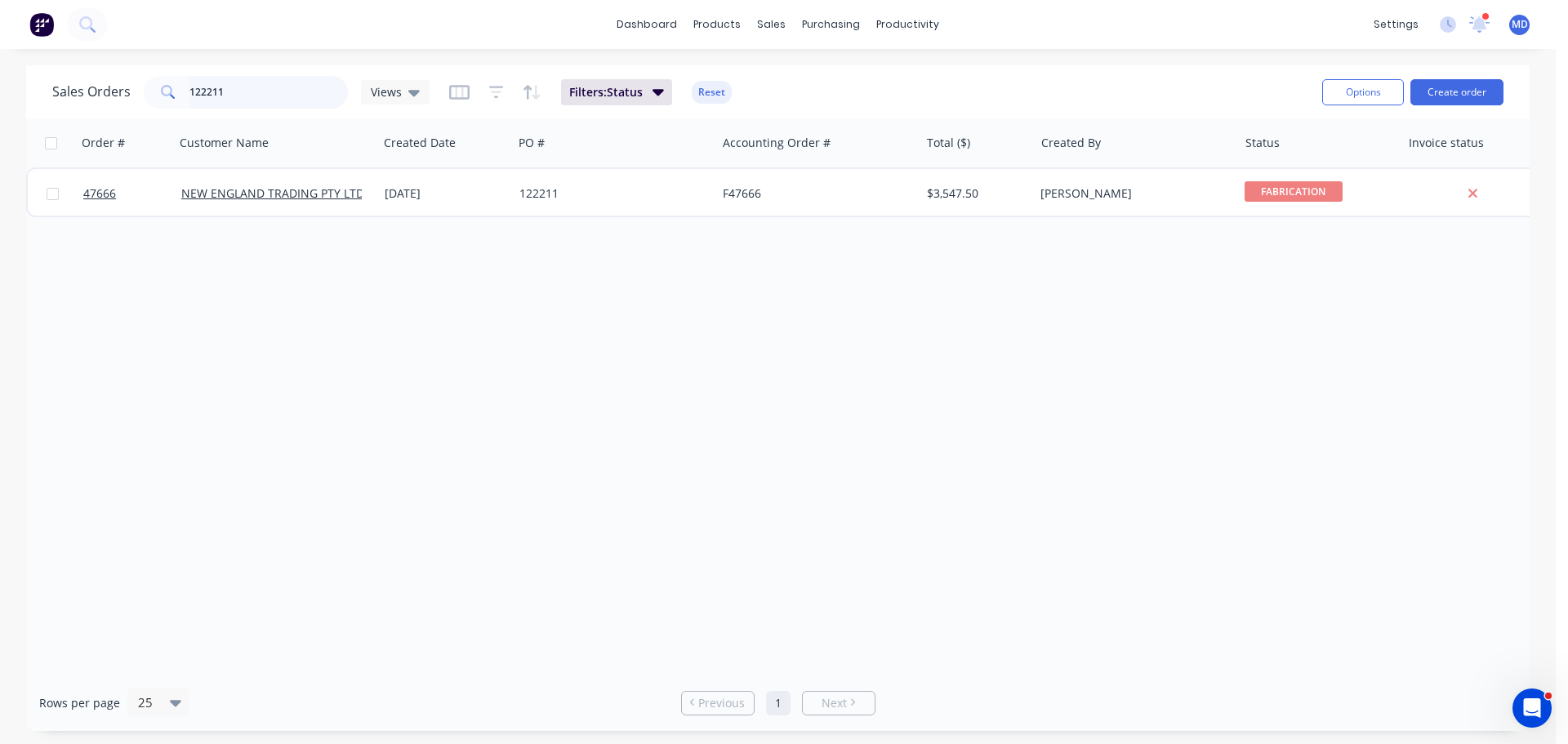
click at [227, 87] on input "122211" at bounding box center [269, 91] width 159 height 32
type input "1"
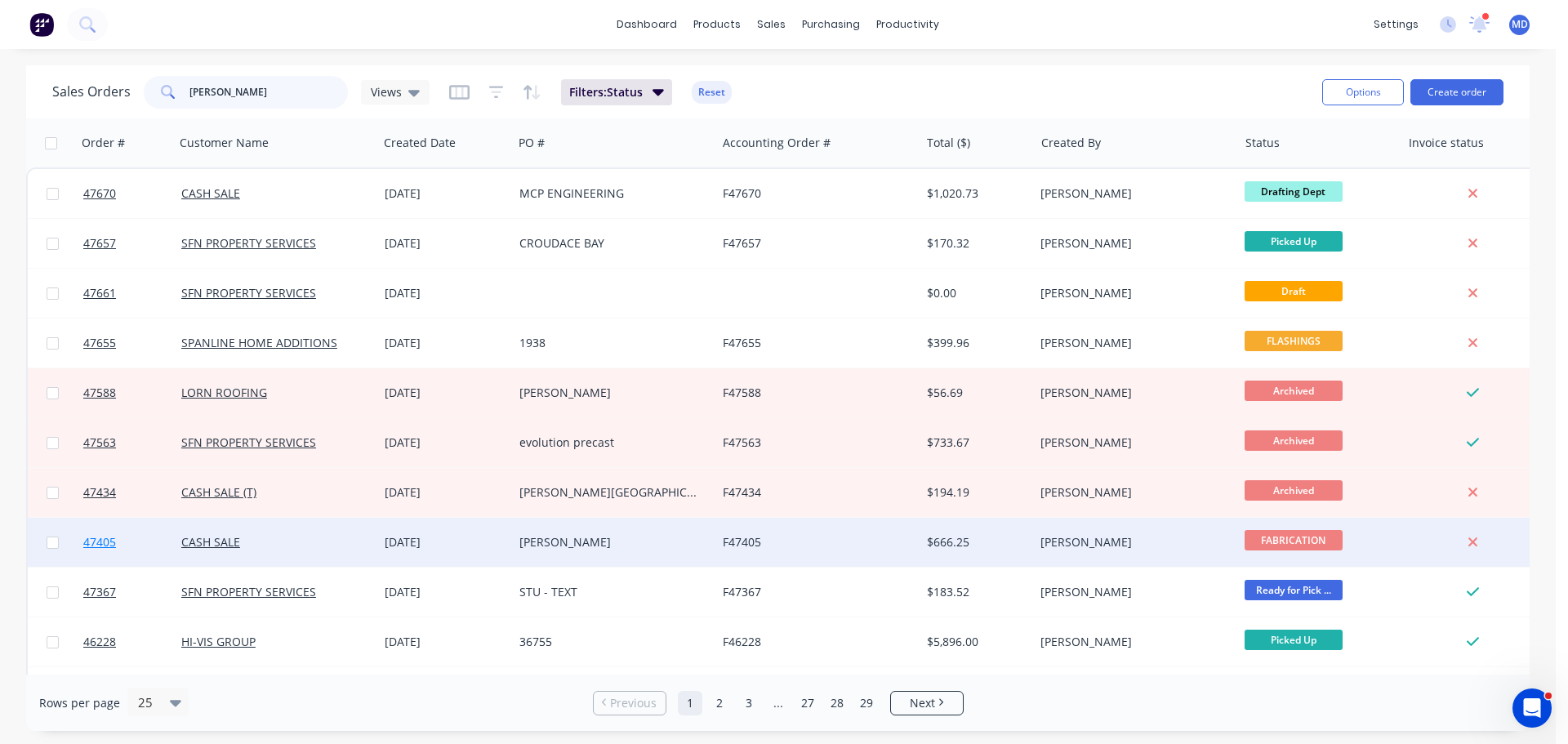
type input "john"
click at [106, 540] on span "47405" at bounding box center [99, 542] width 32 height 17
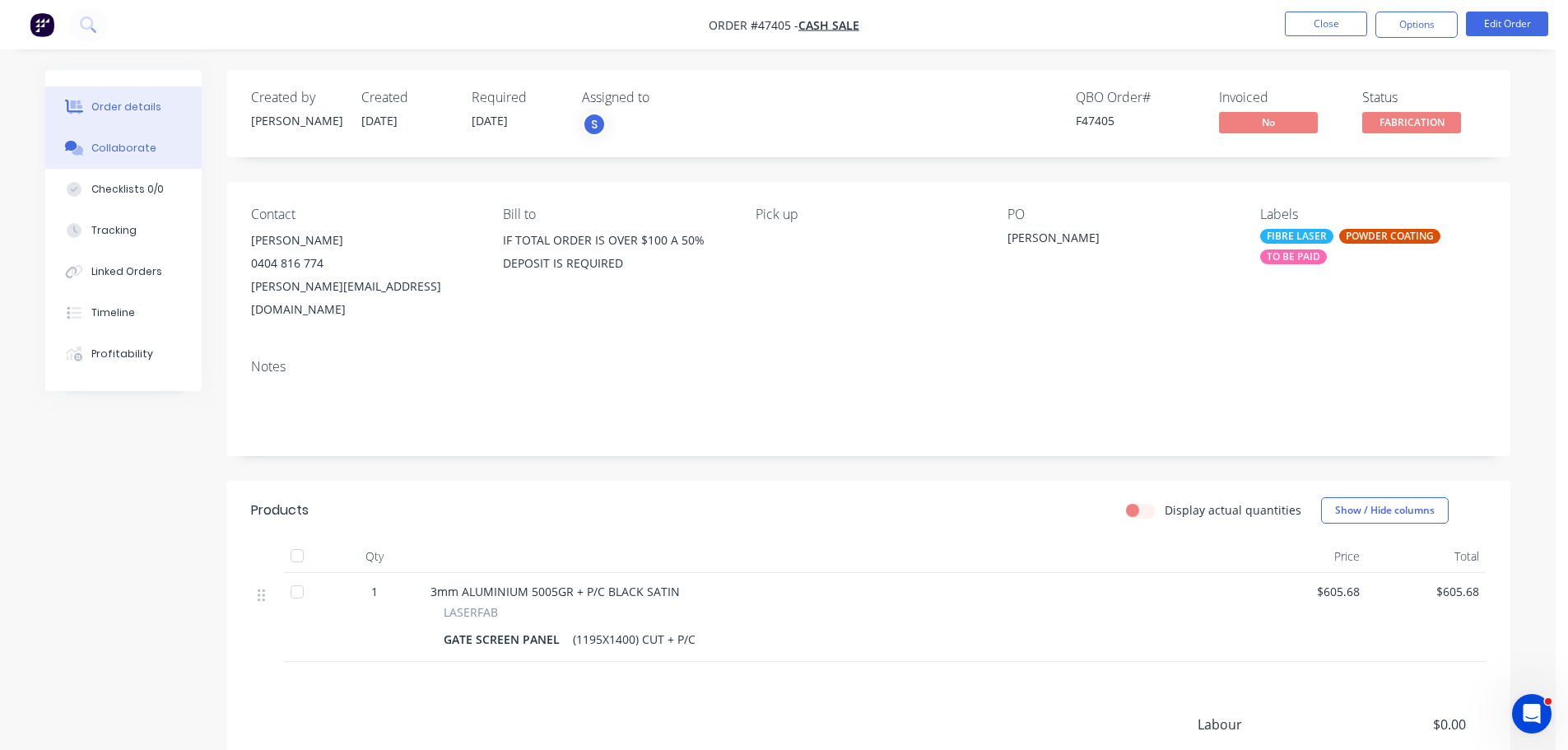
click at [121, 137] on button "Collaborate" at bounding box center [123, 147] width 157 height 41
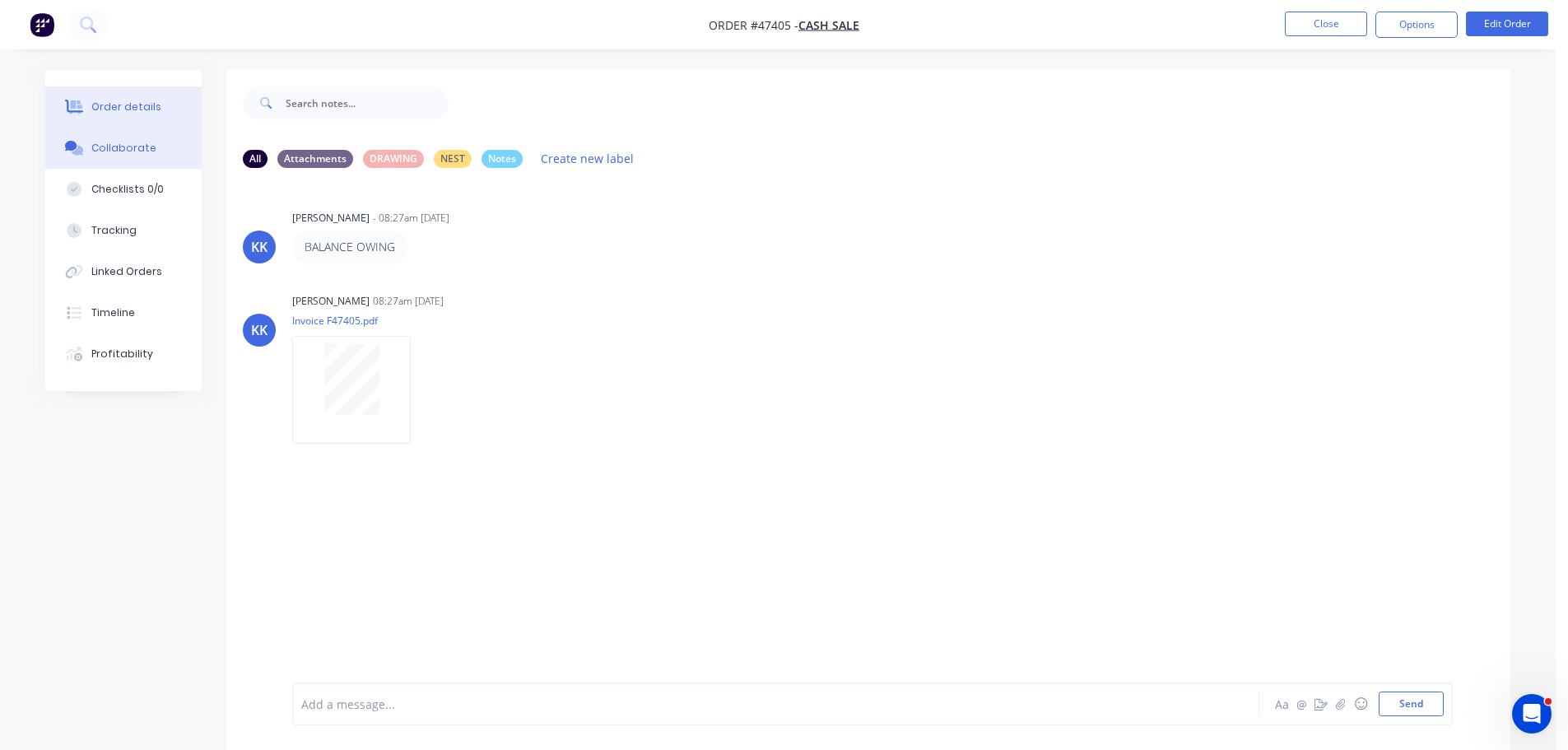
click at [137, 108] on div "Order details" at bounding box center [126, 107] width 70 height 15
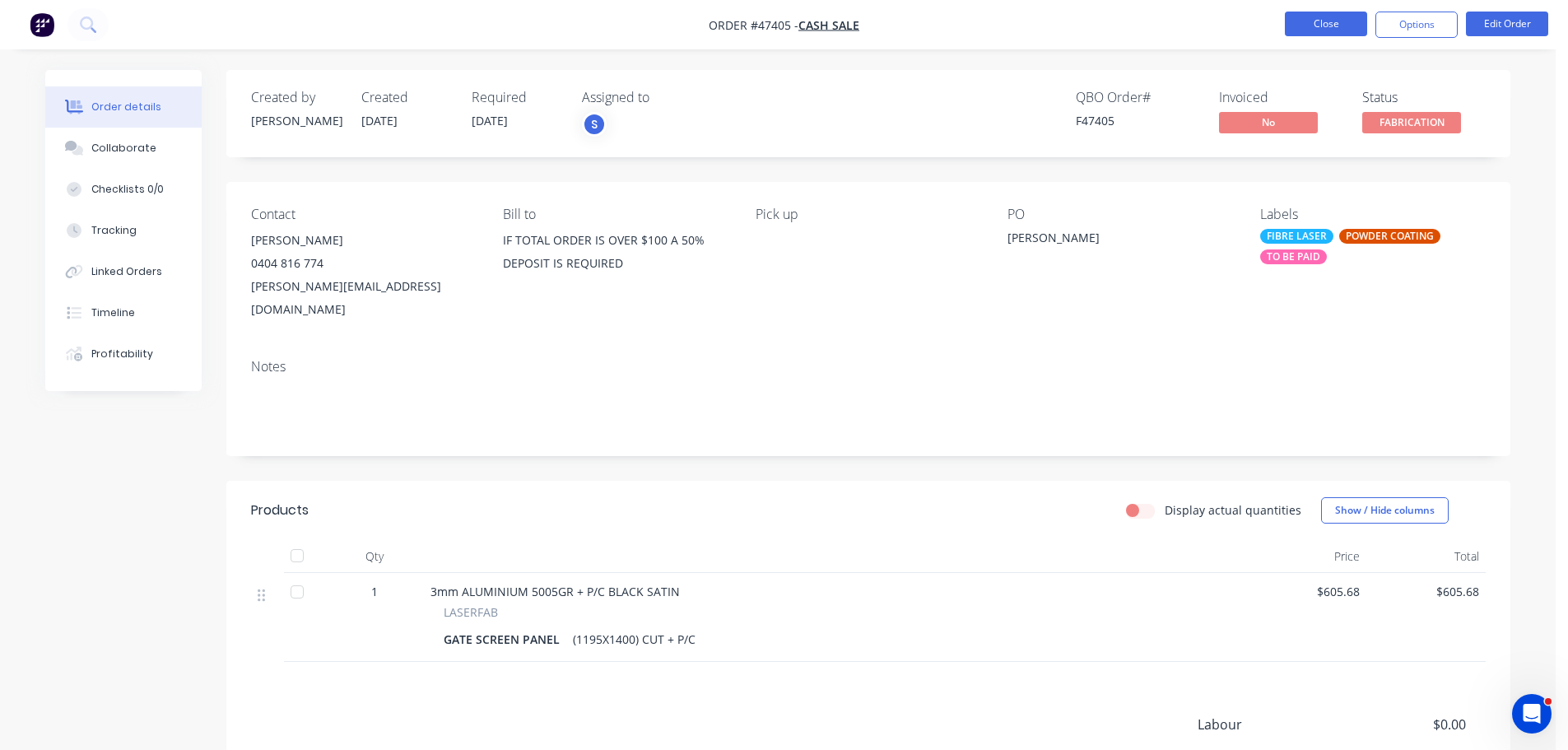
click at [1339, 19] on button "Close" at bounding box center [1326, 23] width 82 height 24
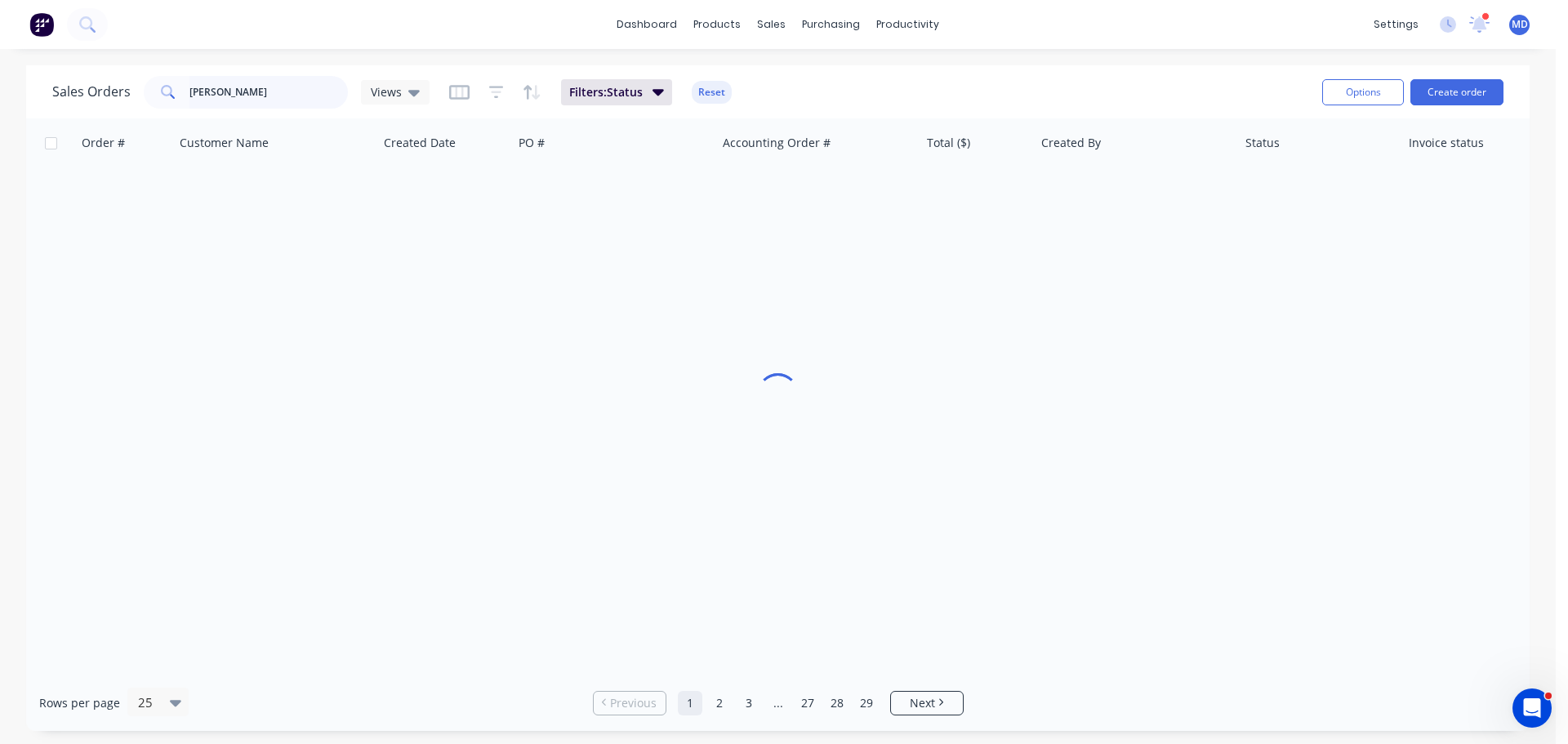
click at [301, 87] on input "john" at bounding box center [269, 91] width 159 height 32
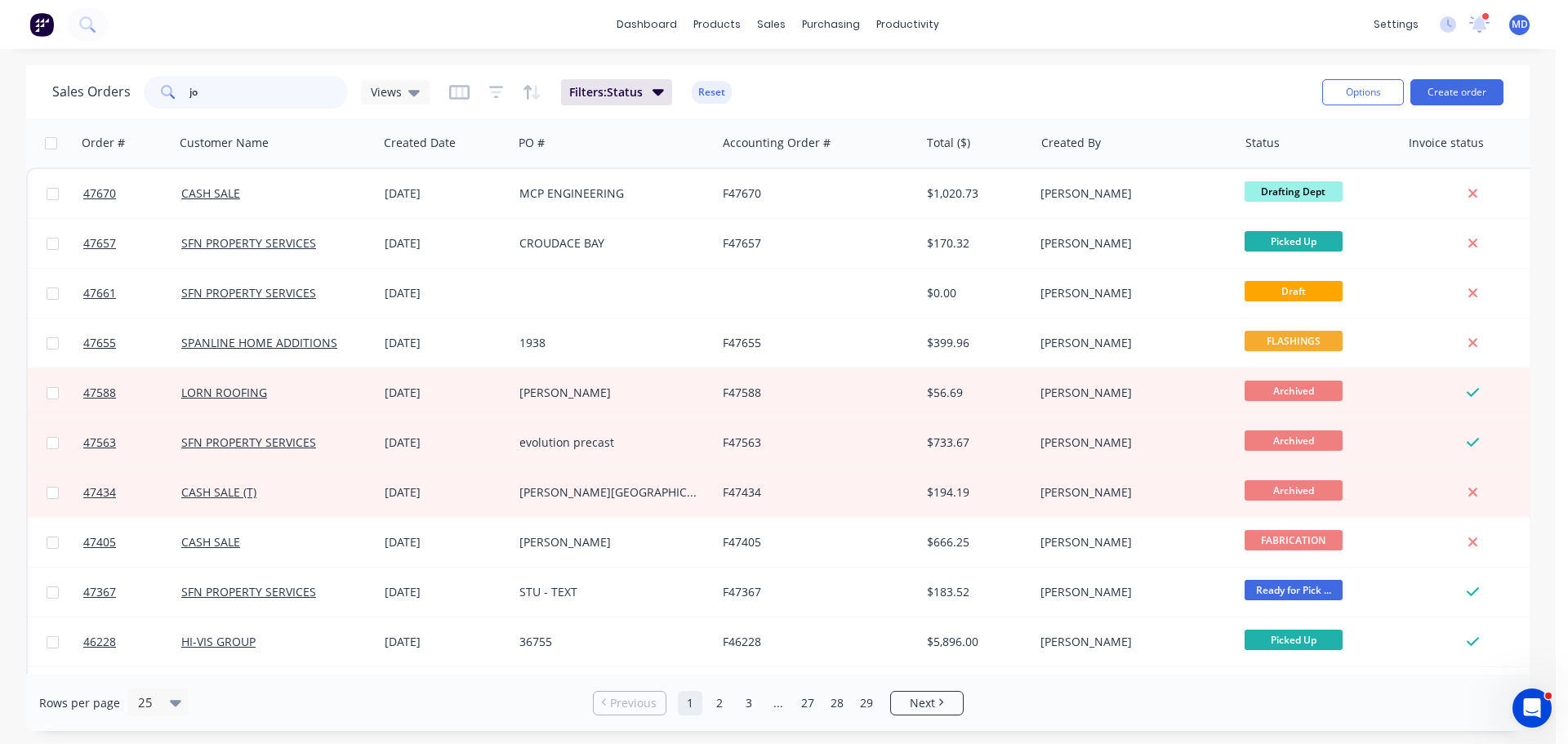
type input "j"
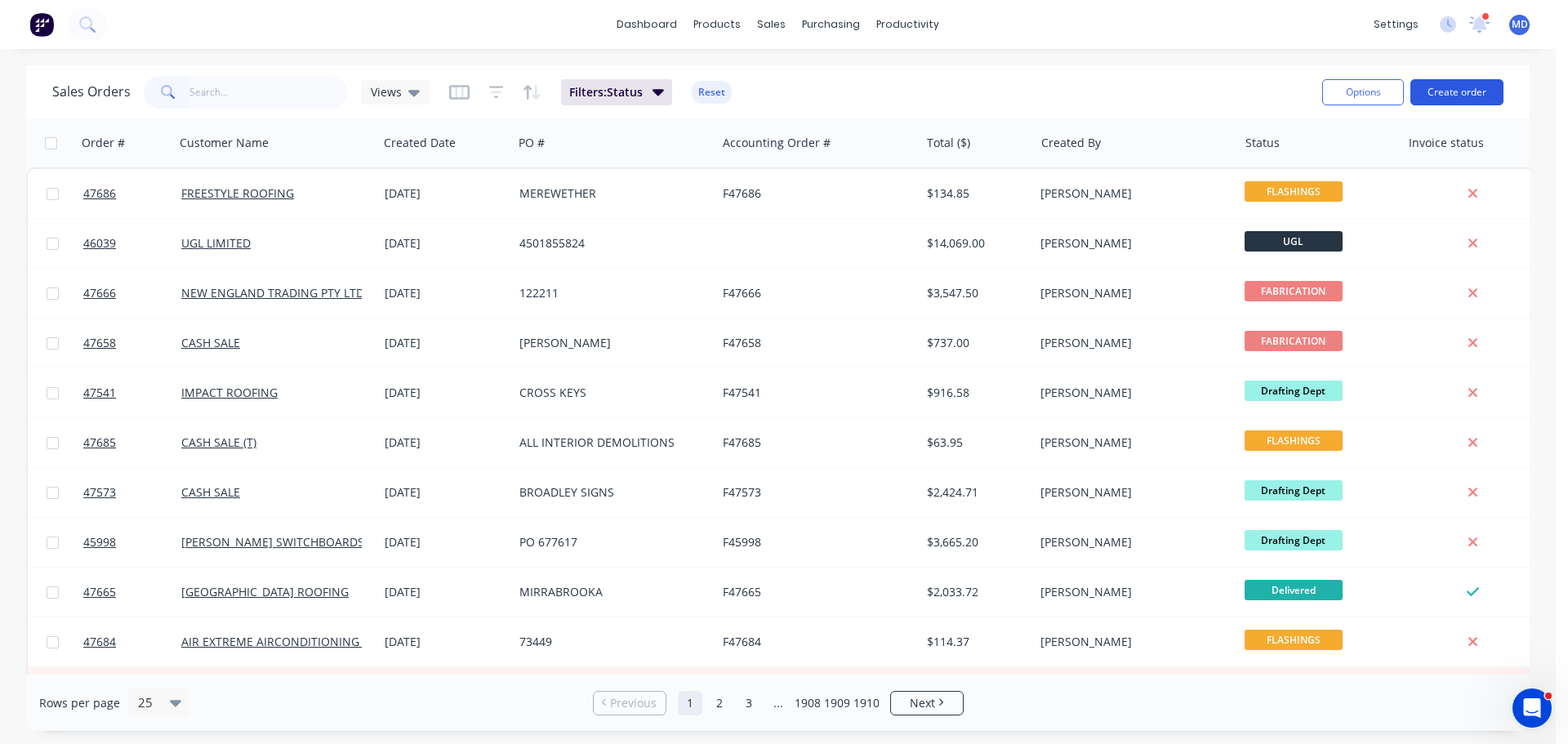
click at [1430, 93] on button "Create order" at bounding box center [1457, 91] width 93 height 26
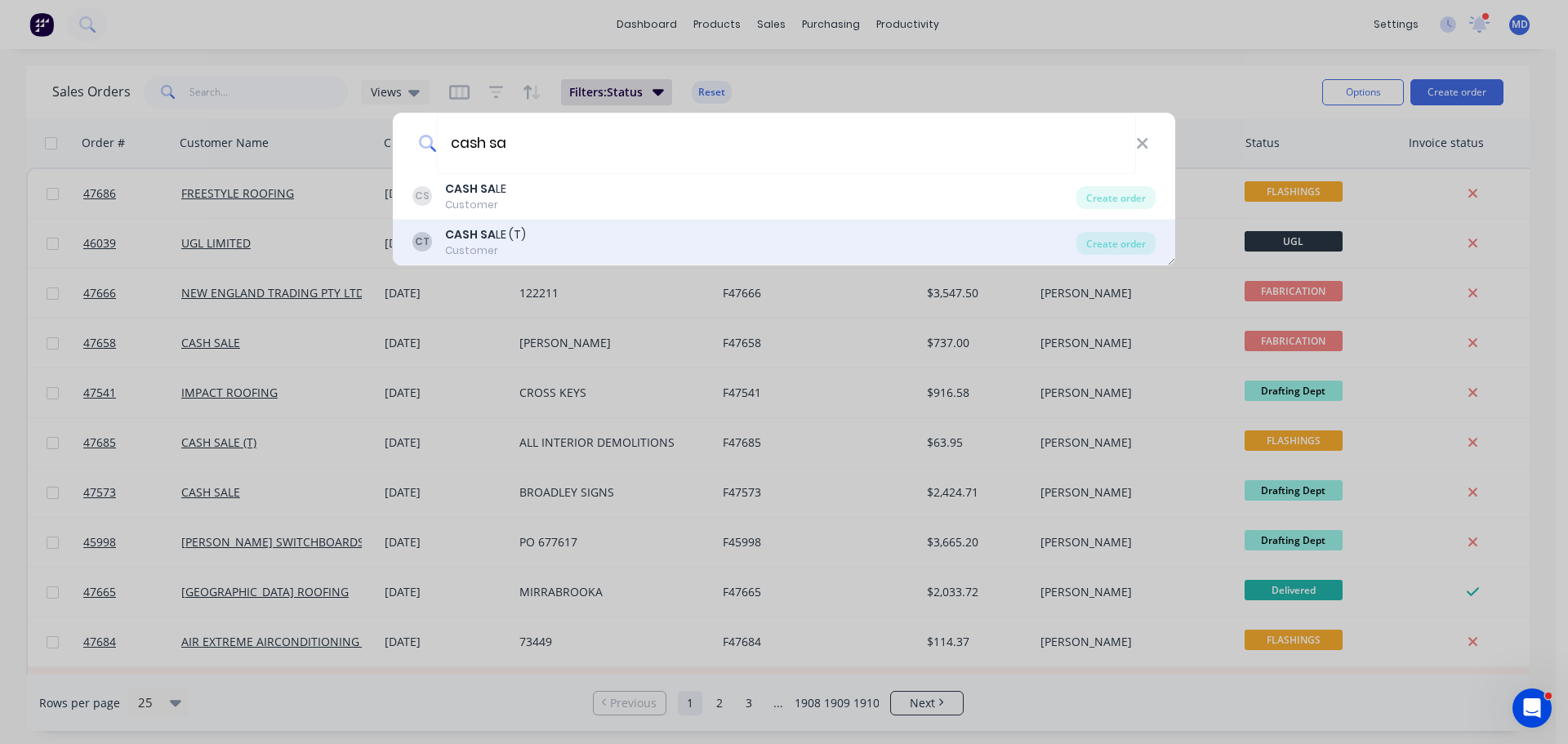
type input "cash sa"
click at [483, 233] on b "CASH SA" at bounding box center [470, 234] width 51 height 17
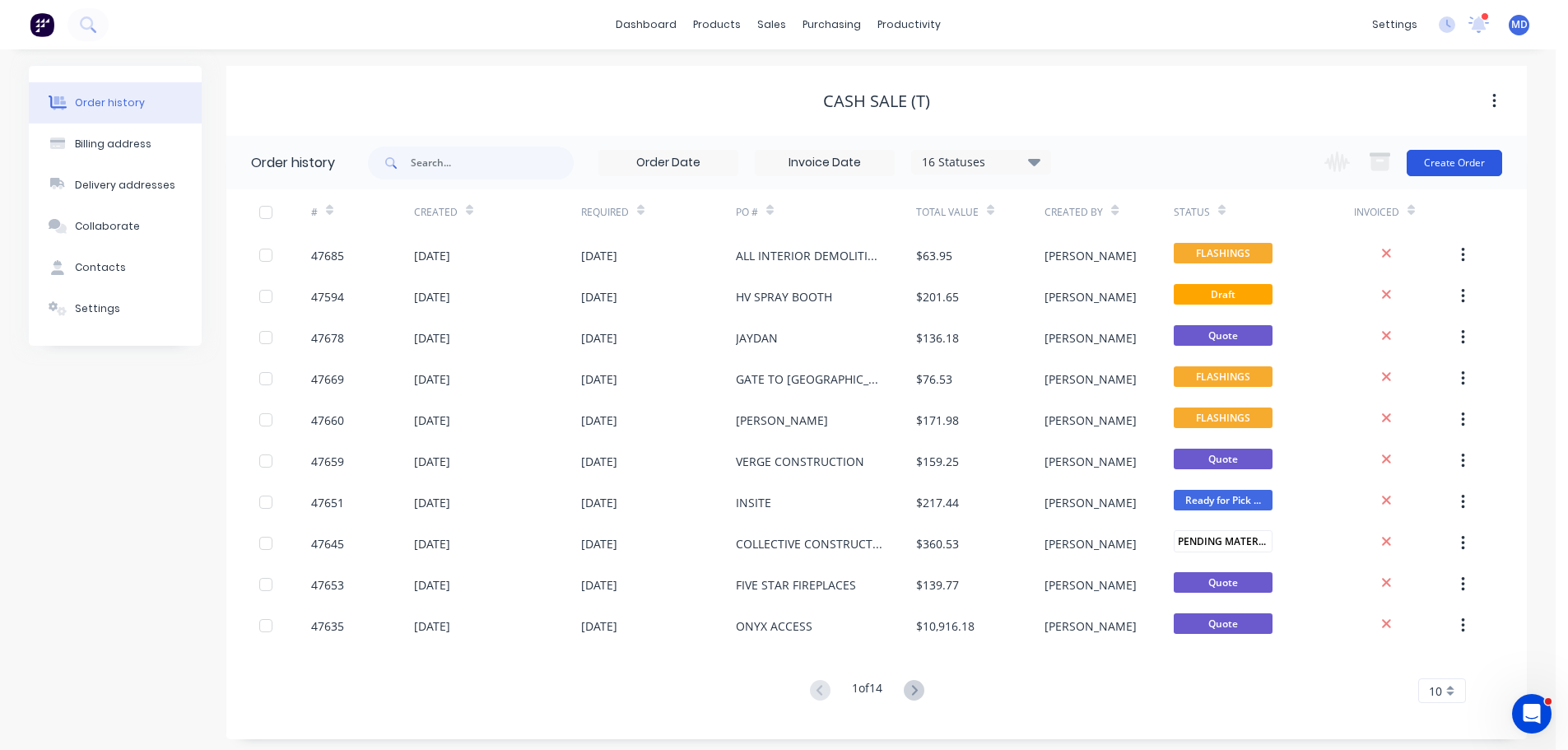
click at [1458, 166] on button "Create Order" at bounding box center [1454, 163] width 96 height 26
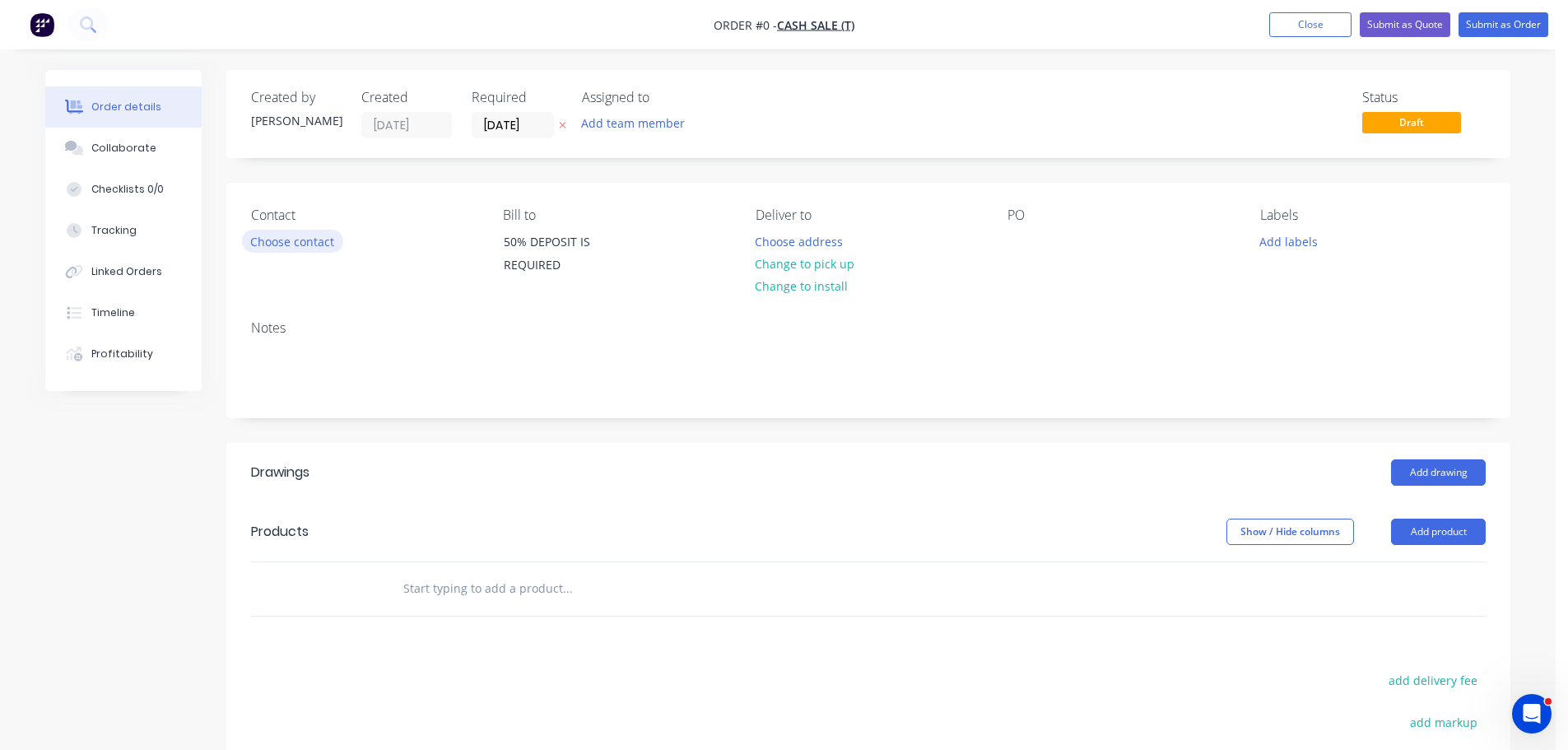
click at [305, 251] on button "Choose contact" at bounding box center [292, 241] width 101 height 23
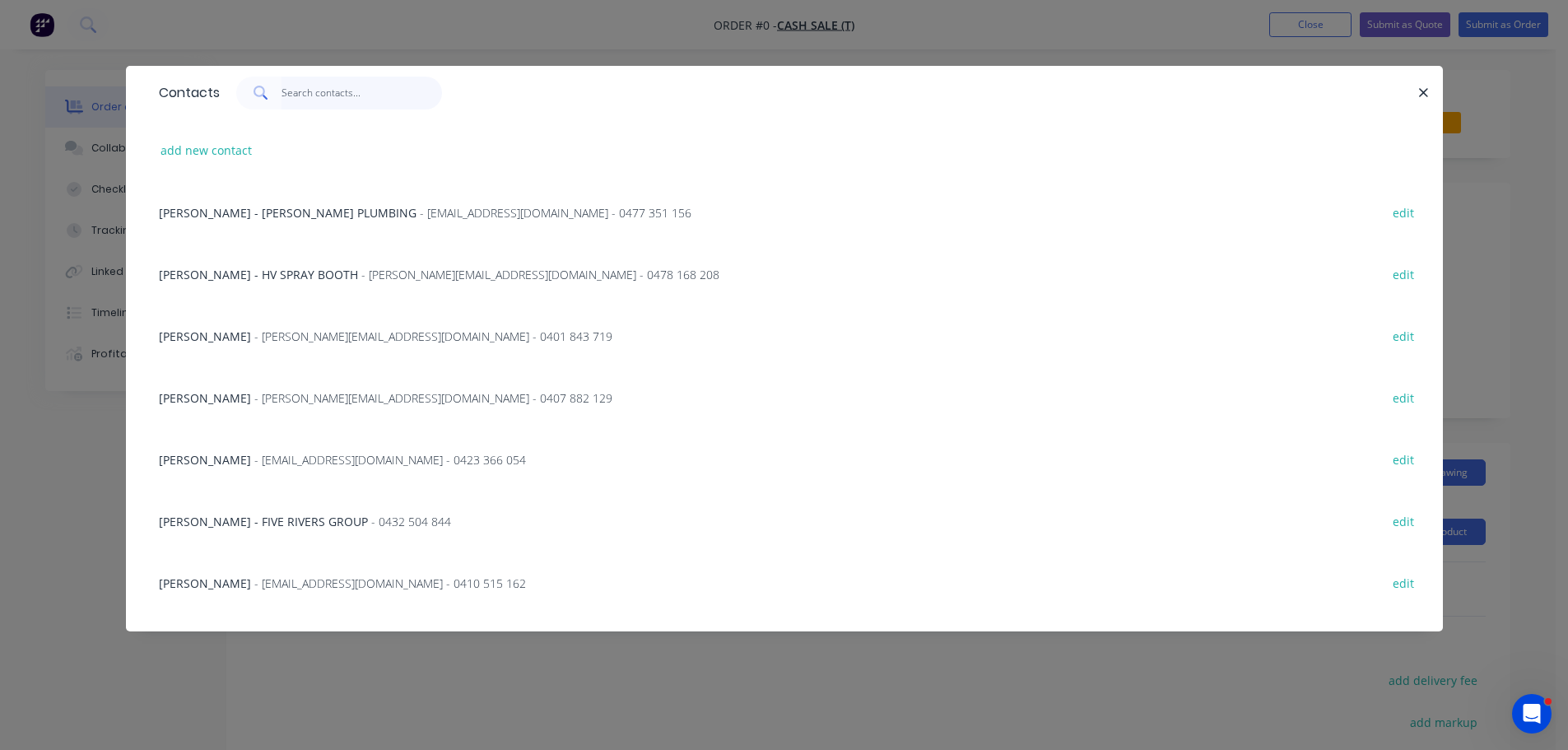
click at [307, 97] on input "text" at bounding box center [361, 92] width 160 height 33
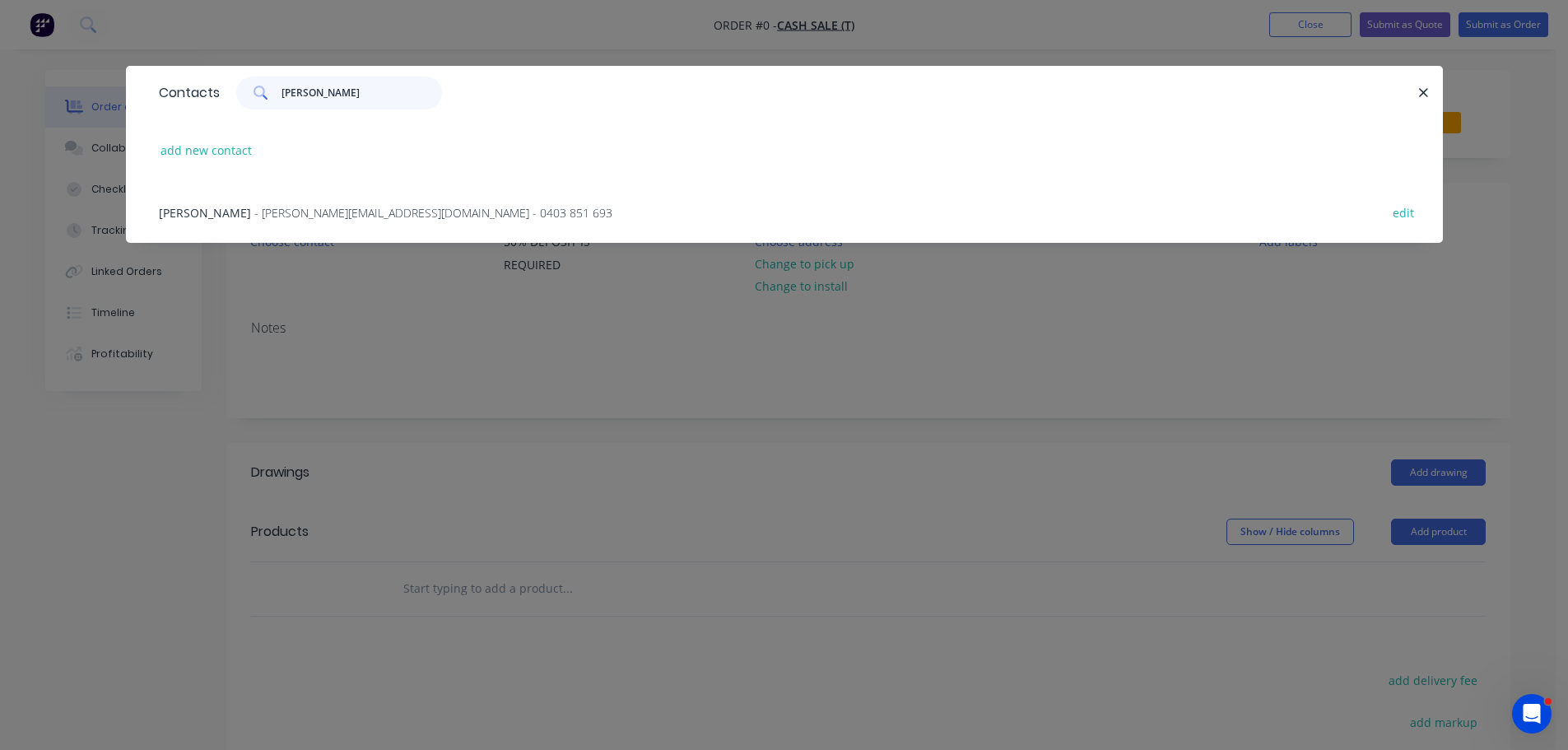
type input "doss"
click at [267, 202] on div "matthew dossetor - doss@dossconstructions.com - 0403 851 693 edit" at bounding box center [784, 212] width 1267 height 62
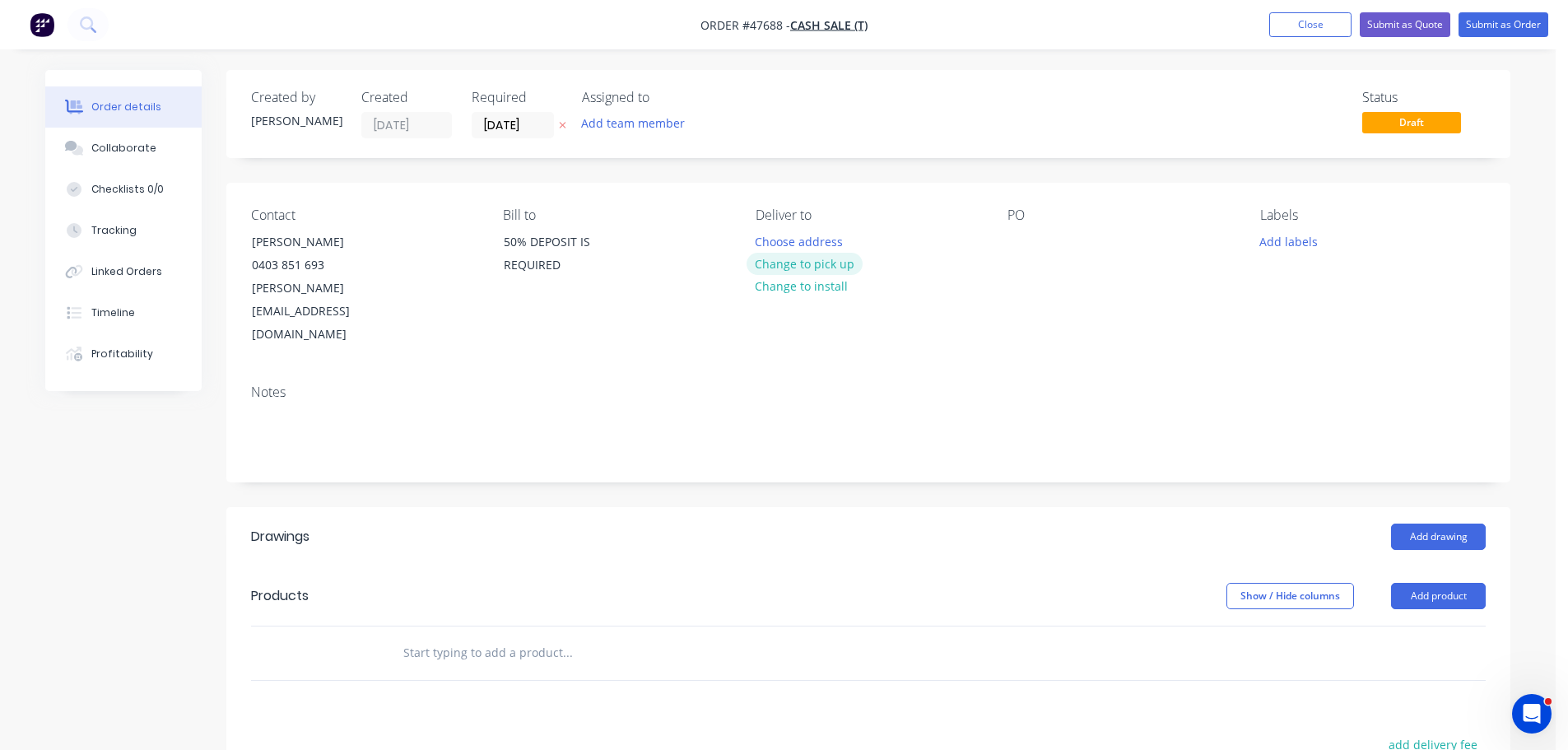
click at [782, 270] on button "Change to pick up" at bounding box center [805, 263] width 116 height 23
click at [1027, 237] on div at bounding box center [1020, 241] width 26 height 23
click at [1436, 524] on button "Add drawing" at bounding box center [1438, 536] width 95 height 26
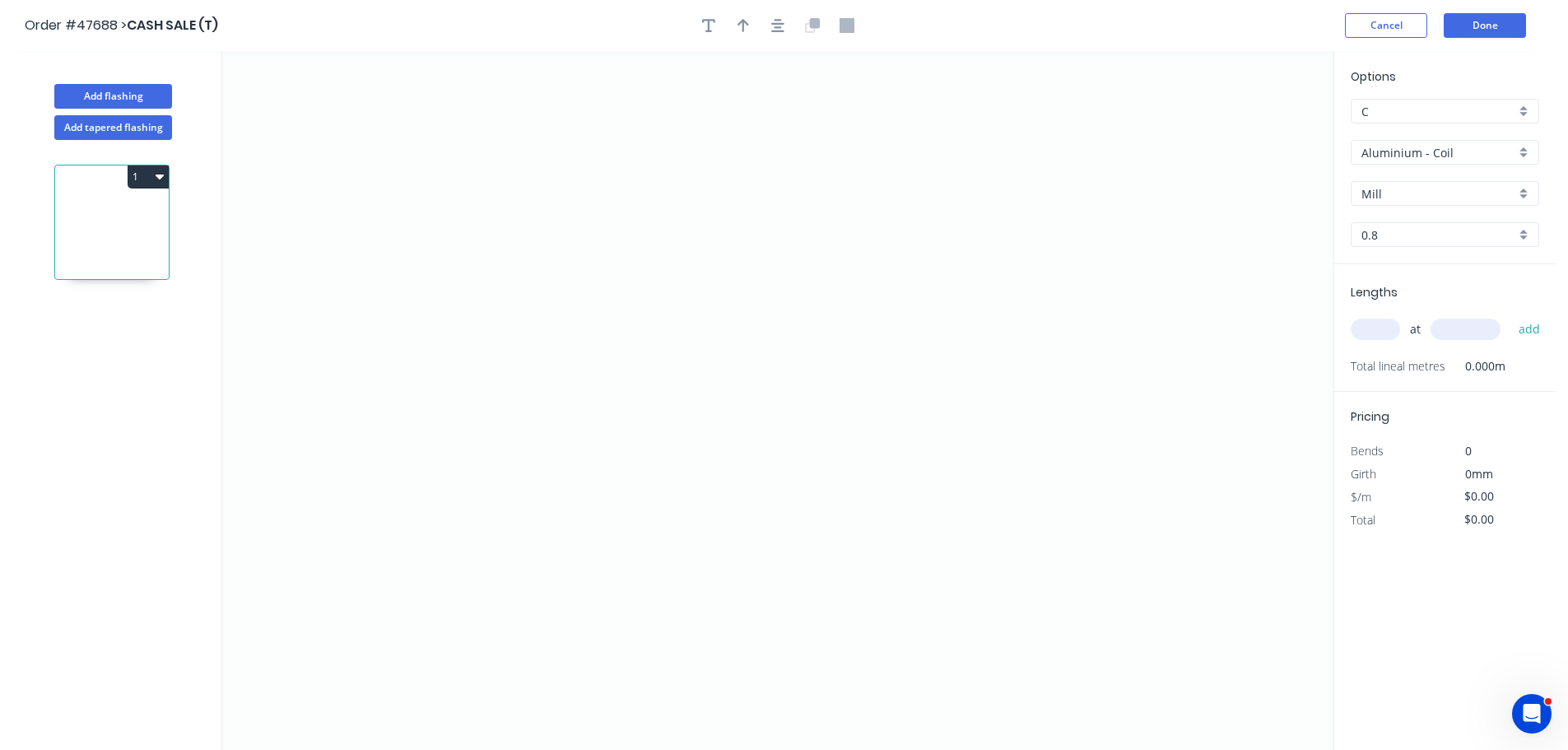
click at [1400, 156] on input "Aluminium - Coil" at bounding box center [1438, 153] width 154 height 18
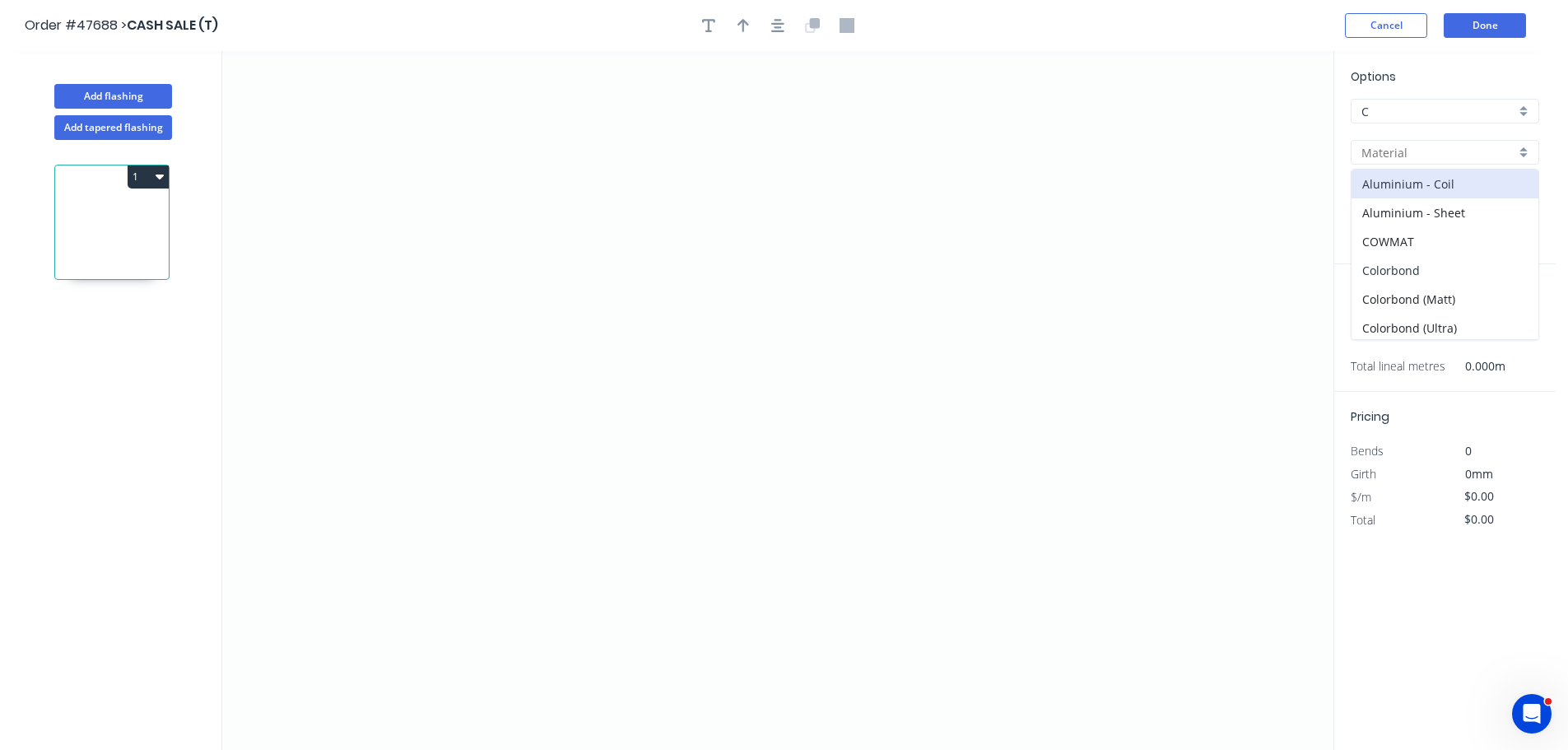
click at [1370, 266] on div "Colorbond" at bounding box center [1444, 270] width 187 height 28
type input "Colorbond"
type input "Basalt"
type input "0.55"
click at [1402, 195] on input "Basalt" at bounding box center [1438, 194] width 154 height 18
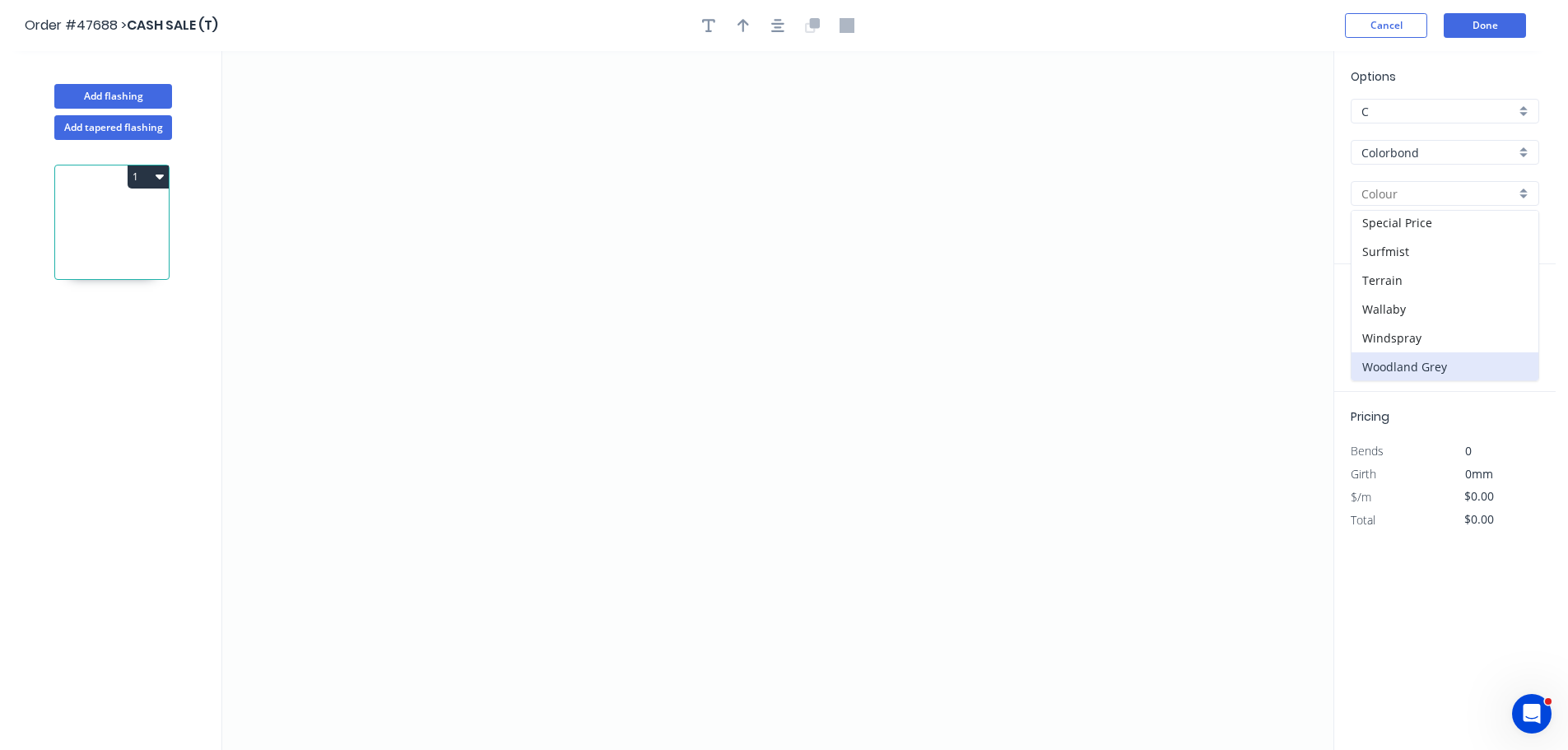
scroll to position [579, 0]
click at [1405, 359] on div "Woodland Grey" at bounding box center [1444, 365] width 187 height 28
type input "Woodland Grey"
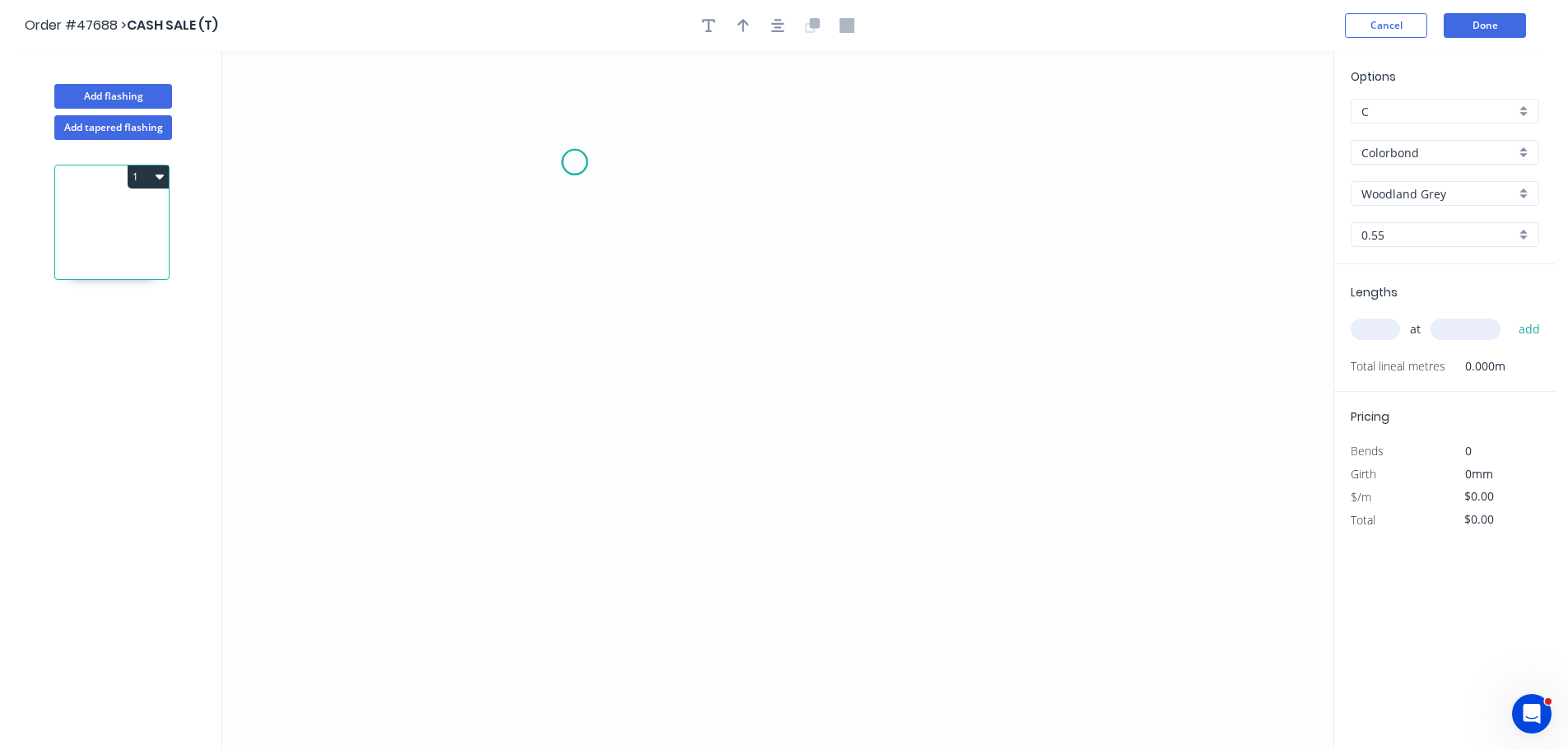
click at [574, 162] on icon "0" at bounding box center [778, 401] width 1111 height 699
click at [559, 439] on icon "0" at bounding box center [778, 401] width 1111 height 699
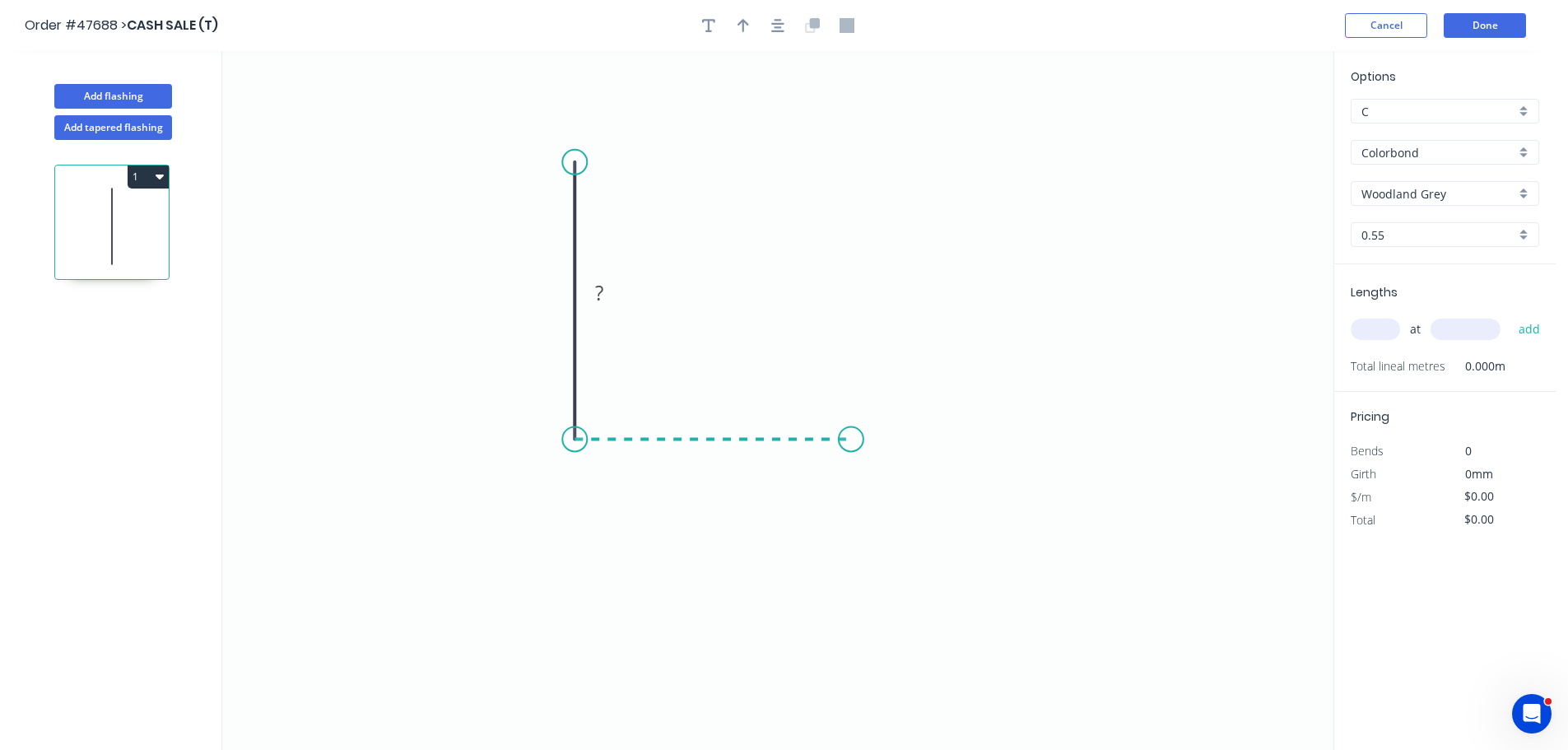
click at [851, 440] on icon "0 ?" at bounding box center [778, 401] width 1111 height 699
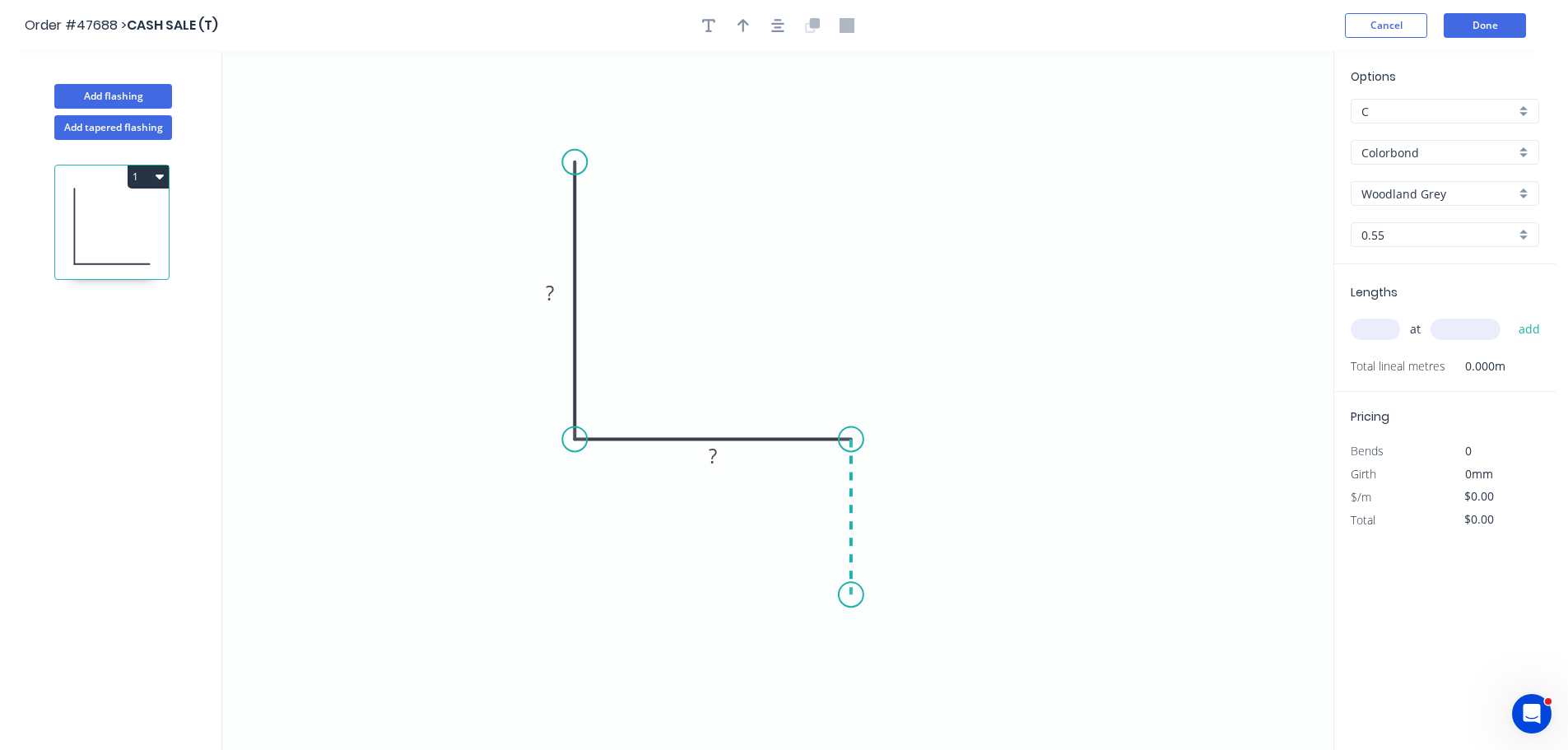
click at [845, 595] on icon "0 ? ?" at bounding box center [778, 401] width 1111 height 699
click at [577, 572] on icon "0 ? ? ?" at bounding box center [778, 401] width 1111 height 699
click at [577, 494] on icon at bounding box center [577, 544] width 0 height 101
drag, startPoint x: 578, startPoint y: 496, endPoint x: 578, endPoint y: 505, distance: 9.0
click at [578, 505] on circle at bounding box center [577, 502] width 24 height 24
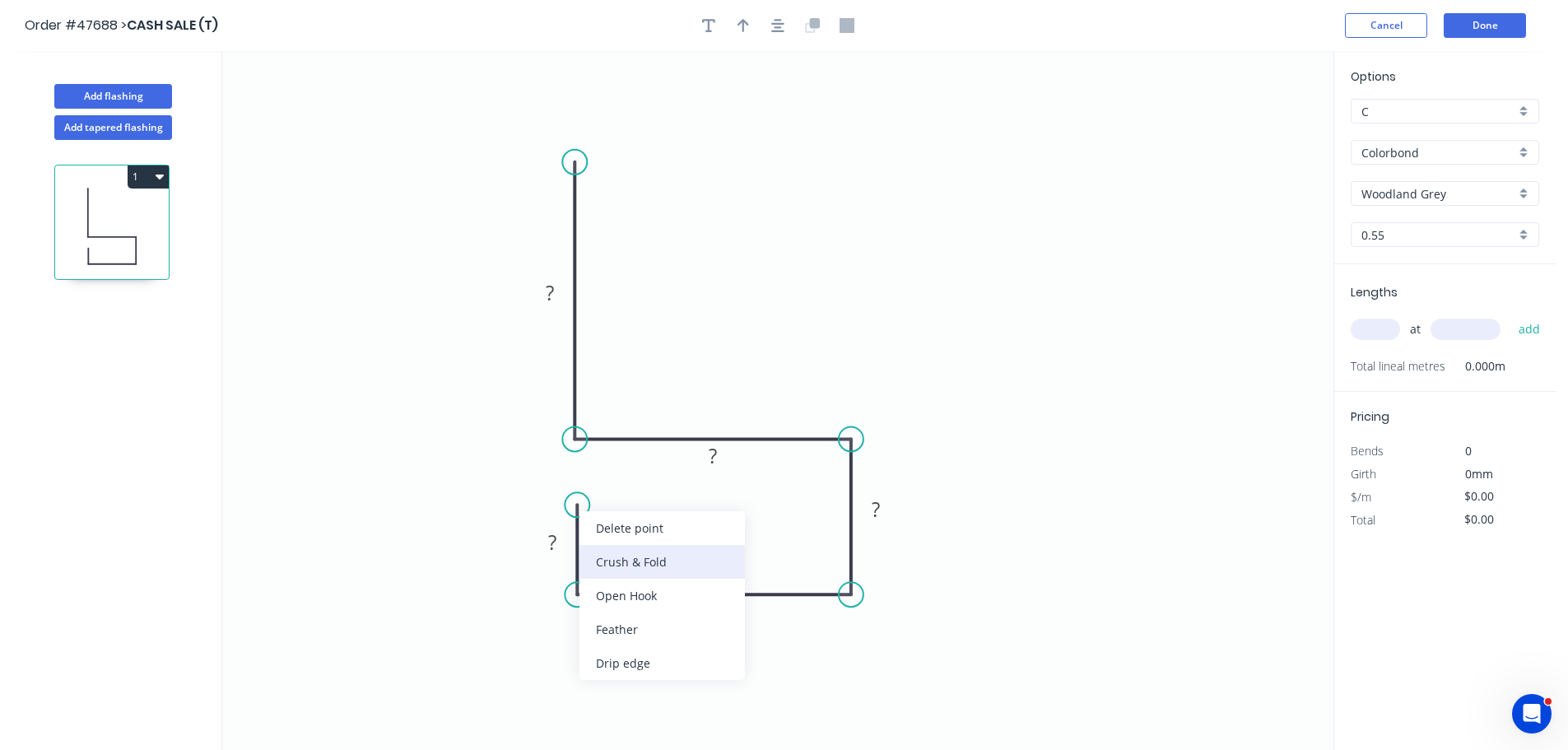
click at [599, 558] on div "Crush & Fold" at bounding box center [661, 561] width 165 height 34
click at [596, 563] on div "Flip bend" at bounding box center [657, 563] width 165 height 34
click at [556, 516] on tspan "10" at bounding box center [552, 519] width 23 height 27
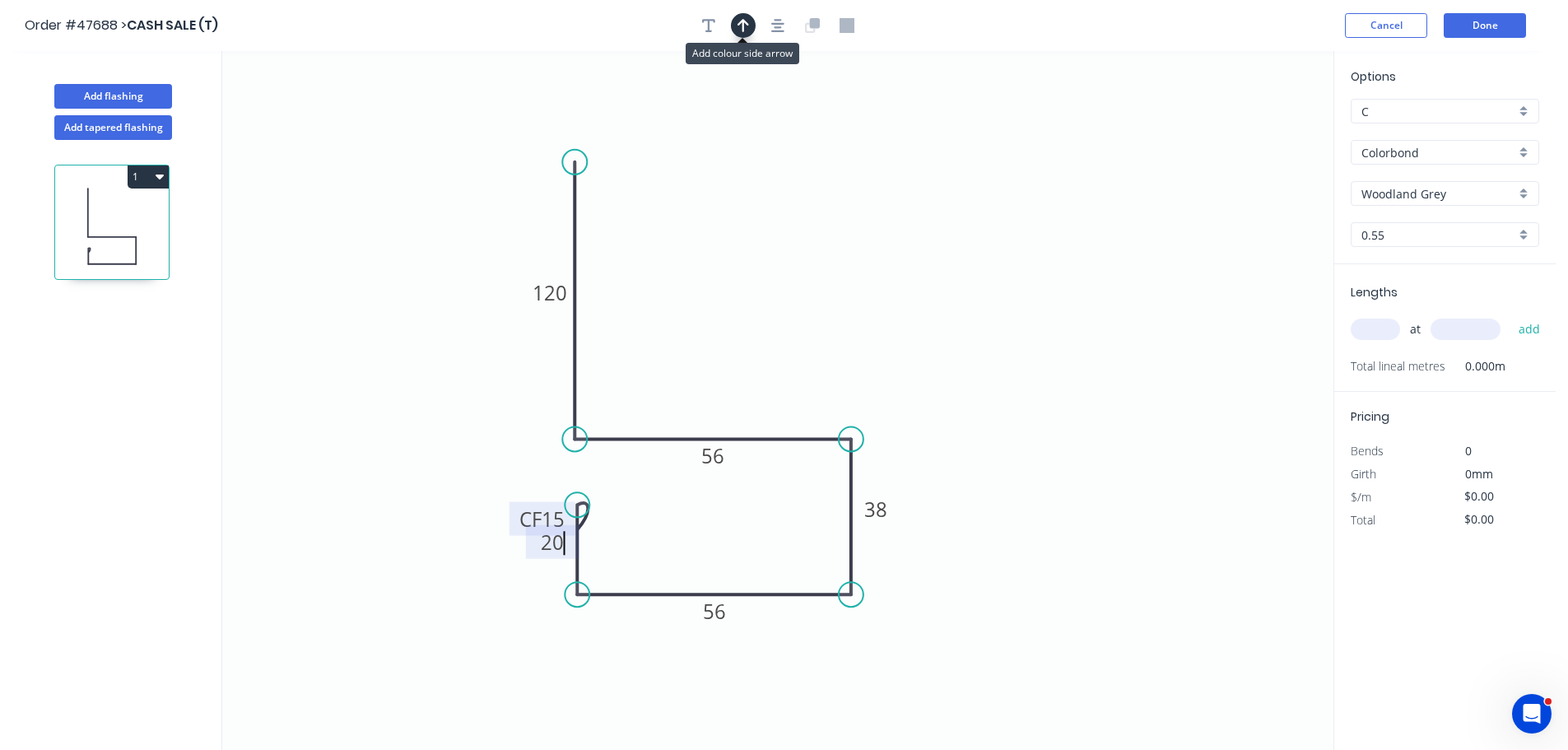
click at [743, 34] on button "button" at bounding box center [743, 25] width 24 height 24
type input "$21.61"
drag, startPoint x: 1249, startPoint y: 129, endPoint x: 736, endPoint y: 356, distance: 561.0
click at [736, 356] on icon at bounding box center [743, 332] width 15 height 53
click at [1379, 334] on input "text" at bounding box center [1374, 329] width 49 height 22
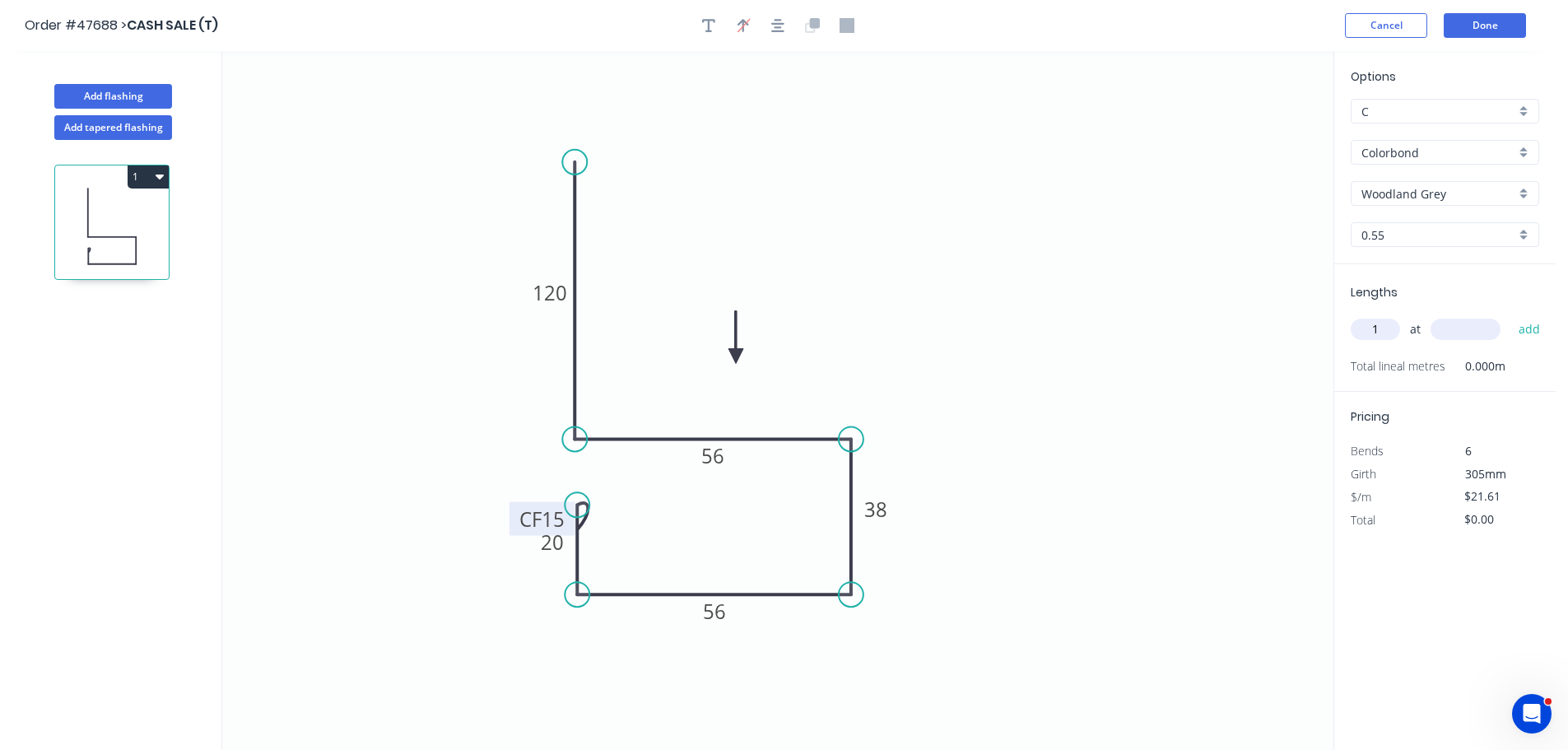
type input "1"
type input "2400"
click at [1510, 315] on button "add" at bounding box center [1529, 328] width 39 height 28
type input "$51.86"
click at [114, 96] on button "Add flashing" at bounding box center [113, 96] width 117 height 24
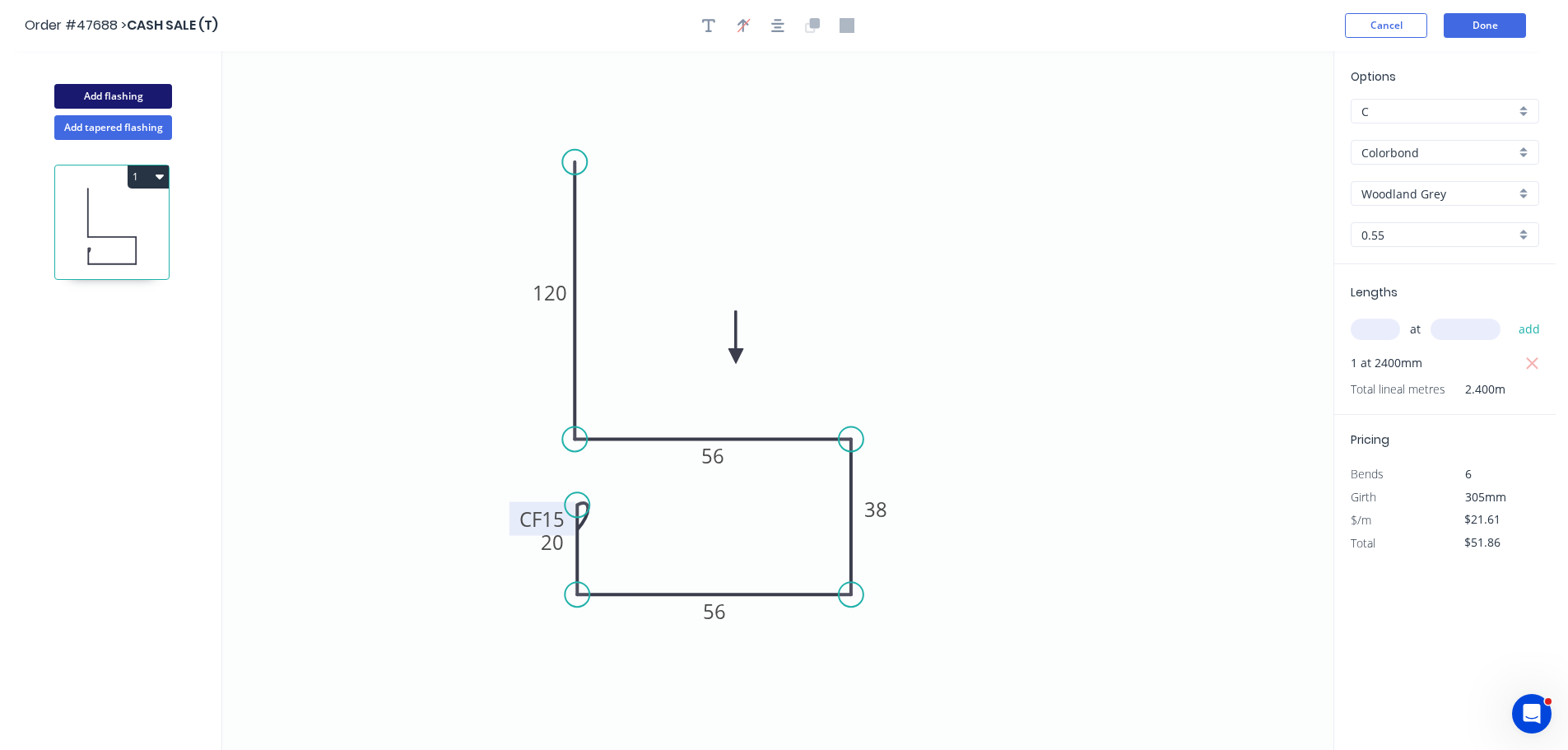
type input "$0.00"
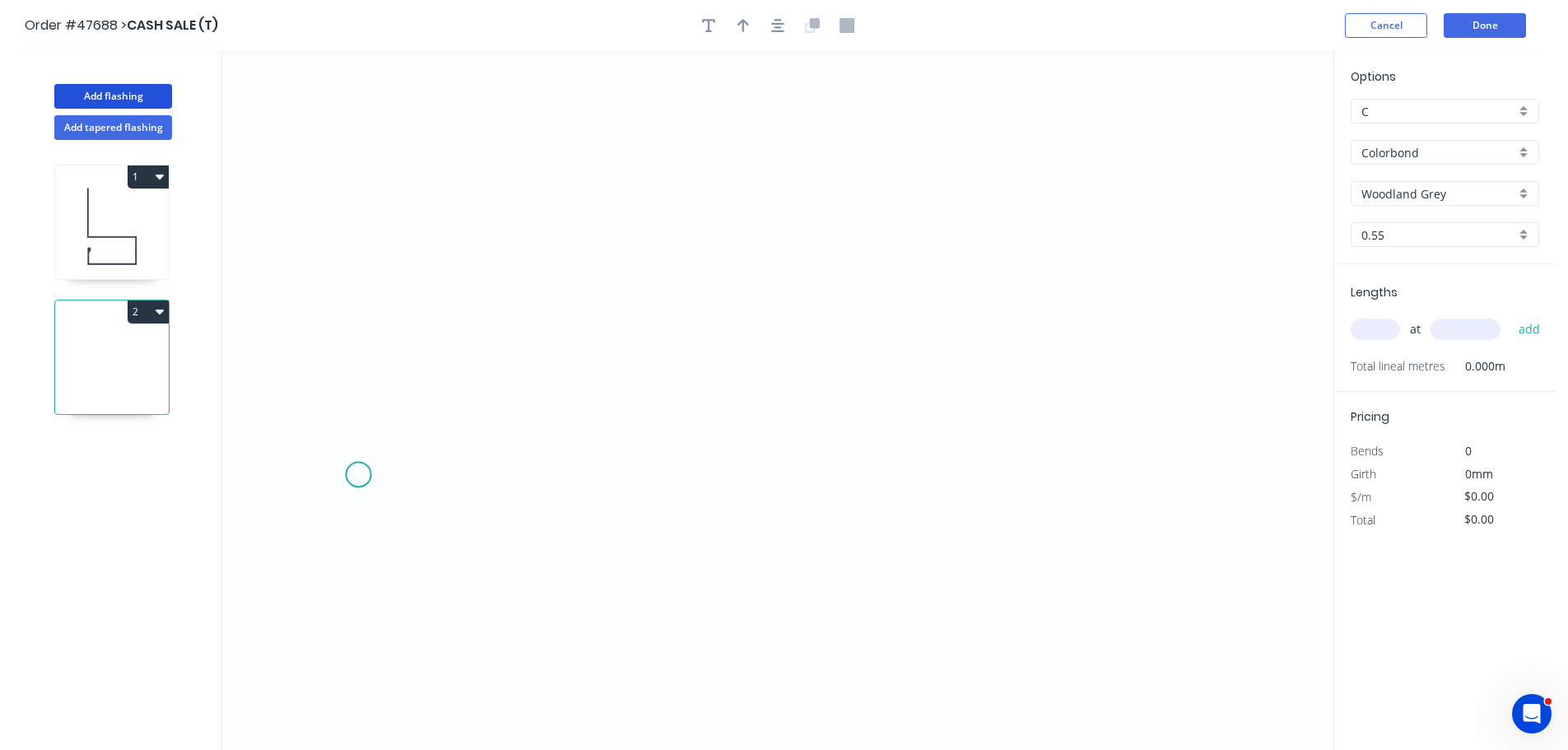
click at [360, 475] on icon "0" at bounding box center [778, 401] width 1111 height 699
click at [354, 363] on icon "0" at bounding box center [778, 401] width 1111 height 699
click at [922, 348] on icon "0 ?" at bounding box center [778, 401] width 1111 height 699
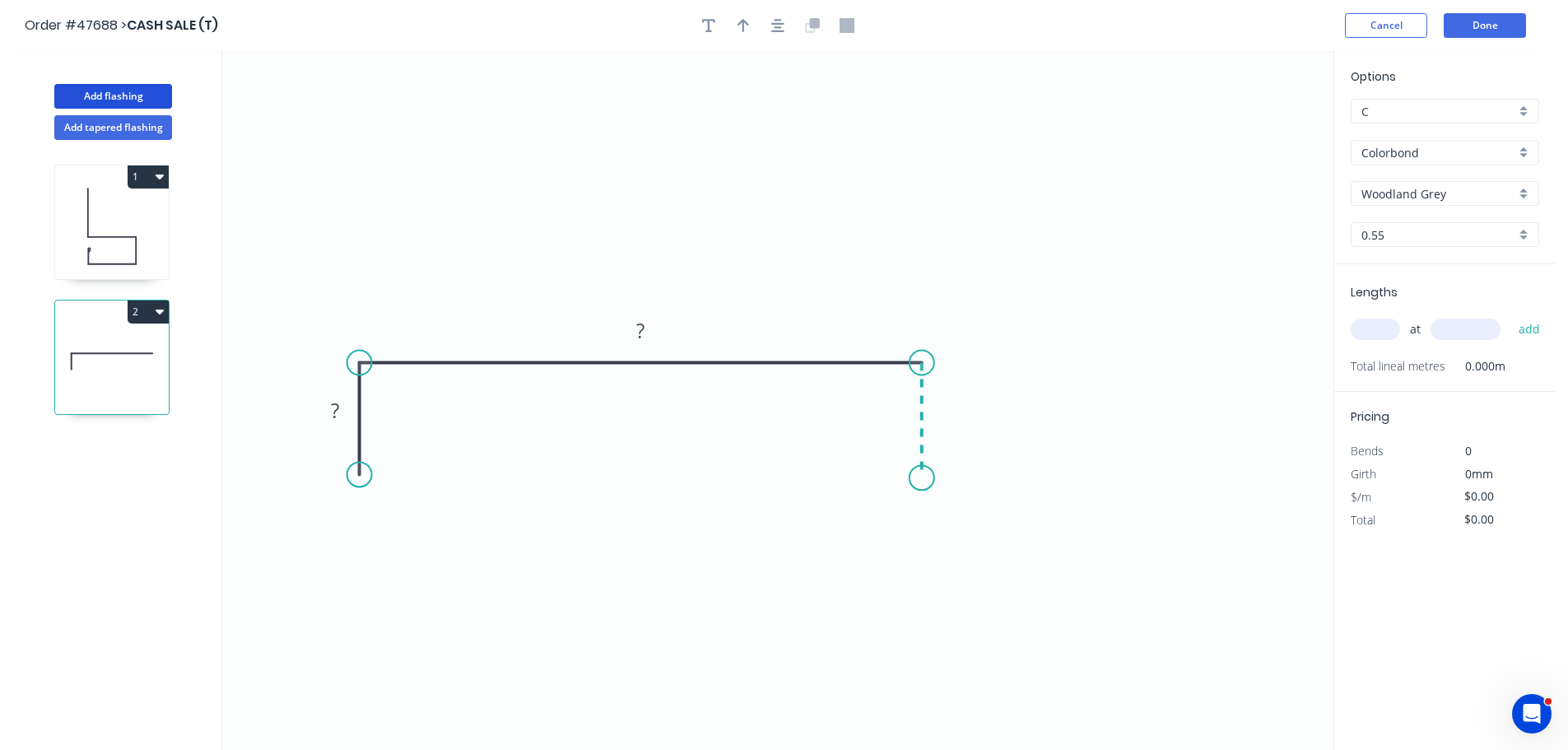
drag, startPoint x: 929, startPoint y: 478, endPoint x: 867, endPoint y: 323, distance: 166.9
click at [926, 469] on icon "0 ? ?" at bounding box center [778, 401] width 1111 height 699
click at [926, 478] on circle at bounding box center [921, 476] width 24 height 24
click at [335, 411] on tspan "?" at bounding box center [335, 410] width 8 height 27
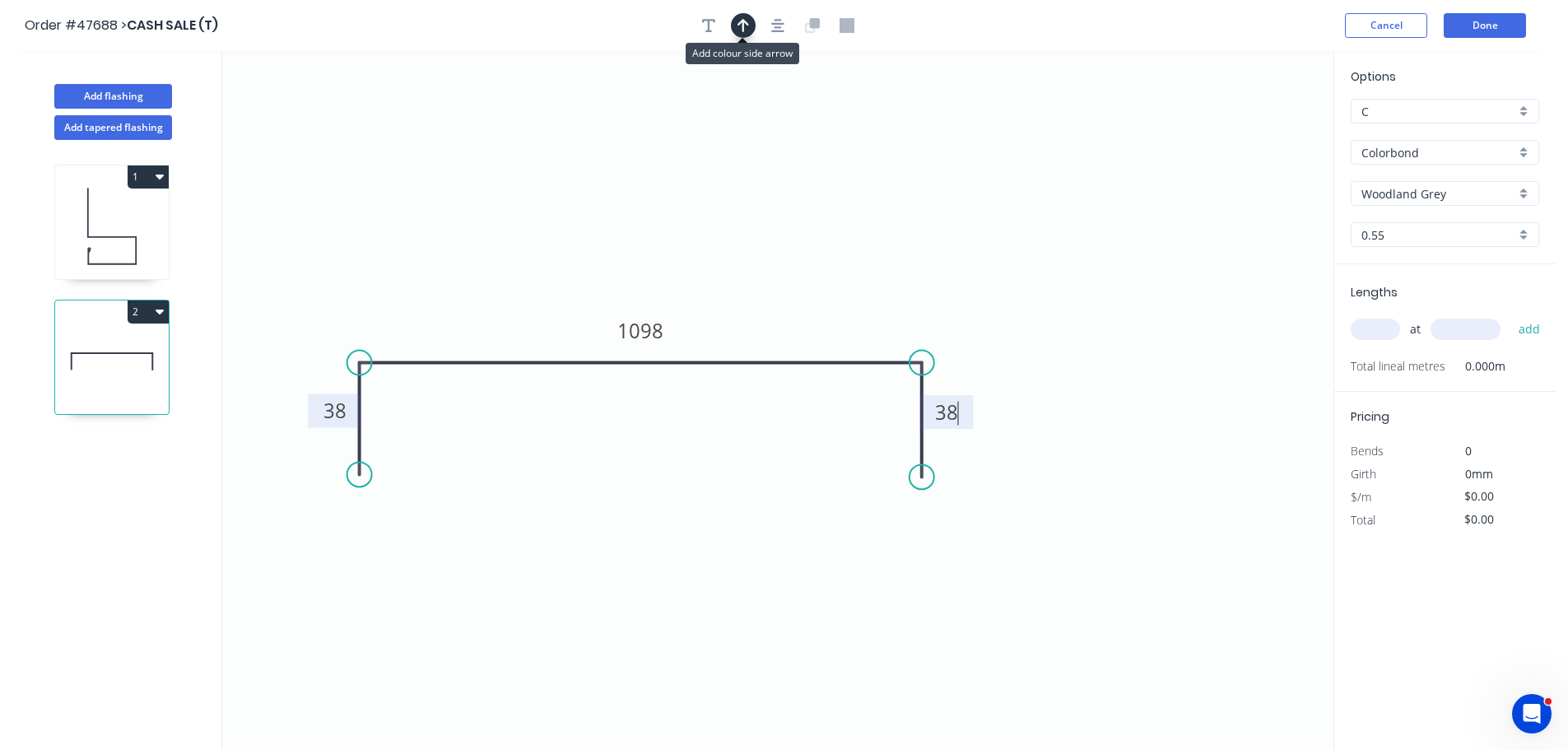
click at [743, 25] on icon "button" at bounding box center [743, 26] width 12 height 13
type input "$44.74"
drag, startPoint x: 1250, startPoint y: 131, endPoint x: 769, endPoint y: 330, distance: 520.5
click at [769, 330] on icon at bounding box center [769, 311] width 15 height 53
click at [1373, 333] on input "text" at bounding box center [1374, 329] width 49 height 22
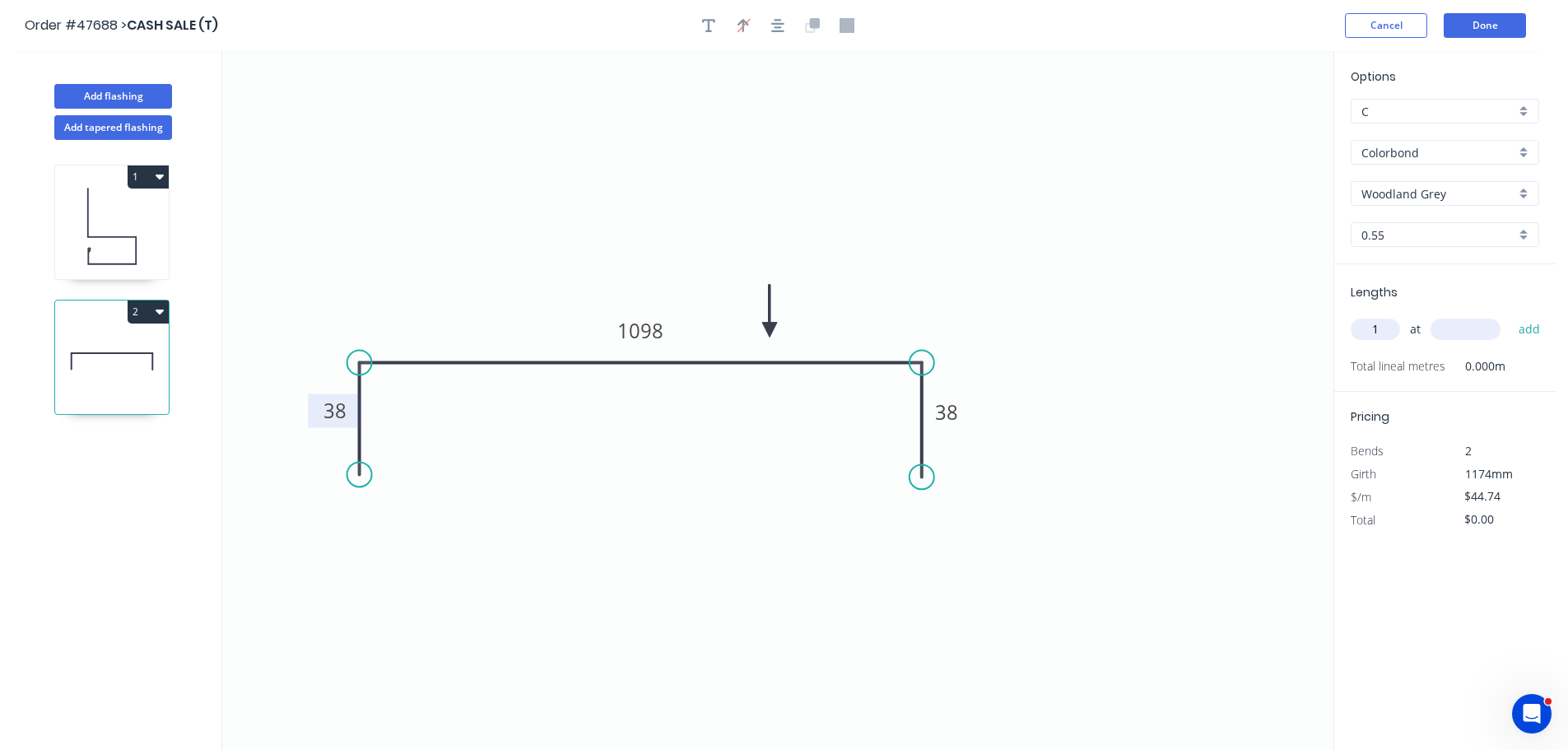
type input "1"
type input "1000"
click at [1510, 315] on button "add" at bounding box center [1529, 328] width 39 height 28
type input "$44.74"
click at [1493, 28] on button "Done" at bounding box center [1484, 25] width 82 height 24
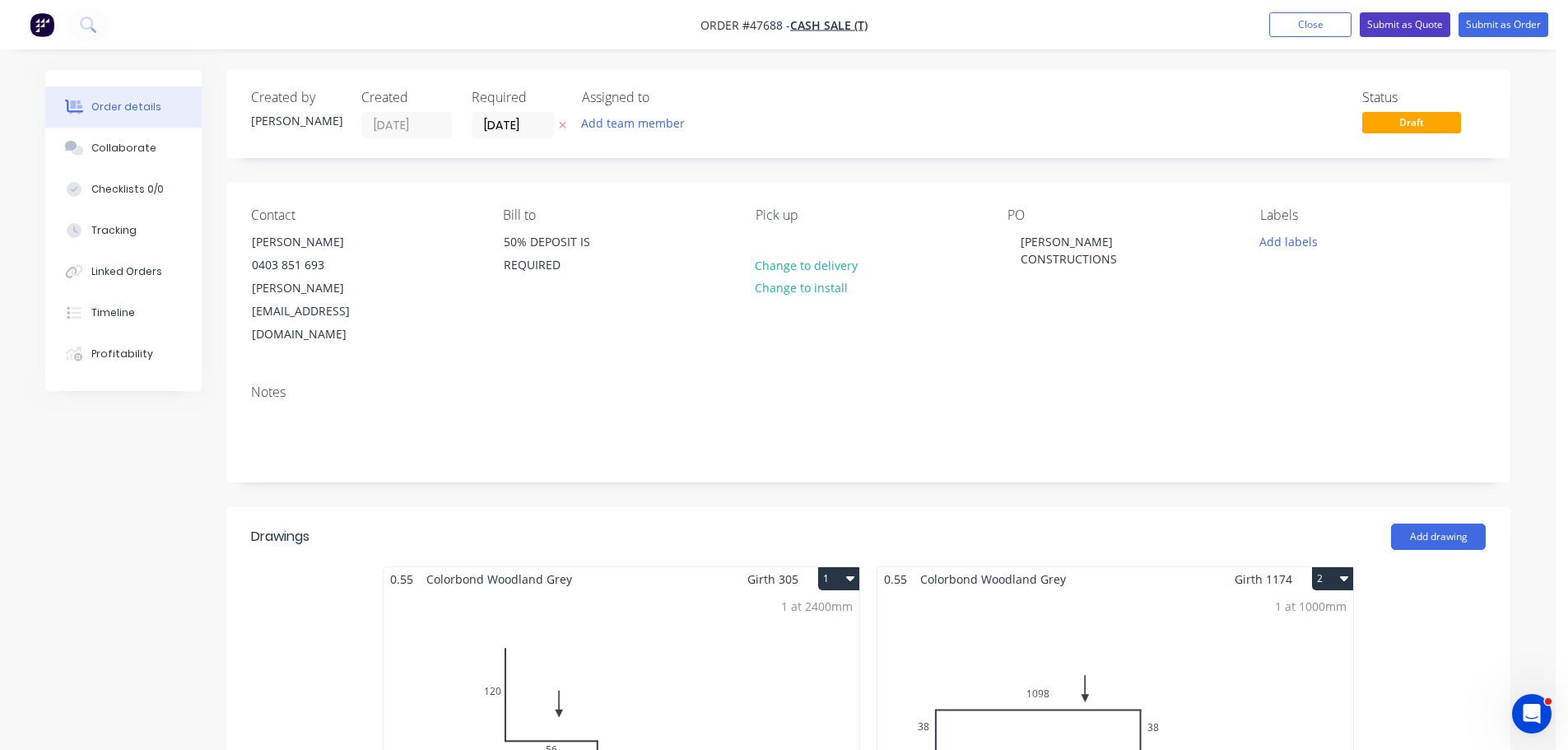
click at [1402, 27] on button "Submit as Quote" at bounding box center [1405, 24] width 91 height 24
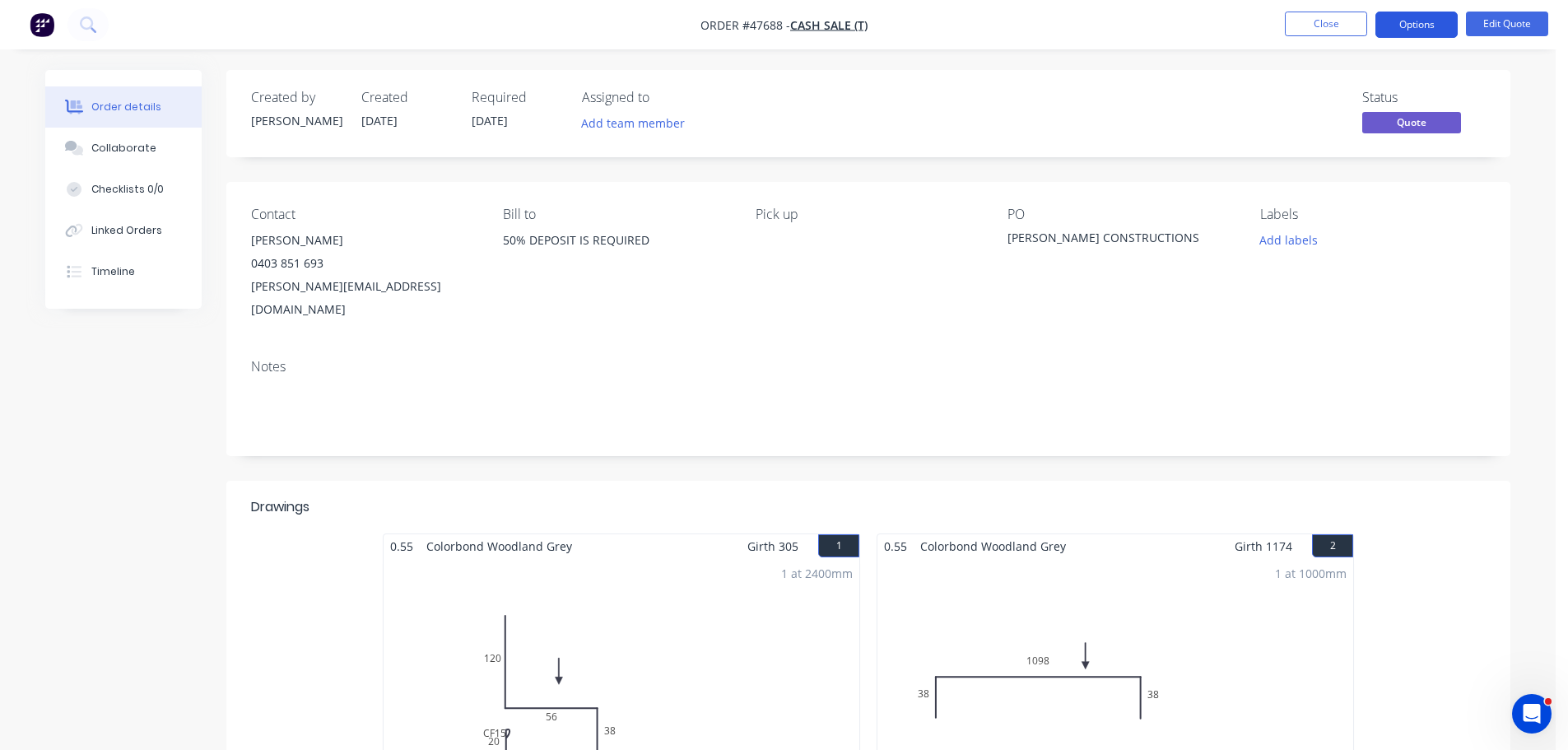
click at [1426, 23] on button "Options" at bounding box center [1416, 24] width 82 height 26
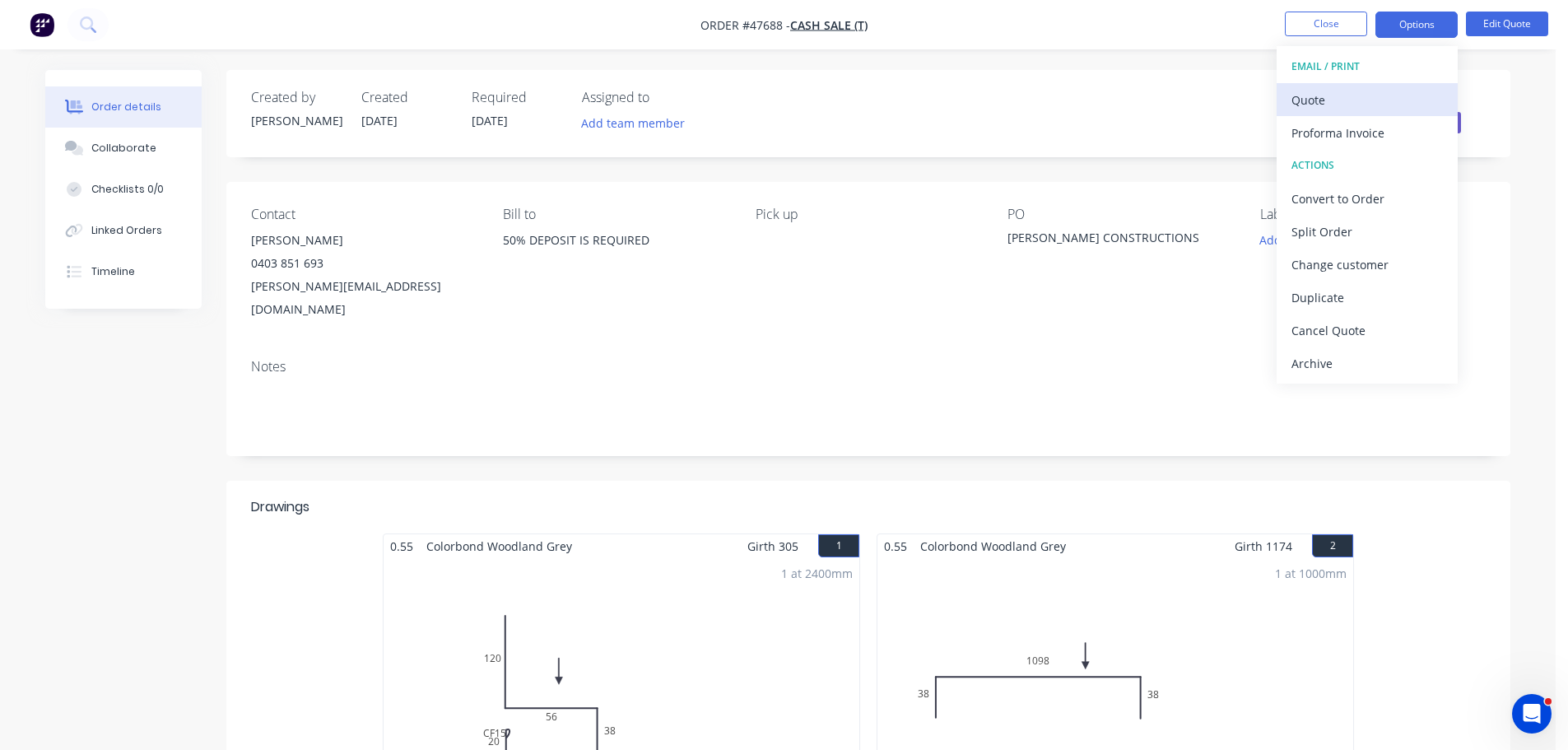
click at [1338, 91] on div "Quote" at bounding box center [1367, 100] width 152 height 23
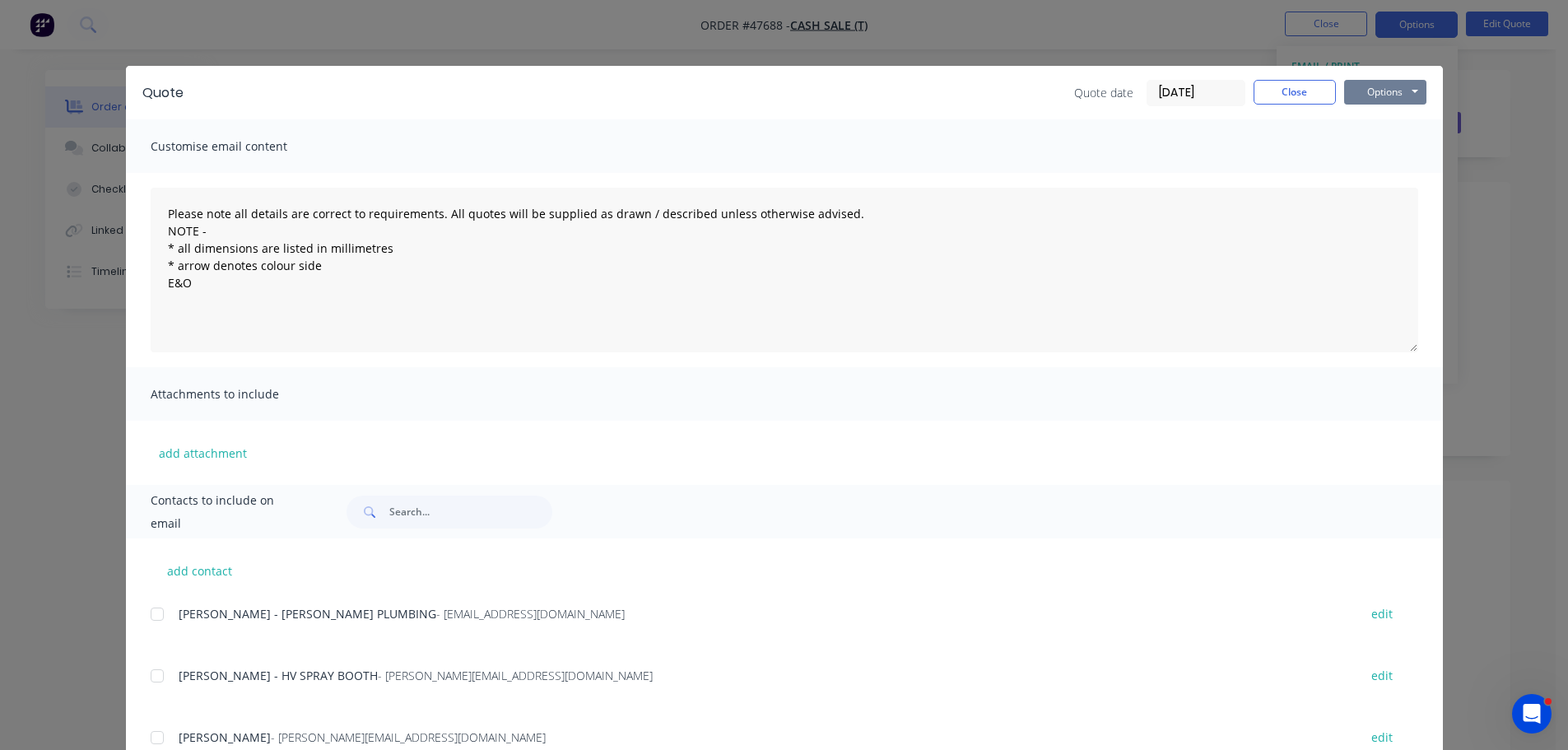
click at [1373, 81] on button "Options" at bounding box center [1385, 91] width 82 height 24
click at [1382, 150] on button "Print" at bounding box center [1397, 148] width 106 height 27
click at [1286, 95] on button "Close" at bounding box center [1295, 91] width 82 height 24
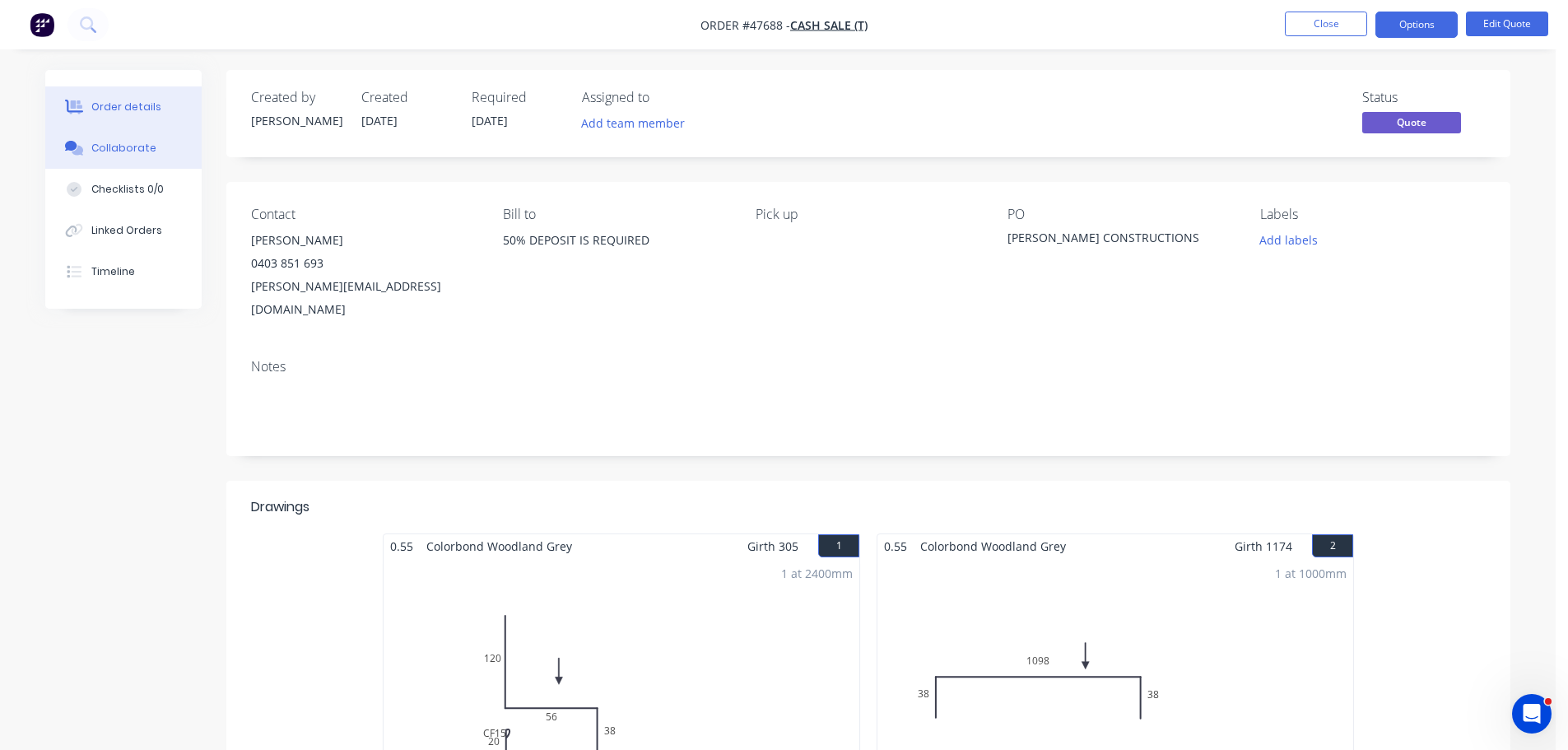
click at [106, 137] on button "Collaborate" at bounding box center [123, 147] width 157 height 41
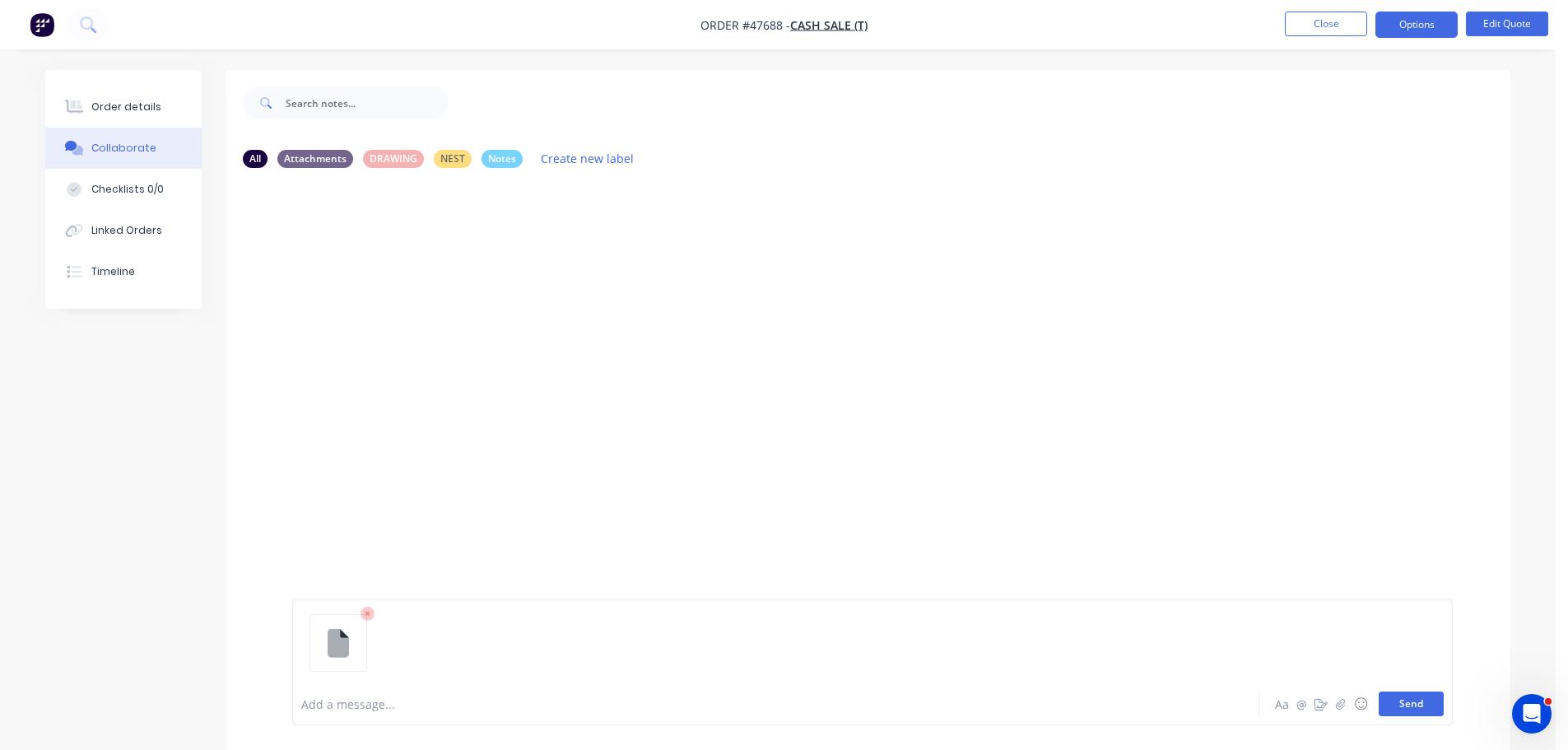
click at [1403, 702] on button "Send" at bounding box center [1411, 703] width 65 height 24
click at [104, 98] on button "Order details" at bounding box center [123, 106] width 157 height 41
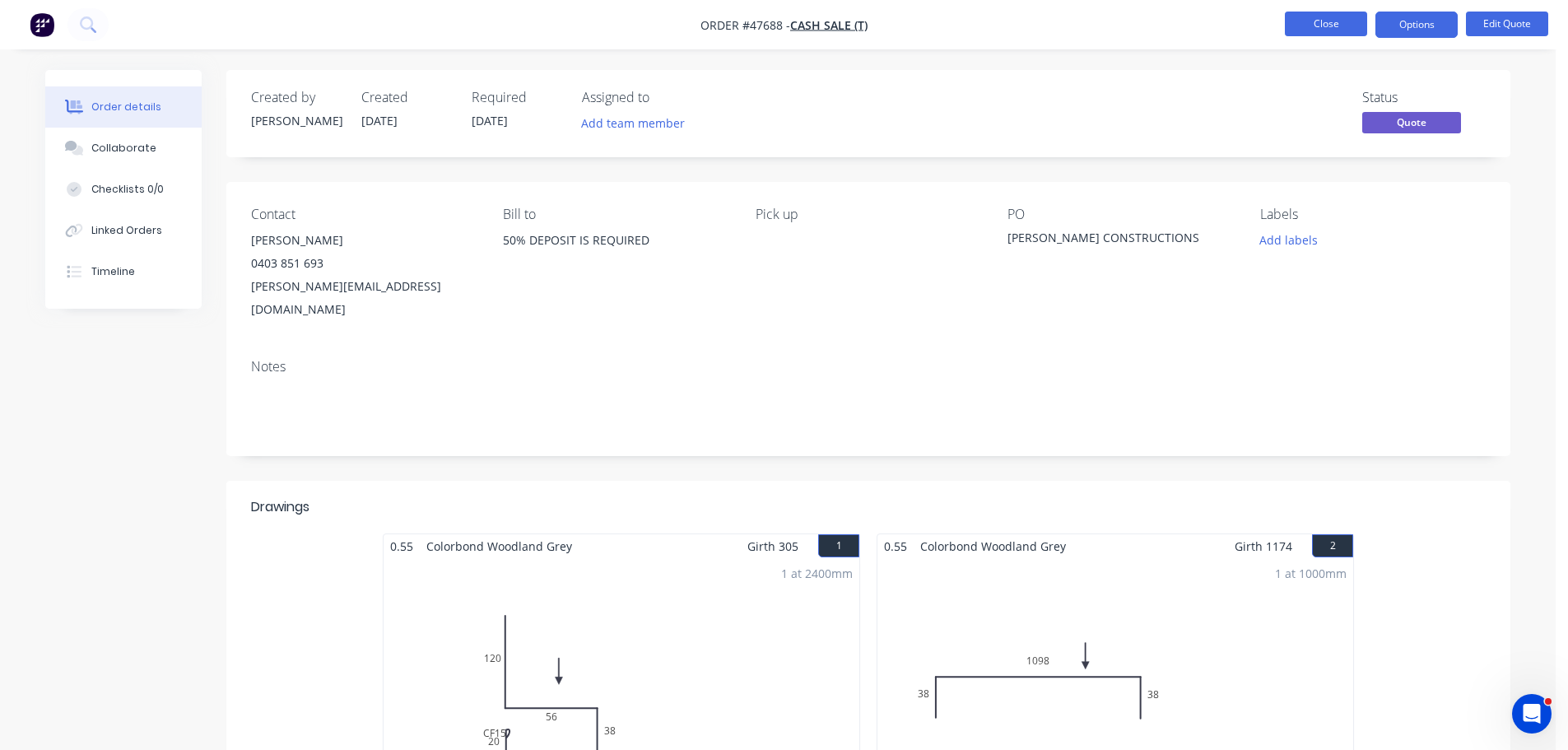
click at [1315, 15] on button "Close" at bounding box center [1326, 23] width 82 height 24
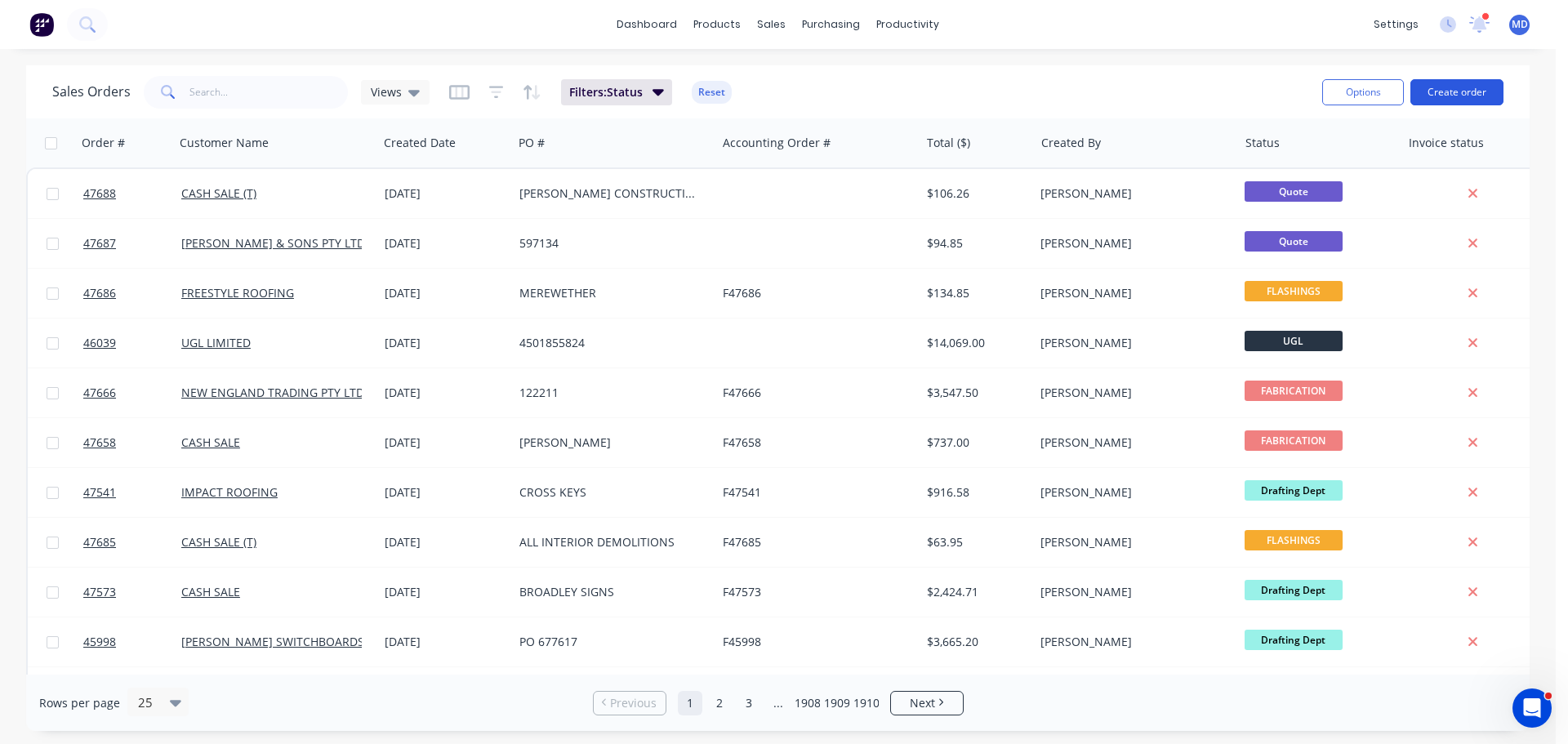
click at [1461, 101] on button "Create order" at bounding box center [1457, 91] width 93 height 26
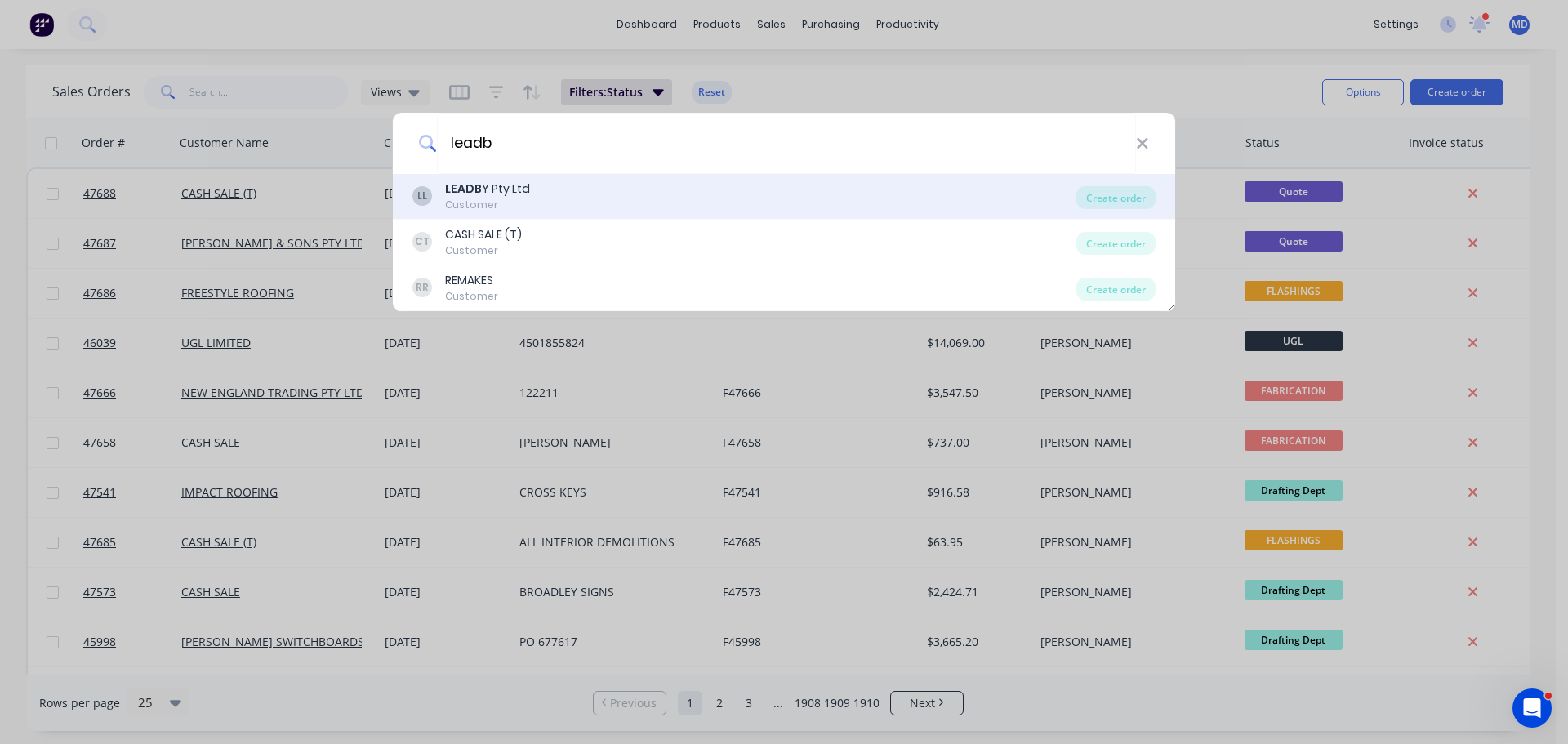
type input "leadb"
click at [499, 199] on div "Customer" at bounding box center [487, 205] width 85 height 15
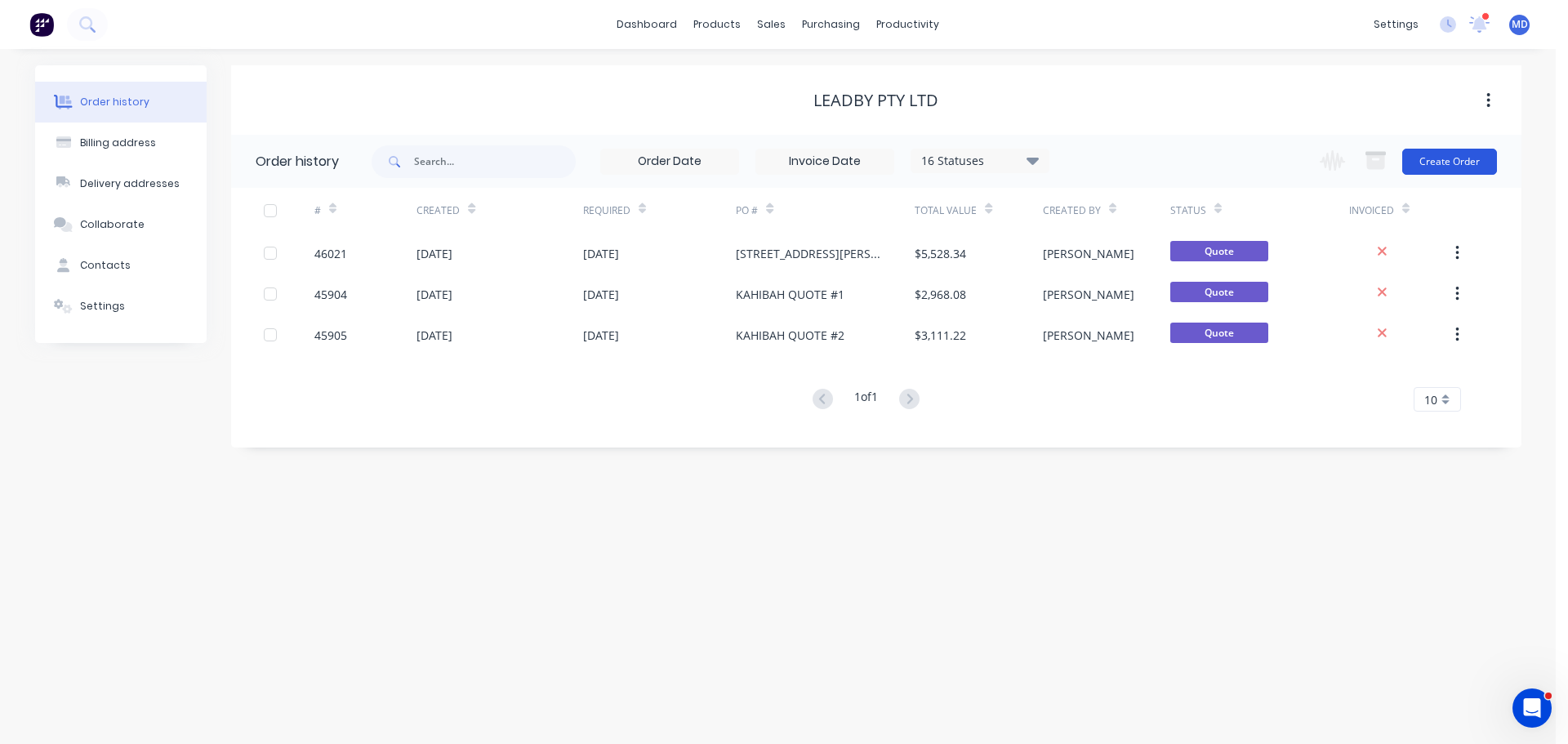
click at [1438, 161] on button "Create Order" at bounding box center [1450, 161] width 95 height 26
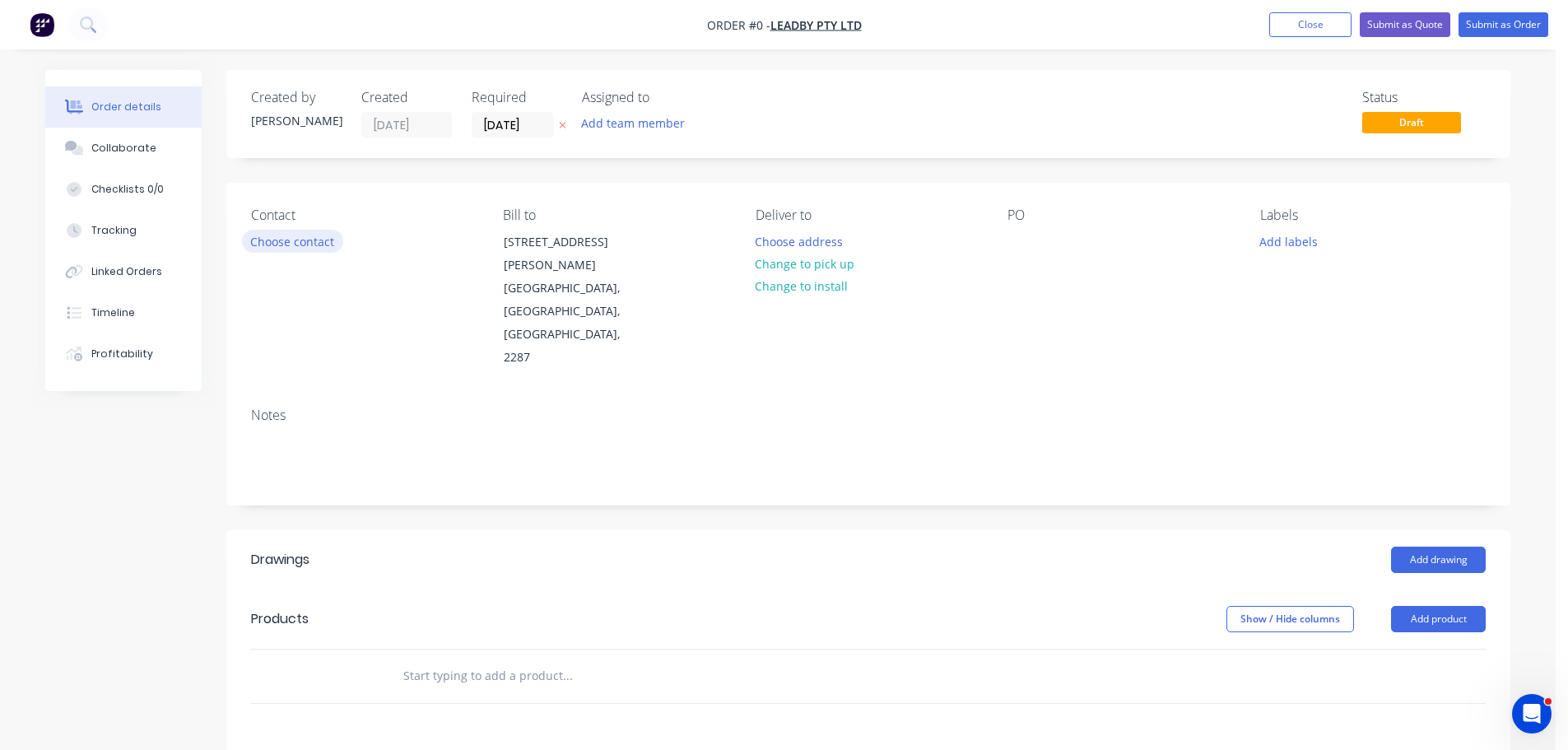
click at [269, 239] on button "Choose contact" at bounding box center [292, 241] width 101 height 23
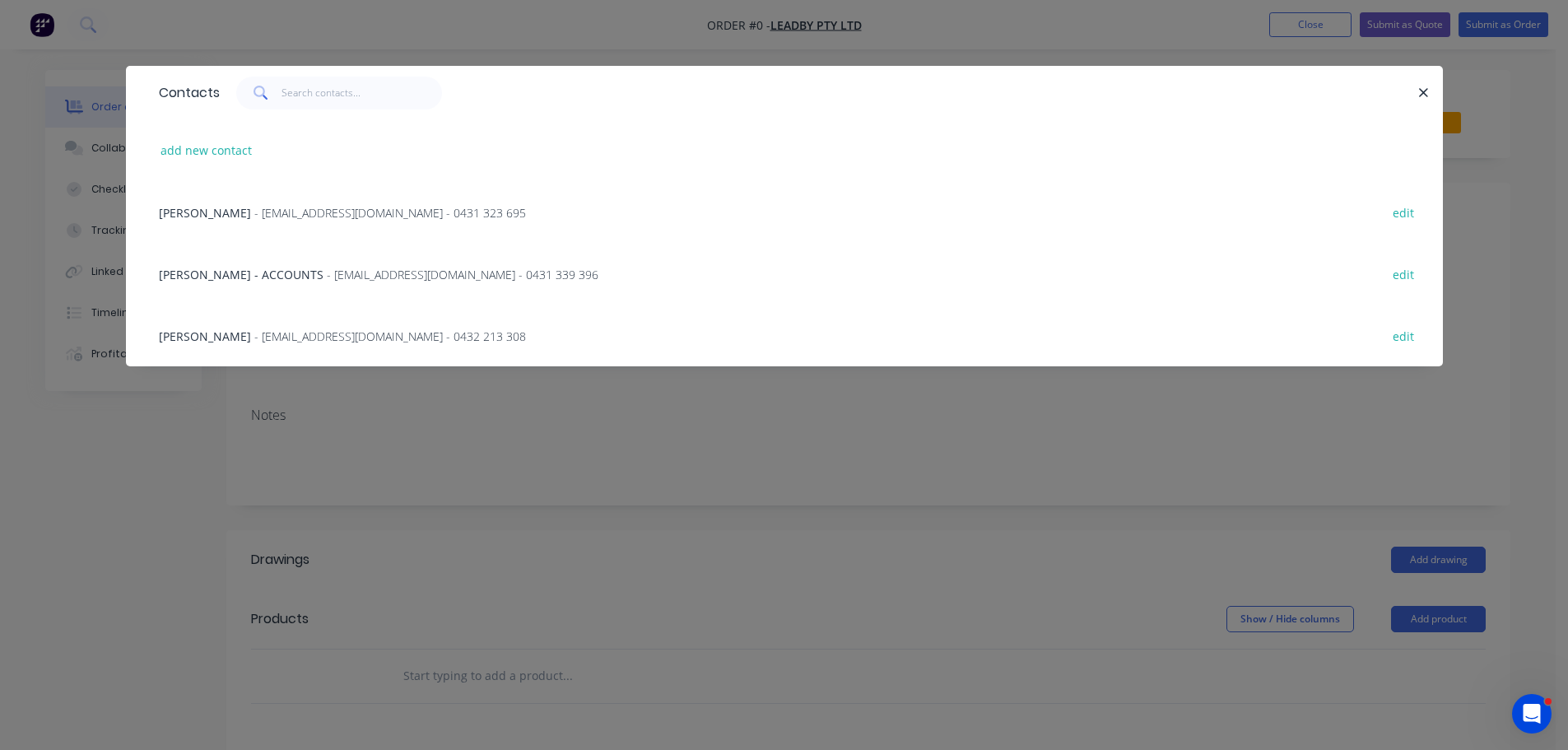
click at [214, 214] on span "BLAYDE HILL" at bounding box center [205, 213] width 92 height 16
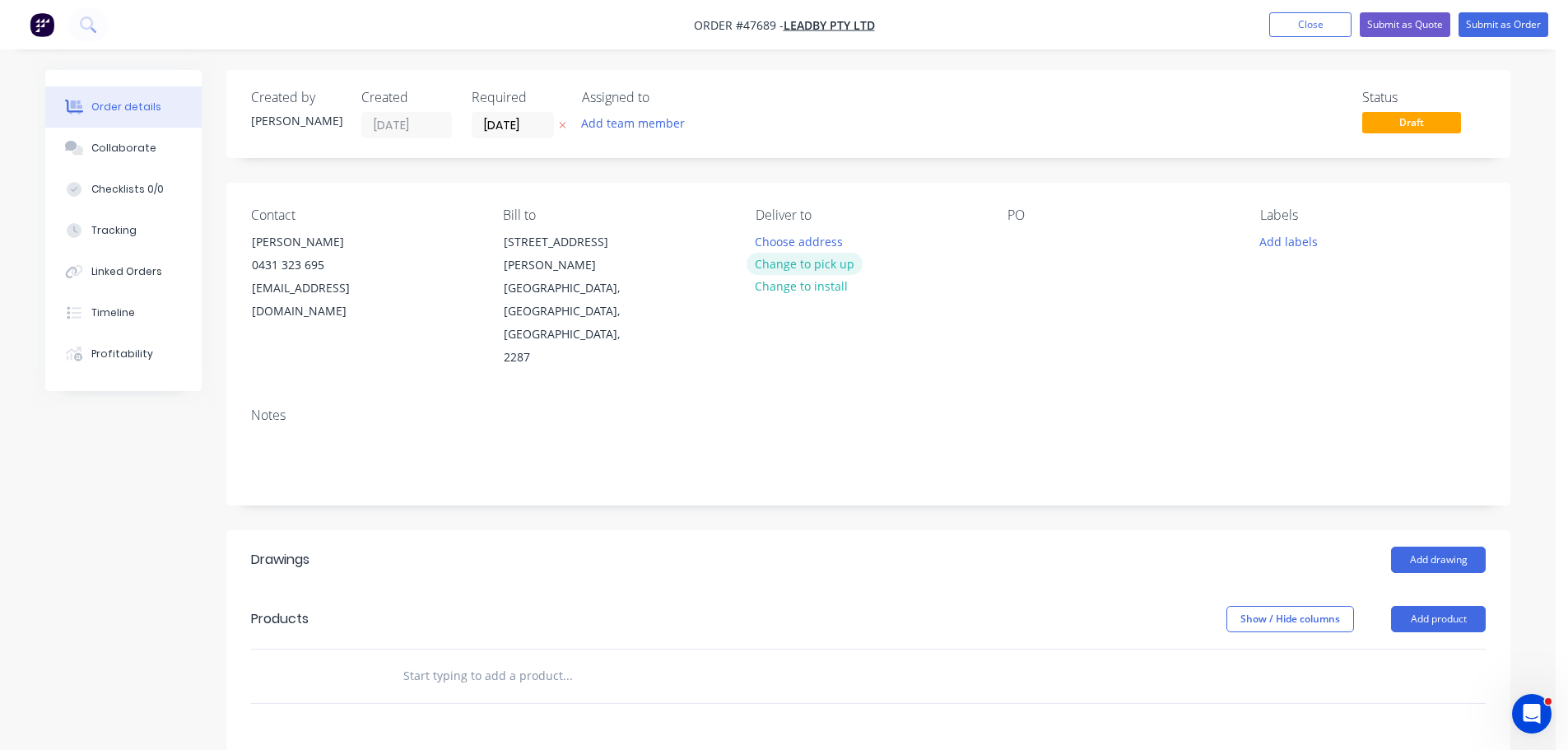
click at [784, 267] on button "Change to pick up" at bounding box center [805, 263] width 116 height 23
click at [1014, 251] on div at bounding box center [1020, 241] width 26 height 23
click at [1450, 546] on button "Add drawing" at bounding box center [1438, 559] width 95 height 26
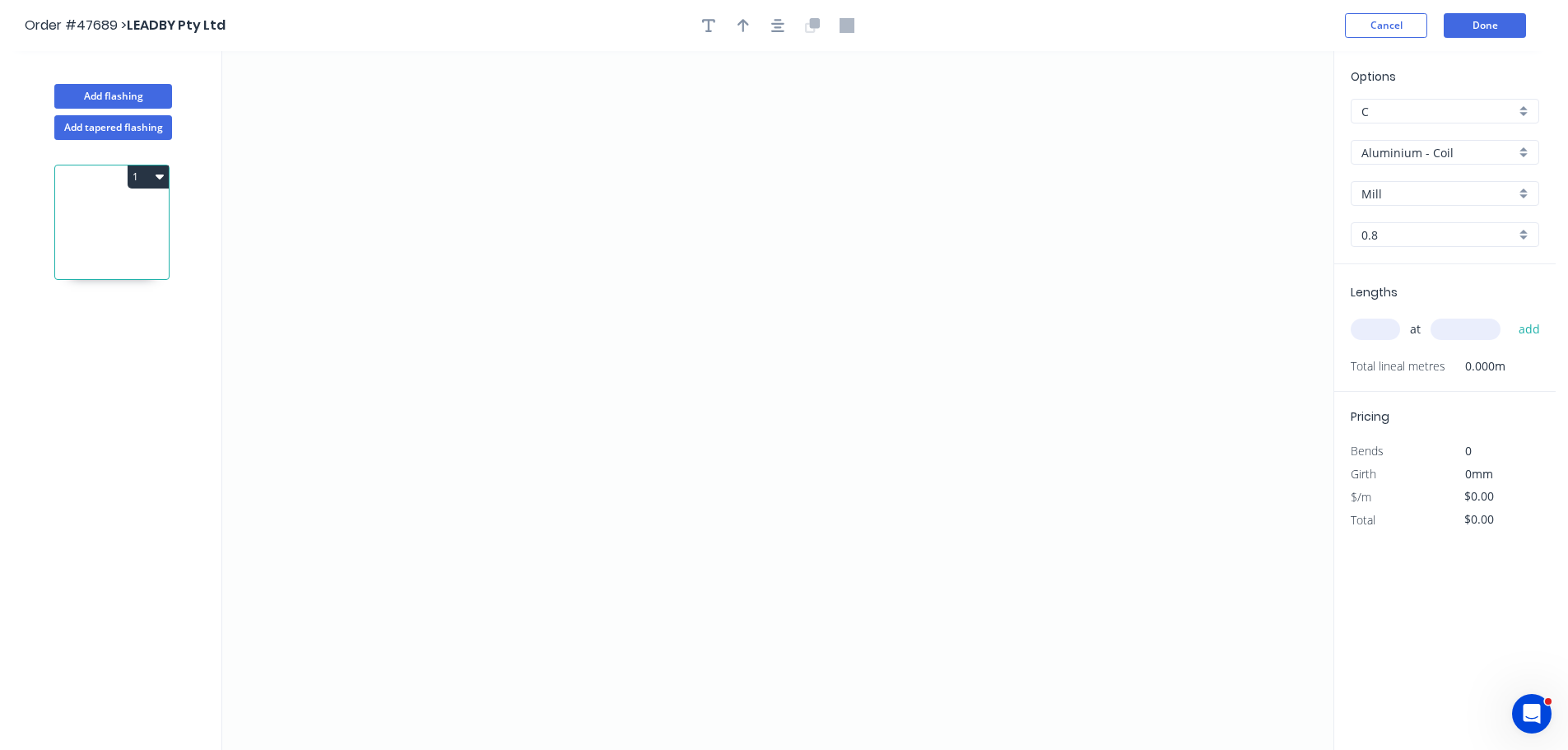
click at [1413, 160] on input "Aluminium - Coil" at bounding box center [1438, 153] width 154 height 18
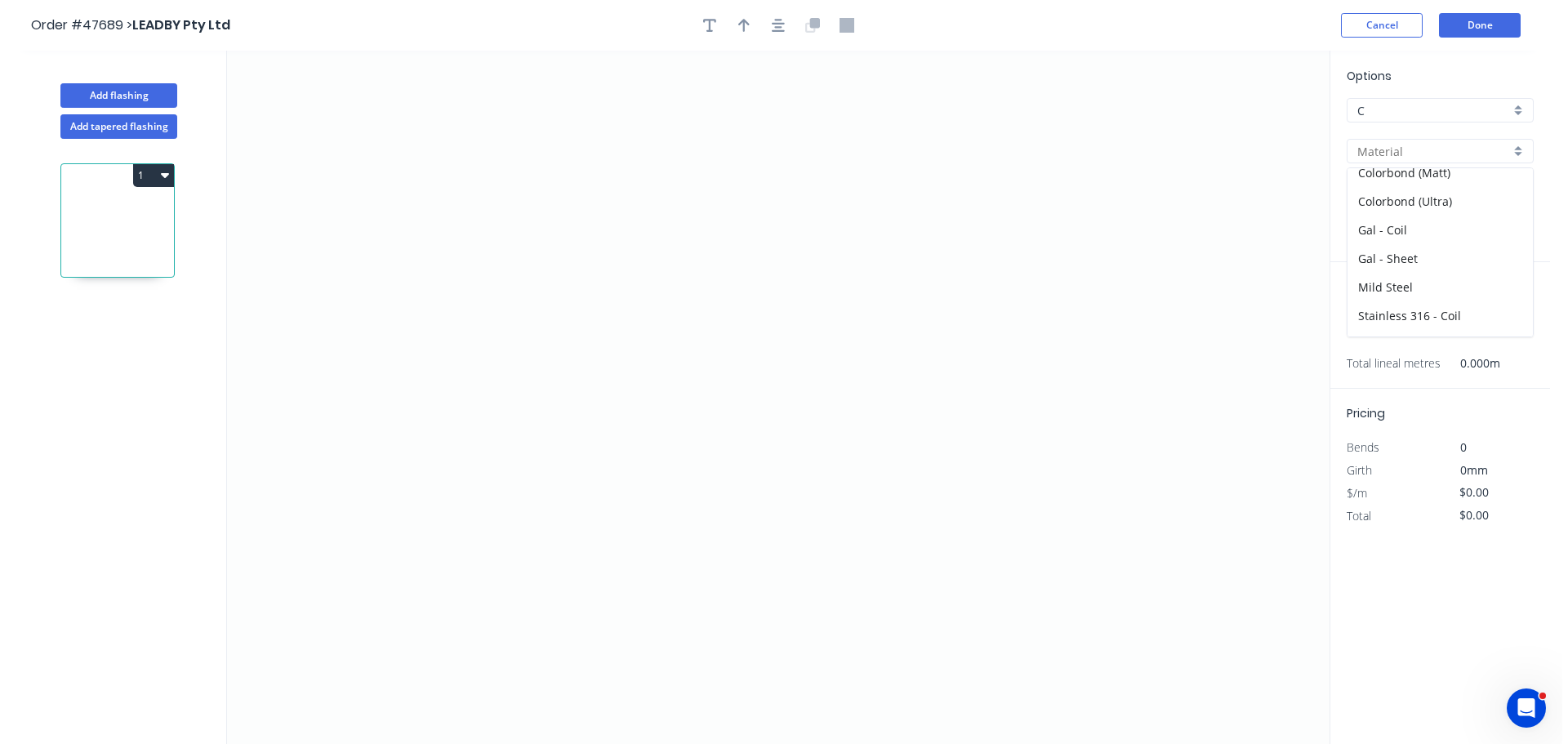
scroll to position [232, 0]
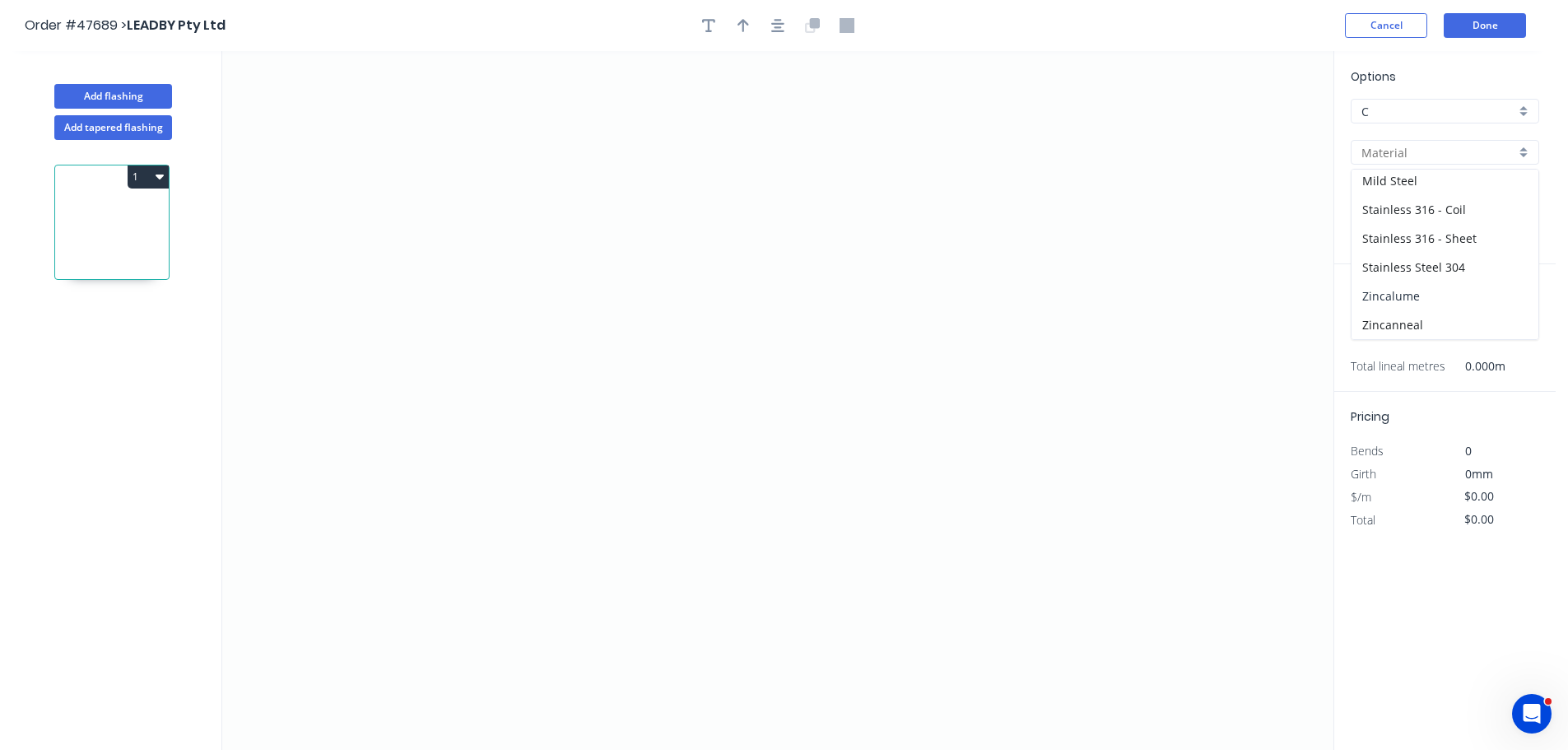
click at [1391, 292] on div "Zincalume" at bounding box center [1444, 296] width 187 height 28
type input "Zincalume"
type input "0.55"
click at [432, 485] on icon "0" at bounding box center [778, 401] width 1111 height 699
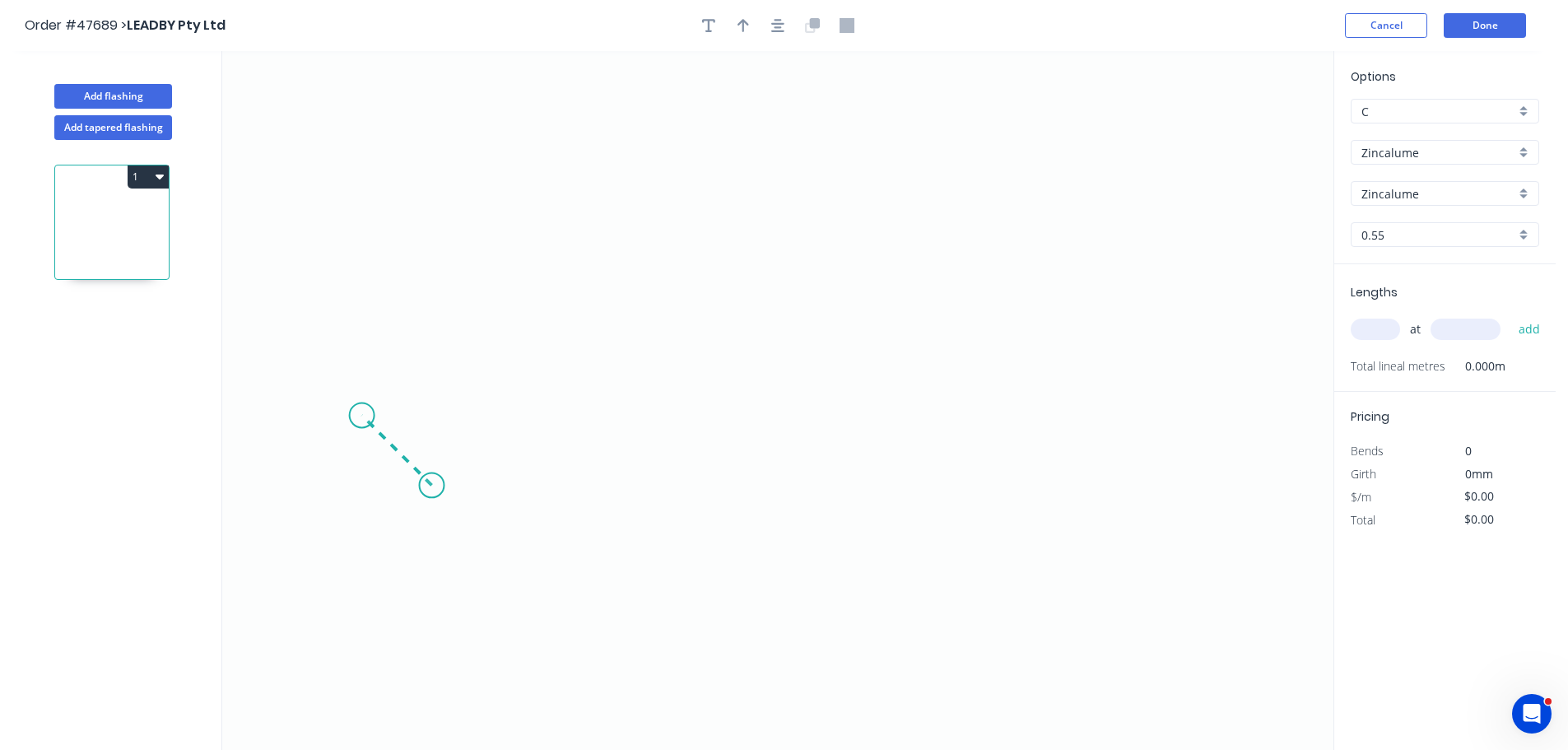
click at [361, 424] on icon "0" at bounding box center [778, 401] width 1111 height 699
click at [372, 269] on icon "0 ?" at bounding box center [778, 401] width 1111 height 699
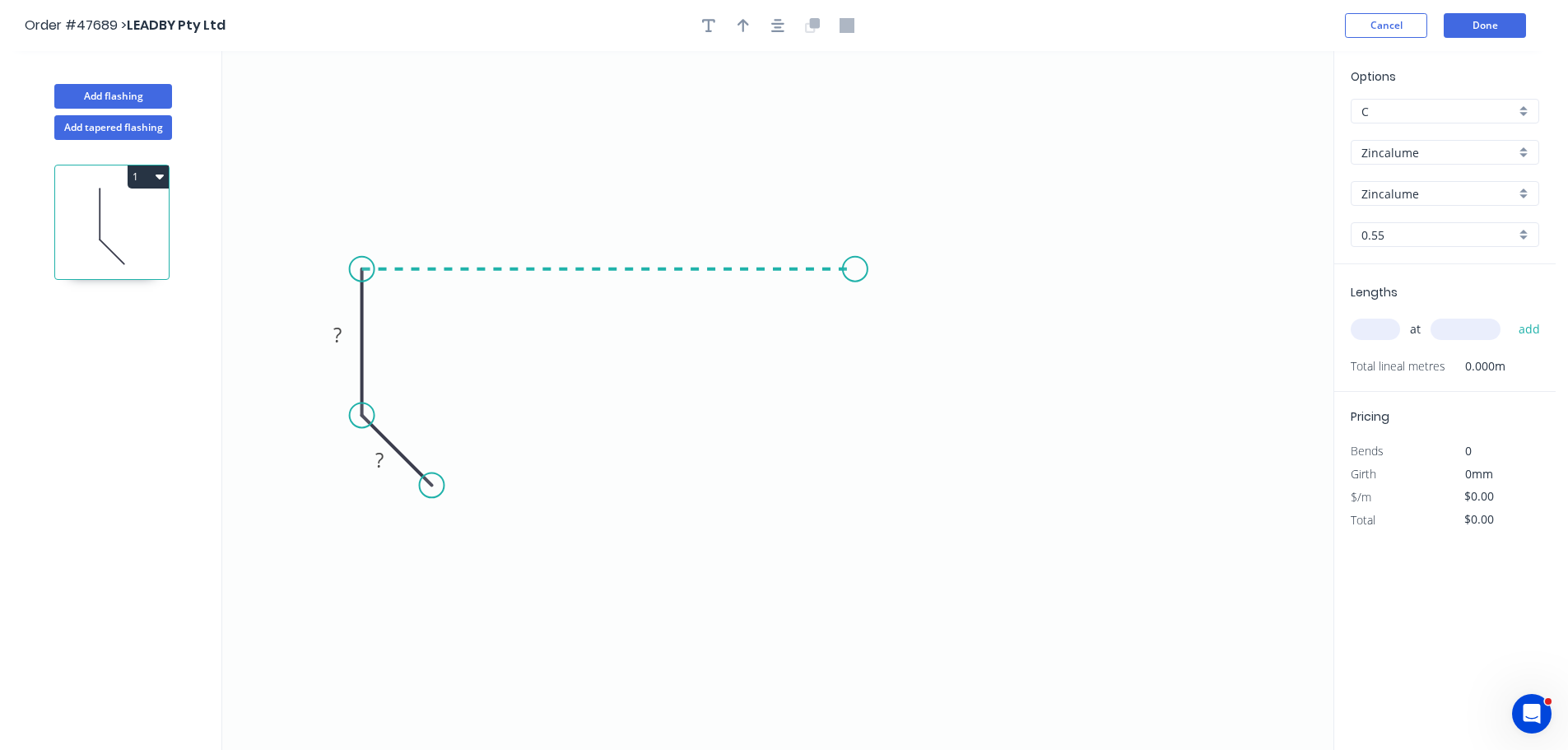
click at [855, 257] on icon "0 ? ?" at bounding box center [778, 401] width 1111 height 699
click at [859, 418] on icon "0 ? ? ?" at bounding box center [778, 401] width 1111 height 699
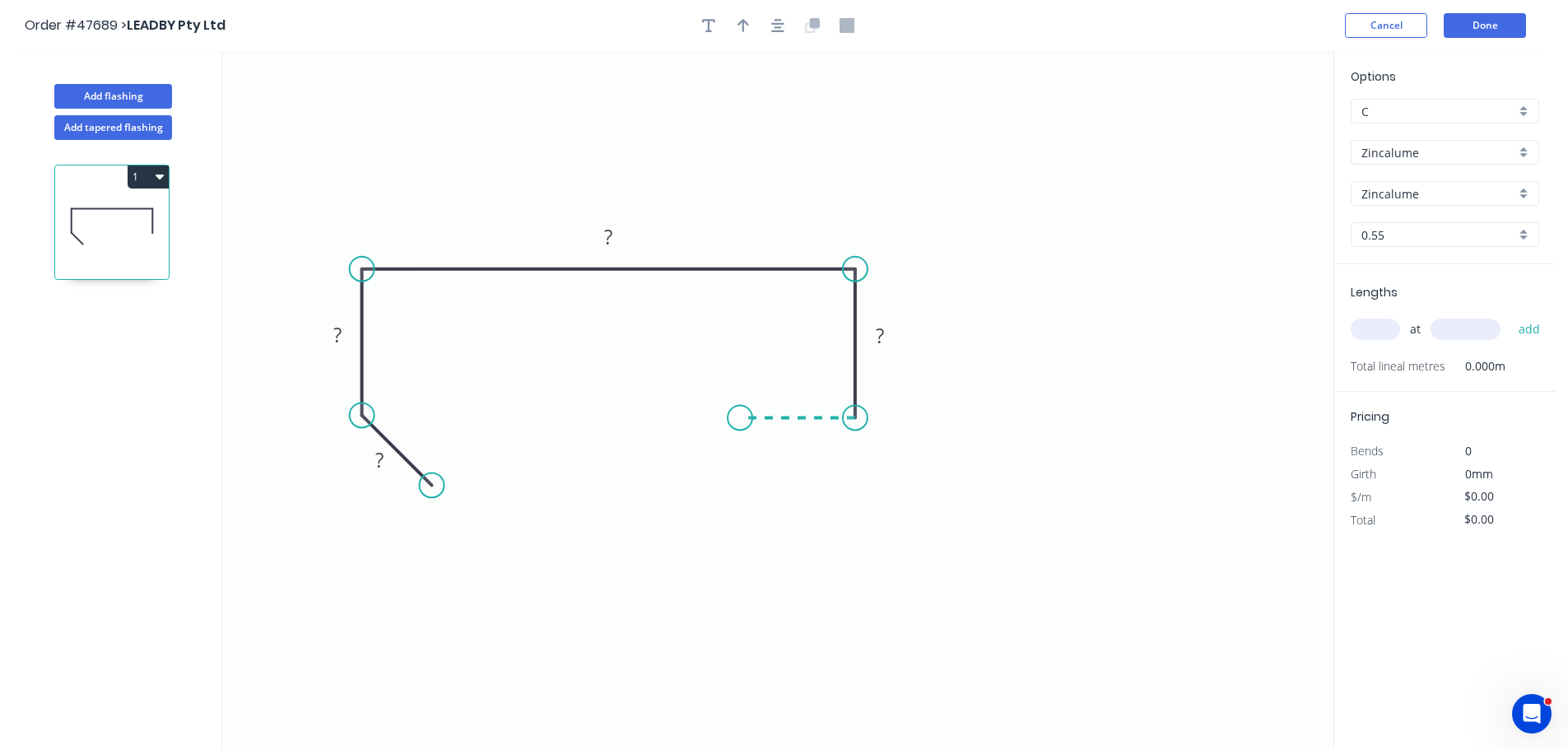
click at [740, 413] on icon "0 ? ? ? ?" at bounding box center [778, 401] width 1111 height 699
click at [742, 518] on icon "0 ? ? ? ? ?" at bounding box center [778, 401] width 1111 height 699
drag, startPoint x: 732, startPoint y: 514, endPoint x: 732, endPoint y: 497, distance: 17.0
click at [732, 497] on circle at bounding box center [731, 495] width 24 height 24
click at [738, 501] on circle at bounding box center [739, 499] width 24 height 24
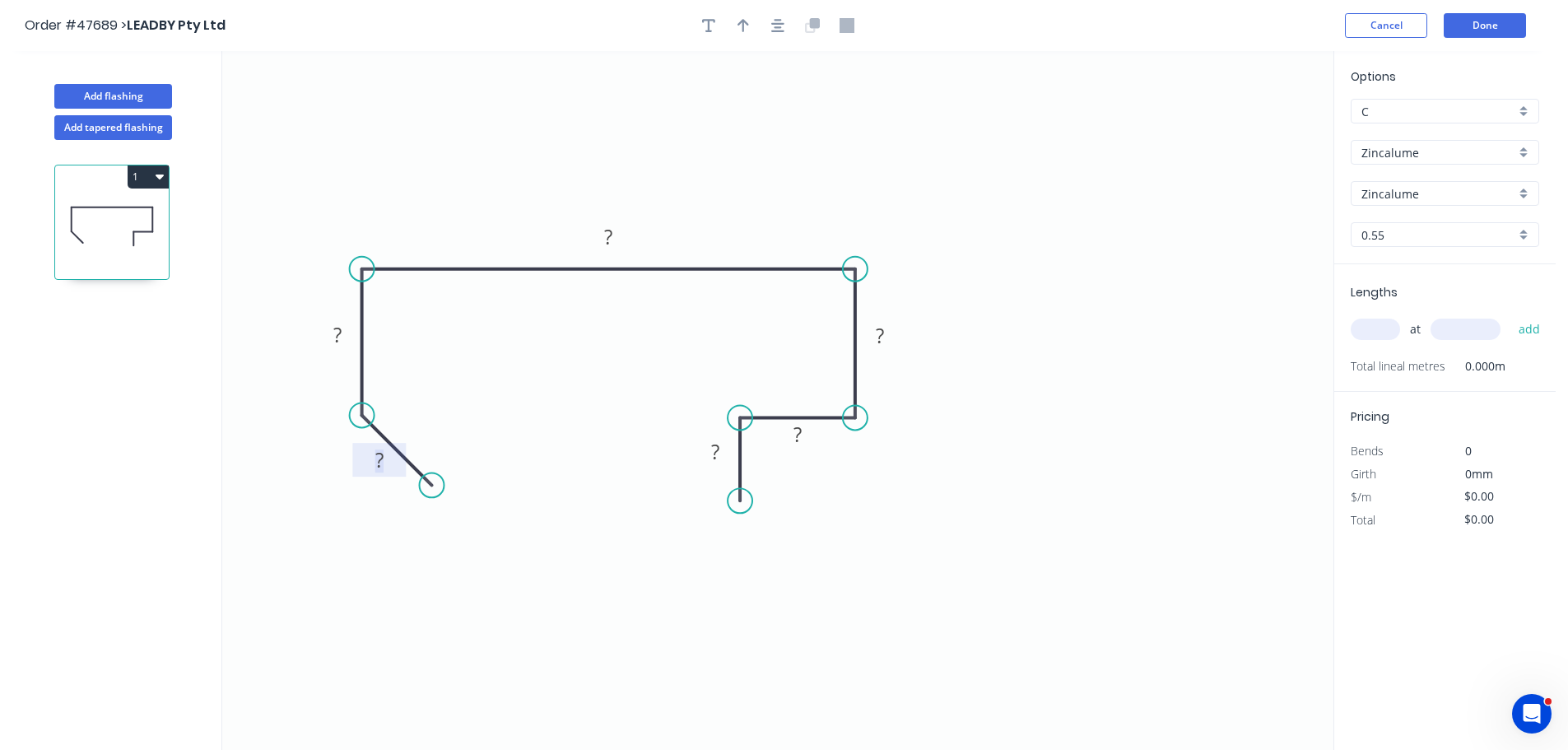
click at [380, 455] on tspan "?" at bounding box center [380, 459] width 8 height 27
click at [744, 25] on icon "button" at bounding box center [743, 26] width 12 height 13
type input "$15.74"
drag, startPoint x: 1247, startPoint y: 131, endPoint x: 774, endPoint y: 209, distance: 479.4
click at [774, 209] on icon at bounding box center [774, 190] width 15 height 53
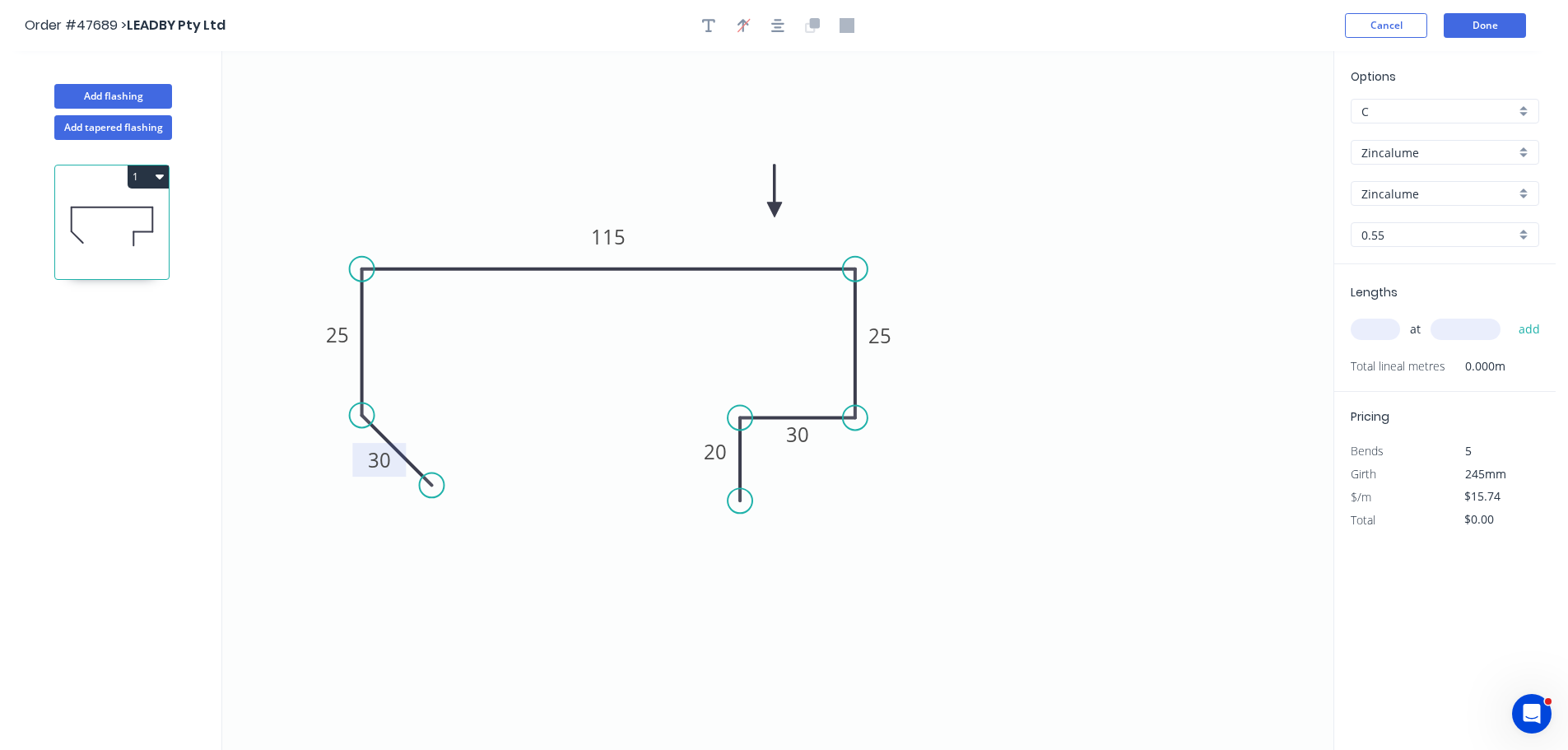
click at [1373, 326] on input "text" at bounding box center [1374, 329] width 49 height 22
type input "1"
type input "2395"
click at [1510, 315] on button "add" at bounding box center [1529, 328] width 39 height 28
type input "$37.70"
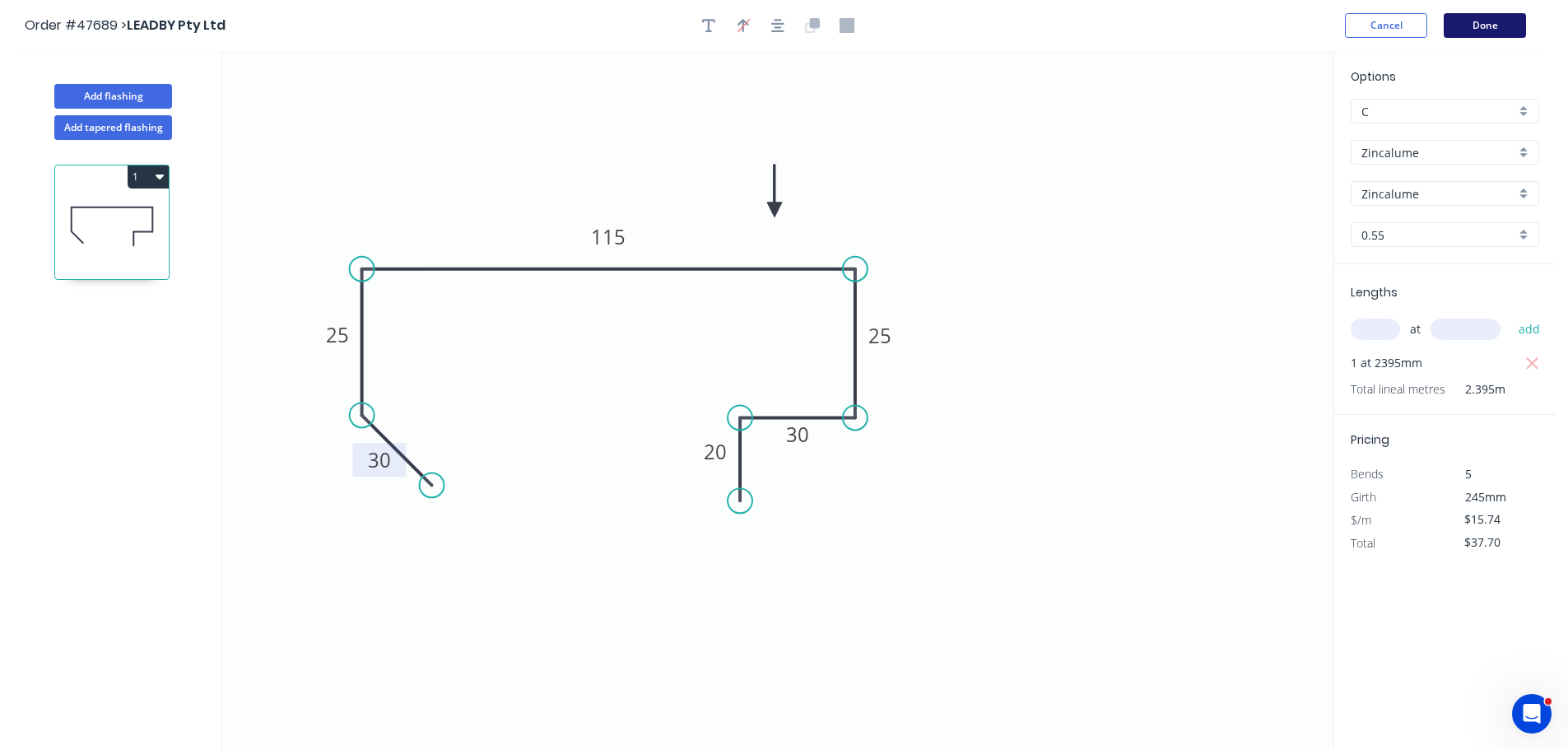
click at [1494, 24] on button "Done" at bounding box center [1484, 25] width 82 height 24
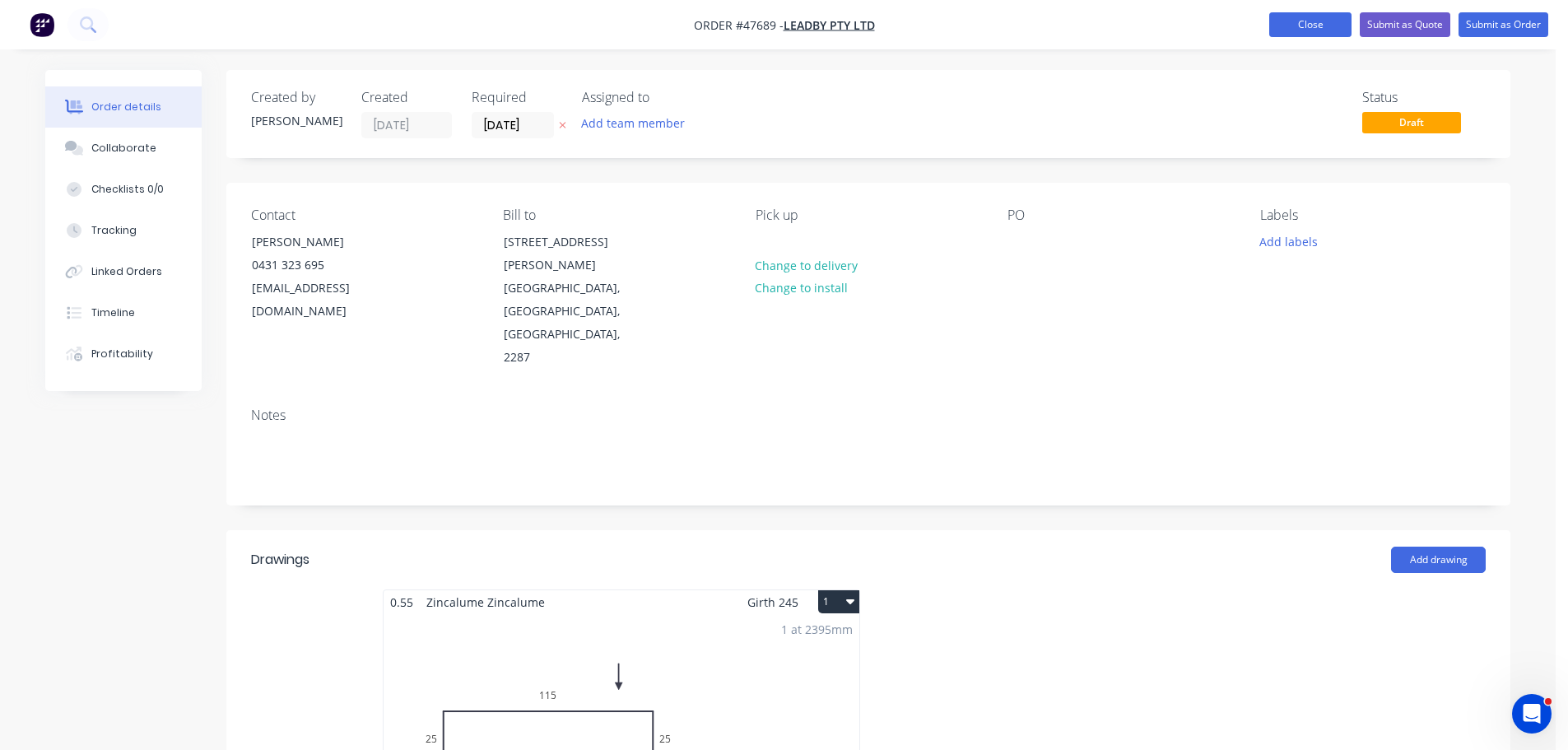
click at [1324, 31] on button "Close" at bounding box center [1310, 24] width 82 height 24
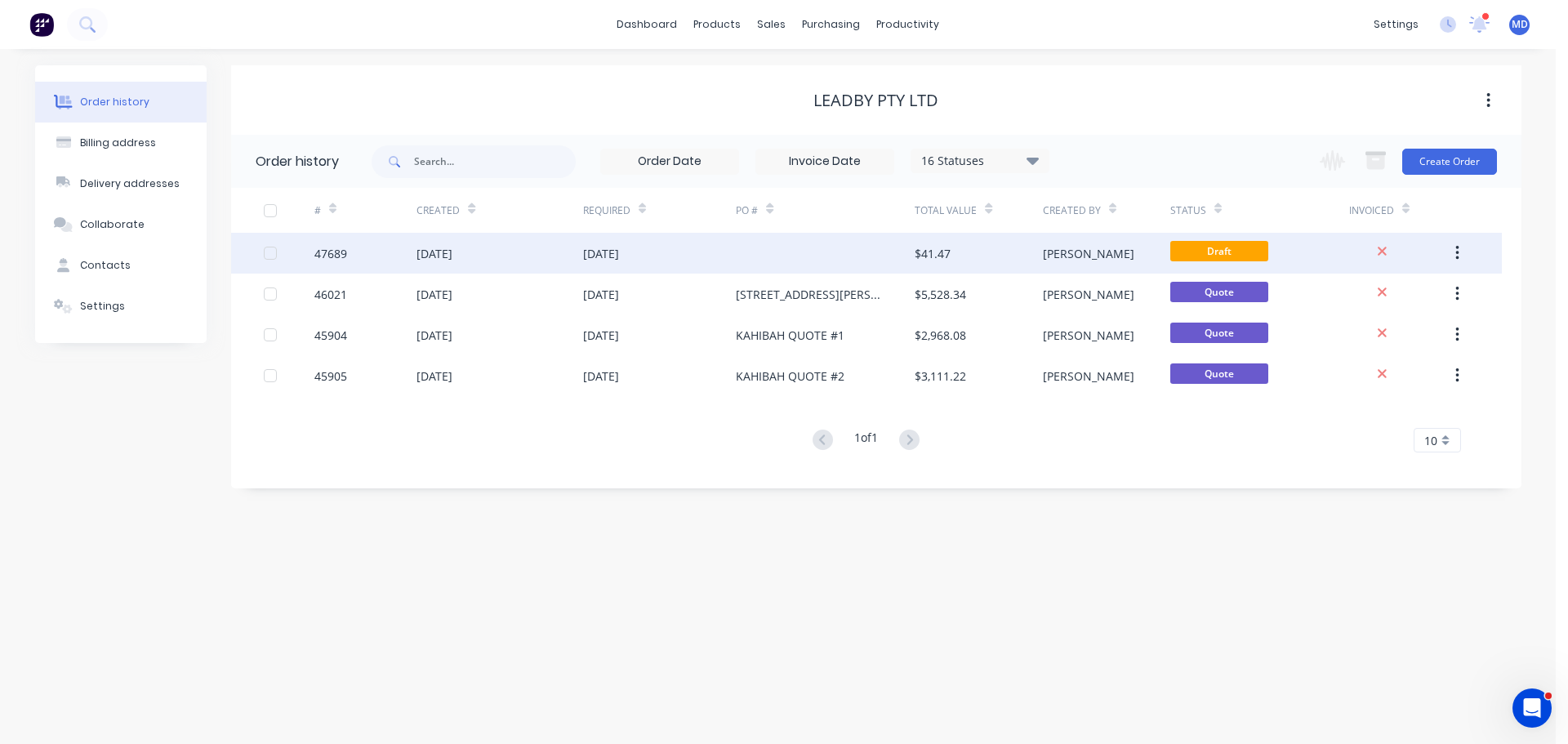
click at [332, 253] on div "47689" at bounding box center [330, 254] width 32 height 17
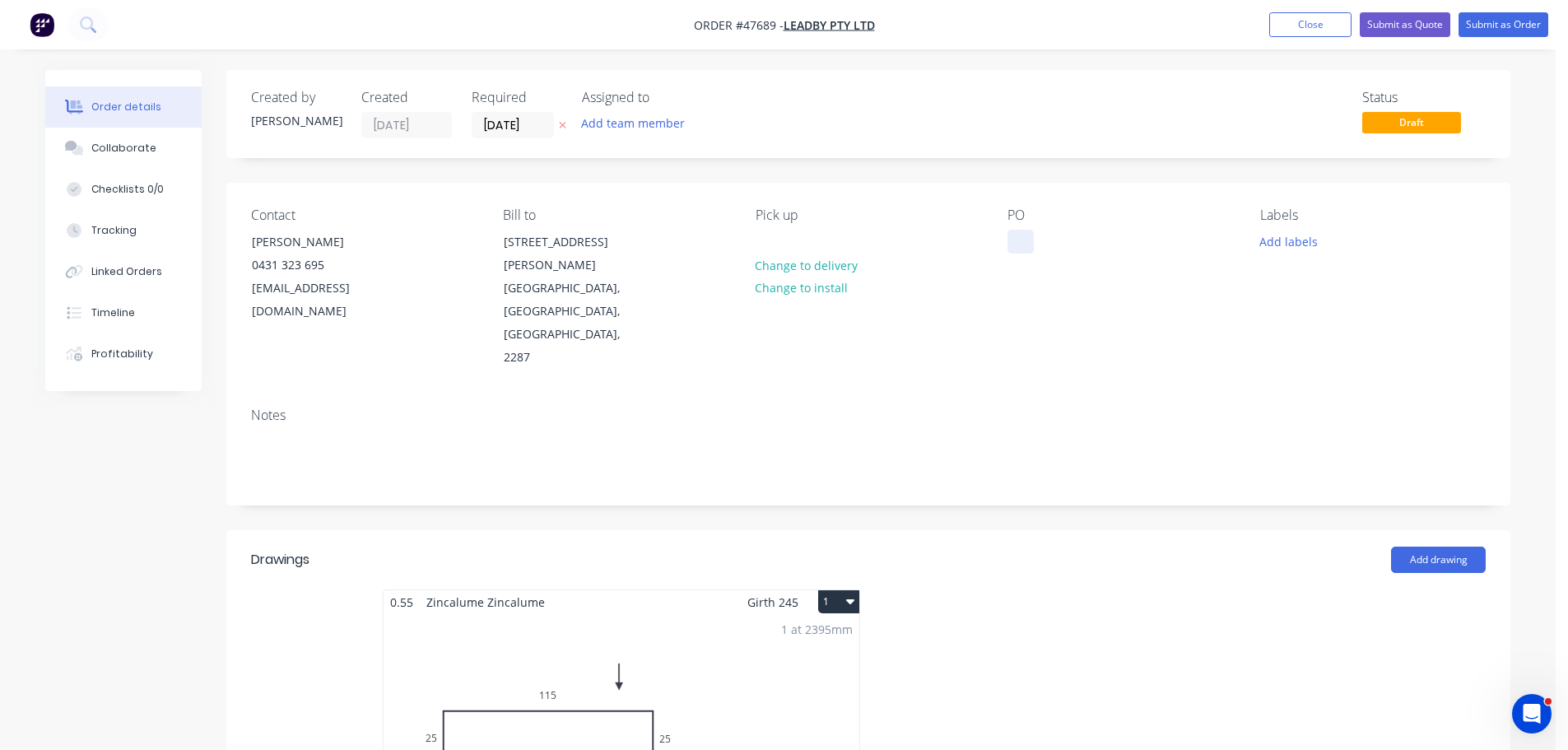
click at [1018, 241] on div at bounding box center [1020, 241] width 26 height 23
drag, startPoint x: 1095, startPoint y: 247, endPoint x: 930, endPoint y: 251, distance: 165.0
click at [933, 252] on div "Contact BLAYDE HILL 0431 323 695 info@leadby.com.au Bill to 19 KERRY AVE ELERMO…" at bounding box center [868, 288] width 1284 height 211
click at [512, 116] on input "[DATE]" at bounding box center [513, 125] width 80 height 24
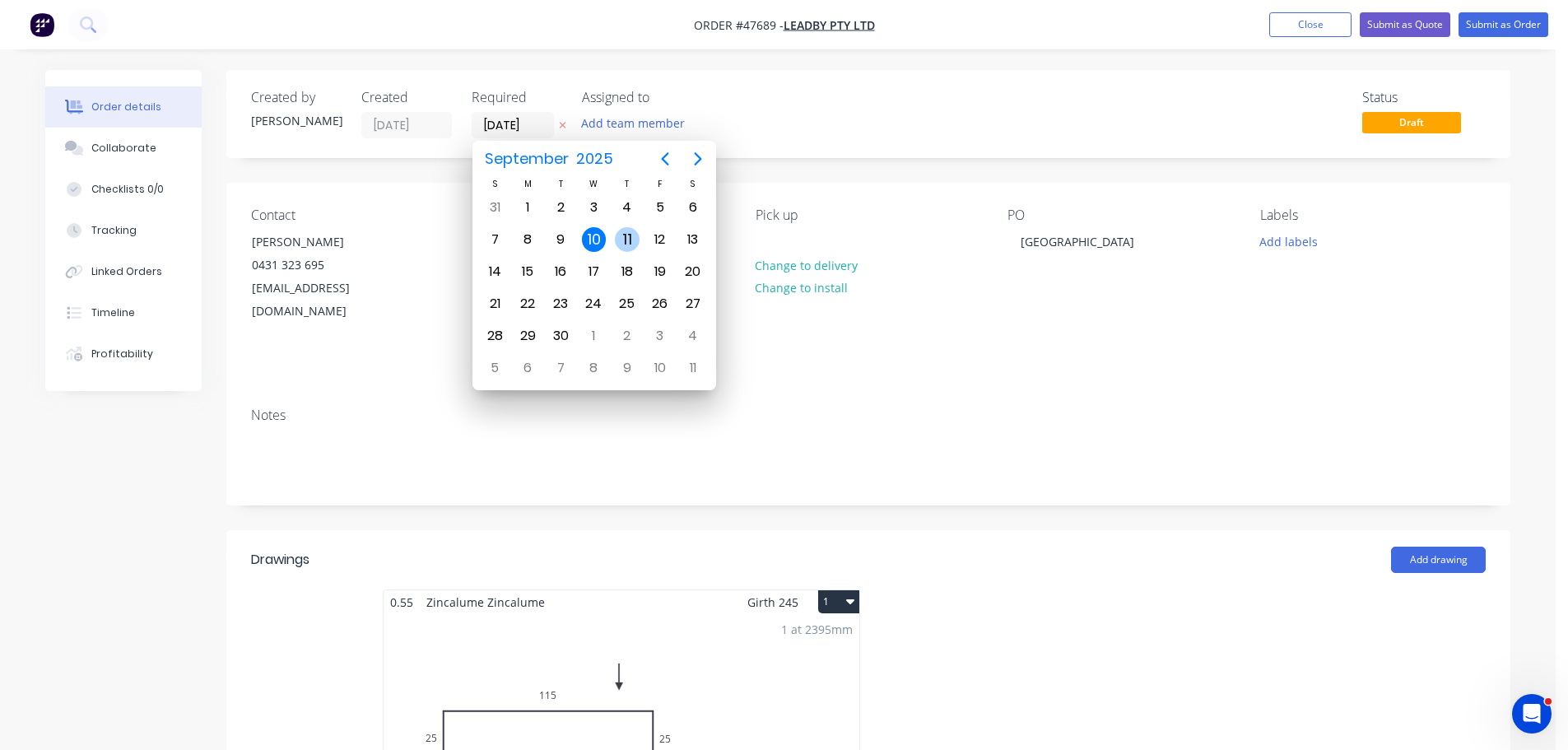
click at [627, 241] on div "11" at bounding box center [627, 239] width 24 height 24
type input "11/09/25"
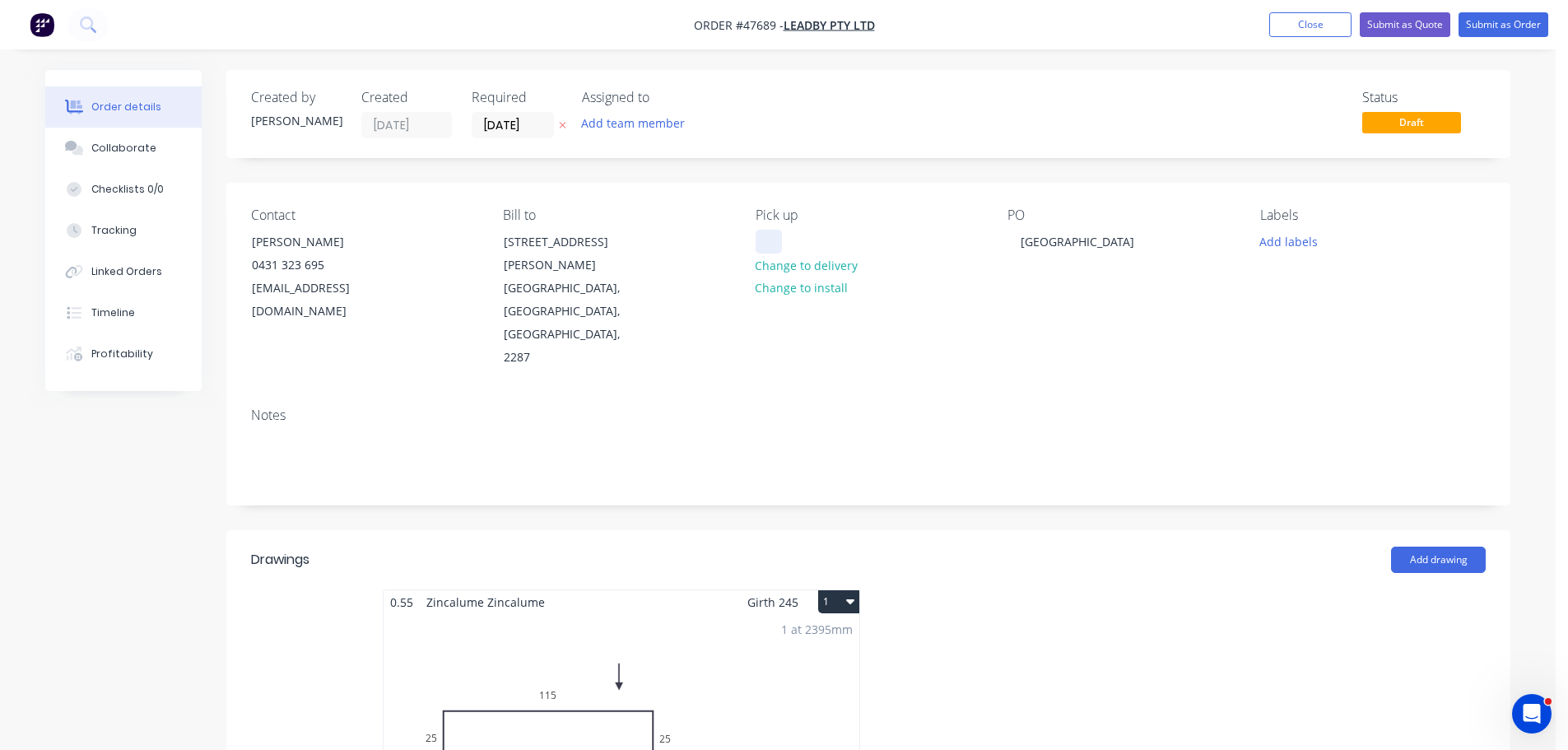
click at [769, 241] on div at bounding box center [768, 241] width 26 height 23
click at [1487, 25] on button "Submit as Order" at bounding box center [1503, 24] width 90 height 24
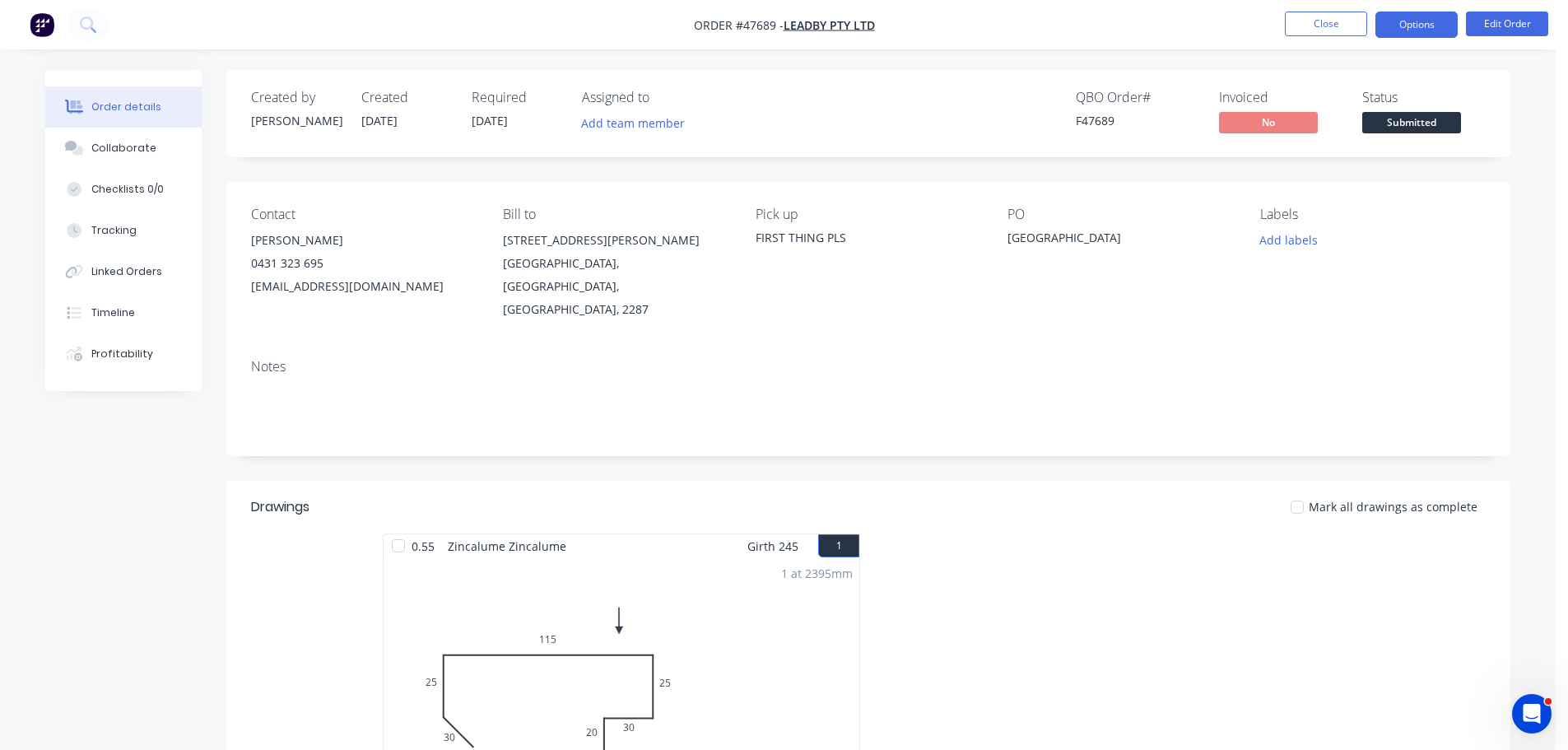
click at [1425, 23] on button "Options" at bounding box center [1416, 24] width 82 height 26
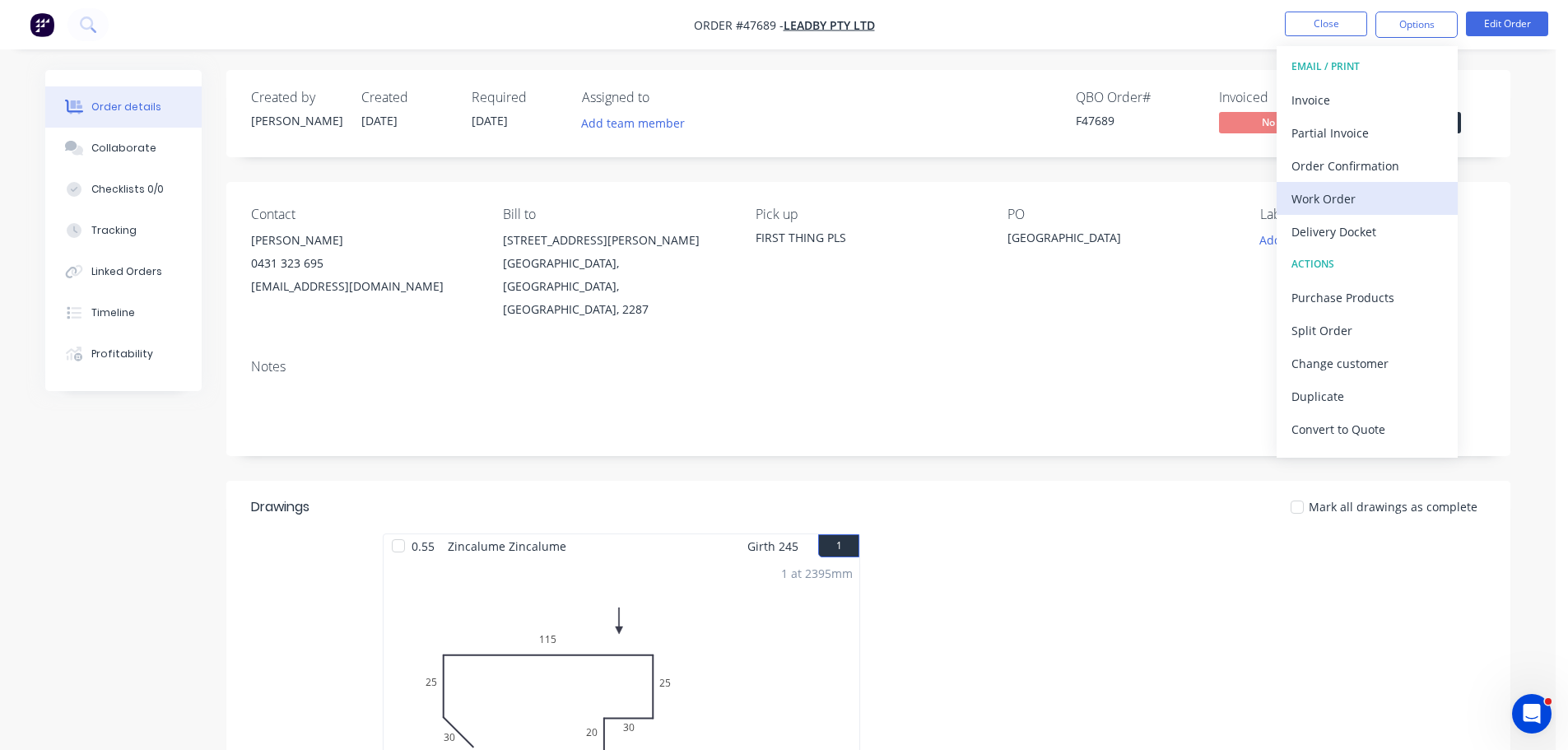
click at [1339, 189] on div "Work Order" at bounding box center [1367, 199] width 152 height 23
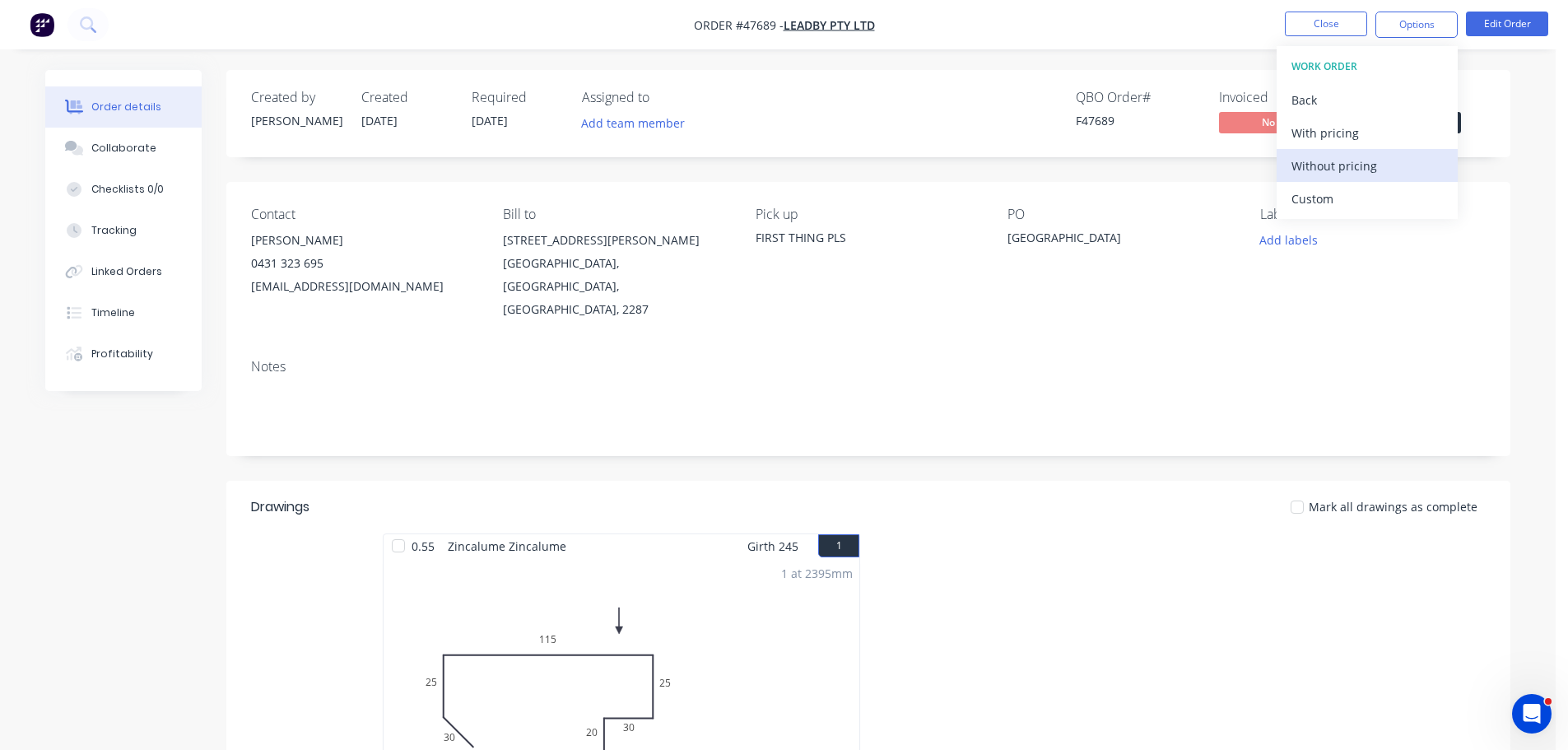
click at [1343, 172] on div "Without pricing" at bounding box center [1367, 166] width 152 height 23
click at [1516, 101] on div "Order details Collaborate Checklists 0/0 Tracking Linked Orders Timeline Profit…" at bounding box center [777, 576] width 1498 height 1013
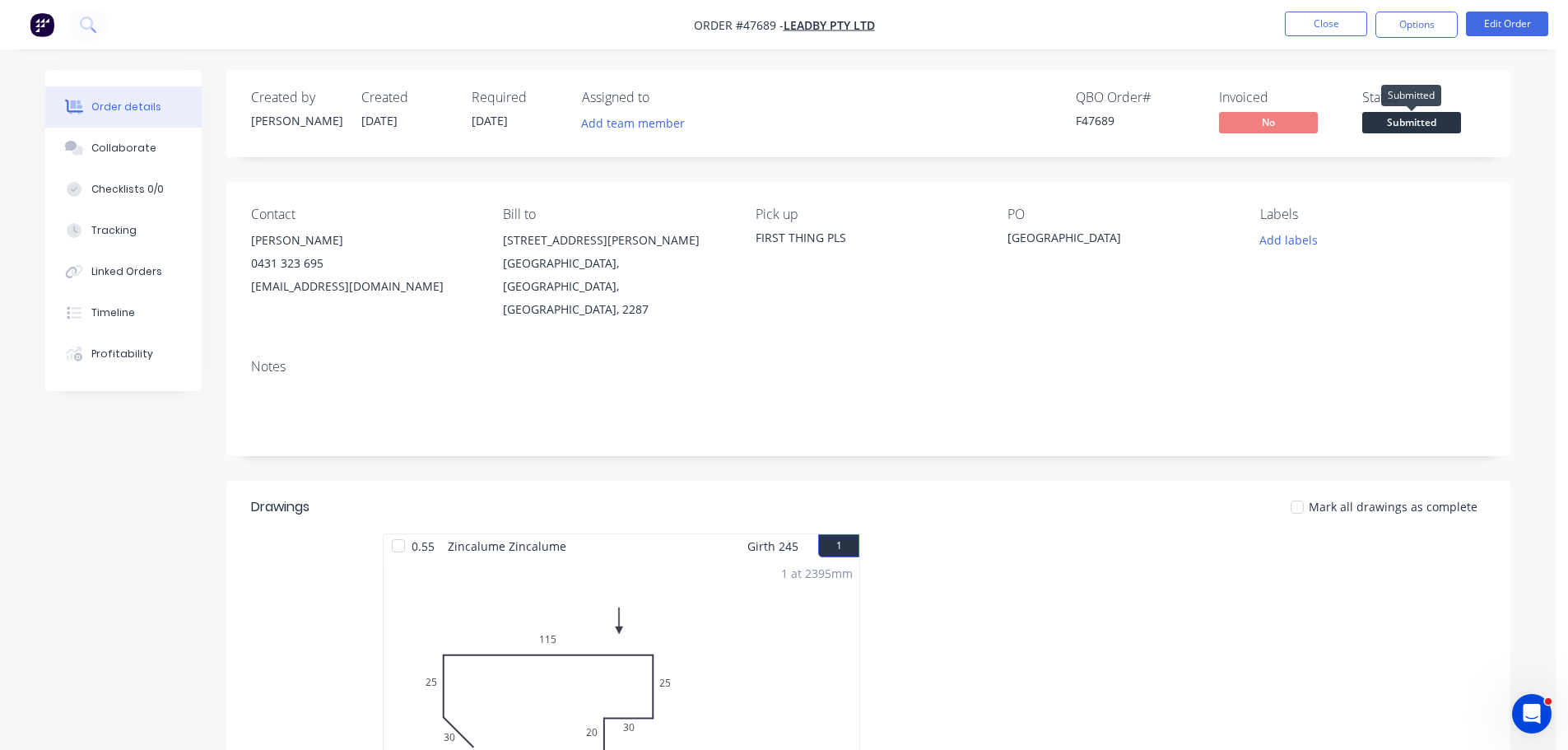
click at [1406, 124] on span "Submitted" at bounding box center [1411, 122] width 99 height 21
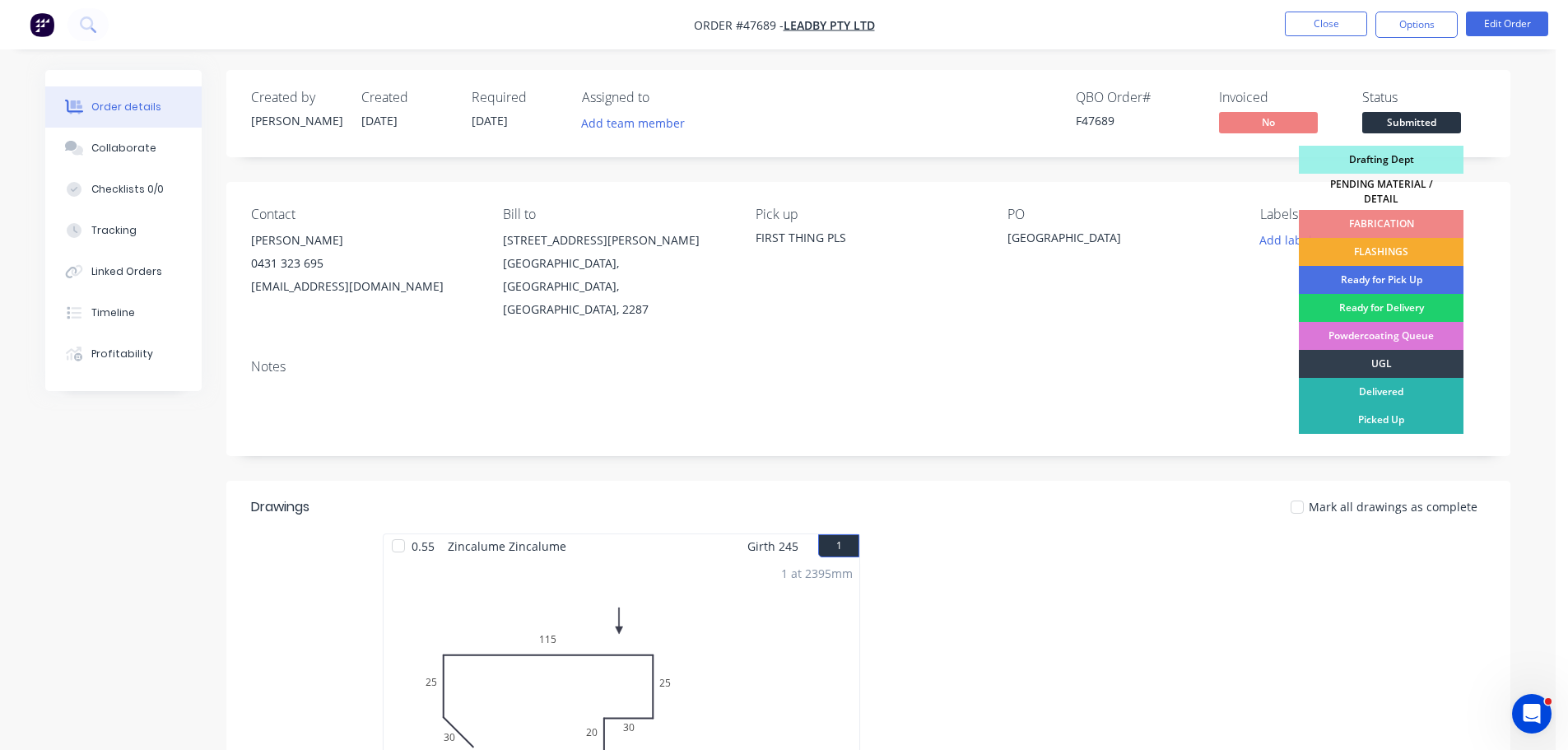
click at [1386, 245] on div "FLASHINGS" at bounding box center [1381, 251] width 164 height 28
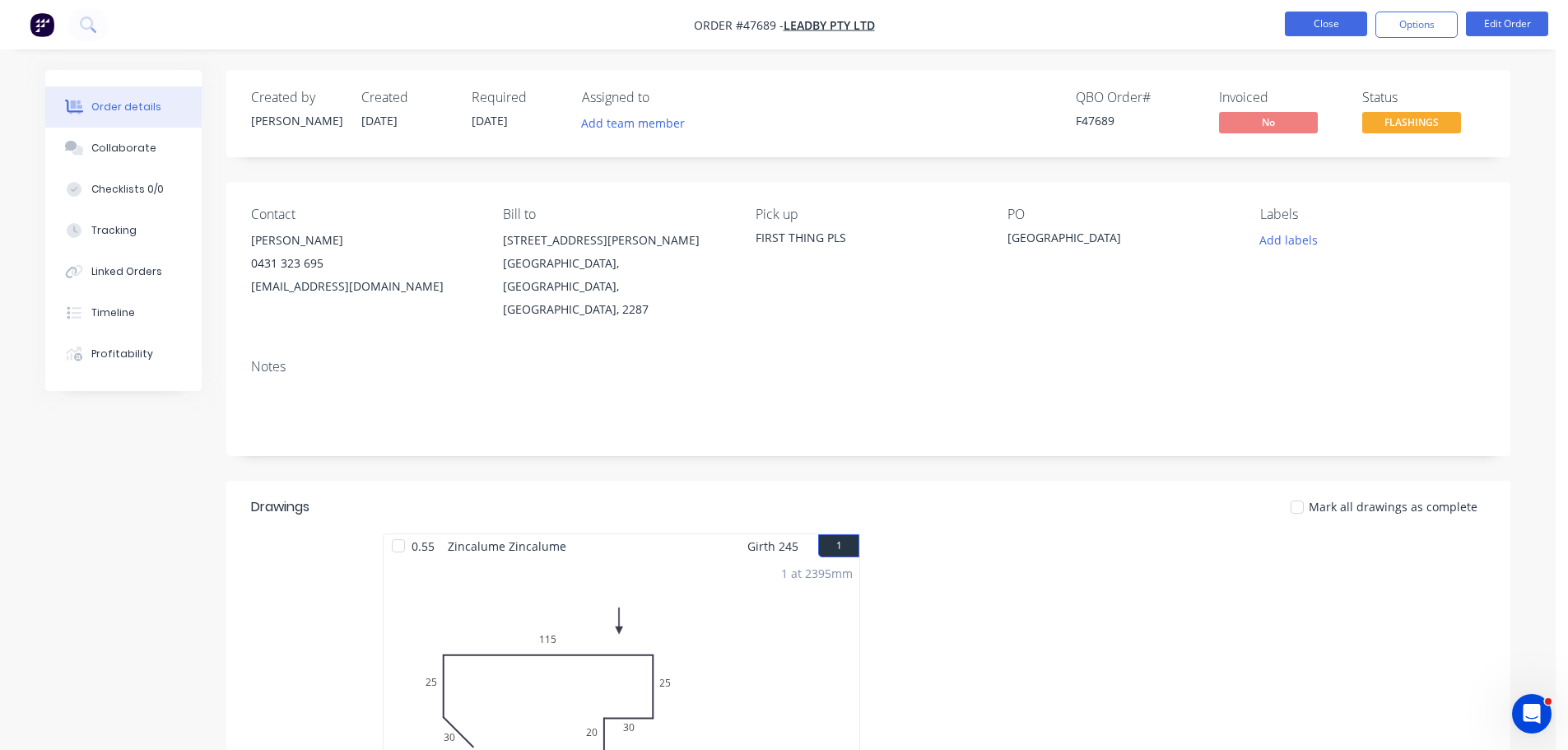
click at [1328, 30] on button "Close" at bounding box center [1326, 23] width 82 height 24
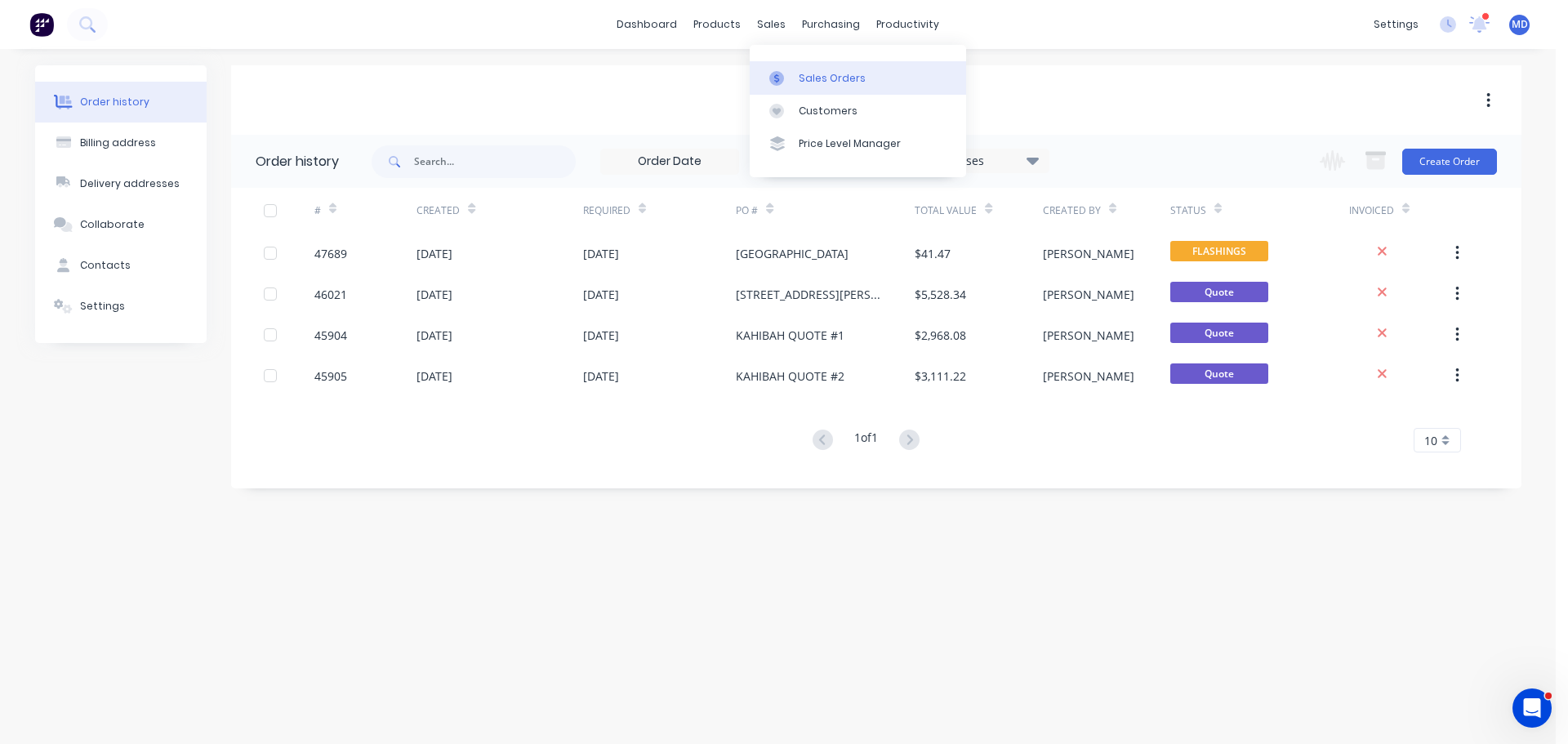
click at [818, 82] on div "Sales Orders" at bounding box center [832, 78] width 67 height 15
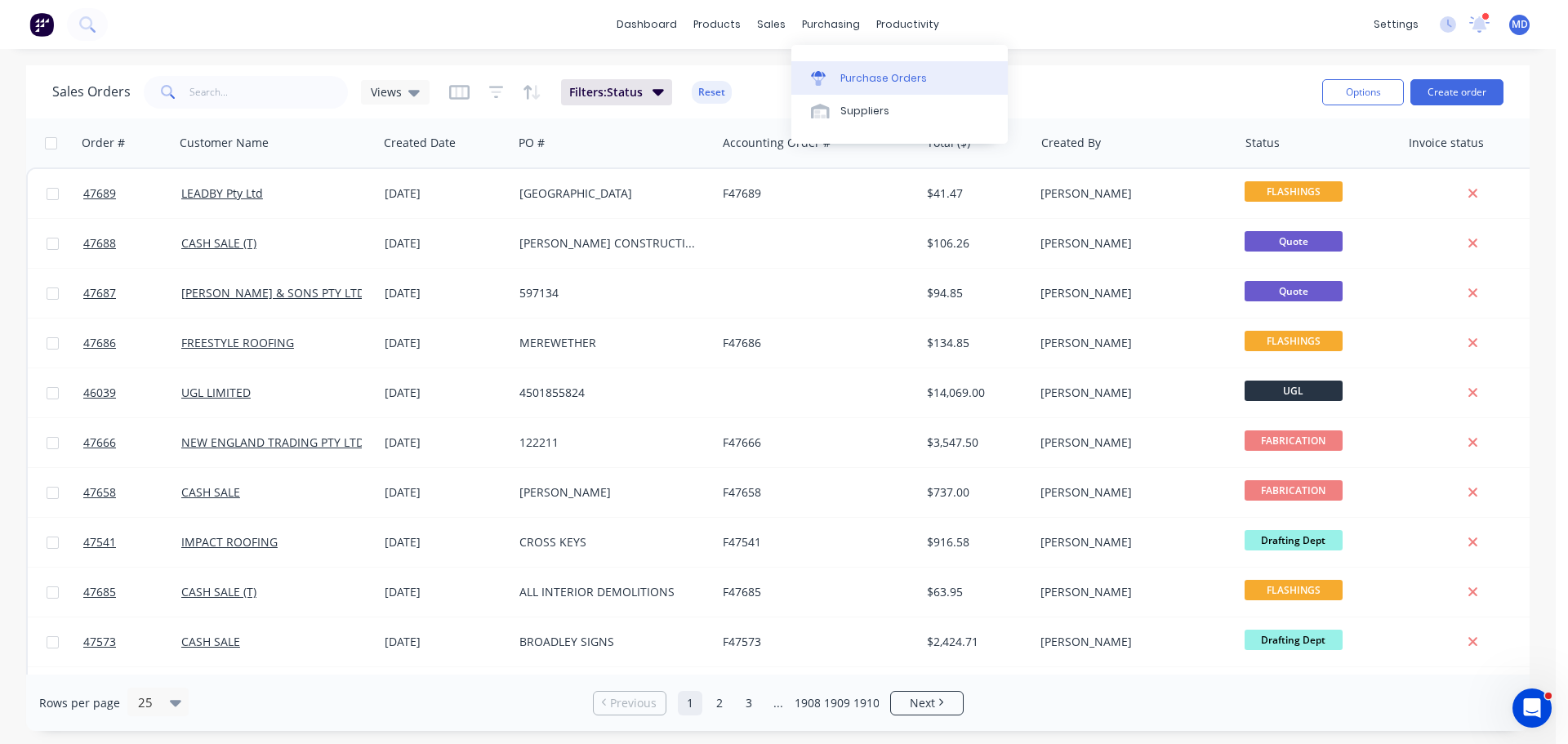
click at [864, 66] on link "Purchase Orders" at bounding box center [900, 77] width 216 height 32
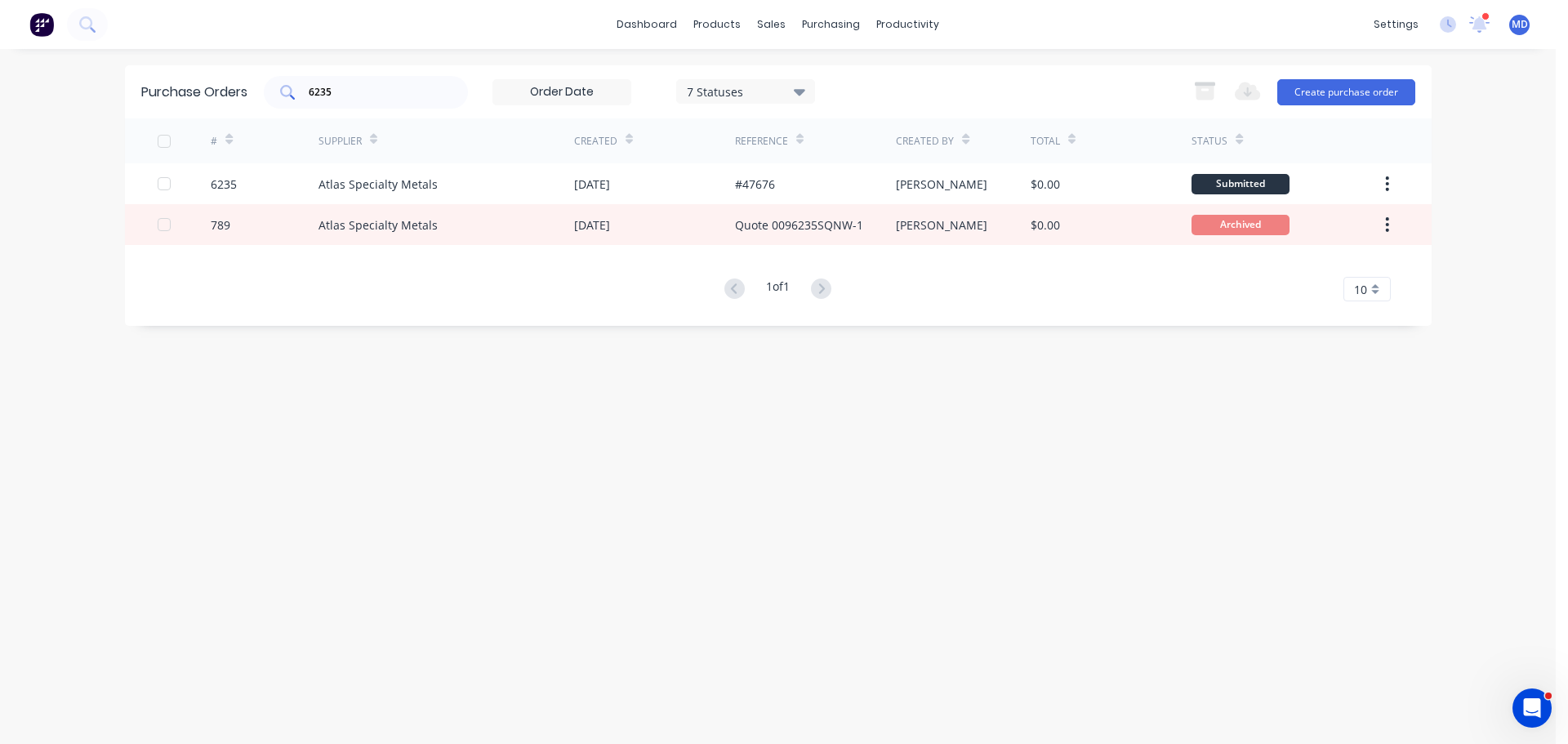
click at [349, 89] on input "6235" at bounding box center [374, 92] width 136 height 17
type input "6"
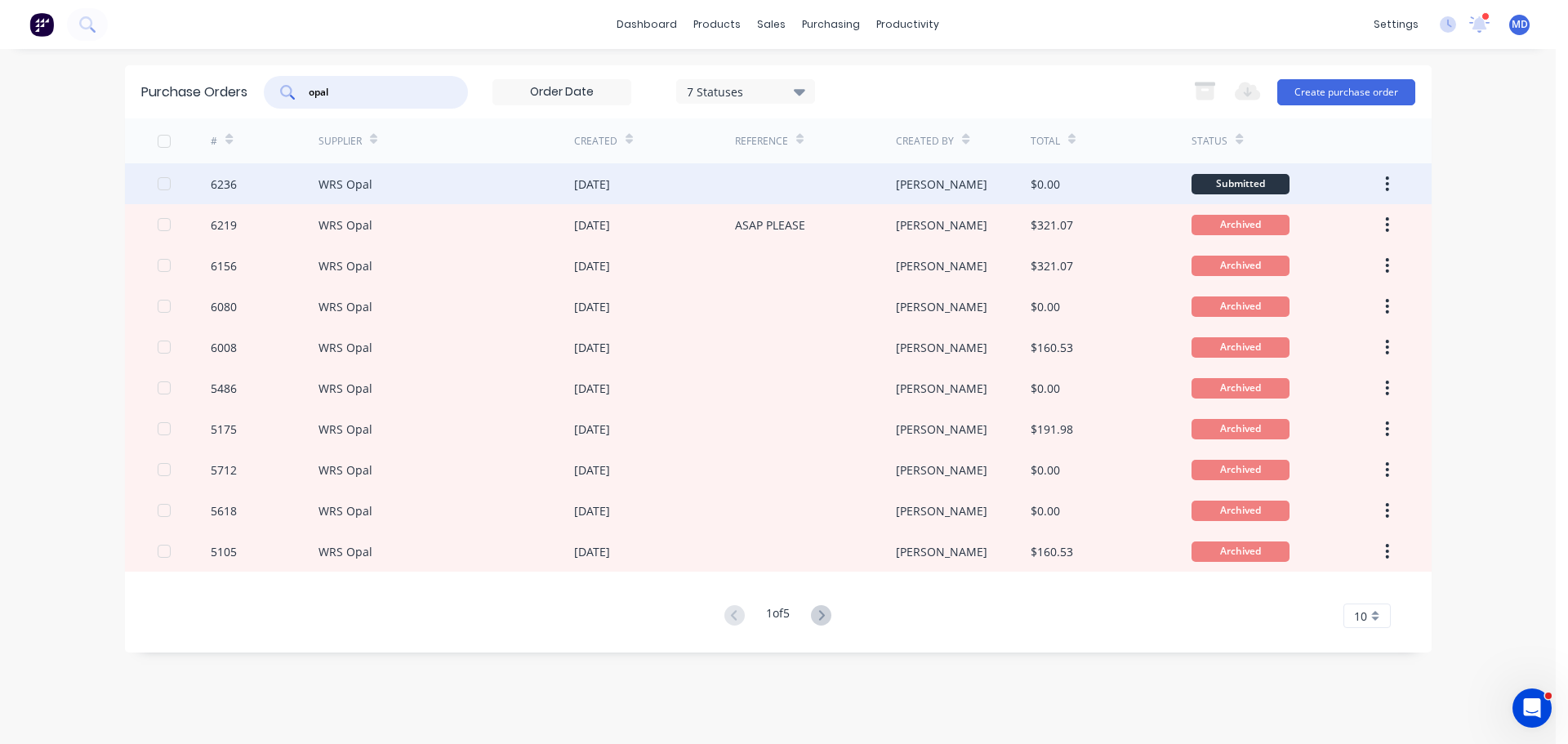
type input "opal"
click at [218, 189] on div "6236" at bounding box center [223, 184] width 26 height 17
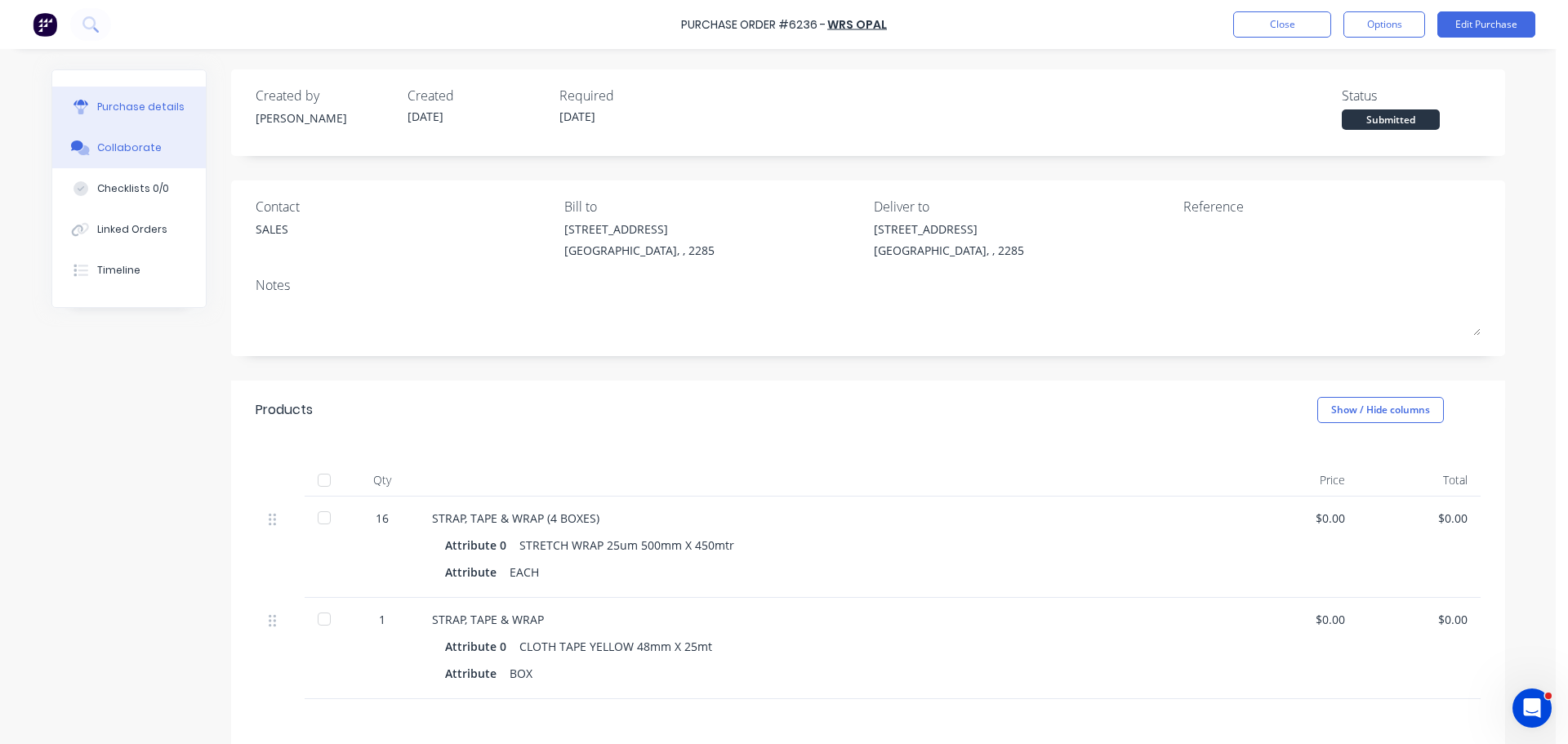
click at [116, 151] on div "Collaborate" at bounding box center [130, 148] width 65 height 15
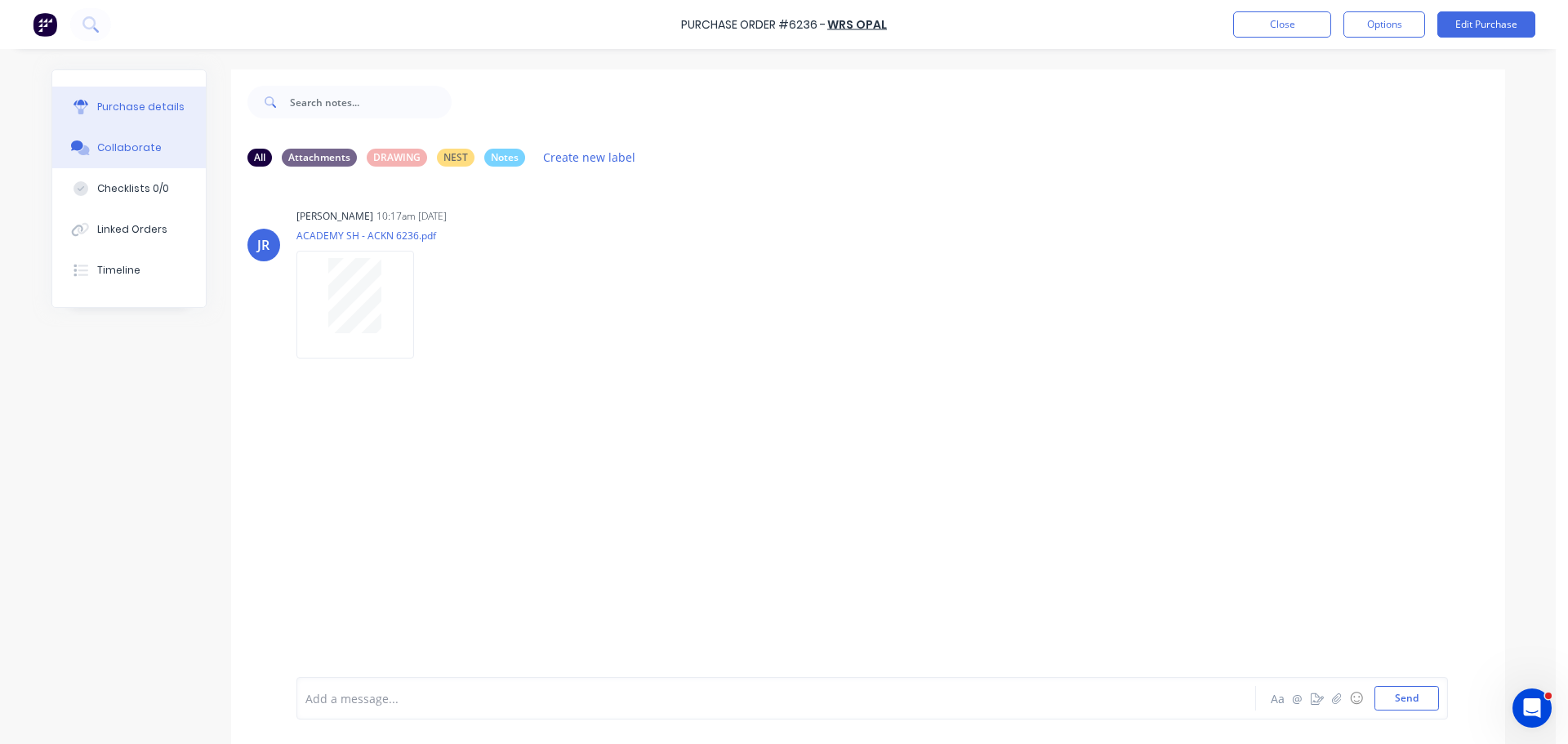
drag, startPoint x: 136, startPoint y: 106, endPoint x: 122, endPoint y: 106, distance: 14.0
click at [135, 106] on div "Purchase details" at bounding box center [141, 107] width 87 height 15
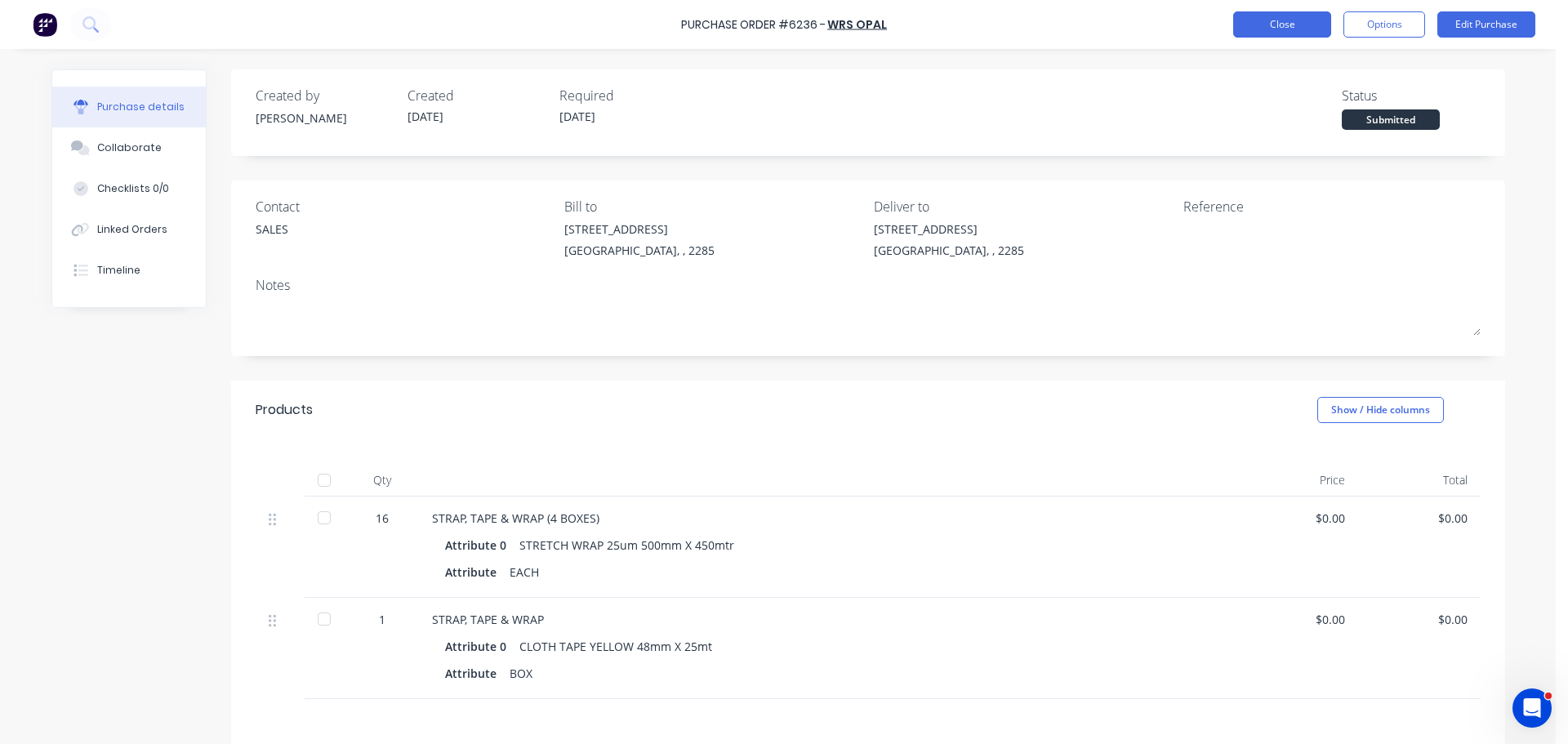
click at [1259, 27] on button "Close" at bounding box center [1283, 24] width 98 height 26
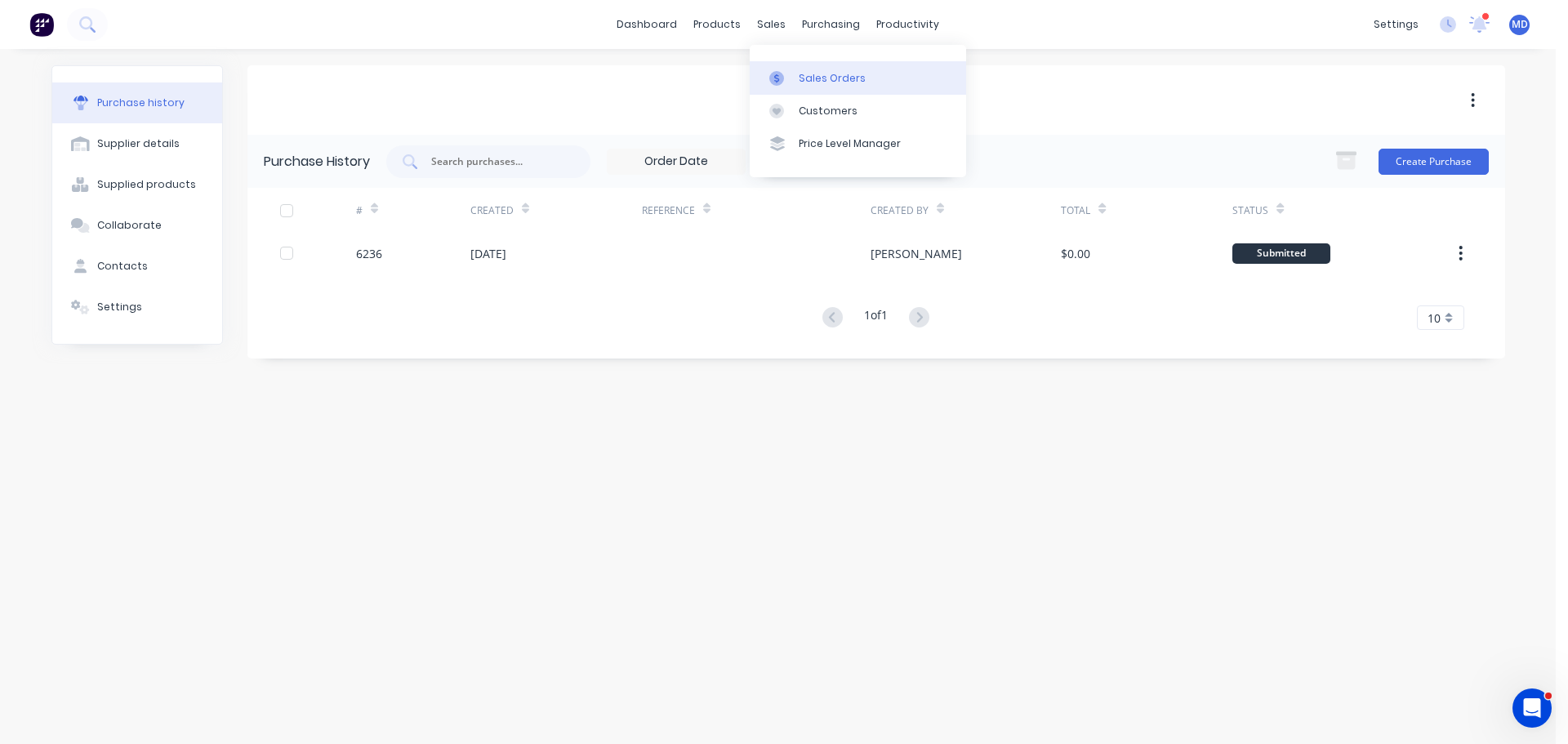
click at [819, 66] on link "Sales Orders" at bounding box center [858, 77] width 216 height 32
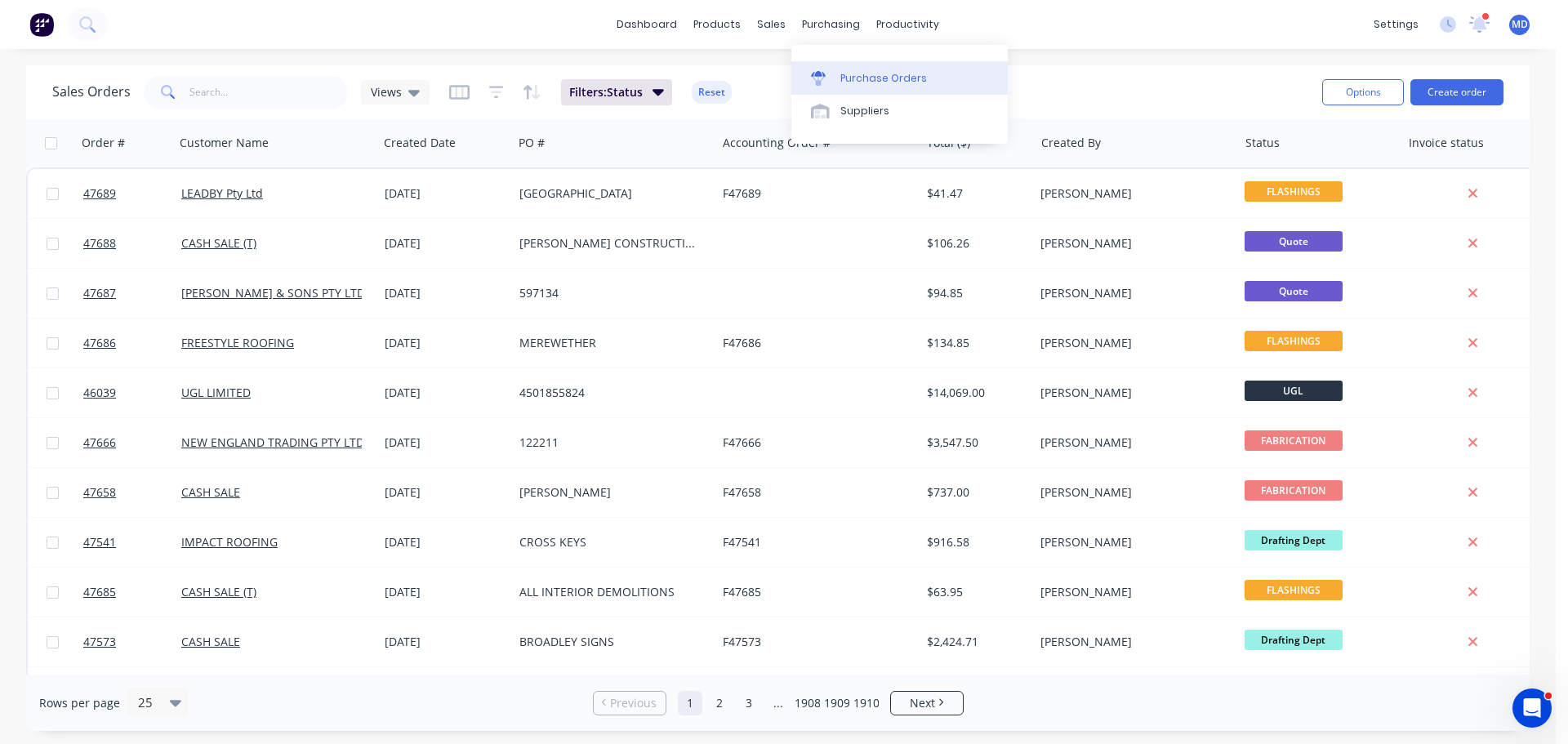
click at [850, 71] on div "Purchase Orders" at bounding box center [883, 78] width 87 height 15
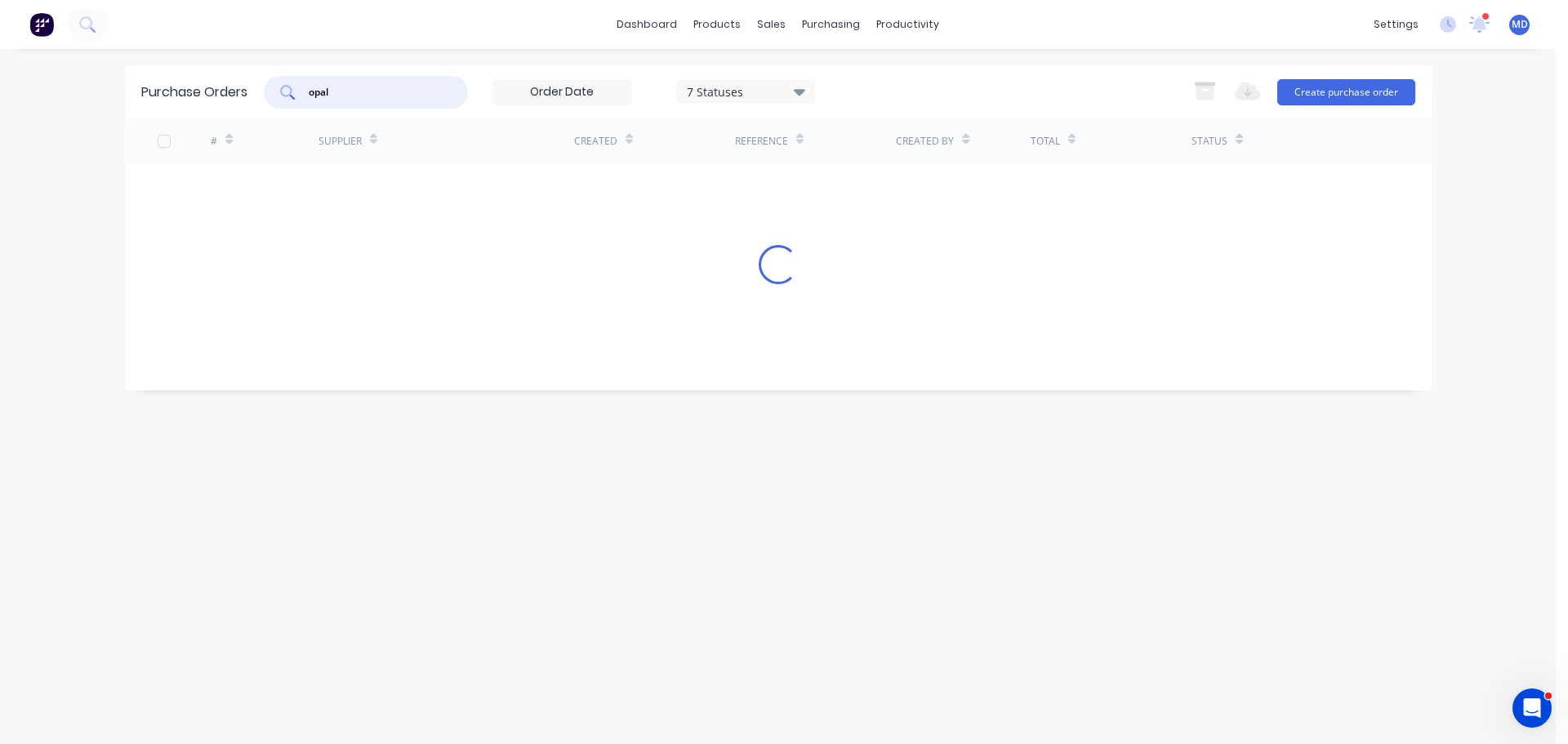
click at [366, 99] on input "opal" at bounding box center [374, 92] width 136 height 17
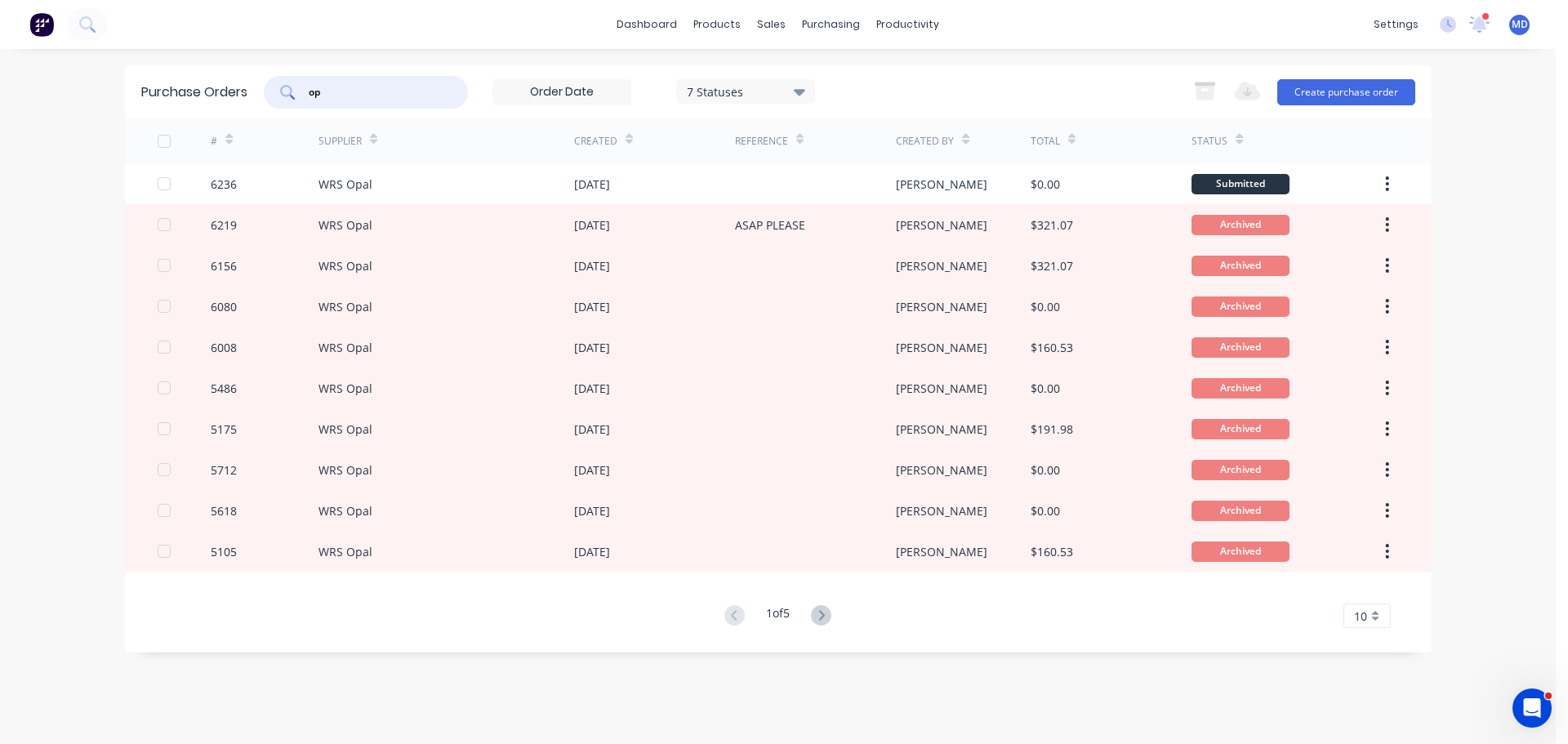
type input "o"
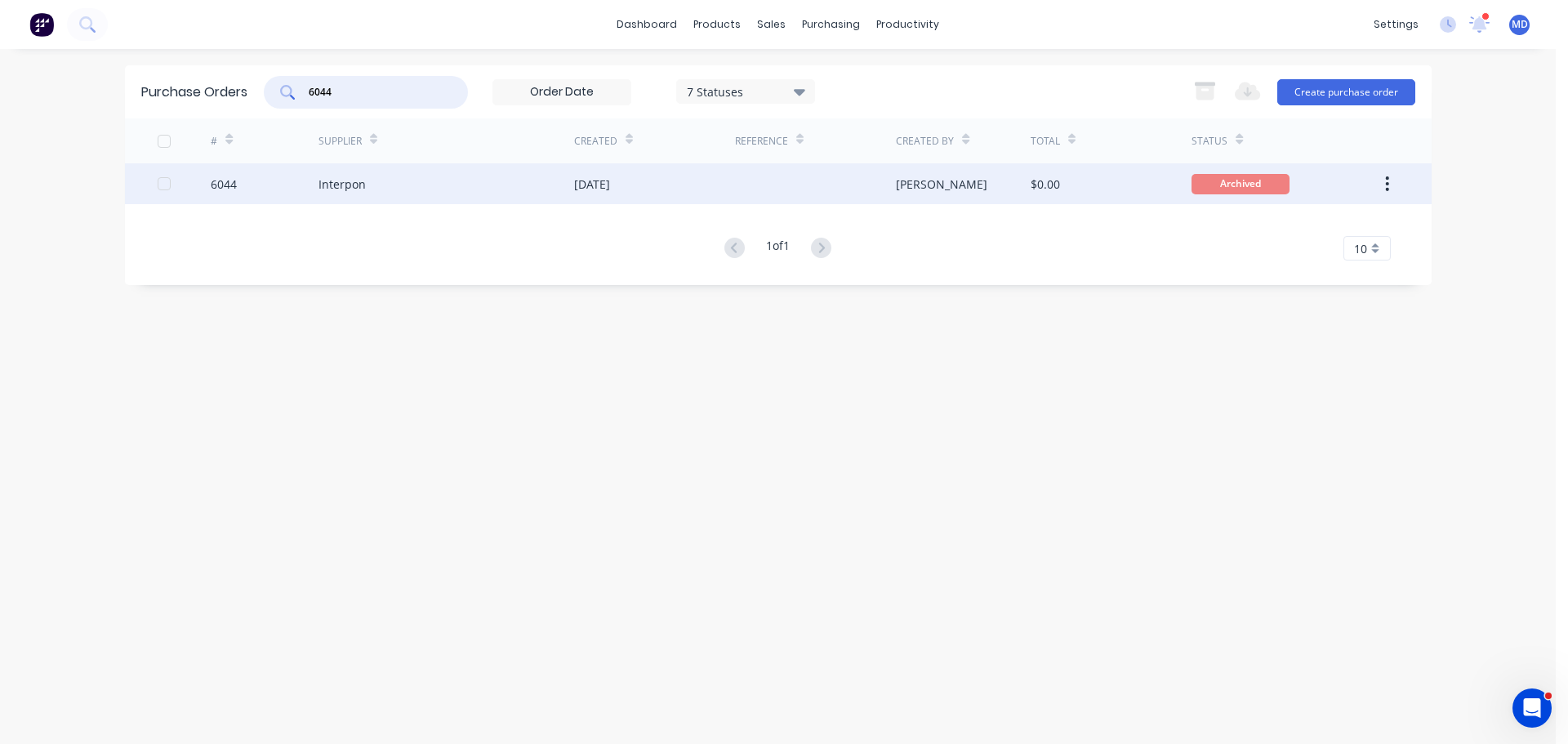
type input "6044"
click at [236, 183] on div "6044" at bounding box center [223, 184] width 26 height 17
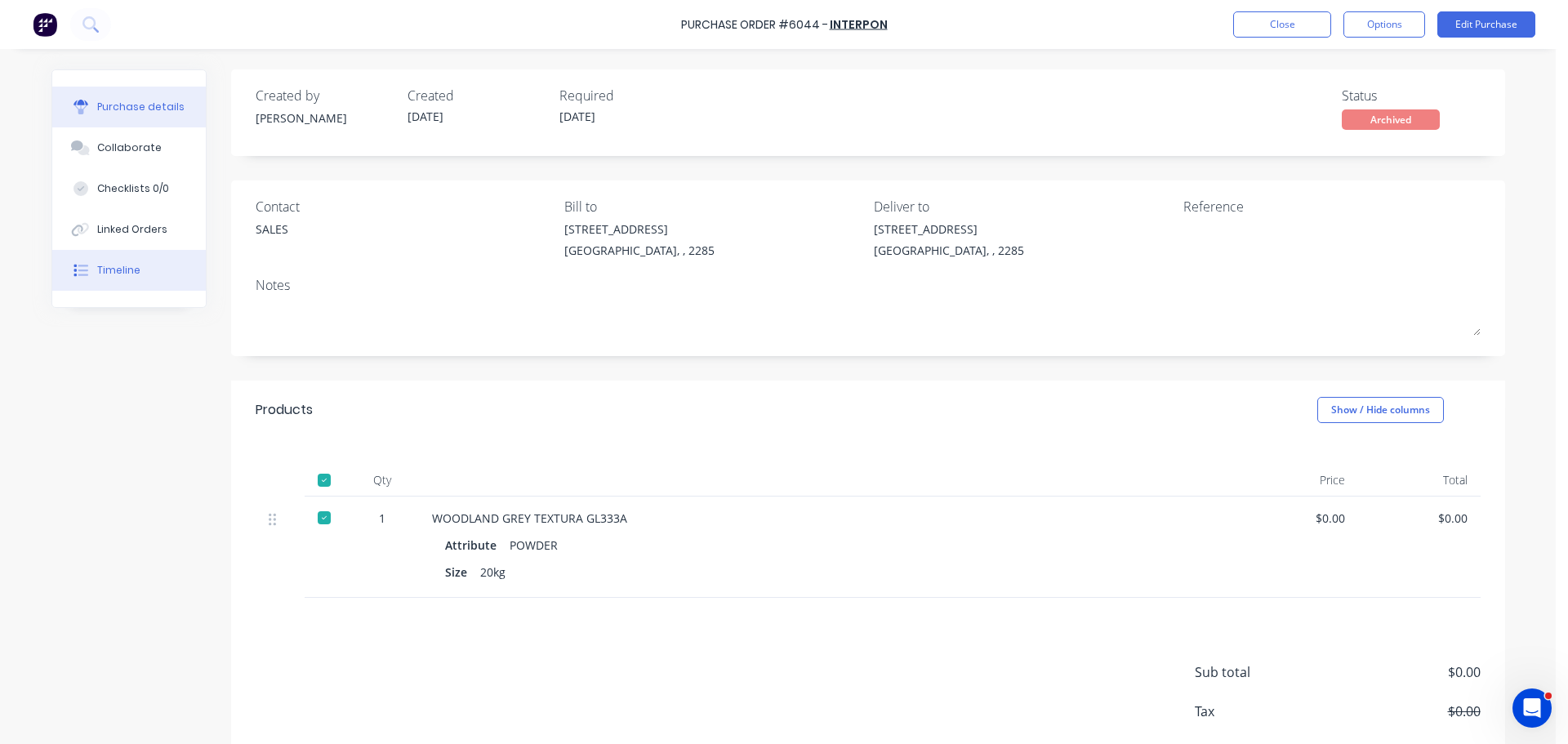
click at [117, 272] on div "Timeline" at bounding box center [119, 270] width 43 height 15
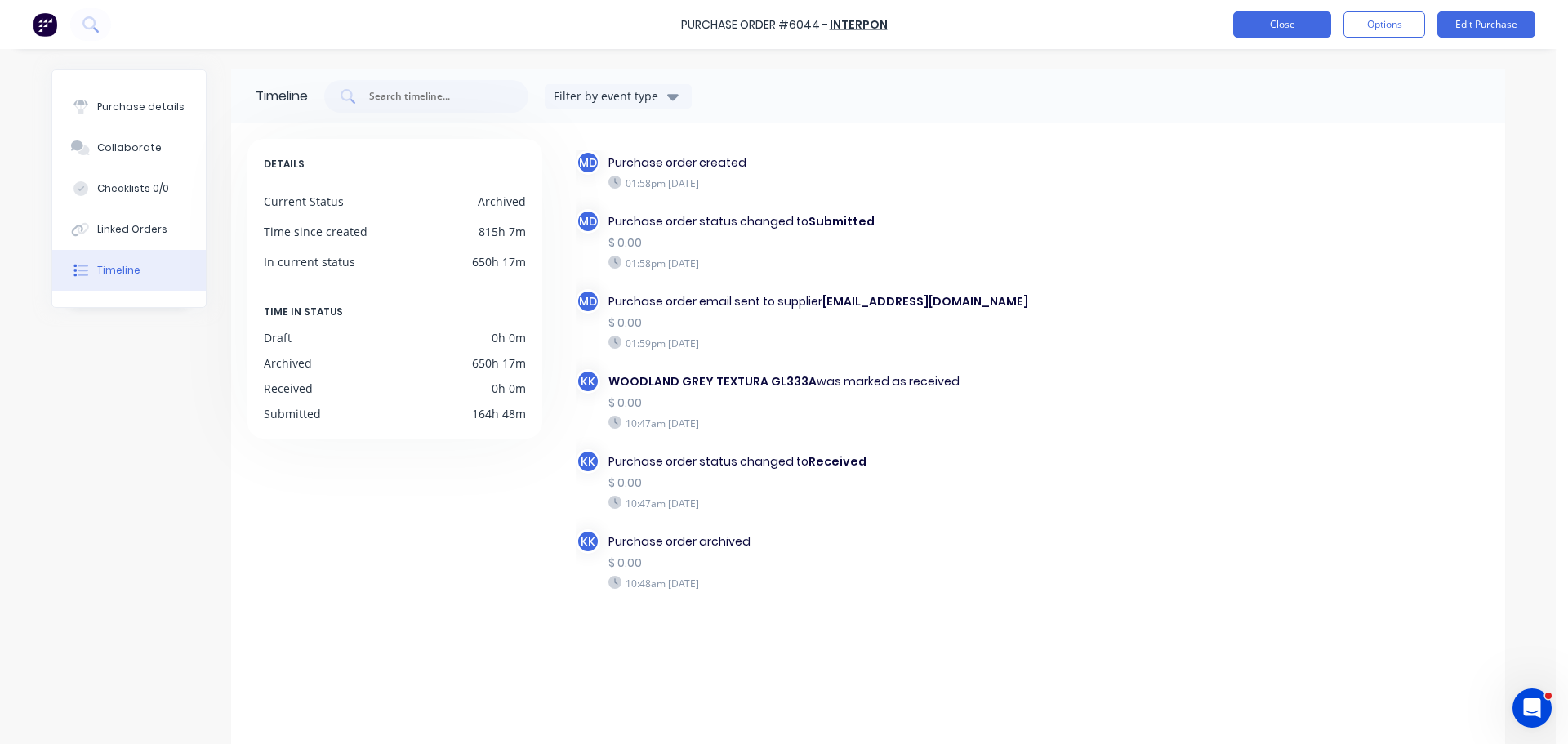
click at [1309, 20] on button "Close" at bounding box center [1283, 24] width 98 height 26
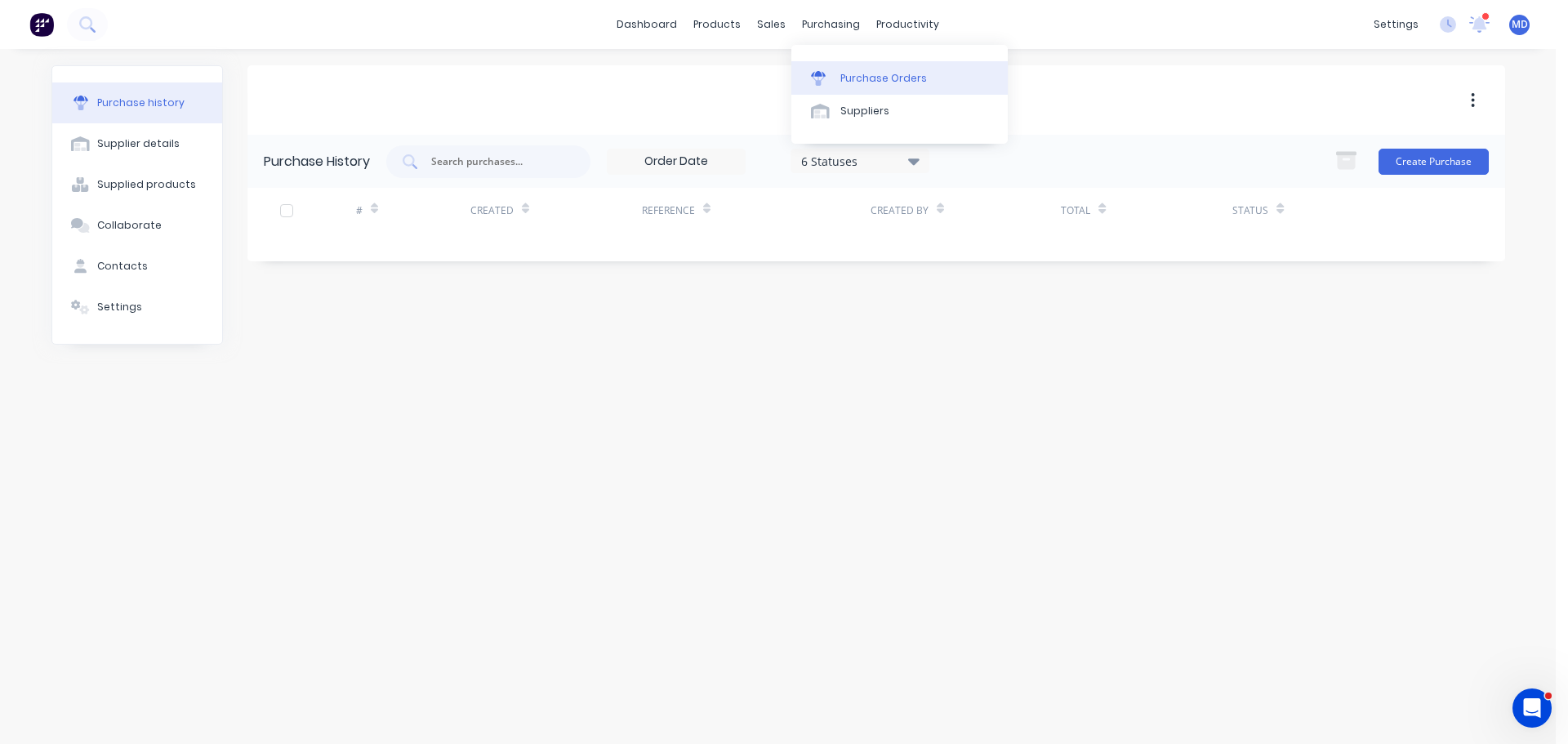
click at [840, 67] on link "Purchase Orders" at bounding box center [900, 77] width 216 height 32
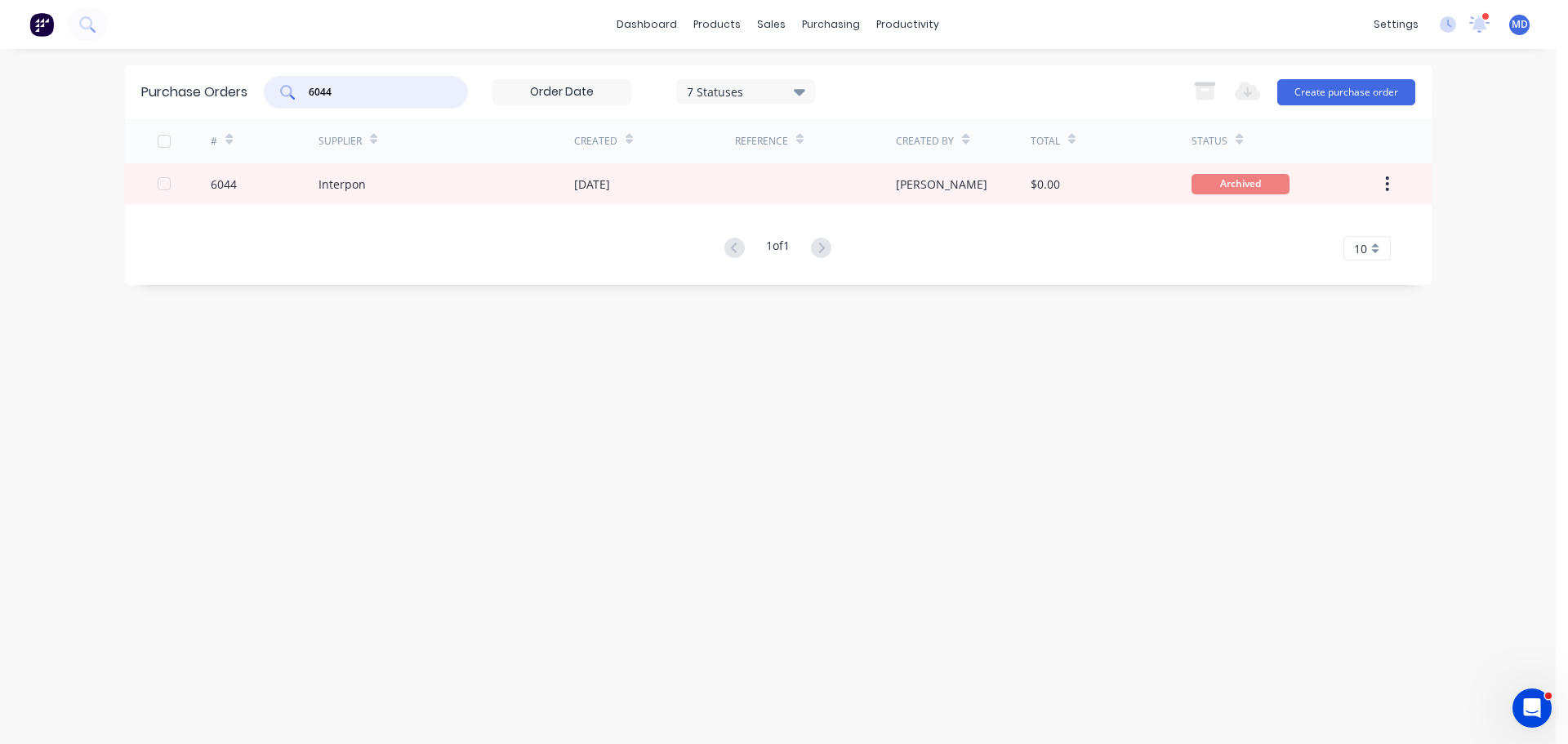
drag, startPoint x: 364, startPoint y: 92, endPoint x: 158, endPoint y: 37, distance: 213.2
click at [165, 62] on div "dashboard products sales purchasing productivity dashboard products Product Cat…" at bounding box center [778, 372] width 1556 height 744
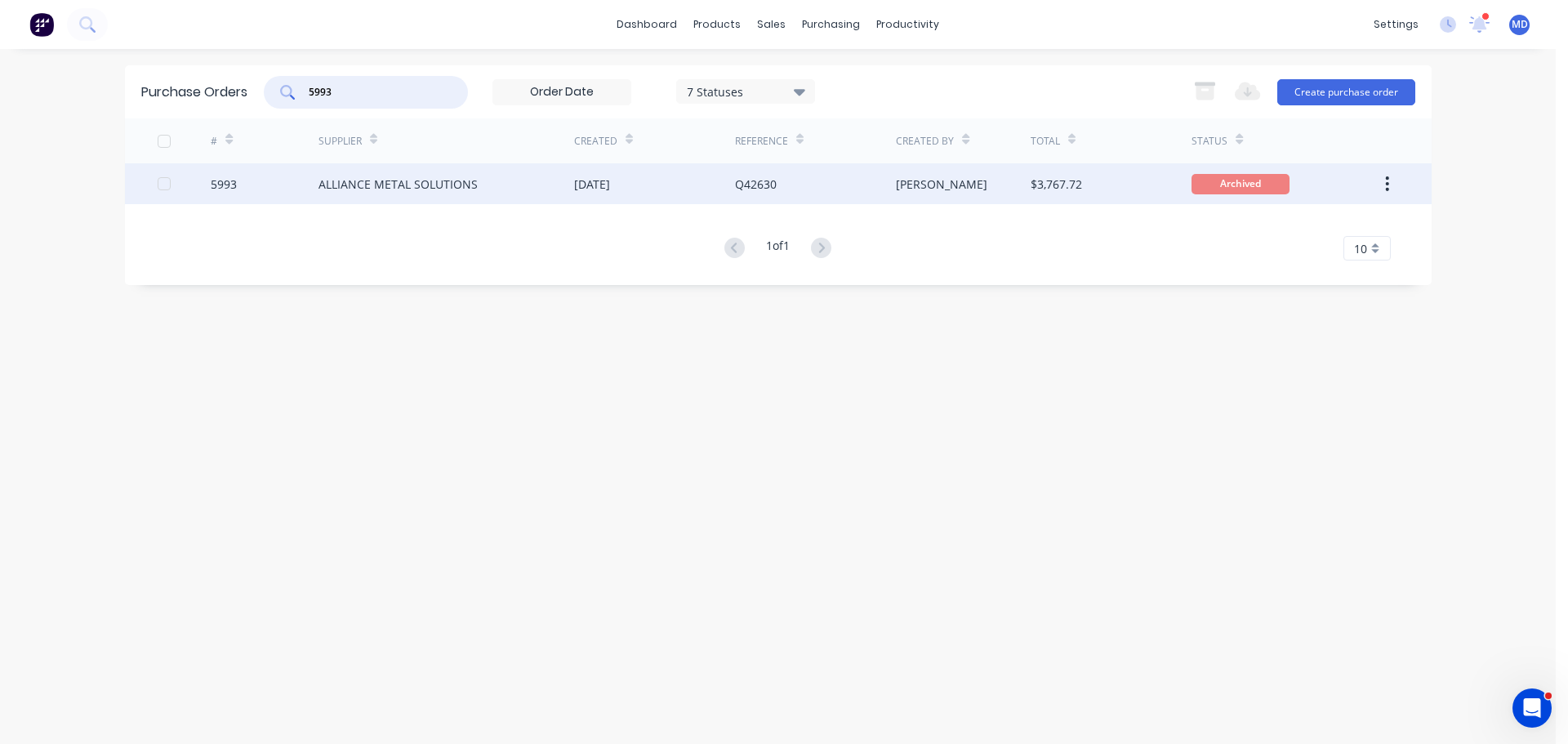
type input "5993"
click at [222, 185] on div "5993" at bounding box center [223, 184] width 26 height 17
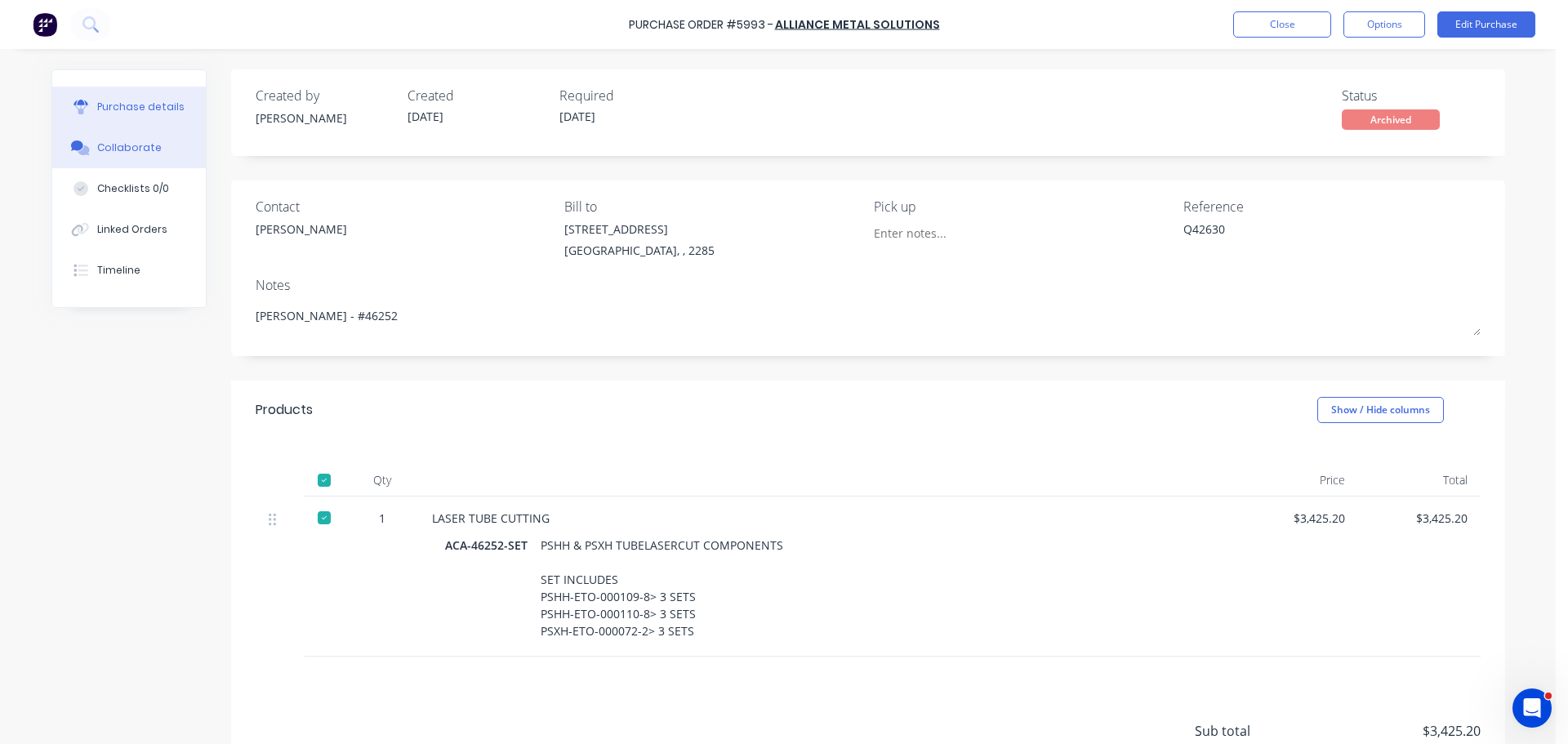
click at [145, 145] on div "Collaborate" at bounding box center [130, 148] width 65 height 15
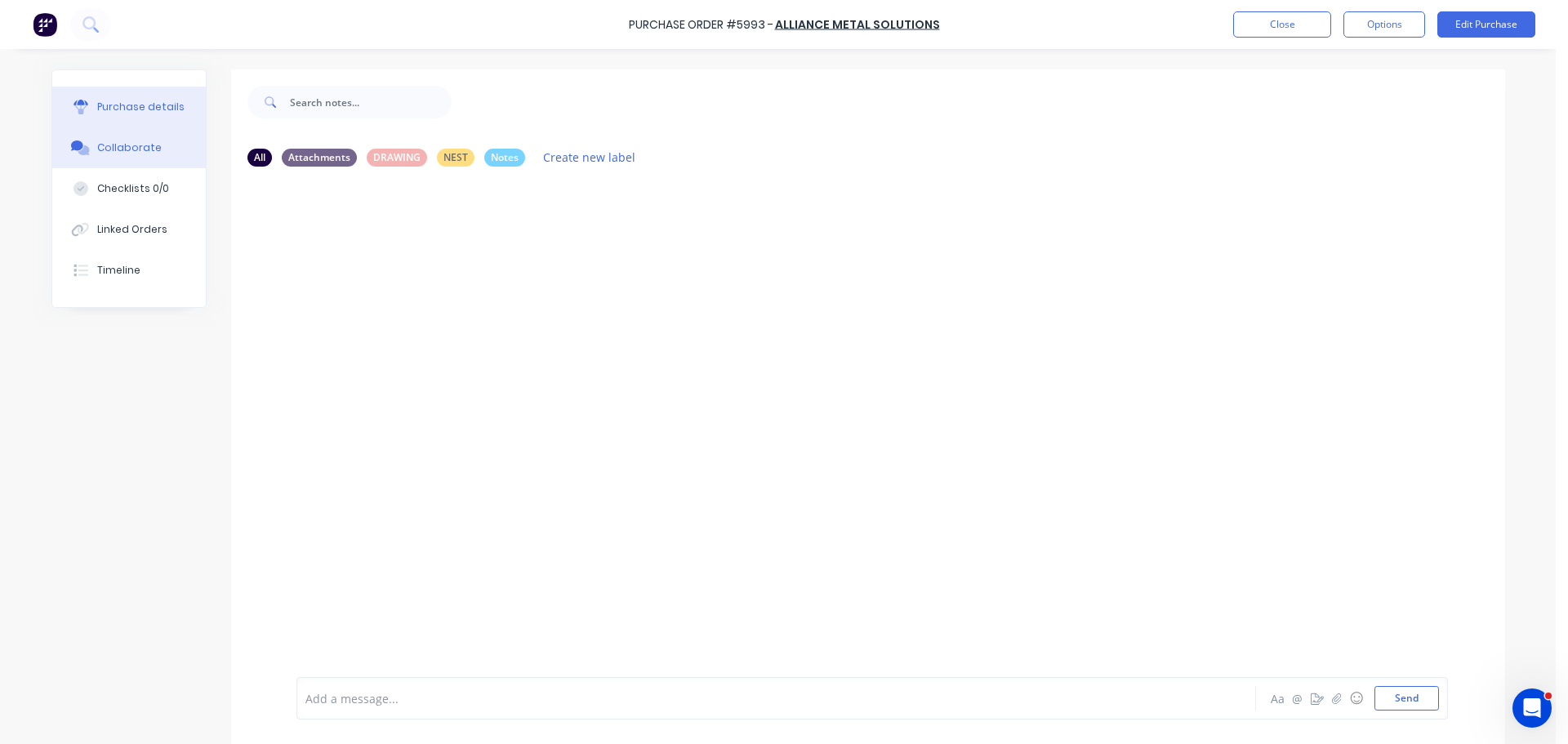
click at [154, 120] on button "Purchase details" at bounding box center [129, 106] width 154 height 41
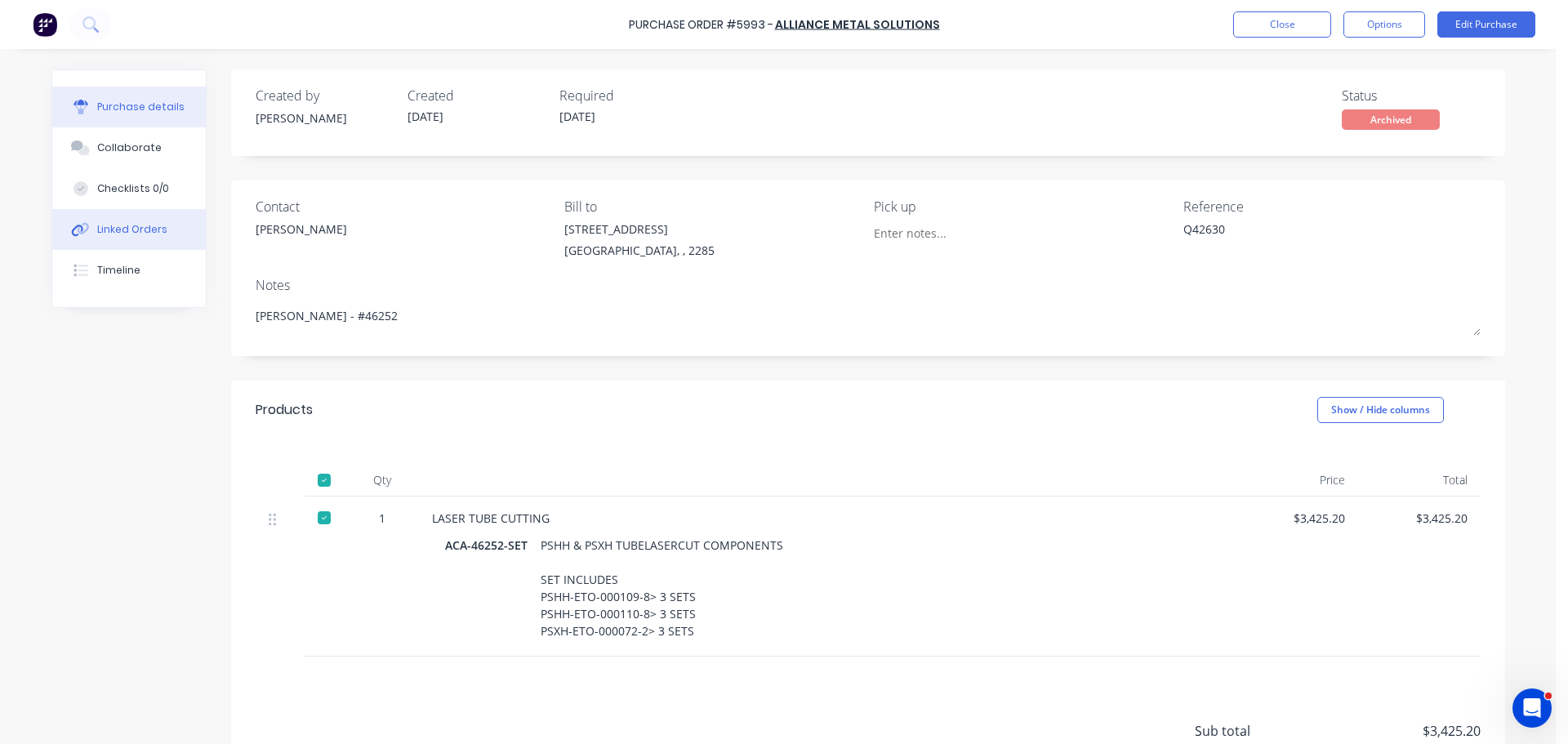
click at [111, 227] on div "Linked Orders" at bounding box center [132, 229] width 70 height 15
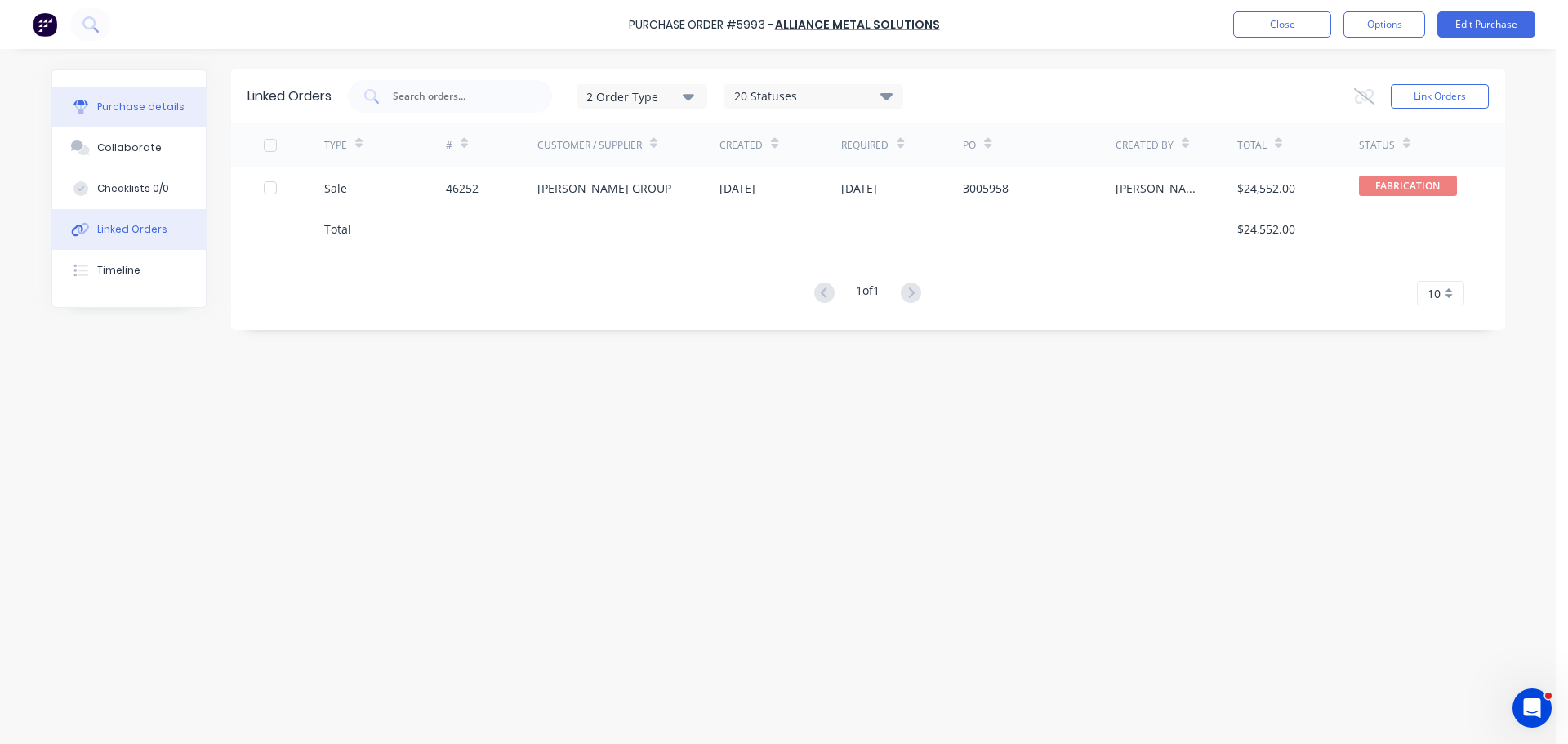
click at [119, 103] on div "Purchase details" at bounding box center [141, 107] width 87 height 15
type textarea "x"
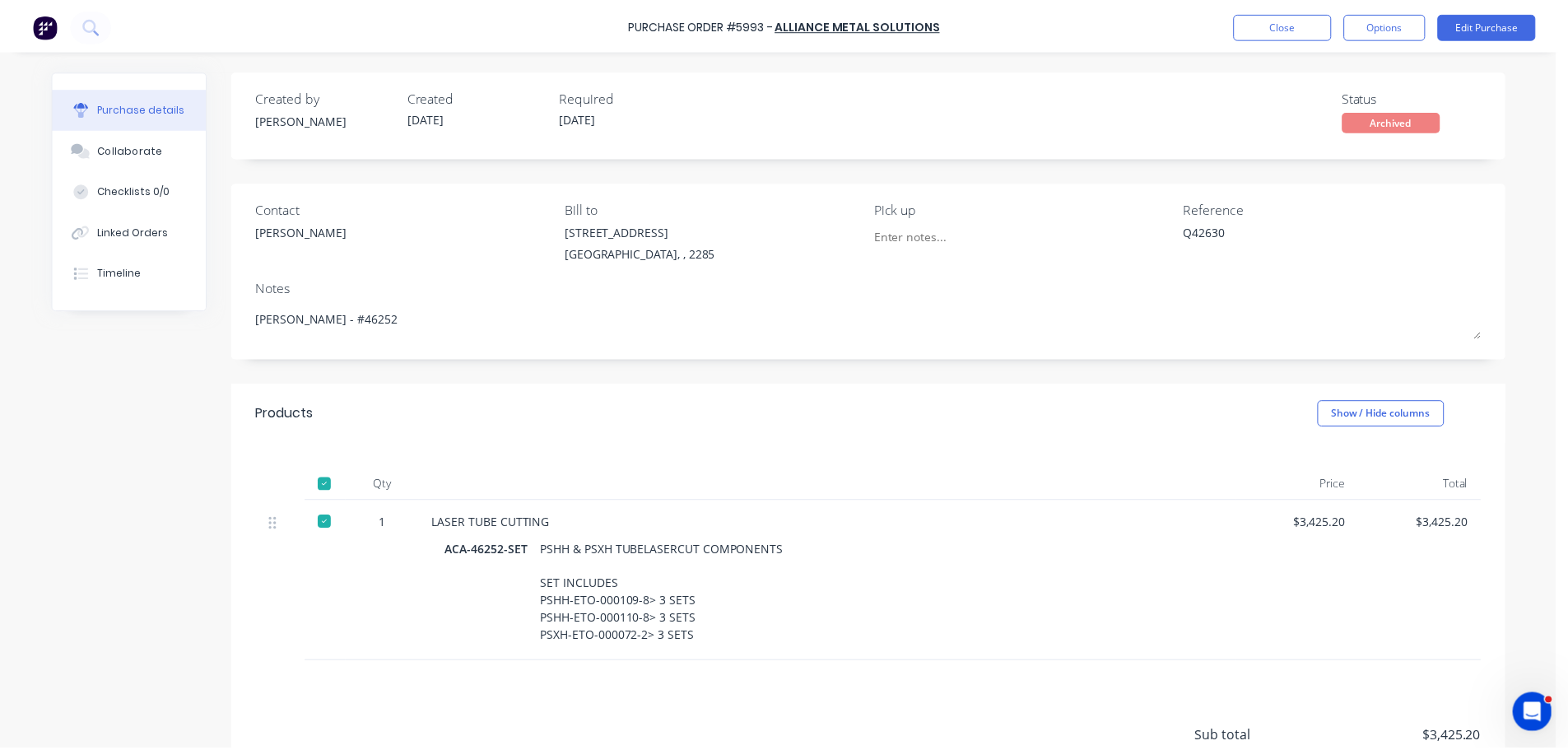
scroll to position [147, 0]
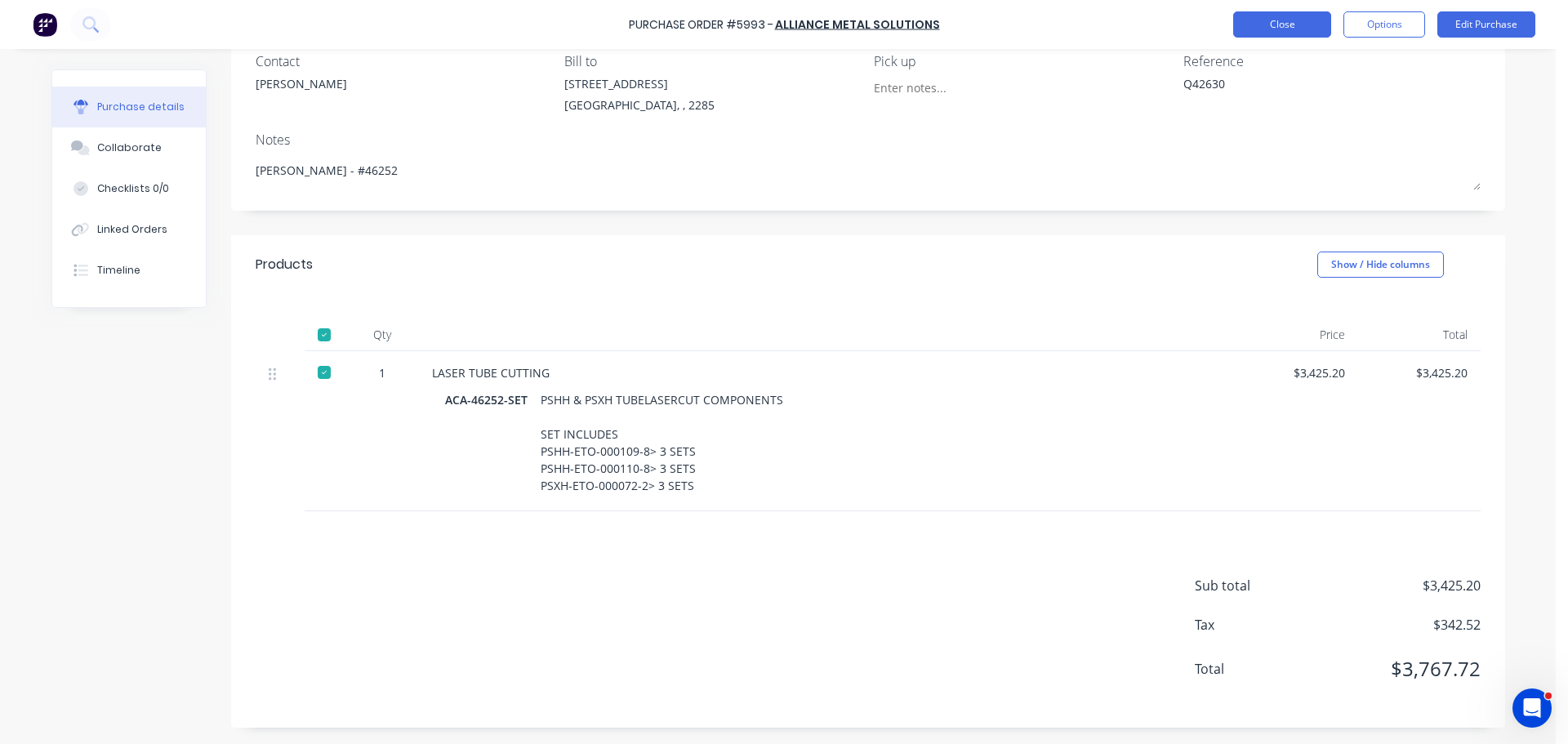
click at [1289, 32] on button "Close" at bounding box center [1283, 24] width 98 height 26
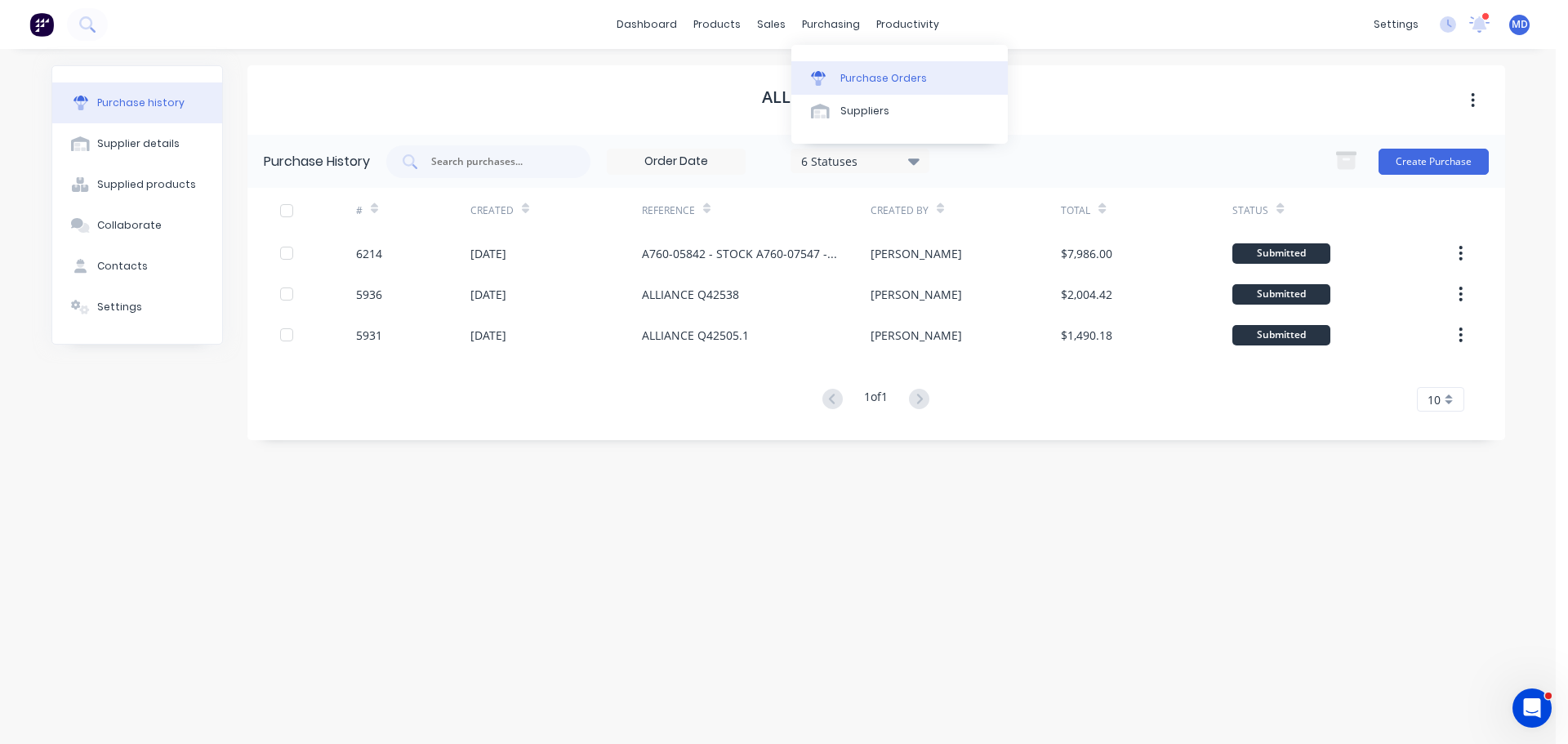
click at [871, 81] on div "Purchase Orders" at bounding box center [883, 78] width 87 height 15
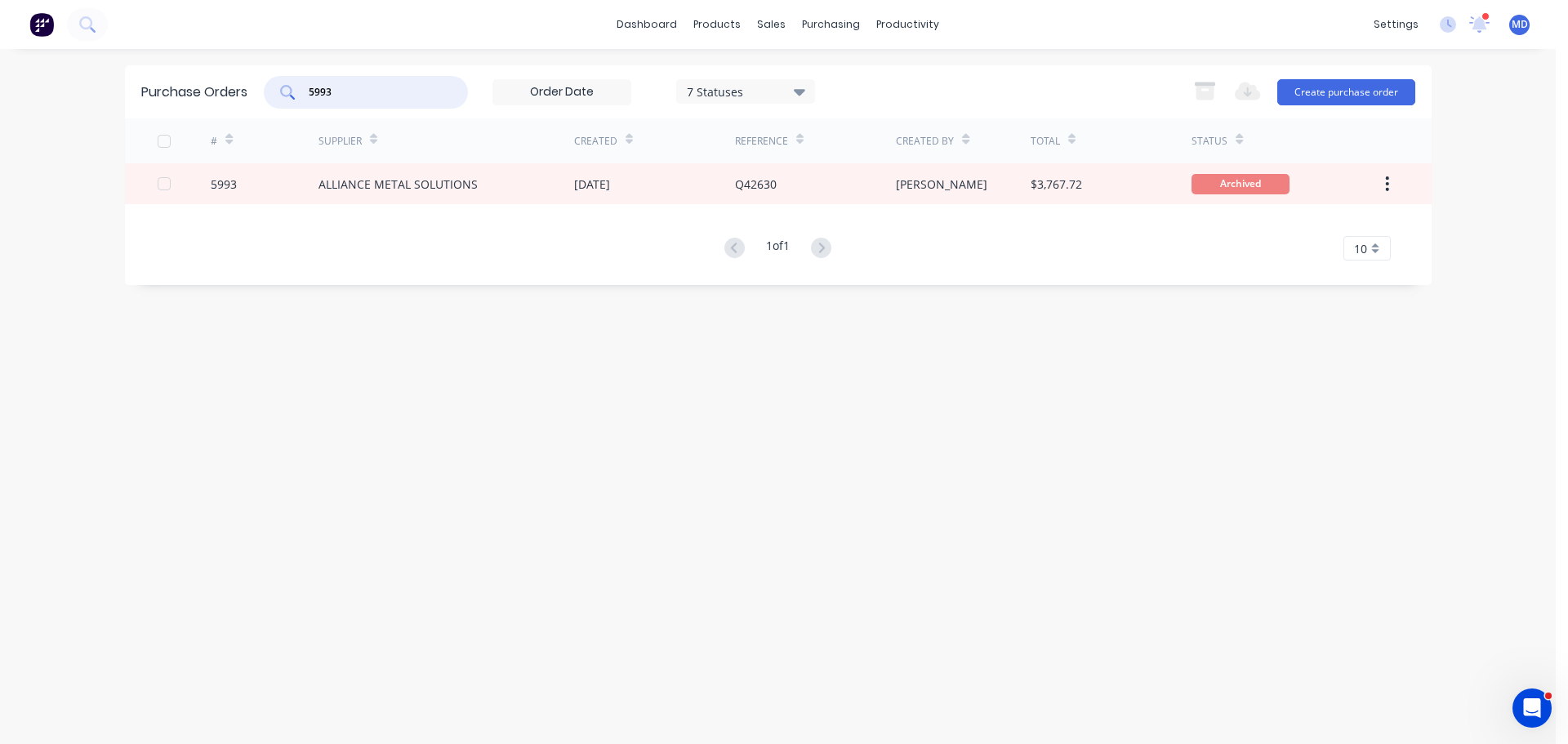
drag, startPoint x: 360, startPoint y: 94, endPoint x: 177, endPoint y: 72, distance: 184.3
click at [177, 72] on div "Purchase Orders 5993 7 Statuses 7 Statuses Export to Excel (XLSX) Create purcha…" at bounding box center [778, 92] width 1307 height 53
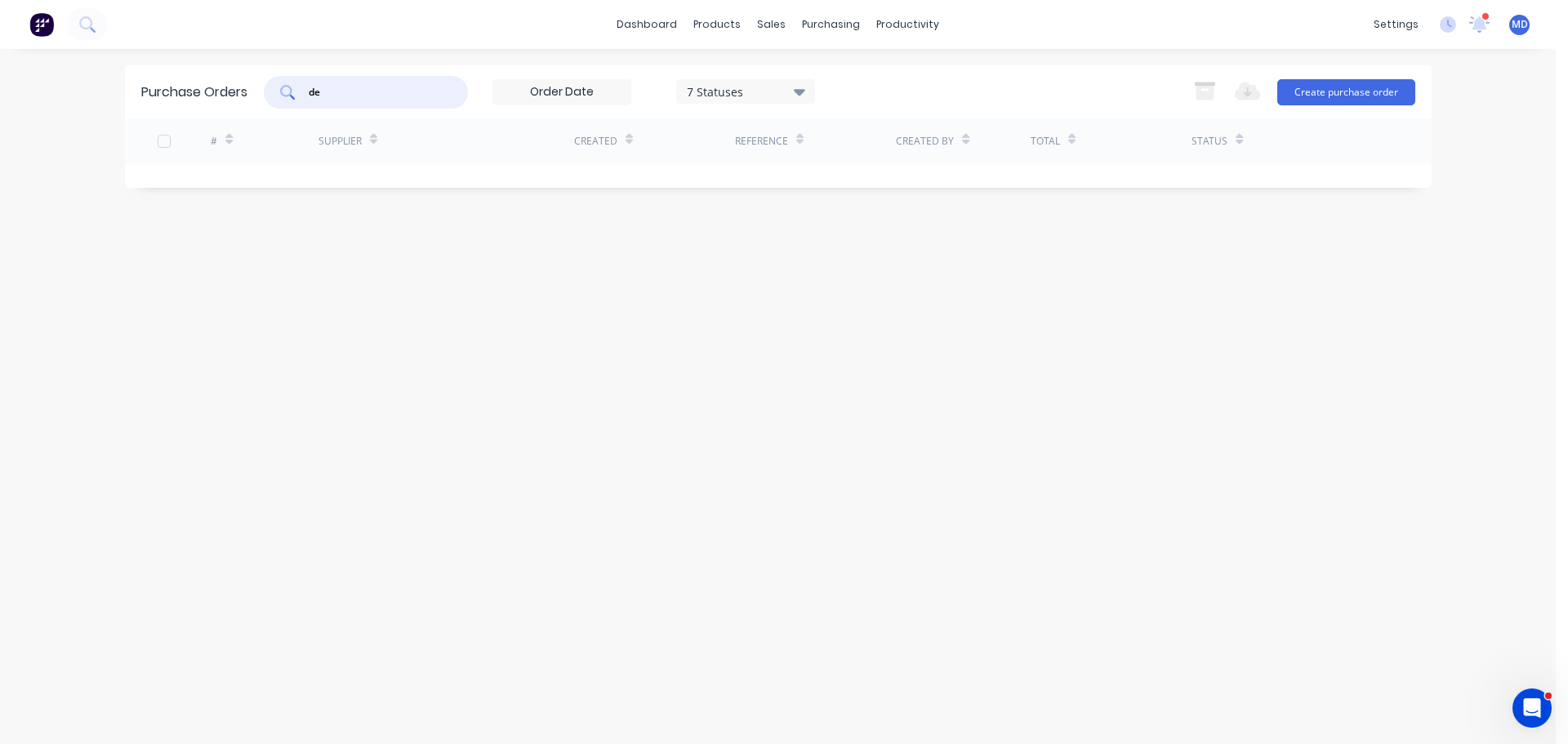
type input "d"
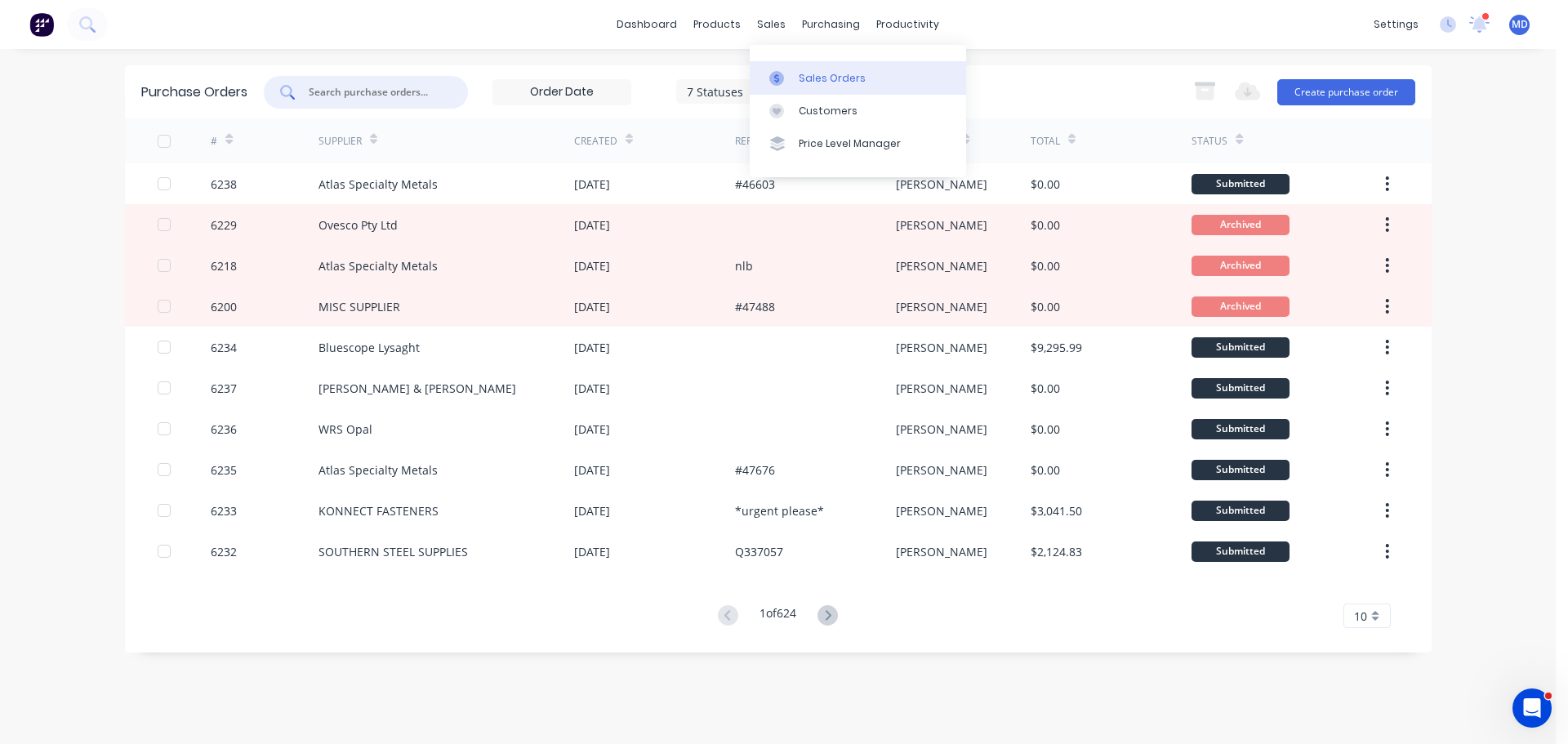
click at [804, 76] on div "Sales Orders" at bounding box center [832, 78] width 67 height 15
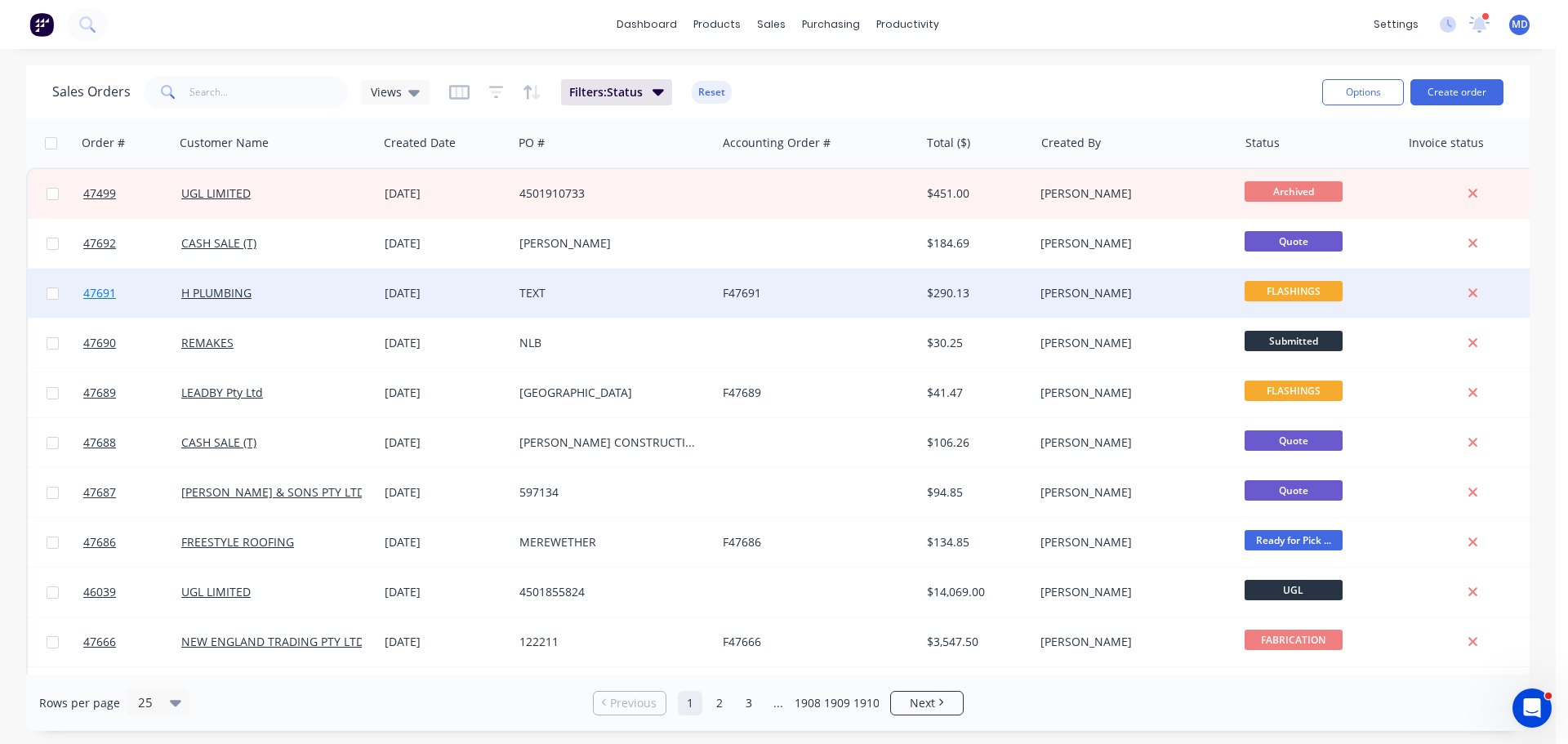
click at [90, 287] on span "47691" at bounding box center [99, 293] width 32 height 17
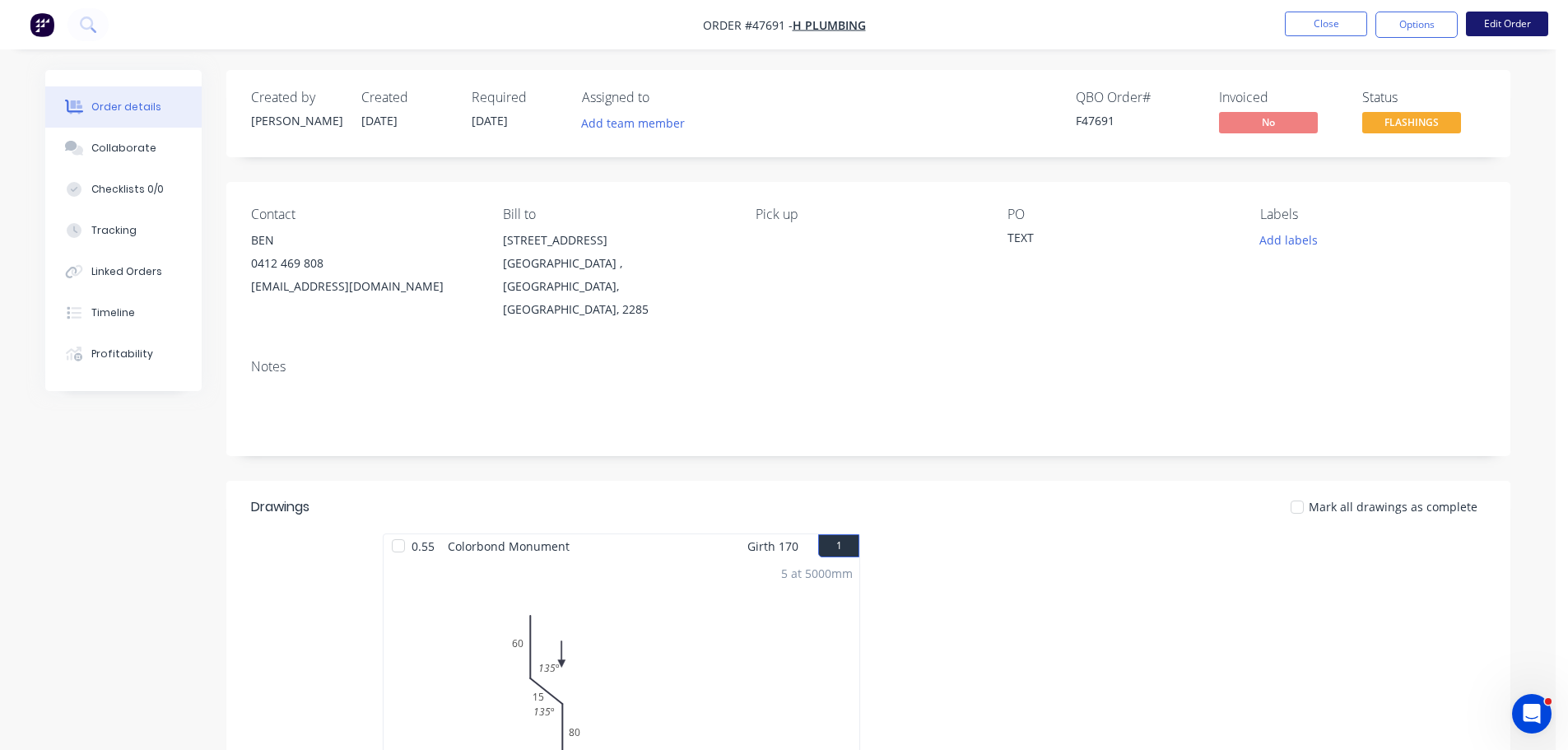
click at [1509, 20] on button "Edit Order" at bounding box center [1507, 23] width 82 height 24
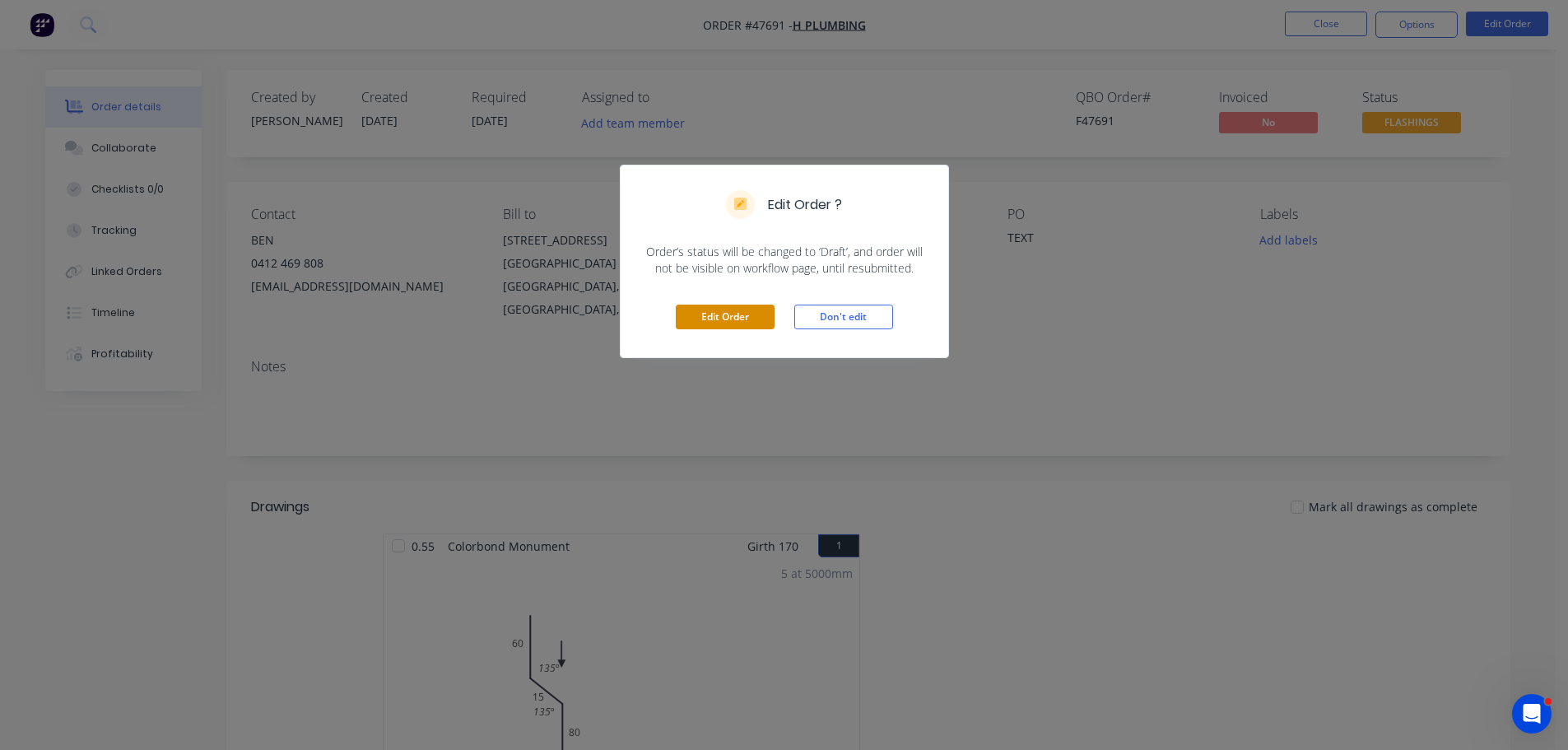
click at [719, 317] on button "Edit Order" at bounding box center [725, 316] width 99 height 24
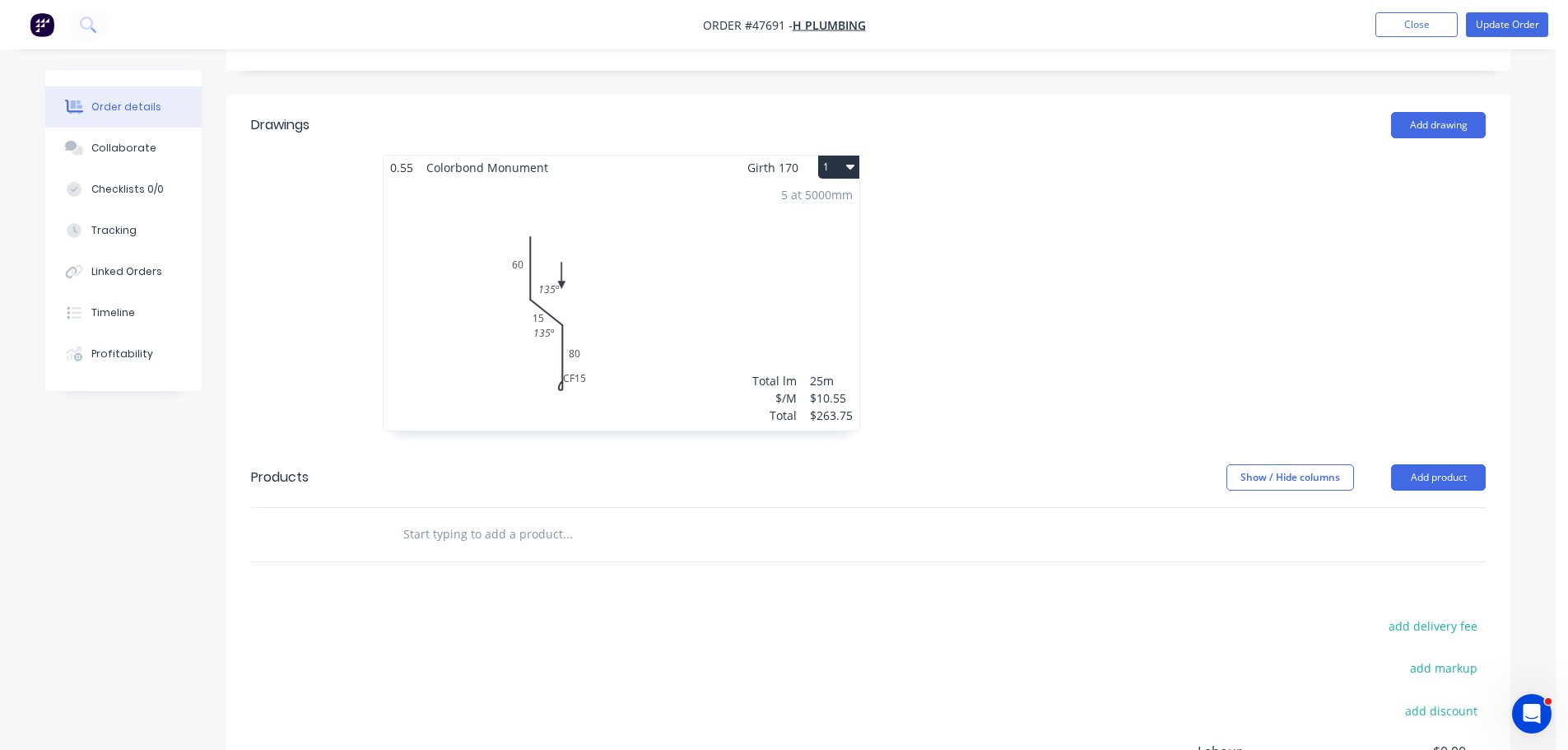
click at [634, 337] on div "5 at 5000mm Total lm $/M Total 25m $10.55 $263.75" at bounding box center [622, 305] width 476 height 251
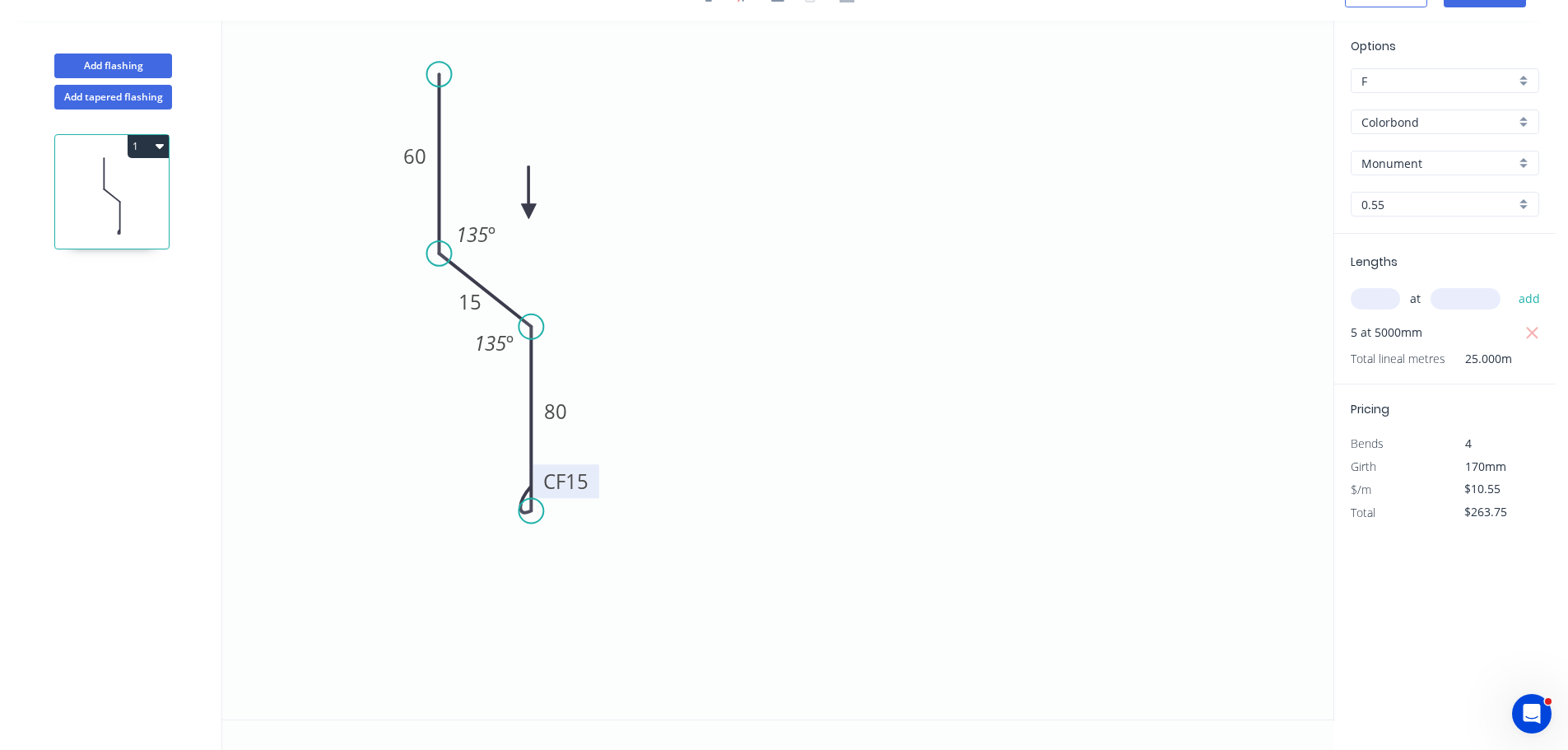
click at [576, 485] on tspan "15" at bounding box center [577, 481] width 23 height 27
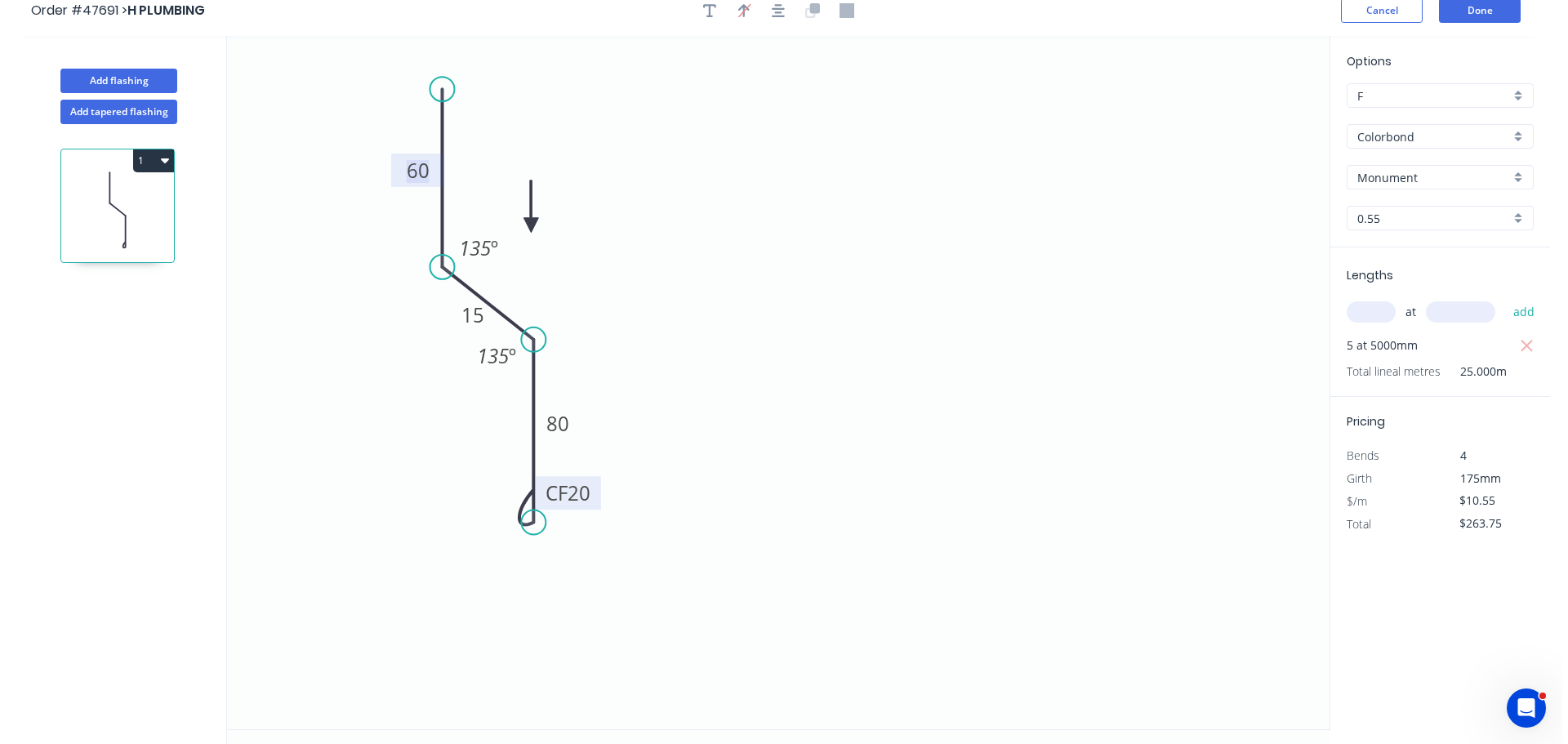
scroll to position [0, 0]
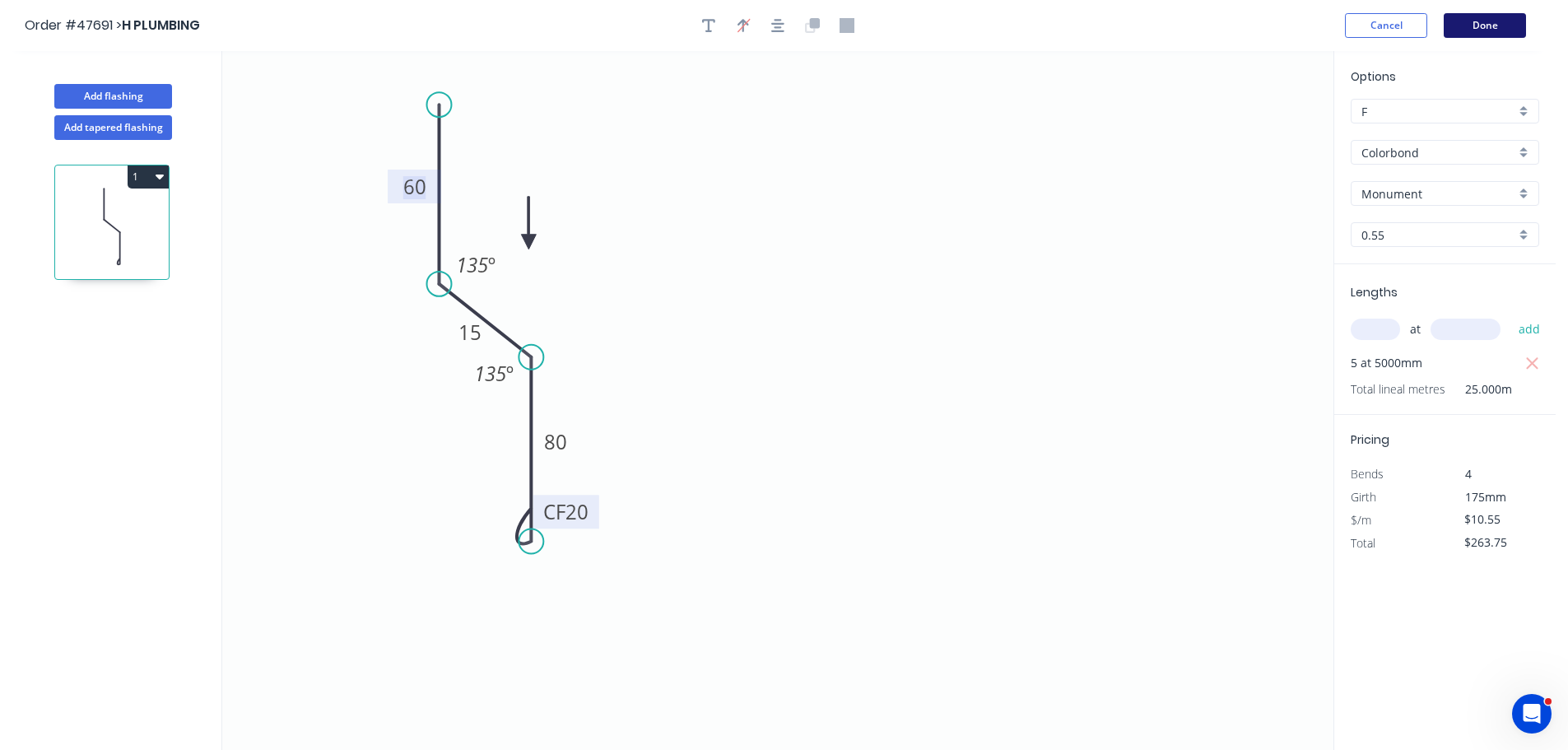
click at [1482, 28] on button "Done" at bounding box center [1484, 25] width 82 height 24
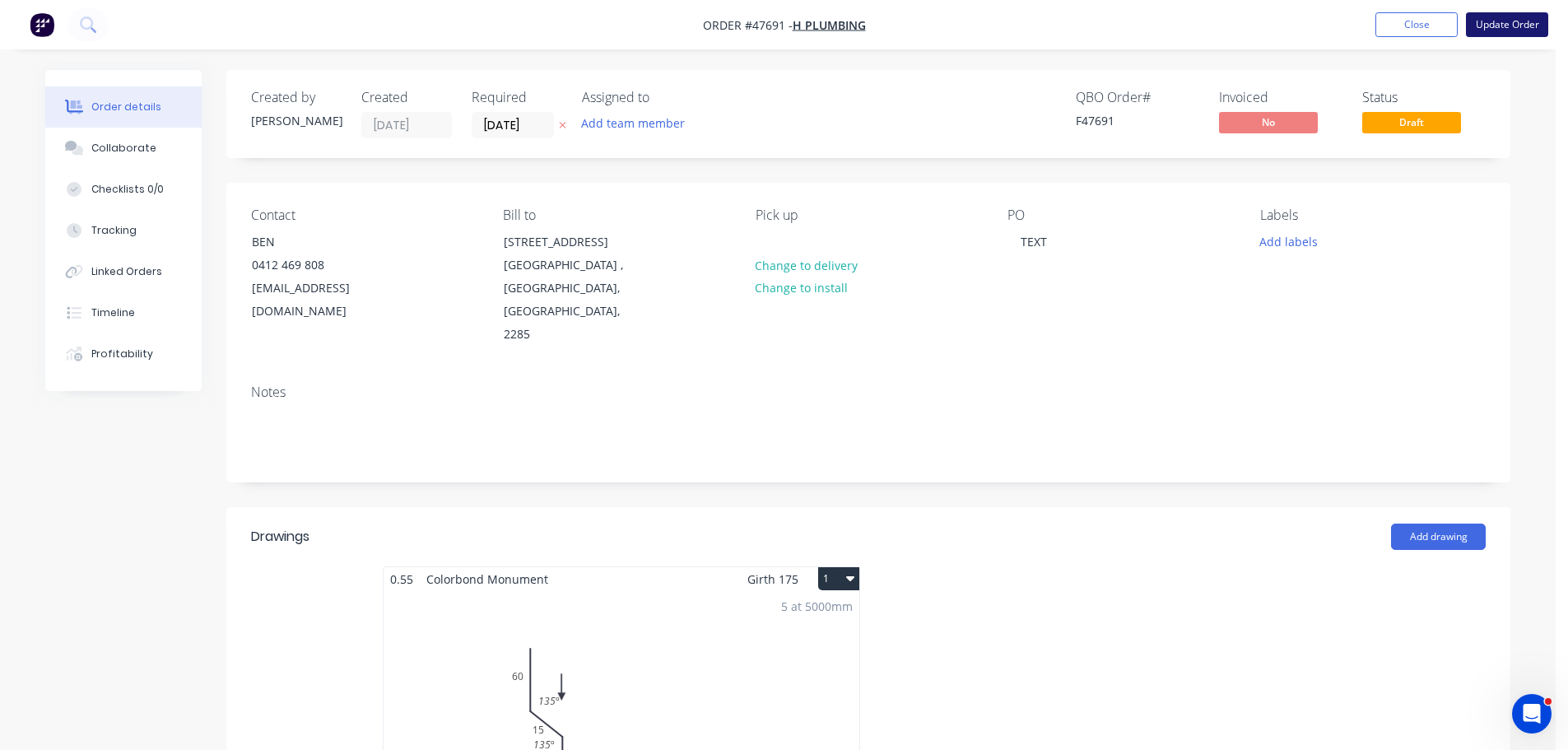
click at [1517, 30] on button "Update Order" at bounding box center [1507, 24] width 82 height 24
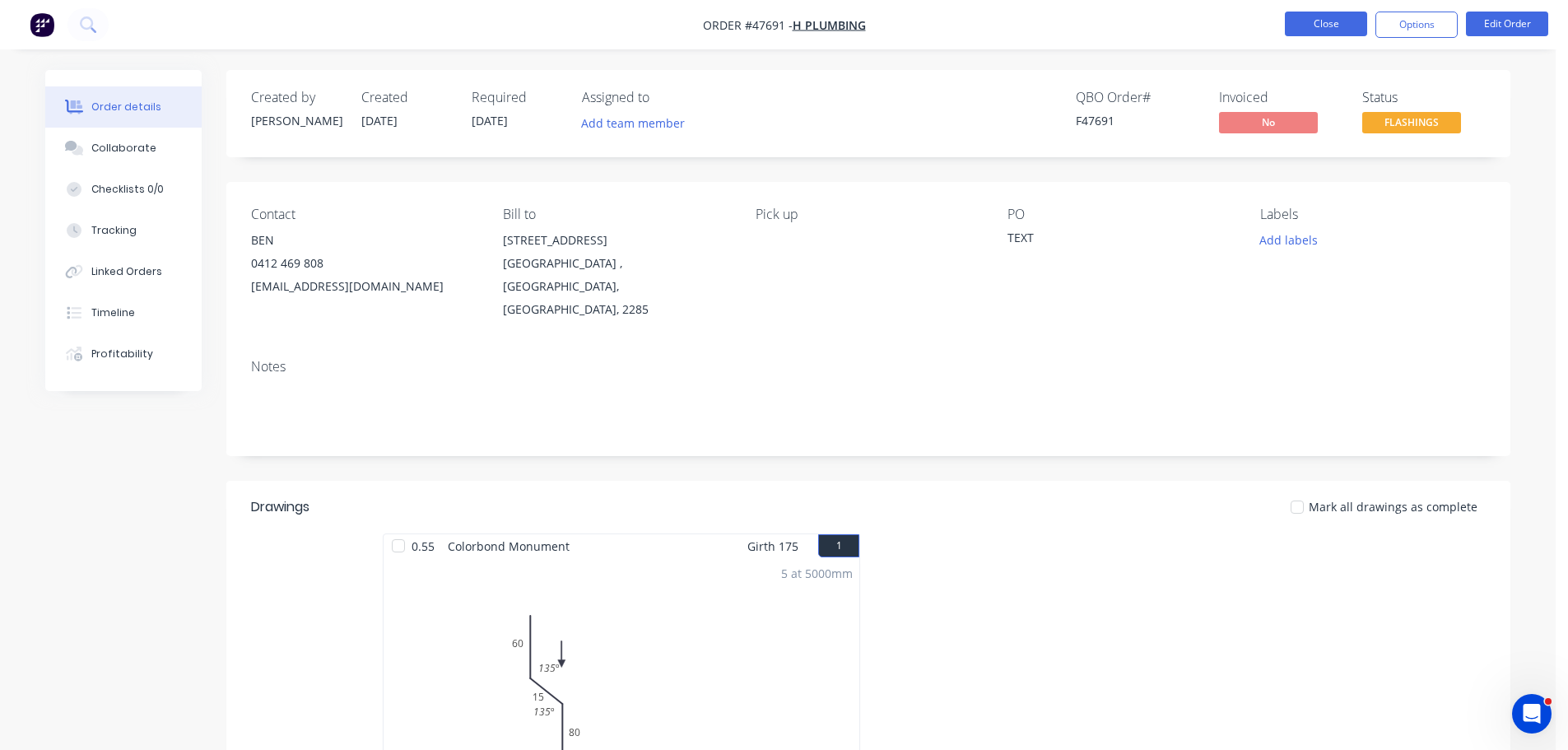
click at [1322, 18] on button "Close" at bounding box center [1326, 23] width 82 height 24
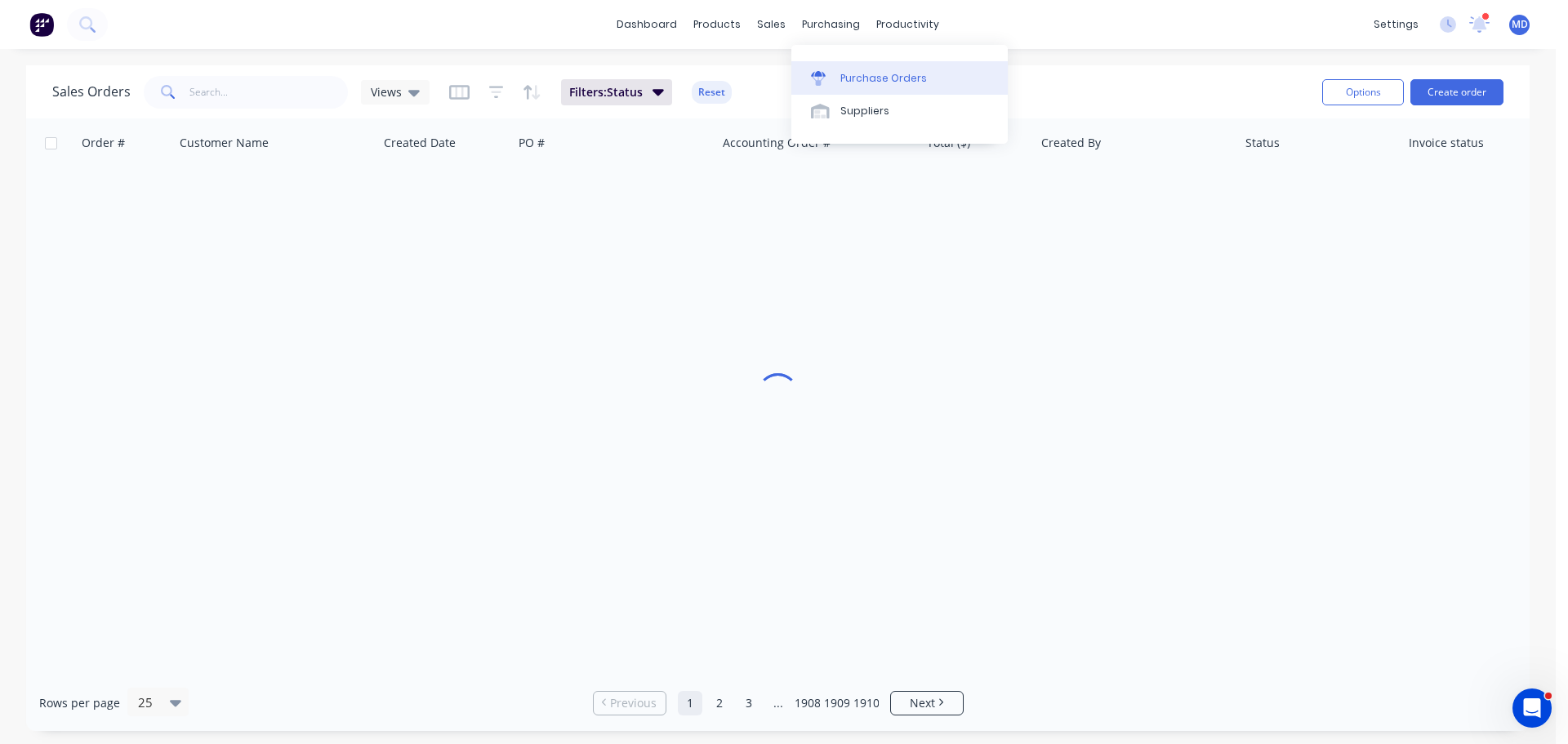
click at [864, 86] on link "Purchase Orders" at bounding box center [900, 77] width 216 height 32
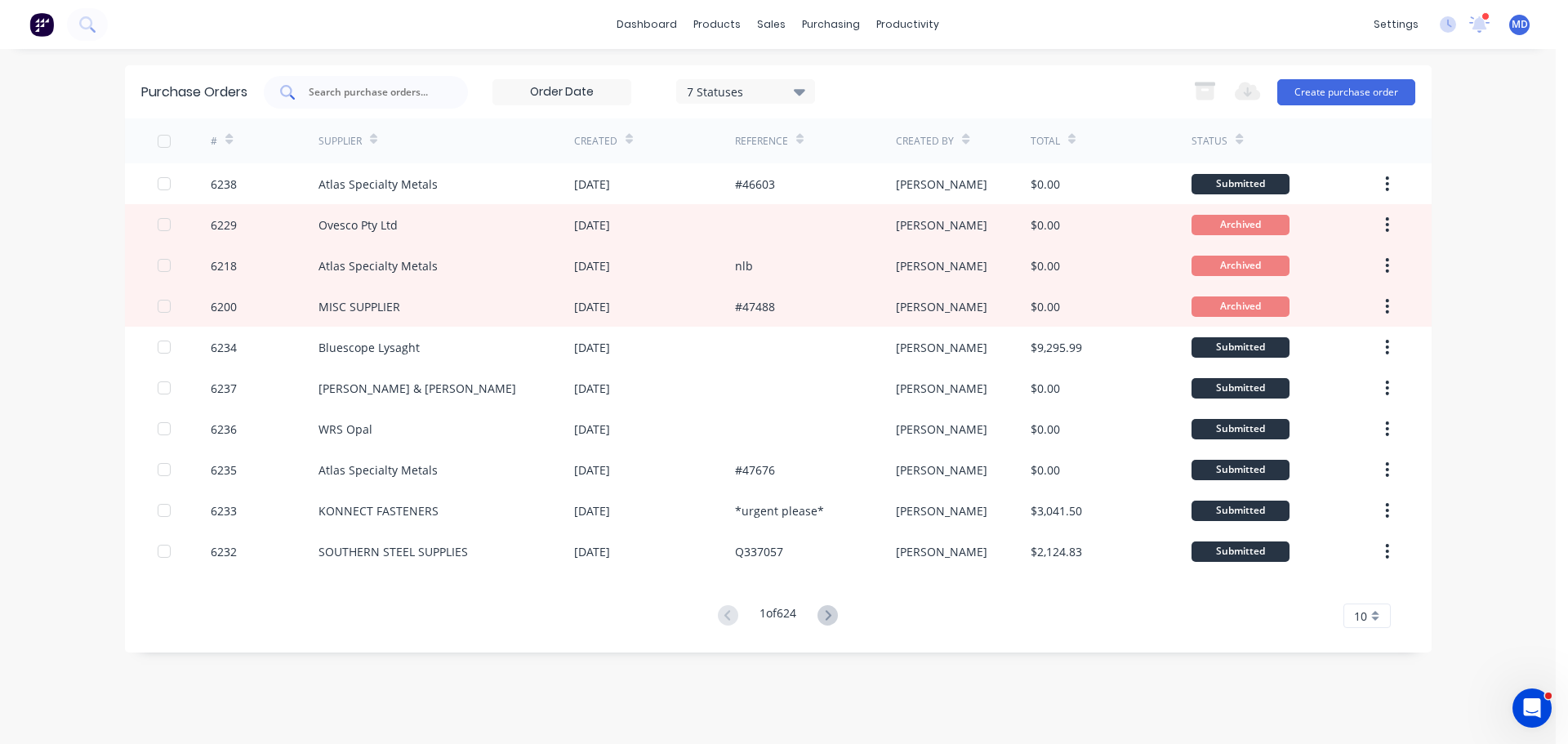
click at [351, 86] on input "text" at bounding box center [374, 92] width 136 height 17
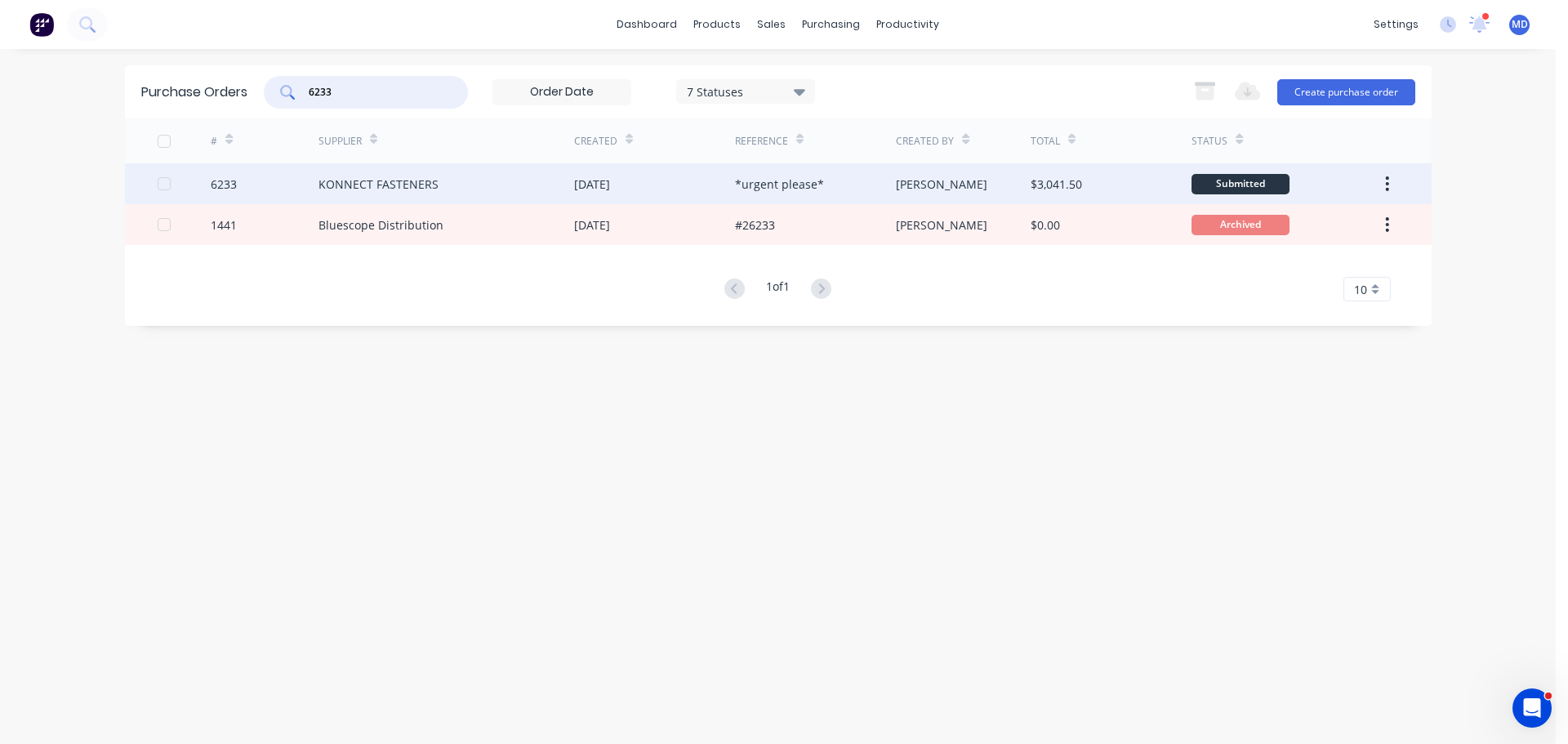
type input "6233"
click at [240, 172] on div "6233" at bounding box center [265, 183] width 108 height 41
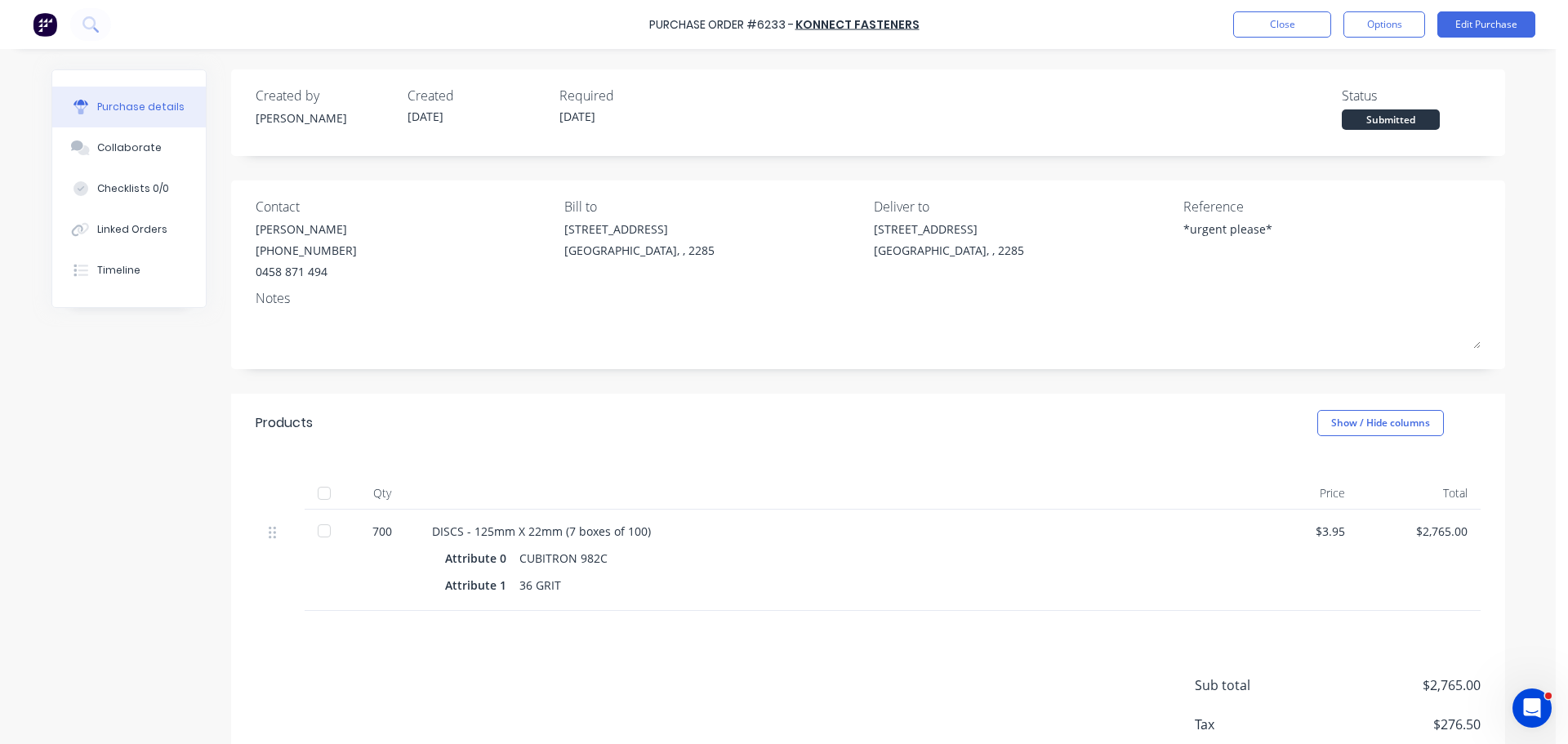
click at [1468, 6] on div "Purchase Order #6233 - KONNECT FASTENERS Close Options Edit Purchase" at bounding box center [784, 24] width 1568 height 49
click at [1473, 20] on button "Edit Purchase" at bounding box center [1486, 24] width 98 height 26
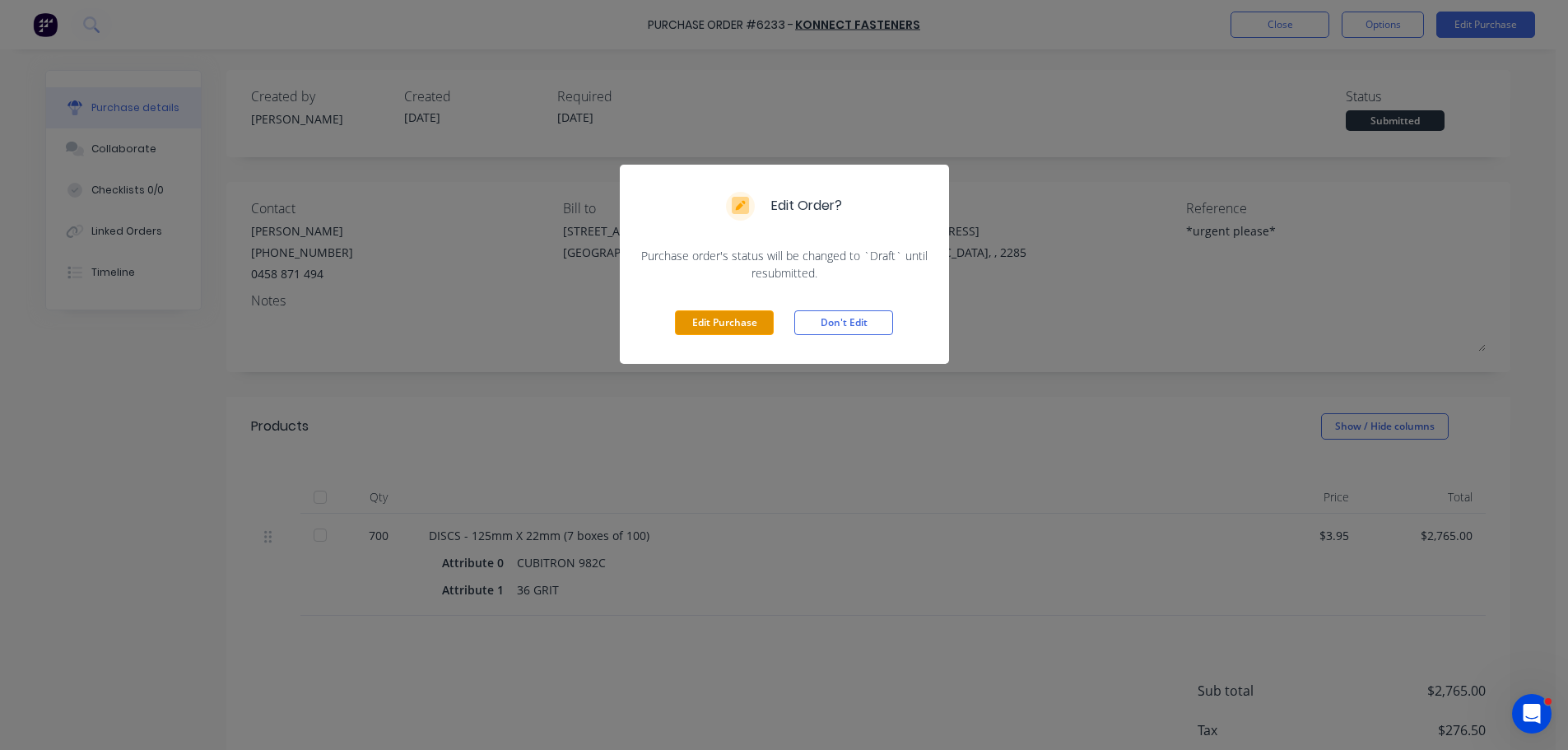
click at [695, 310] on button "Edit Purchase" at bounding box center [724, 322] width 99 height 24
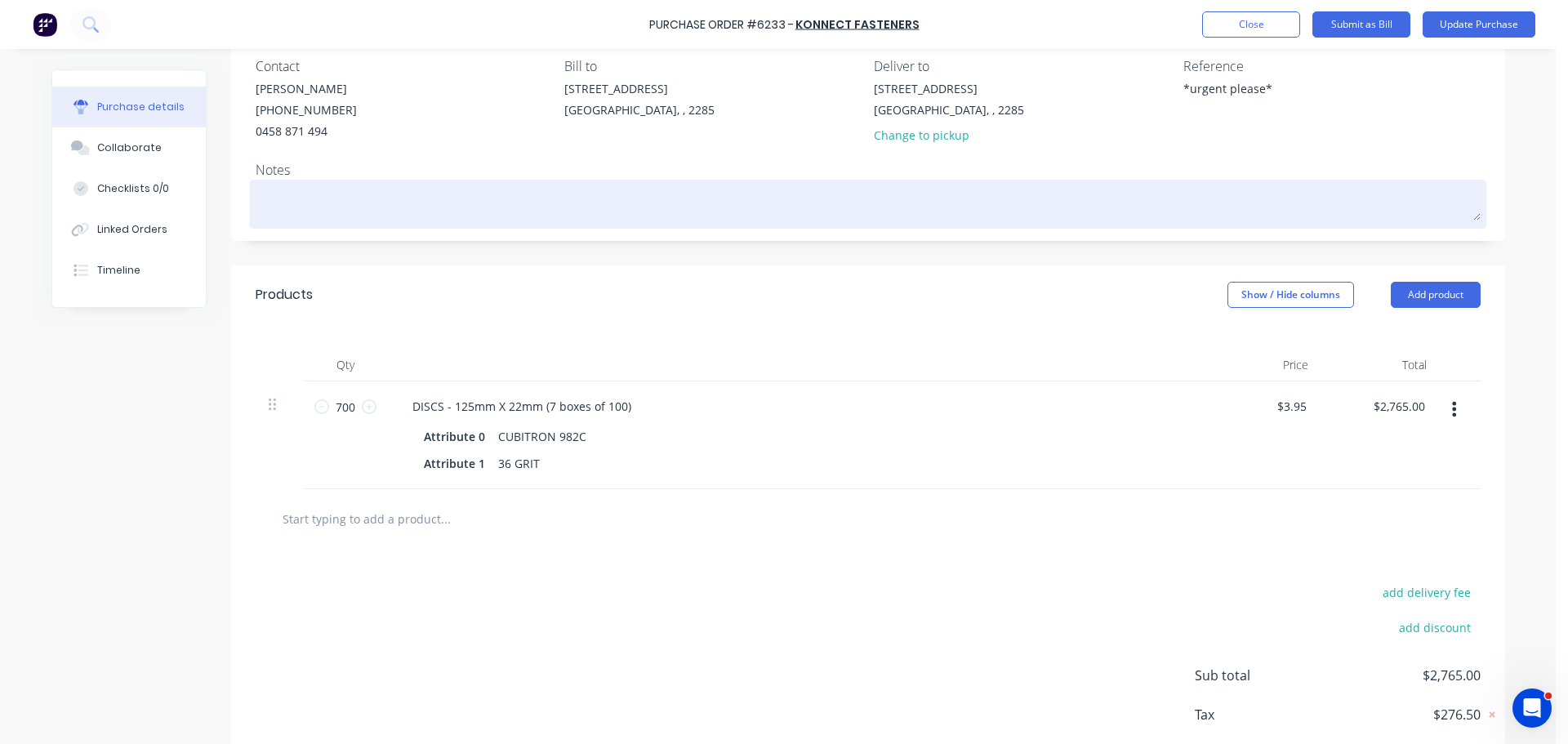
scroll to position [230, 0]
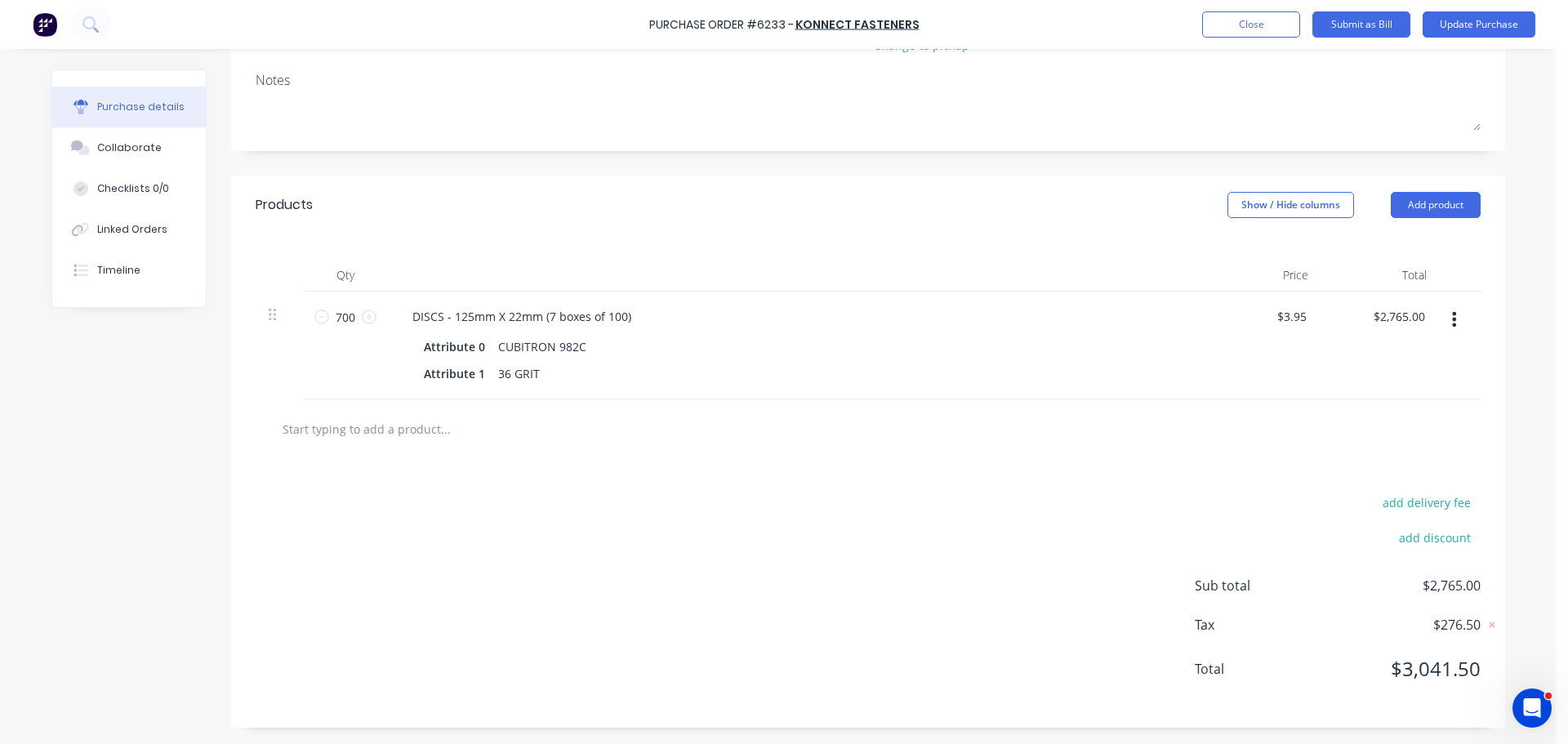
click at [1454, 320] on button "button" at bounding box center [1454, 318] width 38 height 29
click at [1382, 407] on button "Duplicate" at bounding box center [1405, 395] width 139 height 32
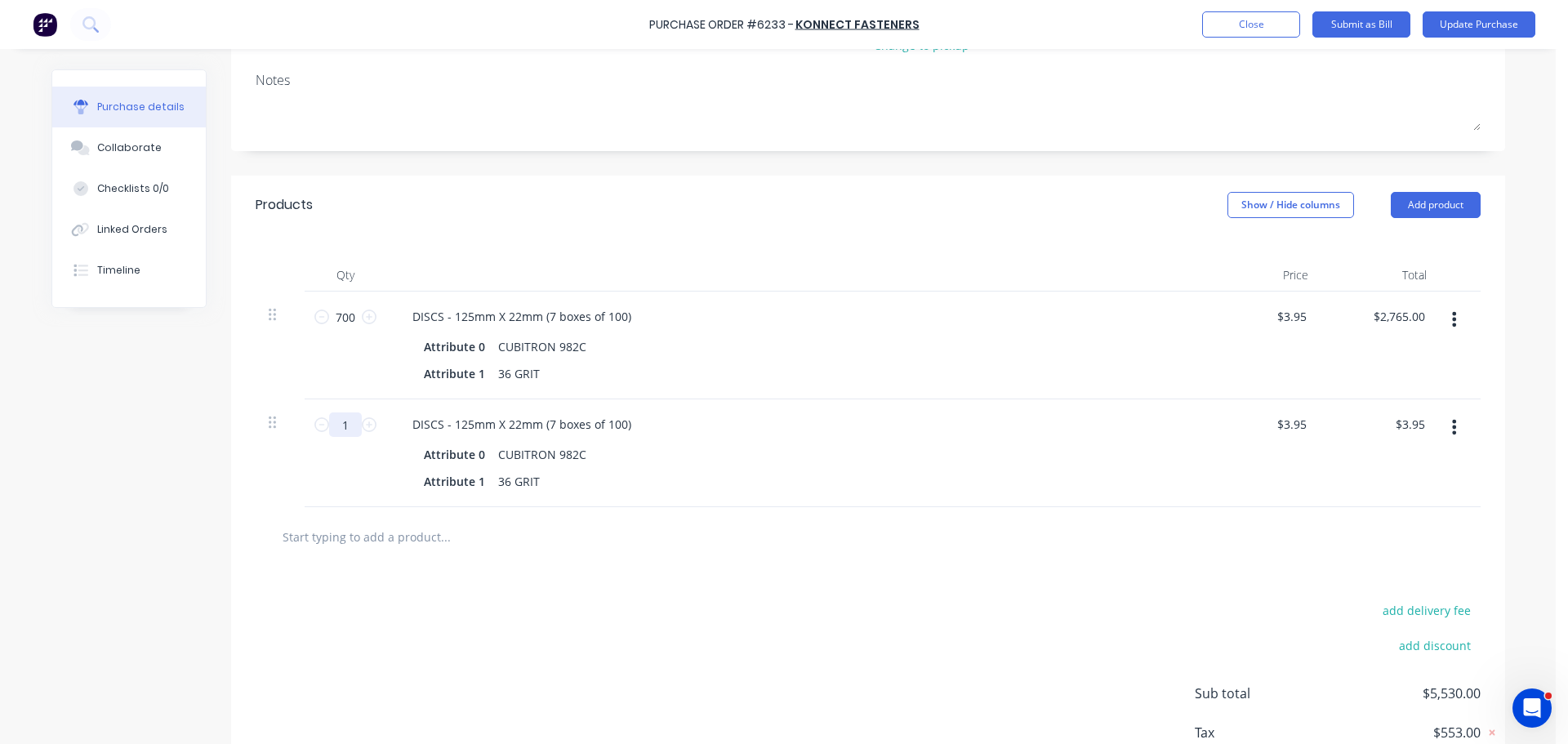
click at [342, 419] on input "1" at bounding box center [345, 424] width 32 height 24
type textarea "x"
type input "10"
type input "$39.50"
type textarea "x"
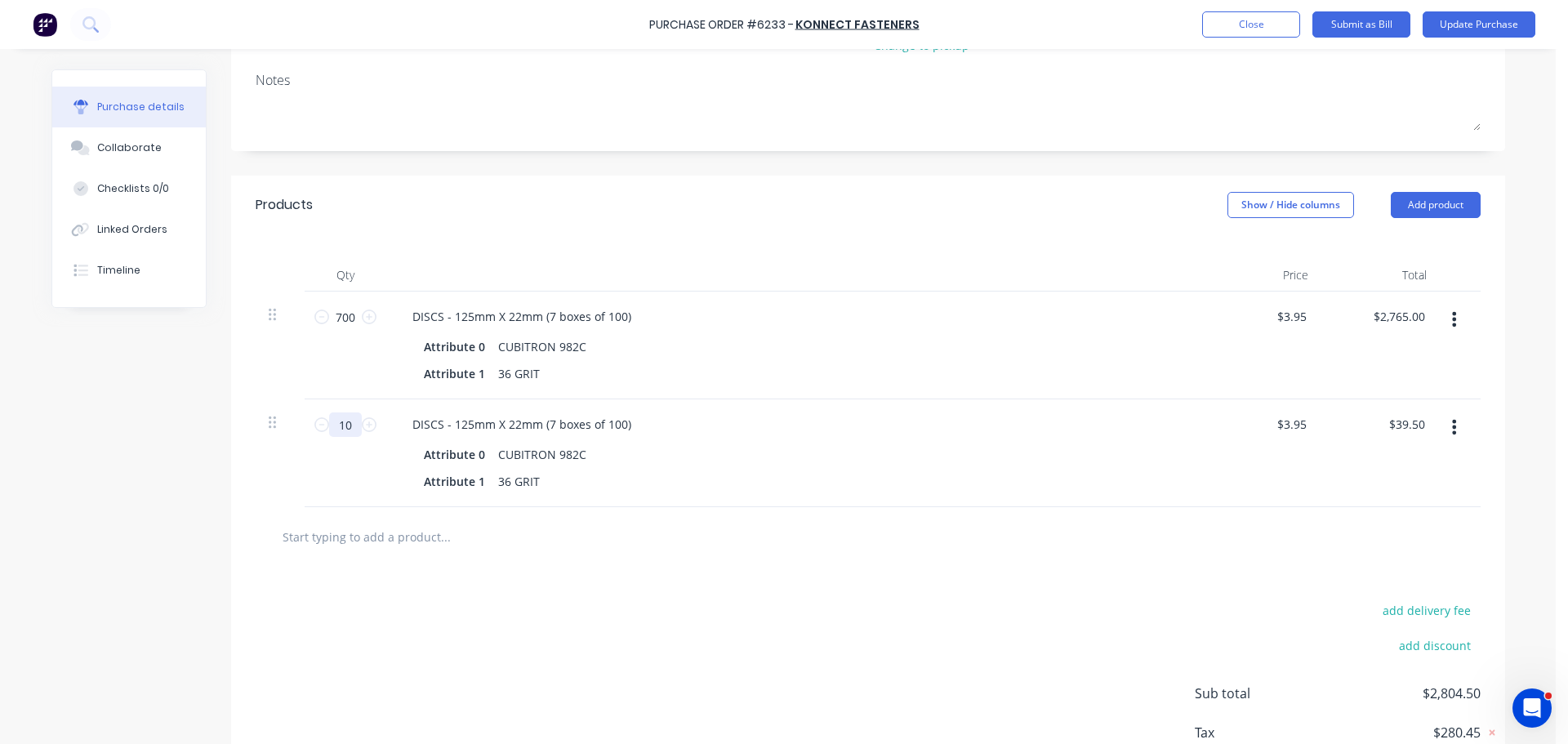
type input "100"
type input "$395.00"
type textarea "x"
type input "100"
click at [342, 321] on input "700" at bounding box center [345, 316] width 32 height 24
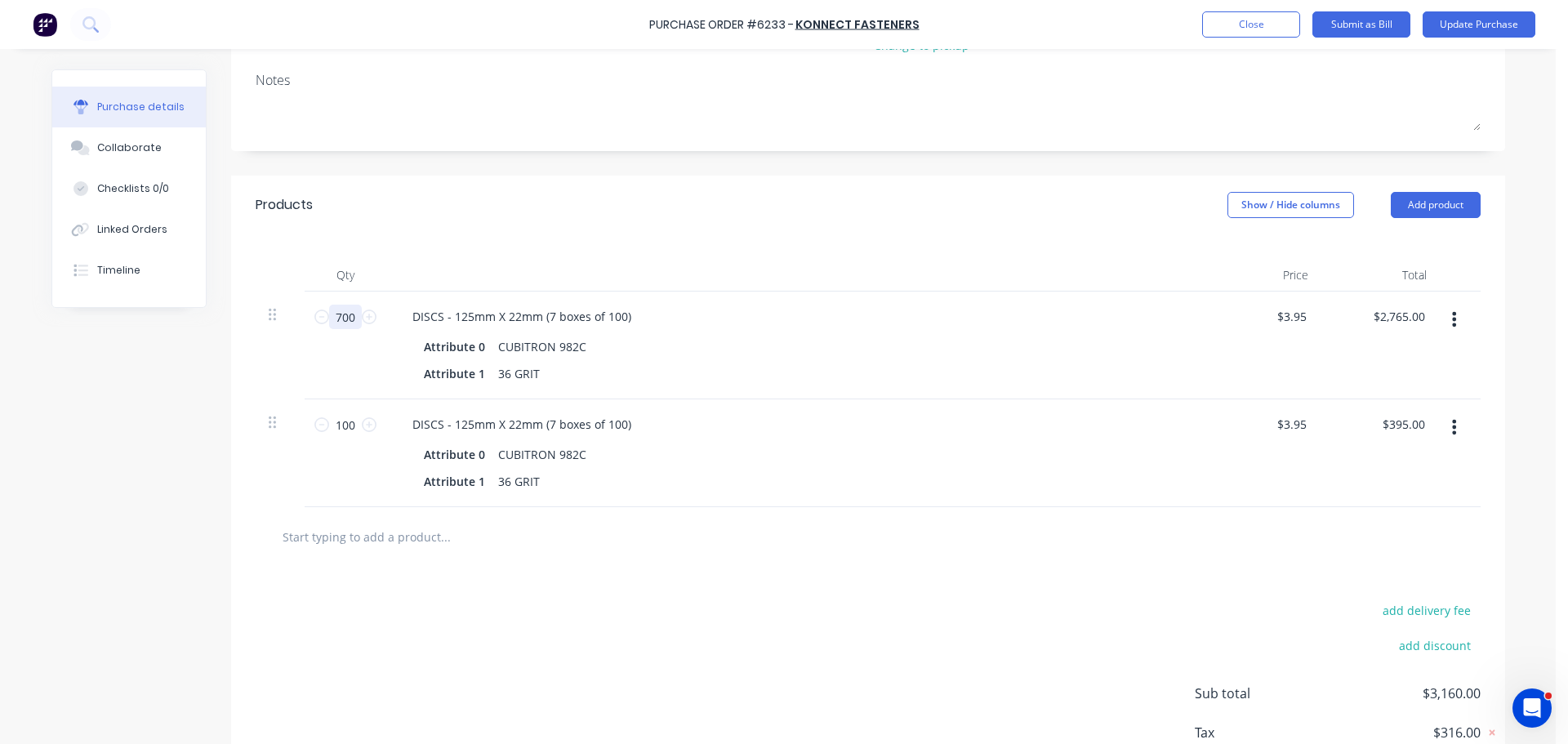
type textarea "x"
type input "6"
type input "$23.70"
type textarea "x"
type input "60"
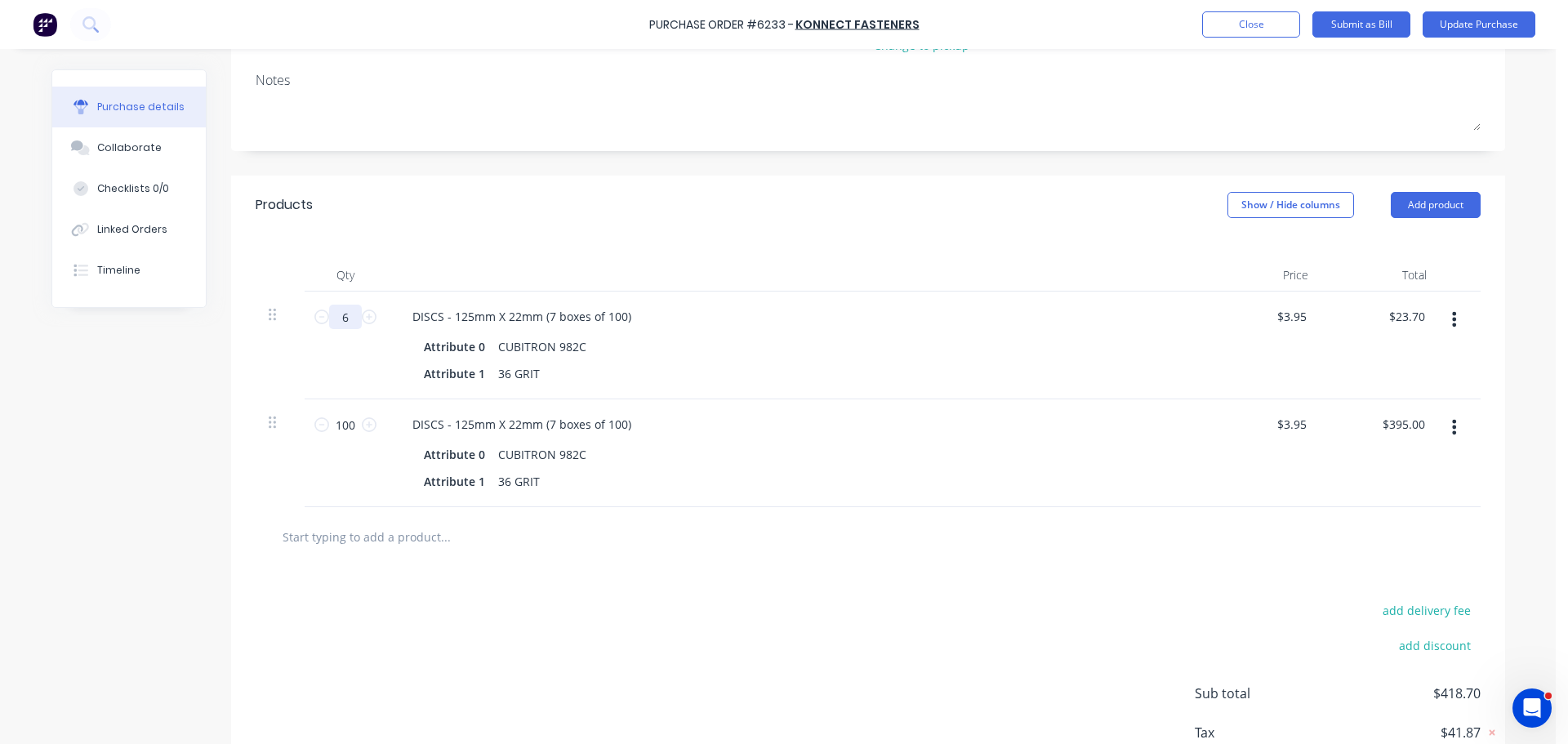
type input "$237.00"
type textarea "x"
type input "600"
type input "$2,370.00"
type textarea "x"
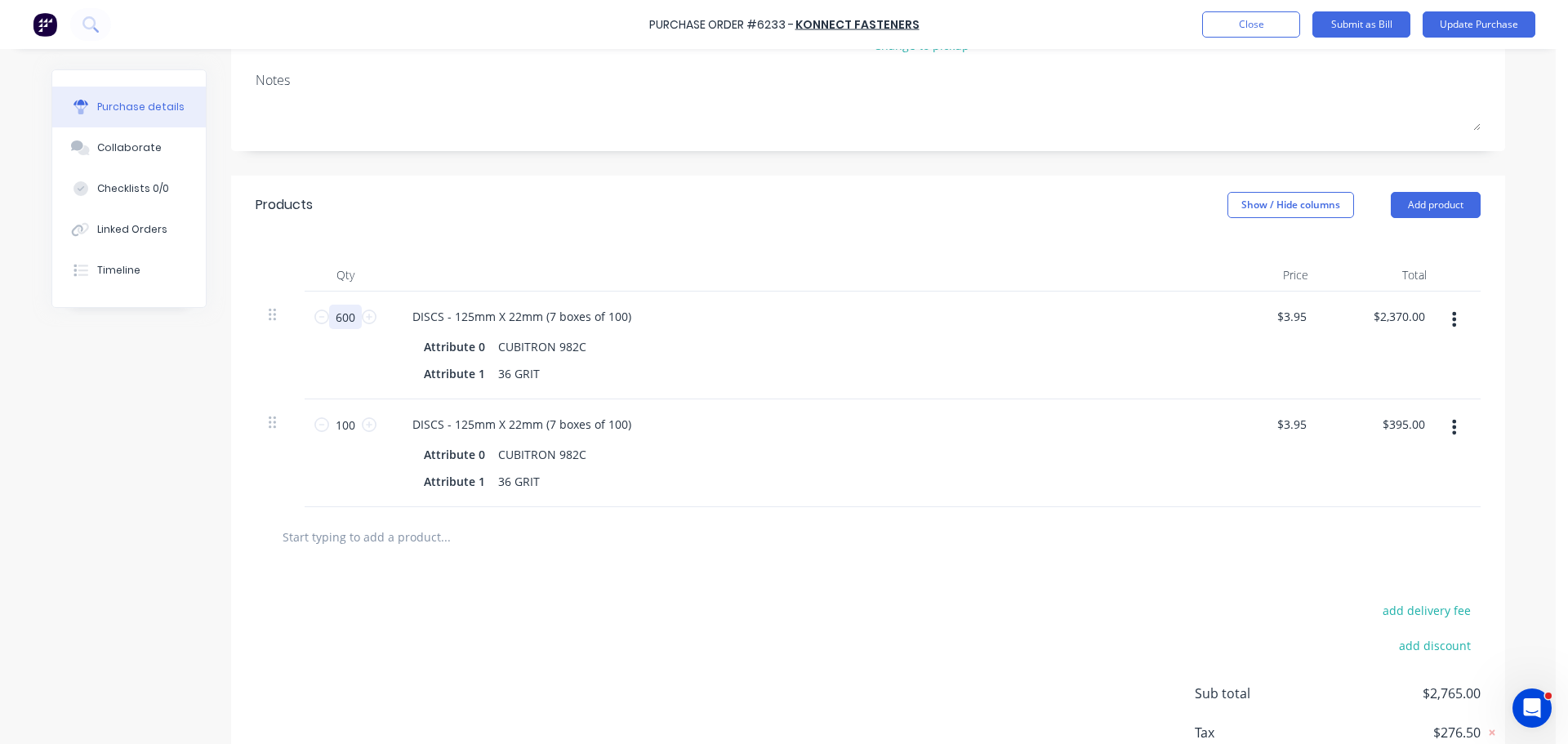
type input "600"
click at [745, 354] on div "Attribute 0 CUBITRON 982C" at bounding box center [791, 347] width 748 height 23
type textarea "x"
click at [630, 430] on div "DISCS - 125mm X 22mm (7 boxes of 100)" at bounding box center [522, 424] width 245 height 23
click at [1481, 32] on button "Update Purchase" at bounding box center [1480, 24] width 113 height 26
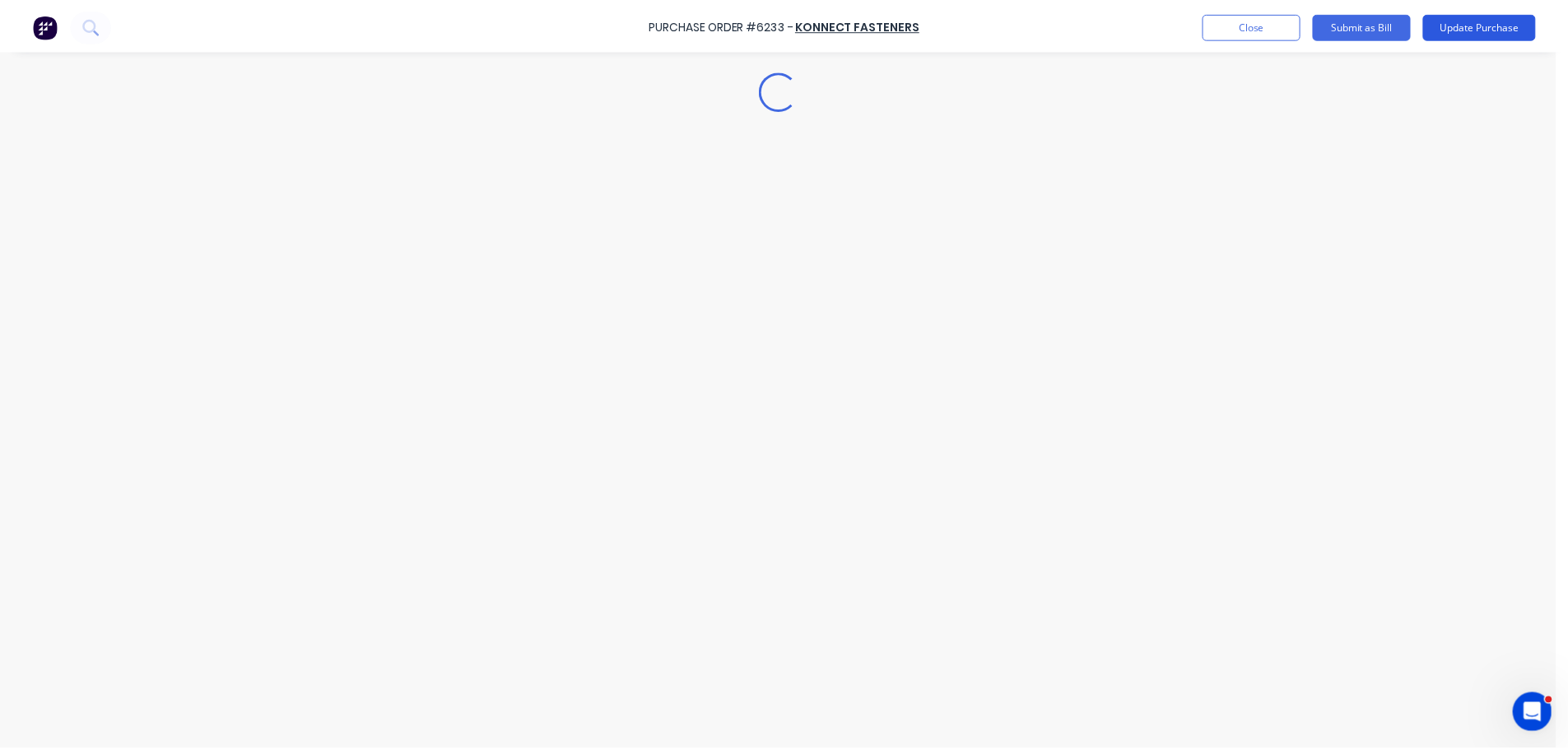
scroll to position [0, 0]
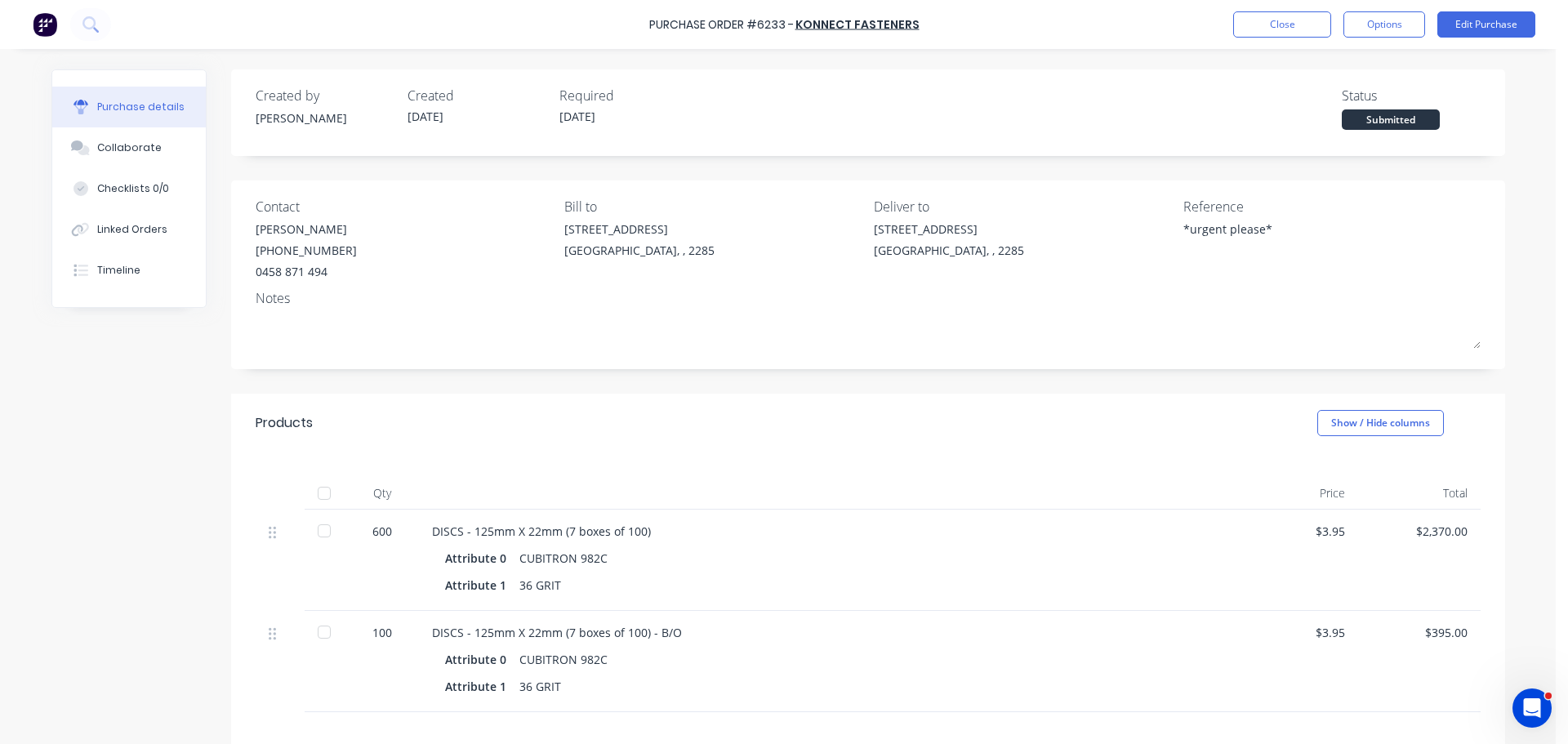
click at [310, 528] on div at bounding box center [324, 530] width 32 height 32
type textarea "x"
click at [1268, 22] on button "Close" at bounding box center [1283, 24] width 98 height 26
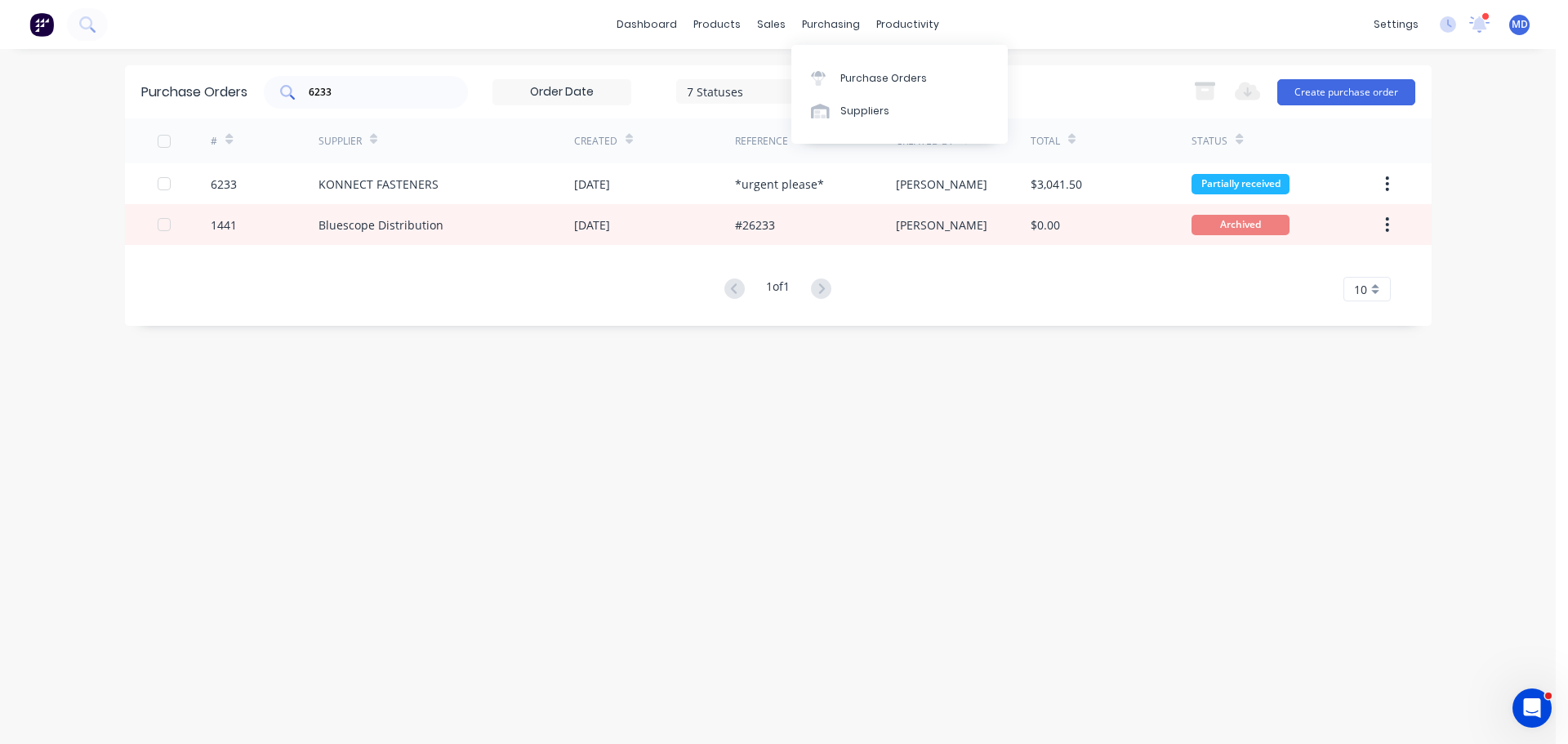
click at [351, 91] on input "6233" at bounding box center [374, 92] width 136 height 17
type input "6"
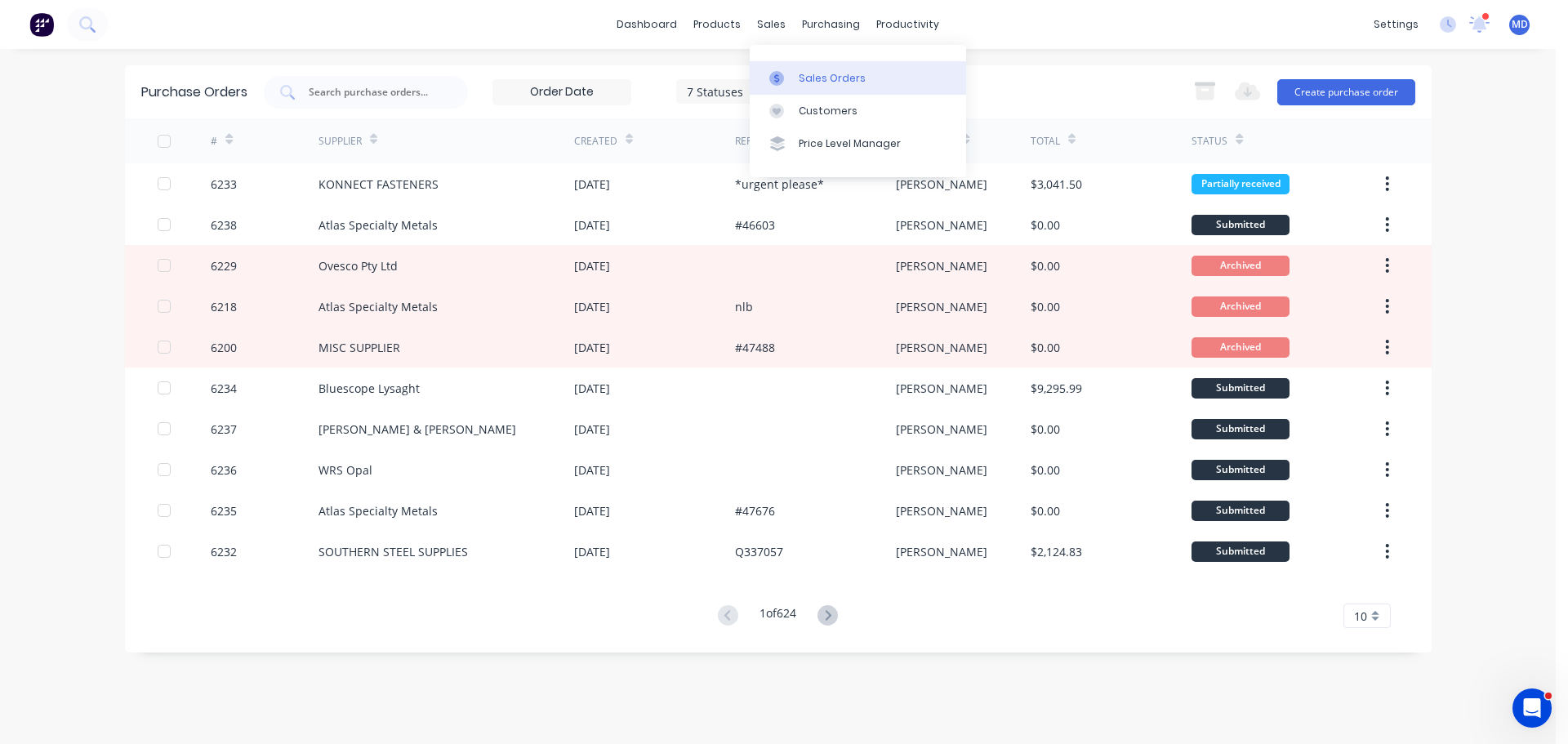
click at [790, 72] on div at bounding box center [781, 78] width 24 height 15
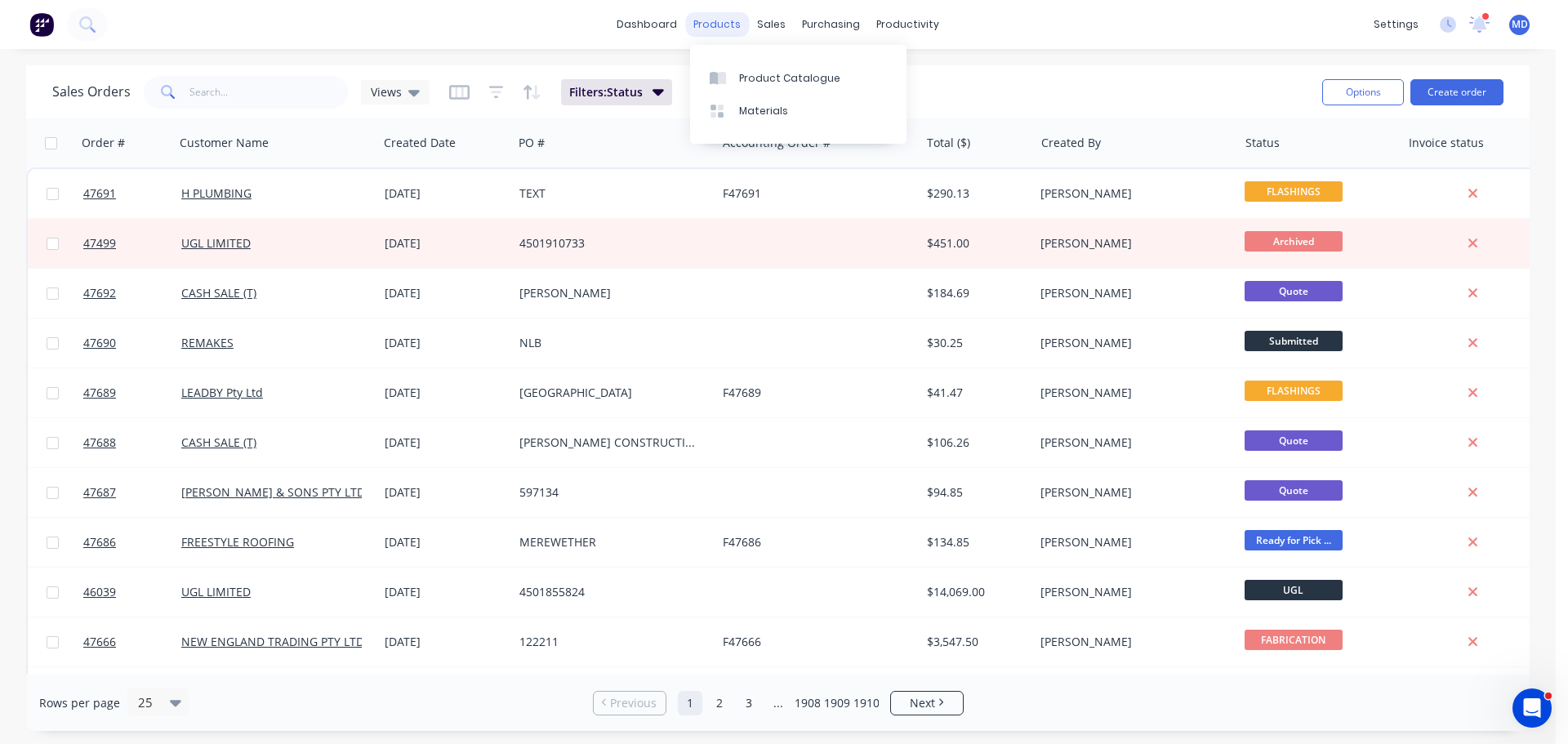
click at [720, 25] on div "products" at bounding box center [717, 24] width 64 height 24
drag, startPoint x: 748, startPoint y: 72, endPoint x: 759, endPoint y: 67, distance: 12.1
click at [748, 72] on div "Product Catalogue" at bounding box center [790, 78] width 101 height 15
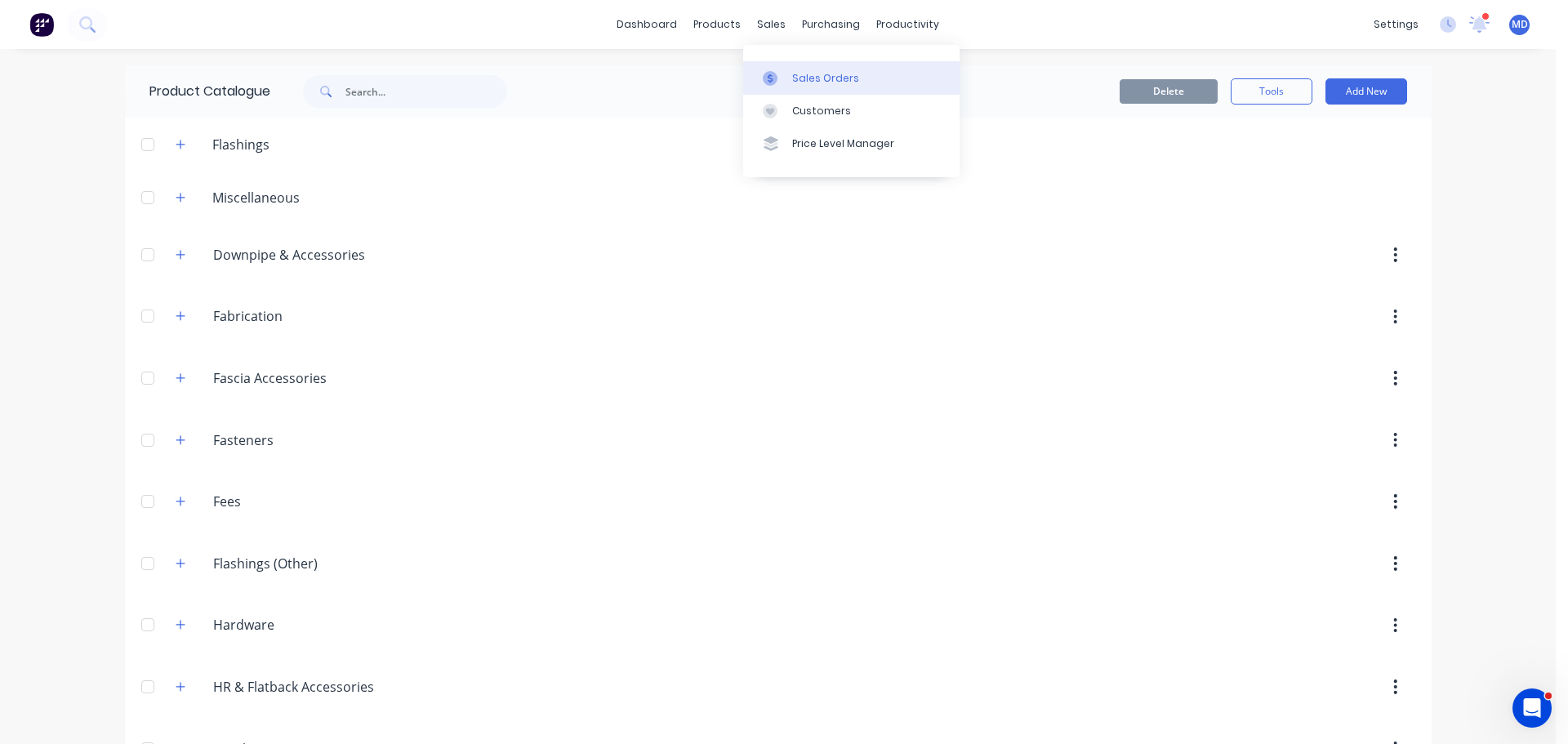
click at [799, 78] on div "Sales Orders" at bounding box center [826, 78] width 67 height 15
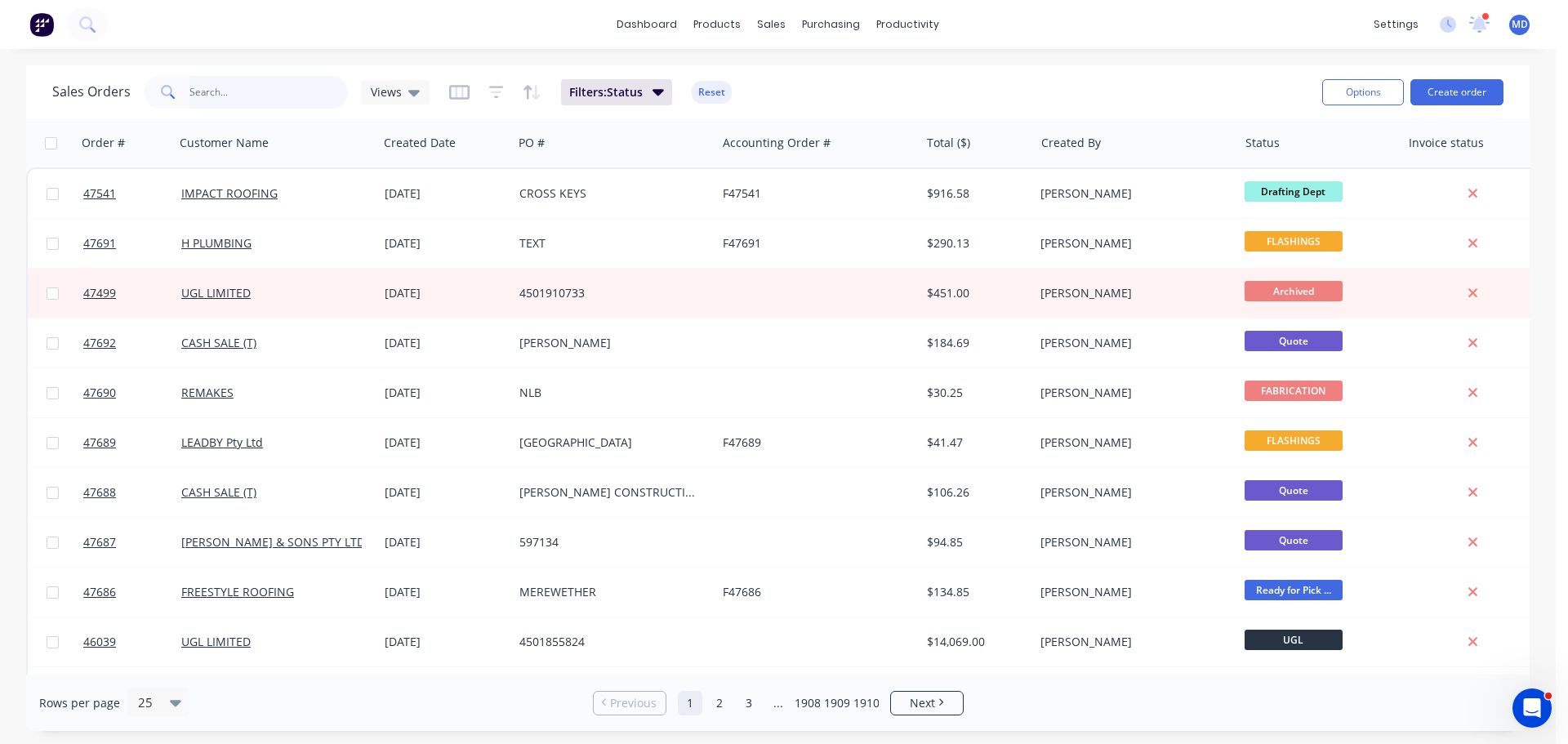
click at [249, 97] on input "text" at bounding box center [269, 91] width 159 height 32
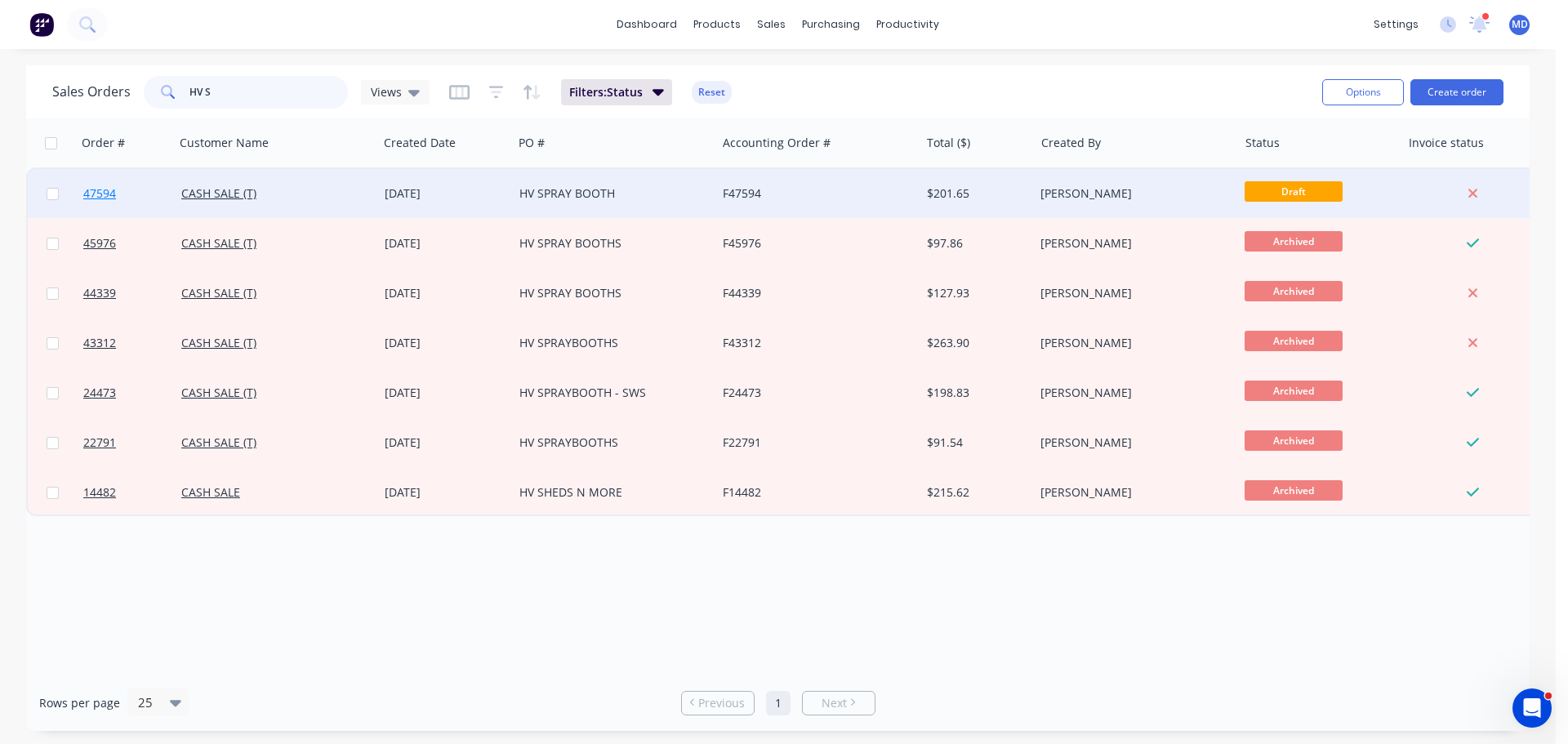
type input "HV S"
click at [101, 202] on link "47594" at bounding box center [132, 193] width 98 height 49
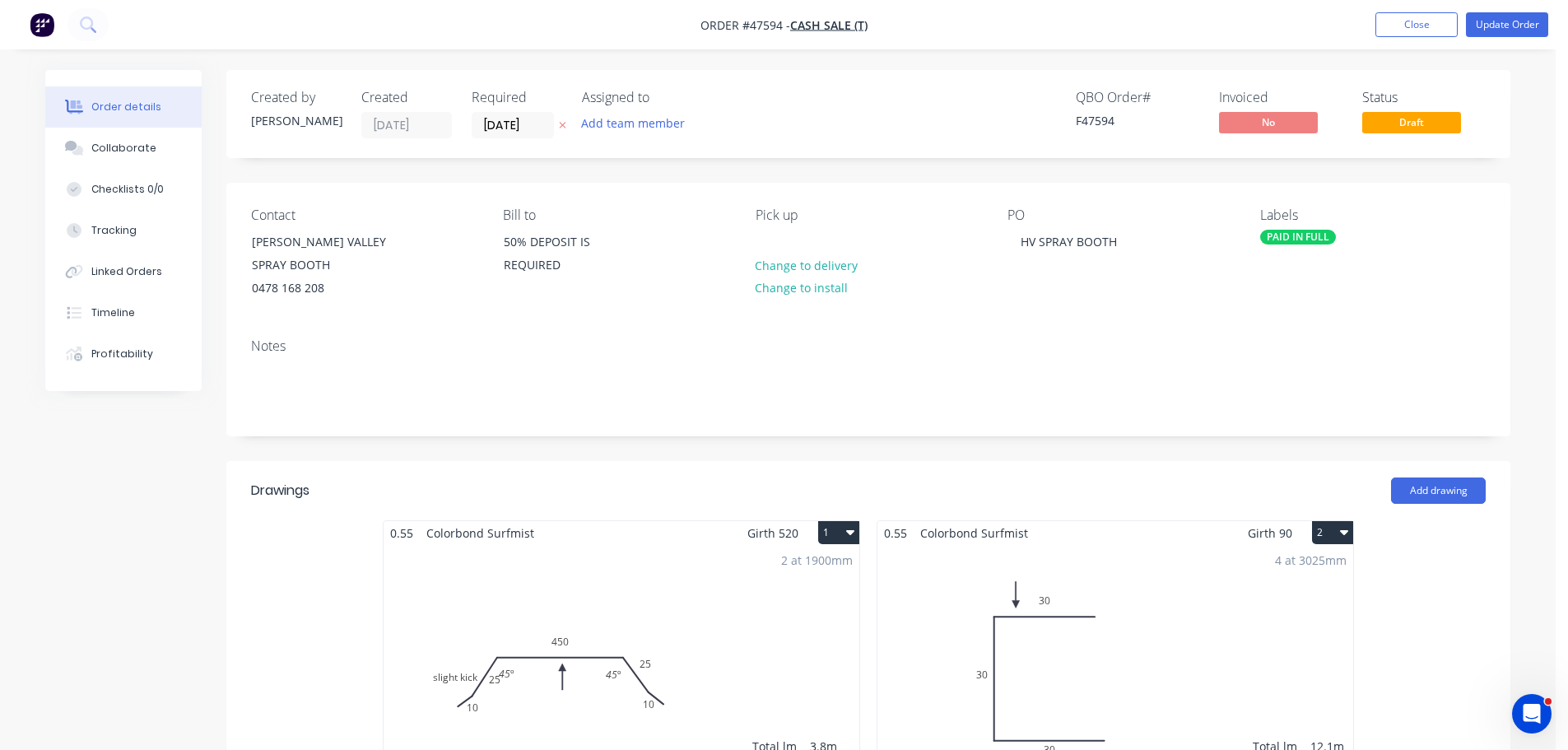
click at [675, 546] on div "2 at 1900mm Total lm $/M Total 3.8m $29.04 $110.35" at bounding box center [622, 670] width 476 height 251
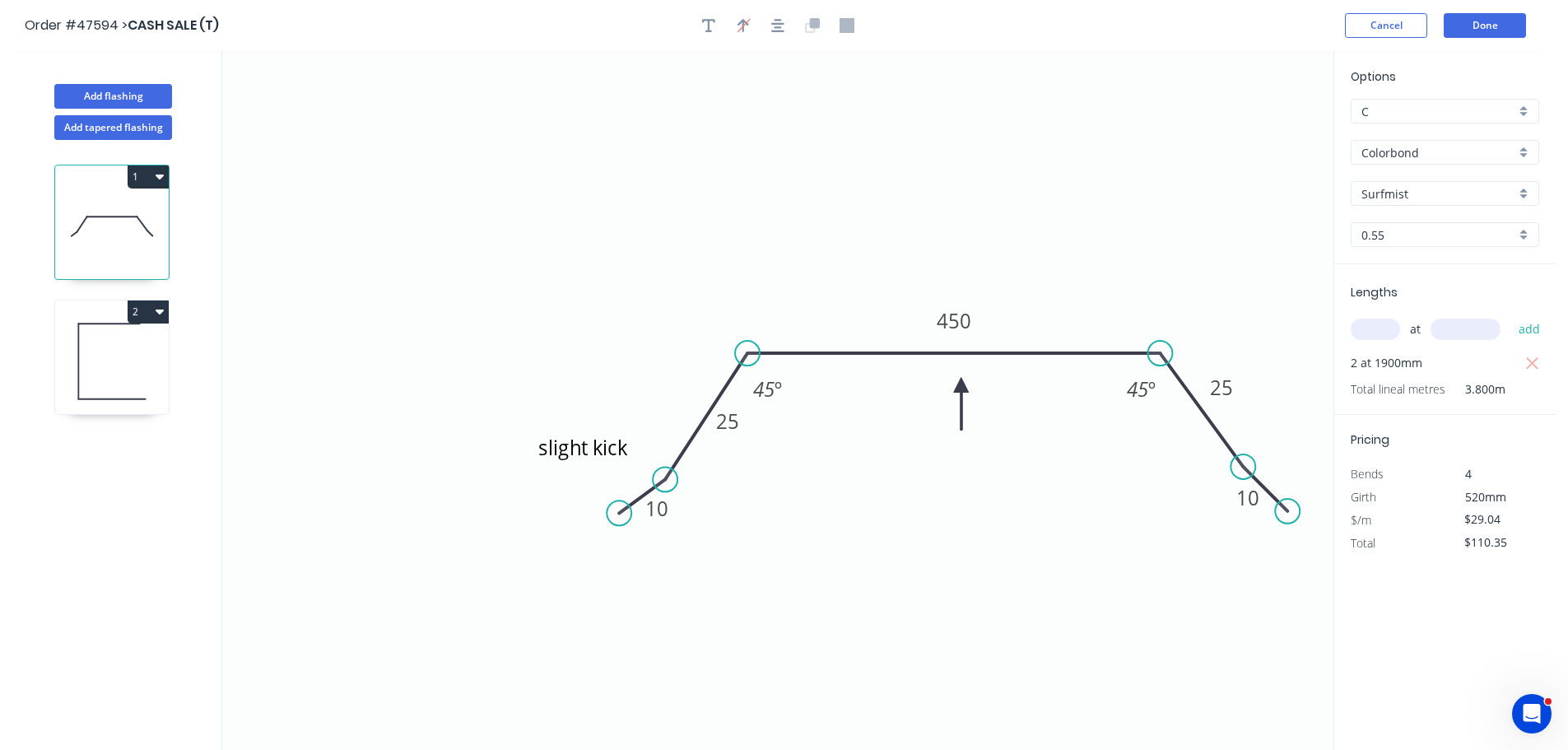
drag, startPoint x: 1297, startPoint y: 505, endPoint x: 1288, endPoint y: 509, distance: 9.8
click at [1288, 509] on circle at bounding box center [1286, 510] width 24 height 24
click at [625, 517] on circle at bounding box center [625, 518] width 24 height 24
click at [1467, 28] on button "Done" at bounding box center [1484, 25] width 82 height 24
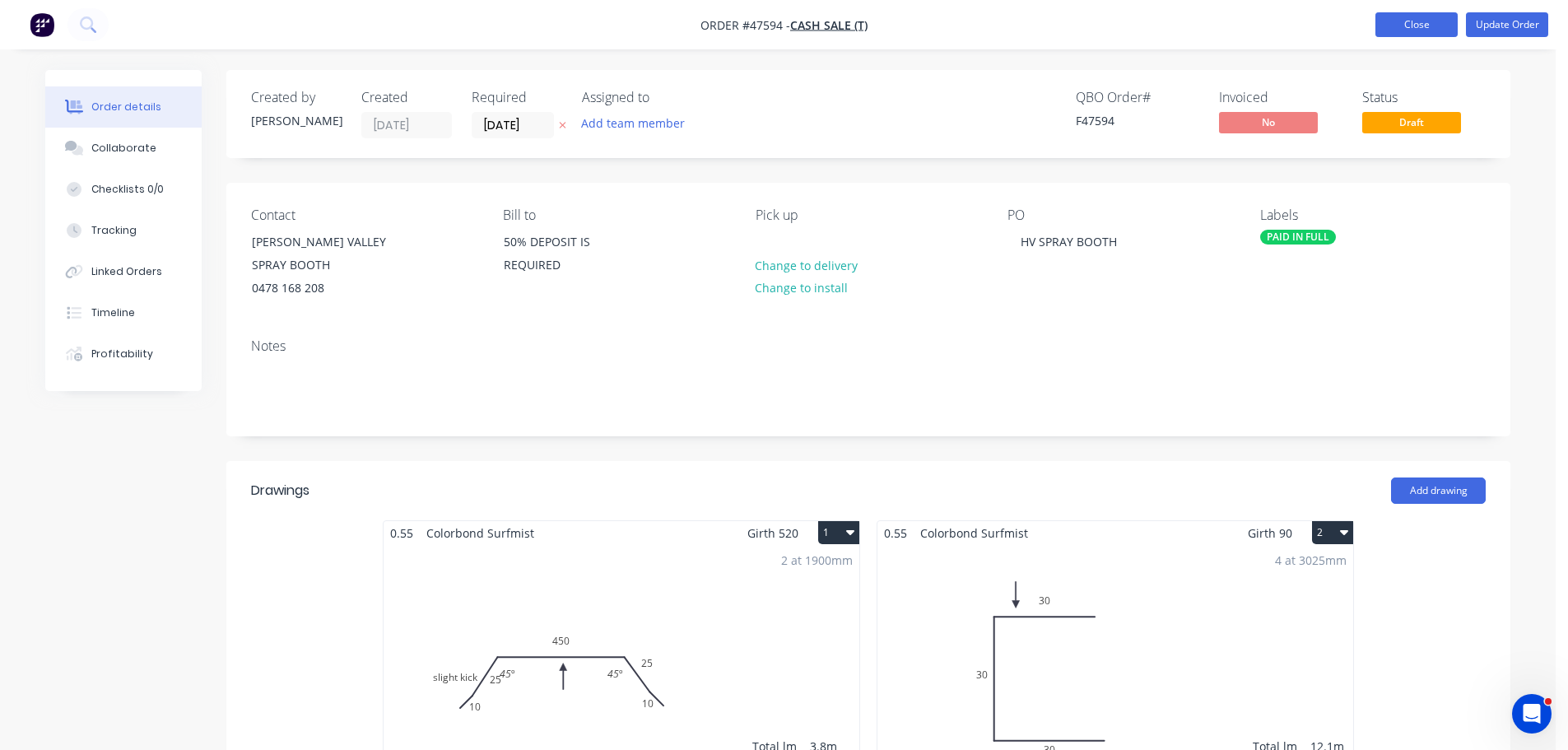
click at [1404, 25] on button "Close" at bounding box center [1416, 24] width 82 height 24
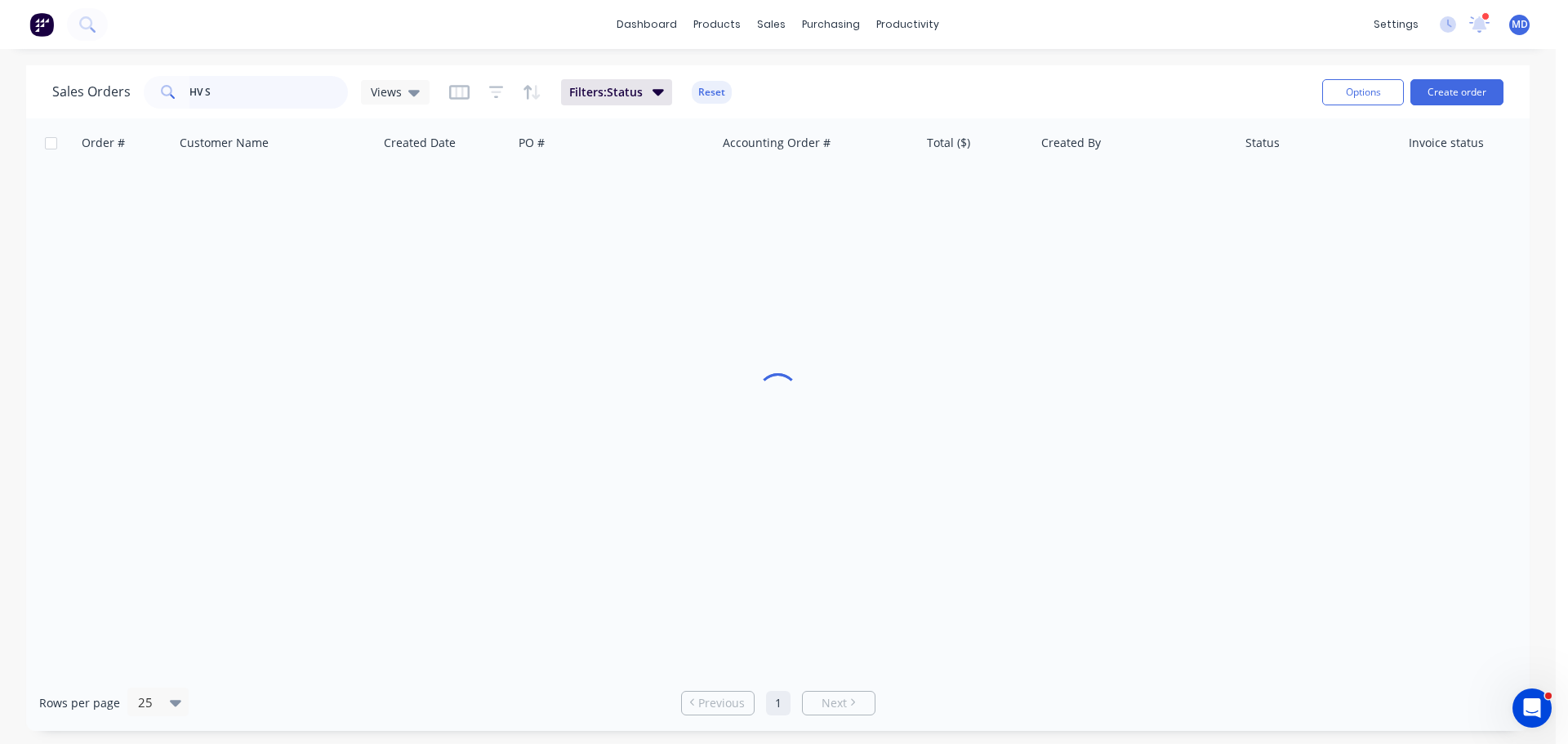
click at [287, 106] on input "HV S" at bounding box center [269, 91] width 159 height 32
type input "H"
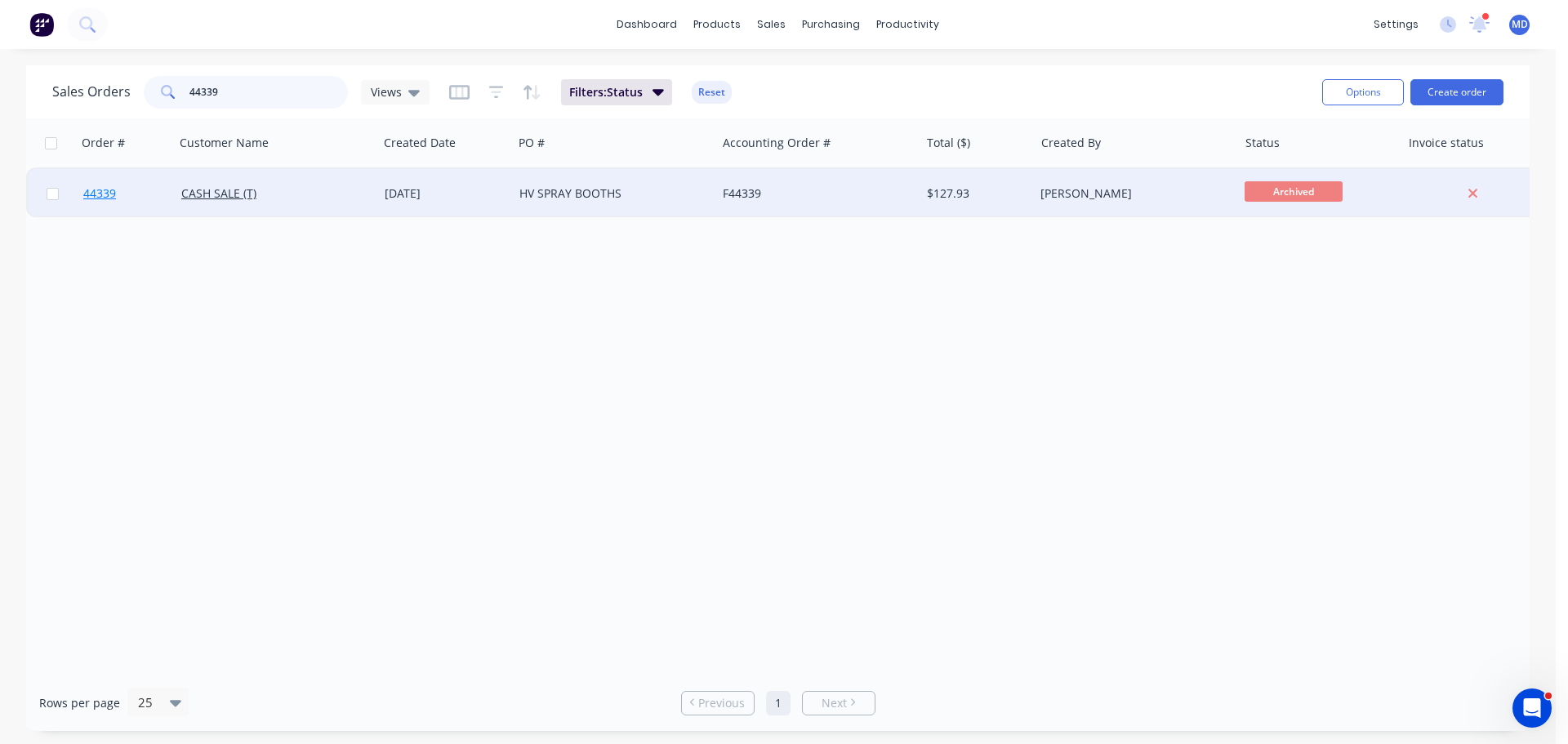
type input "44339"
click at [106, 185] on link "44339" at bounding box center [132, 193] width 98 height 49
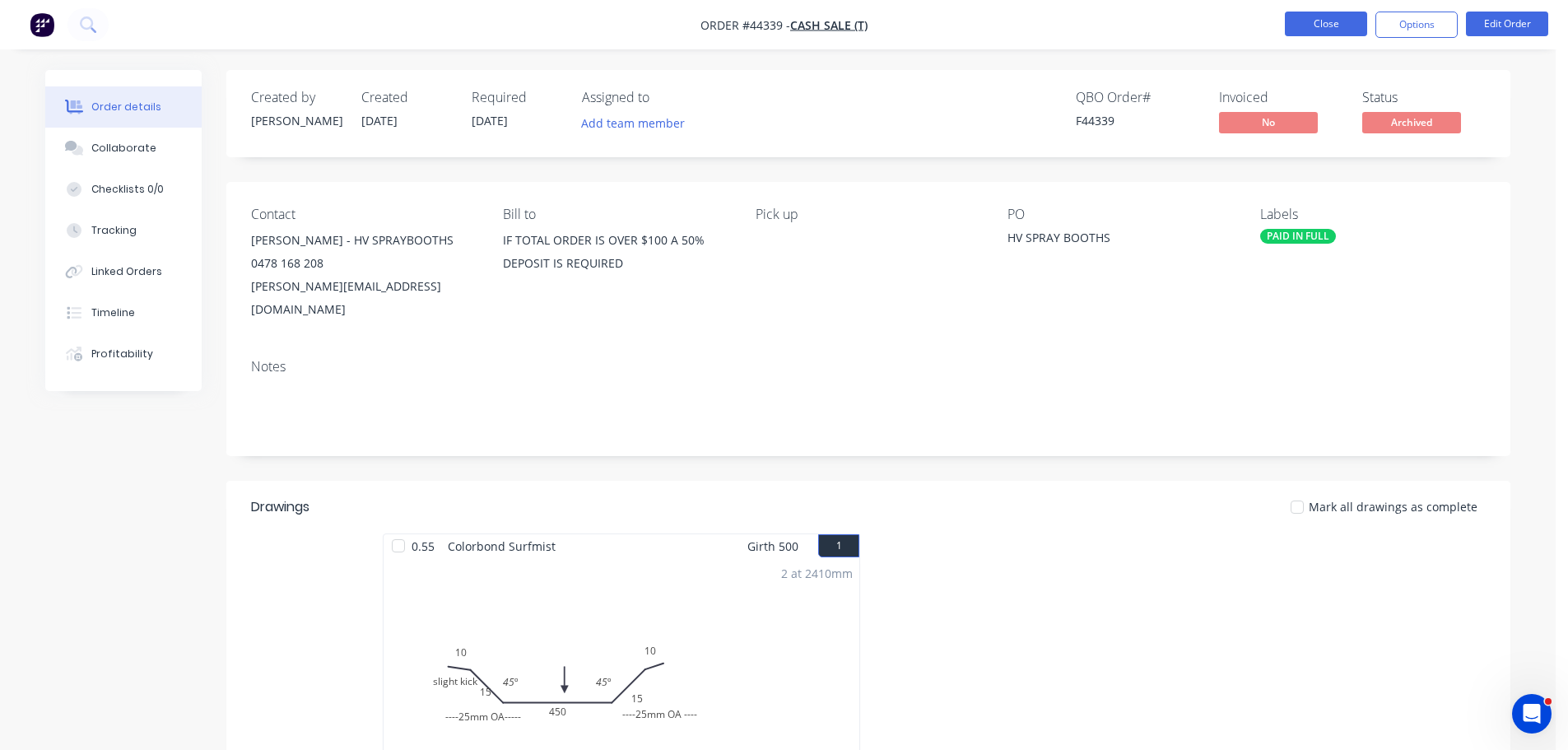
click at [1327, 23] on button "Close" at bounding box center [1326, 23] width 82 height 24
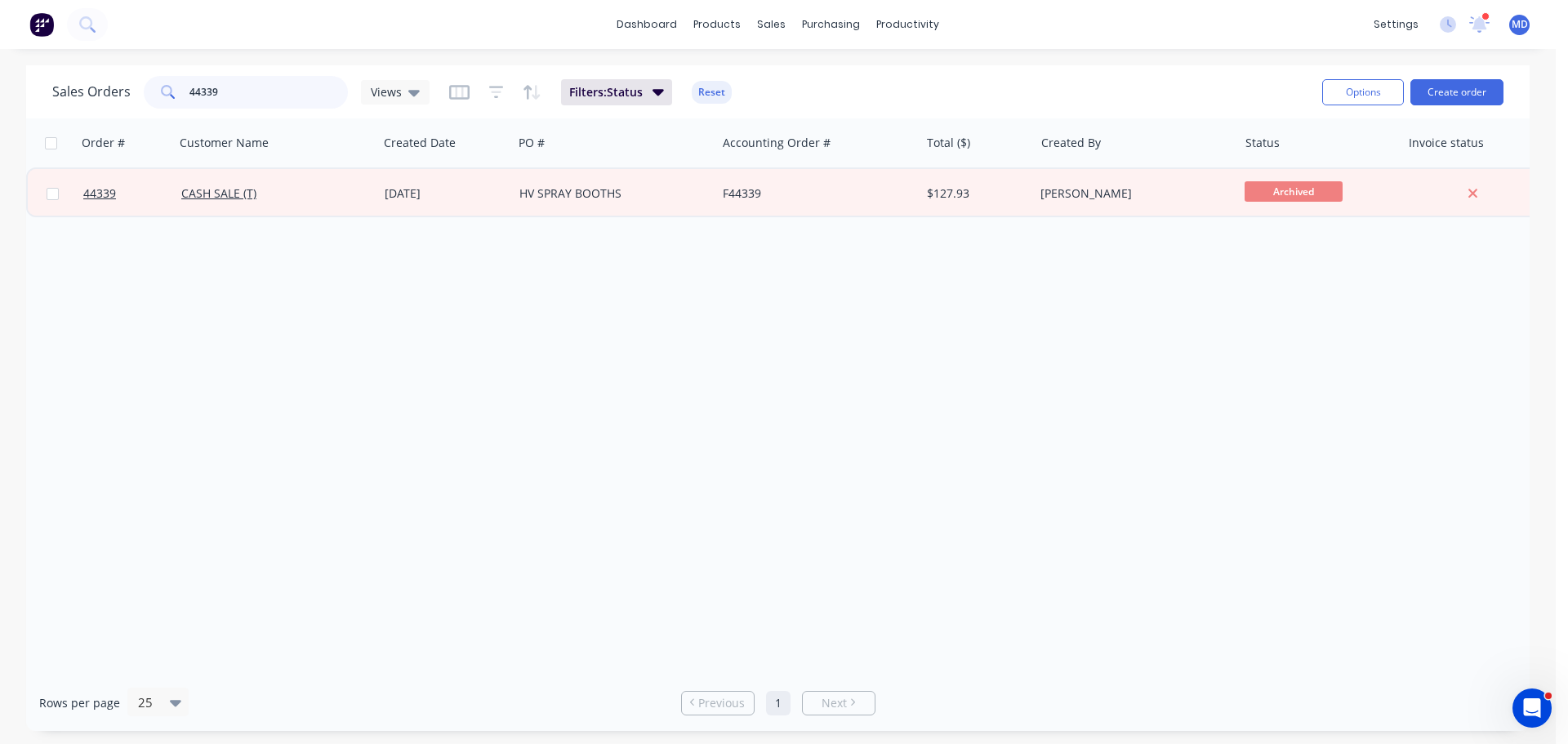
drag, startPoint x: 241, startPoint y: 101, endPoint x: 137, endPoint y: 101, distance: 104.0
click at [137, 101] on div "Sales Orders 44339 Views" at bounding box center [241, 91] width 378 height 32
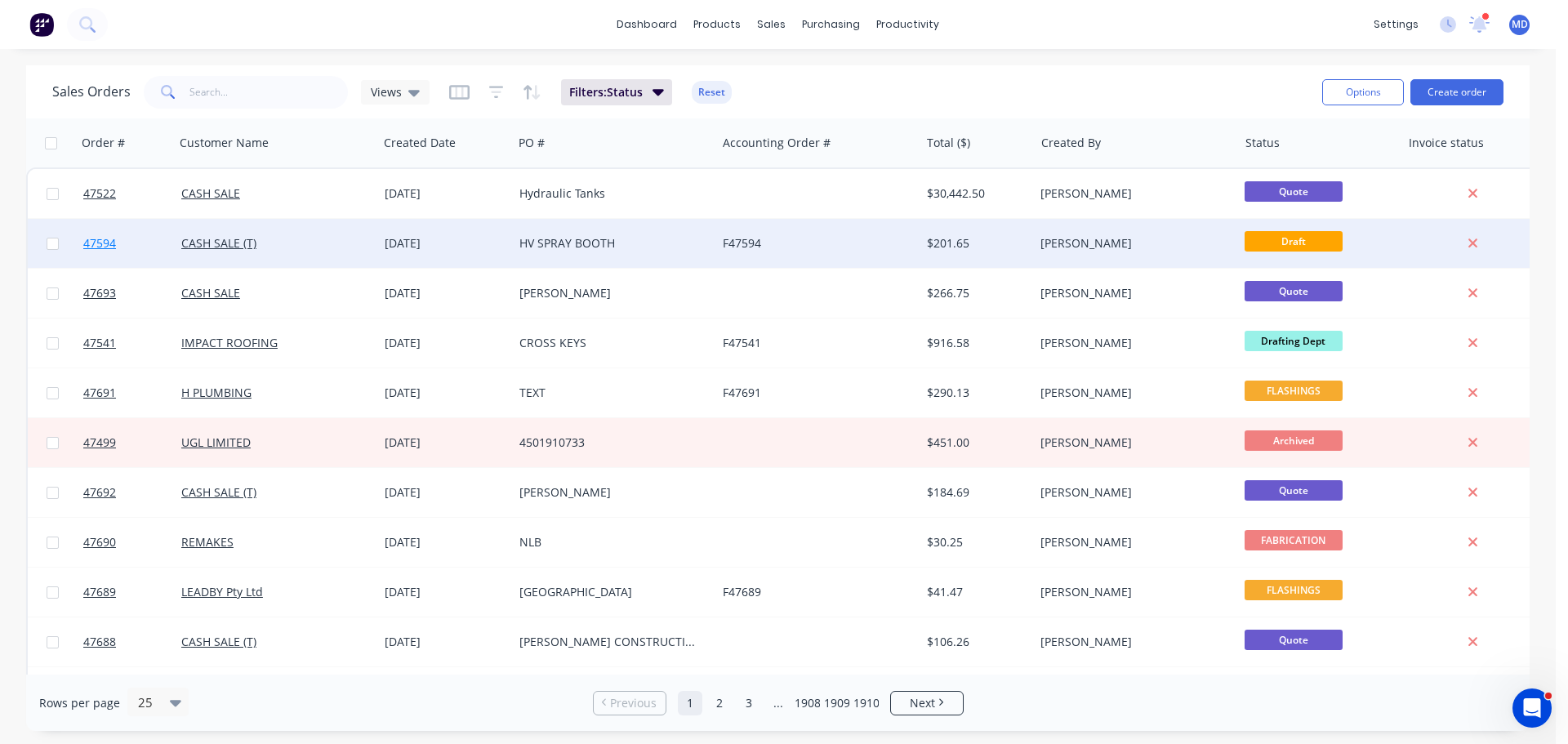
click at [94, 239] on span "47594" at bounding box center [99, 244] width 32 height 17
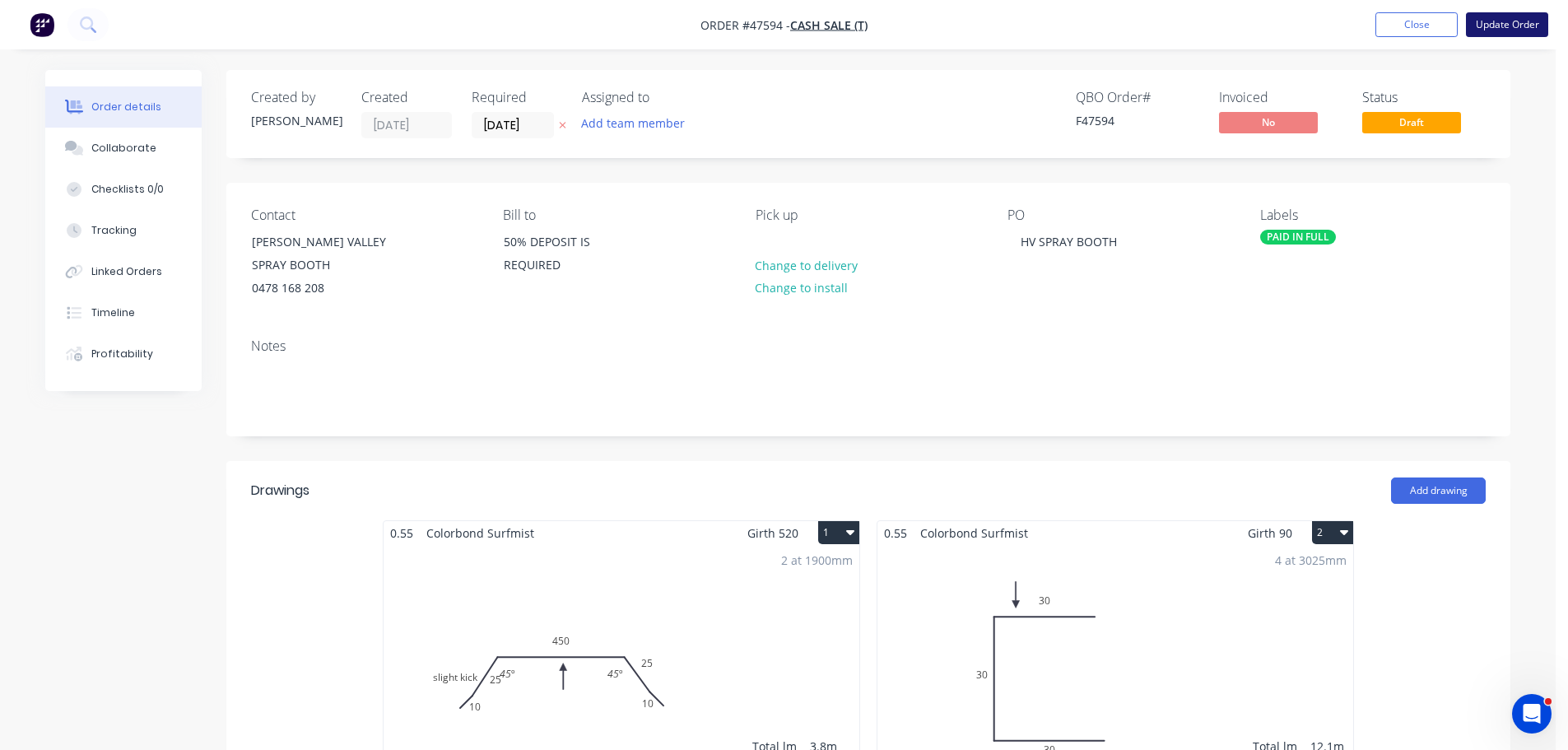
click at [1513, 17] on button "Update Order" at bounding box center [1507, 24] width 82 height 24
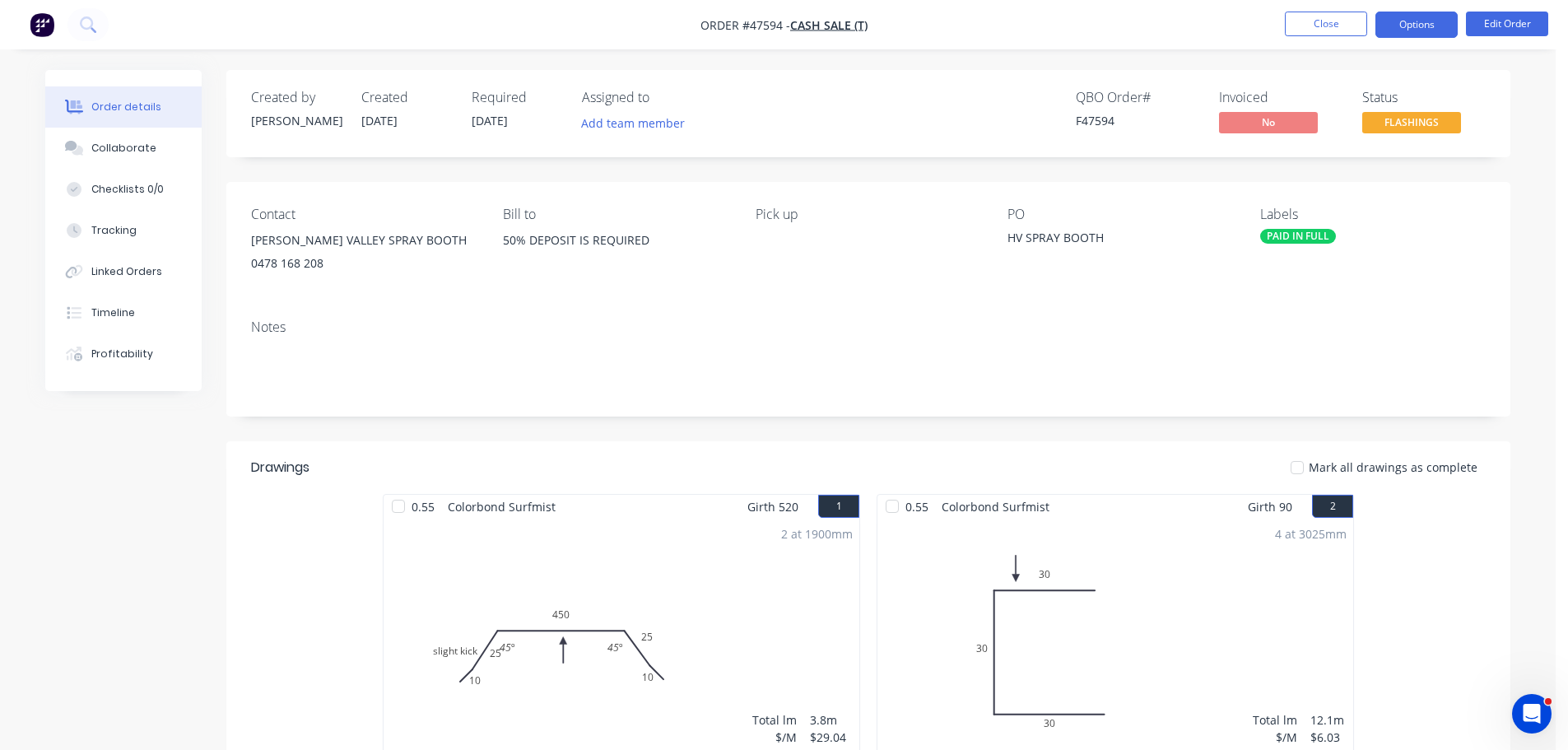
click at [1427, 27] on button "Options" at bounding box center [1416, 24] width 82 height 26
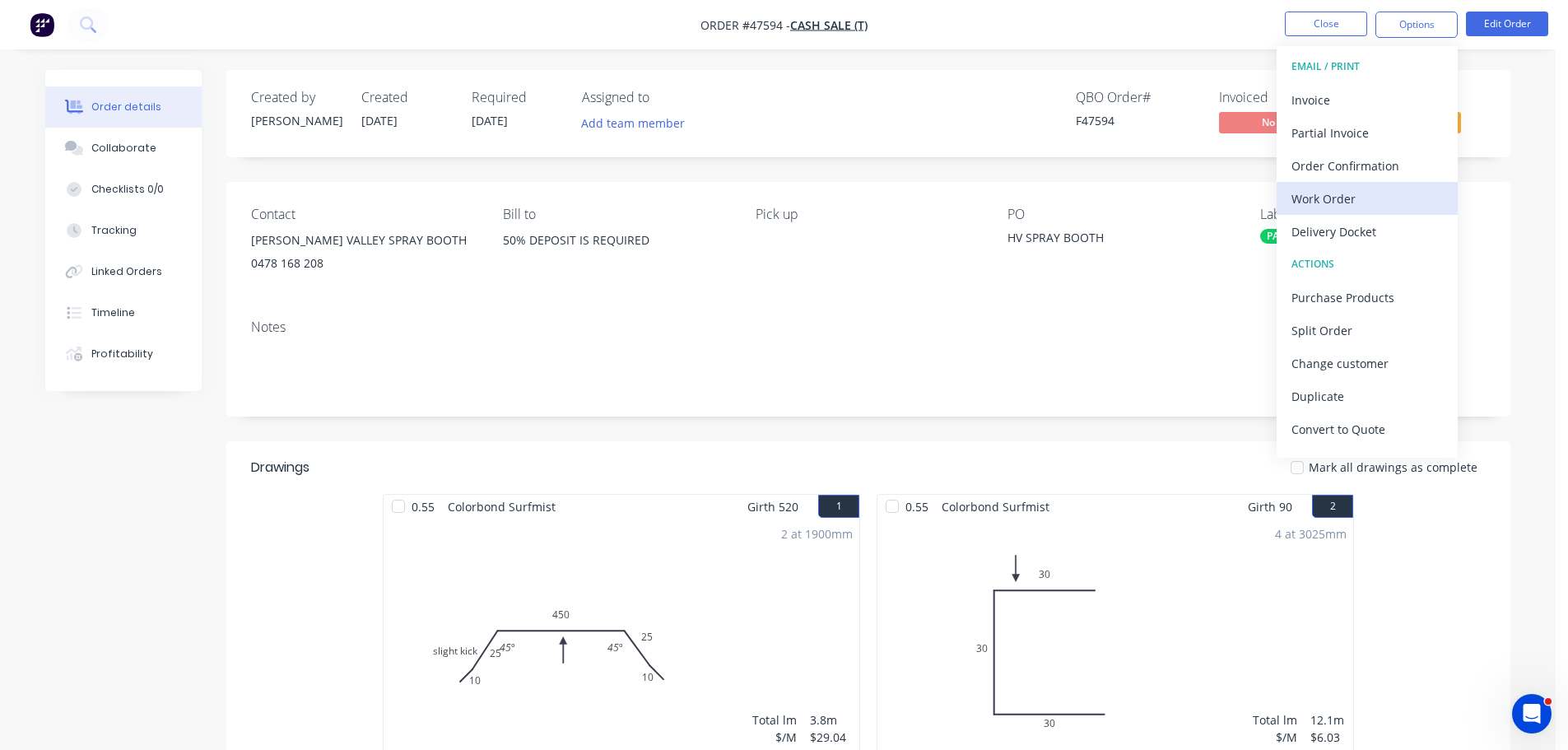
click at [1370, 199] on div "Work Order" at bounding box center [1367, 199] width 152 height 23
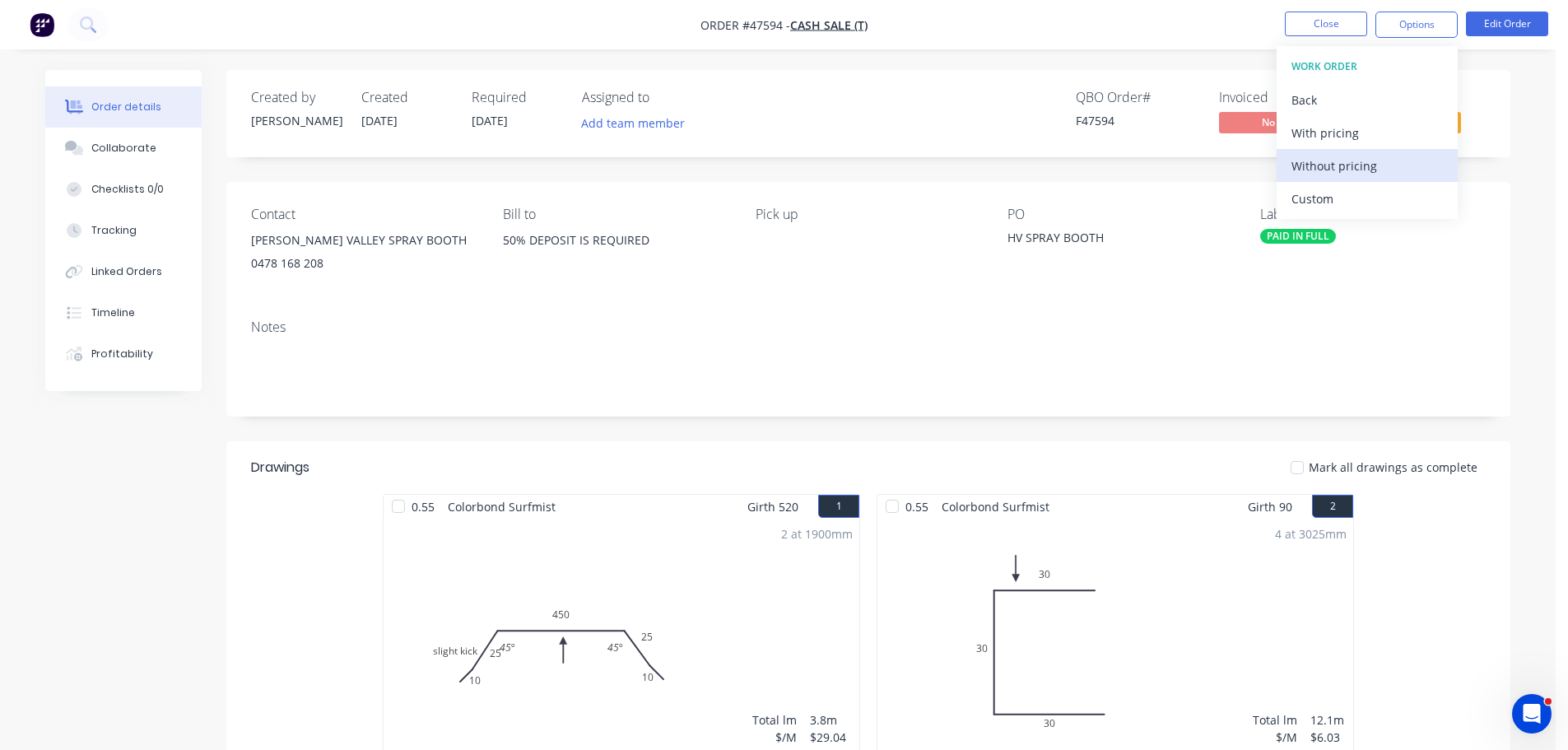
click at [1376, 179] on button "Without pricing" at bounding box center [1367, 165] width 181 height 33
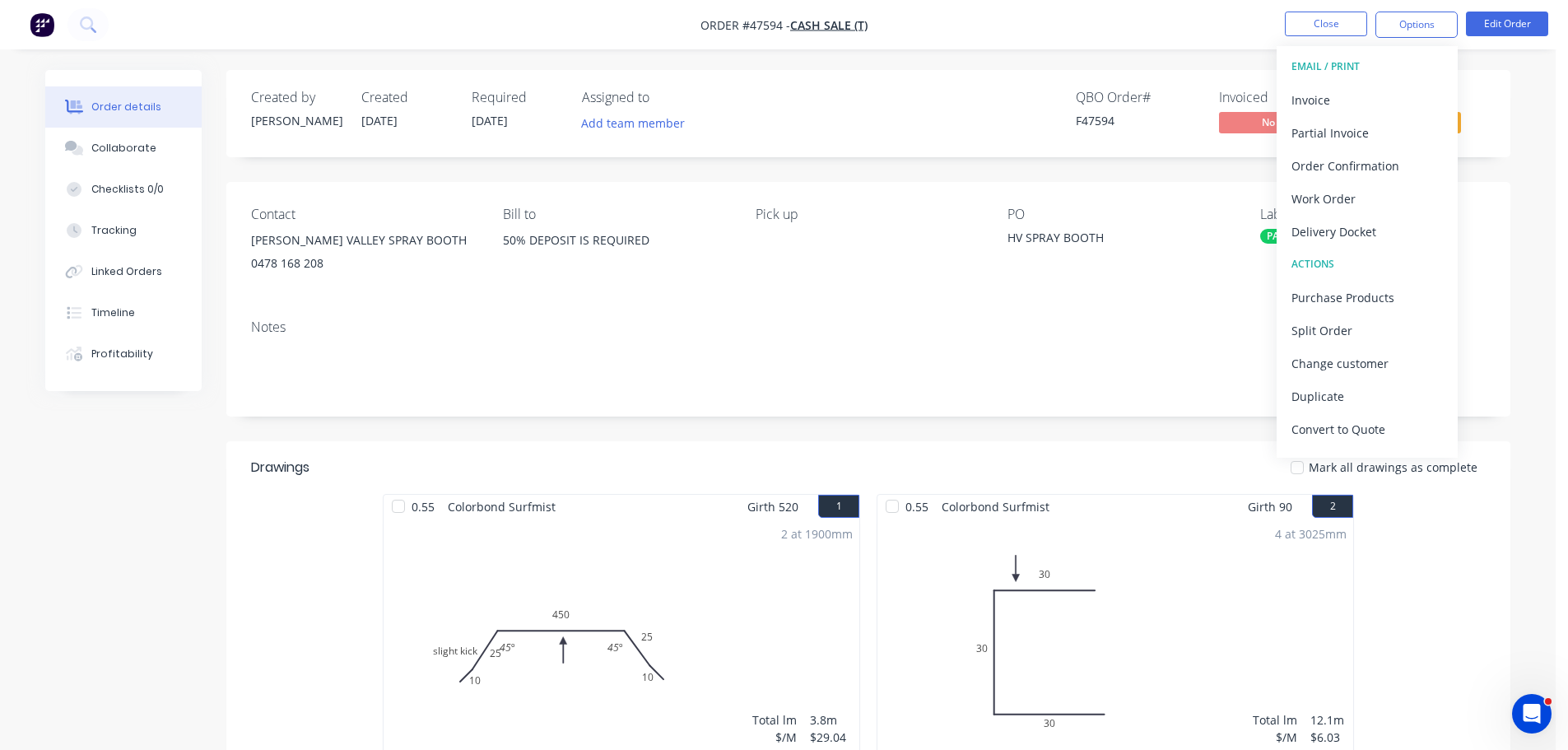
click at [1479, 70] on div "Created by Kristie Created 10/09/25 Required 11/09/25 Assigned to Add team memb…" at bounding box center [868, 113] width 1284 height 87
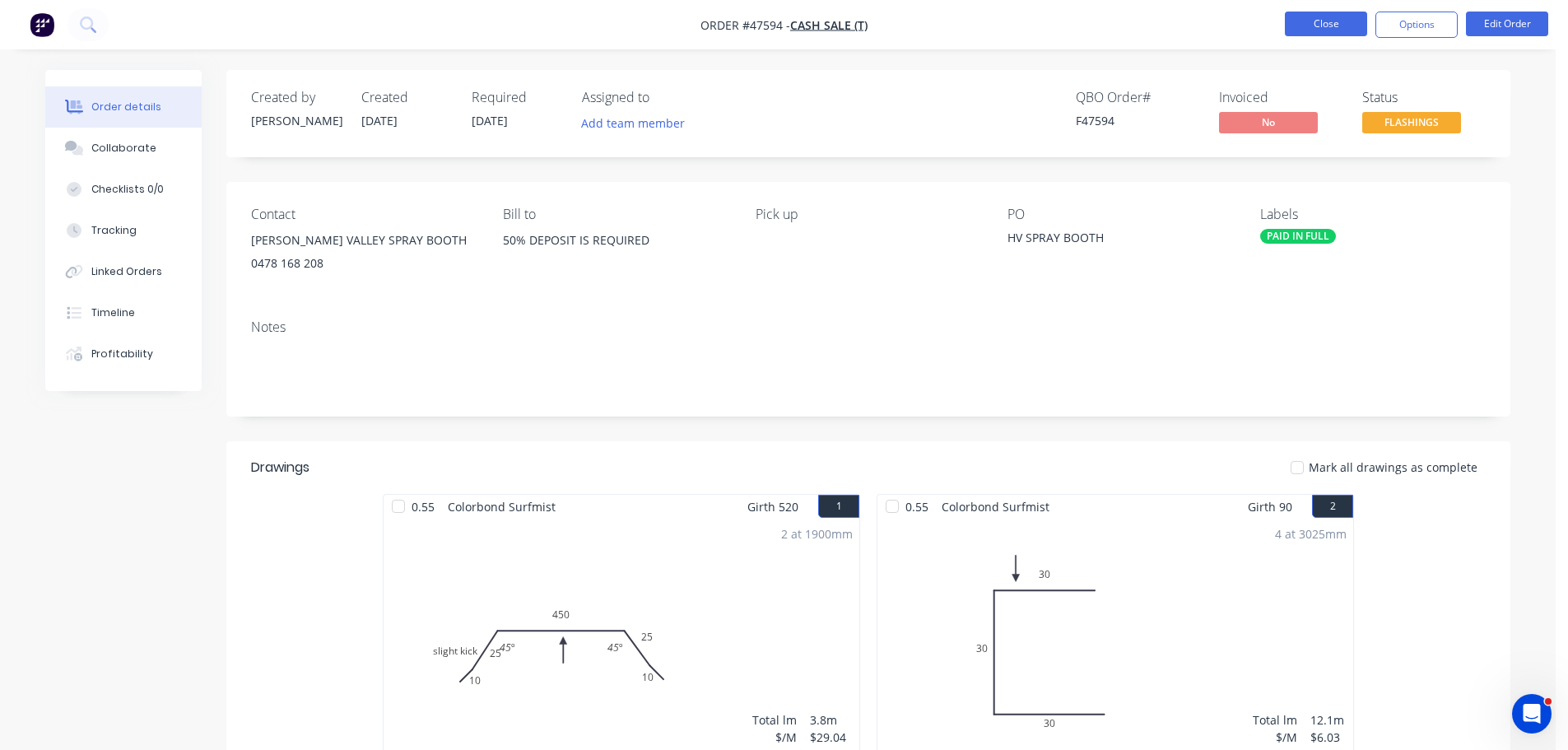
click at [1343, 30] on button "Close" at bounding box center [1326, 23] width 82 height 24
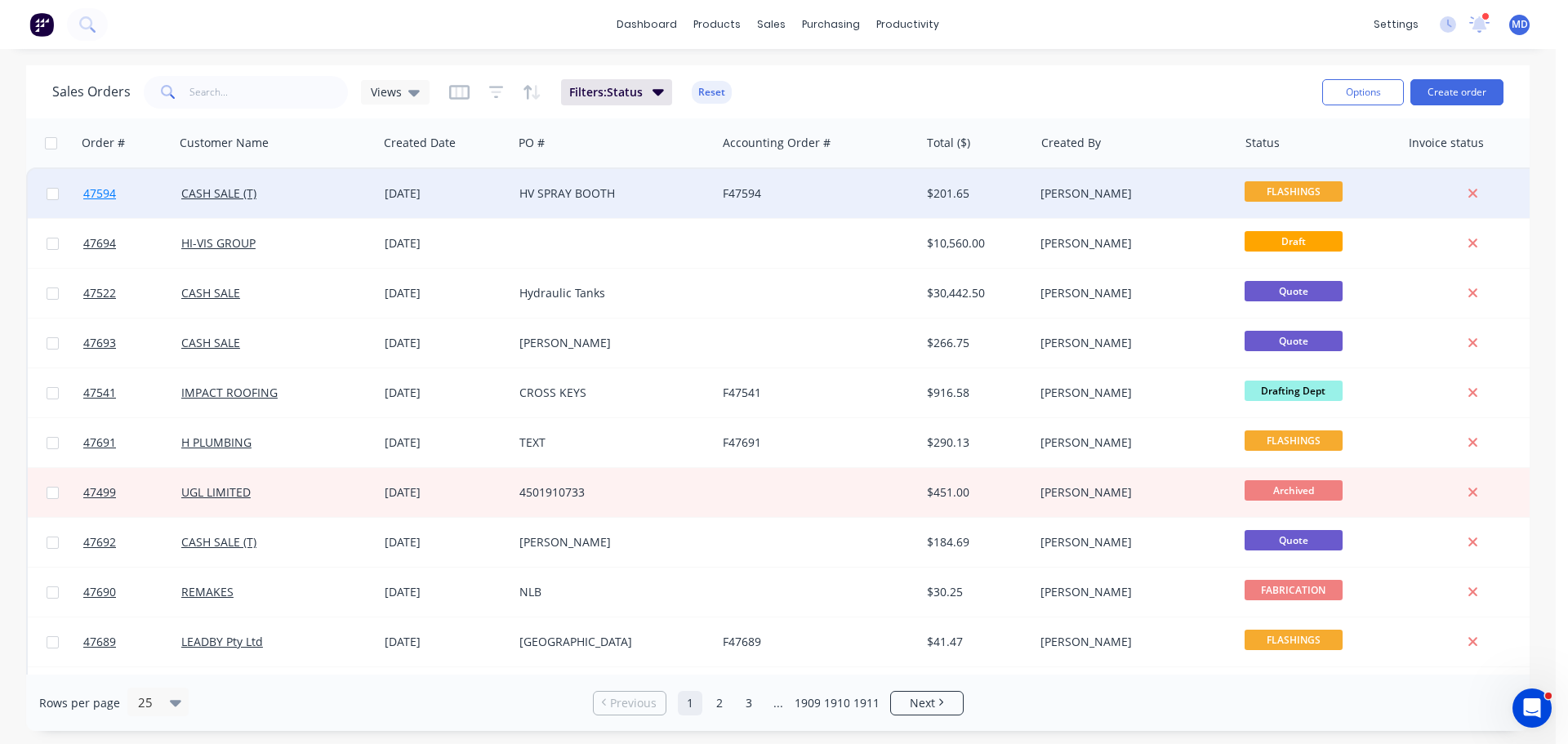
click at [99, 196] on span "47594" at bounding box center [99, 194] width 32 height 17
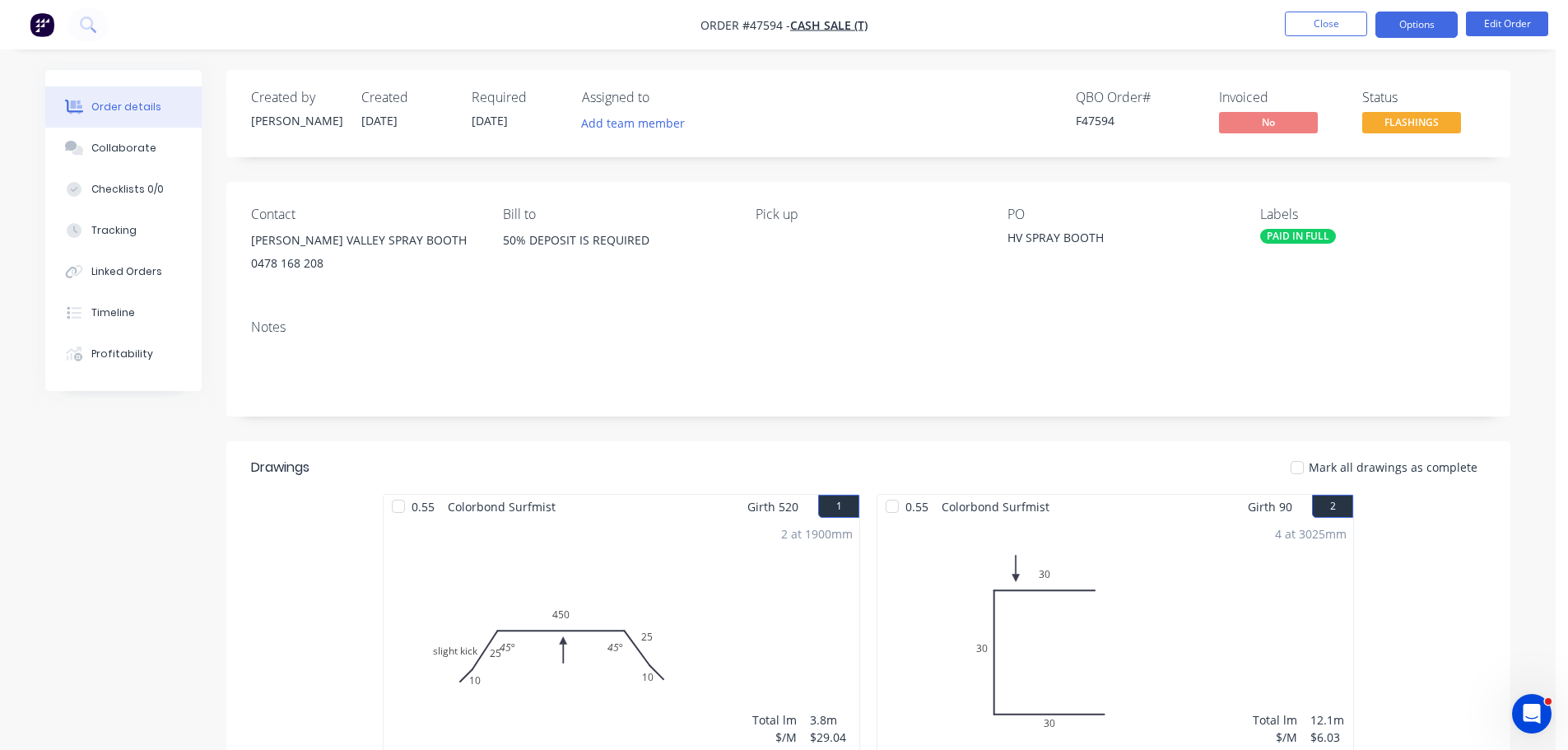
click at [1403, 23] on button "Options" at bounding box center [1416, 24] width 82 height 26
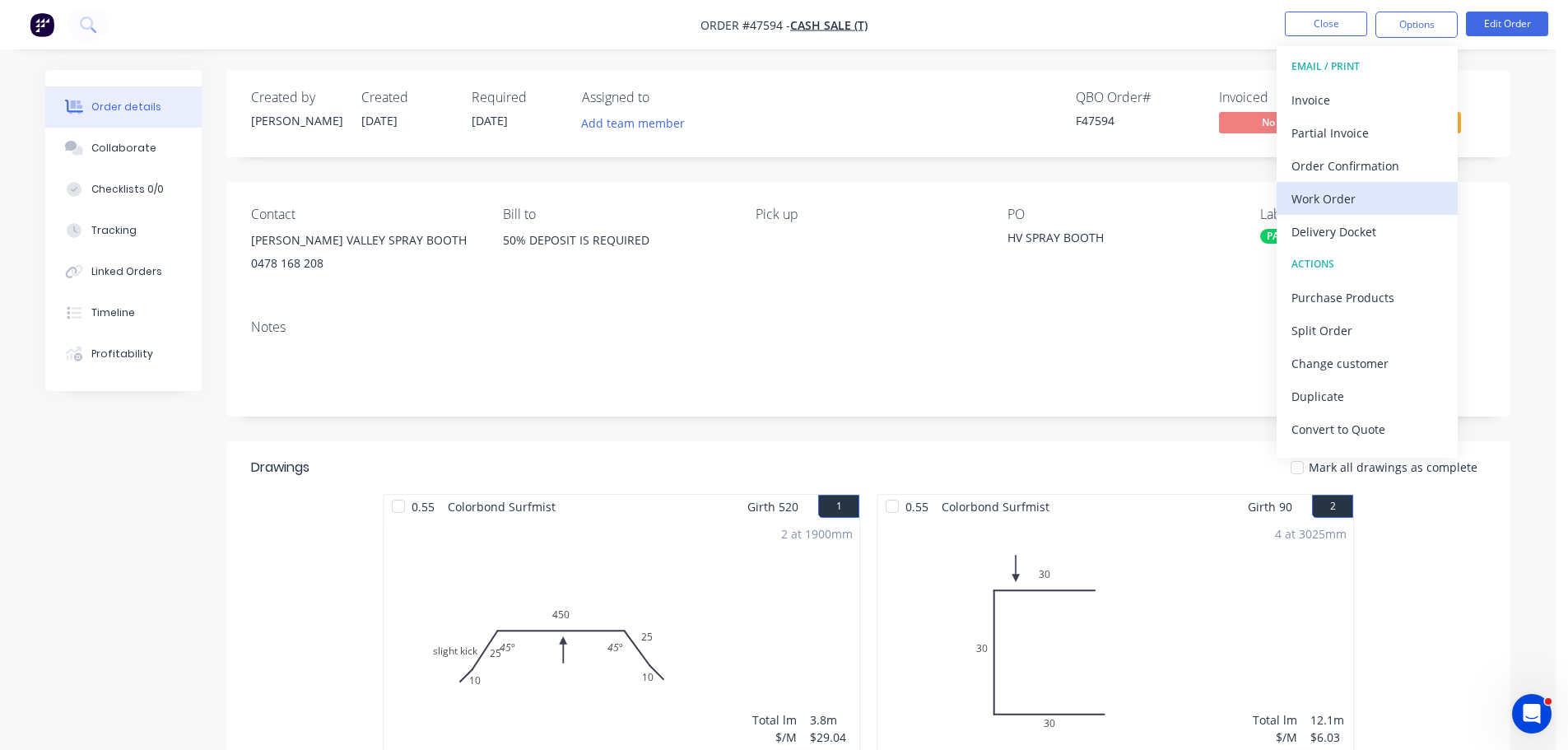
click at [1334, 199] on div "Work Order" at bounding box center [1367, 199] width 152 height 23
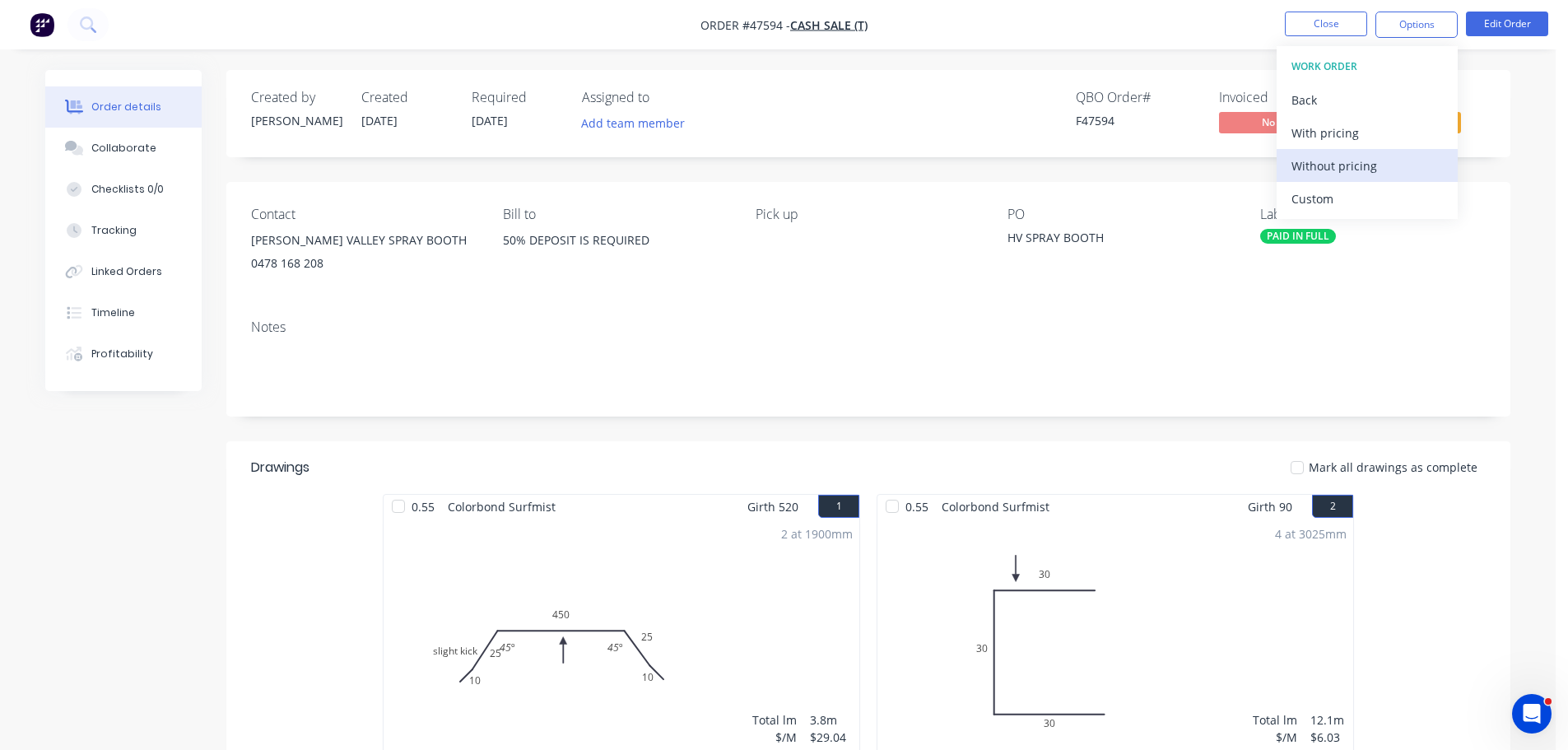
click at [1341, 162] on div "Without pricing" at bounding box center [1367, 166] width 152 height 23
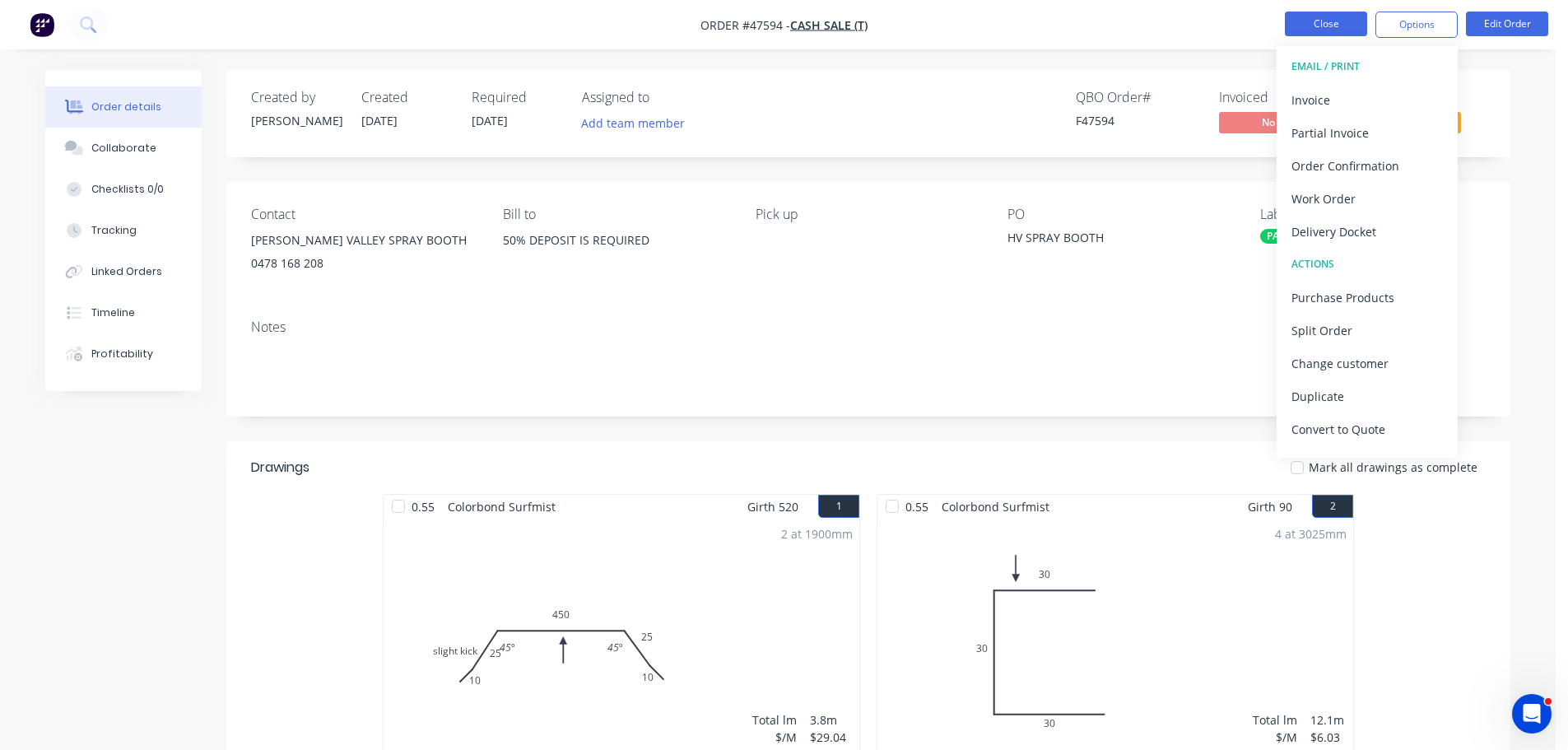
click at [1324, 18] on button "Close" at bounding box center [1326, 23] width 82 height 24
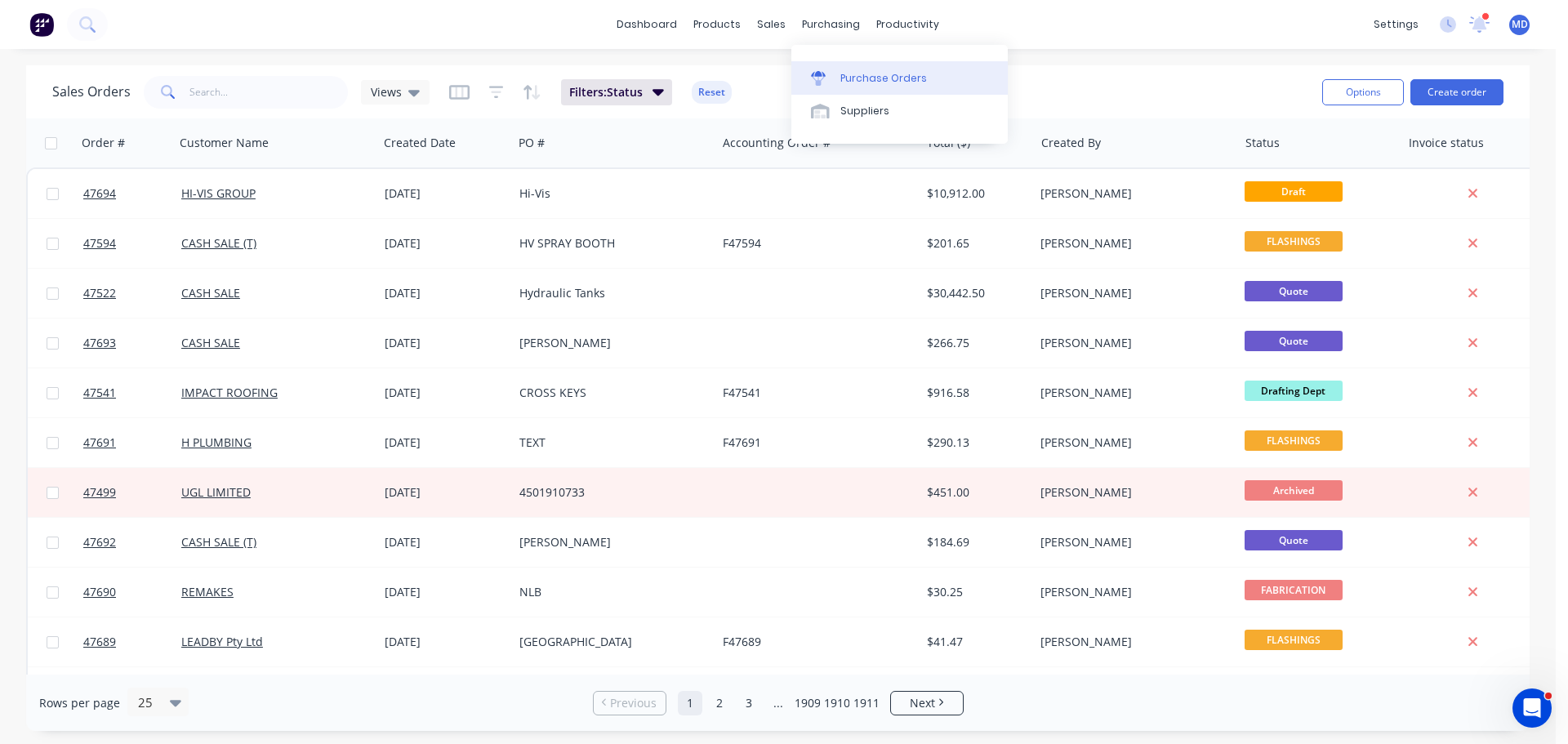
click at [843, 76] on div "Purchase Orders" at bounding box center [883, 78] width 87 height 15
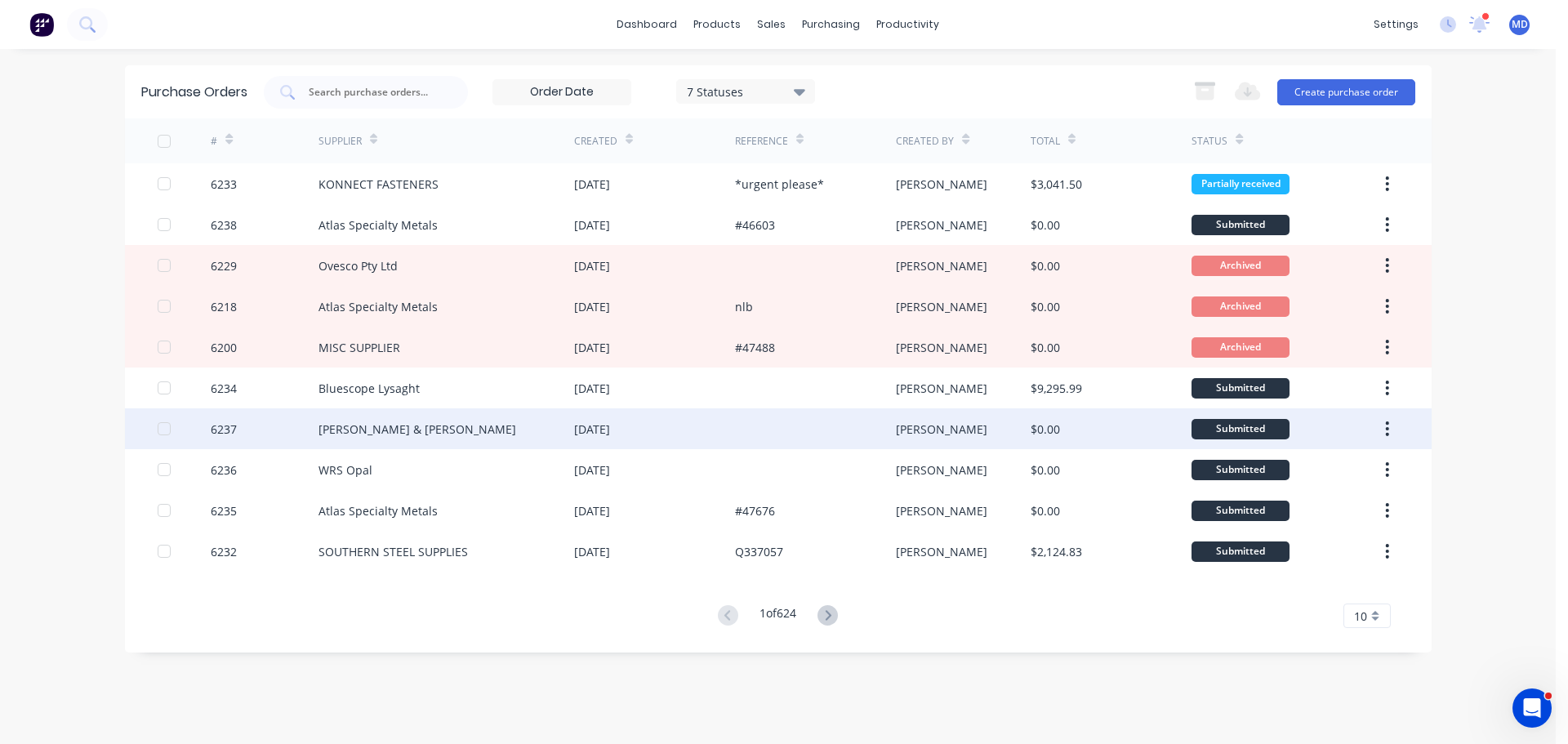
click at [228, 436] on div "6237" at bounding box center [223, 429] width 26 height 17
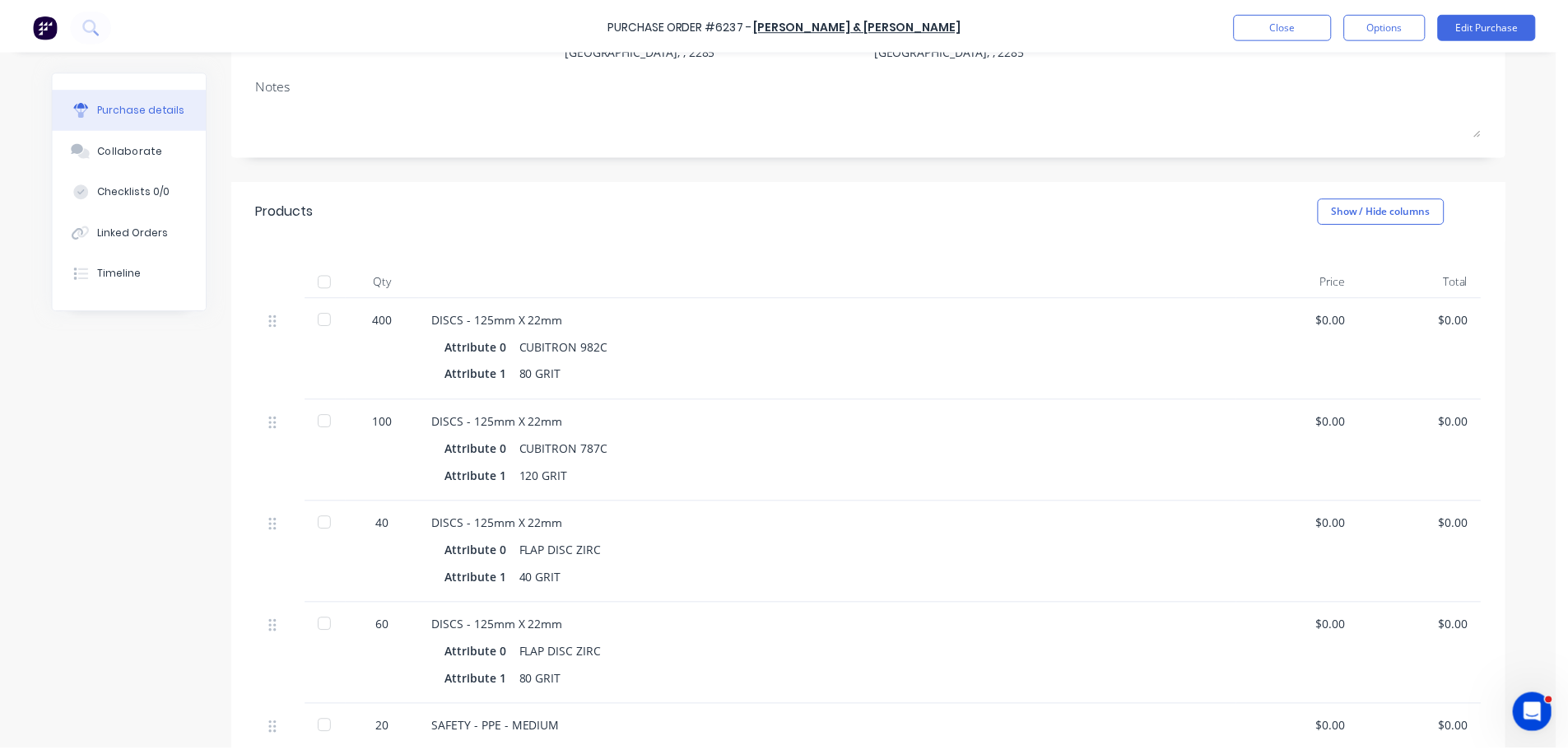
scroll to position [494, 0]
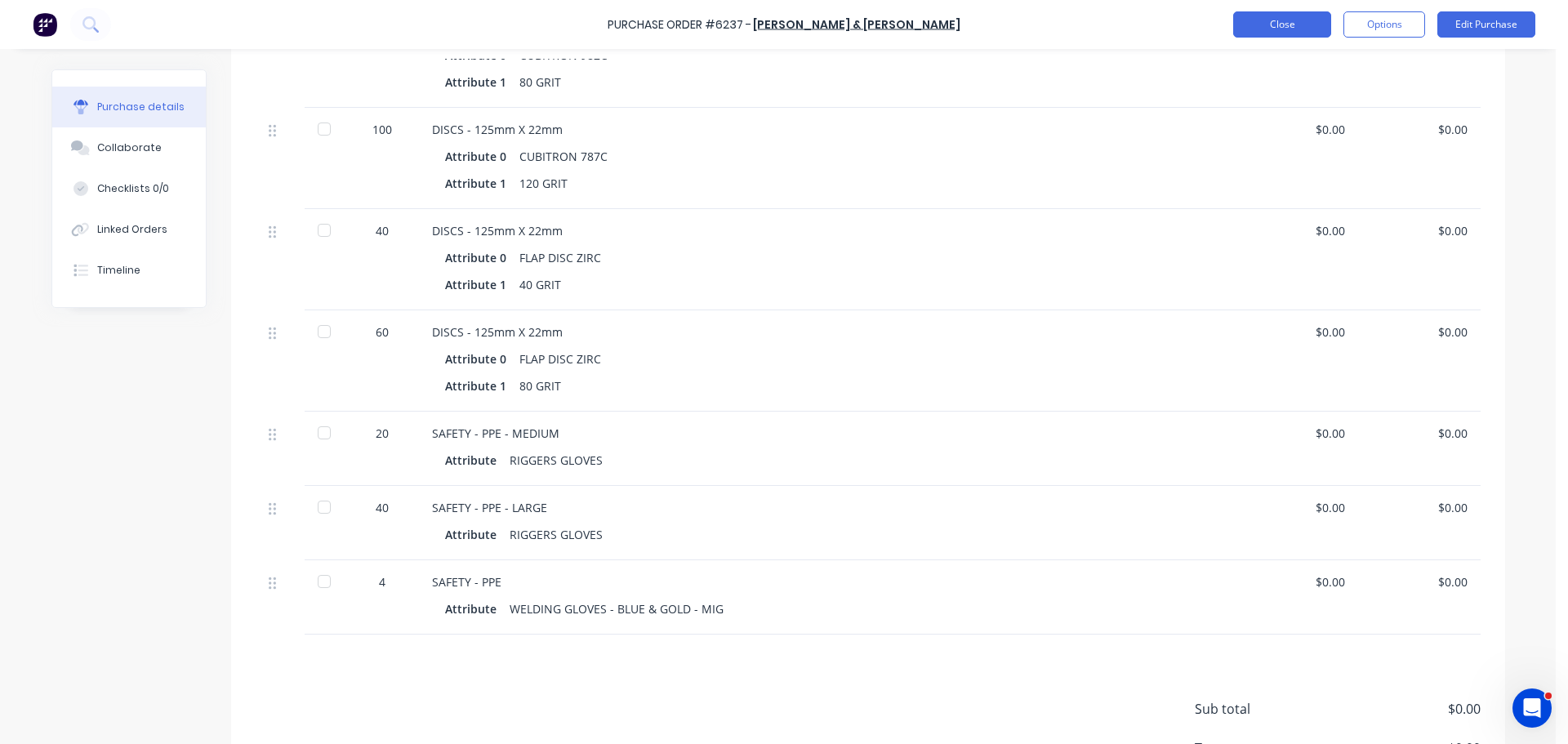
click at [1259, 22] on button "Close" at bounding box center [1283, 24] width 98 height 26
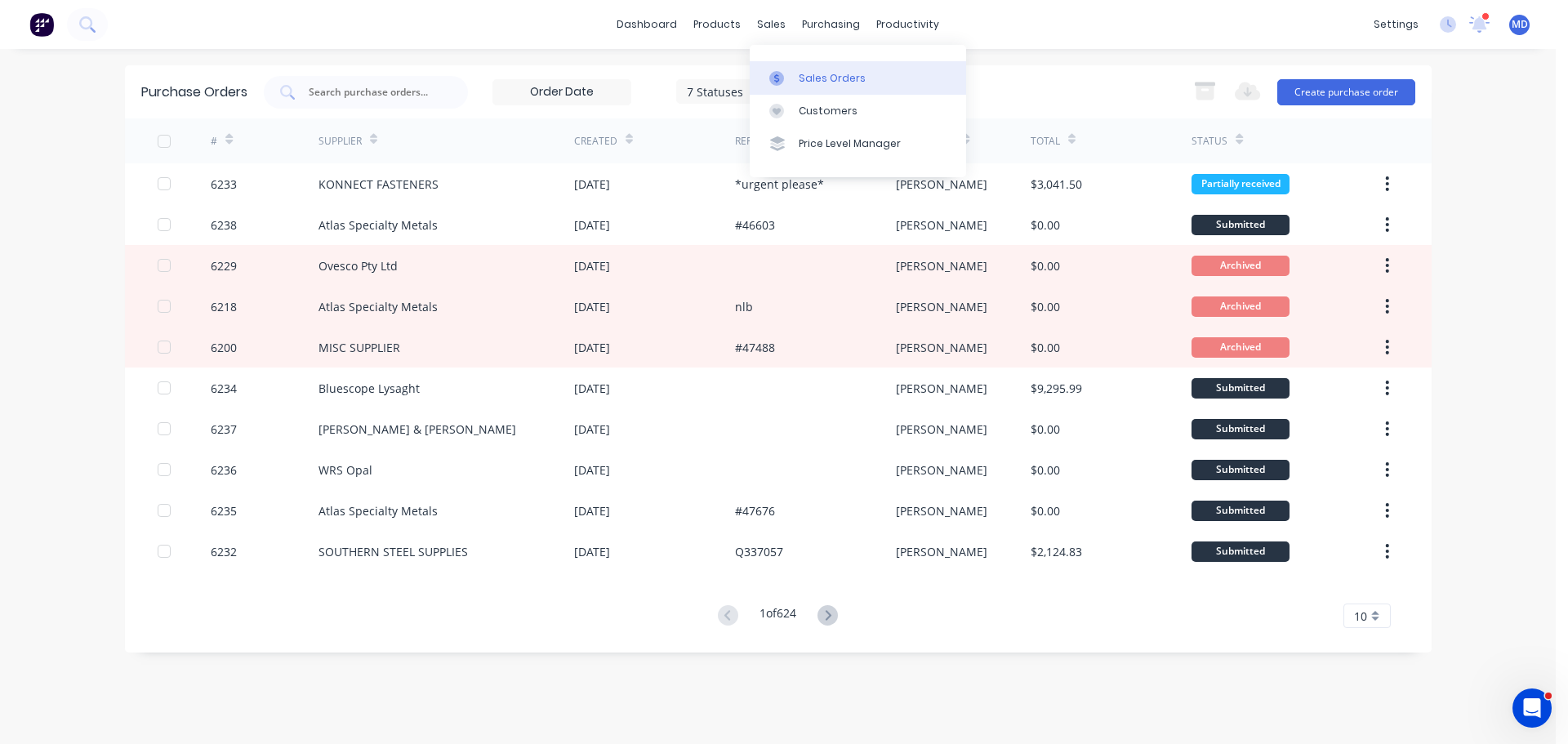
click at [828, 86] on link "Sales Orders" at bounding box center [858, 77] width 216 height 32
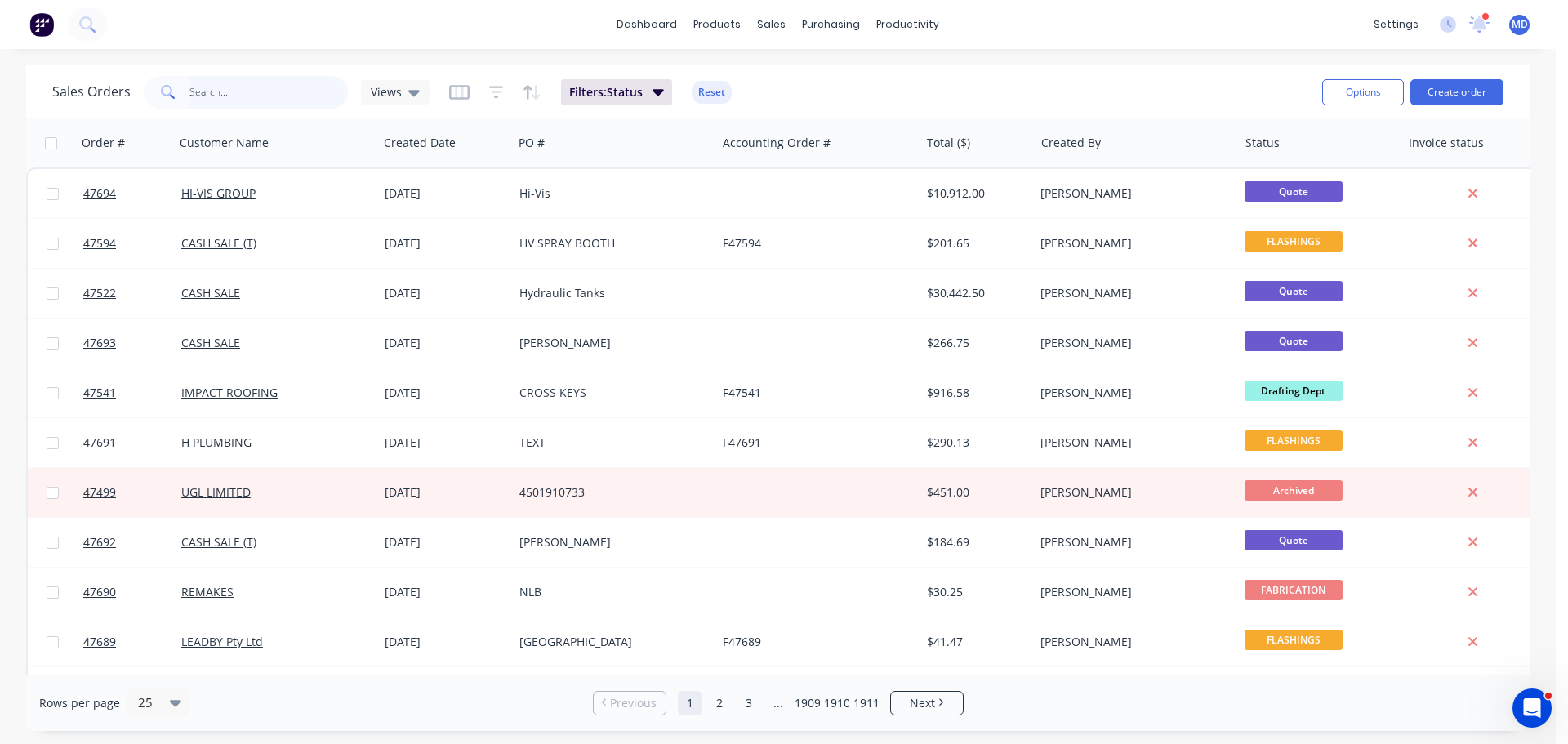
drag, startPoint x: 211, startPoint y: 88, endPoint x: 203, endPoint y: 94, distance: 10.0
click at [211, 88] on input "text" at bounding box center [269, 91] width 159 height 32
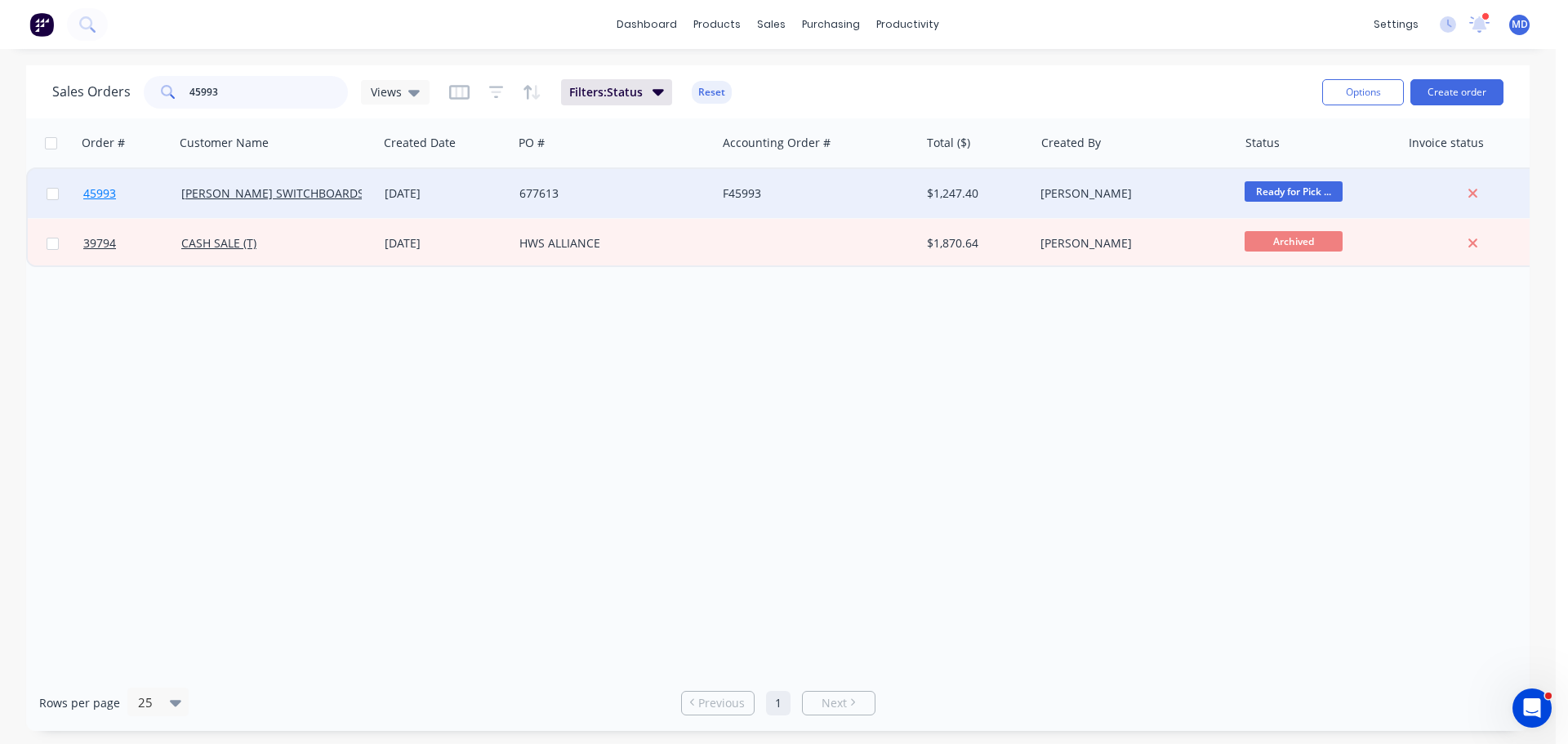
type input "45993"
click at [102, 183] on link "45993" at bounding box center [132, 193] width 98 height 49
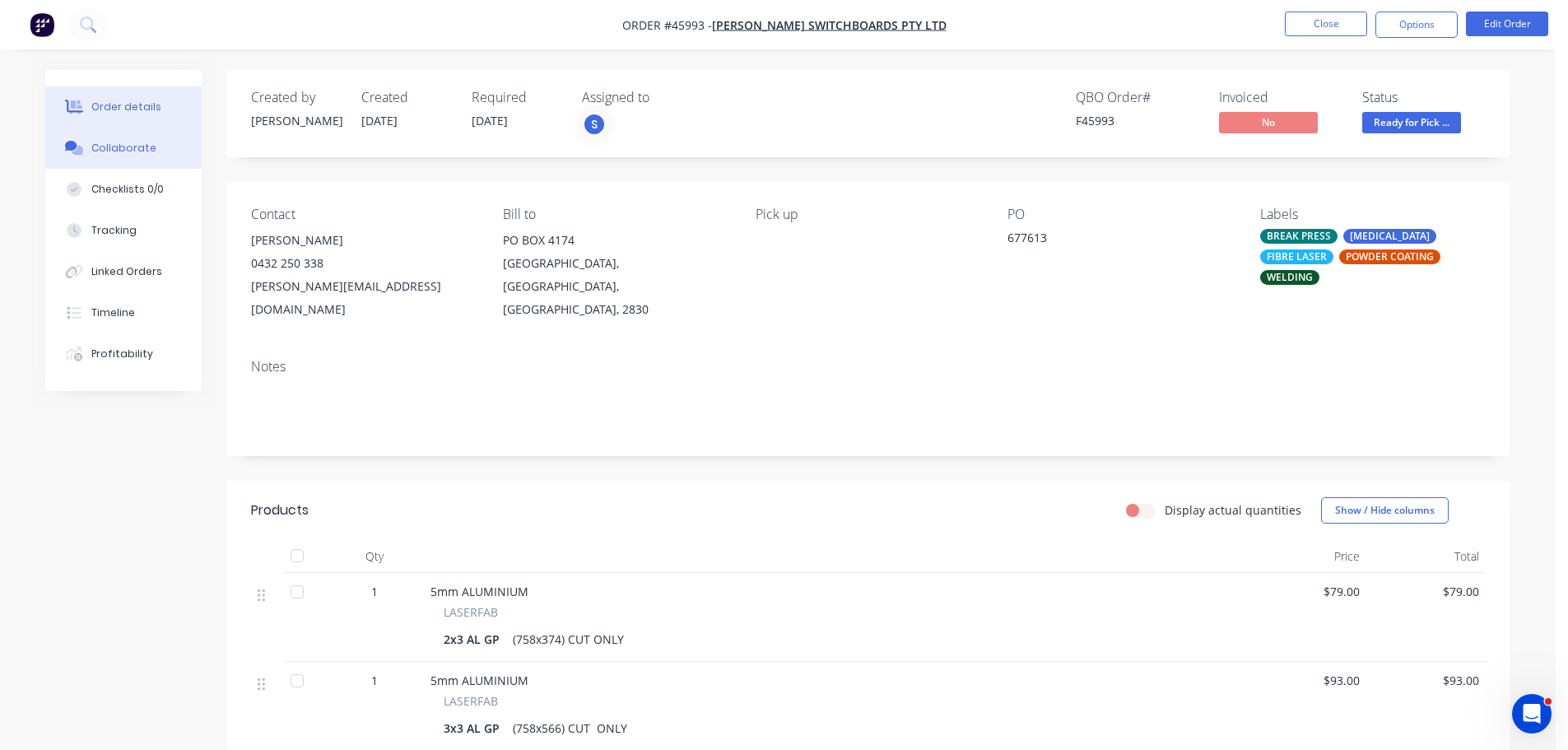
click at [118, 158] on button "Collaborate" at bounding box center [123, 147] width 157 height 41
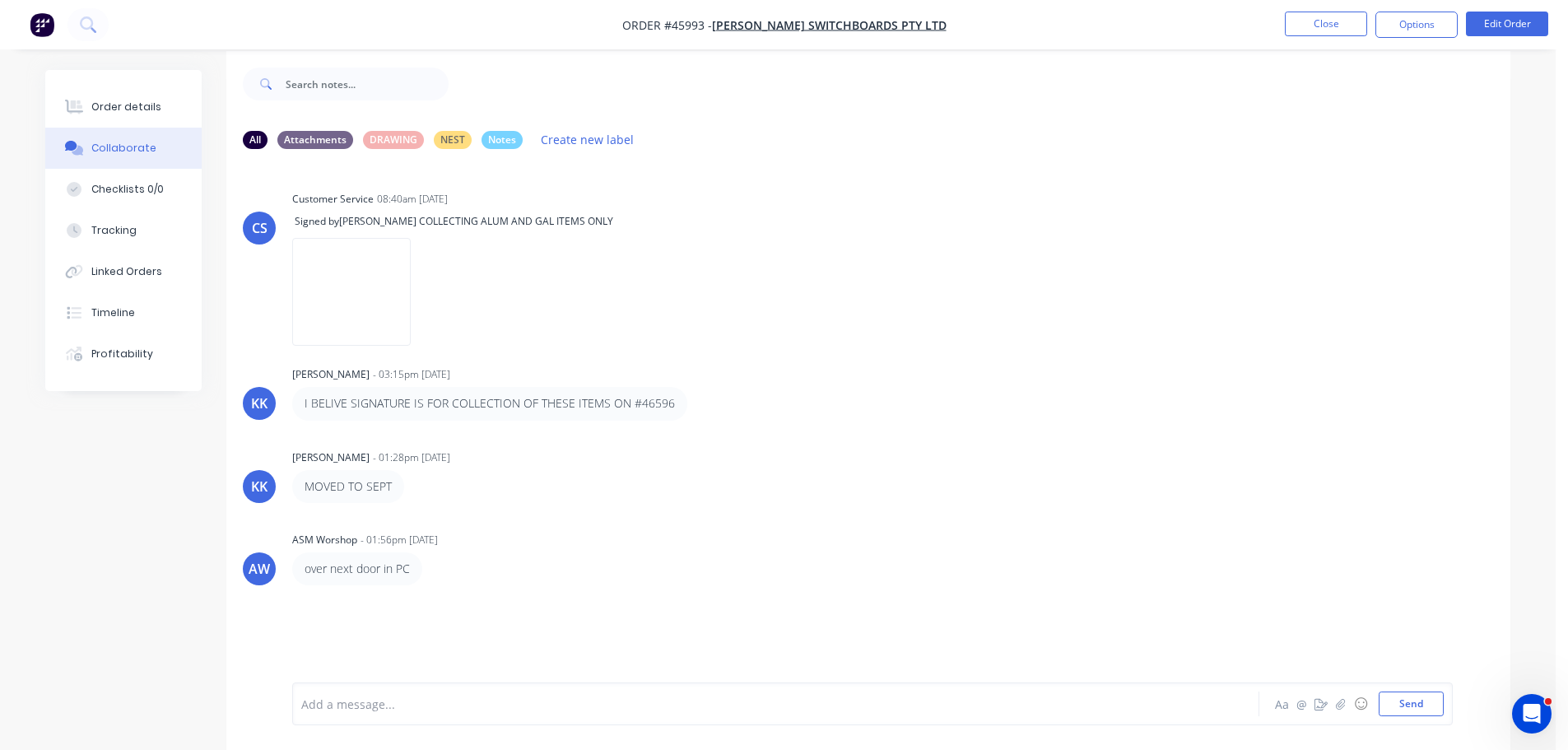
scroll to position [24, 0]
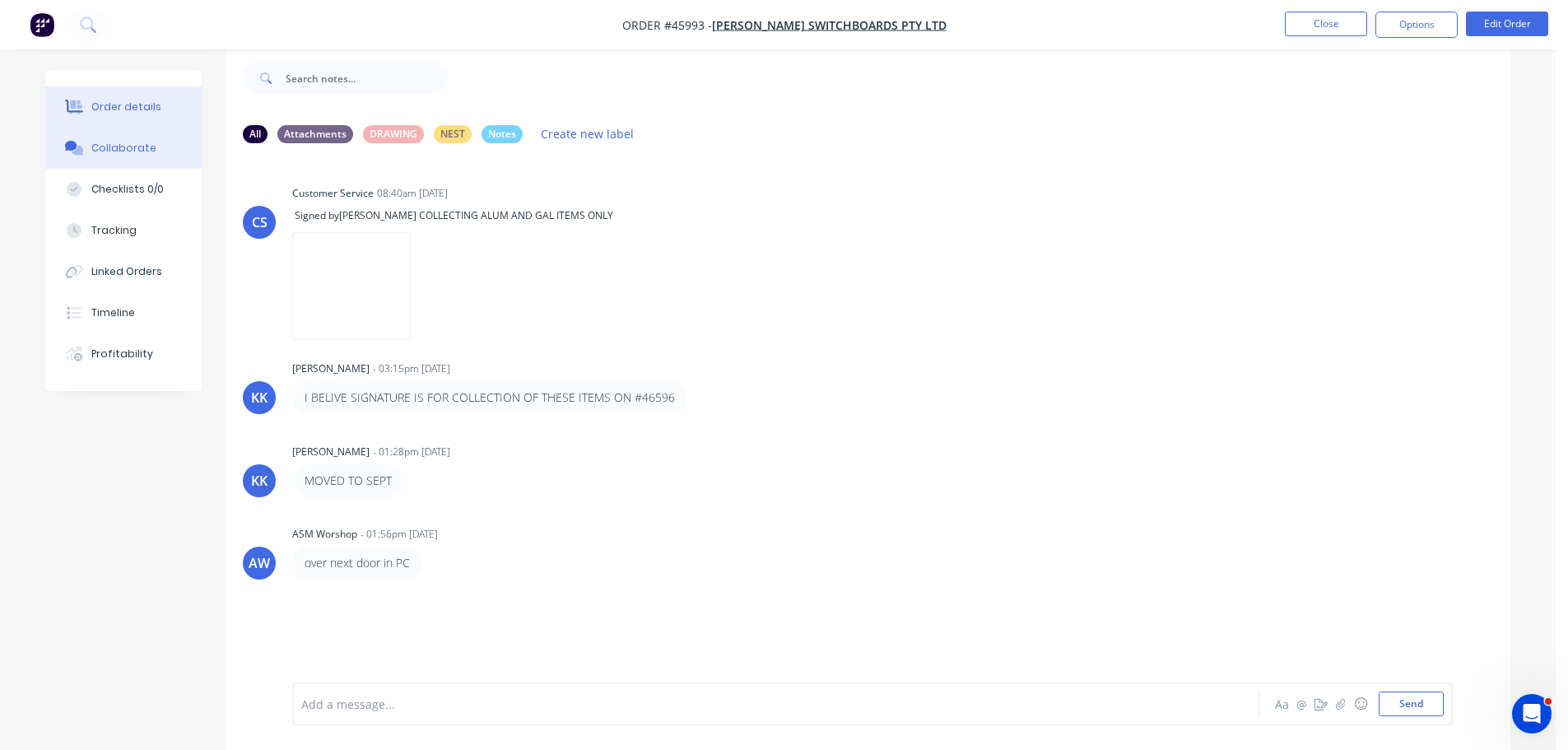
click at [173, 96] on button "Order details" at bounding box center [123, 106] width 157 height 41
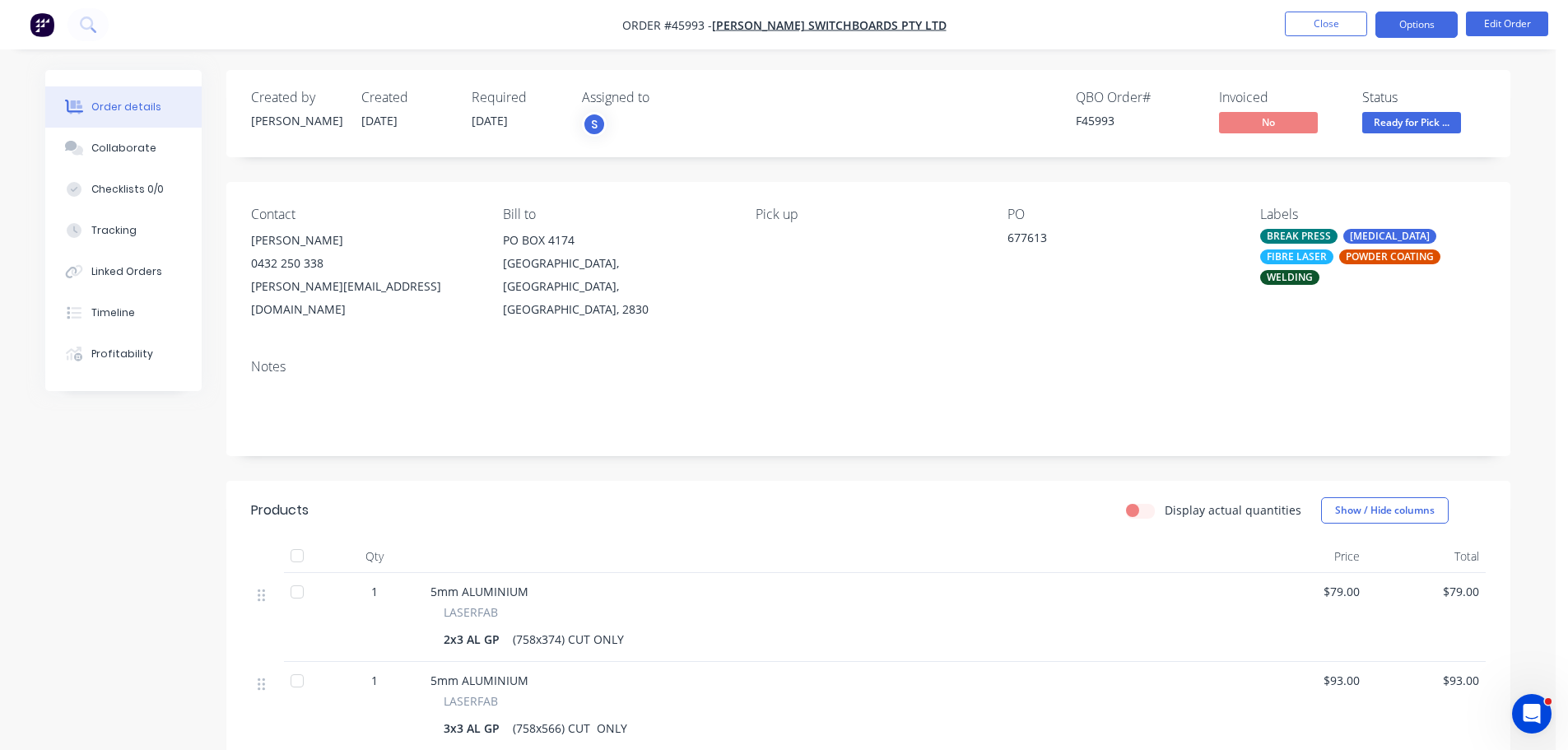
click at [1437, 23] on button "Options" at bounding box center [1416, 24] width 82 height 26
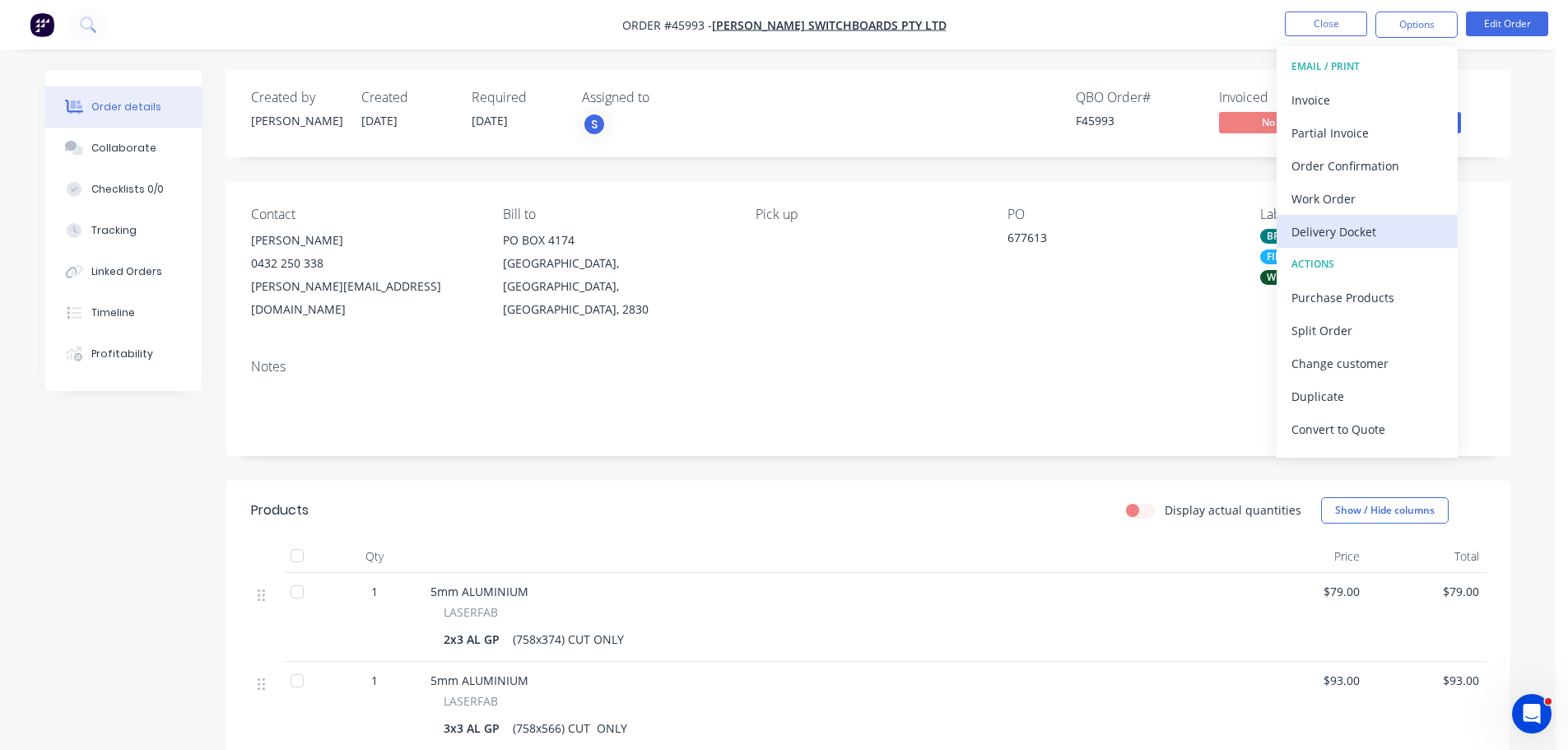
click at [1323, 230] on div "Delivery Docket" at bounding box center [1367, 231] width 152 height 23
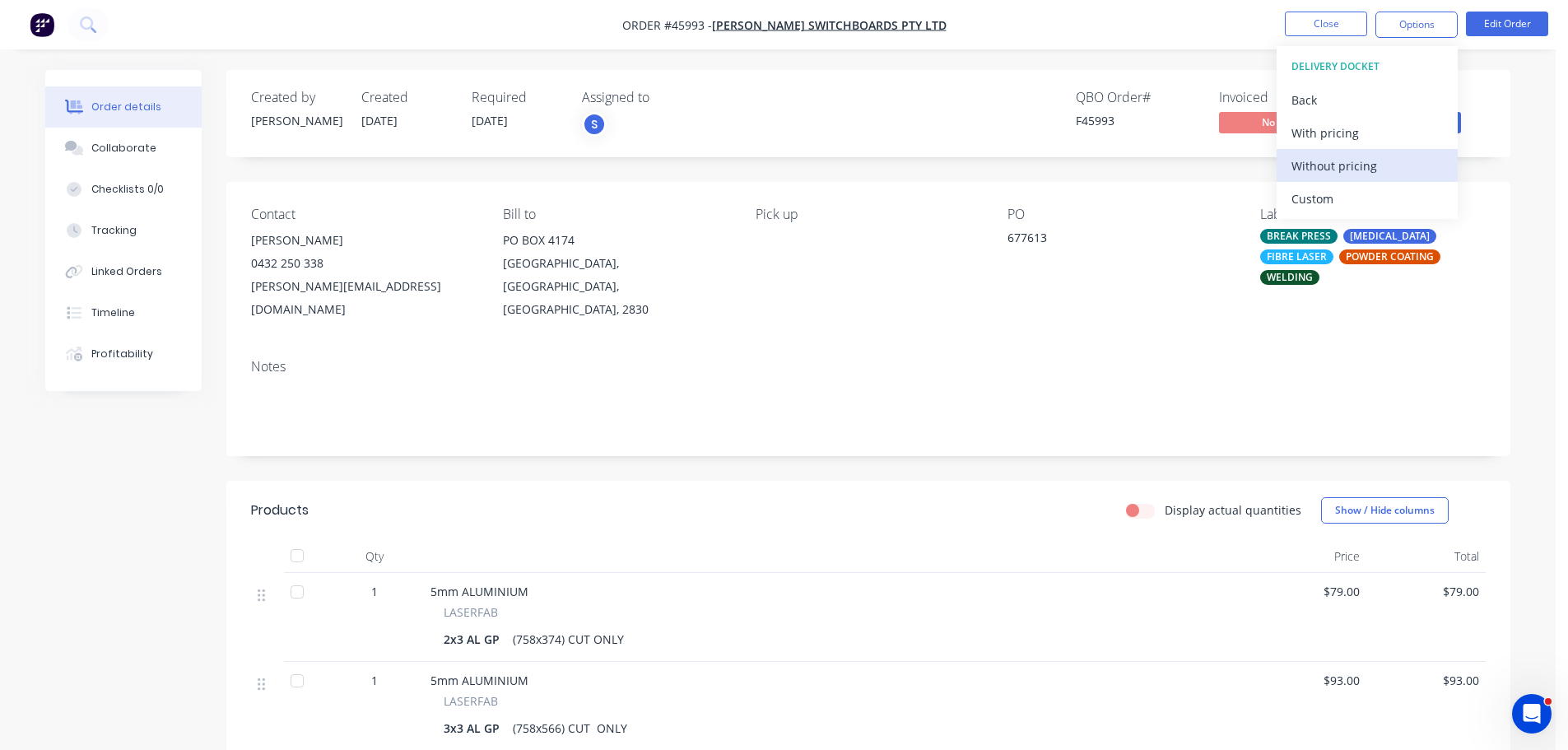
click at [1326, 168] on div "Without pricing" at bounding box center [1367, 166] width 152 height 23
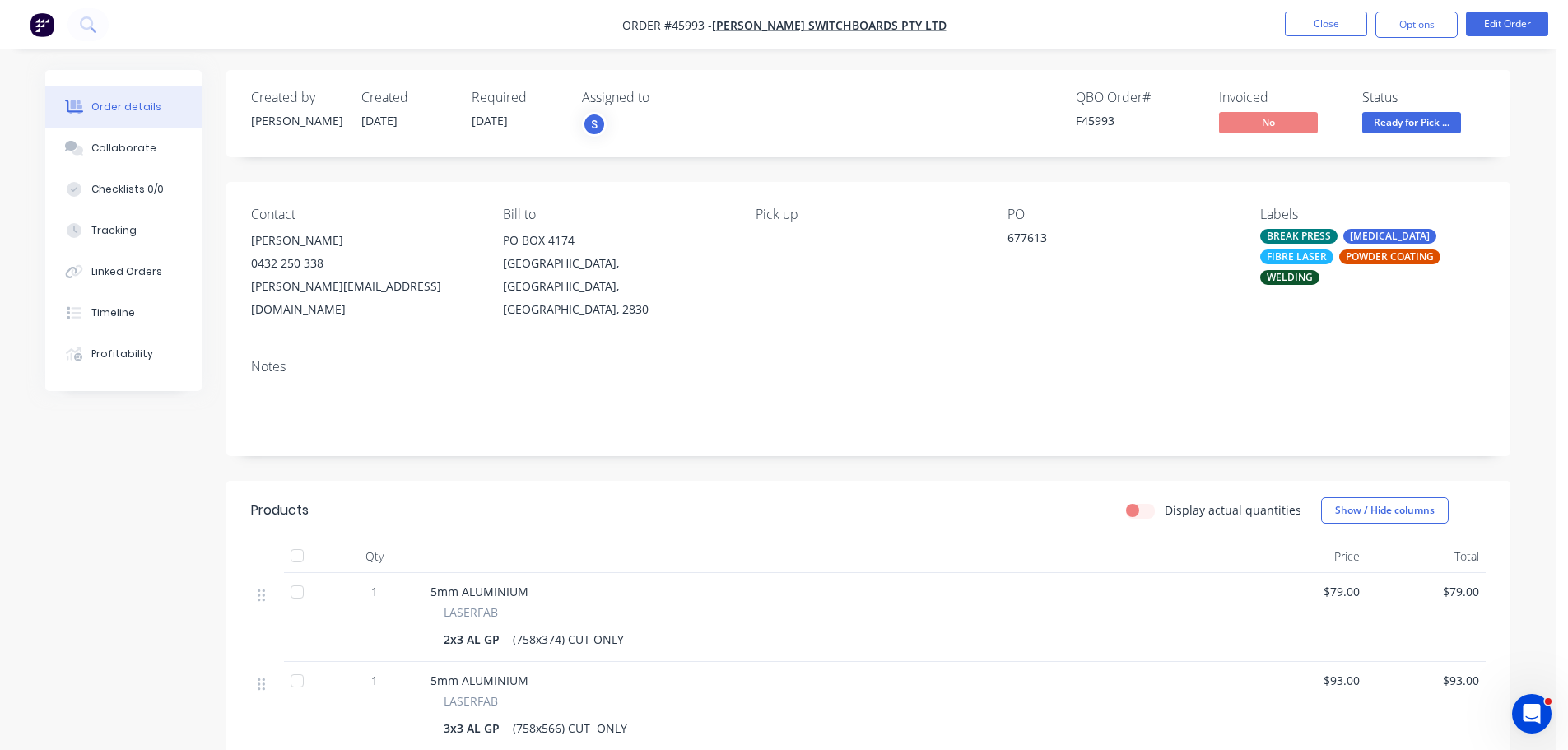
click at [141, 150] on div "Collaborate" at bounding box center [124, 148] width 65 height 15
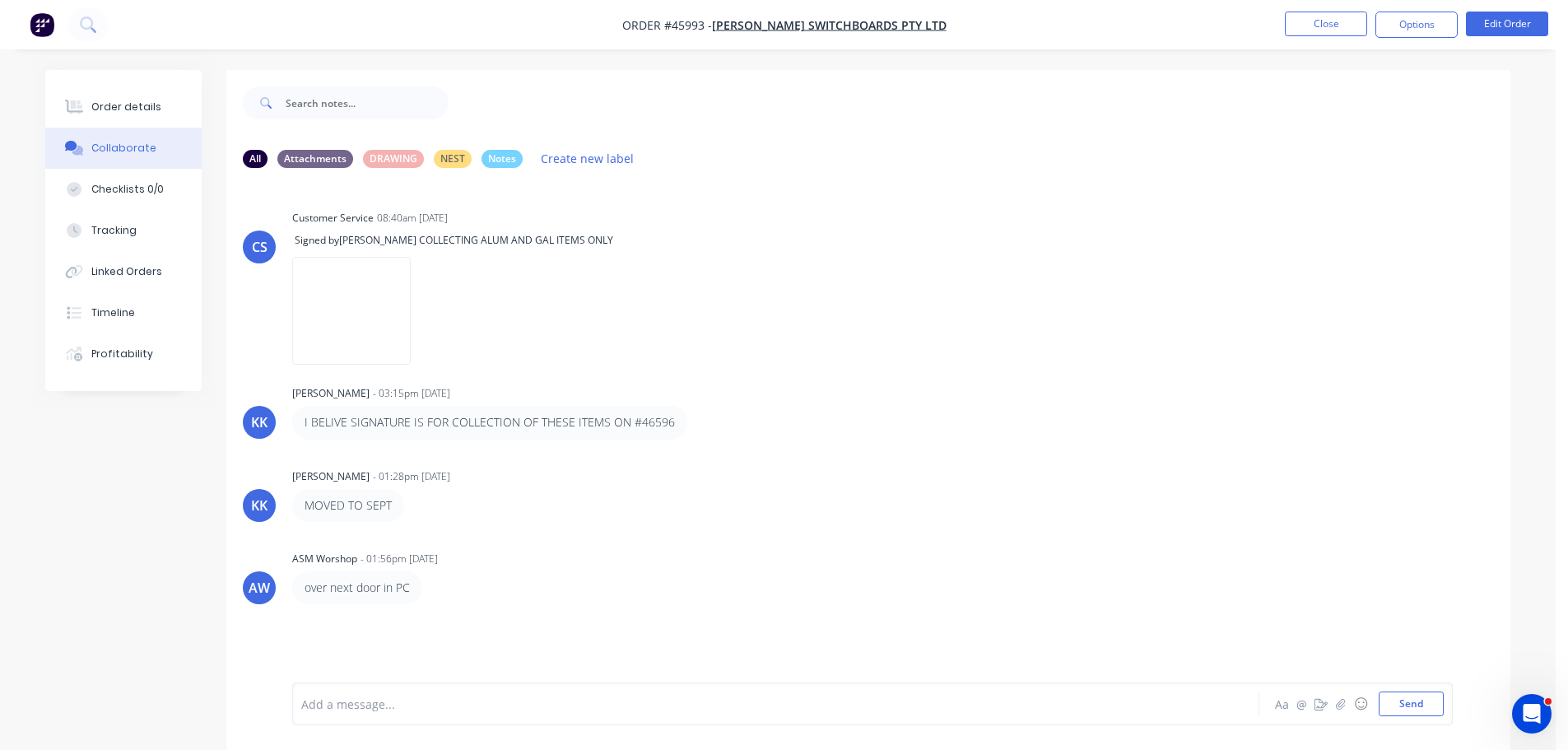
click at [364, 712] on div "Add a message..." at bounding box center [729, 703] width 856 height 24
click at [99, 107] on div "Order details" at bounding box center [126, 107] width 70 height 15
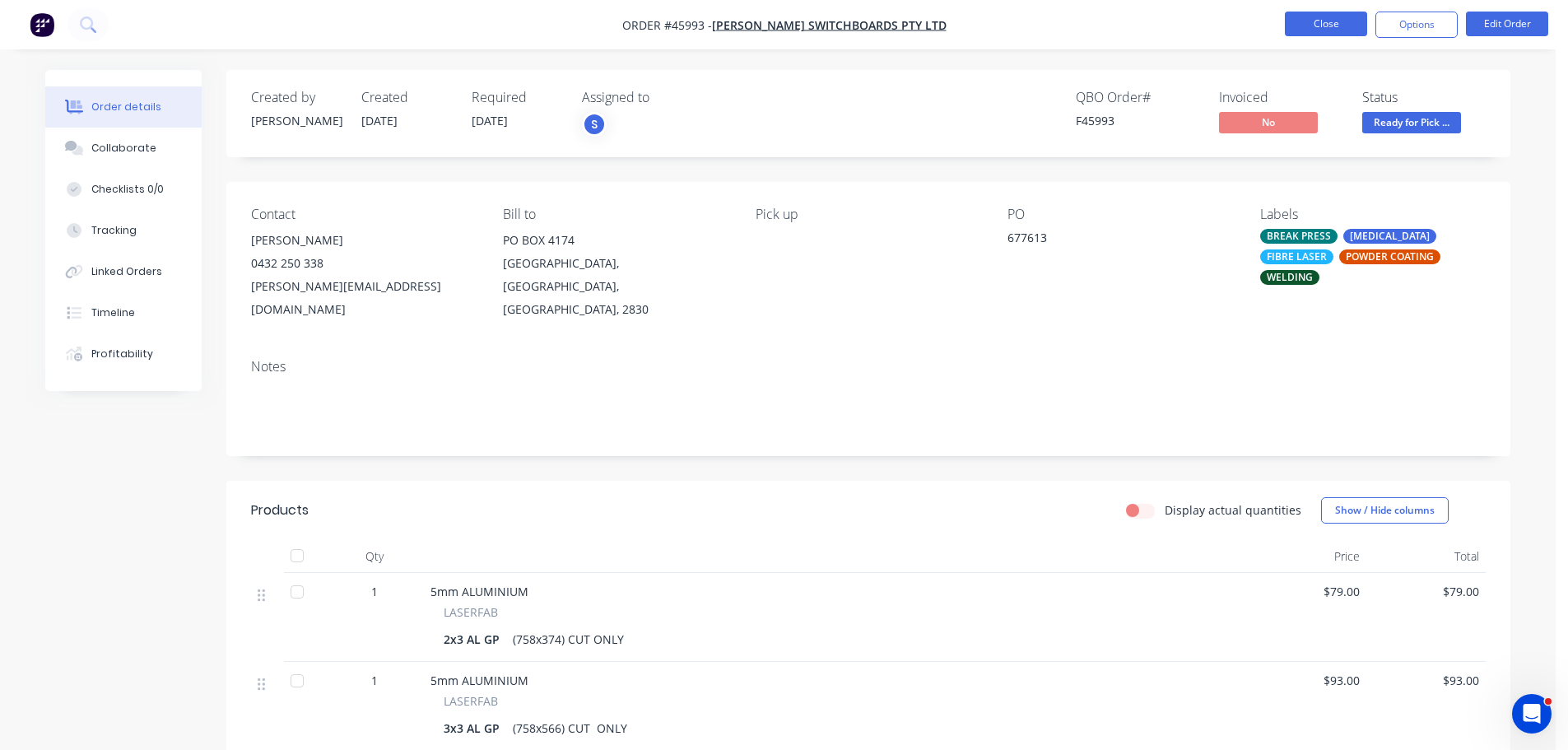
click at [1334, 27] on button "Close" at bounding box center [1326, 23] width 82 height 24
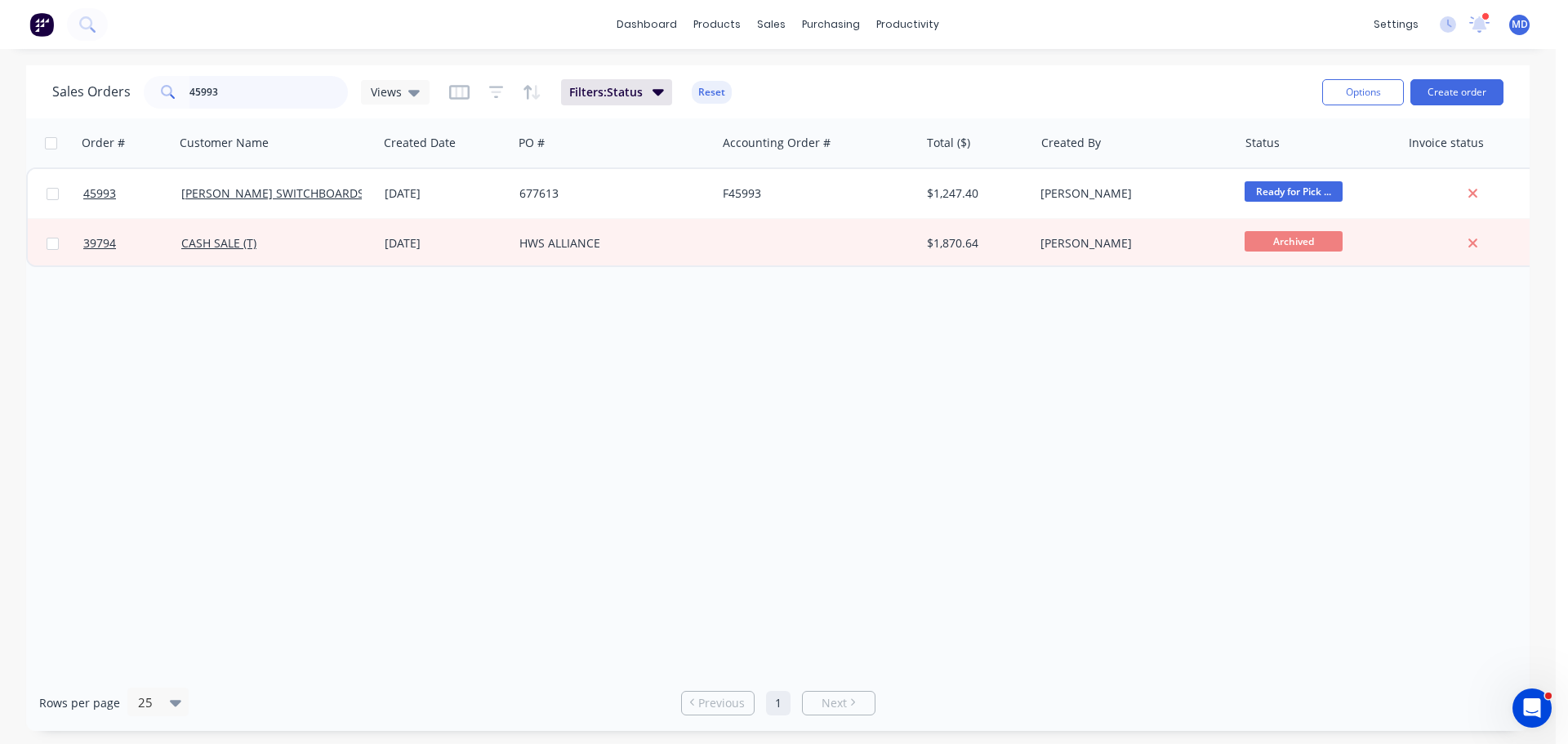
click at [225, 95] on input "45993" at bounding box center [269, 91] width 159 height 32
type input "4"
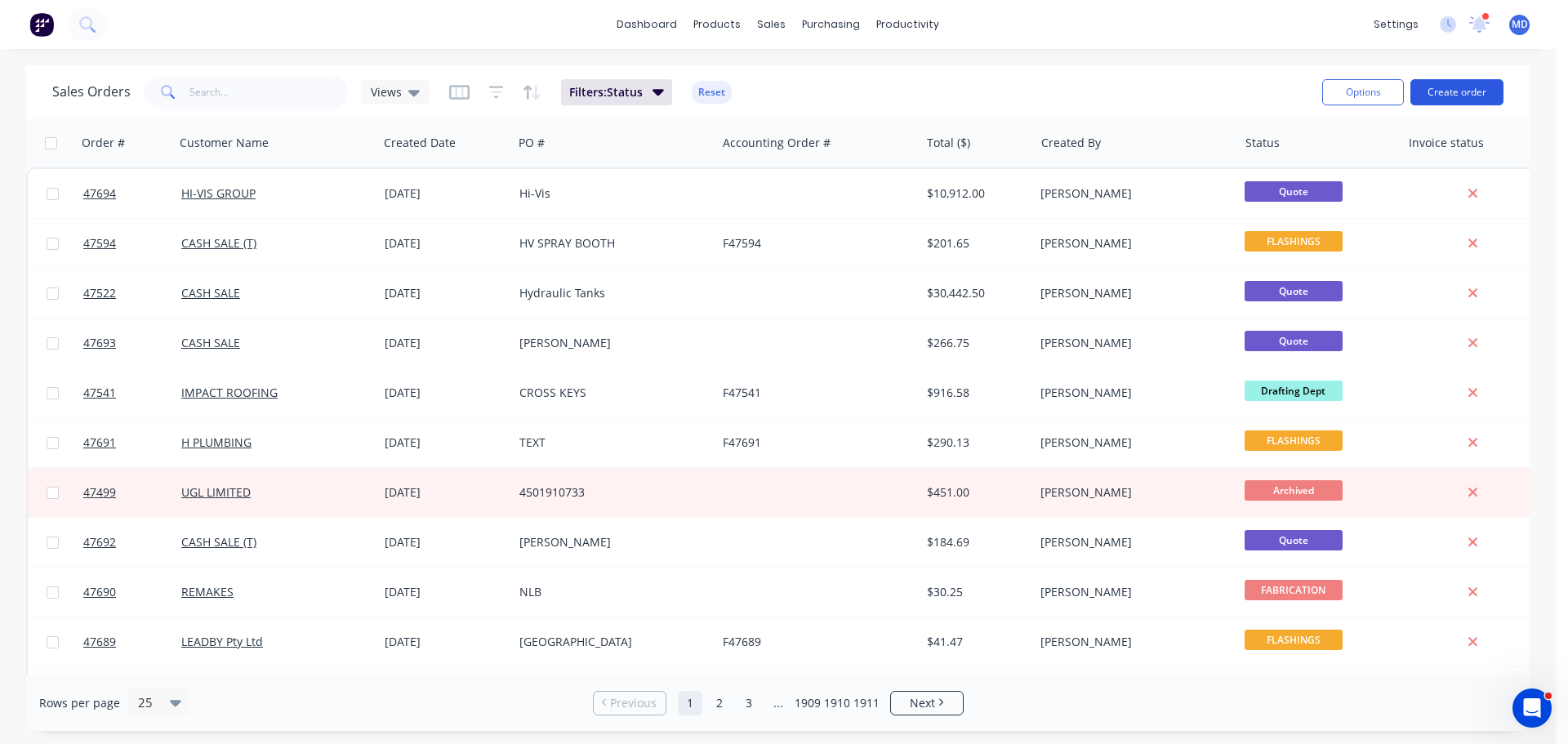
click at [1451, 103] on button "Create order" at bounding box center [1457, 91] width 93 height 26
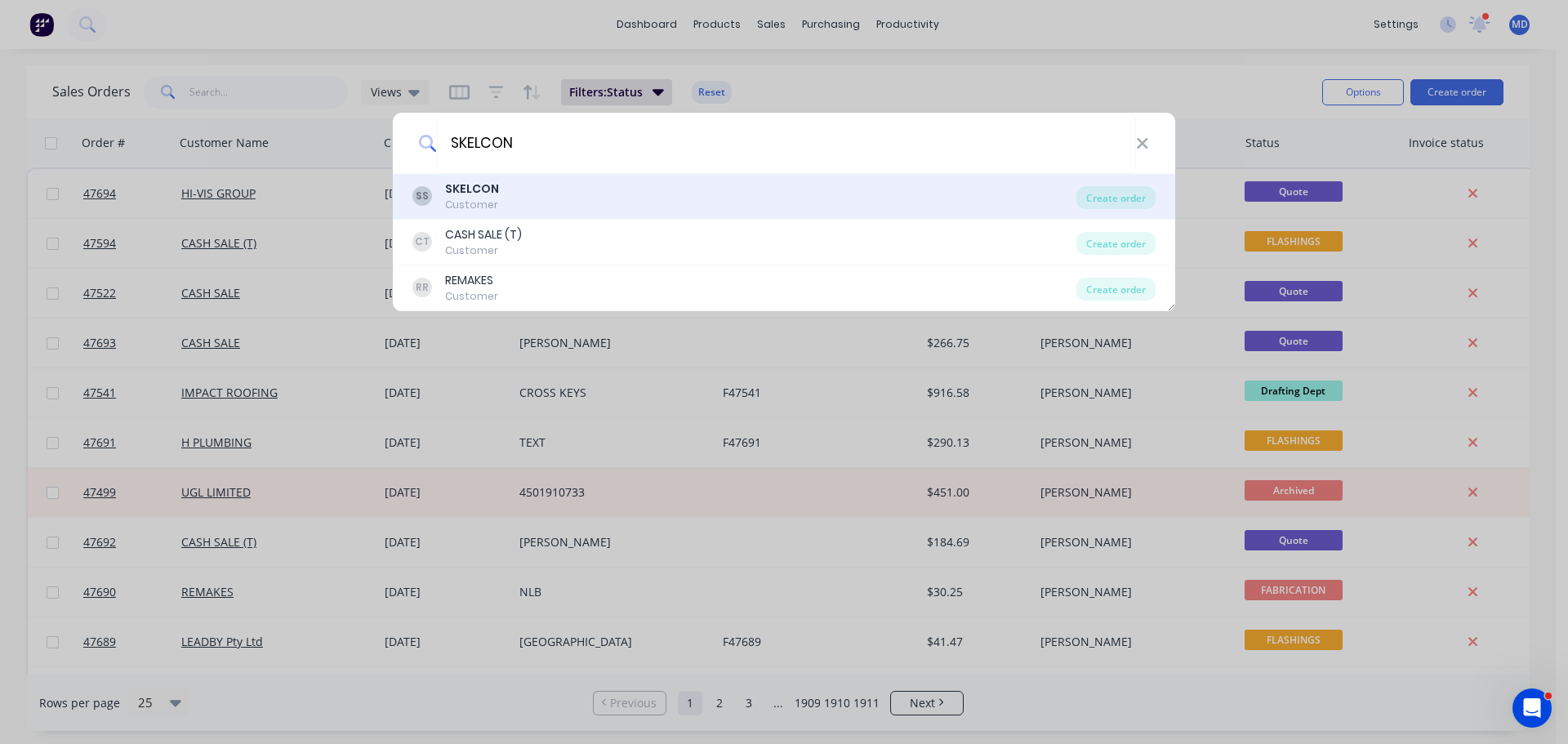
type input "SKELCON"
click at [461, 193] on b "SKELCON" at bounding box center [472, 189] width 54 height 17
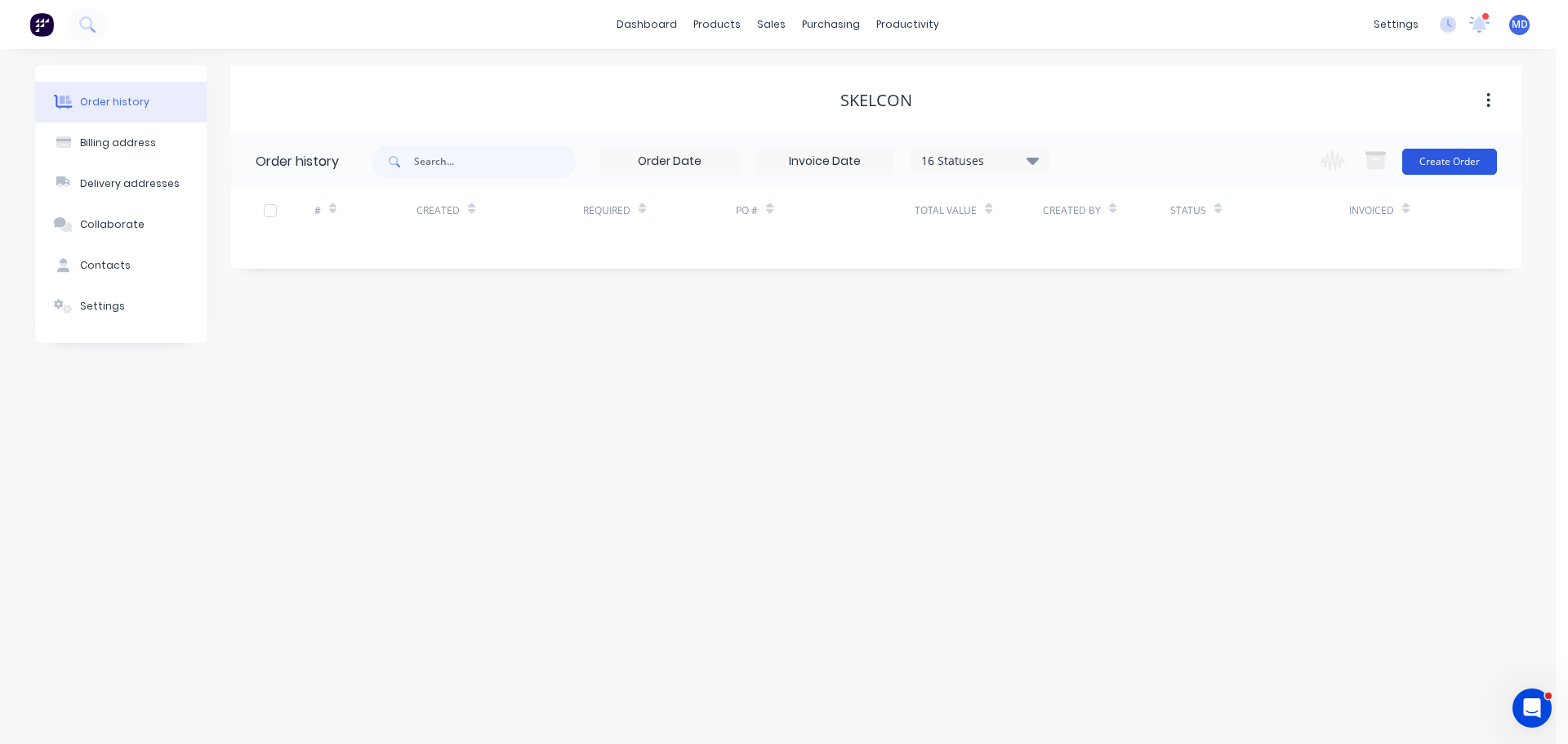
click at [1417, 160] on button "Create Order" at bounding box center [1450, 161] width 95 height 26
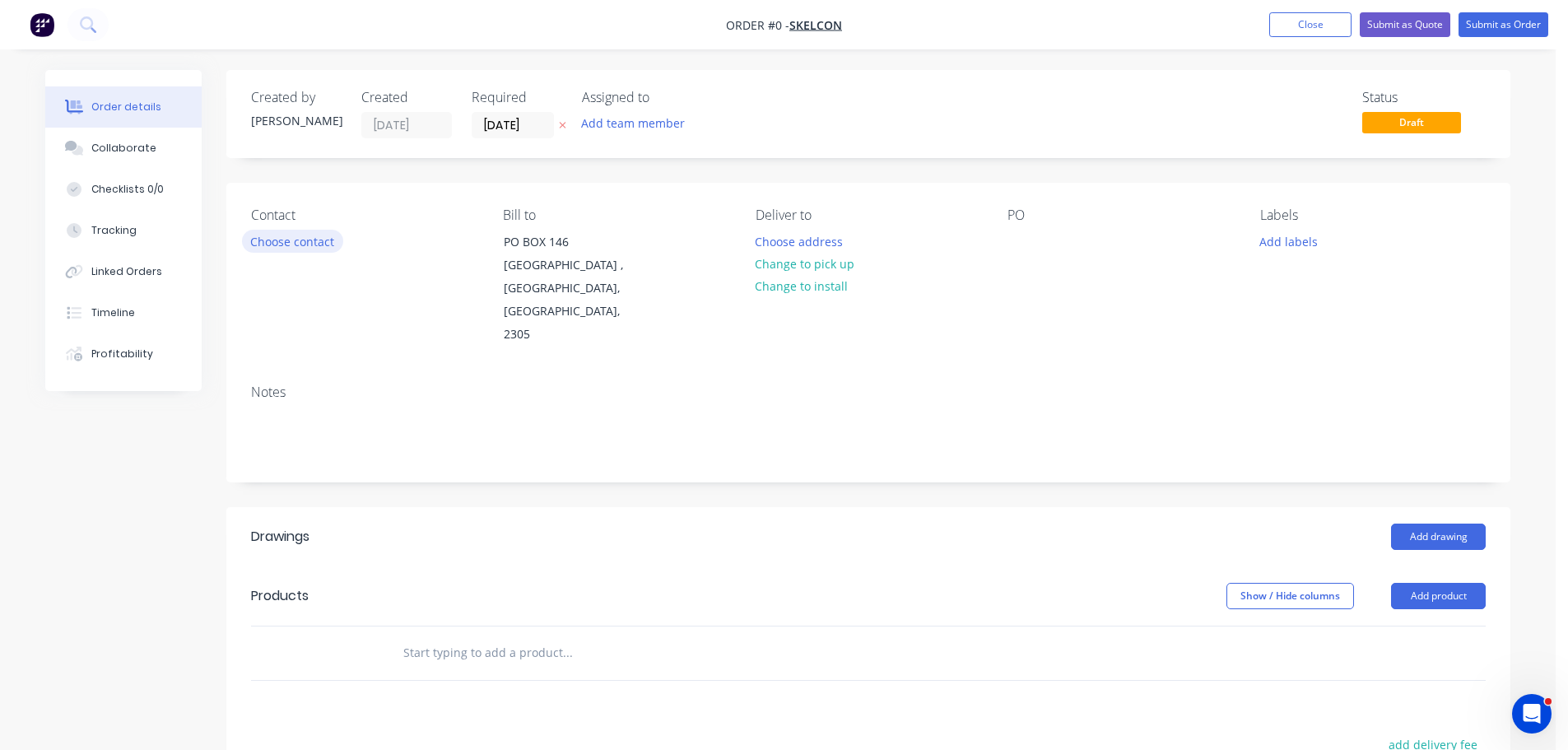
click at [296, 241] on button "Choose contact" at bounding box center [292, 241] width 101 height 23
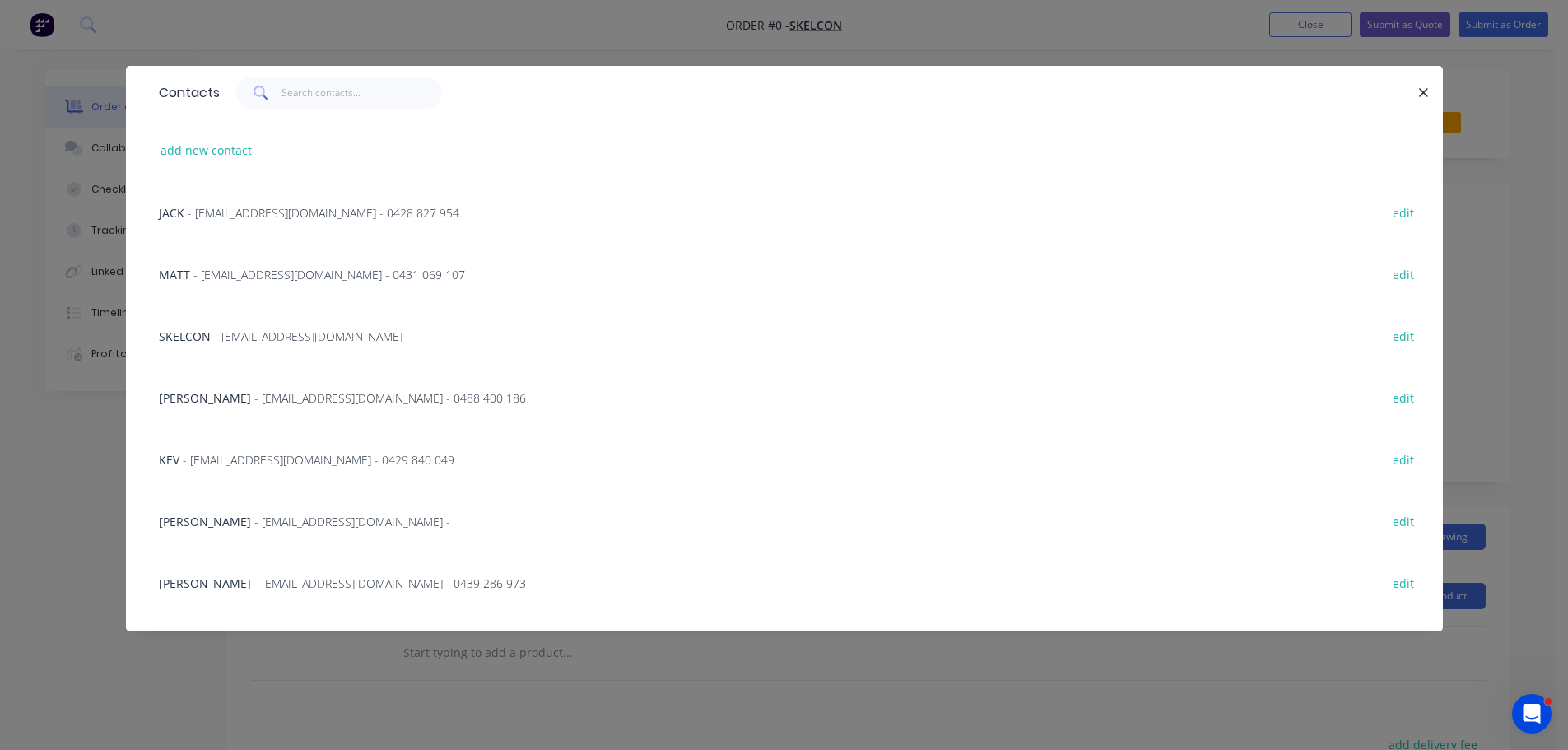
click at [280, 272] on span "- office@skelcon.com.au - 0431 069 107" at bounding box center [329, 274] width 272 height 16
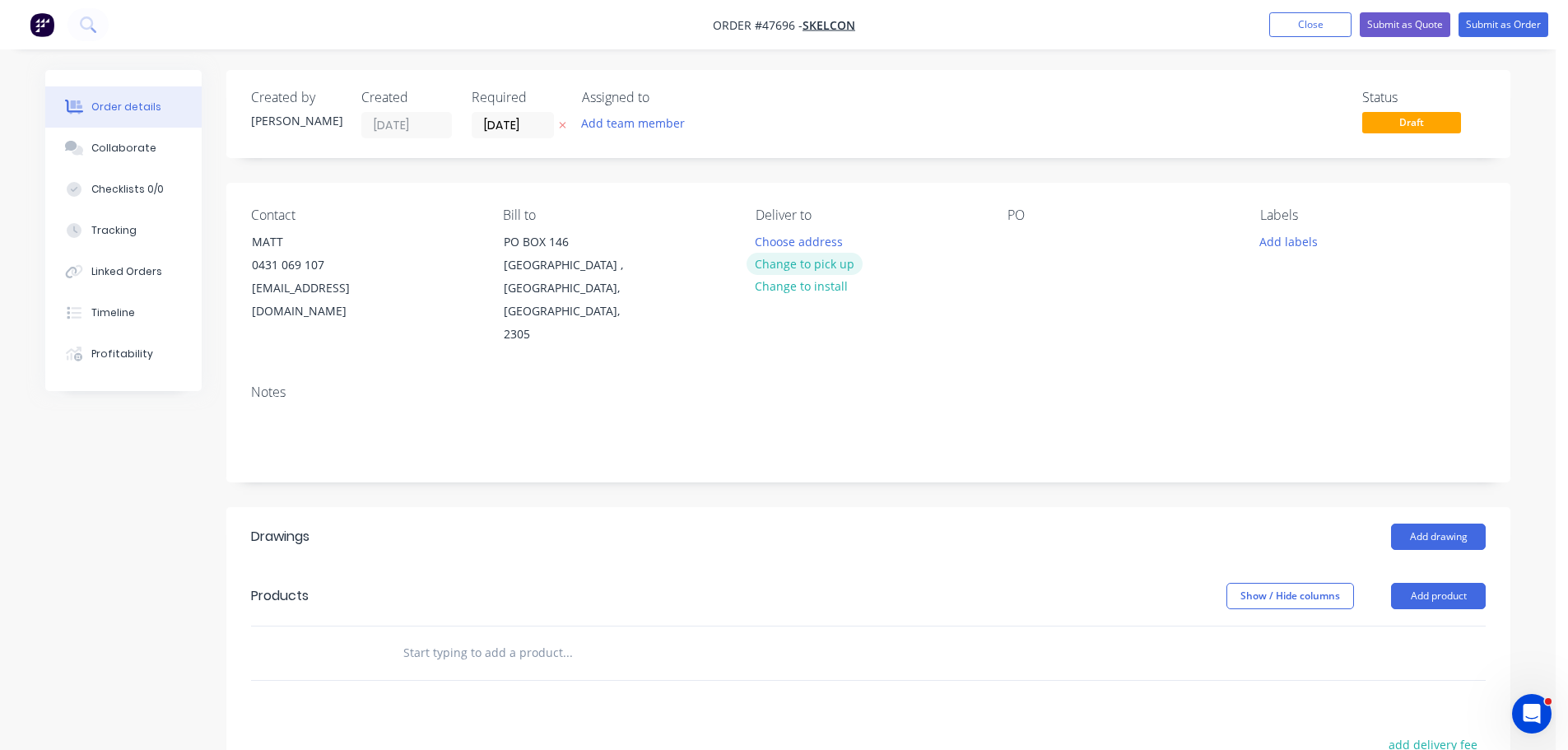
click at [806, 266] on button "Change to pick up" at bounding box center [805, 263] width 116 height 23
click at [492, 131] on input "[DATE]" at bounding box center [513, 125] width 80 height 24
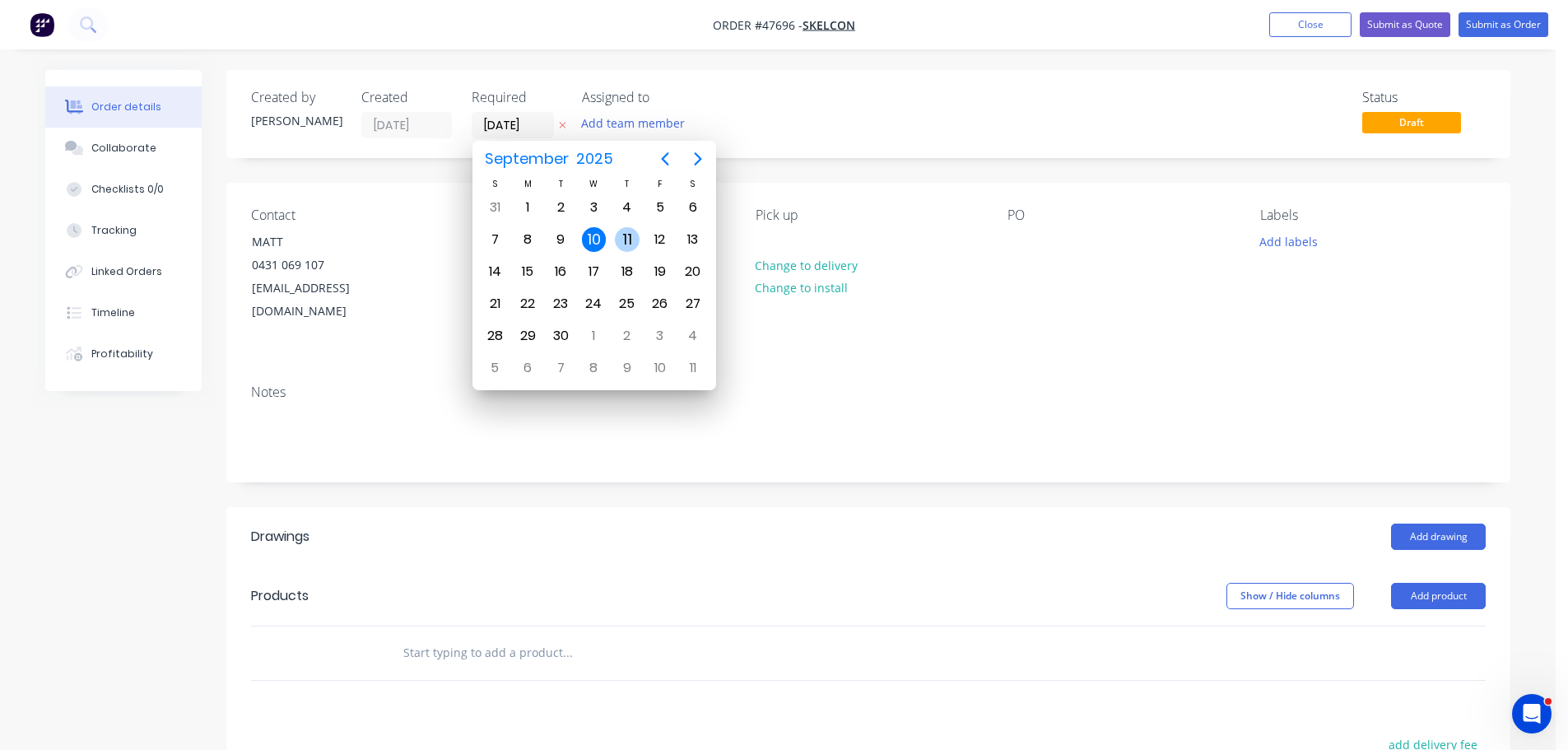
click at [624, 238] on div "11" at bounding box center [627, 239] width 24 height 24
type input "11/09/25"
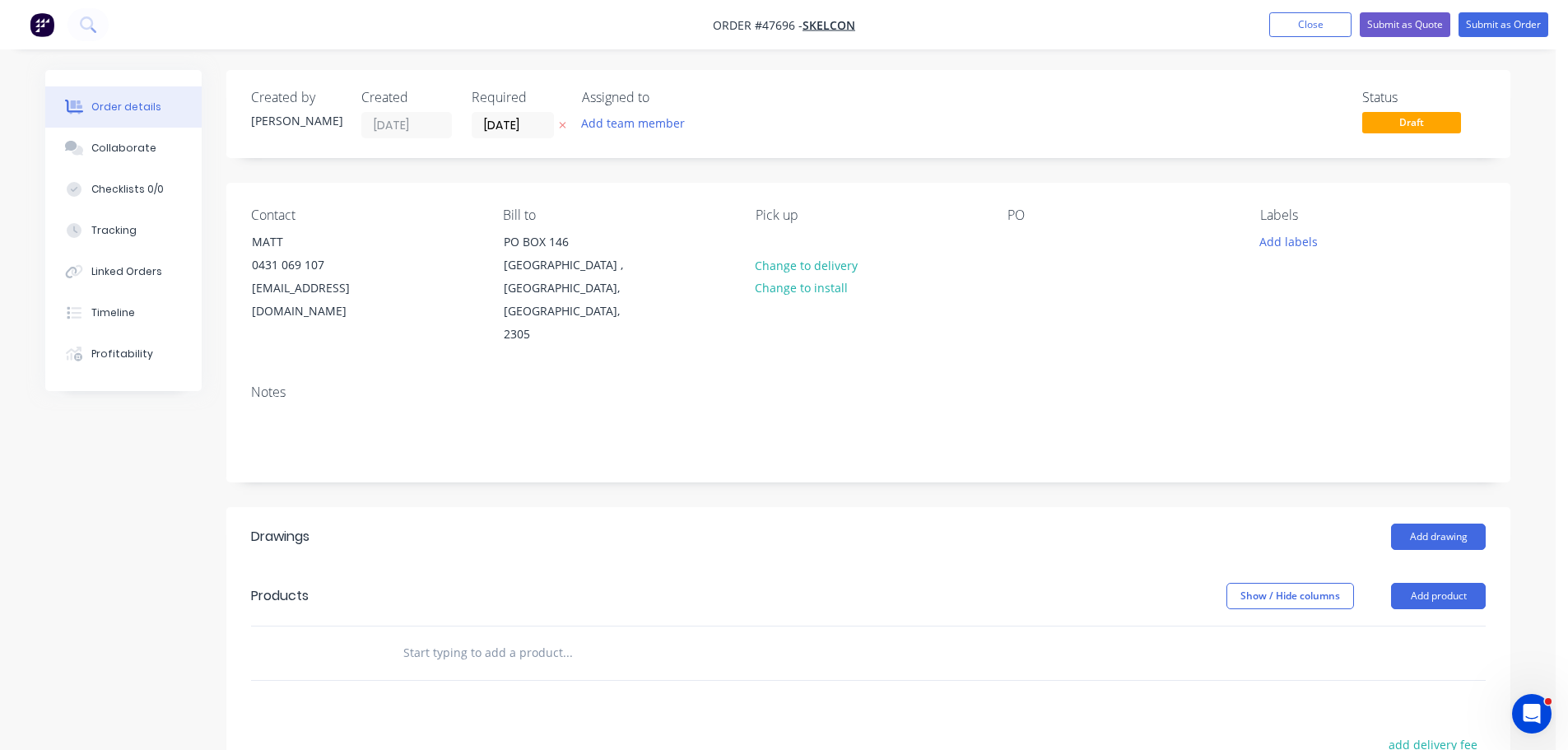
click at [986, 241] on div "Contact MATT 0431 069 107 office@skelcon.com.au Bill to PO BOX 146 NEW LAMBTON …" at bounding box center [868, 277] width 1284 height 189
click at [1001, 241] on div "Contact MATT 0431 069 107 office@skelcon.com.au Bill to PO BOX 146 NEW LAMBTON …" at bounding box center [868, 277] width 1284 height 189
click at [1013, 239] on div at bounding box center [1020, 241] width 26 height 23
click at [1438, 524] on button "Add drawing" at bounding box center [1438, 536] width 95 height 26
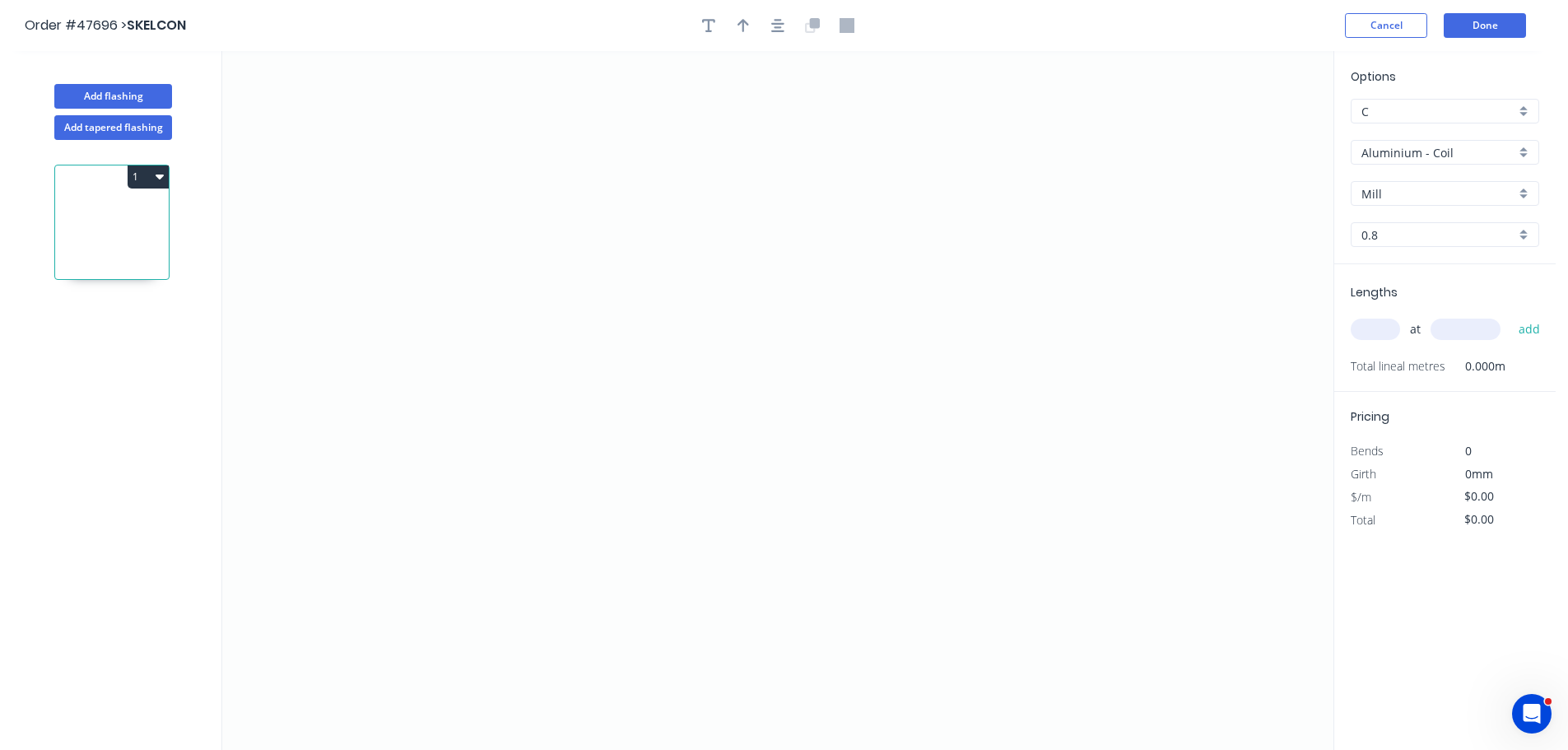
click at [1410, 145] on input "Aluminium - Coil" at bounding box center [1438, 153] width 154 height 18
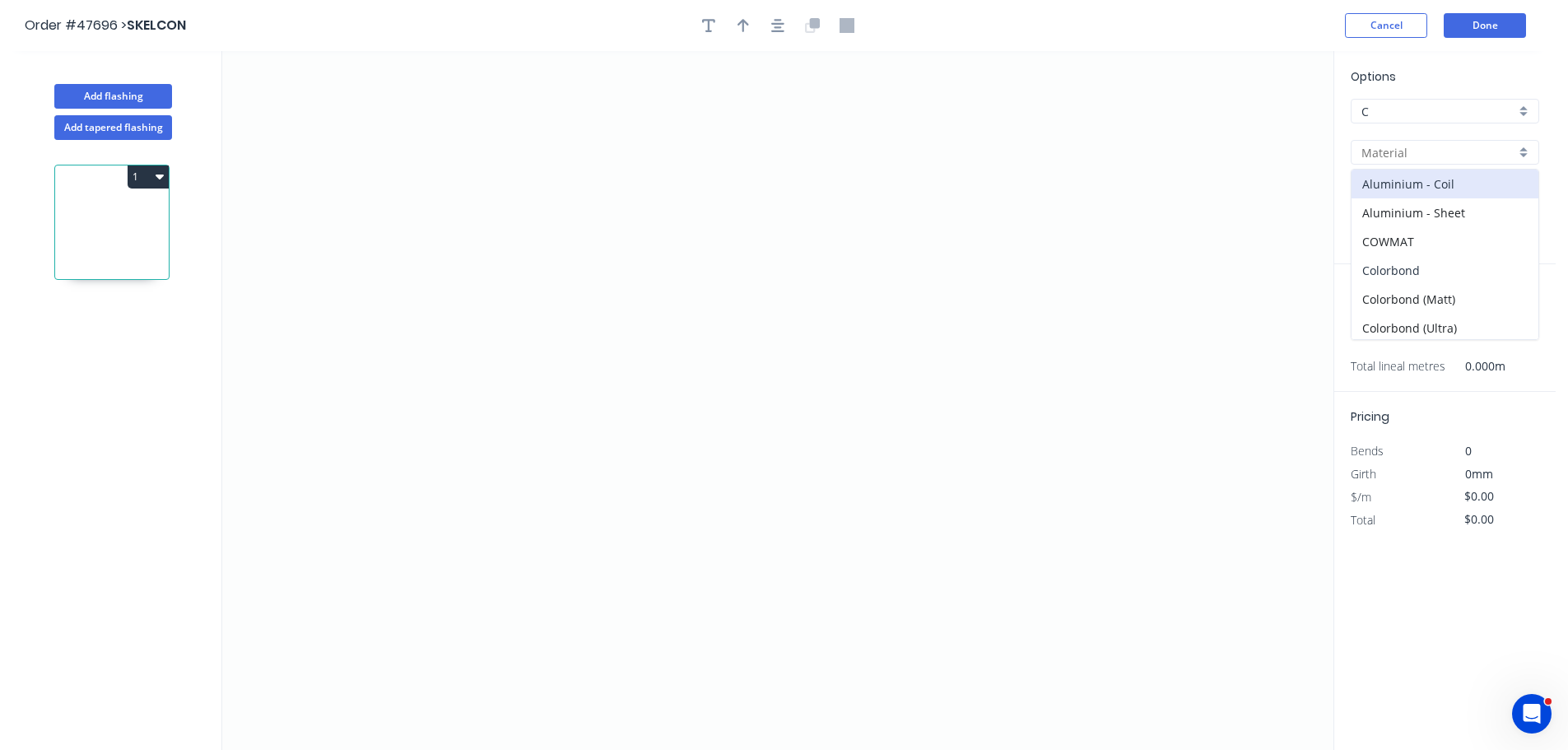
drag, startPoint x: 1405, startPoint y: 256, endPoint x: 1405, endPoint y: 213, distance: 43.0
click at [1404, 256] on div "Colorbond" at bounding box center [1444, 270] width 187 height 28
type input "Colorbond"
type input "Basalt"
type input "0.55"
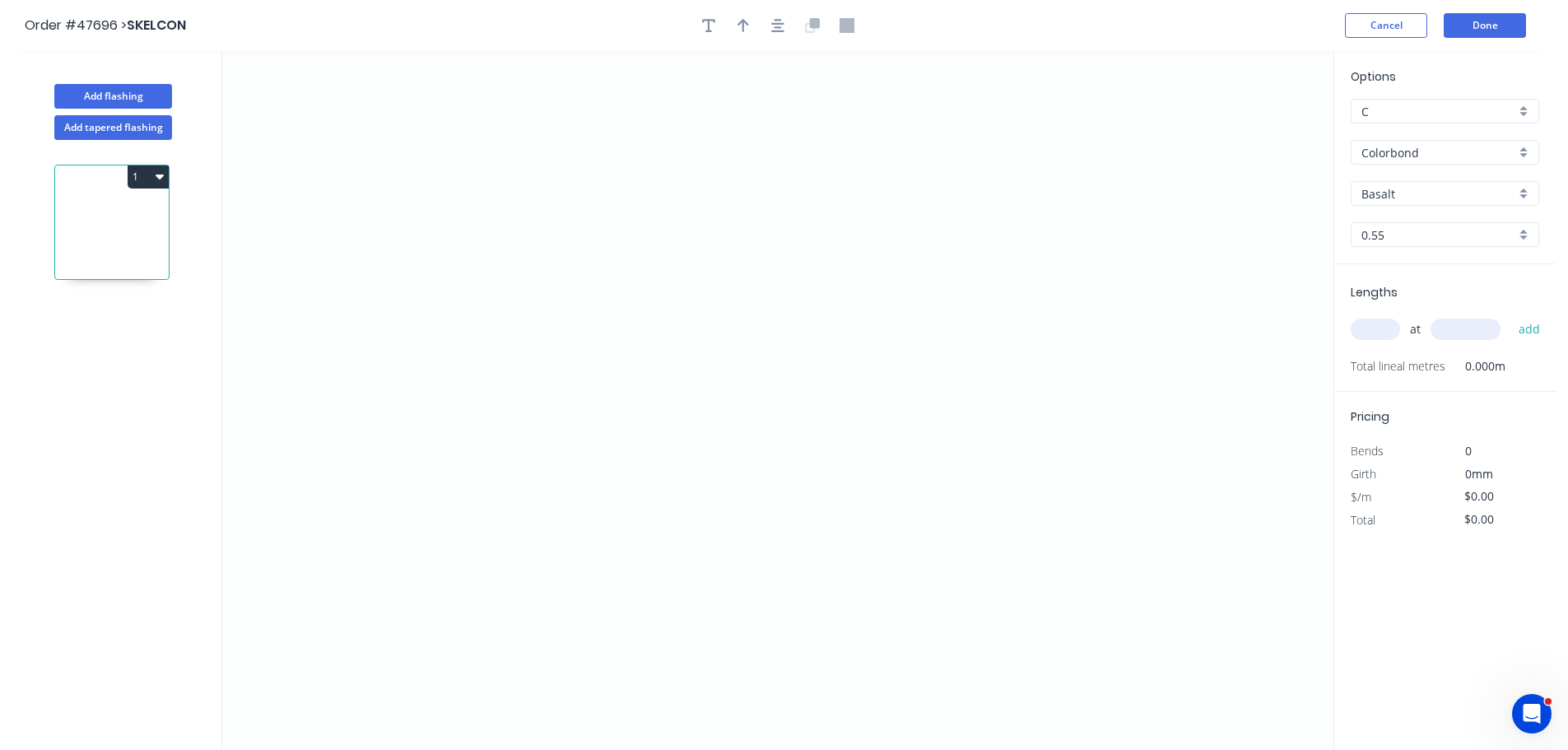
click at [1406, 205] on div "Options C C Colorbond Colorbond Colorbond (Matt) Colorbond (Ultra) Basalt Basal…" at bounding box center [1445, 166] width 221 height 197
click at [1406, 200] on input "Basalt" at bounding box center [1438, 194] width 154 height 18
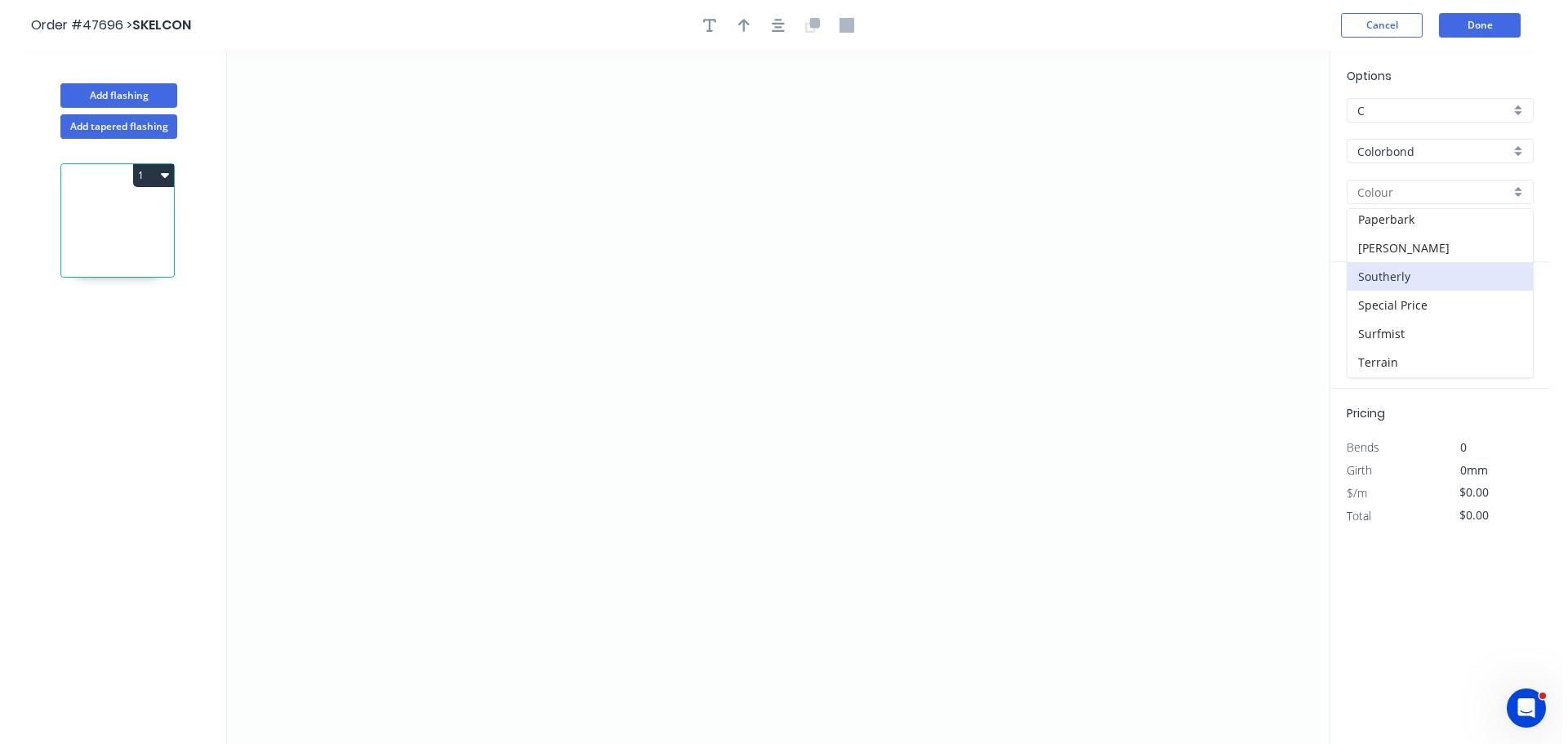
scroll to position [408, 0]
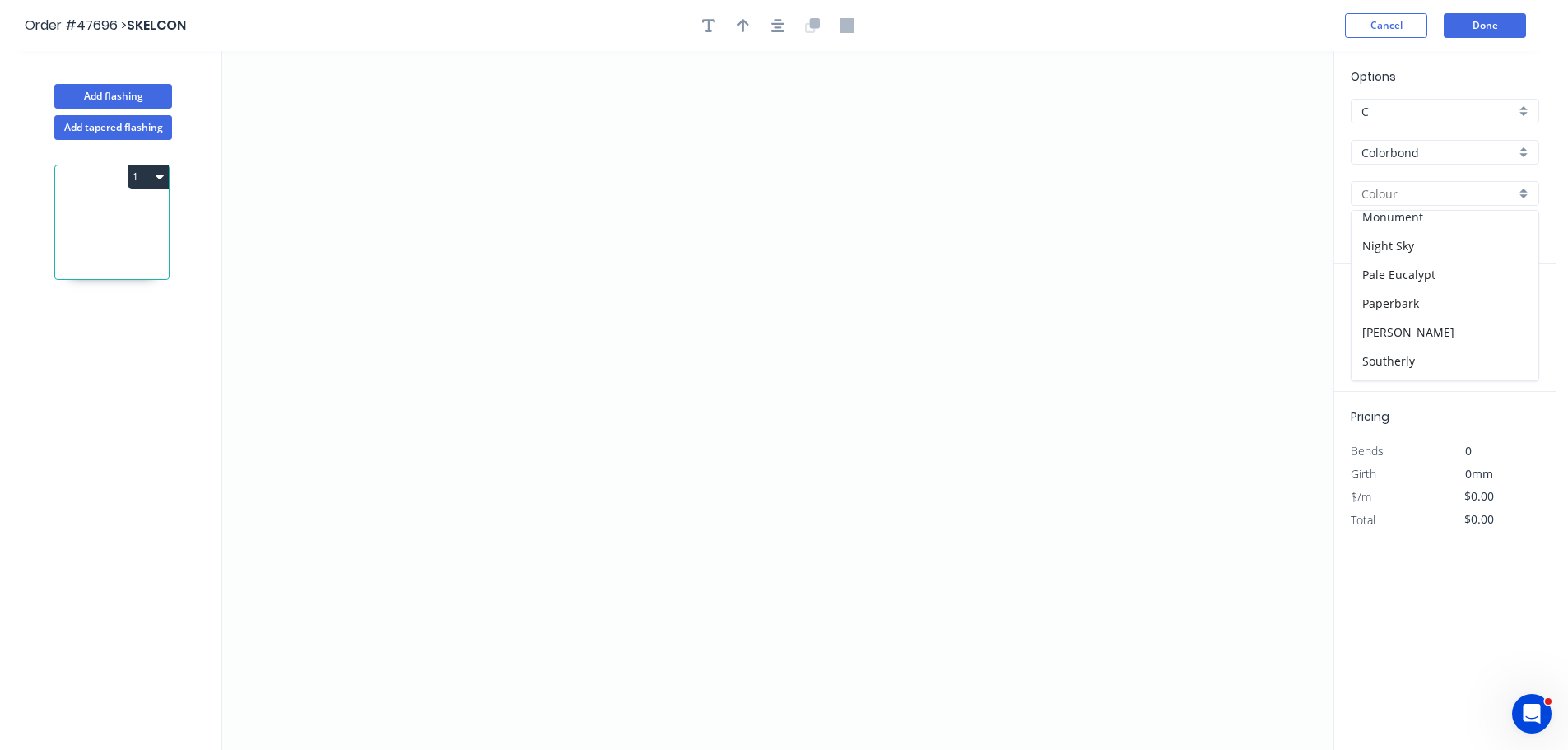
click at [1395, 223] on div "Monument" at bounding box center [1444, 217] width 187 height 28
type input "Monument"
click at [489, 235] on icon "0" at bounding box center [778, 401] width 1111 height 699
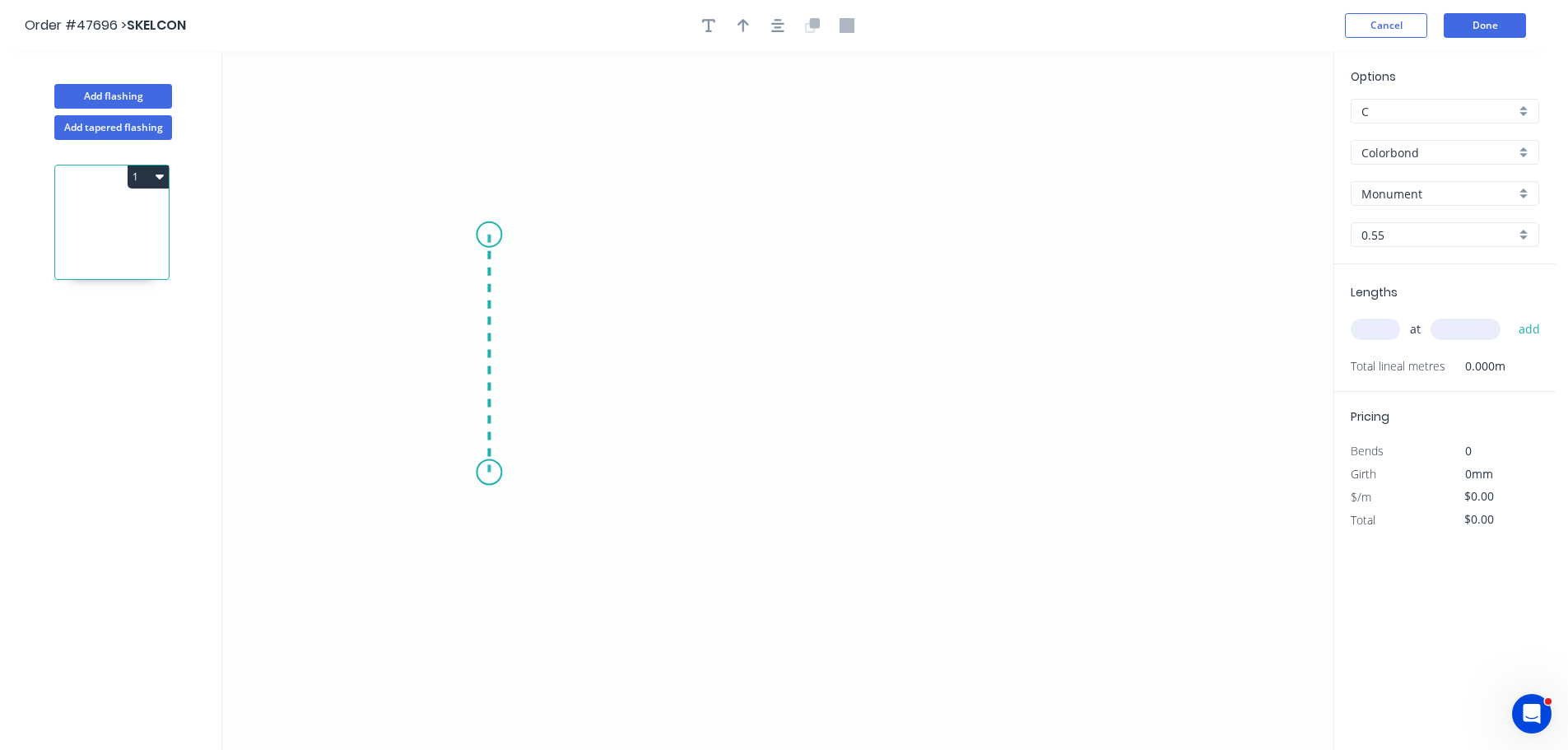
click at [478, 473] on icon "0" at bounding box center [778, 401] width 1111 height 699
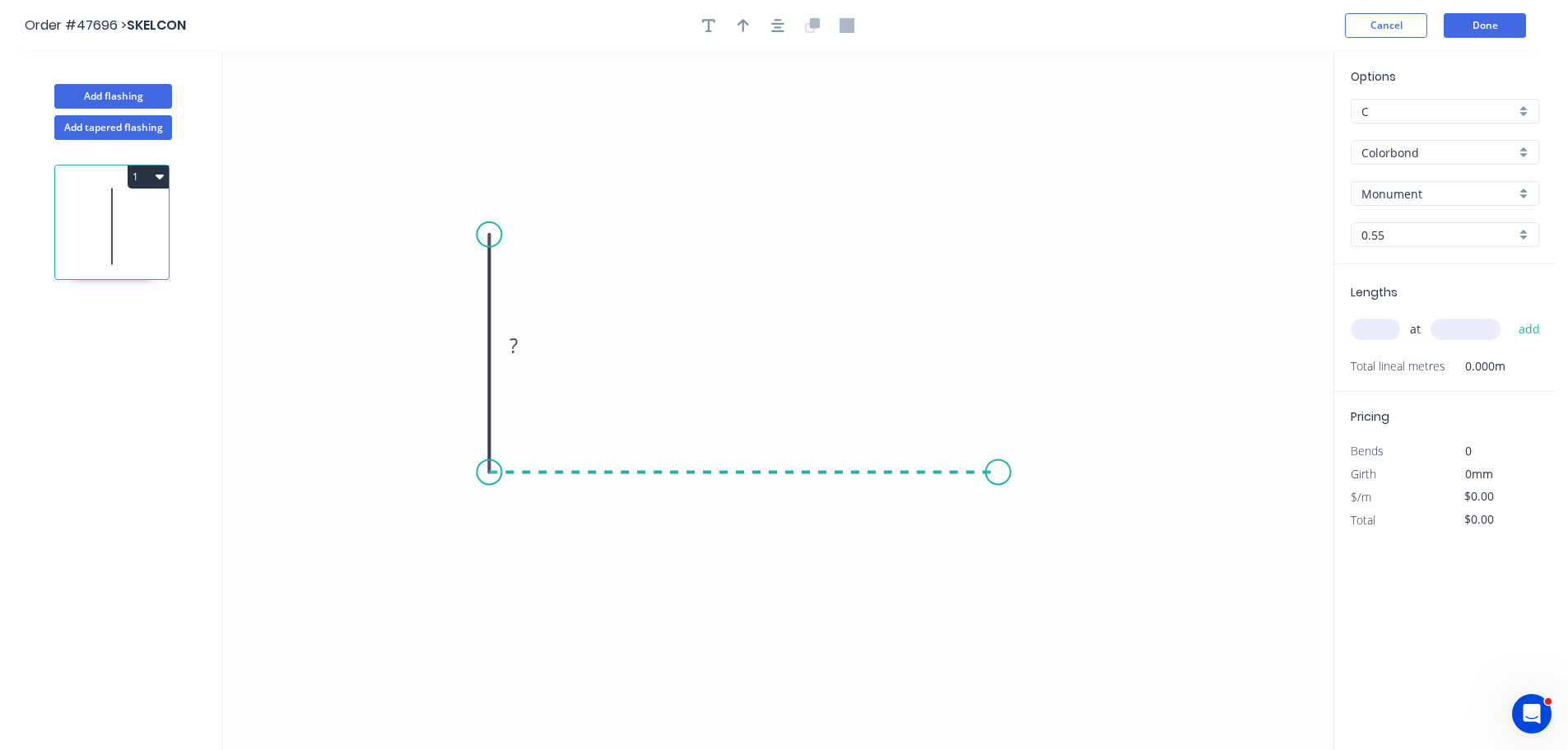
click at [998, 478] on icon "0 ?" at bounding box center [778, 401] width 1111 height 699
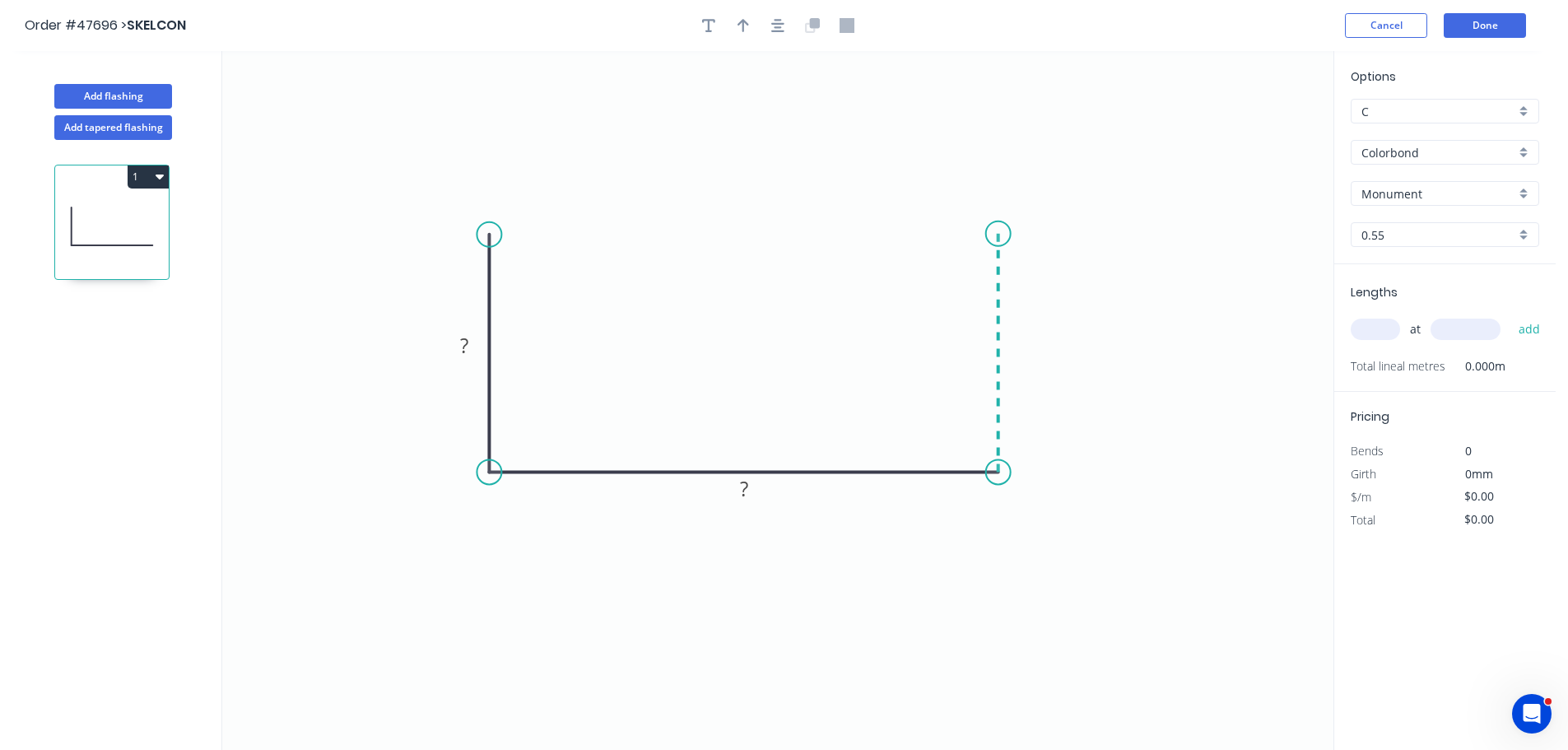
click at [986, 234] on icon "0 ? ?" at bounding box center [778, 401] width 1111 height 699
click at [1018, 303] on div "Crush & Fold" at bounding box center [1078, 287] width 165 height 34
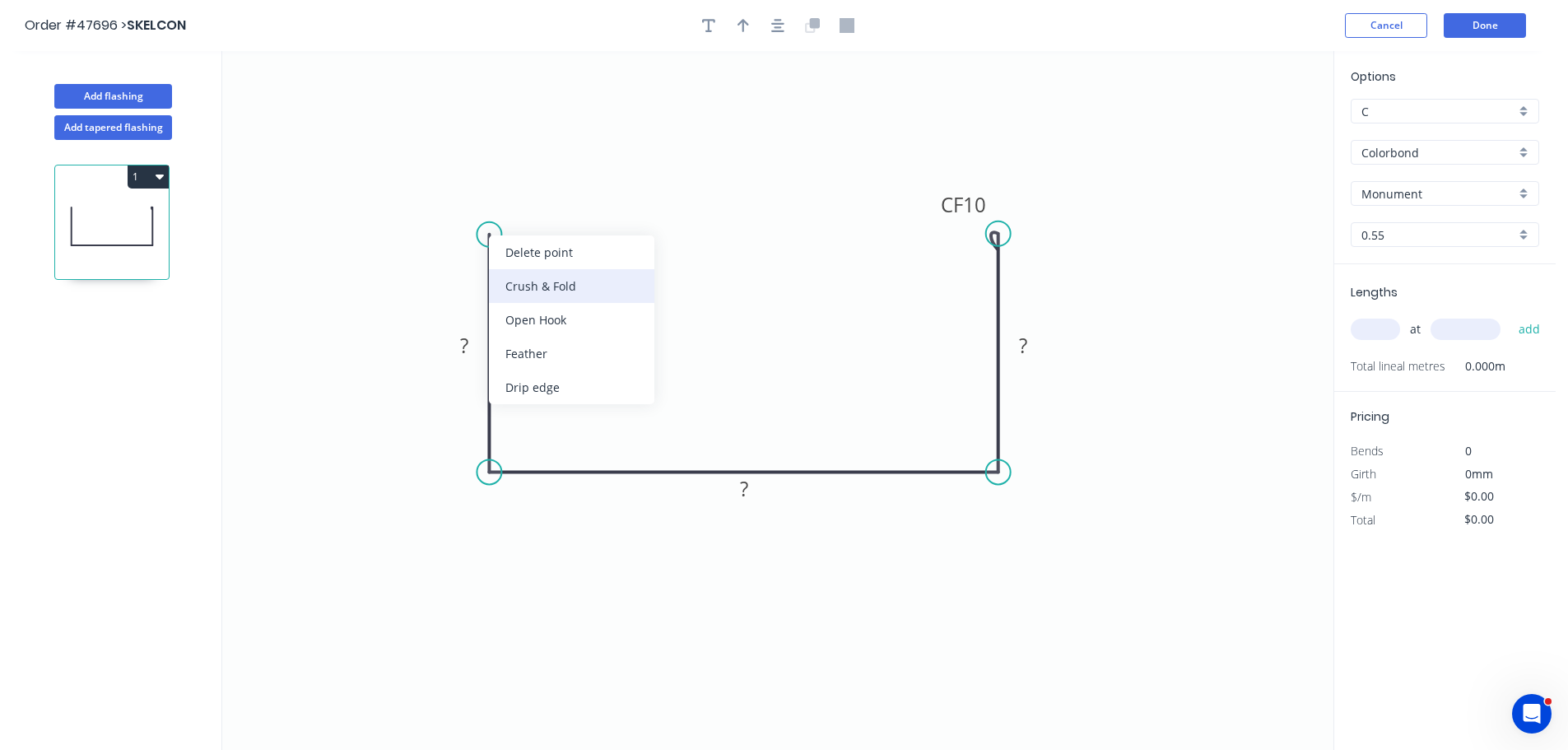
click at [505, 288] on div "Crush & Fold" at bounding box center [571, 286] width 165 height 34
click at [512, 287] on div "Flip bend" at bounding box center [572, 296] width 165 height 34
click at [466, 245] on tspan "10" at bounding box center [464, 248] width 23 height 27
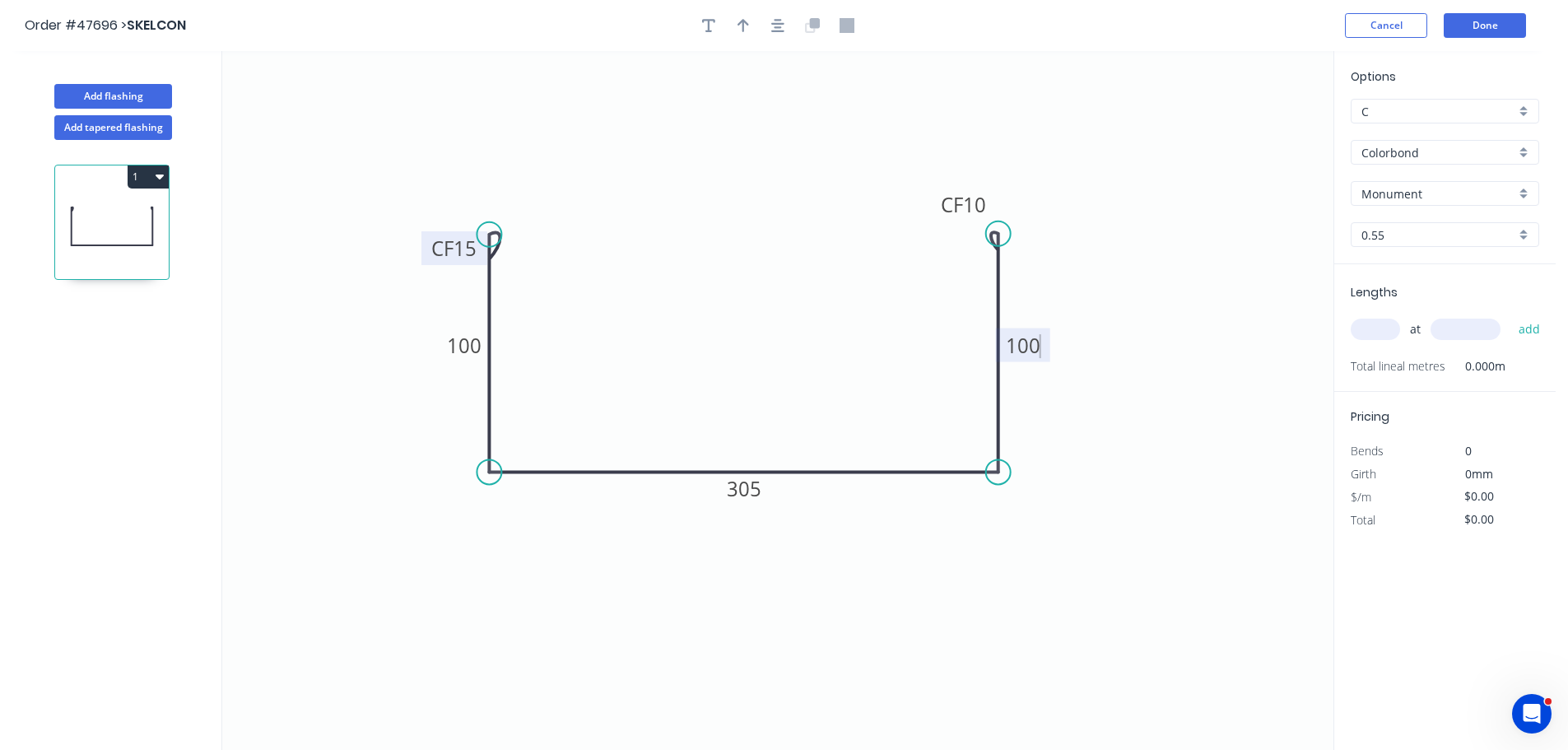
type input "$30.75"
drag, startPoint x: 743, startPoint y: 24, endPoint x: 1410, endPoint y: 124, distance: 674.5
click at [743, 23] on icon "button" at bounding box center [743, 26] width 12 height 13
drag, startPoint x: 1249, startPoint y: 133, endPoint x: 1099, endPoint y: 407, distance: 312.4
click at [1090, 419] on icon at bounding box center [1089, 400] width 15 height 53
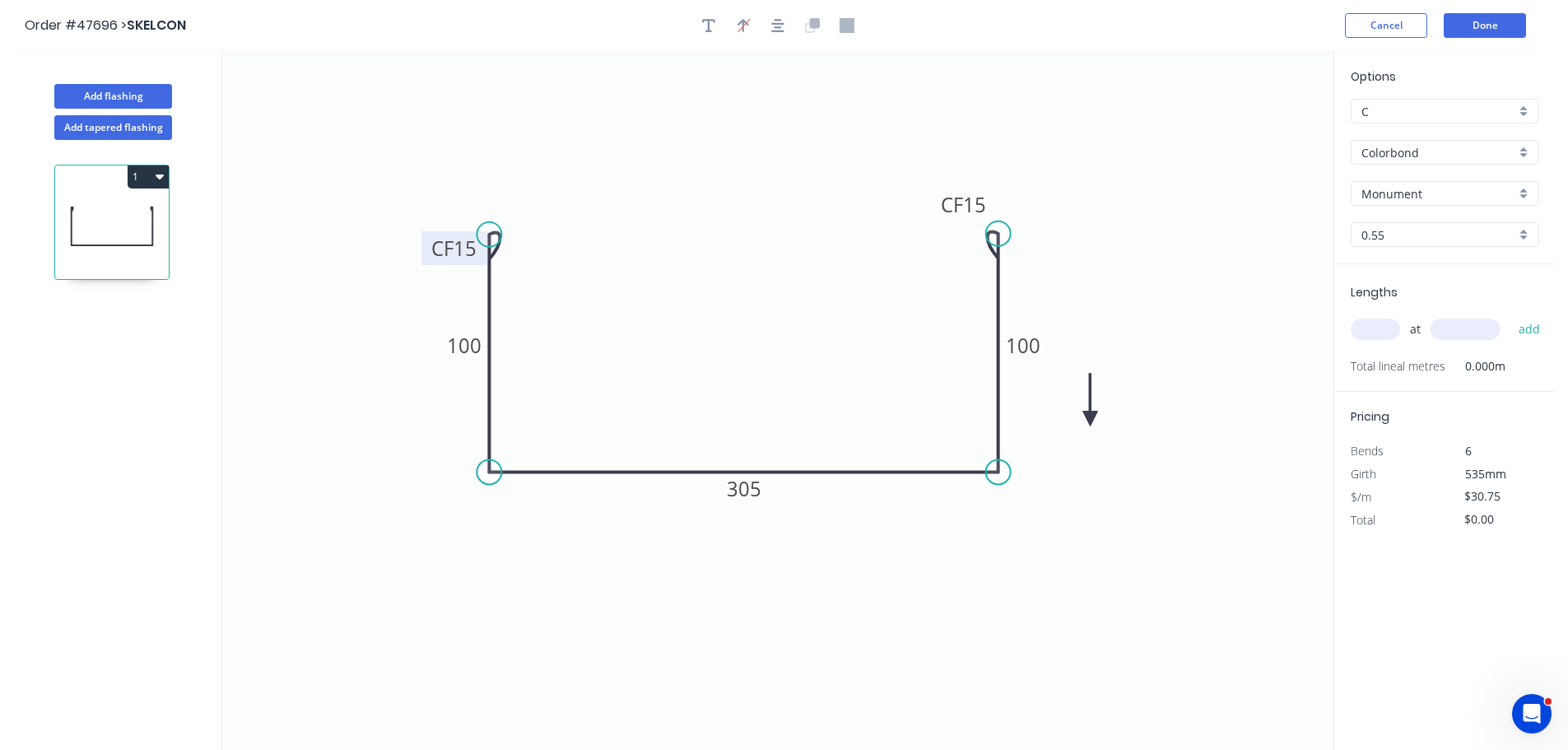
click at [1099, 407] on icon "0 CF 15 100 305 CF 15 100" at bounding box center [778, 401] width 1111 height 699
click at [1090, 416] on icon at bounding box center [1090, 400] width 15 height 53
click at [1090, 416] on icon at bounding box center [1103, 405] width 48 height 48
click at [1370, 322] on input "text" at bounding box center [1374, 329] width 49 height 22
type input "3"
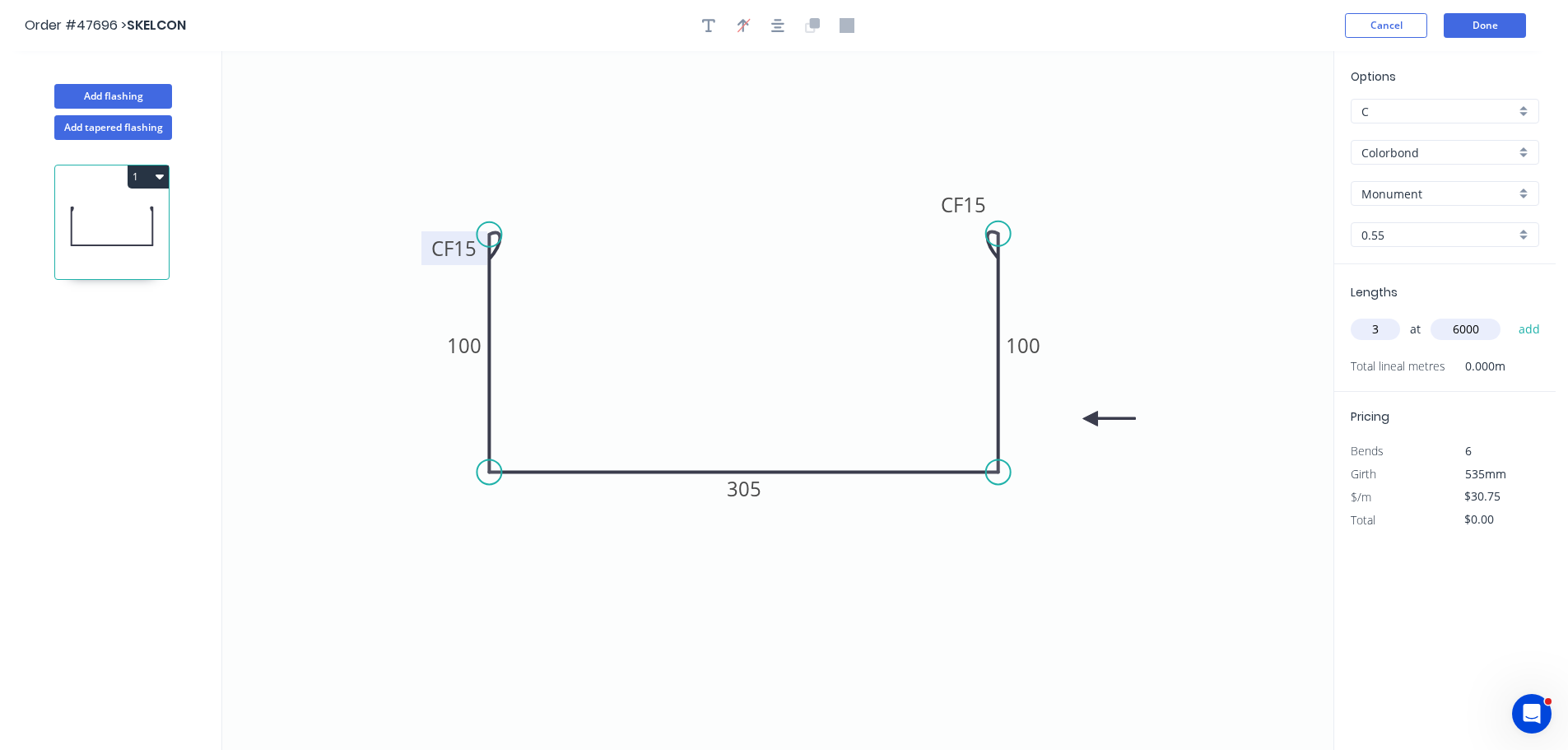
type input "6000"
click at [1510, 315] on button "add" at bounding box center [1529, 328] width 39 height 28
type input "$553.50"
type input "1"
type input "2000"
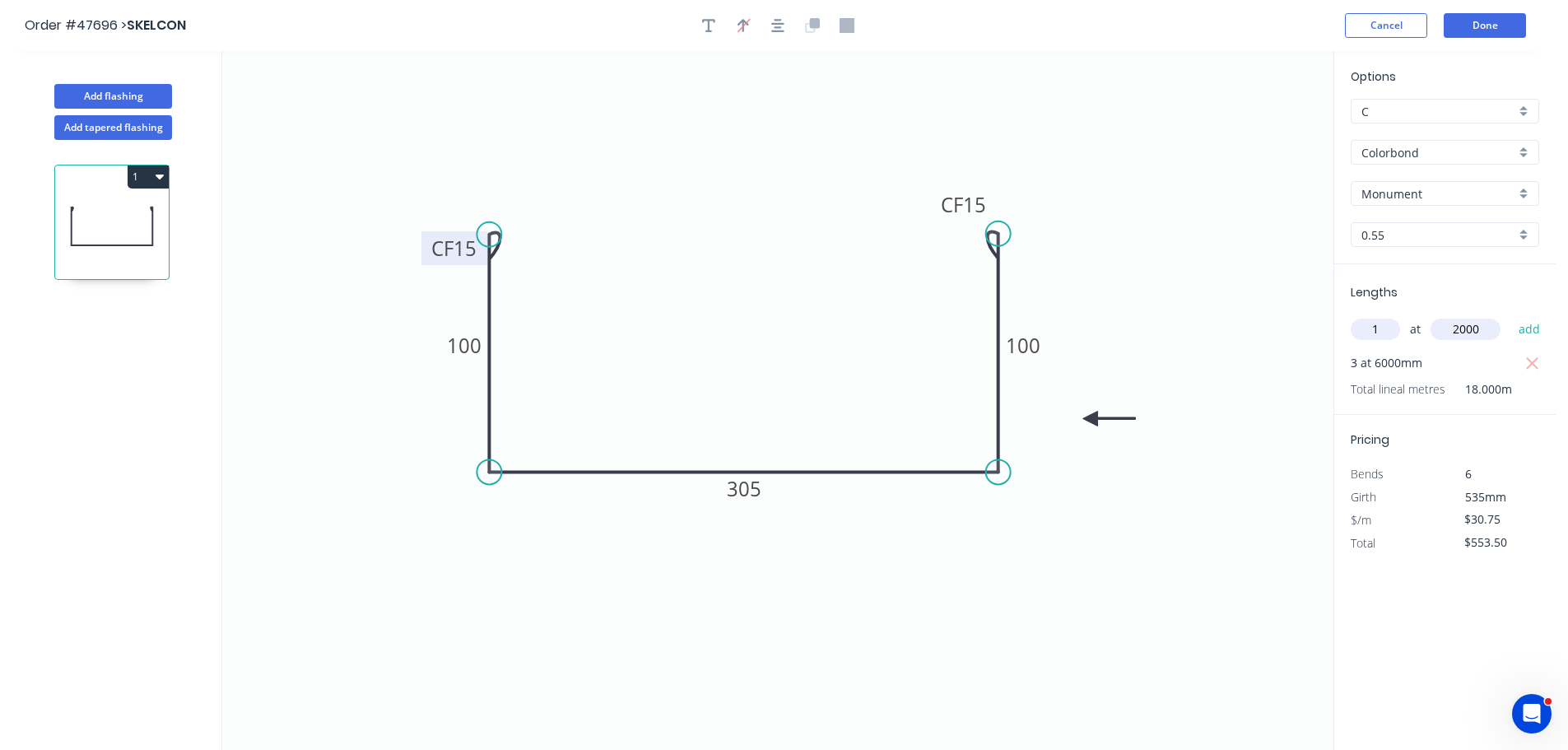
click at [1510, 315] on button "add" at bounding box center [1529, 328] width 39 height 28
click at [147, 177] on button "1" at bounding box center [147, 176] width 41 height 23
click at [99, 213] on div "Duplicate" at bounding box center [90, 217] width 127 height 23
type input "$0.00"
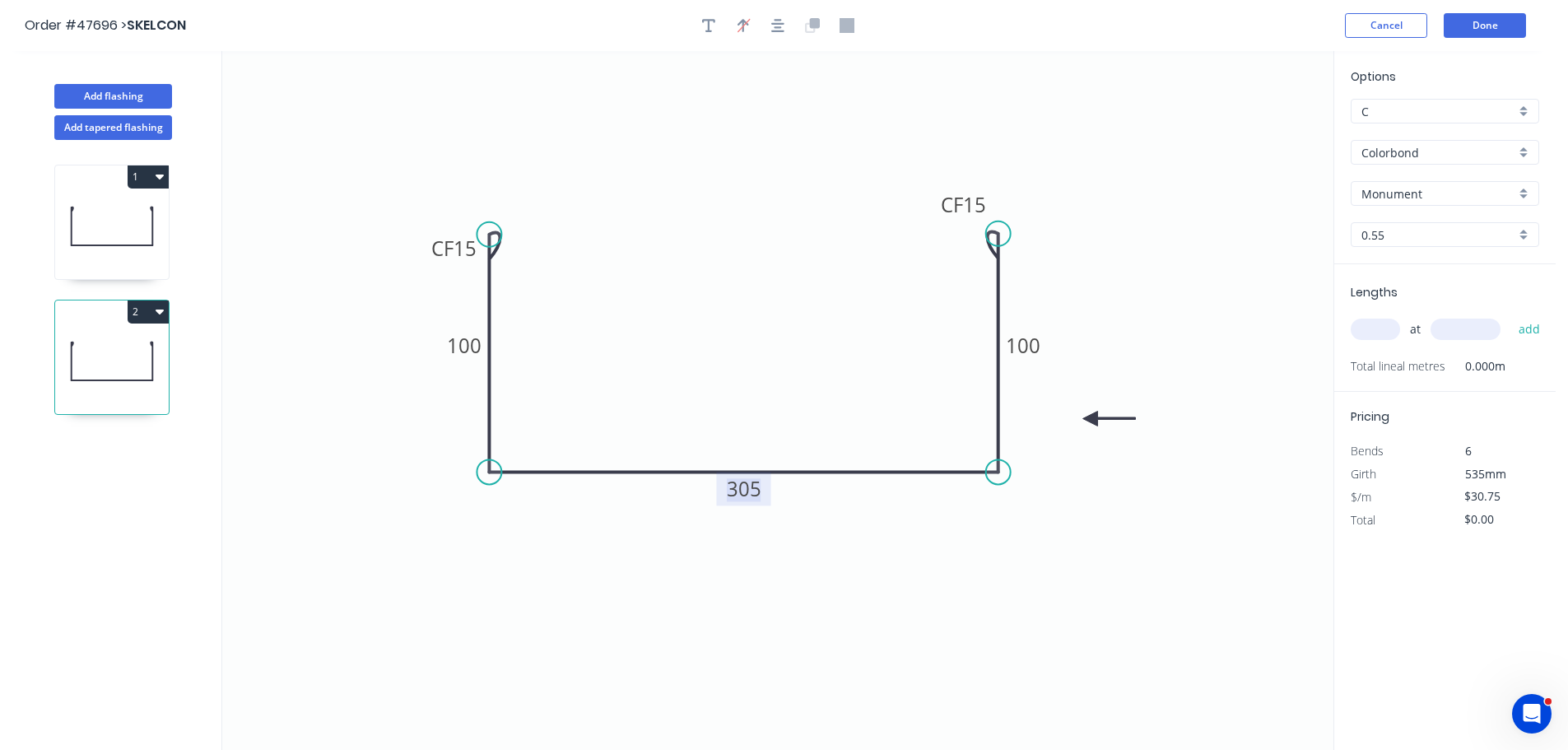
click at [750, 498] on tspan "305" at bounding box center [743, 489] width 34 height 27
click at [1370, 333] on input "text" at bounding box center [1374, 329] width 49 height 22
type input "1"
type input "4000"
click at [1510, 315] on button "add" at bounding box center [1529, 328] width 39 height 28
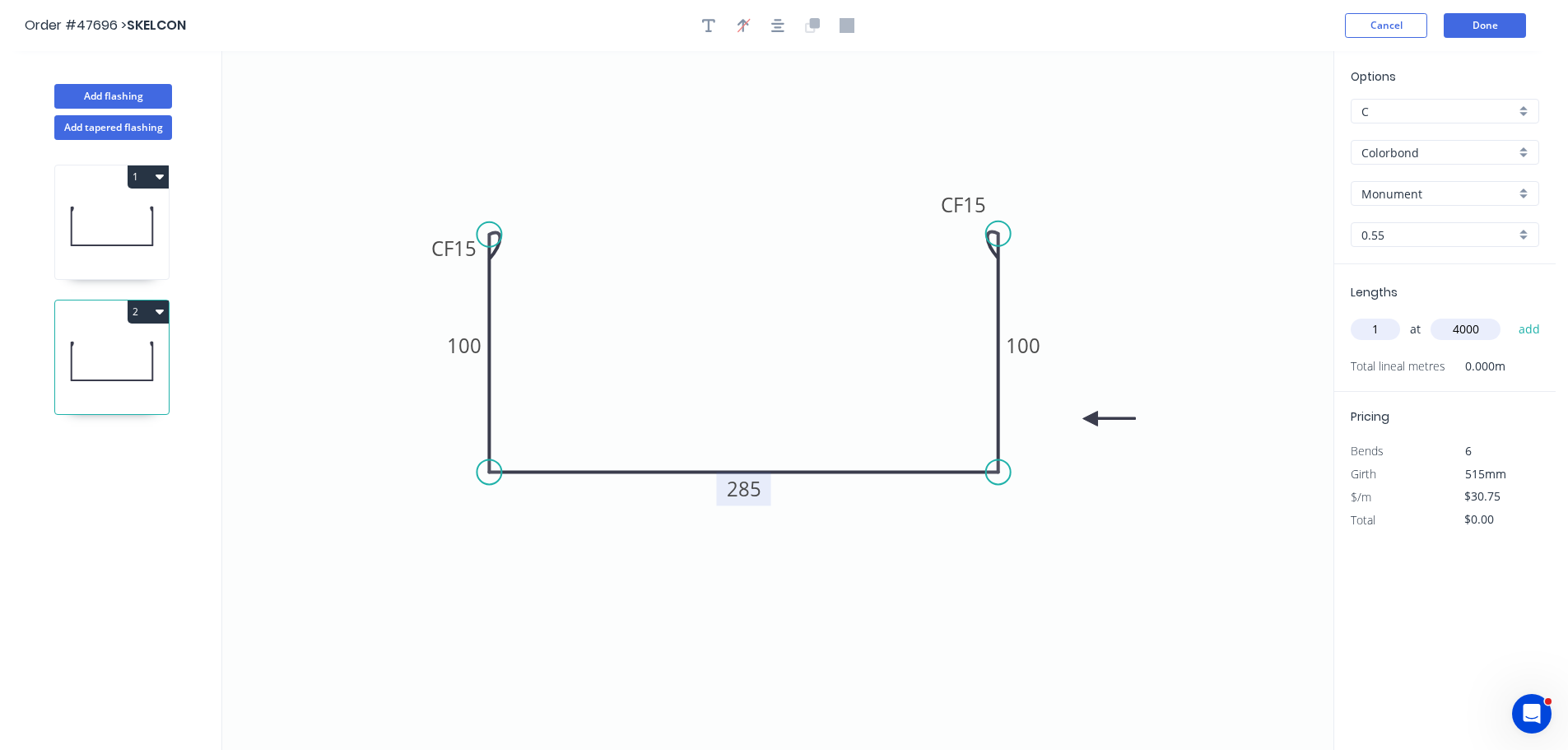
type input "$123.00"
type input "4"
type input "3000"
click at [1510, 315] on button "add" at bounding box center [1529, 328] width 39 height 28
type input "$492.00"
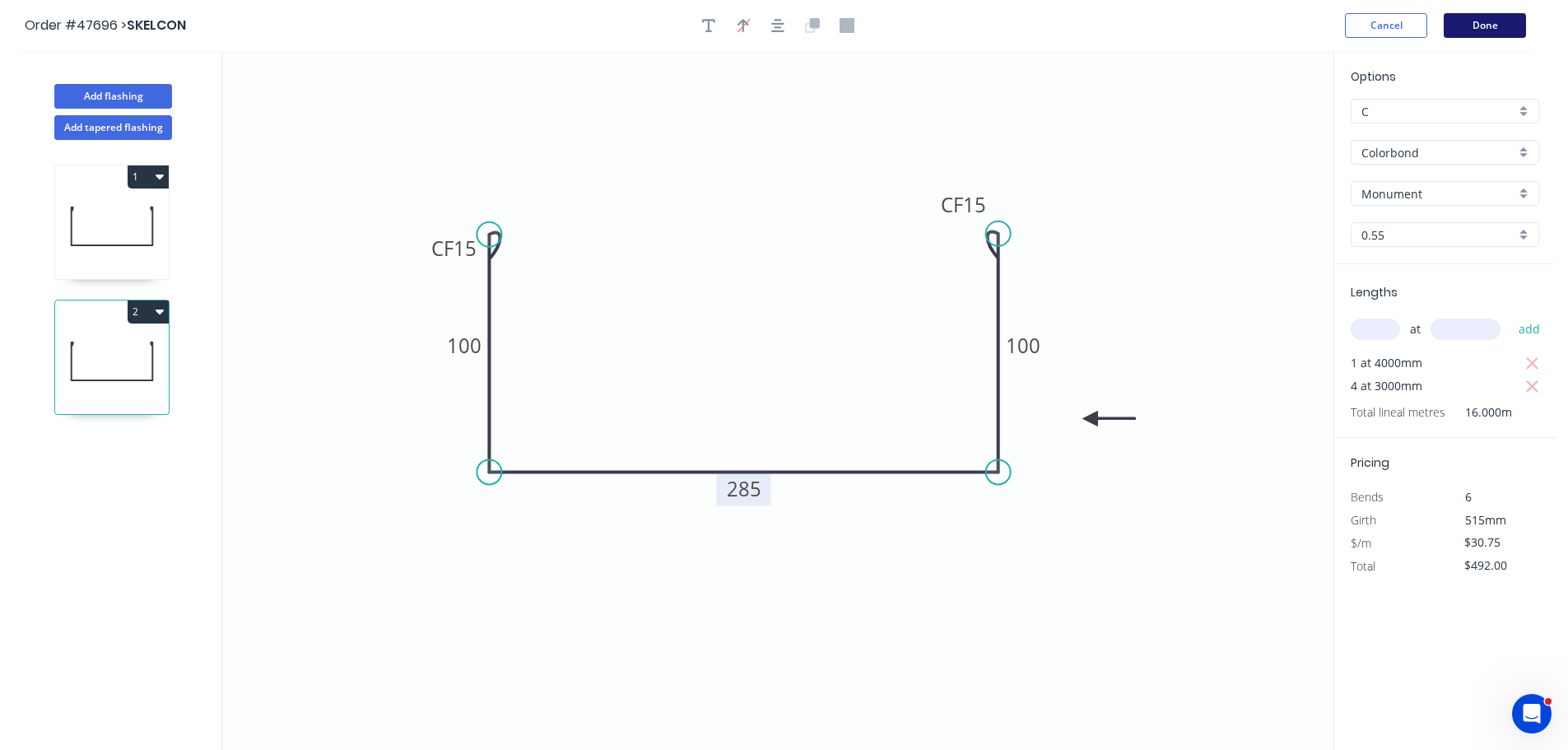
click at [1493, 18] on button "Done" at bounding box center [1484, 25] width 82 height 24
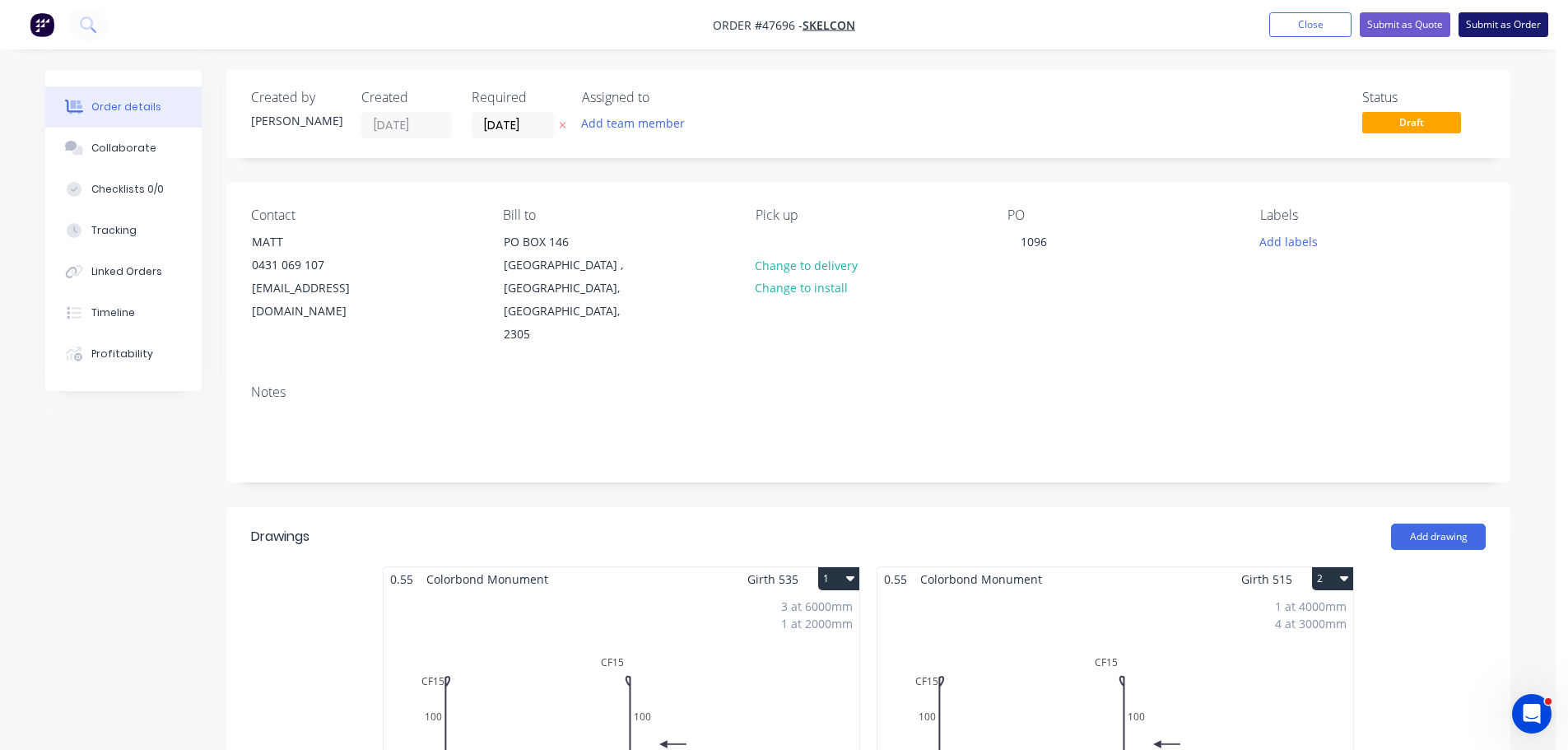
click at [1495, 23] on button "Submit as Order" at bounding box center [1503, 24] width 90 height 24
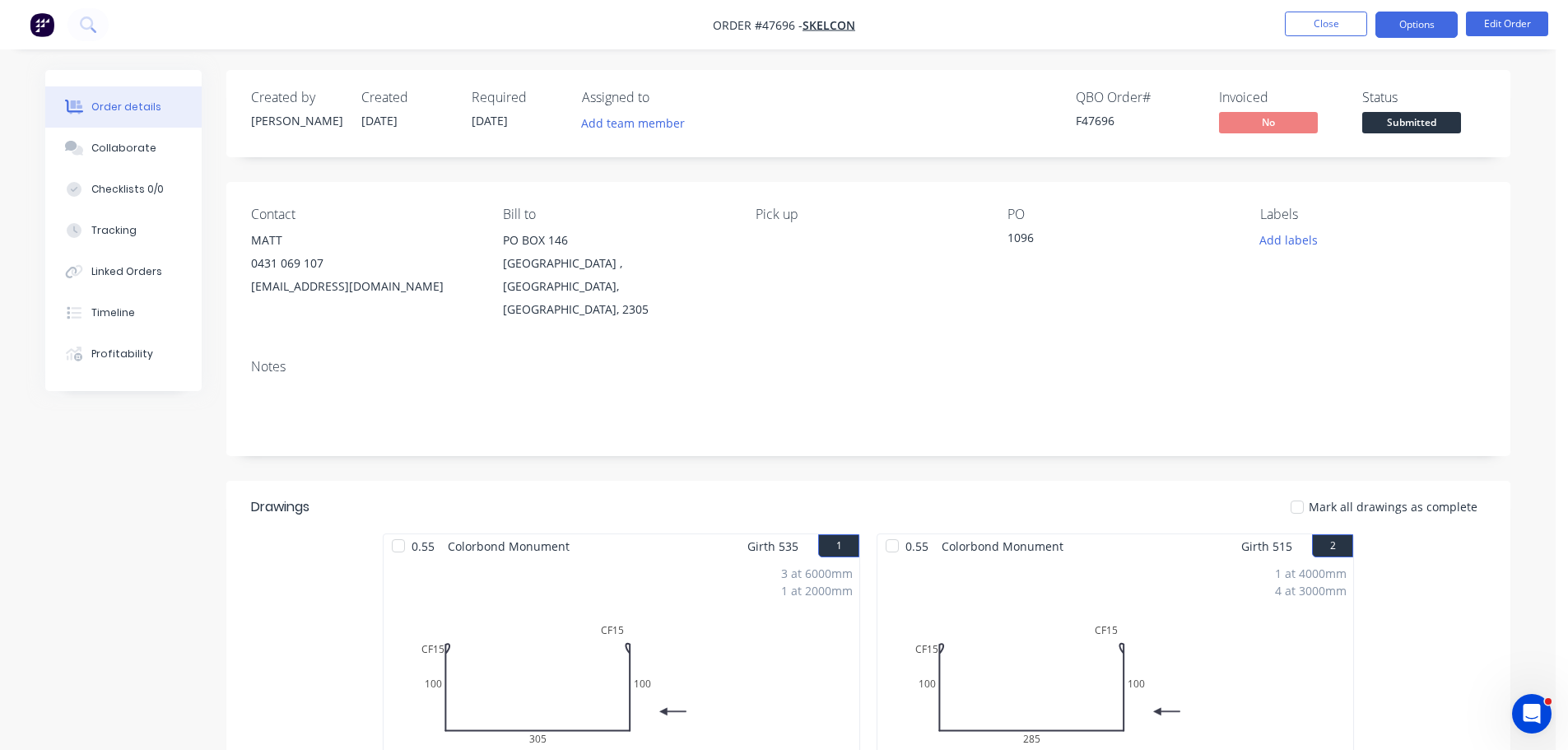
click at [1414, 31] on button "Options" at bounding box center [1416, 24] width 82 height 26
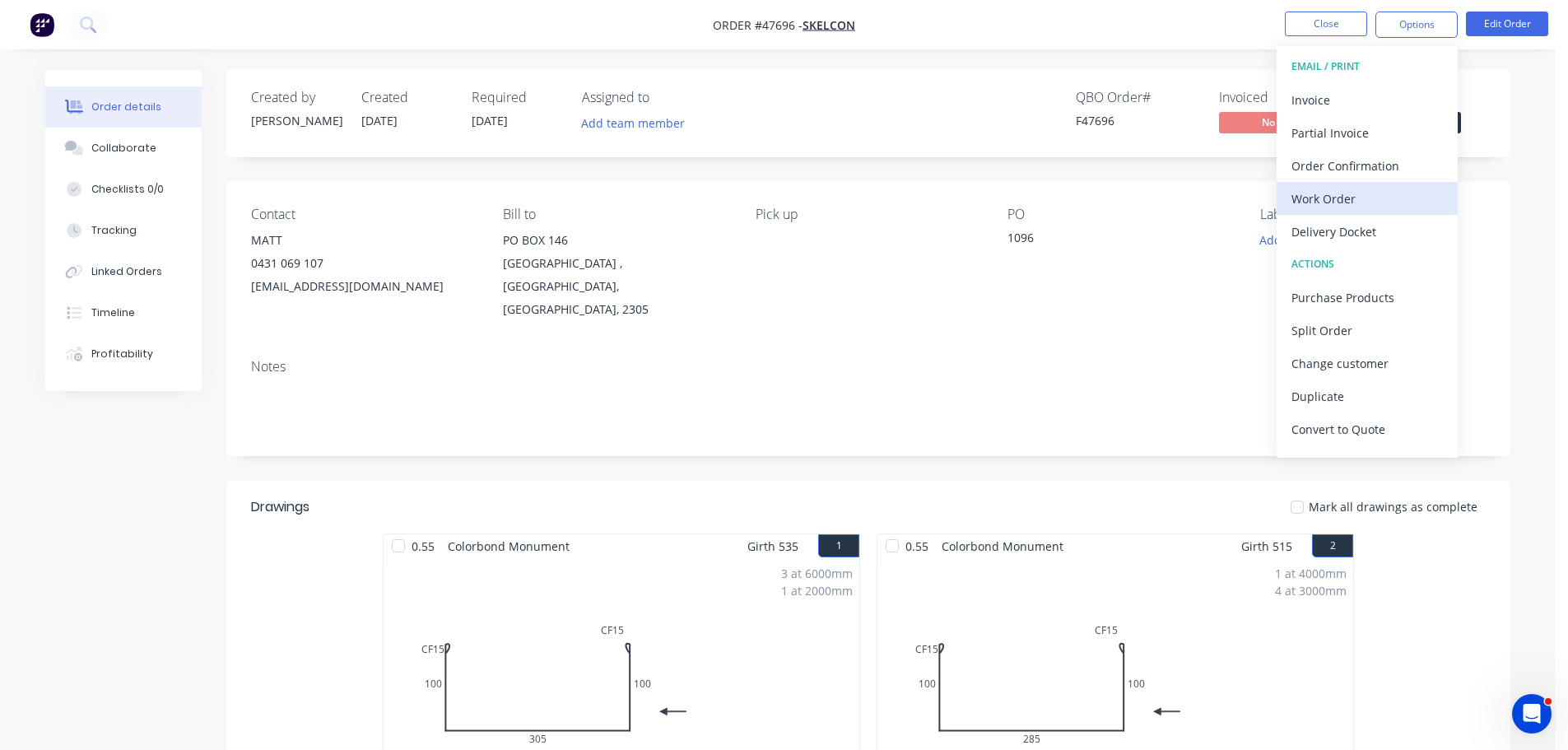
click at [1370, 189] on div "Work Order" at bounding box center [1367, 199] width 152 height 23
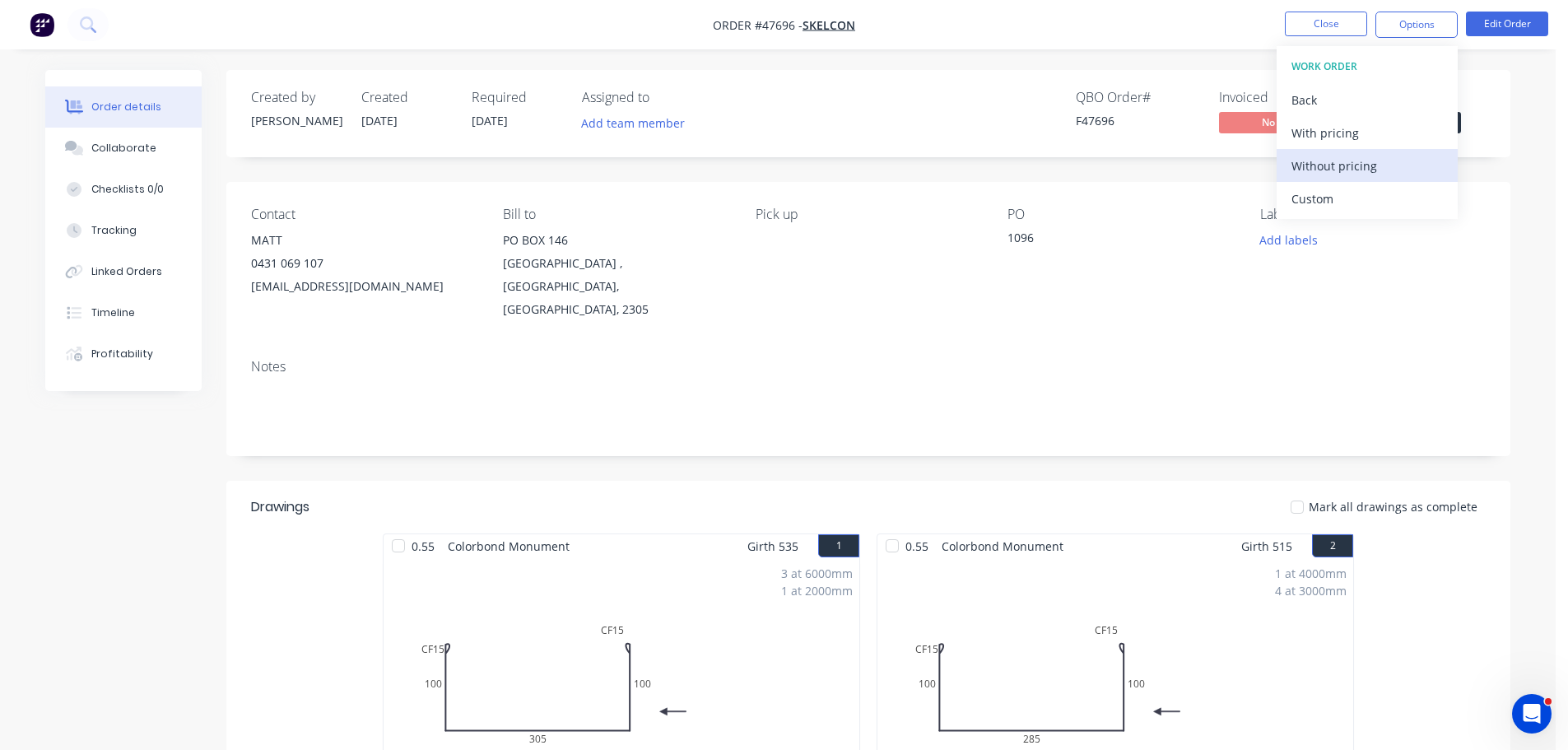
click at [1368, 167] on div "Without pricing" at bounding box center [1367, 166] width 152 height 23
click at [1503, 117] on div "Created by Mel Created 10/09/25 Required 11/09/25 Assigned to Add team member Q…" at bounding box center [868, 113] width 1284 height 87
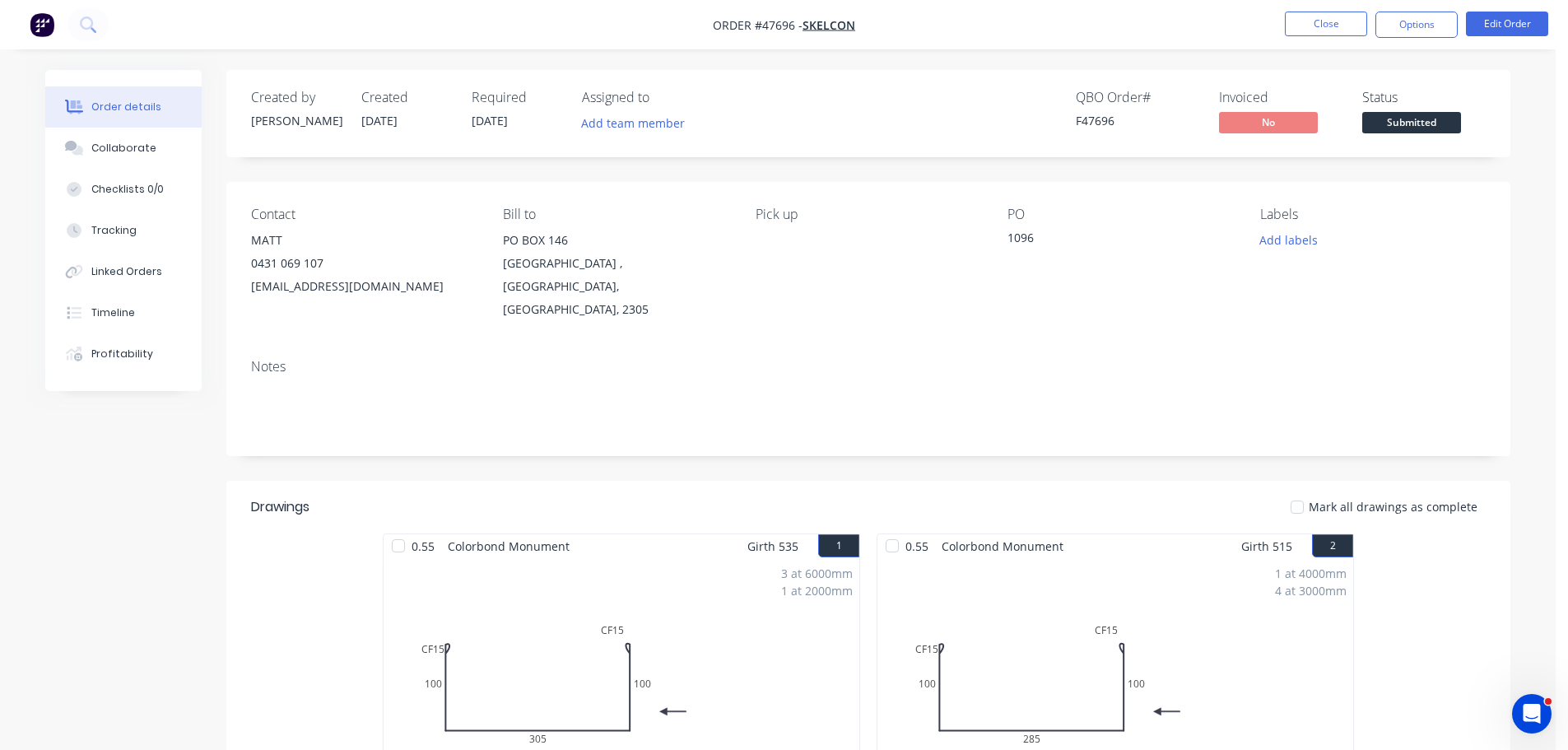
click at [1435, 128] on span "Submitted" at bounding box center [1411, 122] width 99 height 21
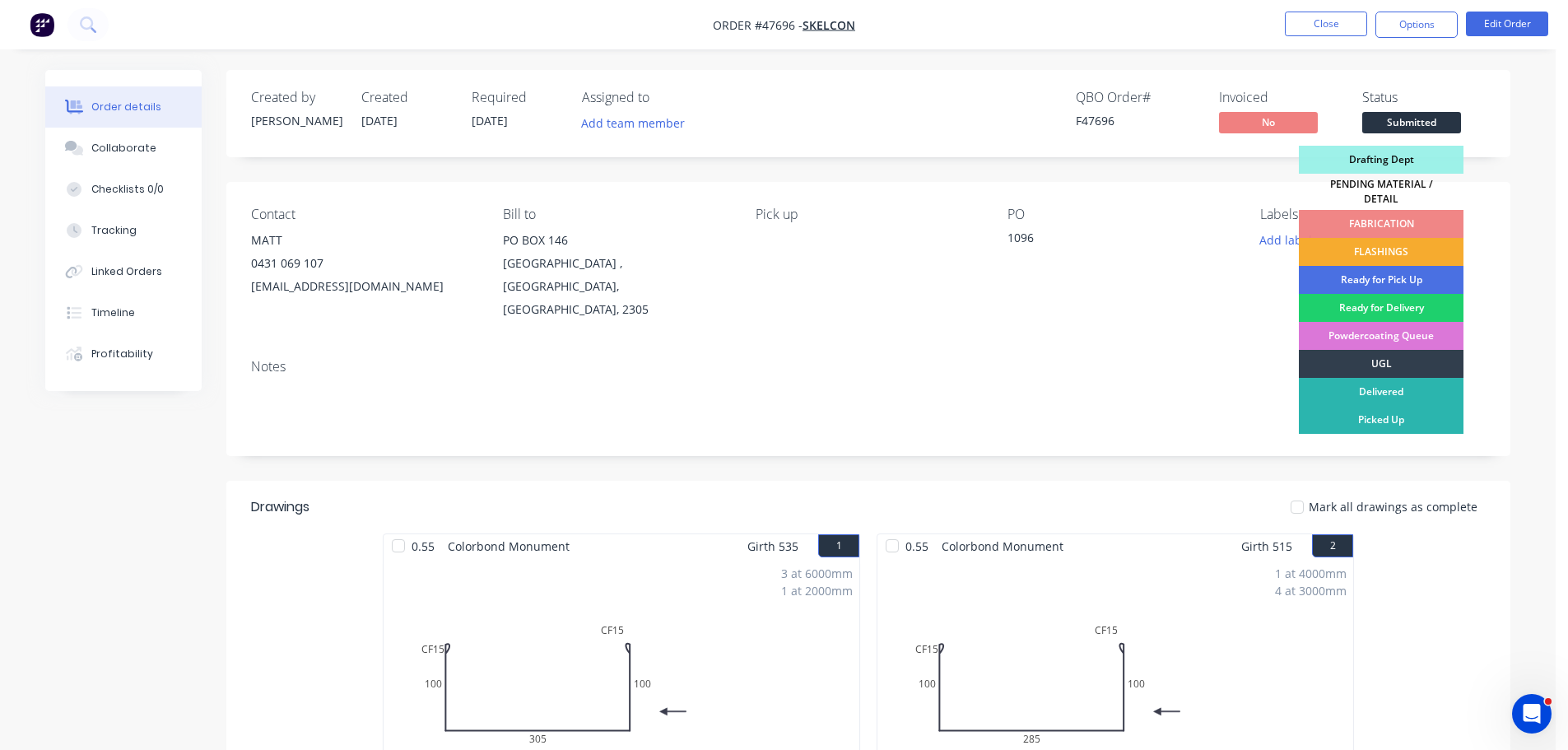
click at [1402, 243] on div "FLASHINGS" at bounding box center [1381, 251] width 164 height 28
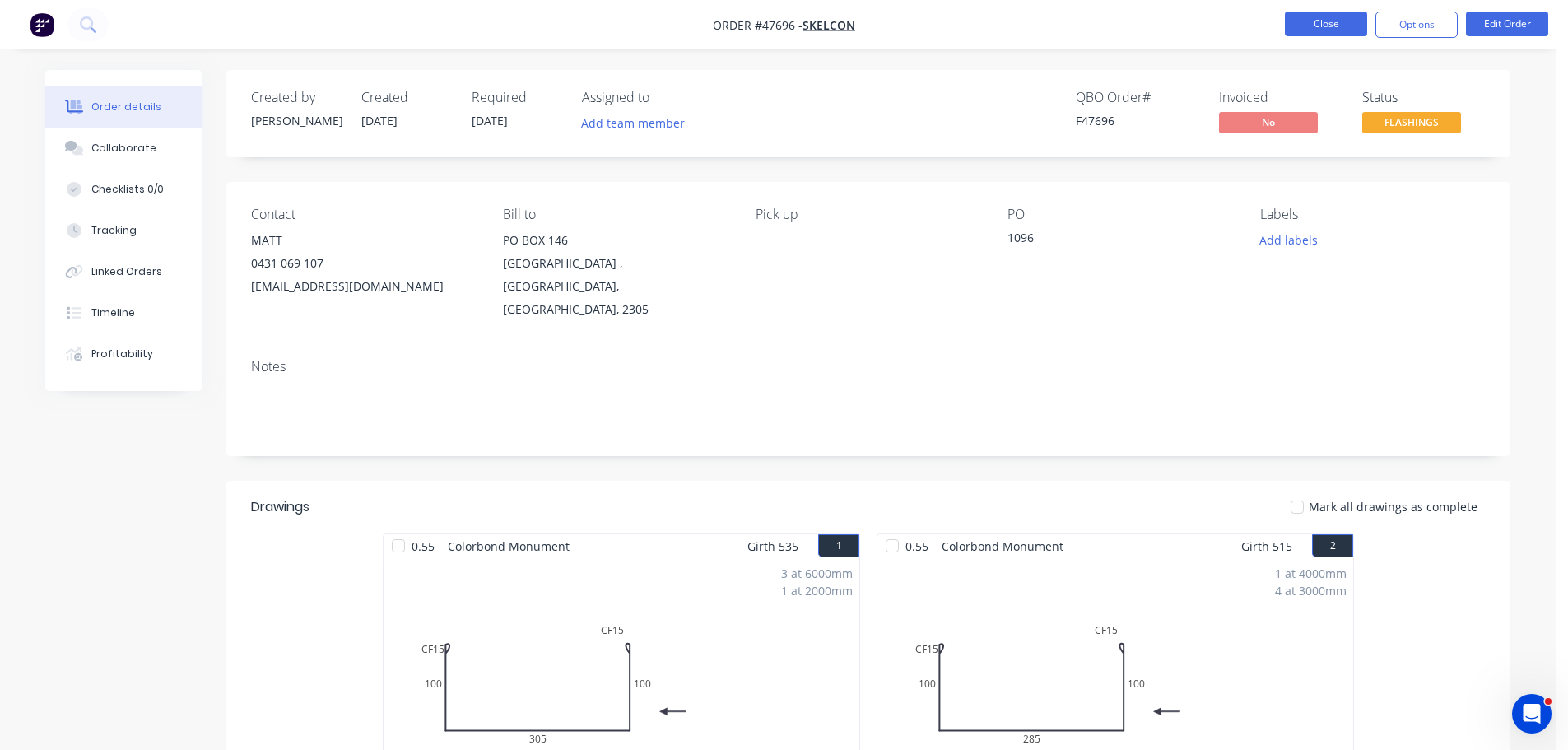
click at [1323, 23] on button "Close" at bounding box center [1326, 23] width 82 height 24
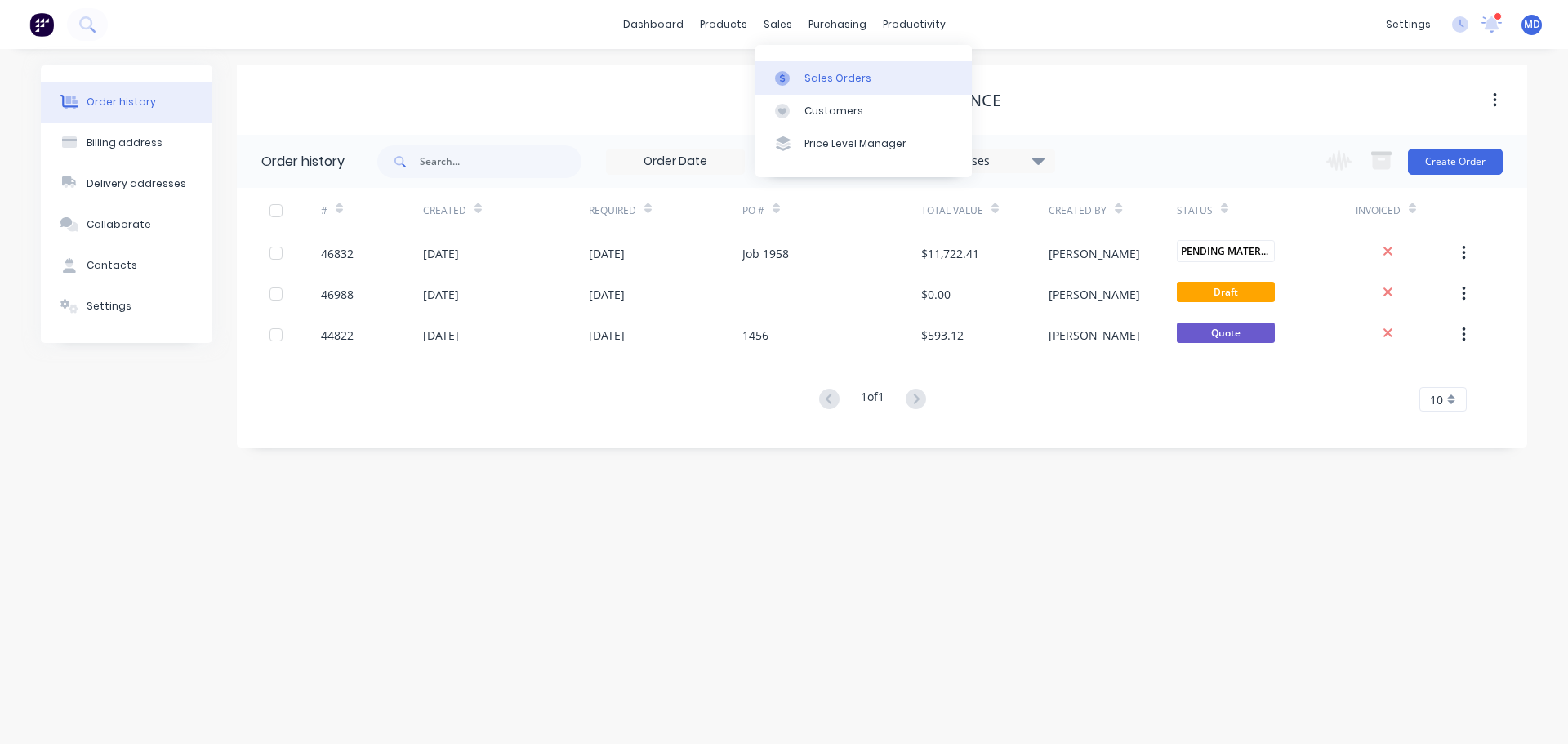
click at [794, 72] on div at bounding box center [787, 78] width 24 height 15
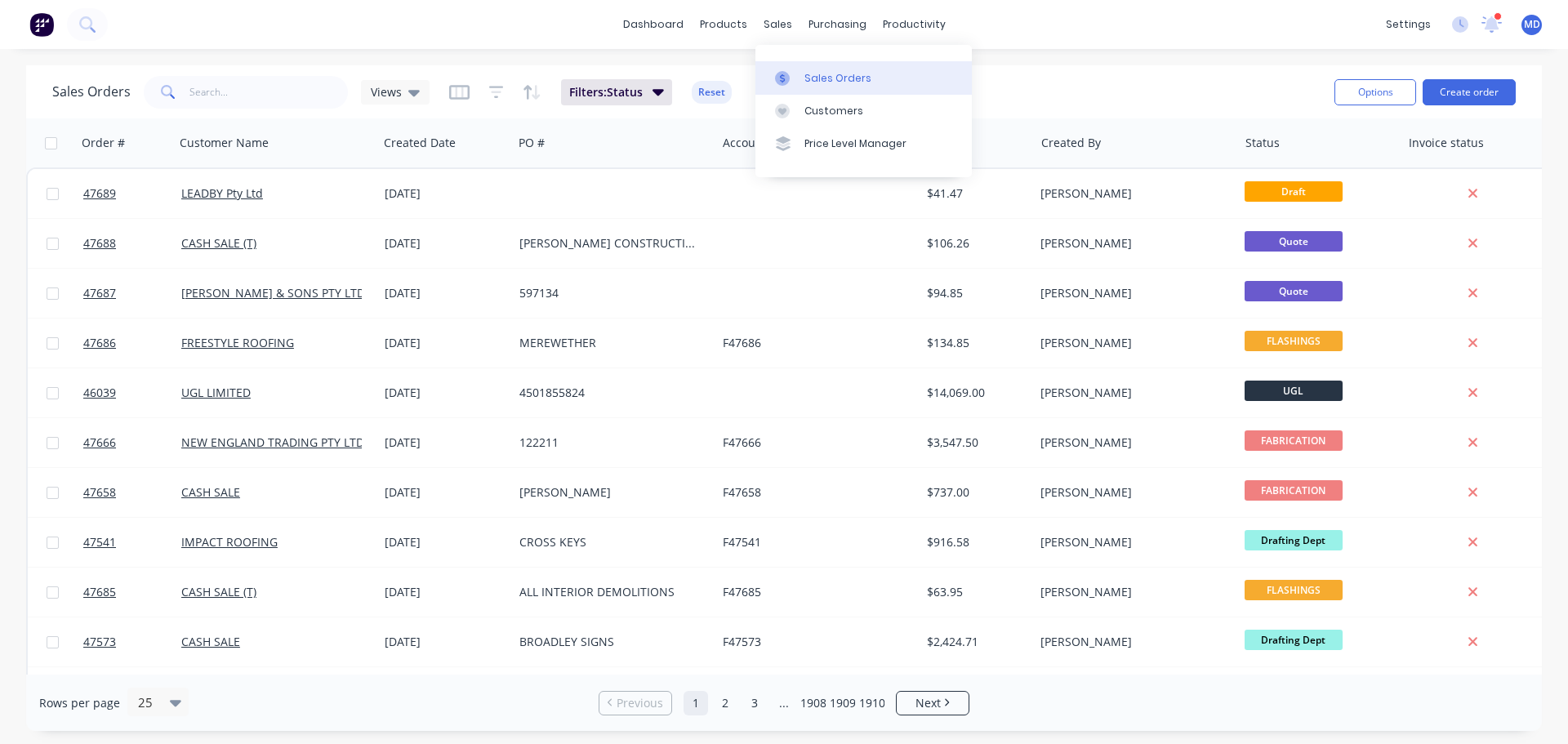
drag, startPoint x: 795, startPoint y: 81, endPoint x: 803, endPoint y: 73, distance: 11.3
click at [795, 81] on div at bounding box center [787, 78] width 24 height 15
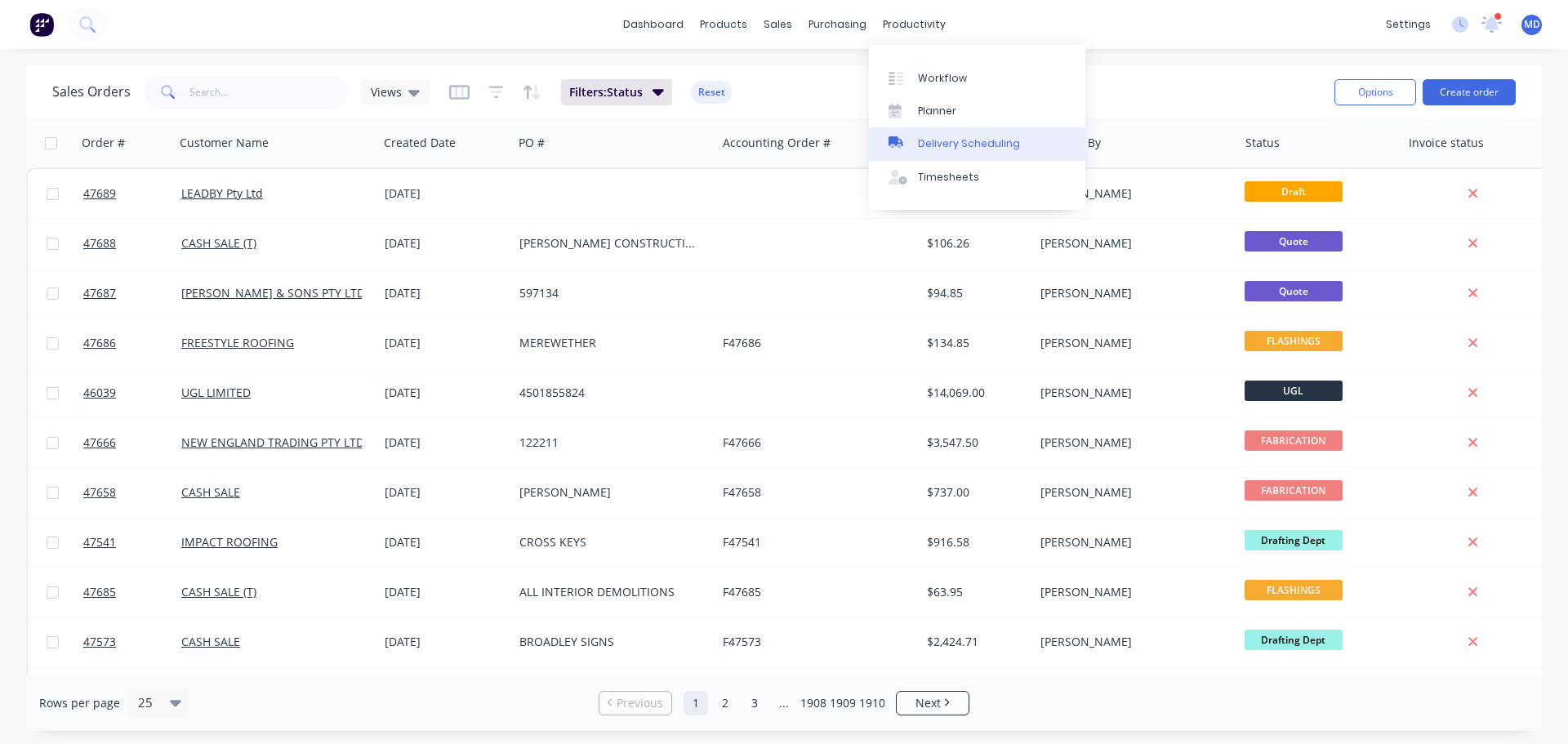
click at [965, 140] on div "Delivery Scheduling" at bounding box center [969, 144] width 102 height 15
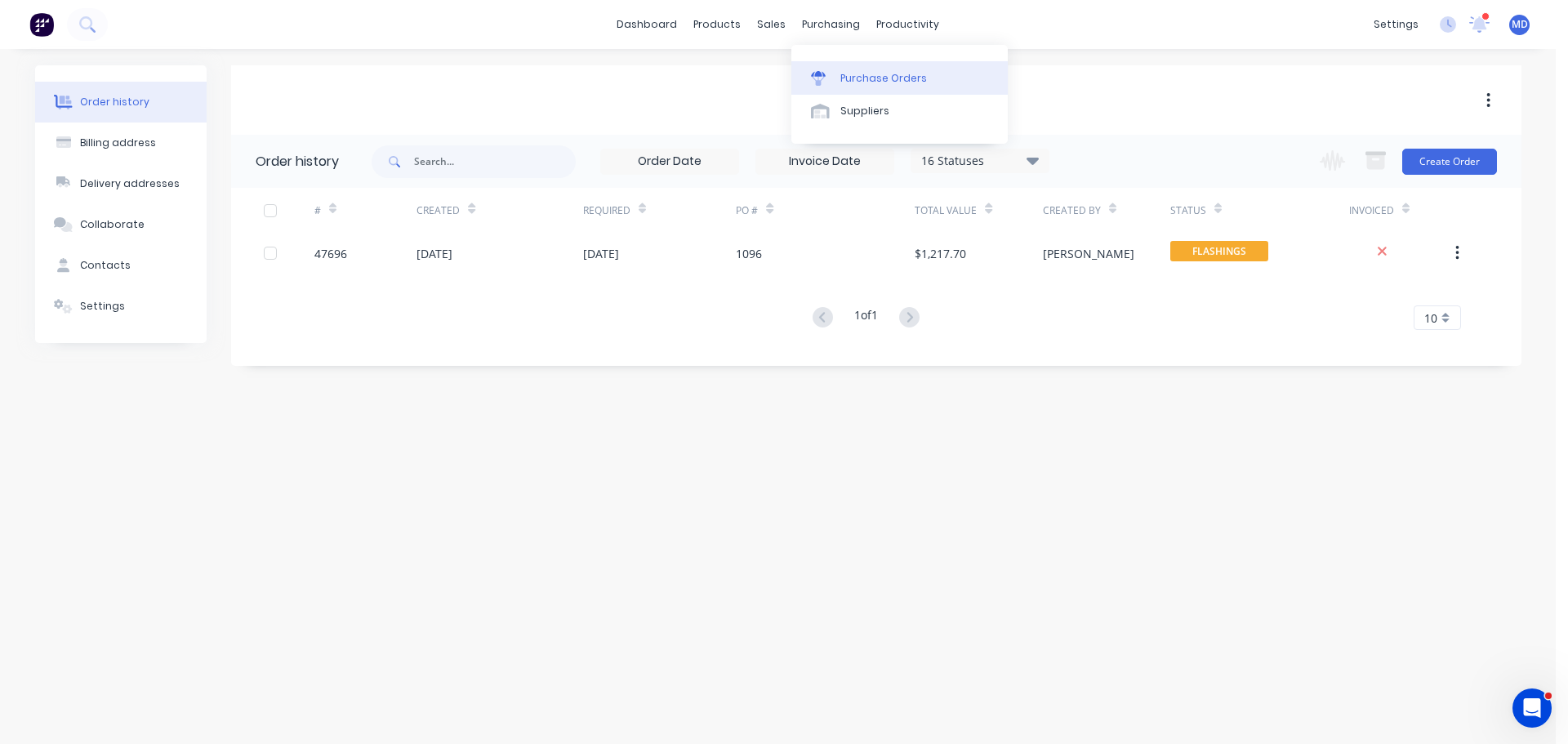
click at [858, 71] on div "Purchase Orders" at bounding box center [883, 78] width 87 height 15
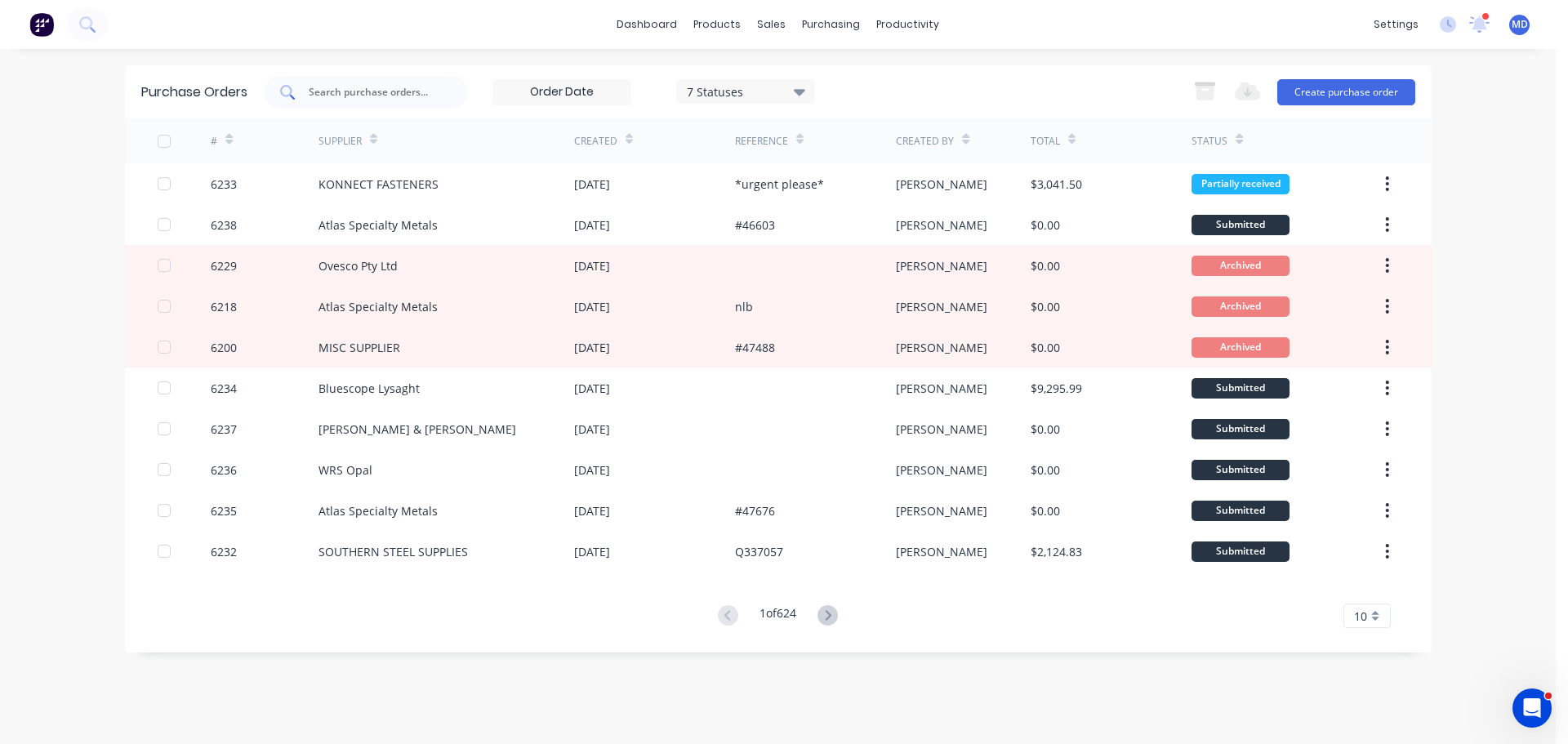
click at [364, 81] on div at bounding box center [365, 91] width 204 height 32
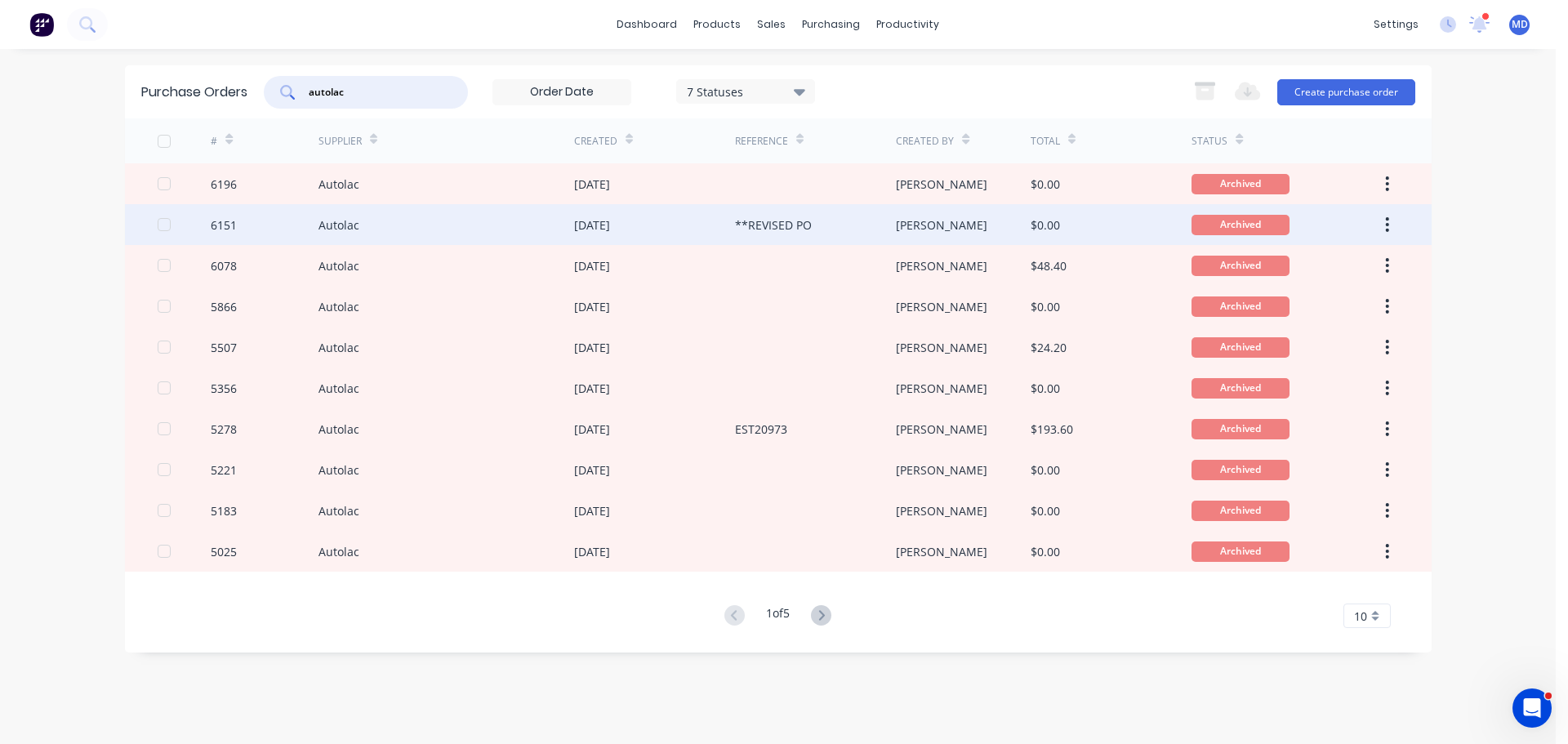
type input "autolac"
click at [229, 230] on div "6151" at bounding box center [223, 224] width 26 height 17
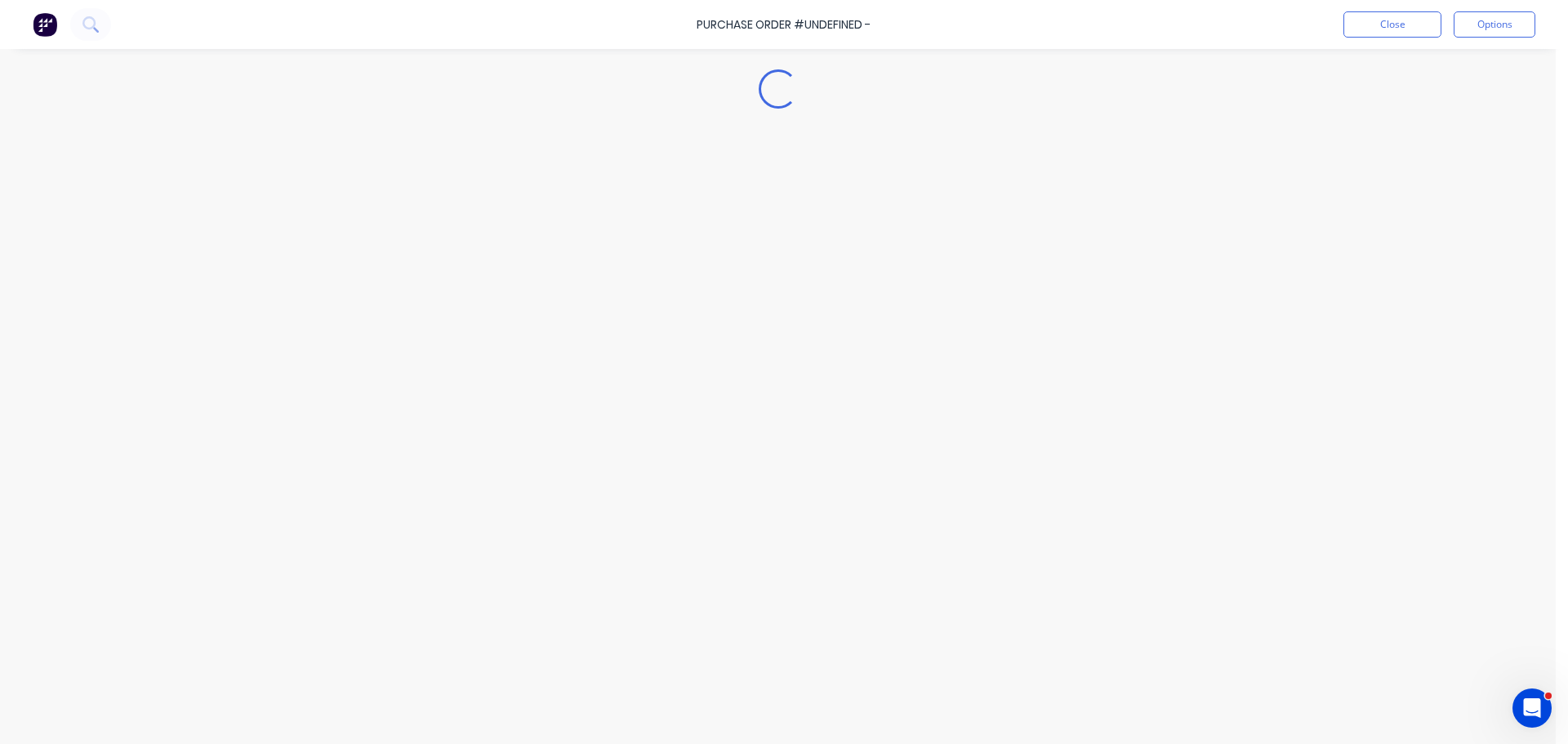
type textarea "x"
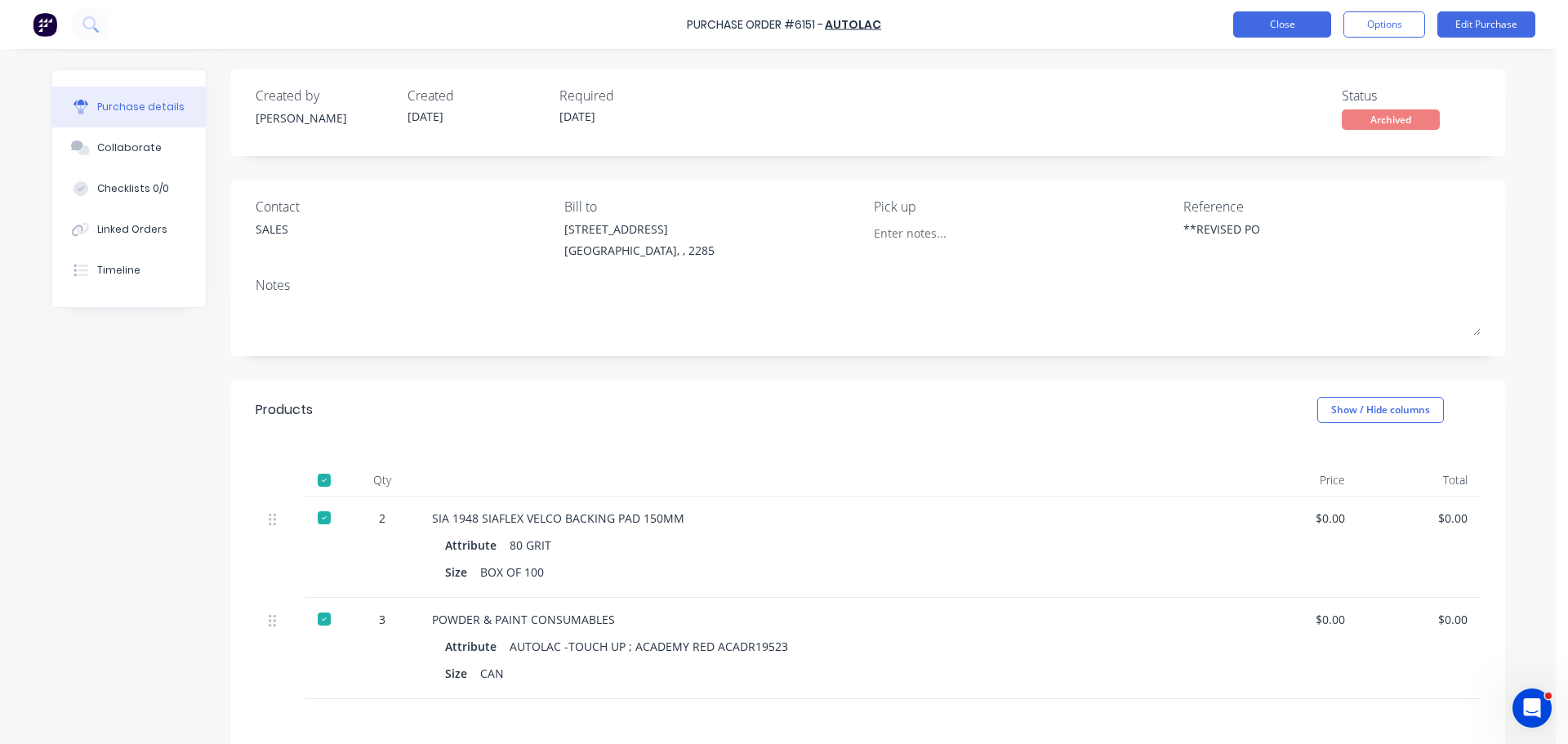
click at [1295, 27] on button "Close" at bounding box center [1283, 24] width 98 height 26
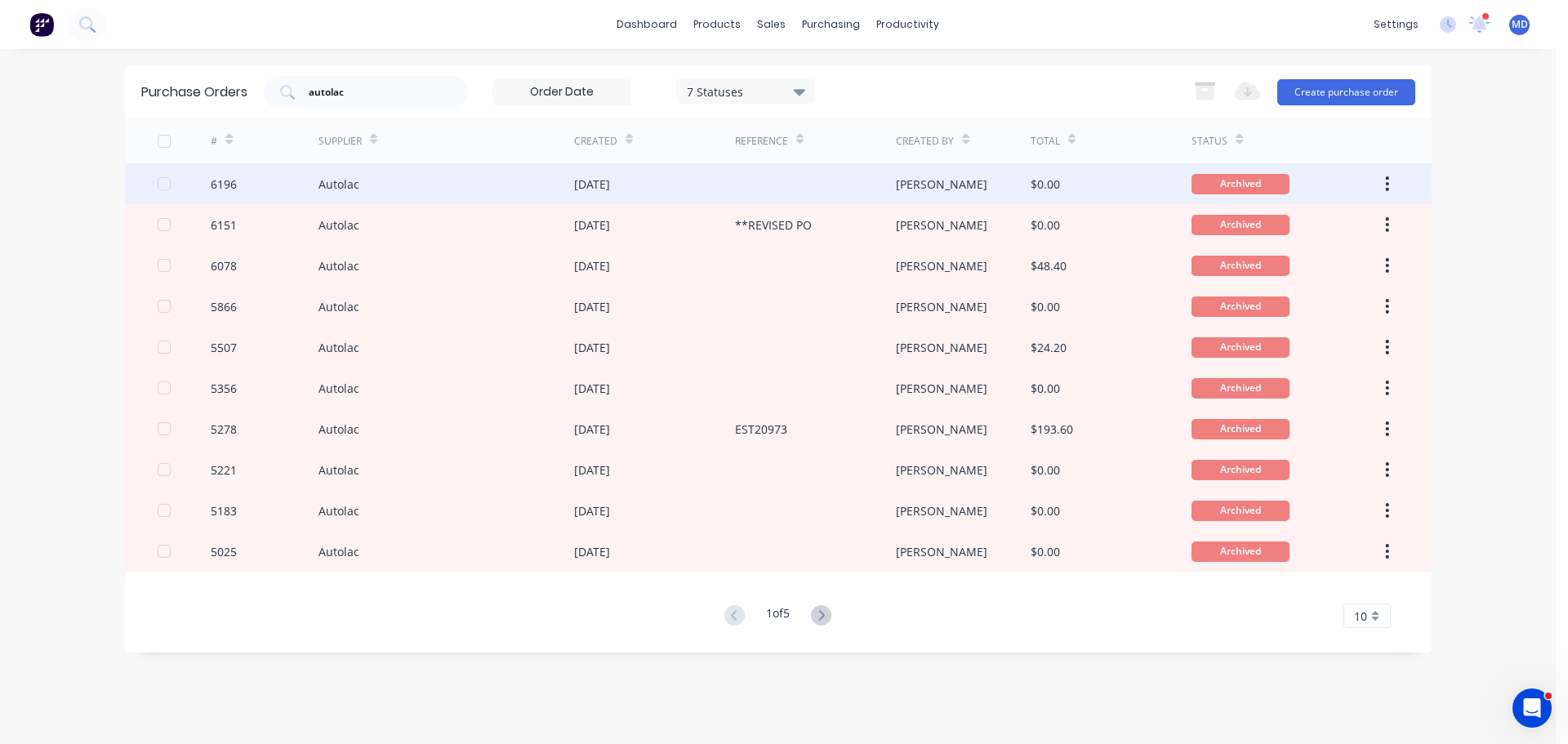
click at [232, 167] on div "6196" at bounding box center [265, 183] width 108 height 41
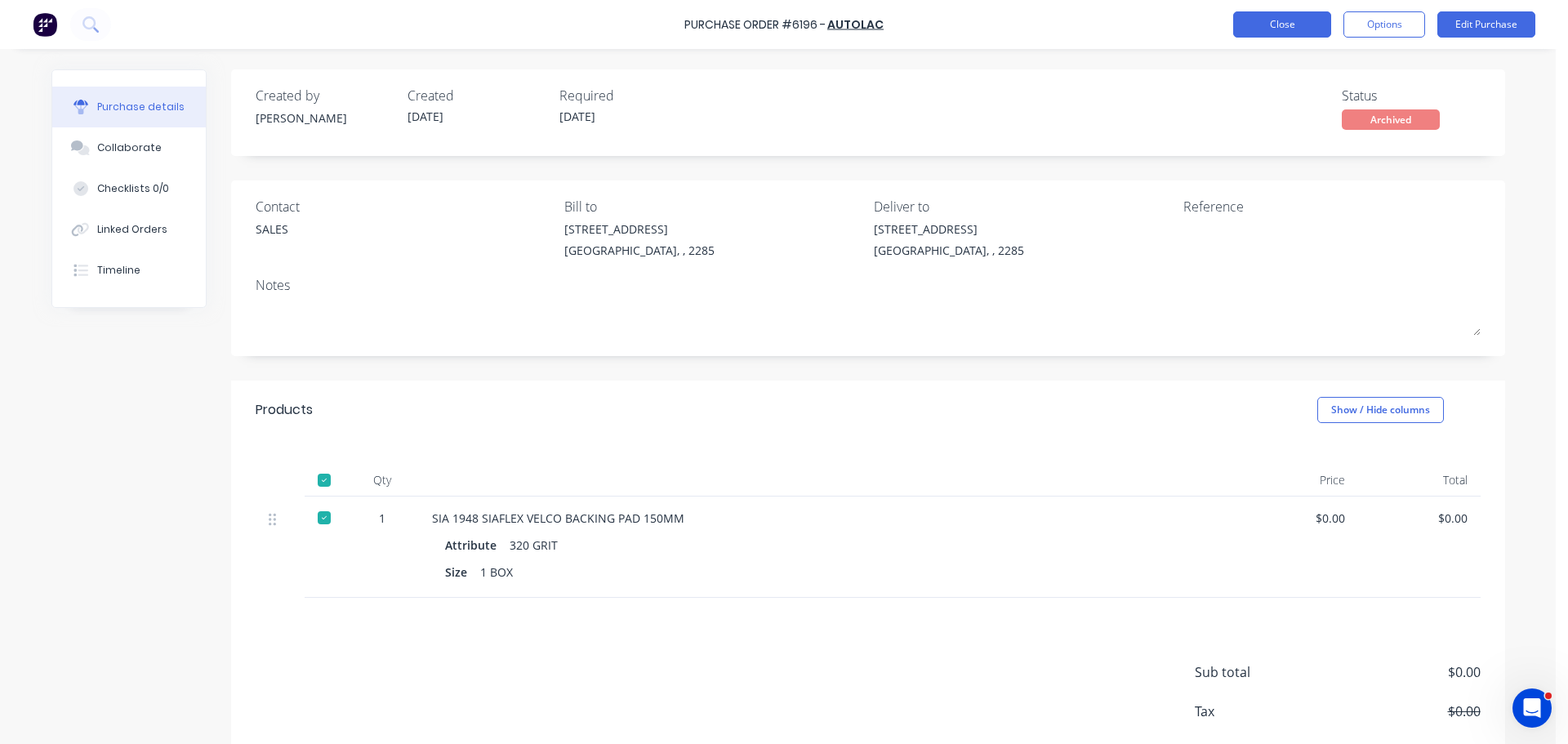
click at [1295, 29] on button "Close" at bounding box center [1283, 24] width 98 height 26
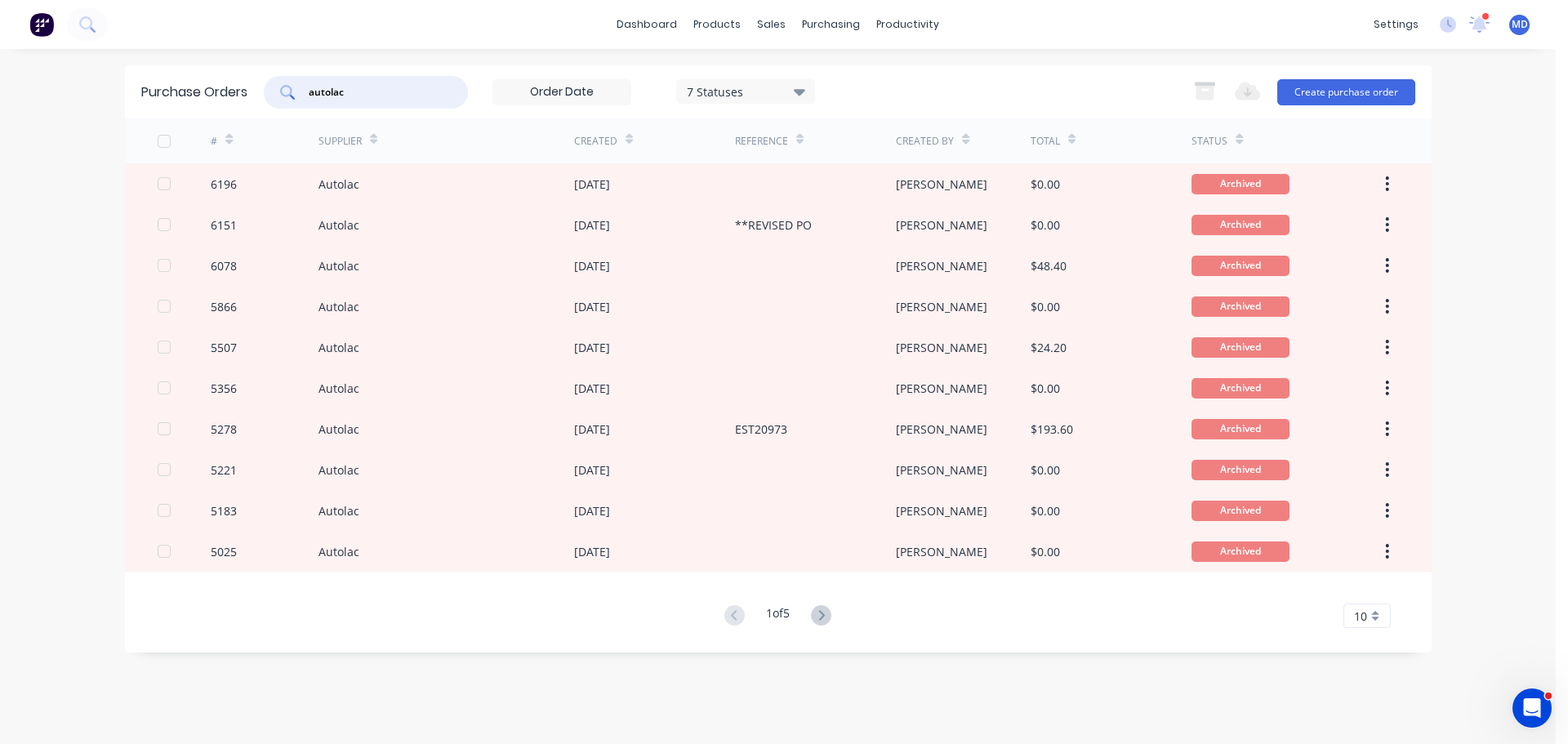
click at [369, 92] on input "autolac" at bounding box center [374, 92] width 136 height 17
type input "a"
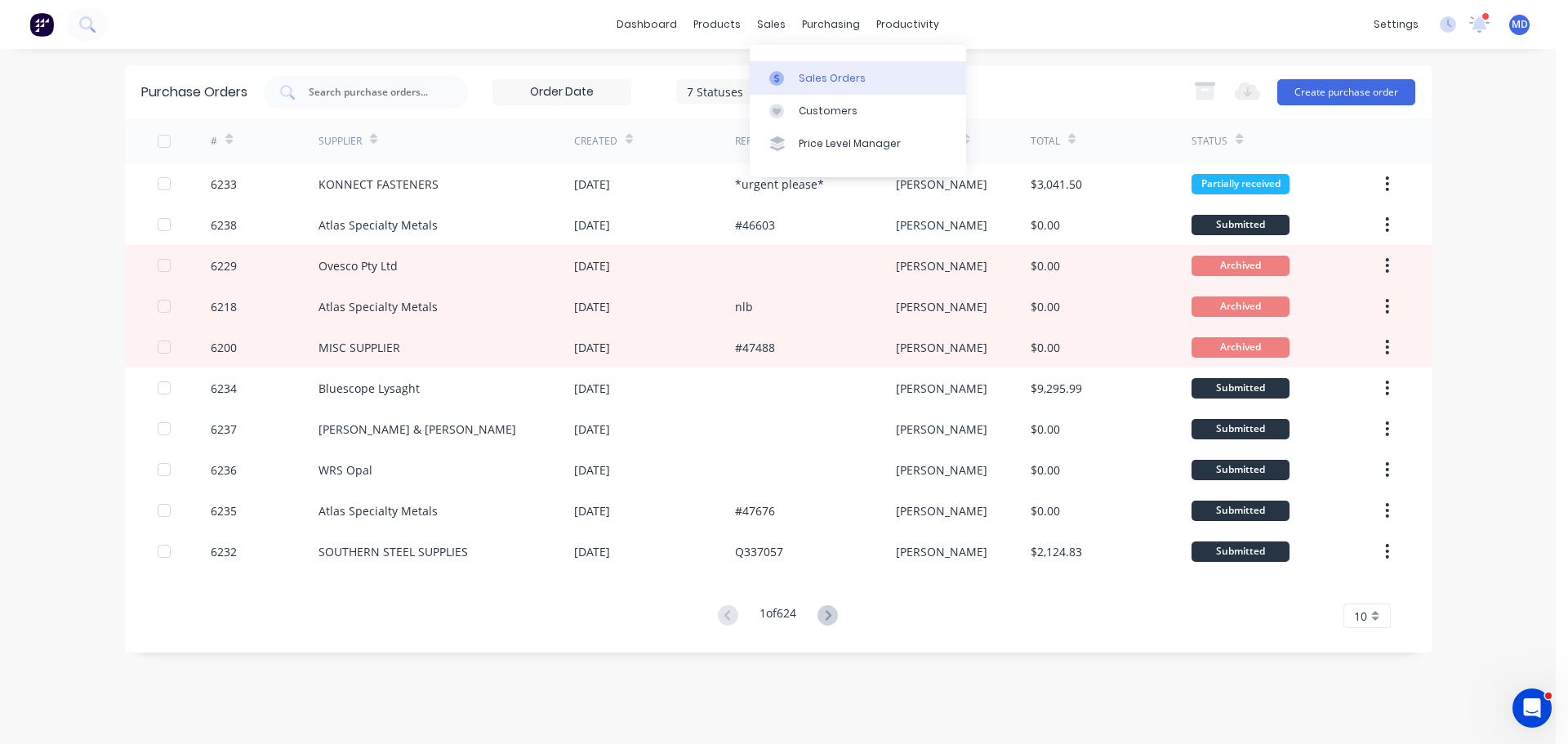
click at [799, 76] on div "Sales Orders" at bounding box center [832, 78] width 67 height 15
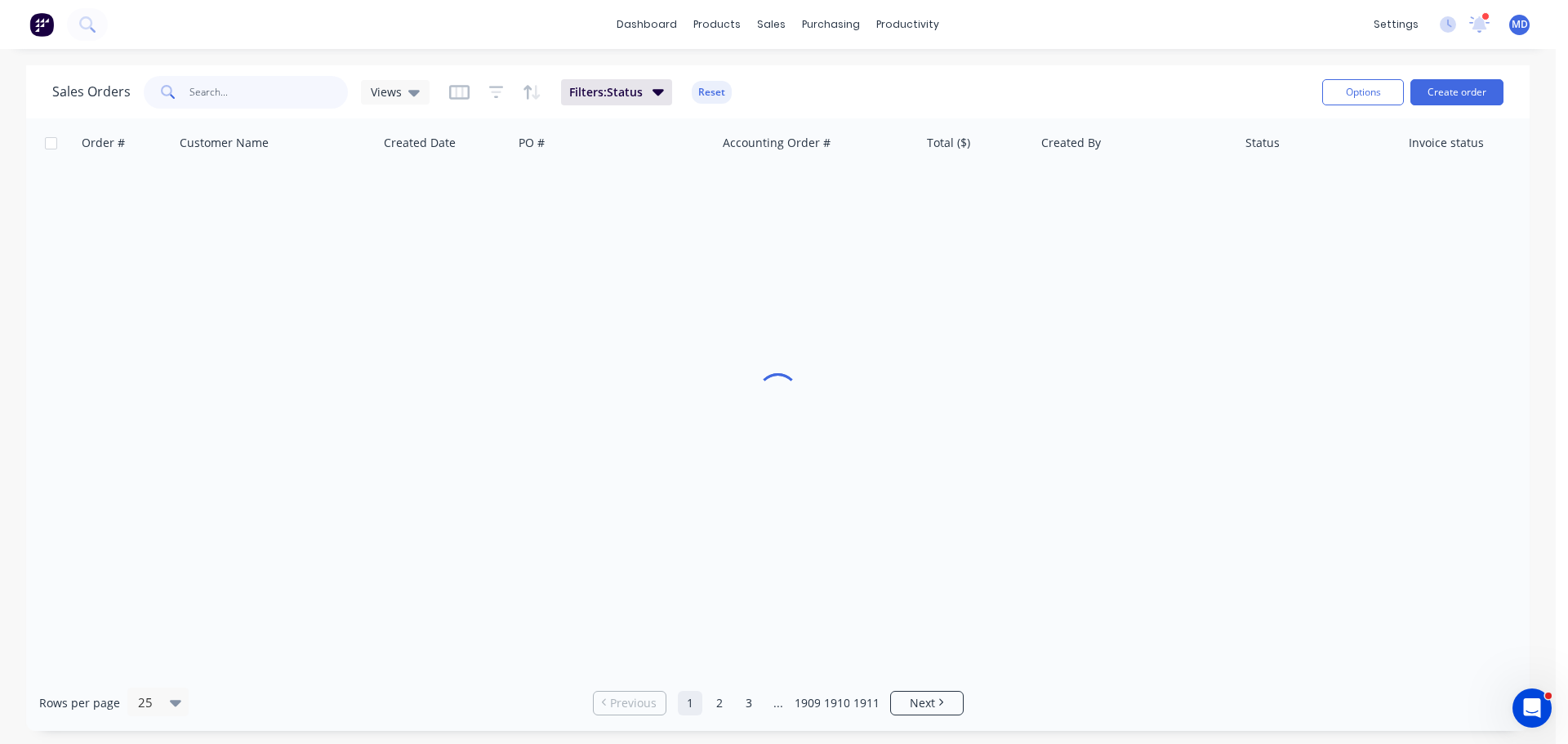
click at [247, 88] on input "text" at bounding box center [269, 91] width 159 height 32
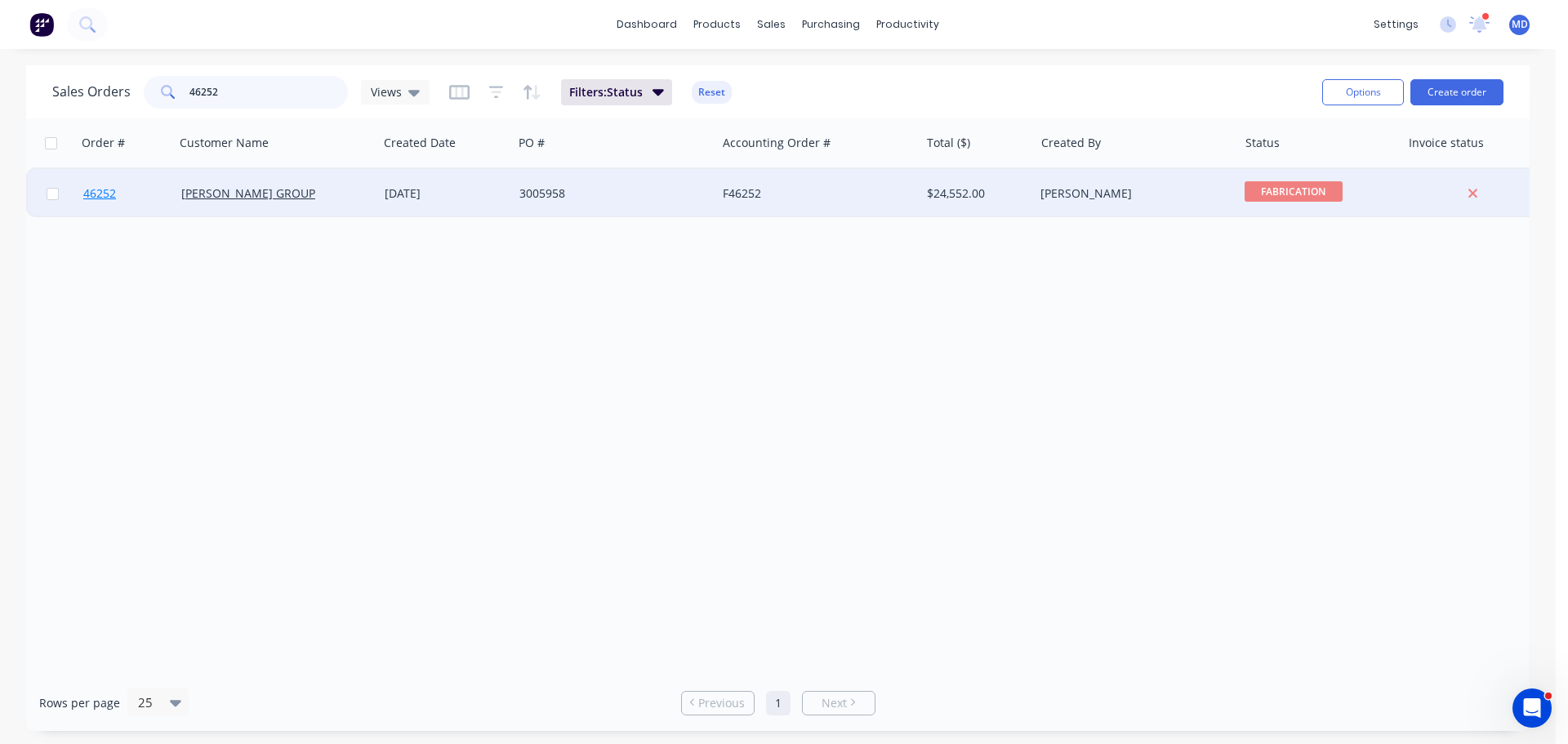
type input "46252"
click at [100, 185] on link "46252" at bounding box center [132, 193] width 98 height 49
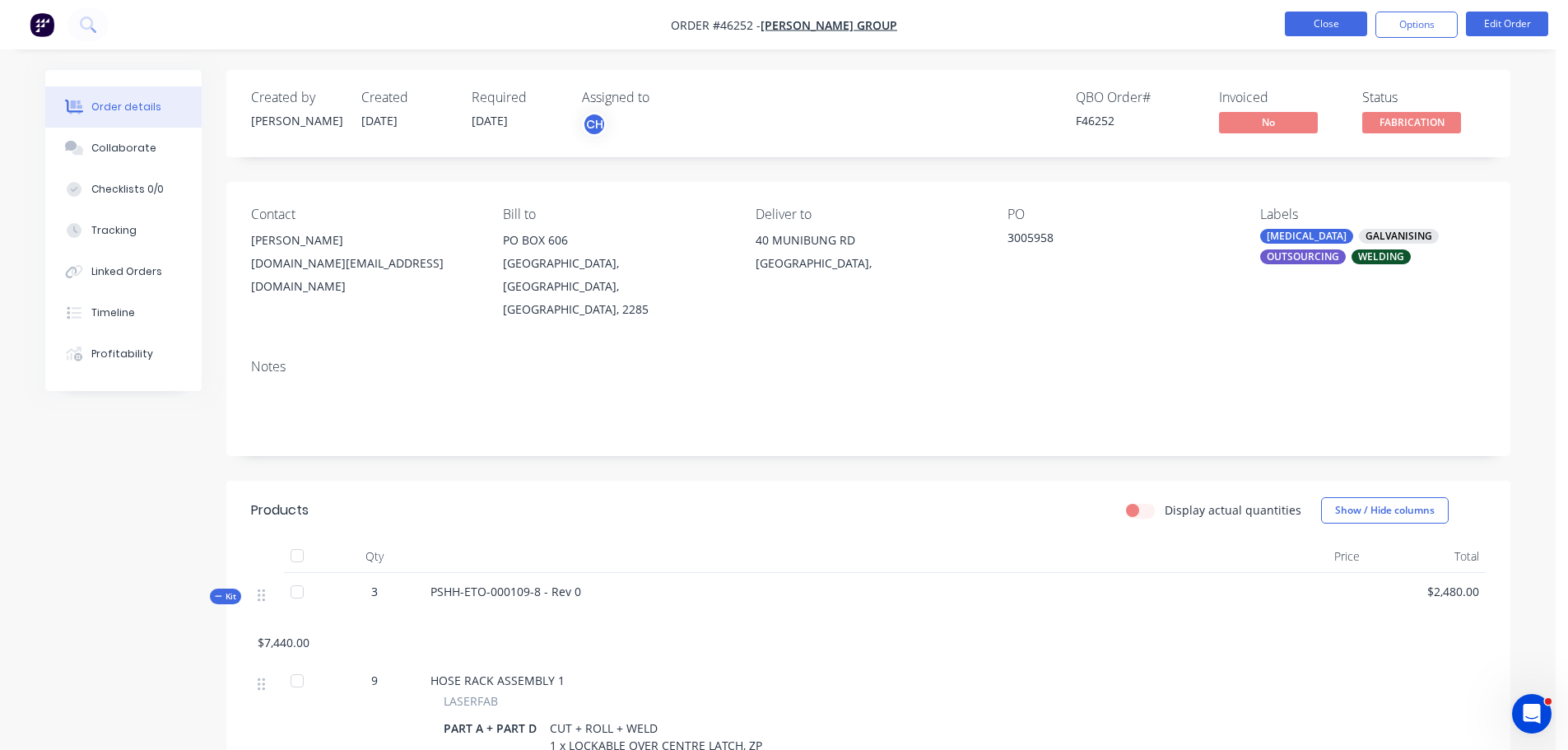
click at [1323, 31] on button "Close" at bounding box center [1326, 23] width 82 height 24
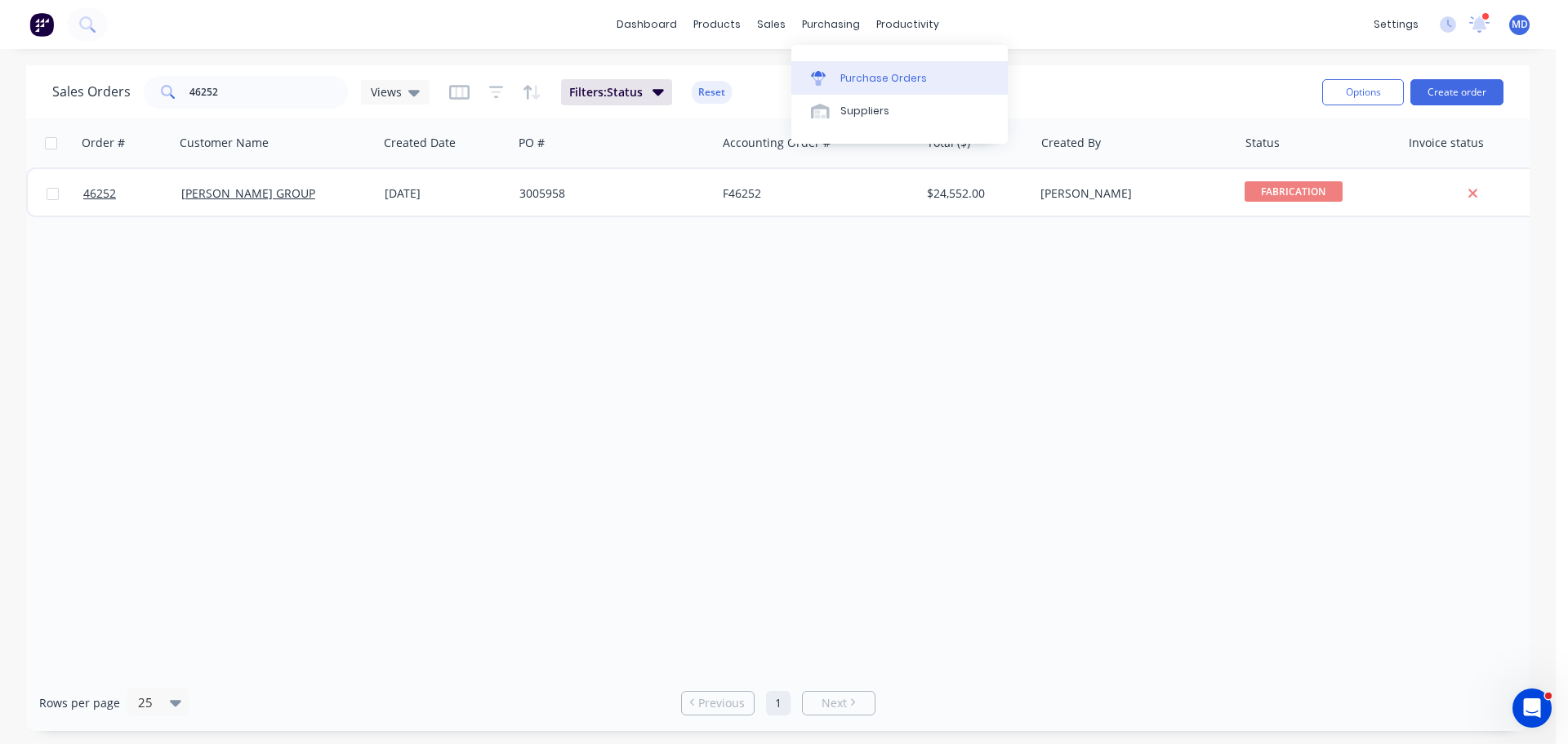
click at [853, 76] on div "Purchase Orders" at bounding box center [883, 78] width 87 height 15
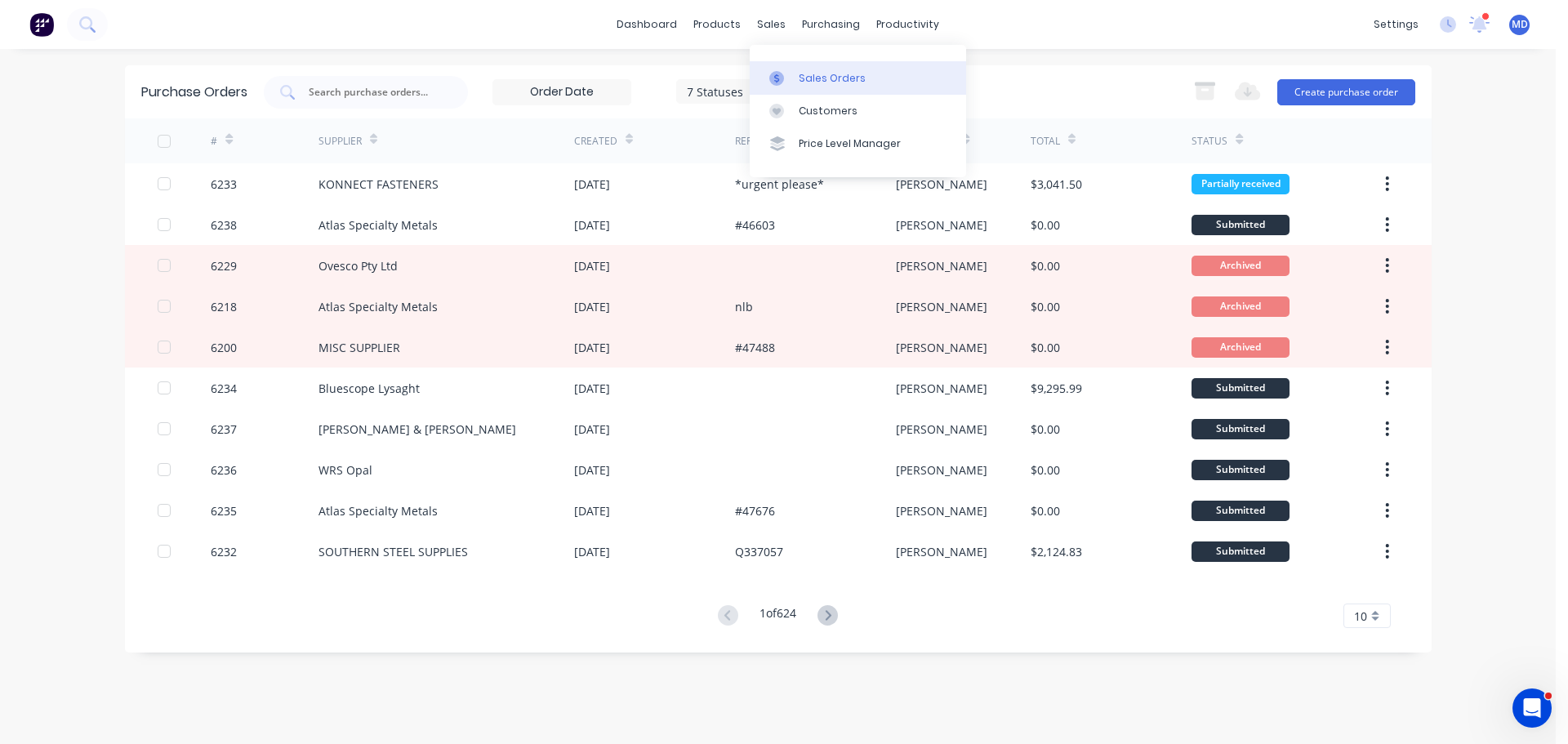
click at [800, 73] on div "Sales Orders" at bounding box center [832, 78] width 67 height 15
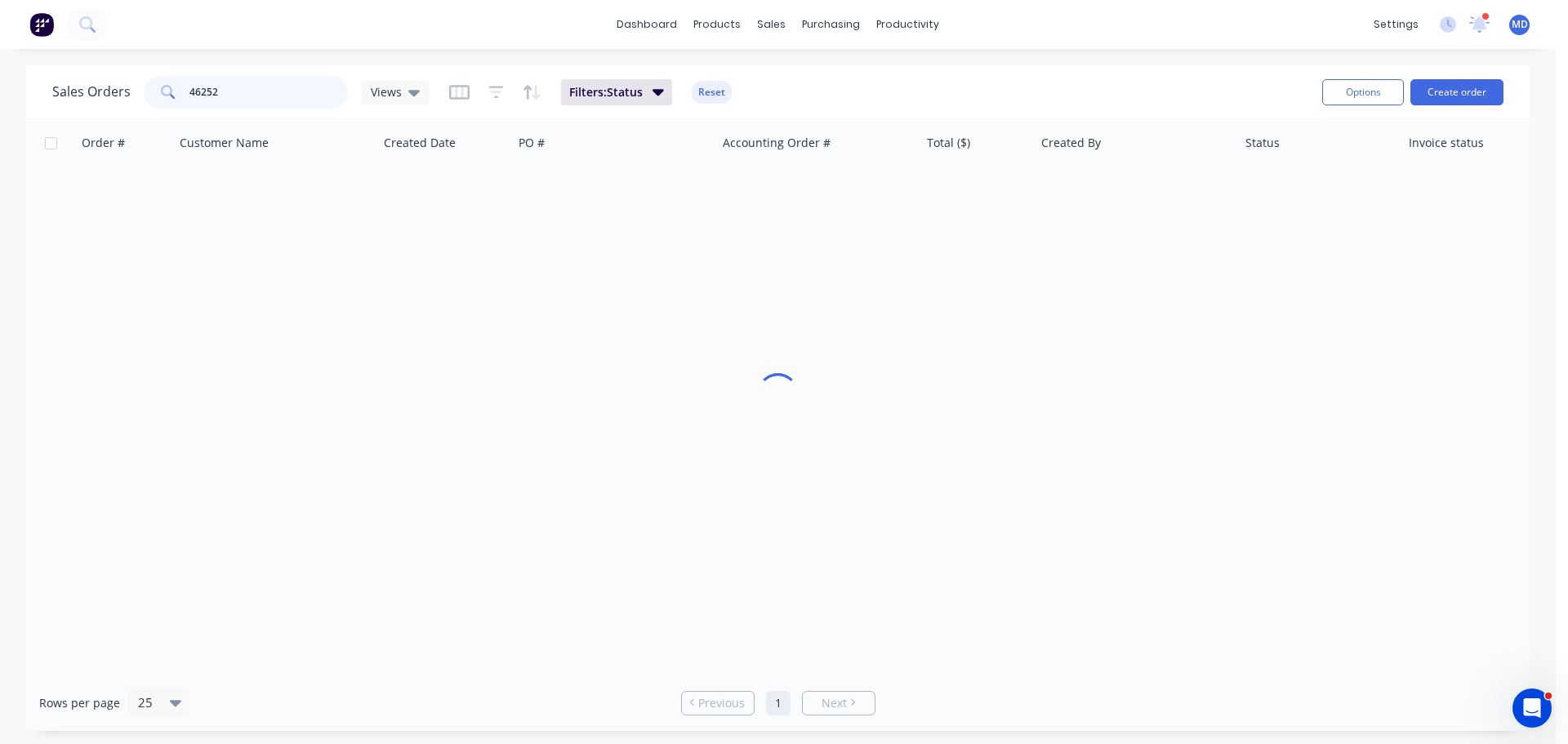
drag, startPoint x: 241, startPoint y: 91, endPoint x: 31, endPoint y: 65, distance: 211.6
click at [31, 65] on div "dashboard products sales purchasing productivity dashboard products Product Cat…" at bounding box center [778, 372] width 1556 height 744
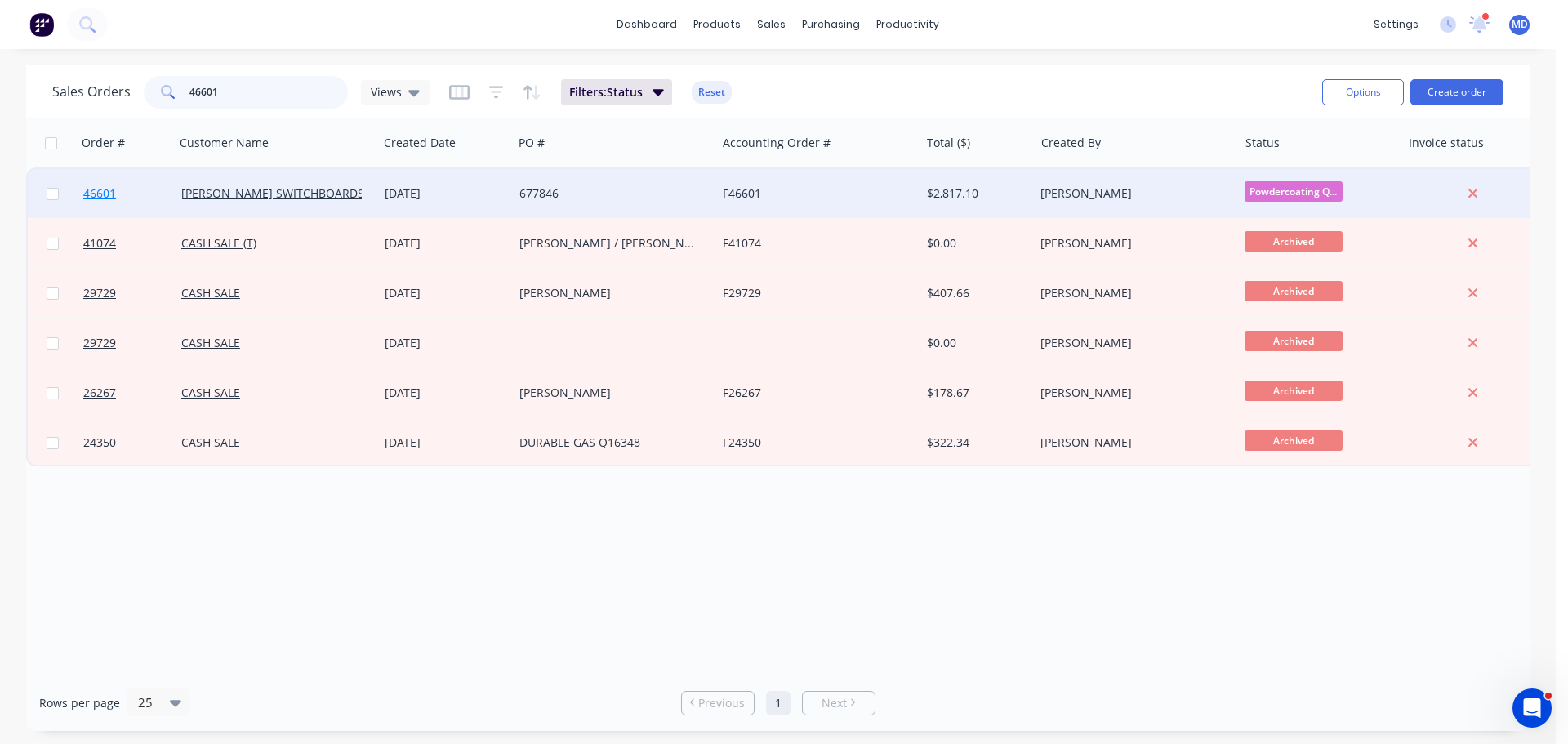
type input "46601"
click at [88, 190] on span "46601" at bounding box center [99, 194] width 32 height 17
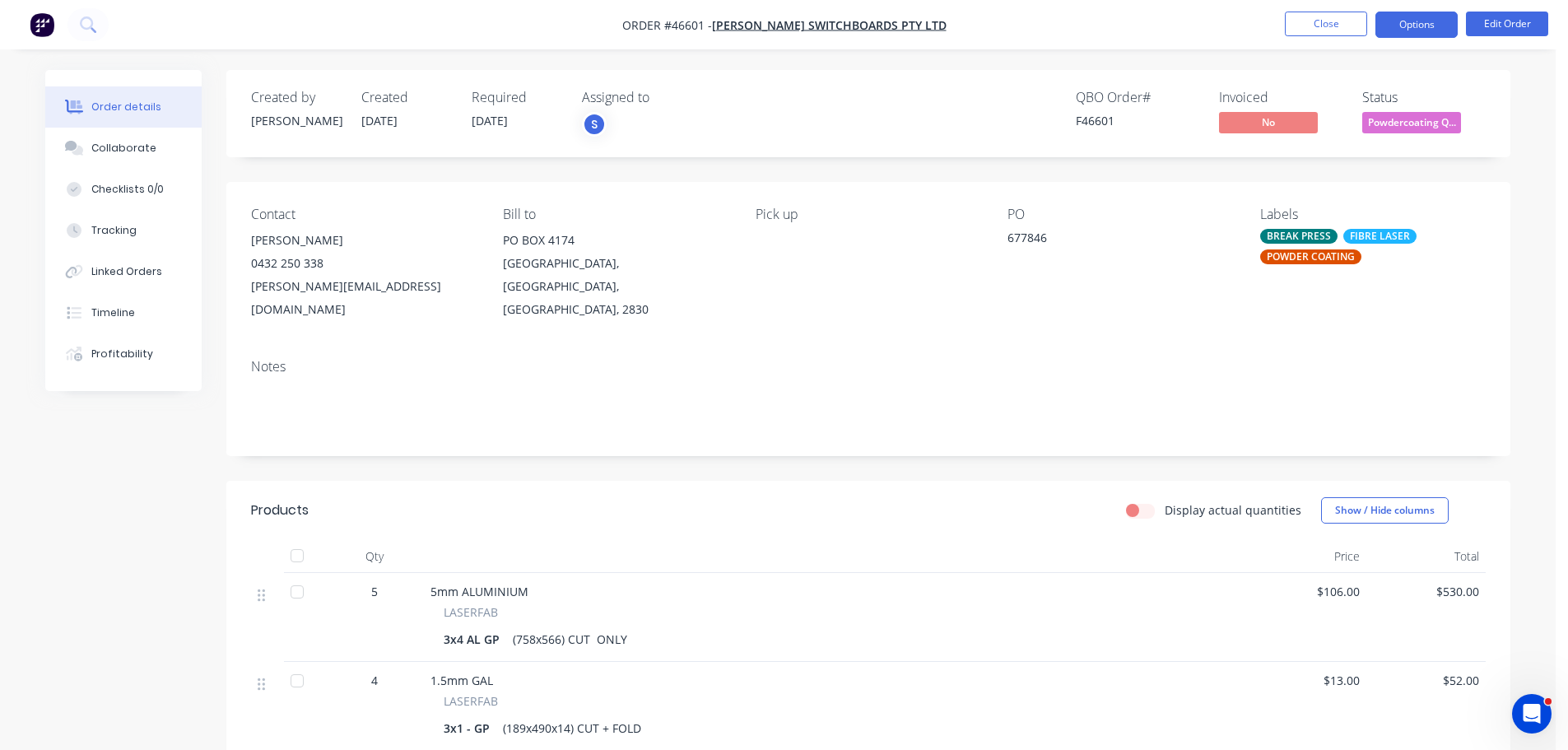
click at [1419, 17] on button "Options" at bounding box center [1416, 24] width 82 height 26
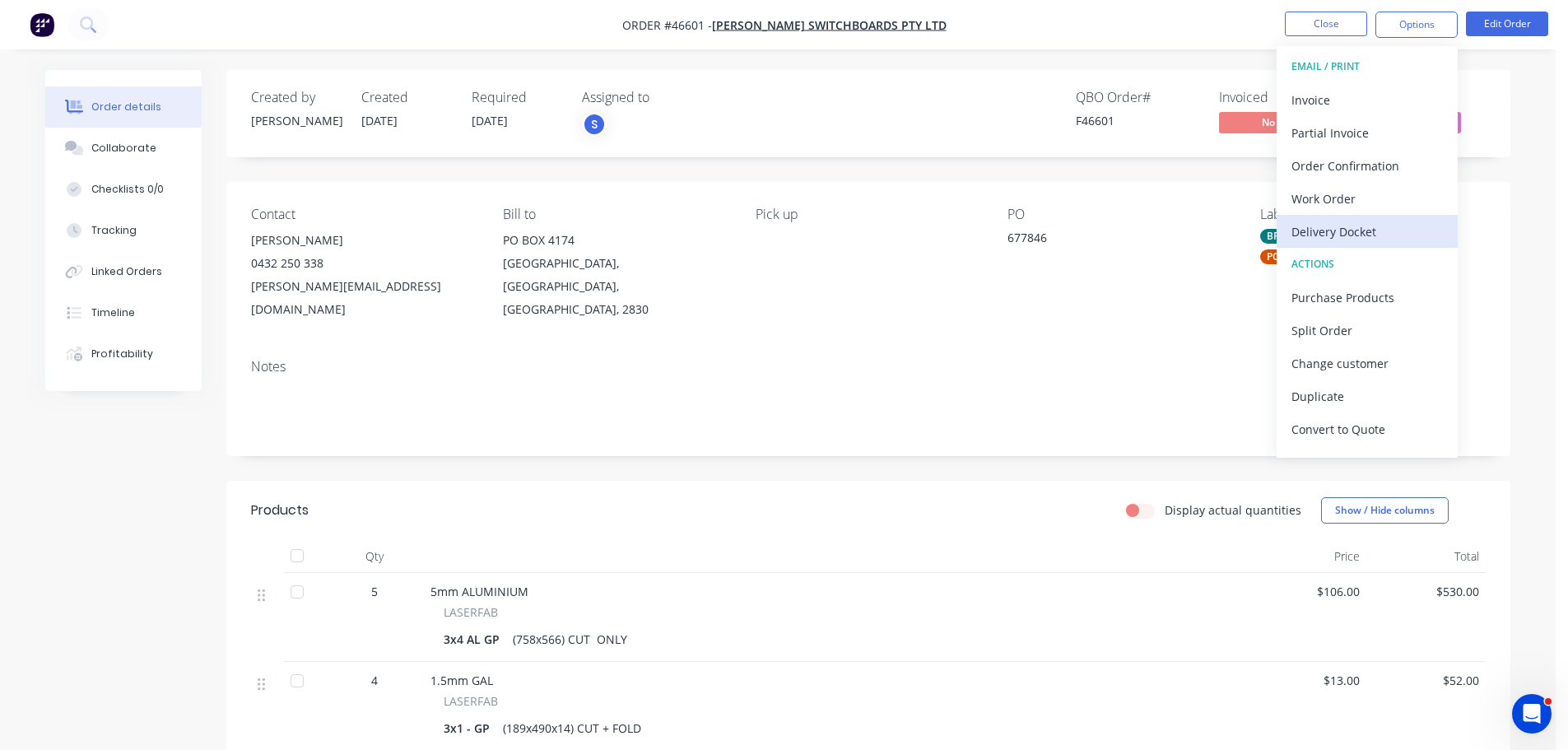
click at [1323, 226] on div "Delivery Docket" at bounding box center [1367, 231] width 152 height 23
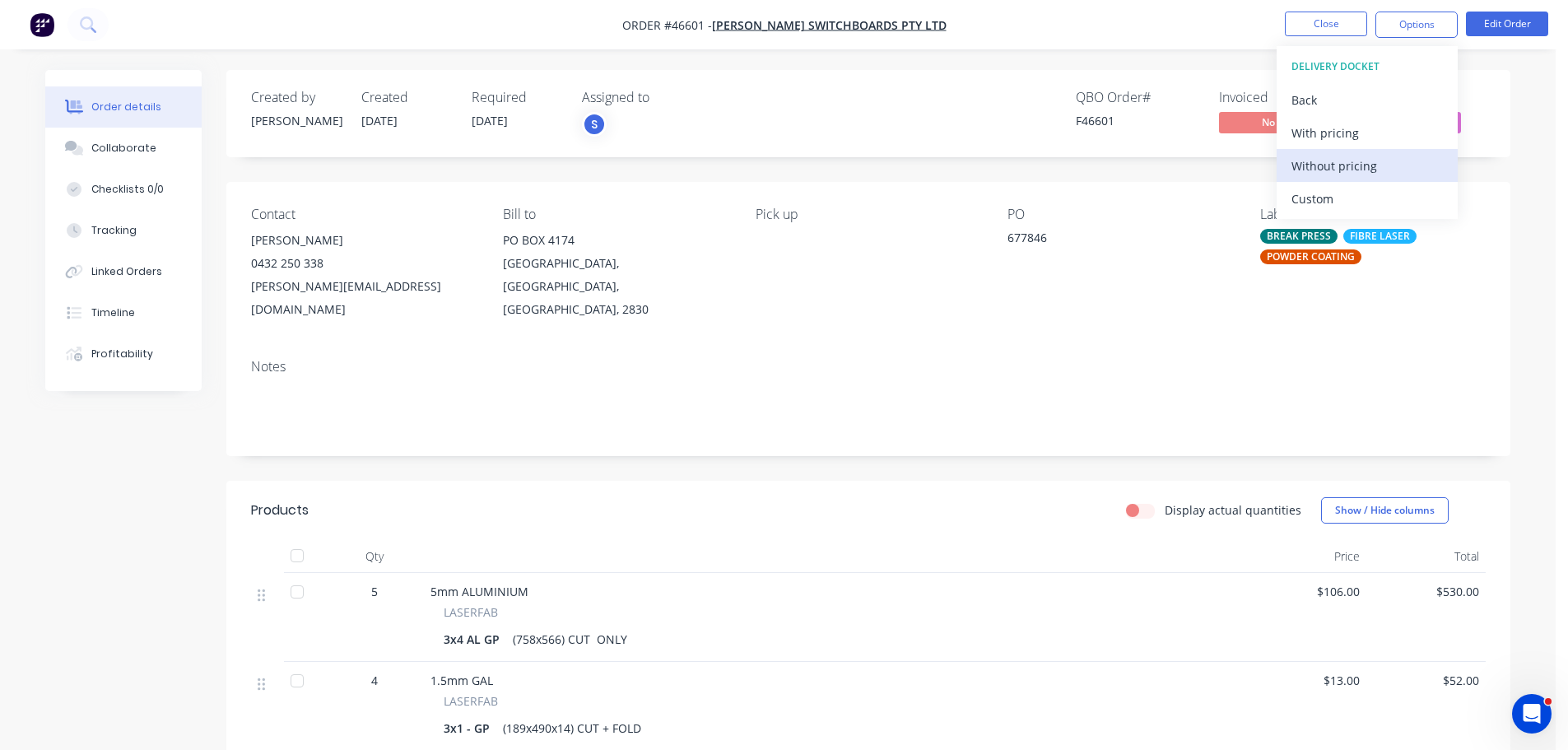
click at [1325, 166] on div "Without pricing" at bounding box center [1367, 166] width 152 height 23
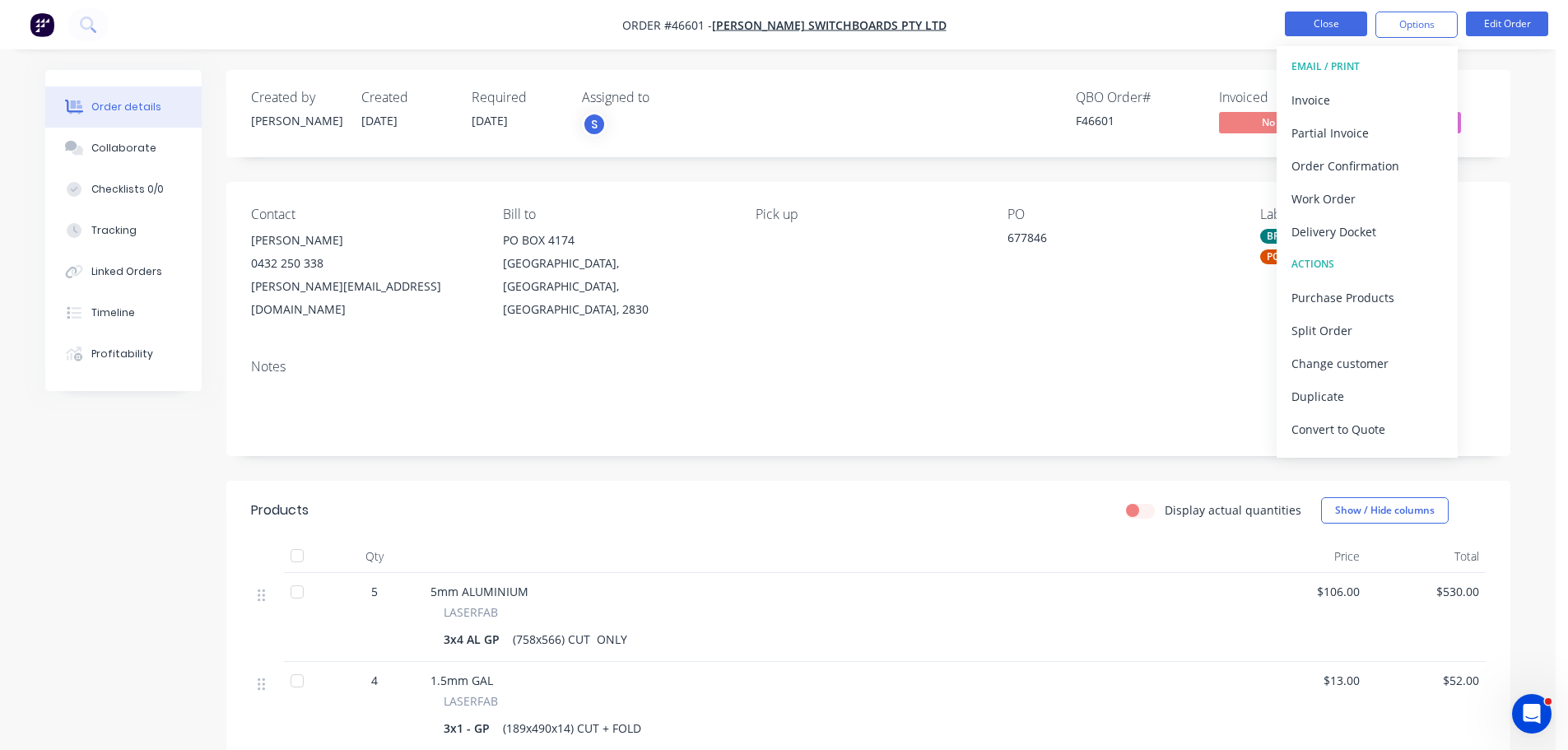
click at [1307, 27] on button "Close" at bounding box center [1326, 23] width 82 height 24
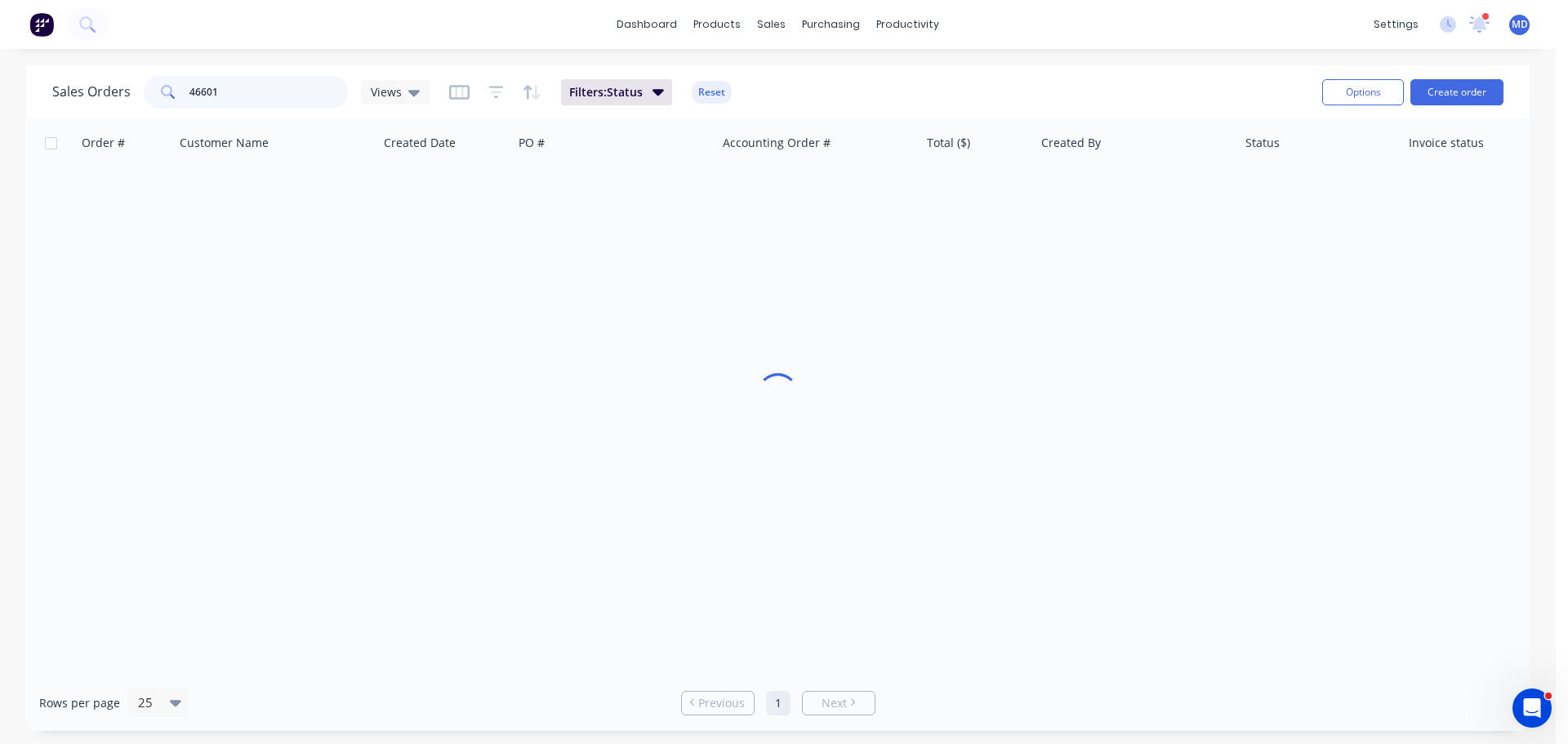
drag, startPoint x: 225, startPoint y: 91, endPoint x: 37, endPoint y: 69, distance: 189.3
click at [37, 69] on div "Sales Orders 46601 Views Filters: Status Reset Options Create order" at bounding box center [778, 92] width 1504 height 53
type input "r n bak"
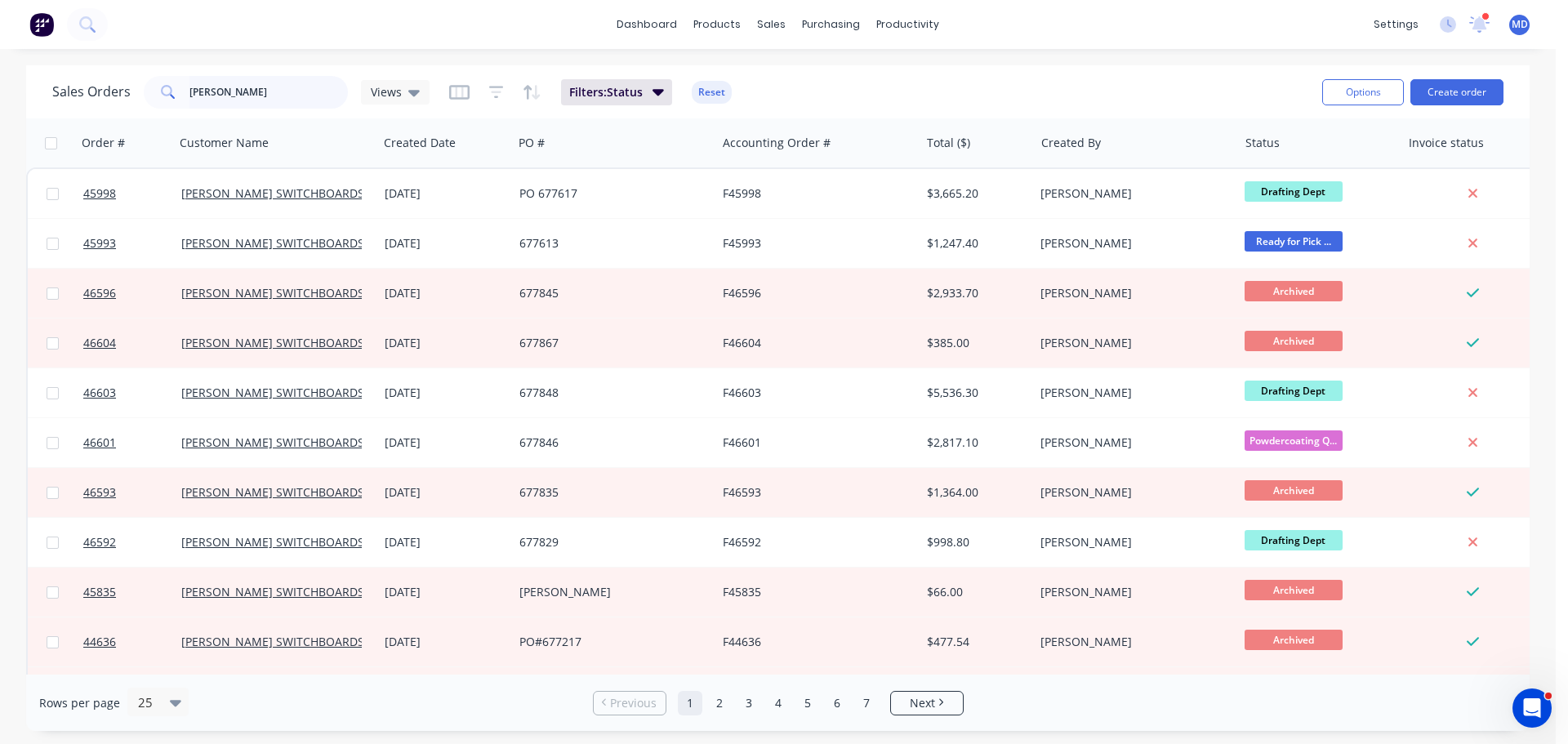
drag, startPoint x: 261, startPoint y: 101, endPoint x: 35, endPoint y: 66, distance: 228.7
click at [37, 66] on div "Sales Orders r n bak Views Filters: Status Reset Options Create order" at bounding box center [778, 92] width 1504 height 53
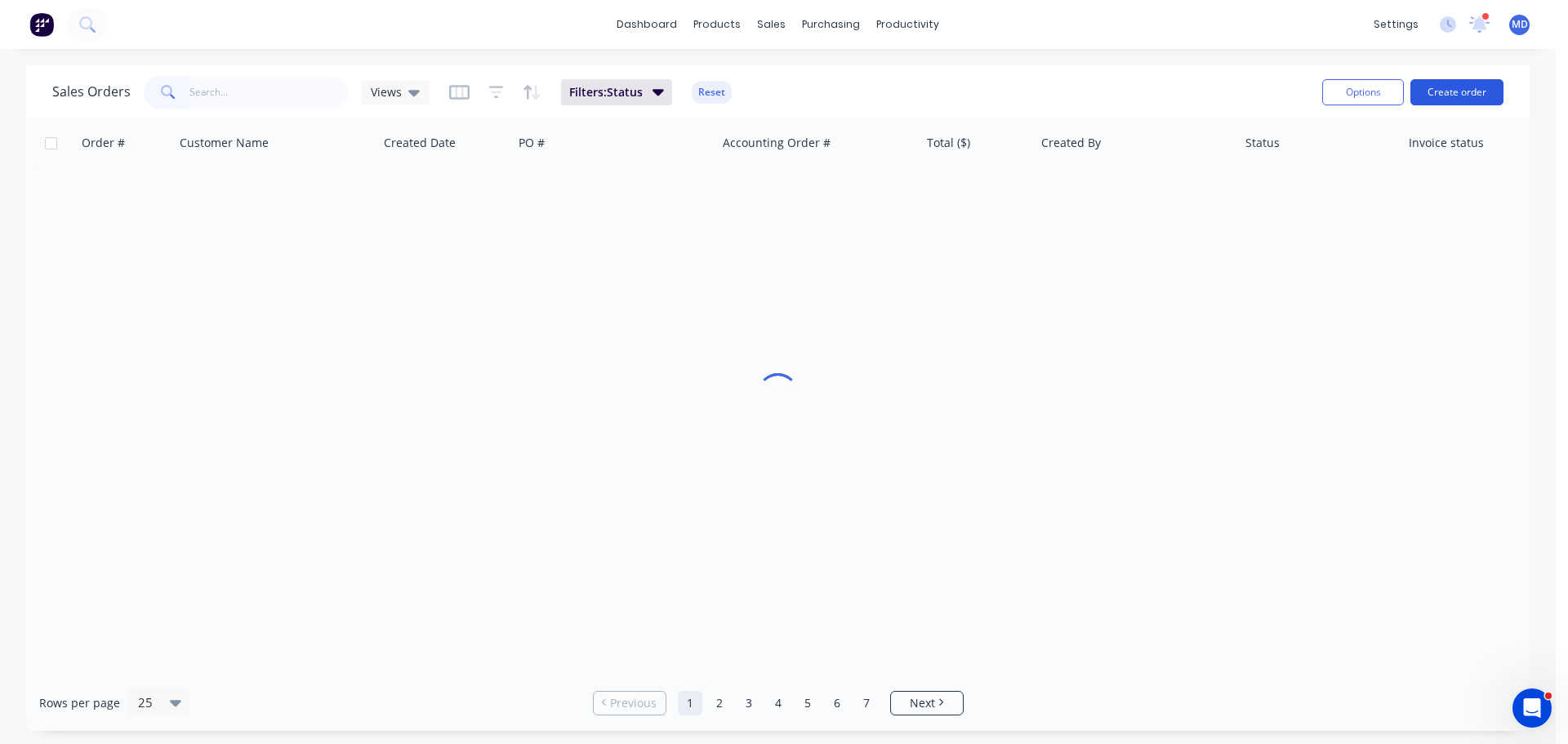
click at [1454, 96] on button "Create order" at bounding box center [1457, 91] width 93 height 26
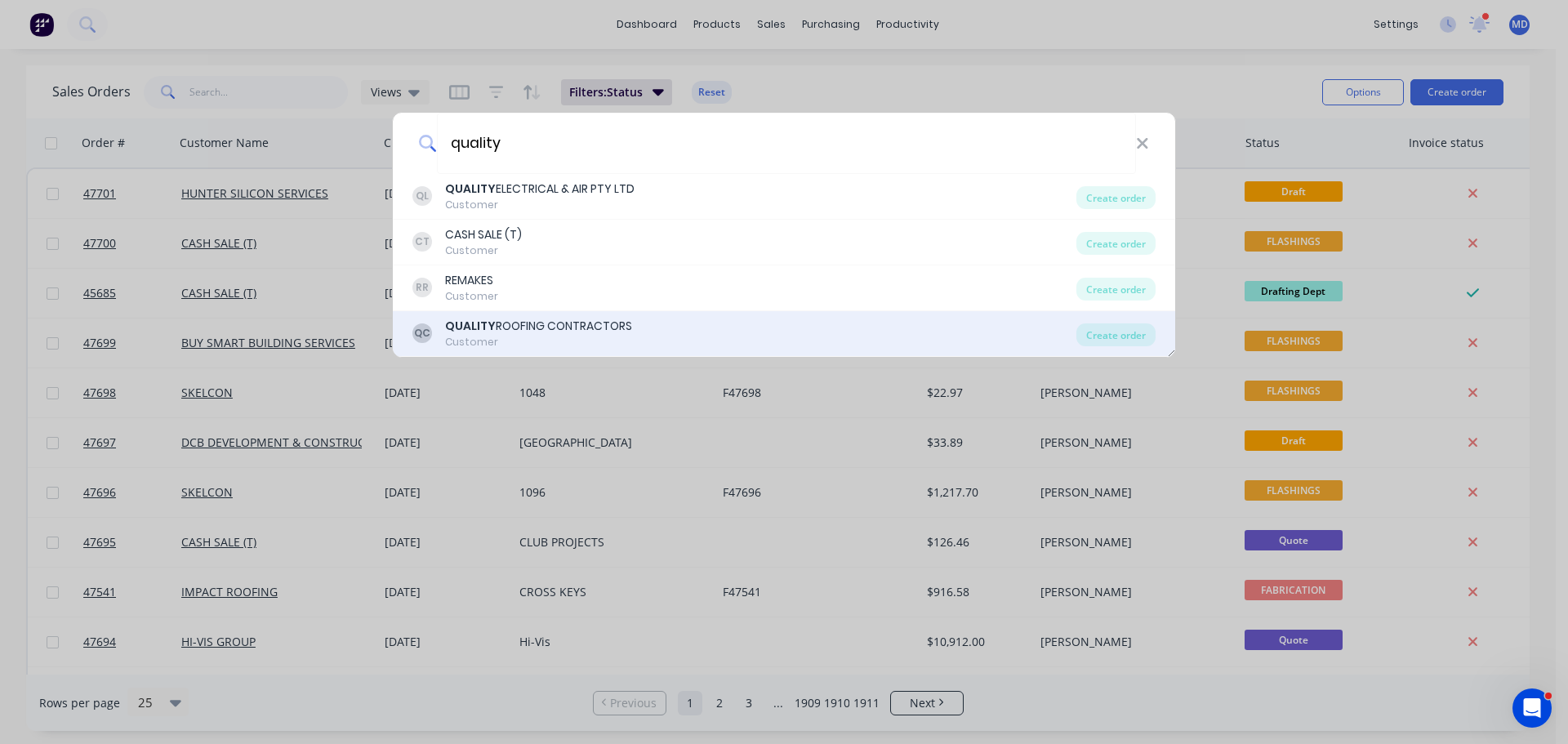
type input "quality"
click at [488, 338] on div "Customer" at bounding box center [538, 342] width 187 height 15
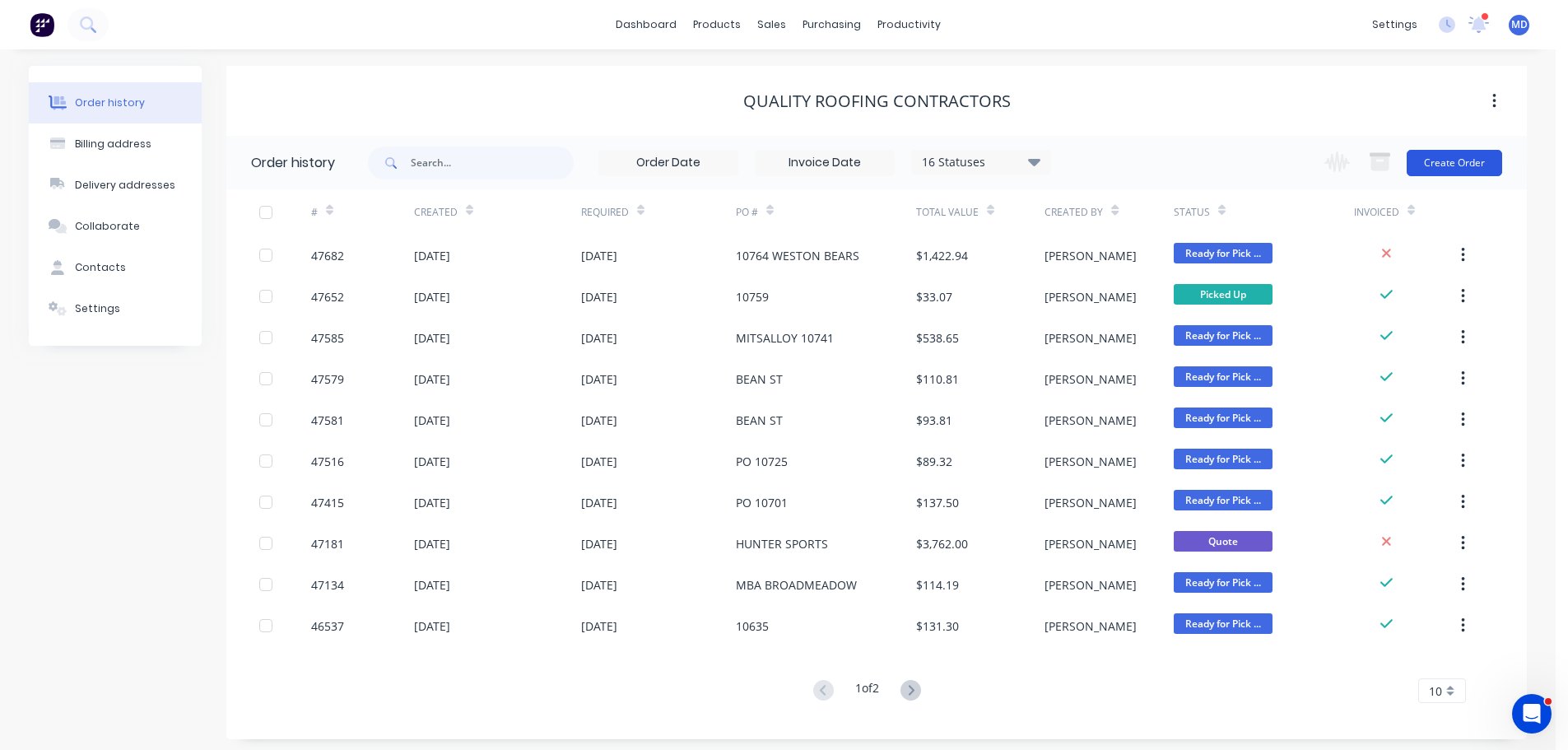
click at [1440, 172] on button "Create Order" at bounding box center [1454, 163] width 96 height 26
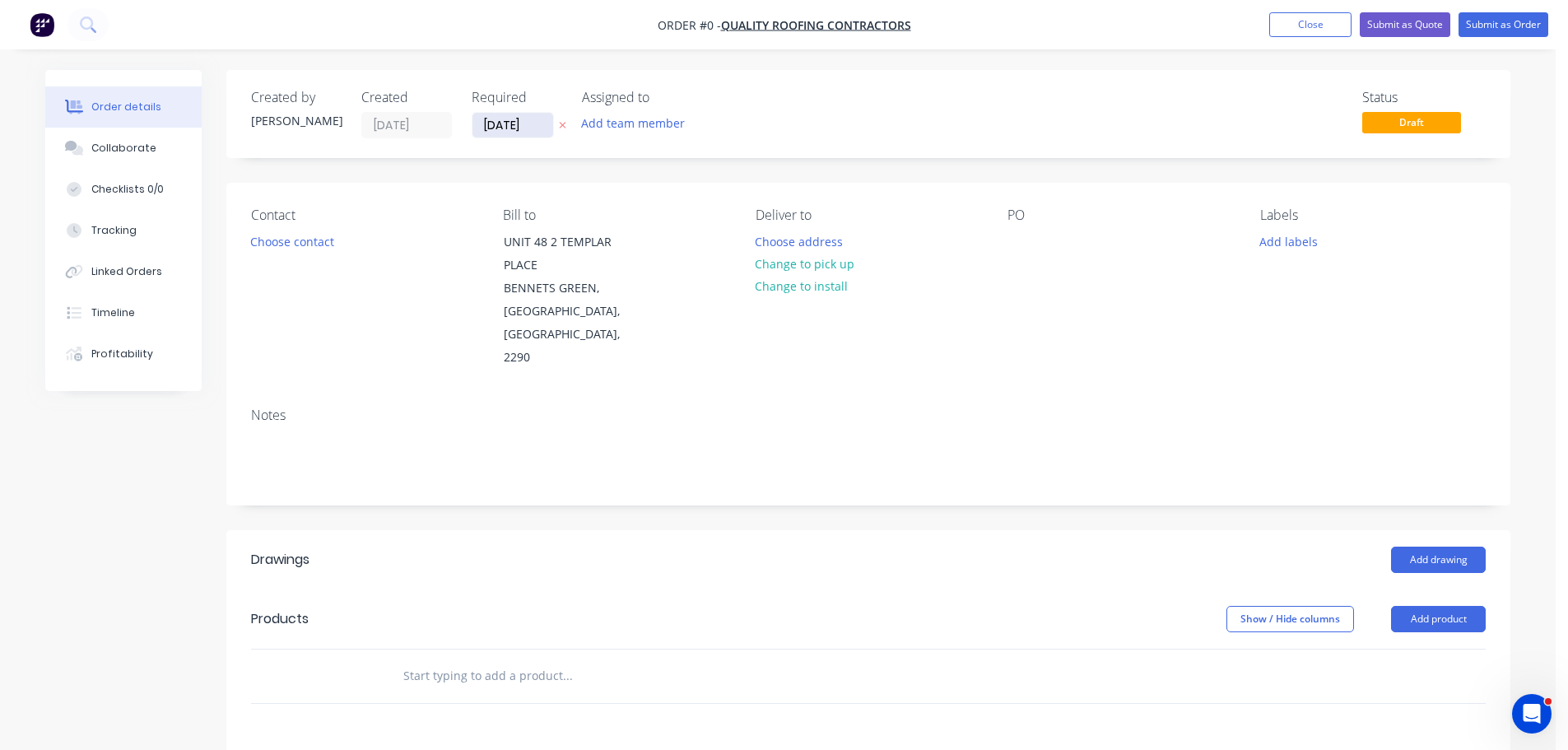
drag, startPoint x: 510, startPoint y: 127, endPoint x: 515, endPoint y: 136, distance: 10.3
click at [509, 127] on input "[DATE]" at bounding box center [513, 125] width 80 height 24
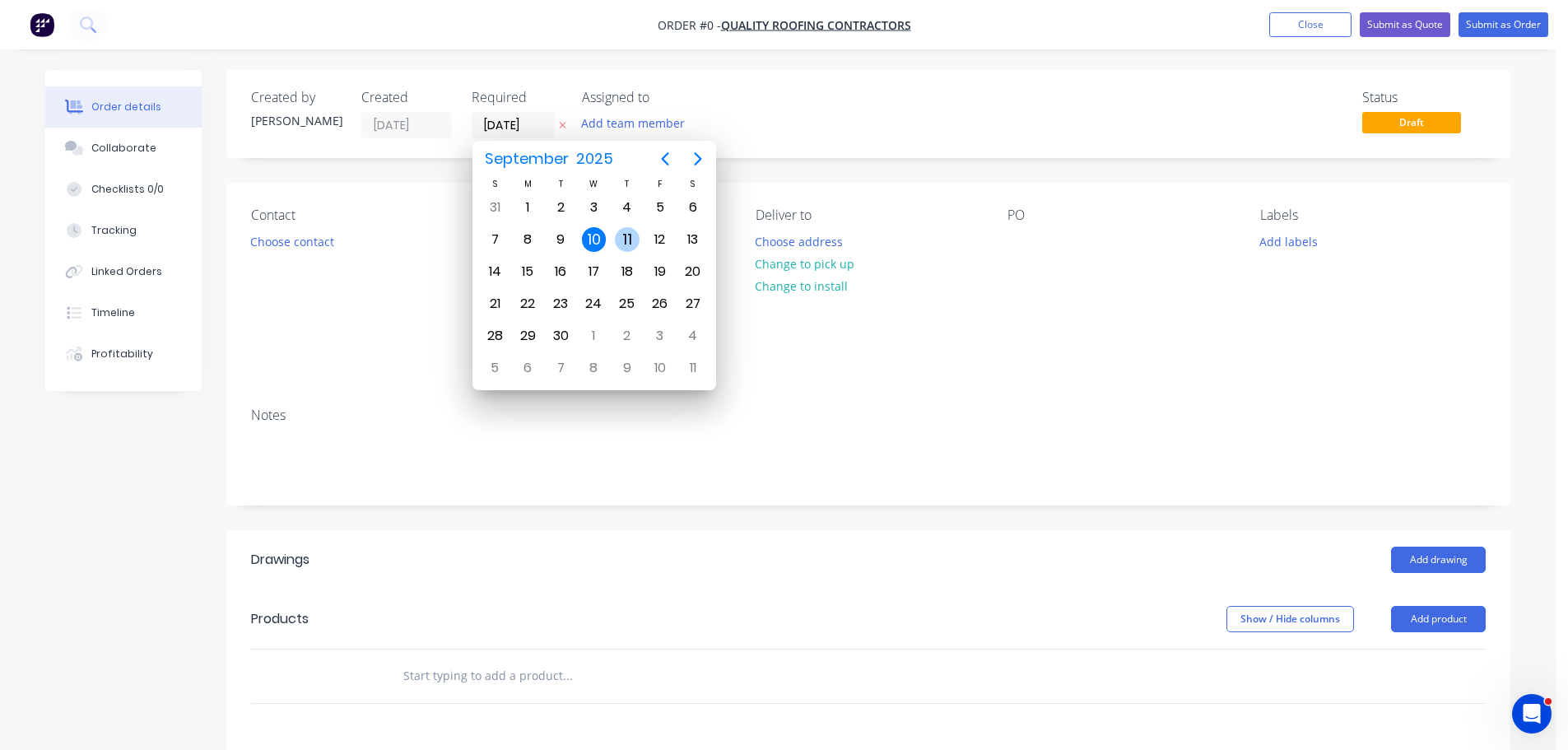
click at [628, 251] on div "11" at bounding box center [627, 239] width 24 height 24
type input "11/09/25"
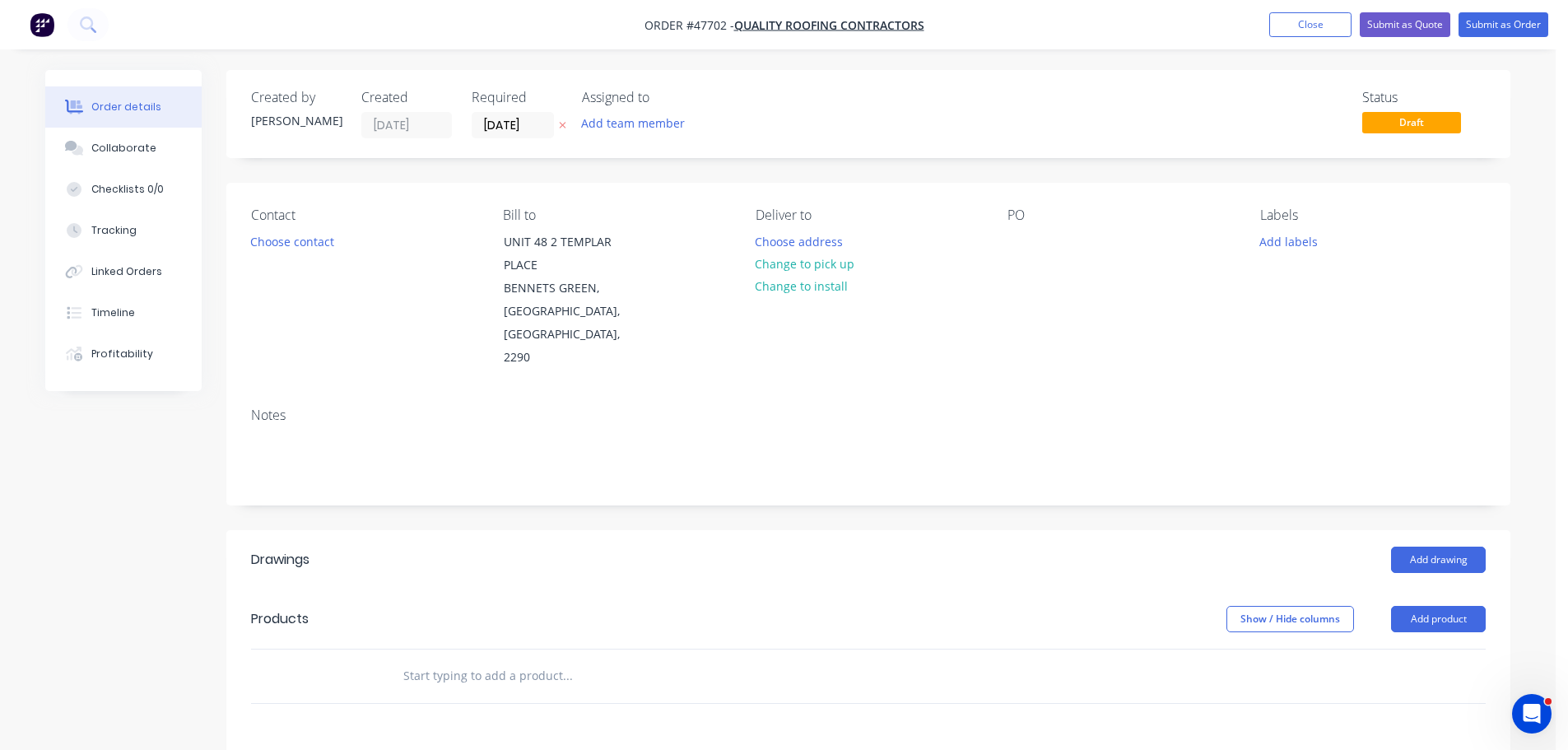
click at [311, 252] on div "Contact Choose contact" at bounding box center [364, 287] width 225 height 162
click at [311, 247] on button "Choose contact" at bounding box center [292, 241] width 101 height 23
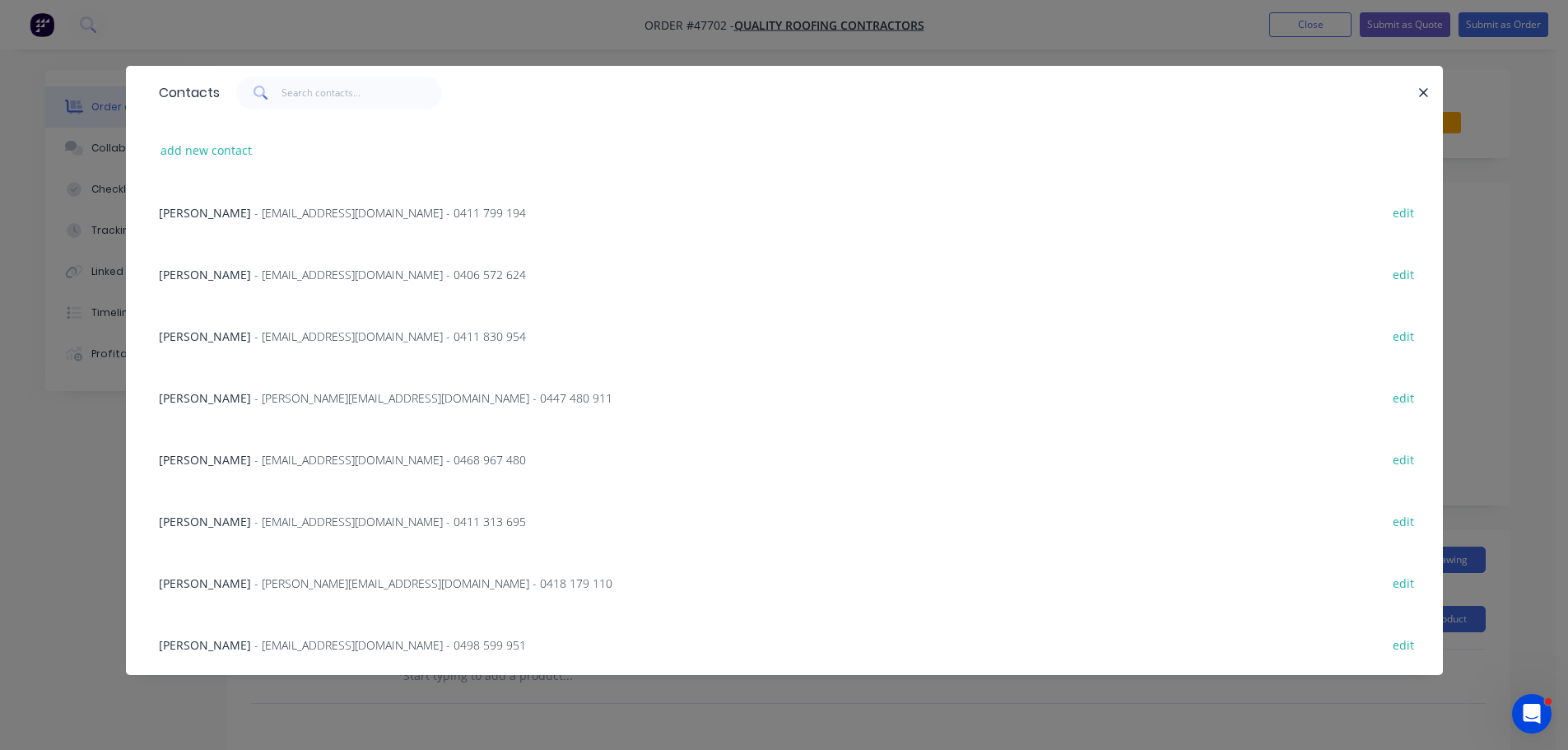
click at [289, 577] on span "- Shane@qrcontractors.com.au - 0418 179 110" at bounding box center [432, 582] width 358 height 16
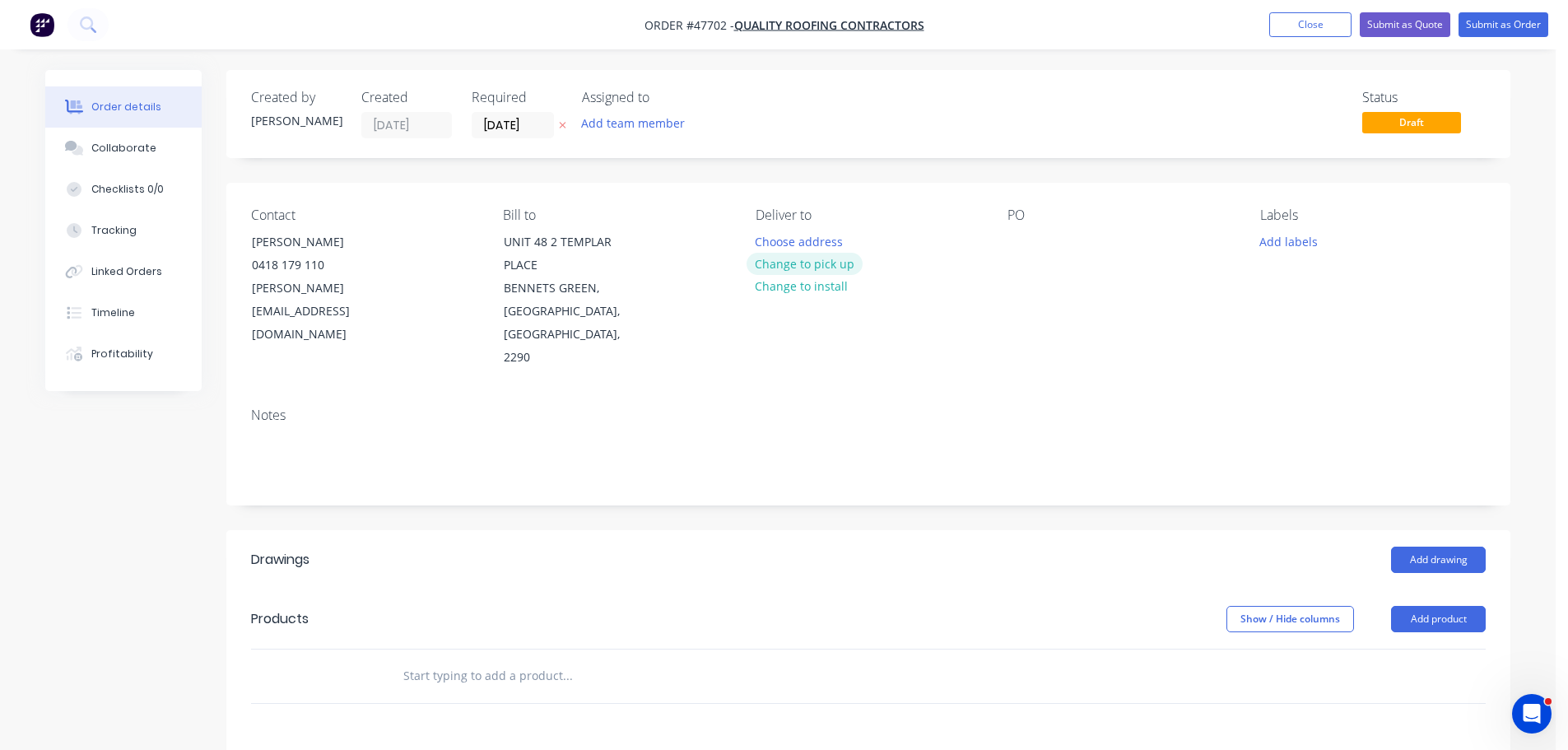
click at [800, 267] on button "Change to pick up" at bounding box center [805, 263] width 116 height 23
click at [770, 240] on div at bounding box center [768, 241] width 26 height 23
click at [1016, 237] on div at bounding box center [1020, 241] width 26 height 23
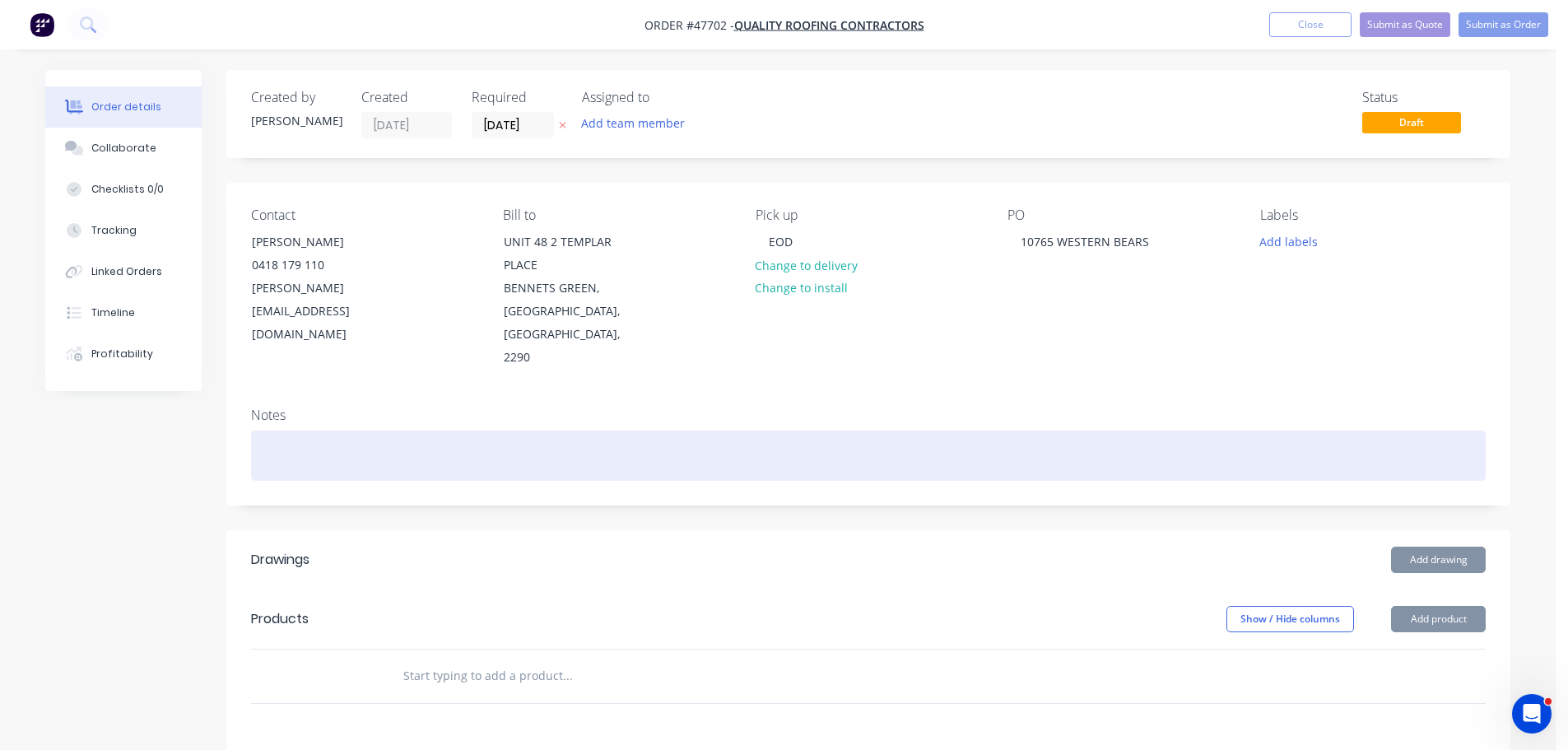
click at [272, 431] on div at bounding box center [868, 456] width 1234 height 50
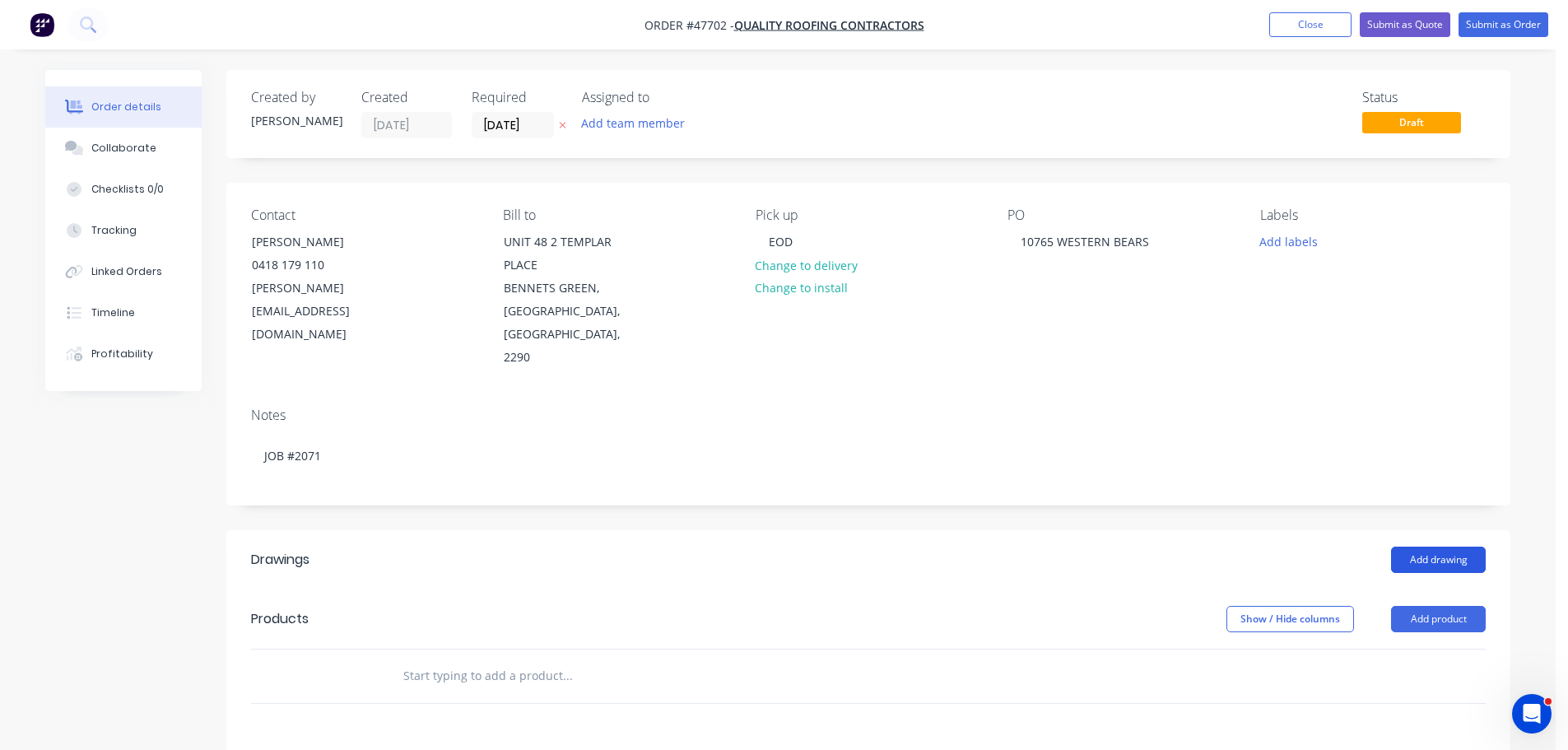
click at [1462, 546] on button "Add drawing" at bounding box center [1438, 559] width 95 height 26
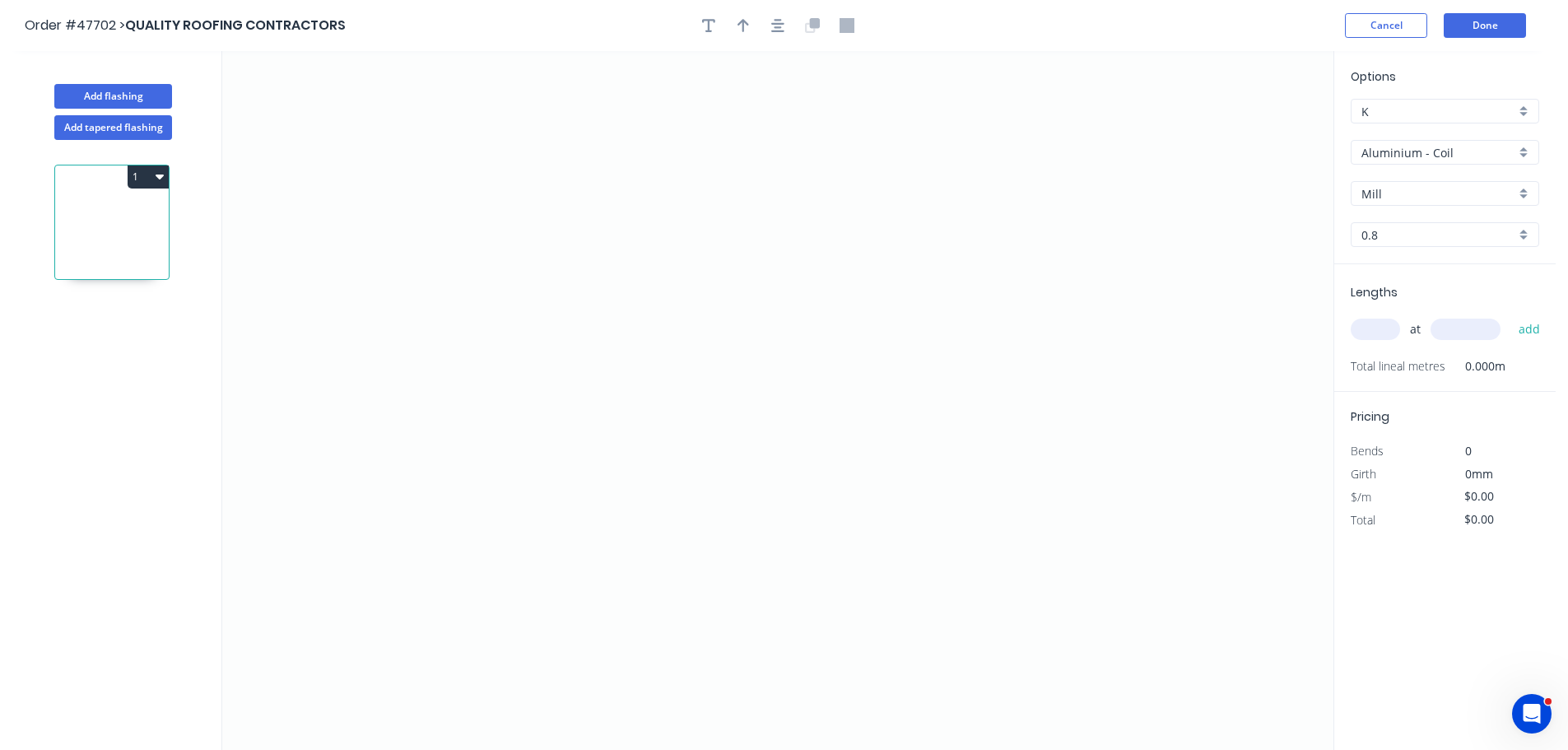
click at [1420, 165] on div "Options K K Aluminium - Coil Aluminium - Coil Mill Mill 0.8 0.8" at bounding box center [1445, 166] width 221 height 197
click at [1409, 154] on input "Aluminium - Coil" at bounding box center [1438, 153] width 154 height 18
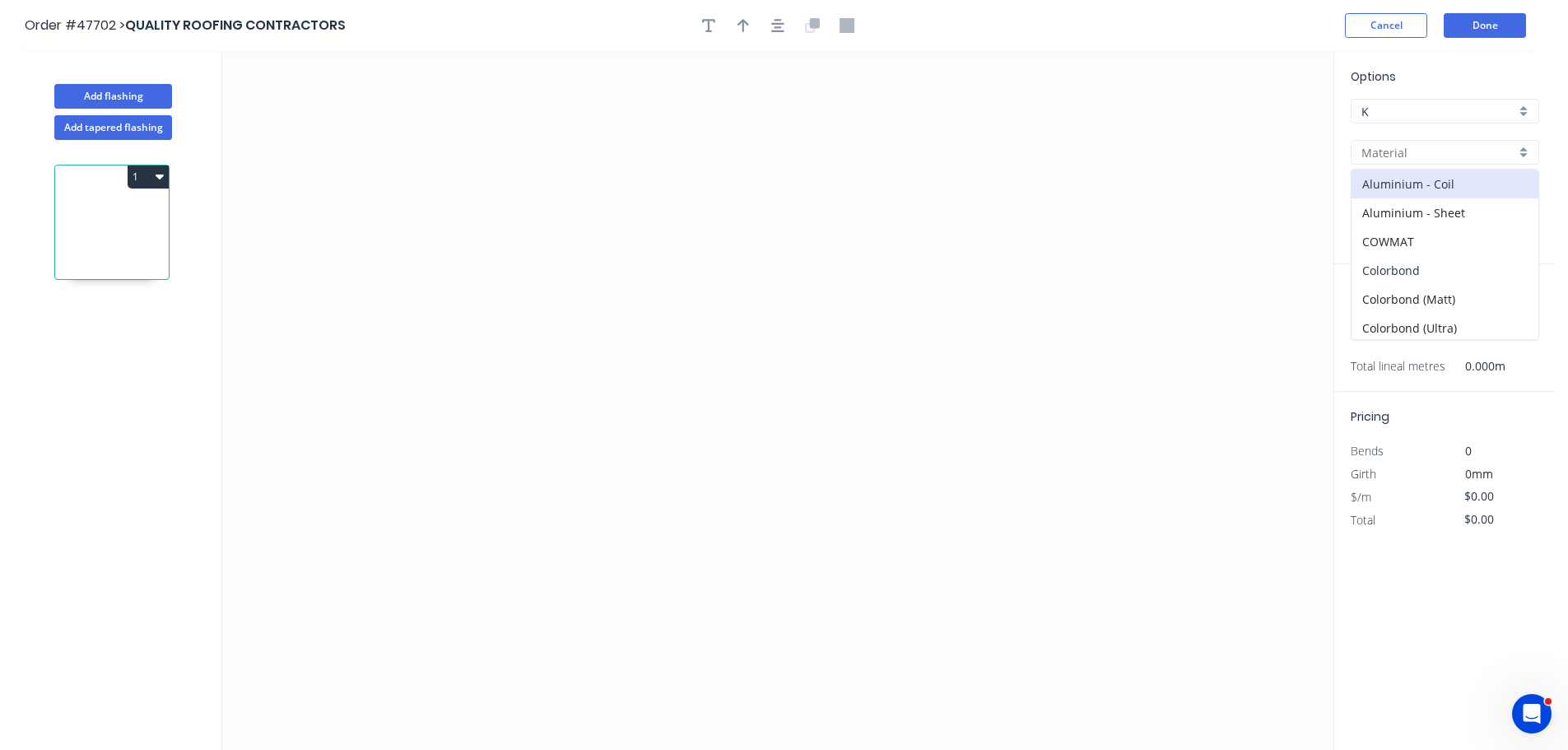
click at [1383, 273] on div "Colorbond" at bounding box center [1444, 270] width 187 height 28
type input "Colorbond"
type input "Basalt"
type input "0.55"
click at [1371, 187] on input "Basalt" at bounding box center [1438, 194] width 154 height 18
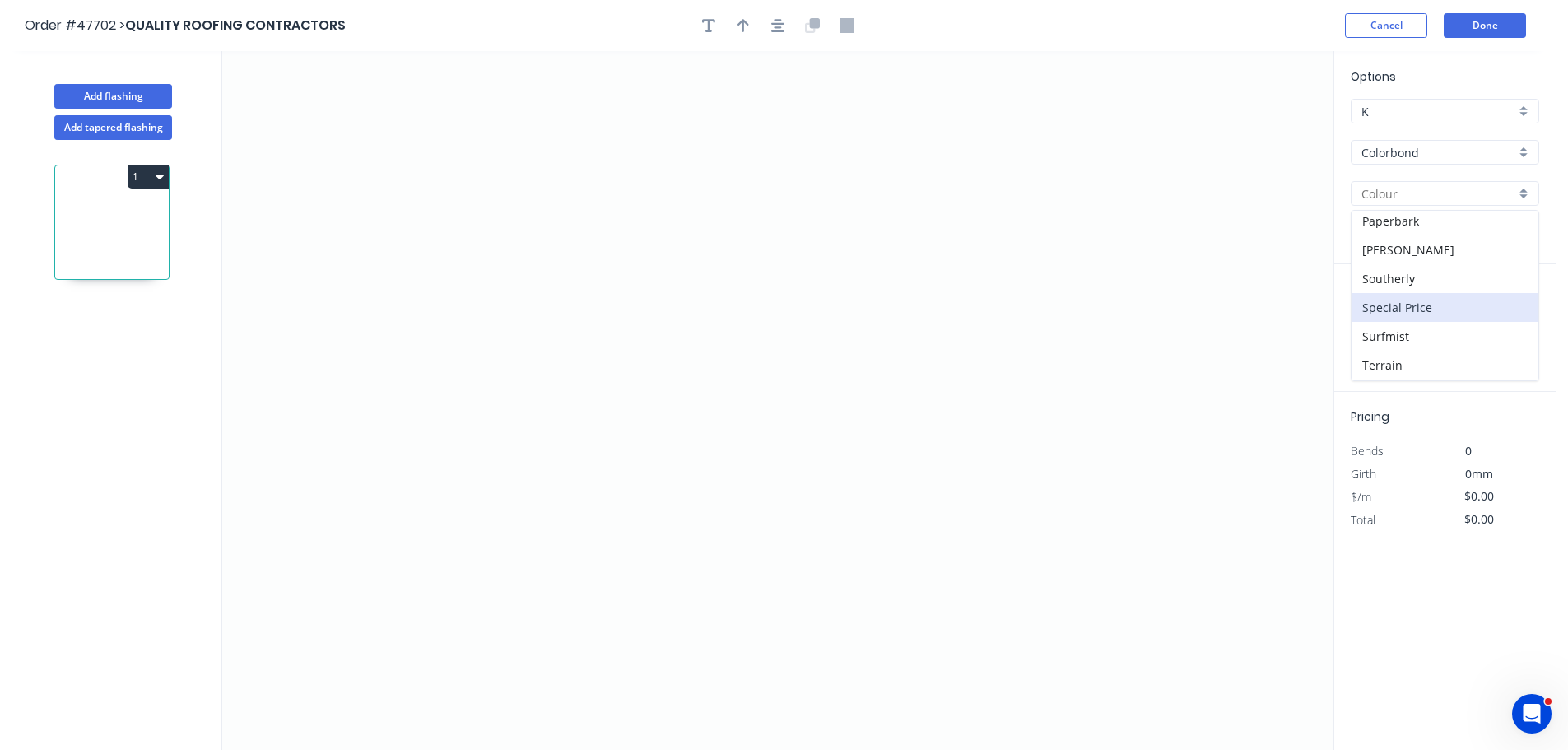
scroll to position [411, 0]
click at [1383, 221] on div "Monument" at bounding box center [1444, 217] width 187 height 28
type input "Monument"
click at [993, 230] on icon "0" at bounding box center [778, 401] width 1111 height 699
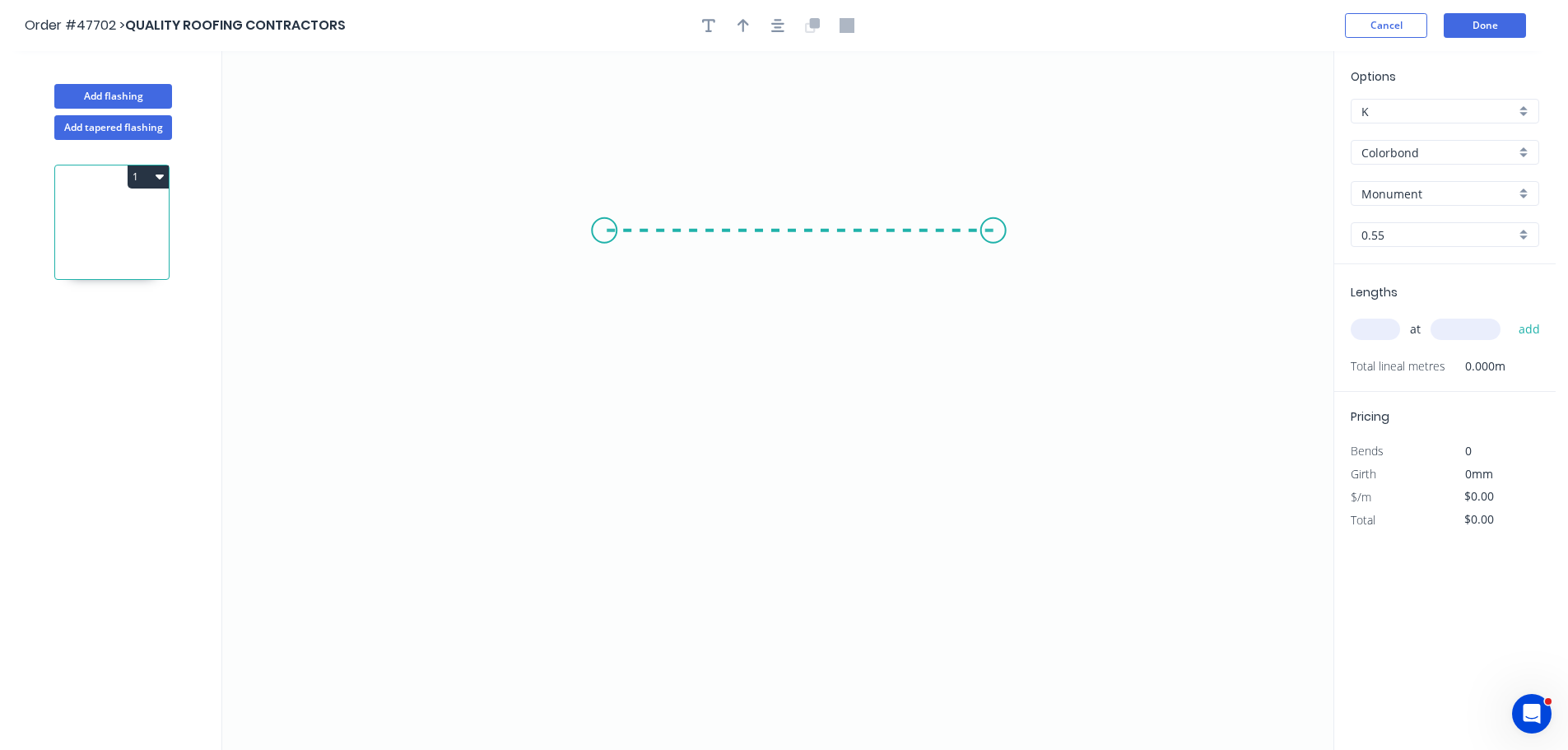
click at [604, 223] on icon "0" at bounding box center [778, 401] width 1111 height 699
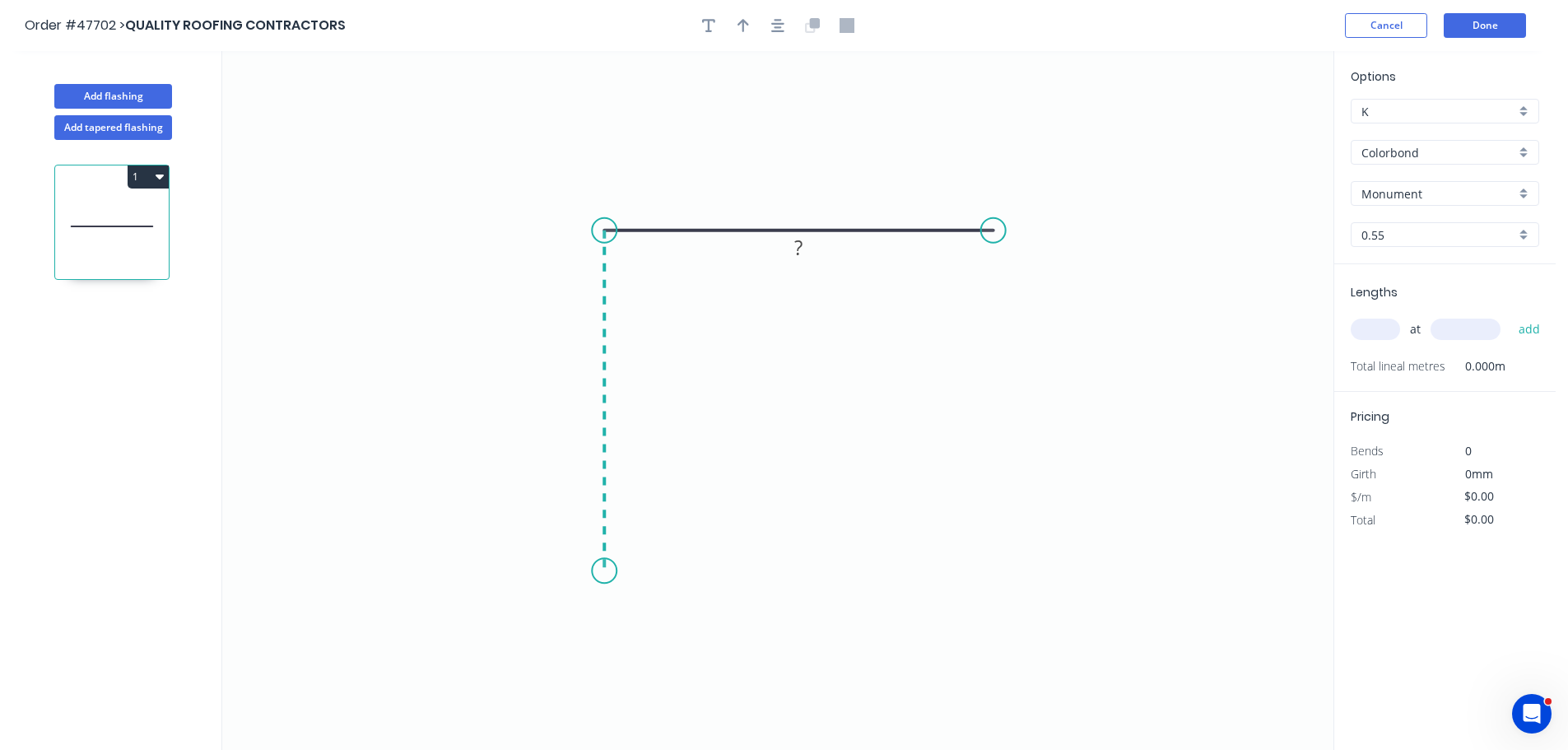
click at [609, 571] on icon "0 ?" at bounding box center [778, 401] width 1111 height 699
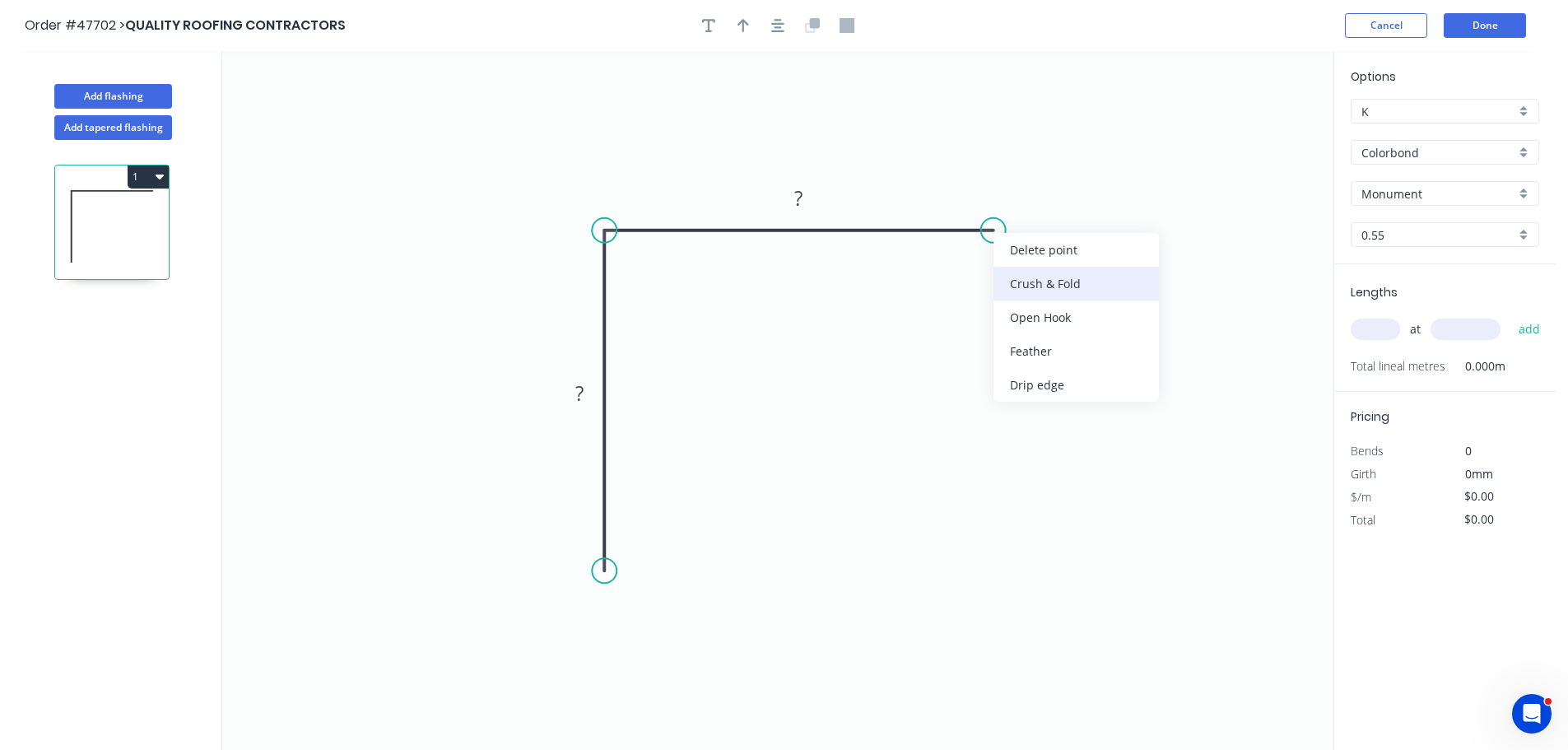
click at [1007, 275] on div "Crush & Fold" at bounding box center [1075, 283] width 165 height 34
click at [1034, 280] on div "Flip bend" at bounding box center [1081, 285] width 165 height 34
click at [1030, 264] on tspan "10" at bounding box center [1025, 257] width 23 height 27
click at [608, 566] on circle at bounding box center [603, 570] width 24 height 24
click at [618, 569] on icon "0 100 CF 15 140" at bounding box center [778, 401] width 1111 height 699
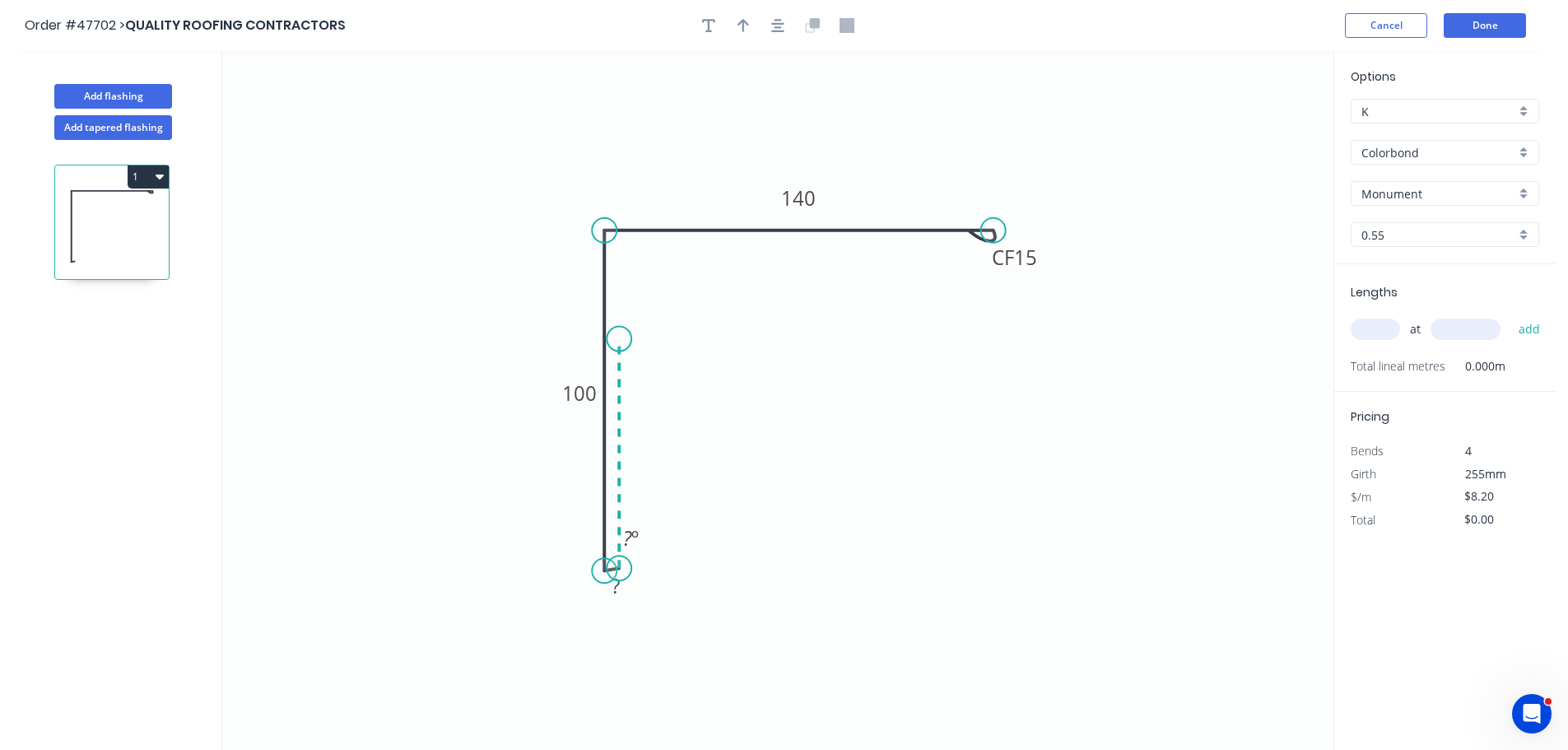
click at [615, 339] on icon "0 ? 100 CF 15 140 ? º" at bounding box center [778, 401] width 1111 height 699
click at [623, 571] on circle at bounding box center [618, 570] width 24 height 24
click at [644, 610] on div "Hide measurement" at bounding box center [692, 605] width 165 height 34
click at [639, 450] on rect at bounding box center [643, 447] width 33 height 23
click at [709, 13] on button "button" at bounding box center [708, 25] width 24 height 24
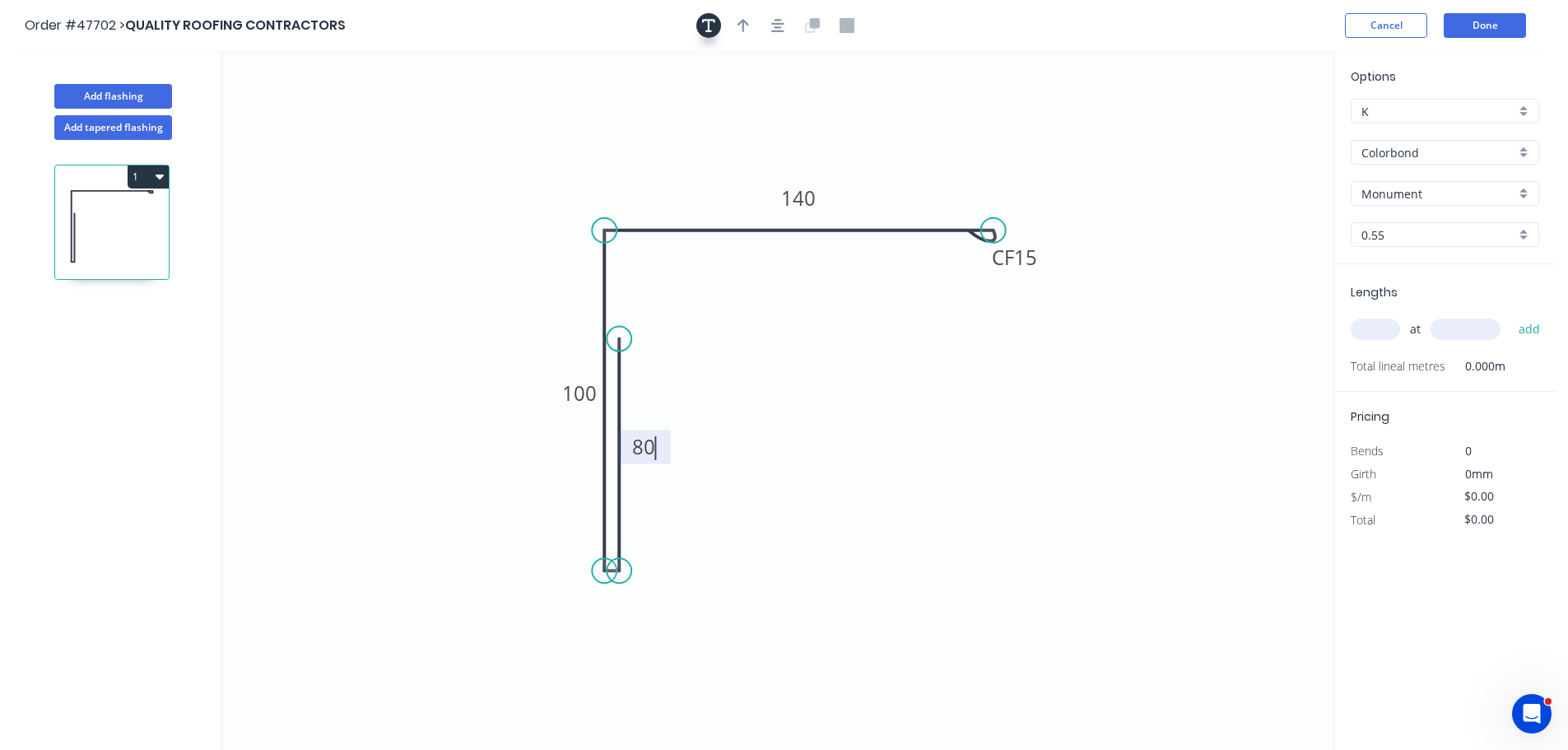
type input "$10.96"
click at [333, 114] on textarea at bounding box center [328, 116] width 133 height 61
click at [491, 91] on icon "C/F 80 100 CF 15 140" at bounding box center [778, 401] width 1111 height 699
type textarea "C/F"
drag, startPoint x: 303, startPoint y: 145, endPoint x: 638, endPoint y: 656, distance: 611.0
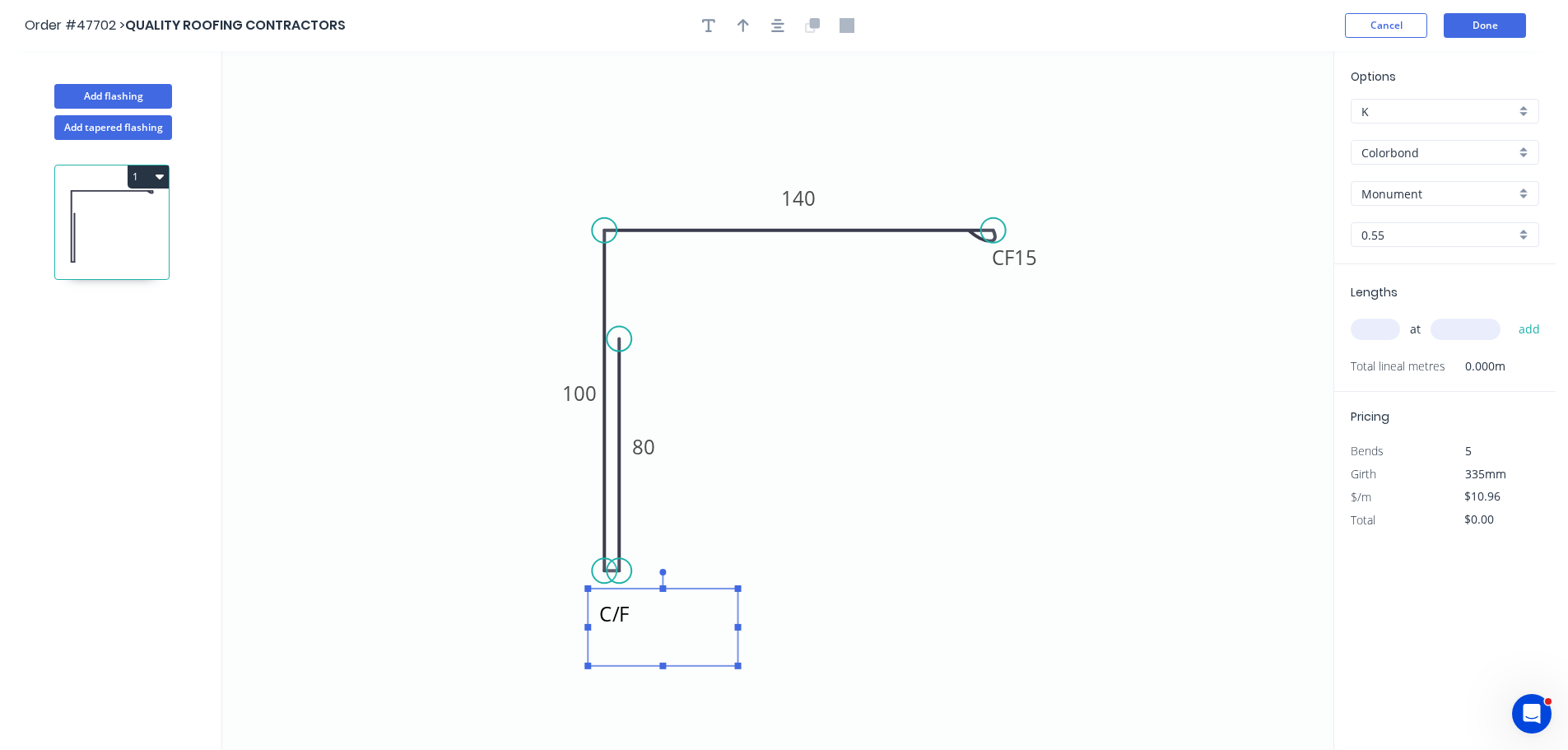
click at [638, 656] on textarea "C/F" at bounding box center [662, 627] width 133 height 61
click at [746, 28] on icon "button" at bounding box center [743, 26] width 12 height 15
click at [740, 34] on button "button" at bounding box center [743, 25] width 24 height 24
drag, startPoint x: 1248, startPoint y: 129, endPoint x: 714, endPoint y: 180, distance: 536.4
click at [676, 202] on icon at bounding box center [676, 185] width 15 height 53
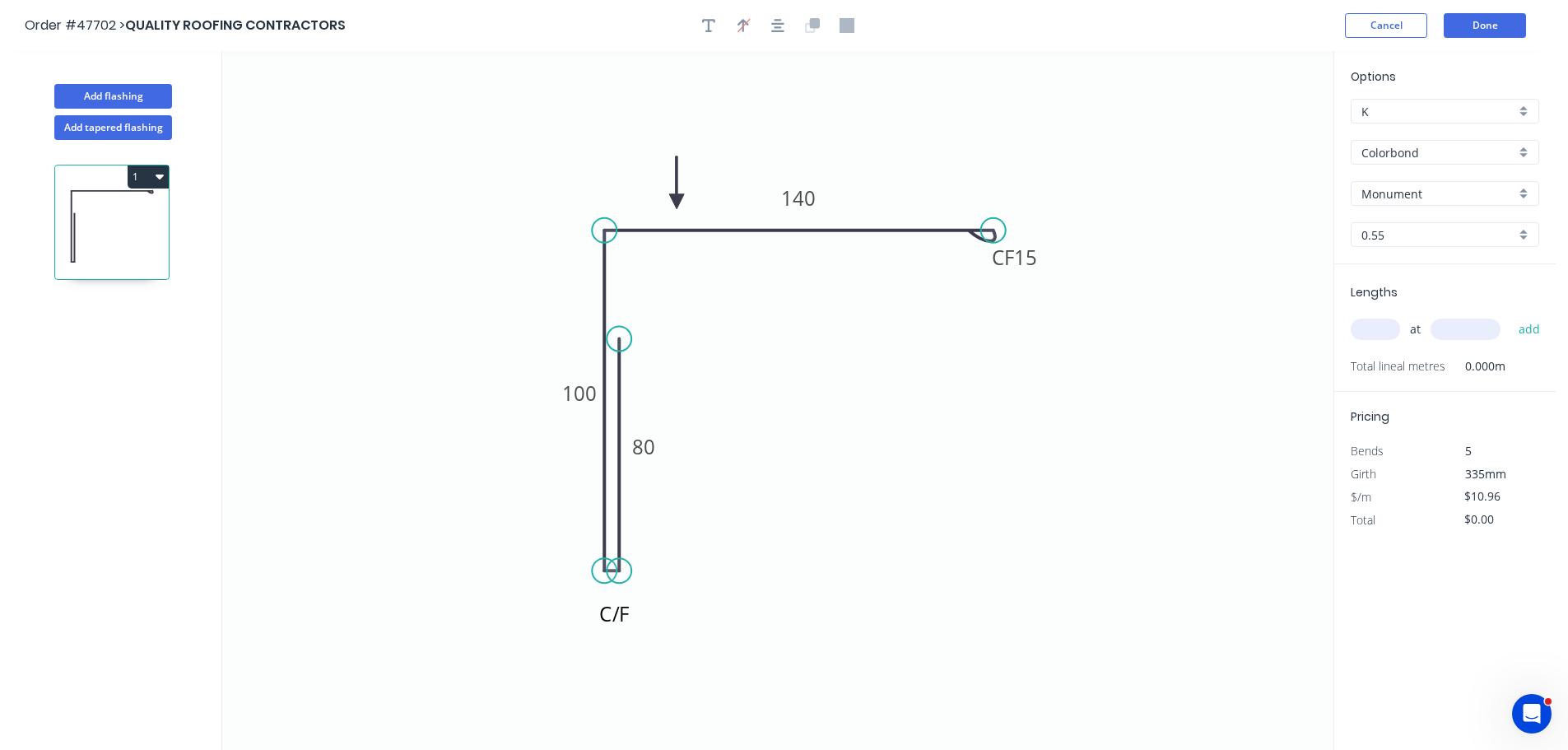
click at [1391, 320] on input "text" at bounding box center [1374, 329] width 49 height 22
type input "6"
type input "5000"
click at [1510, 315] on button "add" at bounding box center [1529, 328] width 39 height 28
type input "$328.80"
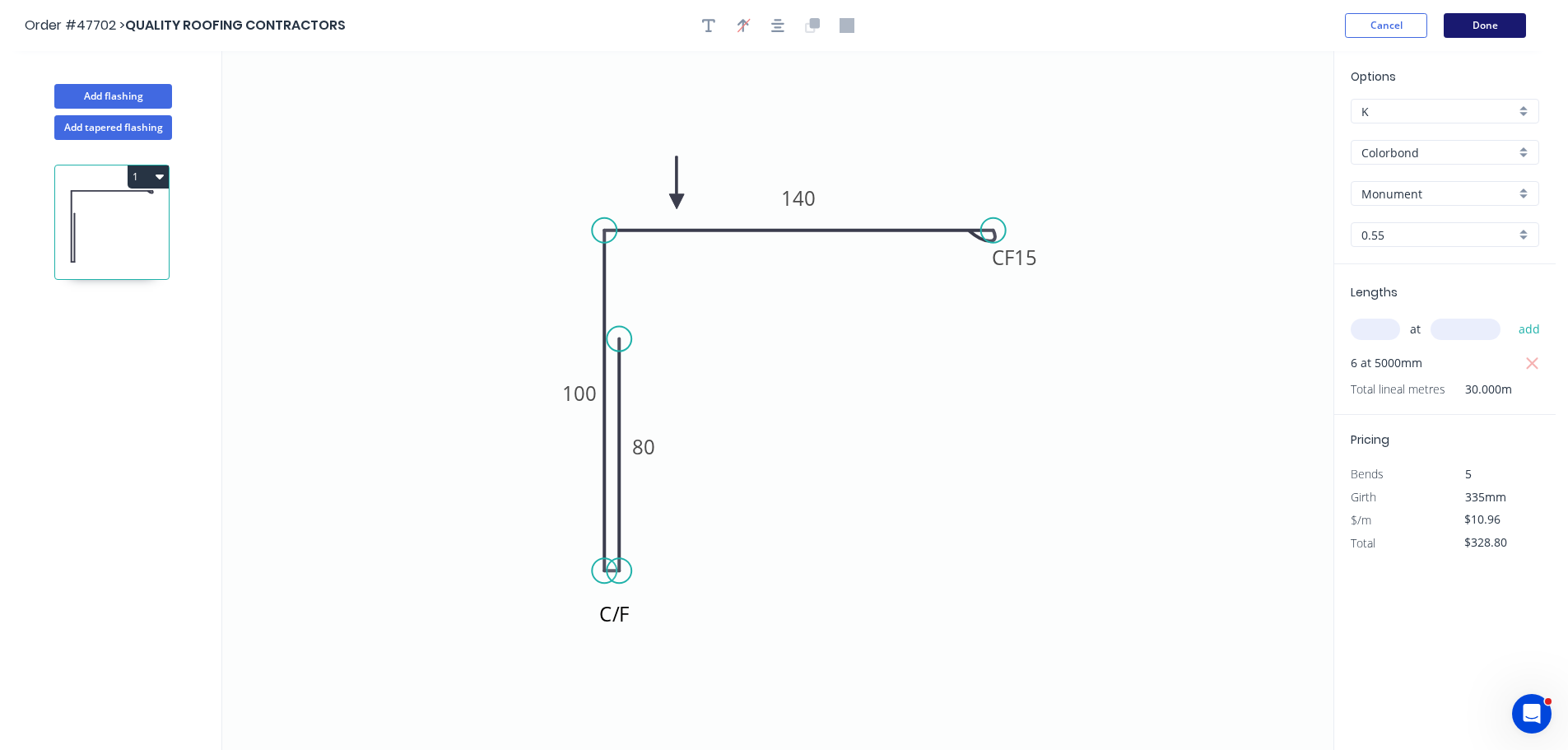
click at [1467, 16] on button "Done" at bounding box center [1484, 25] width 82 height 24
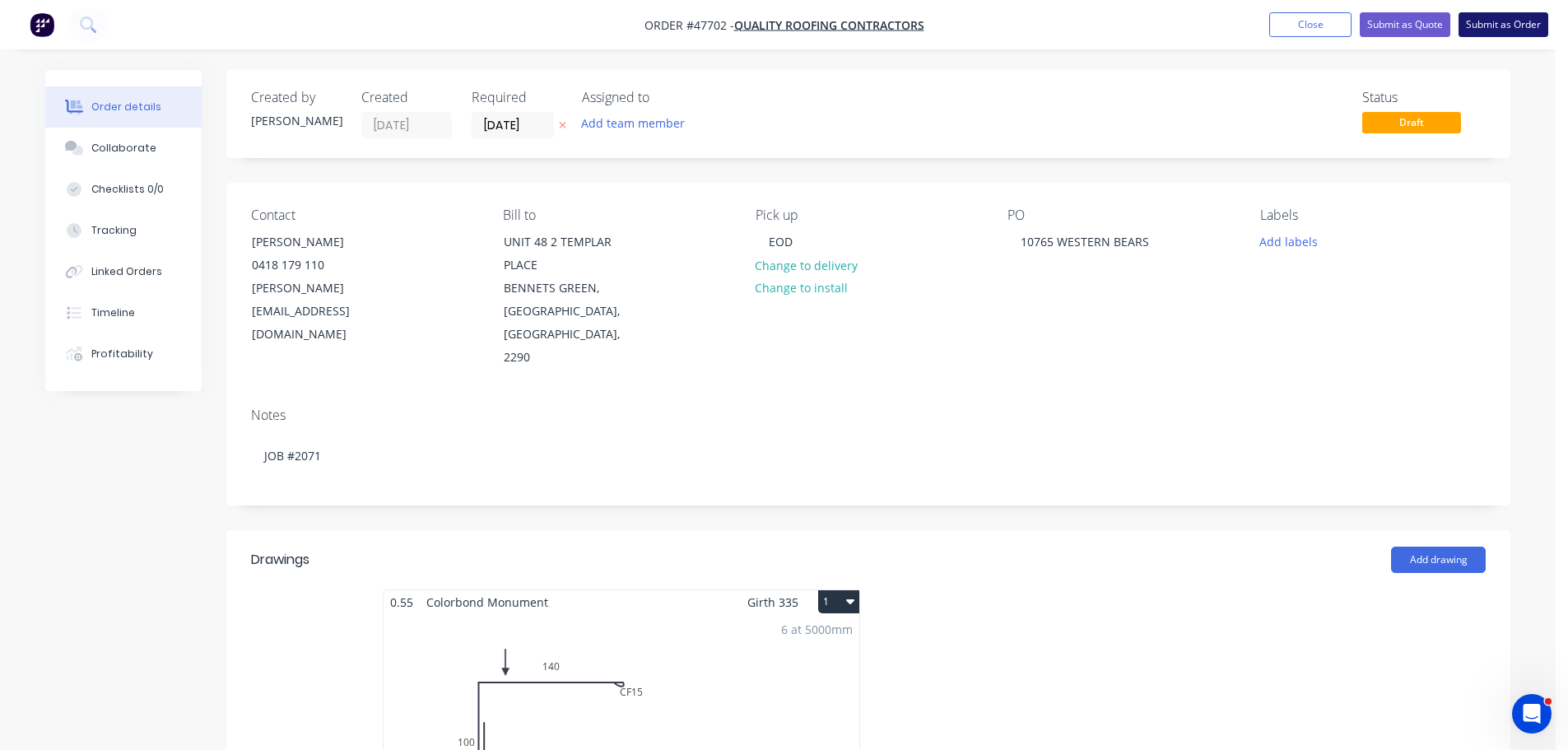
click at [1483, 23] on button "Submit as Order" at bounding box center [1503, 24] width 90 height 24
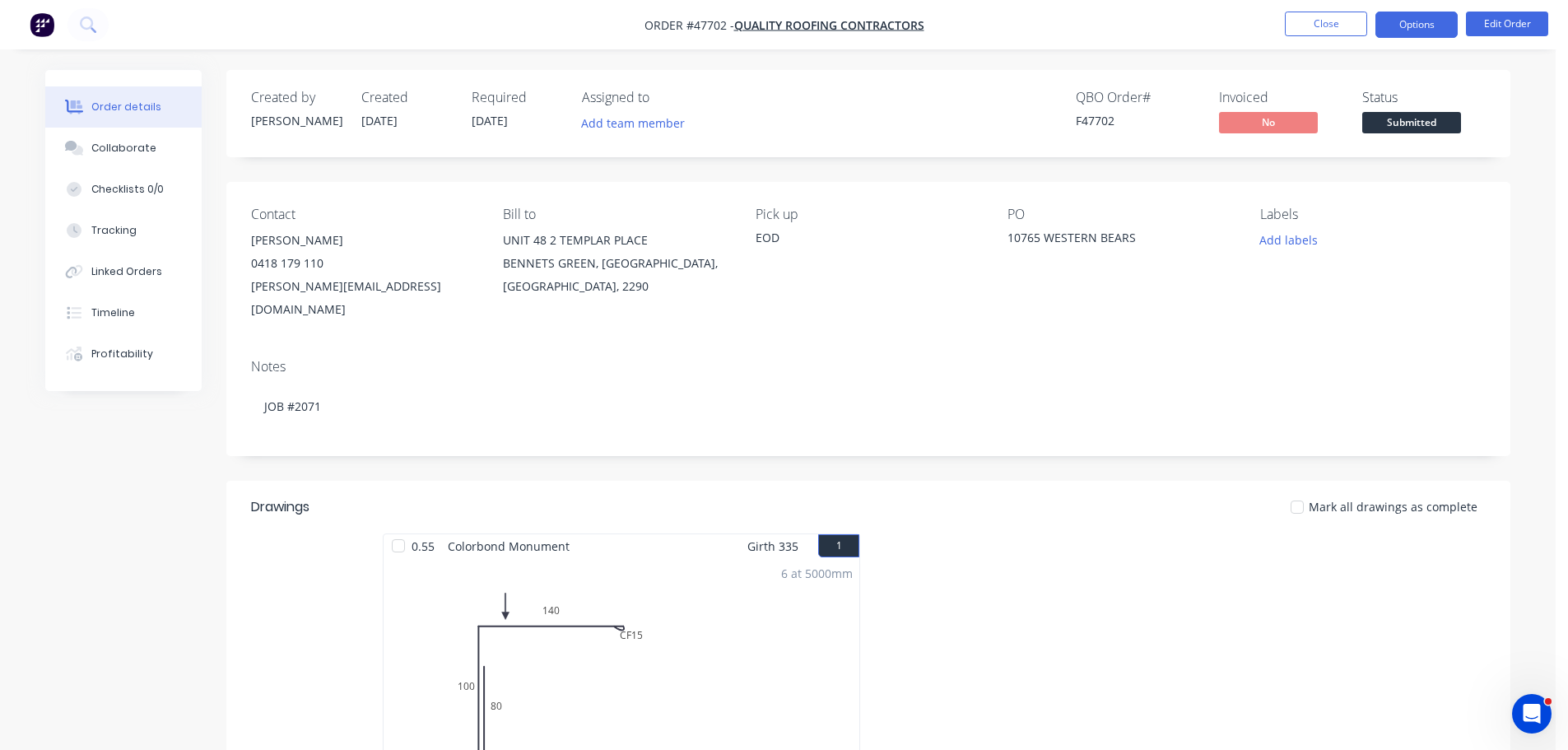
click at [1405, 23] on button "Options" at bounding box center [1416, 24] width 82 height 26
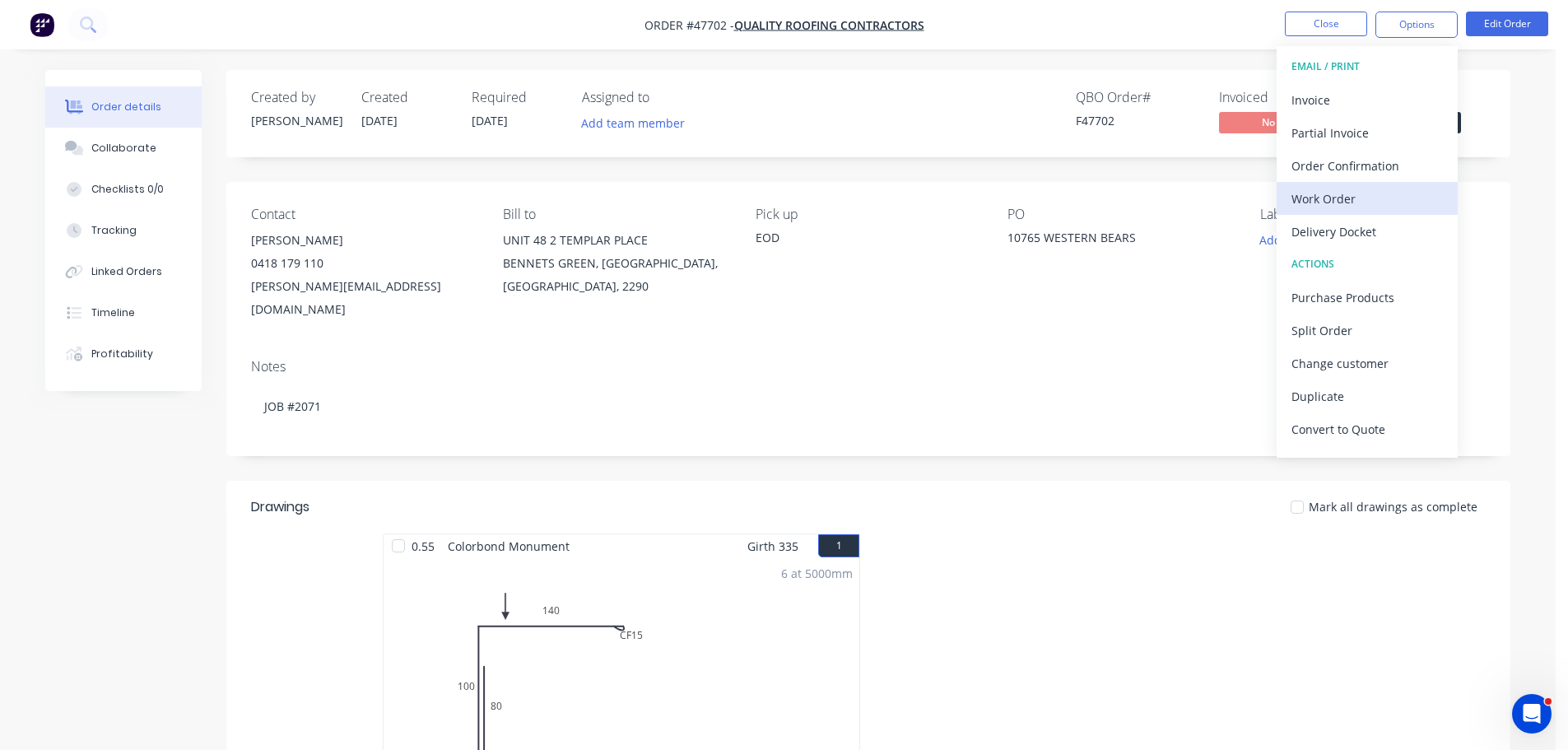
click at [1348, 203] on div "Work Order" at bounding box center [1367, 199] width 152 height 23
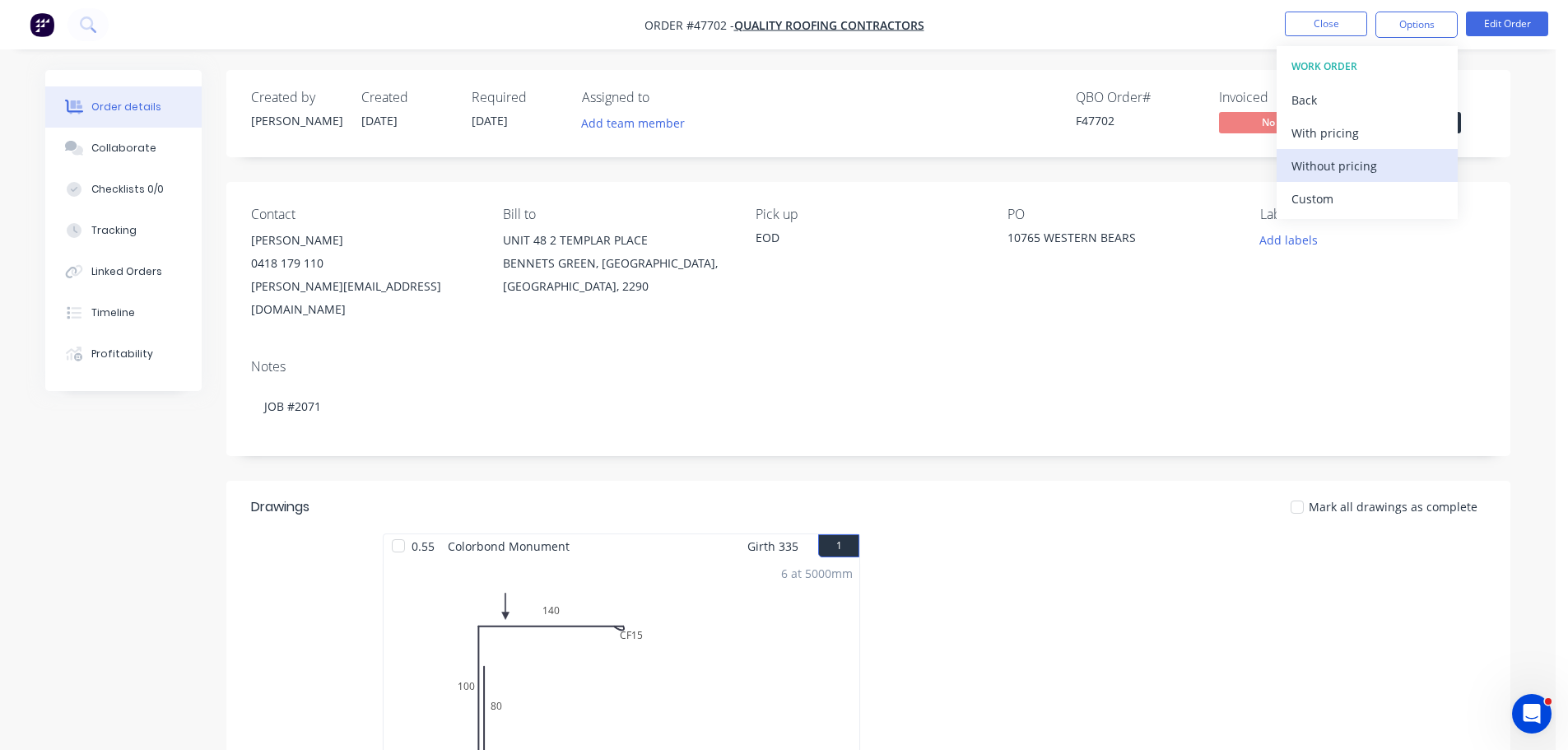
click at [1354, 172] on div "Without pricing" at bounding box center [1367, 166] width 152 height 23
click at [1483, 122] on div "Status Submitted" at bounding box center [1423, 113] width 123 height 48
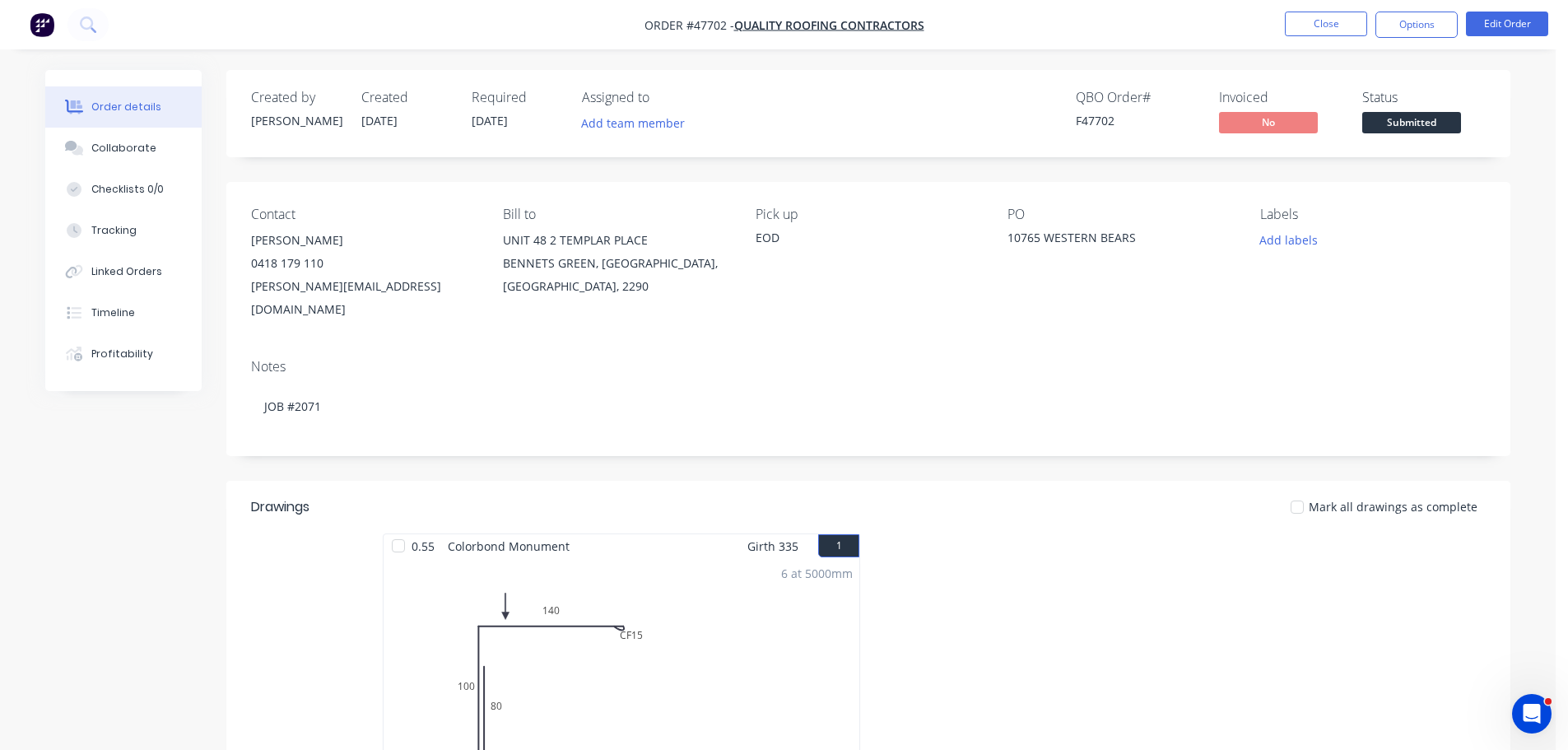
click at [1439, 118] on span "Submitted" at bounding box center [1411, 122] width 99 height 21
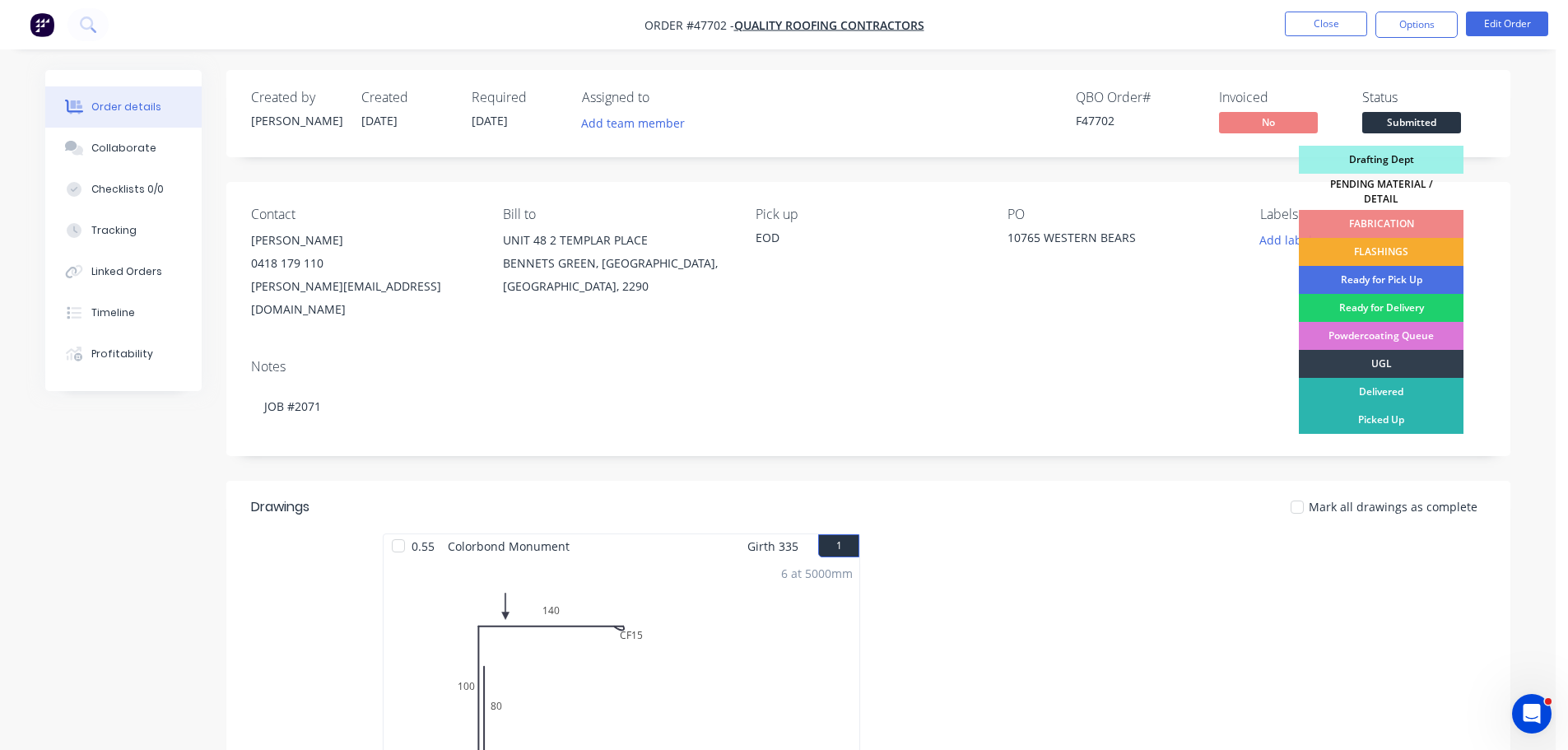
click at [1428, 239] on div "FLASHINGS" at bounding box center [1381, 251] width 164 height 28
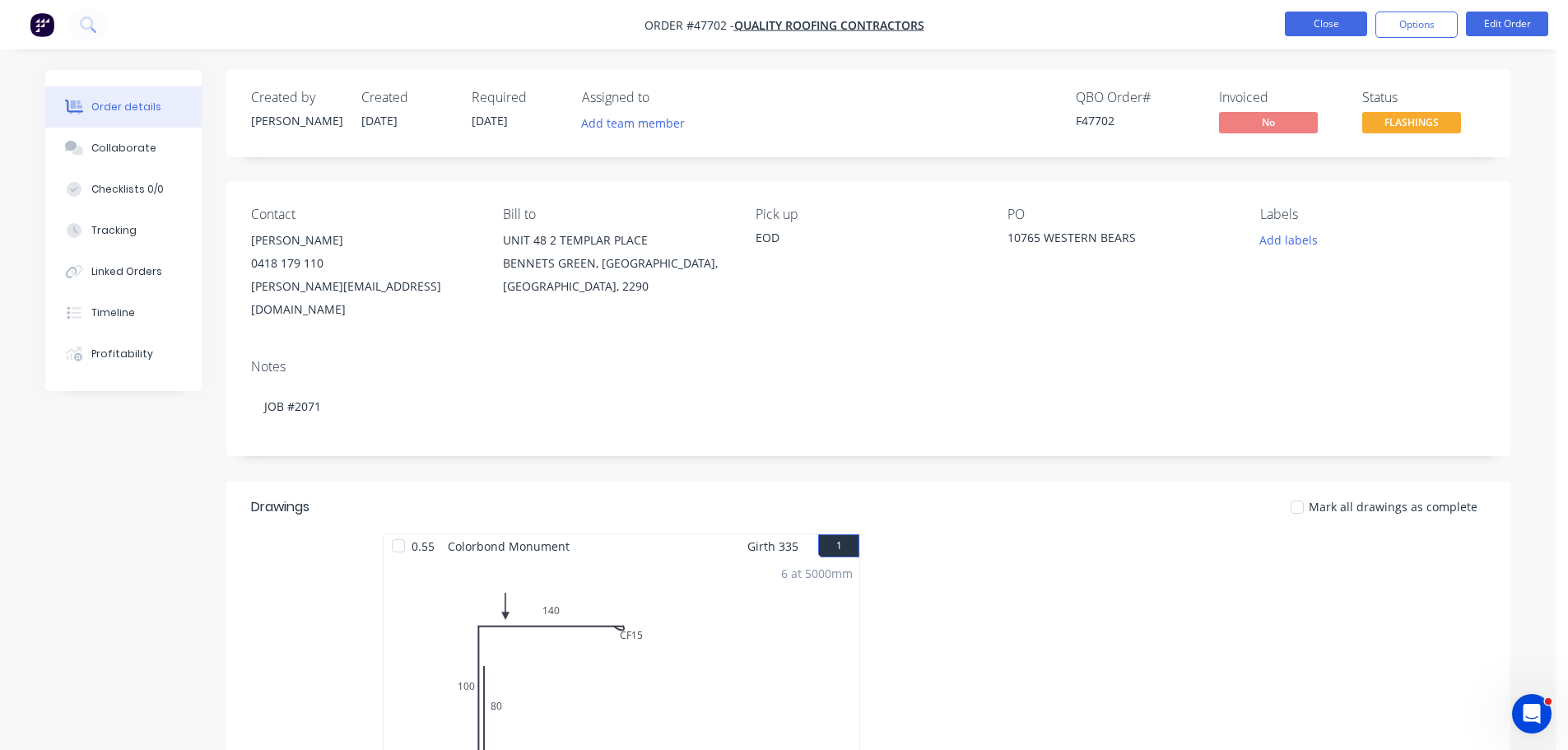
click at [1338, 29] on button "Close" at bounding box center [1326, 23] width 82 height 24
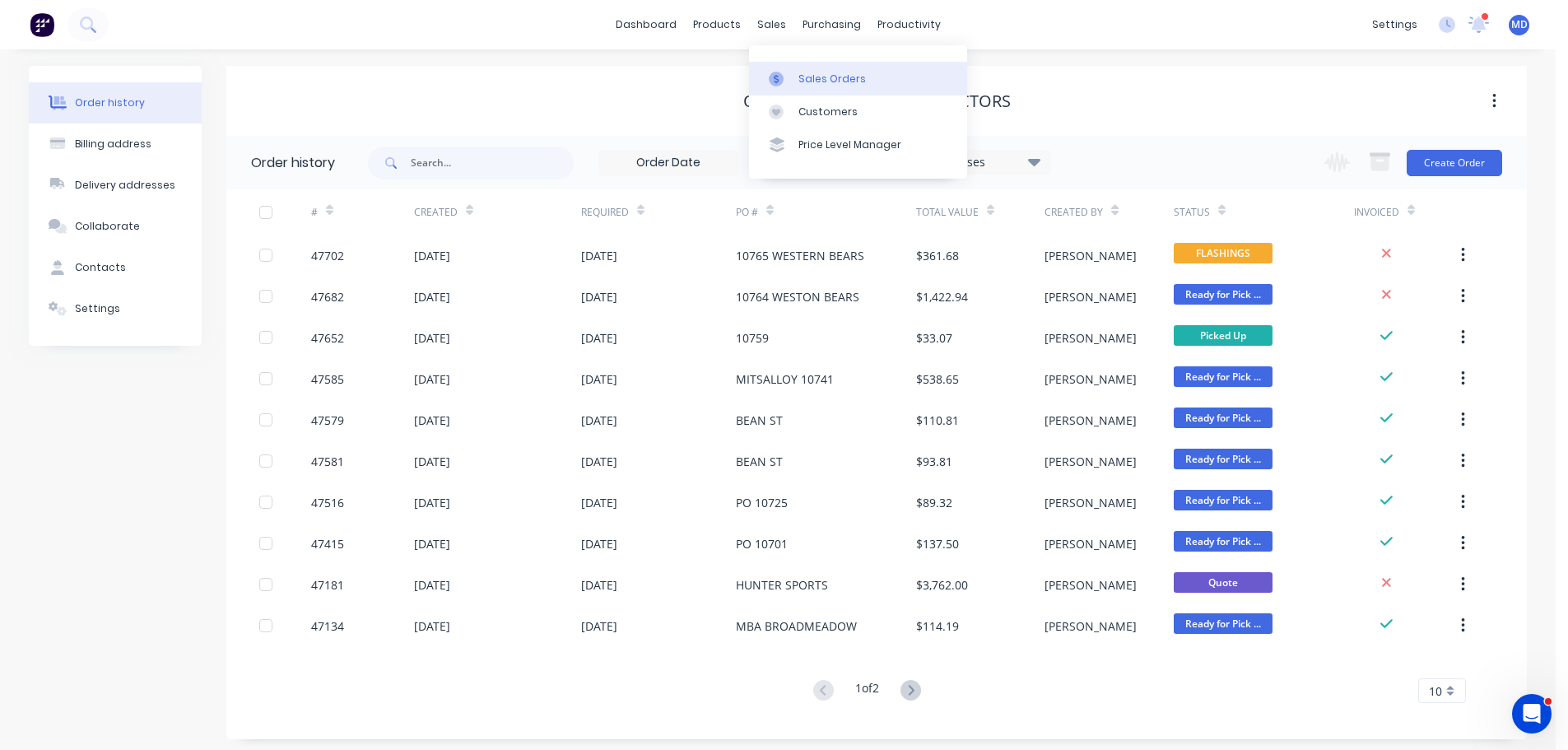
click at [807, 84] on div "Sales Orders" at bounding box center [832, 79] width 68 height 15
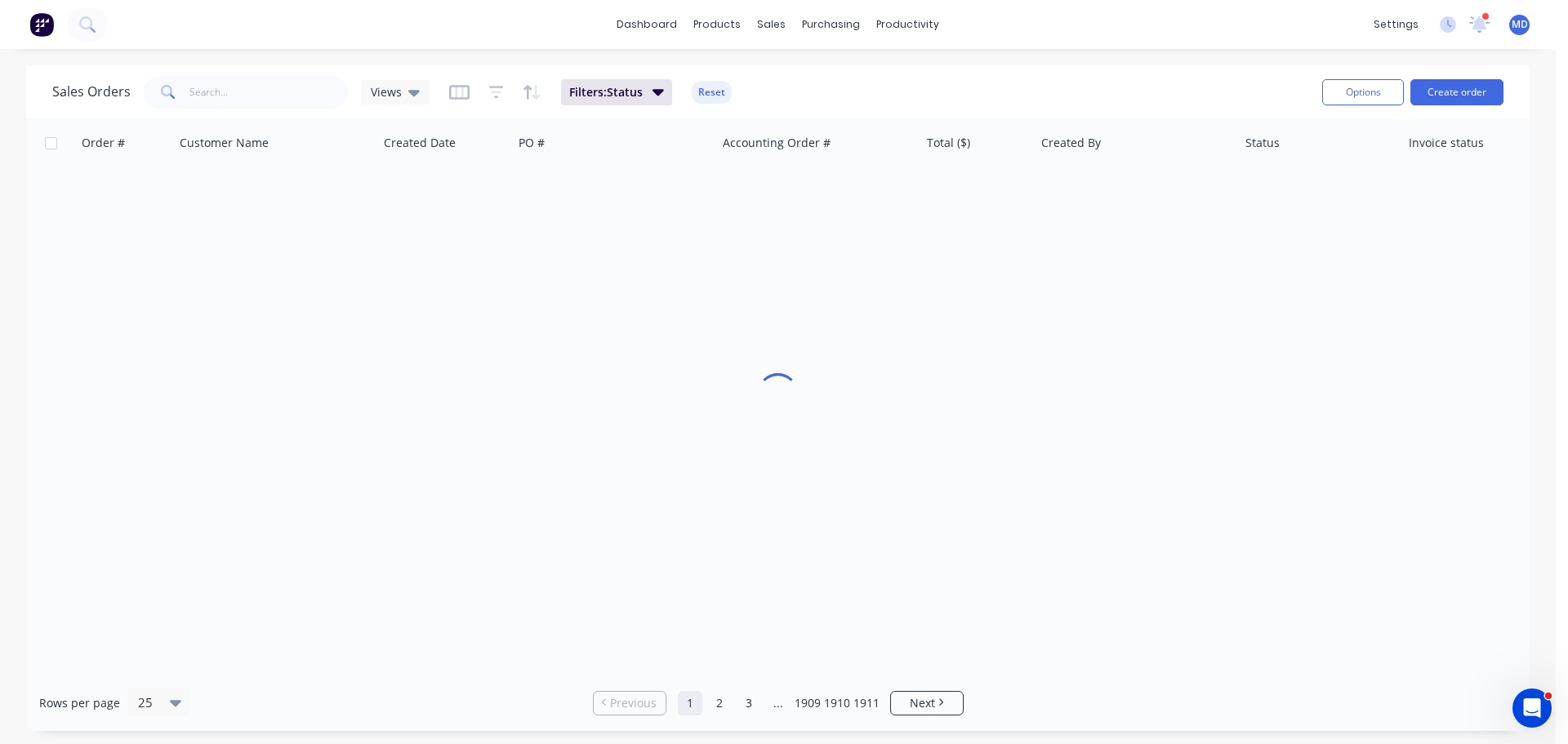
drag, startPoint x: 217, startPoint y: 74, endPoint x: 211, endPoint y: 85, distance: 12.5
click at [215, 76] on div "Sales Orders Views Filters: Status Reset" at bounding box center [680, 91] width 1257 height 40
click at [210, 89] on input "text" at bounding box center [269, 91] width 159 height 32
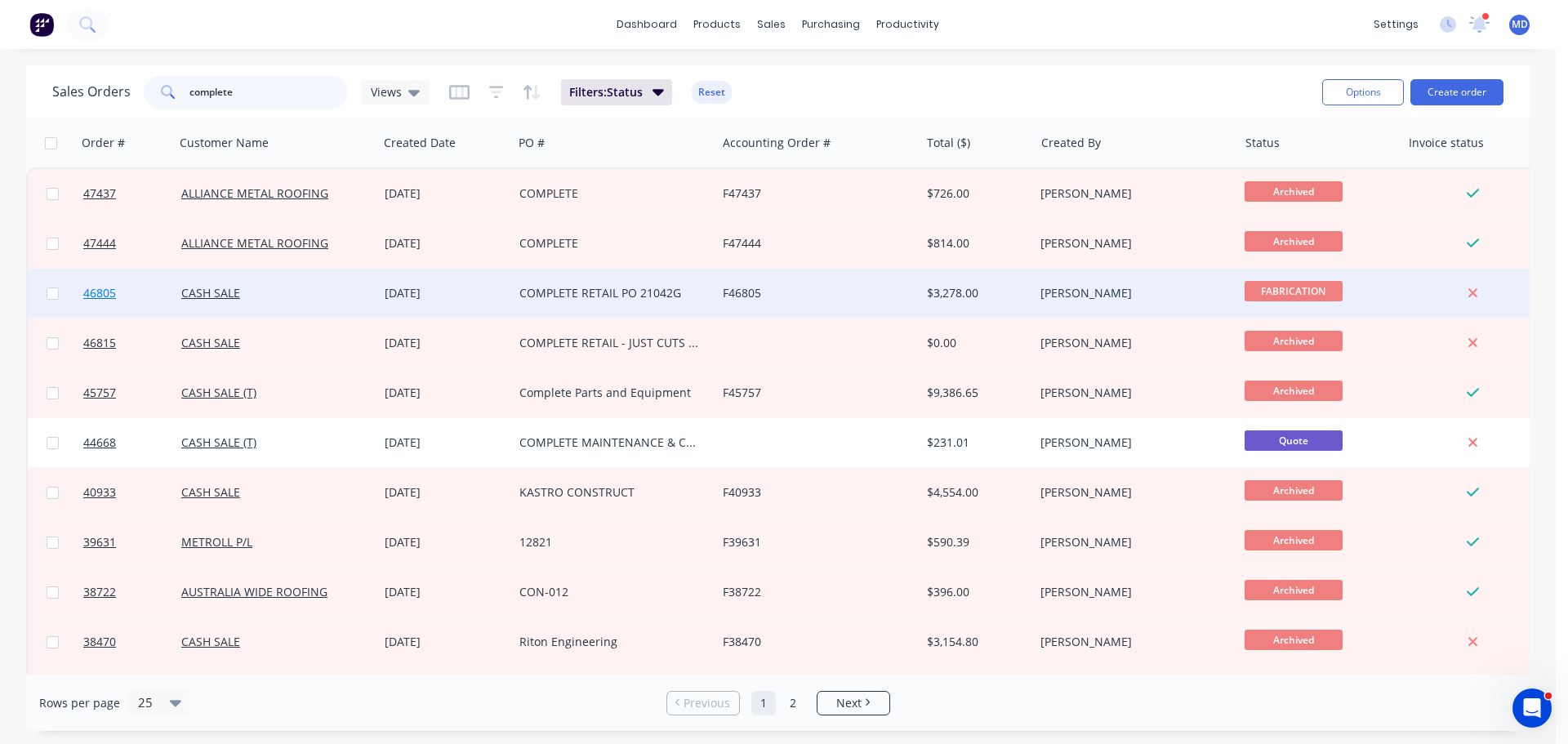
type input "complete"
click at [91, 290] on span "46805" at bounding box center [99, 293] width 32 height 17
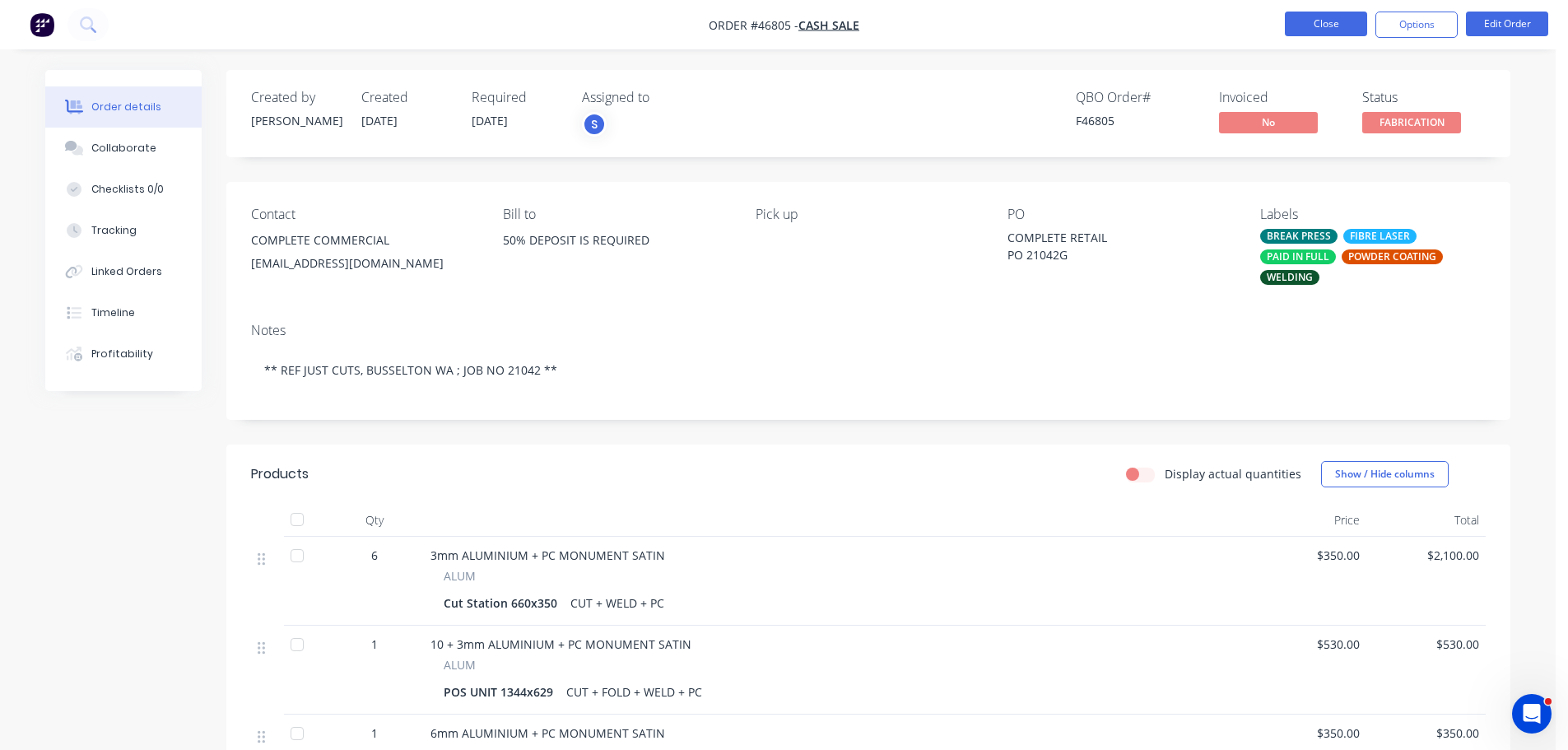
click at [1304, 25] on button "Close" at bounding box center [1326, 23] width 82 height 24
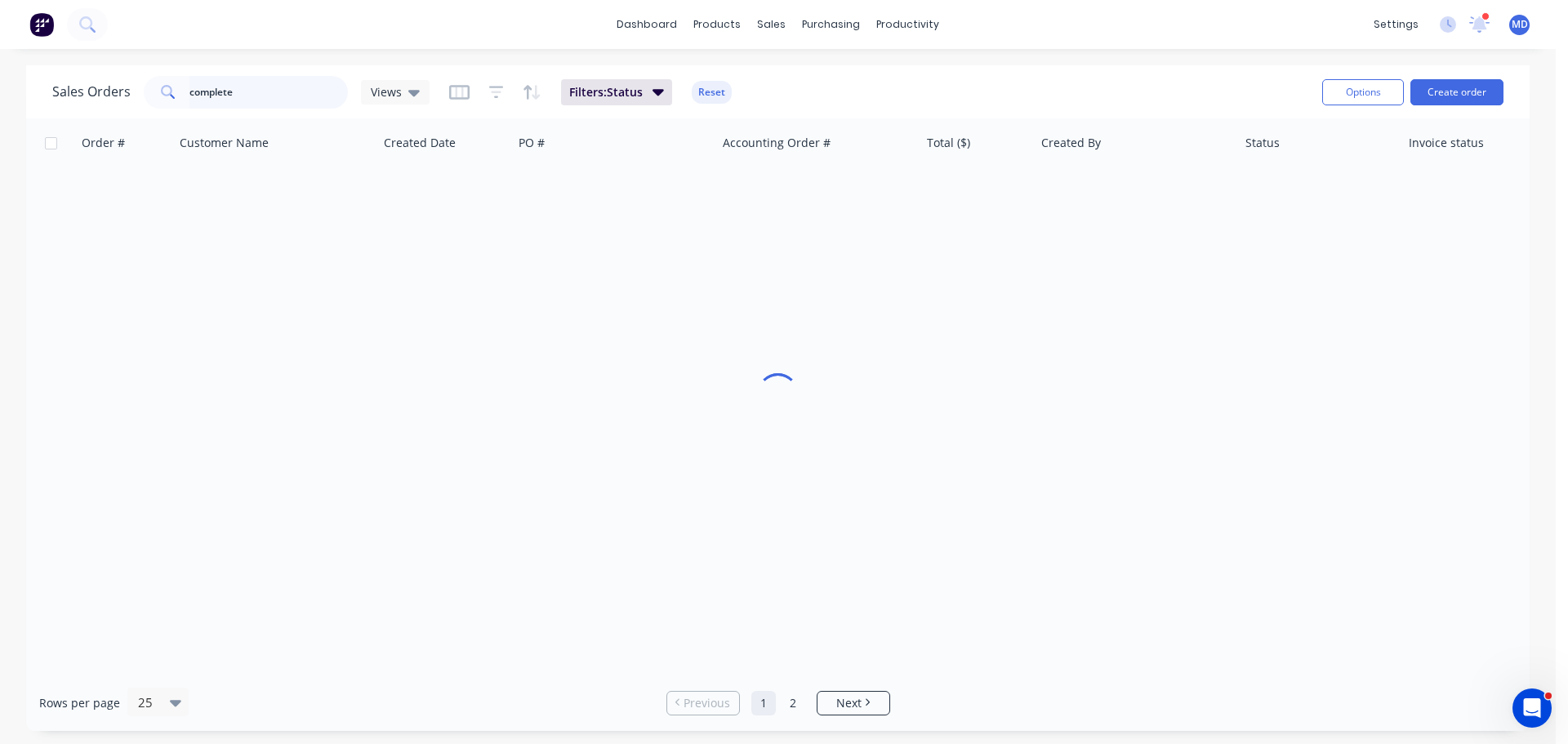
click at [286, 104] on input "complete" at bounding box center [269, 91] width 159 height 32
type input "c"
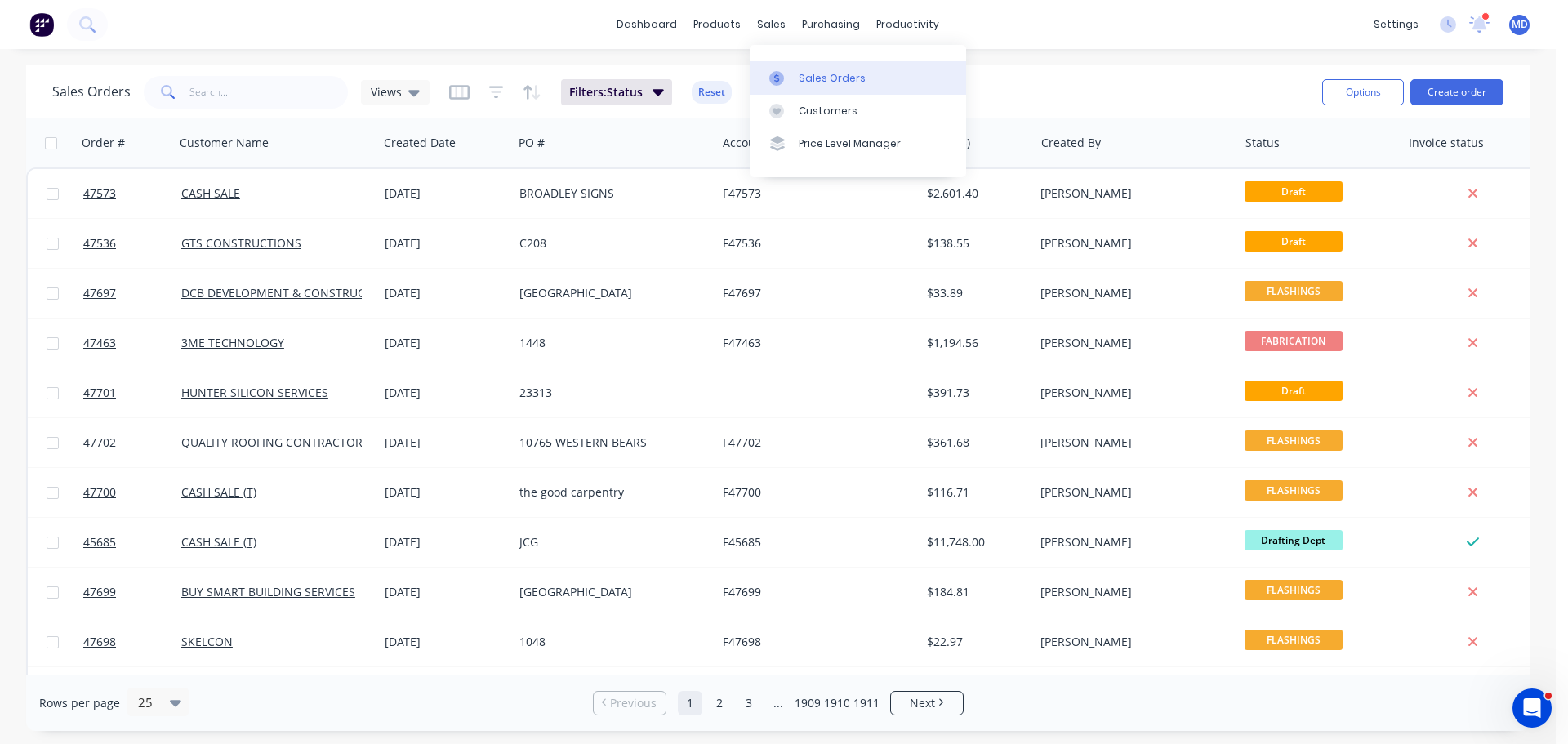
click at [793, 76] on div at bounding box center [781, 78] width 24 height 15
click at [281, 87] on input "text" at bounding box center [269, 91] width 159 height 32
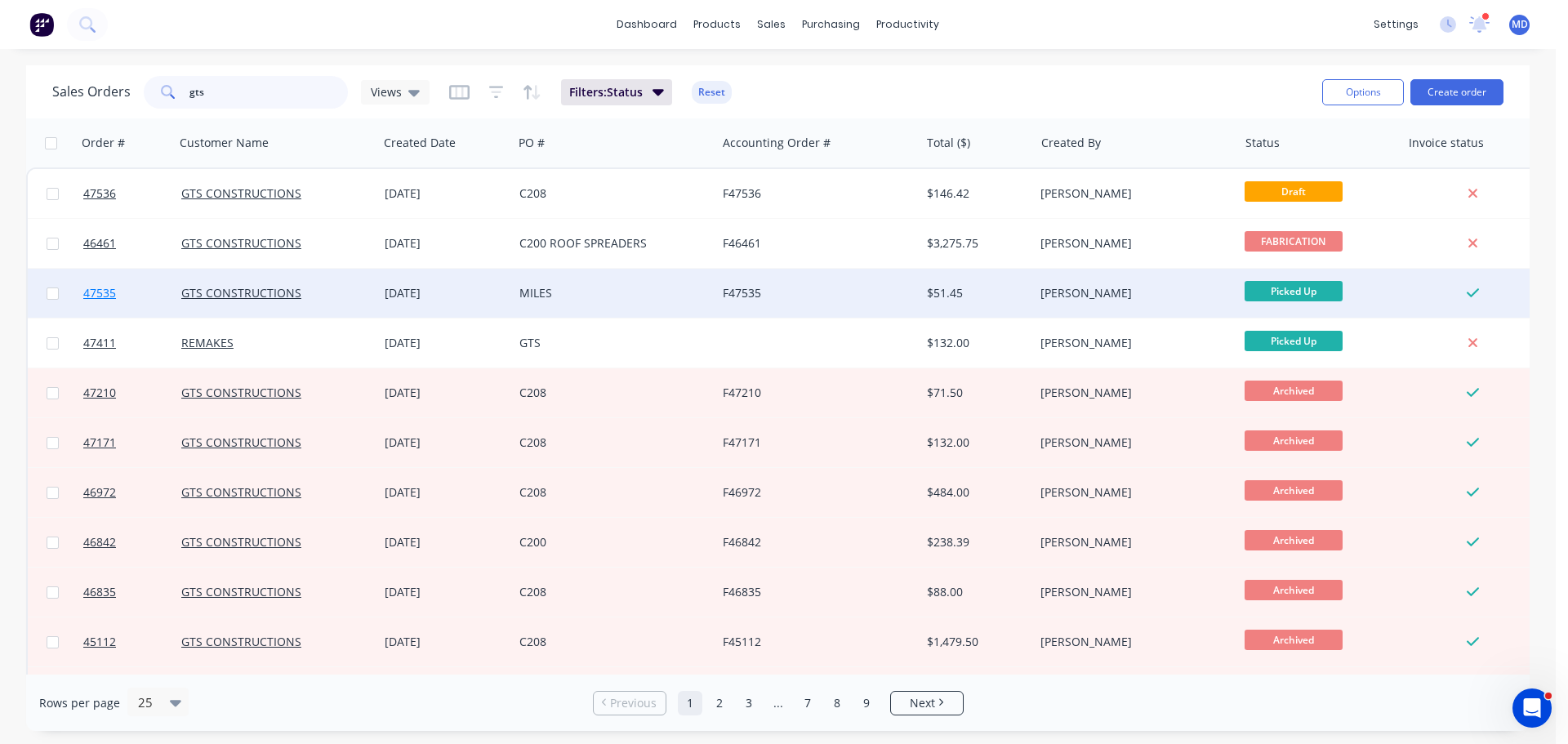
type input "gts"
click at [86, 287] on span "47535" at bounding box center [99, 293] width 32 height 17
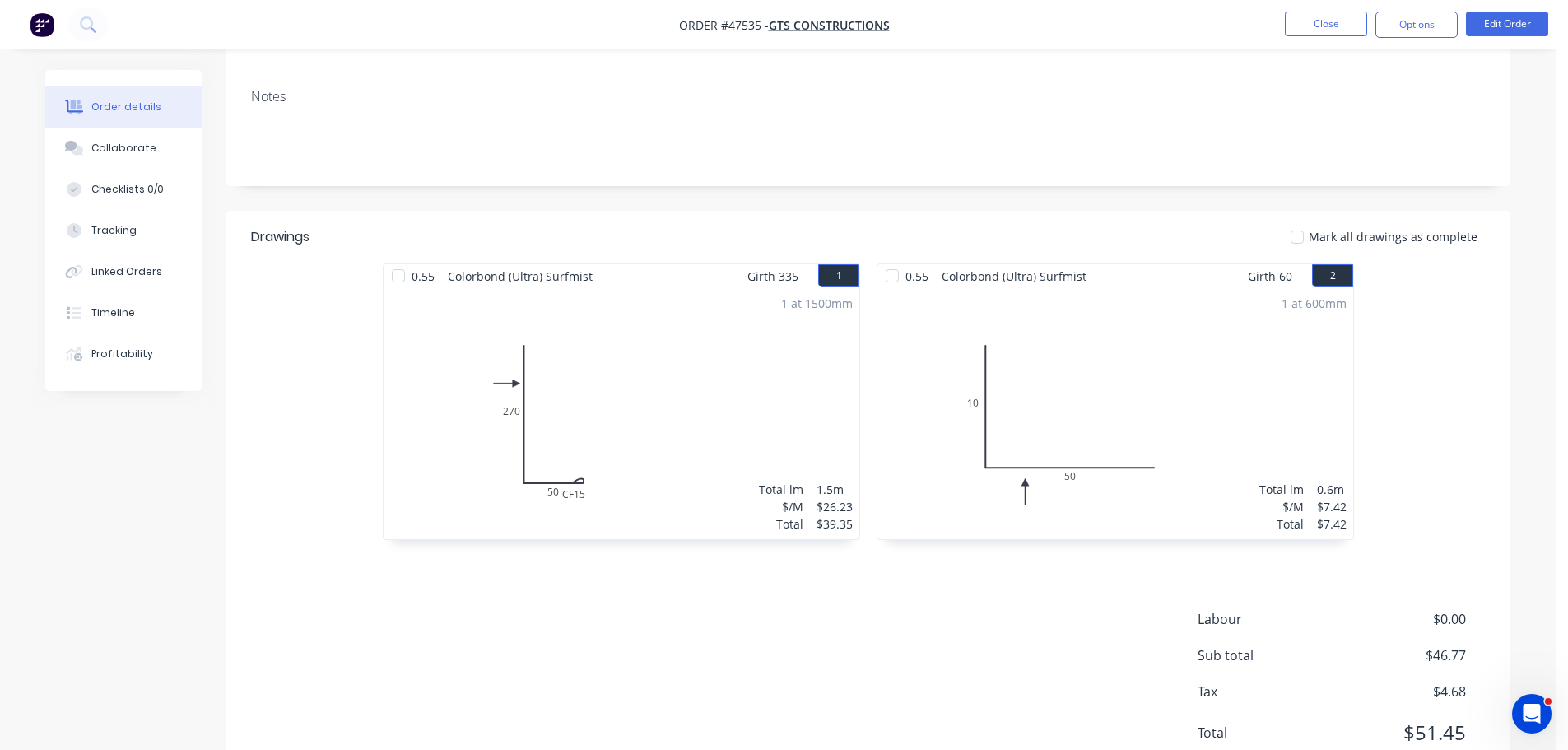
scroll to position [164, 0]
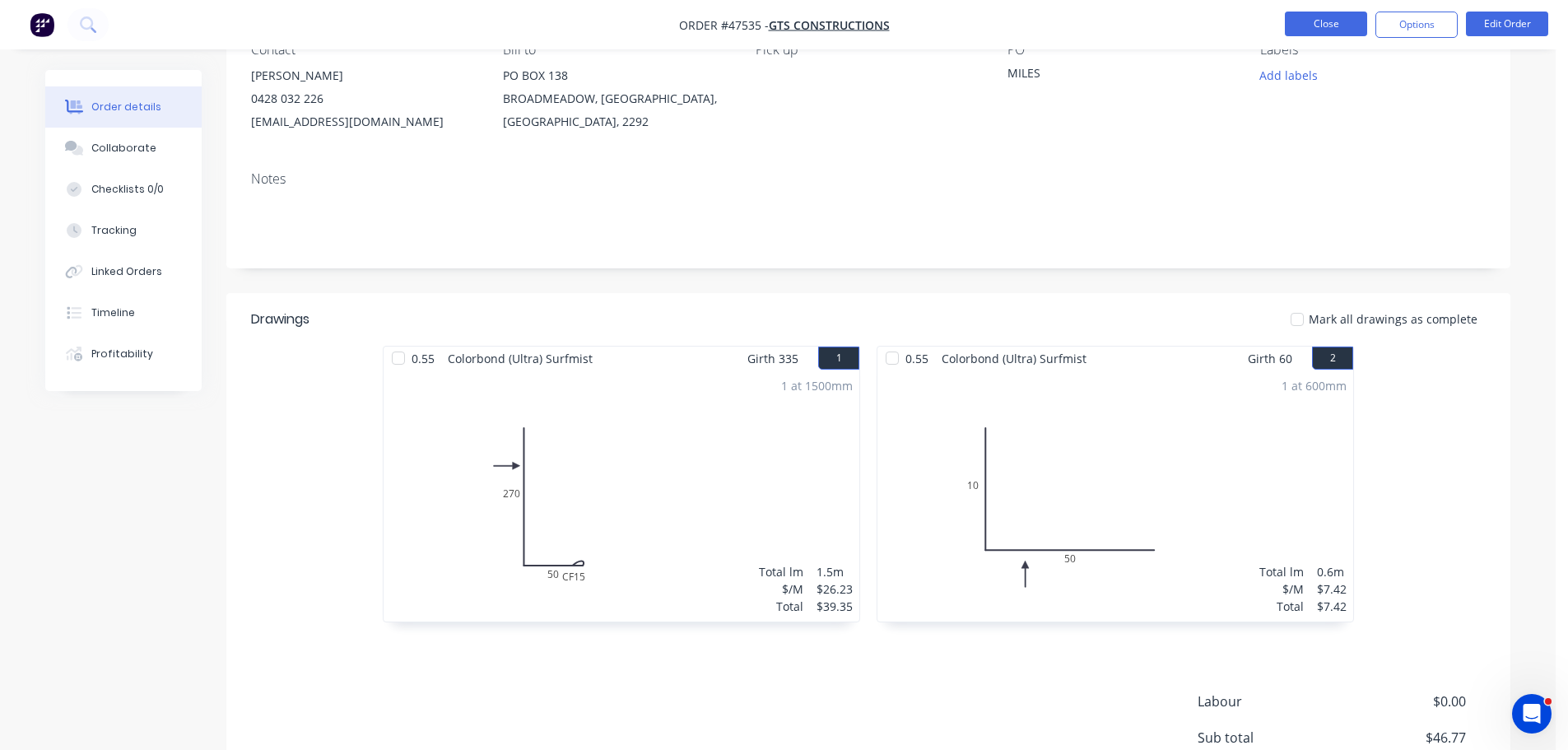
click at [1319, 19] on button "Close" at bounding box center [1326, 23] width 82 height 24
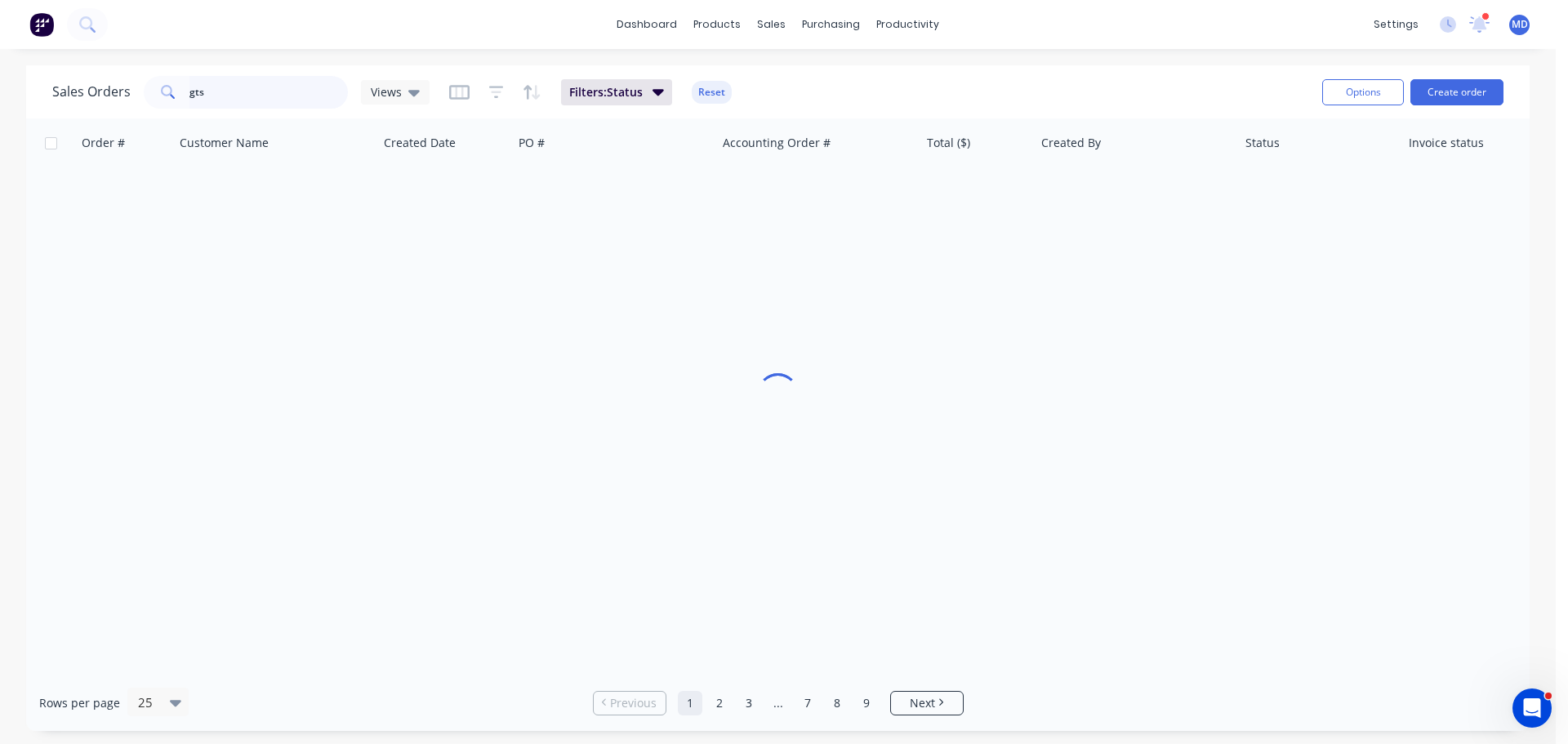
click at [291, 95] on input "gts" at bounding box center [269, 91] width 159 height 32
type input "g"
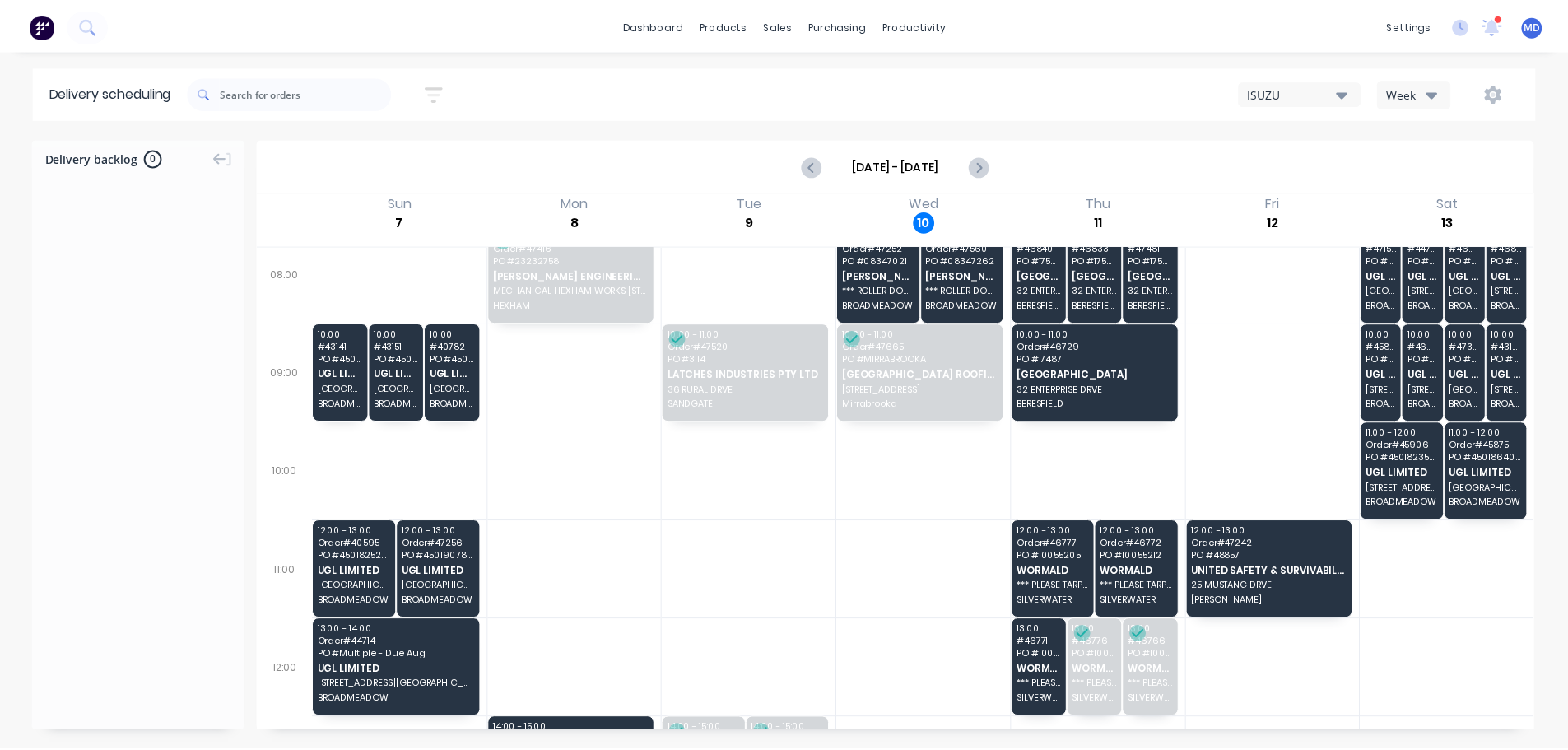
scroll to position [82, 0]
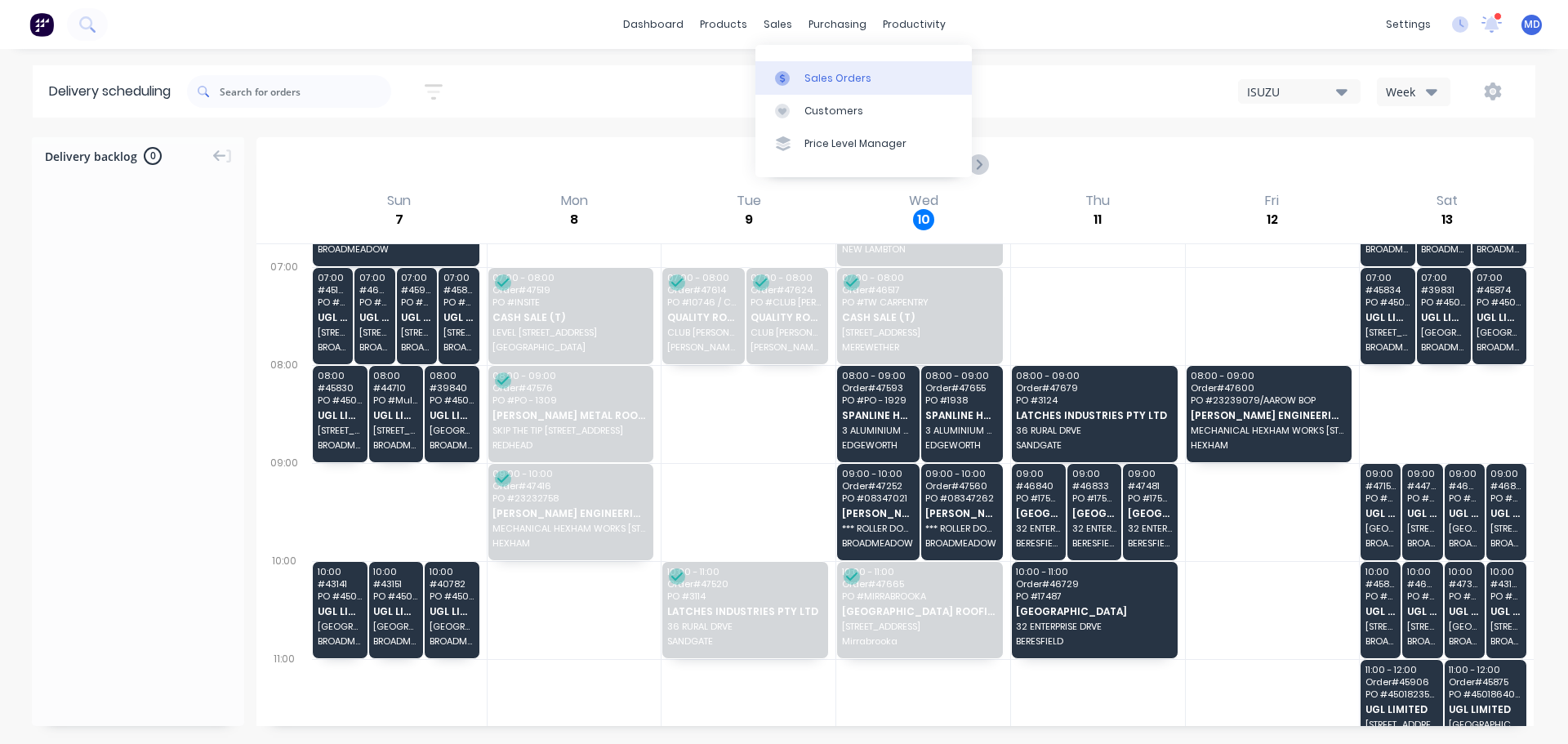
click at [805, 67] on link "Sales Orders" at bounding box center [863, 77] width 216 height 32
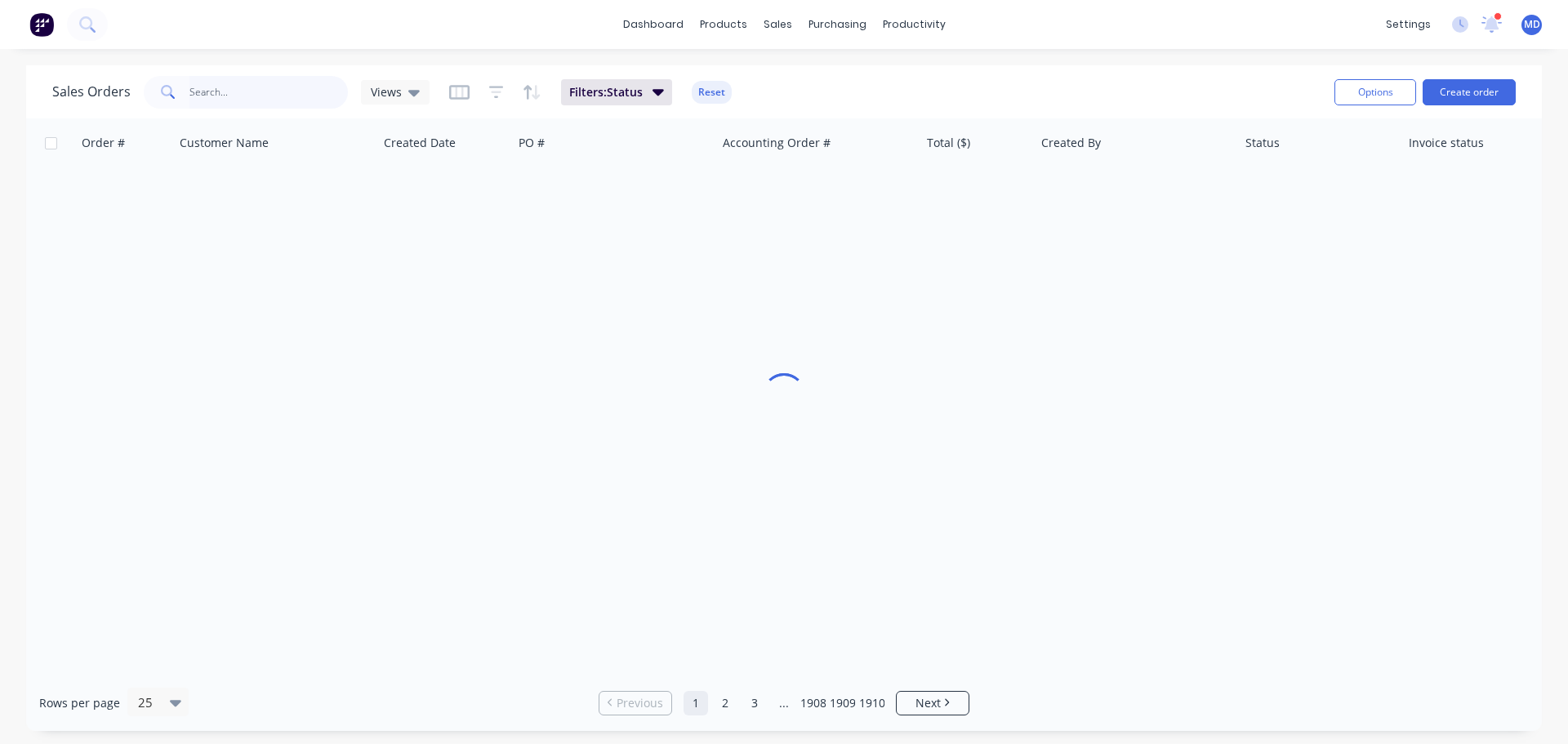
click at [289, 85] on input "text" at bounding box center [269, 91] width 159 height 32
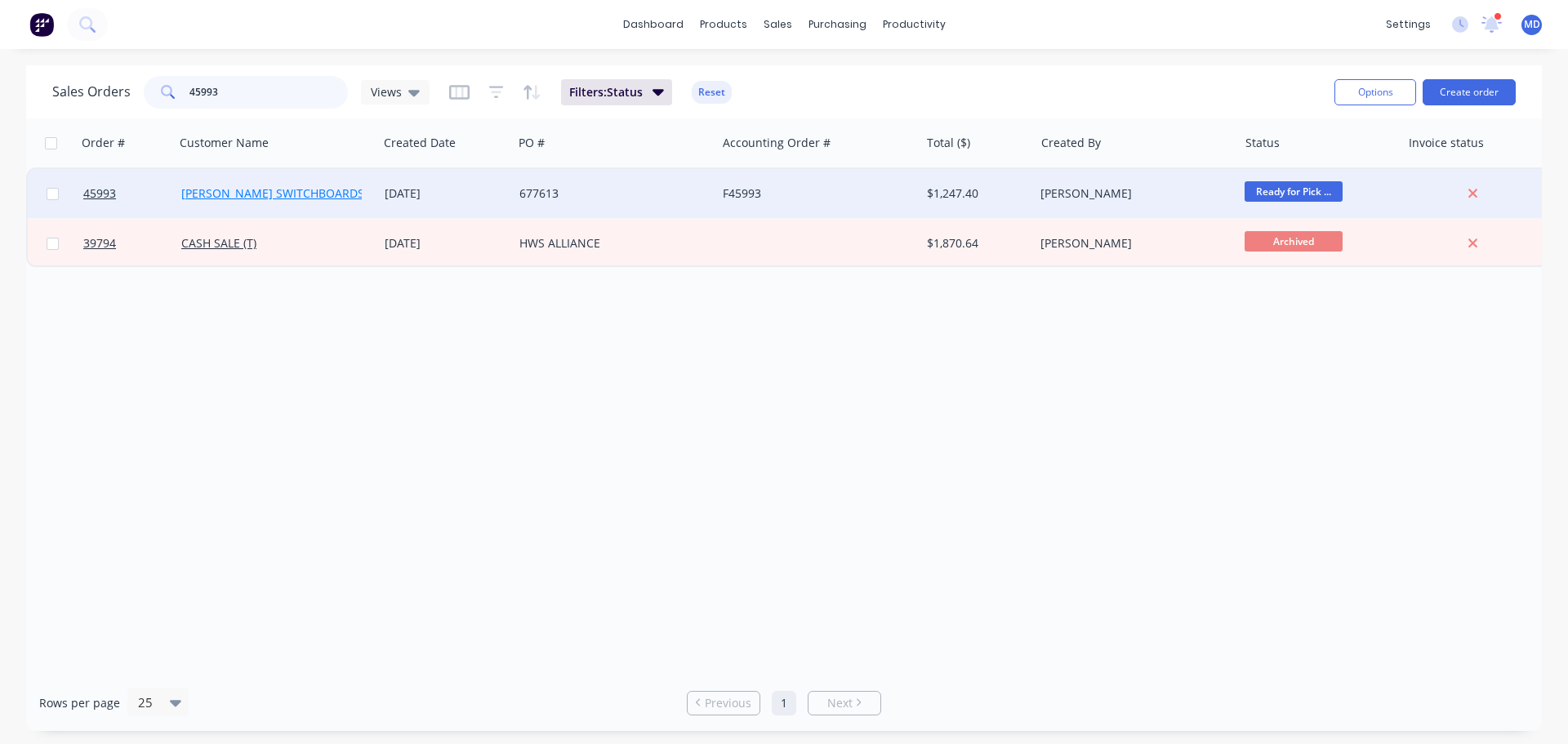
type input "45993"
click at [260, 187] on link "[PERSON_NAME] SWITCHBOARDS Pty Ltd" at bounding box center [293, 193] width 223 height 16
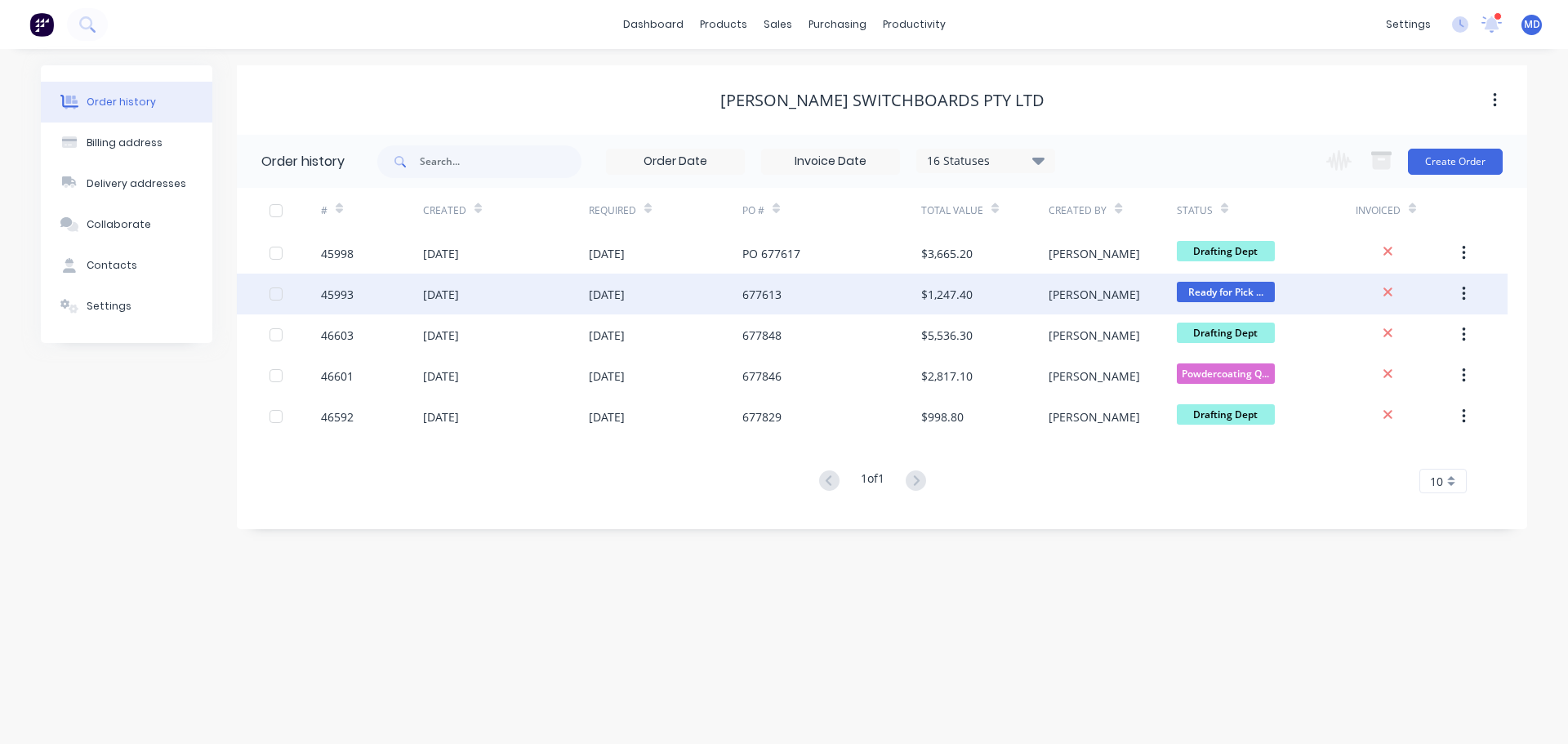
click at [625, 295] on div "[DATE]" at bounding box center [606, 294] width 36 height 17
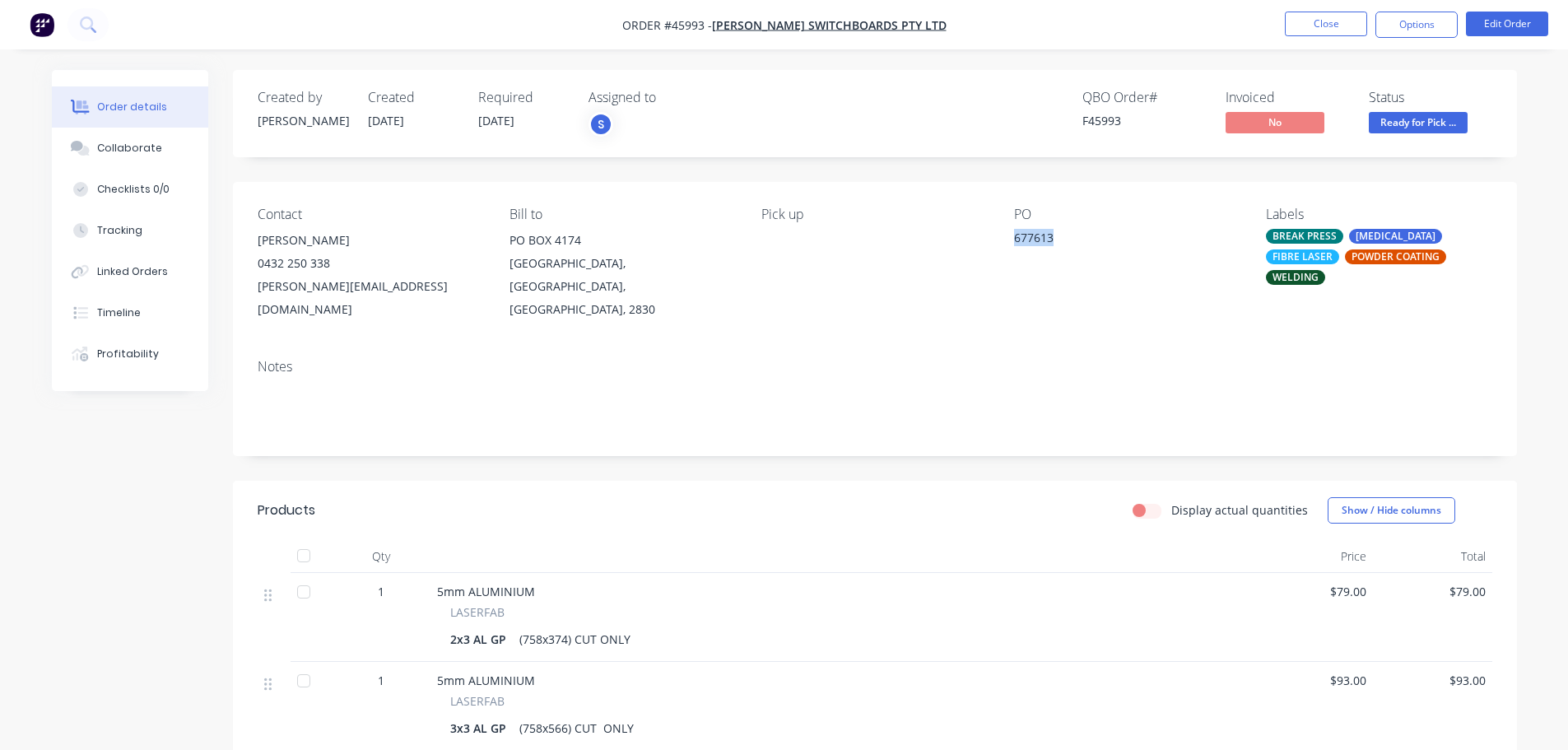
drag, startPoint x: 1011, startPoint y: 245, endPoint x: 1053, endPoint y: 235, distance: 43.2
click at [1053, 235] on div "Contact [PERSON_NAME] [PHONE_NUMBER] [EMAIL_ADDRESS][DOMAIN_NAME] Bill to [STRE…" at bounding box center [875, 263] width 1284 height 163
click at [132, 147] on div "Collaborate" at bounding box center [130, 148] width 65 height 15
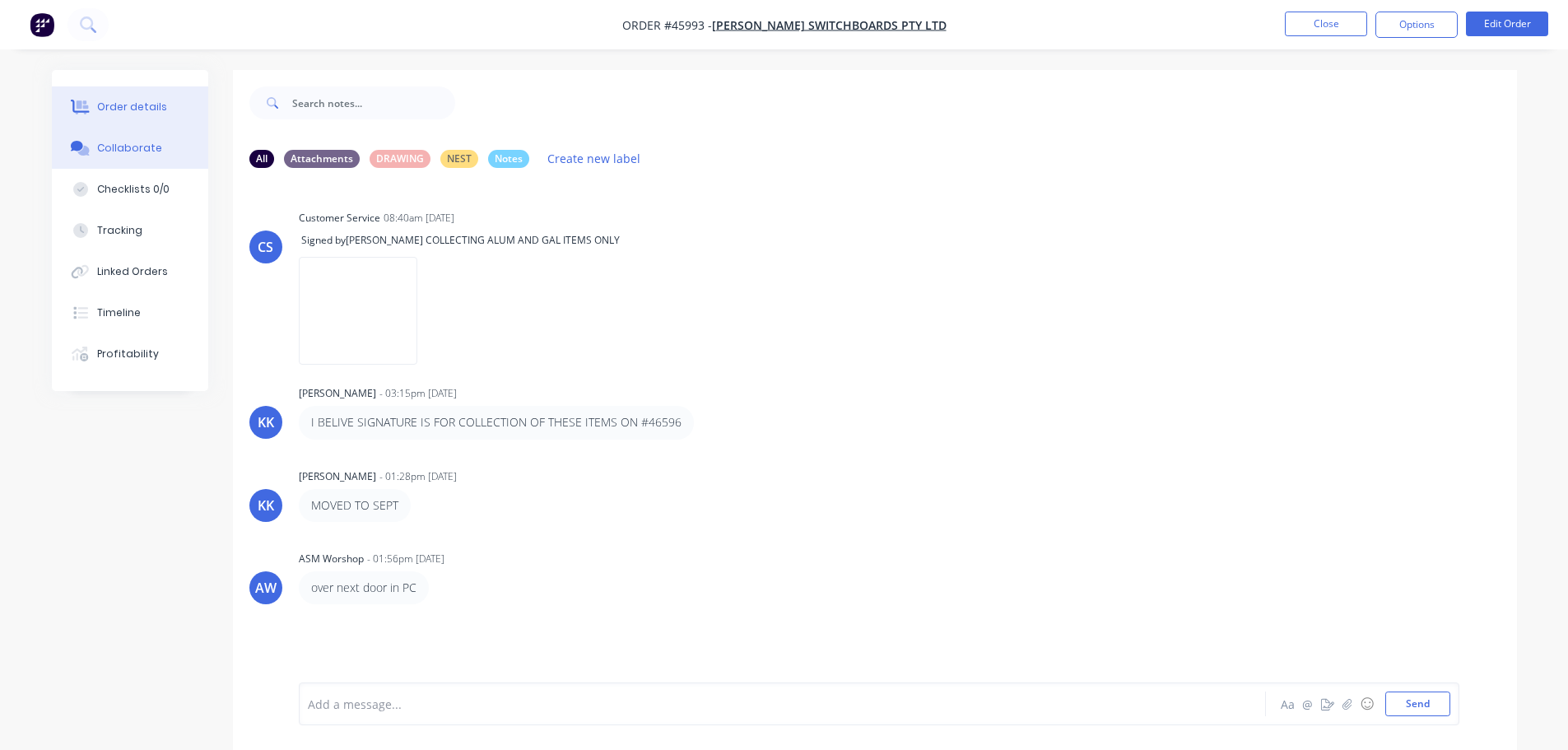
click at [140, 111] on div "Order details" at bounding box center [132, 107] width 70 height 15
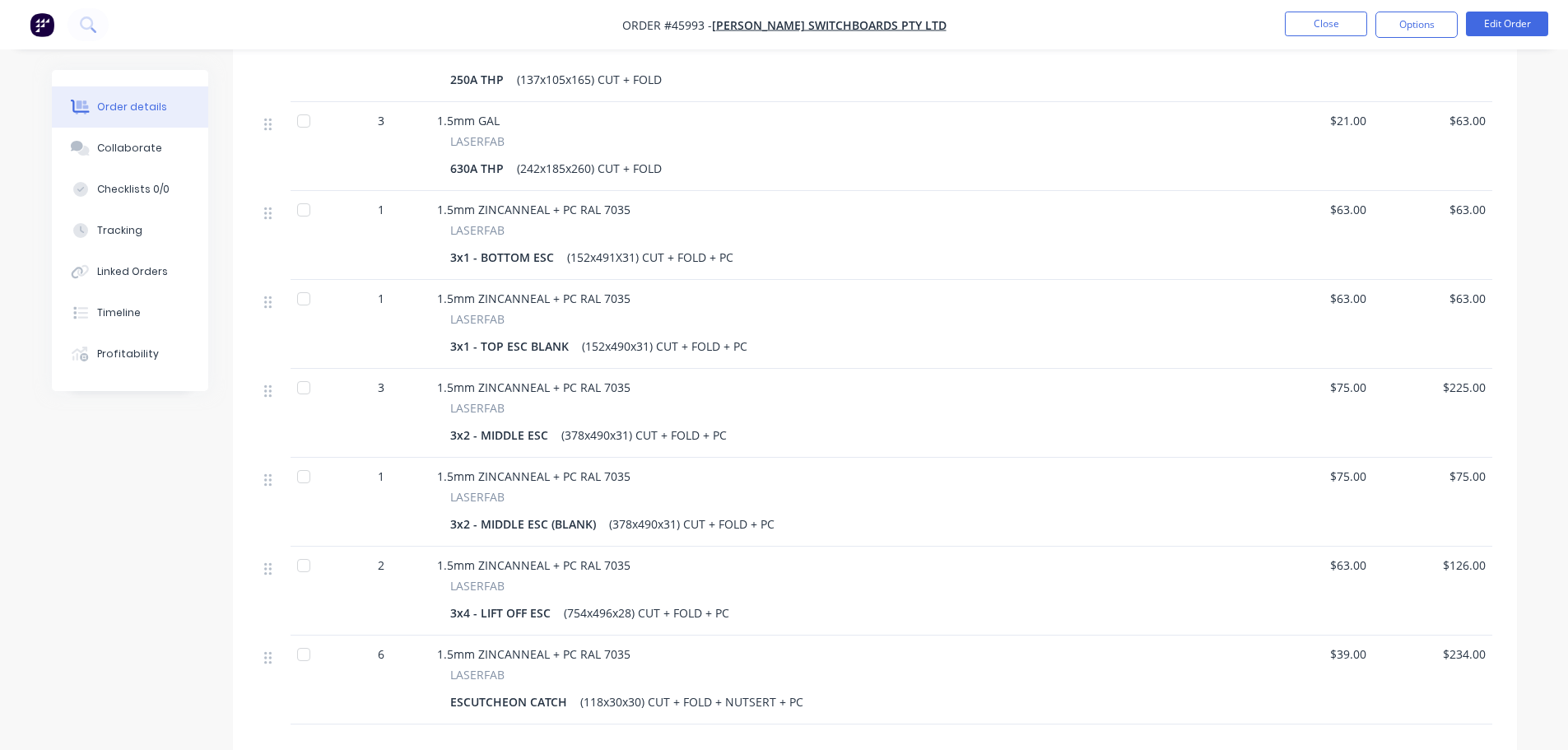
scroll to position [905, 0]
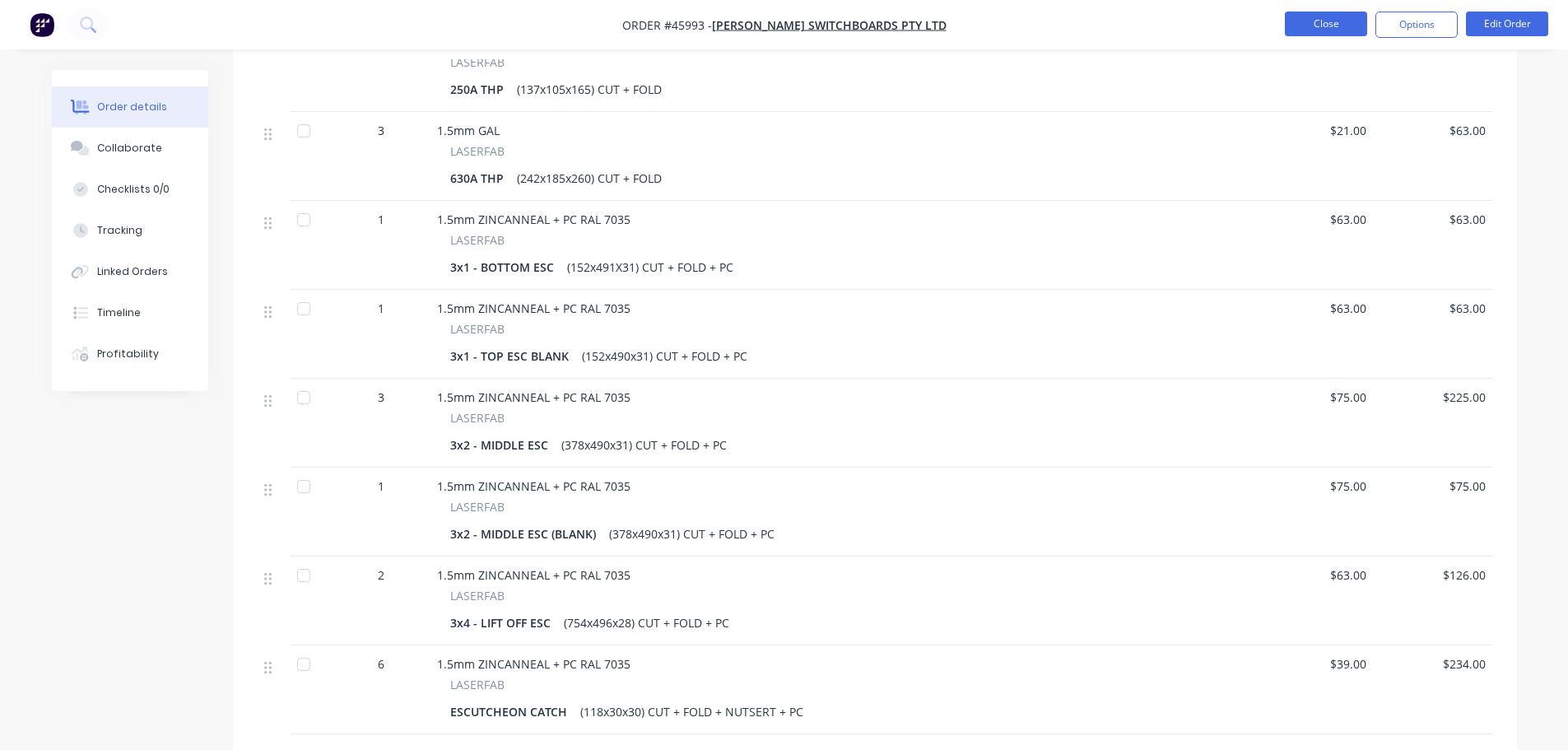
click at [1294, 29] on button "Close" at bounding box center [1326, 23] width 82 height 24
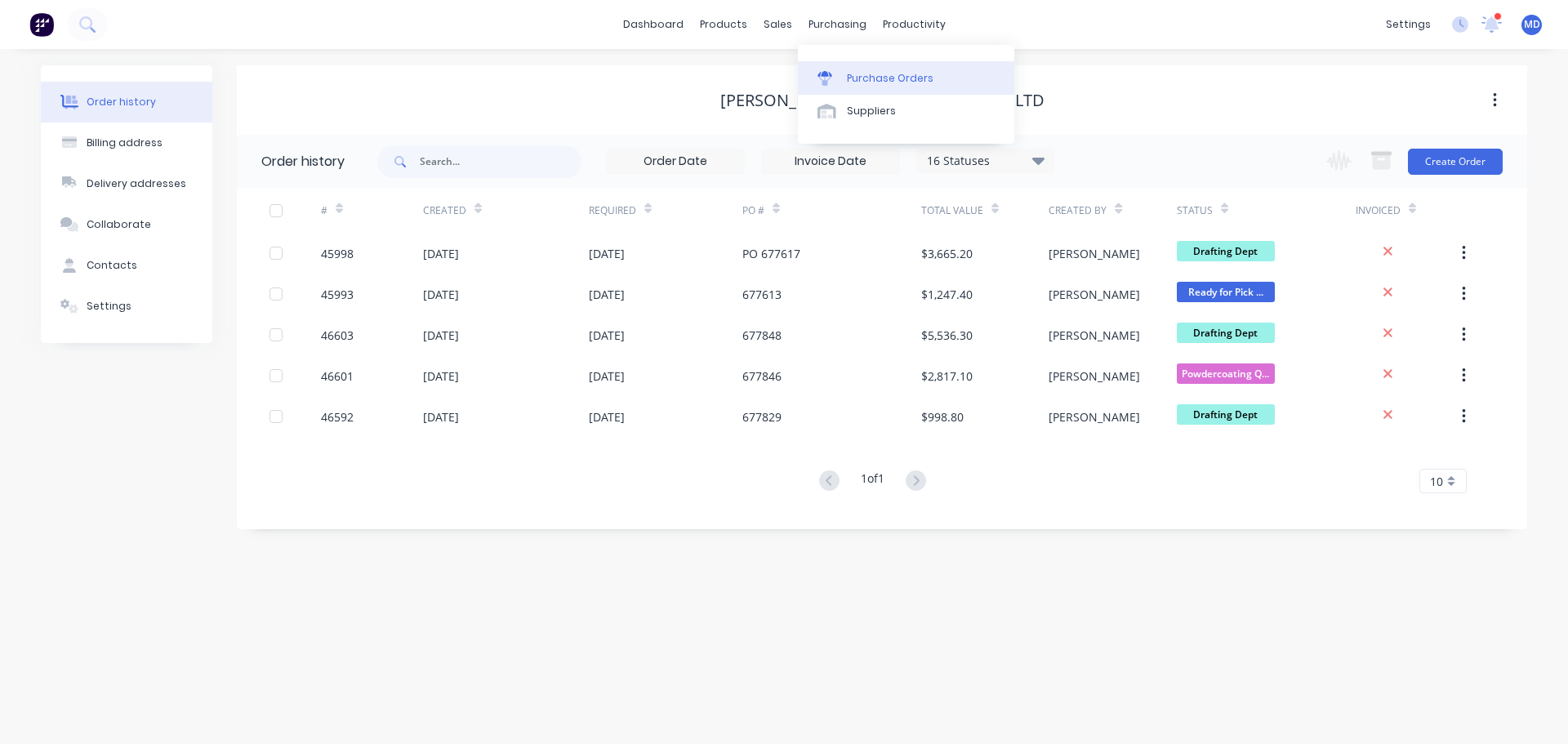
click at [877, 76] on div "Purchase Orders" at bounding box center [890, 78] width 87 height 15
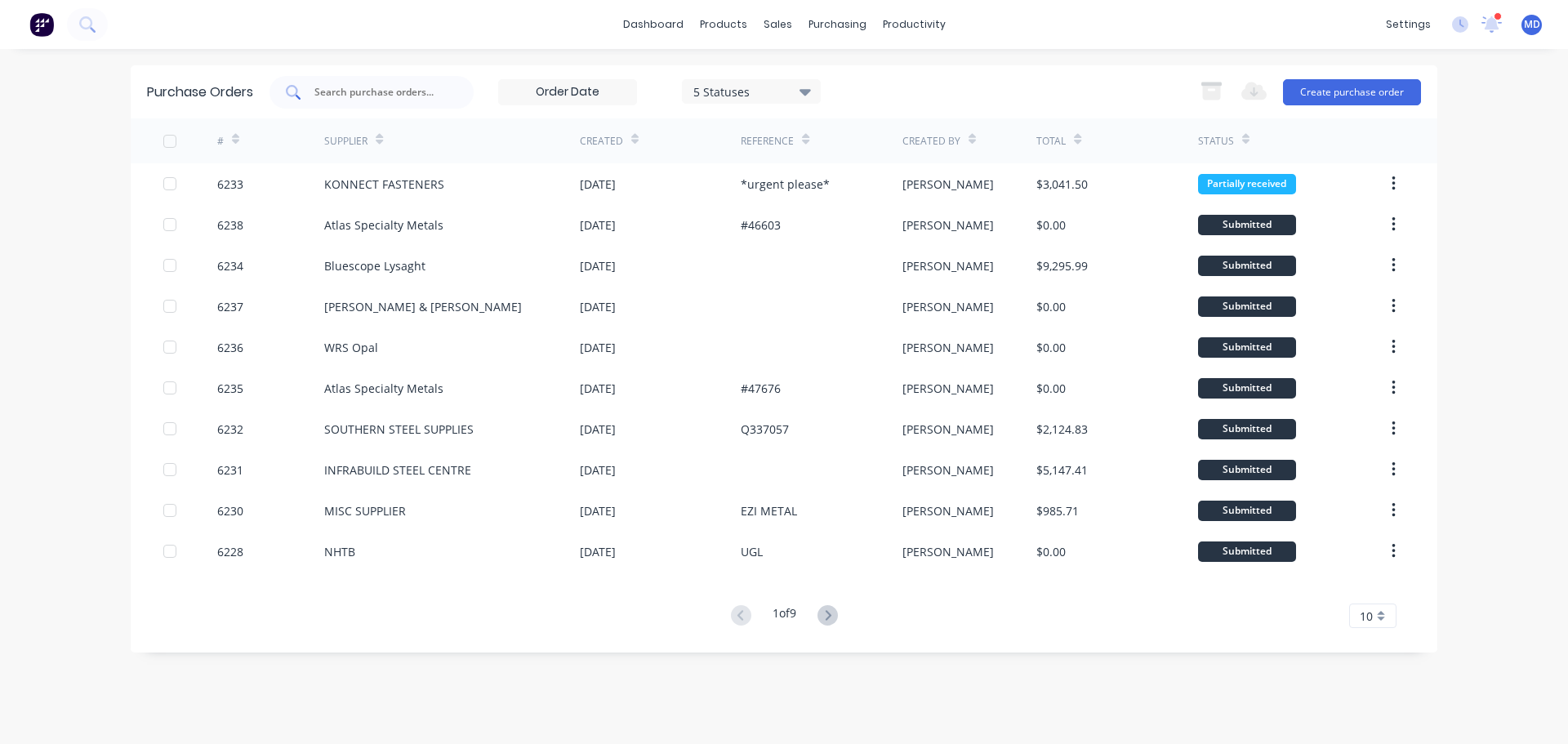
click at [366, 100] on input "text" at bounding box center [380, 92] width 136 height 17
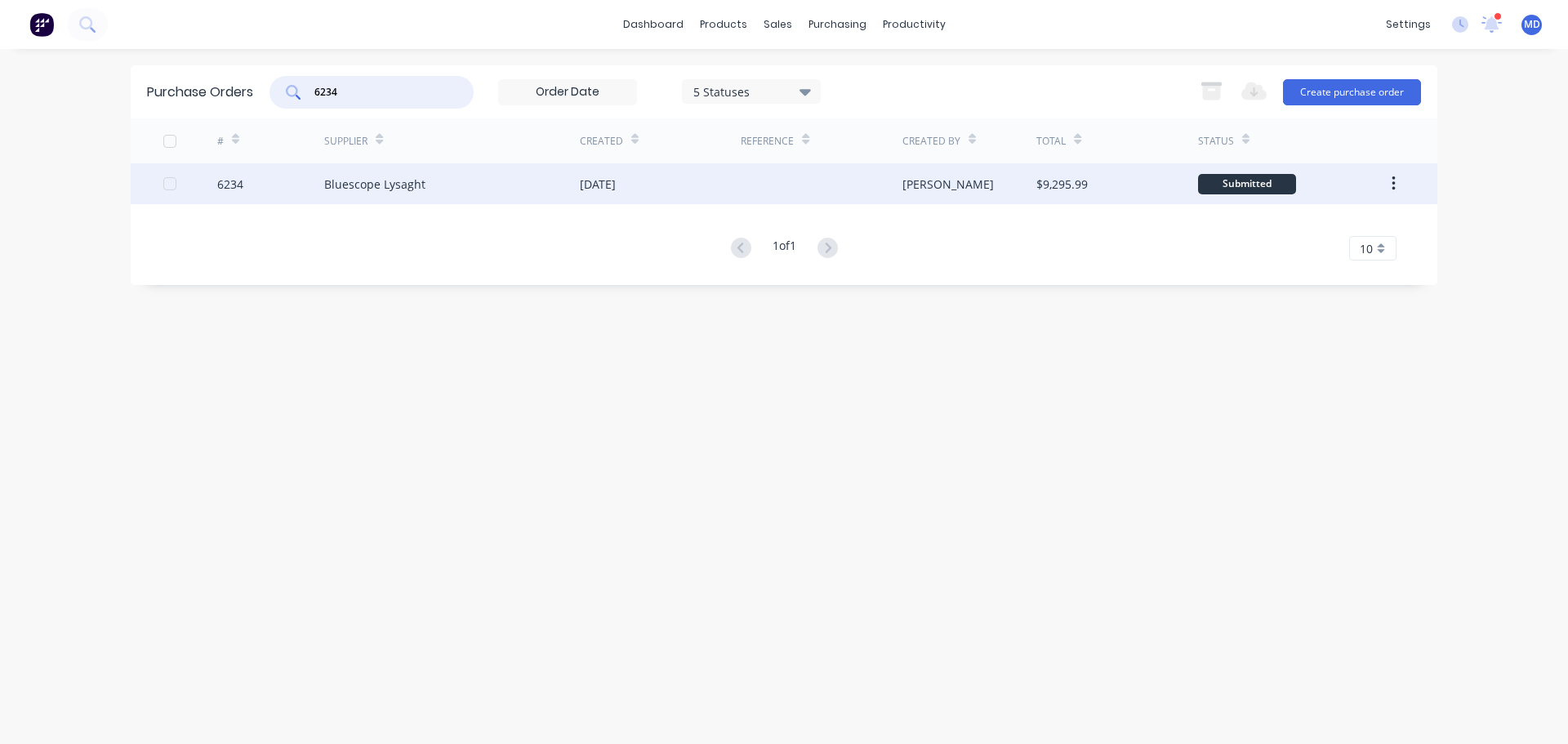
type input "6234"
click at [235, 180] on div "6234" at bounding box center [230, 184] width 26 height 17
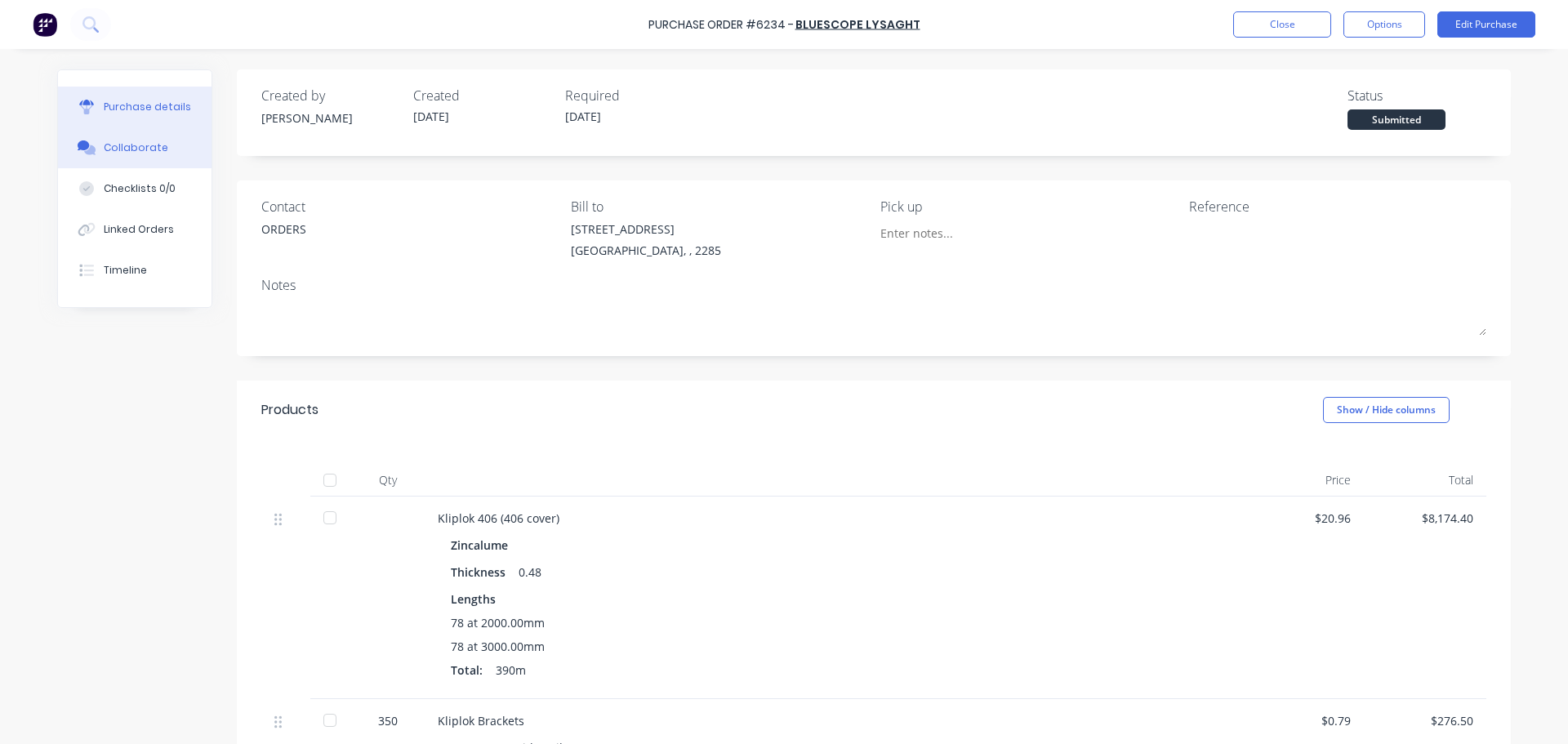
click at [104, 152] on div "Collaborate" at bounding box center [136, 148] width 65 height 15
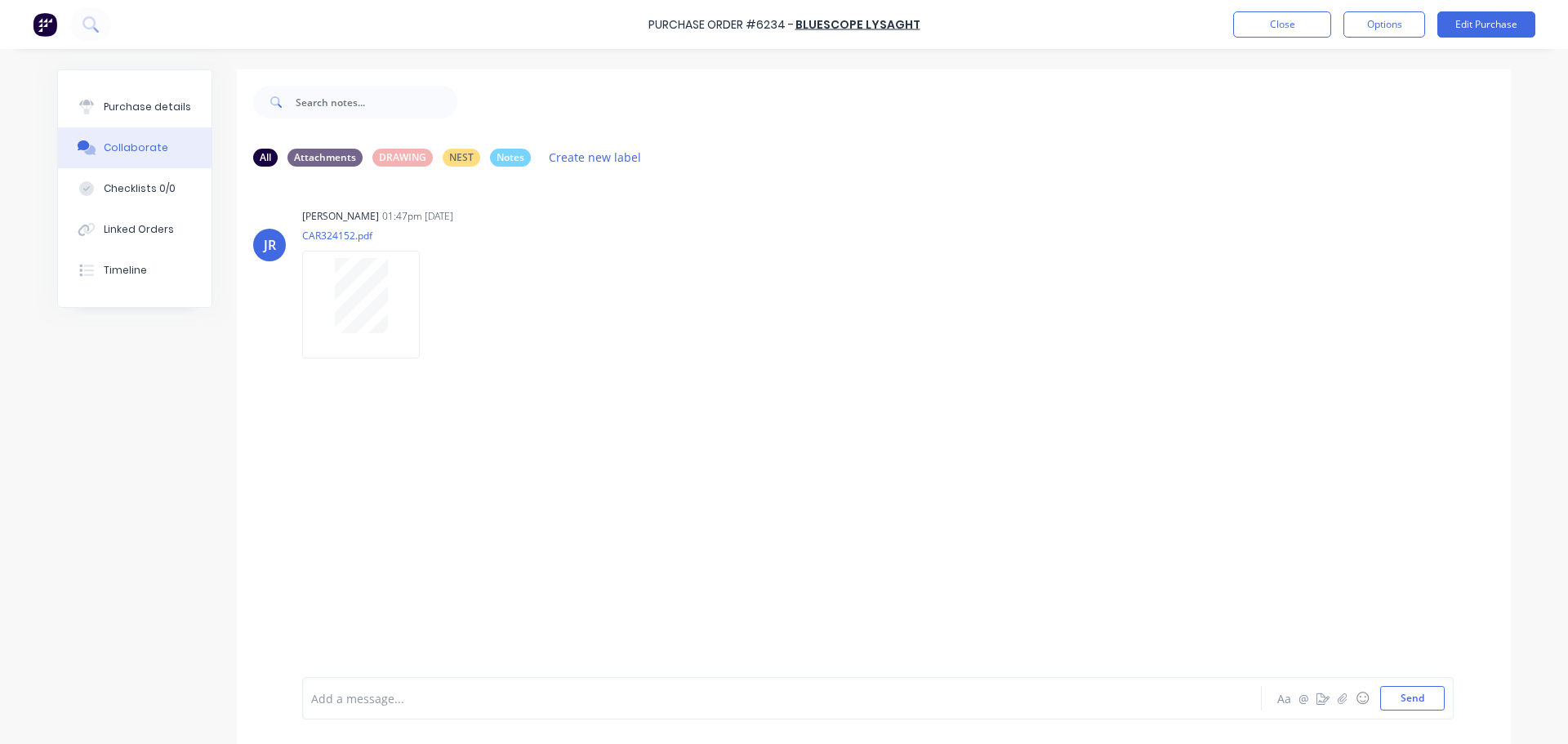
click at [166, 80] on div "Purchase details Collaborate Checklists 0/0 Linked Orders Timeline" at bounding box center [135, 188] width 154 height 237
drag, startPoint x: 149, startPoint y: 103, endPoint x: 201, endPoint y: 104, distance: 52.0
click at [154, 103] on div "Purchase details" at bounding box center [147, 107] width 87 height 15
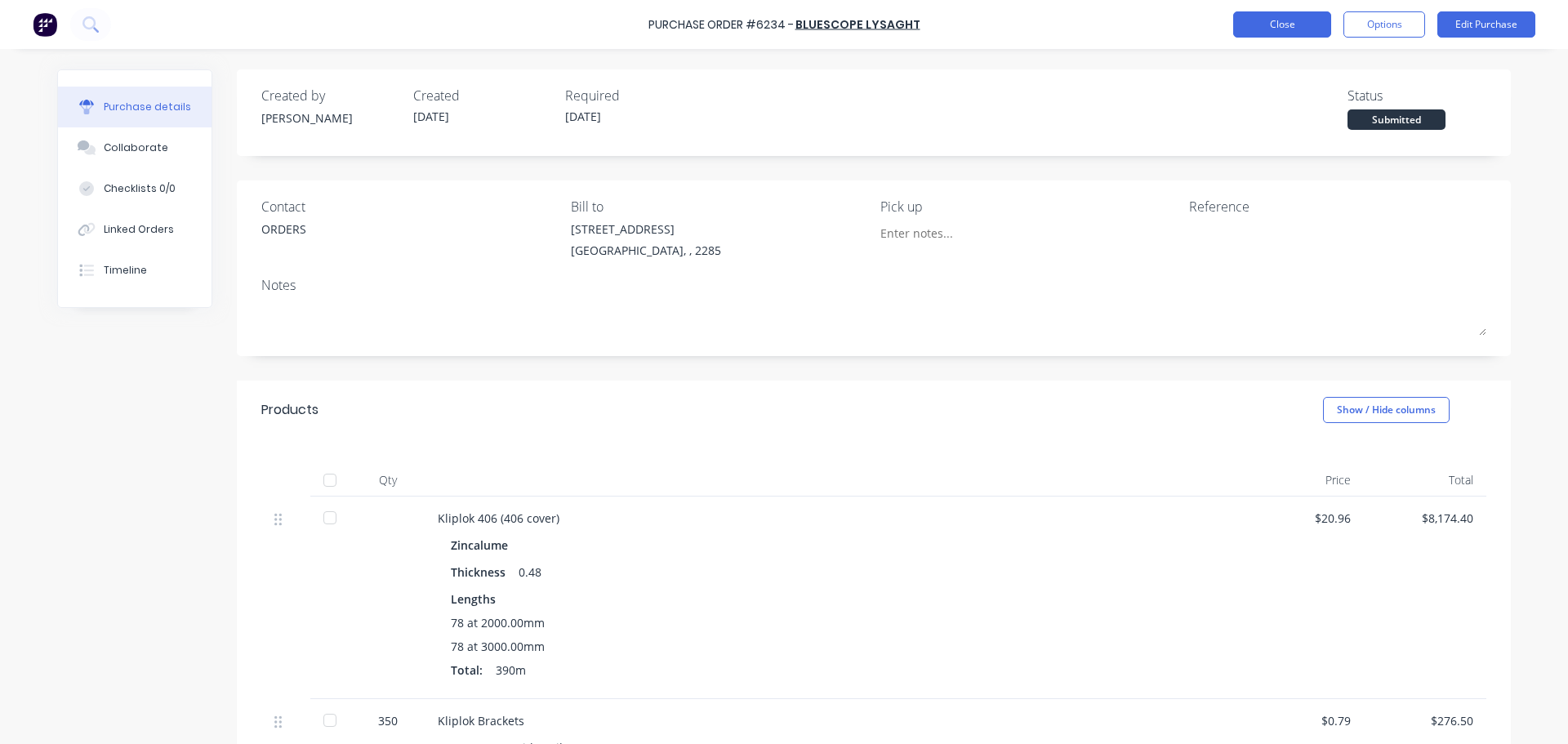
click at [1292, 12] on button "Close" at bounding box center [1283, 24] width 98 height 26
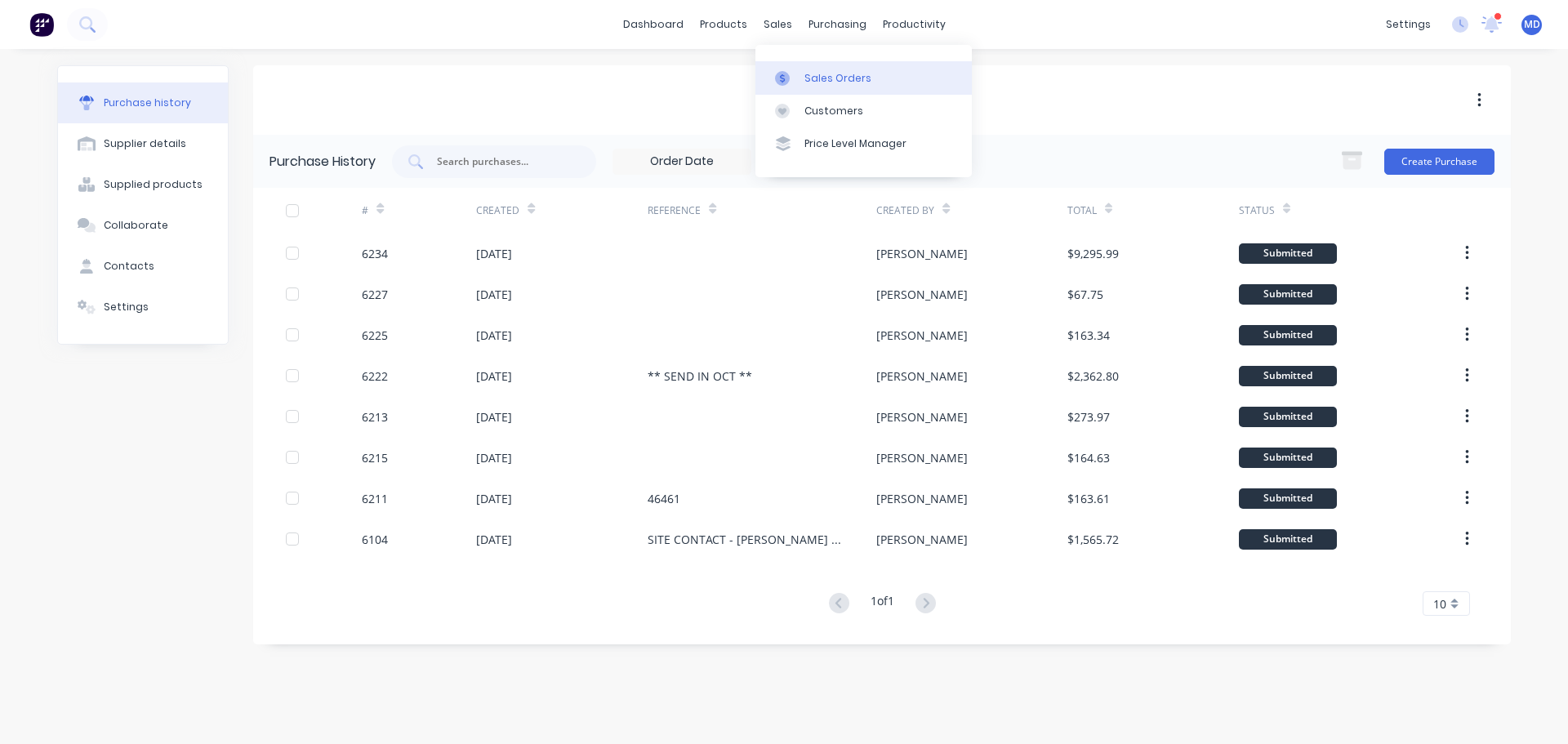
click at [813, 76] on div "Sales Orders" at bounding box center [838, 78] width 67 height 15
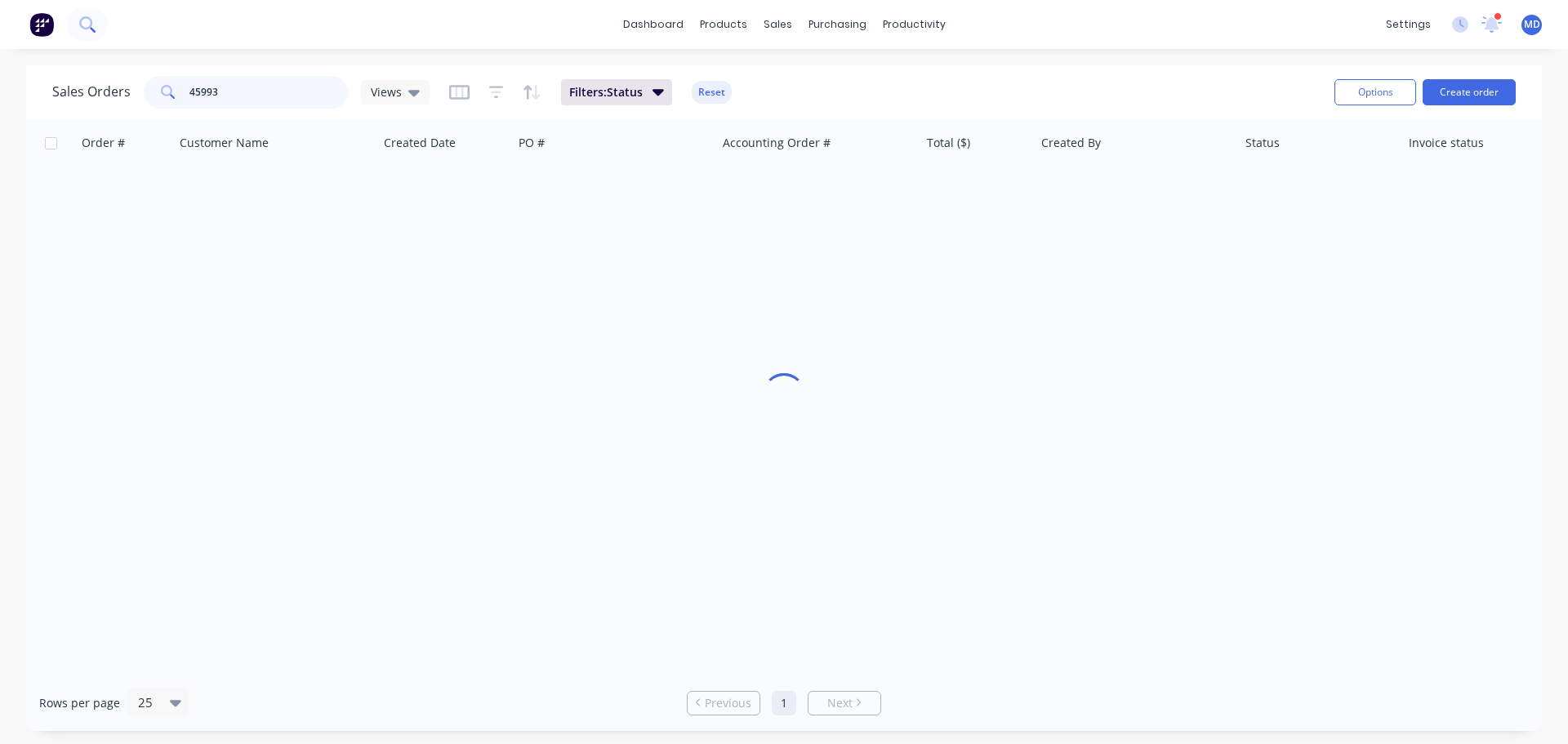
drag, startPoint x: 241, startPoint y: 96, endPoint x: 79, endPoint y: 38, distance: 172.1
click at [79, 38] on div "dashboard products sales purchasing productivity dashboard products Product Cat…" at bounding box center [784, 372] width 1568 height 744
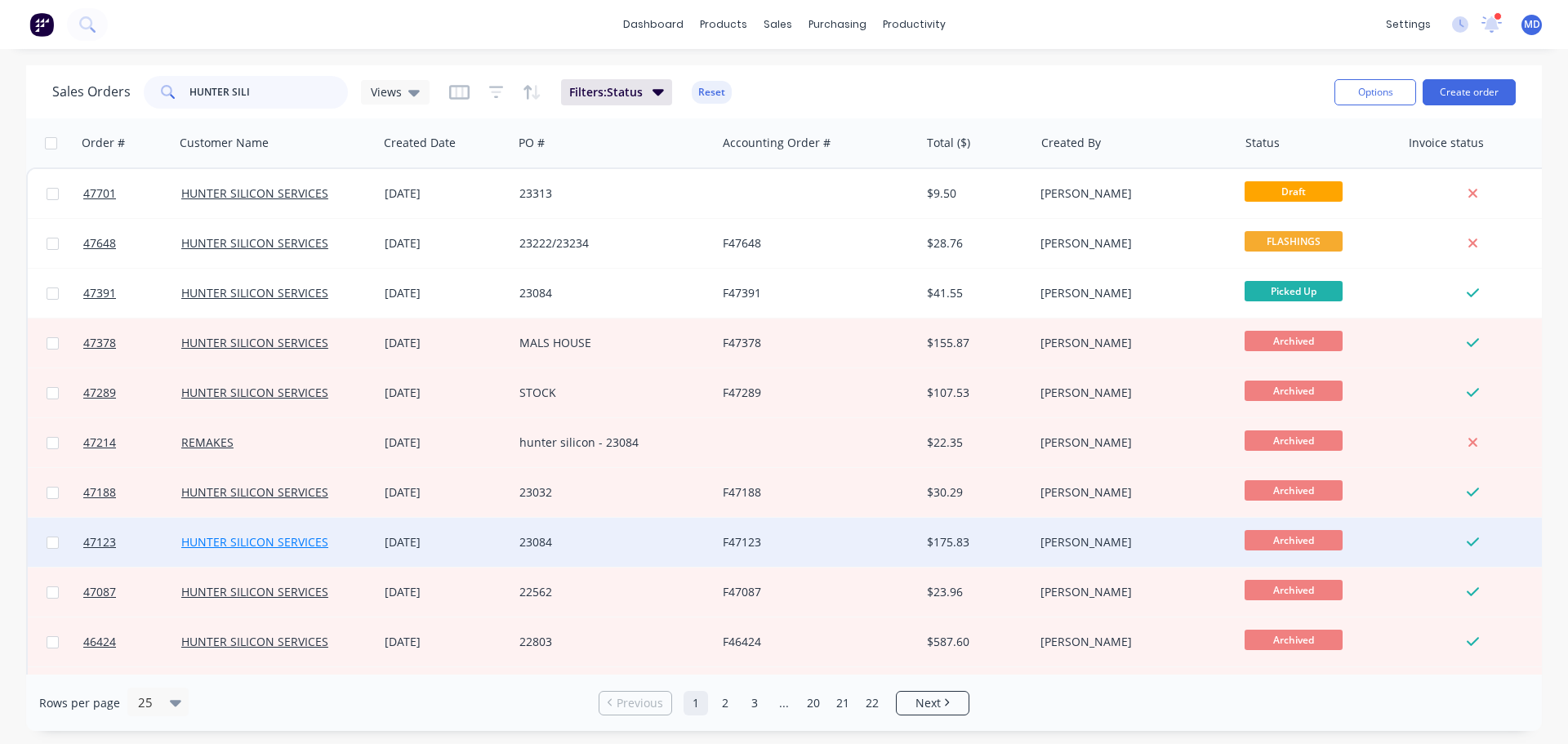
type input "HUNTER SILI"
click at [295, 543] on link "HUNTER SILICON SERVICES" at bounding box center [255, 541] width 147 height 16
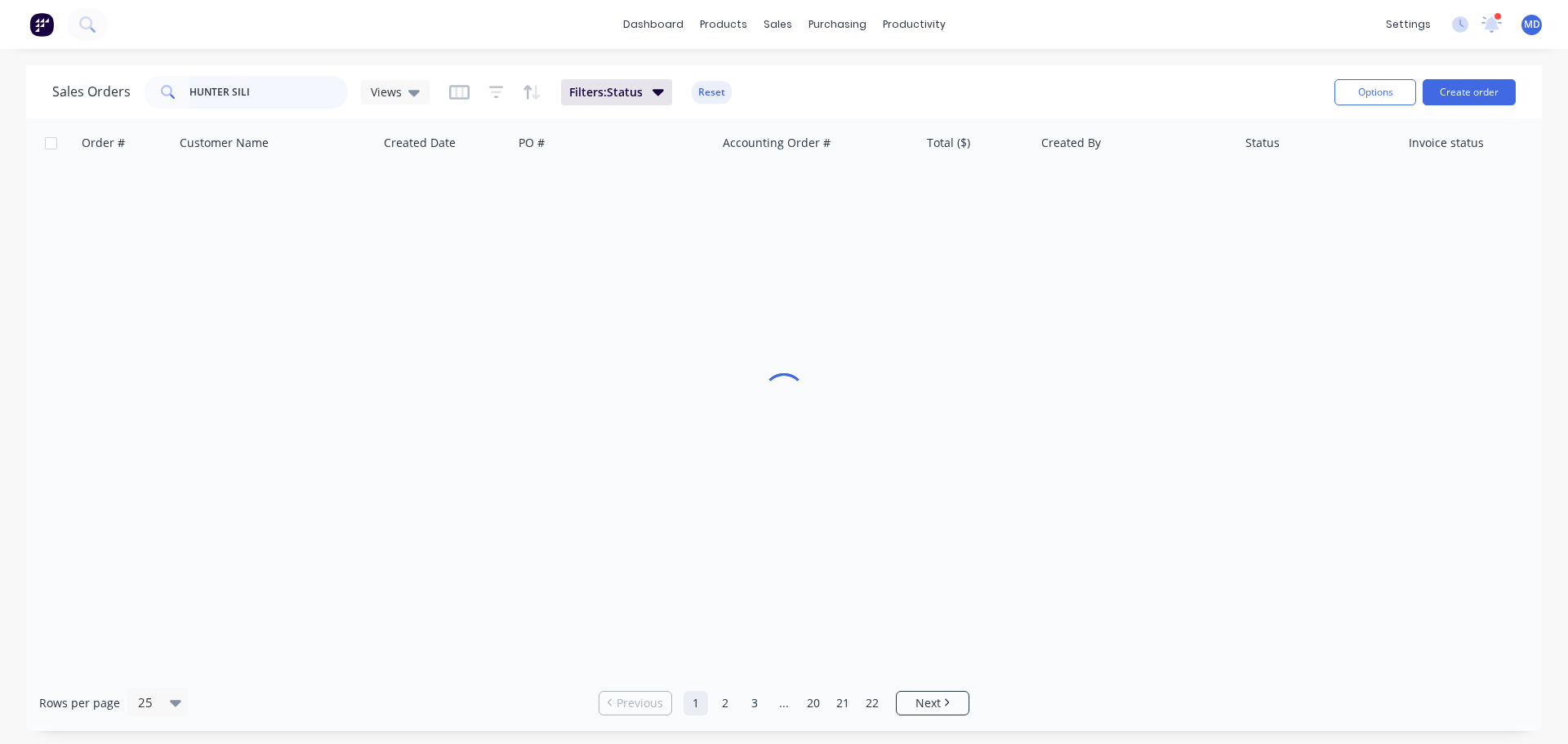
drag, startPoint x: 265, startPoint y: 91, endPoint x: 24, endPoint y: 67, distance: 242.2
click at [24, 67] on div "Sales Orders HUNTER SILI Views Filters: Status Reset Options Create order Order…" at bounding box center [784, 398] width 1568 height 665
